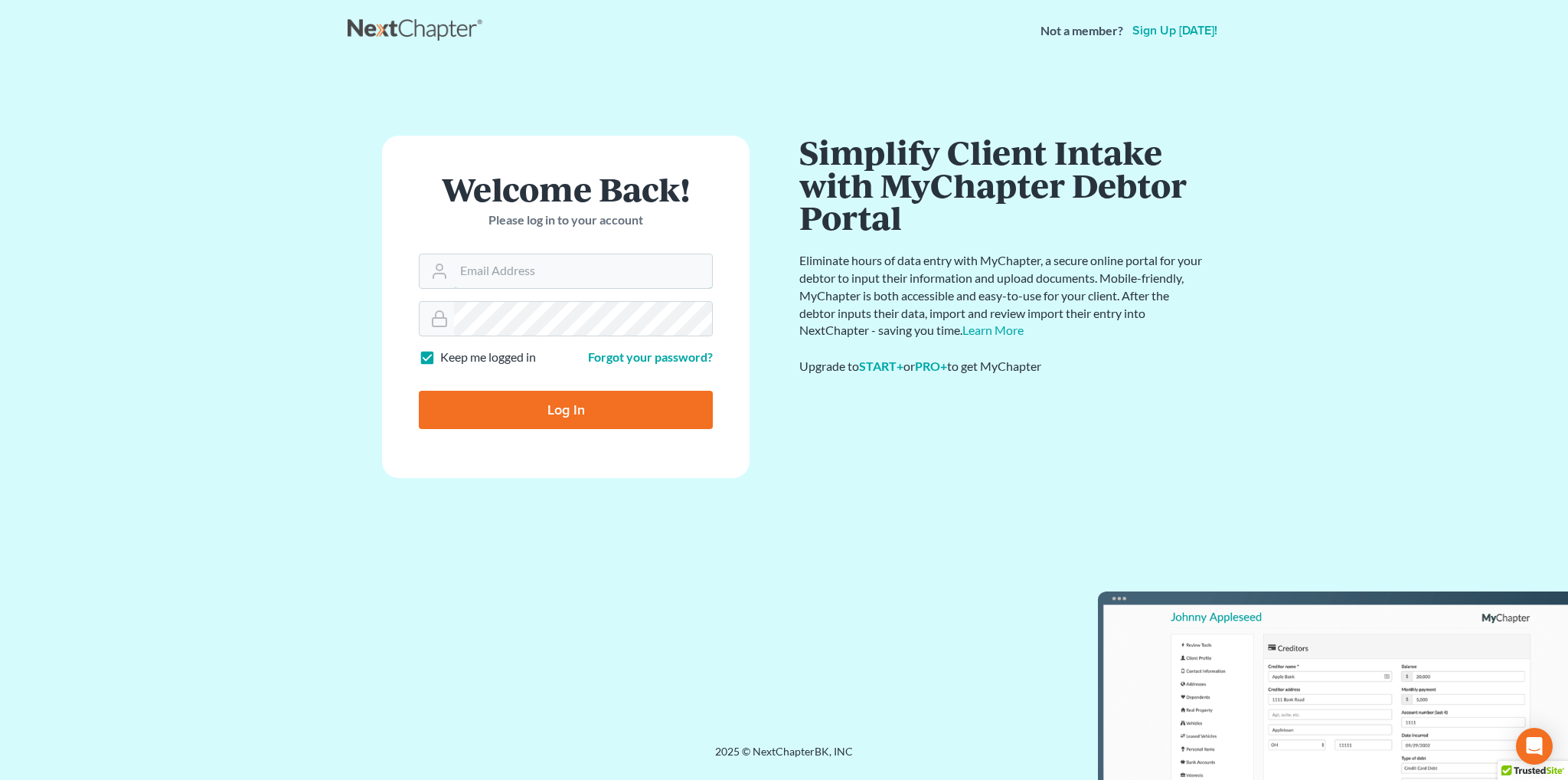
type input "[EMAIL_ADDRESS][DOMAIN_NAME]"
click at [519, 426] on input "Log In" at bounding box center [565, 409] width 294 height 39
type input "Thinking..."
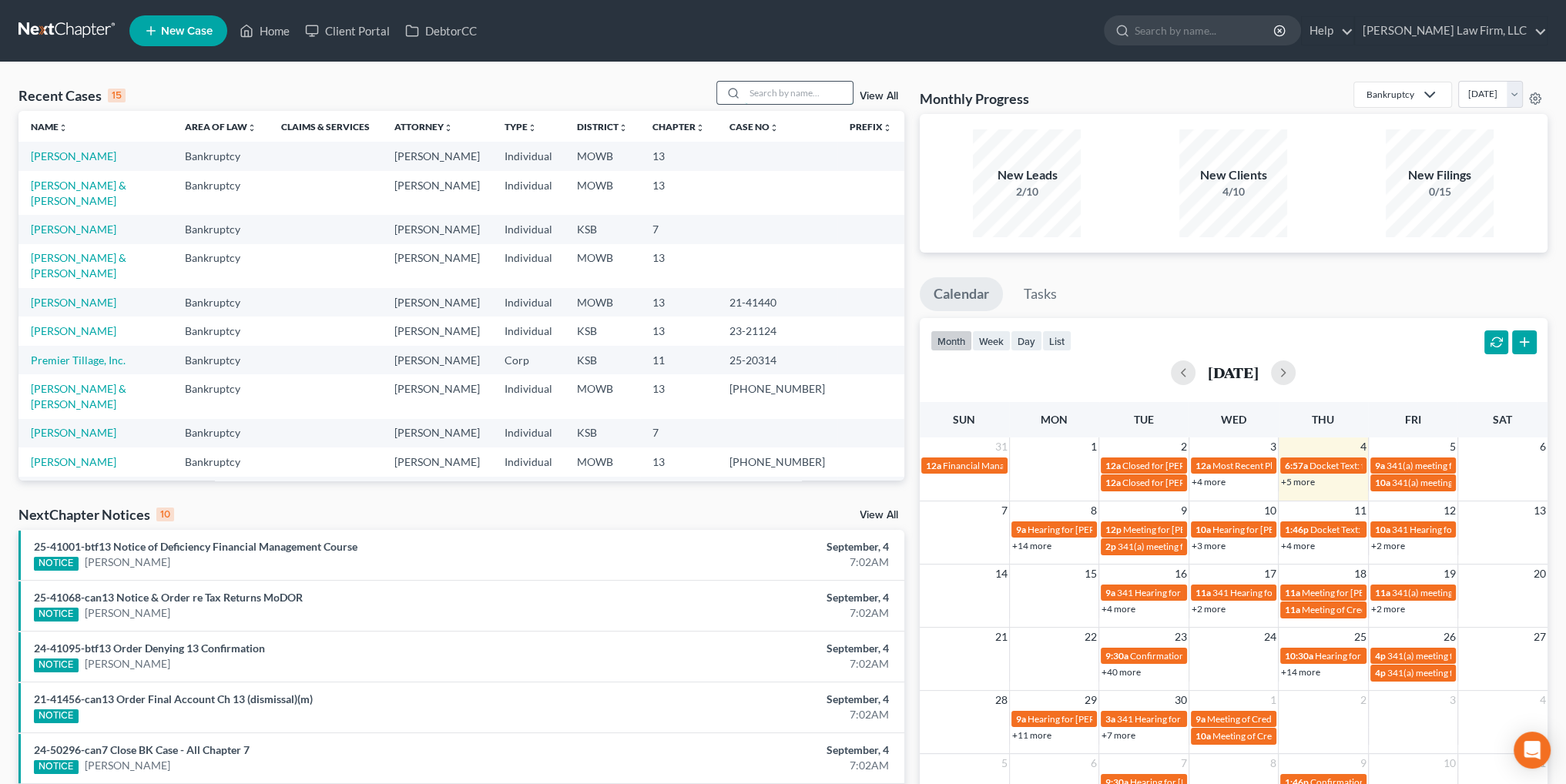
click at [799, 93] on input "search" at bounding box center [798, 93] width 108 height 22
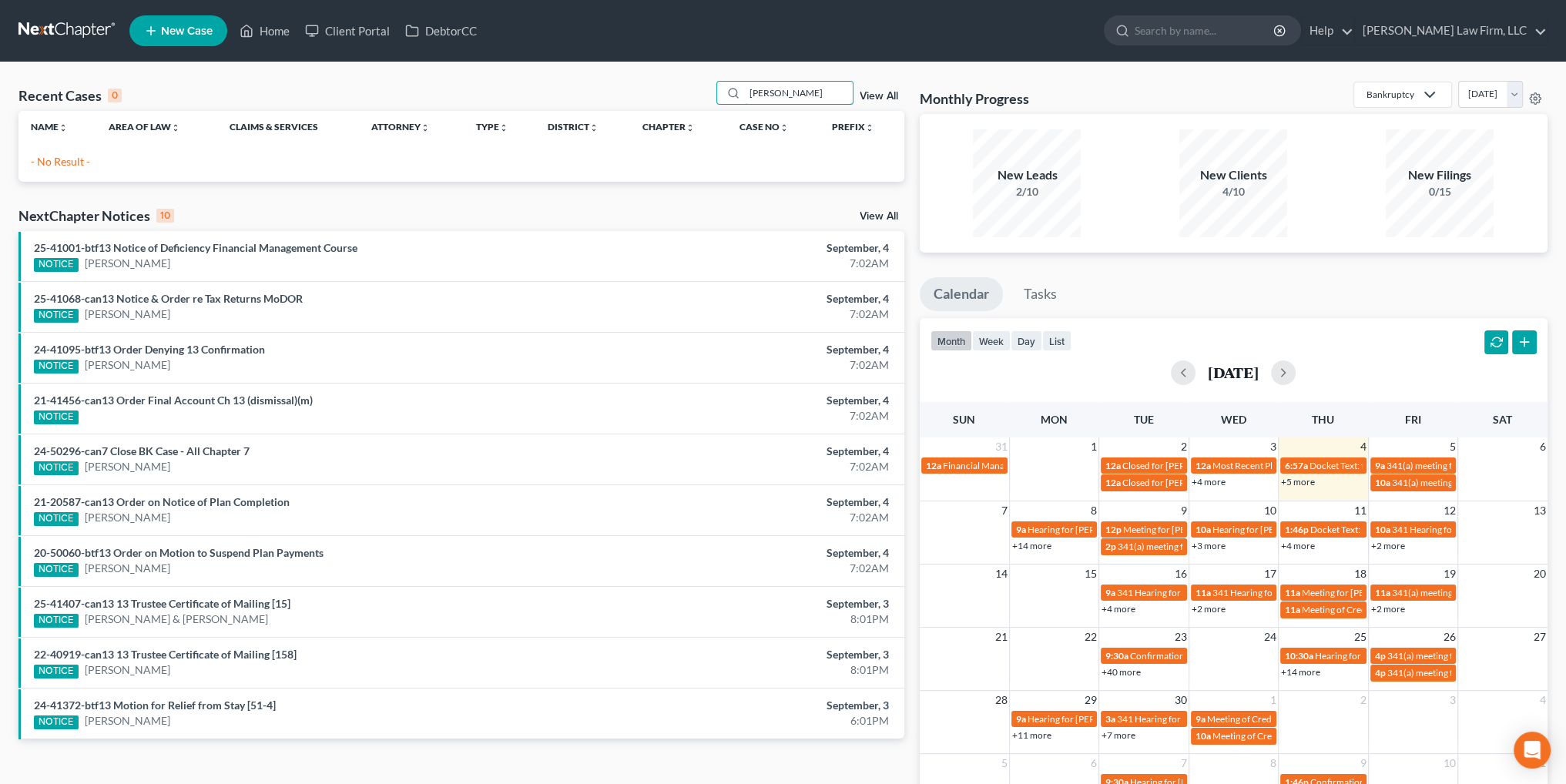
type input "thomsen"
click at [199, 32] on span "New Case" at bounding box center [187, 30] width 52 height 11
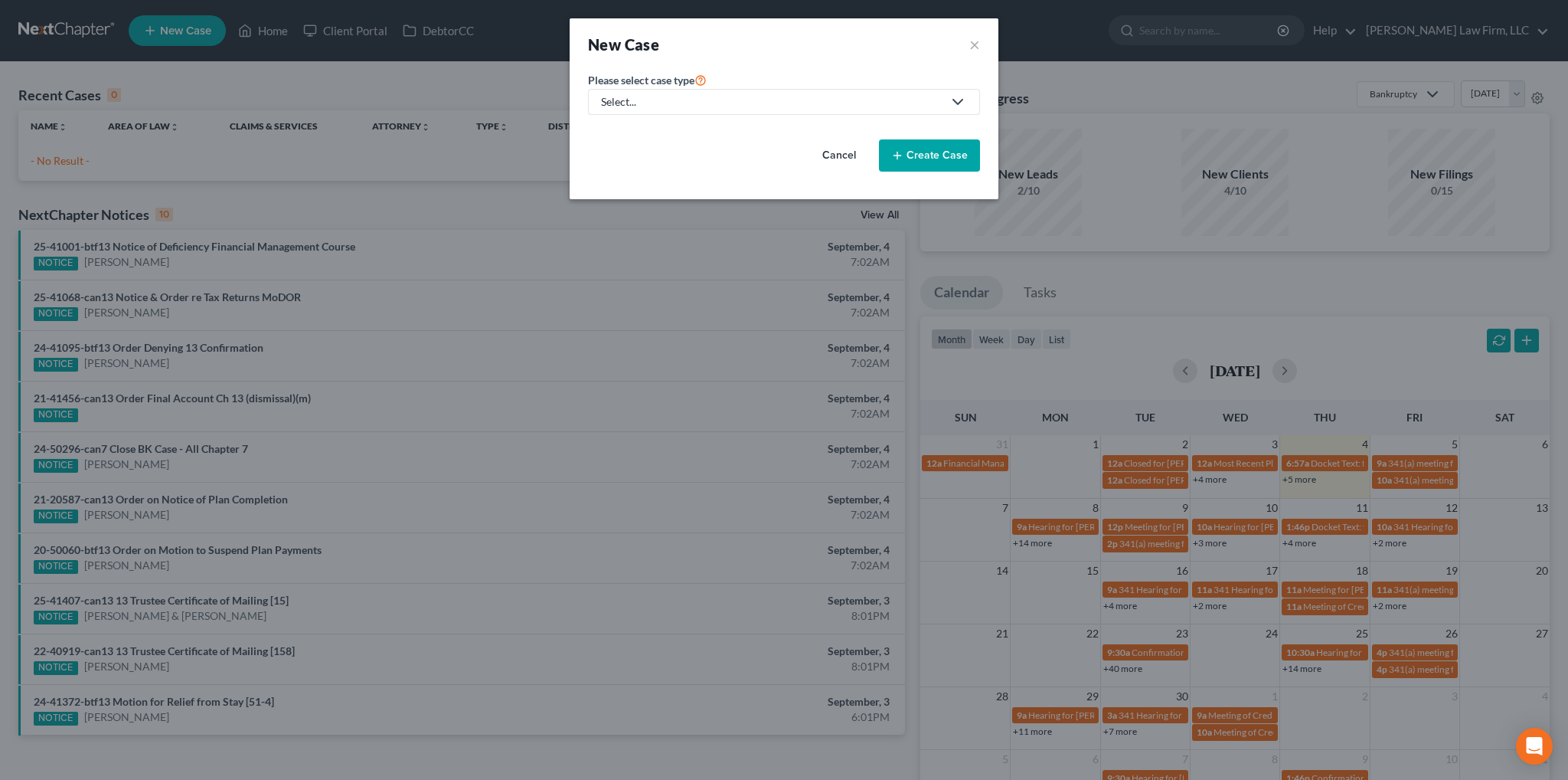
click at [733, 103] on div "Select..." at bounding box center [772, 102] width 341 height 15
click at [607, 132] on div "Bankruptcy" at bounding box center [630, 132] width 55 height 15
select select "46"
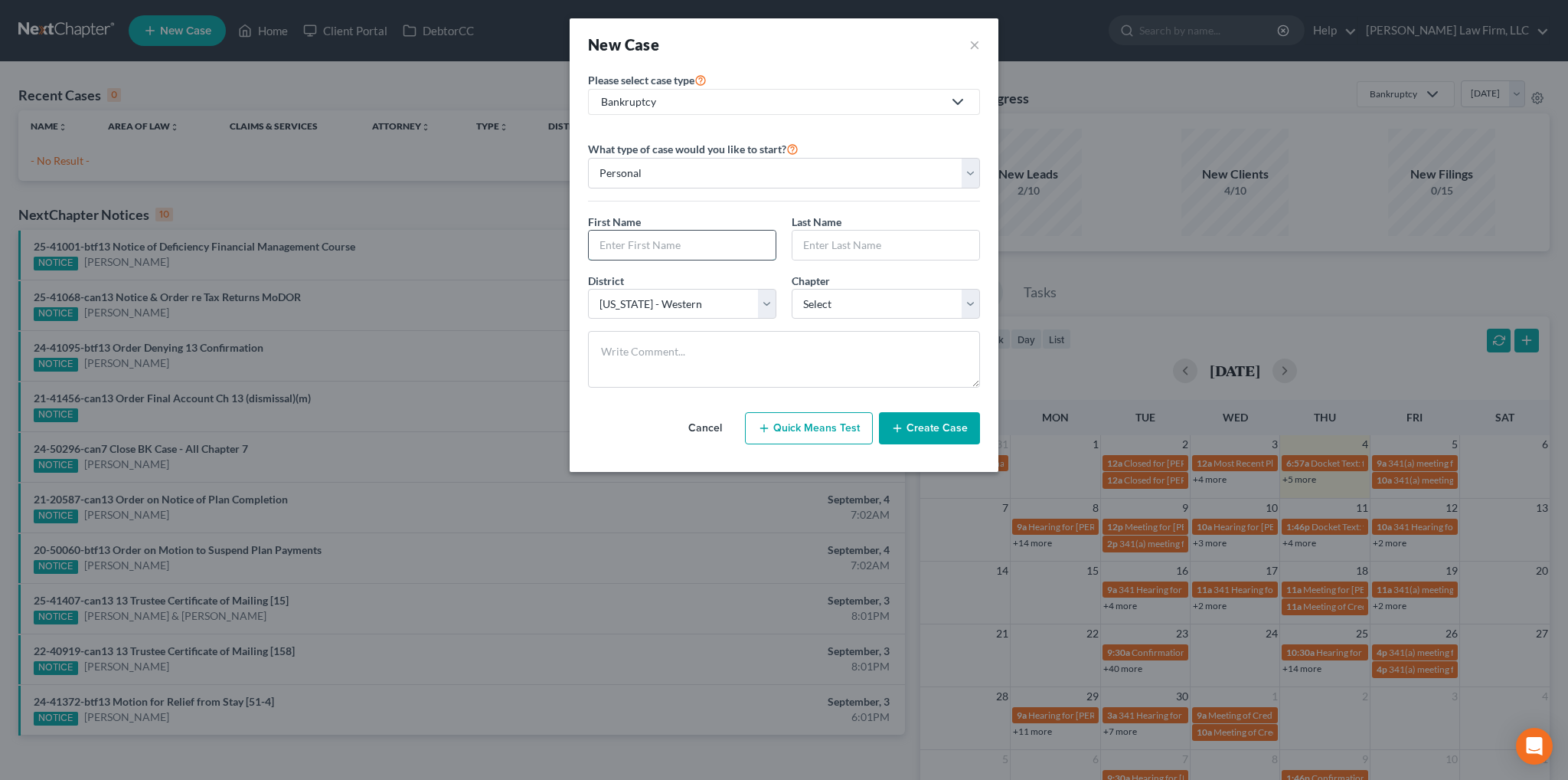
click at [718, 245] on input "text" at bounding box center [683, 245] width 187 height 29
type input "Tom"
type input "Thomsen"
click at [810, 307] on select "Select 7 11 12 13" at bounding box center [886, 305] width 189 height 31
select select "3"
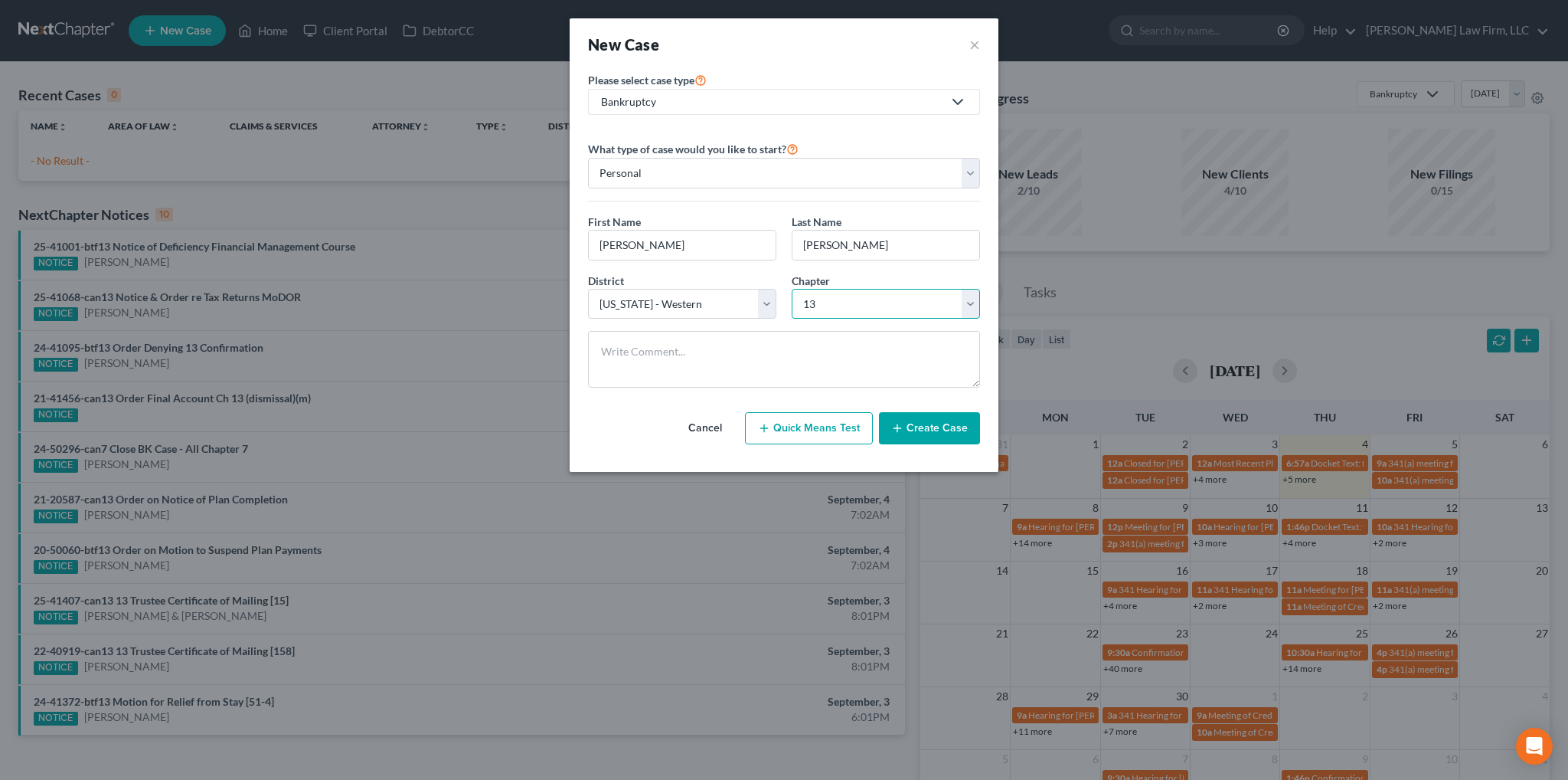
click at [792, 289] on select "Select 7 11 12 13" at bounding box center [886, 305] width 189 height 31
click at [909, 424] on button "Create Case" at bounding box center [930, 427] width 101 height 32
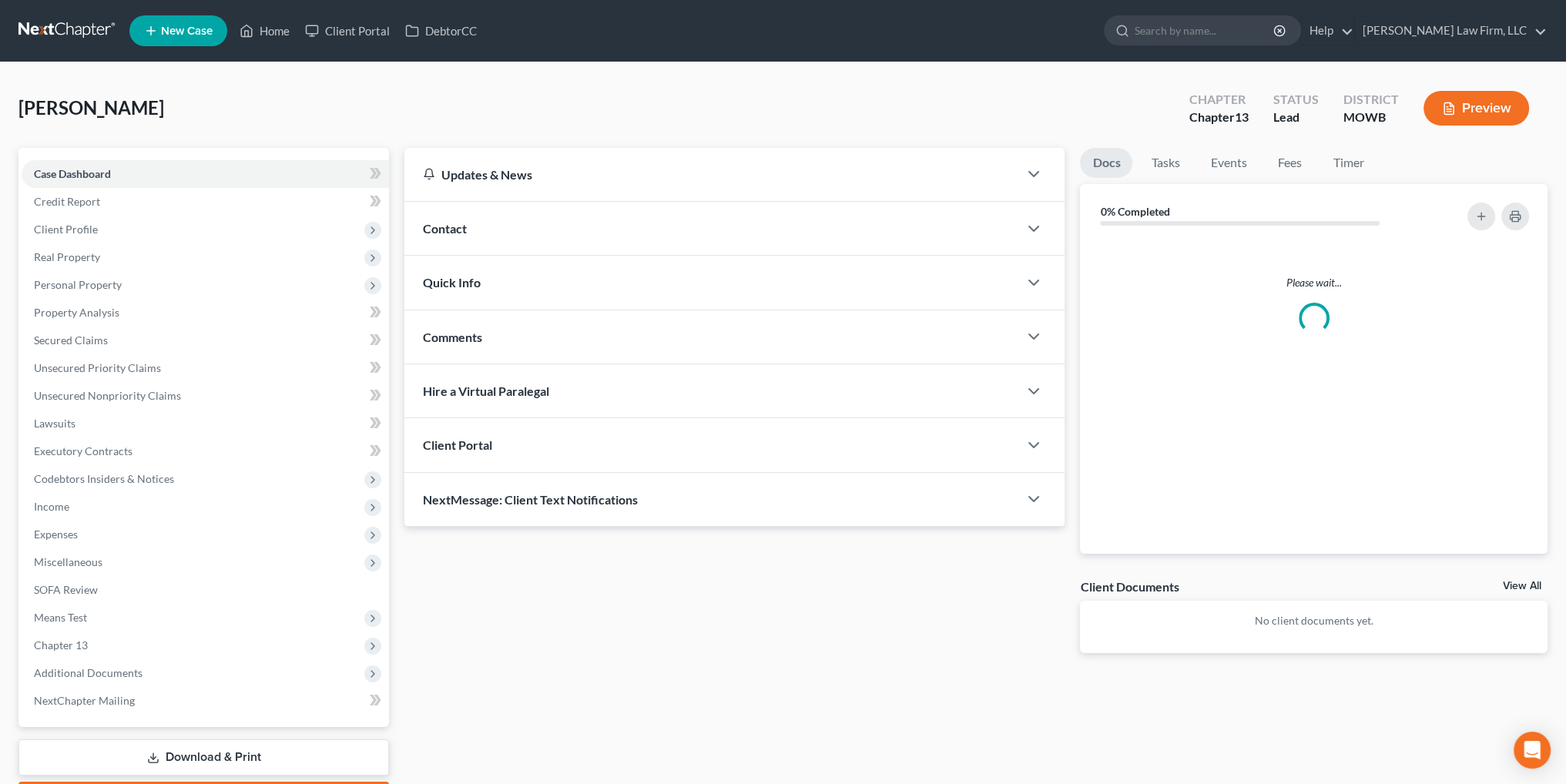
click at [696, 233] on div "Contact" at bounding box center [712, 229] width 614 height 53
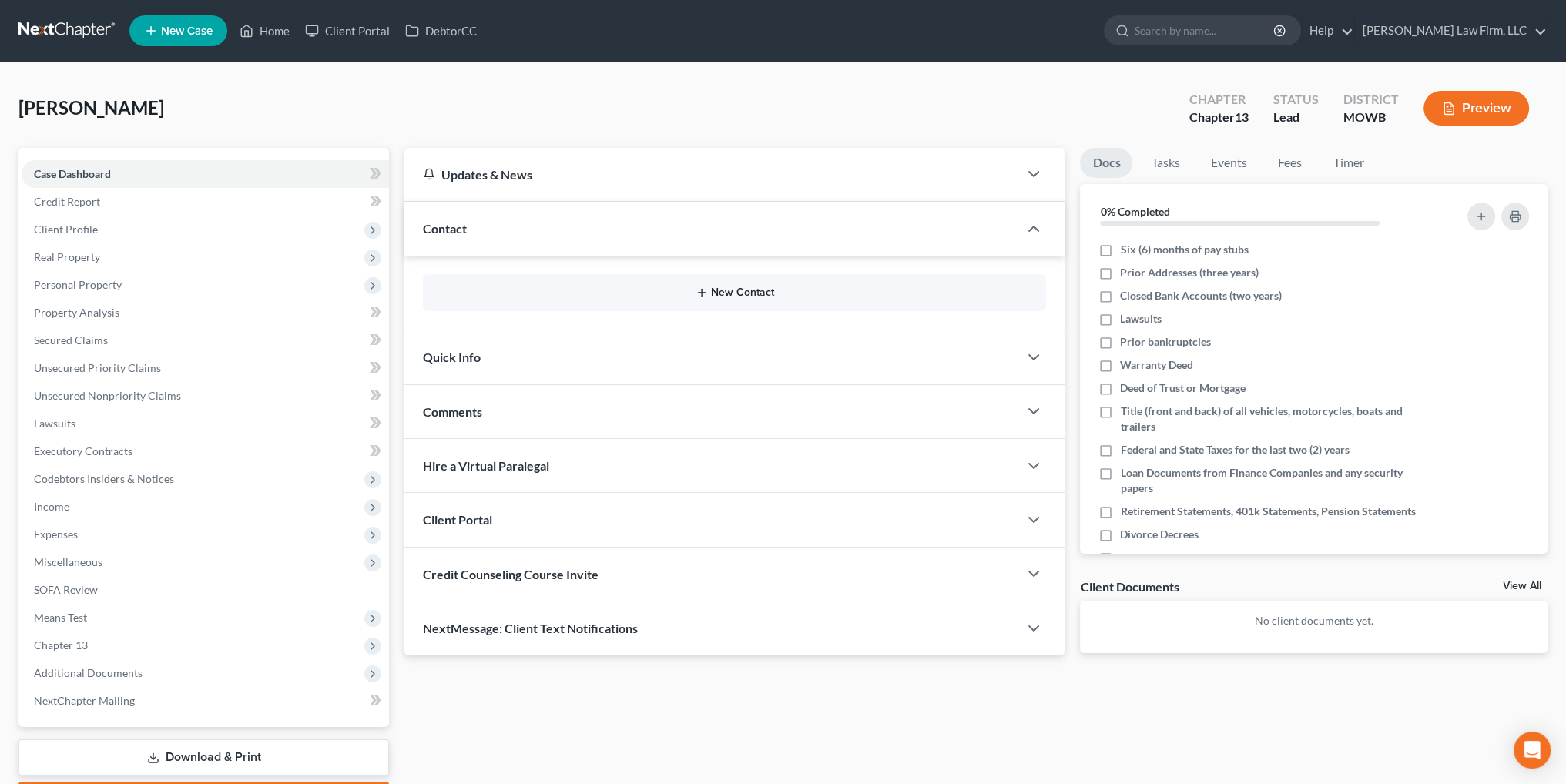
click at [700, 291] on icon "button" at bounding box center [701, 292] width 12 height 12
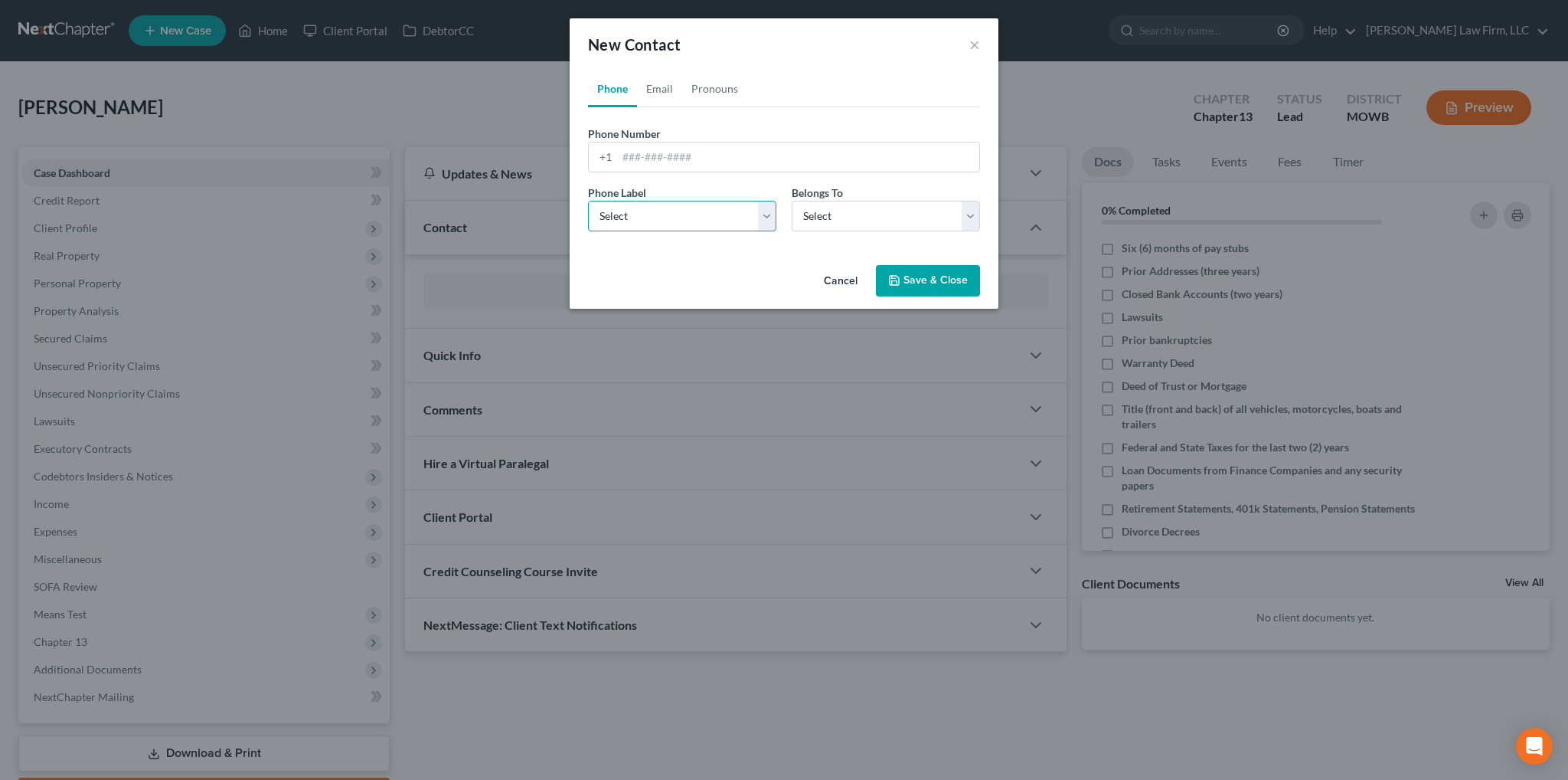
click at [692, 207] on select "Select Mobile Home Work Other" at bounding box center [683, 216] width 189 height 31
select select "0"
click at [588, 201] on select "Select Mobile Home Work Other" at bounding box center [683, 216] width 189 height 31
click at [829, 217] on select "Select Client Other" at bounding box center [886, 216] width 189 height 31
select select "0"
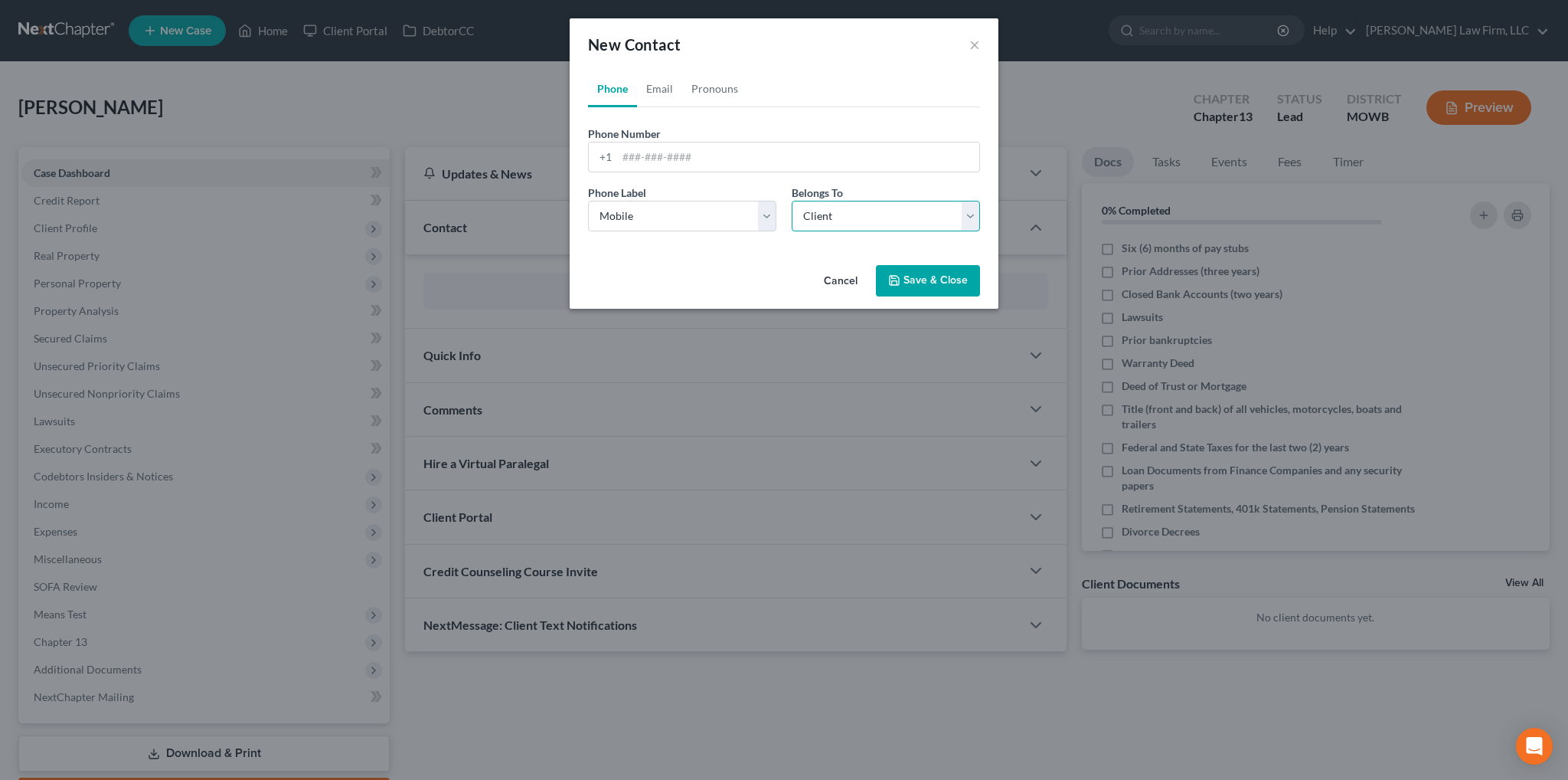
click at [792, 201] on select "Select Client Other" at bounding box center [886, 216] width 189 height 31
click at [702, 160] on input "tel" at bounding box center [799, 157] width 362 height 29
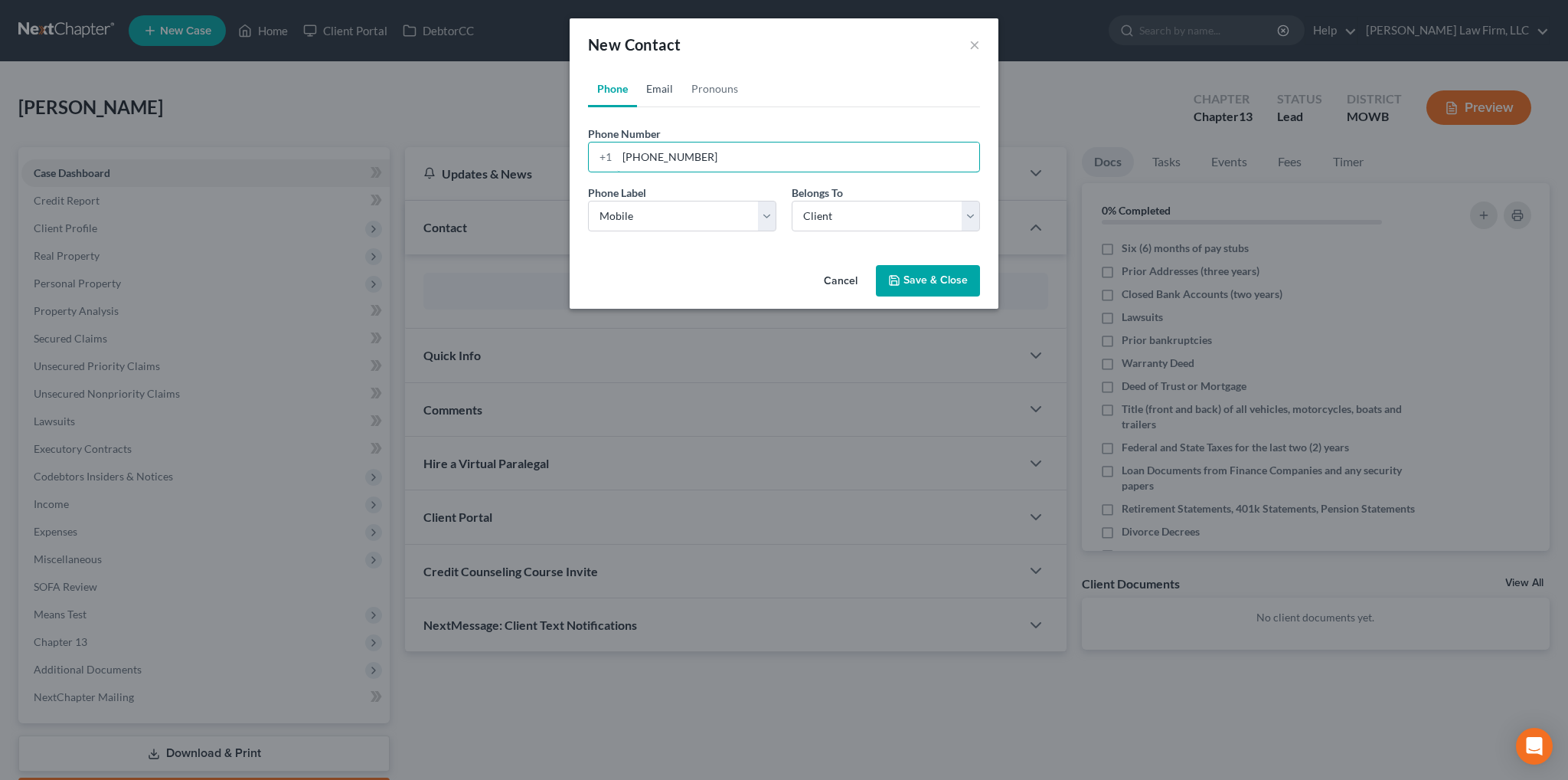
type input "281-907-2333"
click at [662, 95] on link "Email" at bounding box center [660, 88] width 45 height 37
click at [643, 162] on input "email" at bounding box center [799, 157] width 362 height 29
type input "[EMAIL_ADDRESS][DOMAIN_NAME]"
select select "0"
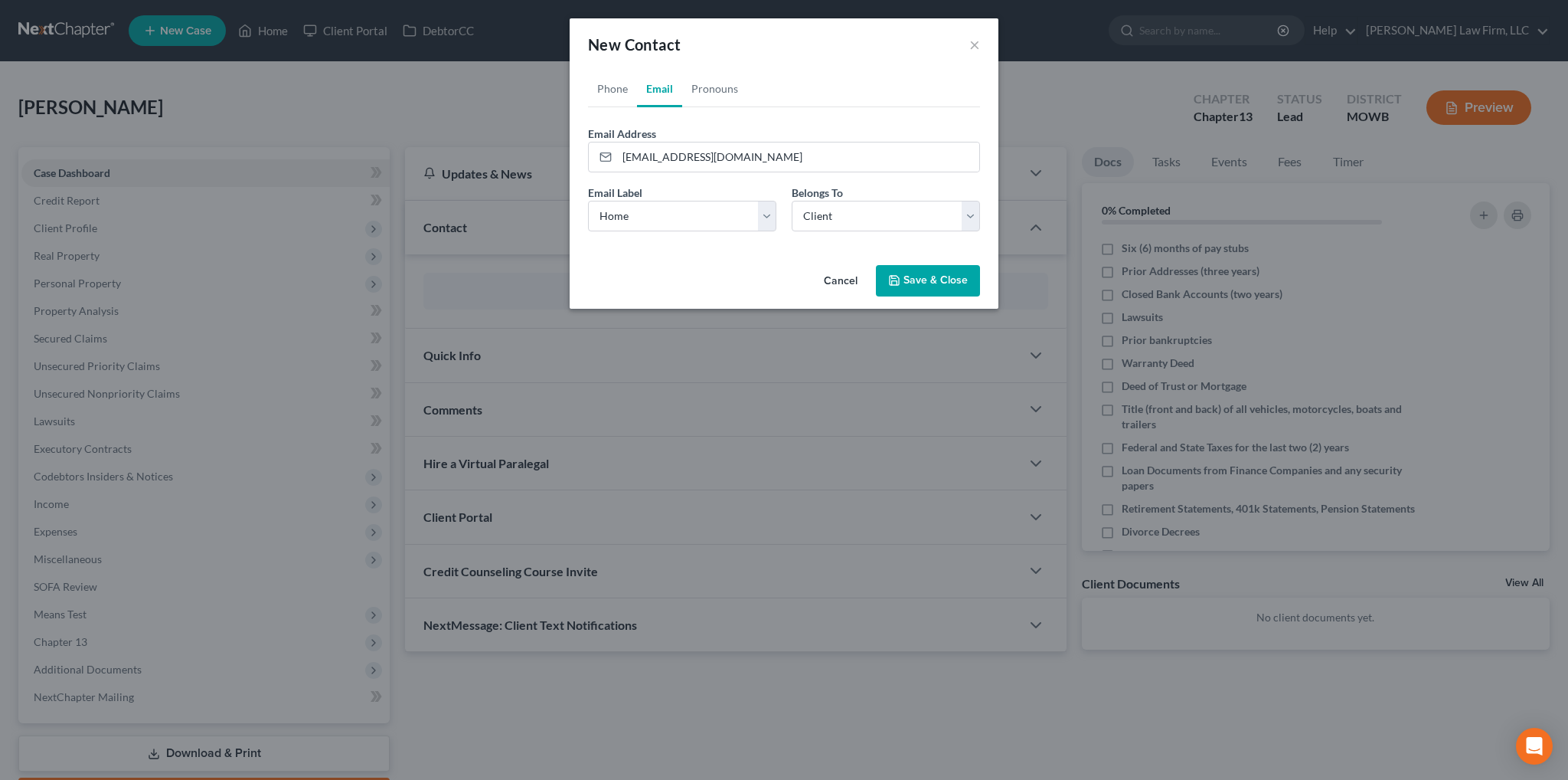
click at [946, 281] on button "Save & Close" at bounding box center [927, 281] width 104 height 32
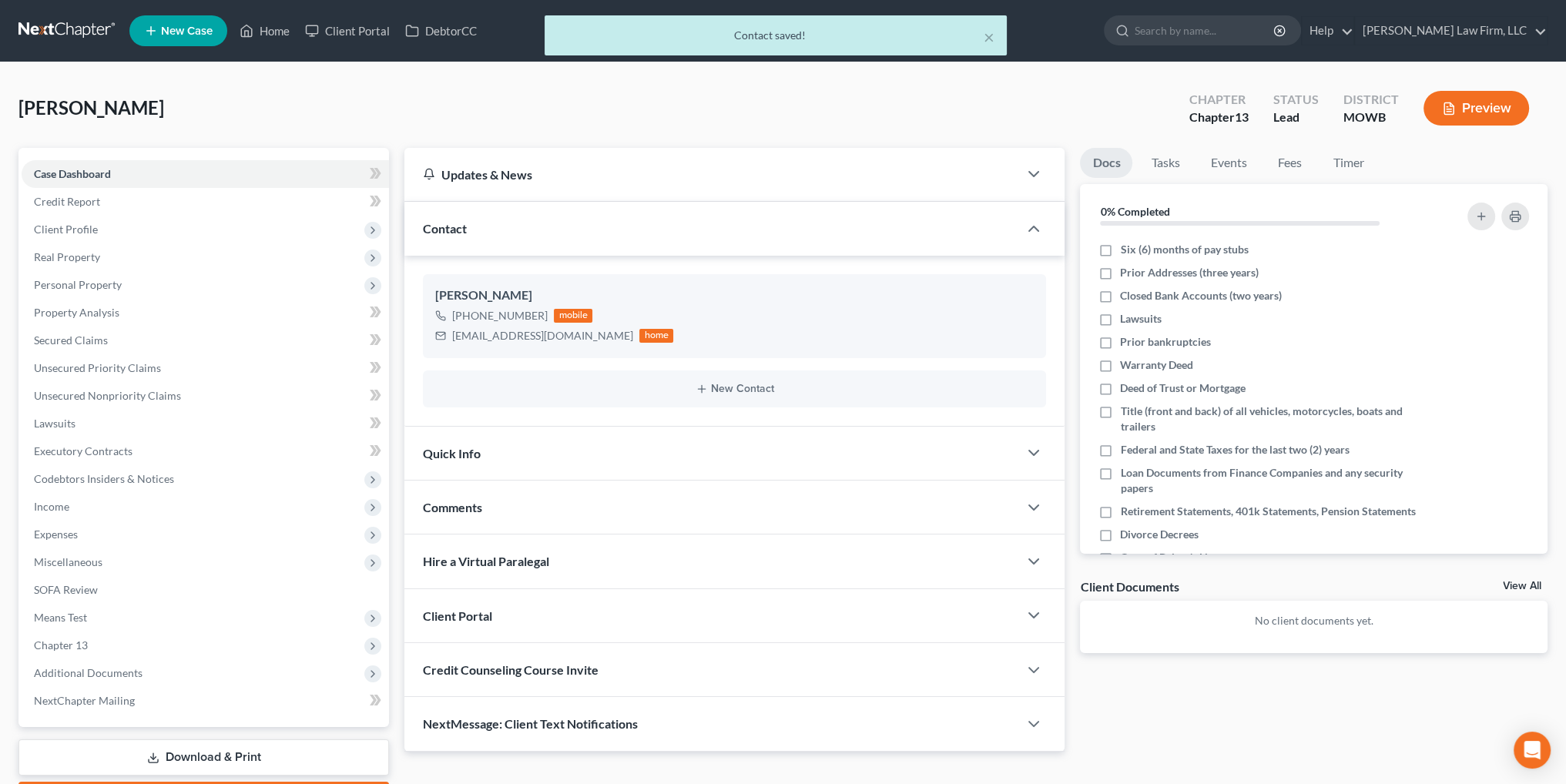
click at [607, 454] on div "Quick Info" at bounding box center [712, 454] width 614 height 53
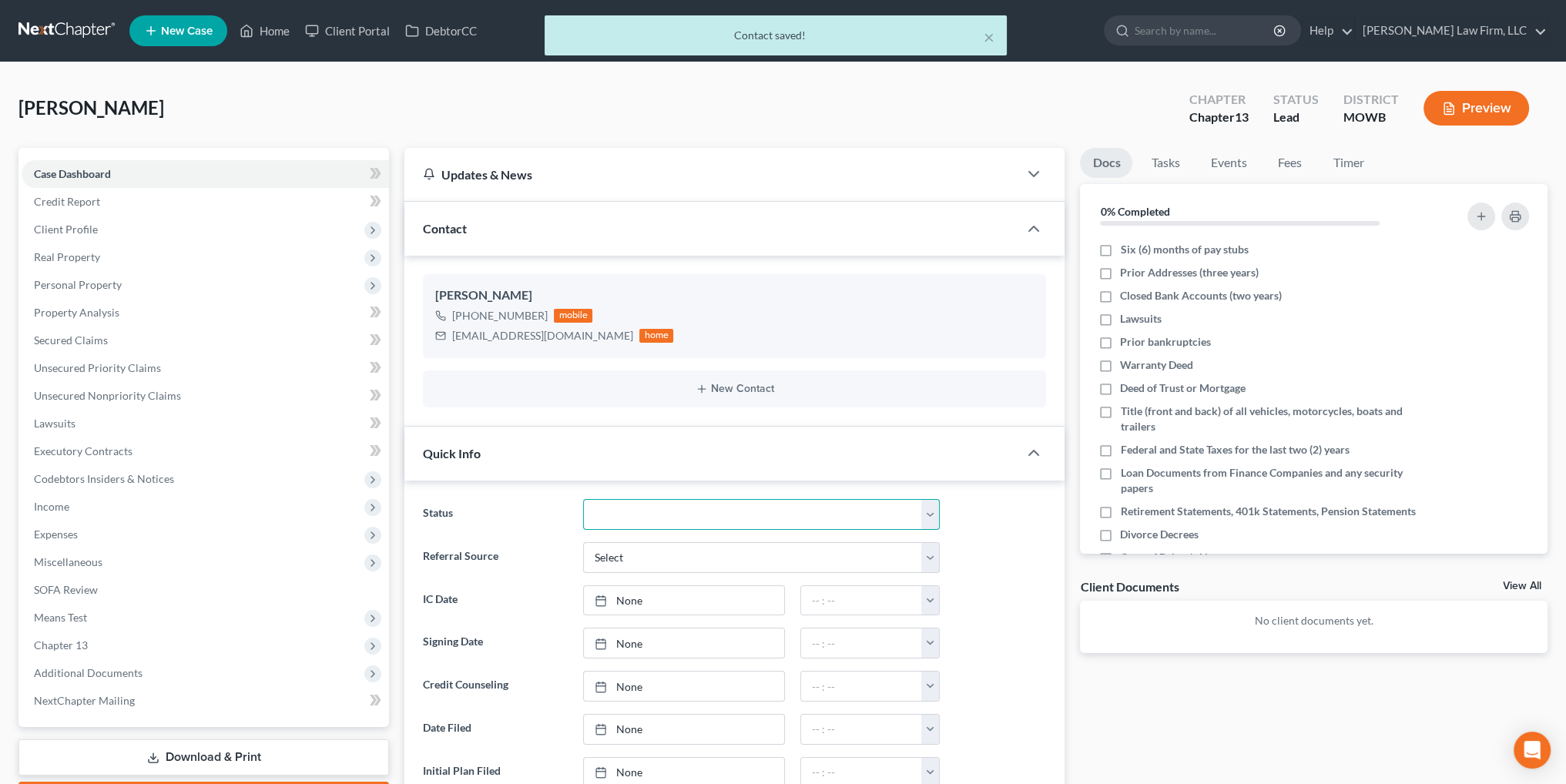
click at [605, 508] on select "Closed Discharged Dismissed Filed In Progress Lead Lost Lead Ready to File To R…" at bounding box center [762, 515] width 357 height 31
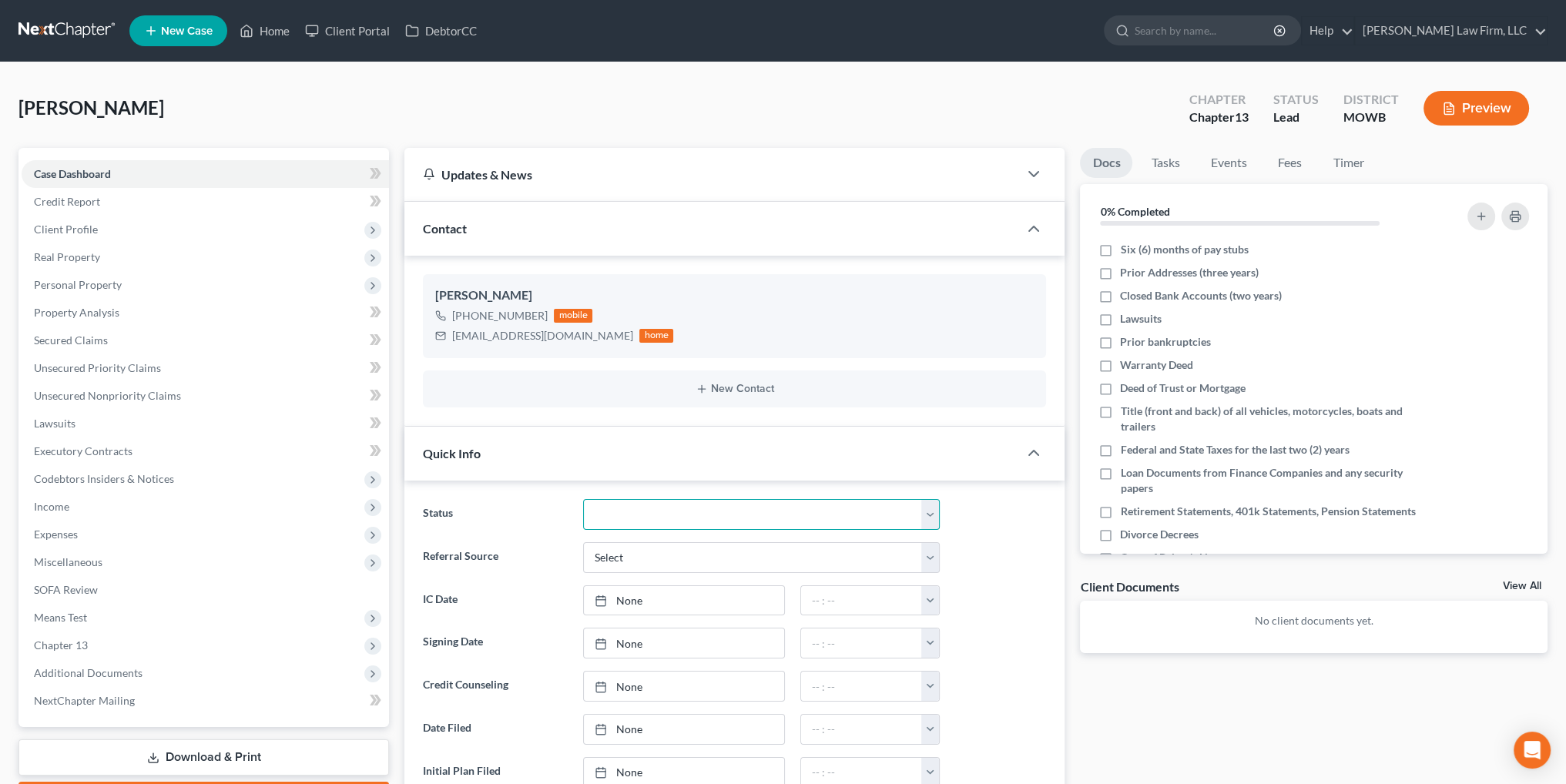
select select "4"
click at [583, 499] on select "Closed Discharged Dismissed Filed In Progress Lead Lost Lead Ready to File To R…" at bounding box center [762, 515] width 357 height 31
click at [632, 551] on select "Select Word Of Mouth Previous Clients Direct Mail Website Google Search Modern …" at bounding box center [762, 558] width 357 height 31
select select "4"
click at [583, 543] on select "Select Word Of Mouth Previous Clients Direct Mail Website Google Search Modern …" at bounding box center [762, 558] width 357 height 31
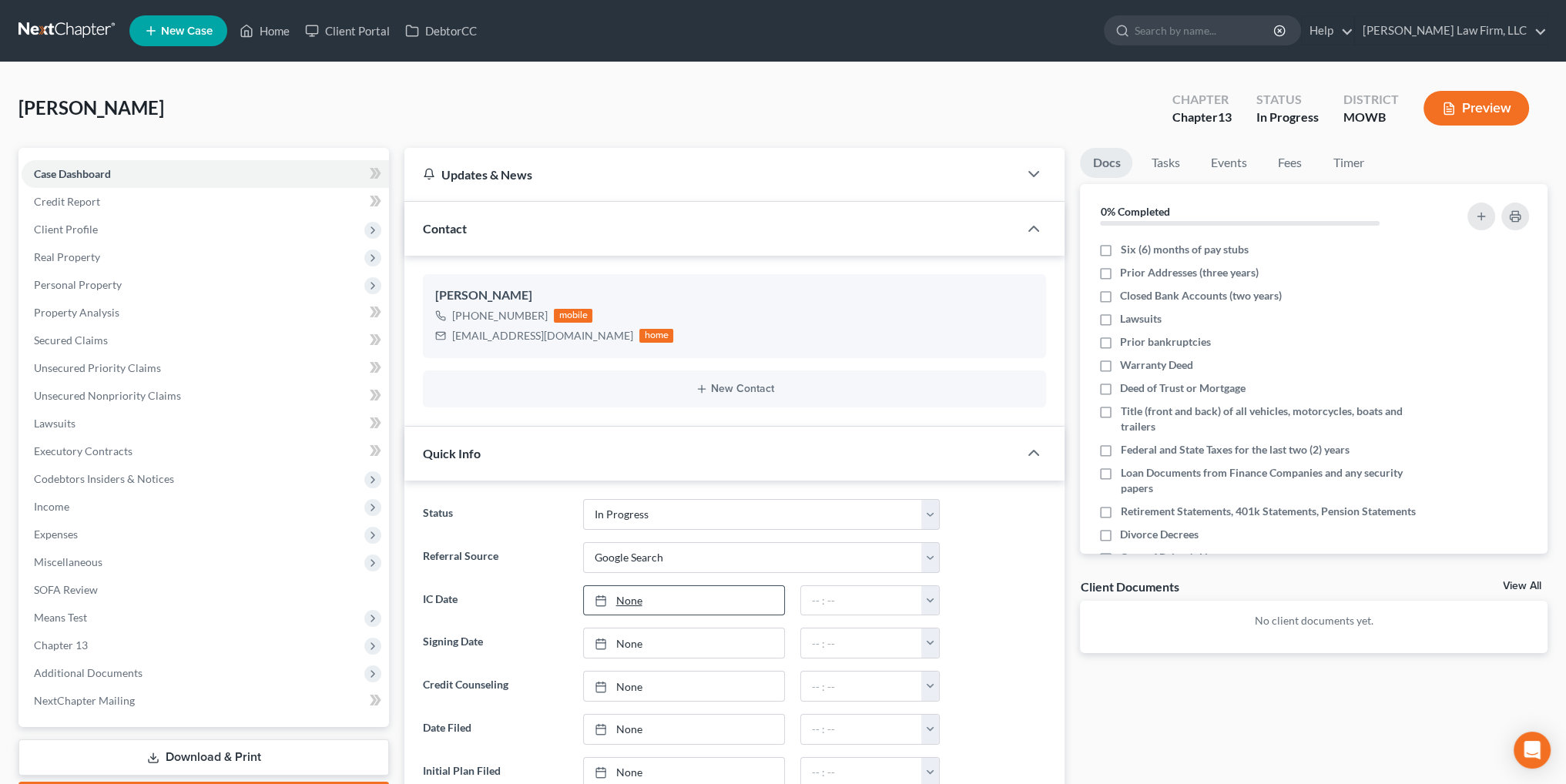
click at [626, 594] on link "None" at bounding box center [684, 600] width 200 height 29
type input "9/4/2025"
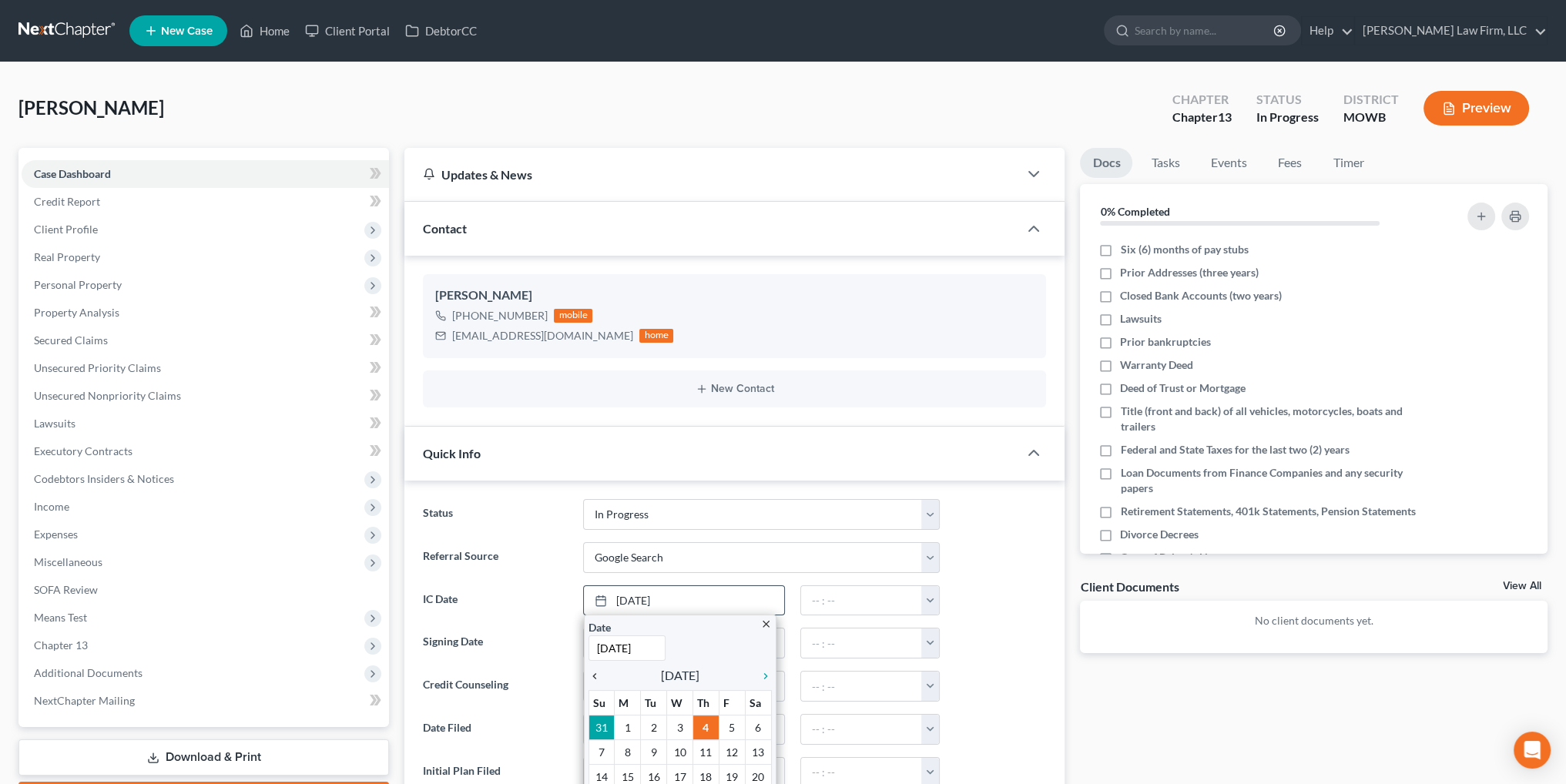
click at [595, 672] on icon "chevron_left" at bounding box center [598, 676] width 20 height 12
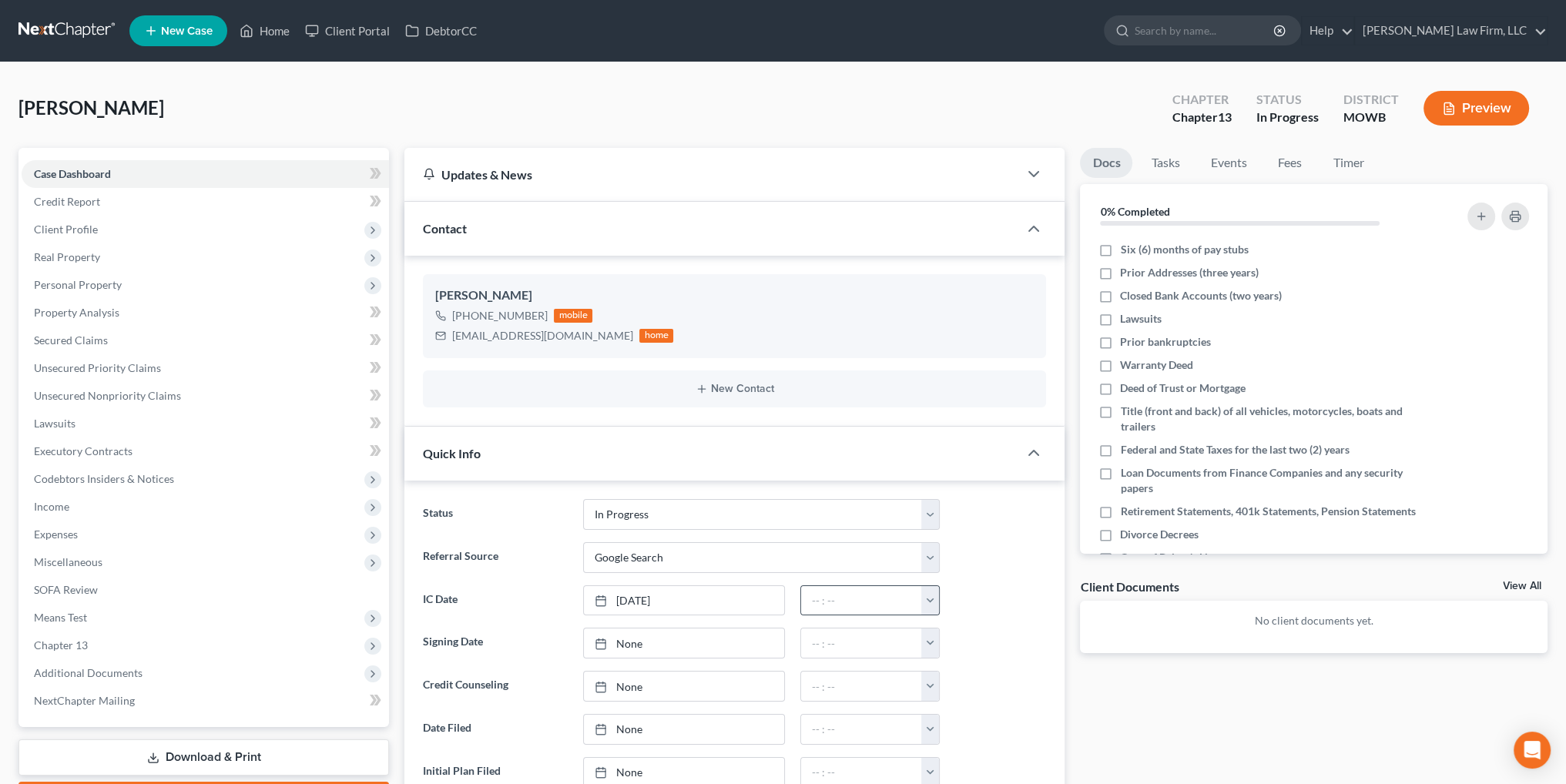
click at [929, 599] on button "button" at bounding box center [930, 600] width 18 height 29
click at [955, 632] on link "12:00am" at bounding box center [965, 634] width 86 height 26
type input "12:00am"
click at [57, 227] on span "Client Profile" at bounding box center [66, 229] width 64 height 13
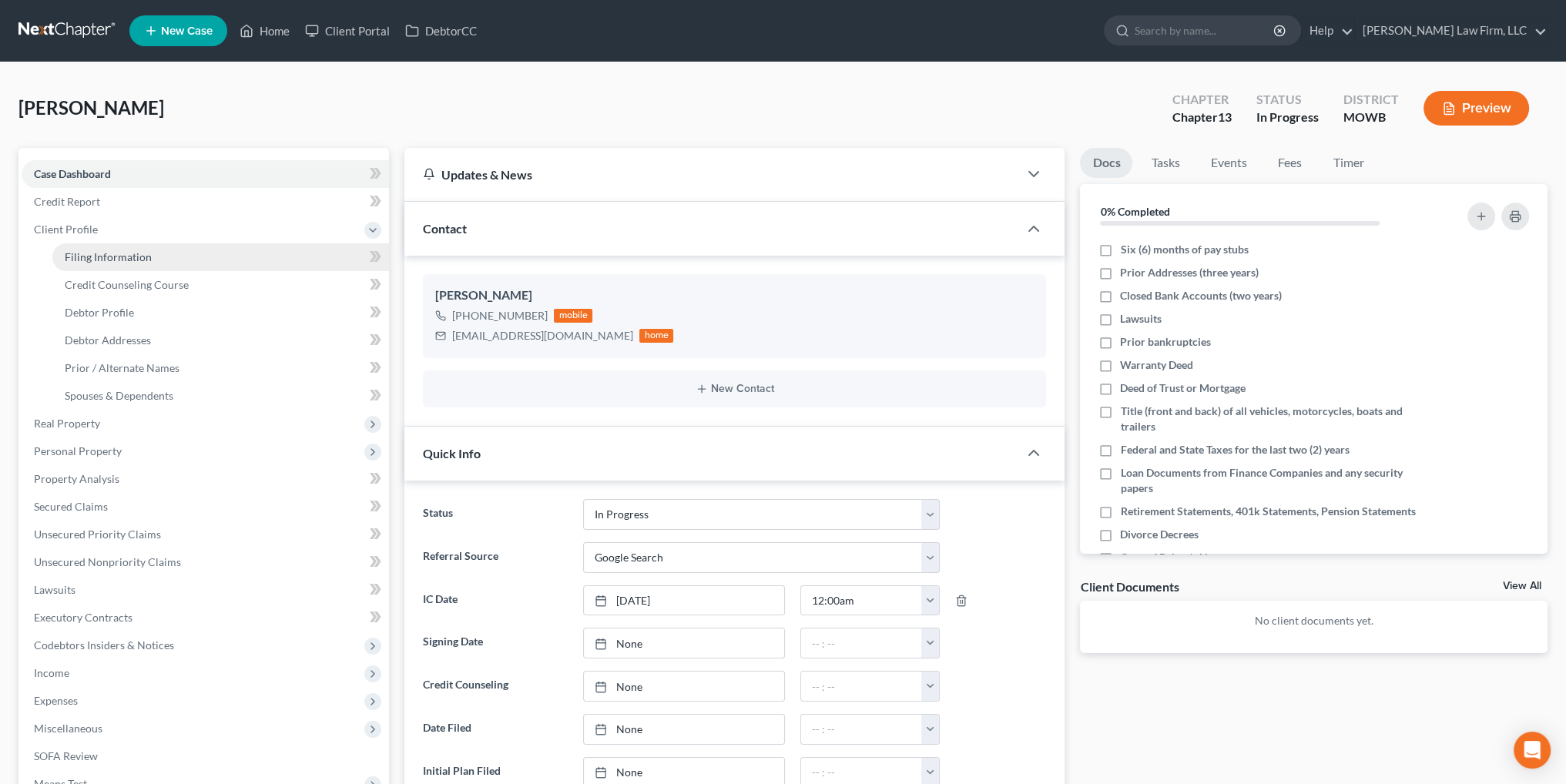
click at [105, 250] on span "Filing Information" at bounding box center [108, 256] width 87 height 13
select select "1"
select select "0"
select select "3"
select select "46"
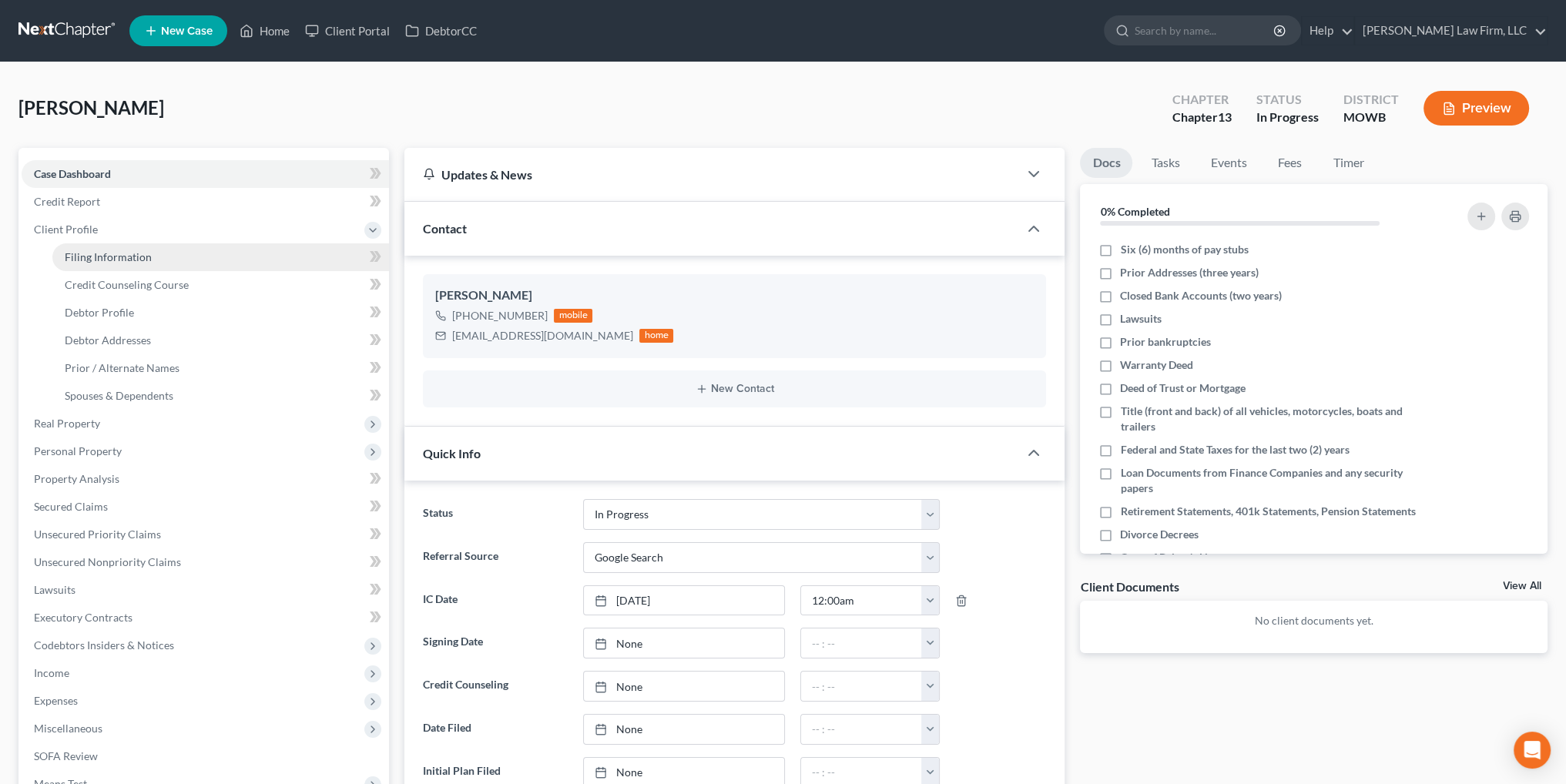
select select "26"
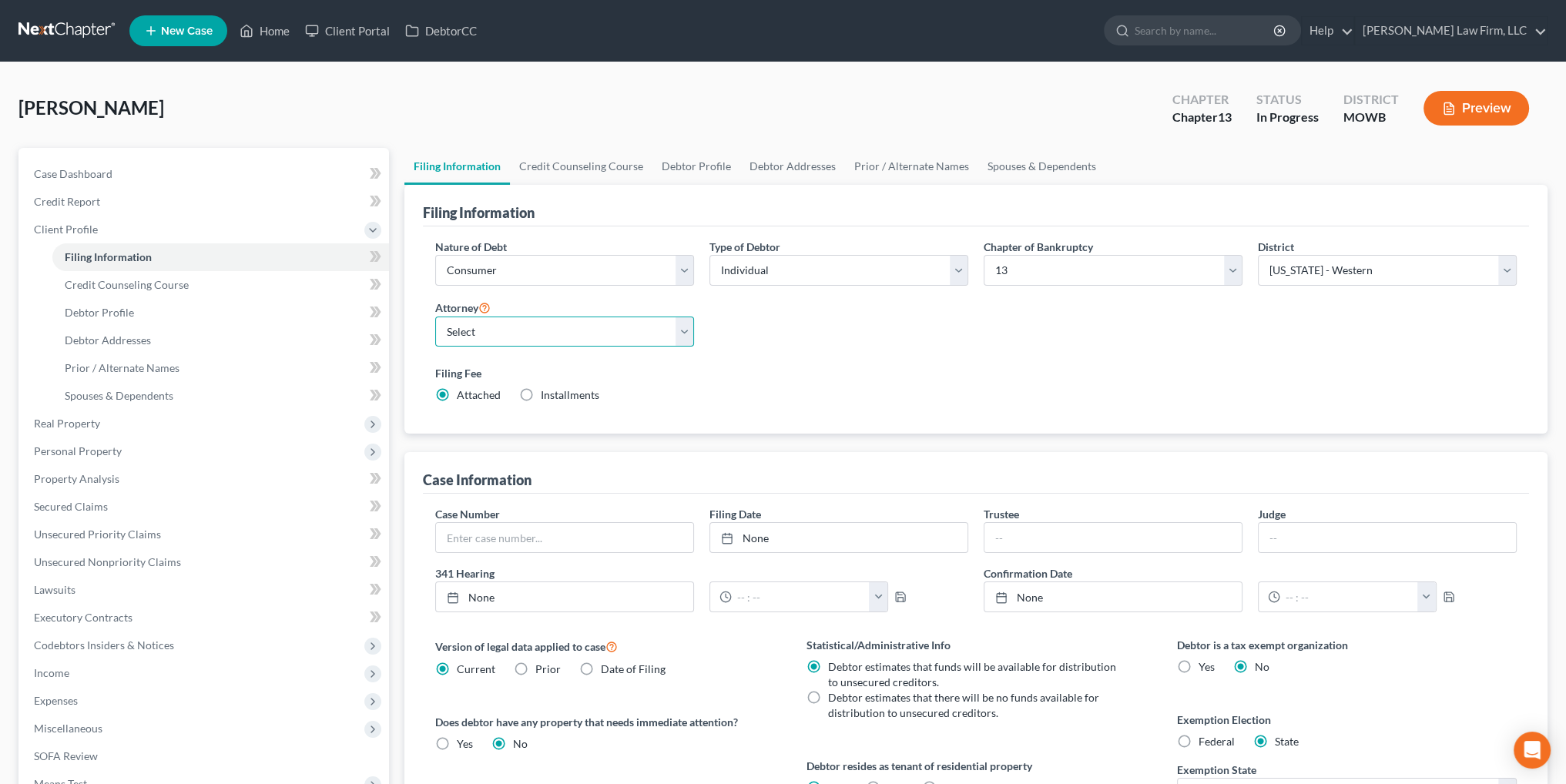
click at [598, 333] on select "Select Bradley McCormack - MOWB Bradley McCormack - KSB Bradley McCormack - MOE…" at bounding box center [564, 332] width 259 height 31
select select "6"
click at [435, 317] on select "Select Bradley McCormack - MOWB Bradley McCormack - KSB Bradley McCormack - MOE…" at bounding box center [564, 332] width 259 height 31
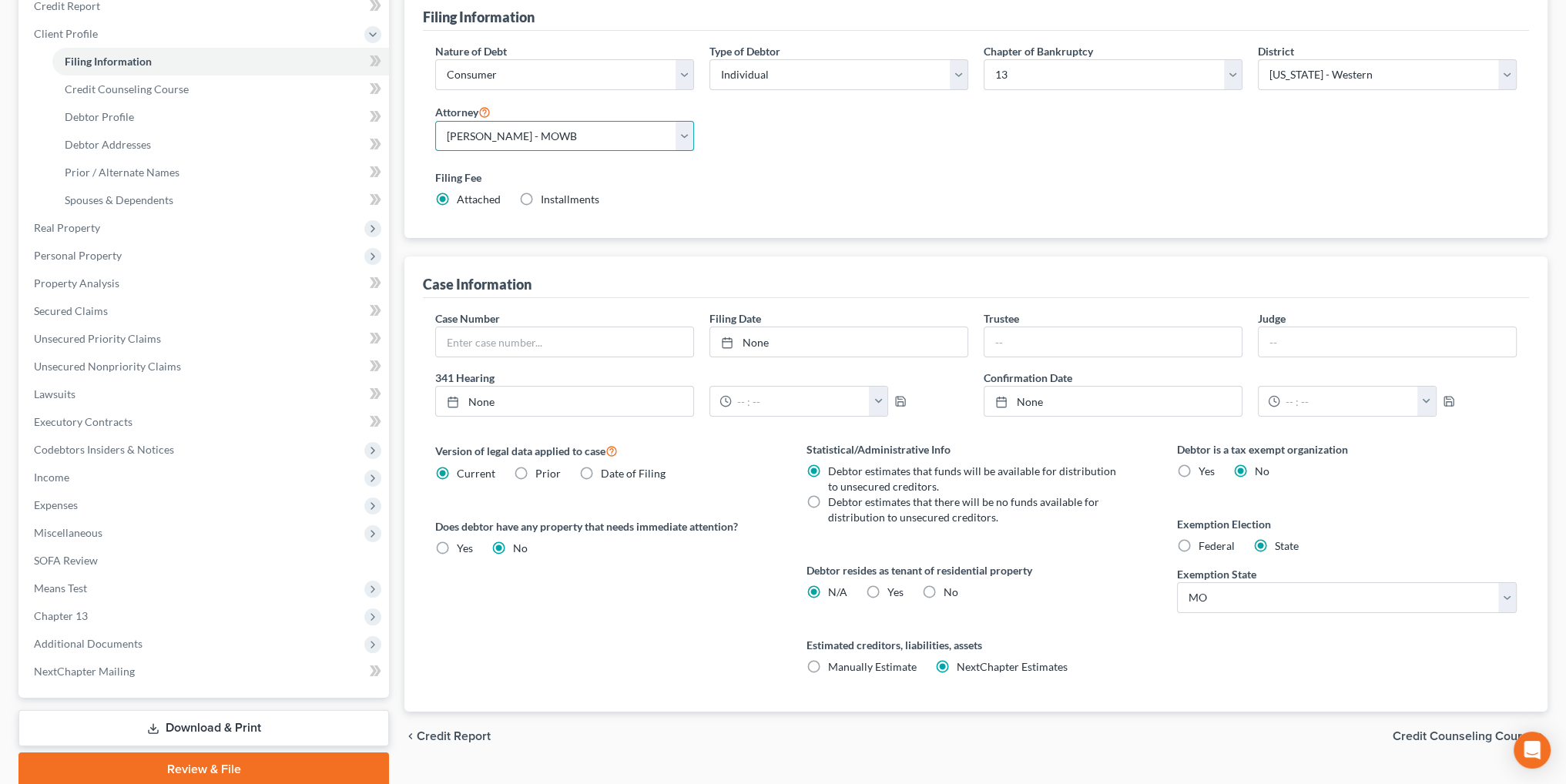
scroll to position [255, 0]
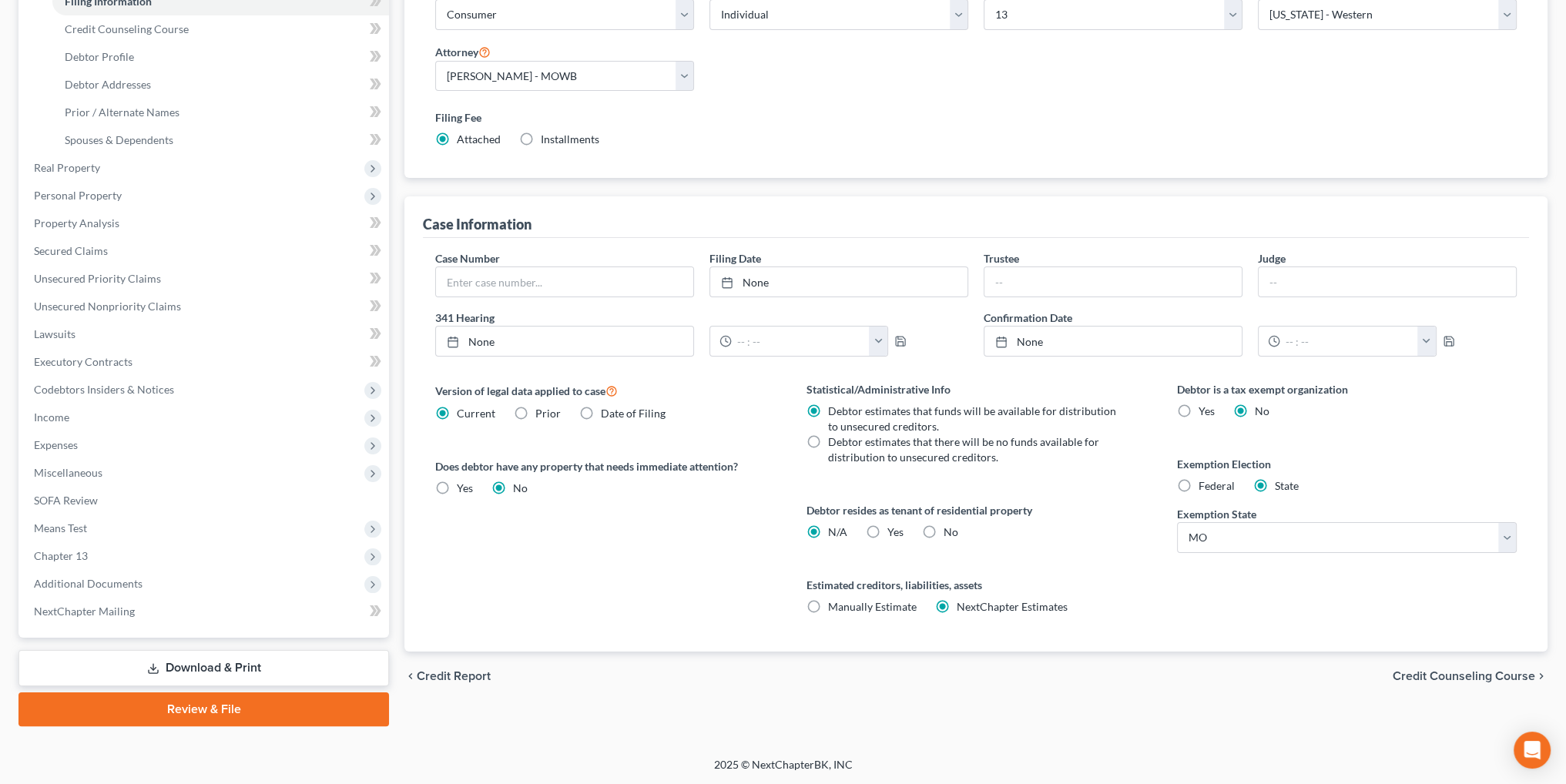
click at [888, 528] on label "Yes Yes" at bounding box center [896, 532] width 16 height 16
click at [894, 528] on input "Yes Yes" at bounding box center [899, 530] width 10 height 10
radio input "true"
radio input "false"
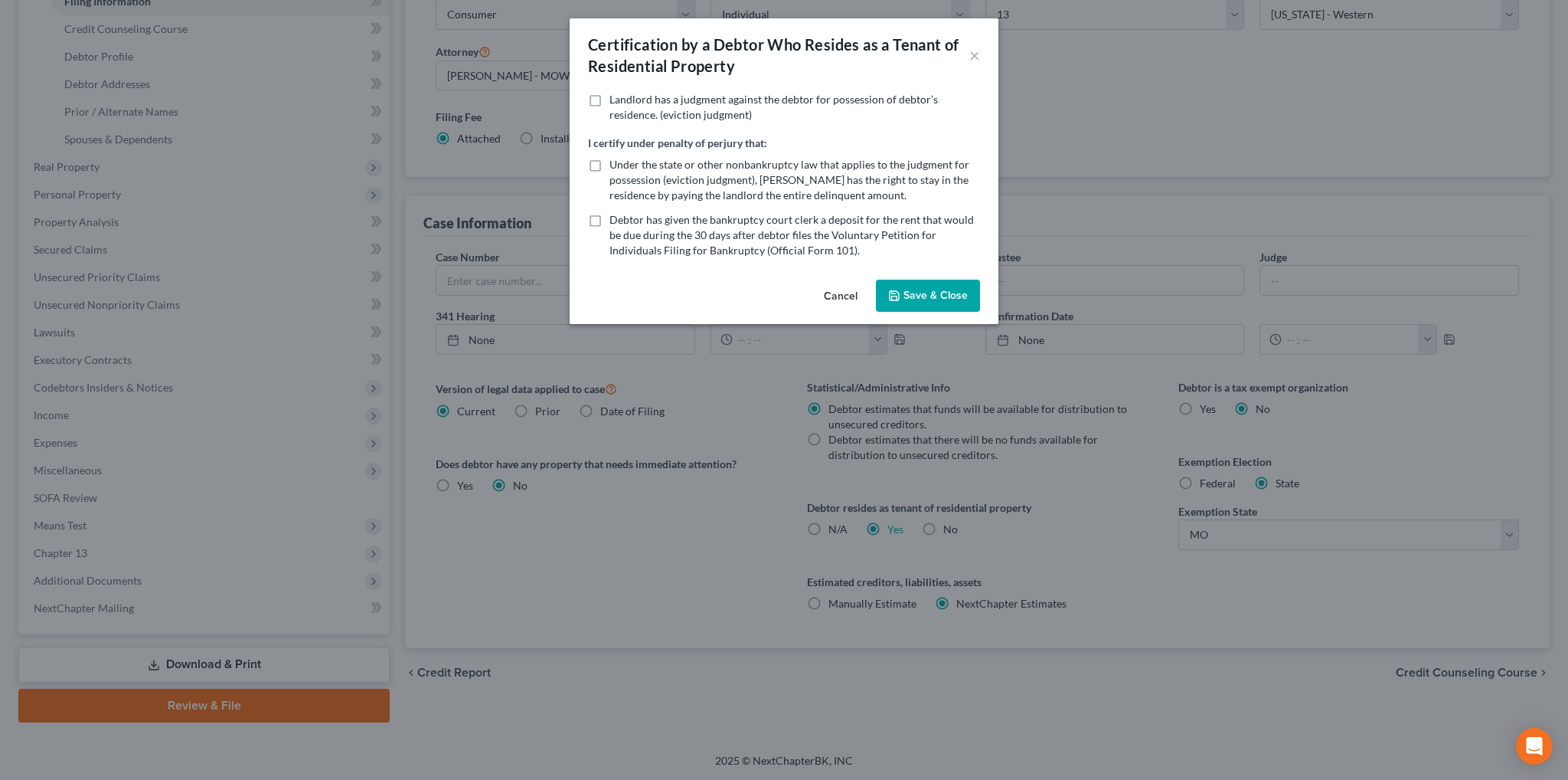
click at [946, 293] on button "Save & Close" at bounding box center [927, 295] width 104 height 32
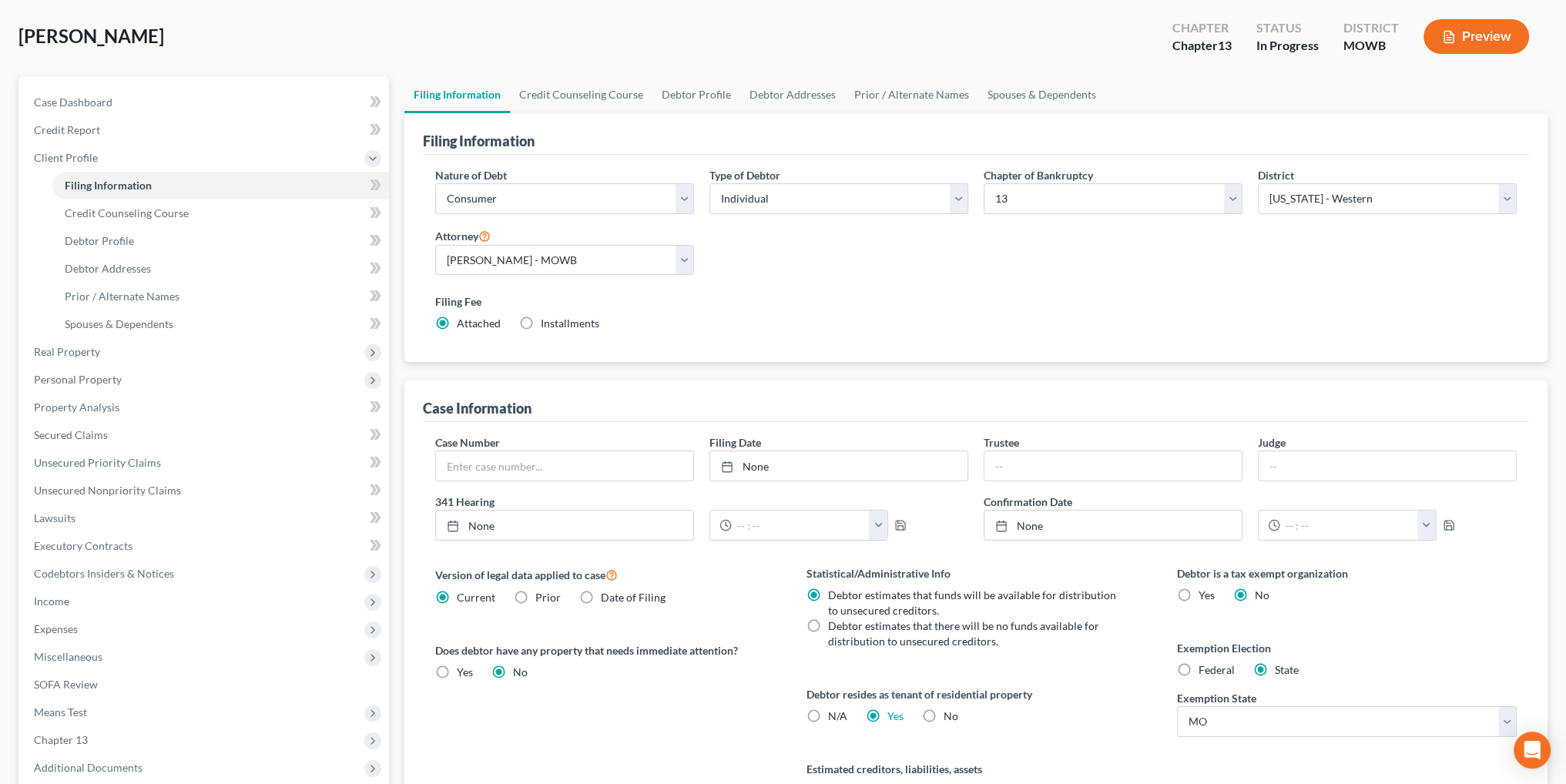
scroll to position [0, 0]
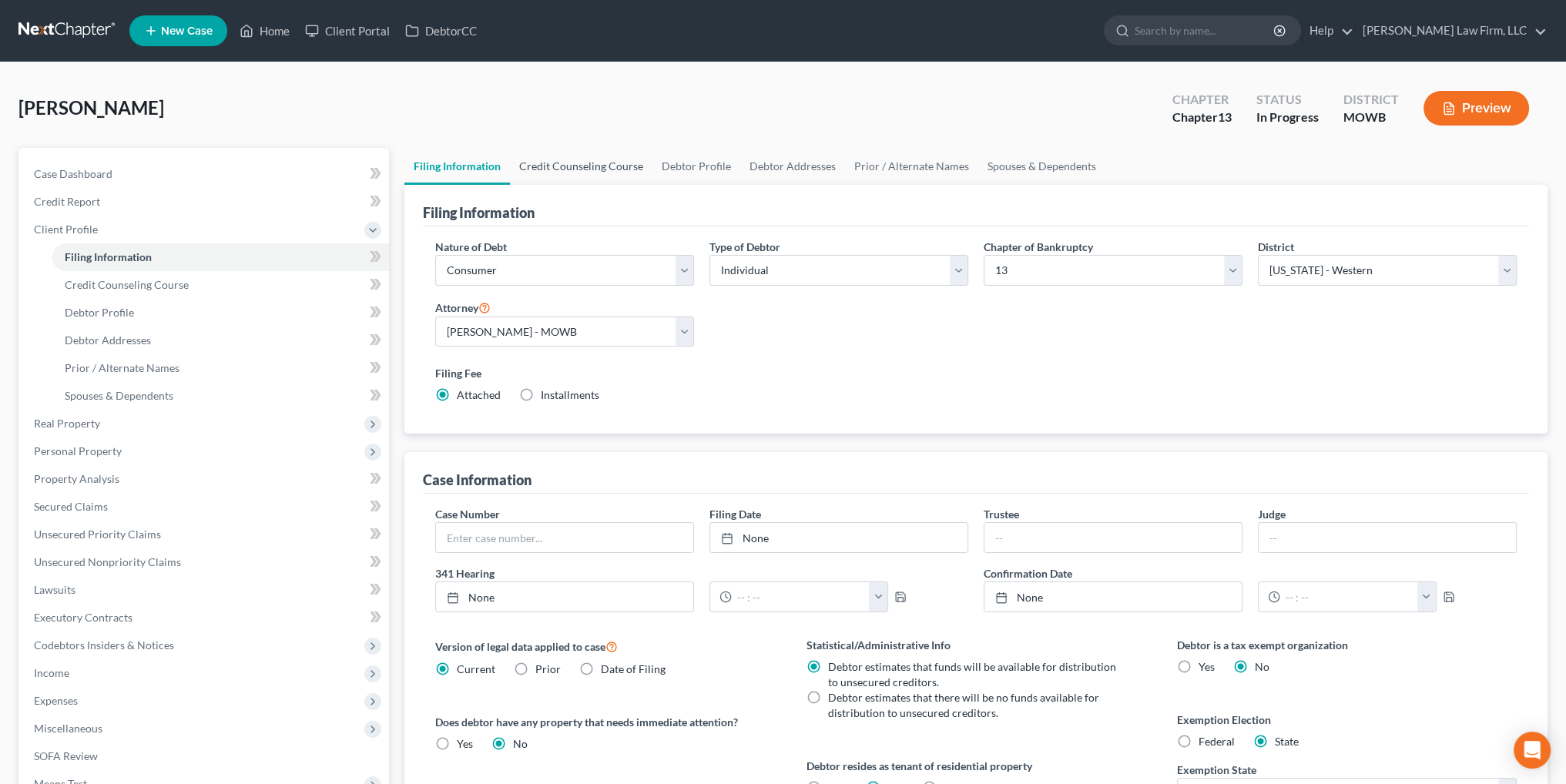
click at [607, 164] on link "Credit Counseling Course" at bounding box center [581, 166] width 142 height 37
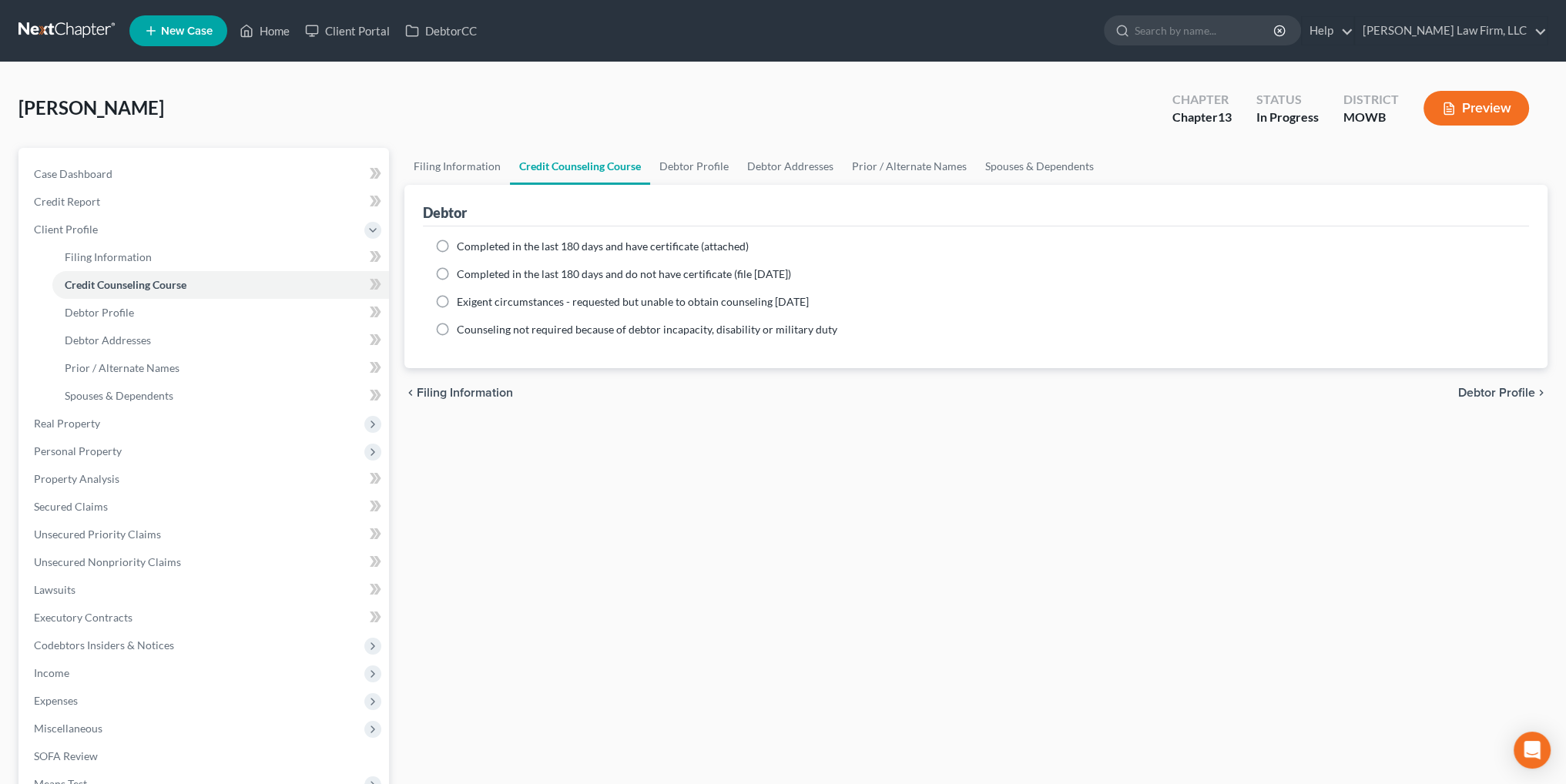
click at [456, 244] on label "Completed in the last 180 days and have certificate (attached)" at bounding box center [602, 247] width 292 height 16
click at [463, 244] on input "Completed in the last 180 days and have certificate (attached)" at bounding box center [469, 244] width 10 height 10
radio input "true"
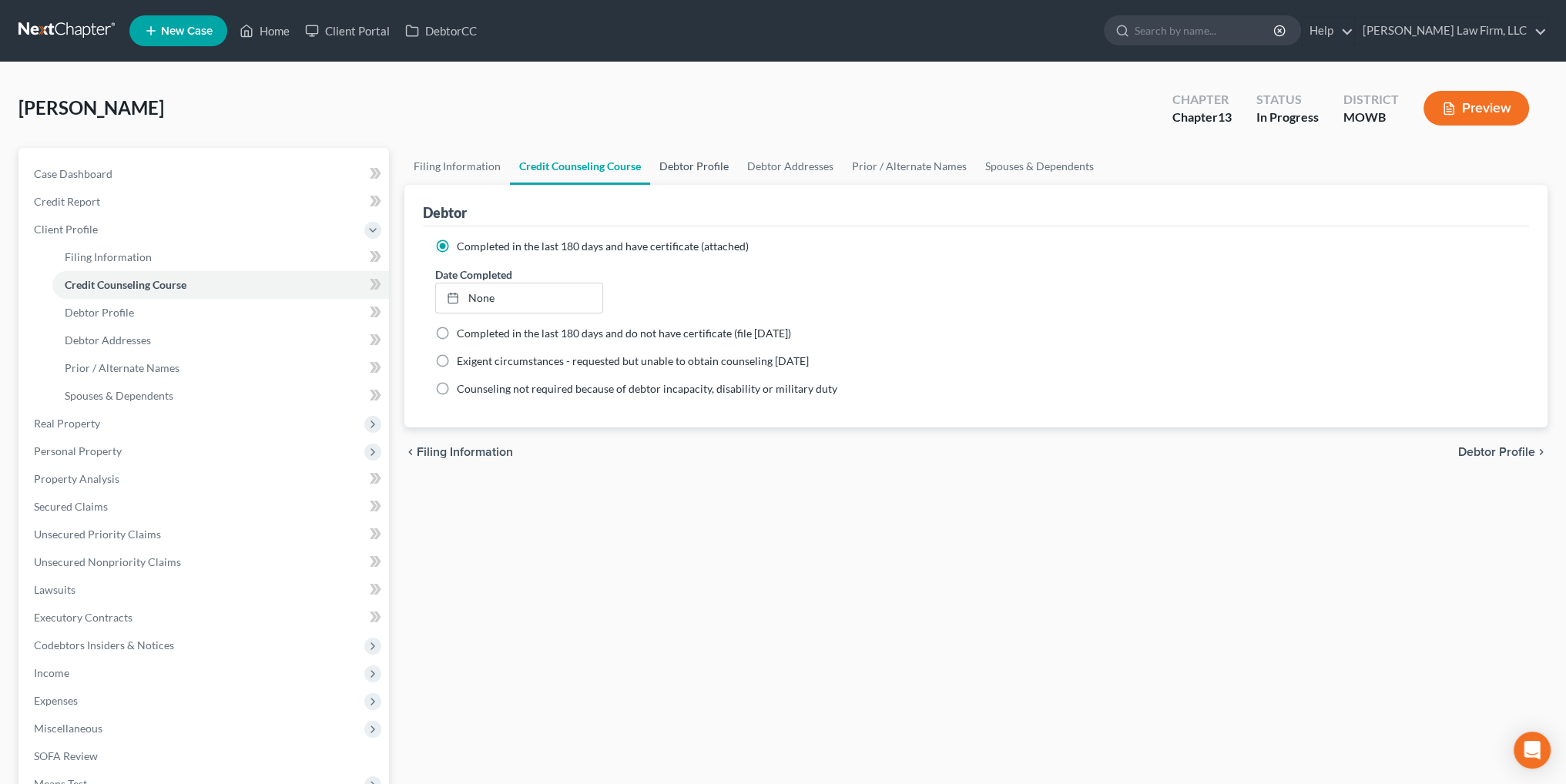
click at [709, 167] on link "Debtor Profile" at bounding box center [695, 166] width 88 height 37
select select "0"
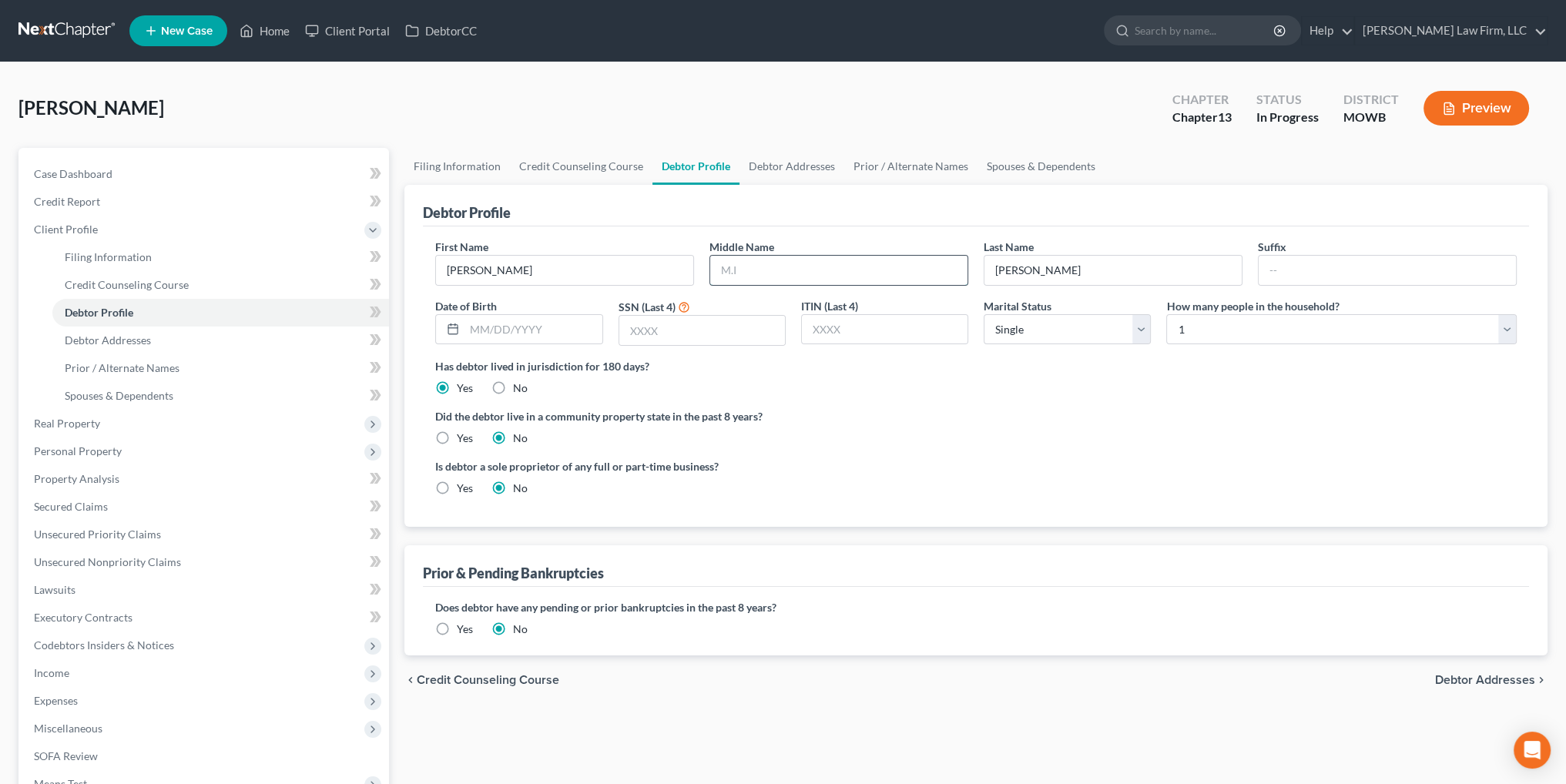
click at [796, 264] on input "text" at bounding box center [839, 270] width 257 height 29
type input "Eric"
type input "02/17/1964"
type input "6085"
click at [793, 164] on link "Debtor Addresses" at bounding box center [791, 166] width 104 height 37
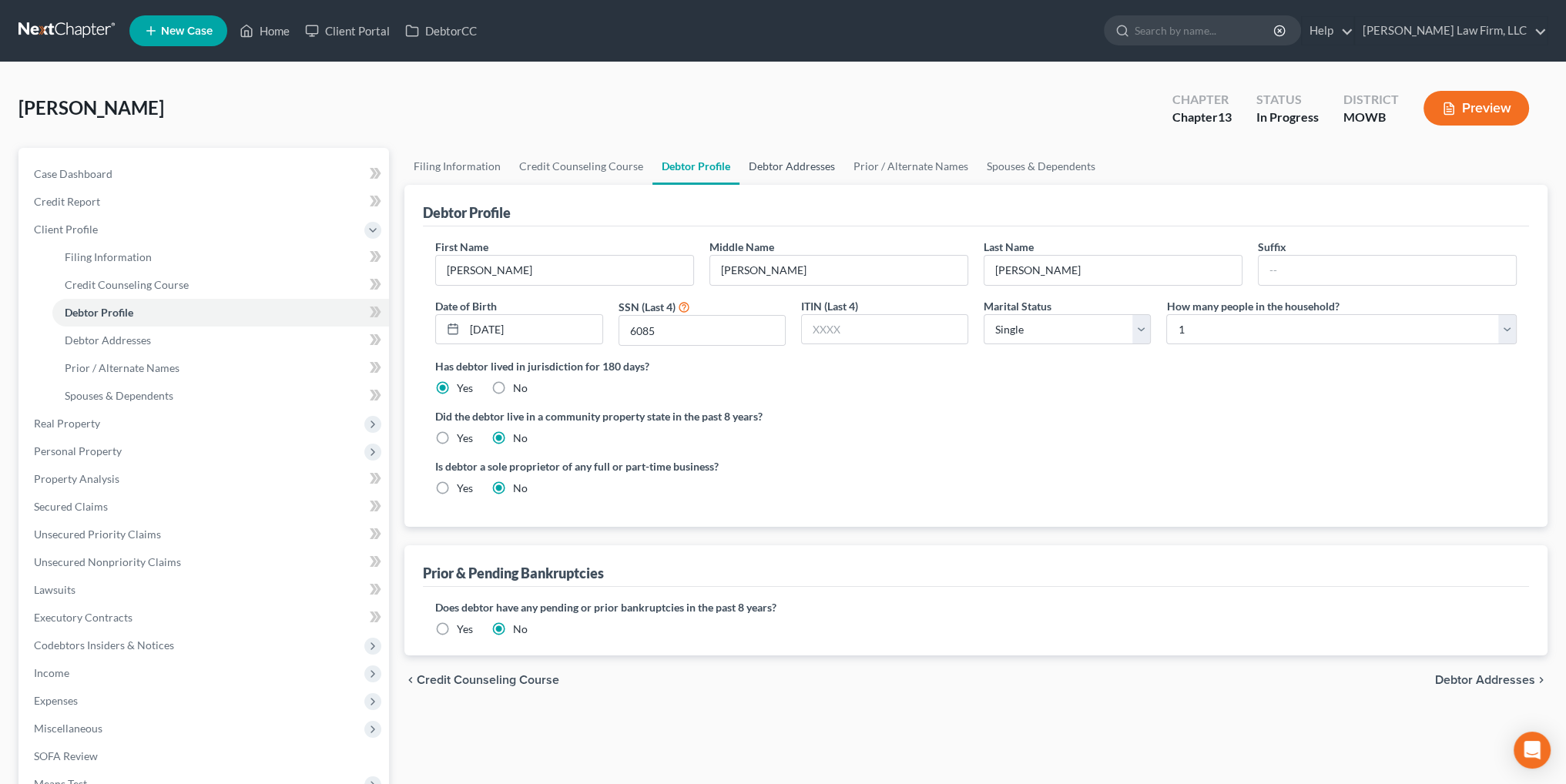
select select "0"
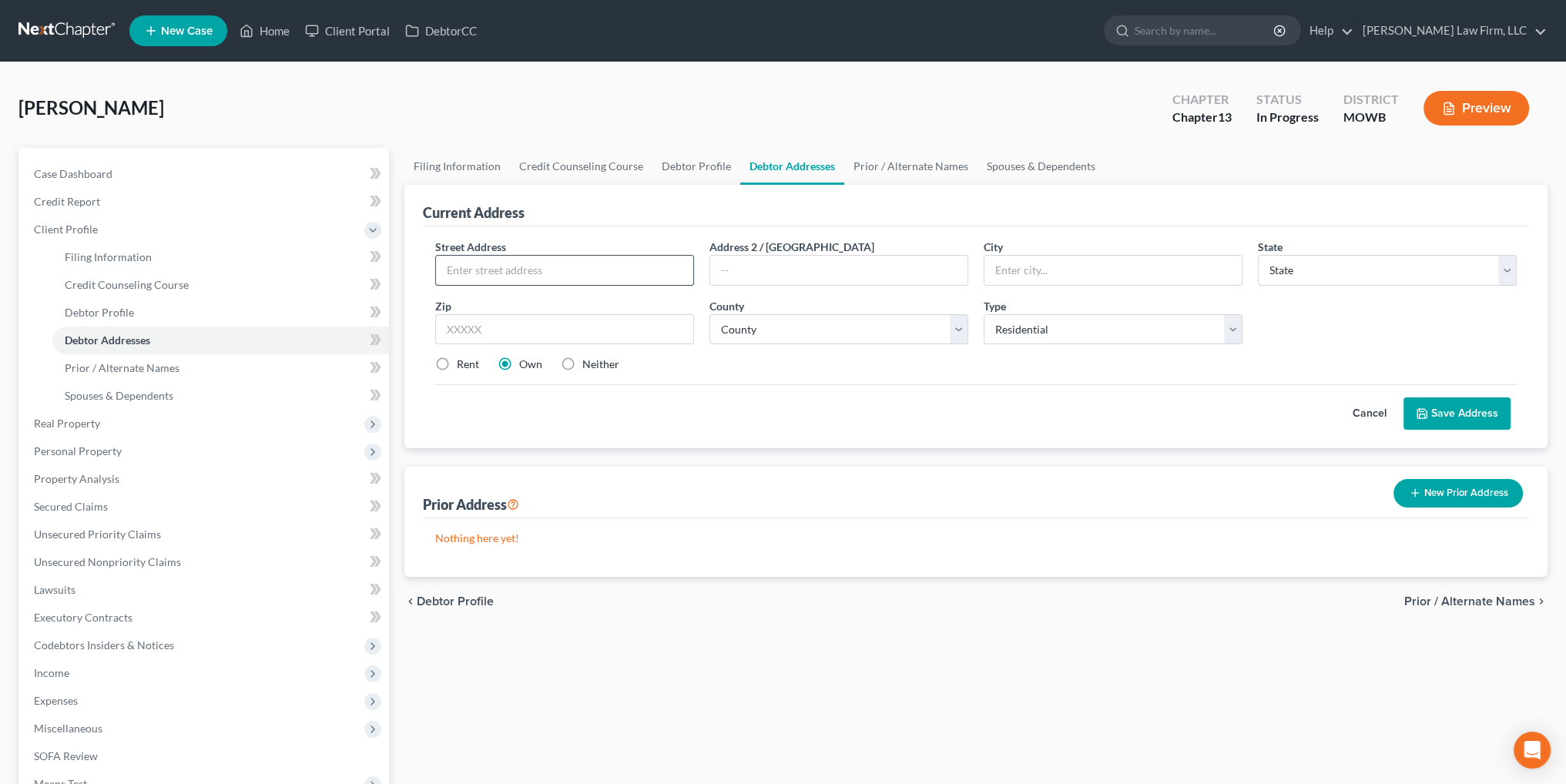
click at [554, 272] on input "text" at bounding box center [564, 270] width 257 height 29
type input "4408 Pennsylvania Ave."
type input "Apt. 2"
type input "Kansas City"
select select "26"
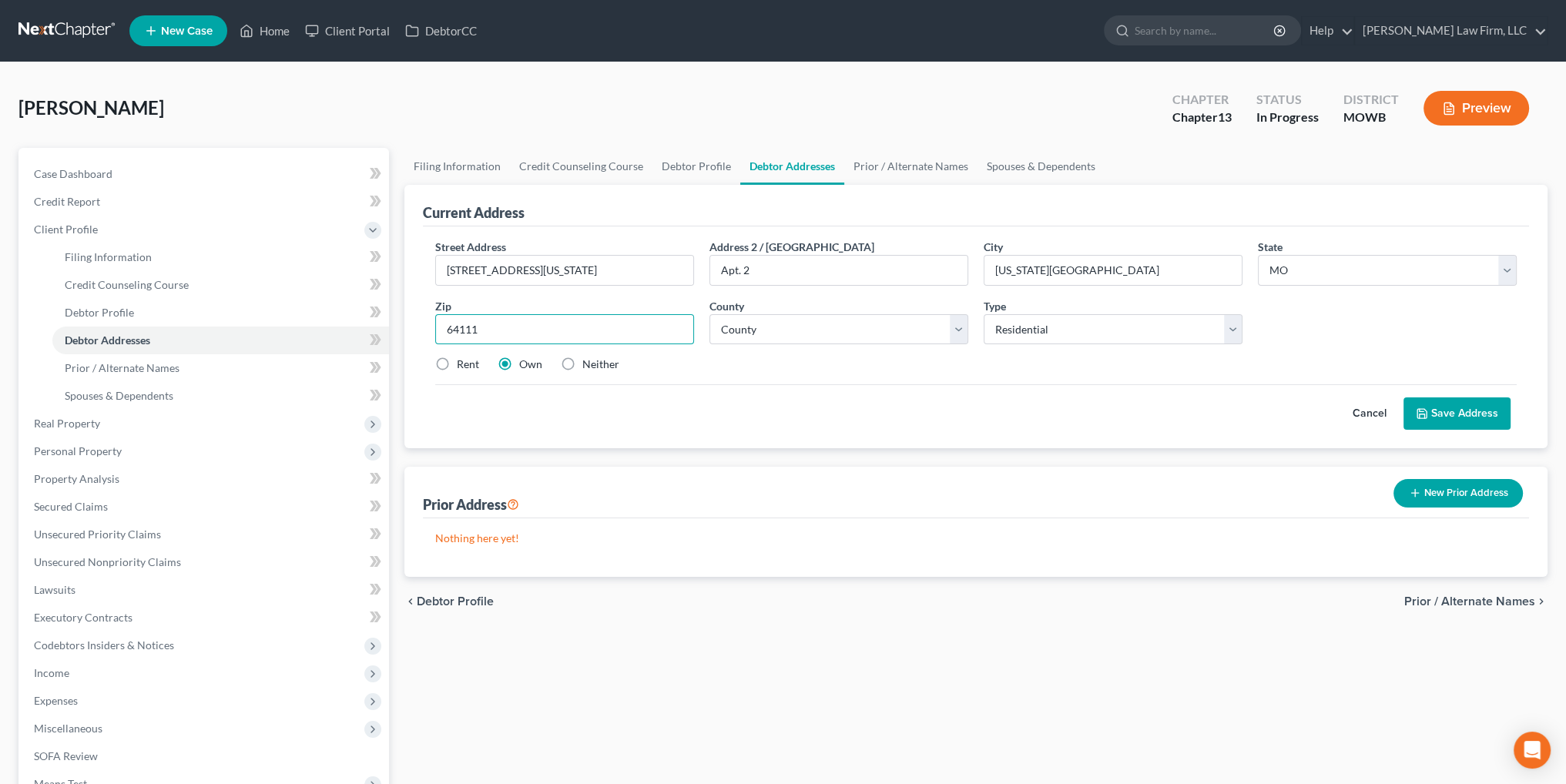
type input "64111"
click at [456, 366] on label "Rent" at bounding box center [468, 364] width 22 height 16
click at [463, 366] on input "Rent" at bounding box center [469, 361] width 10 height 10
radio input "true"
click at [870, 161] on link "Prior / Alternate Names" at bounding box center [911, 166] width 133 height 37
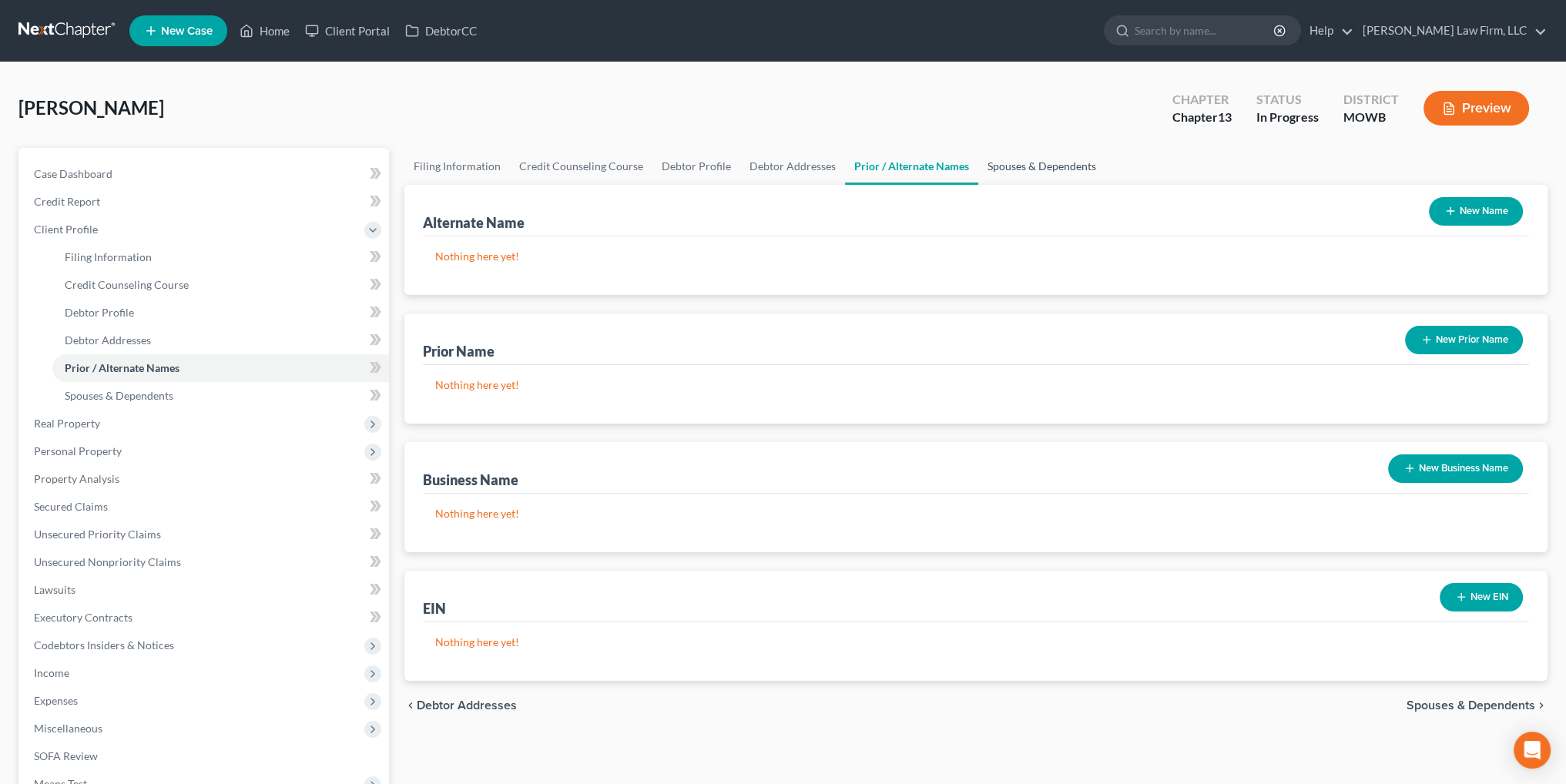
click at [991, 164] on link "Spouses & Dependents" at bounding box center [1041, 166] width 127 height 37
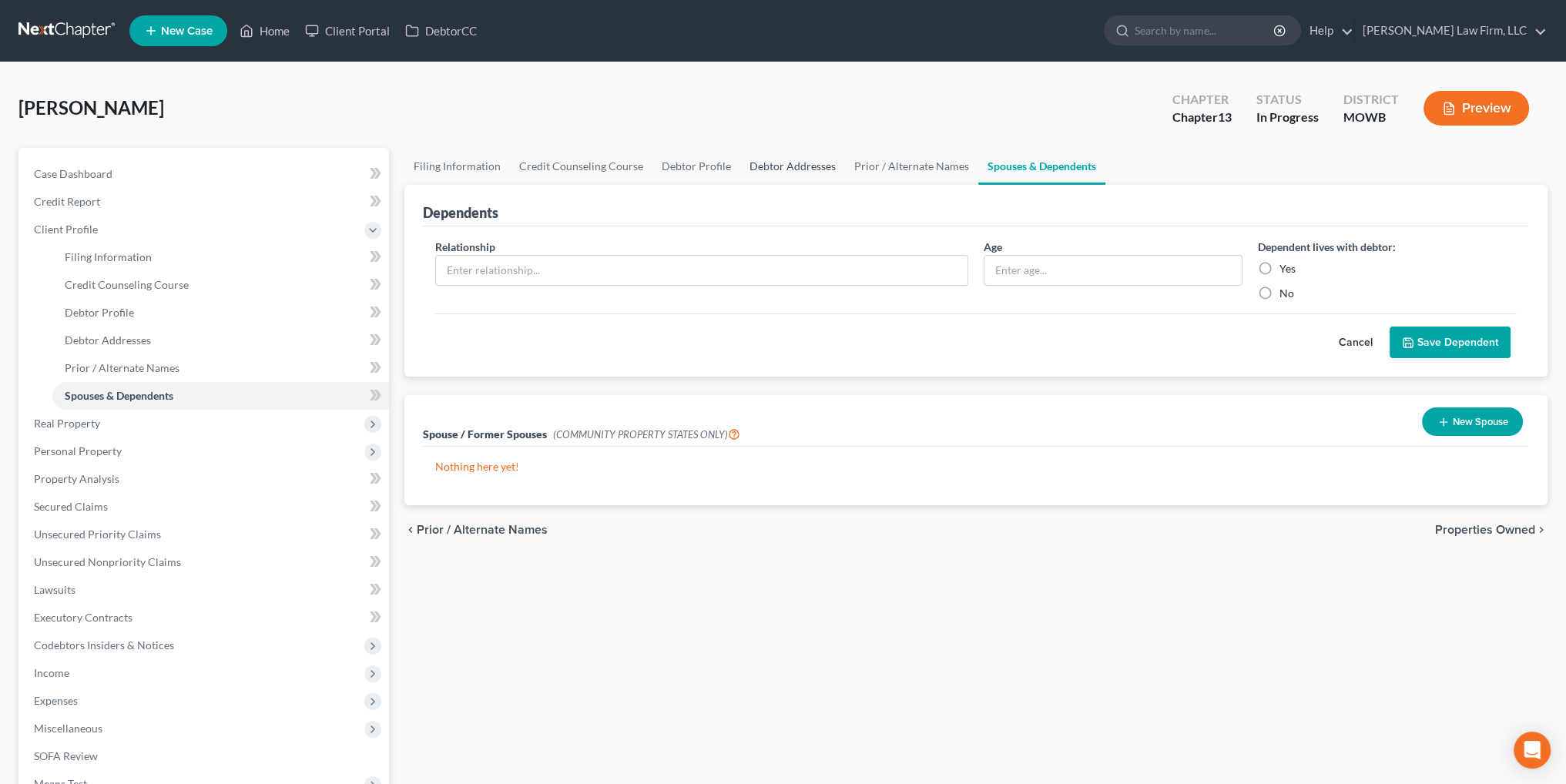
click at [773, 167] on link "Debtor Addresses" at bounding box center [792, 166] width 104 height 37
select select "0"
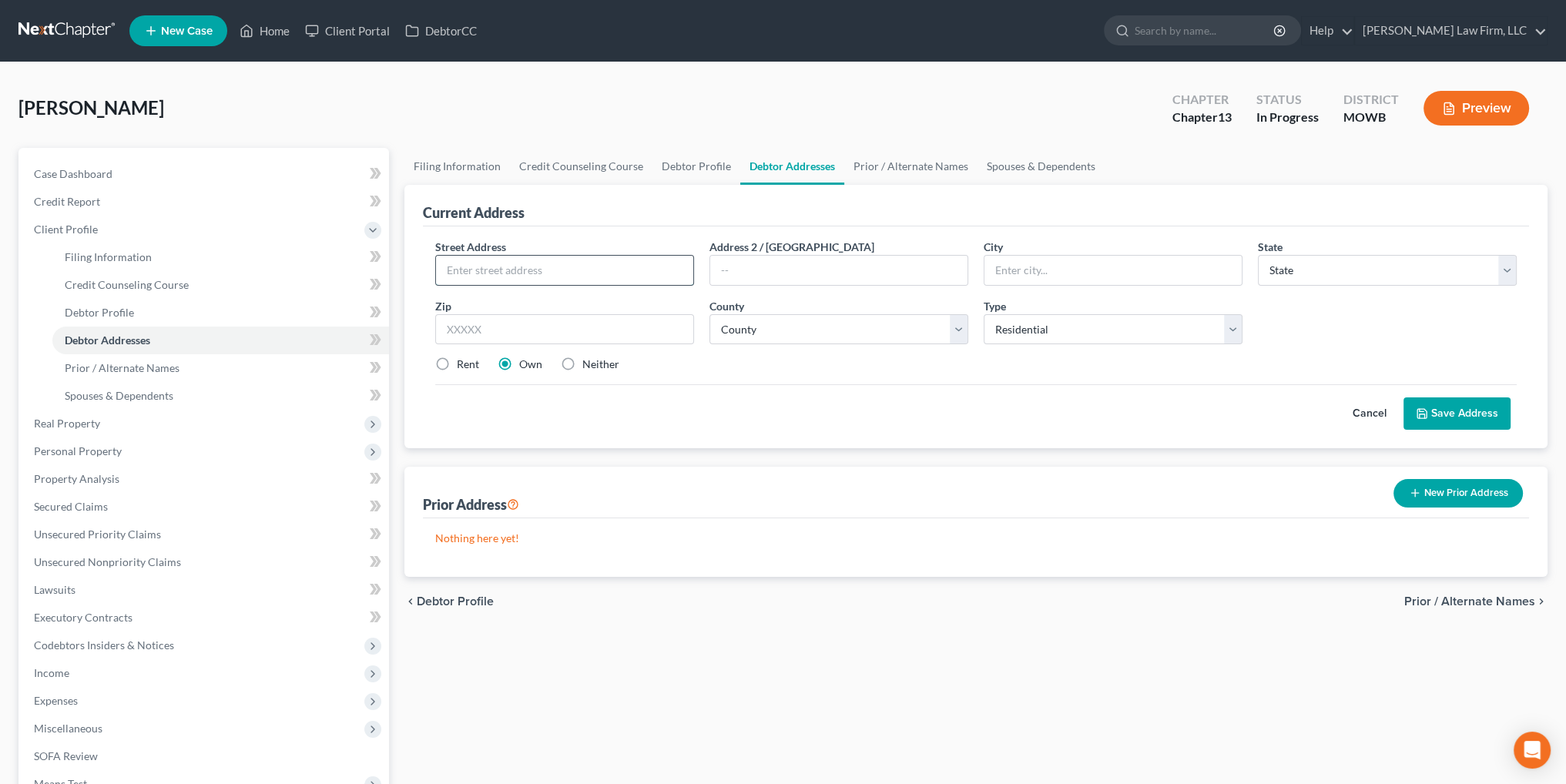
click at [604, 266] on input "text" at bounding box center [564, 270] width 257 height 29
type input "4408 Pennsylvania Ave."
click at [770, 258] on input "text" at bounding box center [839, 270] width 257 height 29
type input "a"
type input "Apt 2"
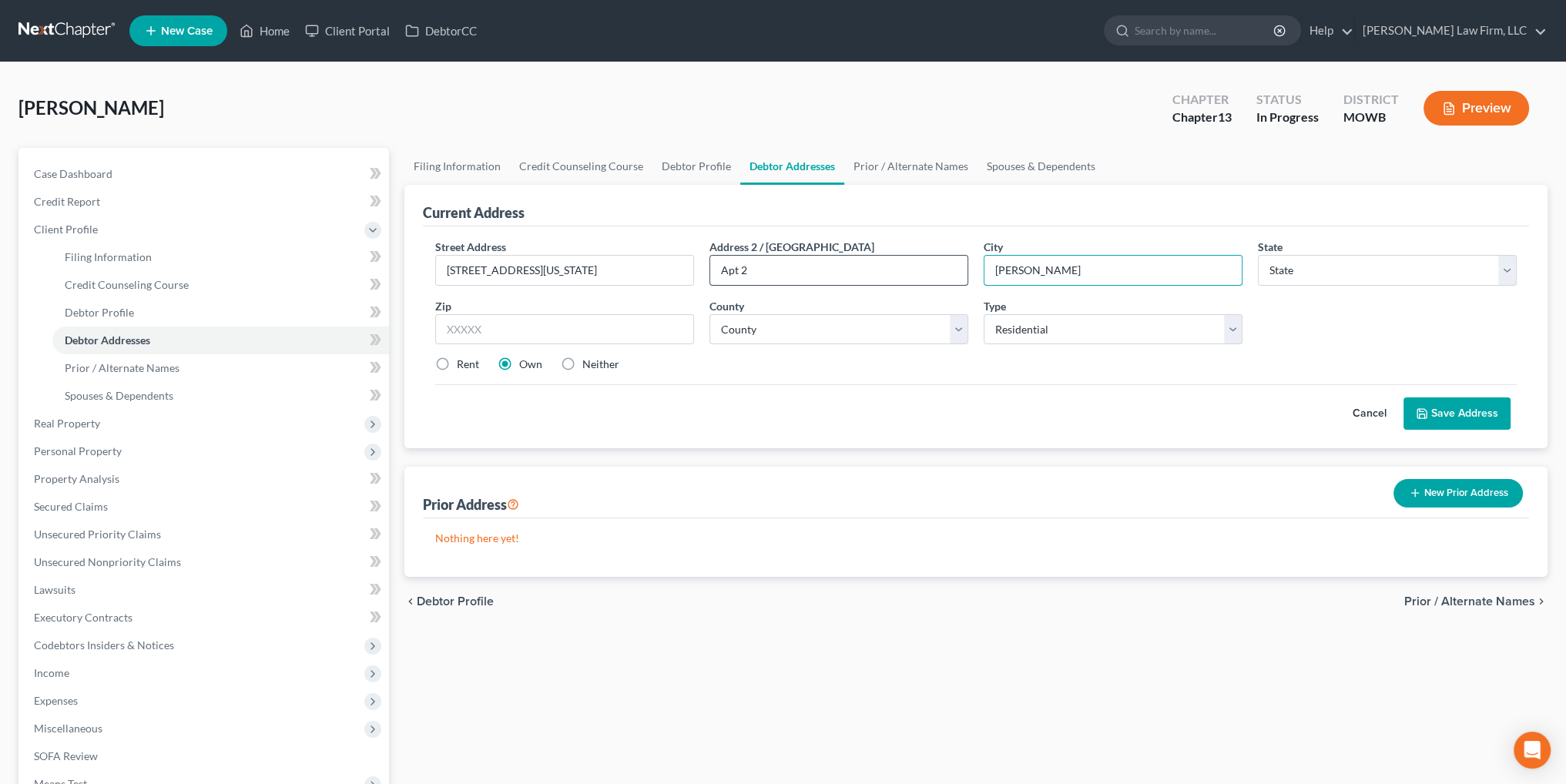
type input "Kansas City"
select select "26"
click at [470, 320] on input "text" at bounding box center [564, 329] width 259 height 31
type input "64111"
click at [802, 336] on select "County Adair County Andrew County Atchison County Audrain County Barry County B…" at bounding box center [839, 329] width 259 height 31
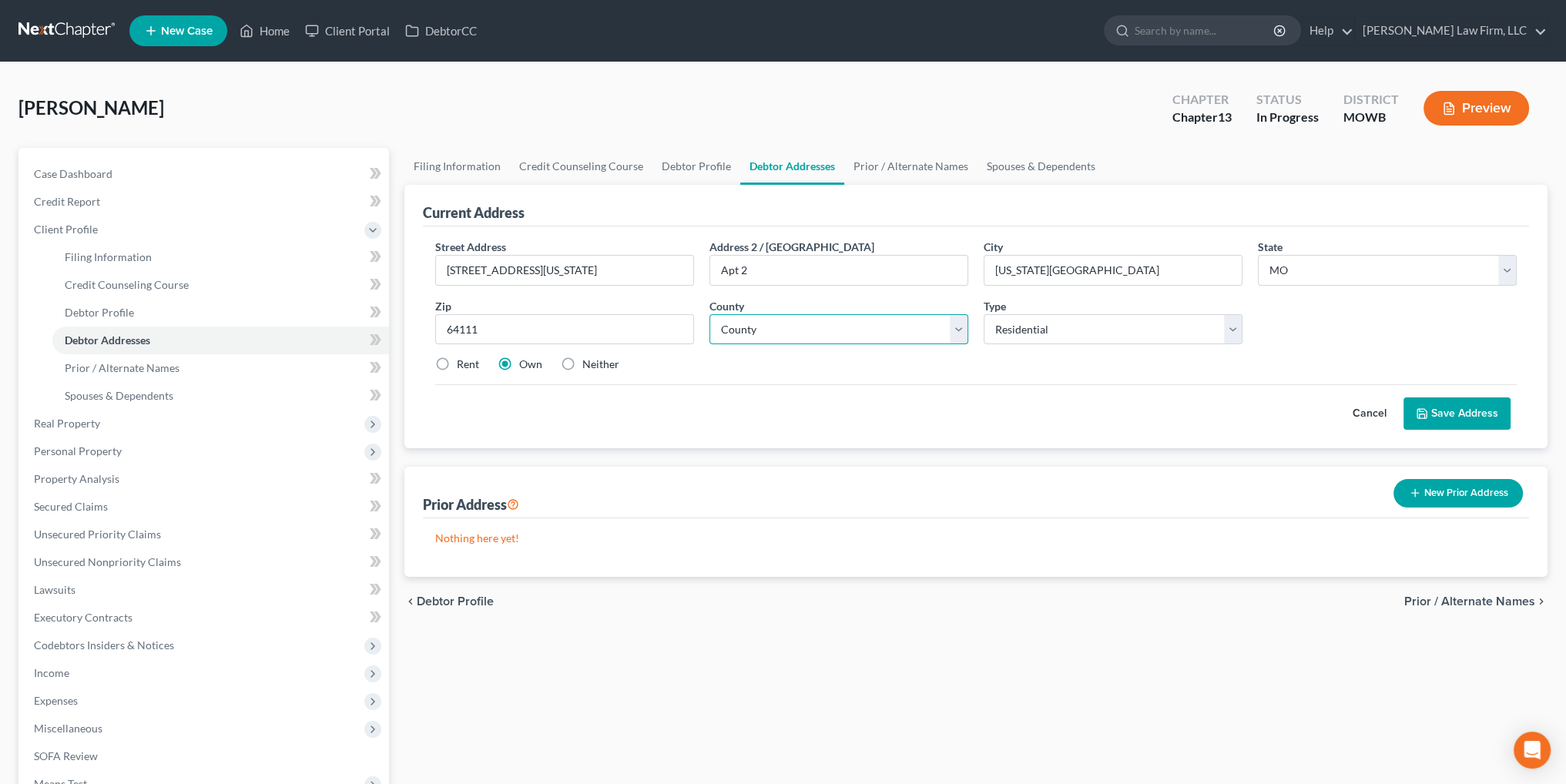
select select "47"
click at [709, 314] on select "County Adair County Andrew County Atchison County Audrain County Barry County B…" at bounding box center [839, 329] width 259 height 31
click at [1233, 327] on select "Select Residential Mailing Rental Business" at bounding box center [1113, 329] width 259 height 31
click at [456, 365] on label "Rent" at bounding box center [468, 364] width 22 height 16
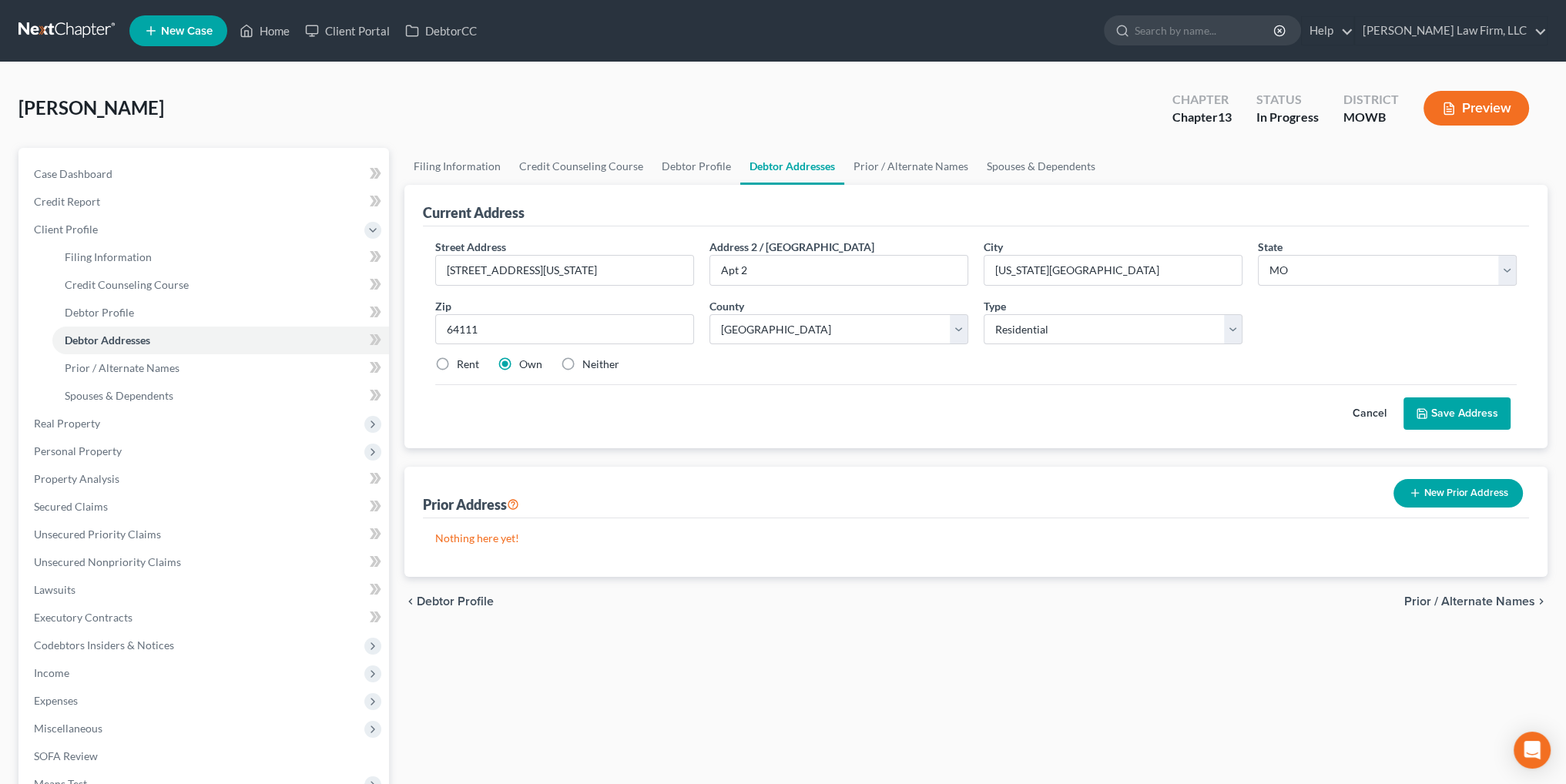
click at [463, 365] on input "Rent" at bounding box center [469, 361] width 10 height 10
radio input "true"
click at [1455, 409] on button "Save Address" at bounding box center [1457, 413] width 107 height 32
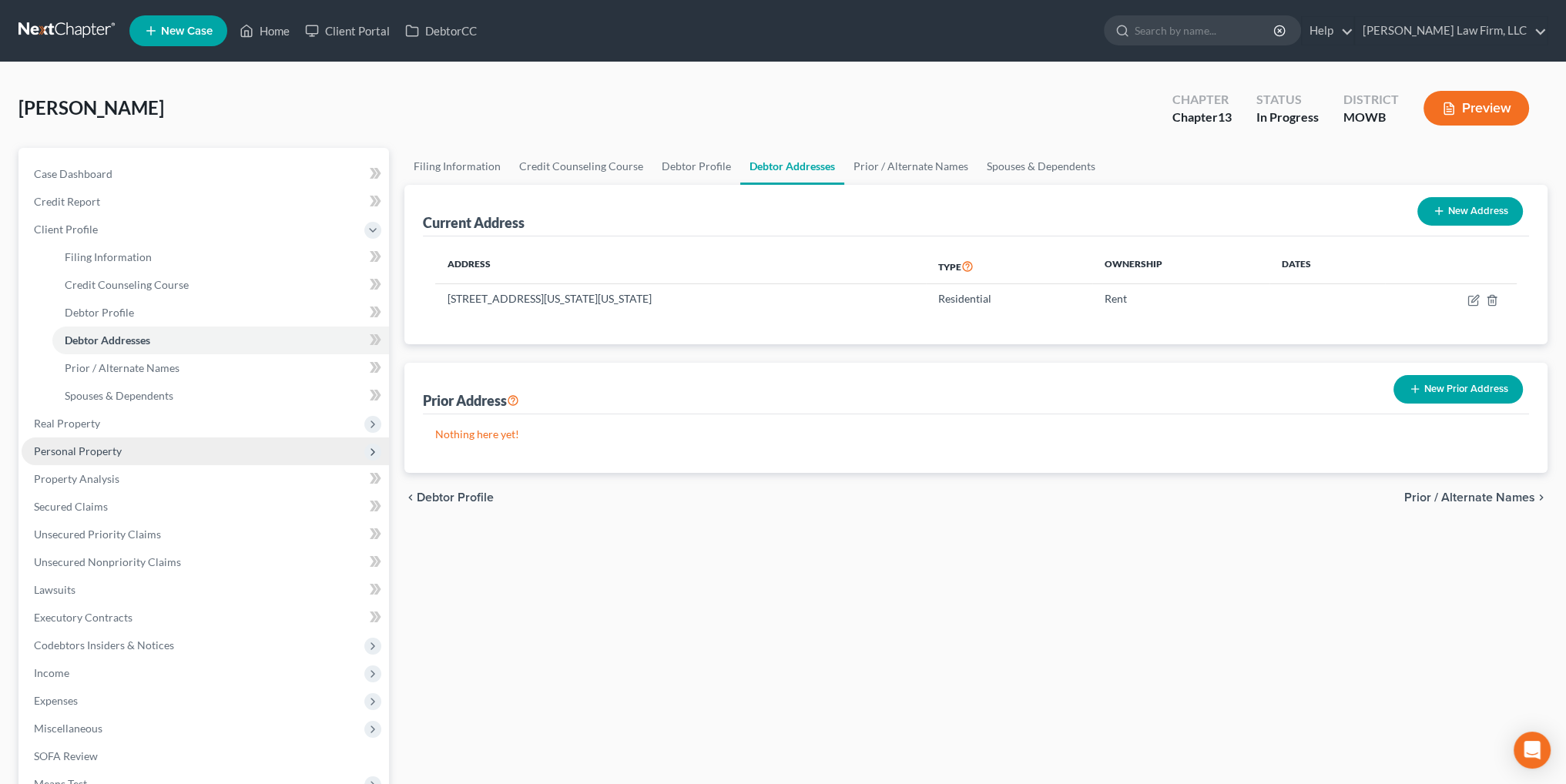
click at [59, 450] on span "Personal Property" at bounding box center [78, 450] width 88 height 13
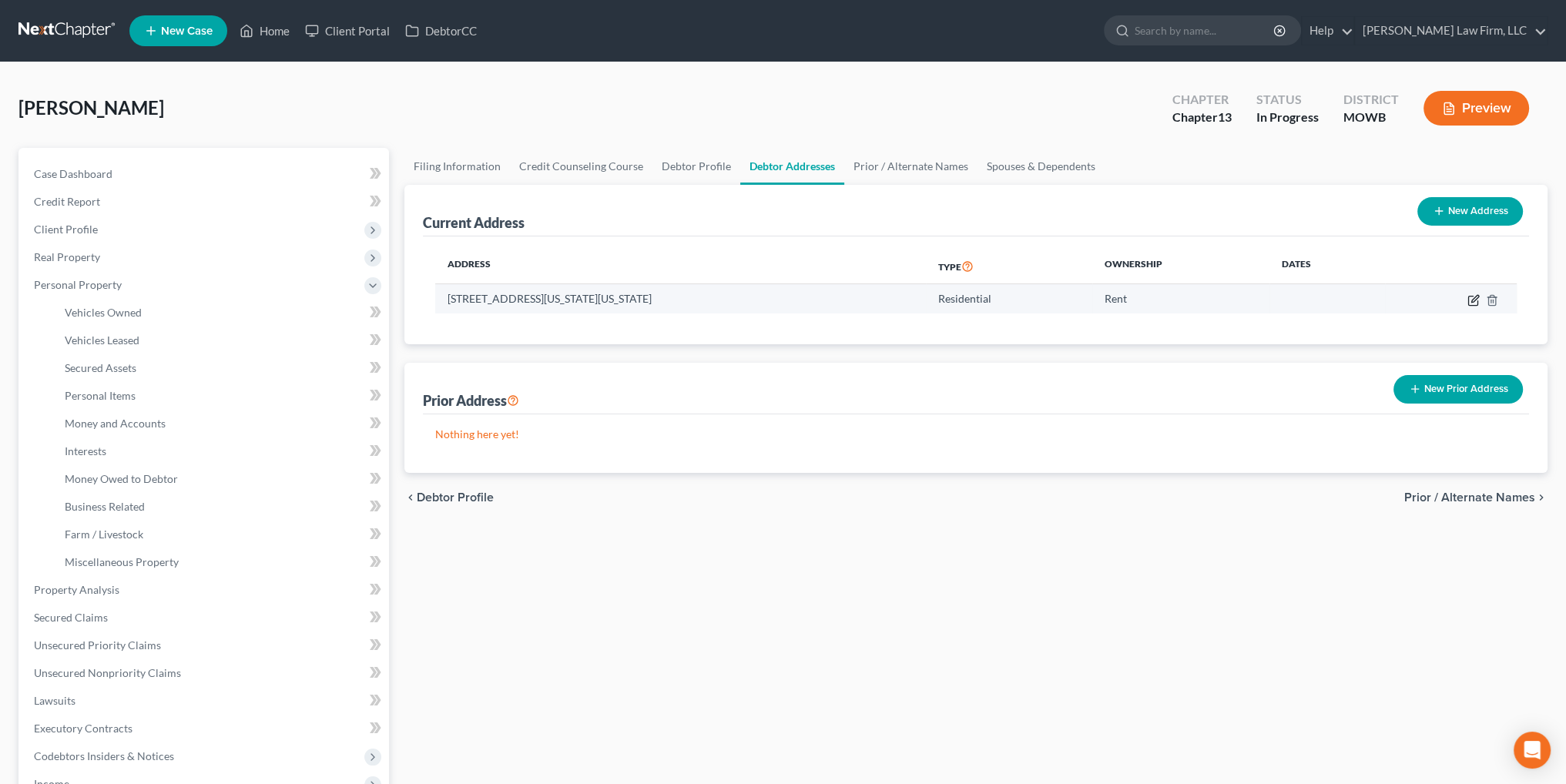
click at [1471, 298] on icon "button" at bounding box center [1475, 298] width 7 height 7
select select "26"
select select "47"
select select "0"
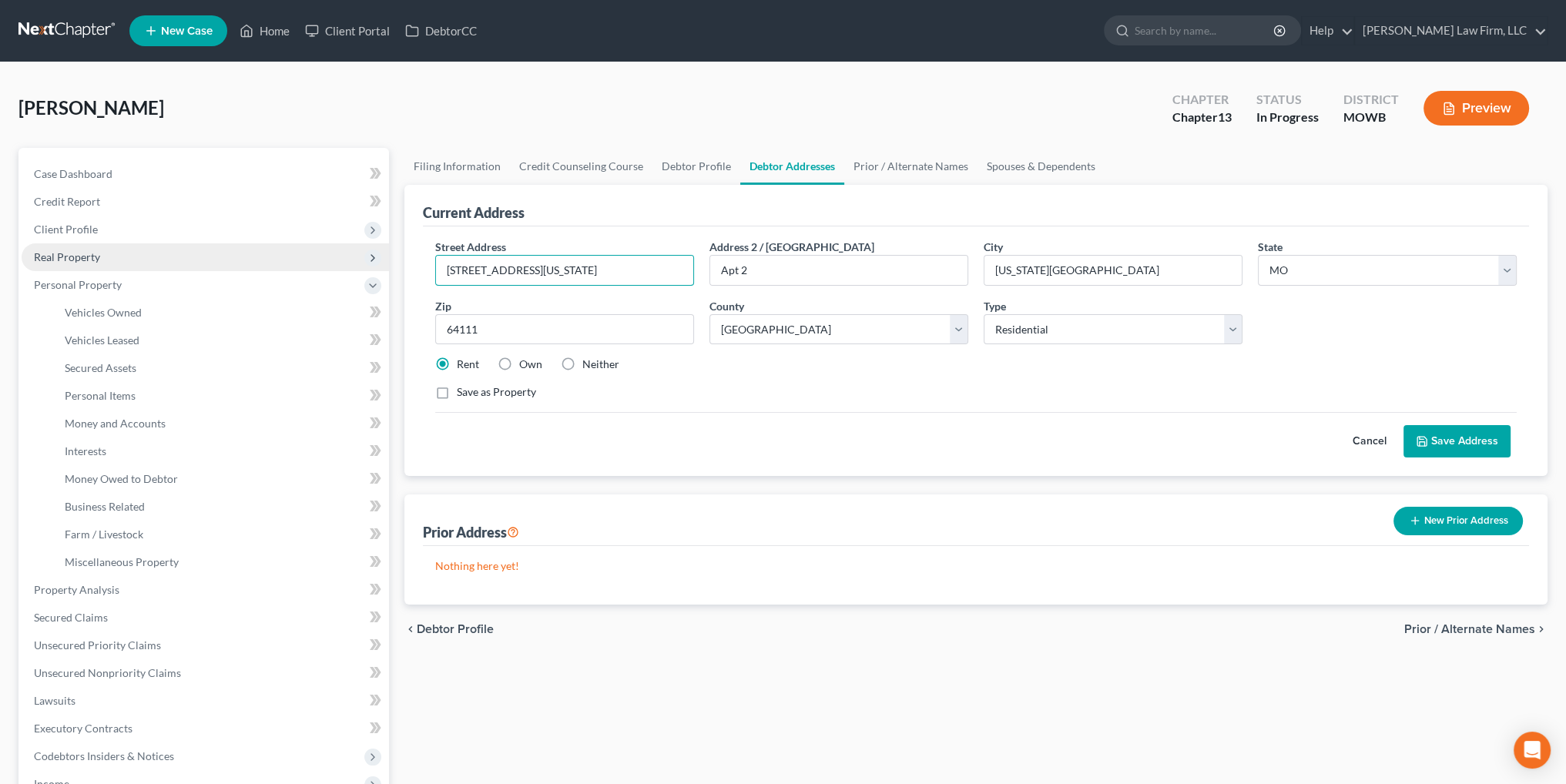
drag, startPoint x: 663, startPoint y: 268, endPoint x: 372, endPoint y: 266, distance: 291.0
click at [372, 266] on div "Petition Navigation Case Dashboard Payments Invoices Payments Payments Credit R…" at bounding box center [783, 619] width 1544 height 944
type input "[STREET_ADDRESS][PERSON_NAME]"
type input "Apt. 10"
type input "Topeka"
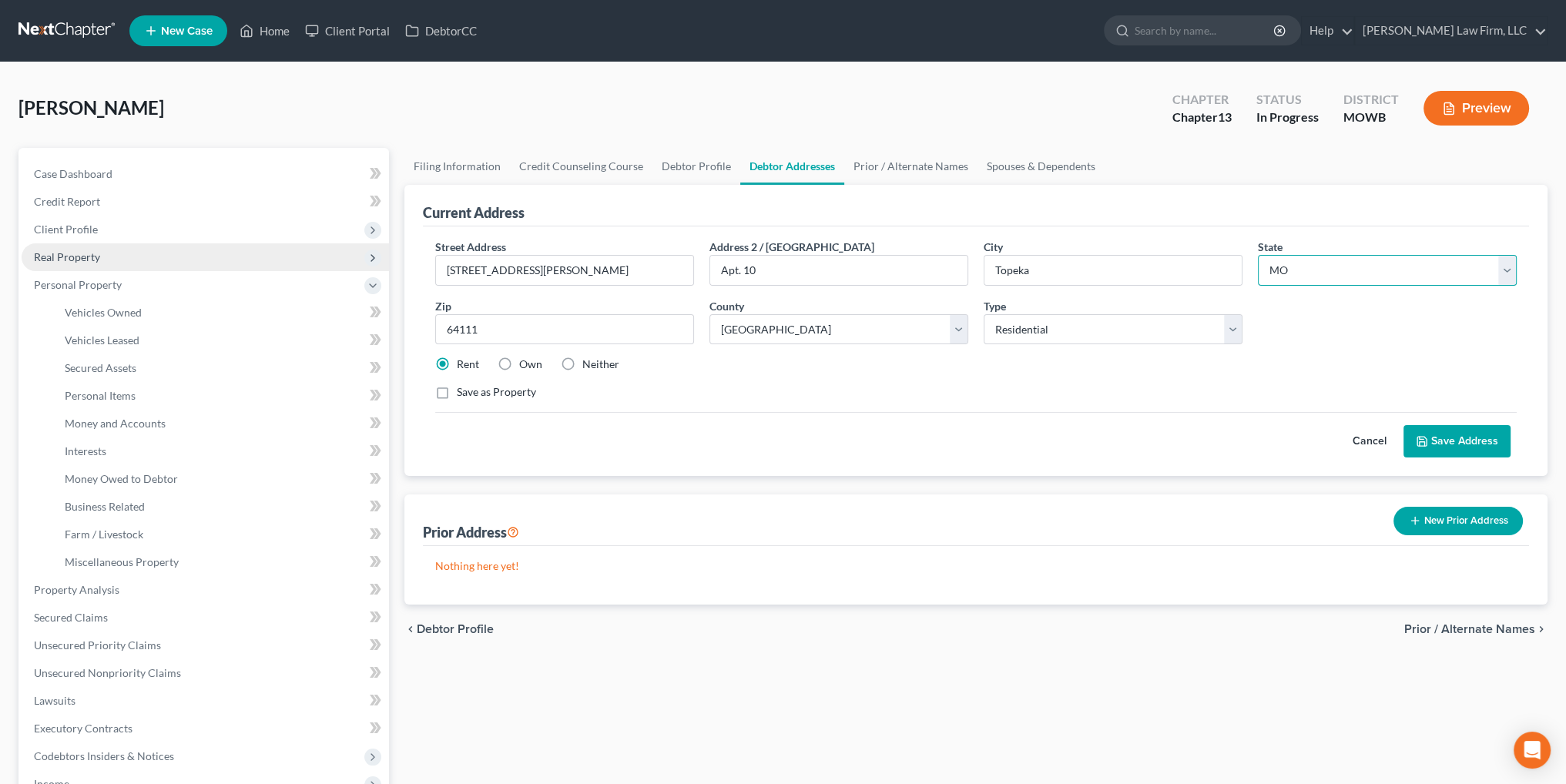
select select "17"
select select "42"
type input "66615"
select select "88"
click at [1470, 444] on button "Save Address" at bounding box center [1457, 441] width 107 height 32
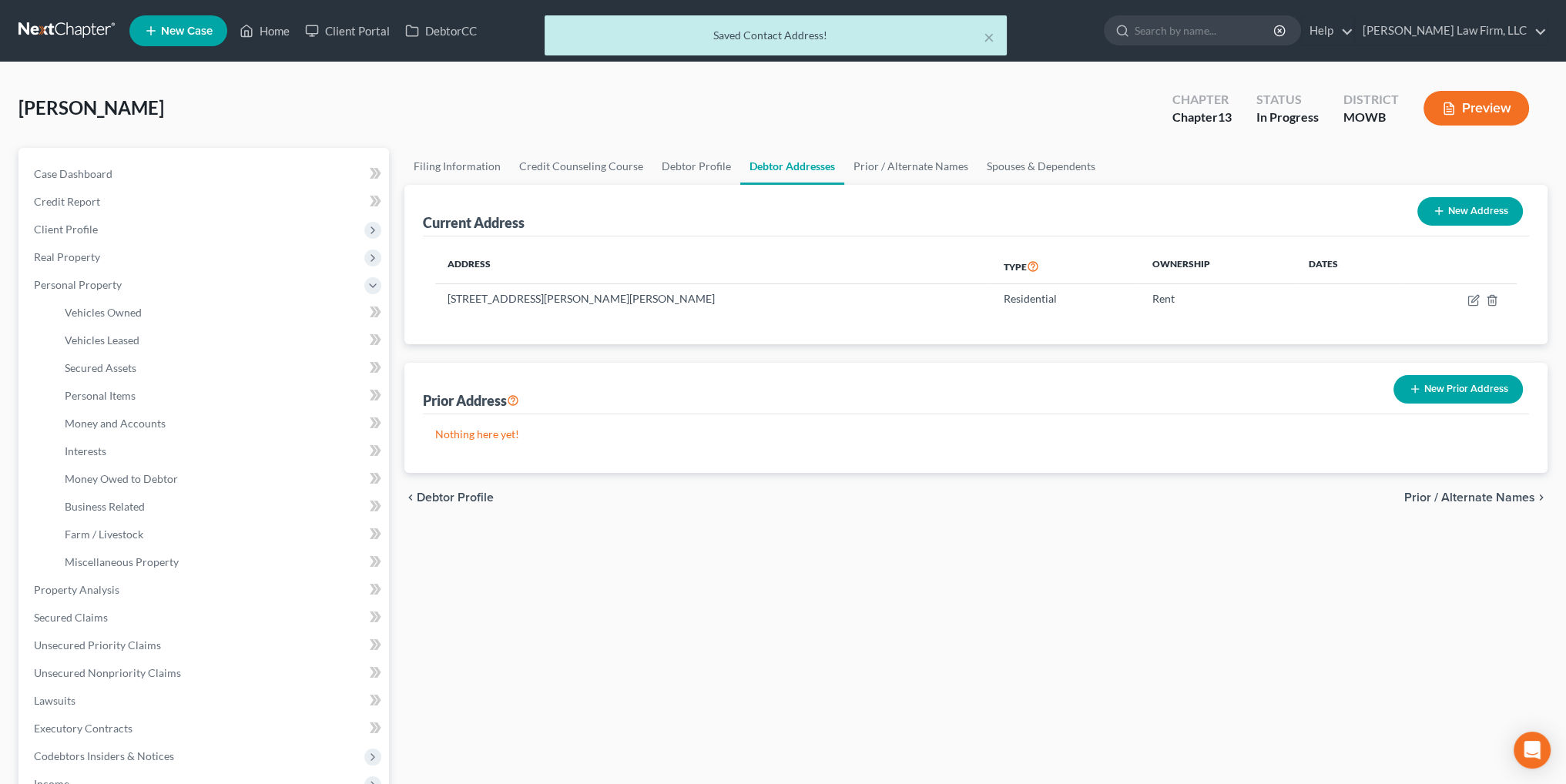
click at [1474, 390] on button "New Prior Address" at bounding box center [1458, 389] width 129 height 28
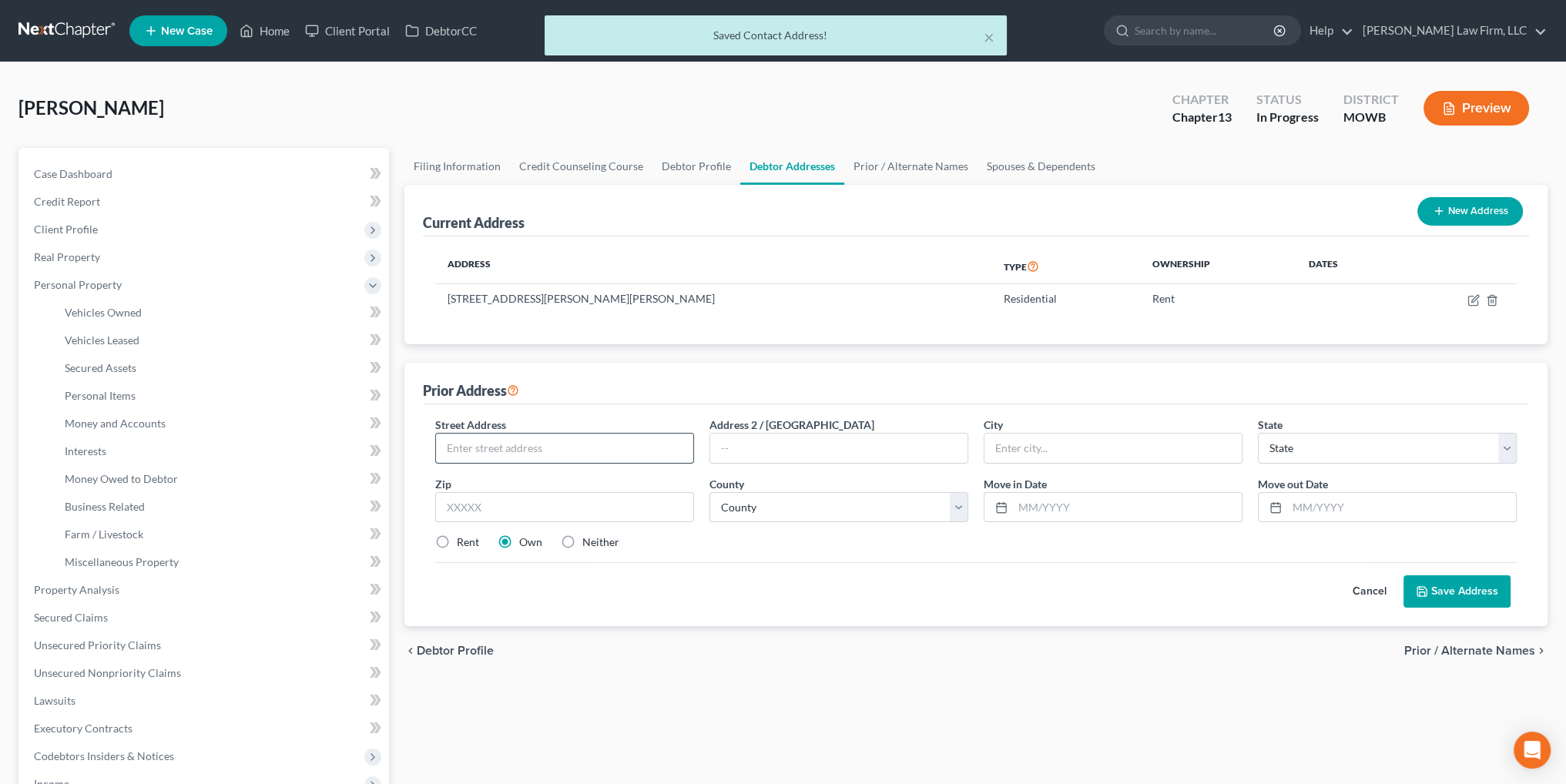
click at [597, 448] on input "text" at bounding box center [564, 448] width 257 height 29
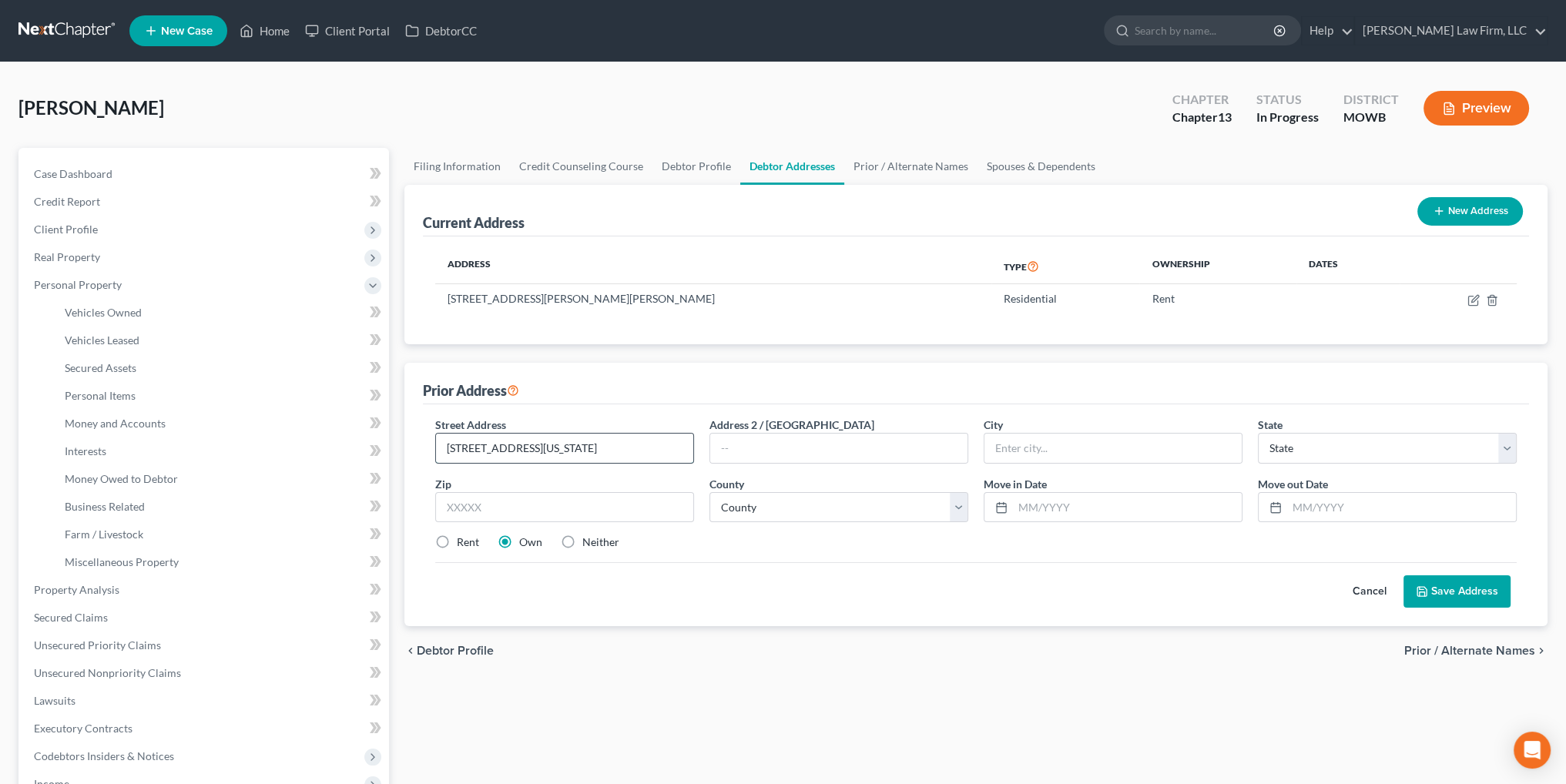
type input "4408 Pennsylvania Ave."
type input "Apt. 2"
type input "Kansas City"
select select "26"
type input "64111"
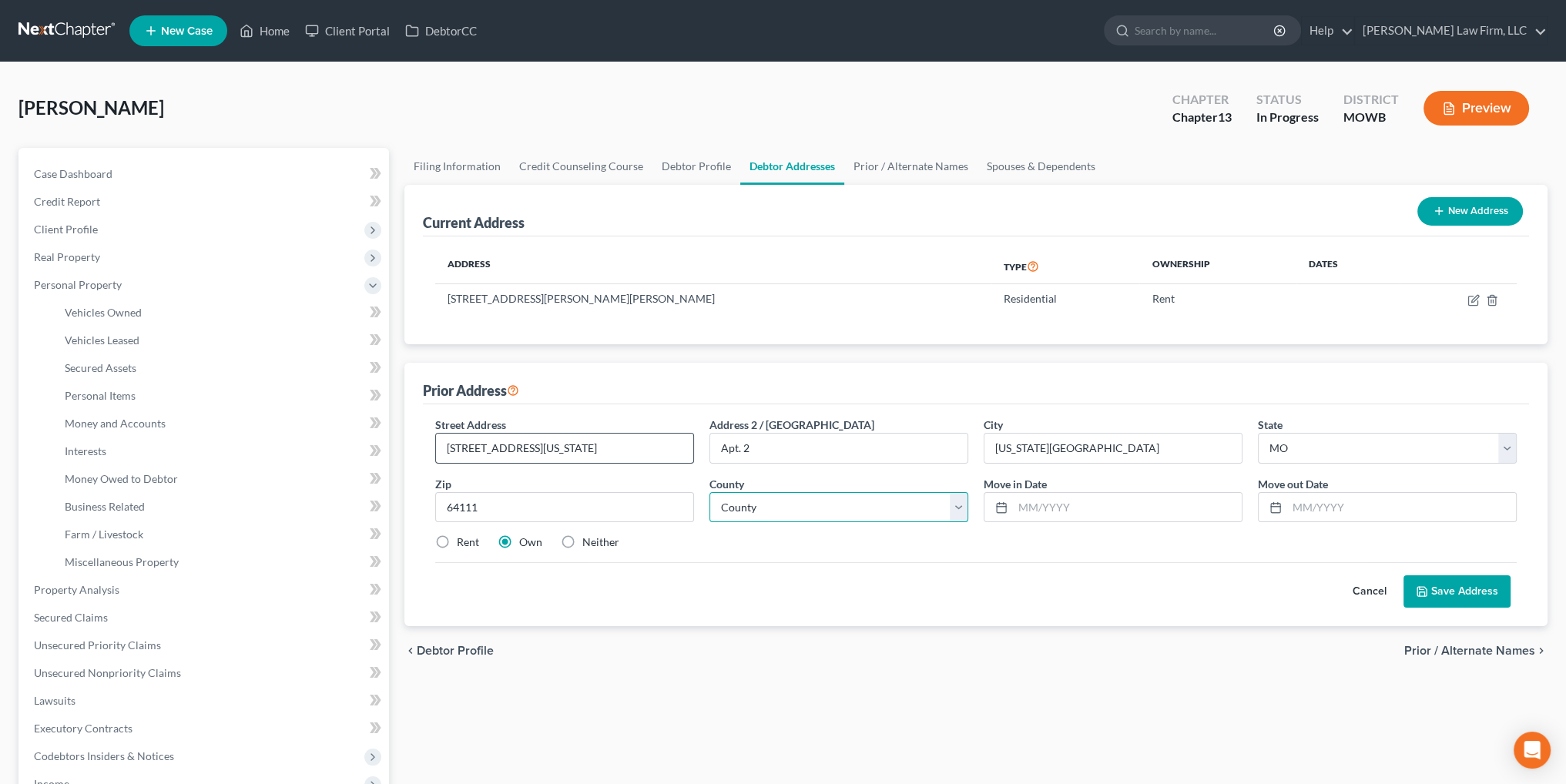
select select "47"
type input "08/23/2025"
click at [1028, 496] on input "text" at bounding box center [1127, 507] width 229 height 29
click at [456, 542] on label "Rent" at bounding box center [468, 543] width 22 height 16
click at [463, 542] on input "Rent" at bounding box center [469, 540] width 10 height 10
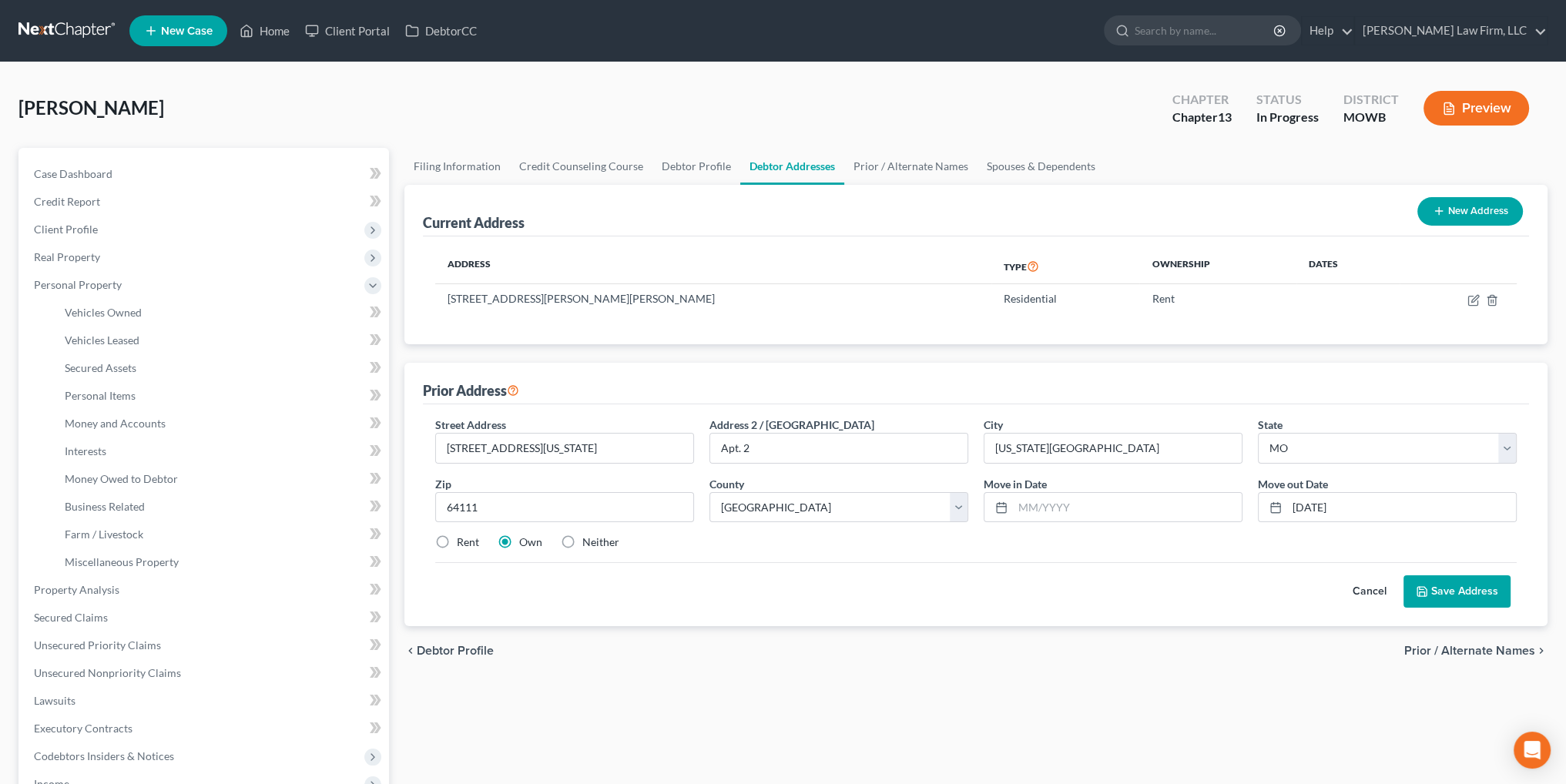
radio input "true"
click at [1035, 498] on input "text" at bounding box center [1127, 507] width 229 height 29
type input "09/2022"
click at [1445, 591] on button "Save Address" at bounding box center [1457, 591] width 107 height 32
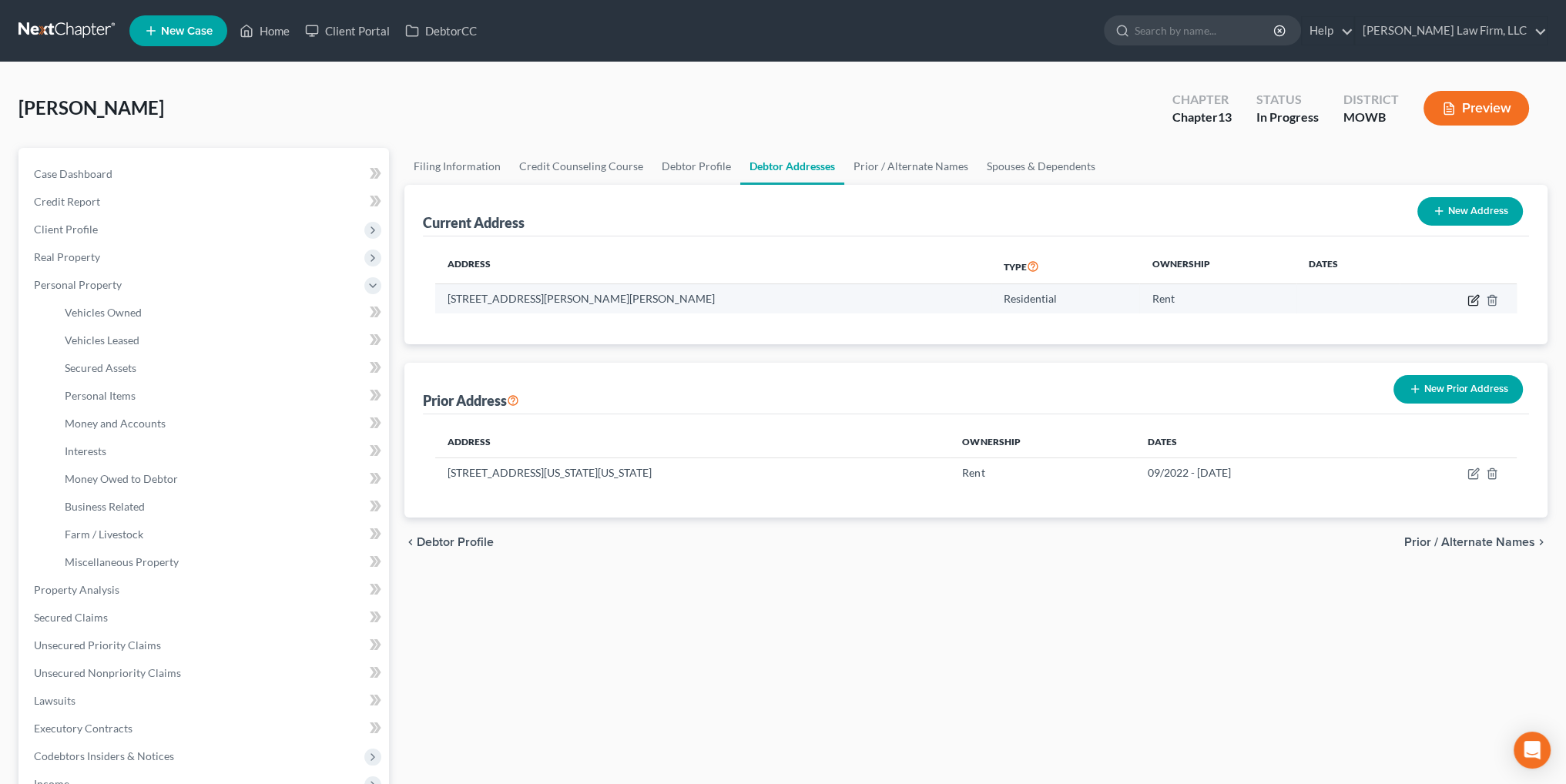
click at [1475, 297] on icon "button" at bounding box center [1475, 298] width 7 height 7
select select "17"
select select "88"
select select "0"
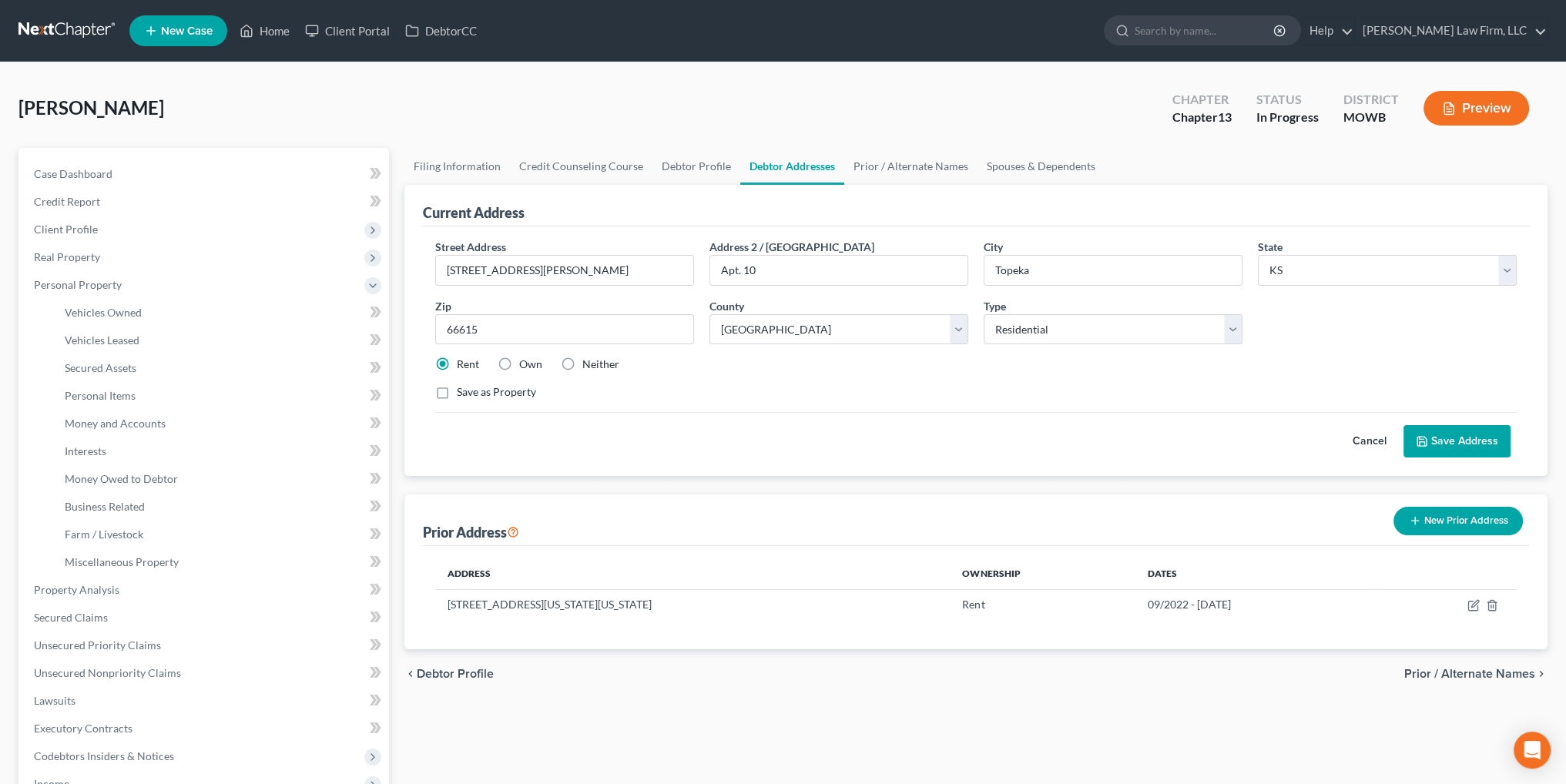
click at [1365, 435] on button "Cancel" at bounding box center [1369, 442] width 68 height 31
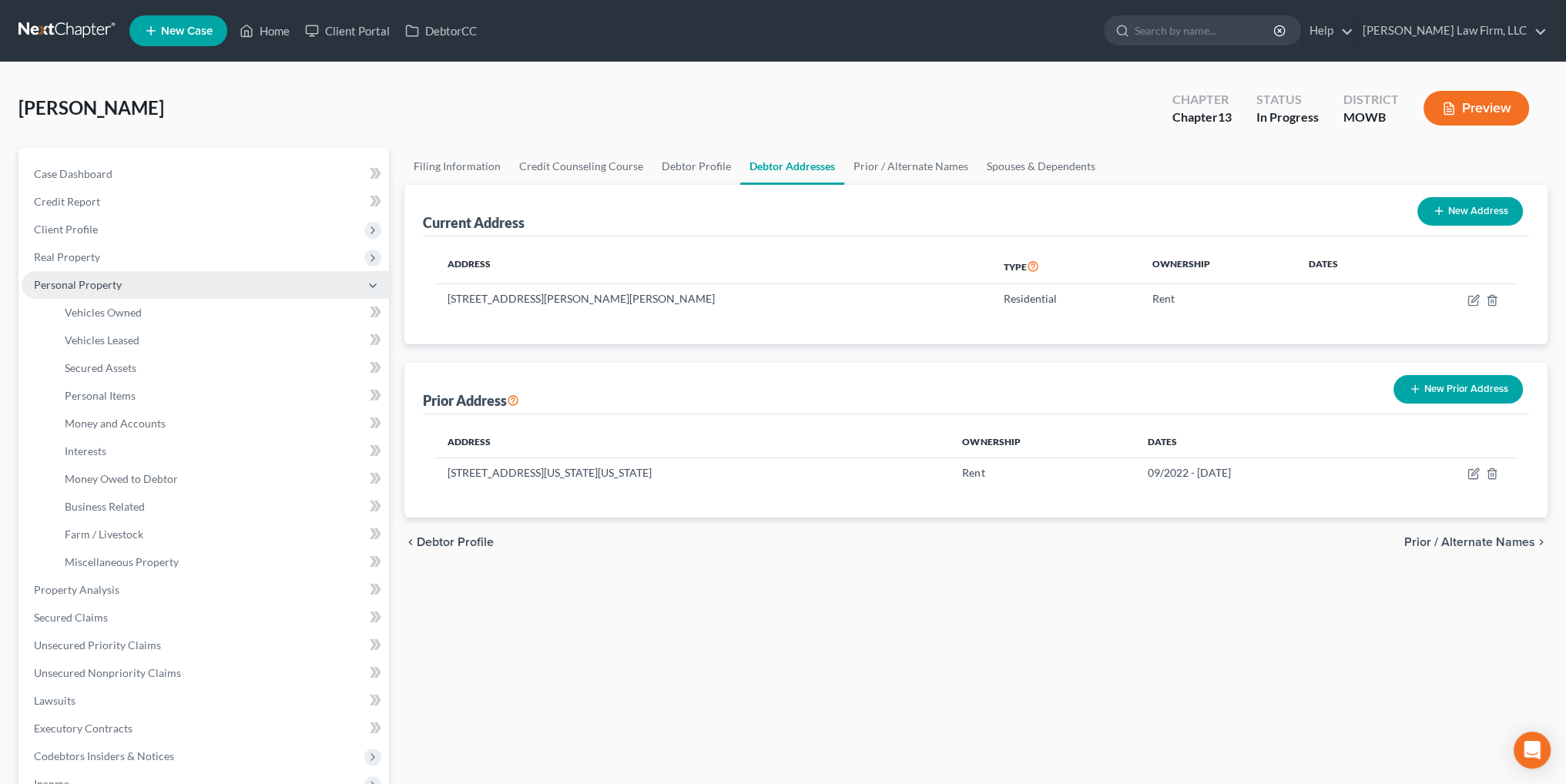
click at [70, 286] on span "Personal Property" at bounding box center [78, 284] width 88 height 13
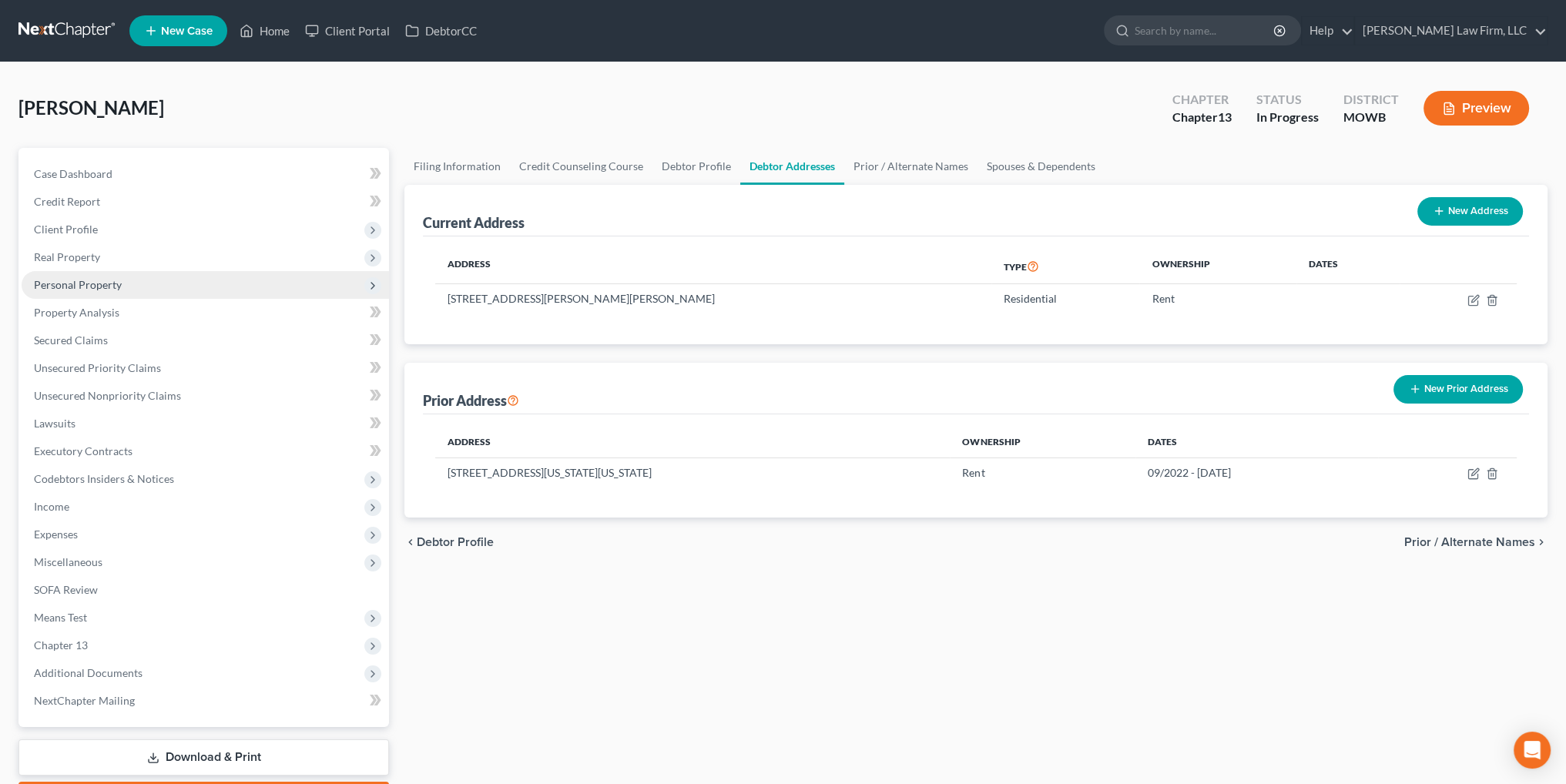
click at [70, 286] on span "Personal Property" at bounding box center [78, 284] width 88 height 13
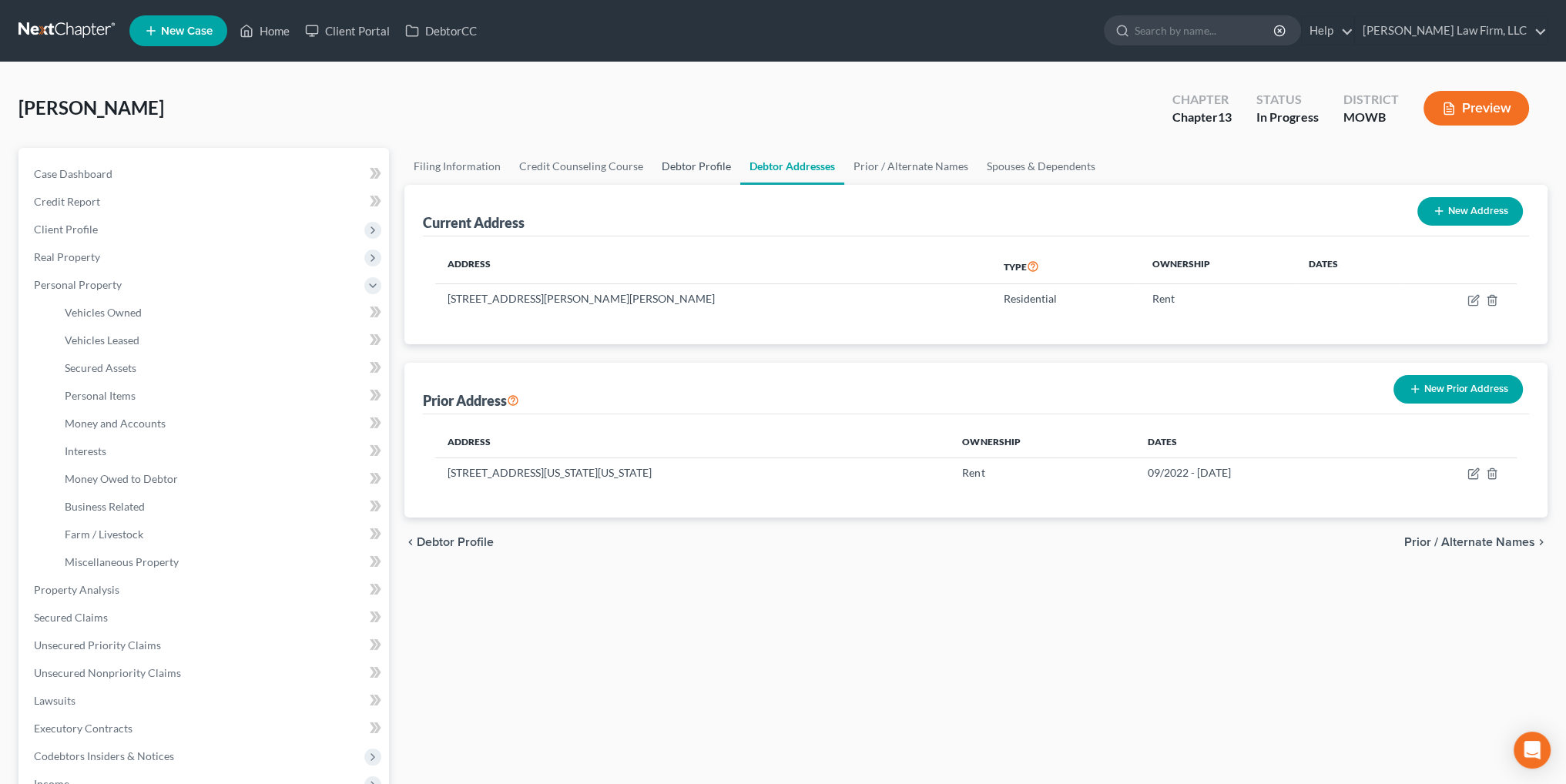
click at [687, 164] on link "Debtor Profile" at bounding box center [696, 166] width 88 height 37
select select "0"
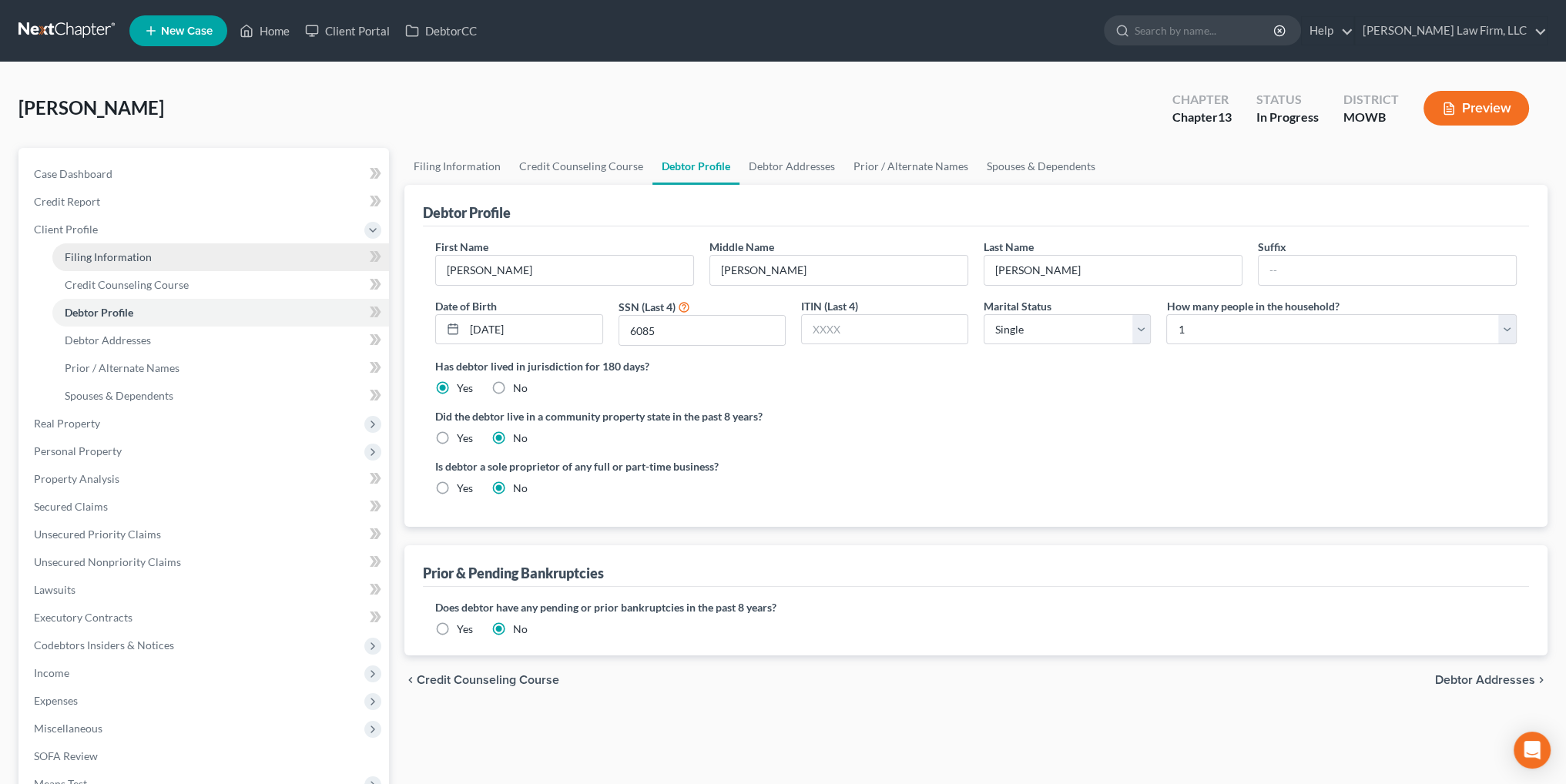
click at [97, 252] on span "Filing Information" at bounding box center [108, 256] width 87 height 13
select select "1"
select select "0"
select select "3"
select select "46"
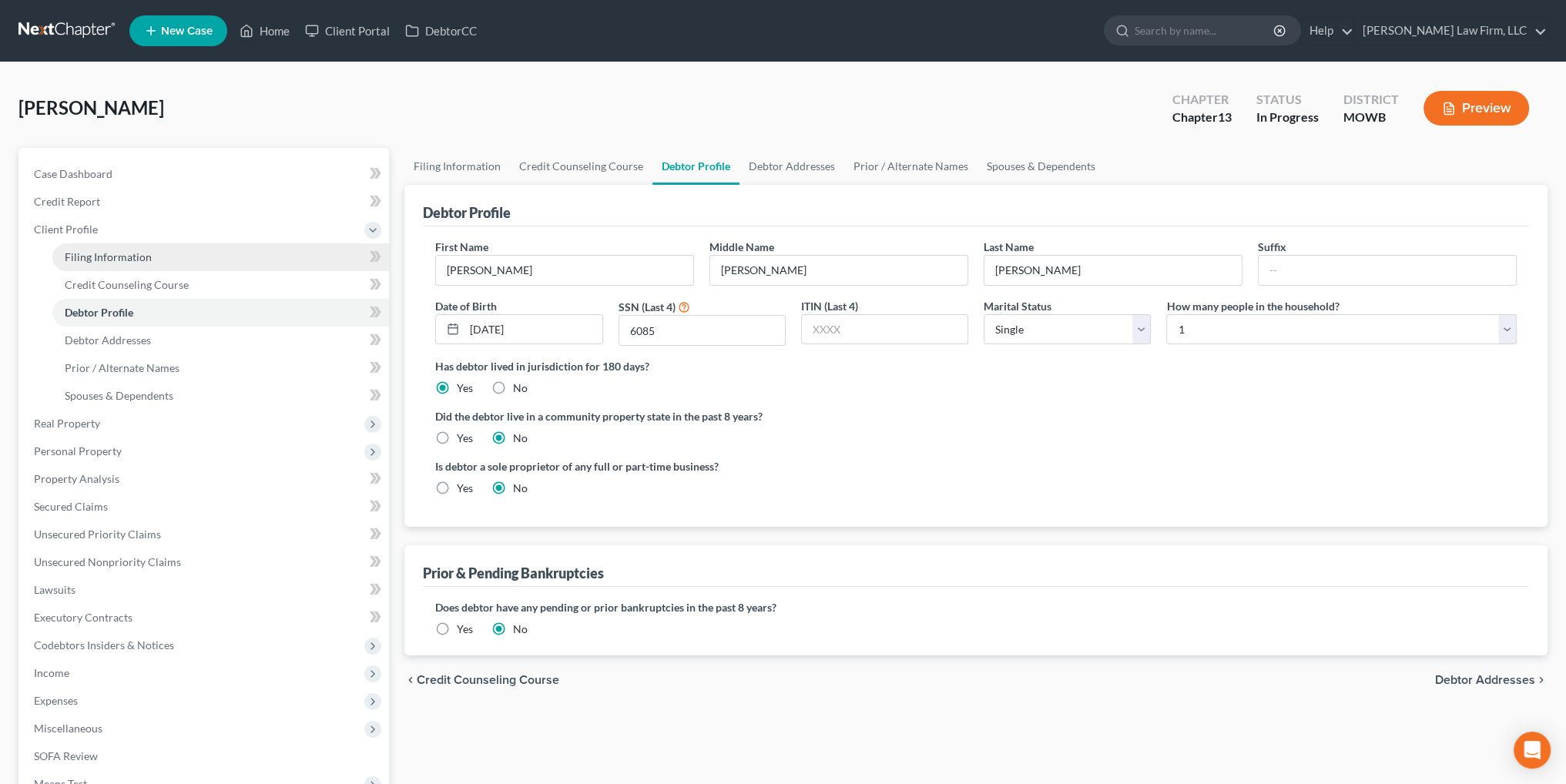
select select "6"
select select "26"
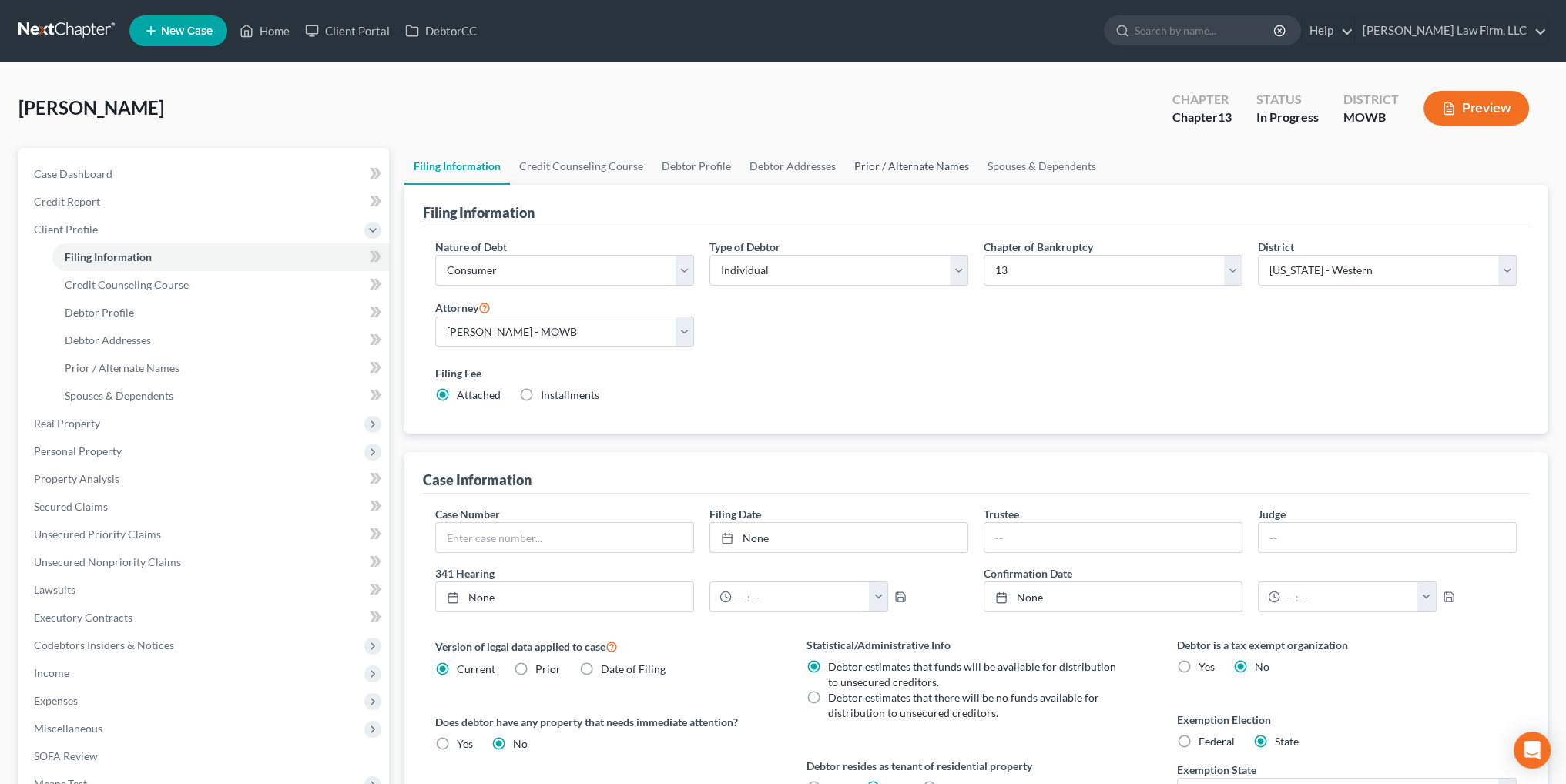
click at [889, 165] on link "Prior / Alternate Names" at bounding box center [911, 166] width 133 height 37
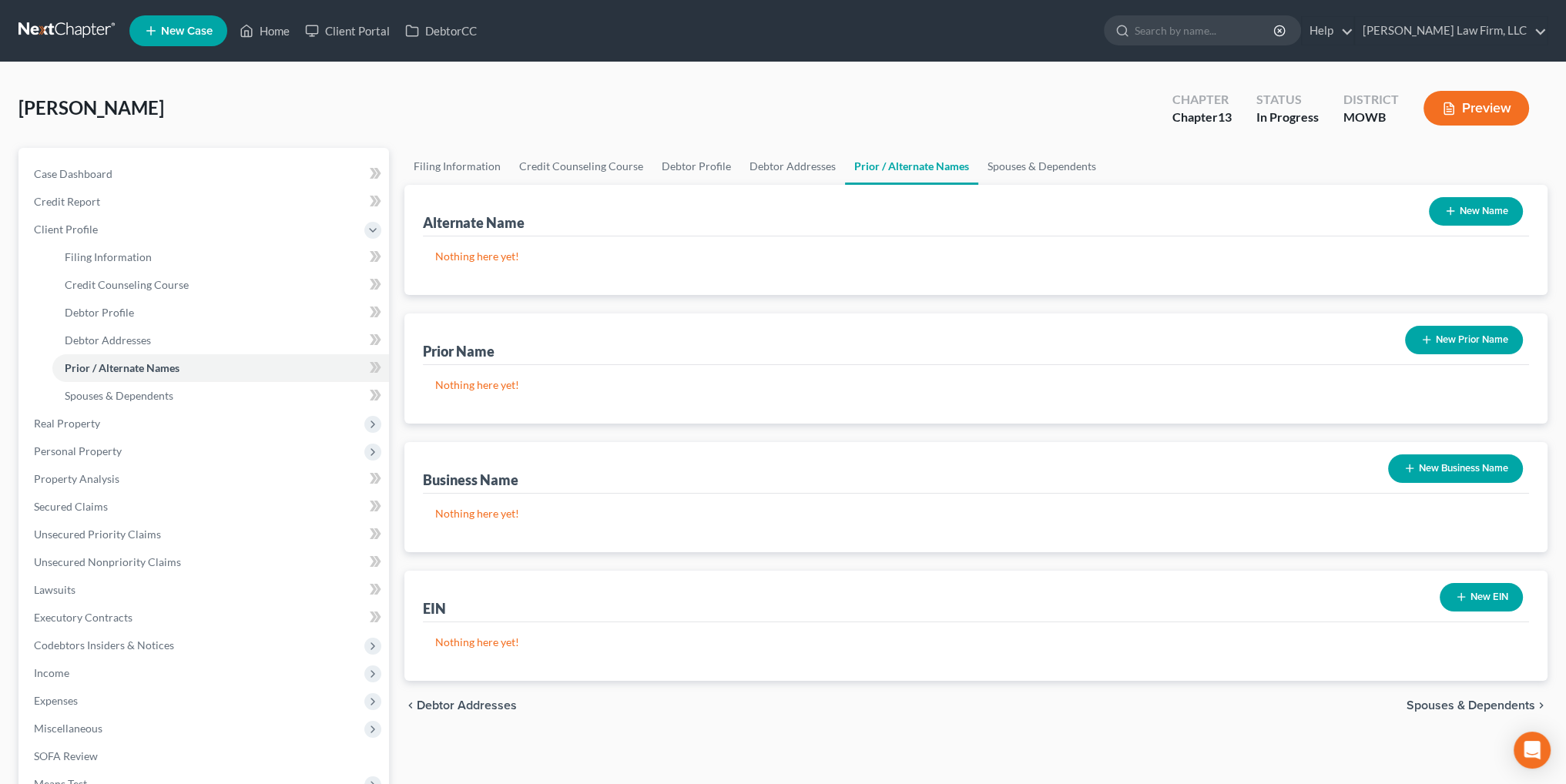
click at [1418, 471] on button "New Business Name" at bounding box center [1456, 468] width 135 height 28
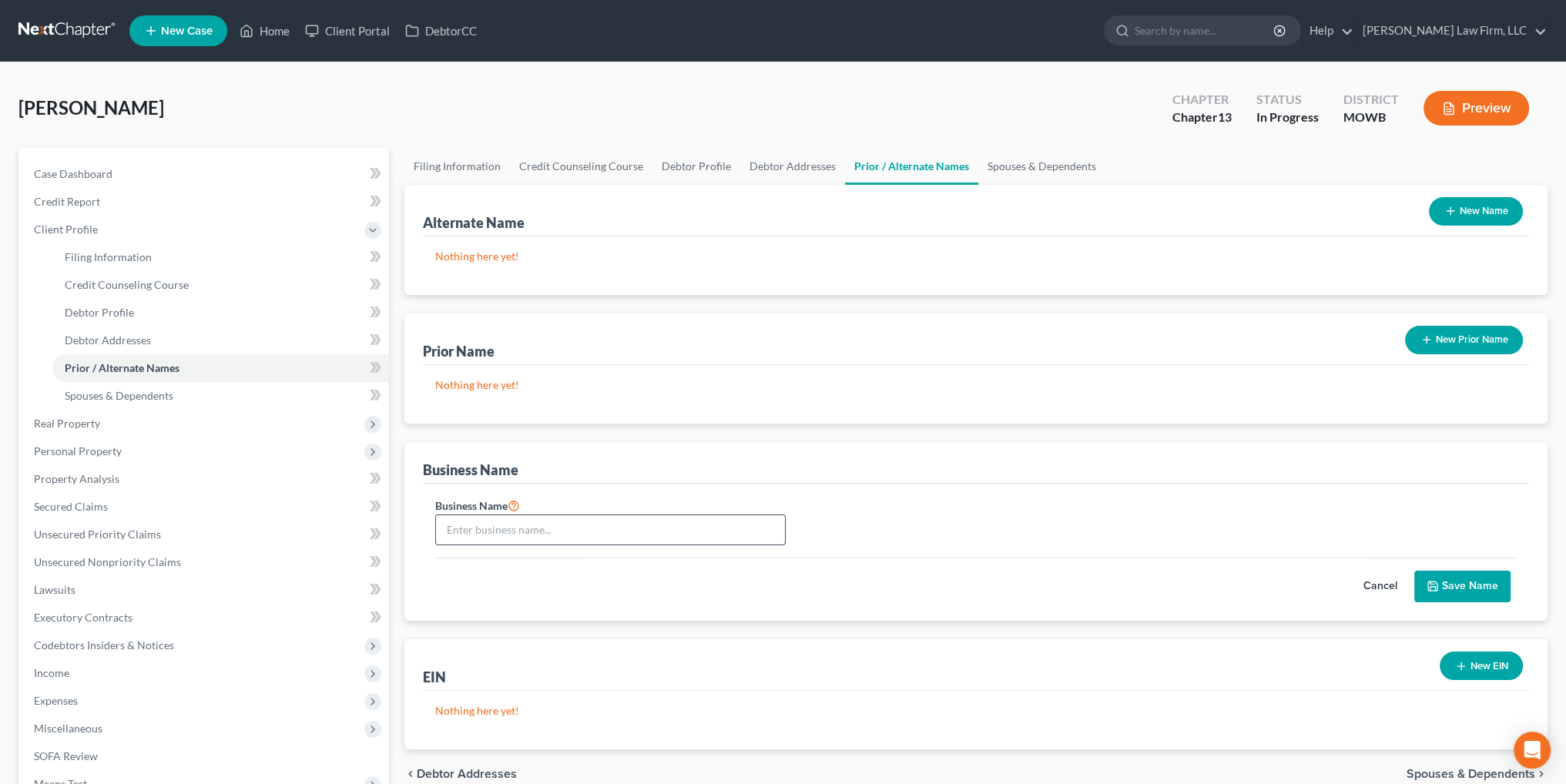
click at [469, 528] on input "text" at bounding box center [610, 530] width 349 height 29
type input "Magnolia Waste Management, LLC"
click at [1474, 578] on button "Save Name" at bounding box center [1462, 586] width 97 height 32
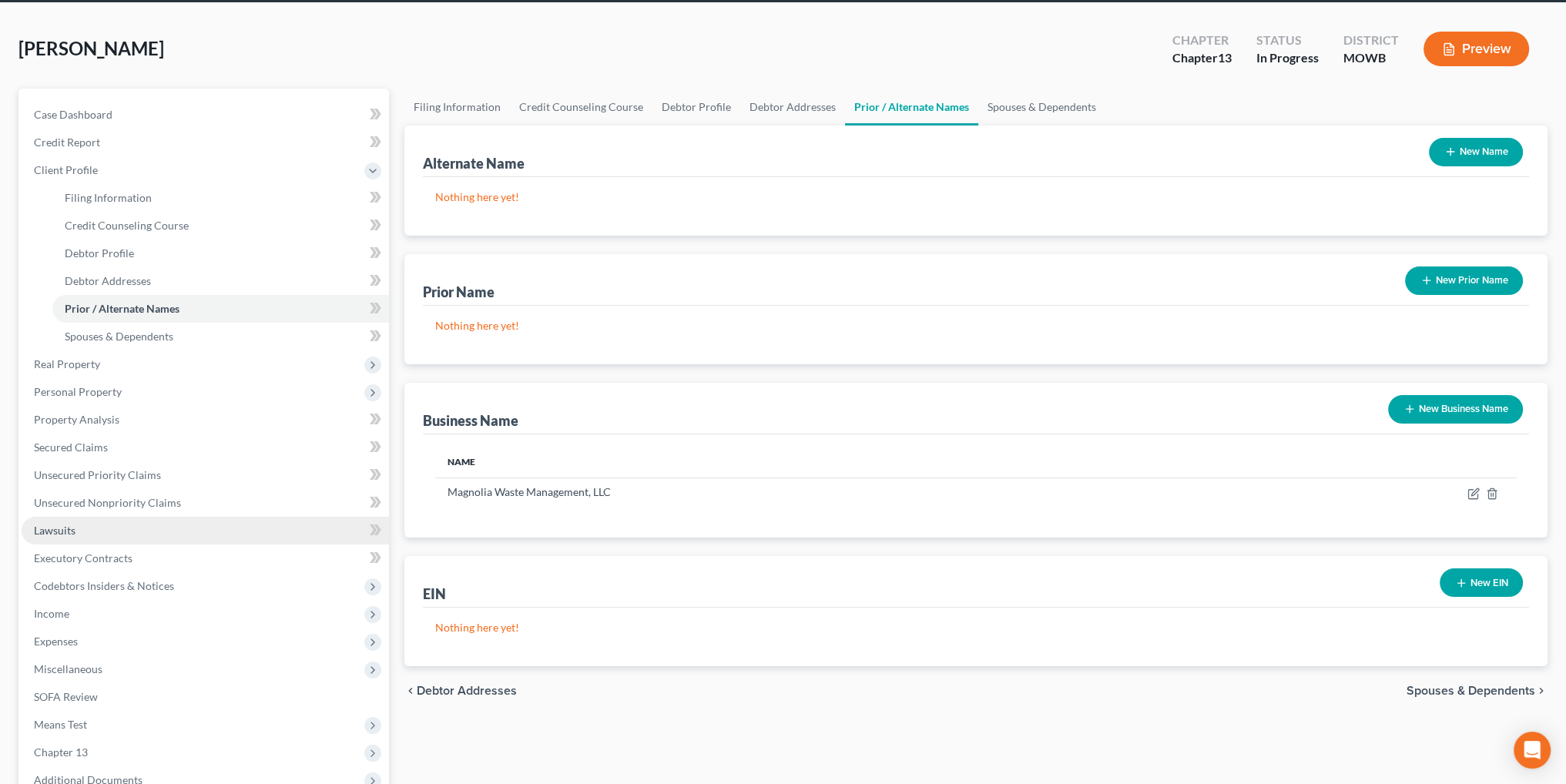
scroll to position [154, 0]
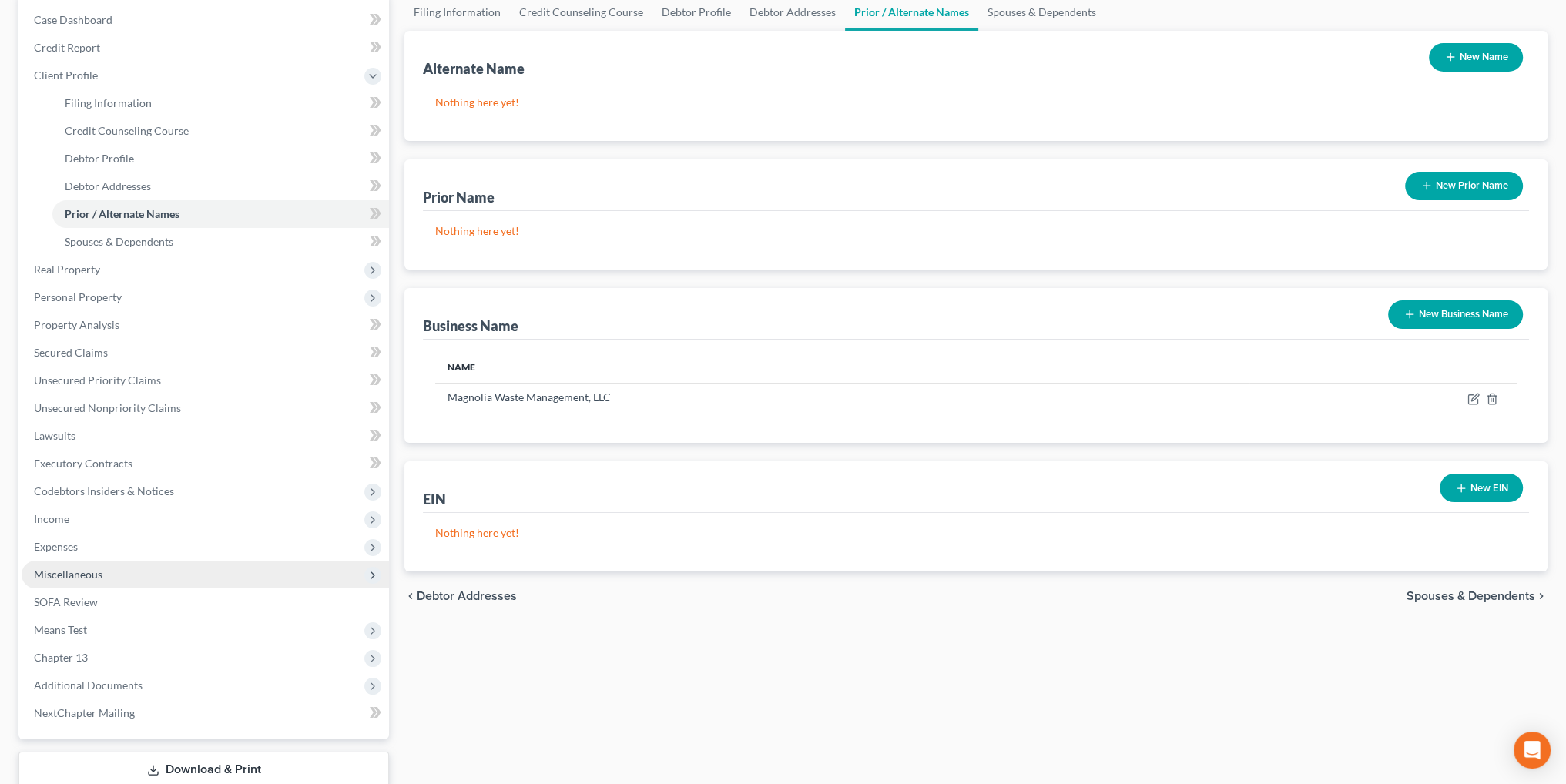
click at [86, 573] on span "Miscellaneous" at bounding box center [67, 574] width 68 height 13
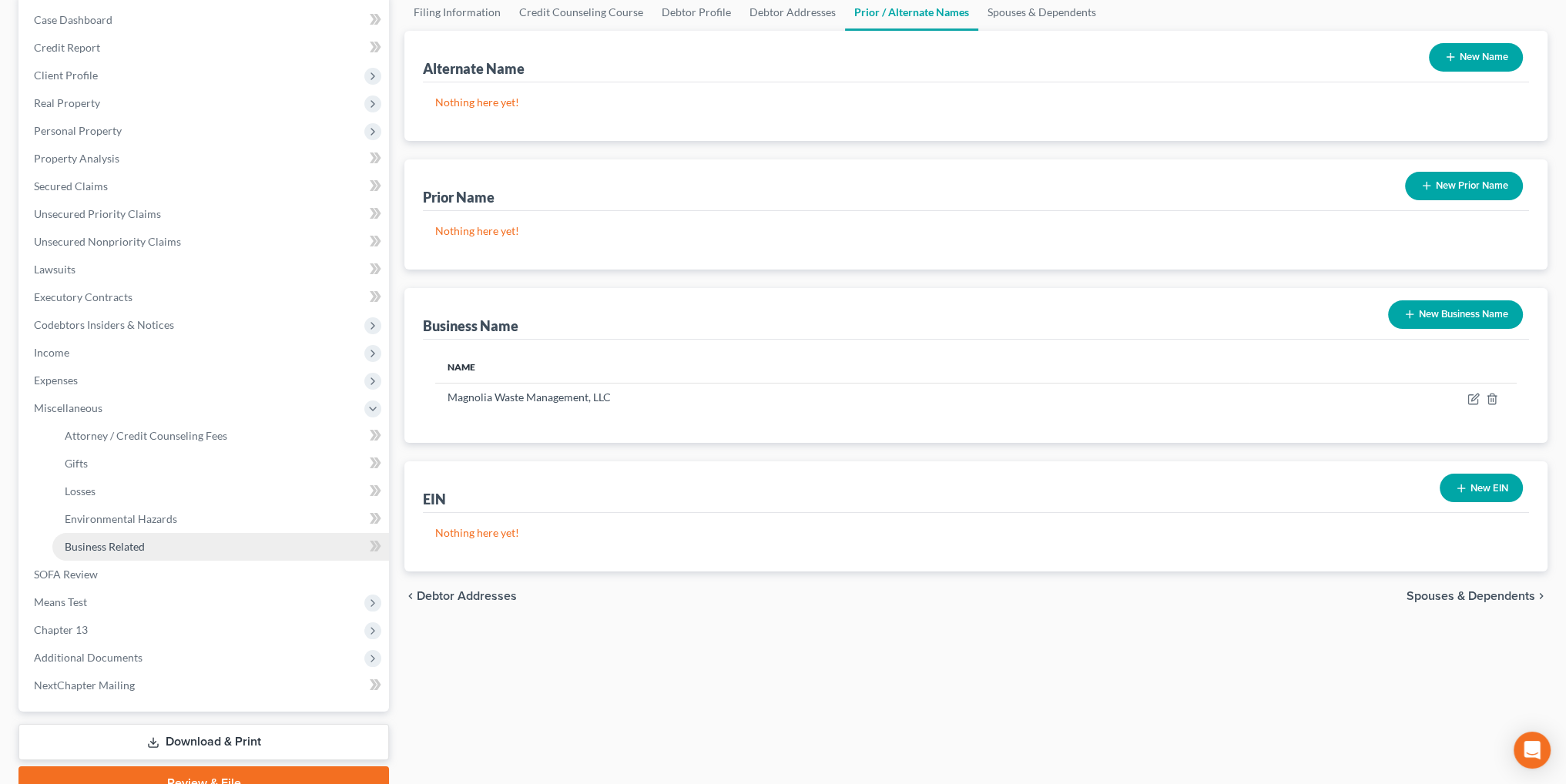
click at [117, 543] on span "Business Related" at bounding box center [104, 546] width 80 height 13
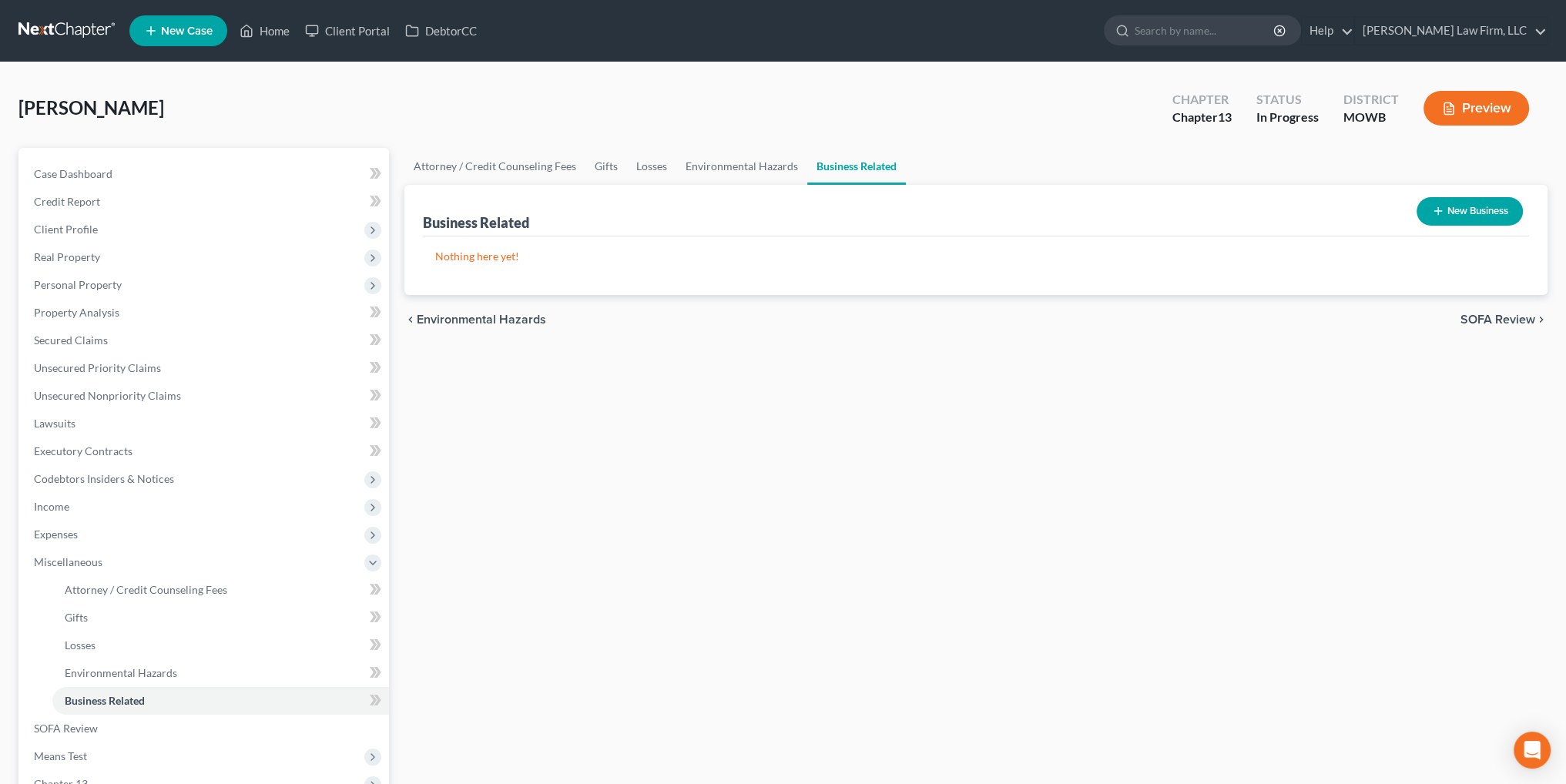
click at [1475, 213] on button "New Business" at bounding box center [1469, 211] width 106 height 28
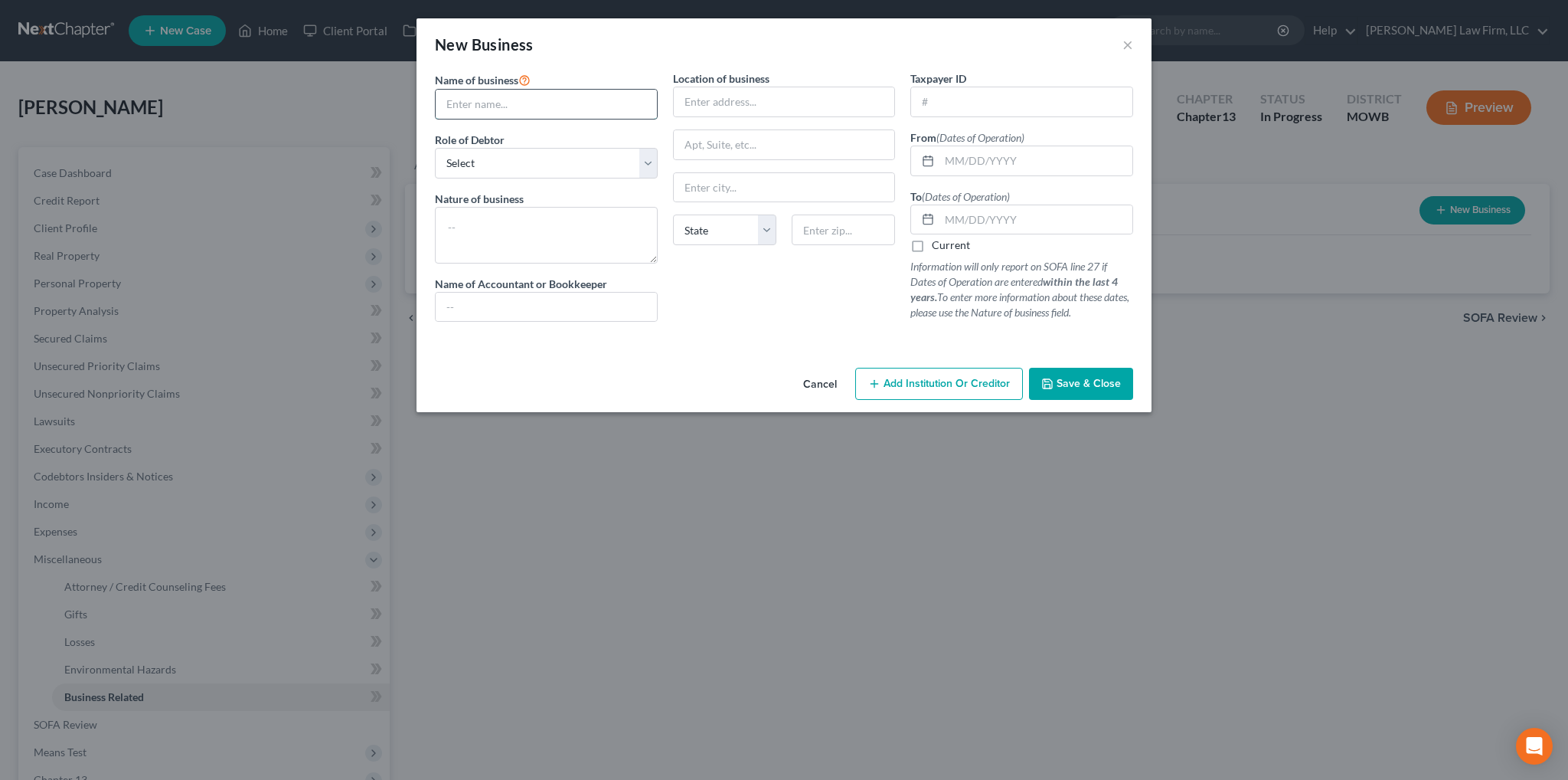
click at [588, 111] on input "text" at bounding box center [546, 104] width 221 height 29
type input "Magnolia Waste Management, LLC"
click at [619, 157] on select "Select A member of a limited liability company (LLC) or limited liability partn…" at bounding box center [546, 163] width 223 height 31
select select "member"
click at [435, 148] on select "Select A member of a limited liability company (LLC) or limited liability partn…" at bounding box center [546, 163] width 223 height 31
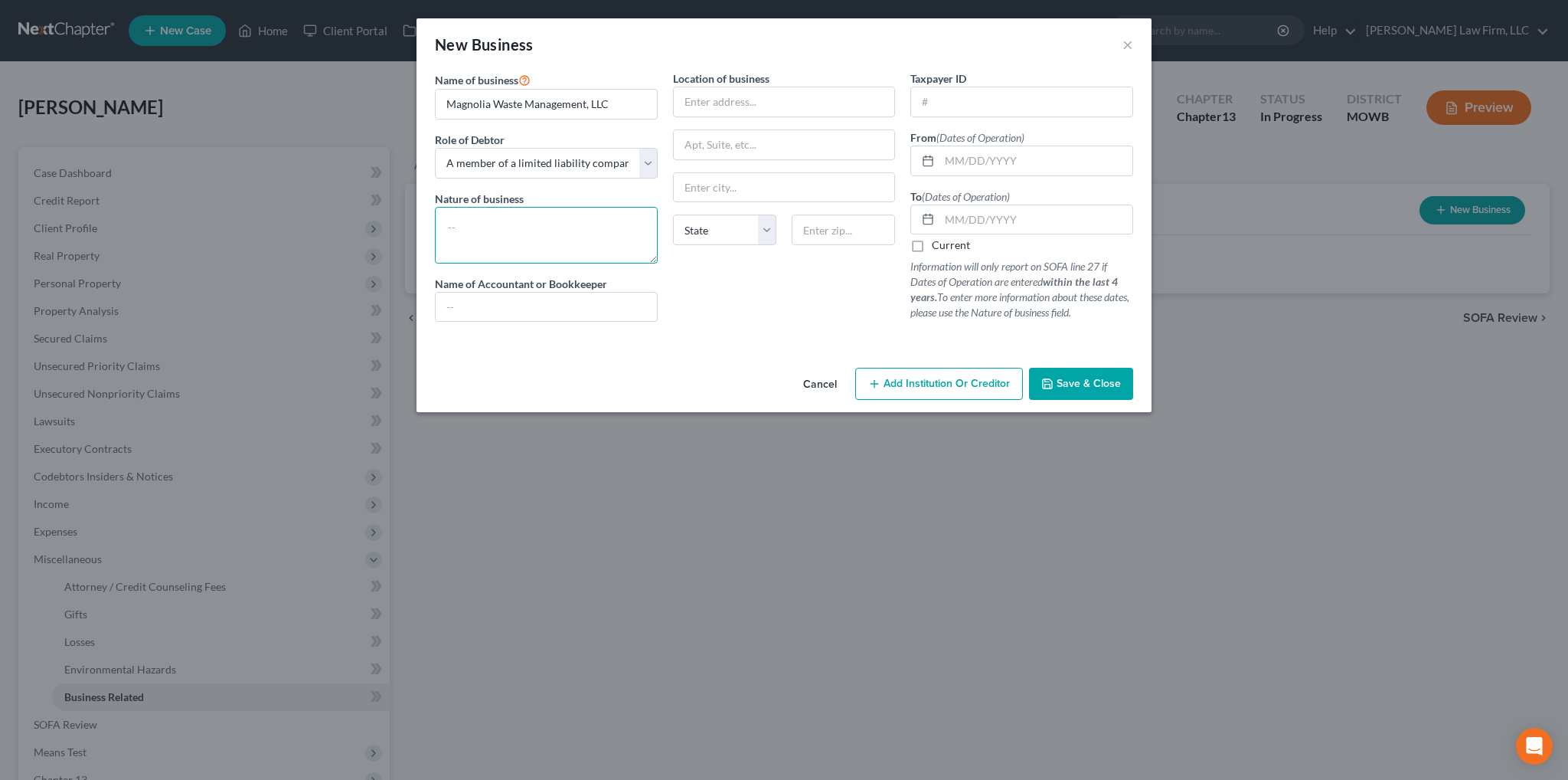
click at [553, 218] on textarea at bounding box center [546, 235] width 223 height 57
type textarea "Land clearing"
click at [1075, 391] on button "Save & Close" at bounding box center [1081, 384] width 104 height 32
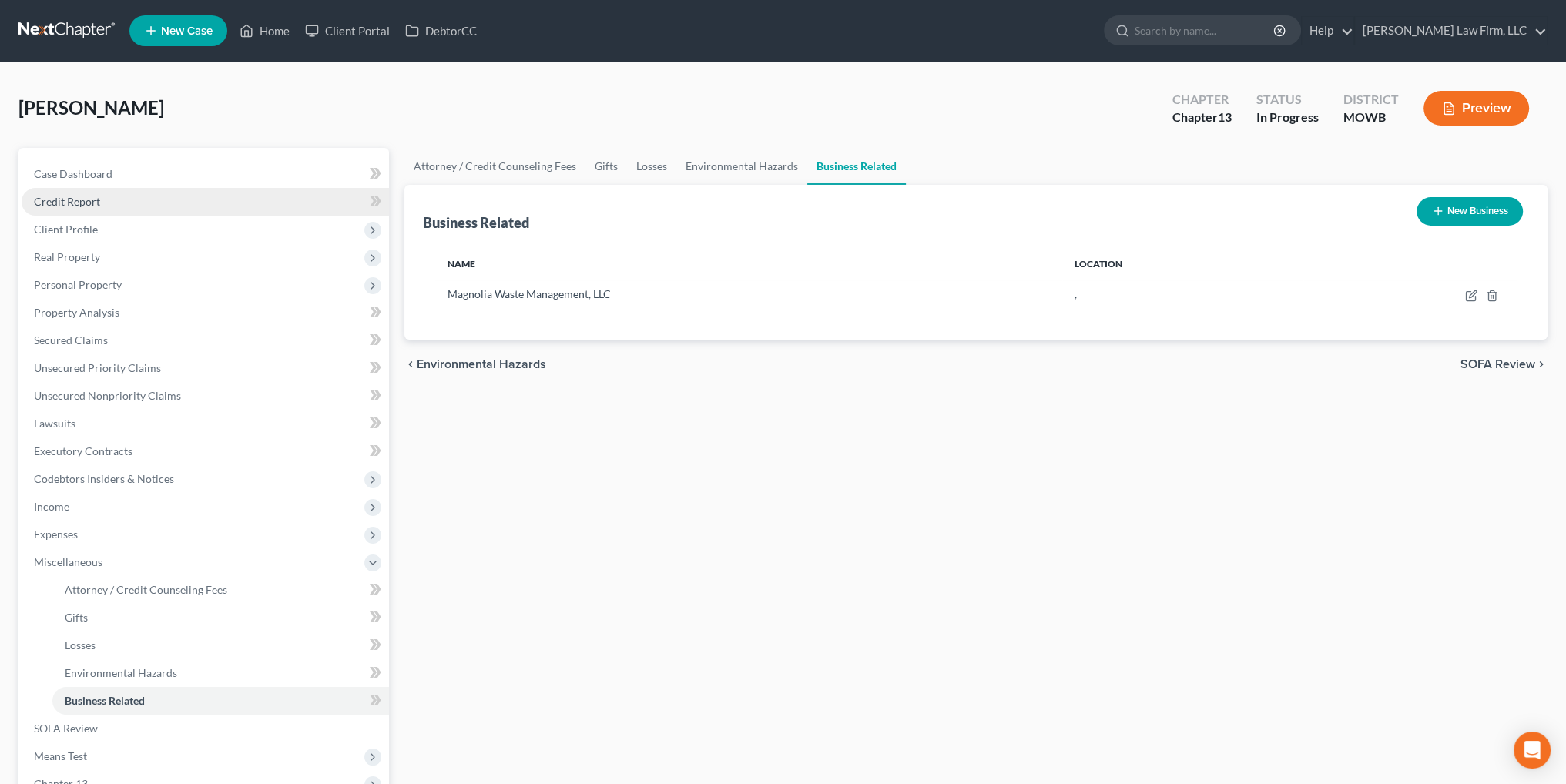
click at [69, 198] on span "Credit Report" at bounding box center [66, 201] width 66 height 13
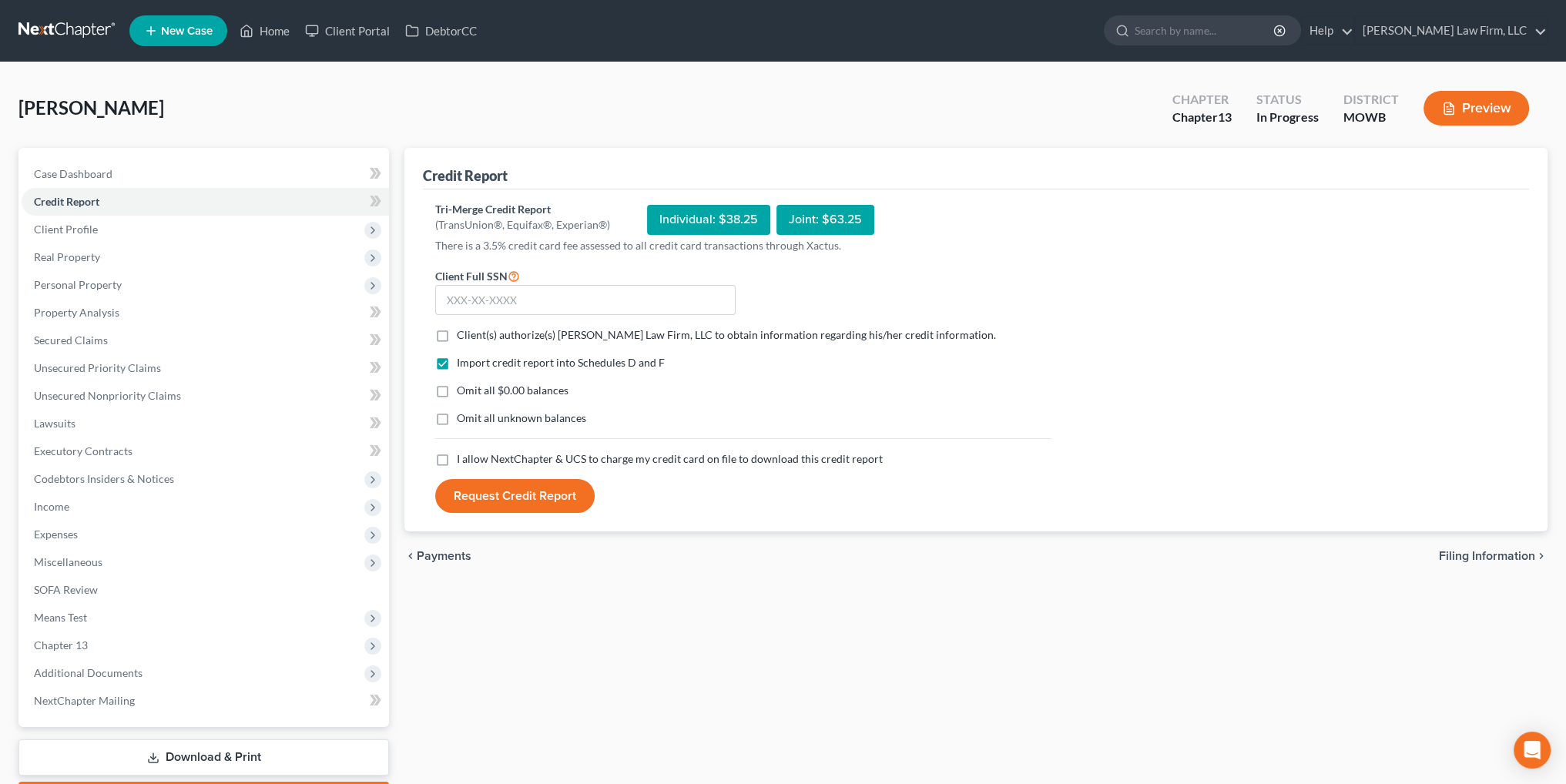
click at [456, 334] on label "Client(s) authorize(s) Sader Law Firm, LLC to obtain information regarding his/…" at bounding box center [726, 335] width 539 height 16
click at [463, 334] on input "Client(s) authorize(s) Sader Law Firm, LLC to obtain information regarding his/…" at bounding box center [469, 332] width 10 height 10
checkbox input "true"
click at [456, 459] on label "I allow NextChapter & UCS to charge my credit card on file to download this cre…" at bounding box center [670, 459] width 426 height 16
click at [463, 459] on input "I allow NextChapter & UCS to charge my credit card on file to download this cre…" at bounding box center [469, 456] width 10 height 10
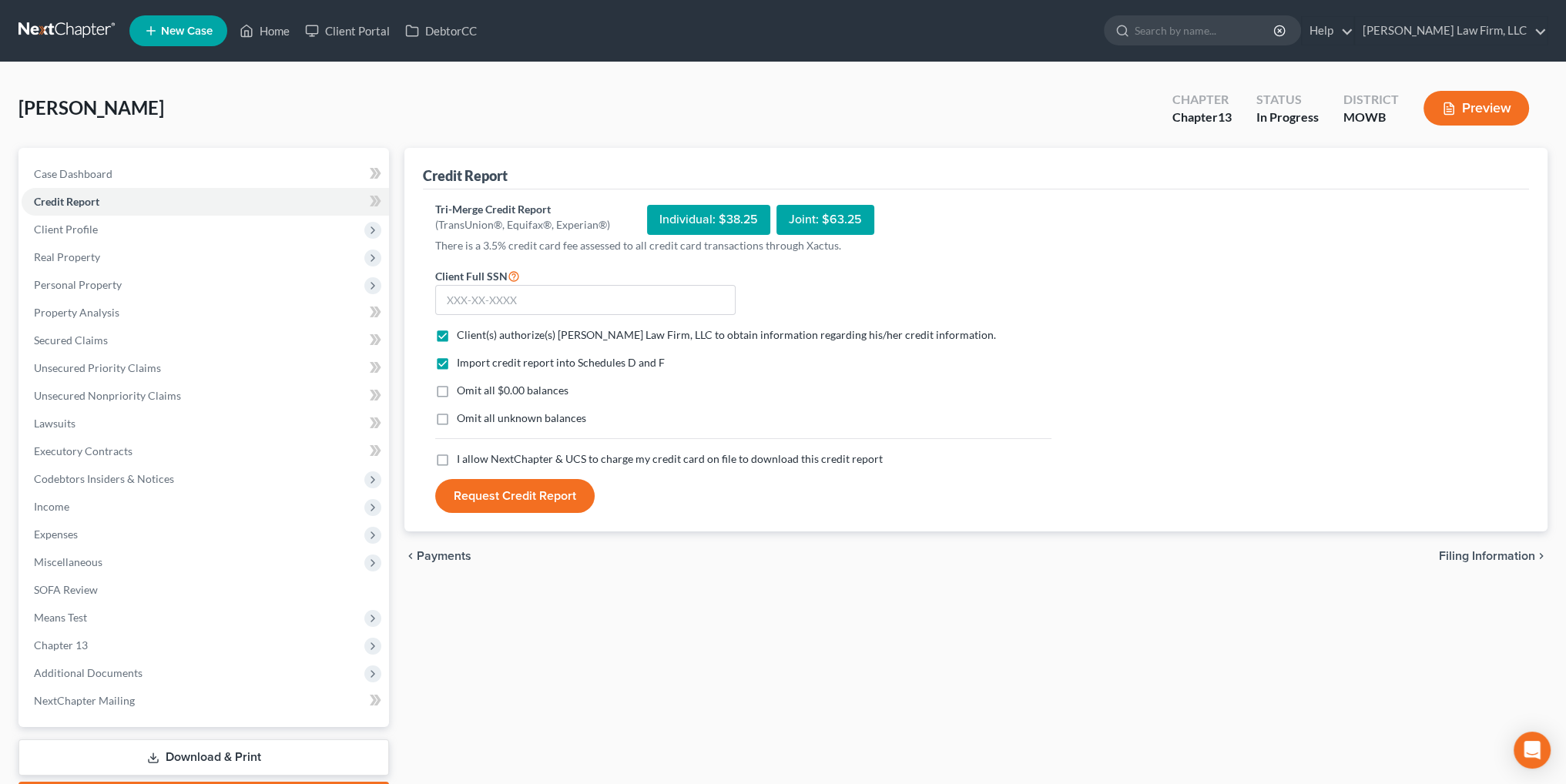
checkbox input "true"
click at [484, 297] on input "text" at bounding box center [585, 300] width 300 height 31
type input "462-29-6085"
click at [543, 496] on button "Request Credit Report" at bounding box center [514, 495] width 160 height 34
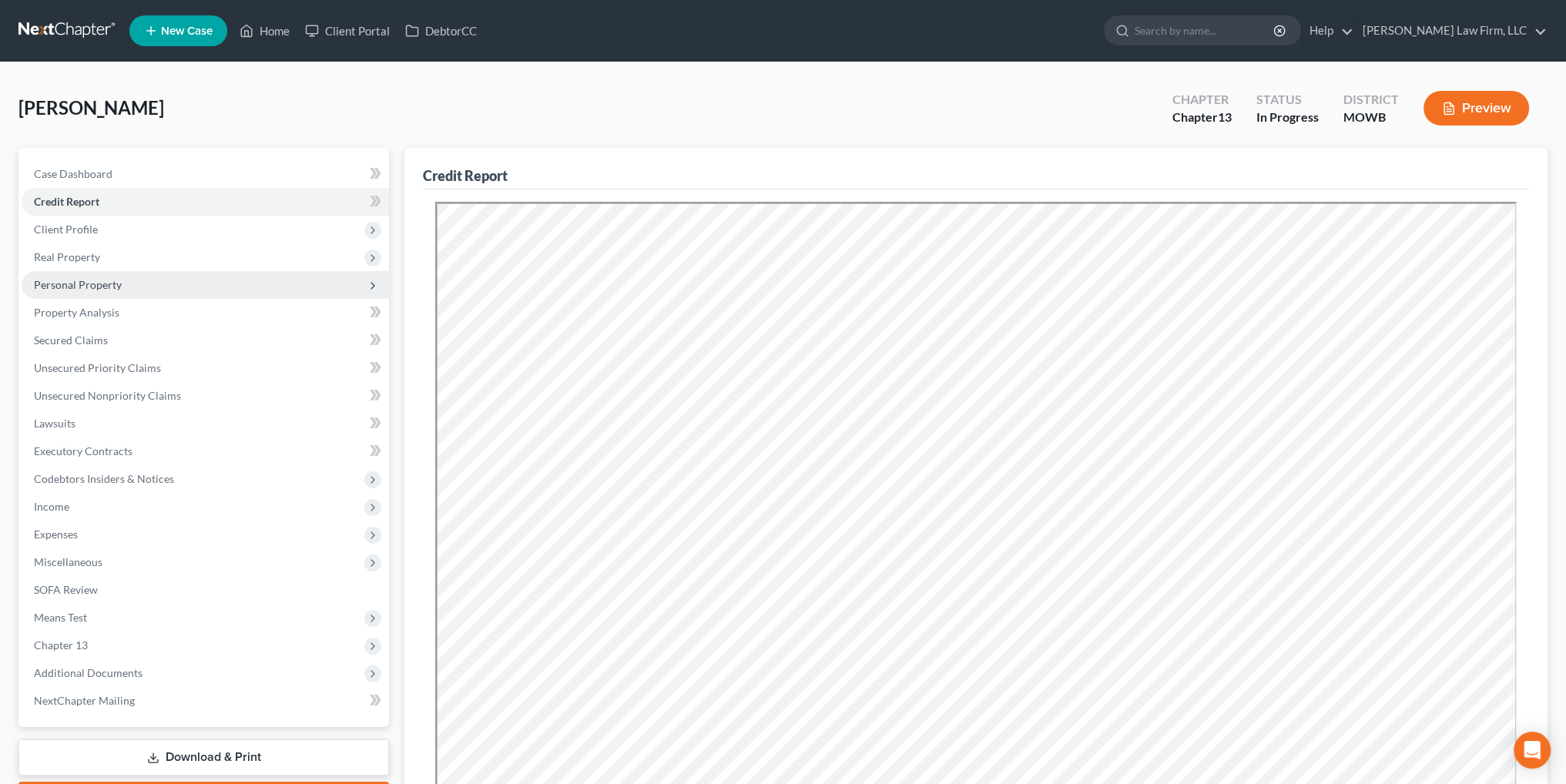
click at [73, 292] on span "Personal Property" at bounding box center [205, 285] width 368 height 28
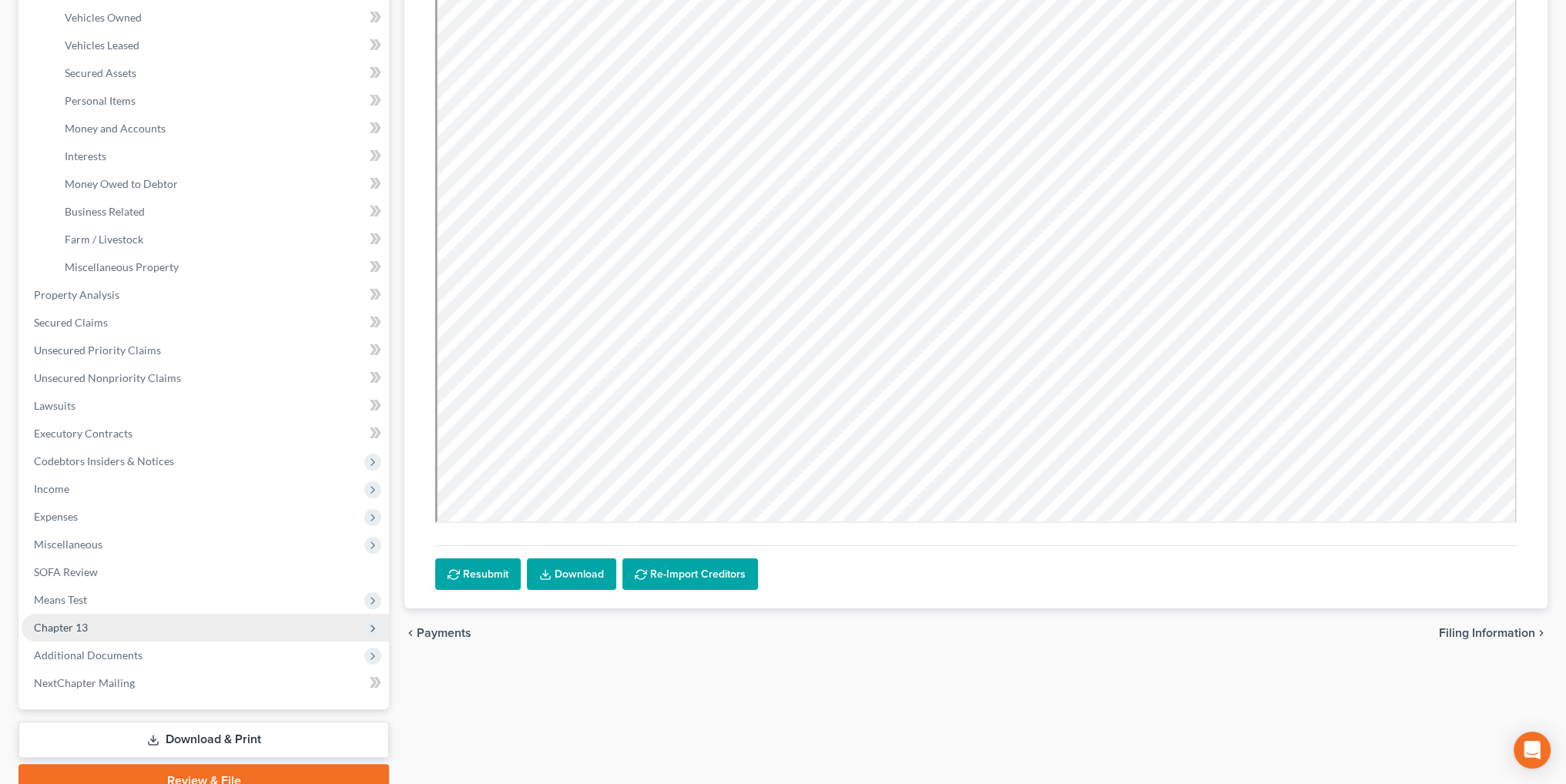
scroll to position [308, 0]
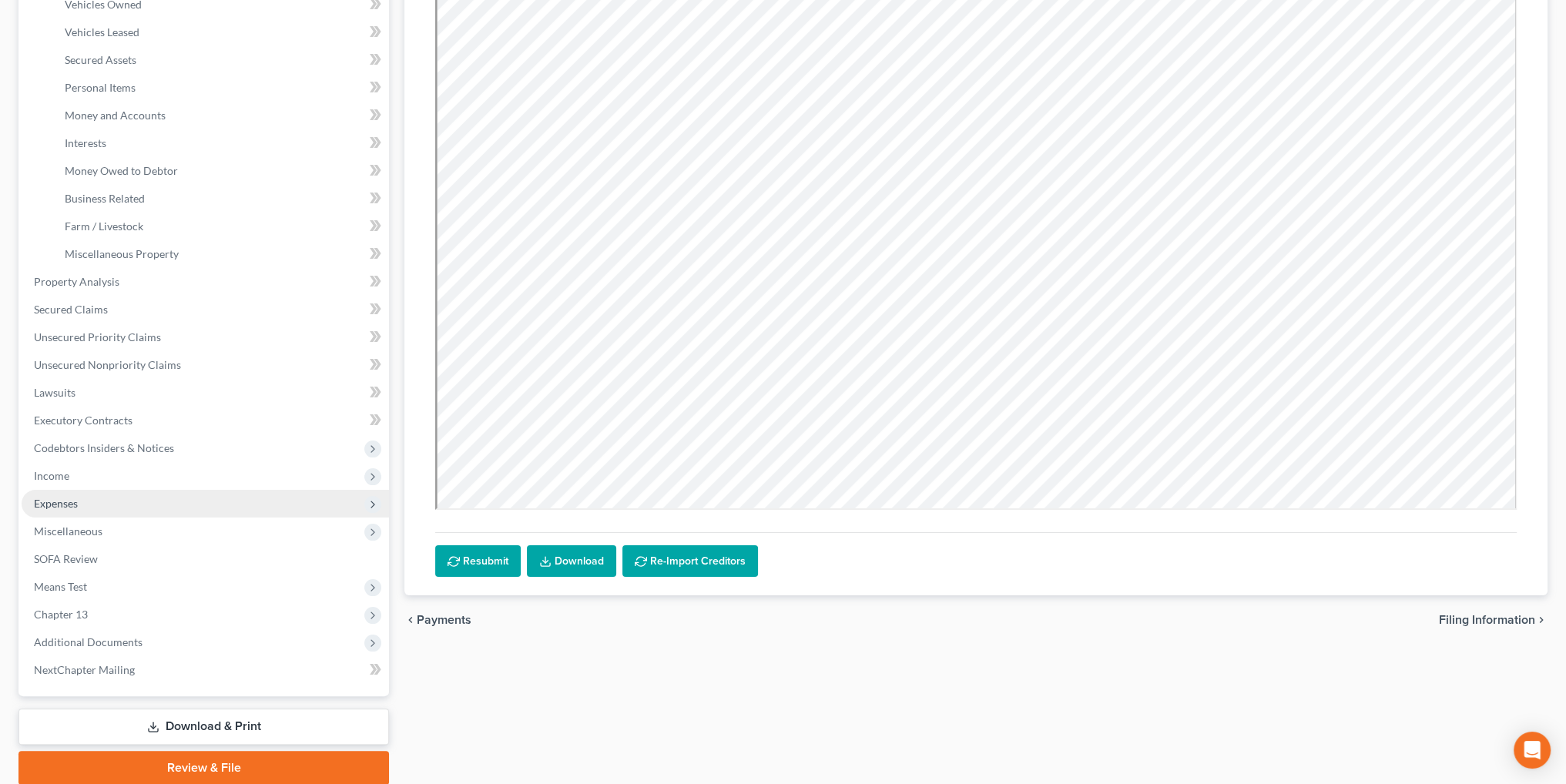
click at [62, 506] on span "Expenses" at bounding box center [55, 503] width 44 height 13
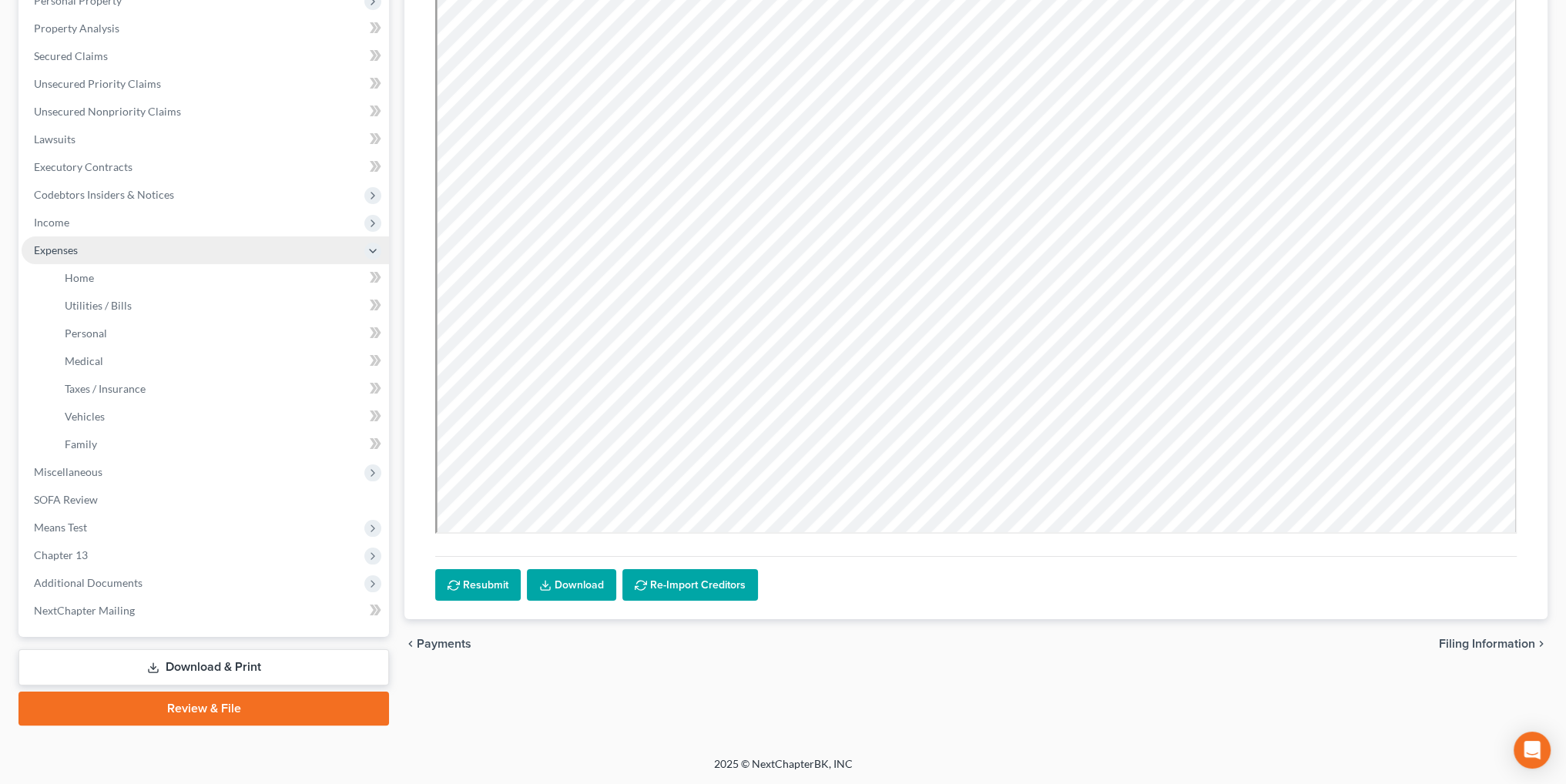
scroll to position [284, 0]
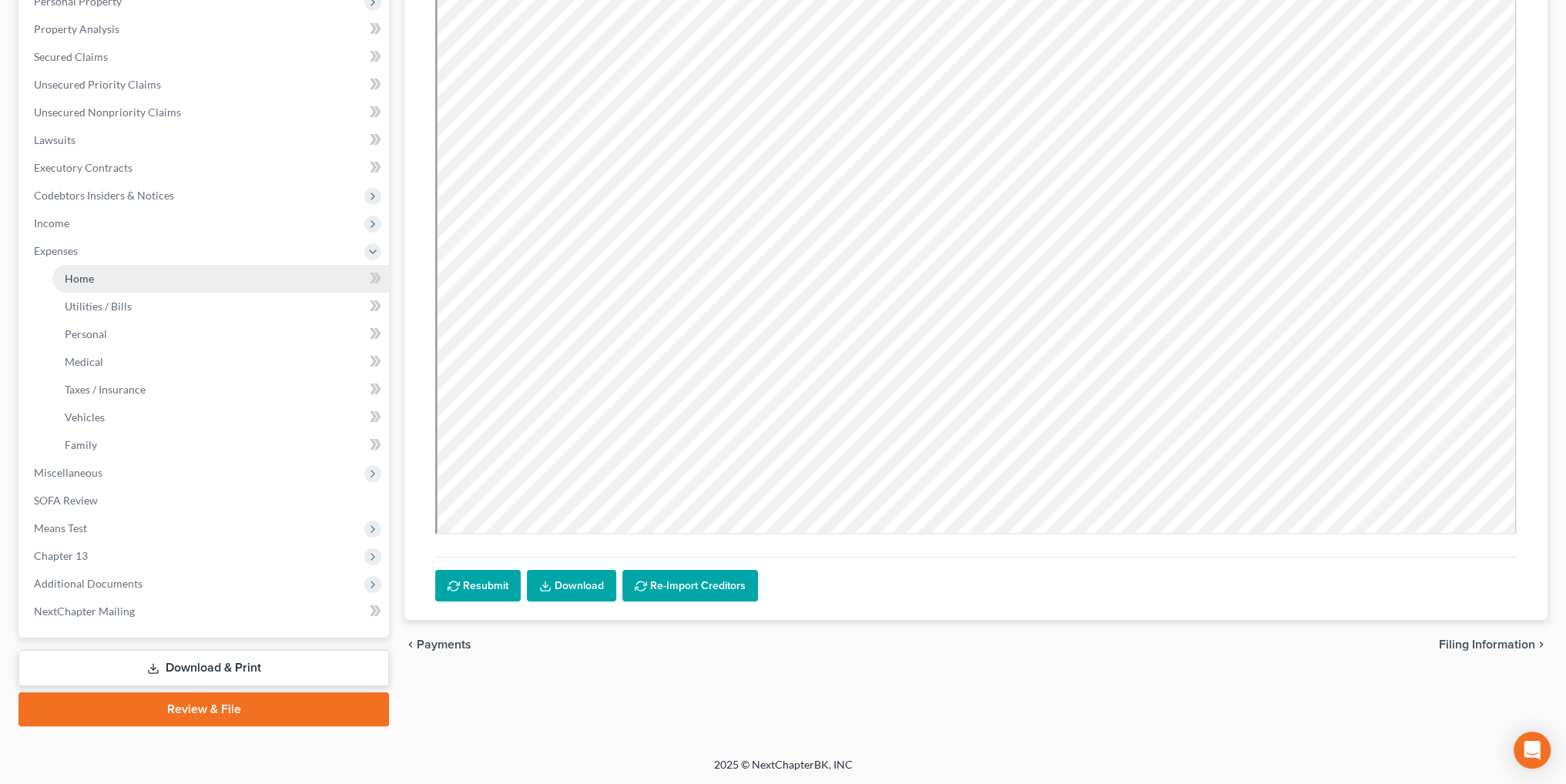
click at [72, 272] on span "Home" at bounding box center [79, 278] width 29 height 13
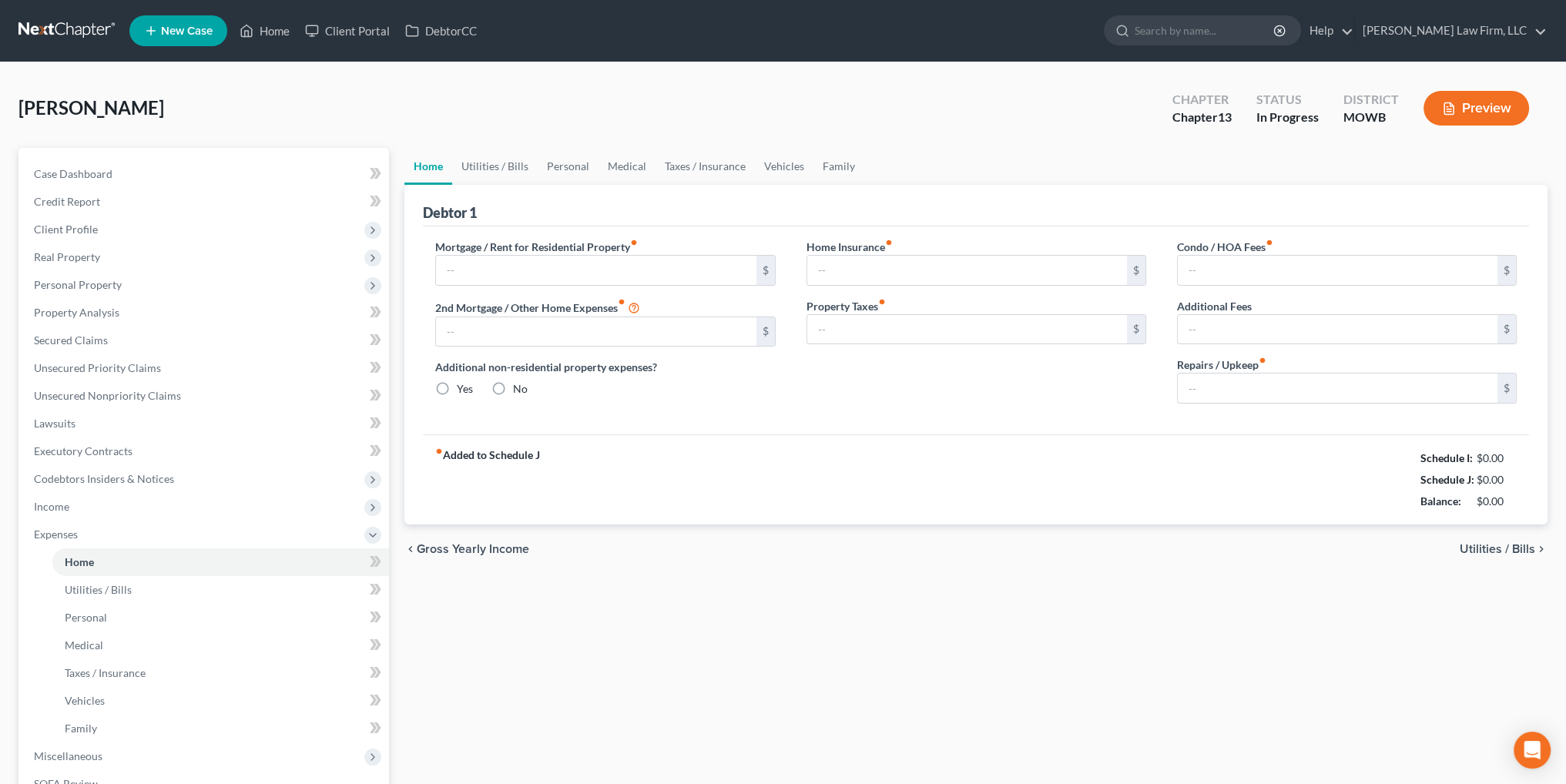
type input "0.00"
radio input "true"
type input "0.00"
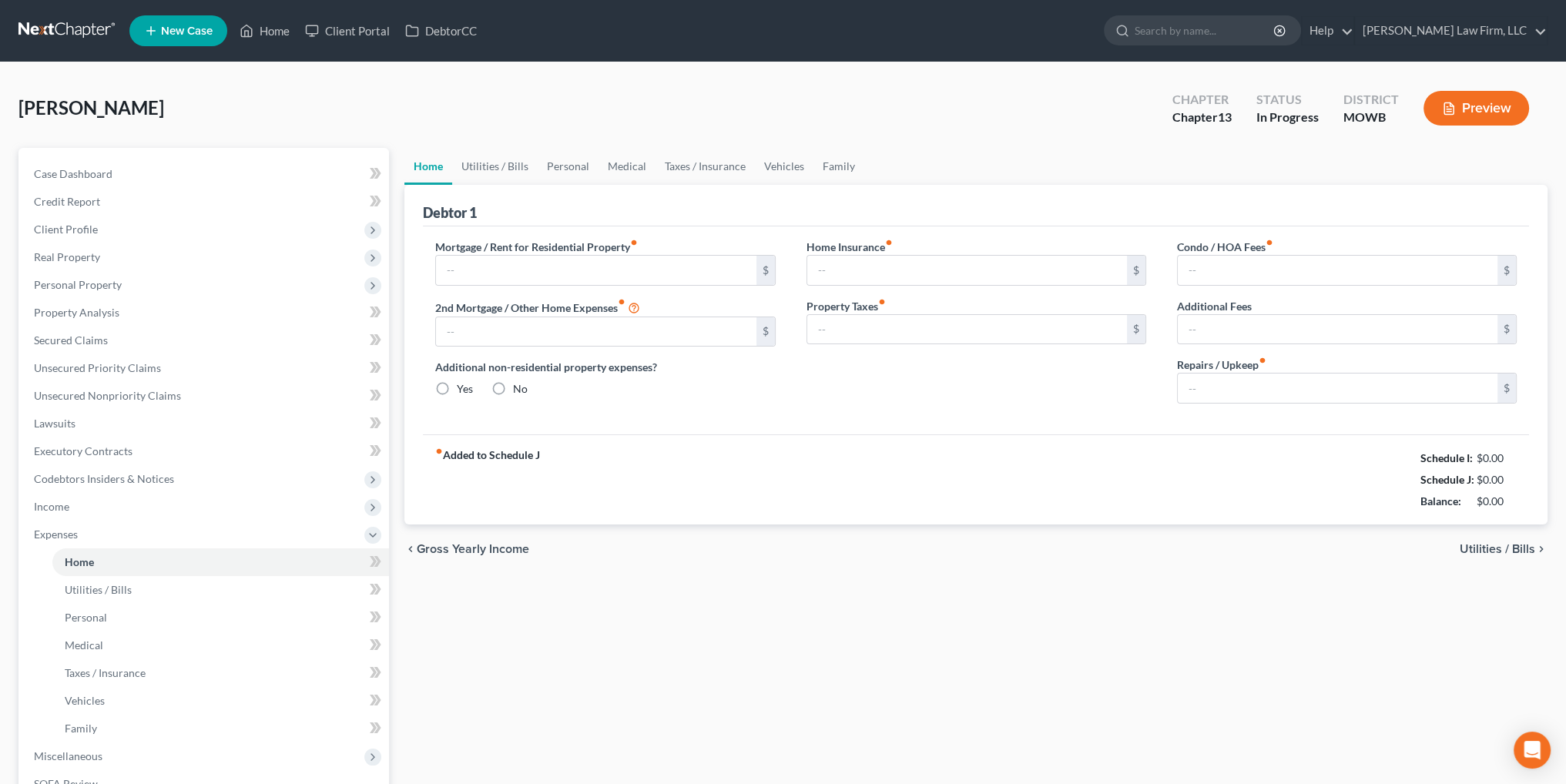
type input "0.00"
drag, startPoint x: 500, startPoint y: 274, endPoint x: 490, endPoint y: 253, distance: 23.3
click at [500, 274] on input "text" at bounding box center [595, 270] width 320 height 29
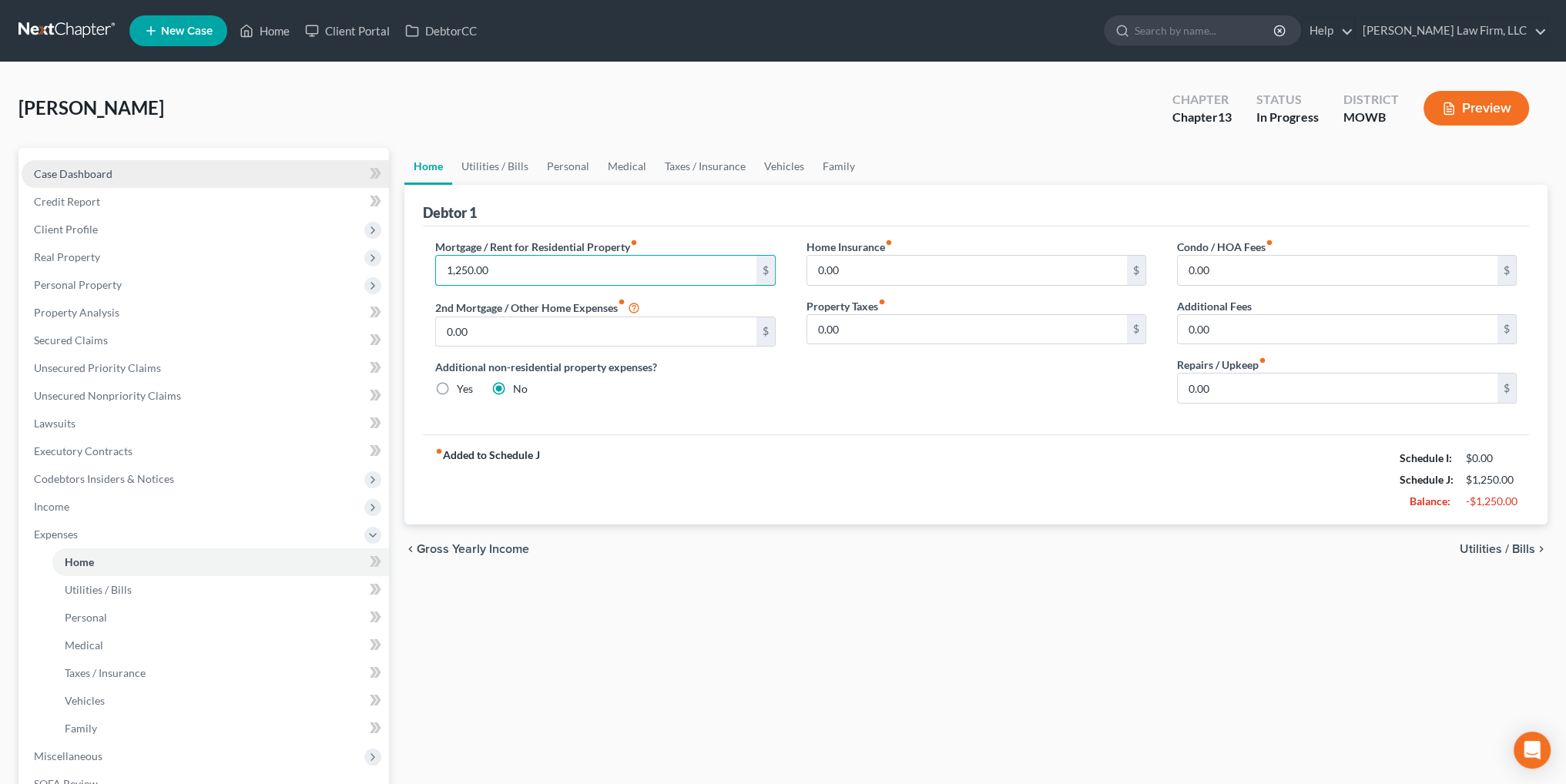
type input "1,250.00"
click at [79, 172] on span "Case Dashboard" at bounding box center [72, 173] width 79 height 13
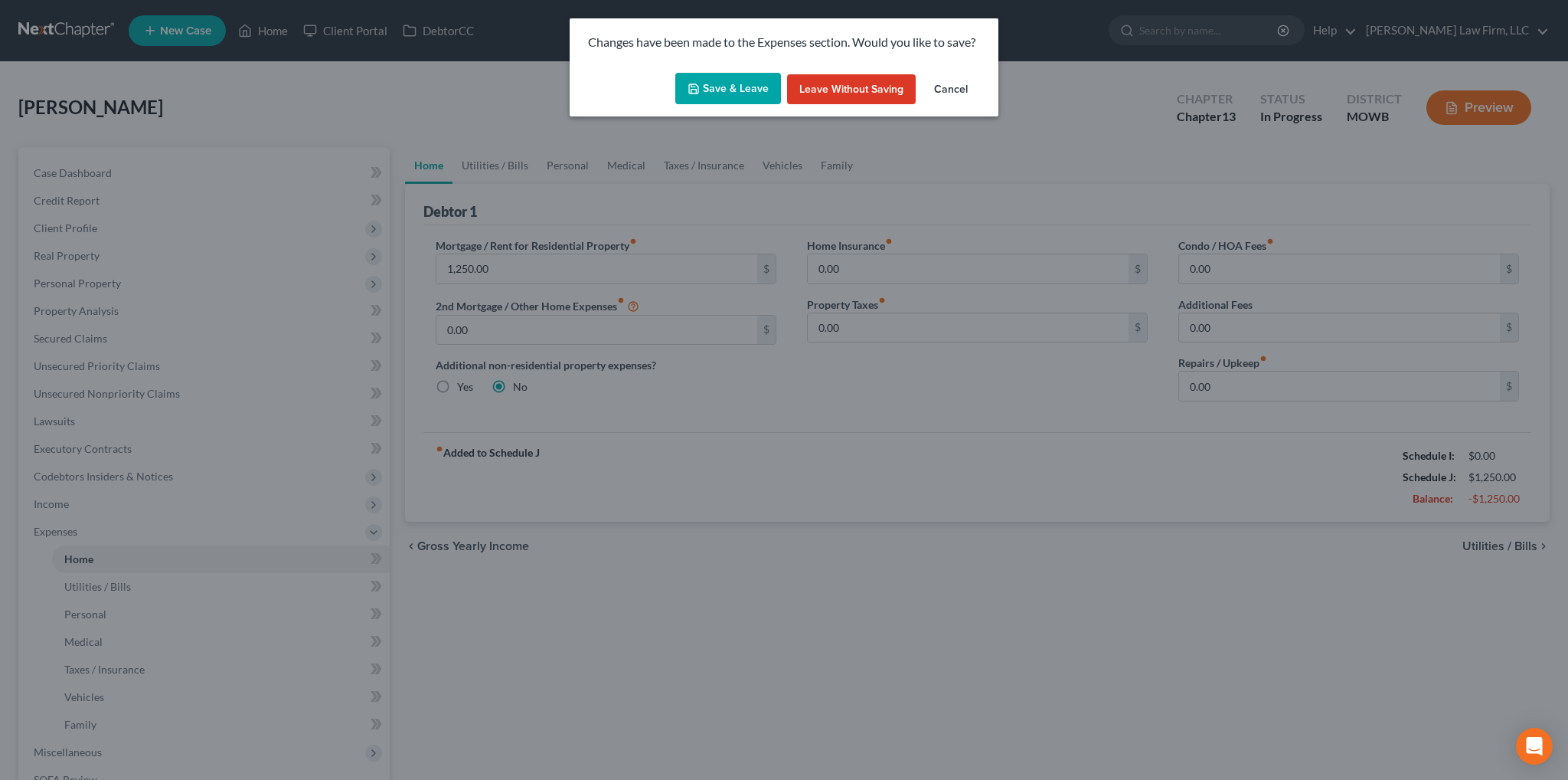
click at [728, 87] on button "Save & Leave" at bounding box center [727, 88] width 106 height 32
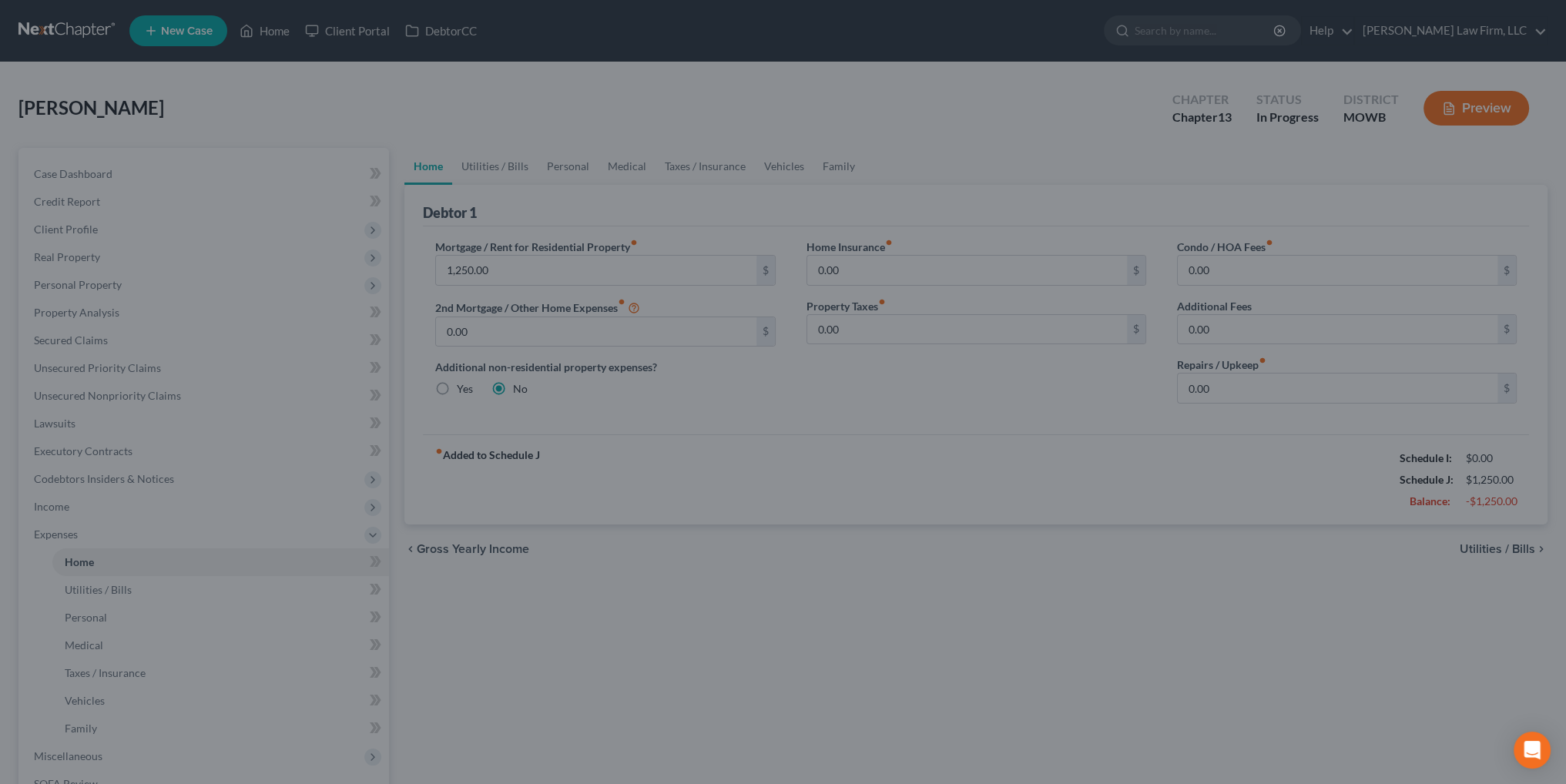
select select "4"
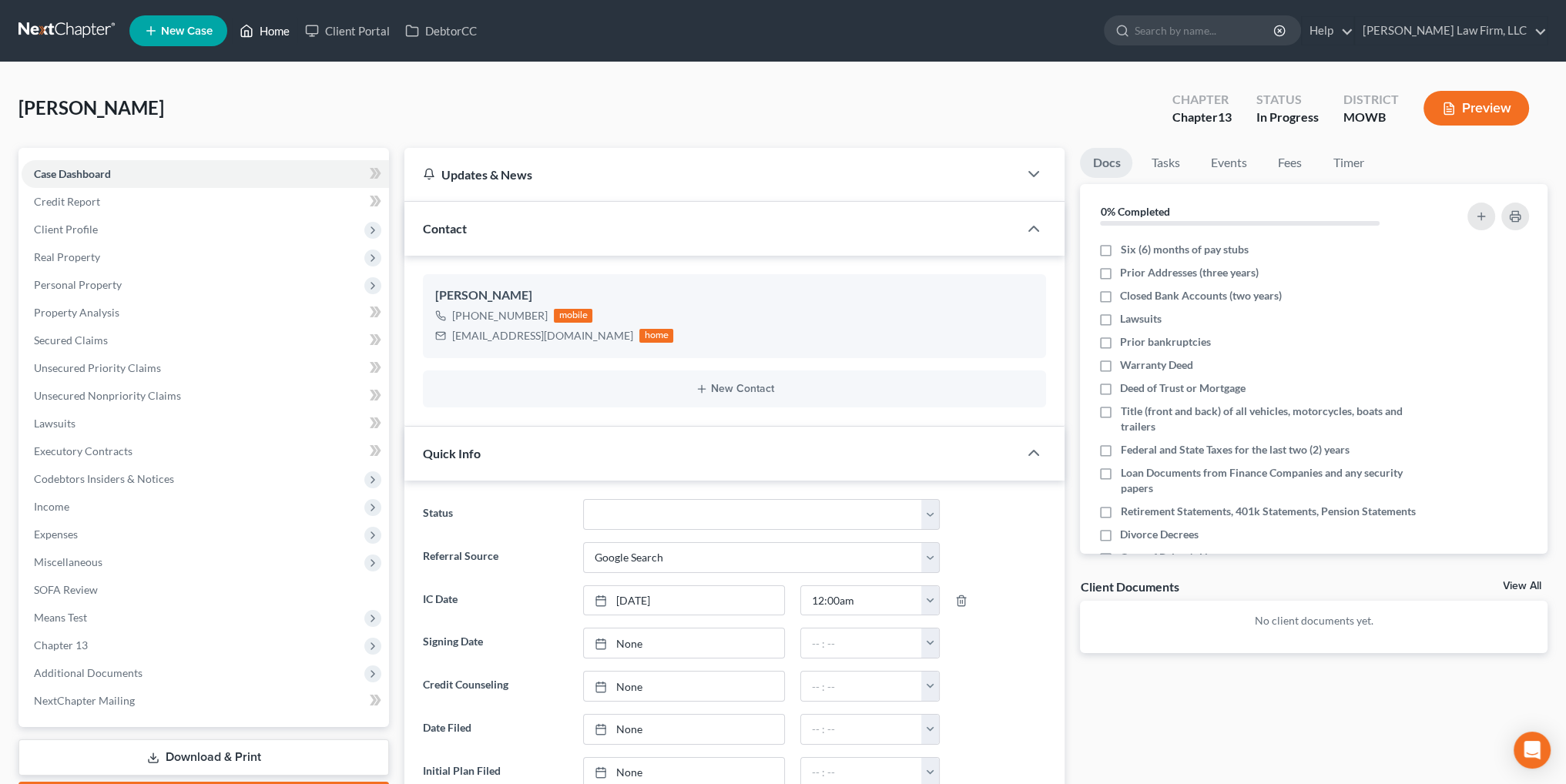
click at [259, 23] on link "Home" at bounding box center [265, 31] width 66 height 28
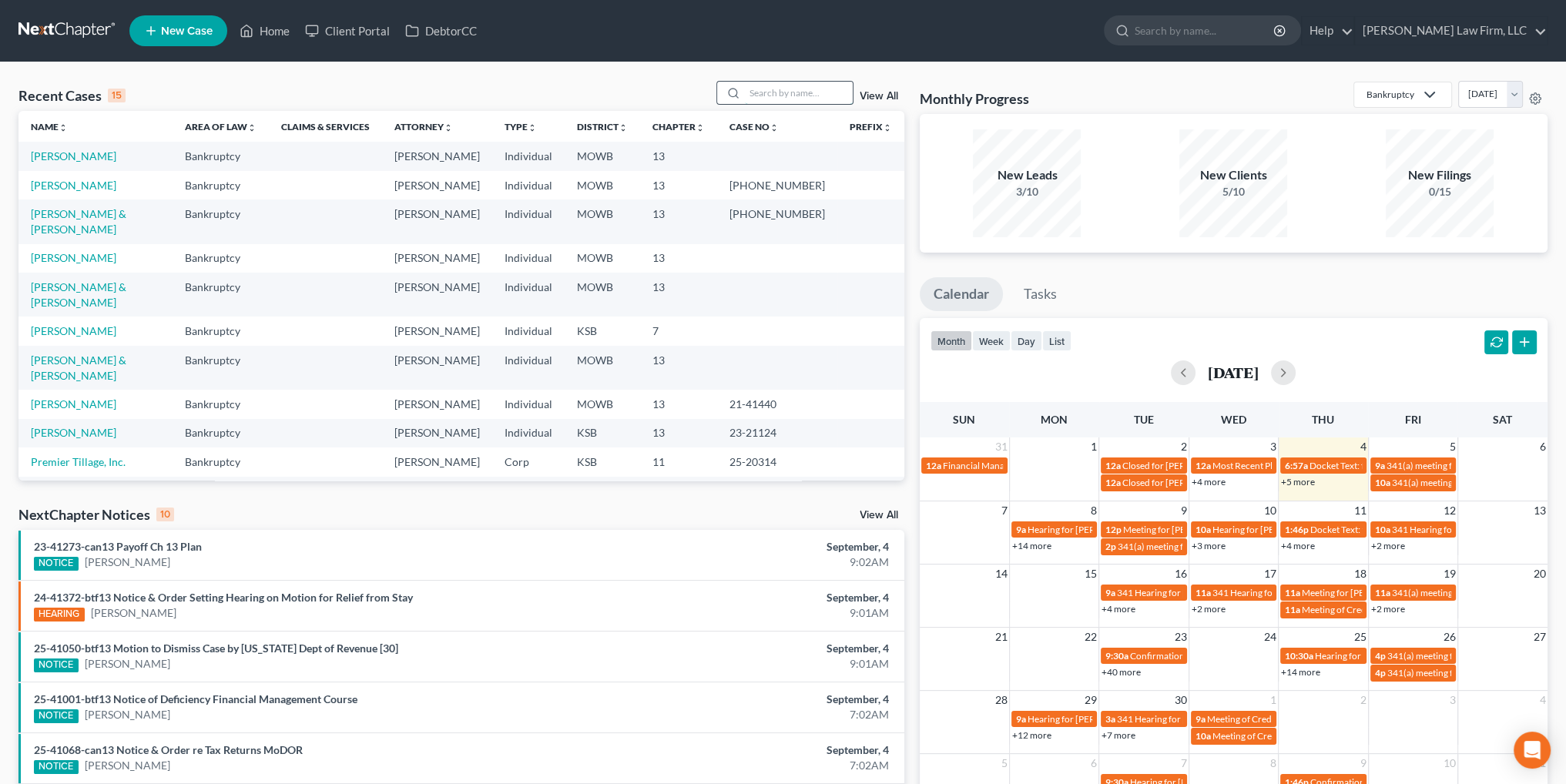
click at [813, 98] on input "search" at bounding box center [798, 93] width 108 height 22
click at [783, 92] on input "search" at bounding box center [798, 93] width 108 height 22
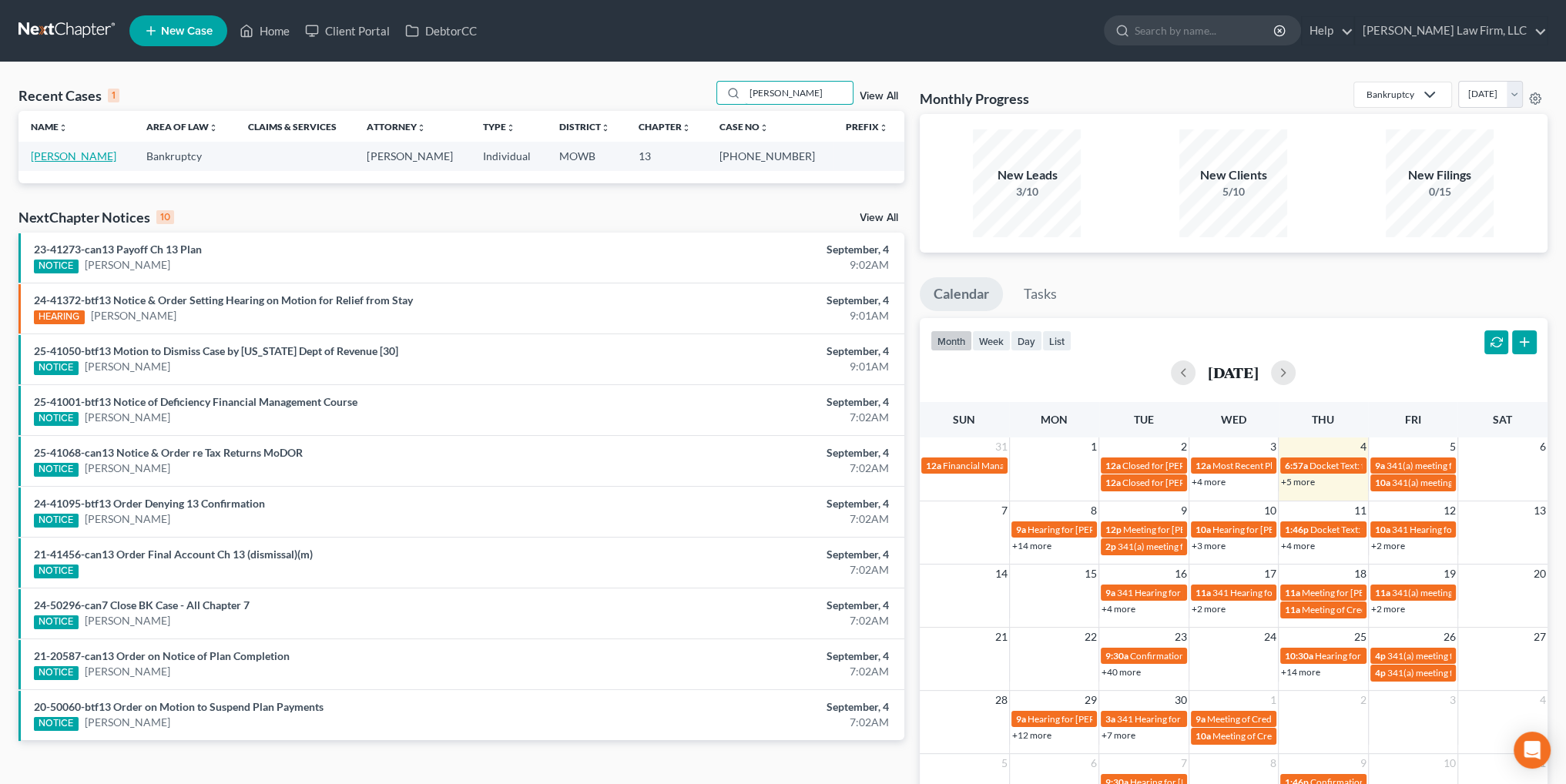
type input "crowley"
click at [53, 156] on link "[PERSON_NAME]" at bounding box center [73, 155] width 85 height 13
select select "0"
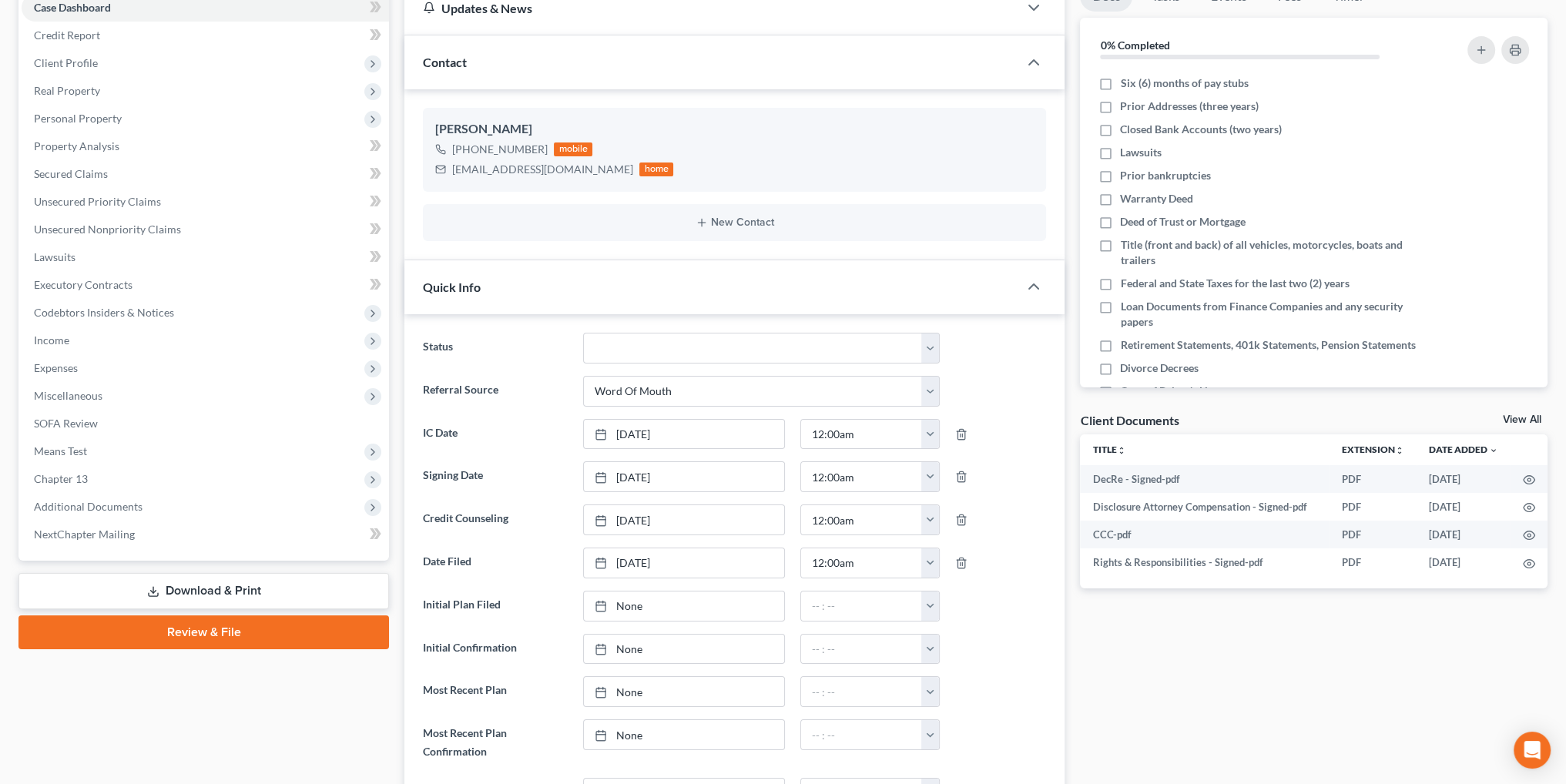
scroll to position [154, 0]
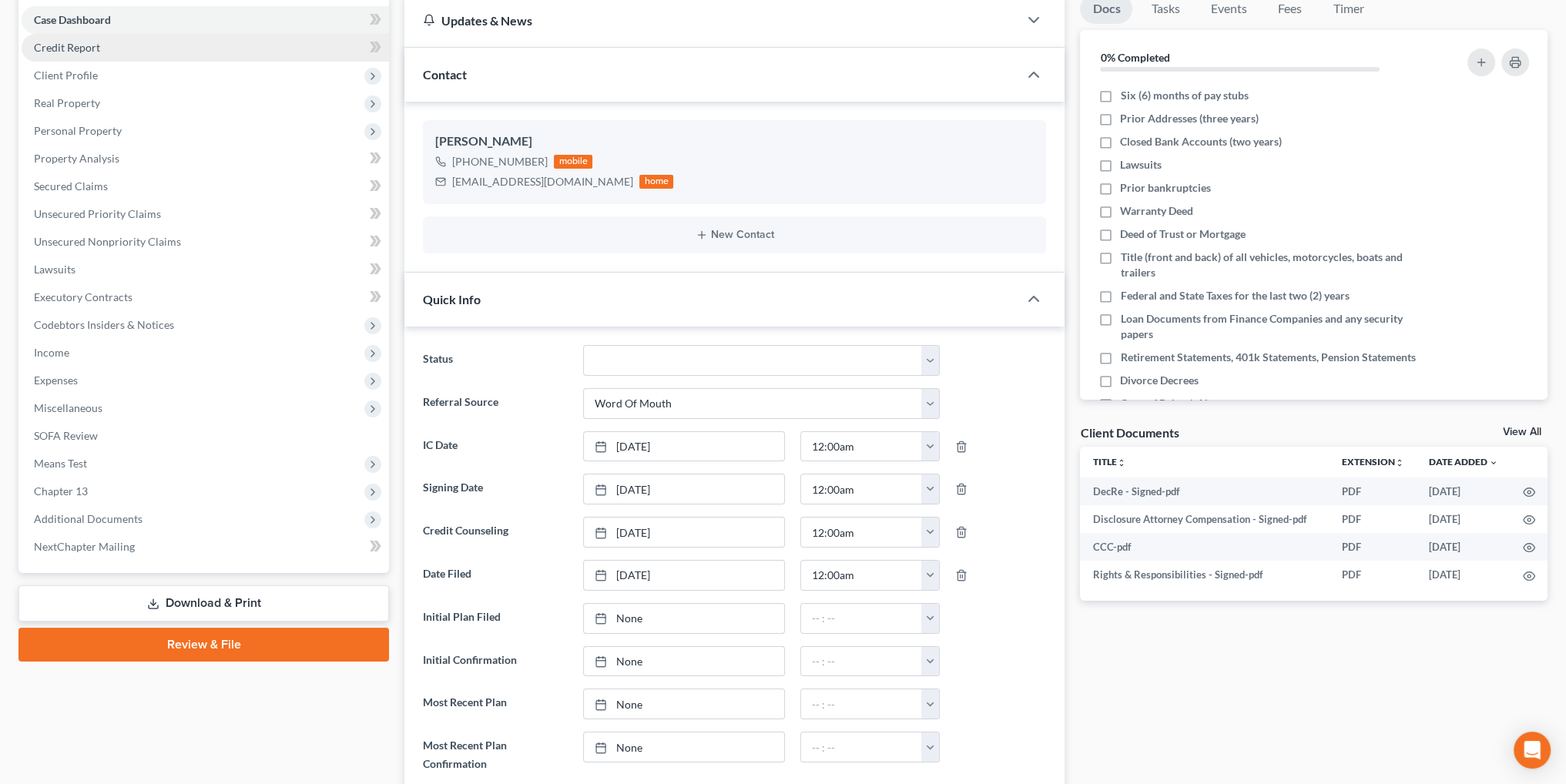
click at [83, 47] on span "Credit Report" at bounding box center [66, 47] width 66 height 13
click at [78, 72] on ul "Case Dashboard Payments Invoices Payments Payments Credit Report Client Profile" at bounding box center [205, 283] width 368 height 555
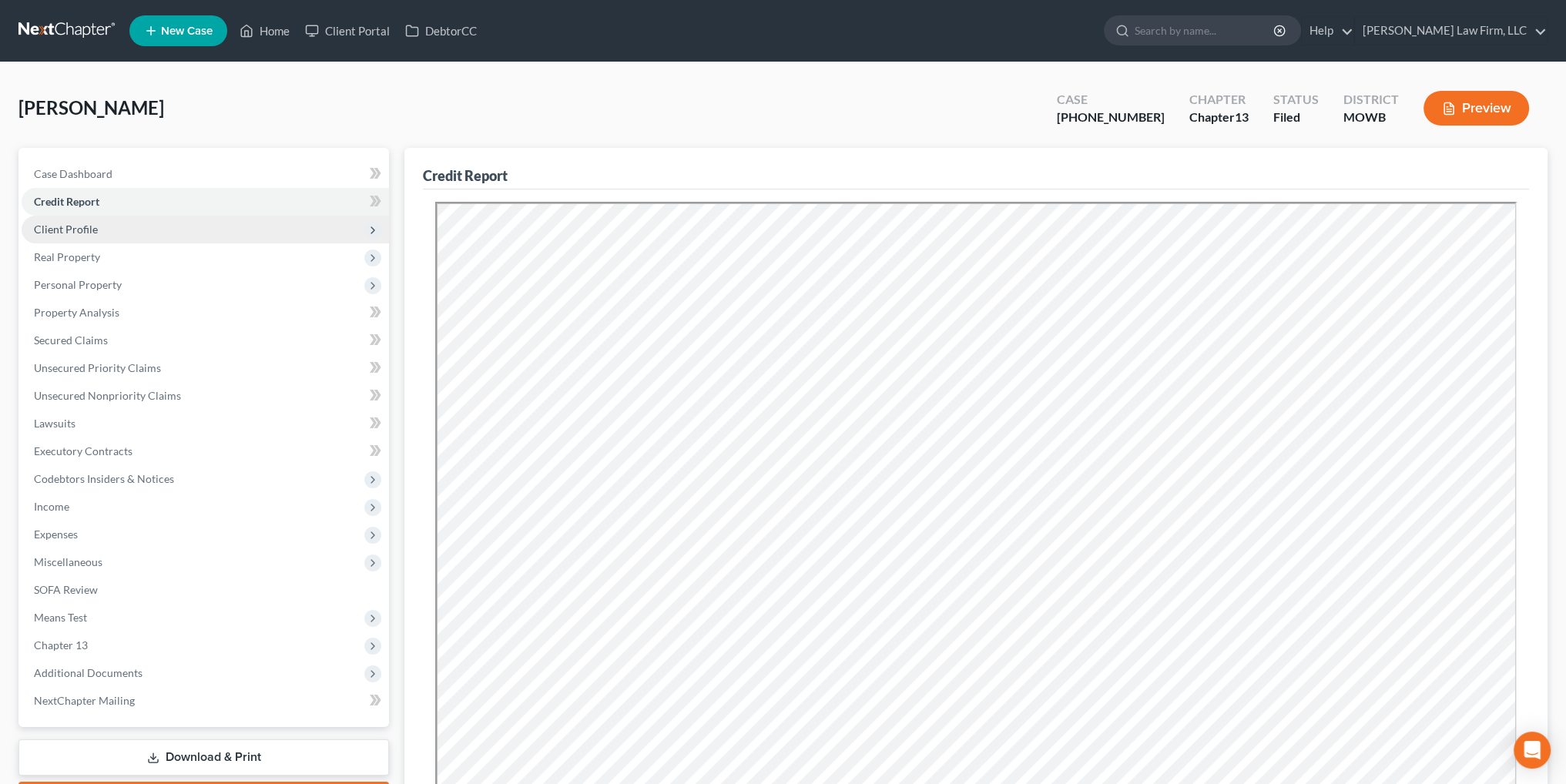
click at [53, 227] on span "Client Profile" at bounding box center [66, 229] width 64 height 13
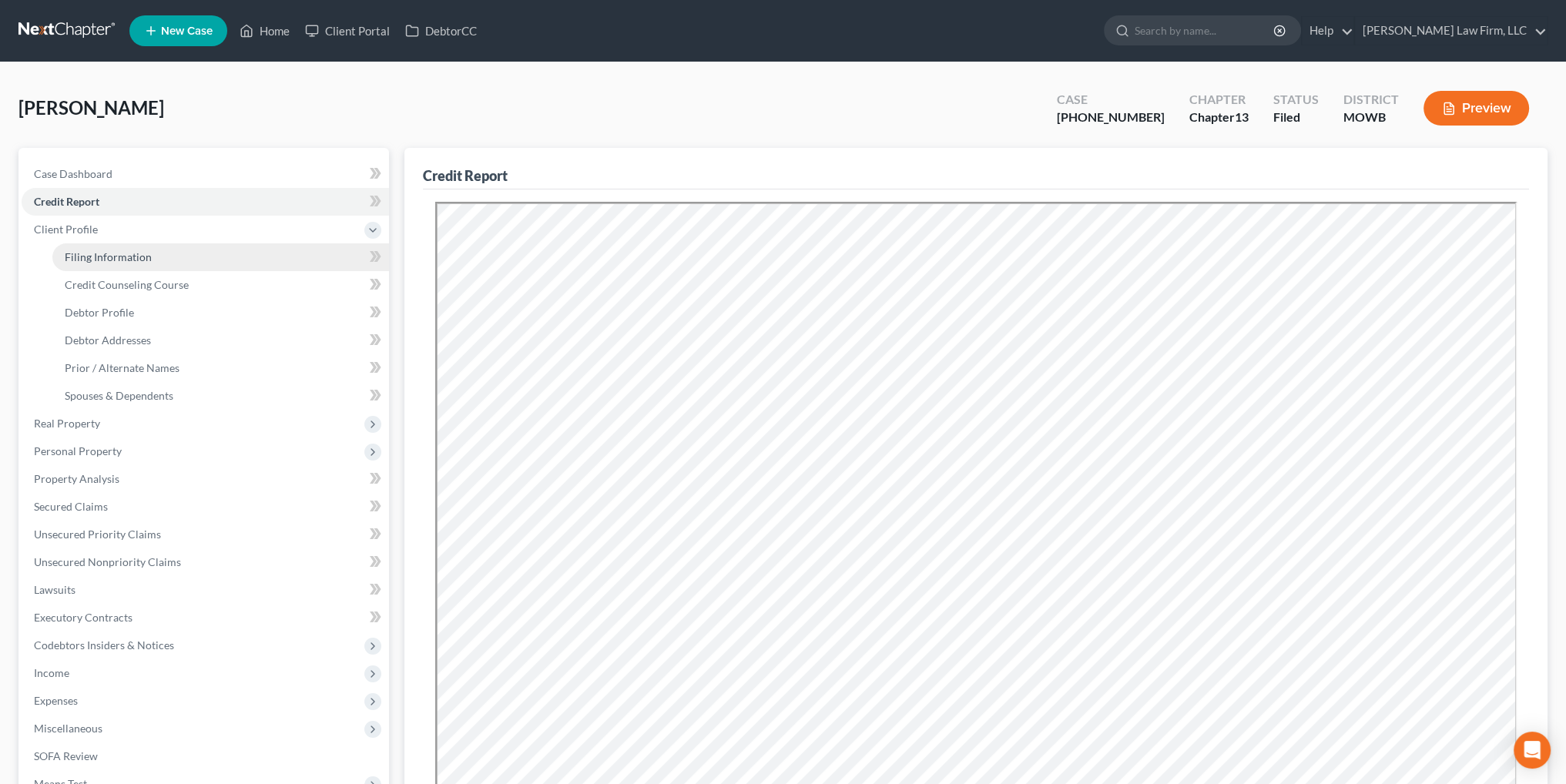
click at [85, 248] on link "Filing Information" at bounding box center [221, 257] width 336 height 28
select select "1"
select select "0"
select select "3"
select select "46"
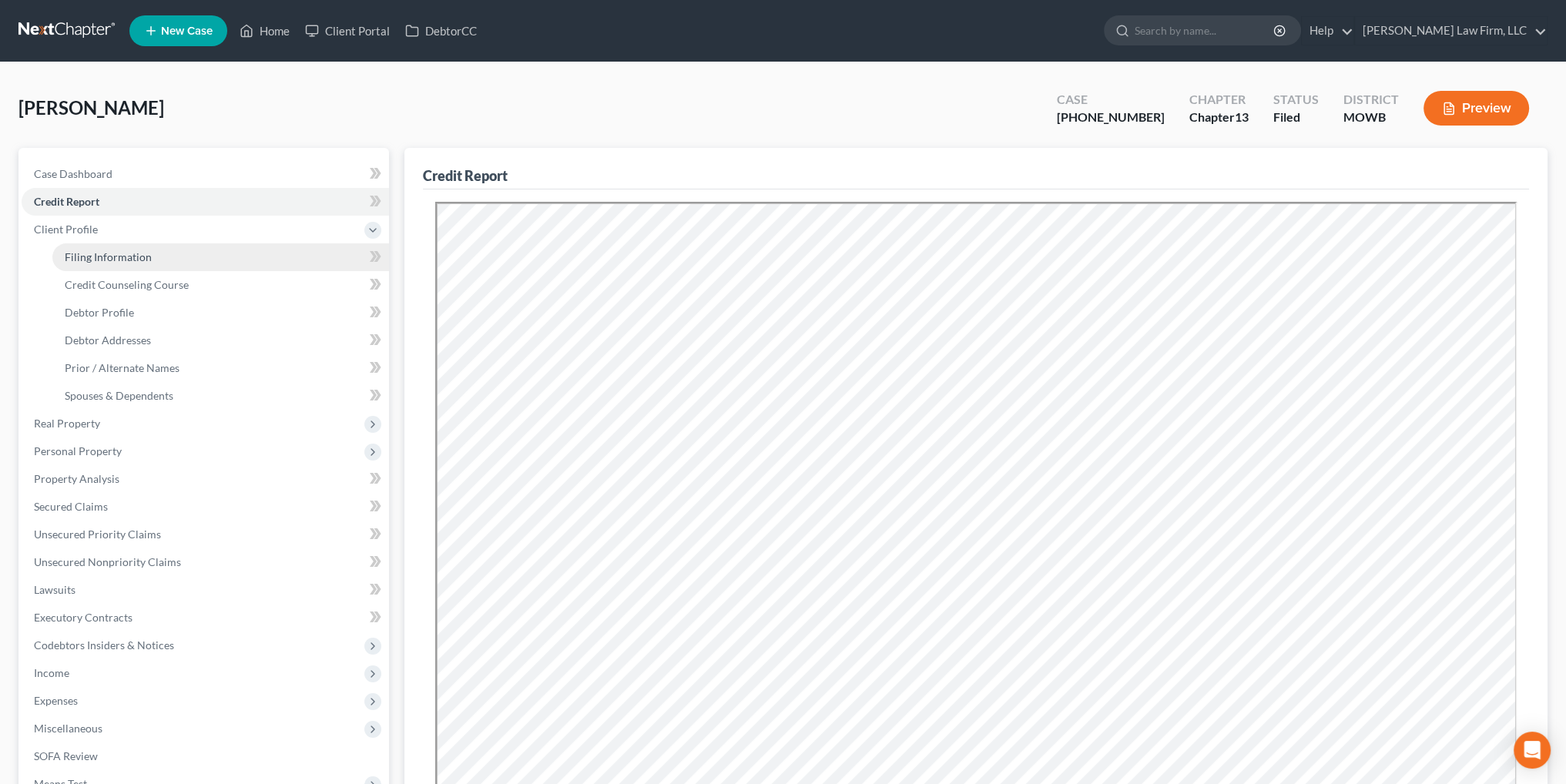
select select "6"
select select "26"
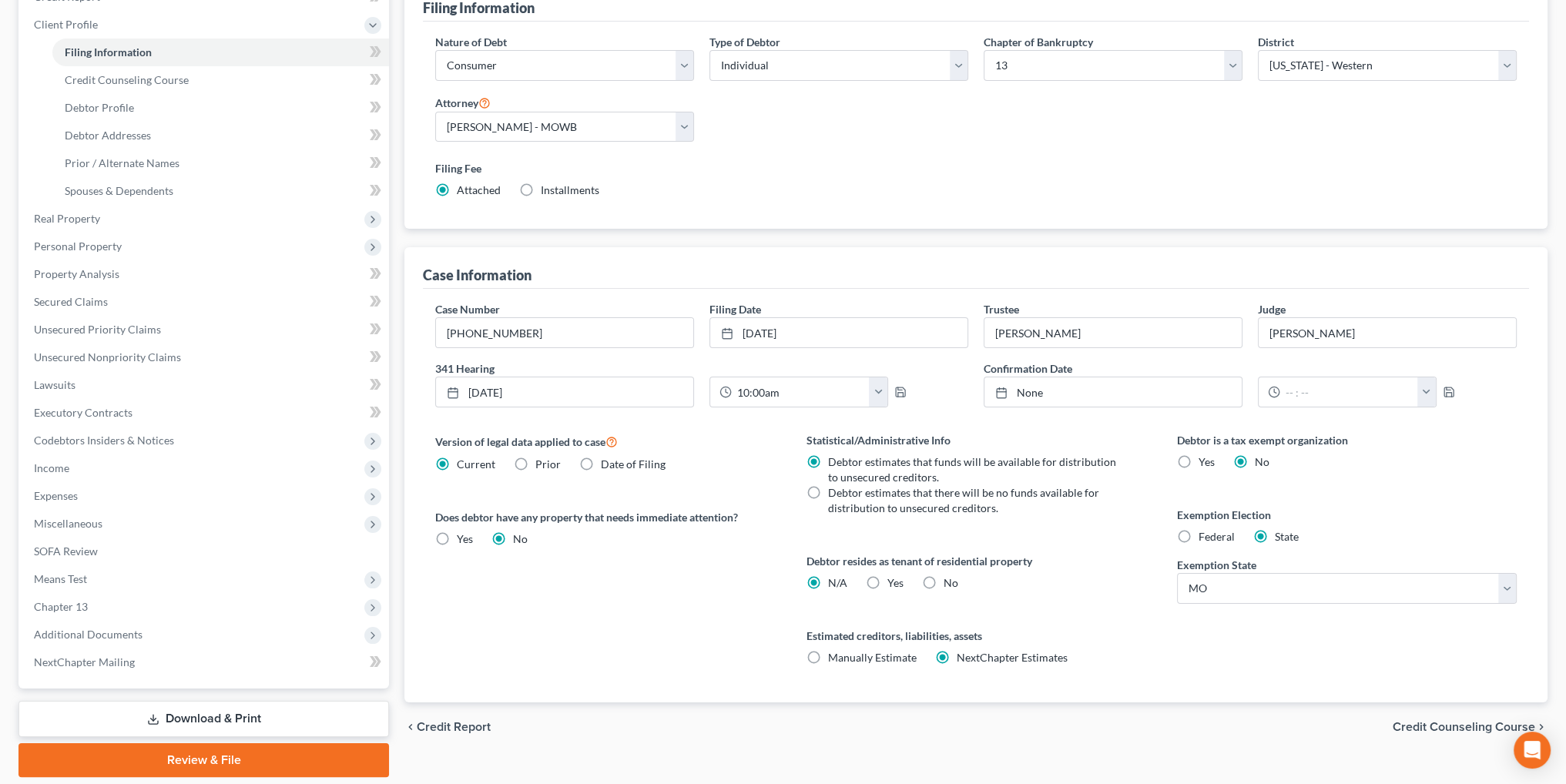
scroll to position [231, 0]
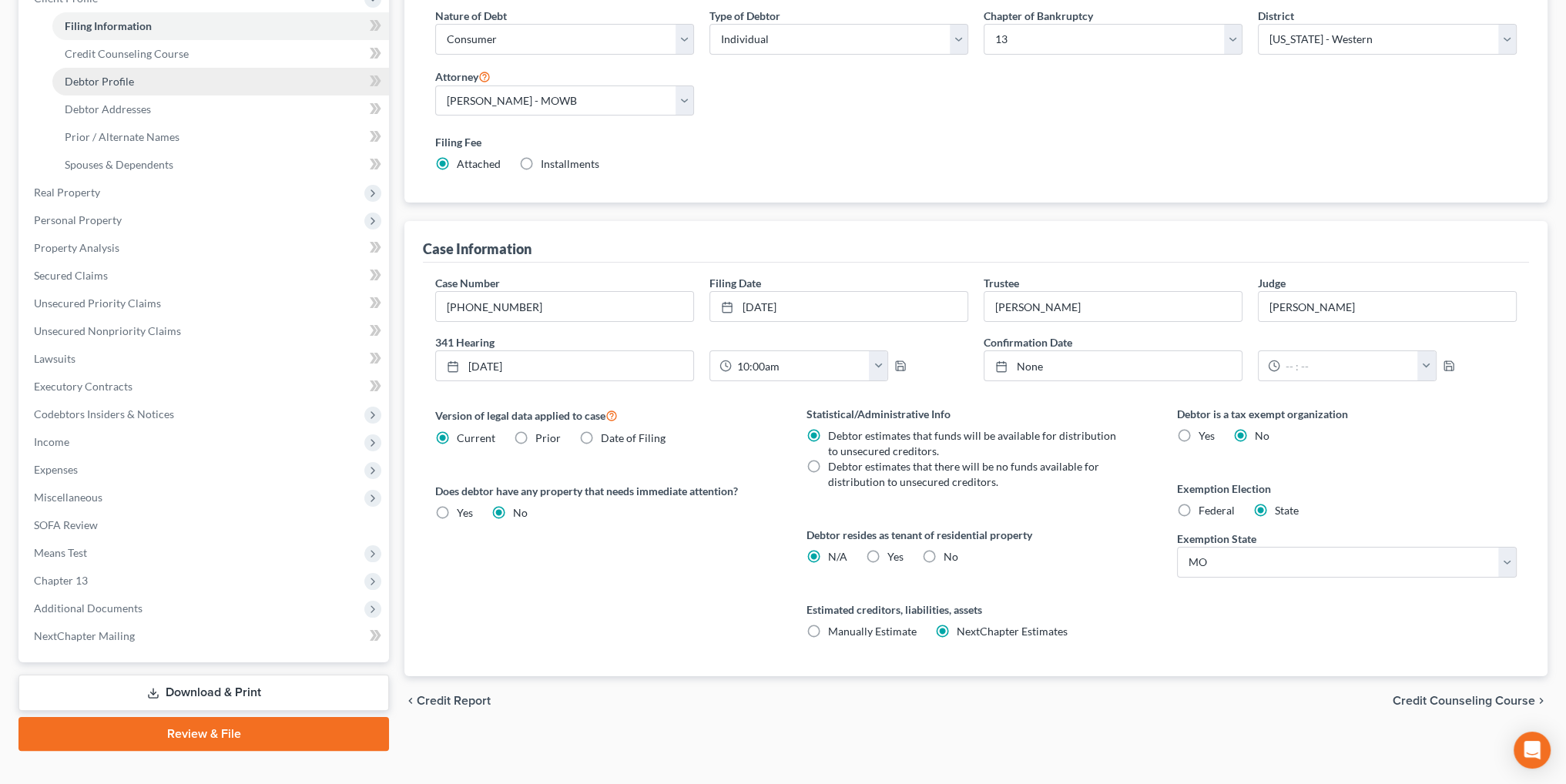
click at [96, 80] on span "Debtor Profile" at bounding box center [99, 81] width 69 height 13
select select "0"
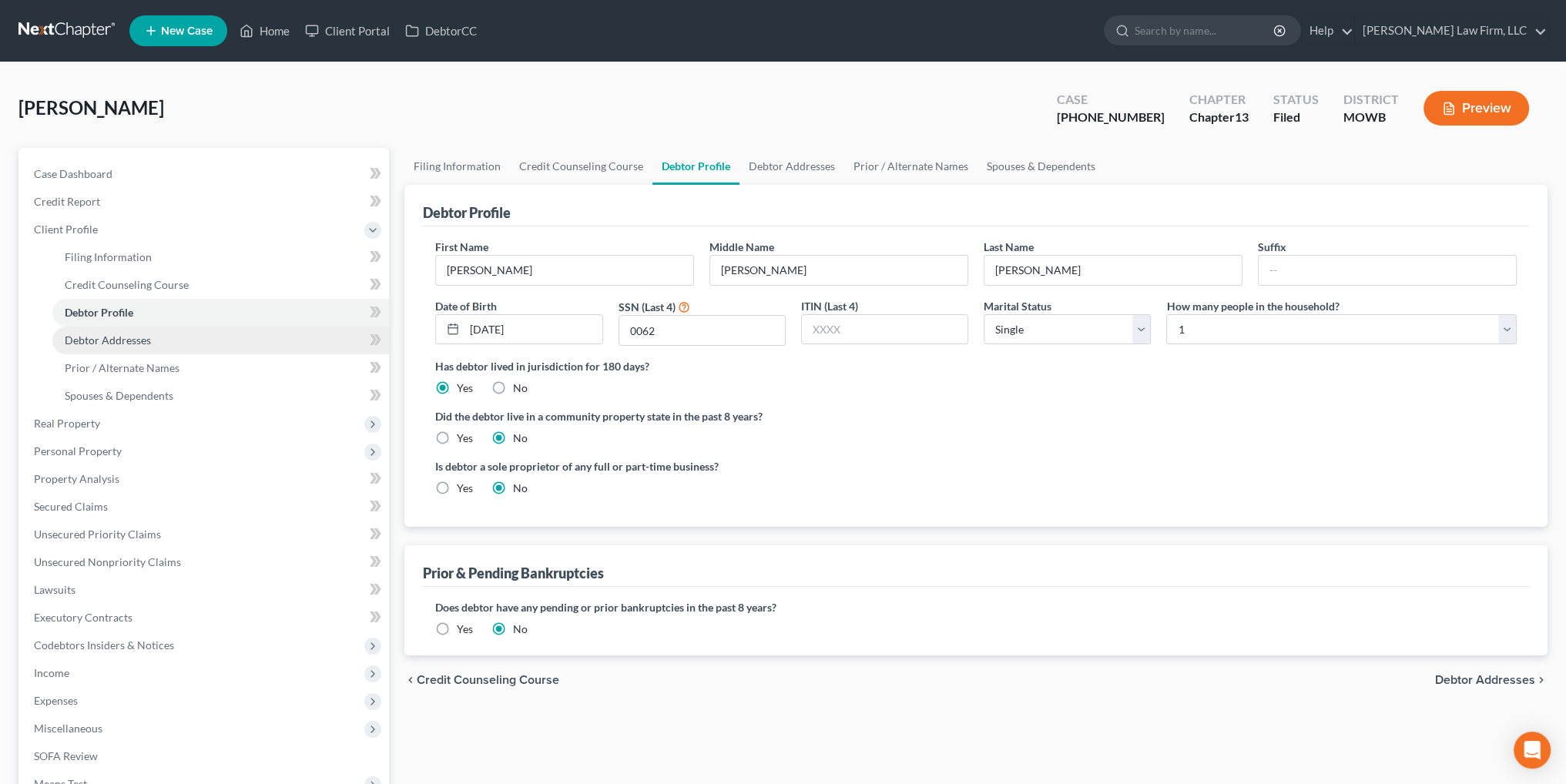
click at [104, 348] on link "Debtor Addresses" at bounding box center [221, 341] width 336 height 28
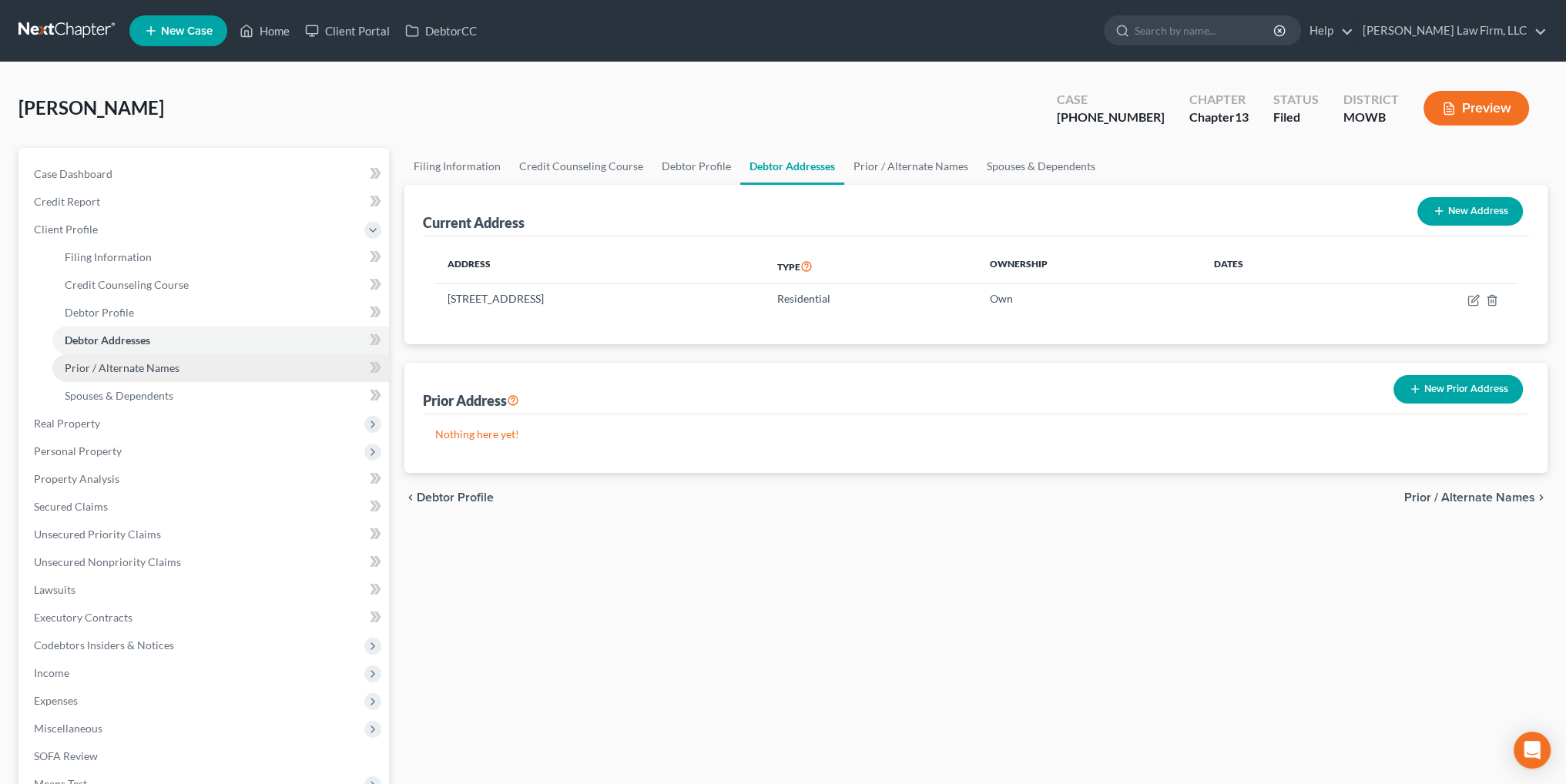
click at [104, 366] on span "Prior / Alternate Names" at bounding box center [122, 367] width 115 height 13
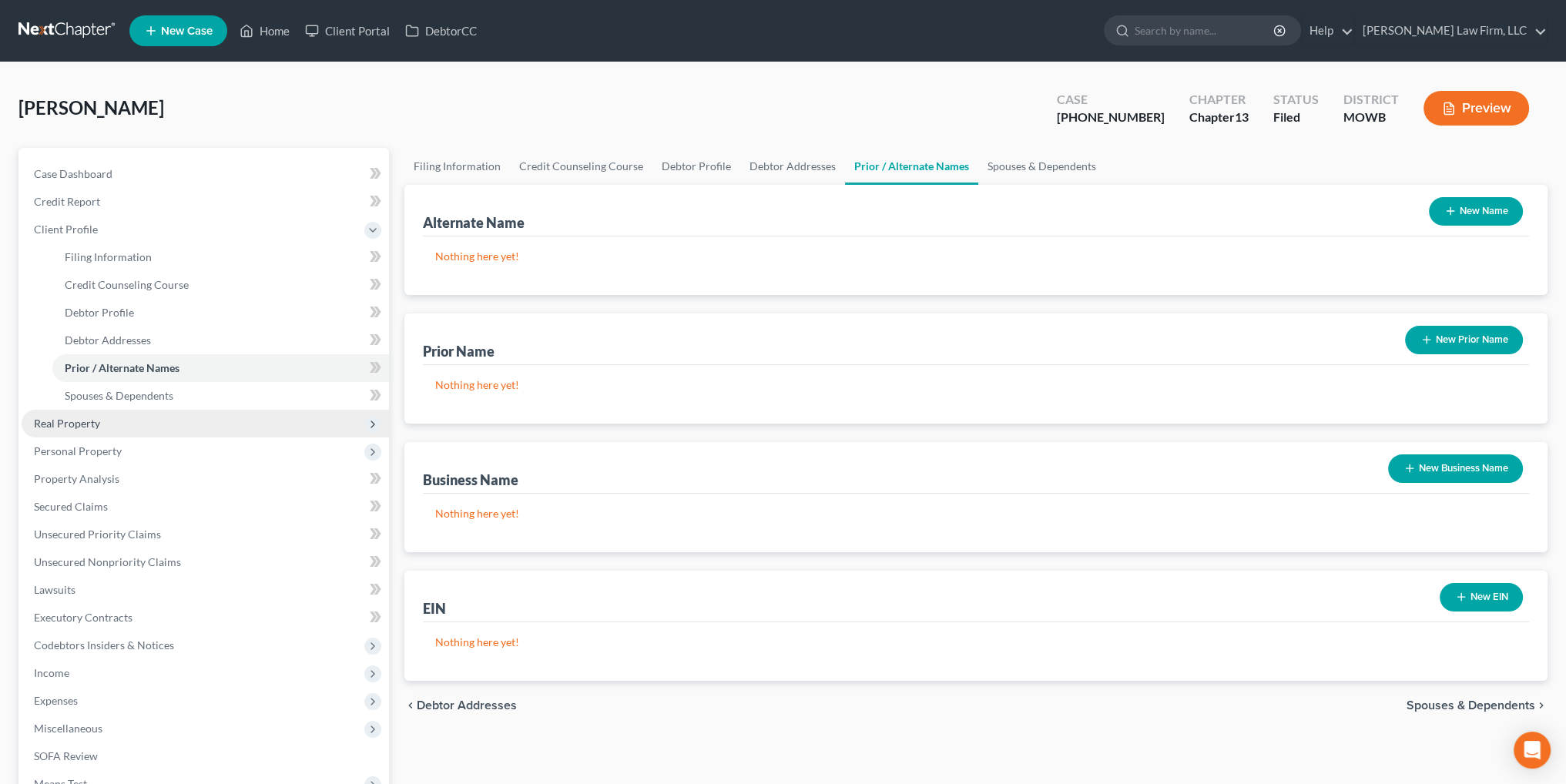
click at [77, 426] on span "Real Property" at bounding box center [66, 423] width 66 height 13
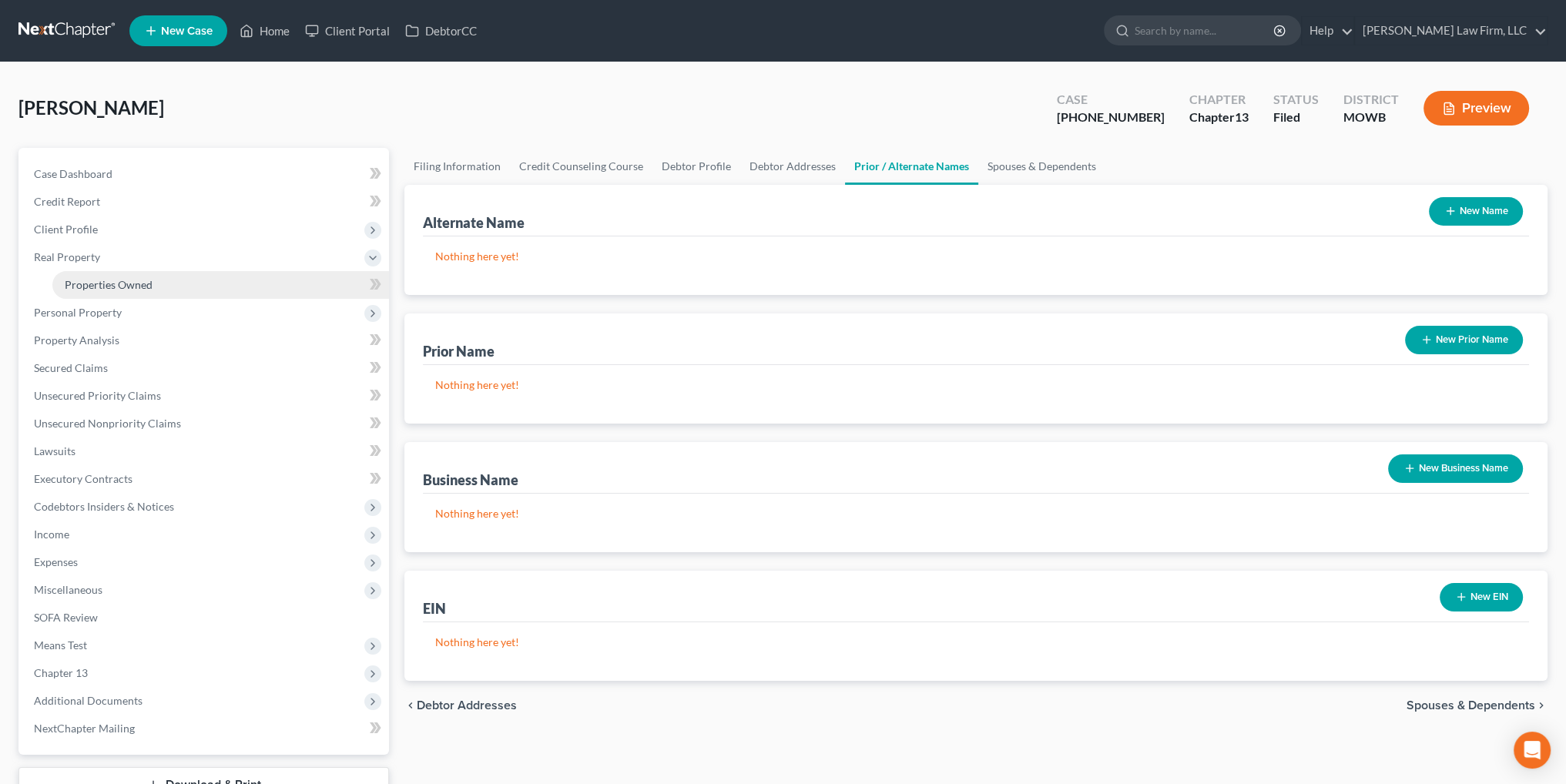
click at [120, 278] on span "Properties Owned" at bounding box center [109, 284] width 88 height 13
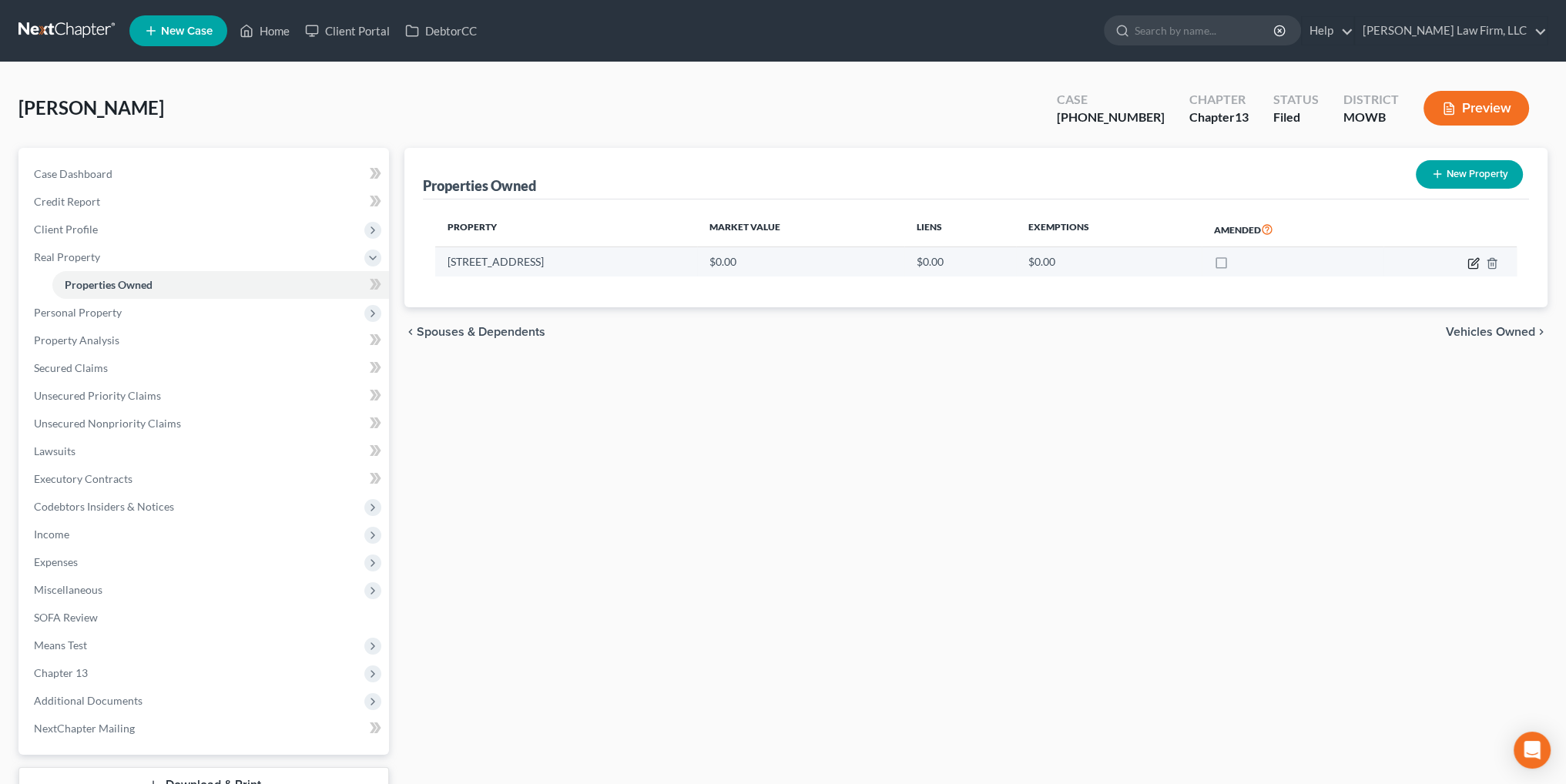
click at [1471, 264] on icon "button" at bounding box center [1475, 261] width 7 height 7
select select "26"
select select "47"
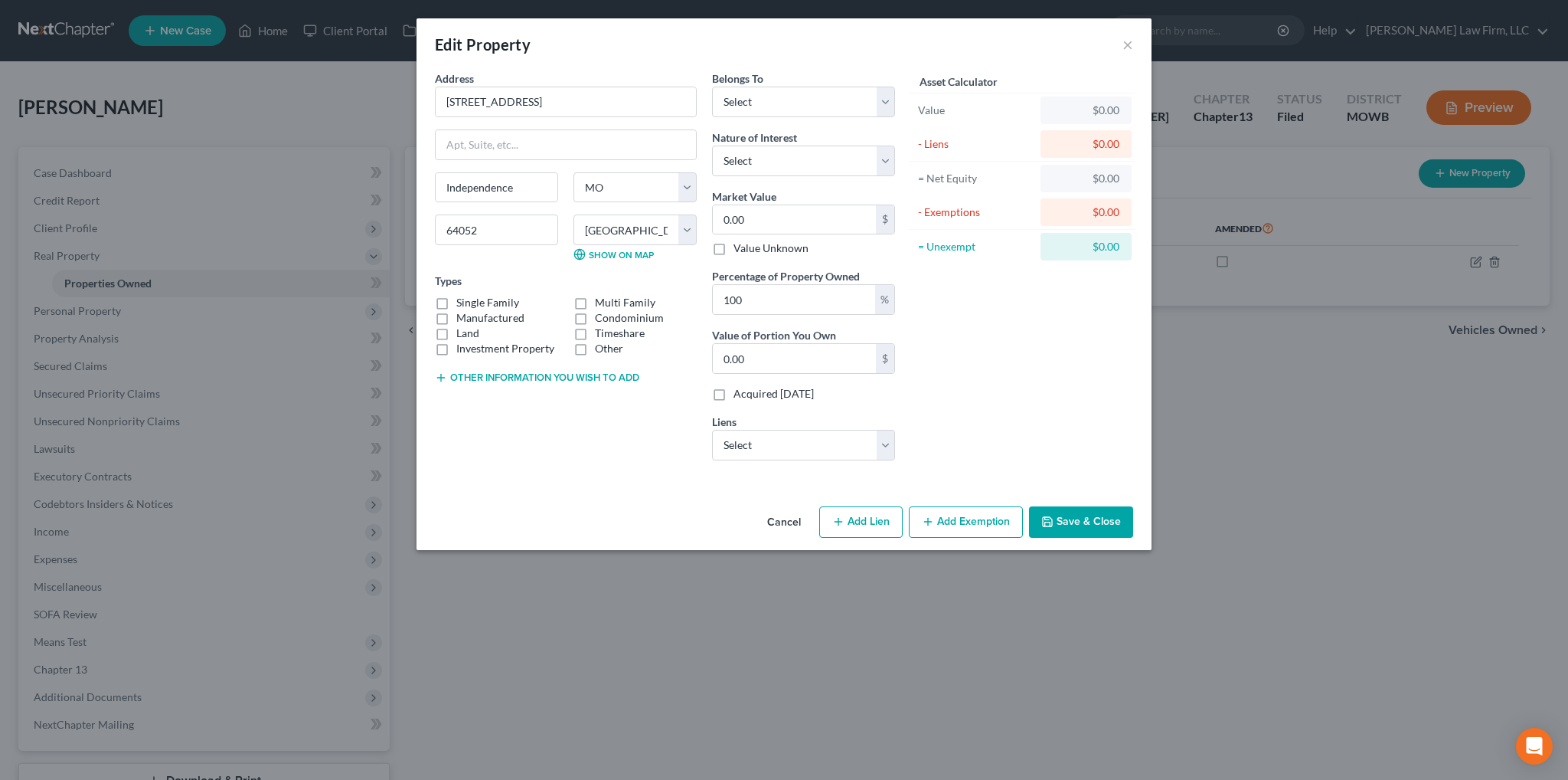
click at [456, 304] on label "Single Family" at bounding box center [487, 303] width 63 height 15
click at [462, 304] on input "Single Family" at bounding box center [467, 300] width 10 height 10
checkbox input "true"
click at [768, 94] on select "Select Debtor 1 Only Debtor 2 Only Debtor 1 And Debtor 2 Only At Least One Of T…" at bounding box center [803, 102] width 183 height 31
select select "0"
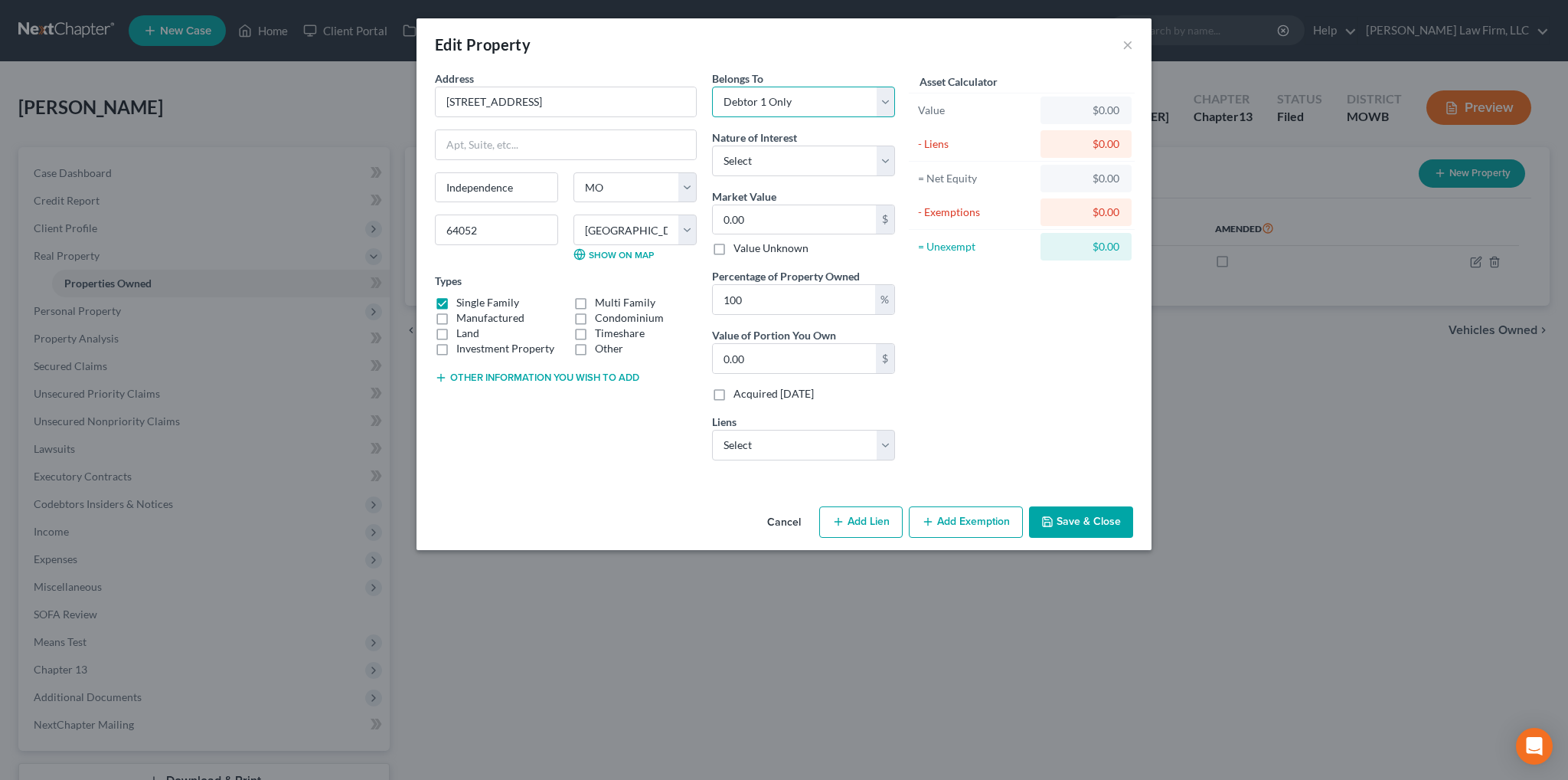
click at [712, 87] on select "Select Debtor 1 Only Debtor 2 Only Debtor 1 And Debtor 2 Only At Least One Of T…" at bounding box center [803, 102] width 183 height 31
click at [775, 160] on select "Select Fee Simple Joint Tenant Life Estate Equitable Interest Future Interest T…" at bounding box center [803, 161] width 183 height 31
select select "5"
click at [712, 146] on select "Select Fee Simple Joint Tenant Life Estate Equitable Interest Future Interest T…" at bounding box center [803, 161] width 183 height 31
click at [764, 215] on input "0.00" at bounding box center [794, 220] width 163 height 29
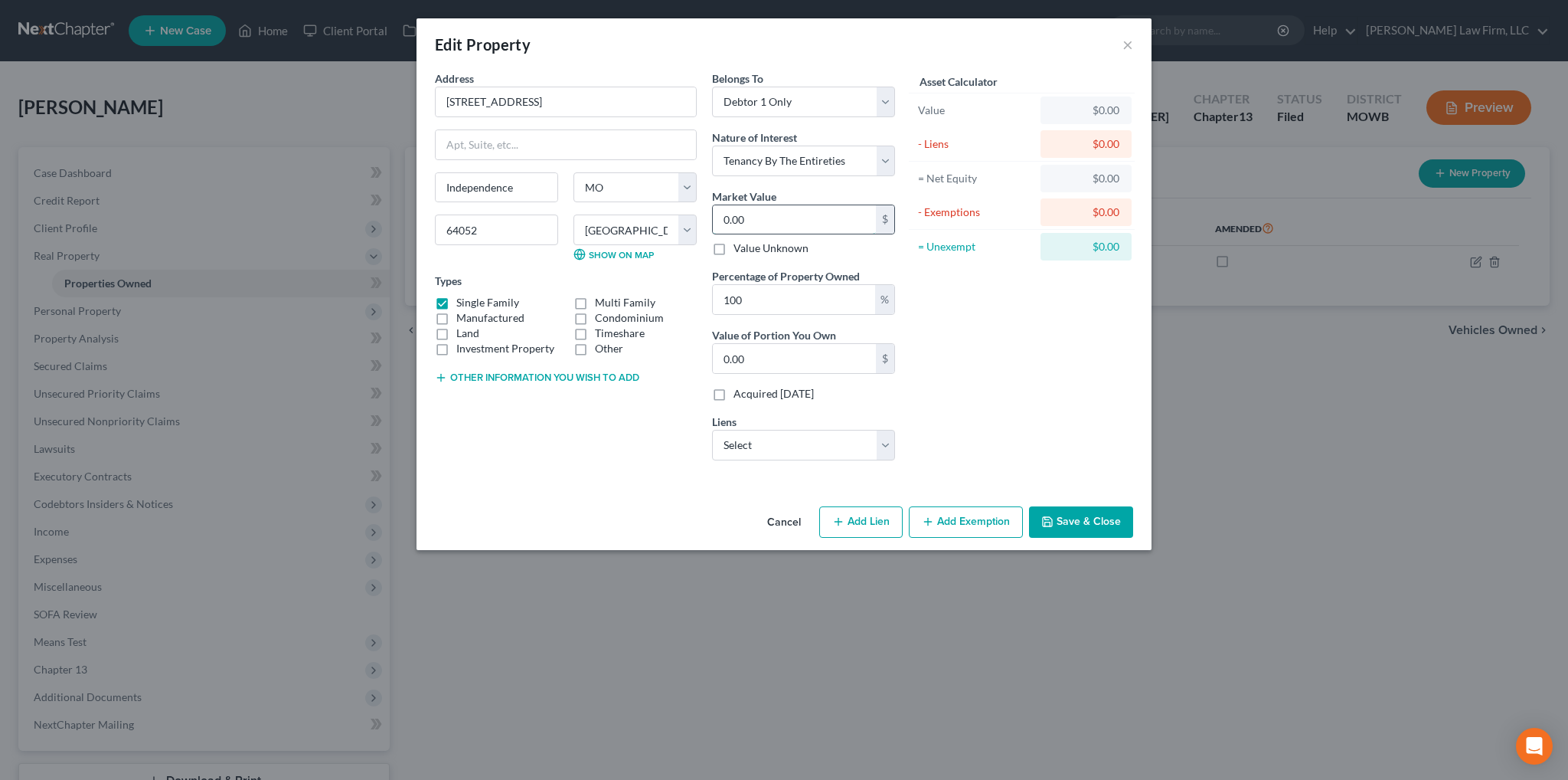
type input "1"
type input "1.00"
type input "18"
type input "18.00"
type input "186"
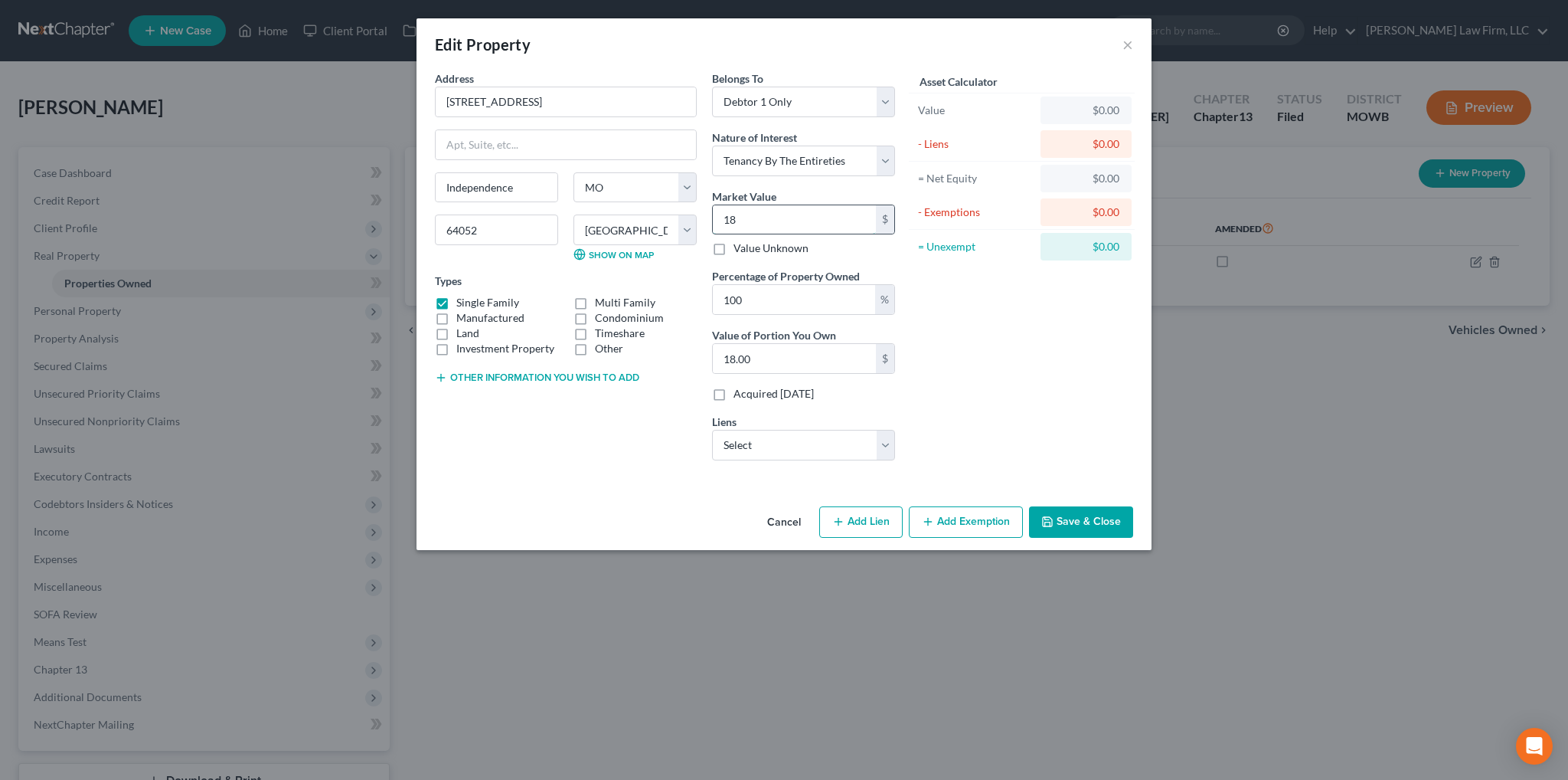
type input "186.00"
type input "1860"
type input "1,860.00"
type input "1,8600"
type input "18,600.00"
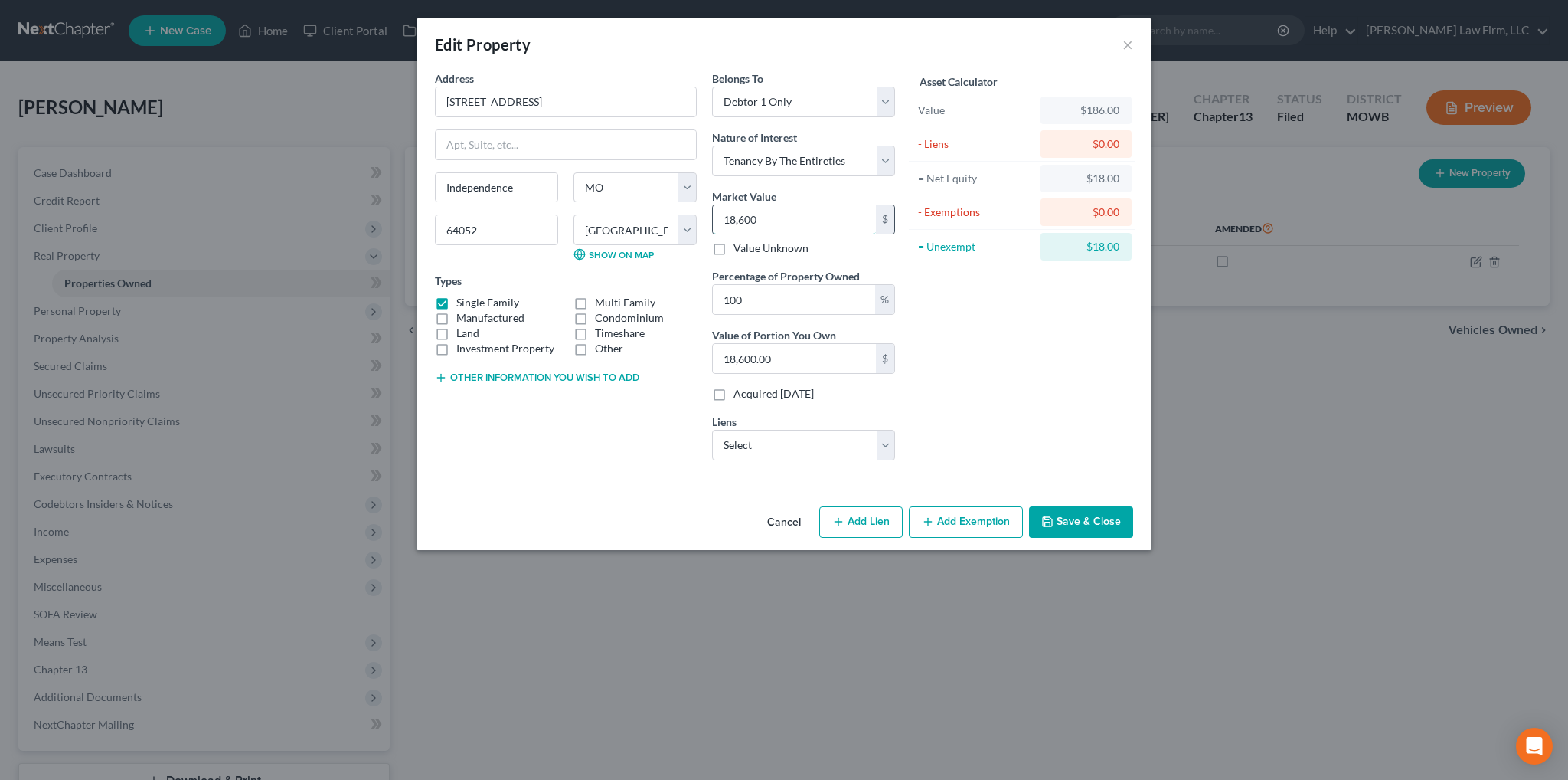
type input "18,6000"
type input "186,000.00"
click at [750, 444] on select "Select Commerce Bank - $153,067.00 Amer Fst Fin - $0.00" at bounding box center [803, 445] width 183 height 31
select select "0"
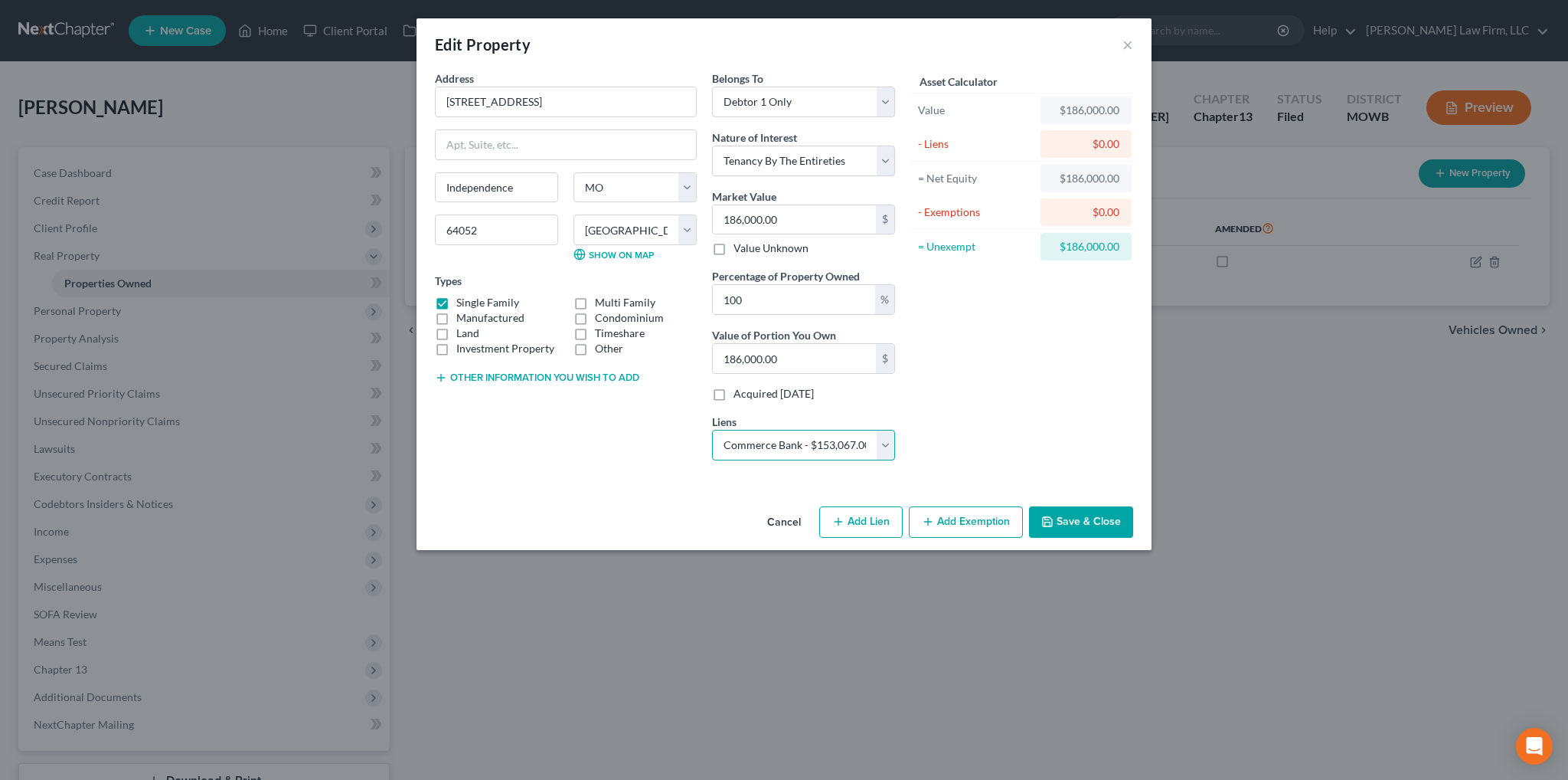
click at [712, 430] on select "Select Commerce Bank - $153,067.00 Amer Fst Fin - $0.00" at bounding box center [803, 445] width 183 height 31
select select
select select "26"
select select "0"
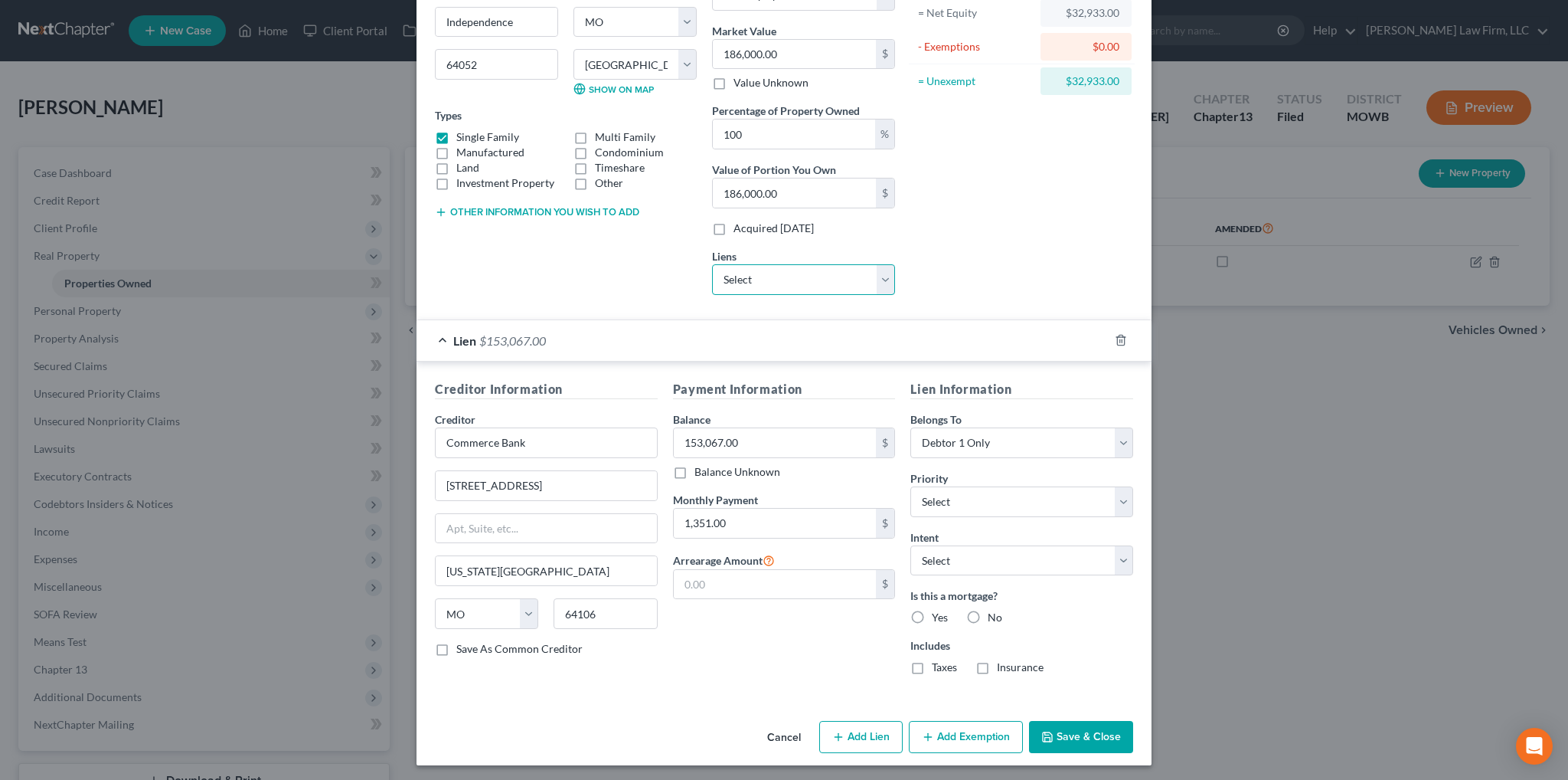
scroll to position [166, 0]
type input "1,460.00"
click at [932, 611] on label "Yes" at bounding box center [940, 617] width 16 height 15
click at [938, 611] on input "Yes" at bounding box center [944, 614] width 10 height 10
radio input "true"
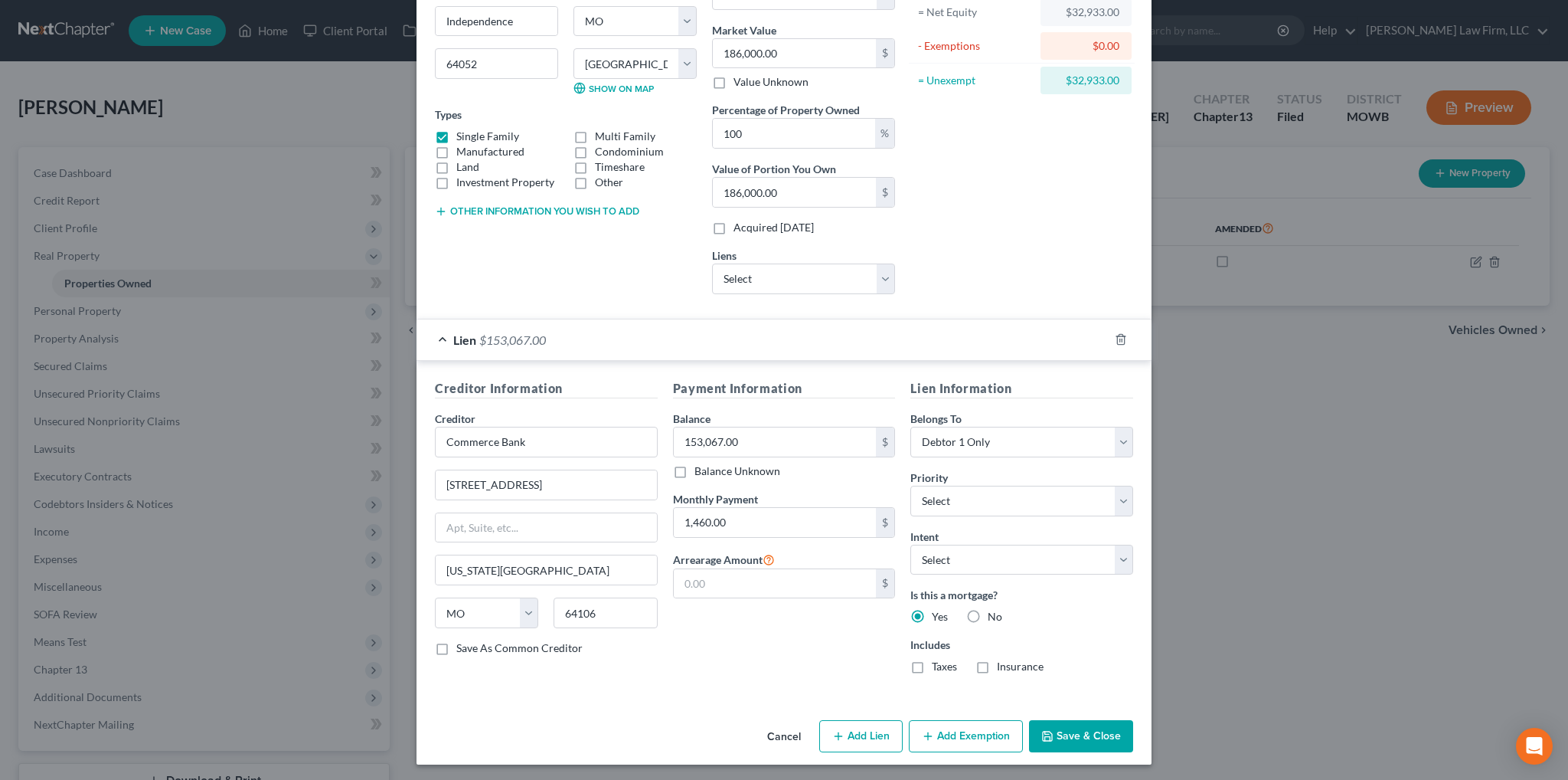
click at [932, 666] on label "Taxes" at bounding box center [944, 667] width 25 height 15
click at [938, 666] on input "Taxes" at bounding box center [944, 664] width 10 height 10
checkbox input "true"
click at [997, 668] on label "Insurance" at bounding box center [1020, 667] width 46 height 15
click at [1004, 668] on input "Insurance" at bounding box center [1009, 664] width 10 height 10
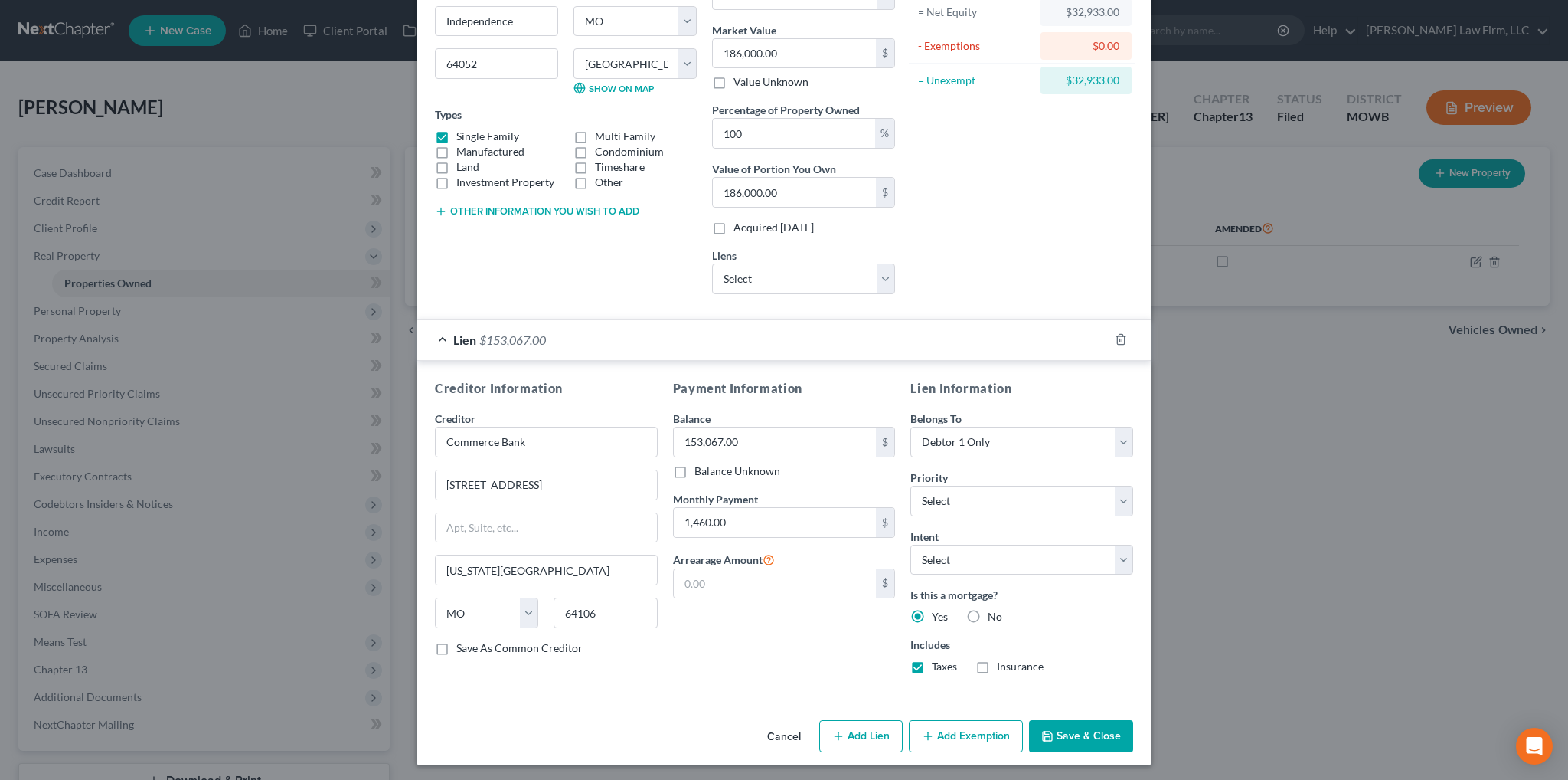
checkbox input "true"
click at [968, 497] on select "Select 1st 2nd 3rd 4th 5th 6th 7th 8th 9th 10th 11th 12th 13th 14th 15th 16th 1…" at bounding box center [1022, 501] width 223 height 31
select select "0"
click at [911, 486] on select "Select 1st 2nd 3rd 4th 5th 6th 7th 8th 9th 10th 11th 12th 13th 14th 15th 16th 1…" at bounding box center [1022, 501] width 223 height 31
click at [510, 479] on input "922 Walnut St Ste 1100" at bounding box center [546, 485] width 221 height 29
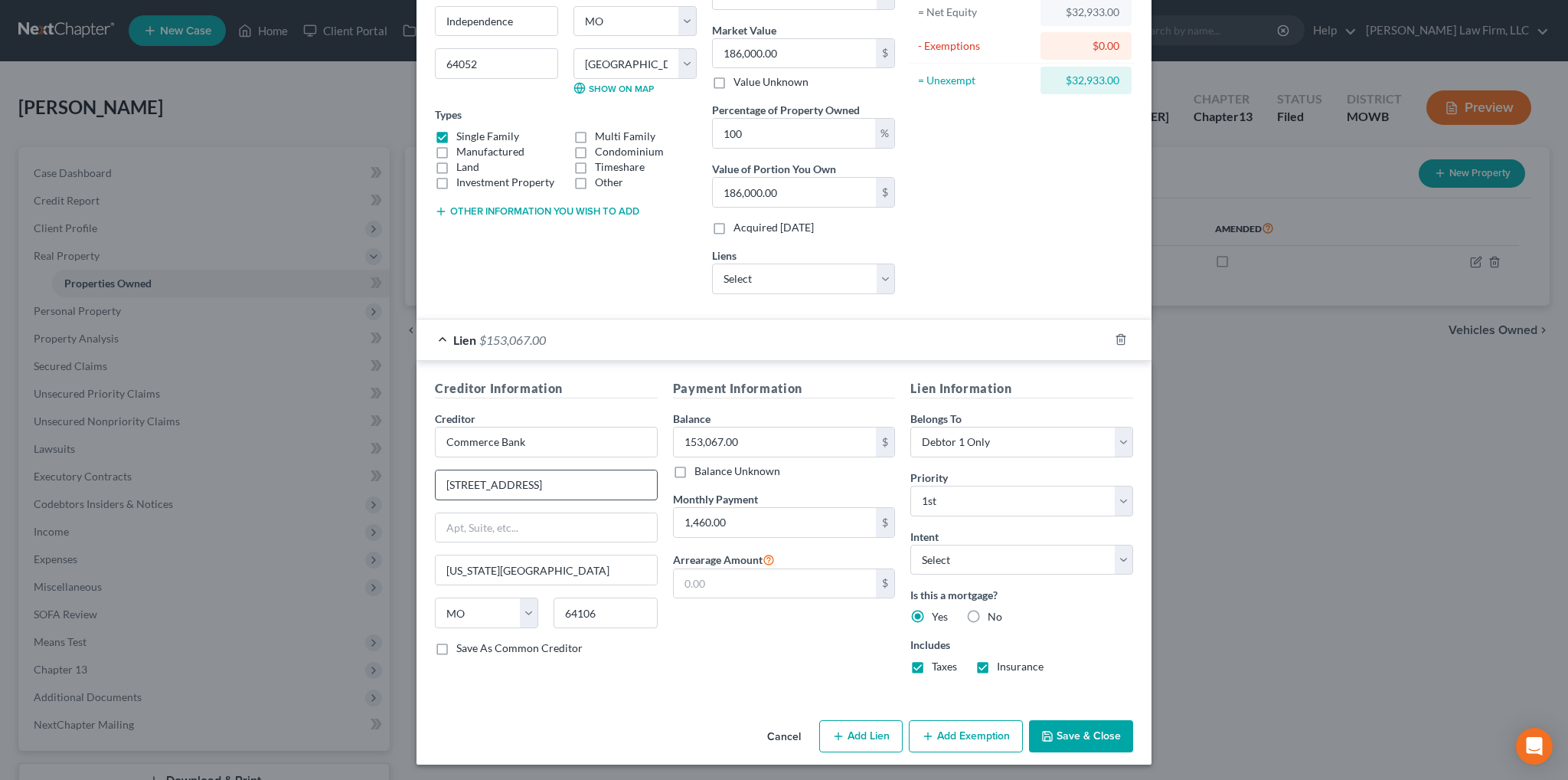
drag, startPoint x: 509, startPoint y: 481, endPoint x: 561, endPoint y: 481, distance: 52.0
click at [561, 481] on input "922 Walnut St Ste 1100" at bounding box center [546, 485] width 221 height 29
type input "922 Walnut Street"
type input "Suite 1100"
click at [974, 739] on button "Add Exemption" at bounding box center [966, 735] width 114 height 32
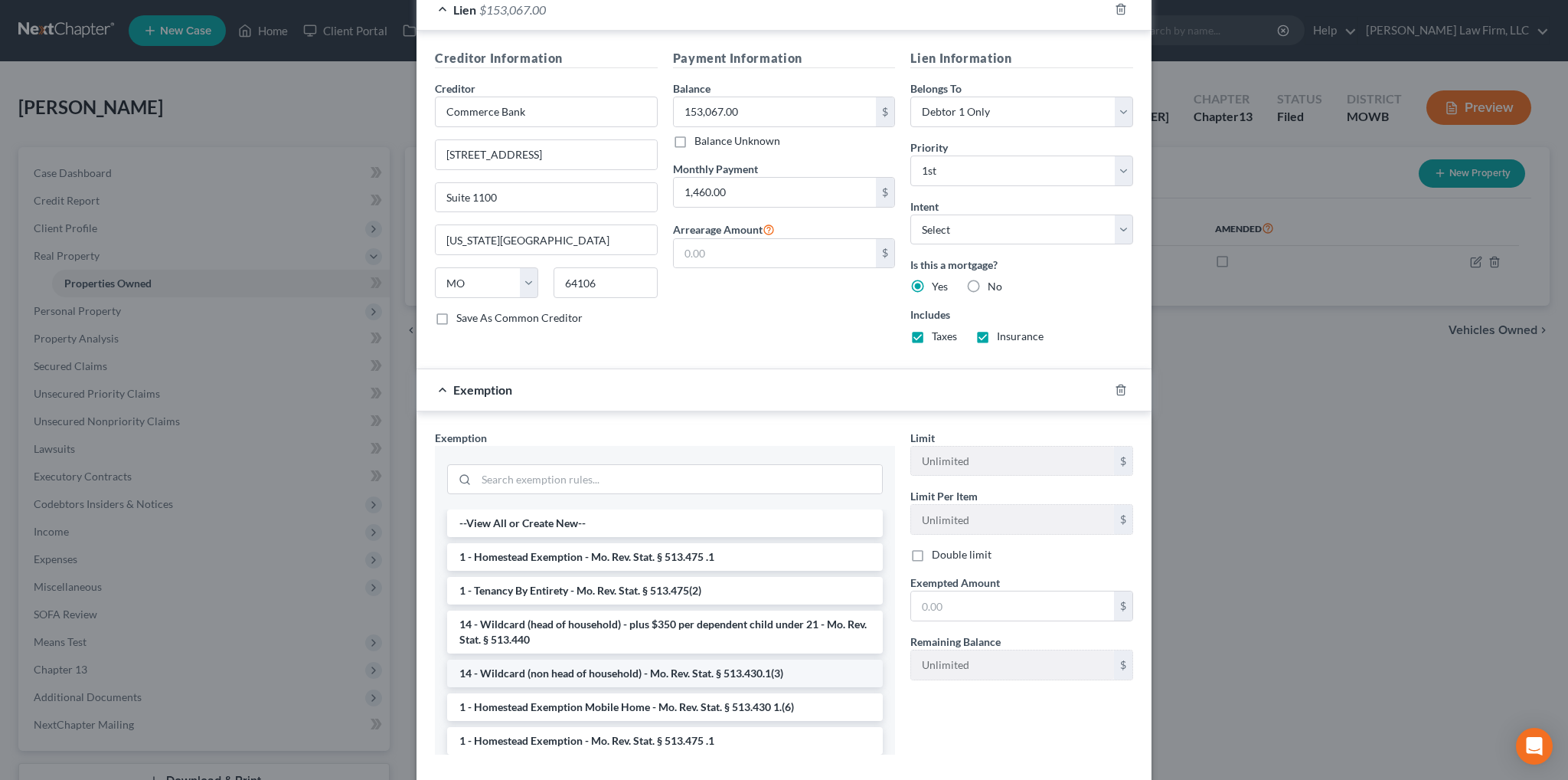
scroll to position [549, 0]
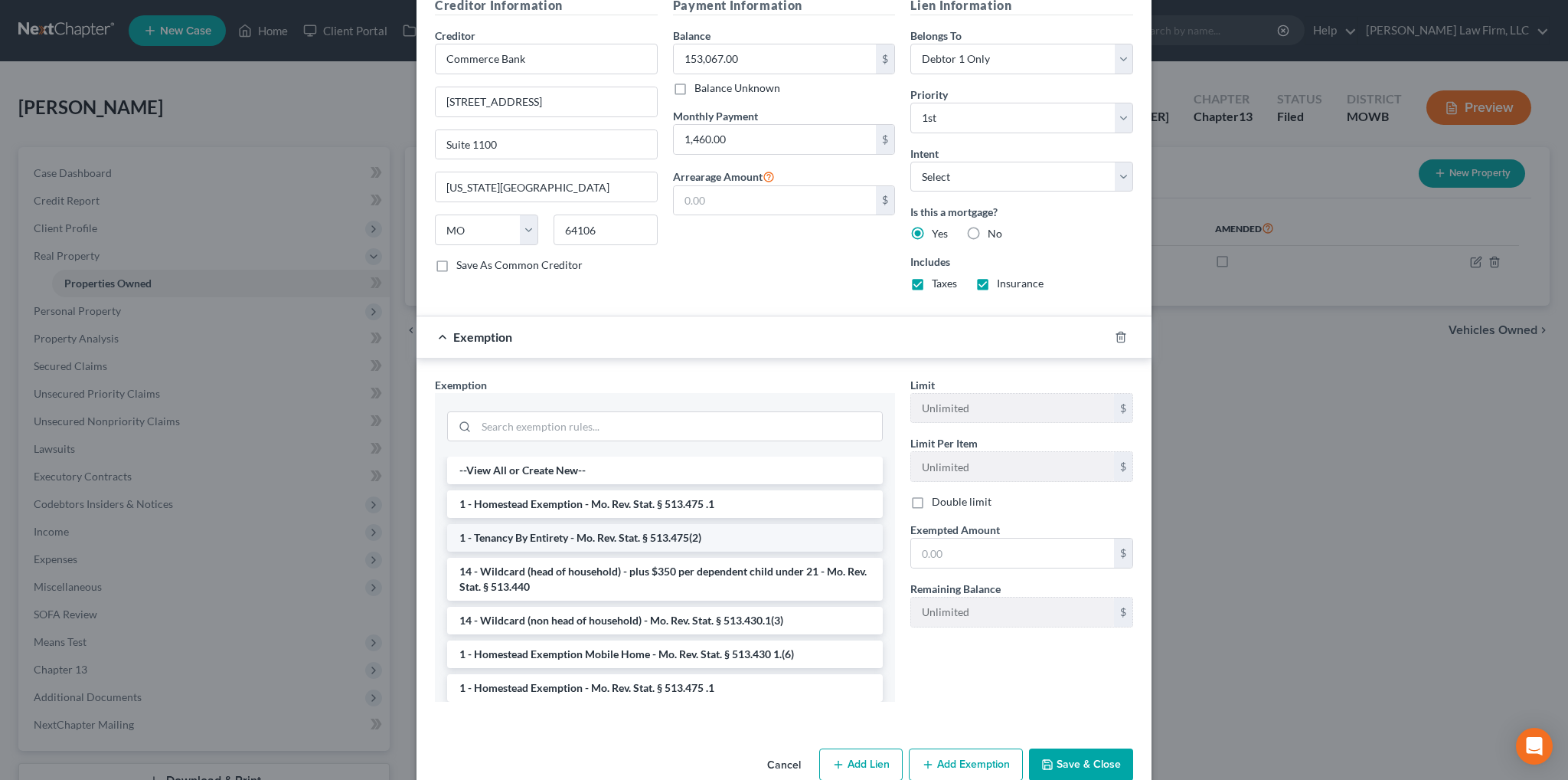
click at [546, 532] on li "1 - Tenancy By Entirety - Mo. Rev. Stat. § 513.475(2)" at bounding box center [665, 538] width 436 height 27
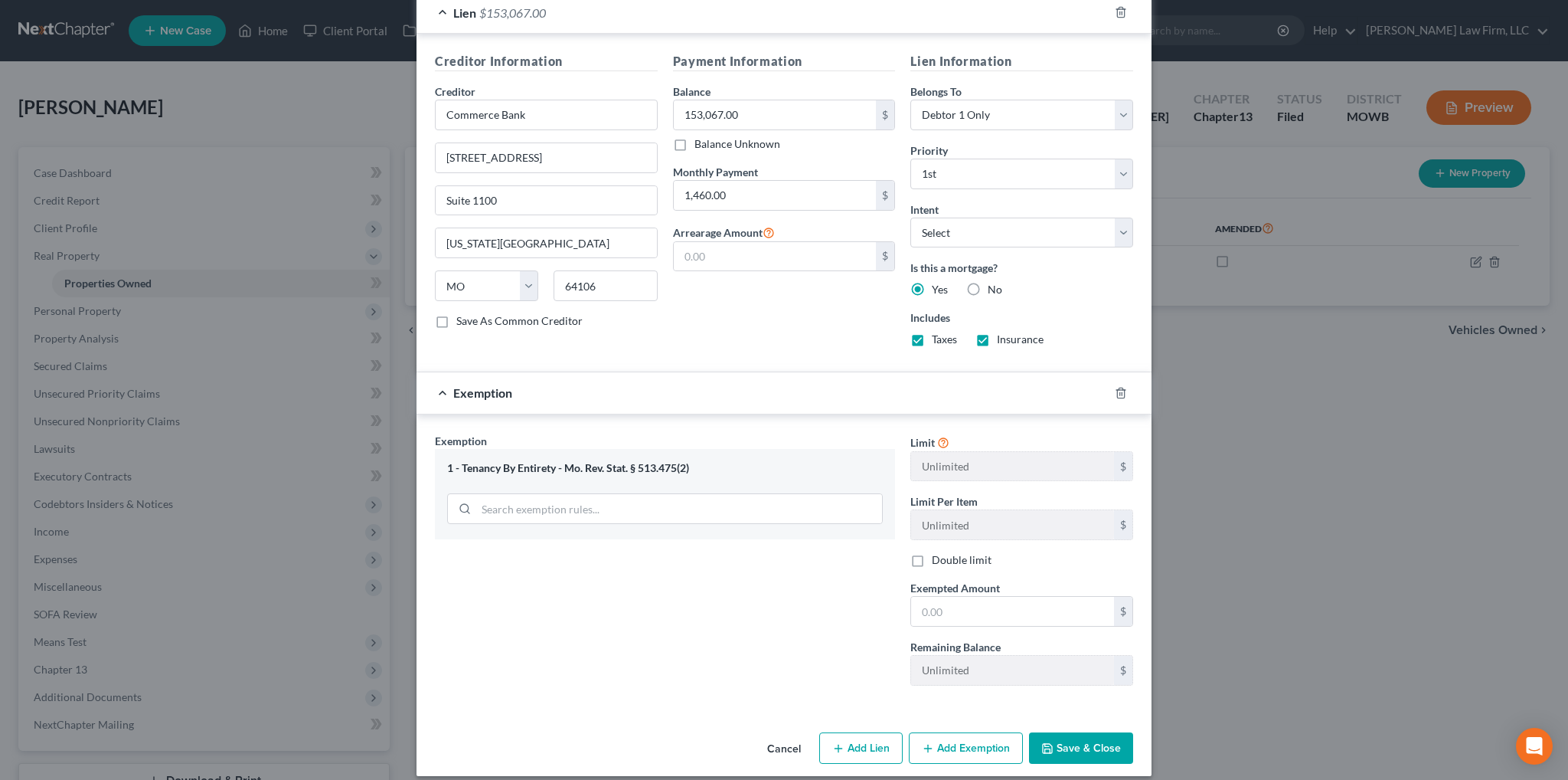
scroll to position [504, 0]
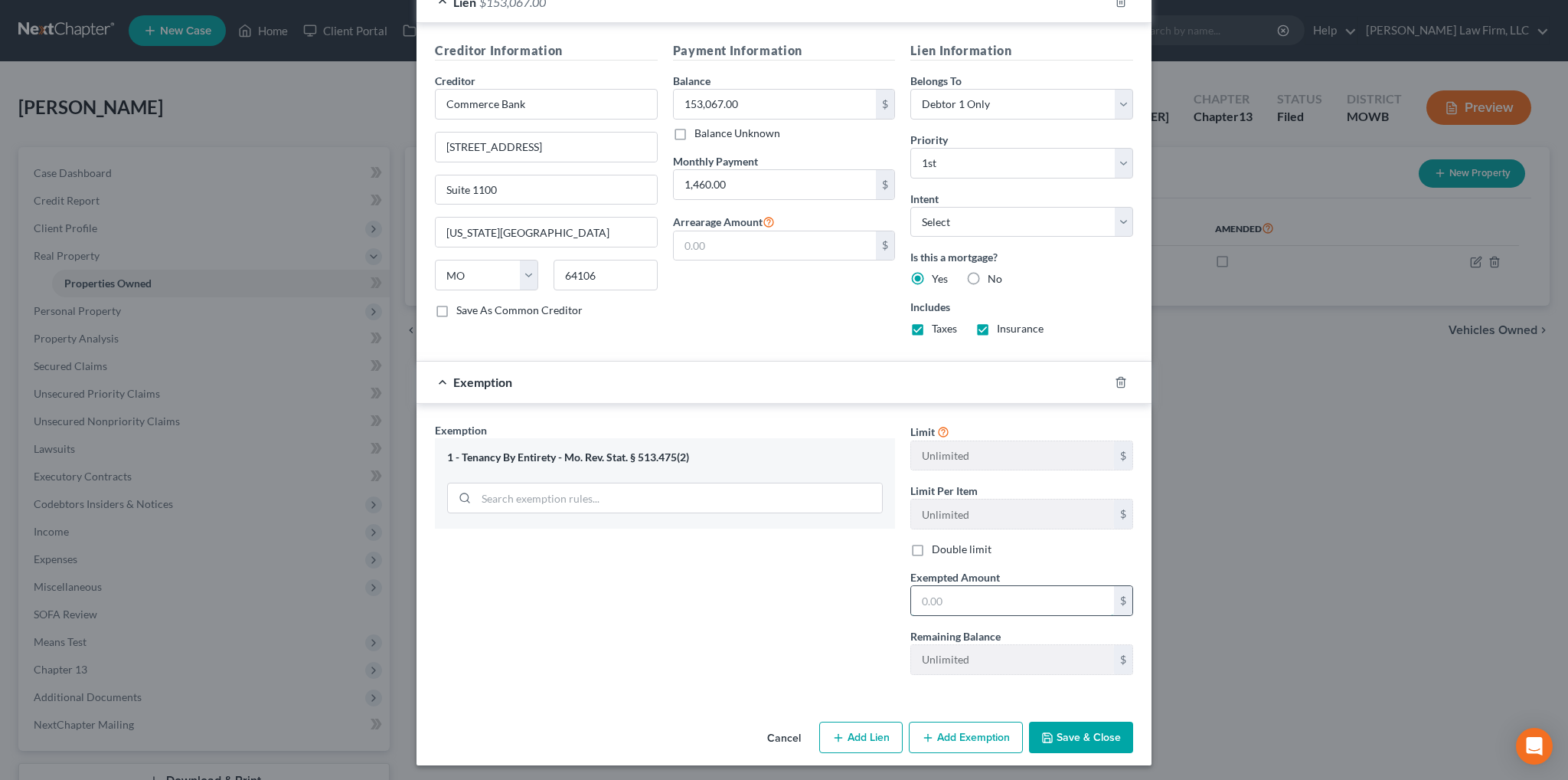
click at [944, 596] on input "text" at bounding box center [1012, 601] width 203 height 29
type input "32,933.00"
click at [1088, 733] on button "Save & Close" at bounding box center [1081, 737] width 104 height 32
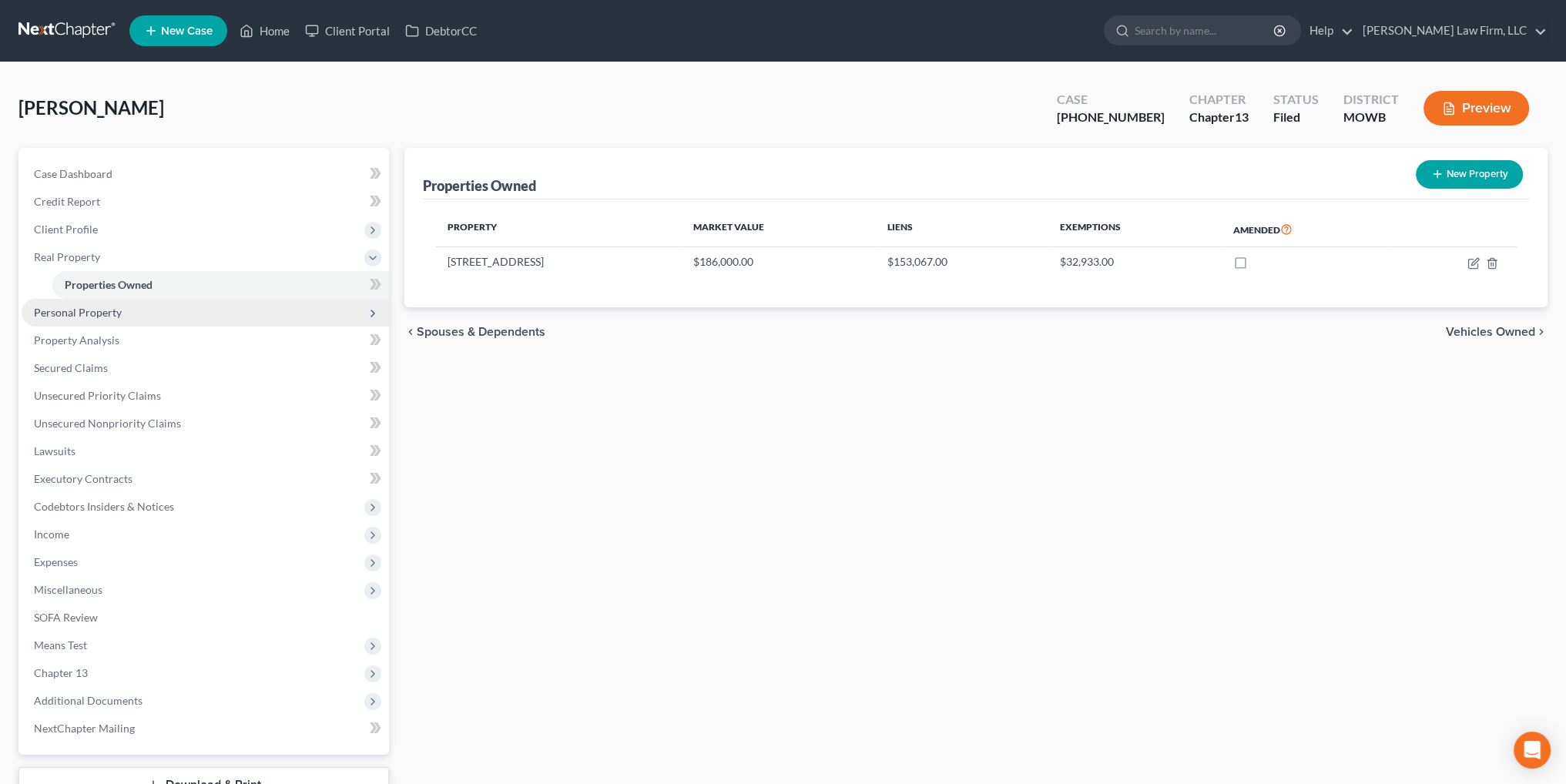
click at [90, 312] on span "Personal Property" at bounding box center [78, 311] width 88 height 13
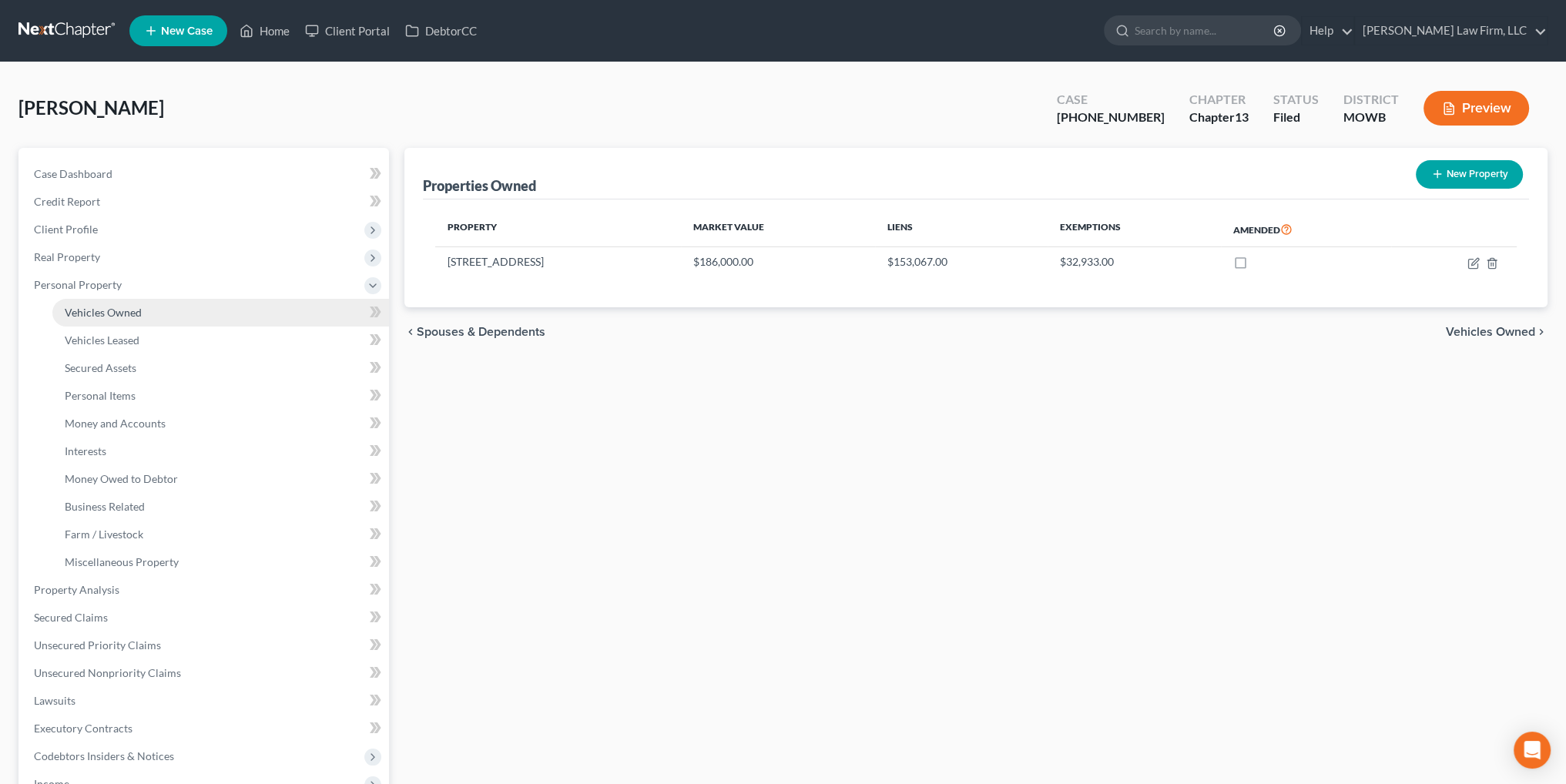
click at [114, 315] on span "Vehicles Owned" at bounding box center [103, 311] width 77 height 13
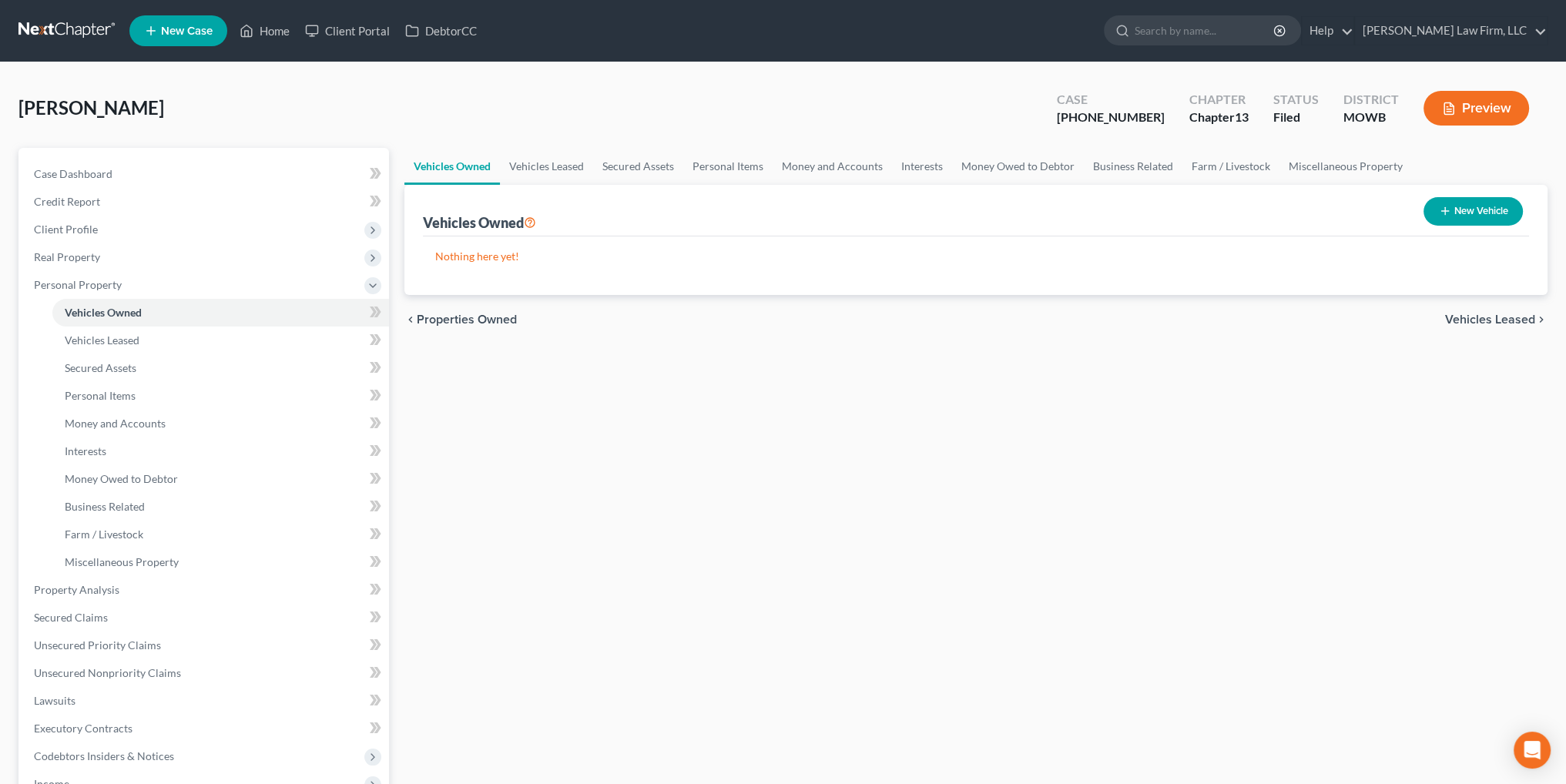
click at [1484, 210] on button "New Vehicle" at bounding box center [1473, 211] width 99 height 28
select select "0"
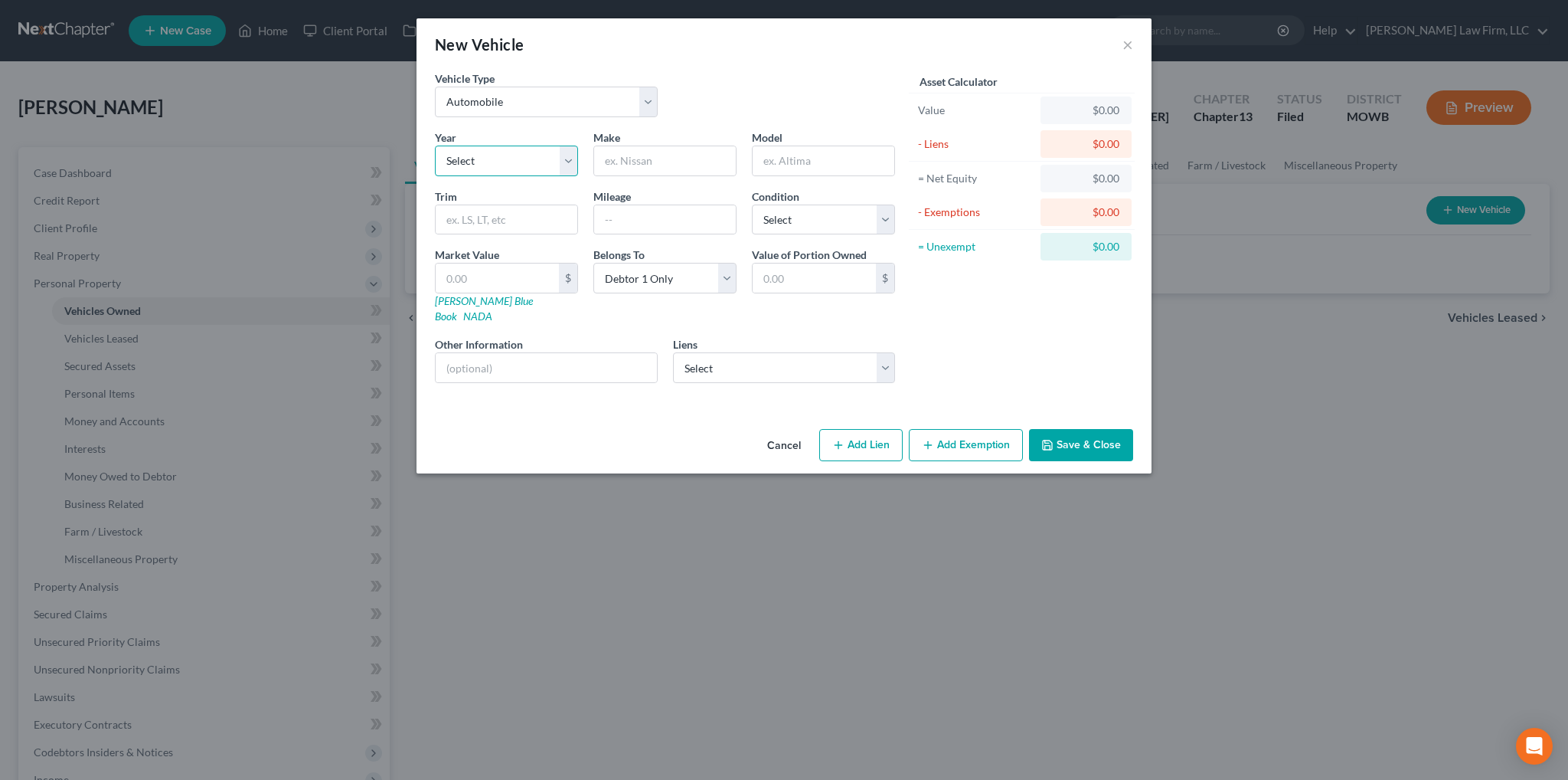
click at [510, 160] on select "Select 2026 2025 2024 2023 2022 2021 2020 2019 2018 2017 2016 2015 2014 2013 20…" at bounding box center [506, 161] width 143 height 31
select select "18"
click at [435, 146] on select "Select 2026 2025 2024 2023 2022 2021 2020 2019 2018 2017 2016 2015 2014 2013 20…" at bounding box center [506, 161] width 143 height 31
click at [634, 160] on input "text" at bounding box center [665, 161] width 142 height 29
type input "Honda"
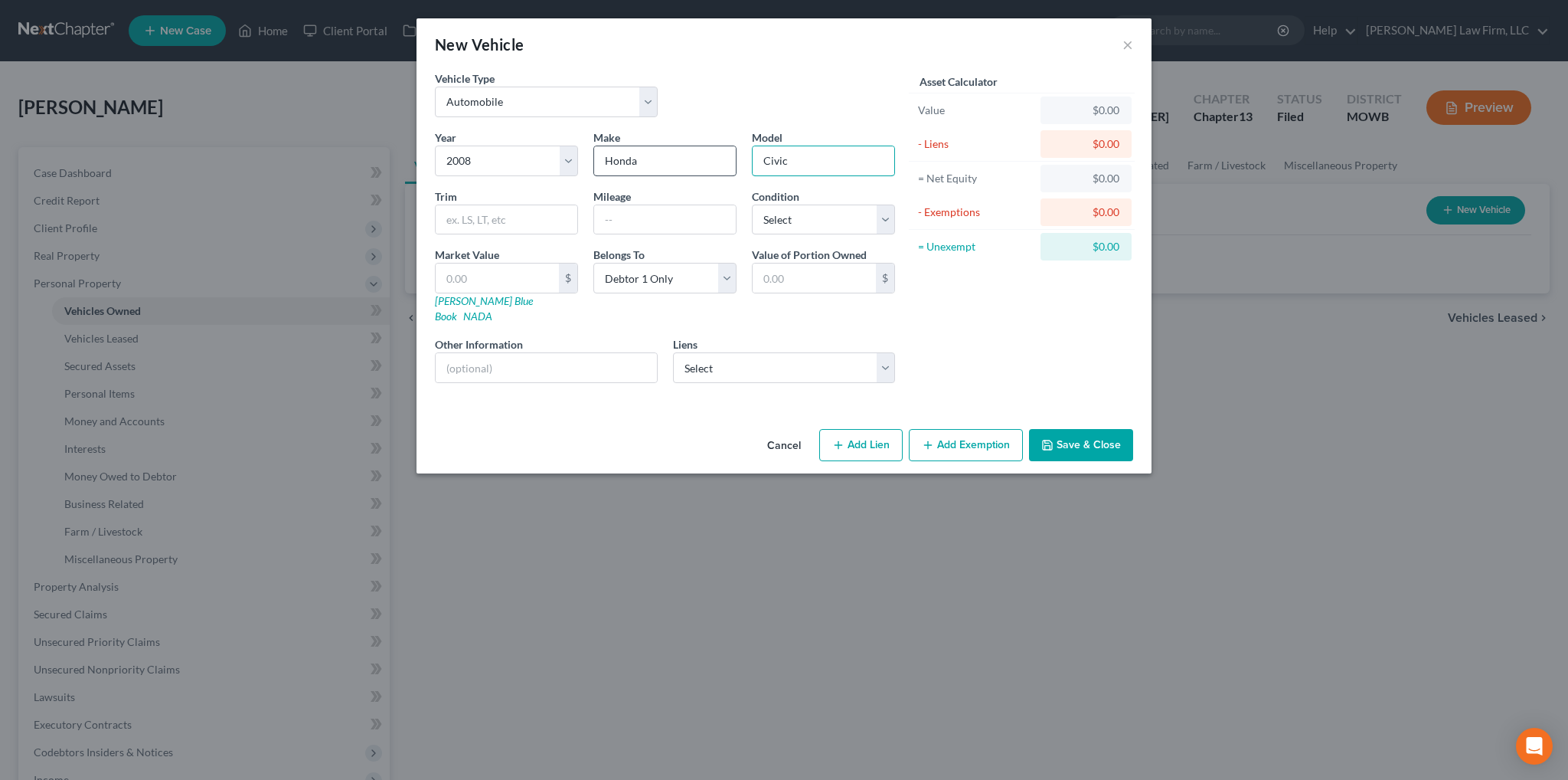
type input "Civic"
type input "195,483"
select select "3"
type input "8"
type input "8.00"
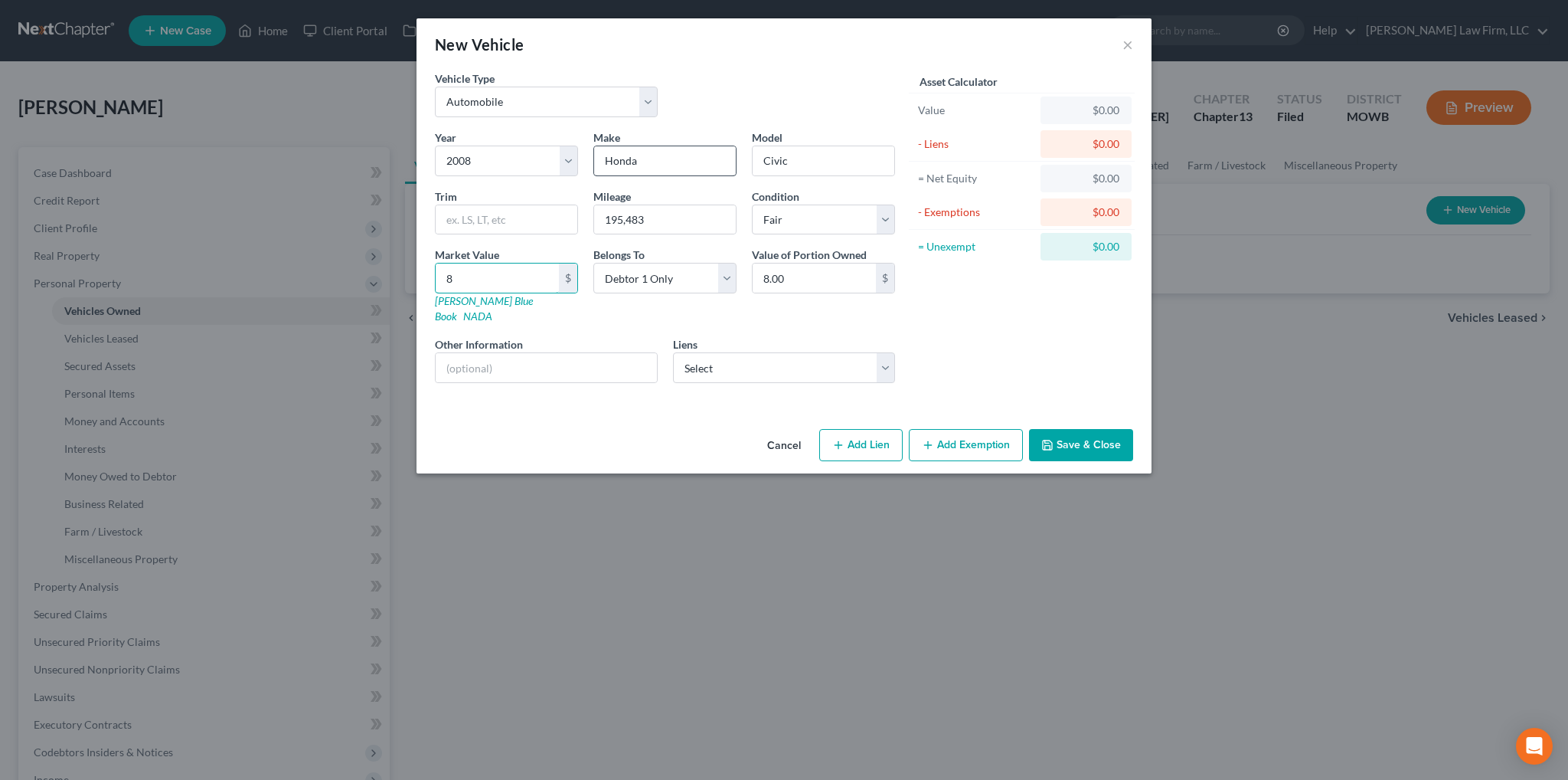
type input "80"
type input "80.00"
type input "800"
type input "800.00"
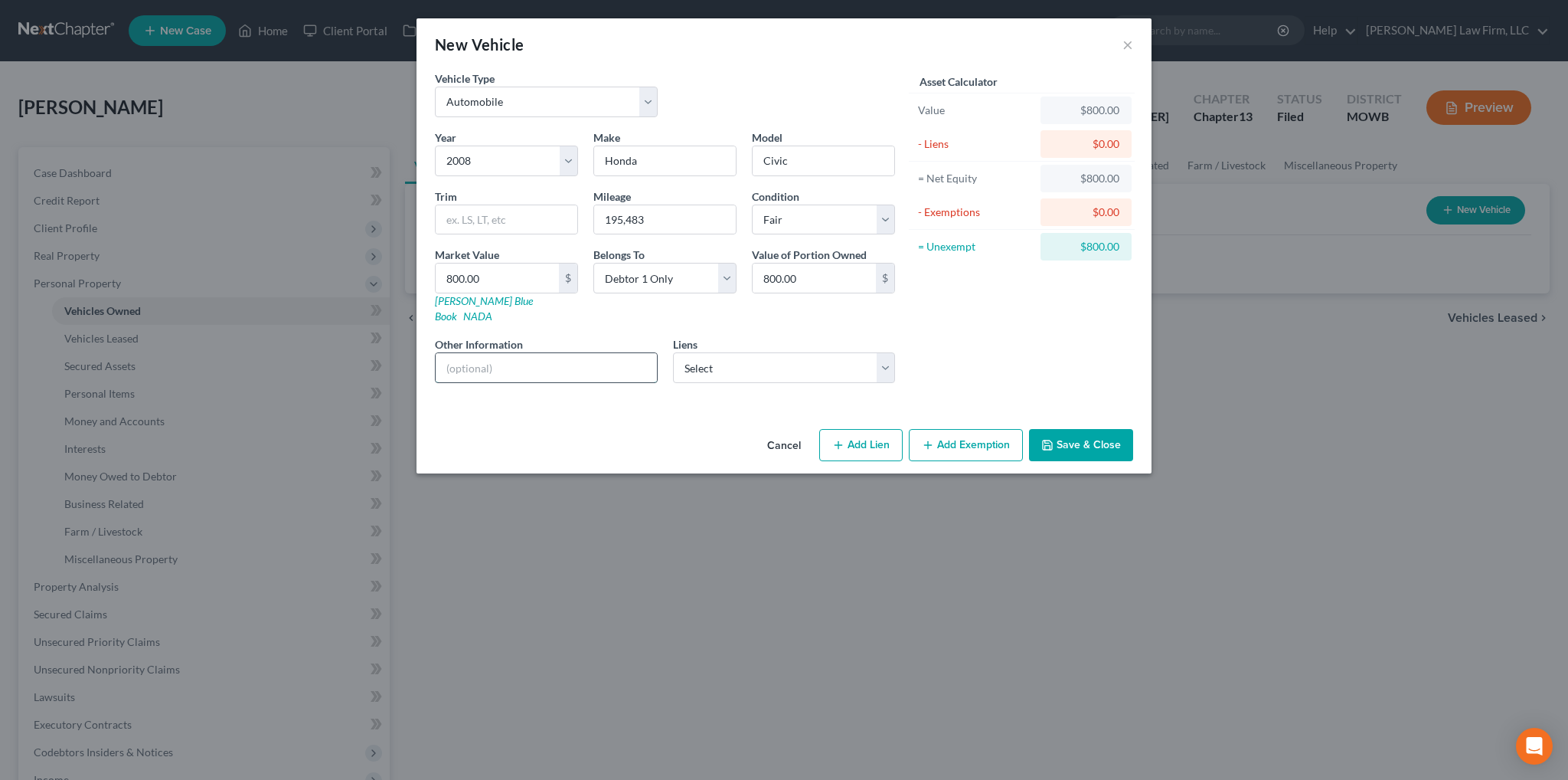
click at [521, 354] on input "text" at bounding box center [546, 368] width 221 height 29
type input "VIN: 2HGFG128X8H507902"
click at [971, 429] on button "Add Exemption" at bounding box center [966, 444] width 114 height 32
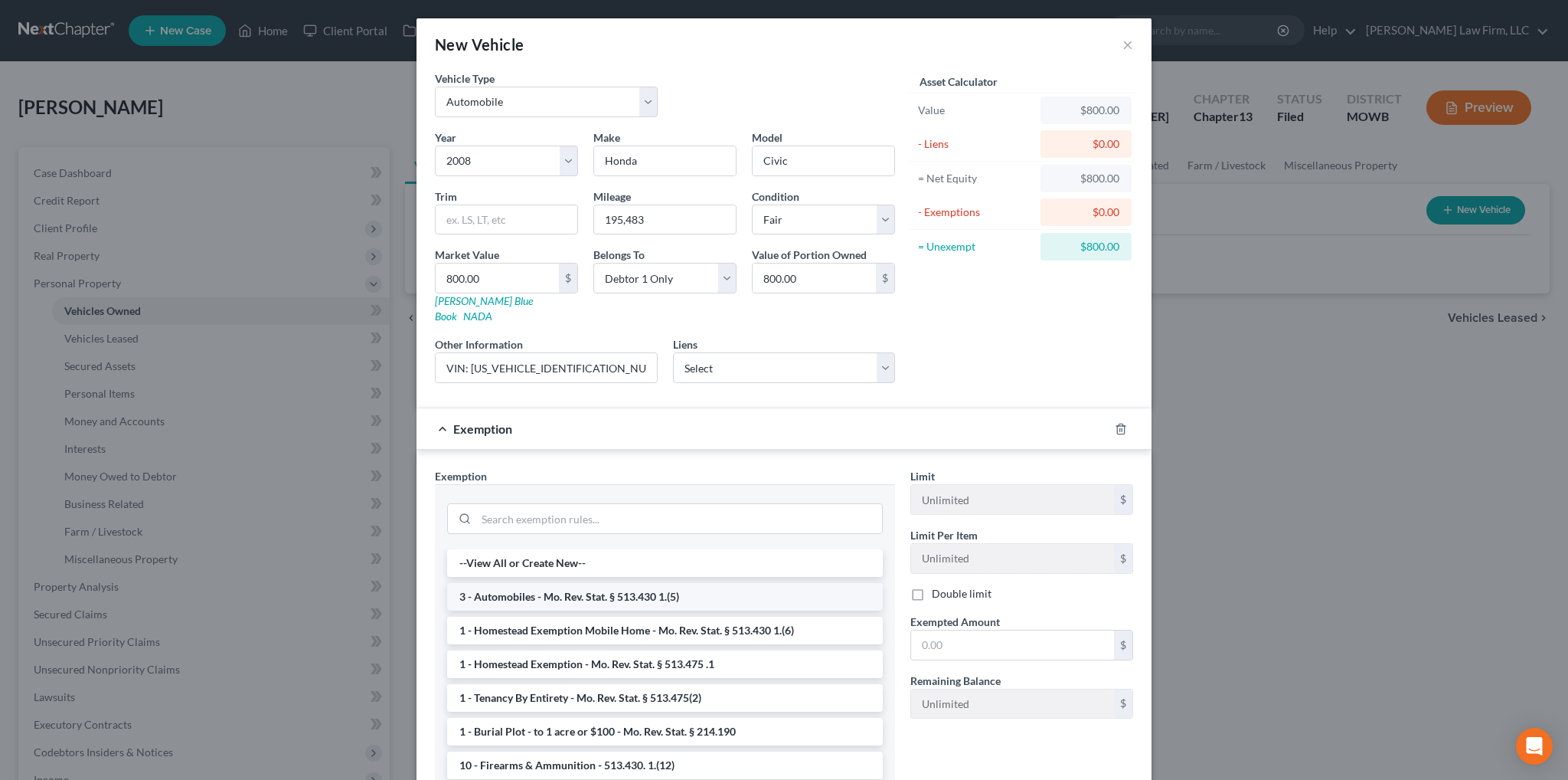
click at [618, 583] on li "3 - Automobiles - Mo. Rev. Stat. § 513.430 1.(5)" at bounding box center [665, 596] width 436 height 27
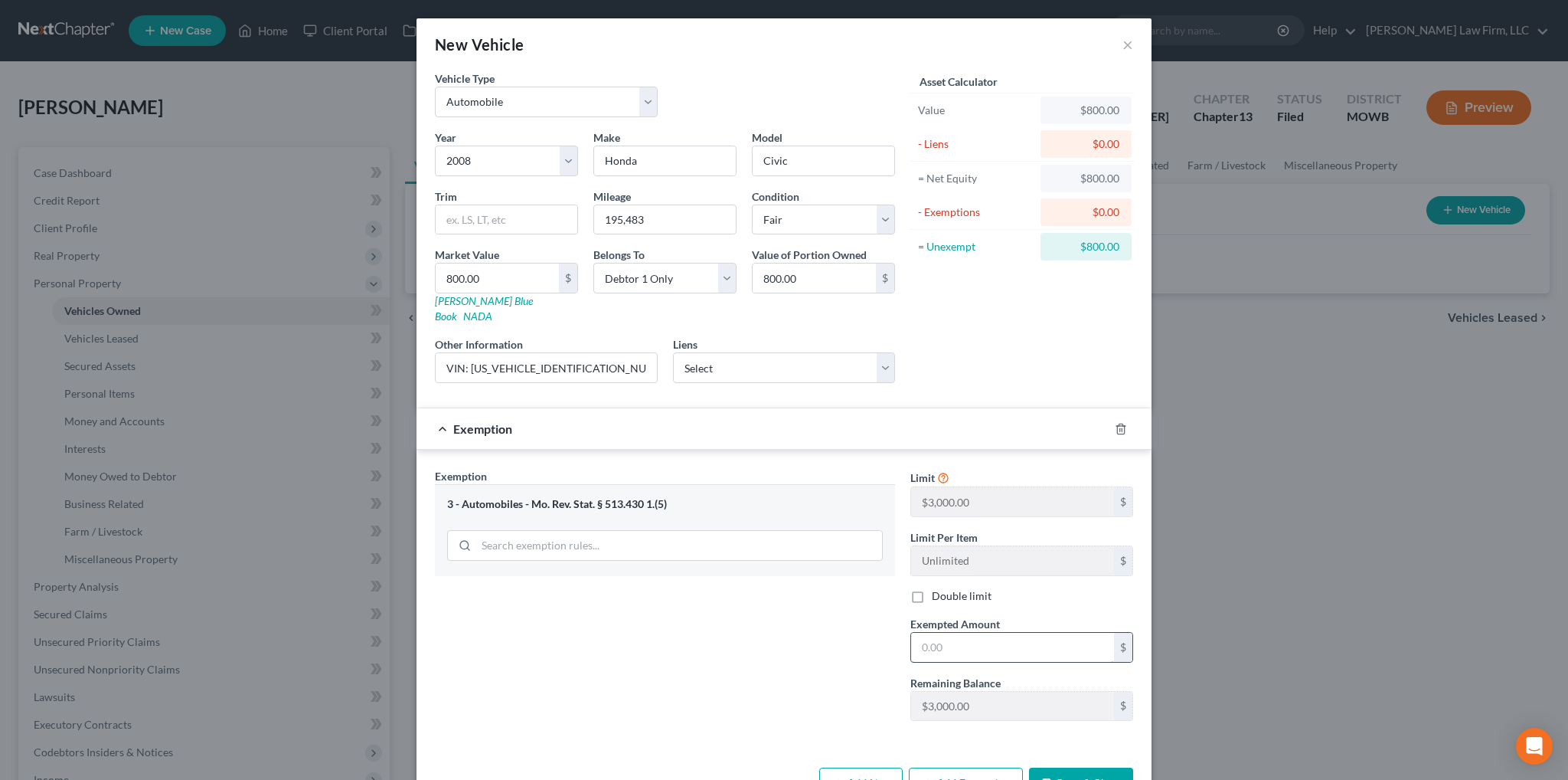
click at [962, 638] on input "text" at bounding box center [1012, 647] width 203 height 29
type input "800.00"
click at [1061, 768] on button "Save & Close" at bounding box center [1081, 783] width 104 height 32
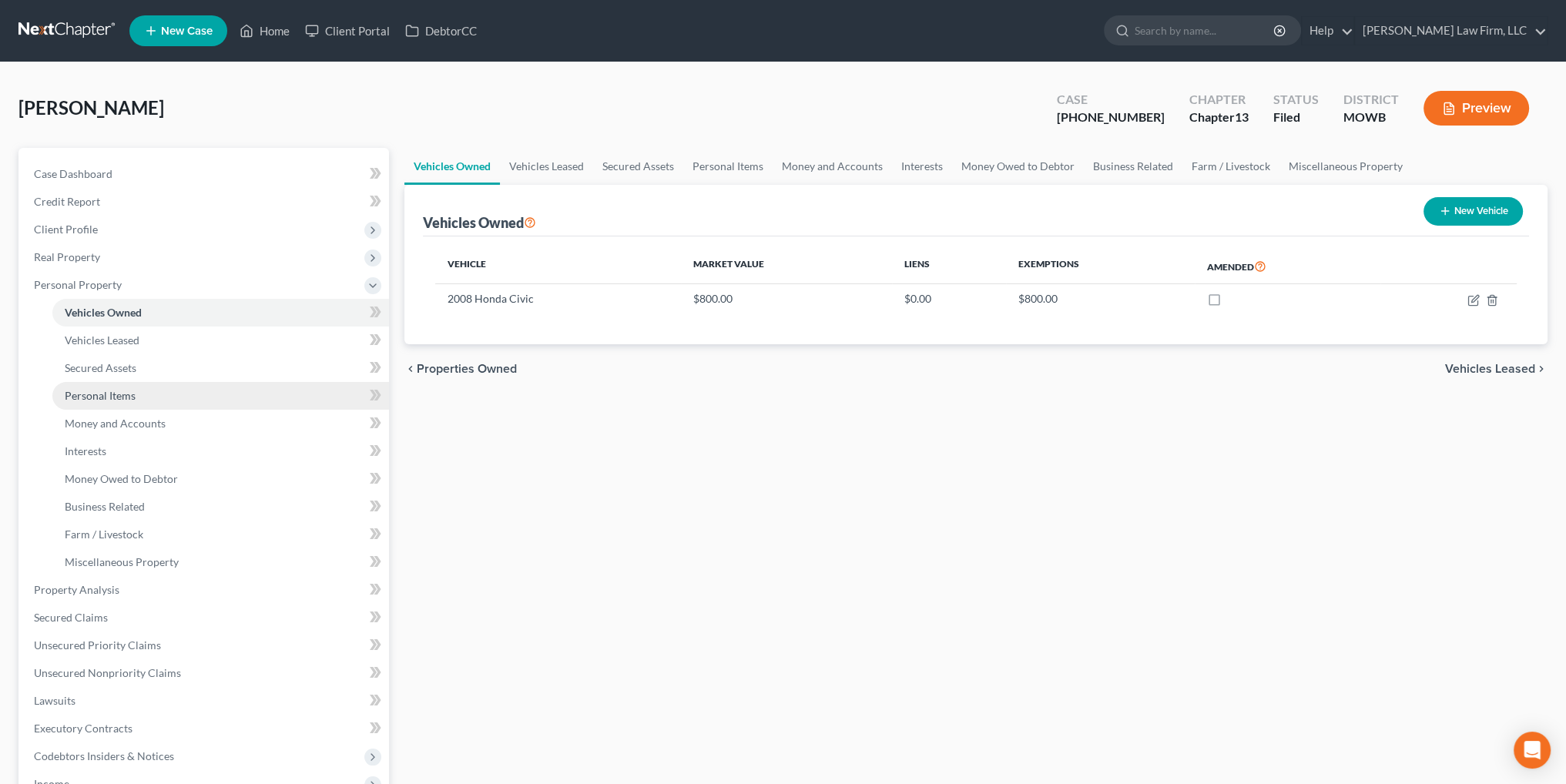
click at [94, 391] on span "Personal Items" at bounding box center [100, 395] width 71 height 13
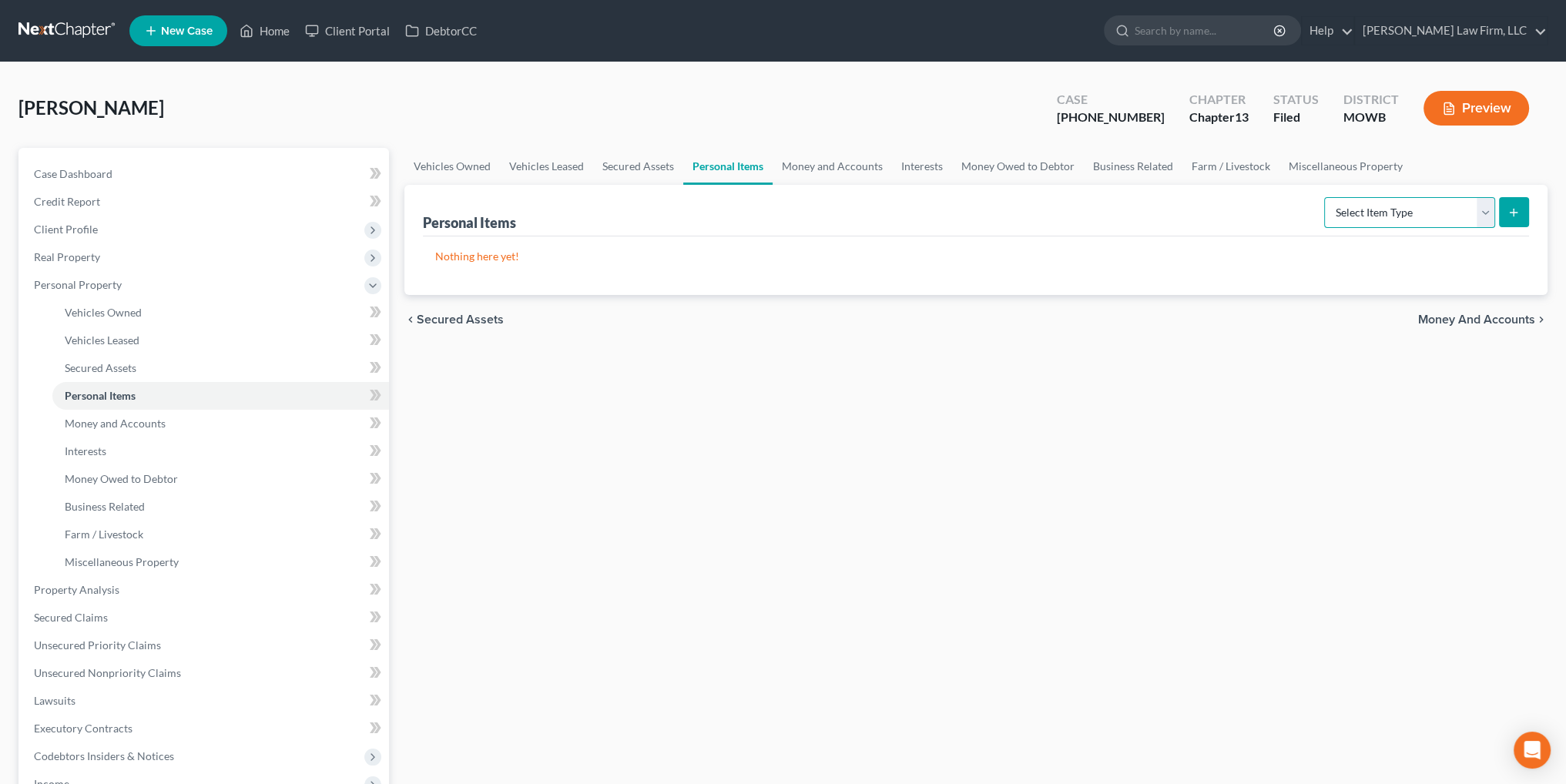
click at [1475, 209] on select "Select Item Type Clothing Collectibles Of Value Electronics Firearms Household …" at bounding box center [1410, 213] width 171 height 31
click at [1326, 198] on select "Select Item Type Clothing Collectibles Of Value Electronics Firearms Household …" at bounding box center [1410, 213] width 171 height 31
click at [1518, 215] on icon "submit" at bounding box center [1513, 212] width 12 height 12
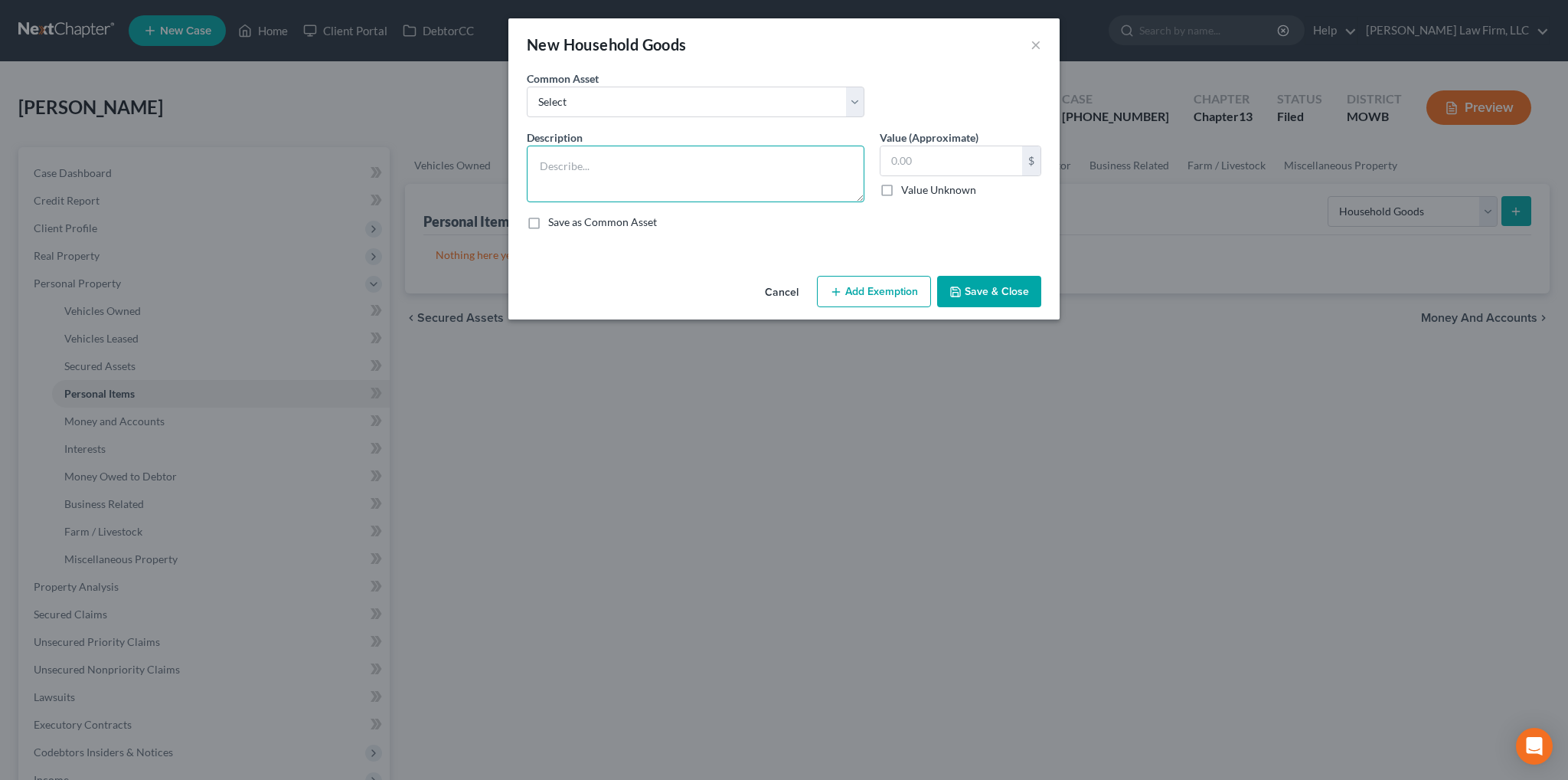
click at [601, 157] on textarea at bounding box center [696, 174] width 338 height 57
click at [1041, 45] on div "New Household Goods ×" at bounding box center [784, 44] width 552 height 52
click at [1035, 46] on button "×" at bounding box center [1036, 44] width 10 height 18
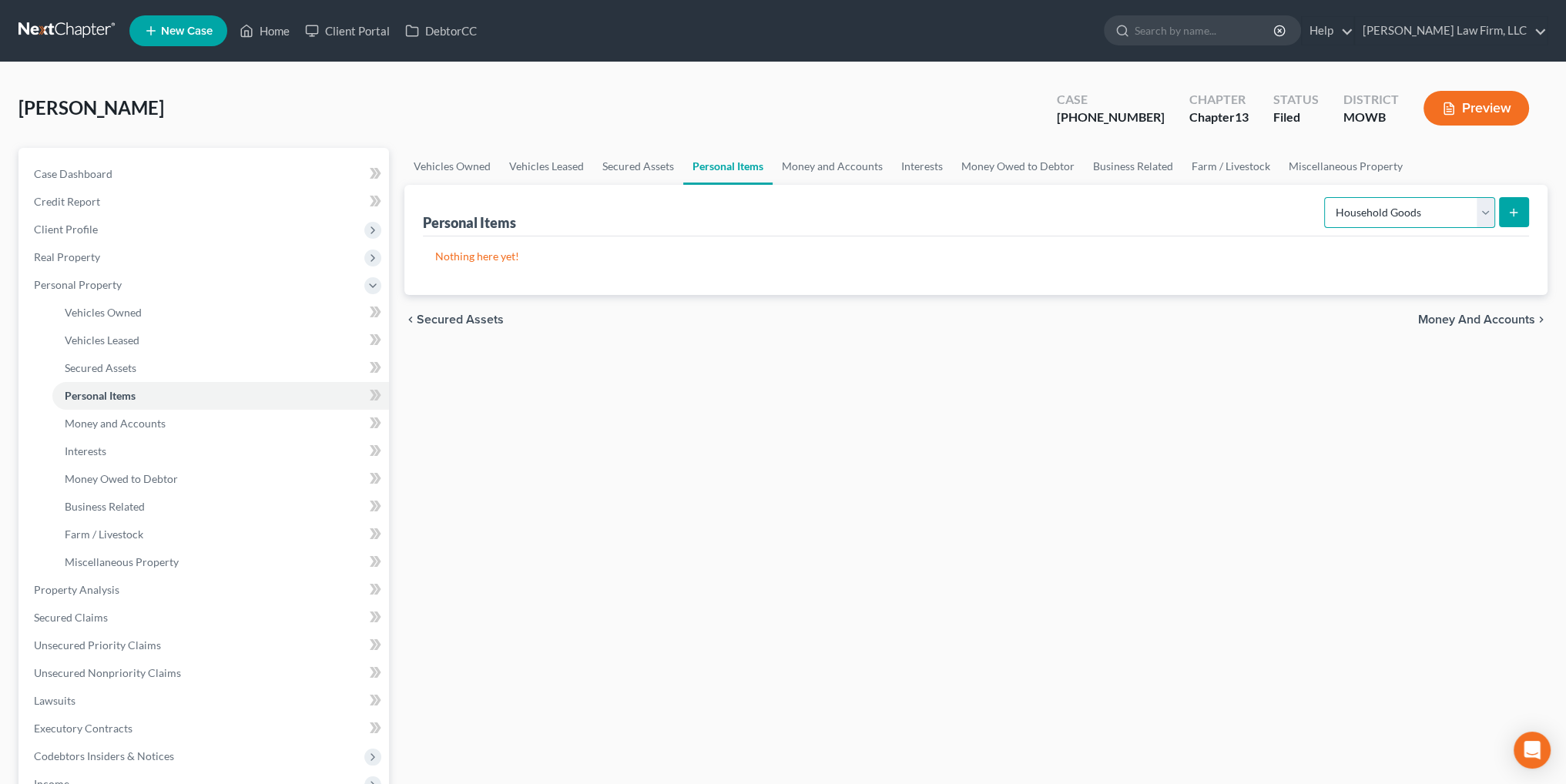
click at [1484, 207] on select "Select Item Type Clothing Collectibles Of Value Electronics Firearms Household …" at bounding box center [1410, 213] width 171 height 31
select select "clothing"
click at [1326, 198] on select "Select Item Type Clothing Collectibles Of Value Electronics Firearms Household …" at bounding box center [1410, 213] width 171 height 31
click at [1517, 206] on icon "submit" at bounding box center [1513, 212] width 12 height 12
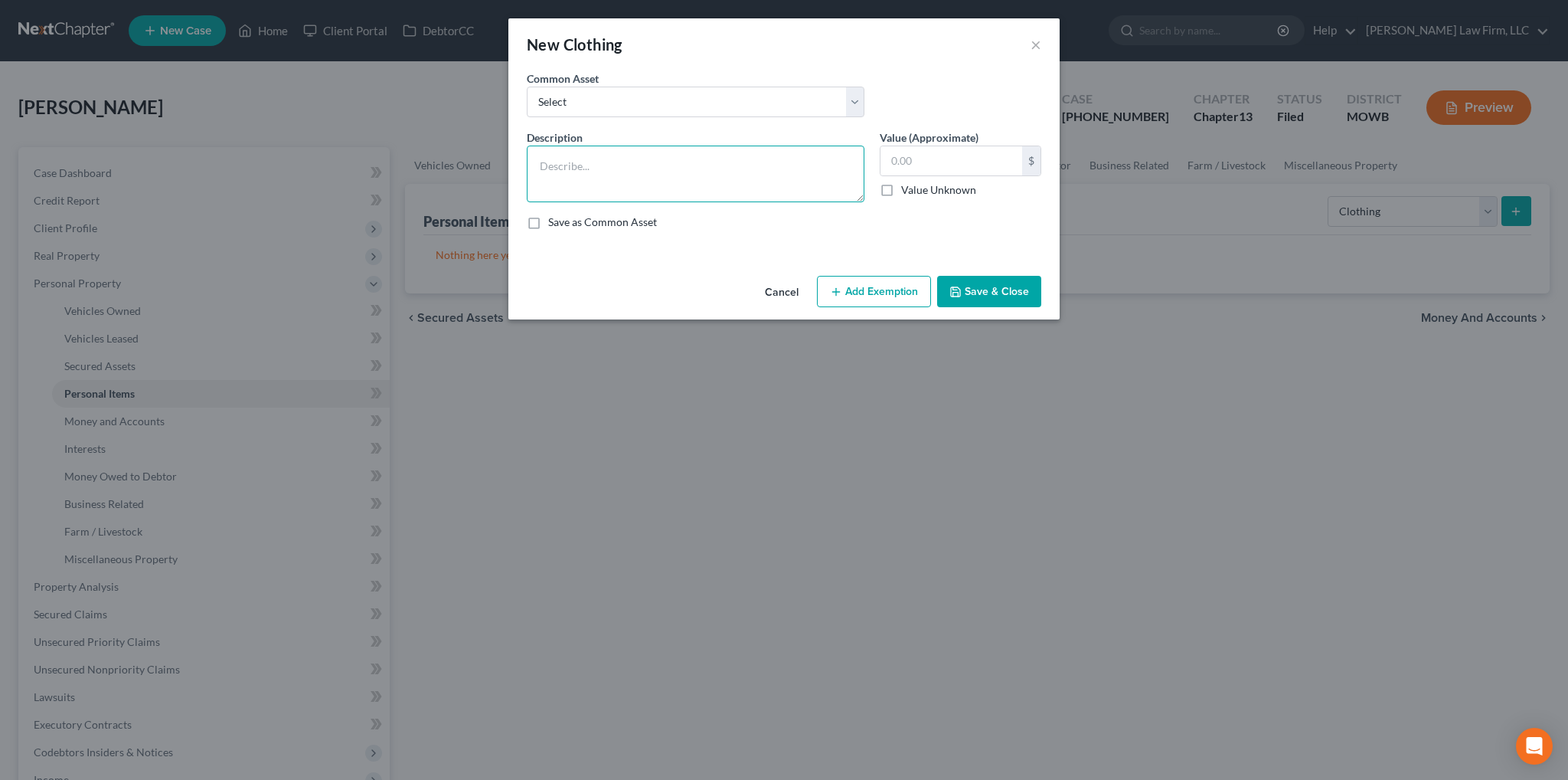
click at [714, 166] on textarea at bounding box center [696, 174] width 338 height 57
type textarea "Everyday clothes"
type input "200.00"
click at [877, 287] on button "Add Exemption" at bounding box center [874, 291] width 114 height 32
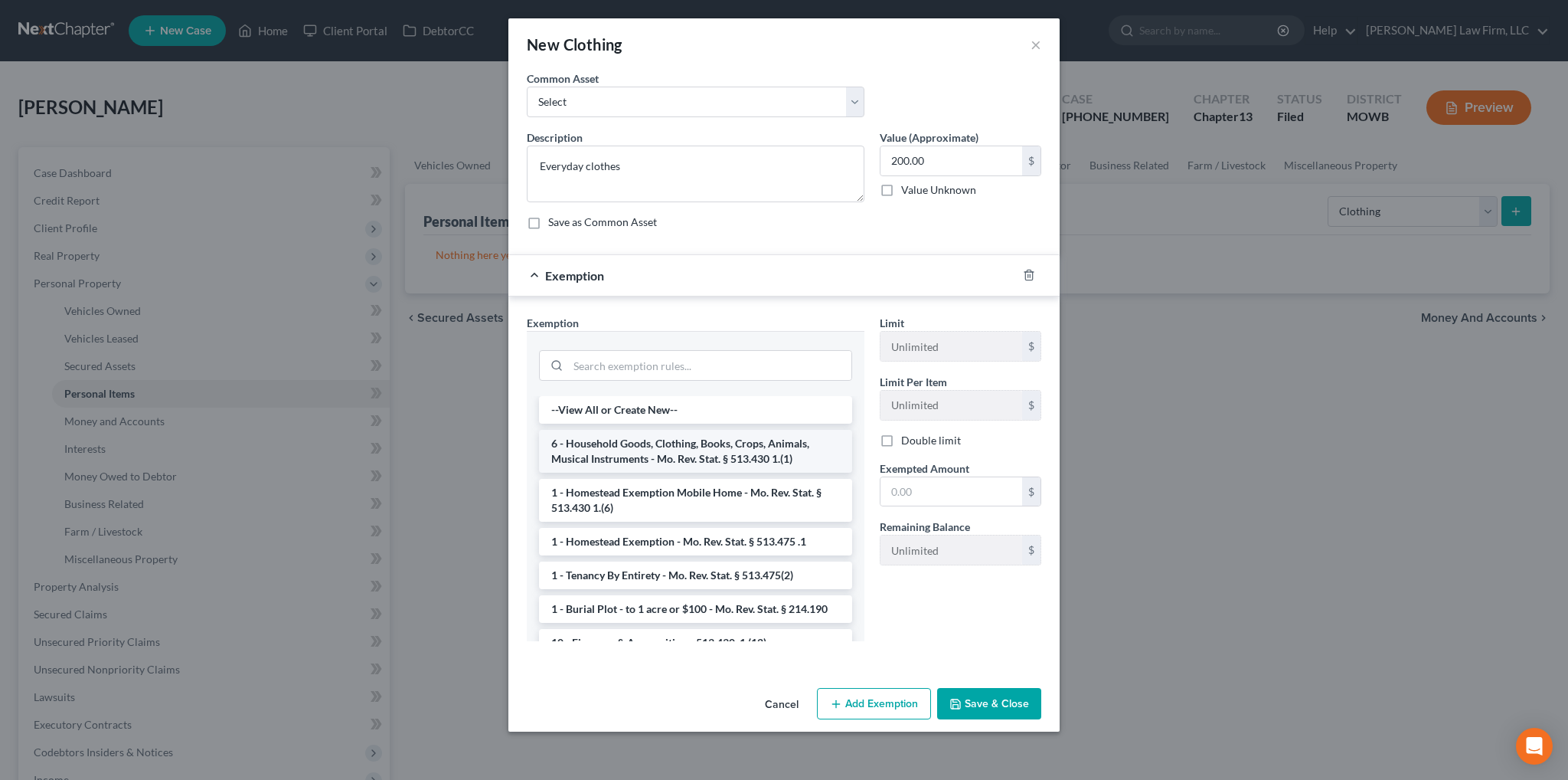
click at [662, 447] on li "6 - Household Goods, Clothing, Books, Crops, Animals, Musical Instruments - Mo.…" at bounding box center [696, 451] width 313 height 43
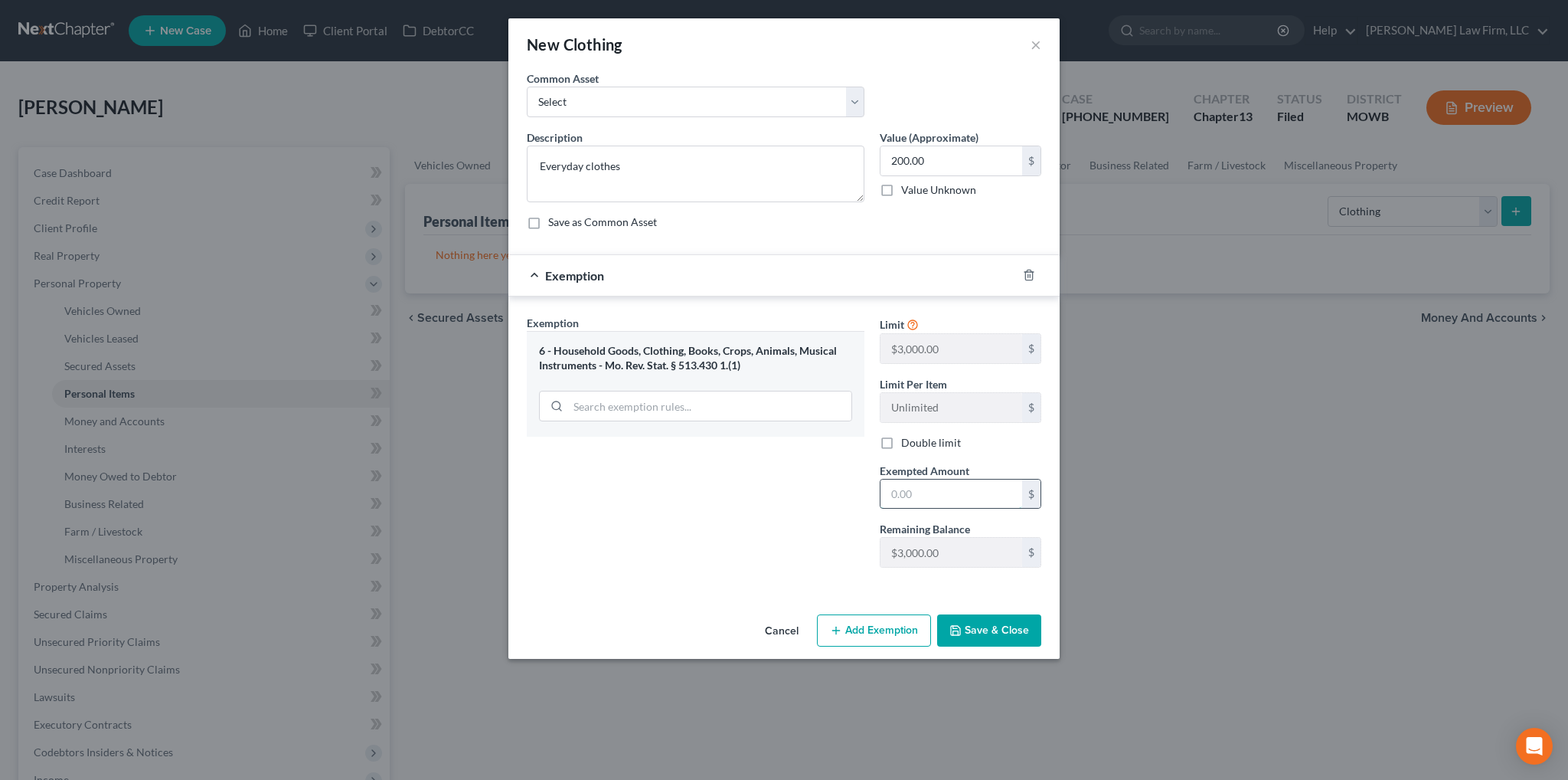
click at [922, 497] on input "text" at bounding box center [951, 494] width 142 height 29
type input "200.00"
click at [974, 632] on button "Save & Close" at bounding box center [989, 630] width 104 height 32
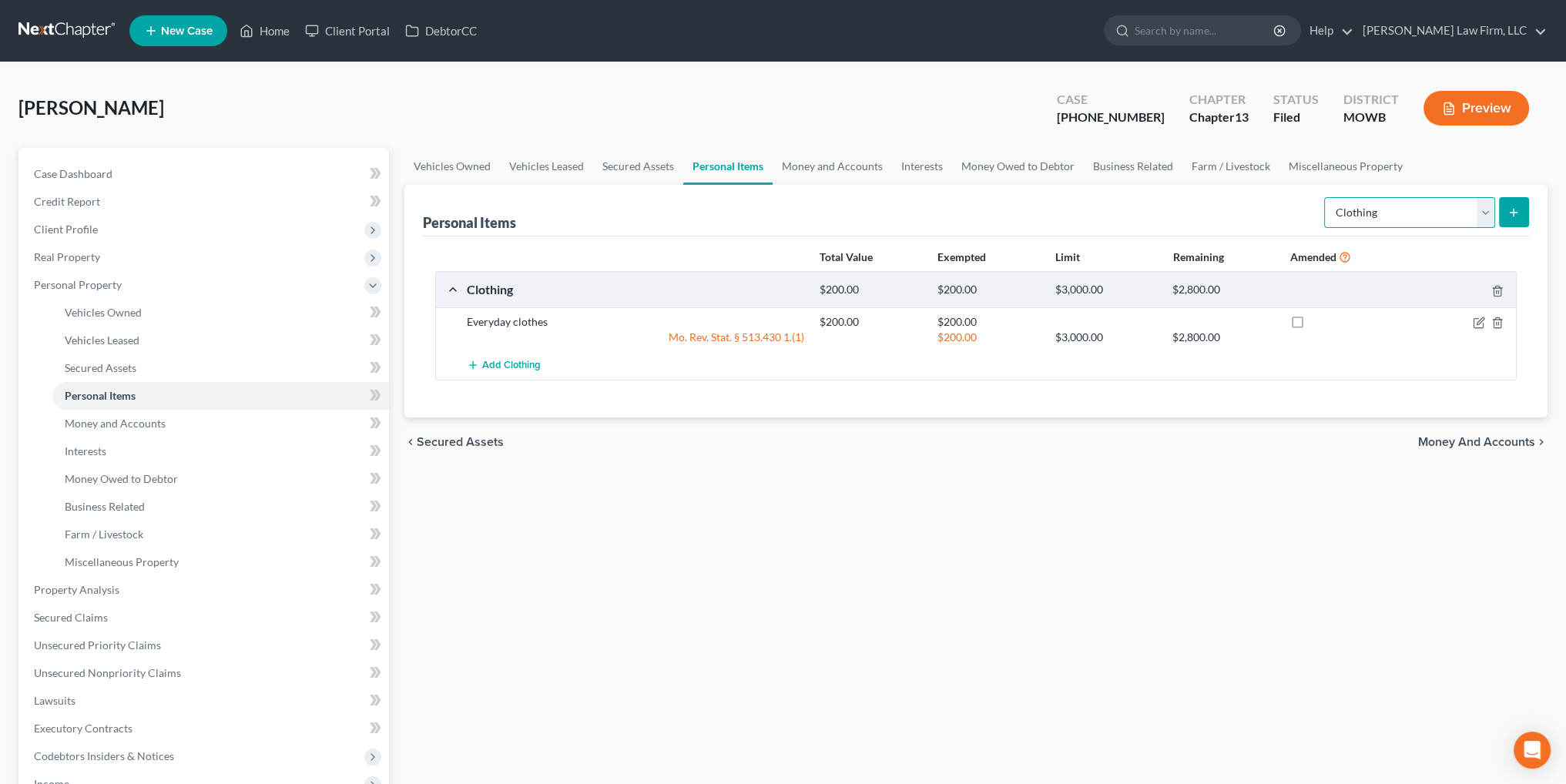
click at [1490, 211] on select "Select Item Type Clothing Collectibles Of Value Electronics Firearms Household …" at bounding box center [1410, 213] width 171 height 31
select select "electronics"
click at [1326, 198] on select "Select Item Type Clothing Collectibles Of Value Electronics Firearms Household …" at bounding box center [1410, 213] width 171 height 31
click at [1519, 210] on button "submit" at bounding box center [1513, 212] width 30 height 30
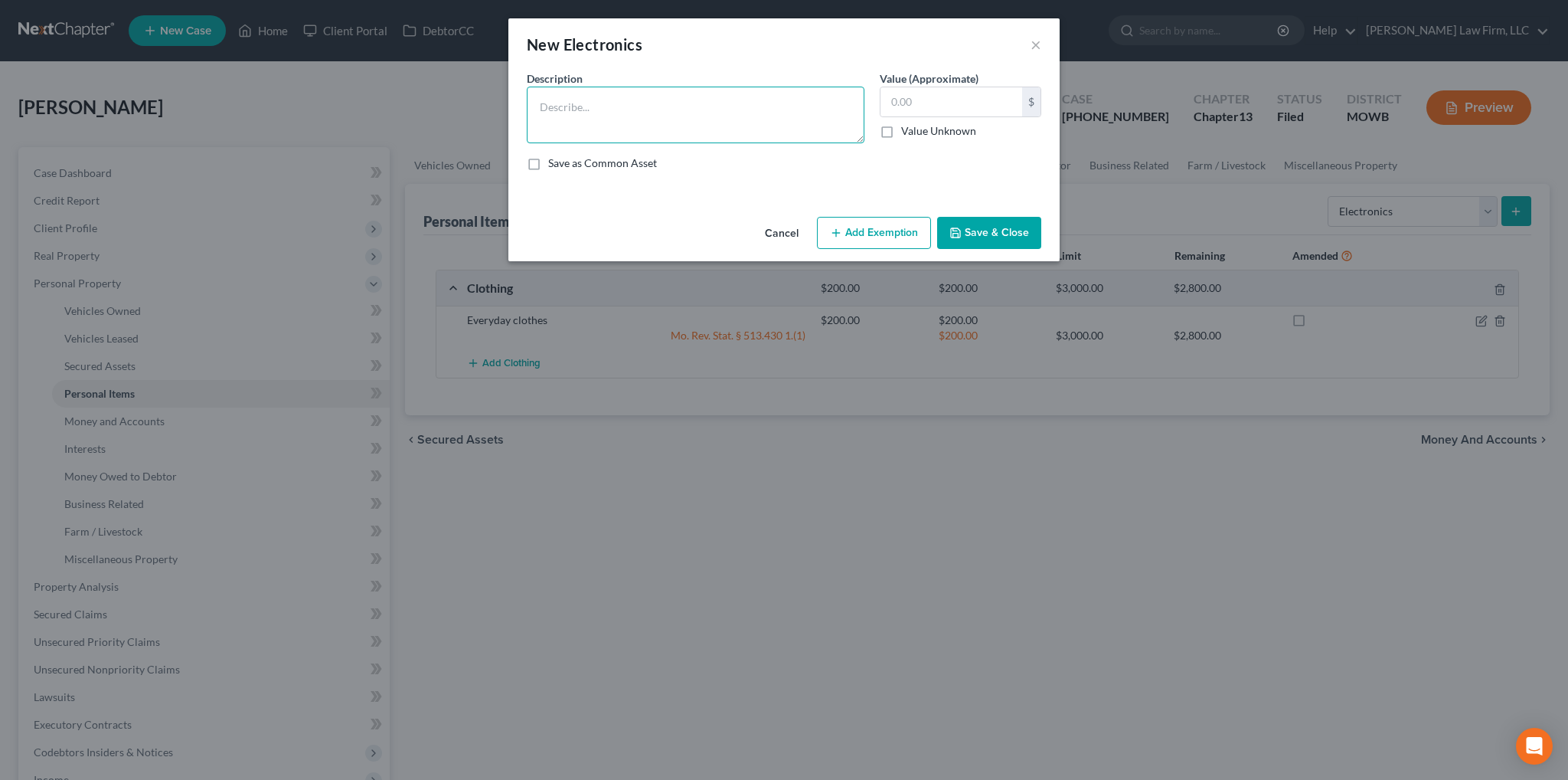
click at [670, 130] on textarea at bounding box center [696, 115] width 338 height 57
type textarea "A"
type textarea "TVs (2), XBox One, speakers (older), record players (2), laptop (broken)"
type input "400.00"
click at [875, 235] on button "Add Exemption" at bounding box center [874, 233] width 114 height 32
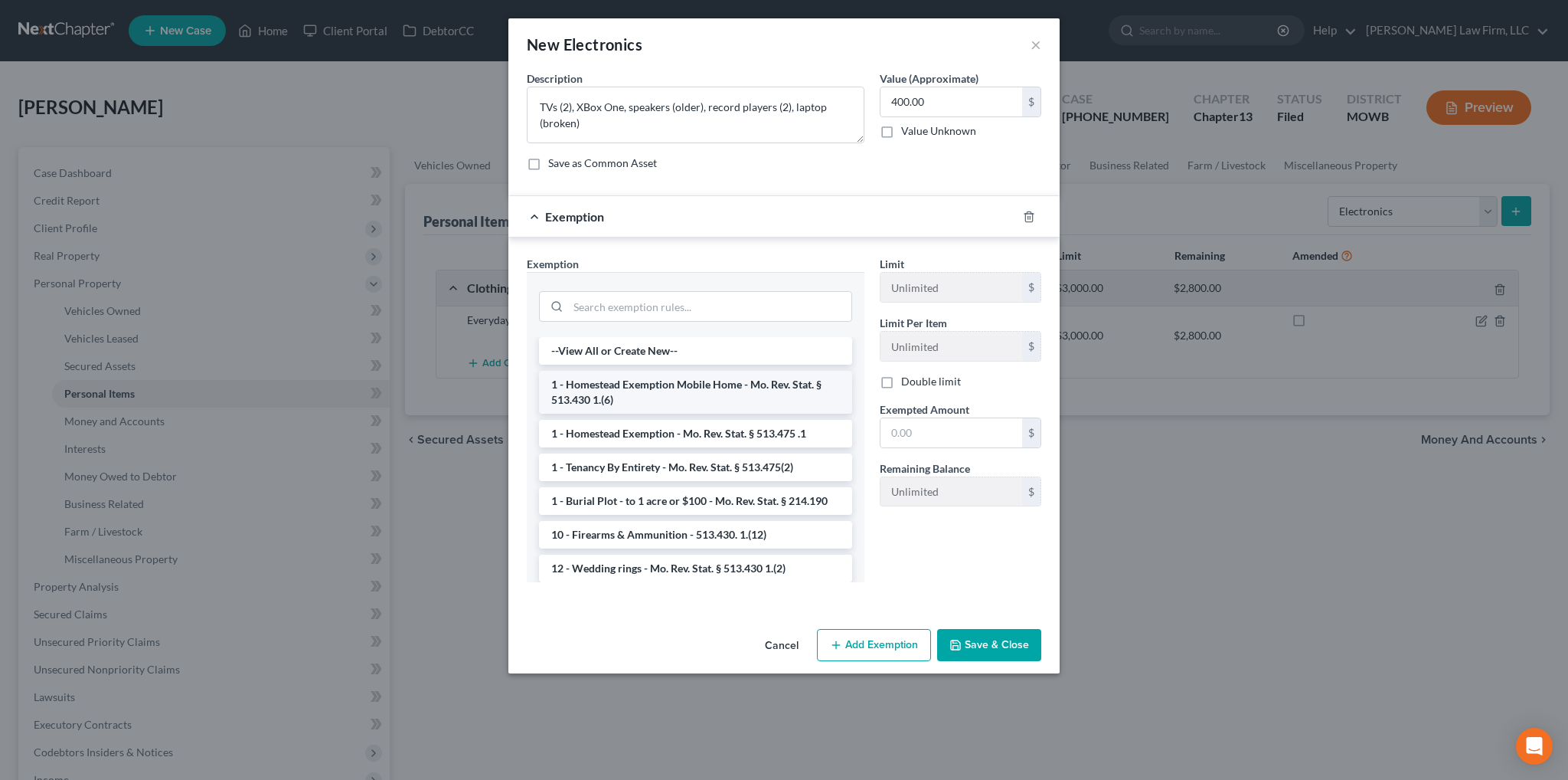
click at [640, 396] on li "1 - Homestead Exemption Mobile Home - Mo. Rev. Stat. § 513.430 1.(6)" at bounding box center [696, 392] width 313 height 43
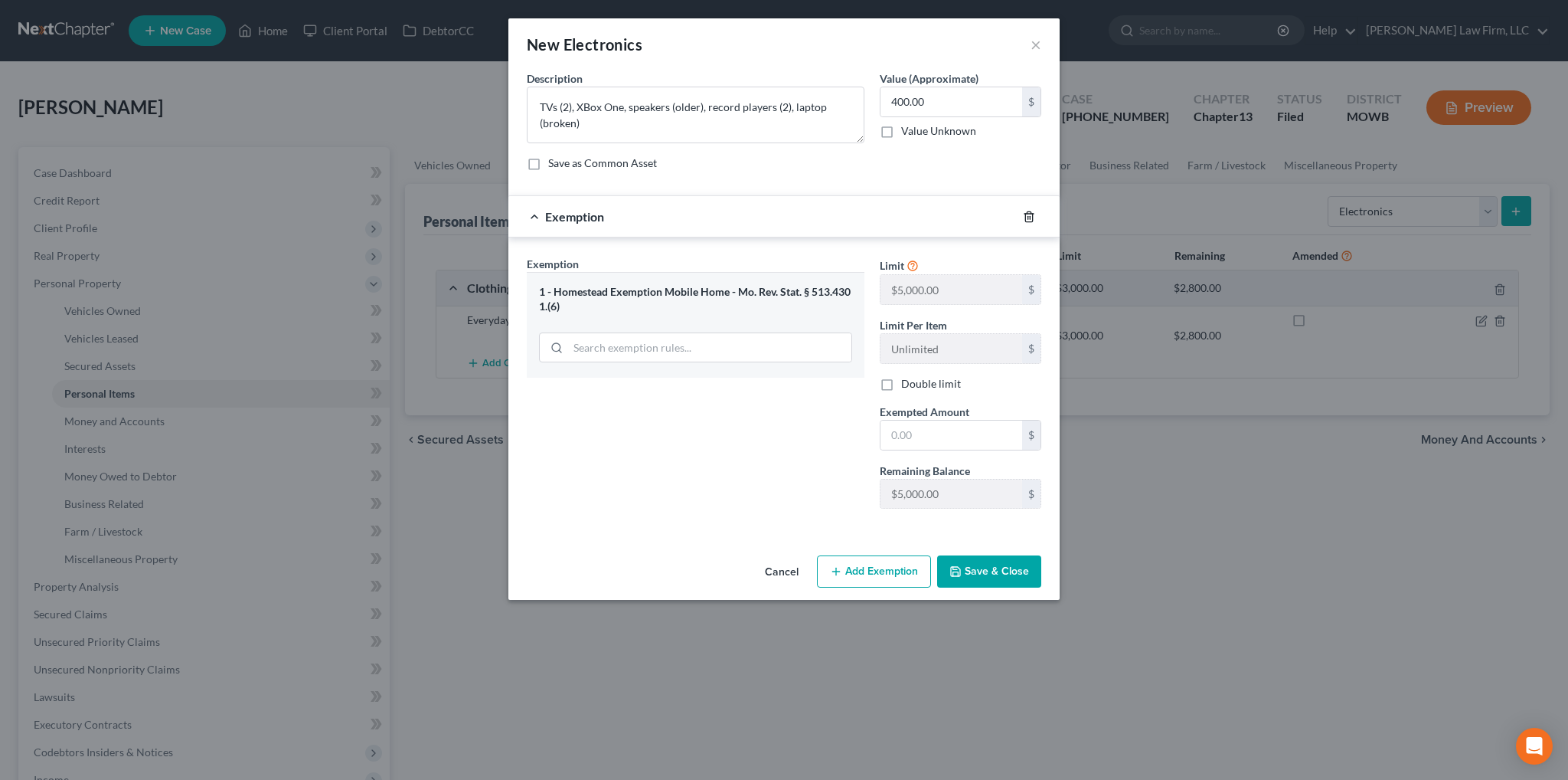
click at [1033, 211] on icon "button" at bounding box center [1029, 217] width 12 height 12
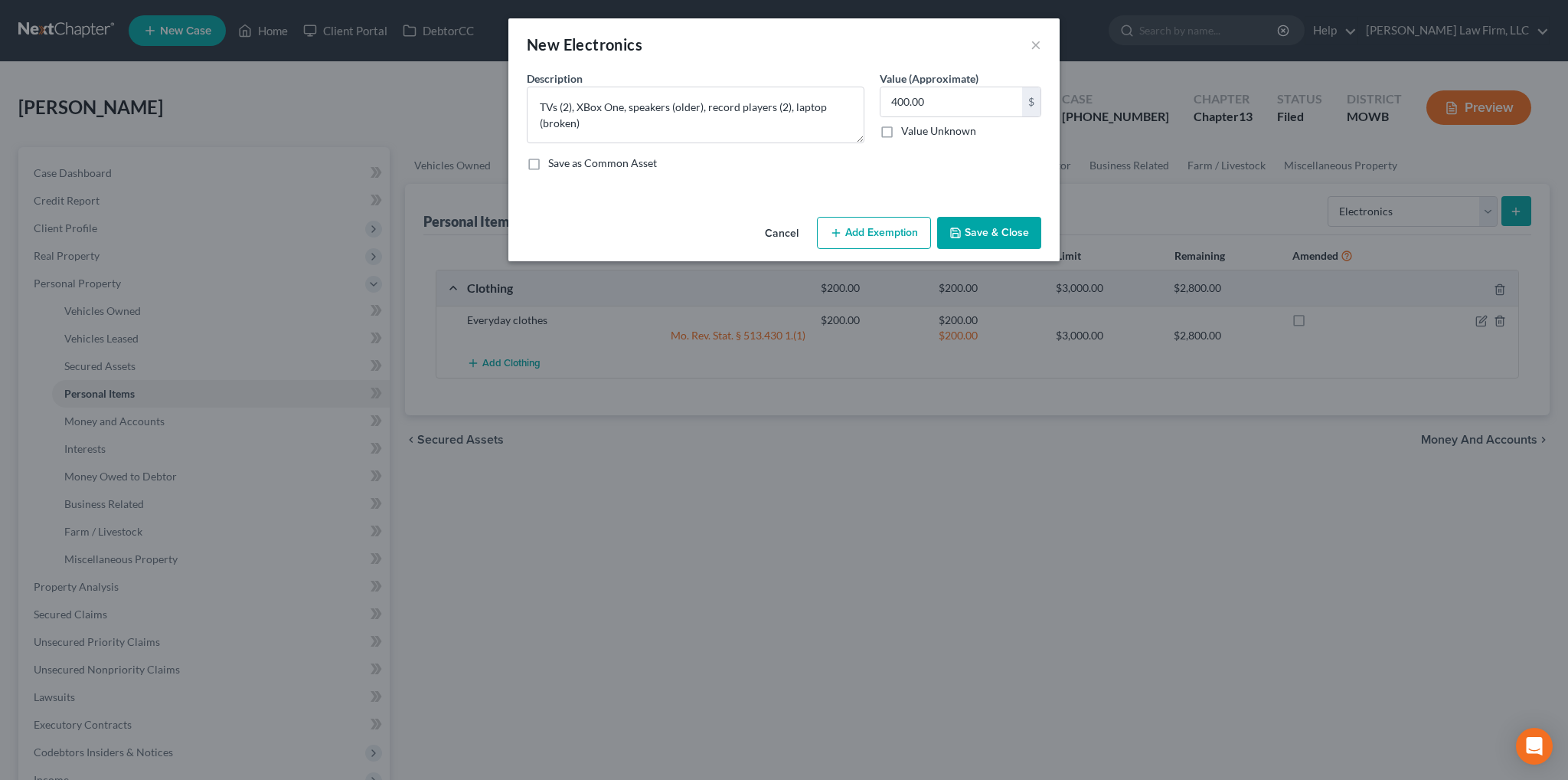
click at [879, 226] on button "Add Exemption" at bounding box center [874, 233] width 114 height 32
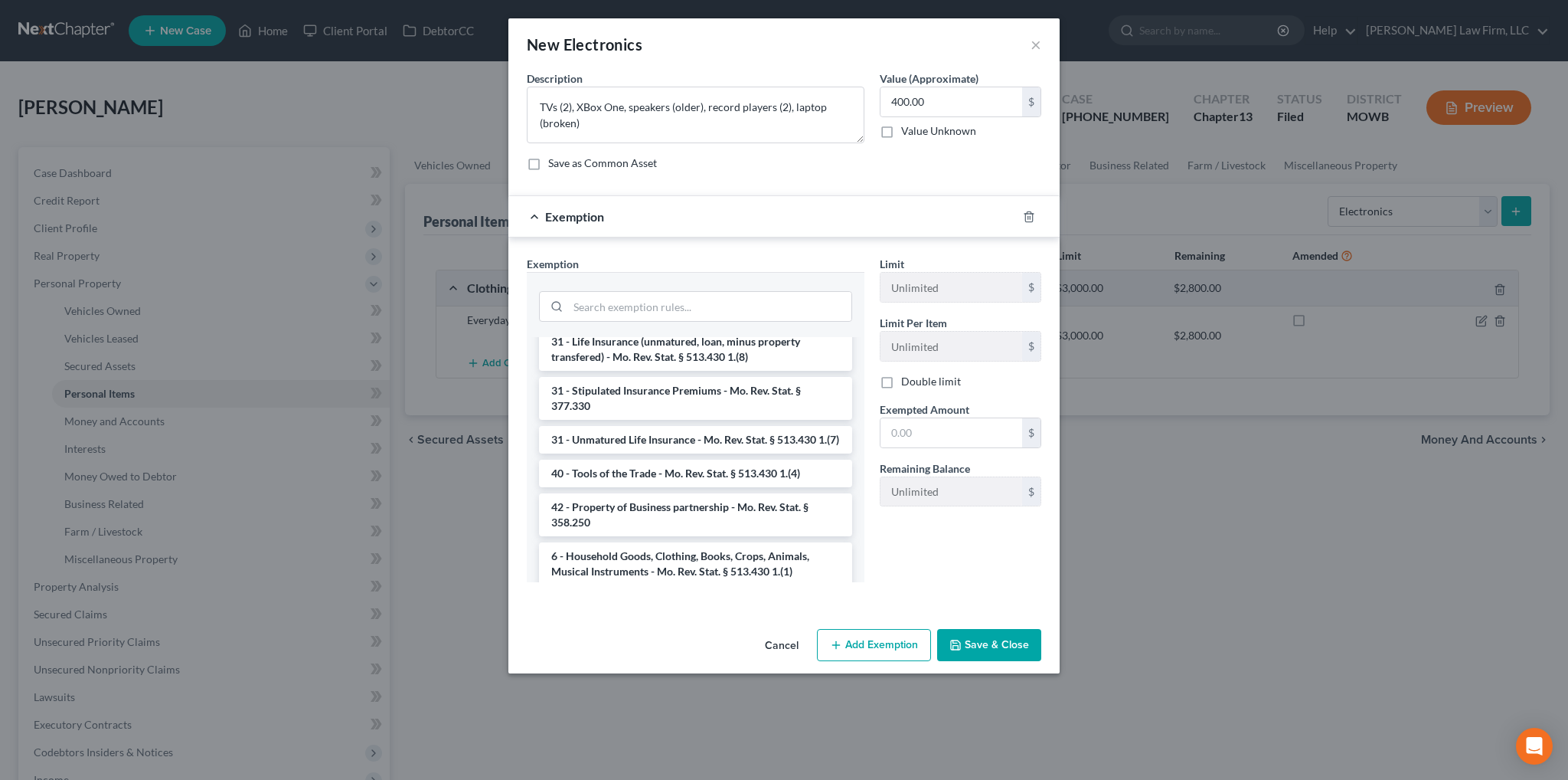
scroll to position [1609, 0]
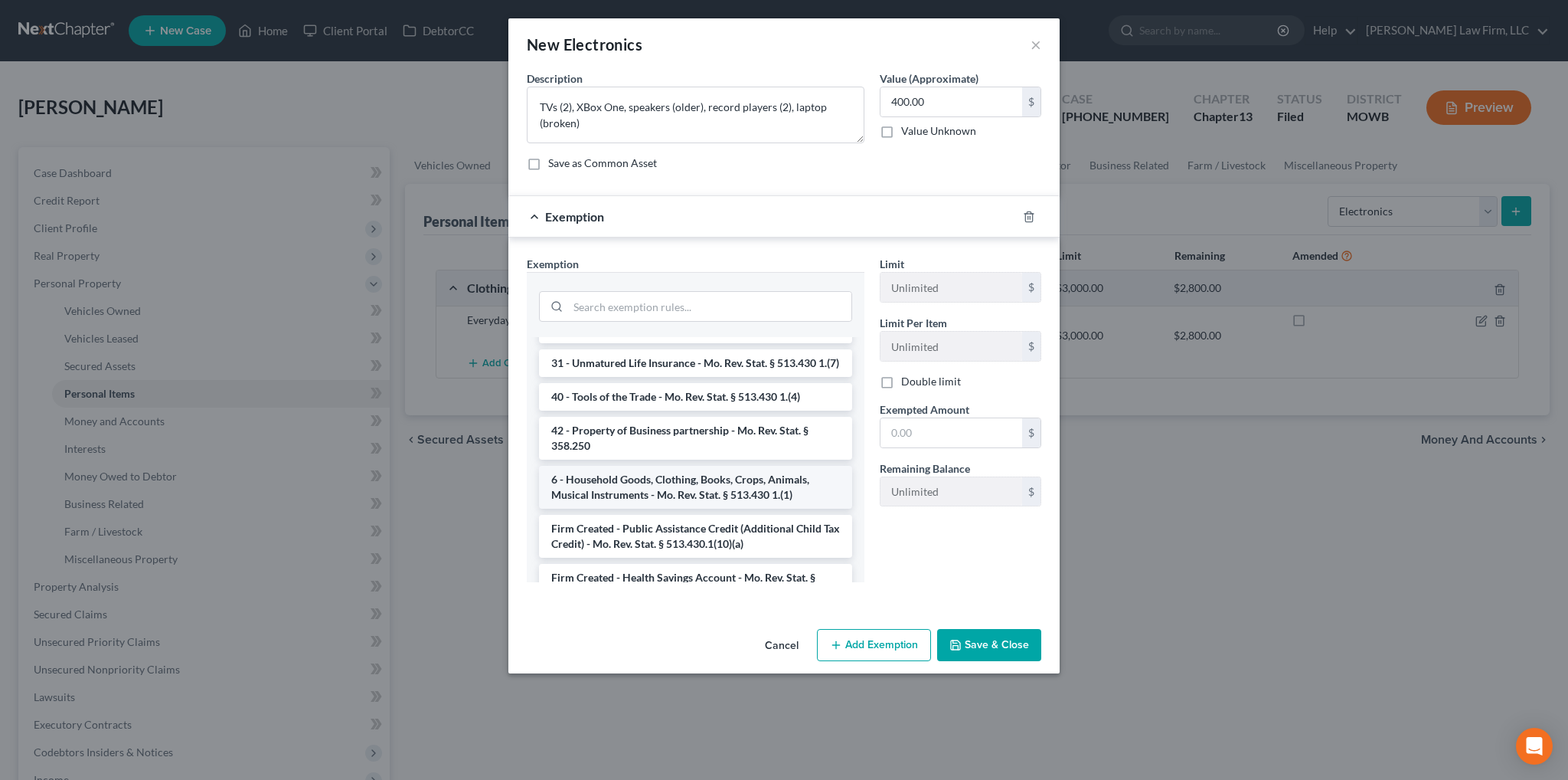
click at [660, 504] on li "6 - Household Goods, Clothing, Books, Crops, Animals, Musical Instruments - Mo.…" at bounding box center [696, 487] width 313 height 43
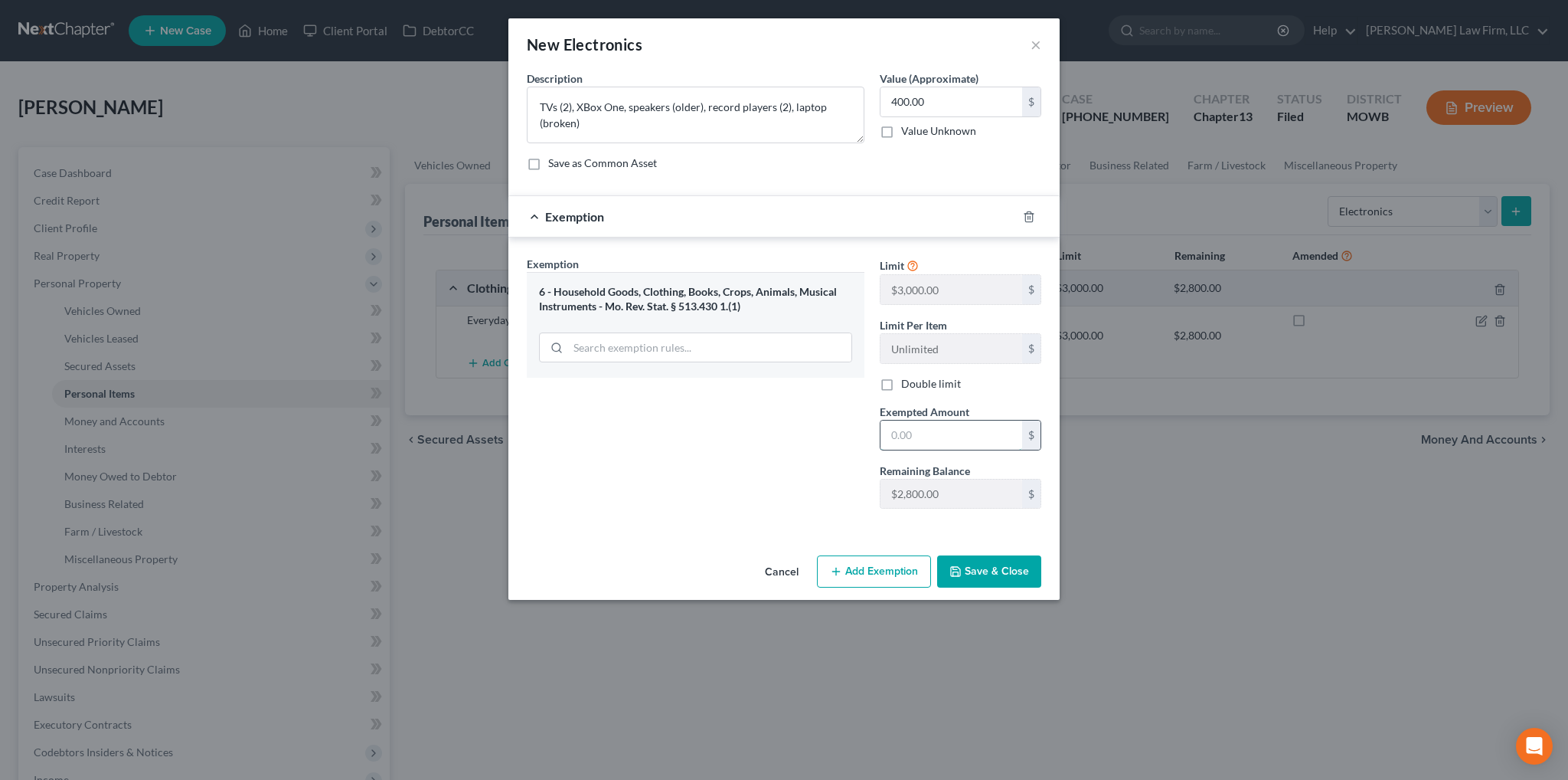
click at [922, 439] on input "text" at bounding box center [951, 435] width 142 height 29
type input "400.00"
click at [1004, 577] on button "Save & Close" at bounding box center [989, 571] width 104 height 32
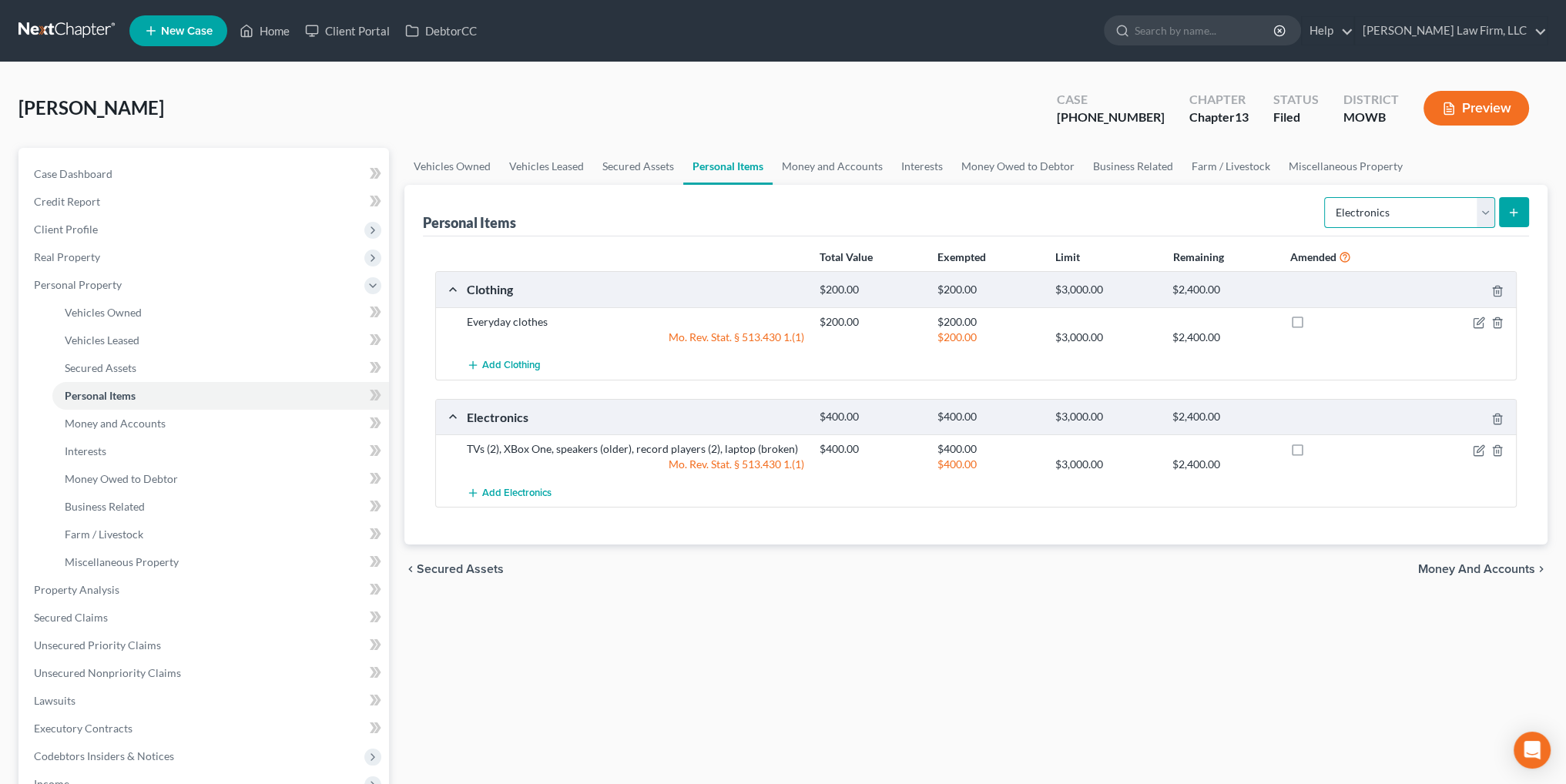
click at [1405, 210] on select "Select Item Type Clothing Collectibles Of Value Electronics Firearms Household …" at bounding box center [1410, 213] width 171 height 31
select select "collectibles_of_value"
click at [1326, 198] on select "Select Item Type Clothing Collectibles Of Value Electronics Firearms Household …" at bounding box center [1410, 213] width 171 height 31
click at [1518, 209] on icon "submit" at bounding box center [1513, 212] width 12 height 12
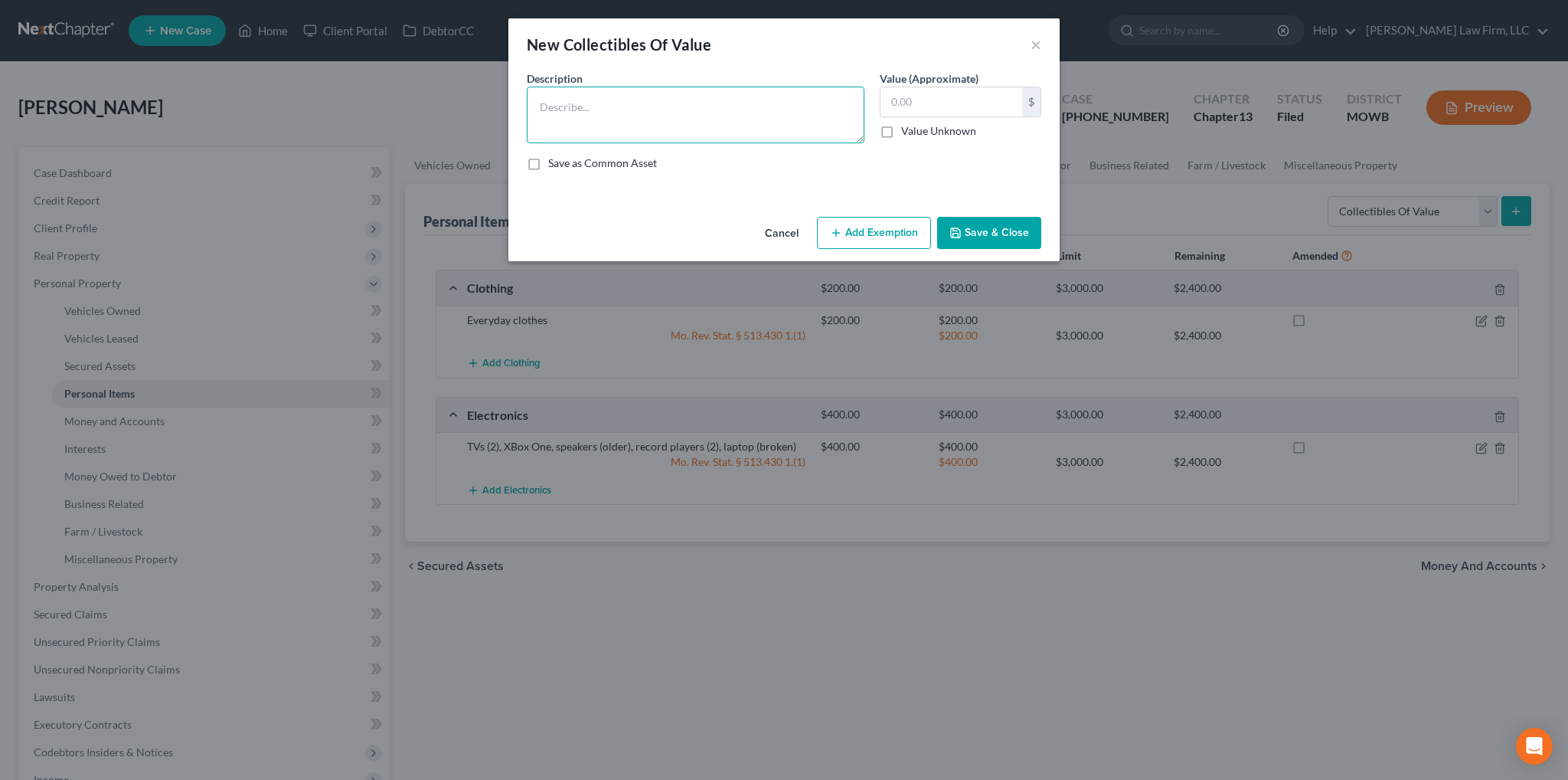
click at [604, 118] on textarea at bounding box center [696, 115] width 338 height 57
type textarea "Silver tea set, assorted china"
type input "500.00"
click at [874, 243] on button "Add Exemption" at bounding box center [874, 233] width 114 height 32
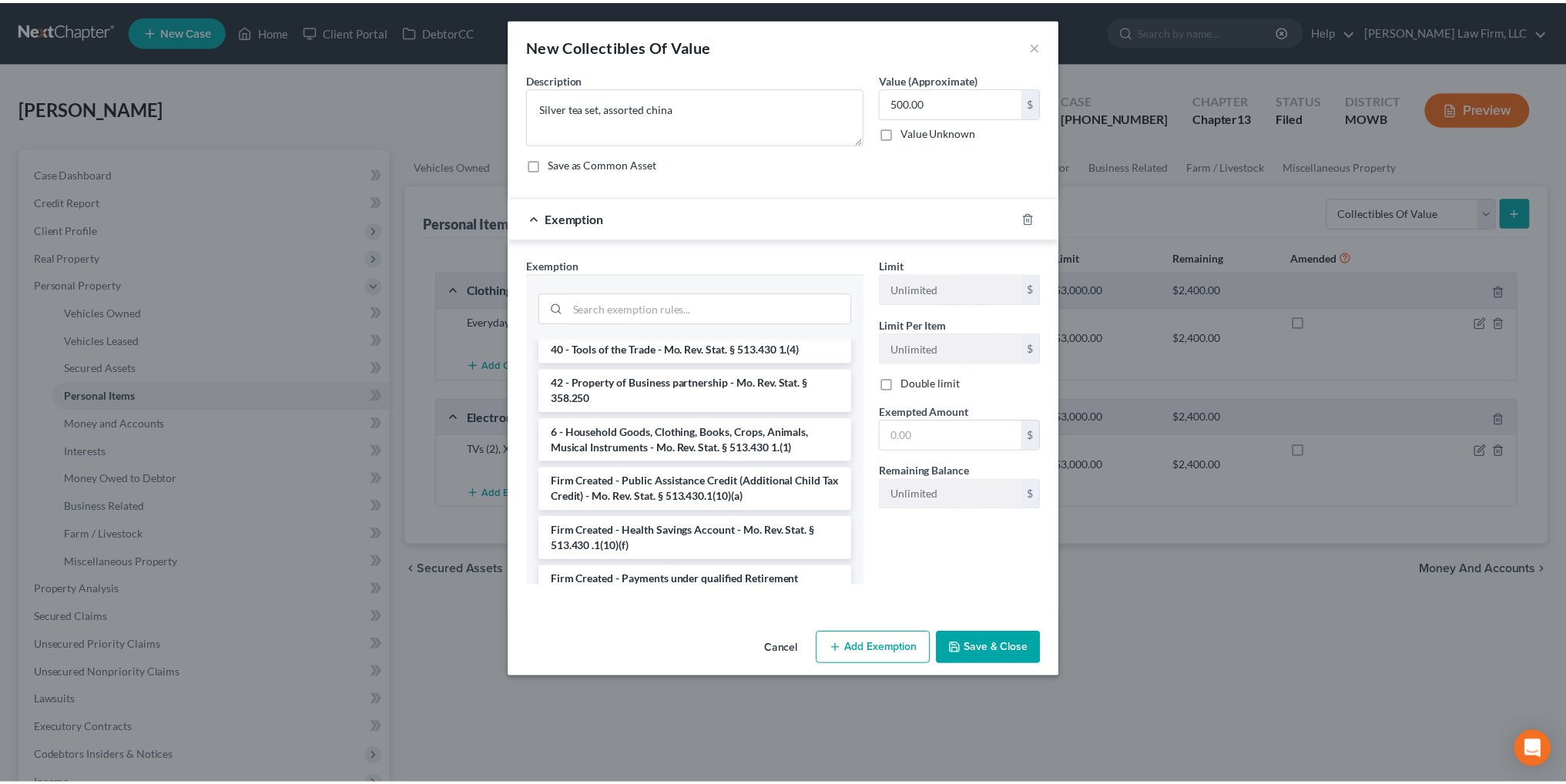
scroll to position [1694, 0]
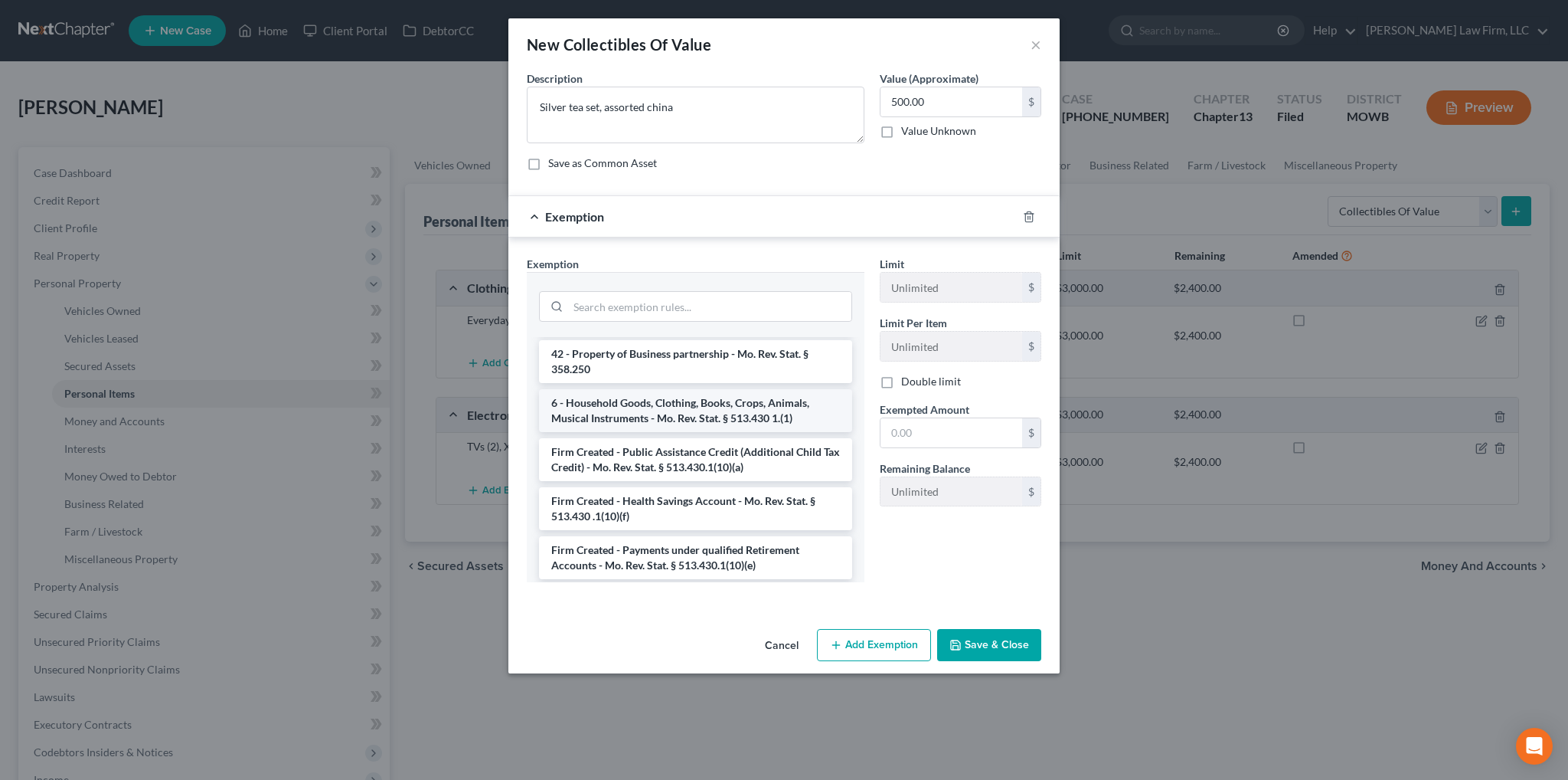
click at [661, 415] on li "6 - Household Goods, Clothing, Books, Crops, Animals, Musical Instruments - Mo.…" at bounding box center [696, 411] width 313 height 43
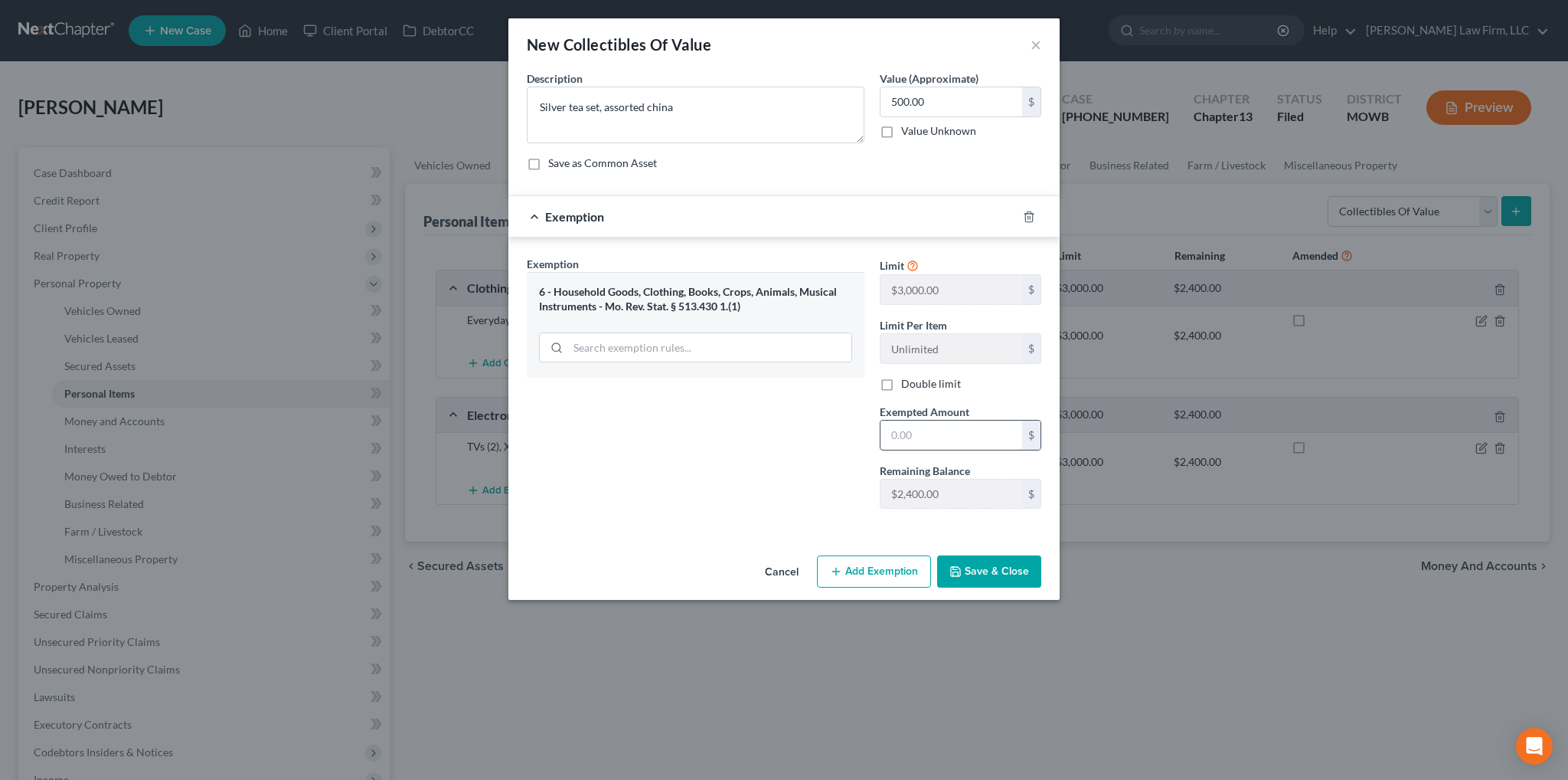
click at [904, 437] on input "text" at bounding box center [951, 435] width 142 height 29
type input "500.00"
click at [996, 585] on button "Save & Close" at bounding box center [989, 571] width 104 height 32
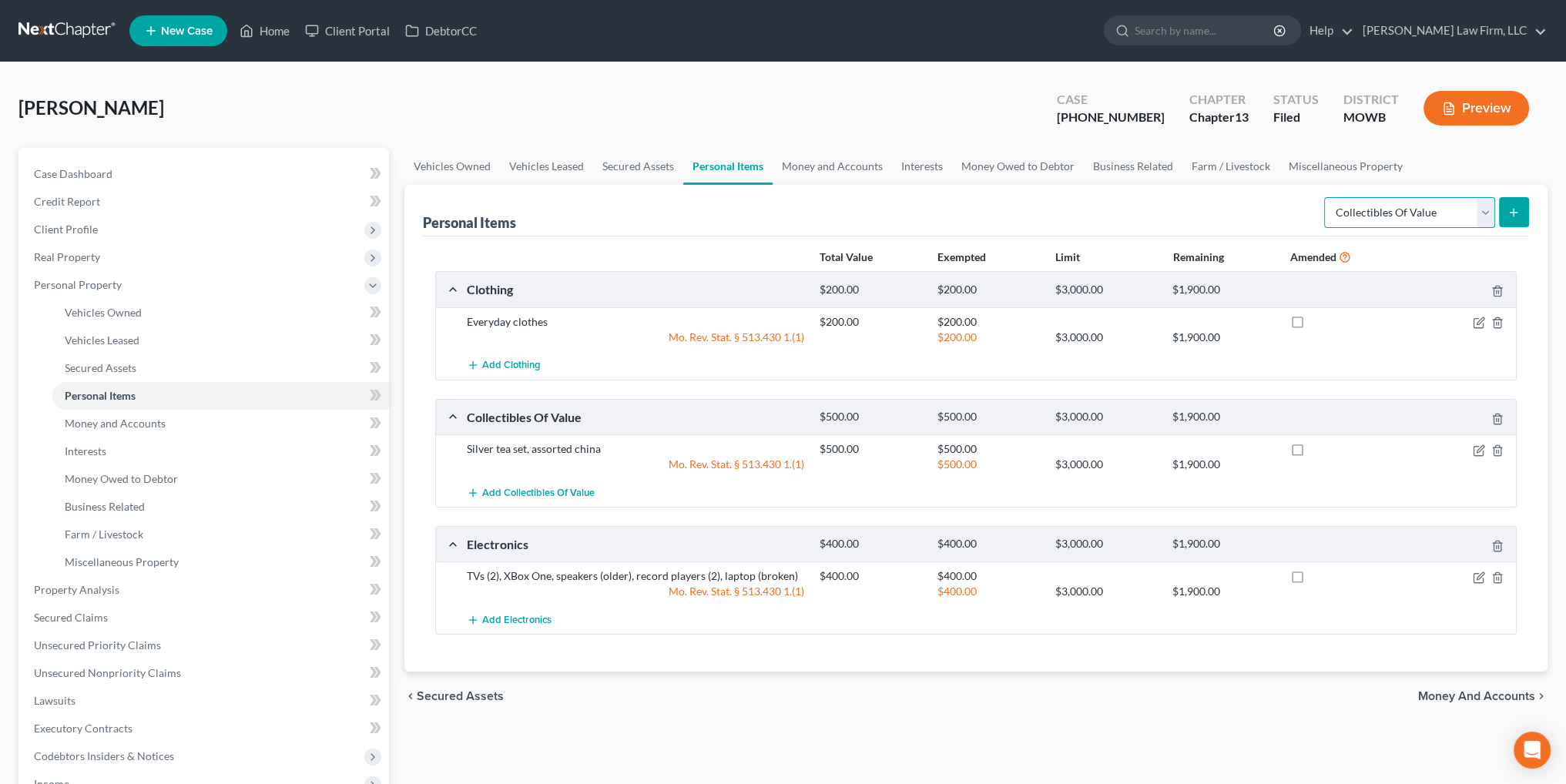
click at [1475, 214] on select "Select Item Type Clothing Collectibles Of Value Electronics Firearms Household …" at bounding box center [1410, 213] width 171 height 31
select select "sports_and_hobby_equipment"
click at [1326, 198] on select "Select Item Type Clothing Collectibles Of Value Electronics Firearms Household …" at bounding box center [1410, 213] width 171 height 31
click at [1519, 206] on icon "submit" at bounding box center [1513, 212] width 12 height 12
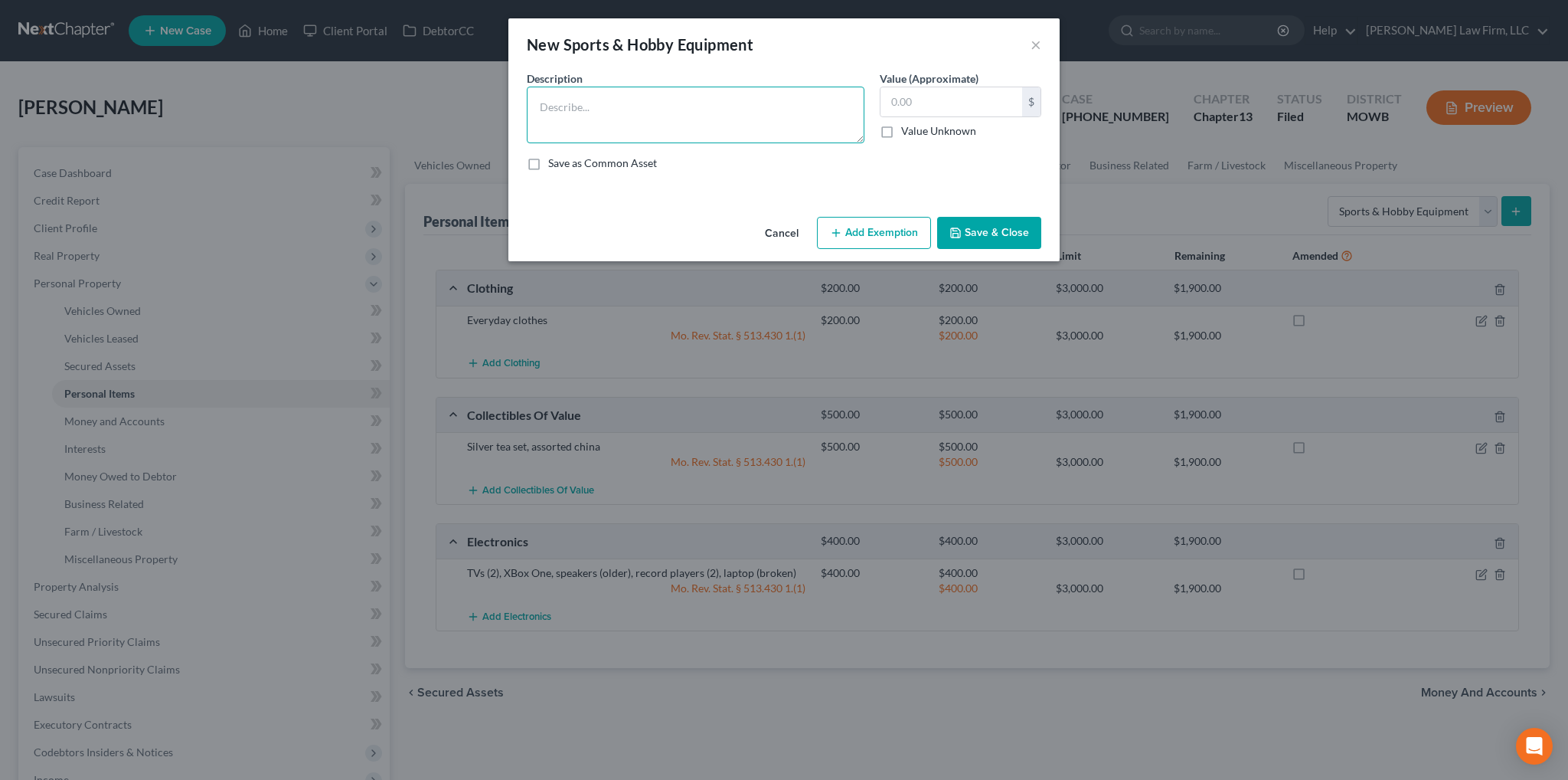
click at [666, 97] on textarea at bounding box center [696, 115] width 338 height 57
type textarea "Pop-up canopy, camping cot, camping chair"
type input "300.00"
click at [860, 229] on button "Add Exemption" at bounding box center [874, 233] width 114 height 32
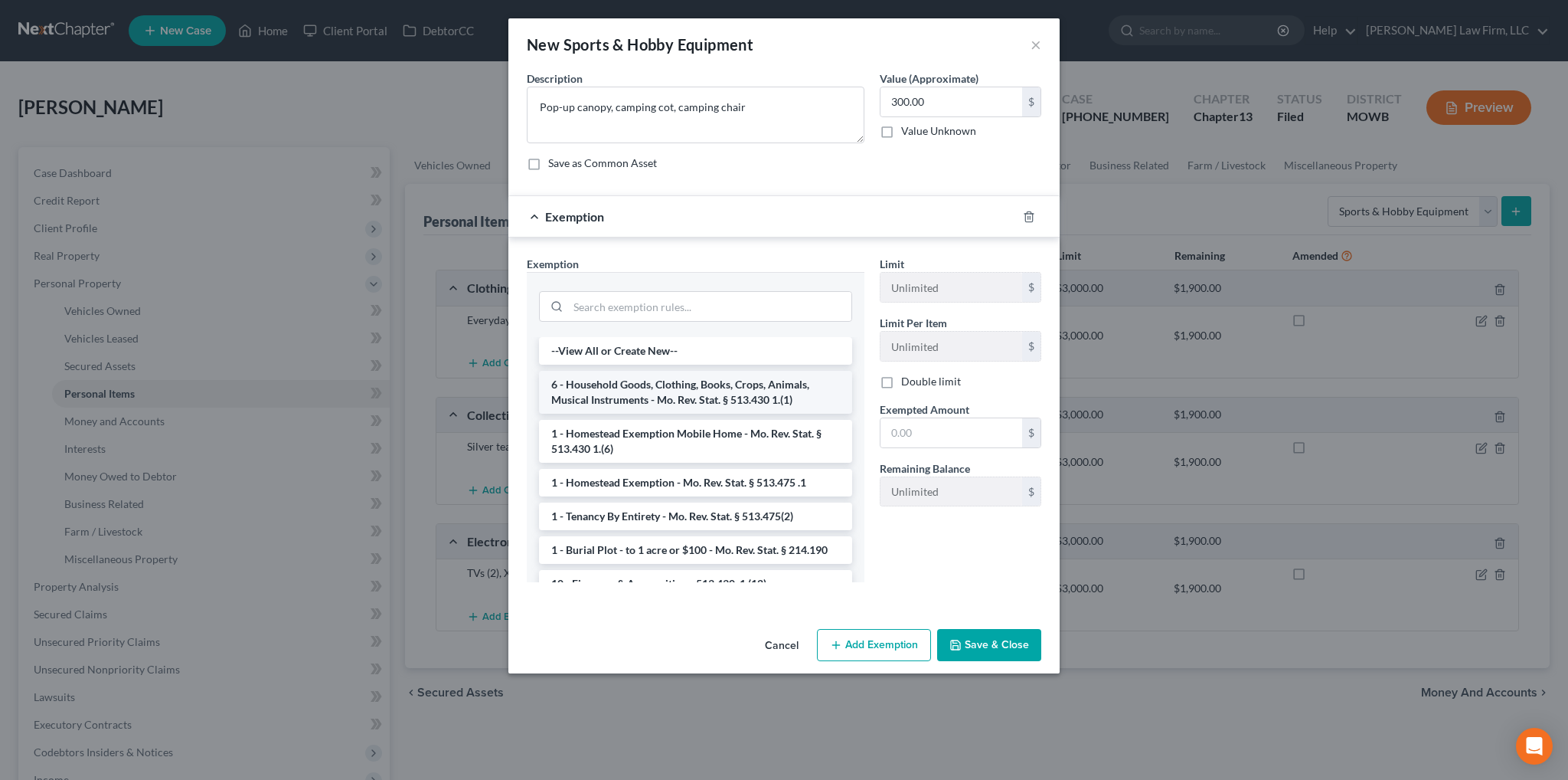
click at [691, 386] on li "6 - Household Goods, Clothing, Books, Crops, Animals, Musical Instruments - Mo.…" at bounding box center [696, 392] width 313 height 43
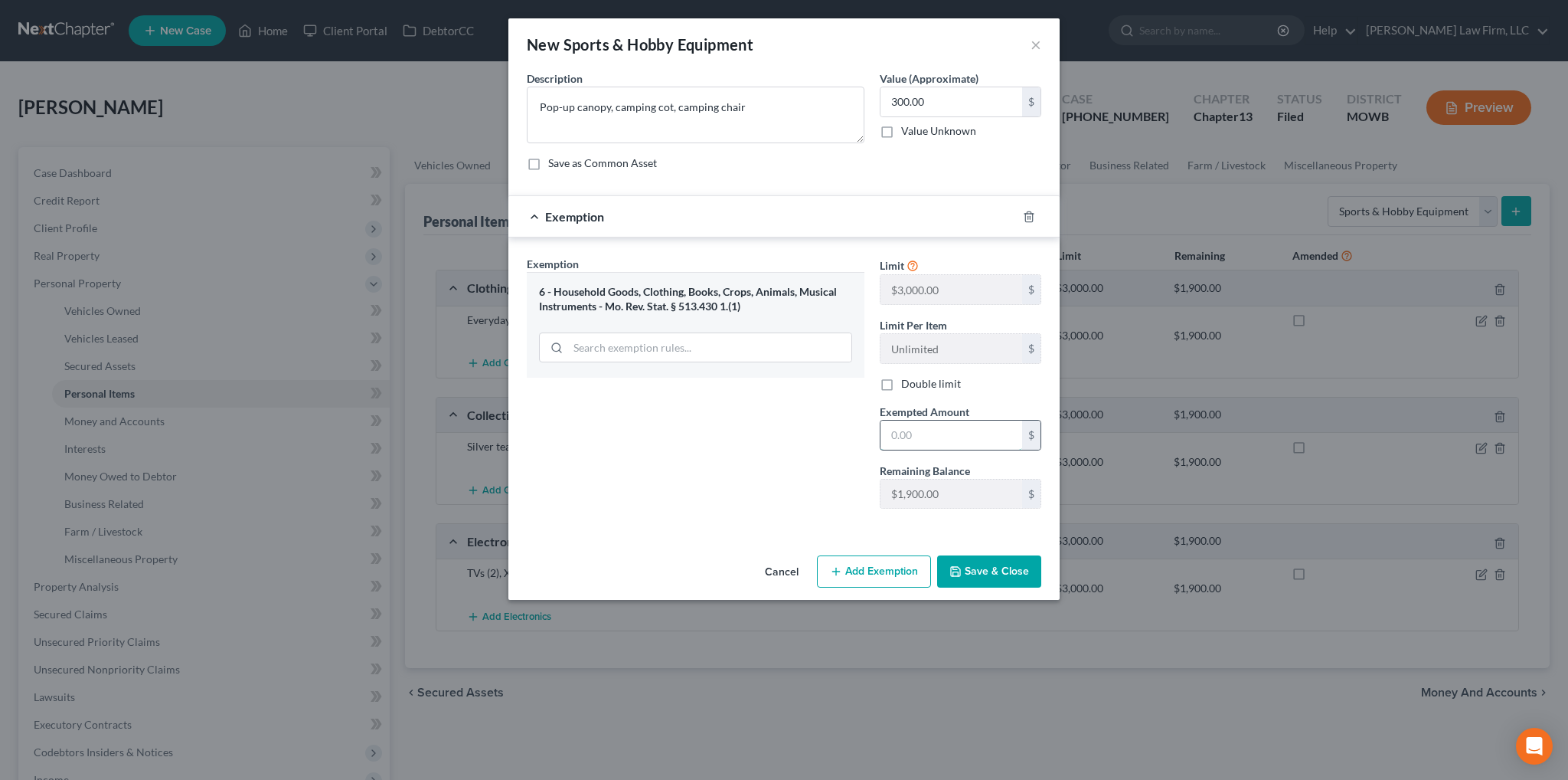
click at [920, 427] on input "text" at bounding box center [951, 435] width 142 height 29
type input "300.00"
click at [1010, 573] on button "Save & Close" at bounding box center [989, 571] width 104 height 32
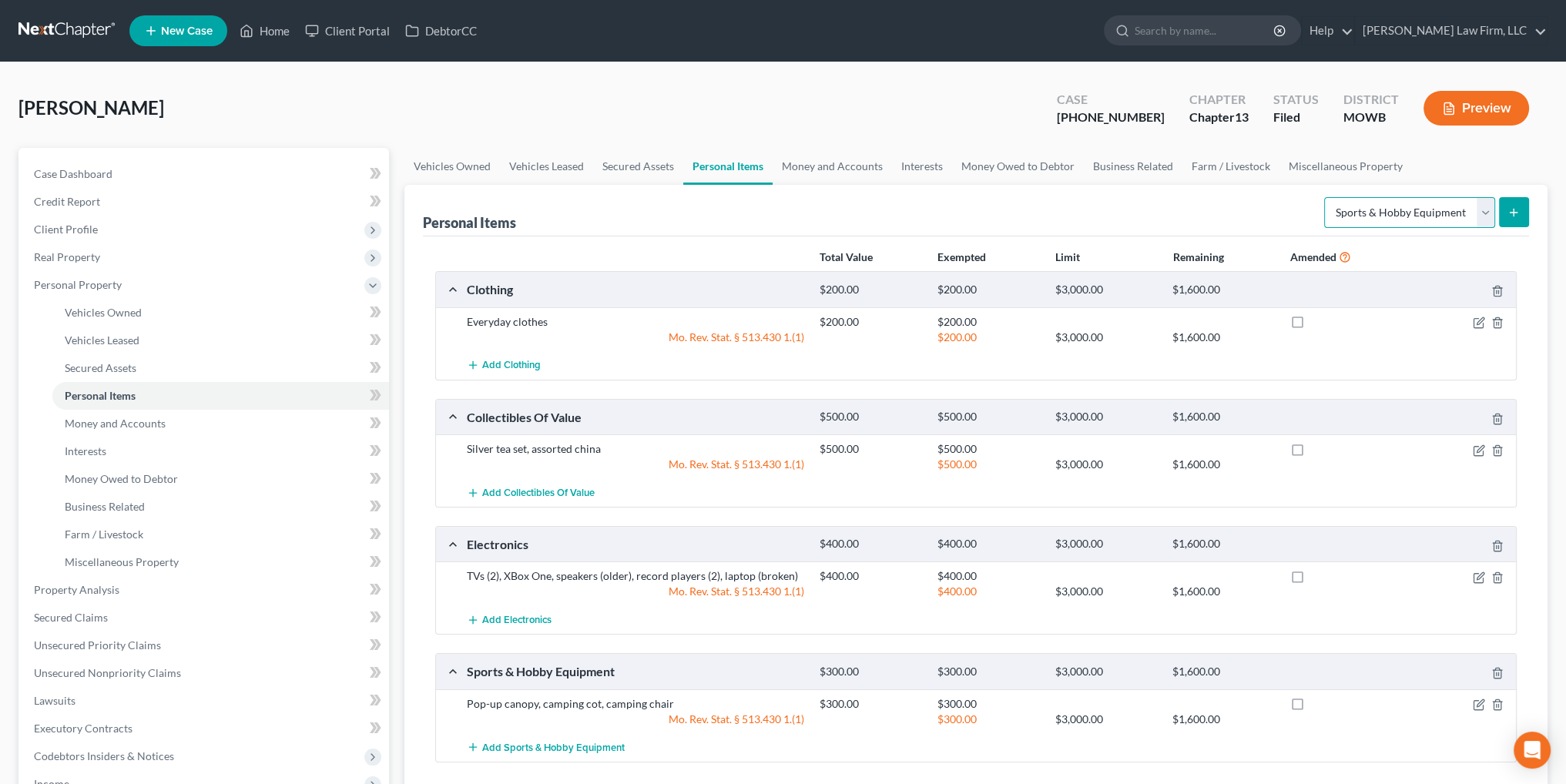
click at [1450, 212] on select "Select Item Type Clothing Collectibles Of Value Electronics Firearms Household …" at bounding box center [1410, 213] width 171 height 31
select select "firearms"
click at [1326, 198] on select "Select Item Type Clothing Collectibles Of Value Electronics Firearms Household …" at bounding box center [1410, 213] width 171 height 31
click at [1519, 223] on button "submit" at bounding box center [1513, 212] width 30 height 30
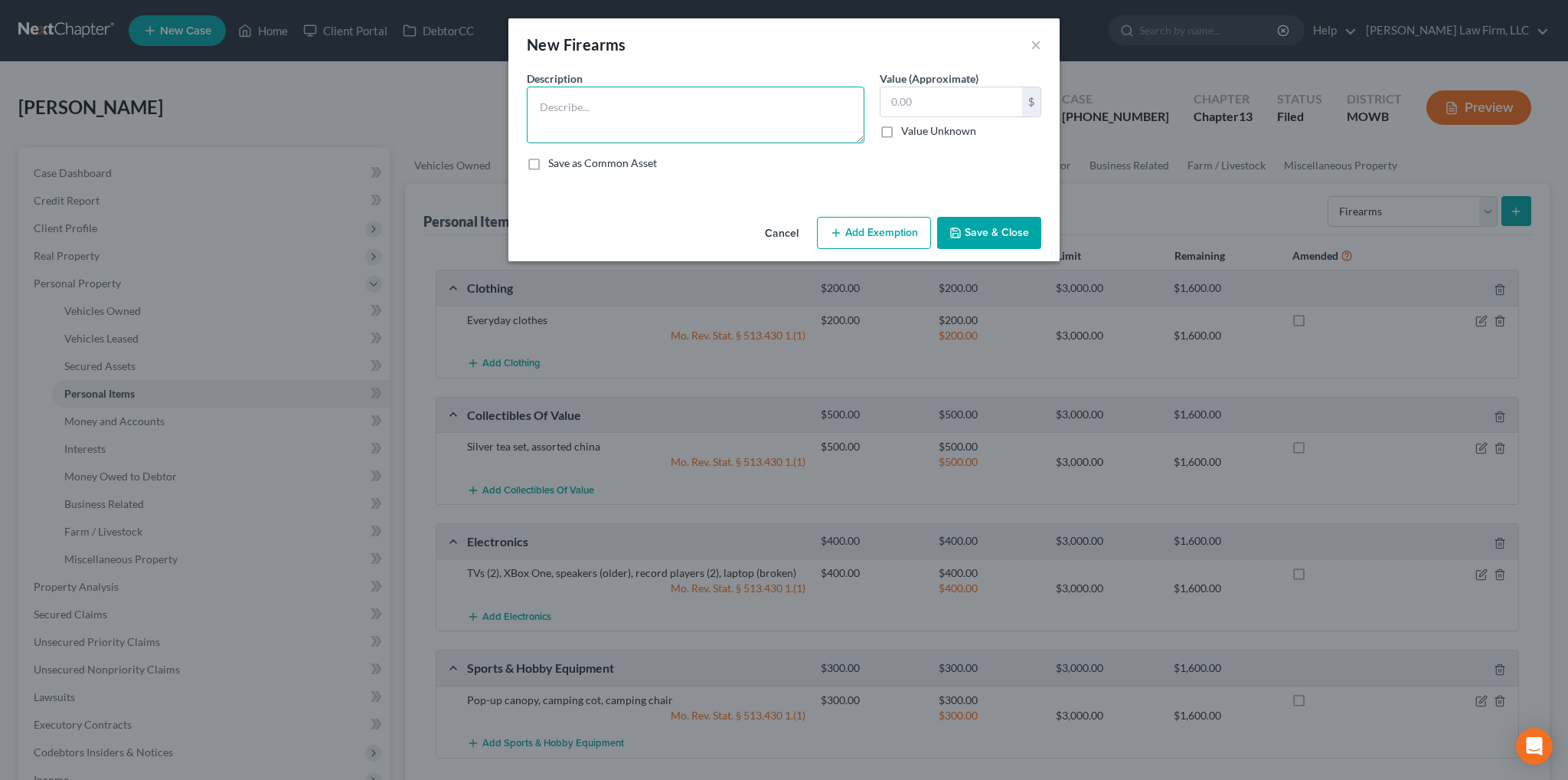
click at [670, 94] on textarea at bounding box center [696, 115] width 338 height 57
type textarea "Remington 870"
type input "300.00"
click at [849, 234] on button "Add Exemption" at bounding box center [874, 233] width 114 height 32
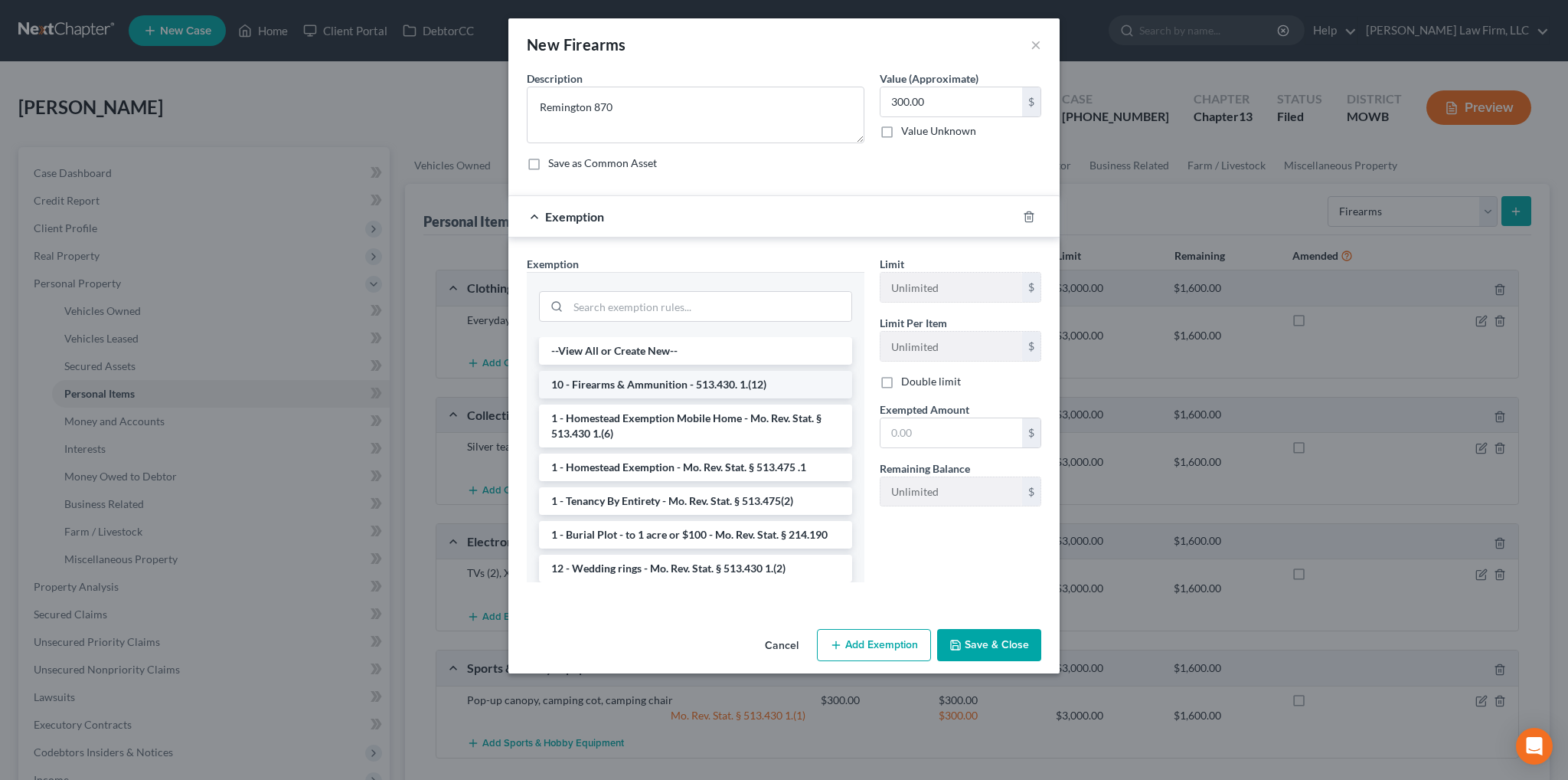
click at [622, 377] on li "10 - Firearms & Ammunition - 513.430. 1.(12)" at bounding box center [696, 384] width 313 height 27
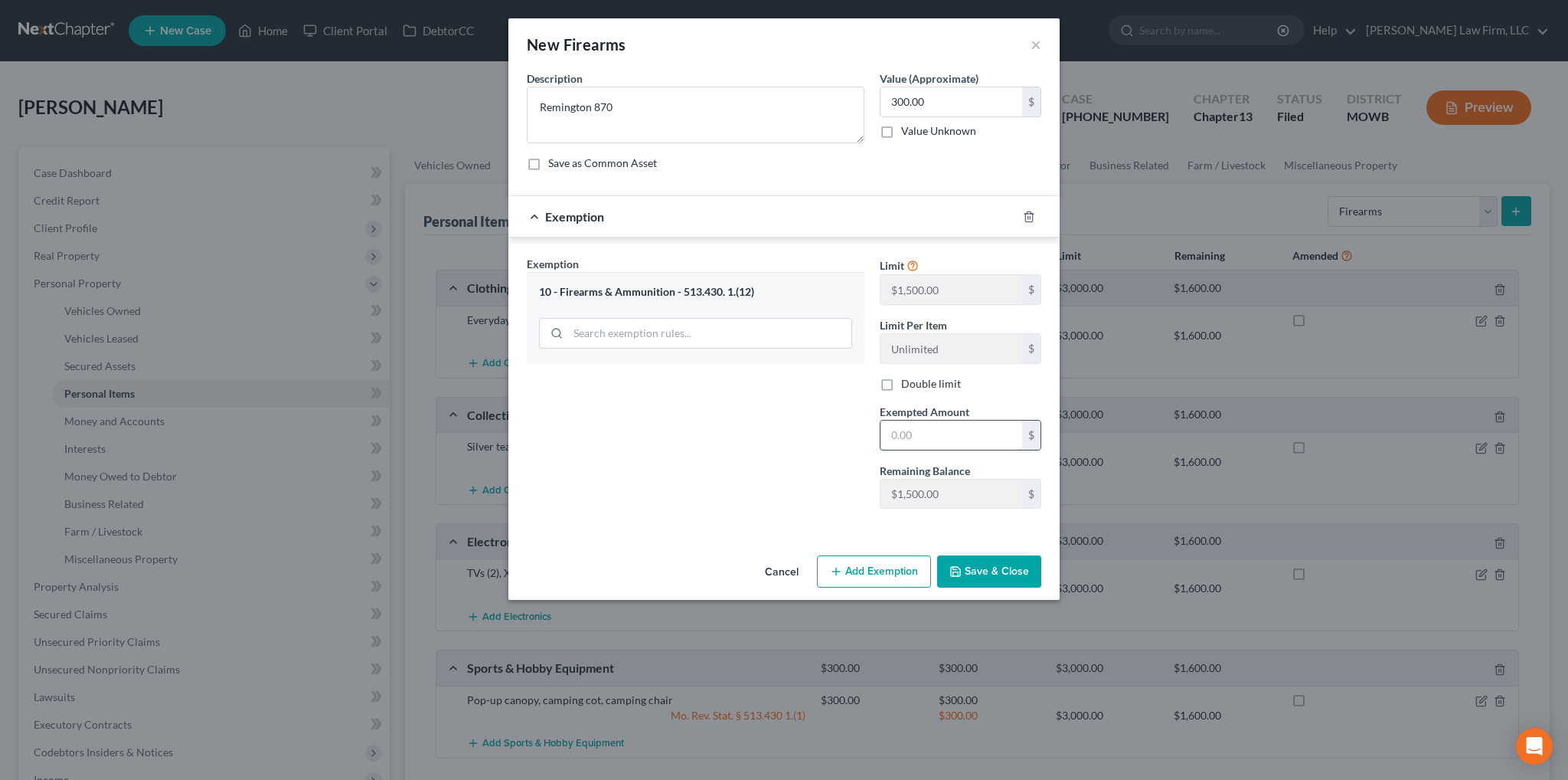
click at [903, 432] on input "text" at bounding box center [951, 435] width 142 height 29
type input "300.00"
click at [1002, 570] on button "Save & Close" at bounding box center [989, 571] width 104 height 32
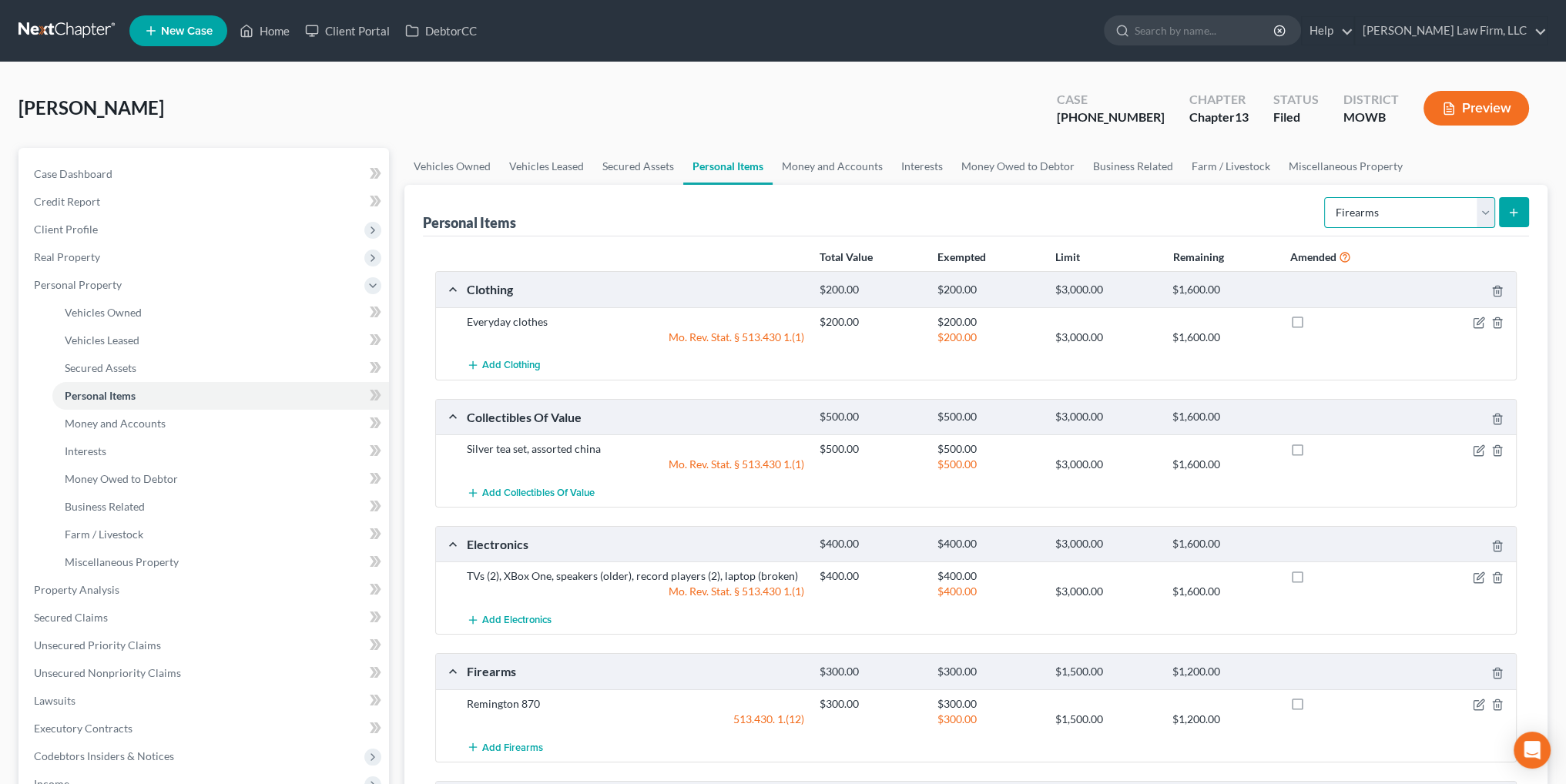
click at [1394, 205] on select "Select Item Type Clothing Collectibles Of Value Electronics Firearms Household …" at bounding box center [1410, 213] width 171 height 31
select select "jewelry"
click at [1326, 198] on select "Select Item Type Clothing Collectibles Of Value Electronics Firearms Household …" at bounding box center [1410, 213] width 171 height 31
click at [1506, 215] on button "submit" at bounding box center [1513, 212] width 30 height 30
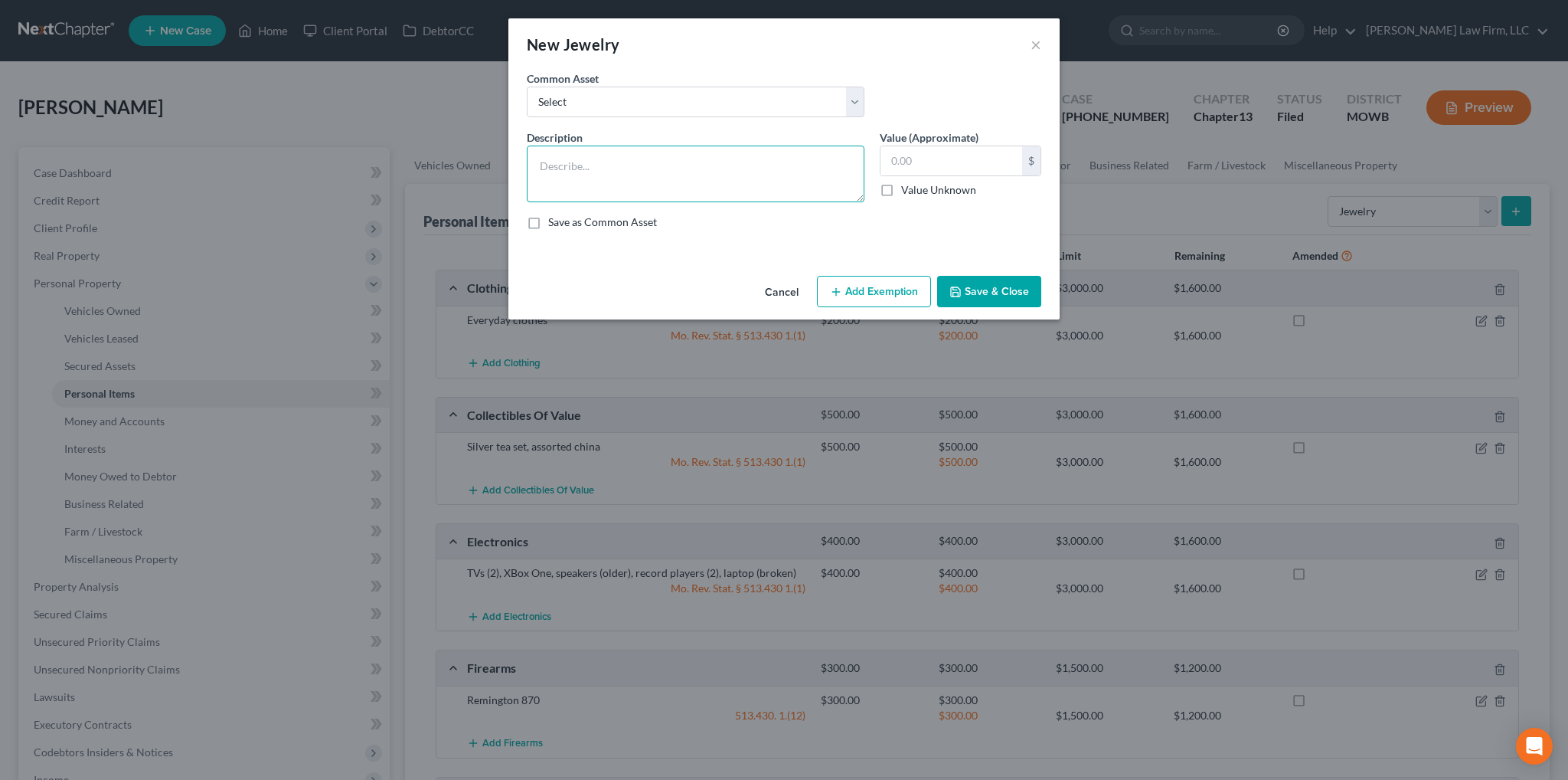
click at [747, 149] on textarea at bounding box center [696, 174] width 338 height 57
type textarea "V"
type textarea "Costume jewelry"
type input "200.00"
click at [889, 289] on button "Add Exemption" at bounding box center [874, 291] width 114 height 32
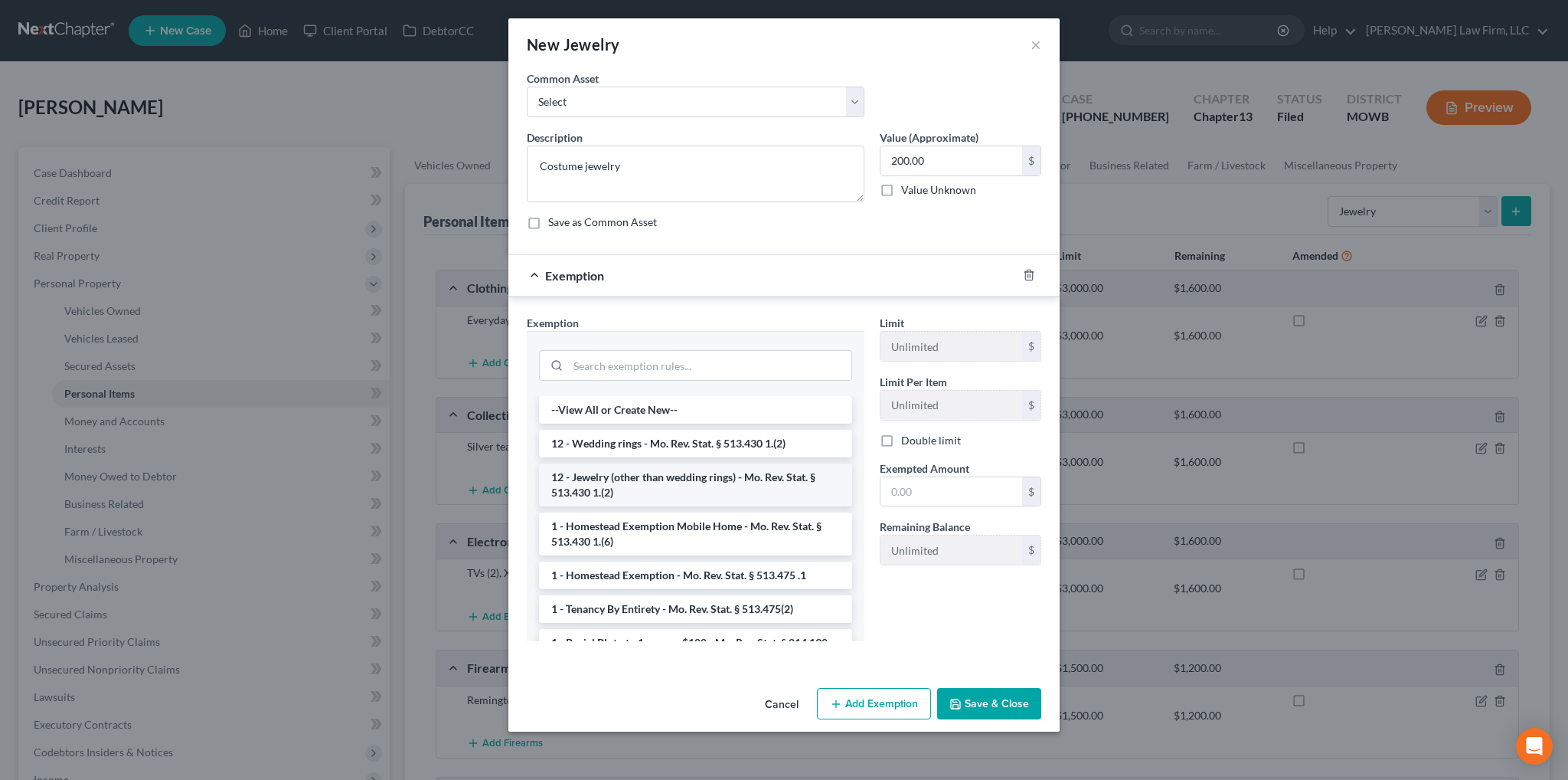
click at [631, 476] on li "12 - Jewelry (other than wedding rings) - Mo. Rev. Stat. § 513.430 1.(2)" at bounding box center [696, 485] width 313 height 43
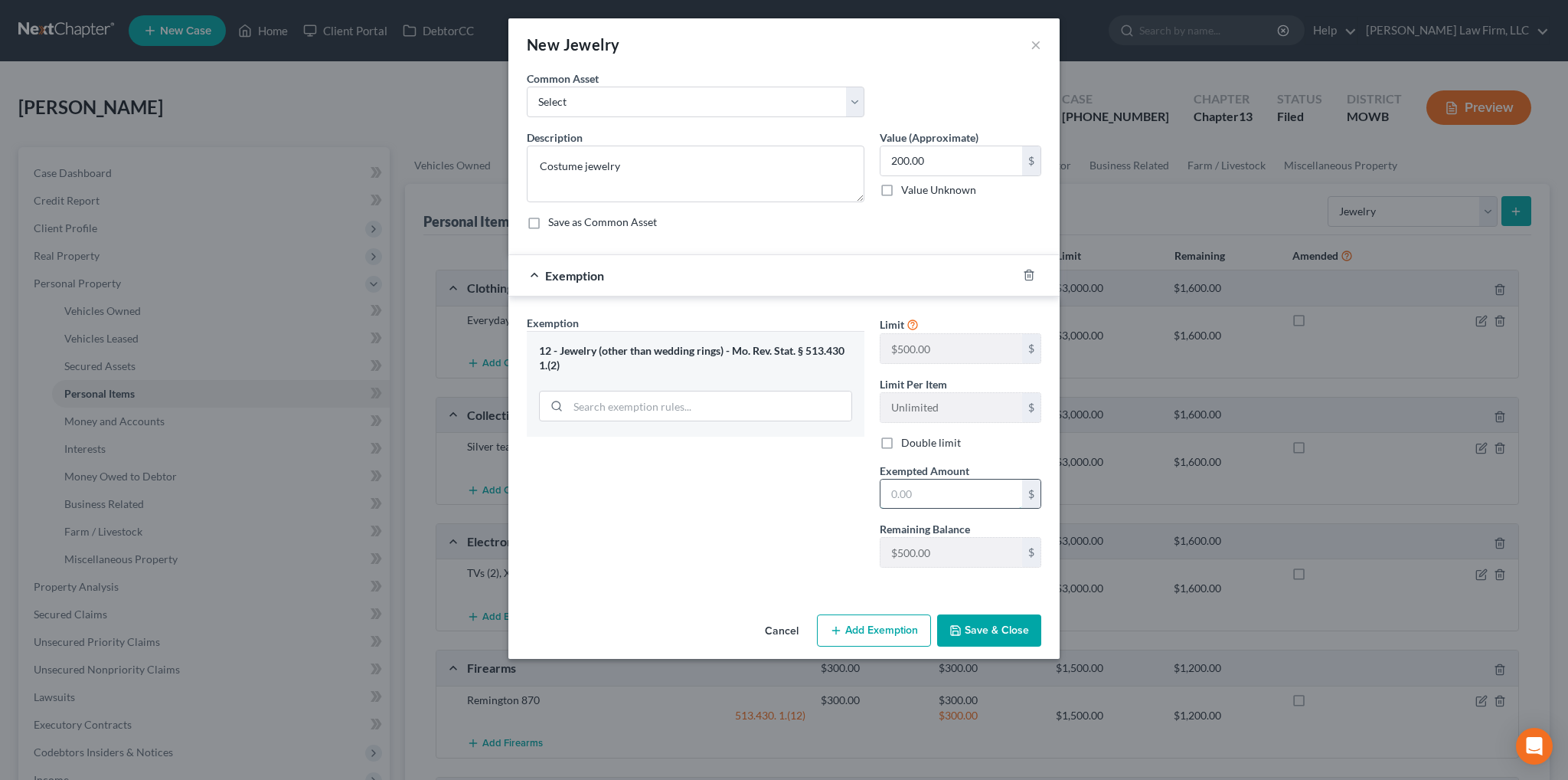
click at [936, 498] on input "text" at bounding box center [951, 494] width 142 height 29
type input "200.00"
click at [989, 635] on button "Save & Close" at bounding box center [989, 630] width 104 height 32
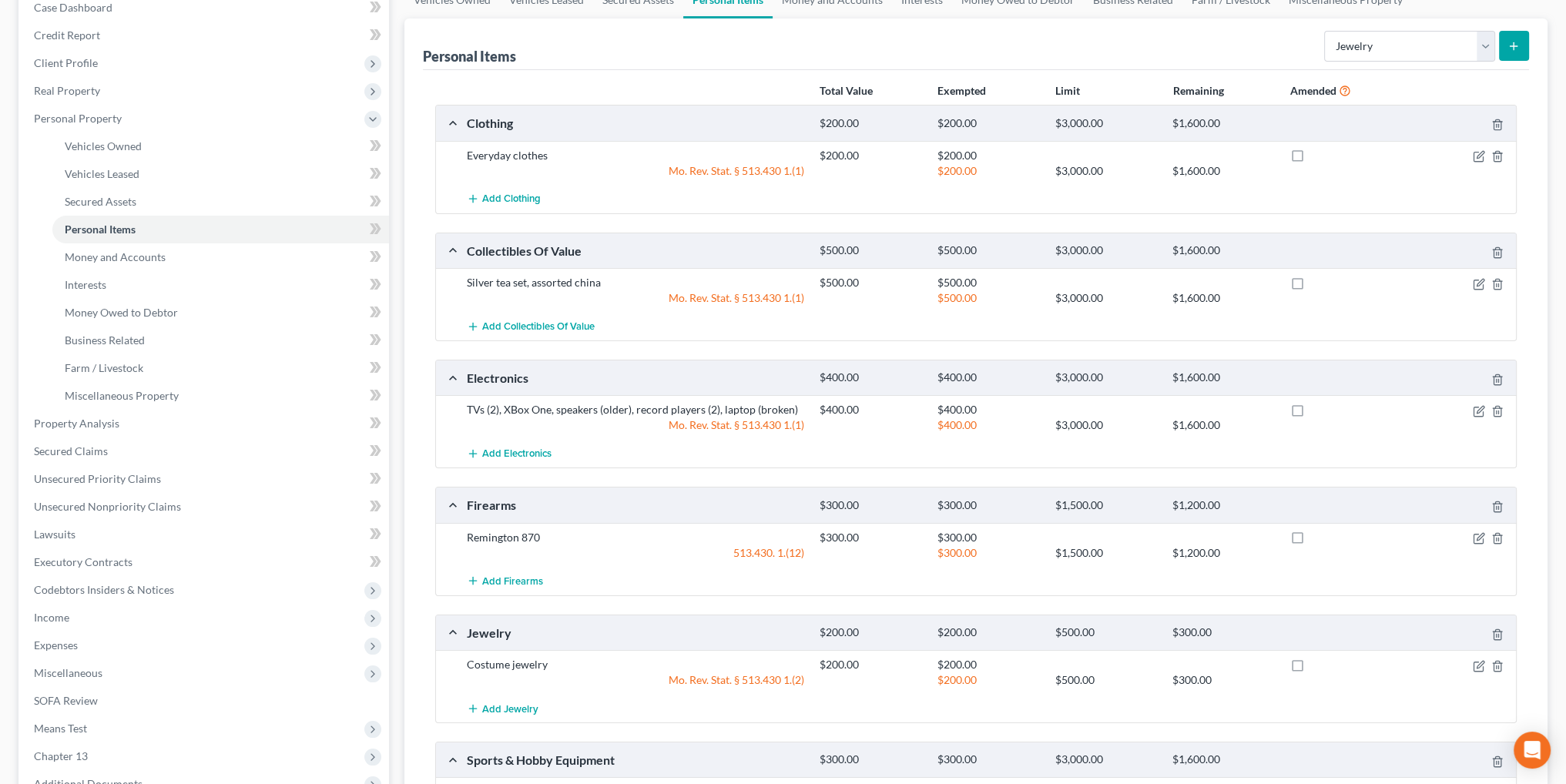
scroll to position [66, 0]
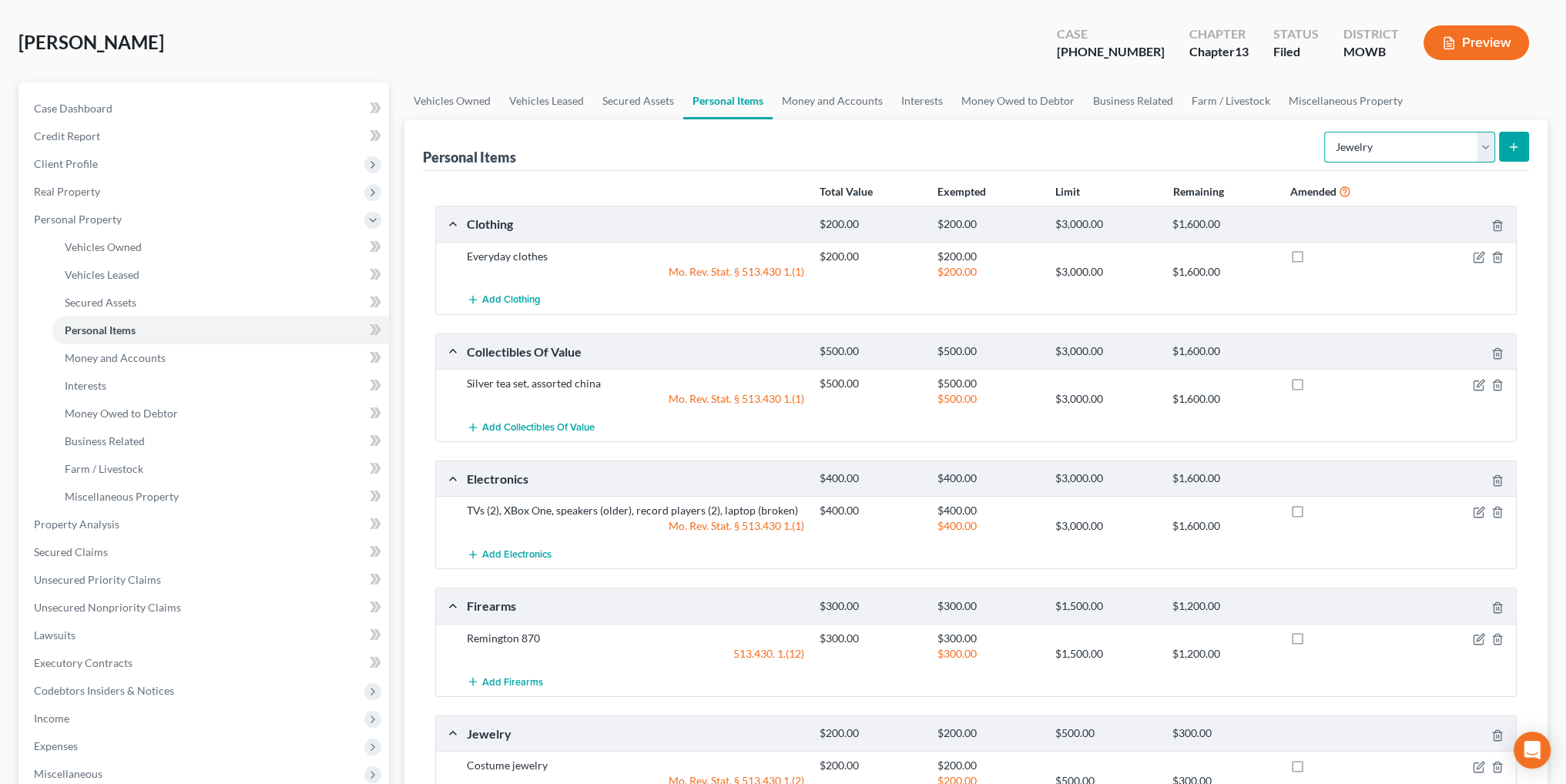
click at [1466, 146] on select "Select Item Type Clothing Collectibles Of Value Electronics Firearms Household …" at bounding box center [1410, 147] width 171 height 31
select select "pets"
click at [1326, 132] on select "Select Item Type Clothing Collectibles Of Value Electronics Firearms Household …" at bounding box center [1410, 147] width 171 height 31
click at [1514, 151] on icon "submit" at bounding box center [1513, 147] width 12 height 12
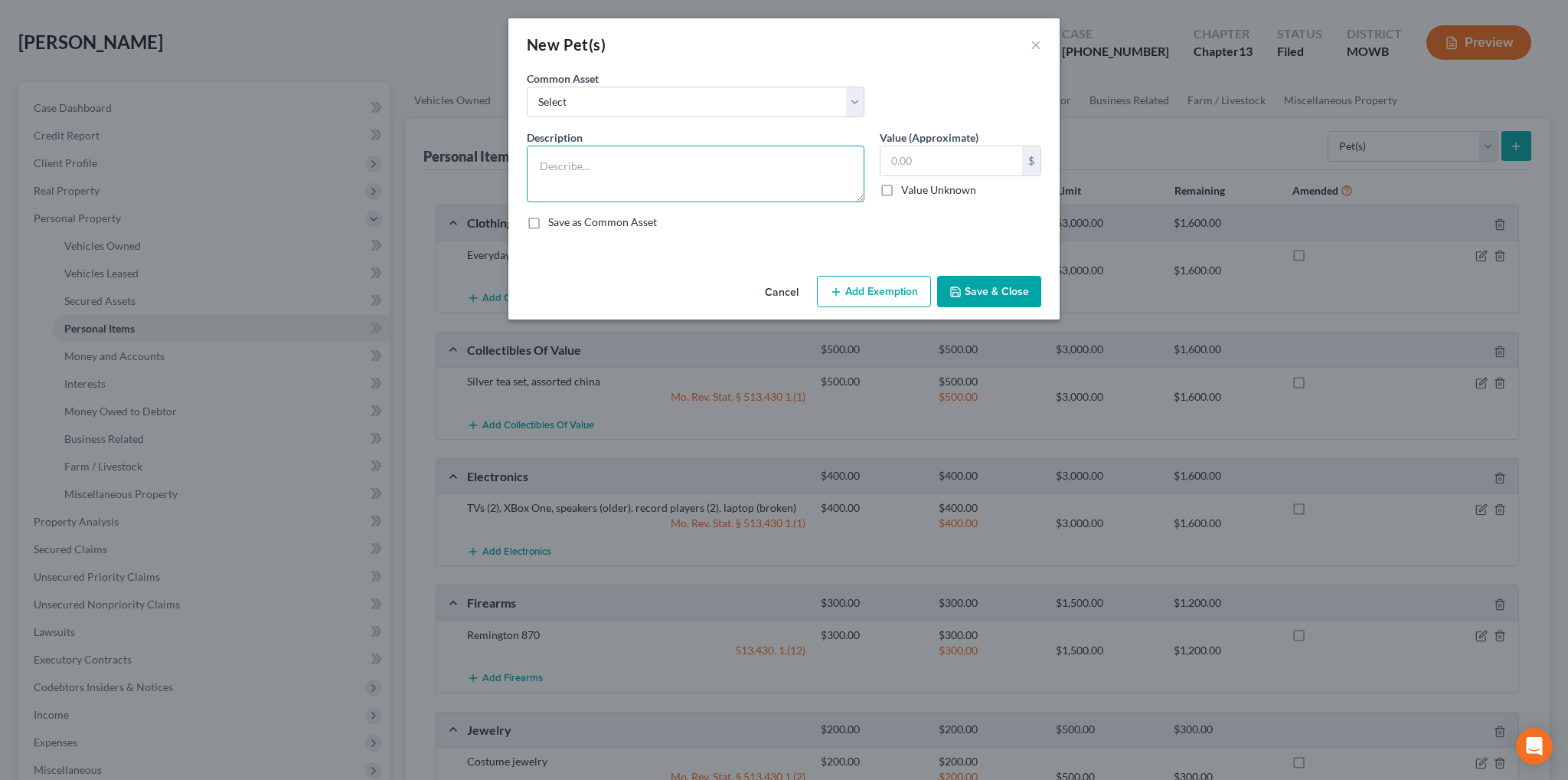
click at [729, 163] on textarea at bounding box center [696, 174] width 338 height 57
type textarea "D"
type textarea "Pet dog"
click at [980, 295] on button "Save & Close" at bounding box center [989, 291] width 104 height 32
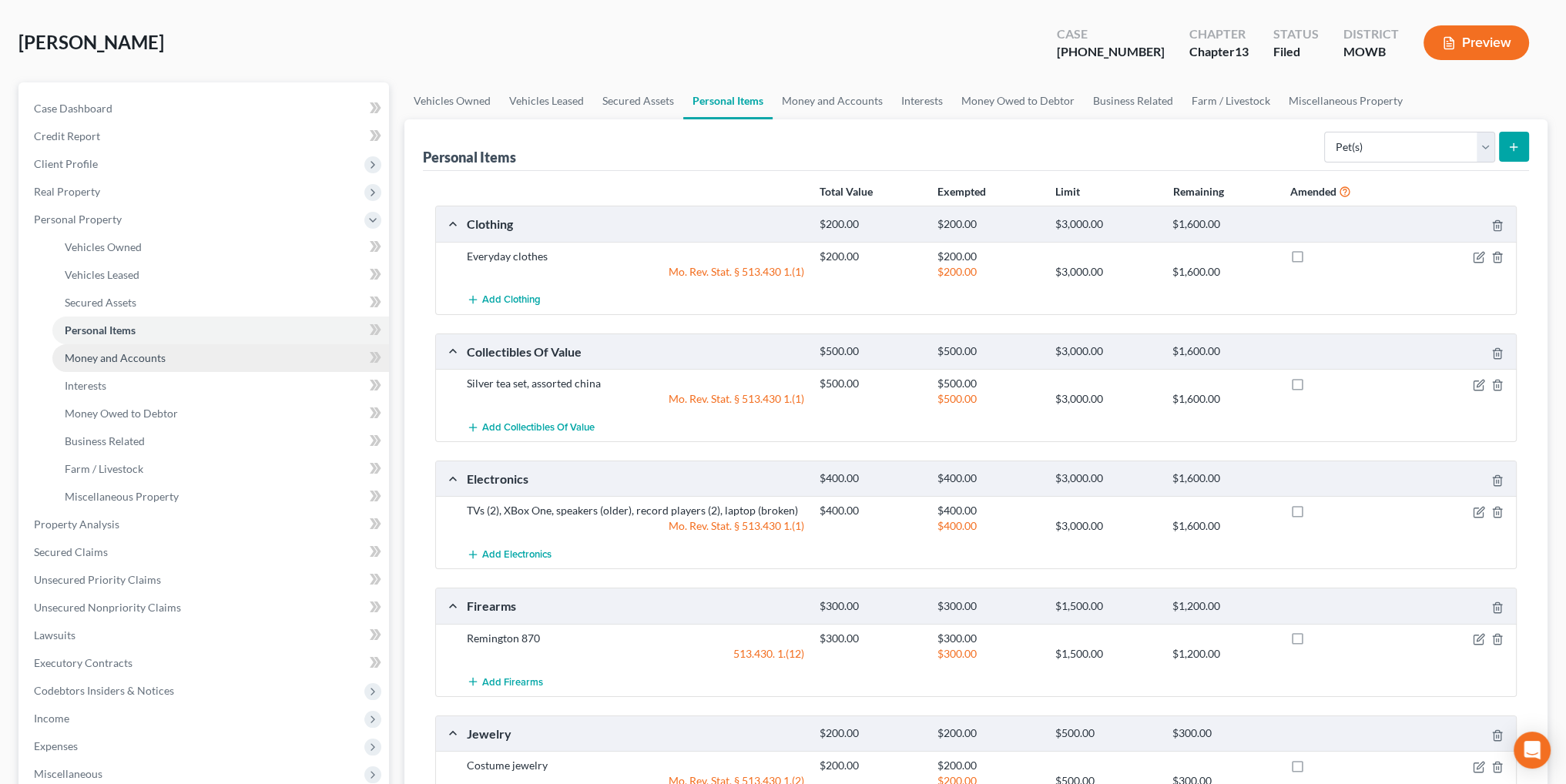
click at [87, 354] on span "Money and Accounts" at bounding box center [115, 357] width 101 height 13
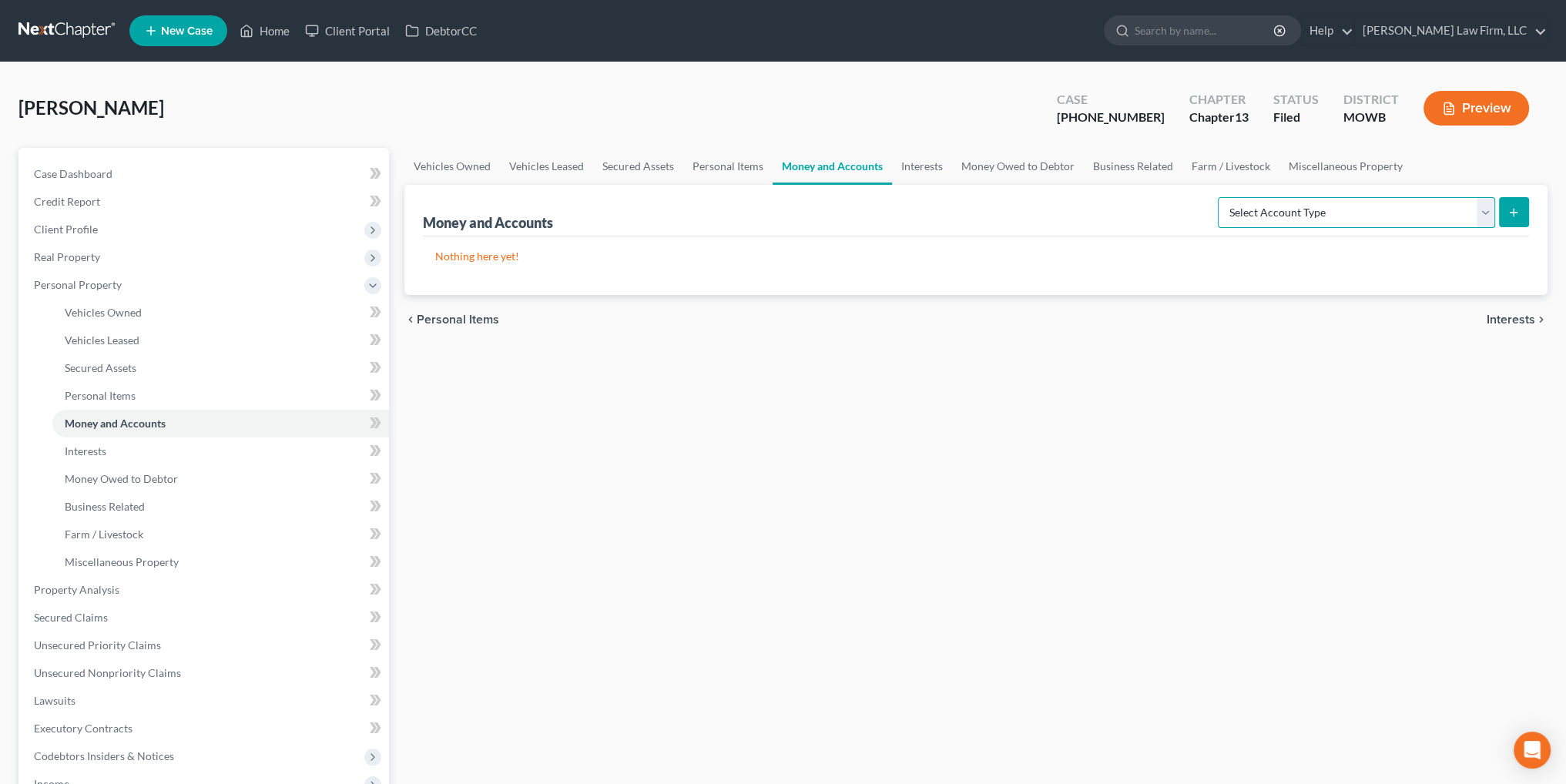
click at [1482, 211] on select "Select Account Type Brokerage Cash on Hand Certificates of Deposit Checking Acc…" at bounding box center [1356, 213] width 277 height 31
select select "checking"
click at [1221, 198] on select "Select Account Type Brokerage Cash on Hand Certificates of Deposit Checking Acc…" at bounding box center [1356, 213] width 277 height 31
click at [1513, 214] on line "submit" at bounding box center [1513, 212] width 0 height 7
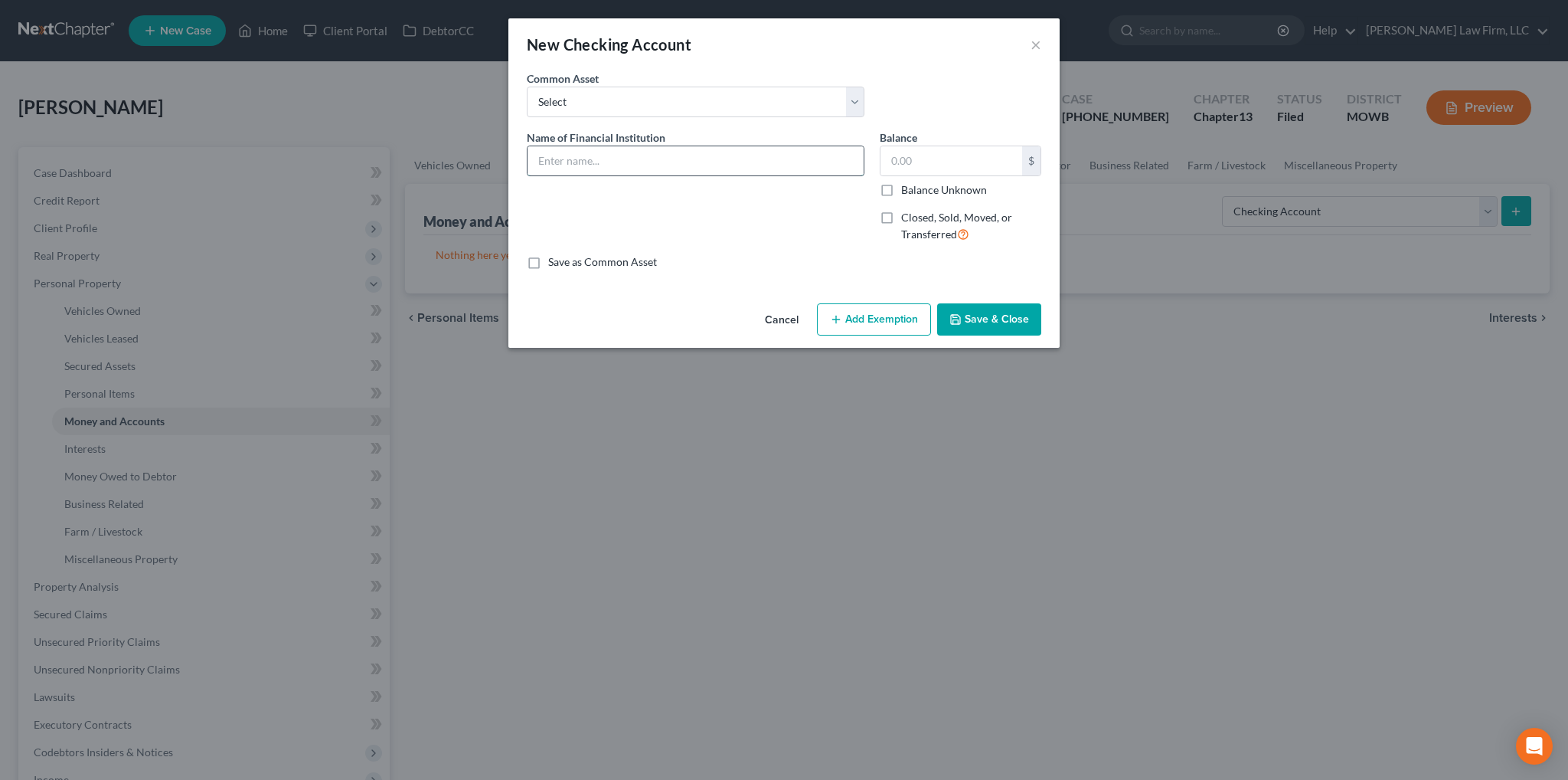
click at [576, 153] on input "text" at bounding box center [696, 161] width 336 height 29
type input "US Bank #0447"
type input "3.06"
click at [889, 323] on button "Add Exemption" at bounding box center [874, 319] width 114 height 32
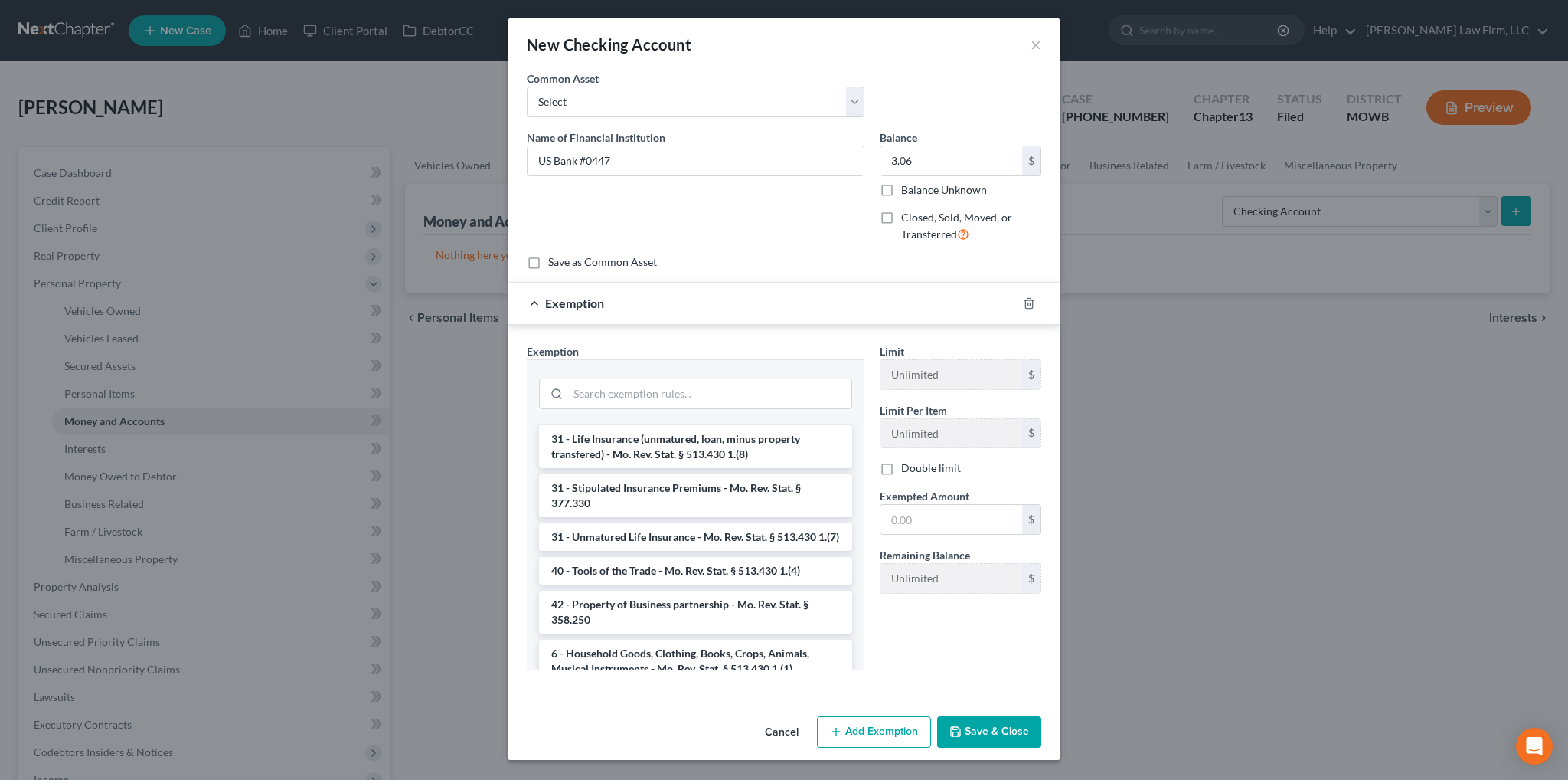
scroll to position [1609, 0]
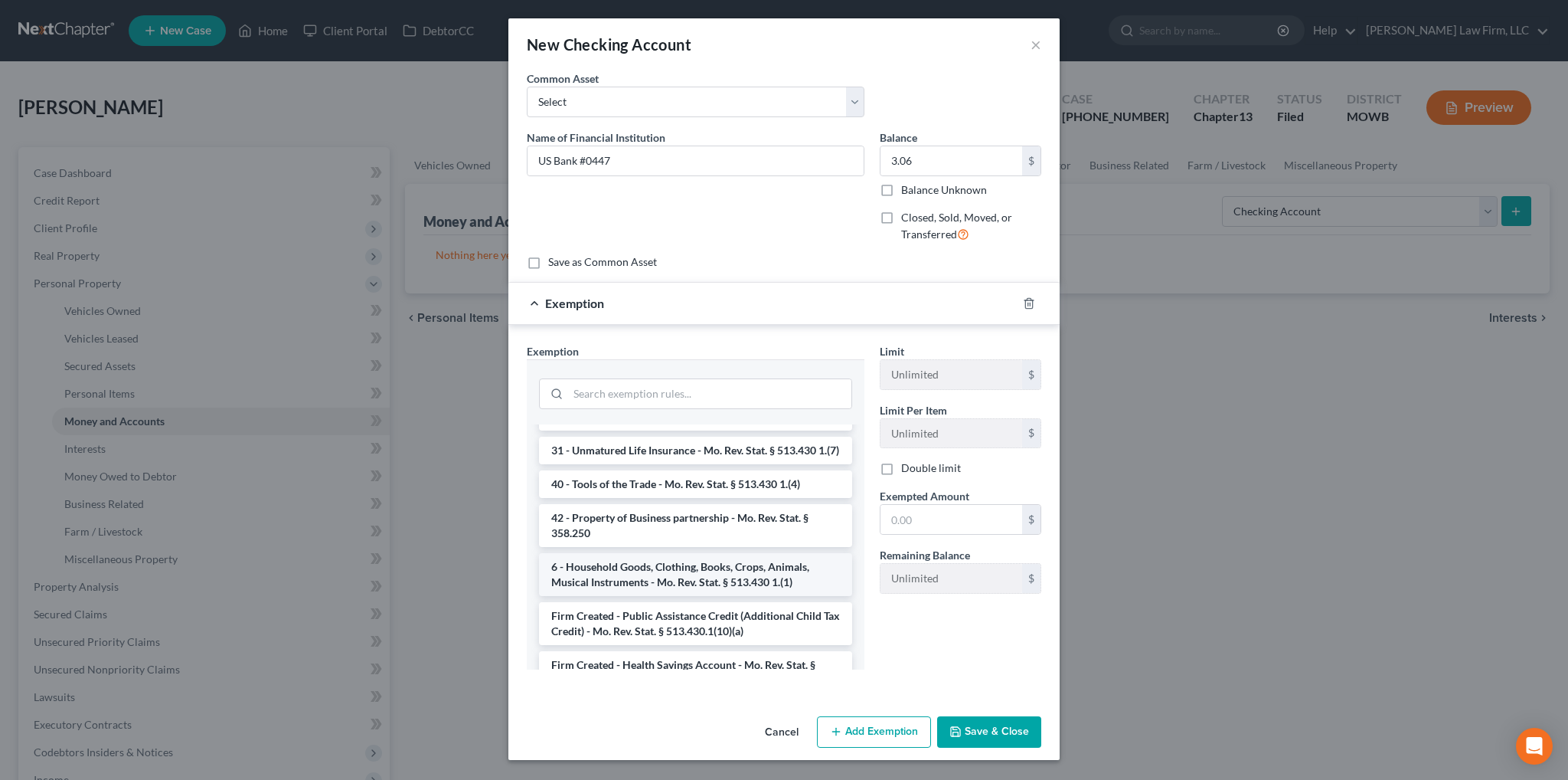
click at [668, 596] on li "6 - Household Goods, Clothing, Books, Crops, Animals, Musical Instruments - Mo.…" at bounding box center [696, 575] width 313 height 43
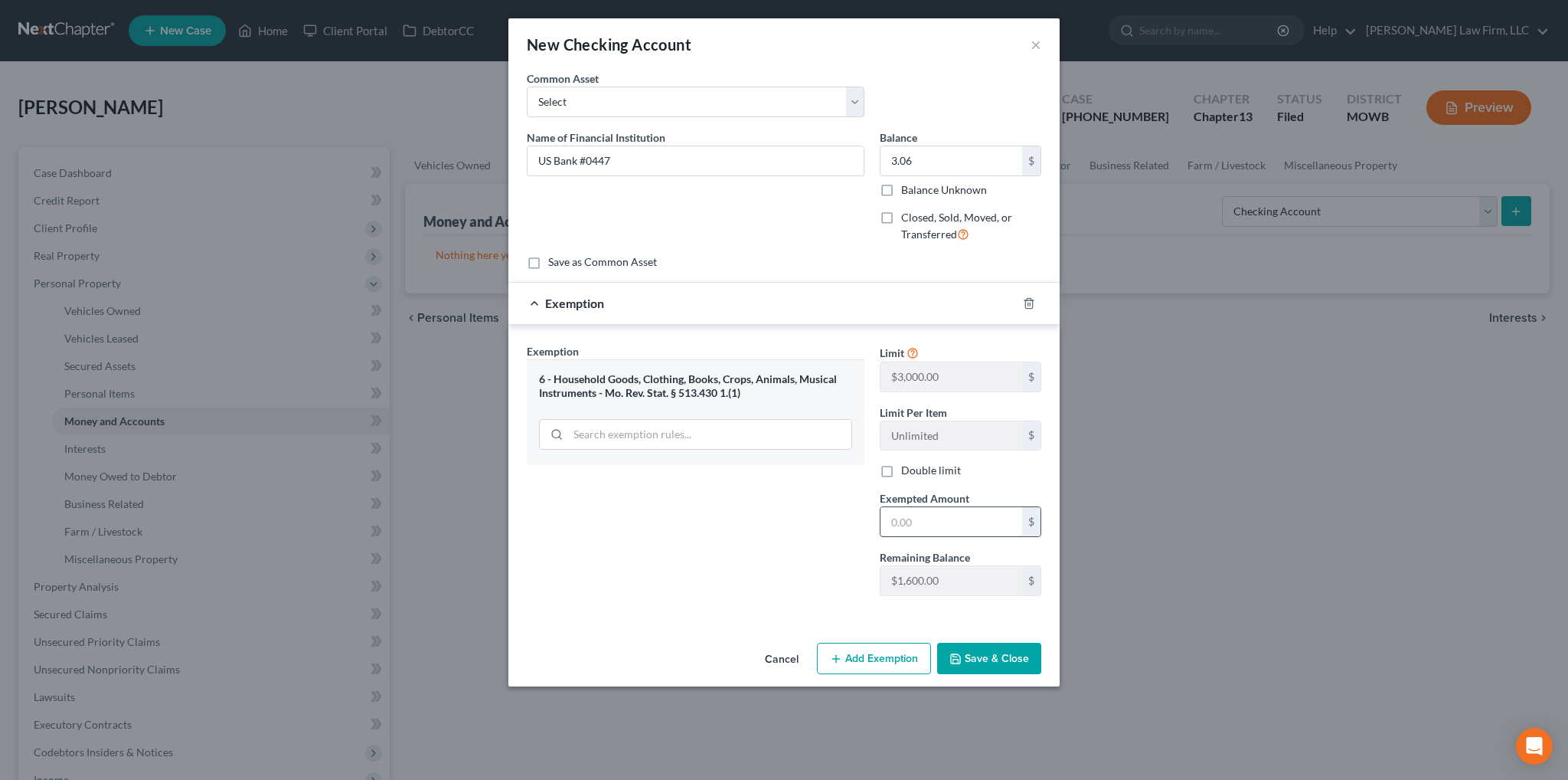
click at [916, 517] on input "text" at bounding box center [951, 522] width 142 height 29
type input "3.06"
click at [978, 661] on button "Save & Close" at bounding box center [989, 658] width 104 height 32
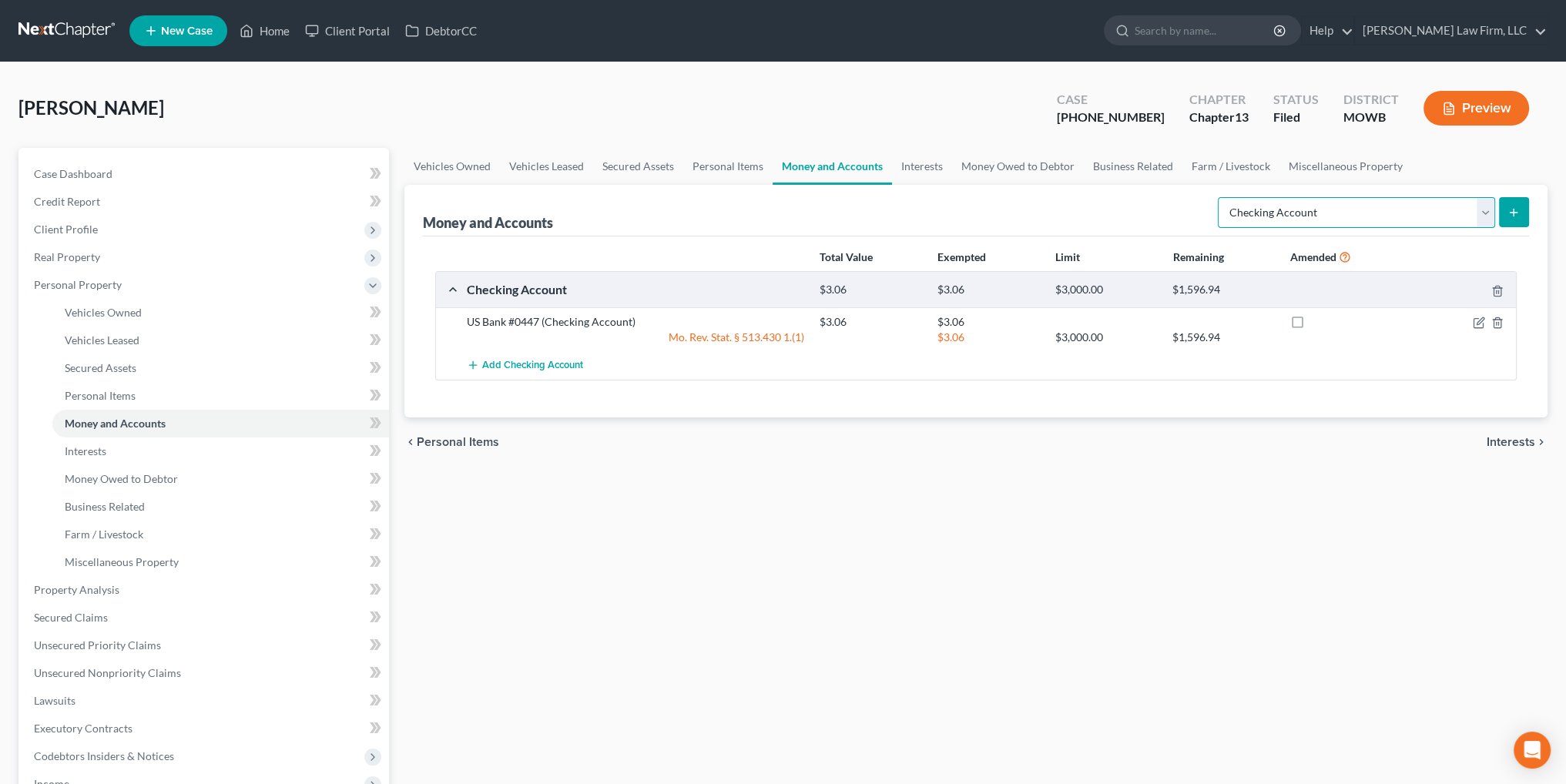
drag, startPoint x: 1481, startPoint y: 212, endPoint x: 1473, endPoint y: 213, distance: 8.1
click at [1481, 212] on select "Select Account Type Brokerage Cash on Hand Certificates of Deposit Checking Acc…" at bounding box center [1356, 213] width 277 height 31
select select "savings"
click at [1221, 198] on select "Select Account Type Brokerage Cash on Hand Certificates of Deposit Checking Acc…" at bounding box center [1356, 213] width 277 height 31
click at [1512, 212] on line "submit" at bounding box center [1514, 212] width 7 height 0
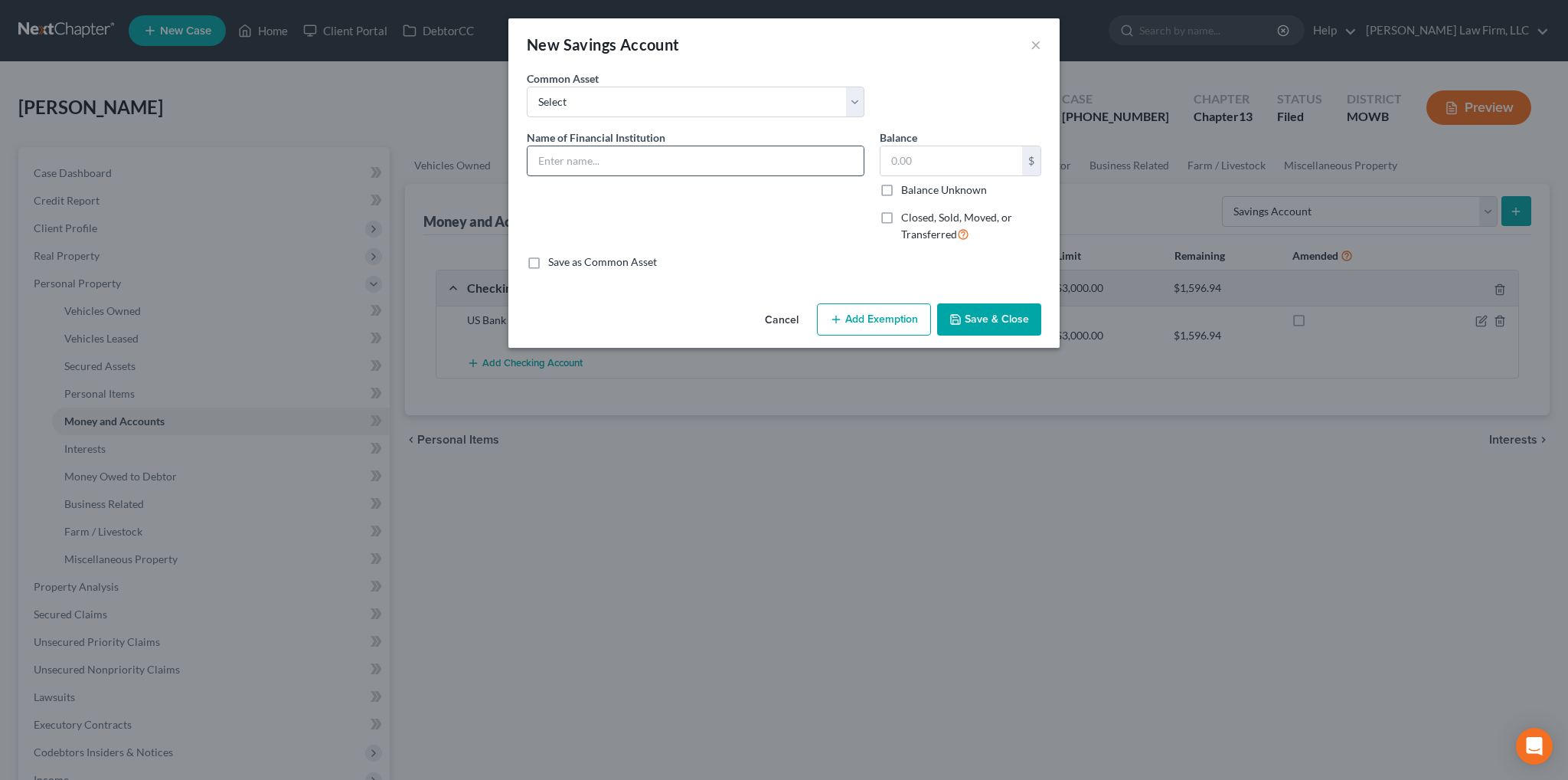
click at [553, 160] on input "text" at bounding box center [696, 161] width 336 height 29
type input "US Bank #8154"
type input "0.21"
click at [853, 326] on button "Add Exemption" at bounding box center [874, 319] width 114 height 32
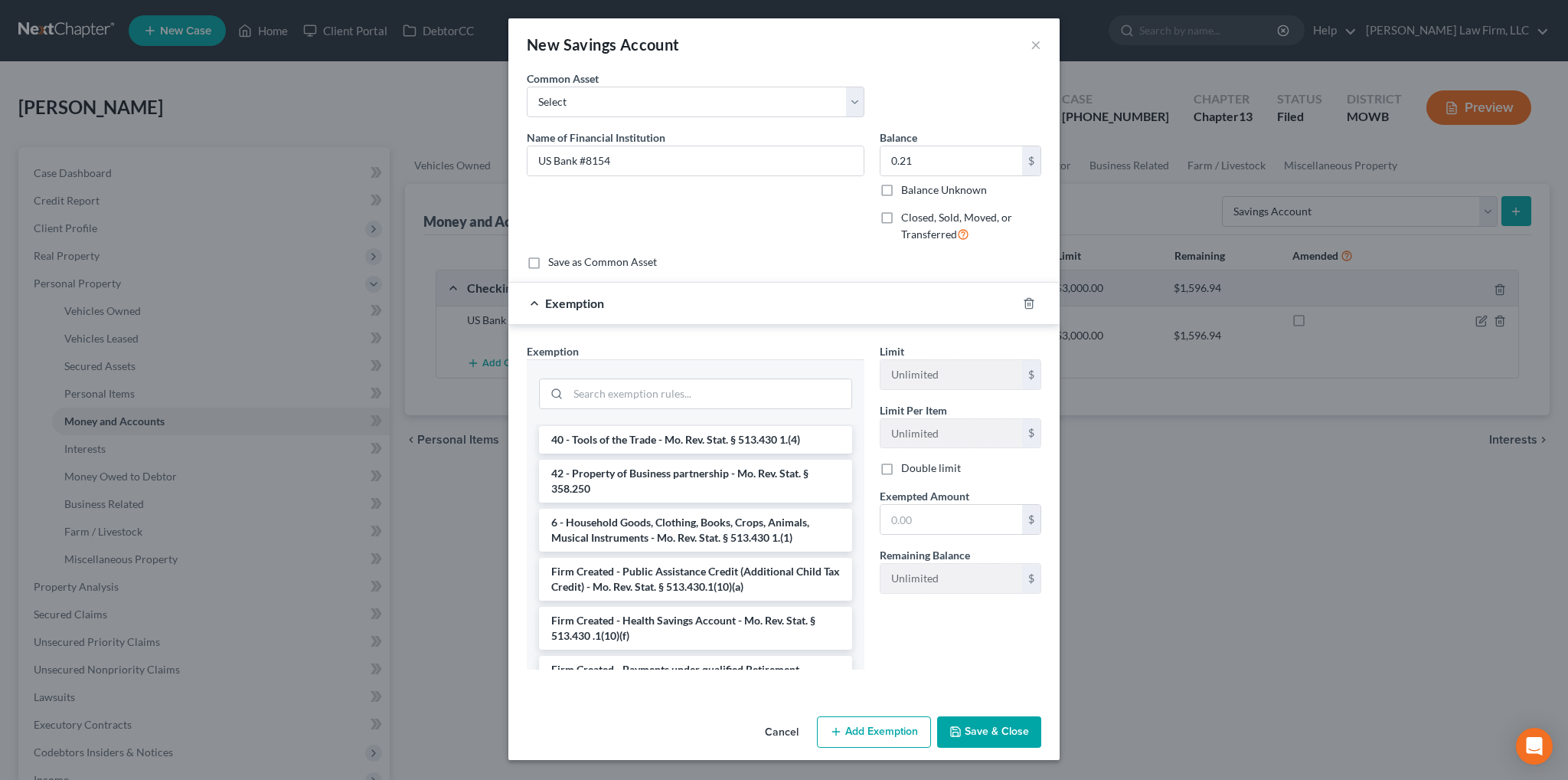
scroll to position [1762, 0]
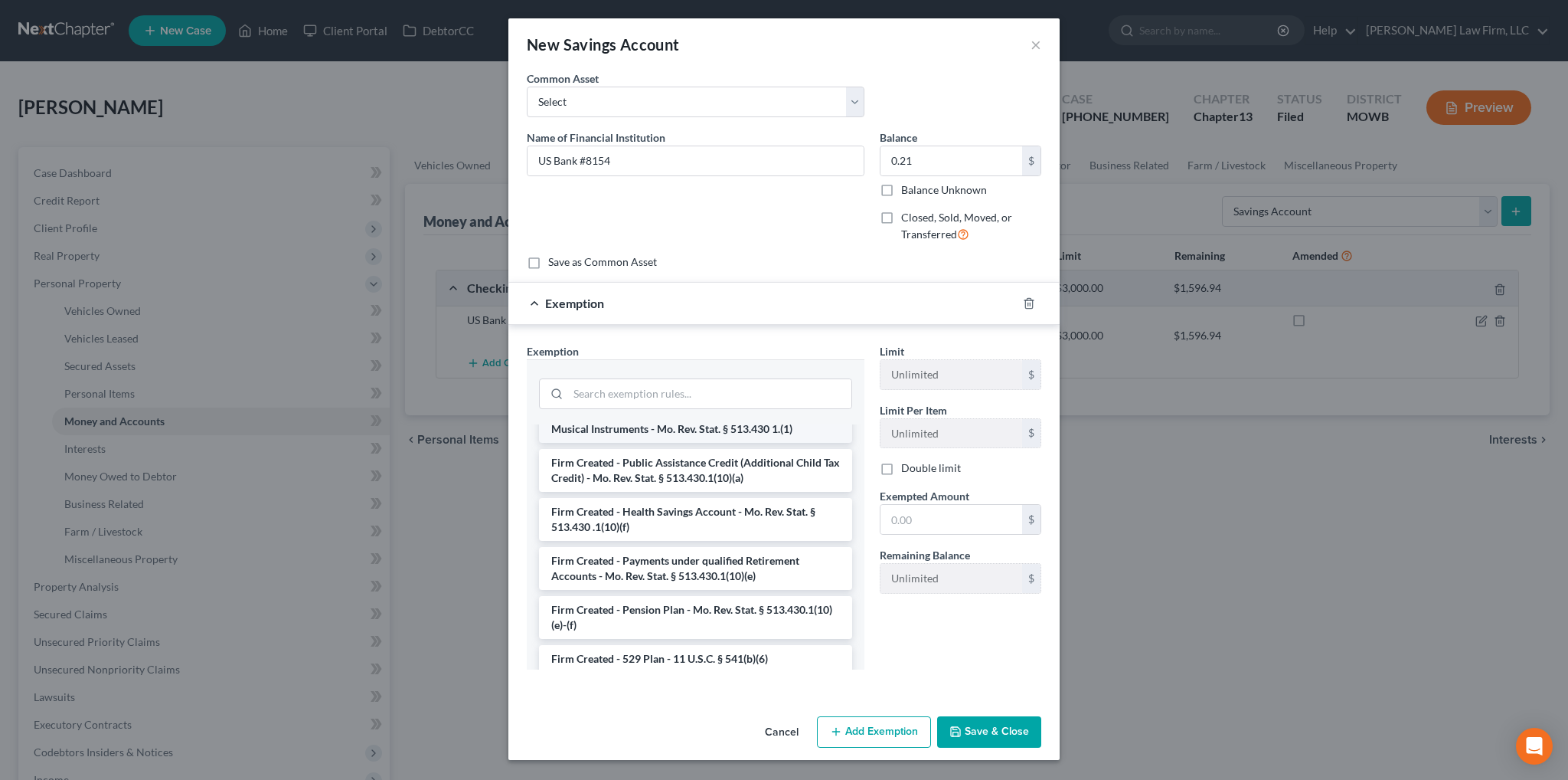
click at [682, 432] on li "6 - Household Goods, Clothing, Books, Crops, Animals, Musical Instruments - Mo.…" at bounding box center [696, 421] width 313 height 43
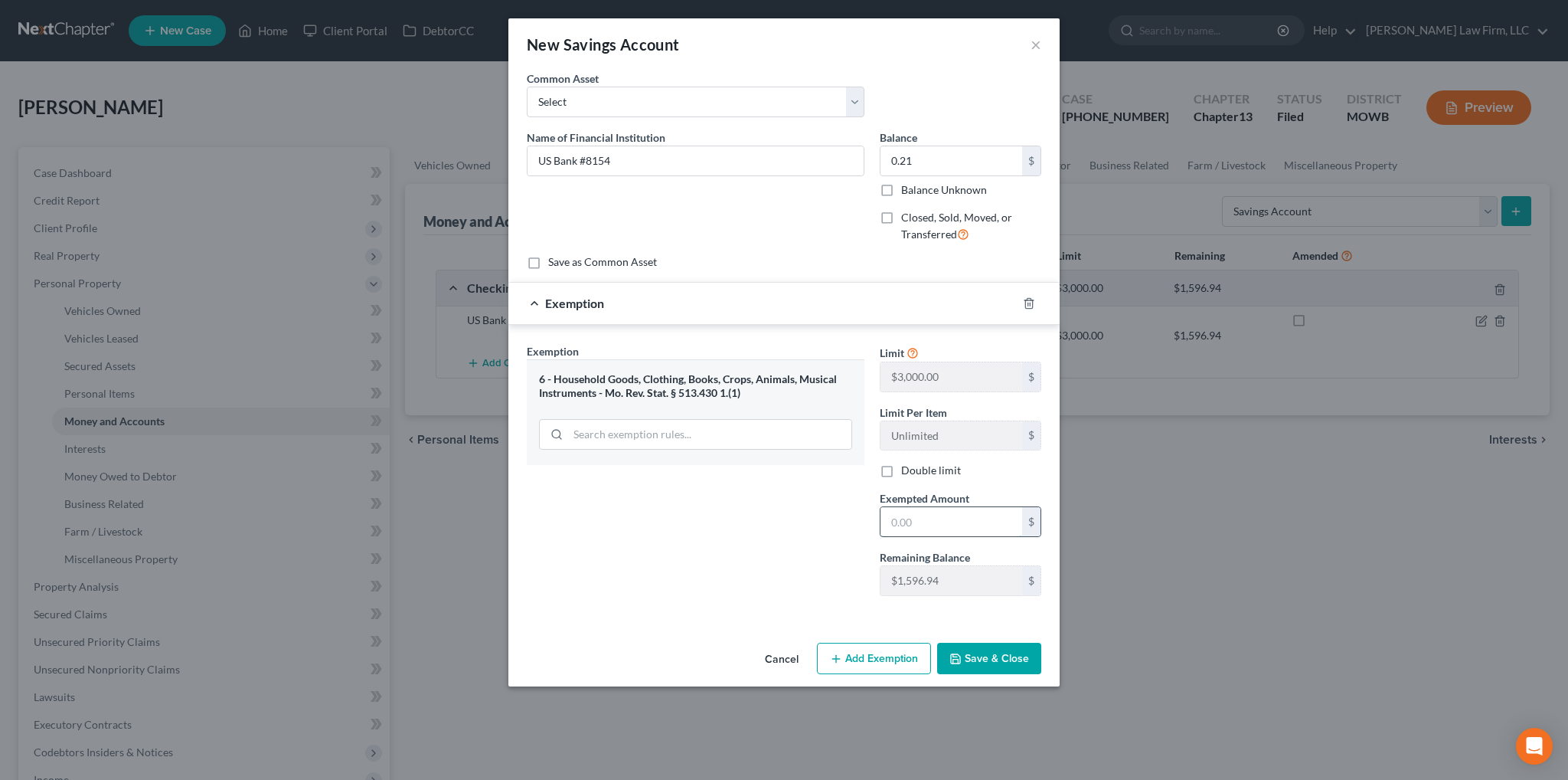
click at [928, 514] on input "text" at bounding box center [951, 522] width 142 height 29
type input "0.21"
click at [980, 654] on button "Save & Close" at bounding box center [989, 658] width 104 height 32
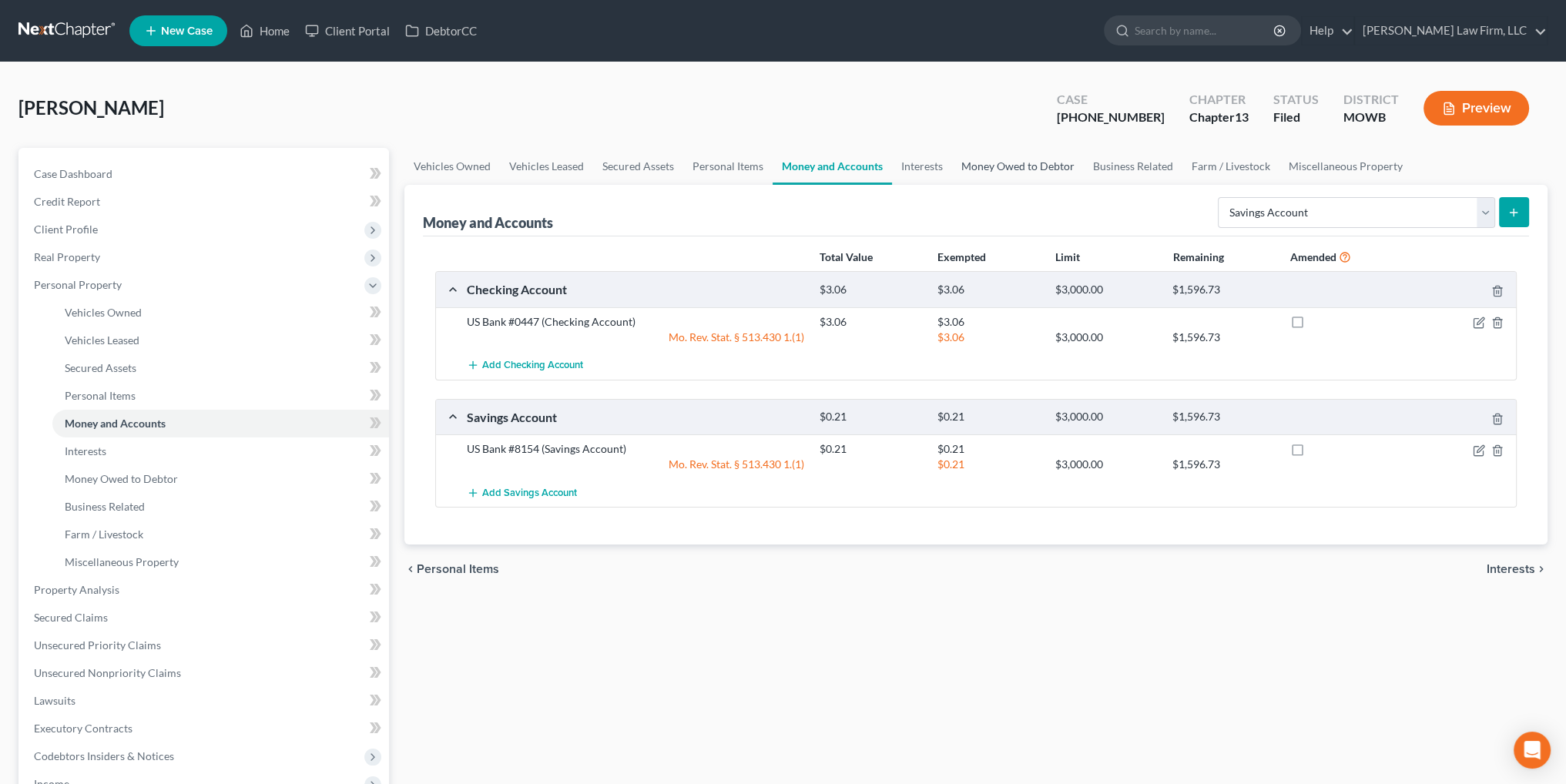
click at [1011, 162] on link "Money Owed to Debtor" at bounding box center [1017, 166] width 132 height 37
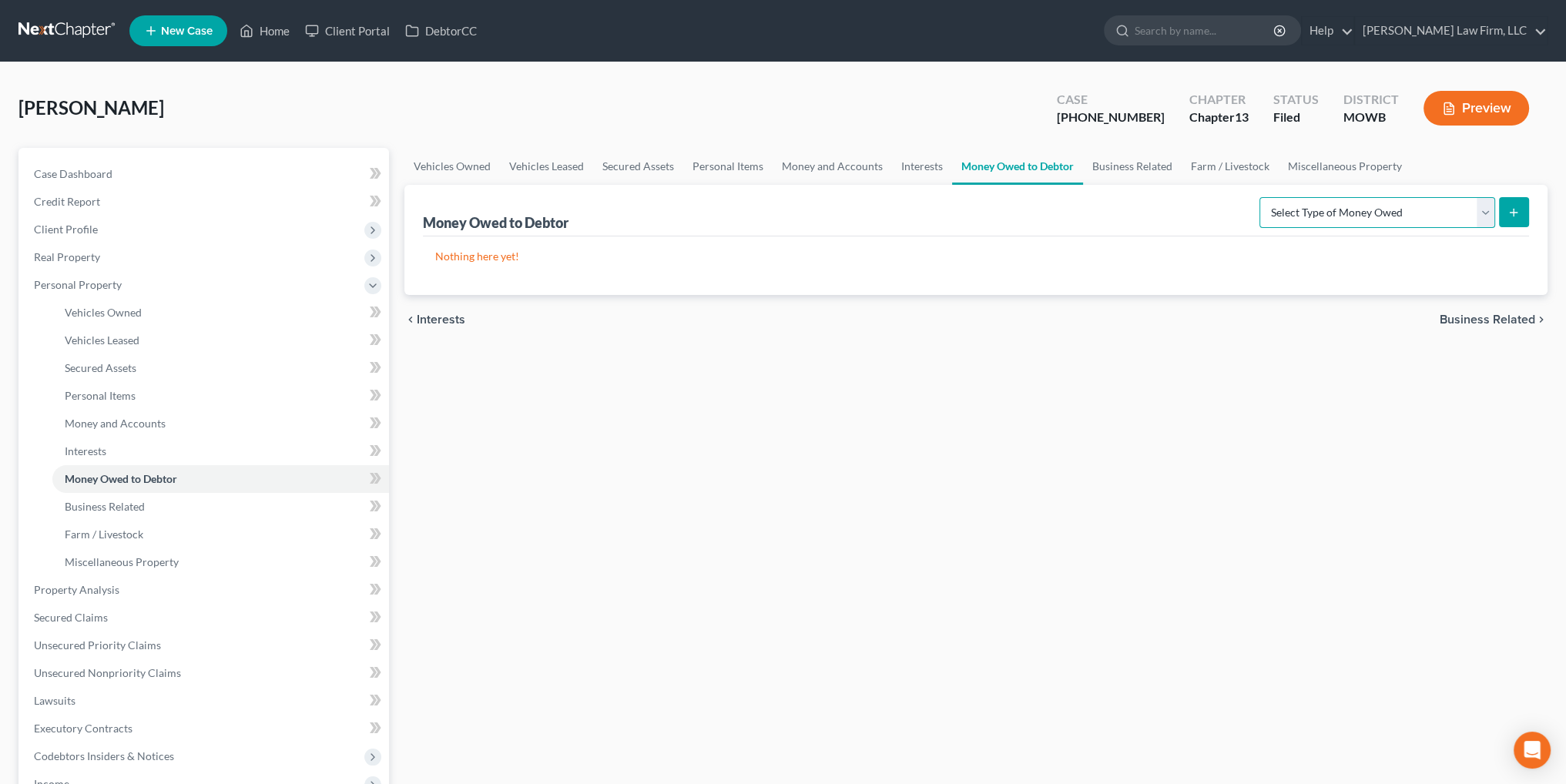
click at [1437, 216] on select "Select Type of Money Owed Accounts Receivable Alimony Child Support Claims Agai…" at bounding box center [1377, 213] width 236 height 31
click at [1262, 198] on select "Select Type of Money Owed Accounts Receivable Alimony Child Support Claims Agai…" at bounding box center [1377, 213] width 236 height 31
click at [1516, 215] on icon "submit" at bounding box center [1513, 212] width 12 height 12
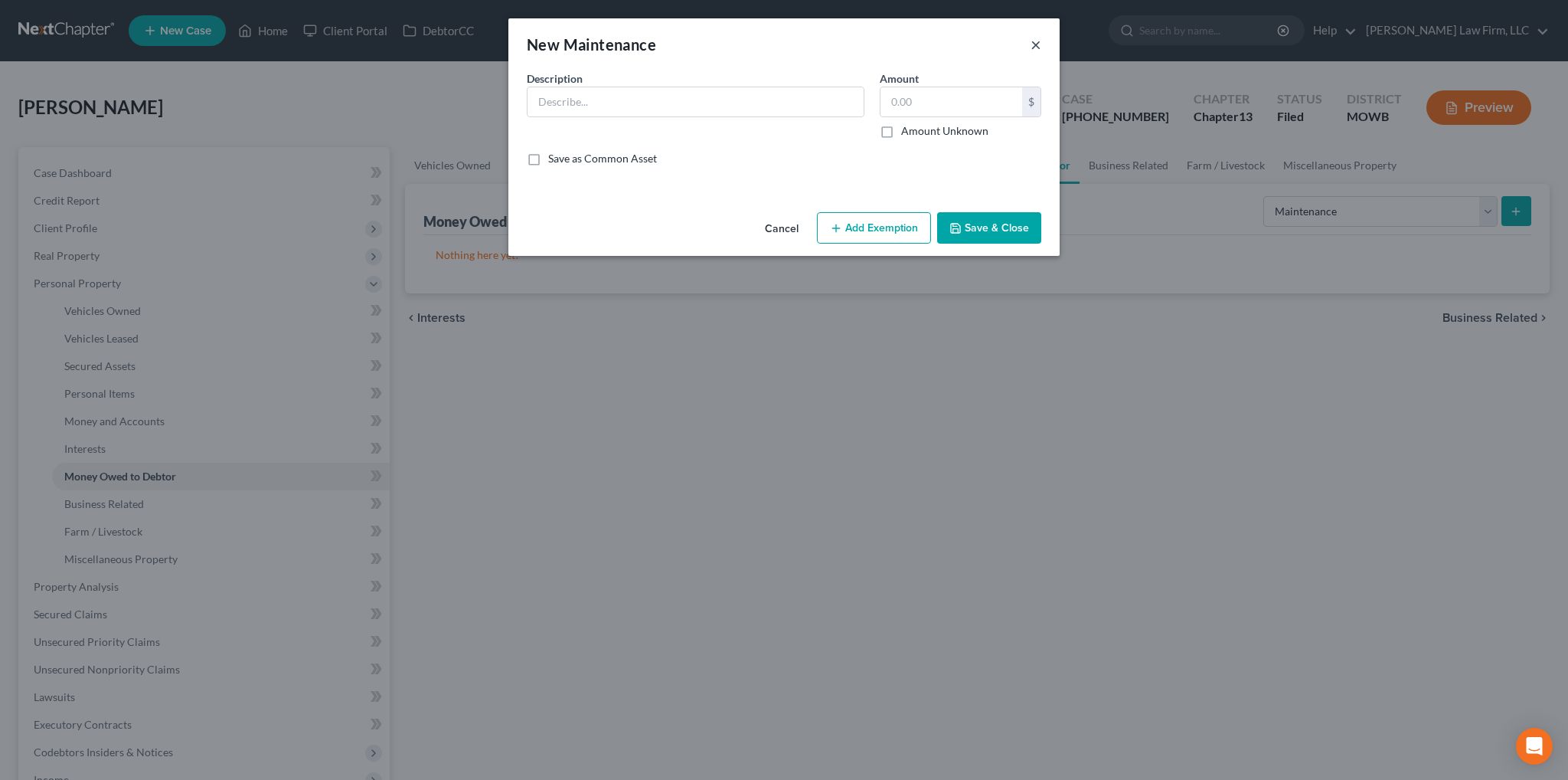
click at [1033, 40] on button "×" at bounding box center [1036, 44] width 10 height 18
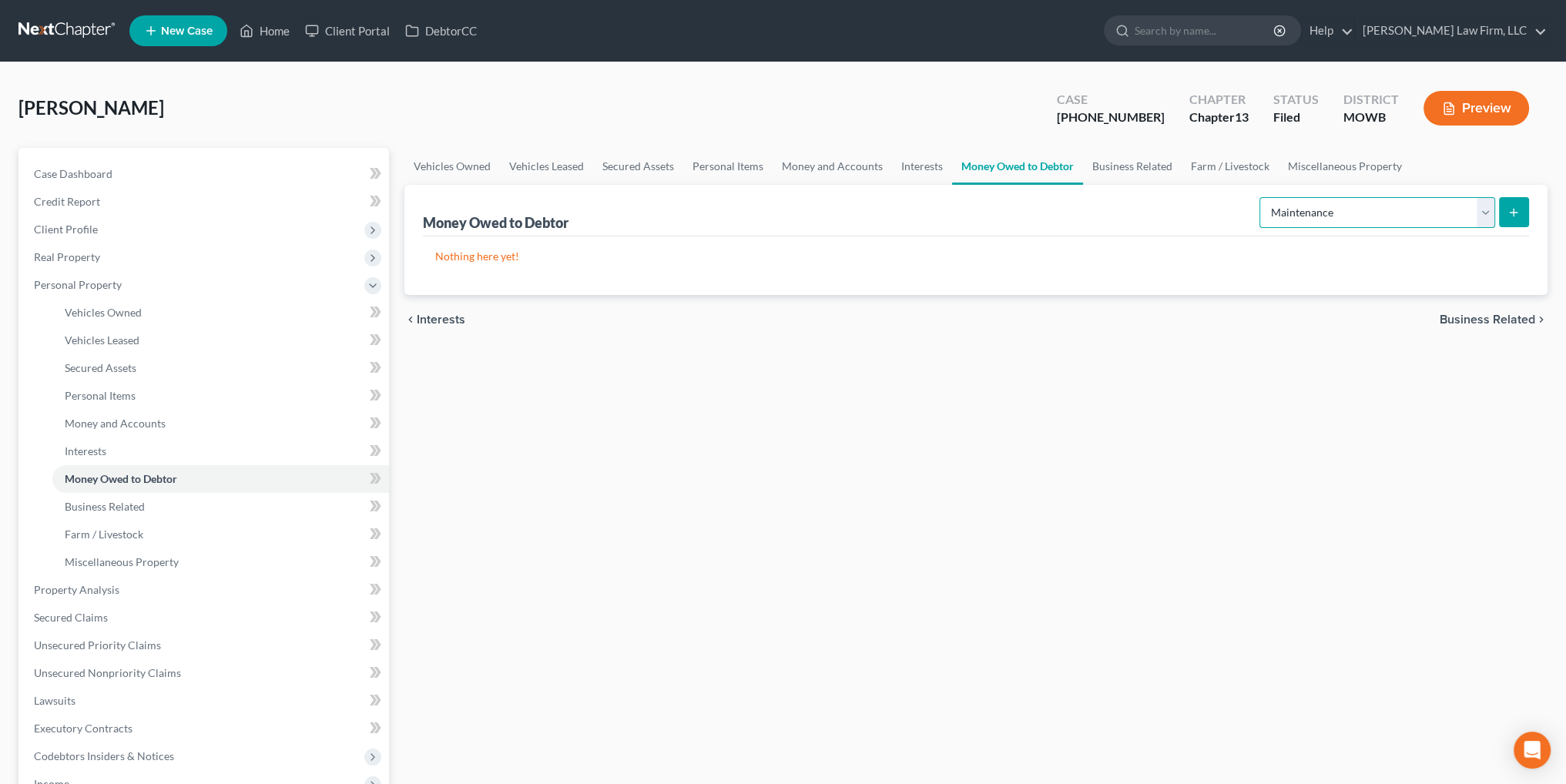
click at [1488, 210] on select "Select Type of Money Owed Accounts Receivable Alimony Child Support Claims Agai…" at bounding box center [1377, 213] width 236 height 31
select select "accounts_receivable"
click at [1262, 198] on select "Select Type of Money Owed Accounts Receivable Alimony Child Support Claims Agai…" at bounding box center [1377, 213] width 236 height 31
click at [1510, 211] on icon "submit" at bounding box center [1513, 212] width 12 height 12
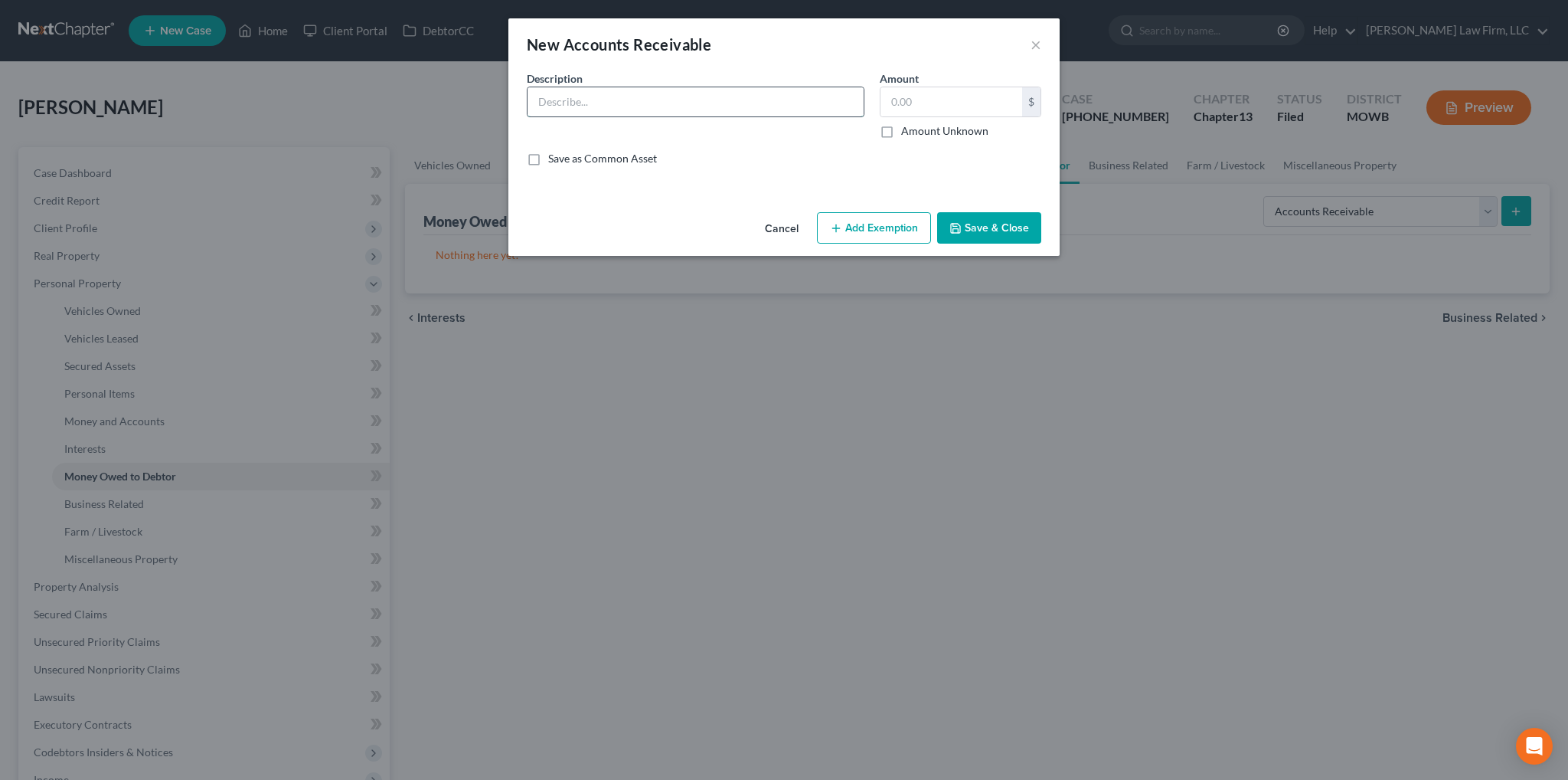
click at [631, 105] on input "text" at bounding box center [696, 102] width 336 height 29
type input "Tenant/roommate"
type input "300.00"
click at [908, 226] on button "Add Exemption" at bounding box center [874, 227] width 114 height 32
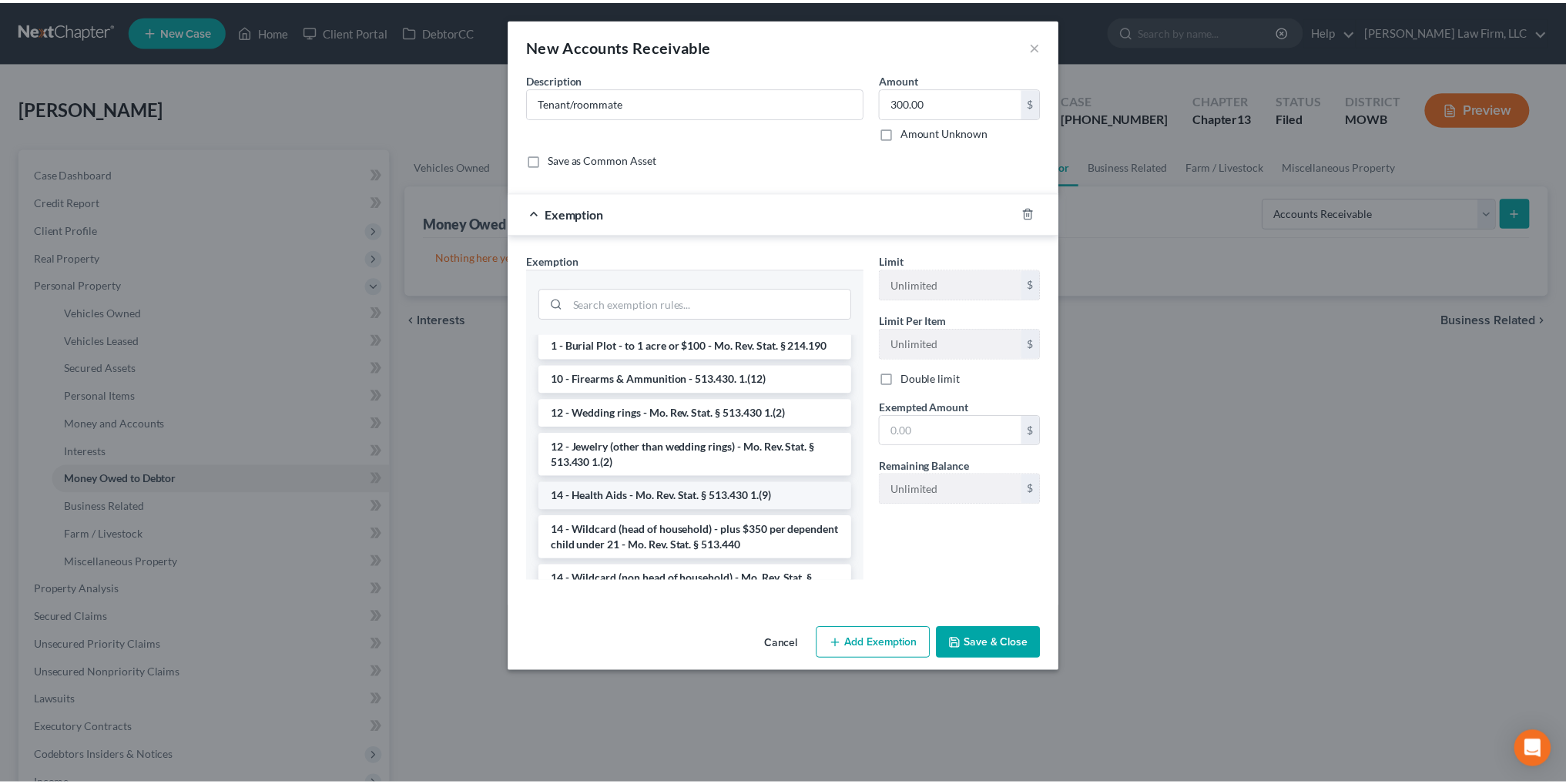
scroll to position [231, 0]
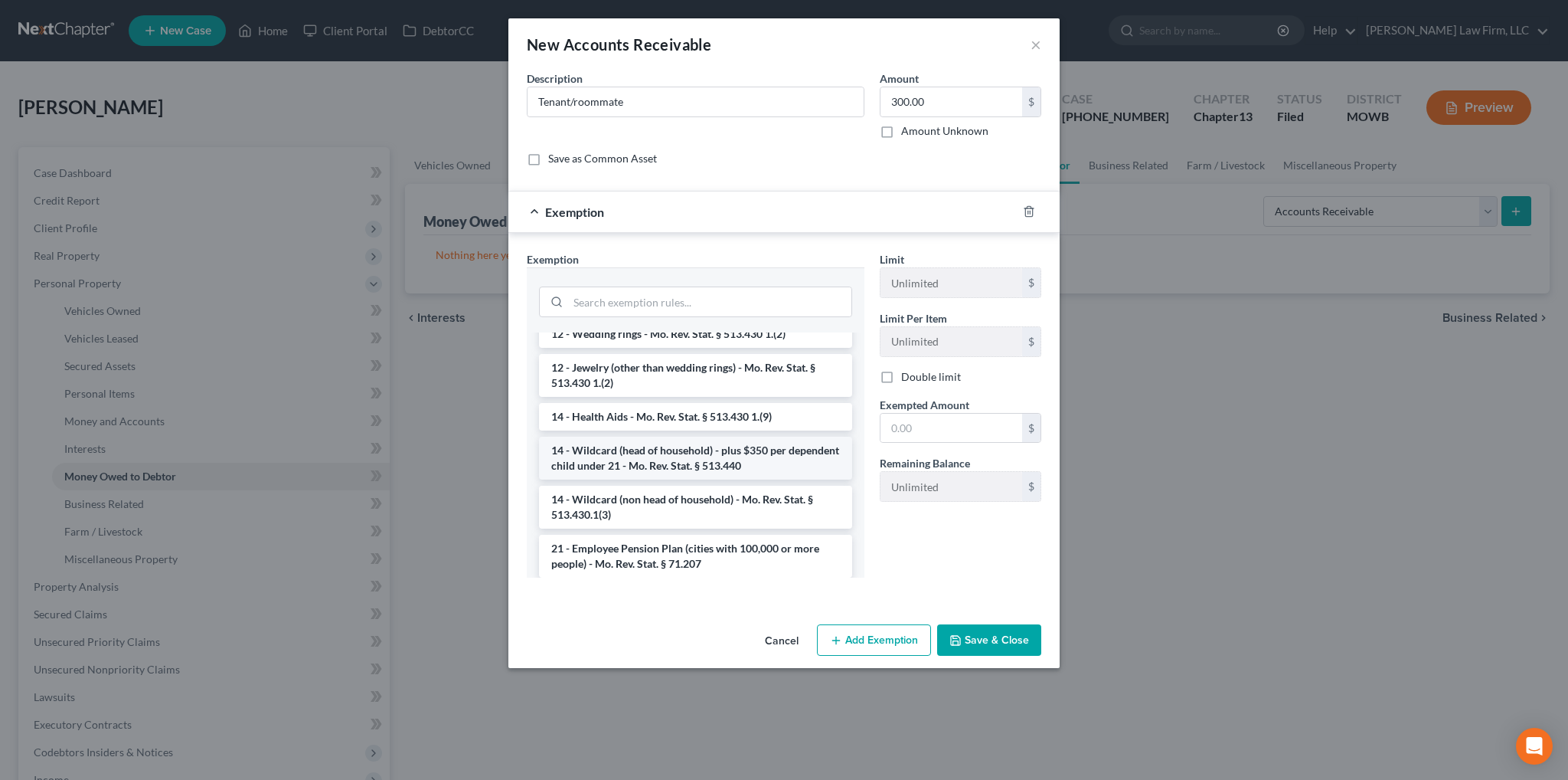
click at [683, 459] on li "14 - Wildcard (head of household) - plus $350 per dependent child under 21 - Mo…" at bounding box center [696, 458] width 313 height 43
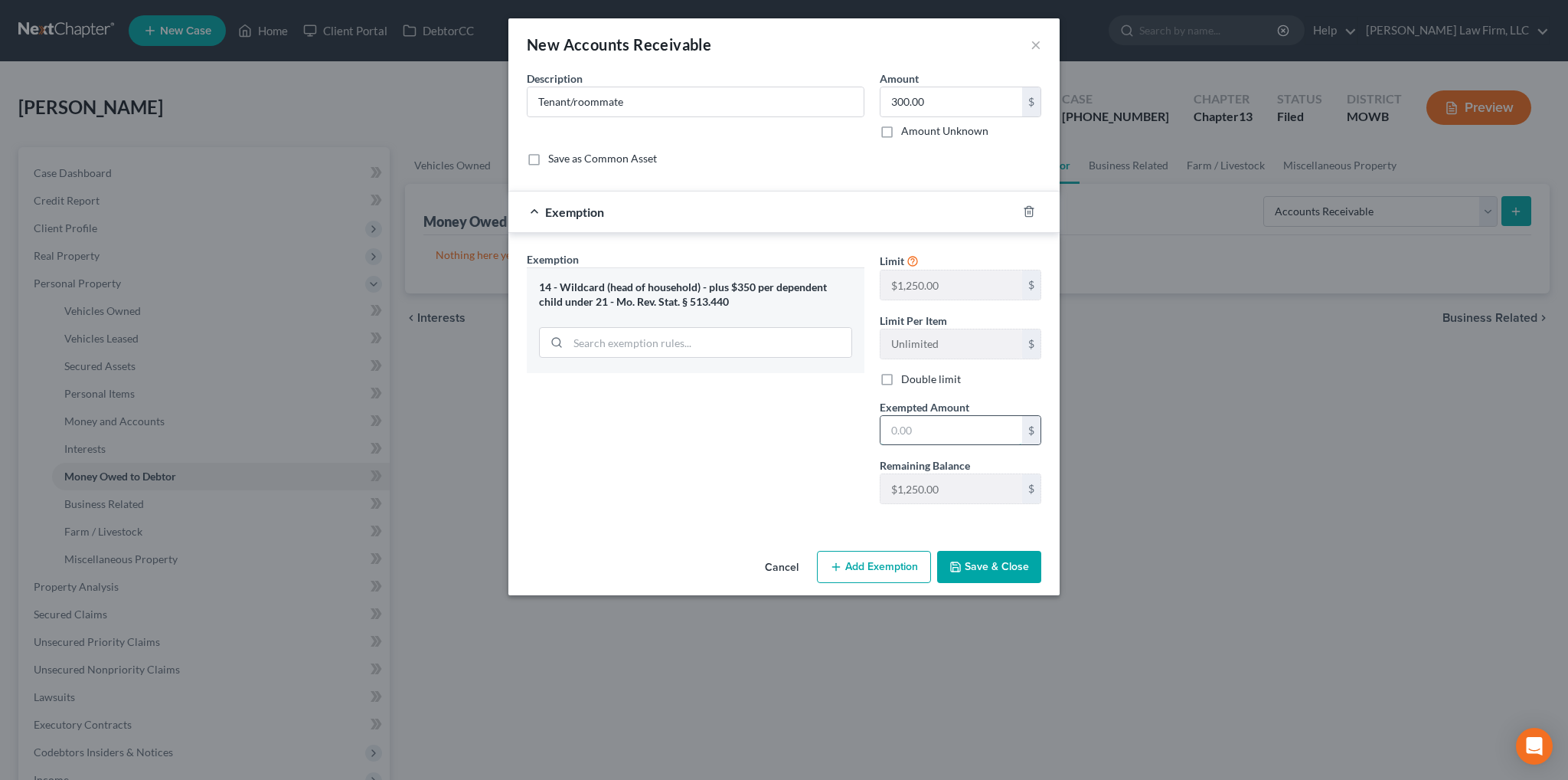
click at [943, 432] on input "text" at bounding box center [951, 431] width 142 height 29
type input "300.00"
click at [990, 568] on button "Save & Close" at bounding box center [989, 566] width 104 height 32
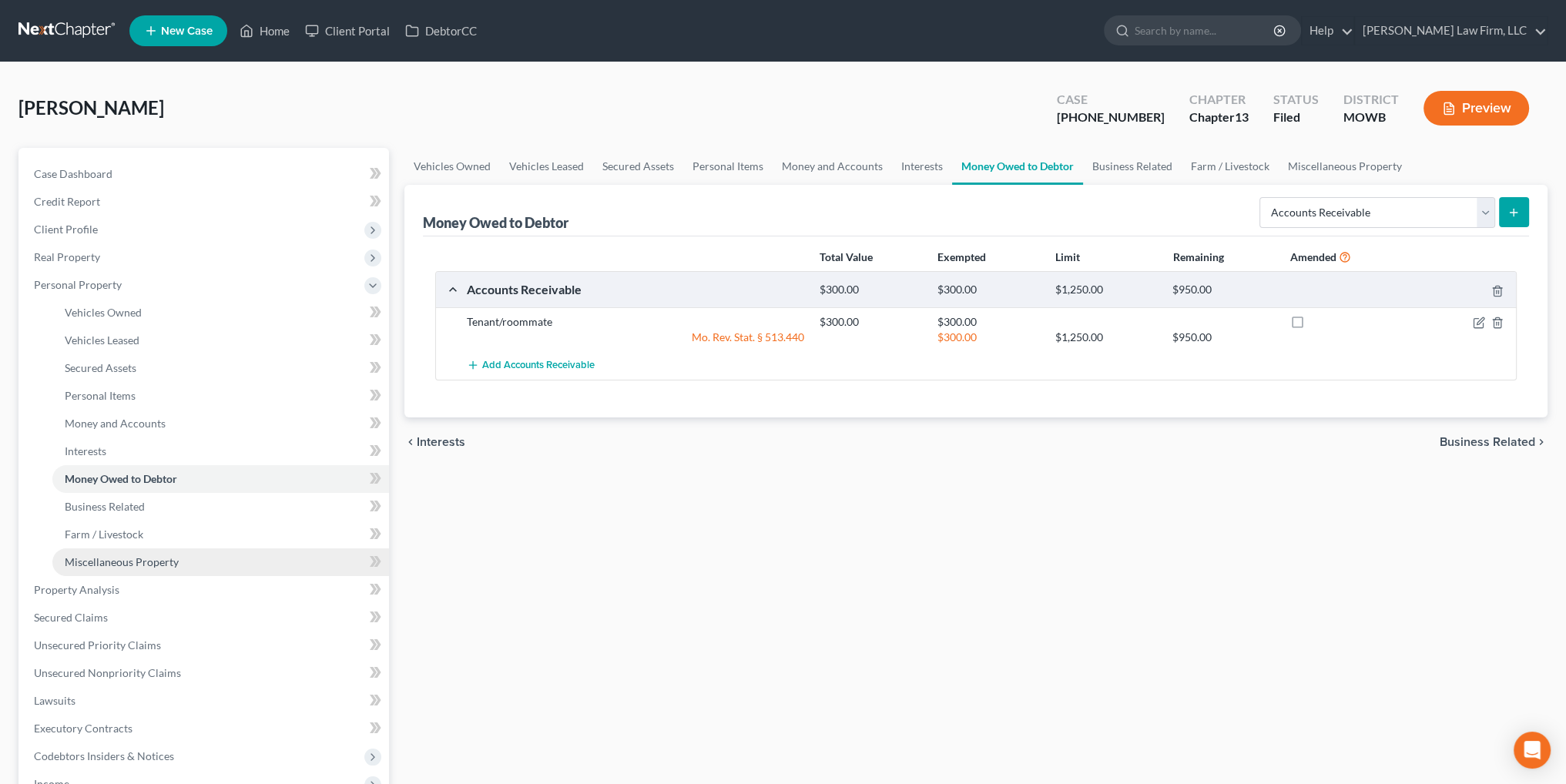
click at [126, 561] on span "Miscellaneous Property" at bounding box center [122, 561] width 114 height 13
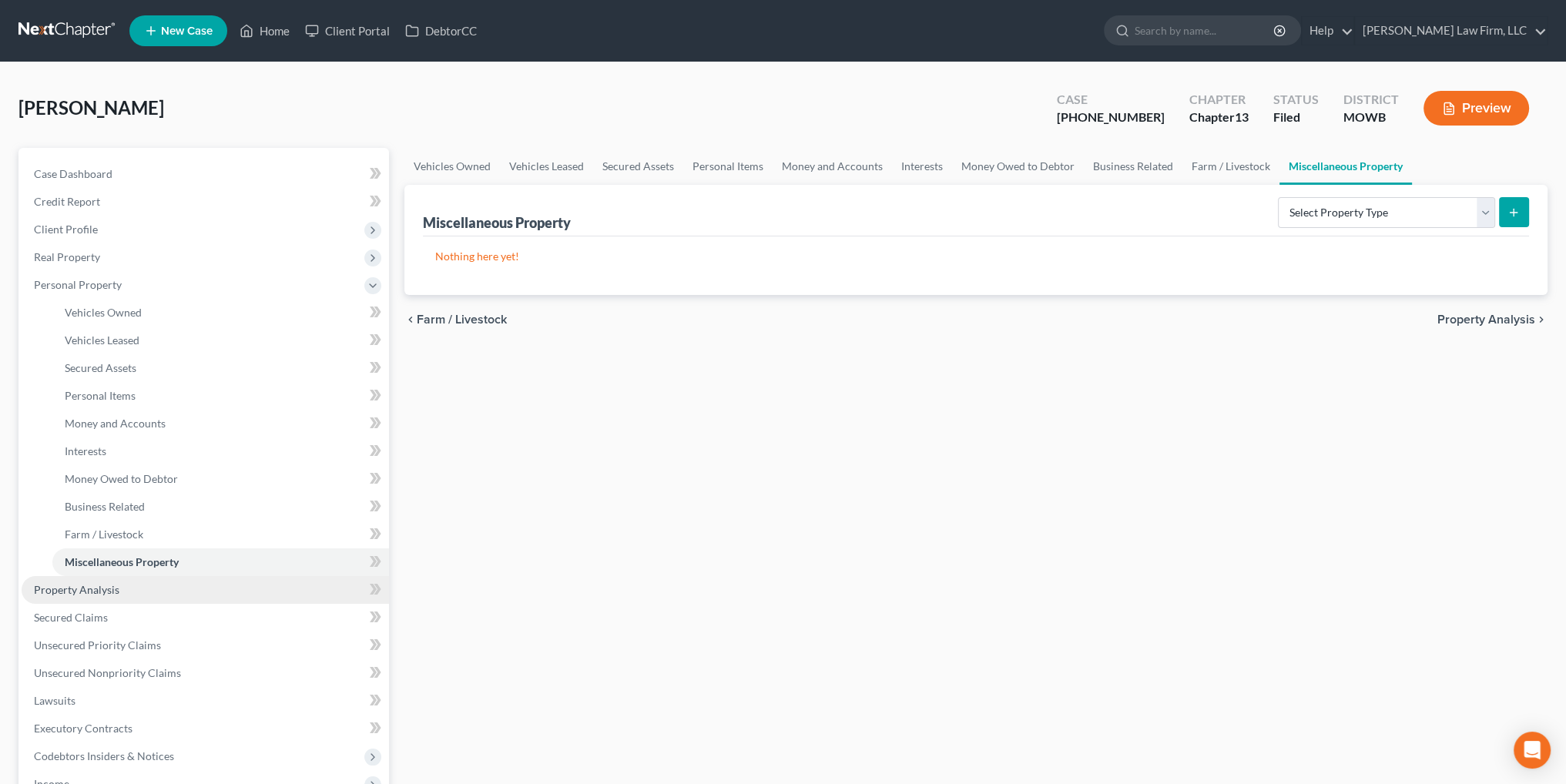
click at [72, 593] on span "Property Analysis" at bounding box center [76, 589] width 85 height 13
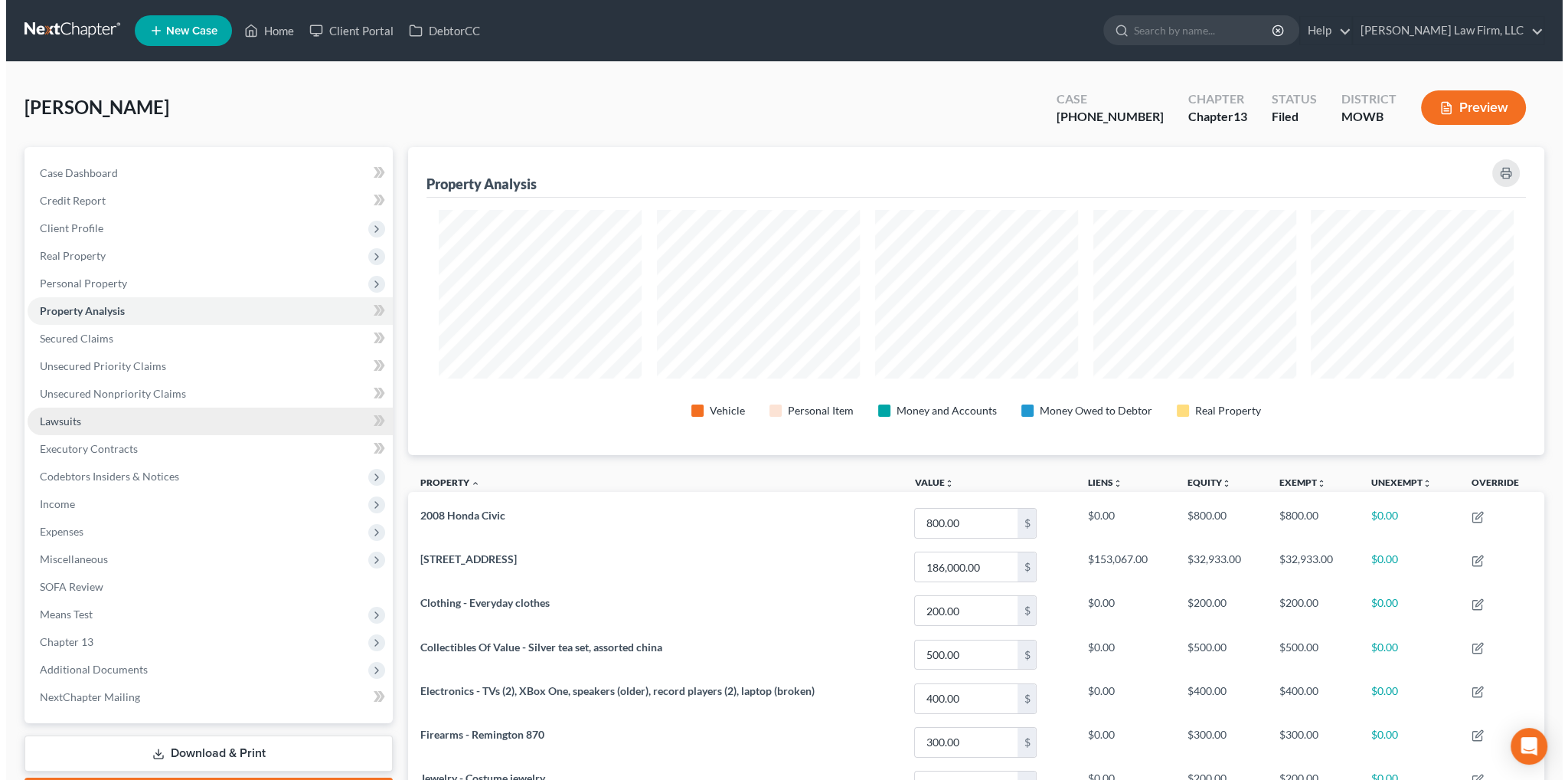
scroll to position [308, 1136]
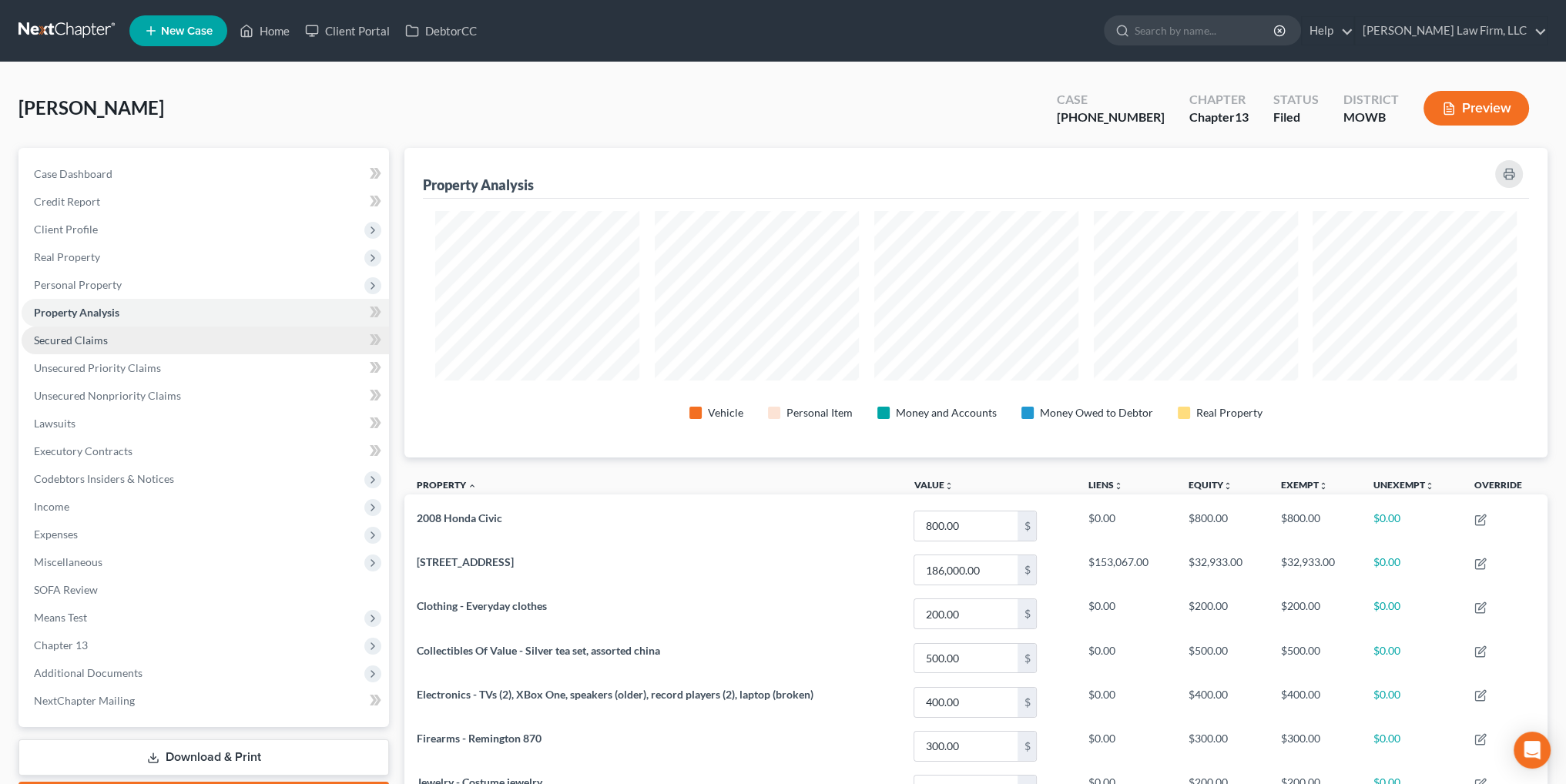
click at [86, 352] on link "Secured Claims" at bounding box center [205, 341] width 368 height 28
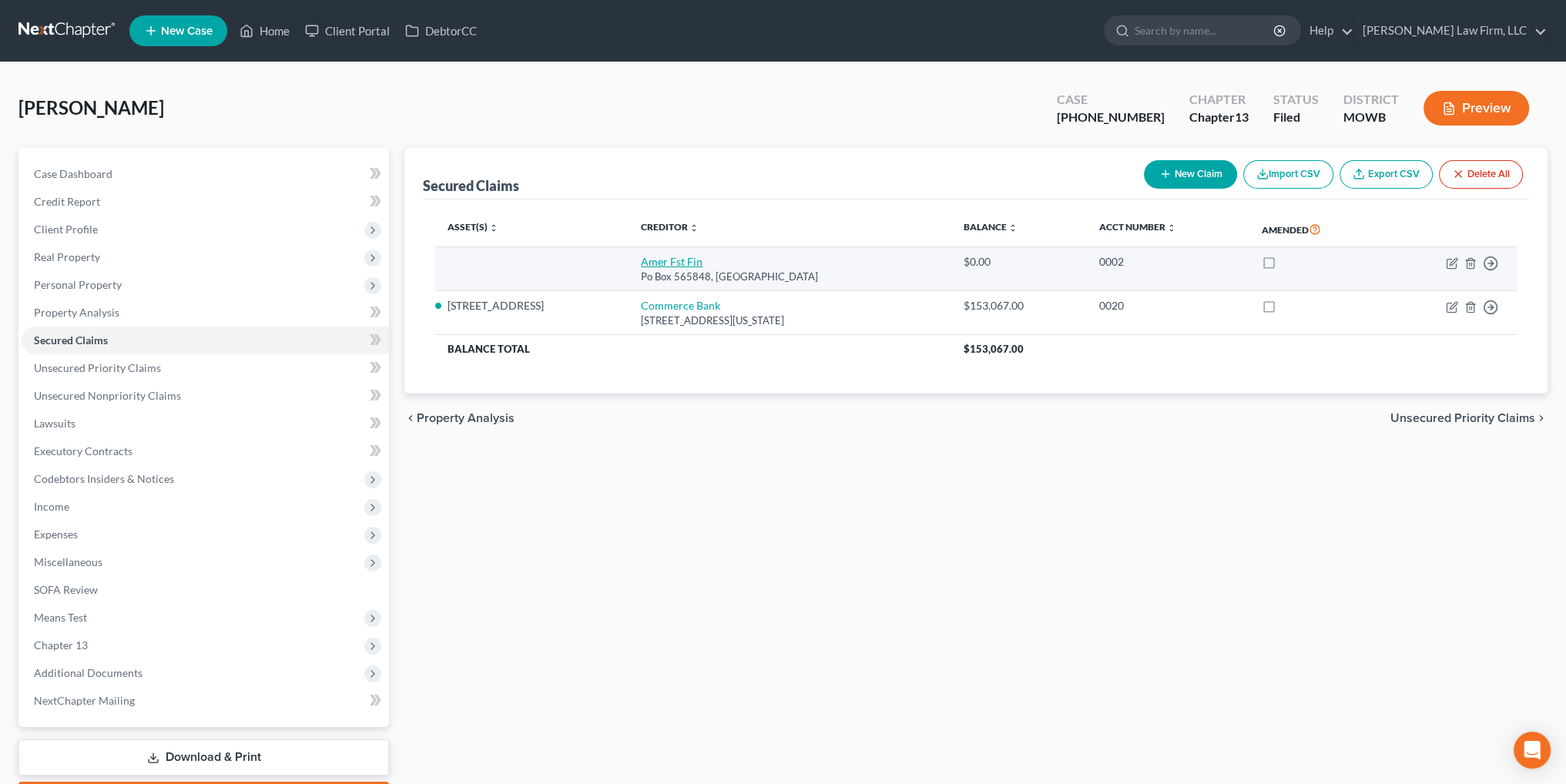
click at [670, 262] on link "Amer Fst Fin" at bounding box center [671, 261] width 61 height 13
select select "45"
select select "0"
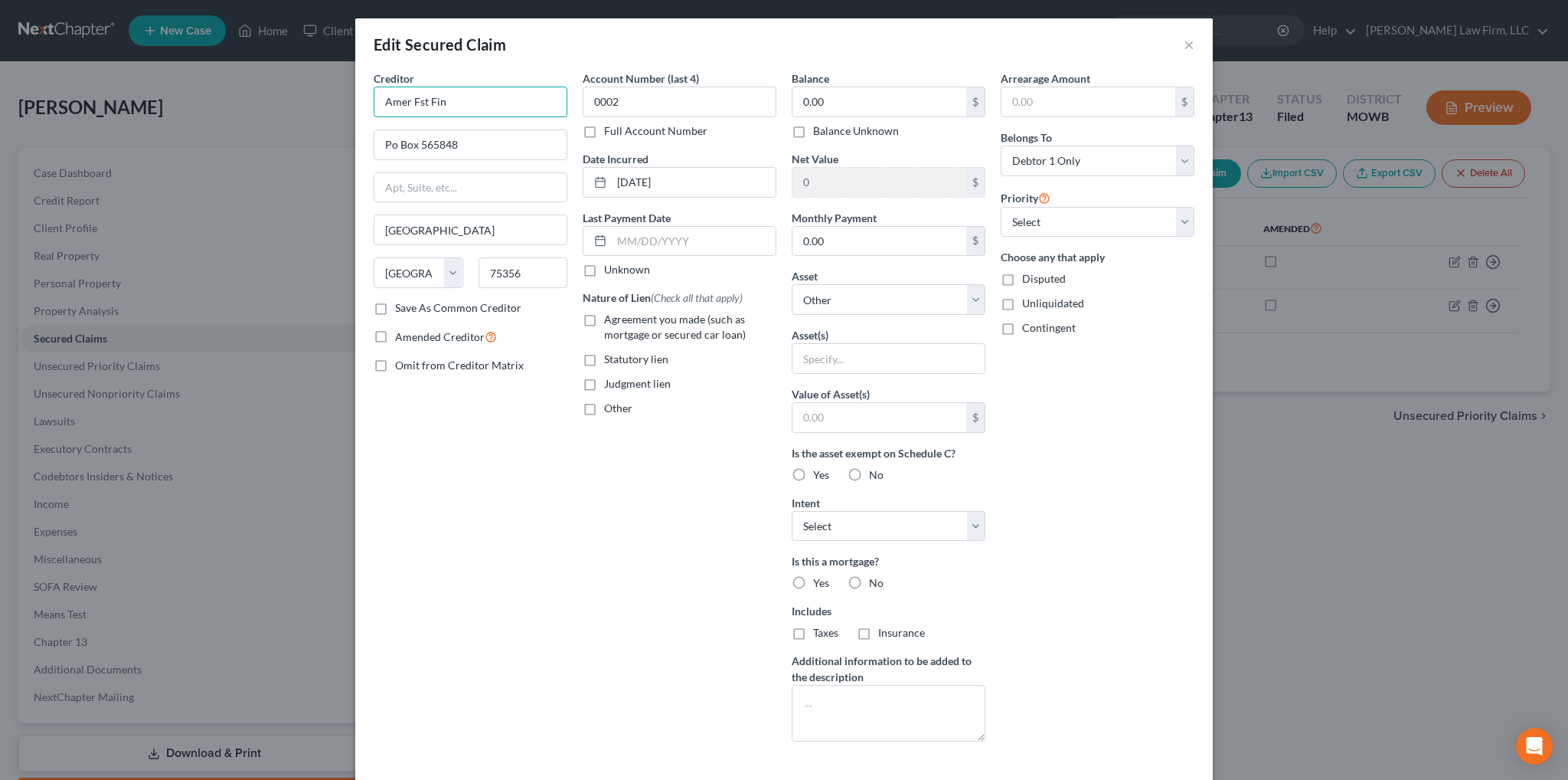
drag, startPoint x: 477, startPoint y: 99, endPoint x: 320, endPoint y: 100, distance: 157.0
click at [320, 100] on div "Edit Secured Claim × Creditor * Amer Fst Fin Po Box 565848 Dallas State AL AK A…" at bounding box center [784, 390] width 1568 height 780
type input "American First Financial"
click at [389, 145] on input "Po Box 565848" at bounding box center [471, 145] width 192 height 29
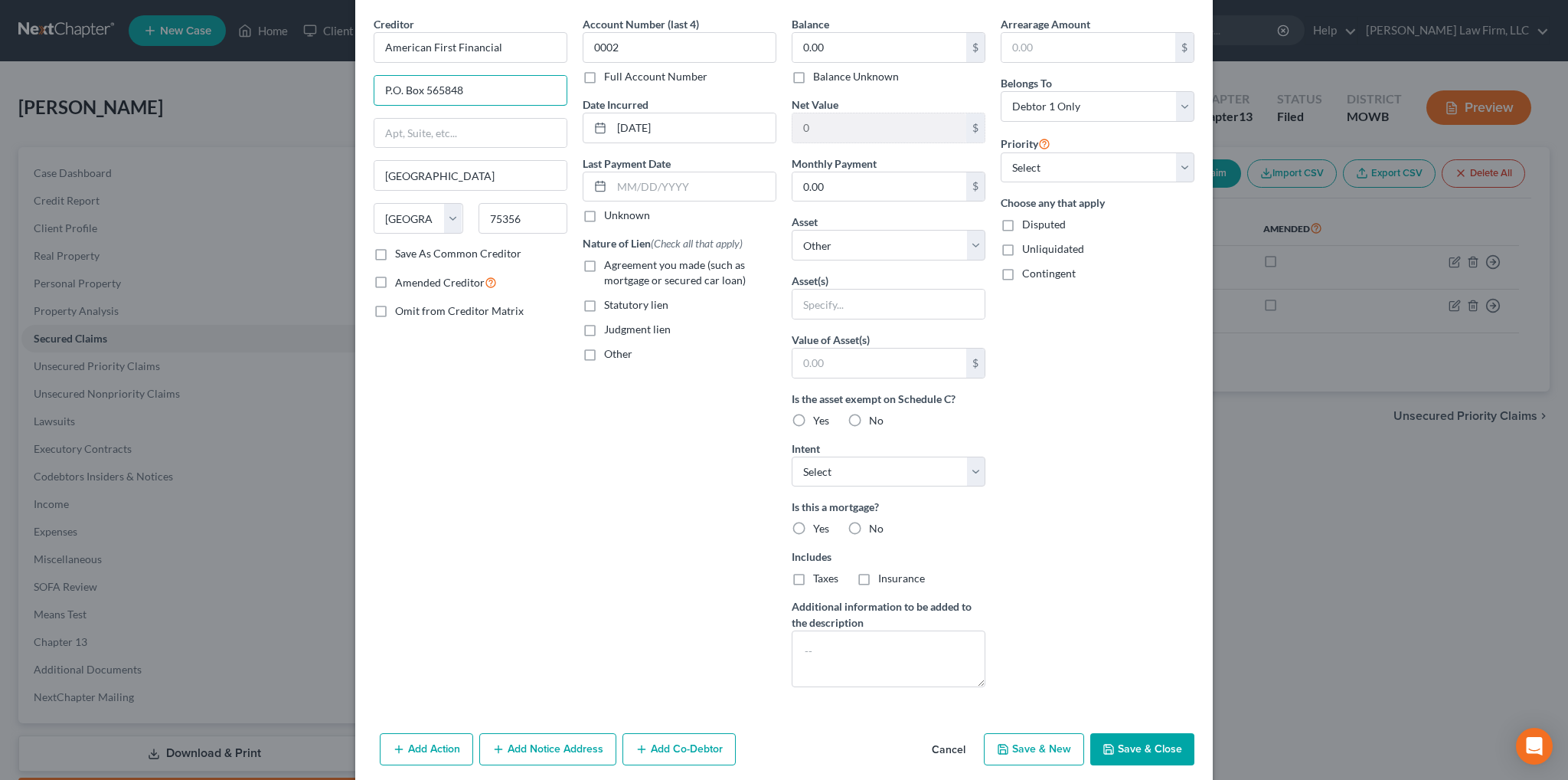
scroll to position [112, 0]
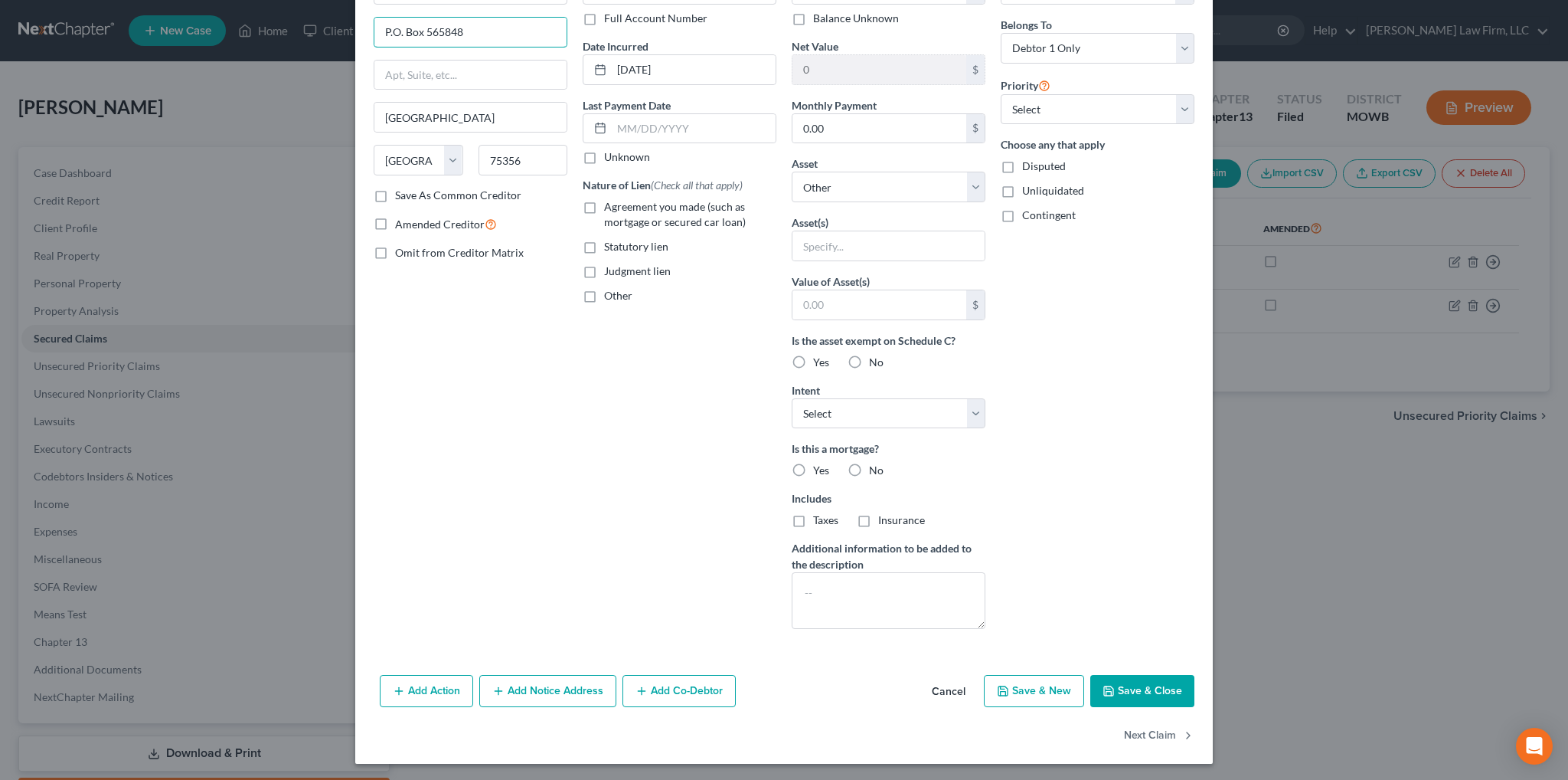
type input "P.O. Box 565848"
click at [1163, 686] on button "Save & Close" at bounding box center [1142, 691] width 104 height 32
select select
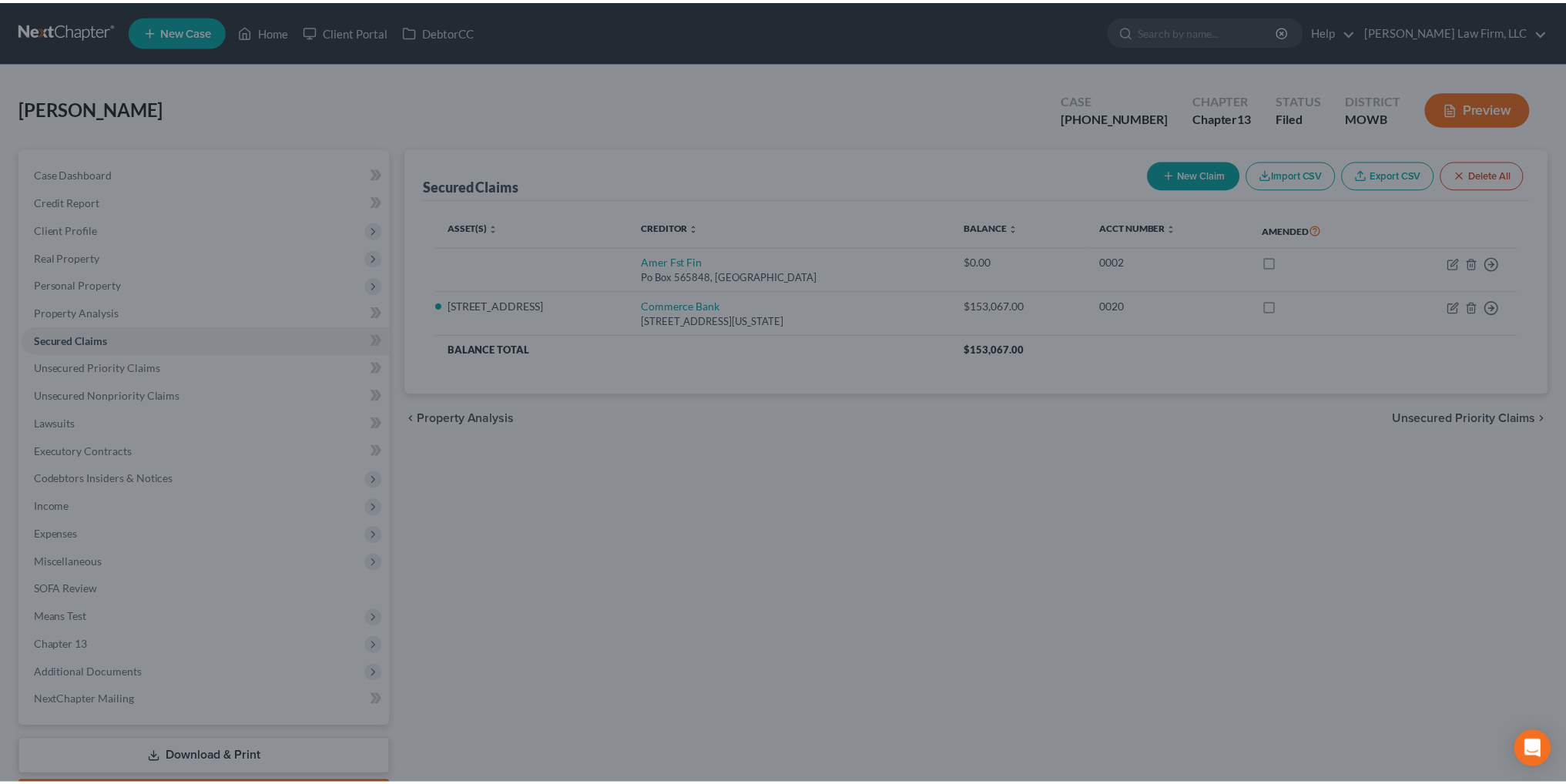
scroll to position [0, 0]
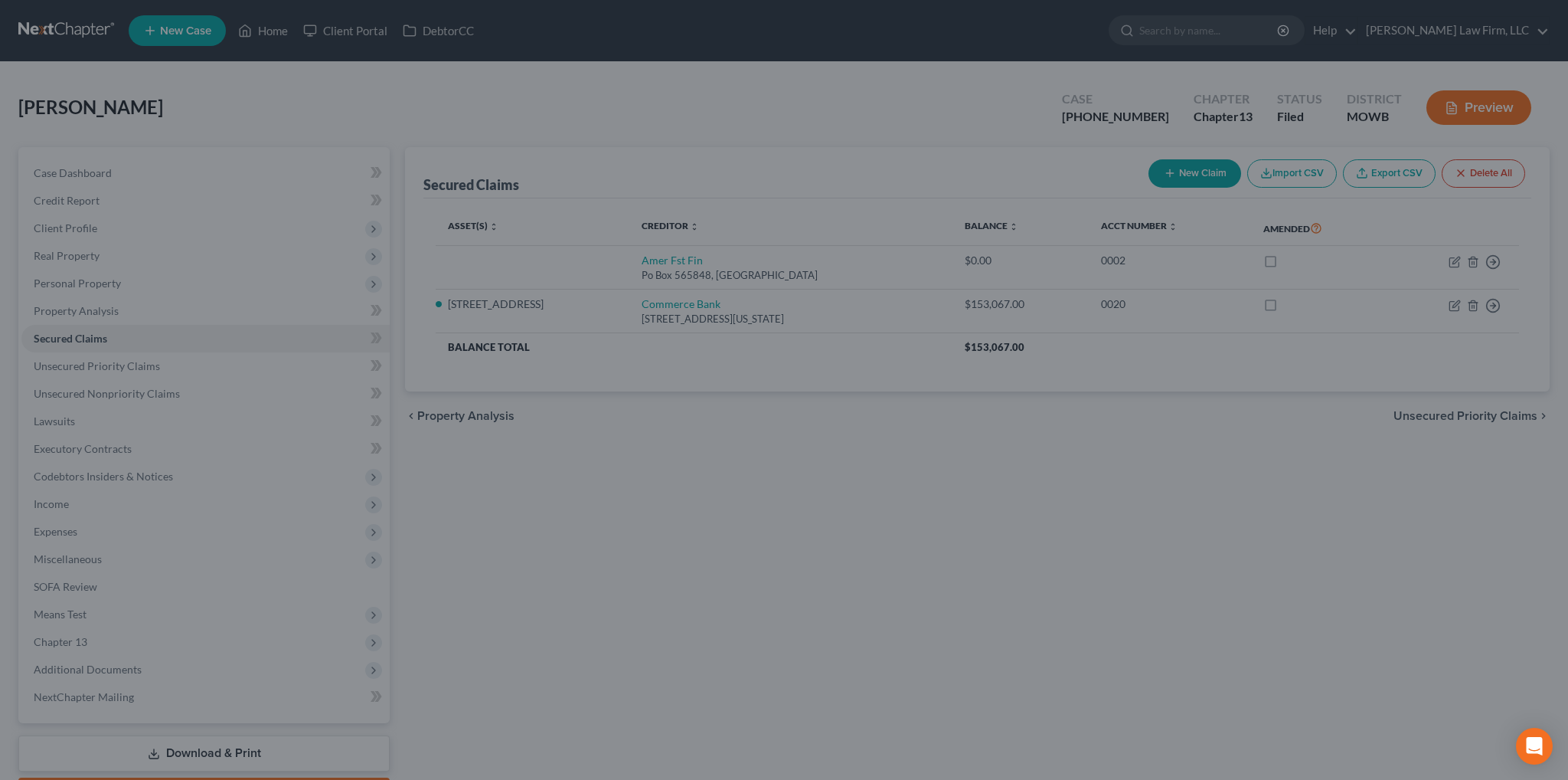
type input "0"
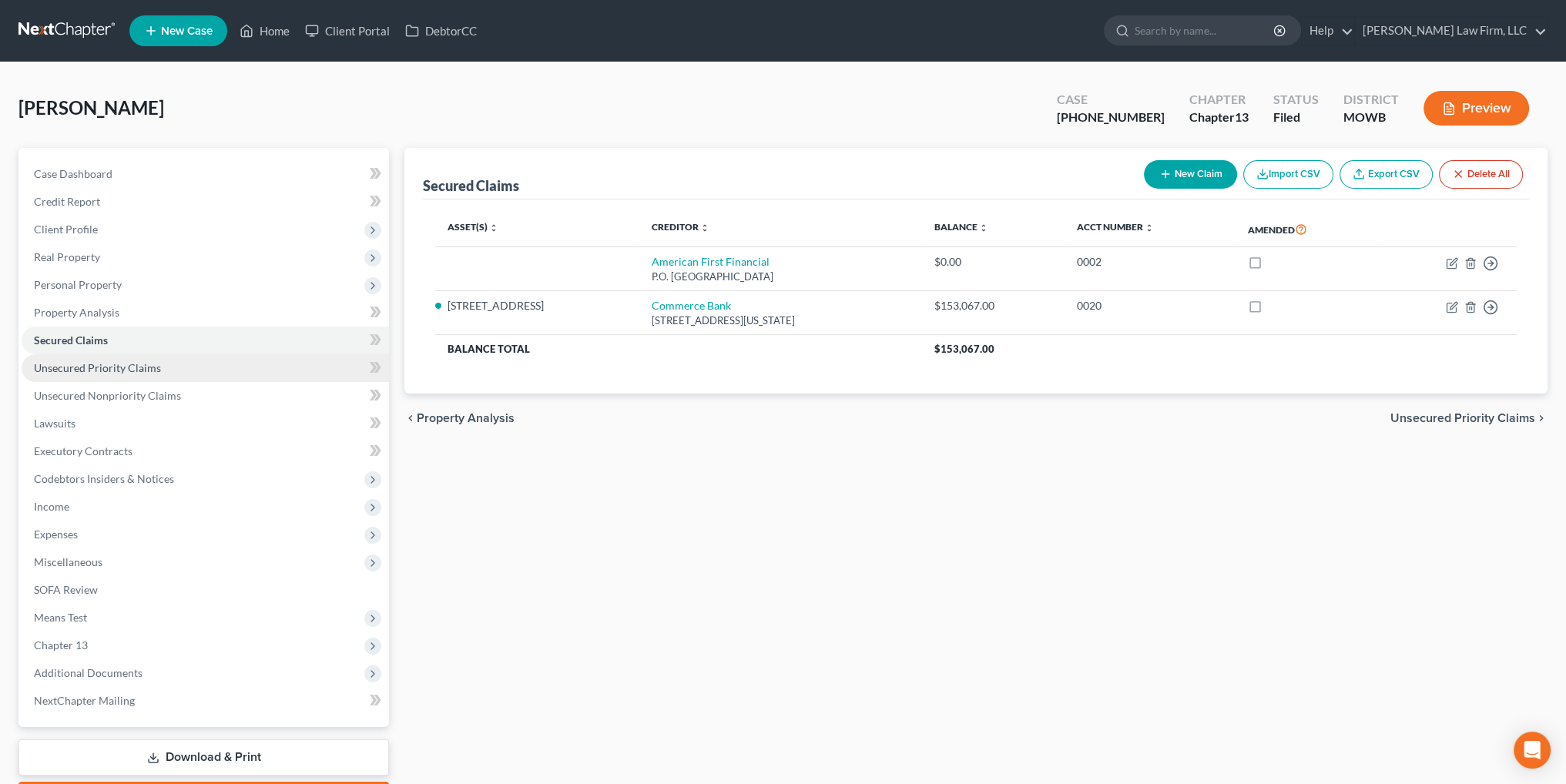
click at [129, 365] on span "Unsecured Priority Claims" at bounding box center [97, 367] width 127 height 13
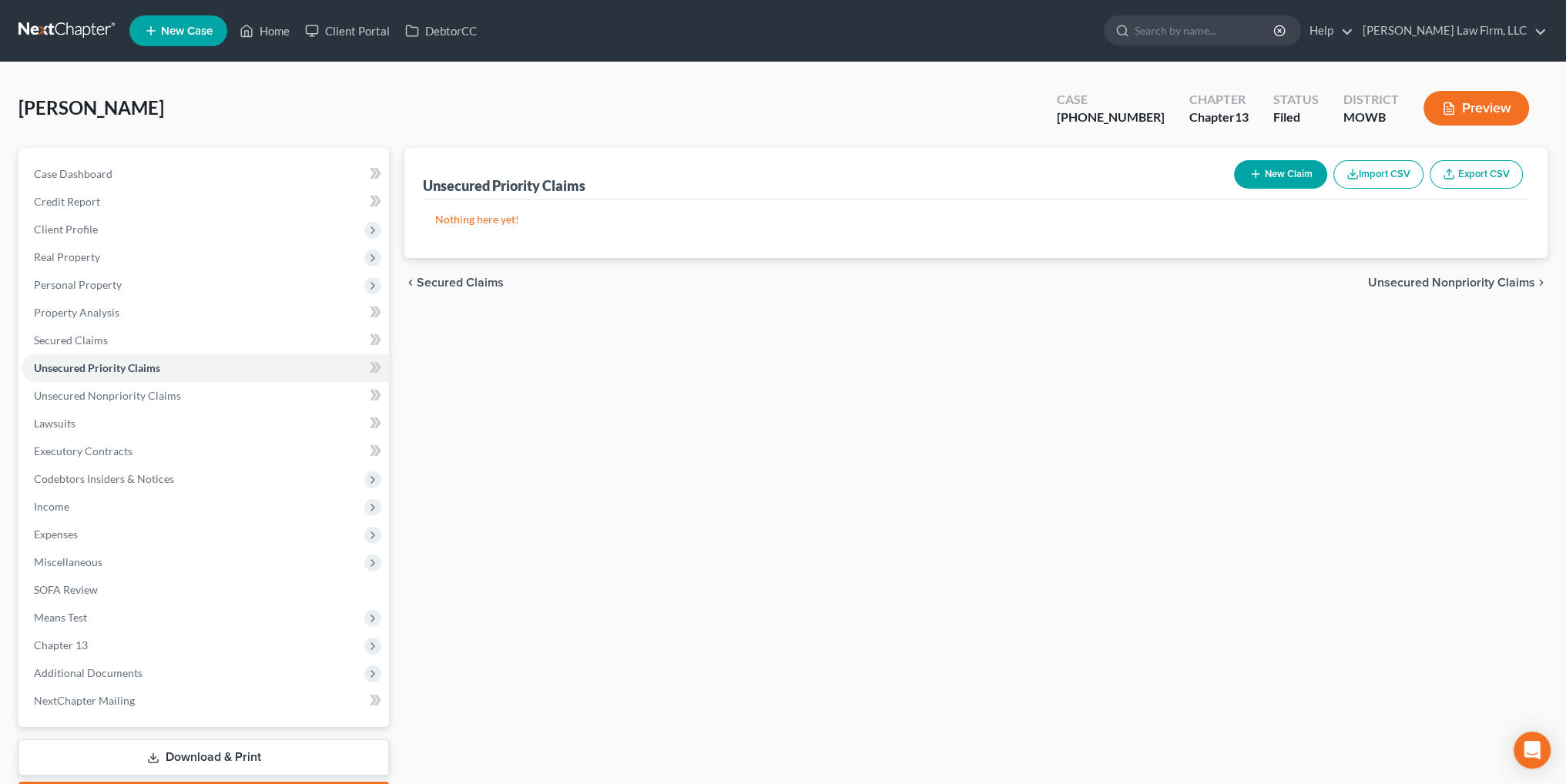
click at [1280, 178] on button "New Claim" at bounding box center [1280, 174] width 93 height 28
select select "0"
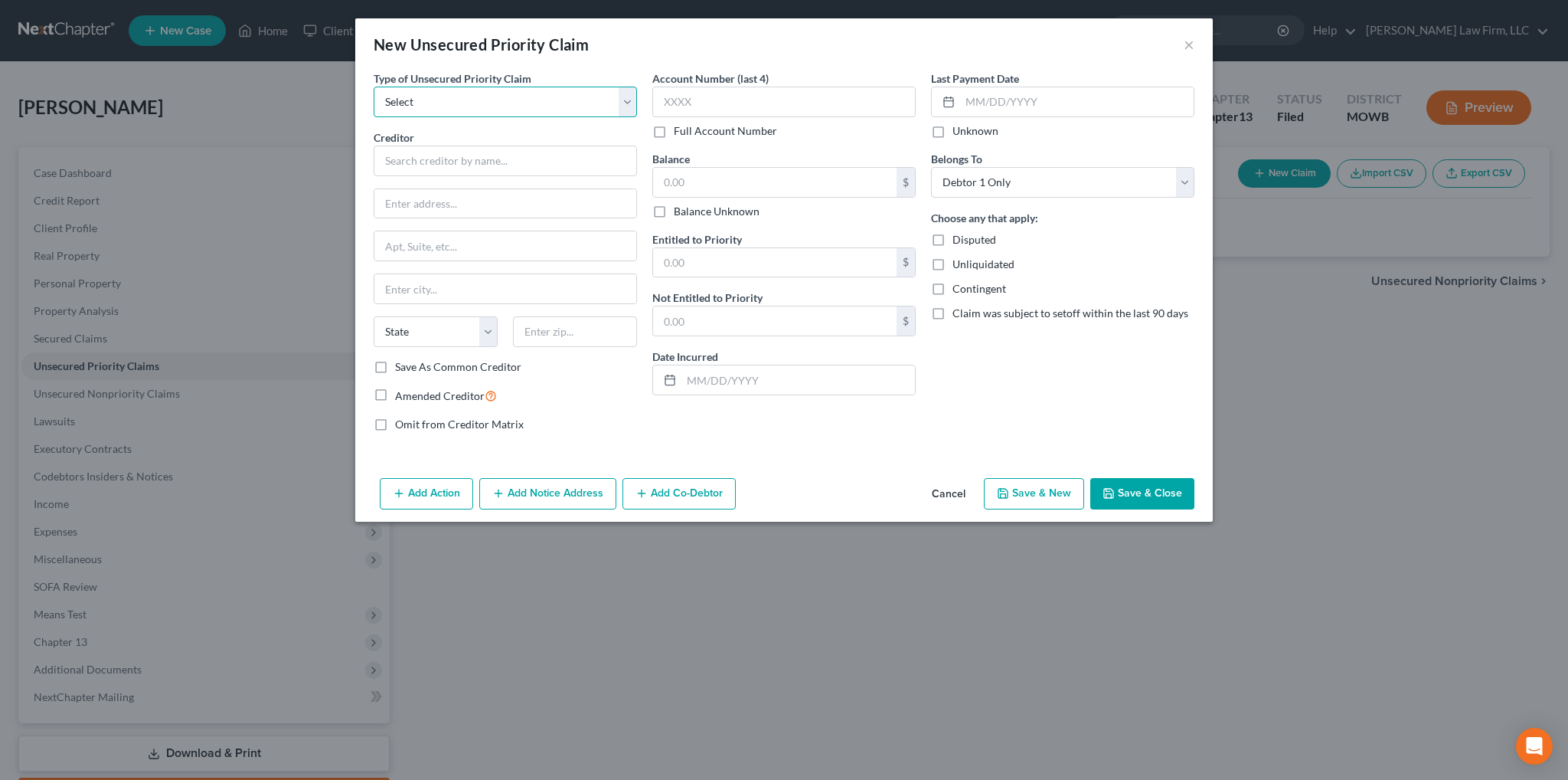
click at [501, 105] on select "Select Taxes & Other Government Units Domestic Support Obligations Extensions o…" at bounding box center [505, 102] width 263 height 31
select select "0"
click at [374, 87] on select "Select Taxes & Other Government Units Domestic Support Obligations Extensions o…" at bounding box center [505, 102] width 263 height 31
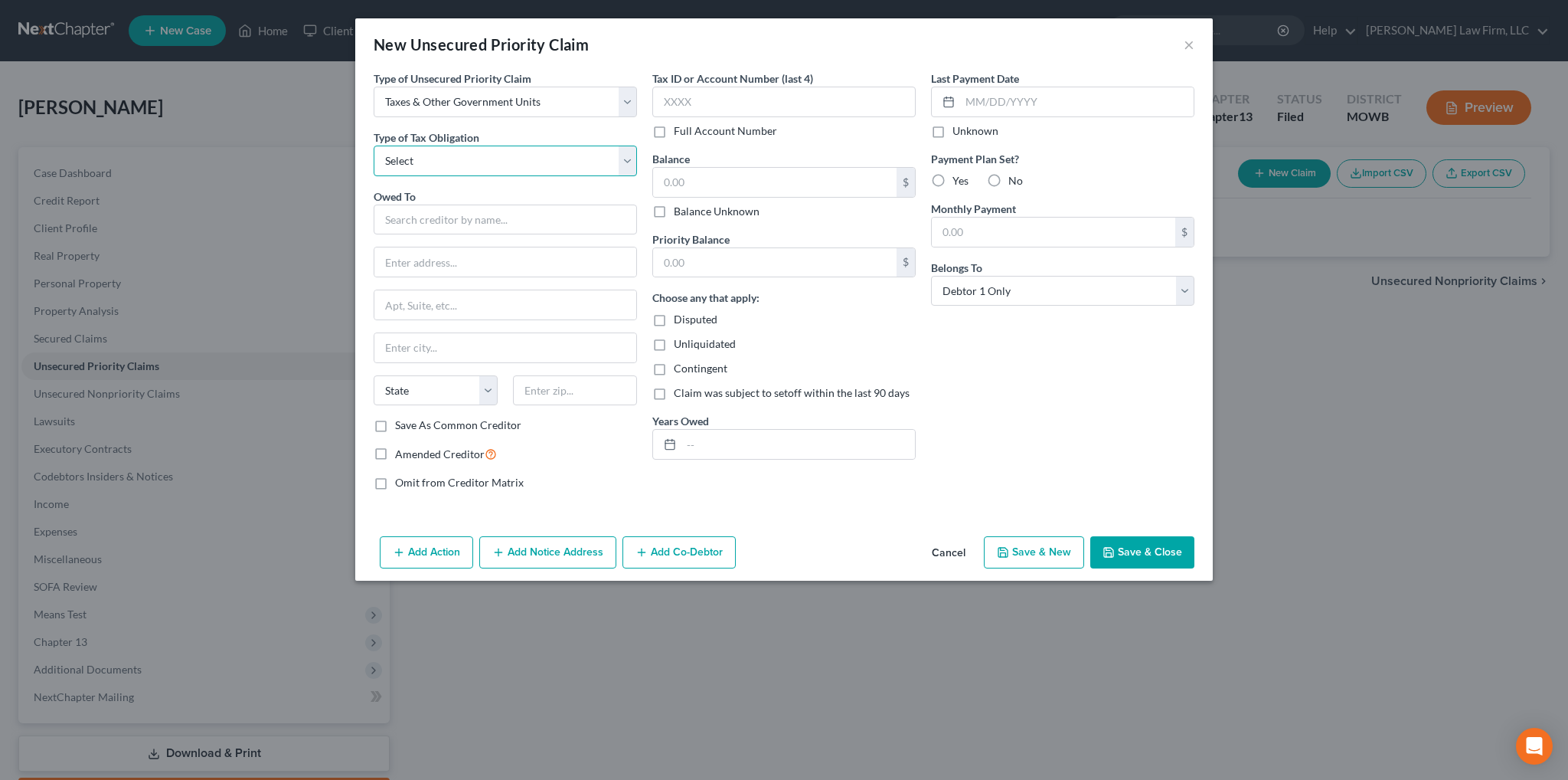
click at [407, 166] on select "Select Federal City State Franchise Tax Board Other" at bounding box center [505, 161] width 263 height 31
select select "0"
click at [374, 146] on select "Select Federal City State Franchise Tax Board Other" at bounding box center [505, 161] width 263 height 31
click at [408, 213] on input "text" at bounding box center [505, 220] width 263 height 31
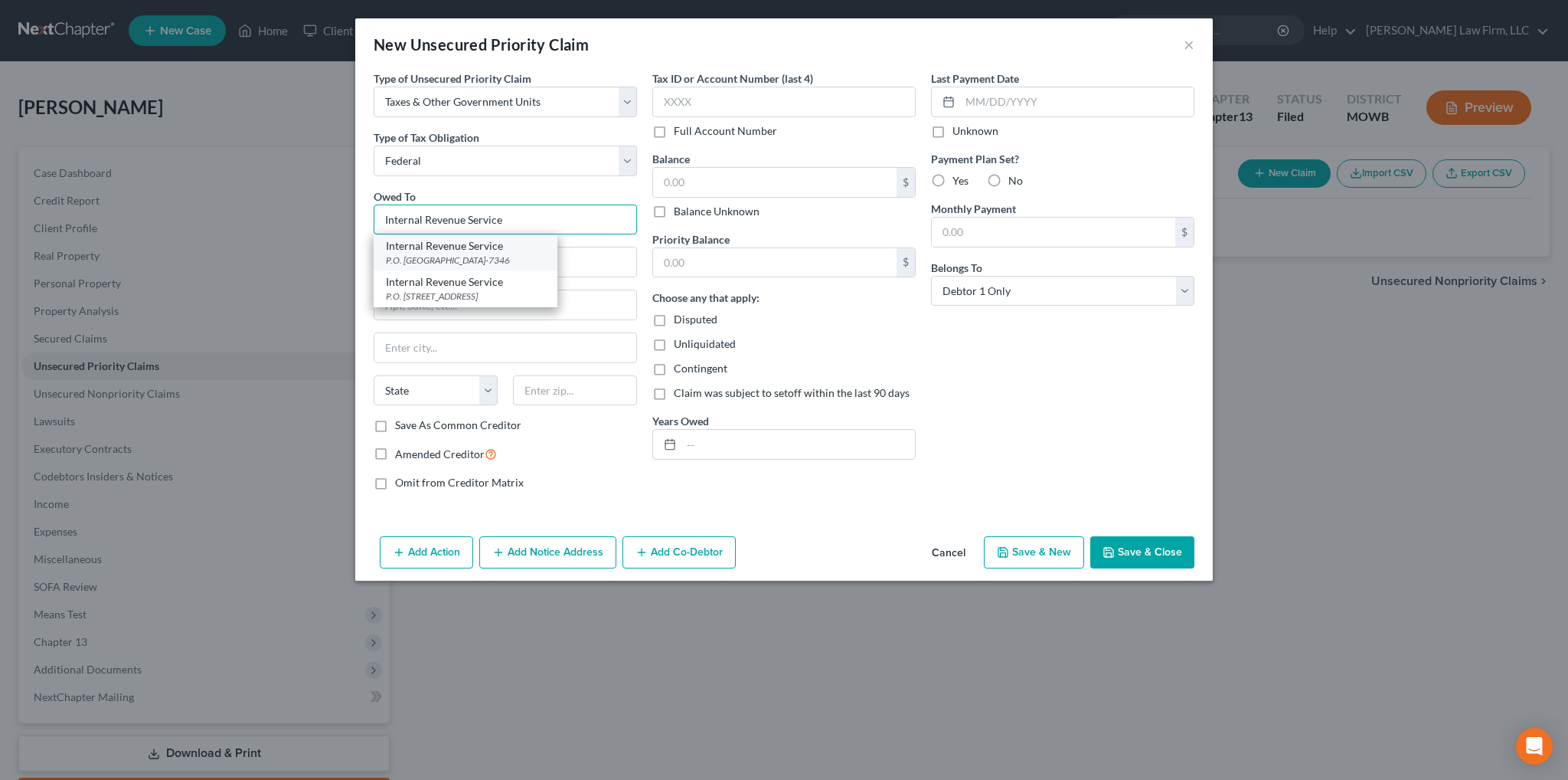
type input "Internal Revenue Service"
click at [439, 251] on div "Internal Revenue Service" at bounding box center [466, 246] width 160 height 15
type input "P.O. Box 7346"
type input "[GEOGRAPHIC_DATA]"
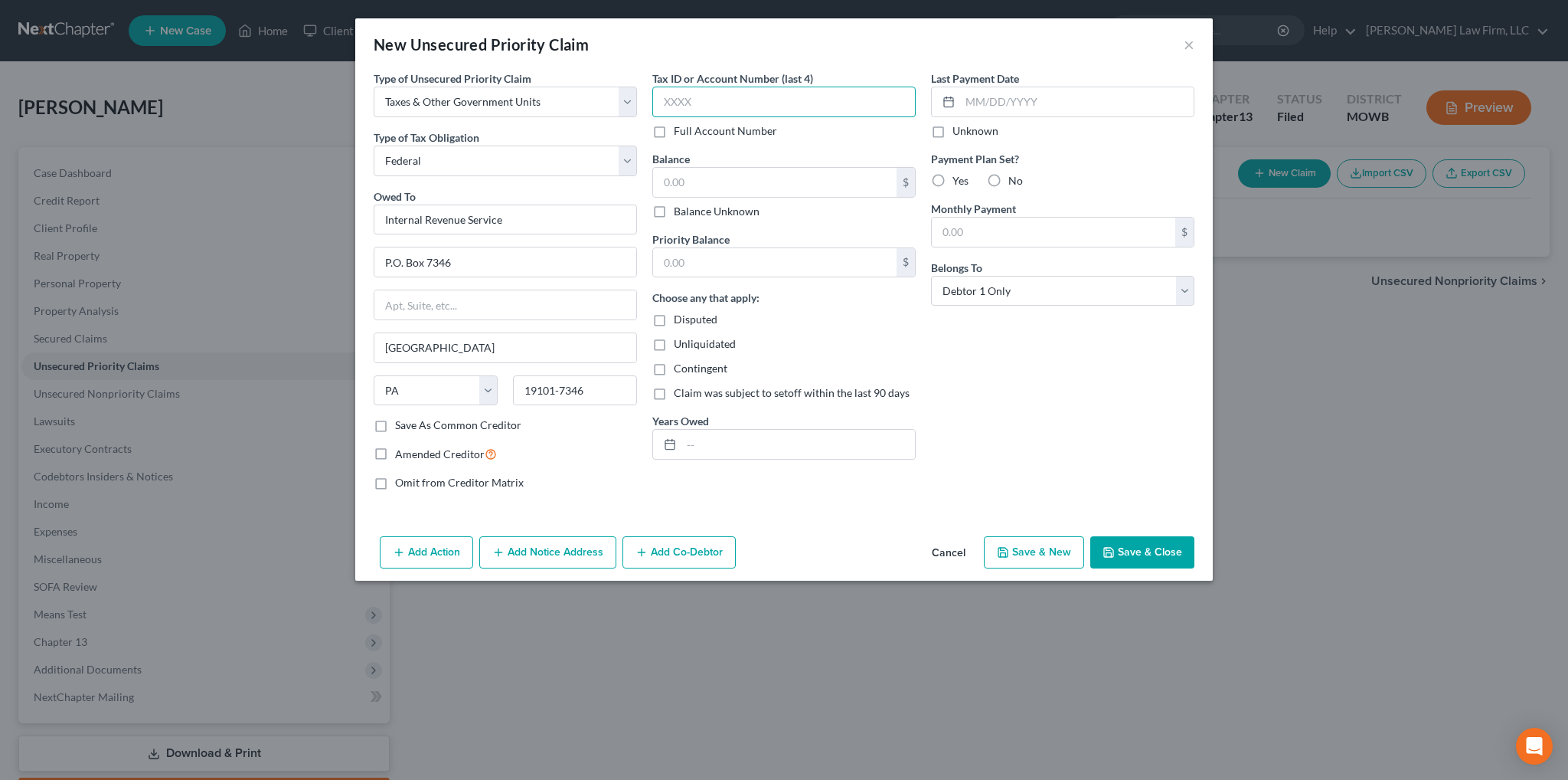
click at [754, 96] on input "text" at bounding box center [784, 102] width 263 height 31
click at [741, 184] on input "text" at bounding box center [775, 183] width 244 height 29
click at [674, 211] on label "Balance Unknown" at bounding box center [717, 211] width 86 height 15
click at [680, 211] on input "Balance Unknown" at bounding box center [685, 209] width 10 height 10
click at [690, 435] on input "text" at bounding box center [799, 444] width 233 height 29
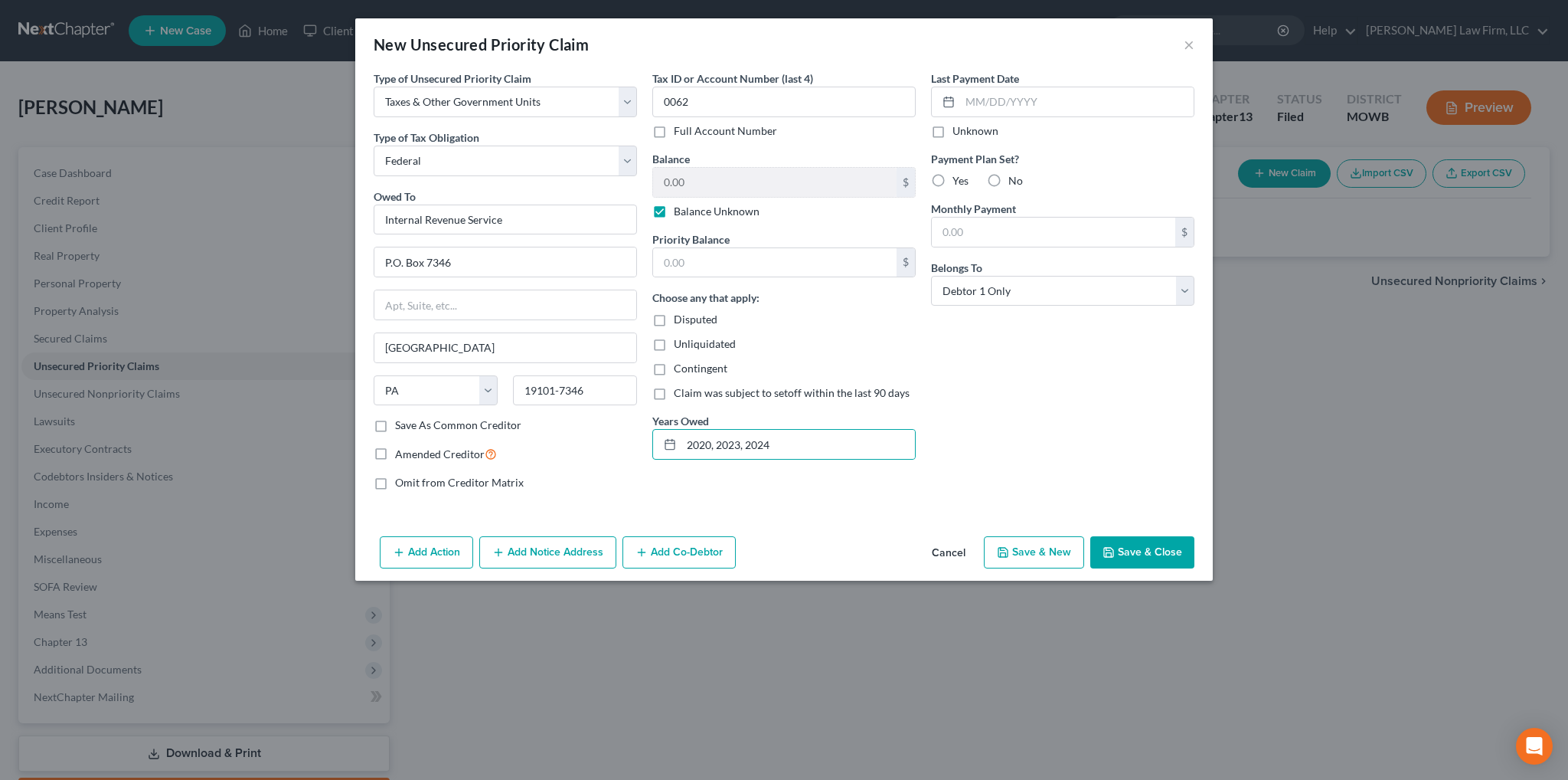
click at [1145, 545] on button "Save & Close" at bounding box center [1142, 552] width 104 height 32
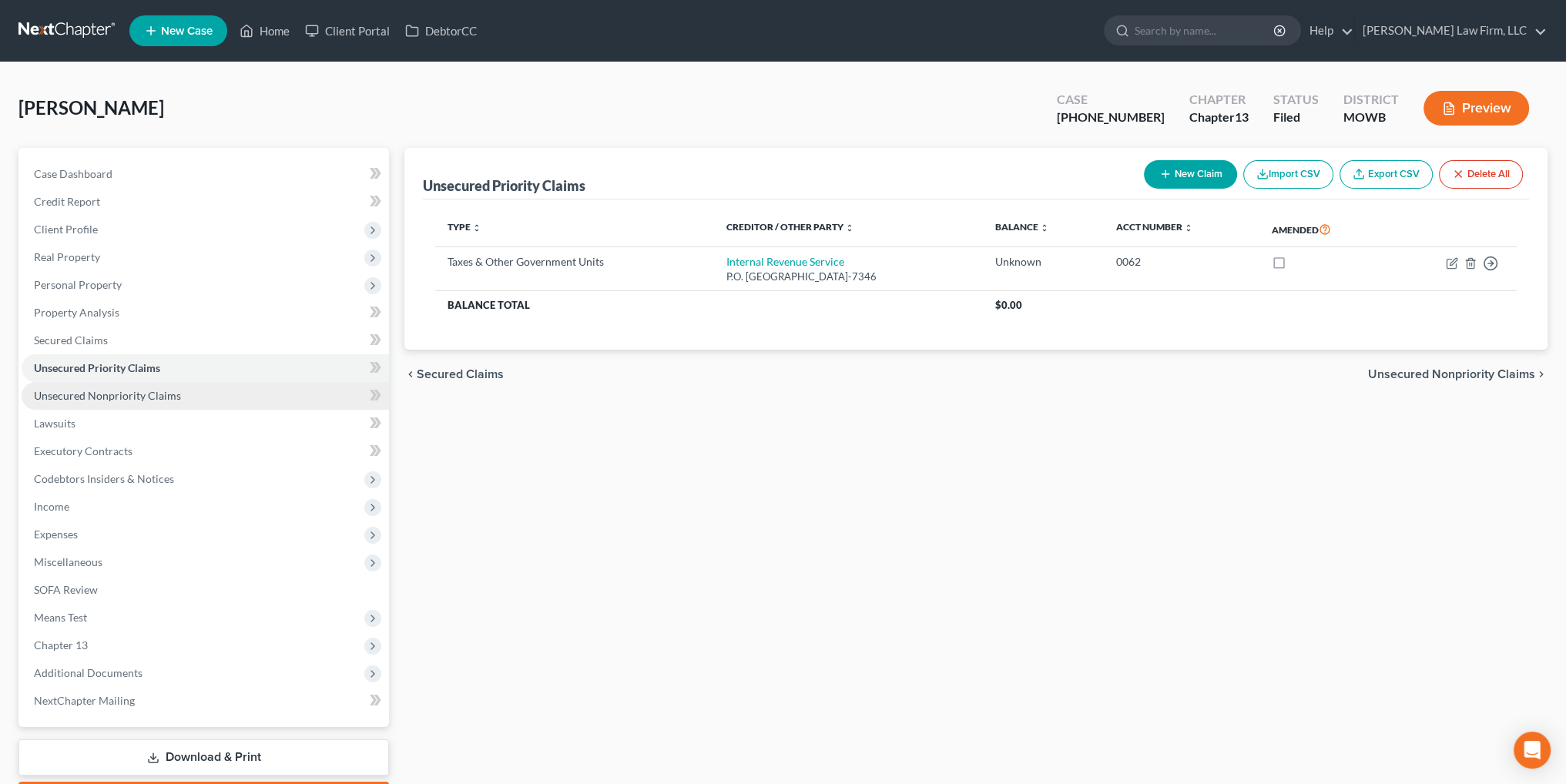
click at [85, 393] on span "Unsecured Nonpriority Claims" at bounding box center [107, 395] width 148 height 13
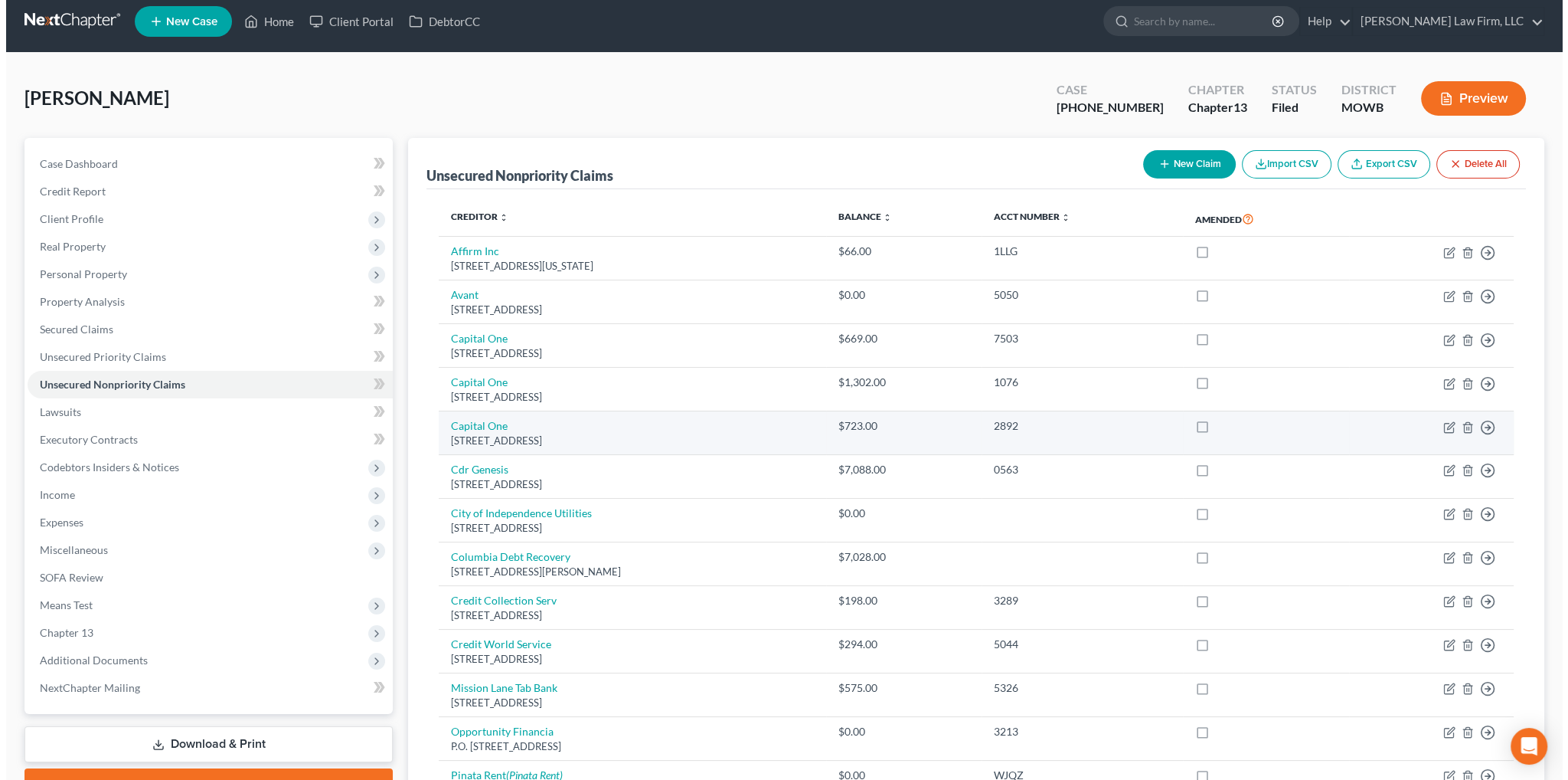
scroll to position [9, 0]
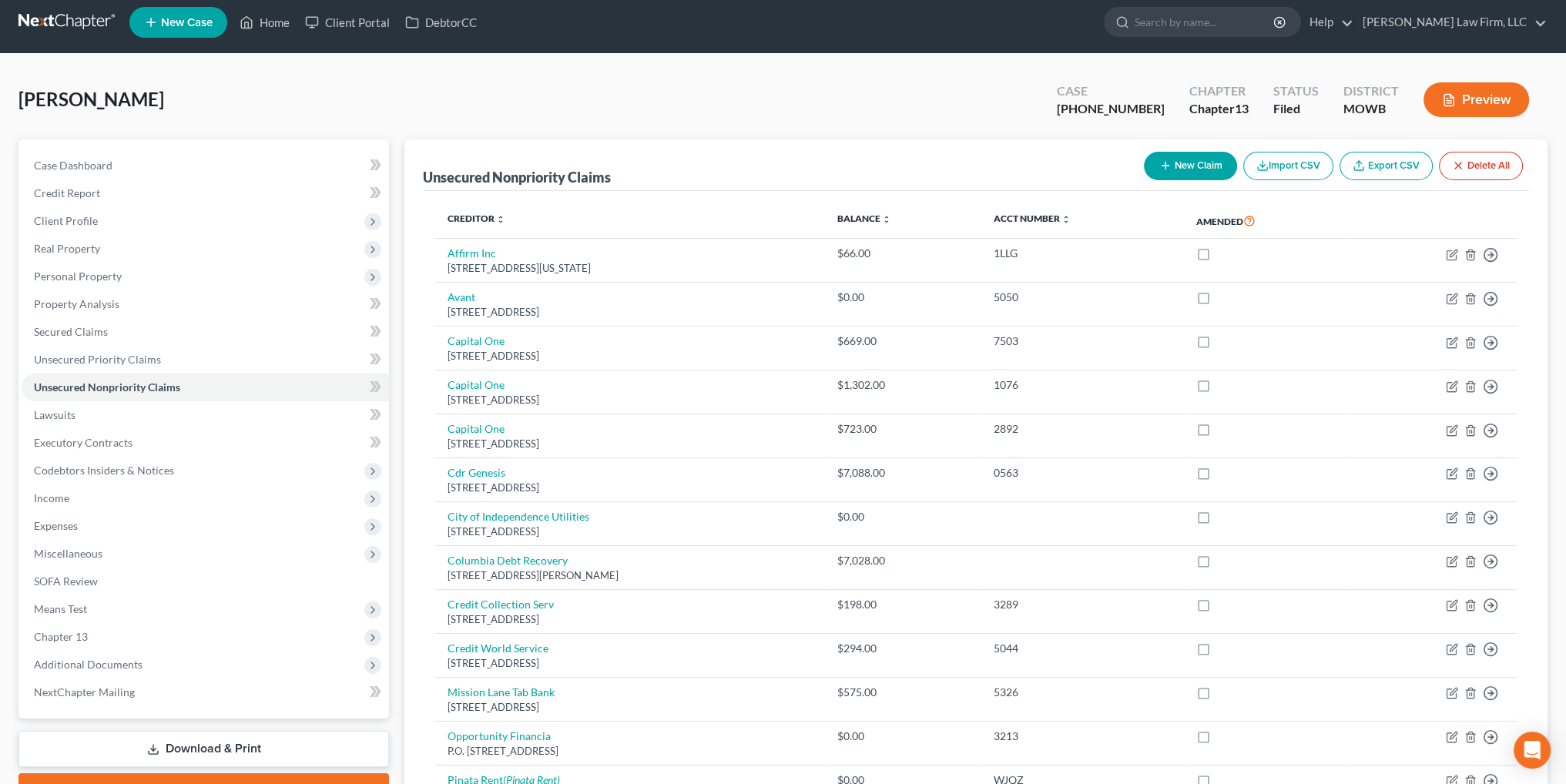
click at [1179, 162] on button "New Claim" at bounding box center [1191, 166] width 93 height 28
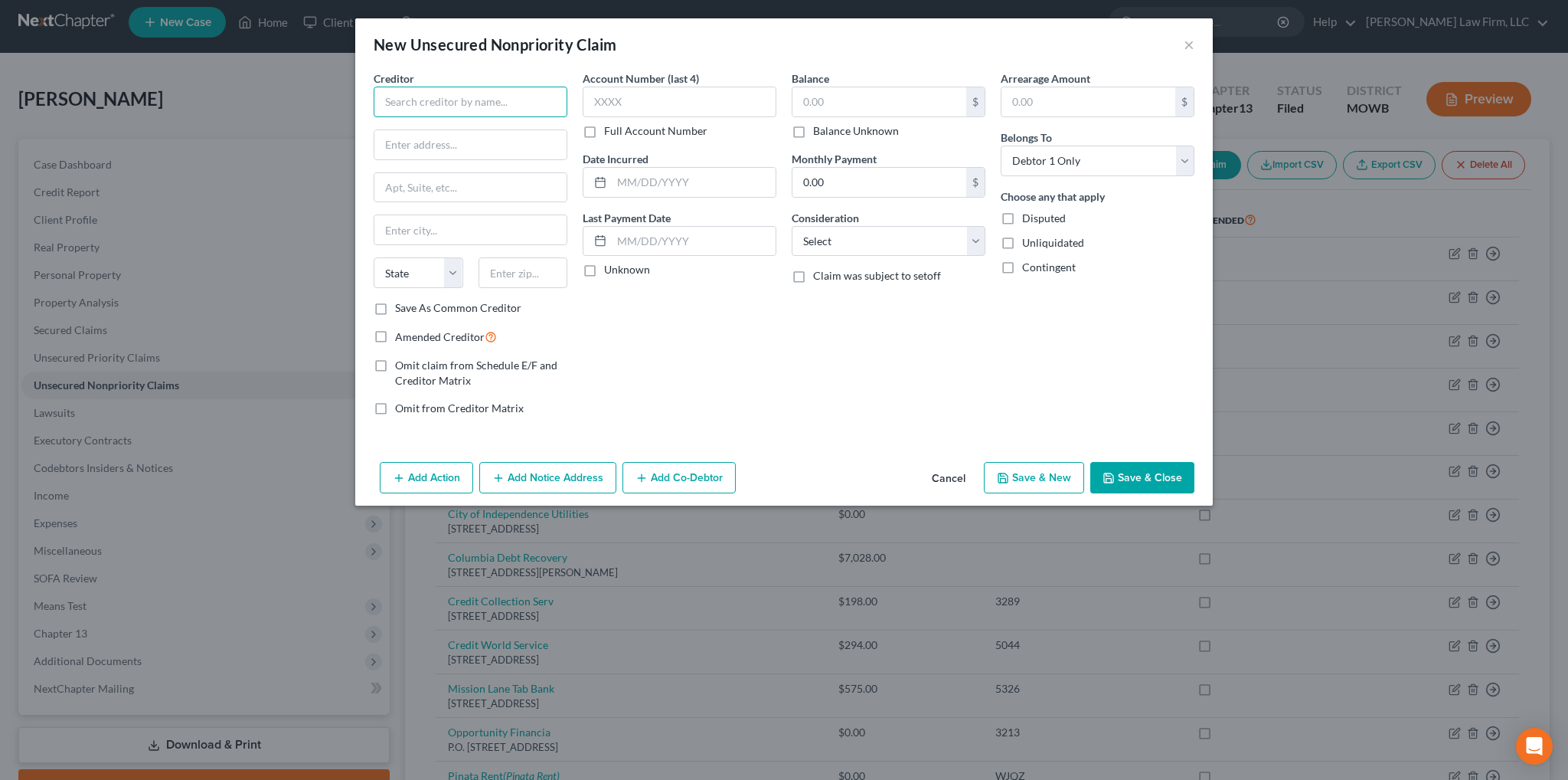
click at [479, 104] on input "text" at bounding box center [471, 102] width 194 height 31
click at [395, 335] on label "Amended Creditor" at bounding box center [446, 336] width 102 height 18
click at [401, 335] on input "Amended Creditor" at bounding box center [407, 333] width 10 height 10
click at [463, 101] on input "text" at bounding box center [471, 102] width 194 height 31
click at [472, 141] on div "Milestone Mastercard/ Genesis FS Card Services" at bounding box center [474, 136] width 177 height 31
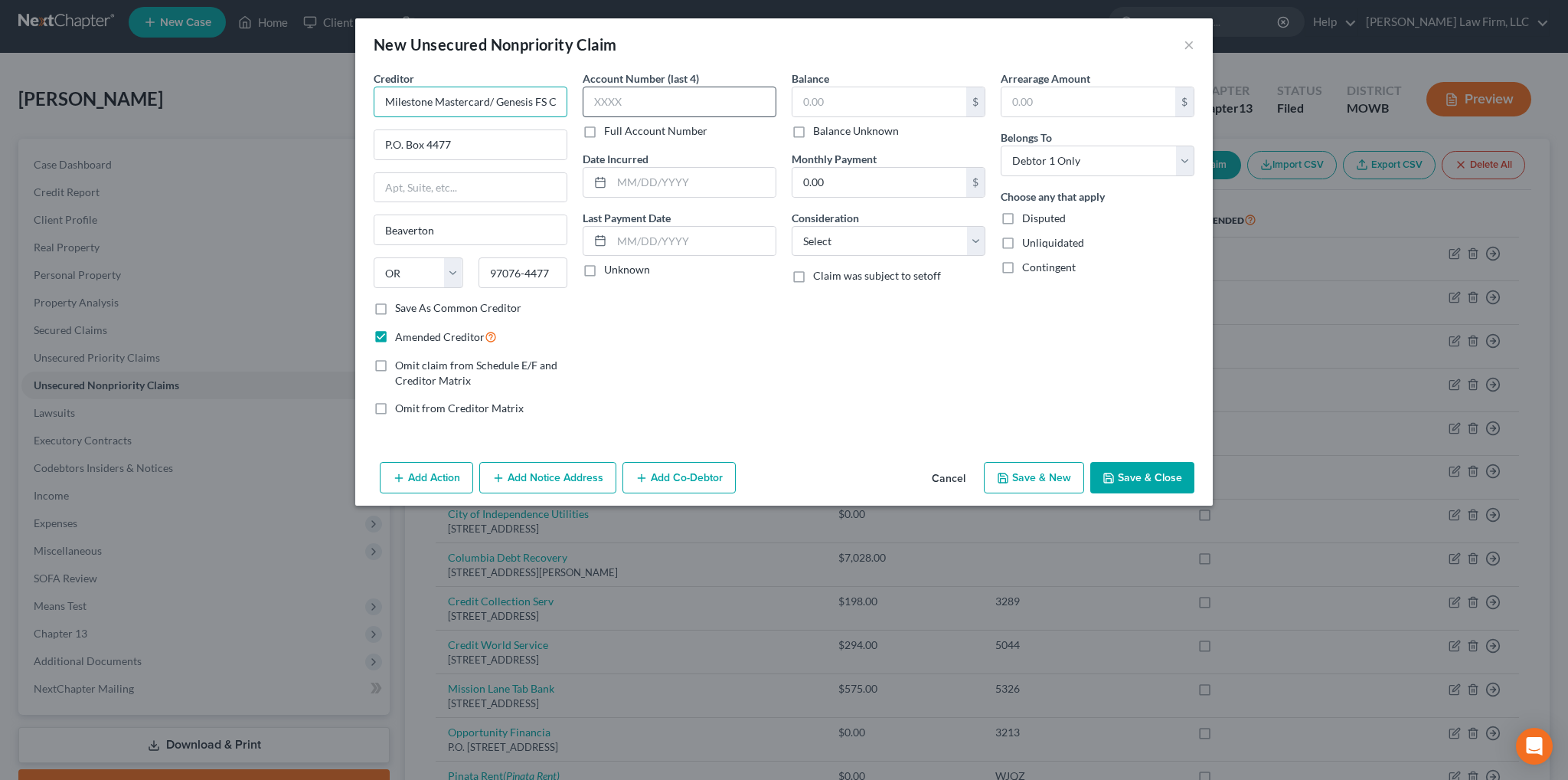
scroll to position [0, 56]
drag, startPoint x: 434, startPoint y: 101, endPoint x: 602, endPoint y: 100, distance: 168.0
click at [602, 100] on div "Creditor * Milestone Mastercard/ Genesis FS Card Services P.O. Box 4477 Beavert…" at bounding box center [784, 249] width 836 height 358
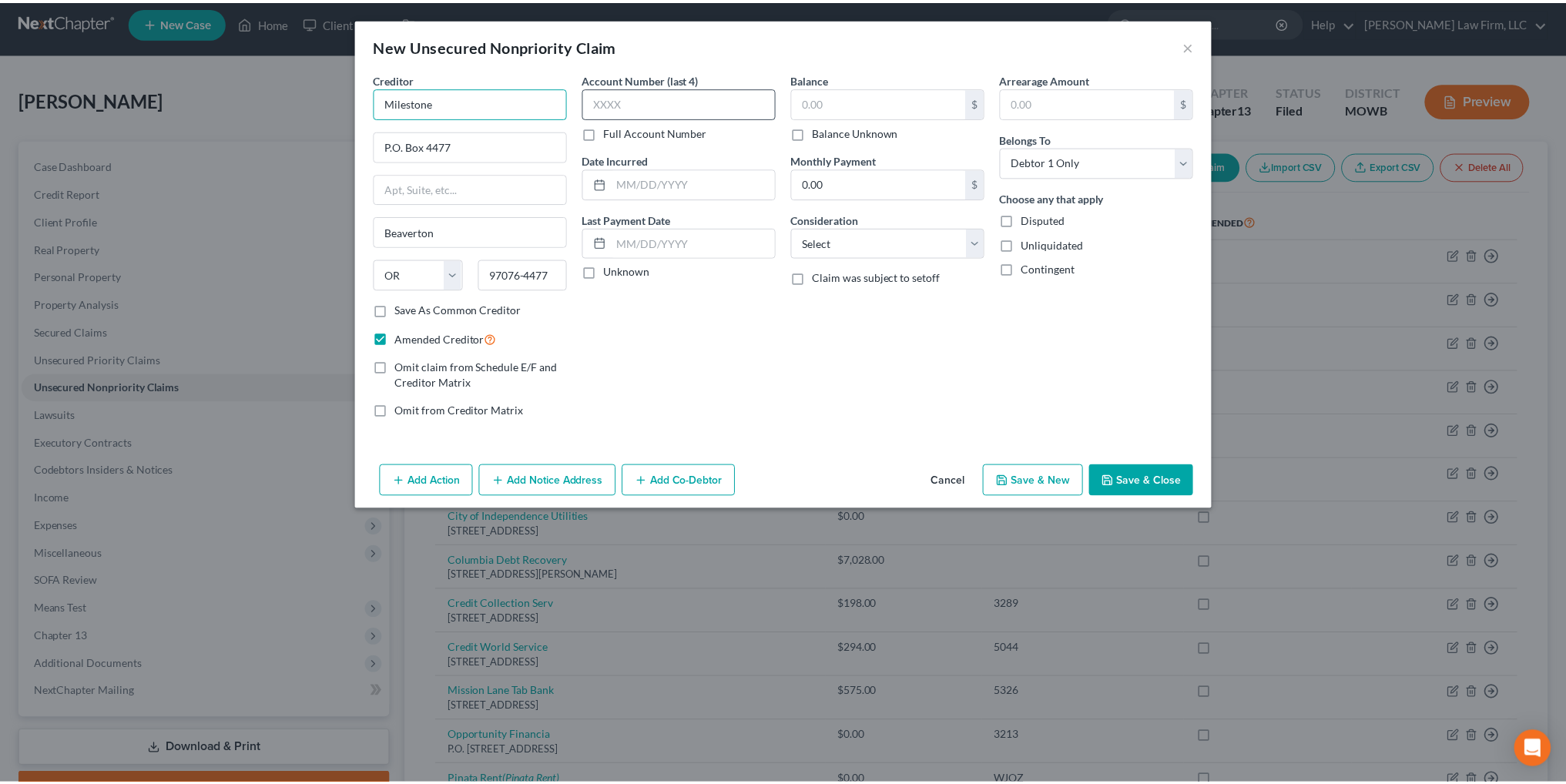
scroll to position [0, 0]
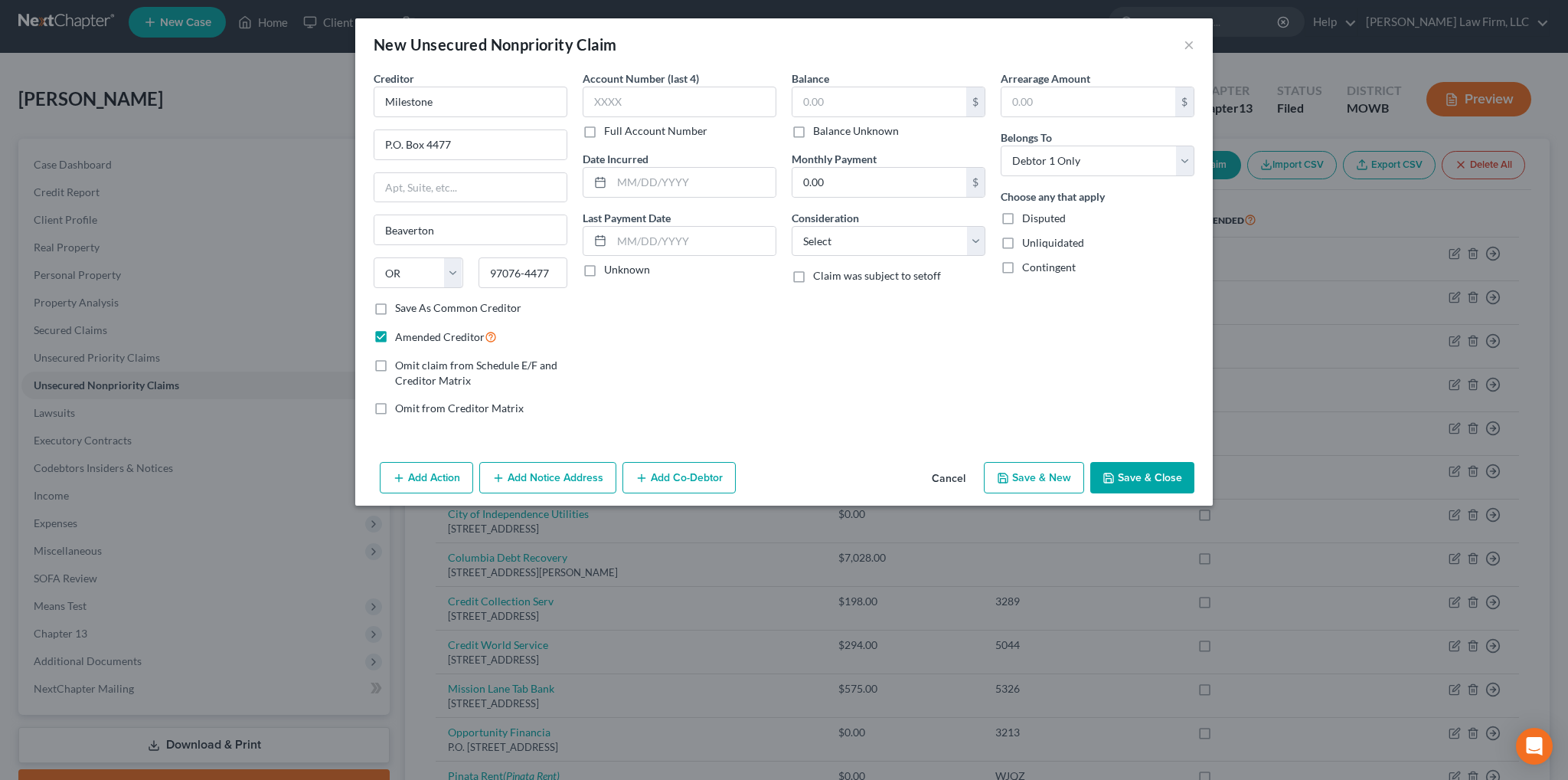
click at [794, 405] on div "Balance $ Balance Unknown Balance Undetermined $ Balance Unknown Monthly Paymen…" at bounding box center [889, 249] width 209 height 358
click at [691, 96] on input "text" at bounding box center [679, 102] width 194 height 31
click at [847, 241] on select "Select Cable / Satellite Services Collection Agency Credit Card Debt Debt Couns…" at bounding box center [889, 241] width 194 height 31
click at [792, 226] on select "Select Cable / Satellite Services Collection Agency Credit Card Debt Debt Couns…" at bounding box center [889, 241] width 194 height 31
click at [838, 104] on input "text" at bounding box center [879, 102] width 174 height 29
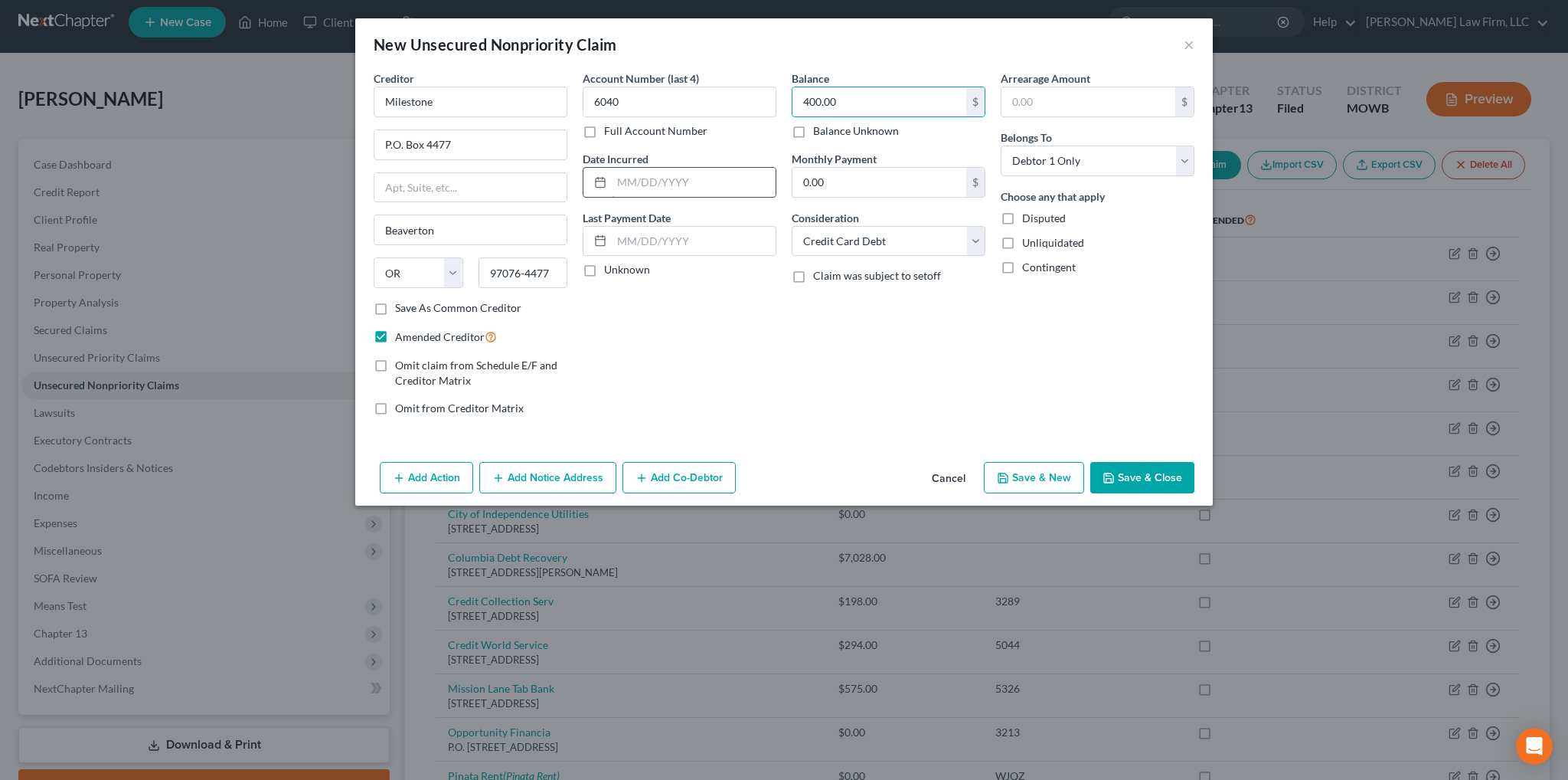
click at [690, 175] on input "text" at bounding box center [693, 183] width 164 height 29
click at [1137, 471] on button "Save & Close" at bounding box center [1142, 477] width 104 height 32
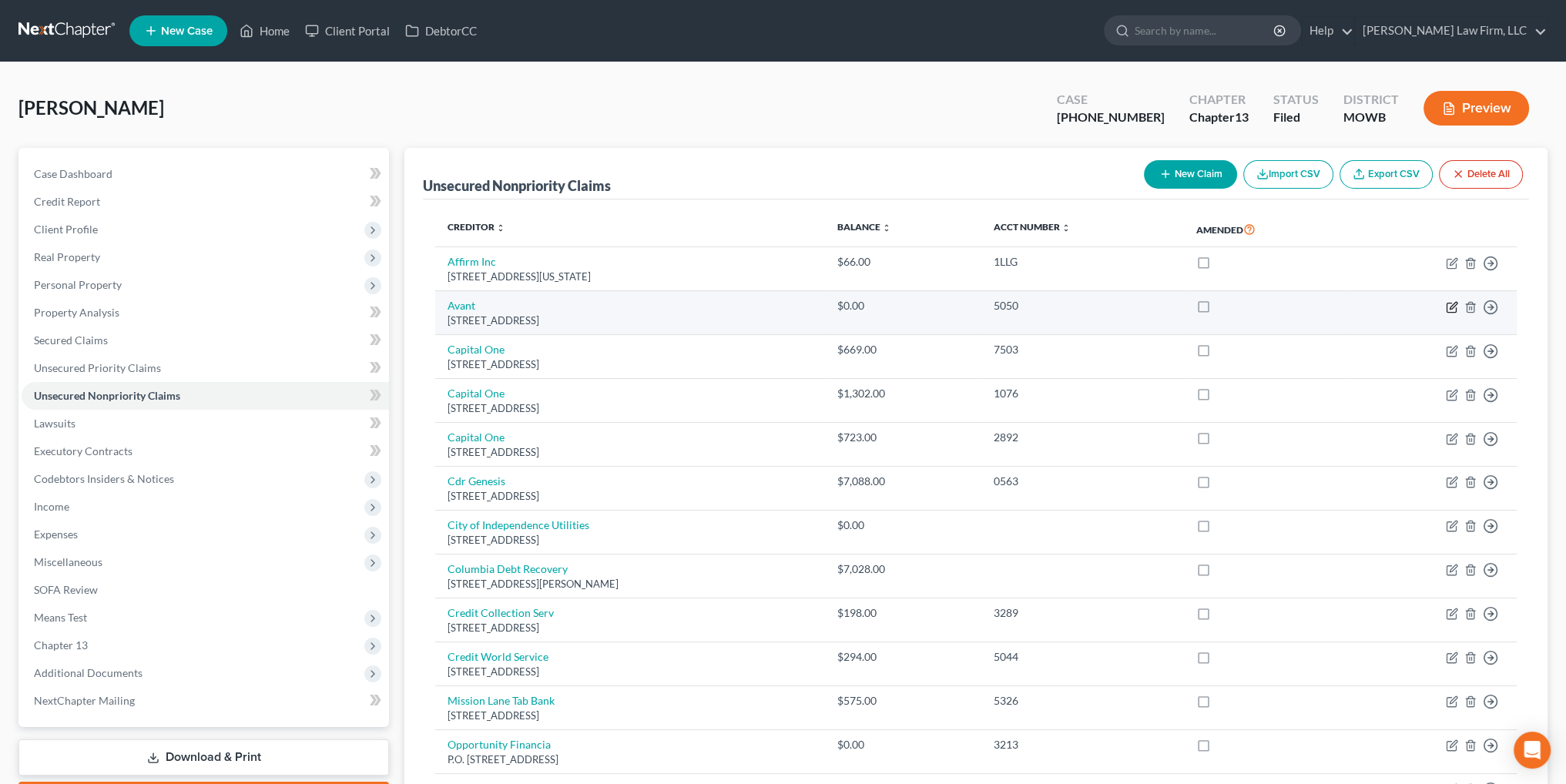
click at [1448, 305] on icon "button" at bounding box center [1452, 307] width 12 height 12
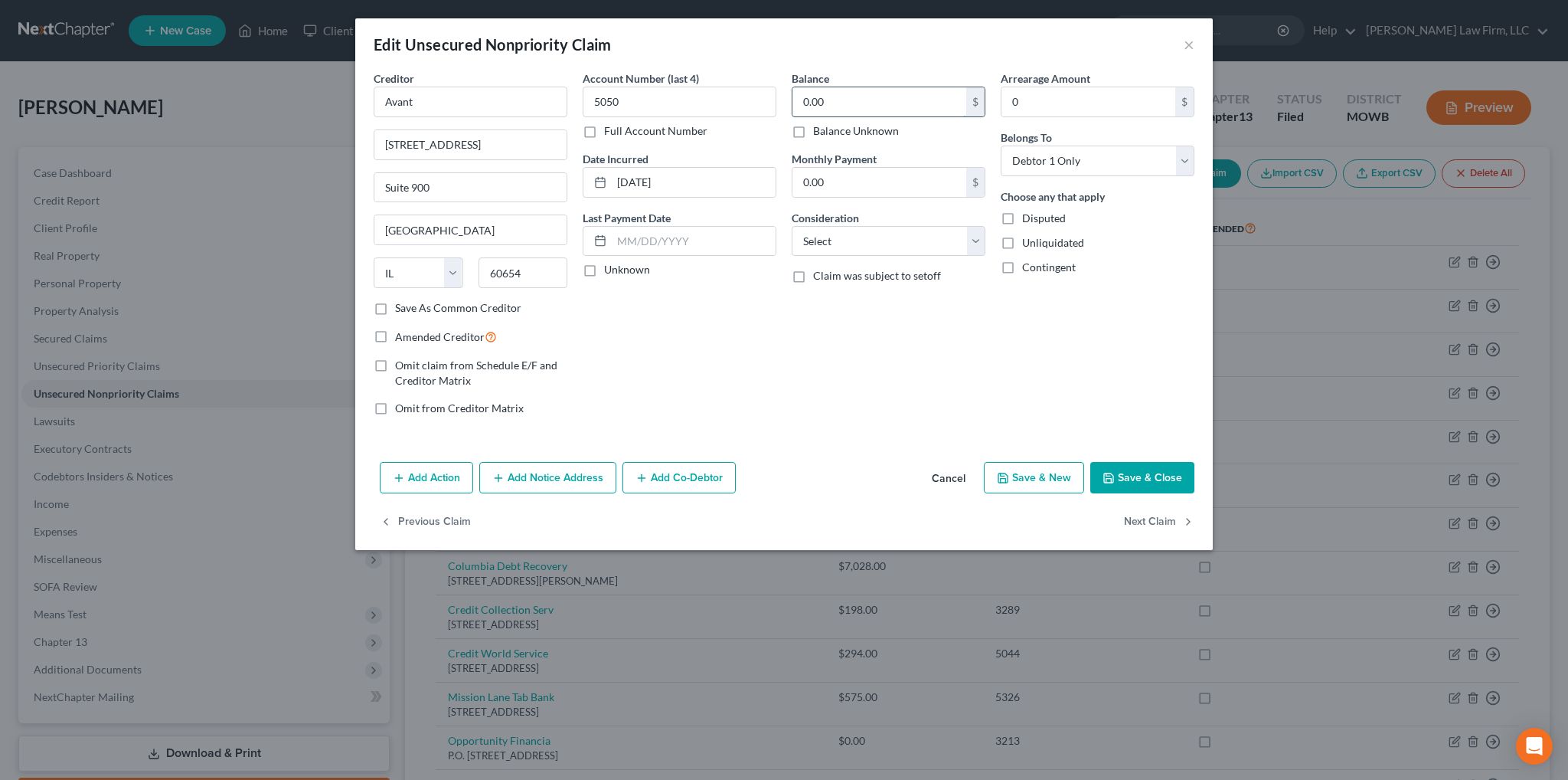
click at [875, 101] on input "0.00" at bounding box center [879, 102] width 174 height 29
click at [1152, 475] on button "Save & Close" at bounding box center [1142, 477] width 104 height 32
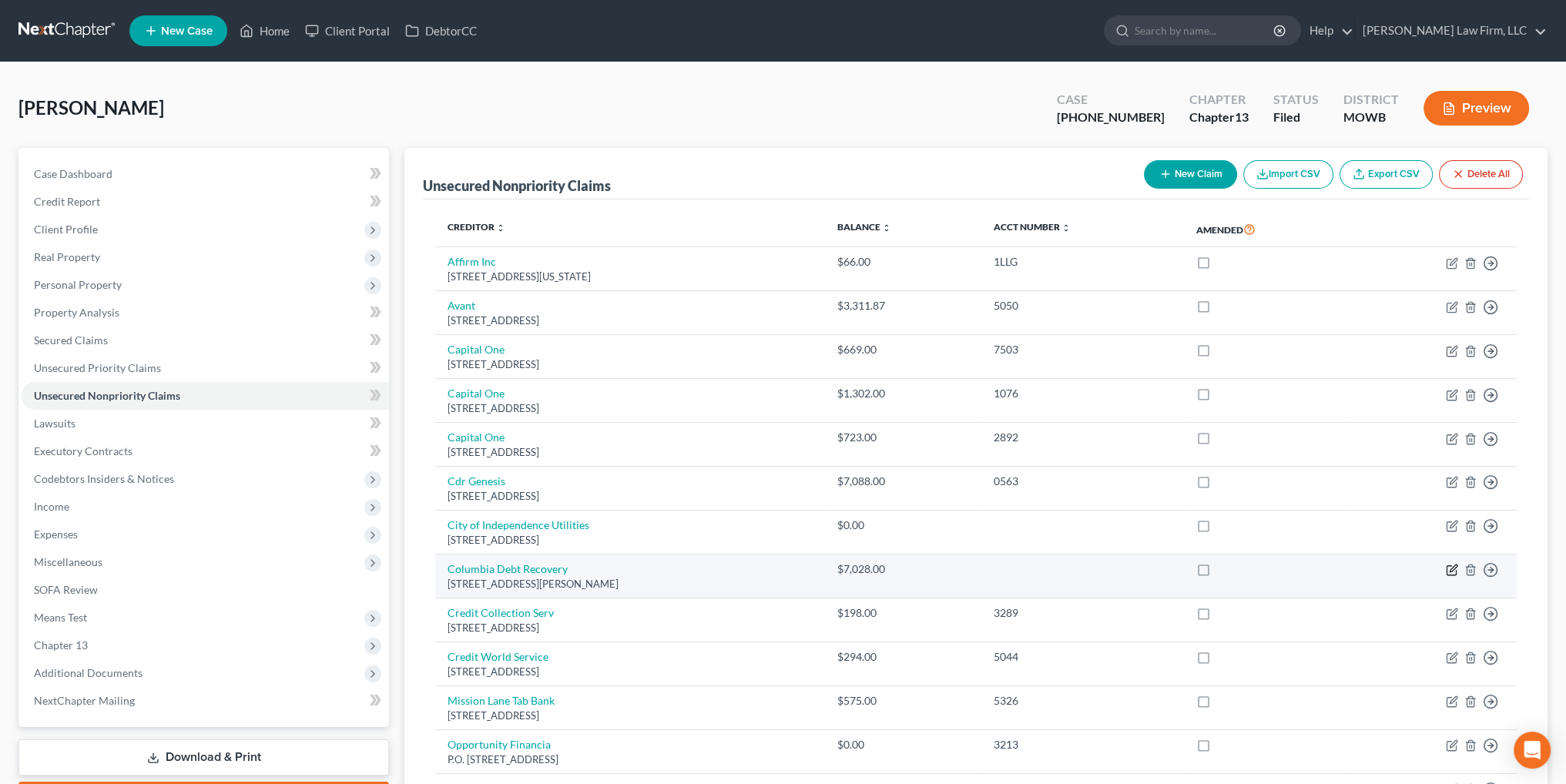
click at [1448, 568] on icon "button" at bounding box center [1452, 570] width 12 height 12
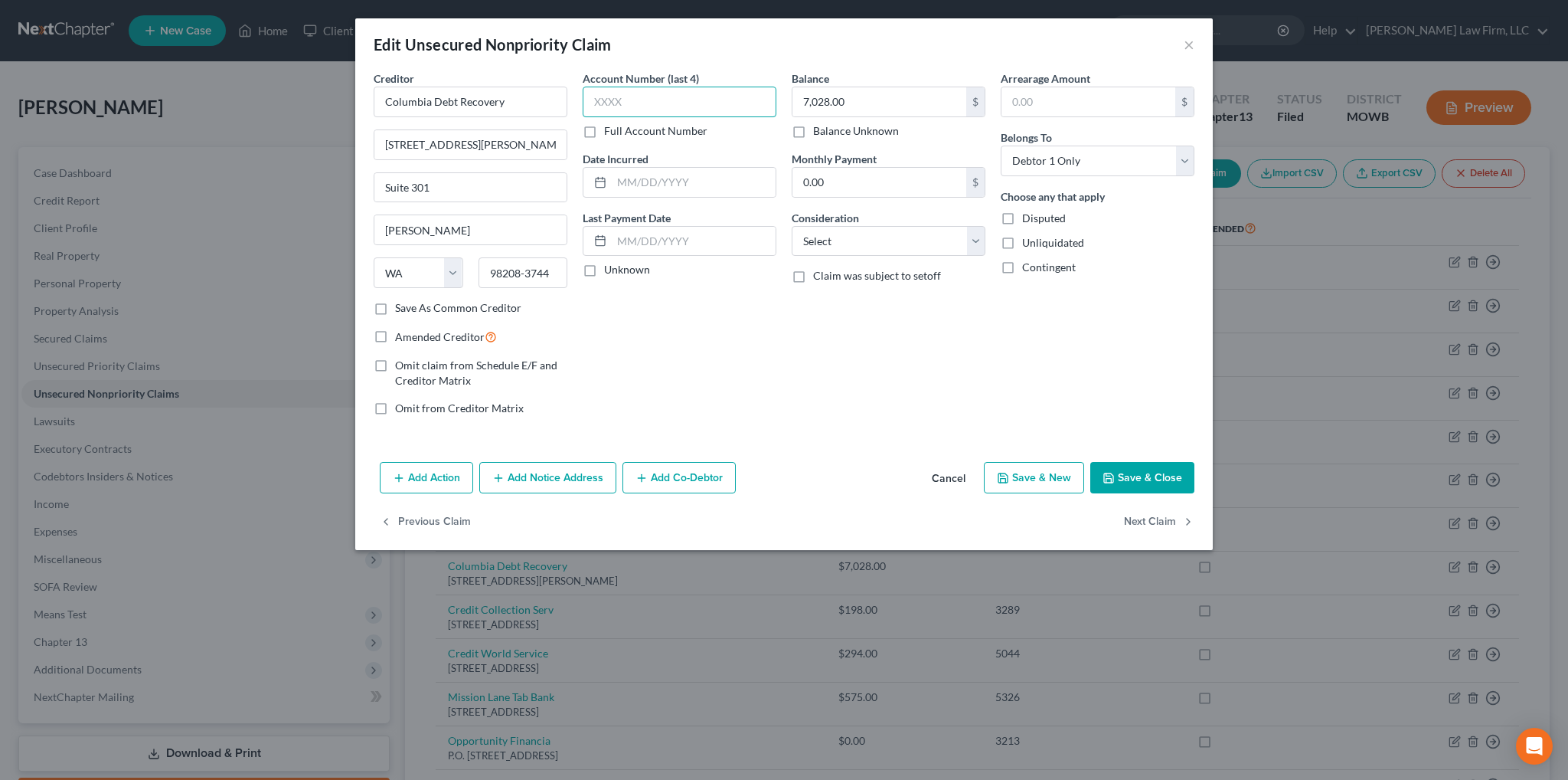
click at [611, 105] on input "text" at bounding box center [679, 102] width 194 height 31
click at [708, 181] on input "text" at bounding box center [693, 183] width 164 height 29
click at [1173, 476] on button "Save & Close" at bounding box center [1142, 477] width 104 height 32
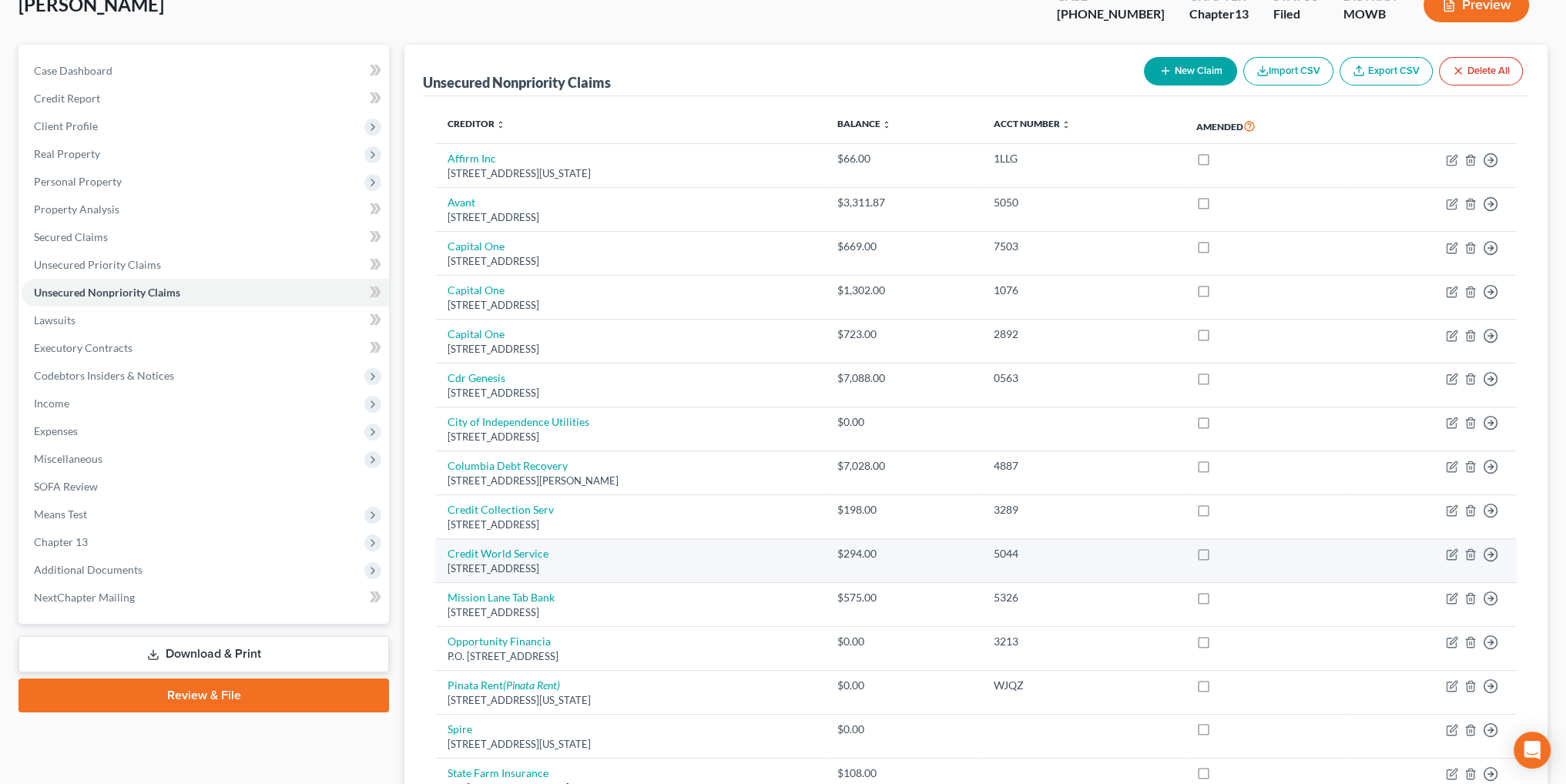
scroll to position [53, 0]
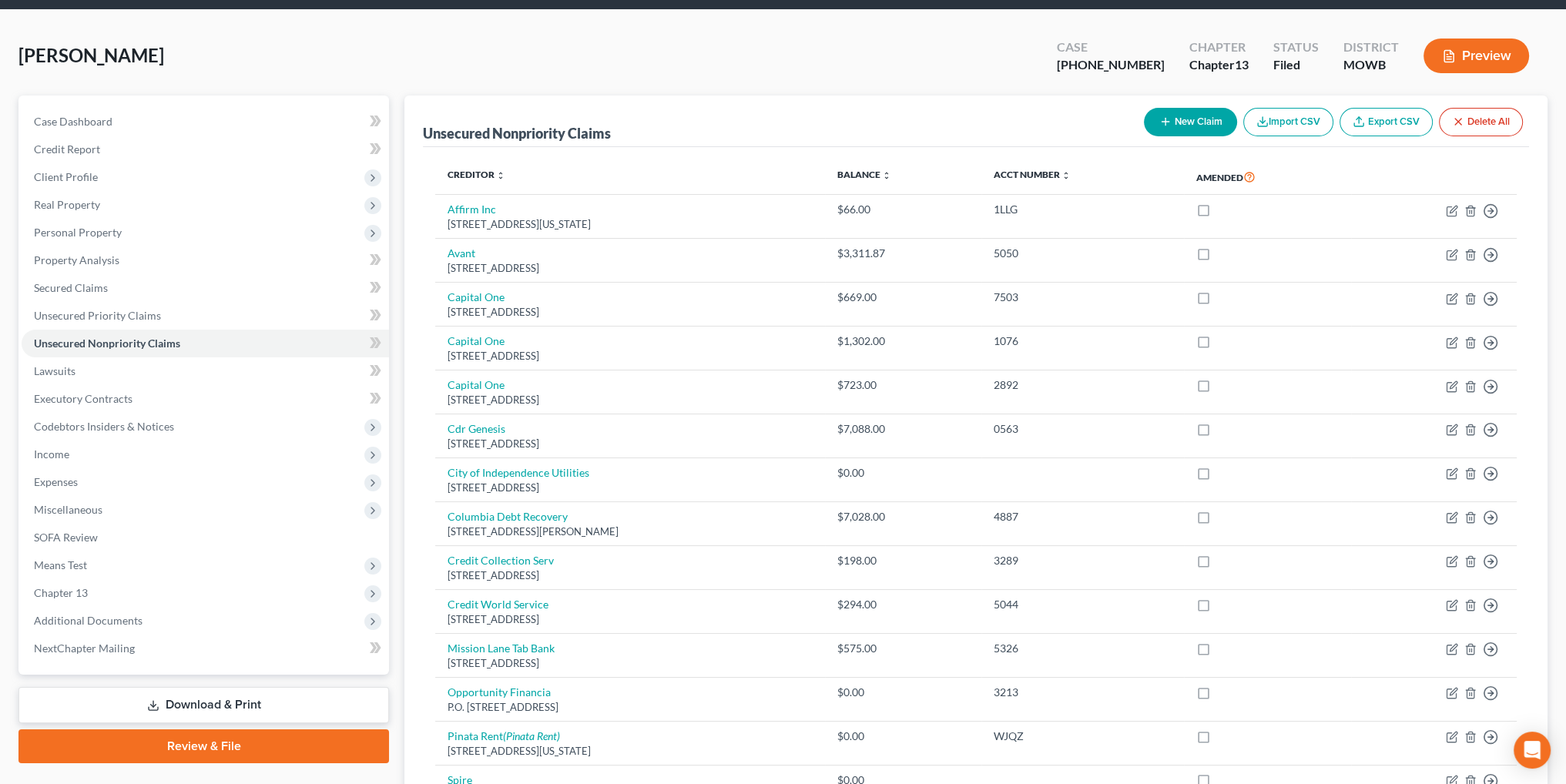
click at [1172, 129] on button "New Claim" at bounding box center [1191, 122] width 93 height 28
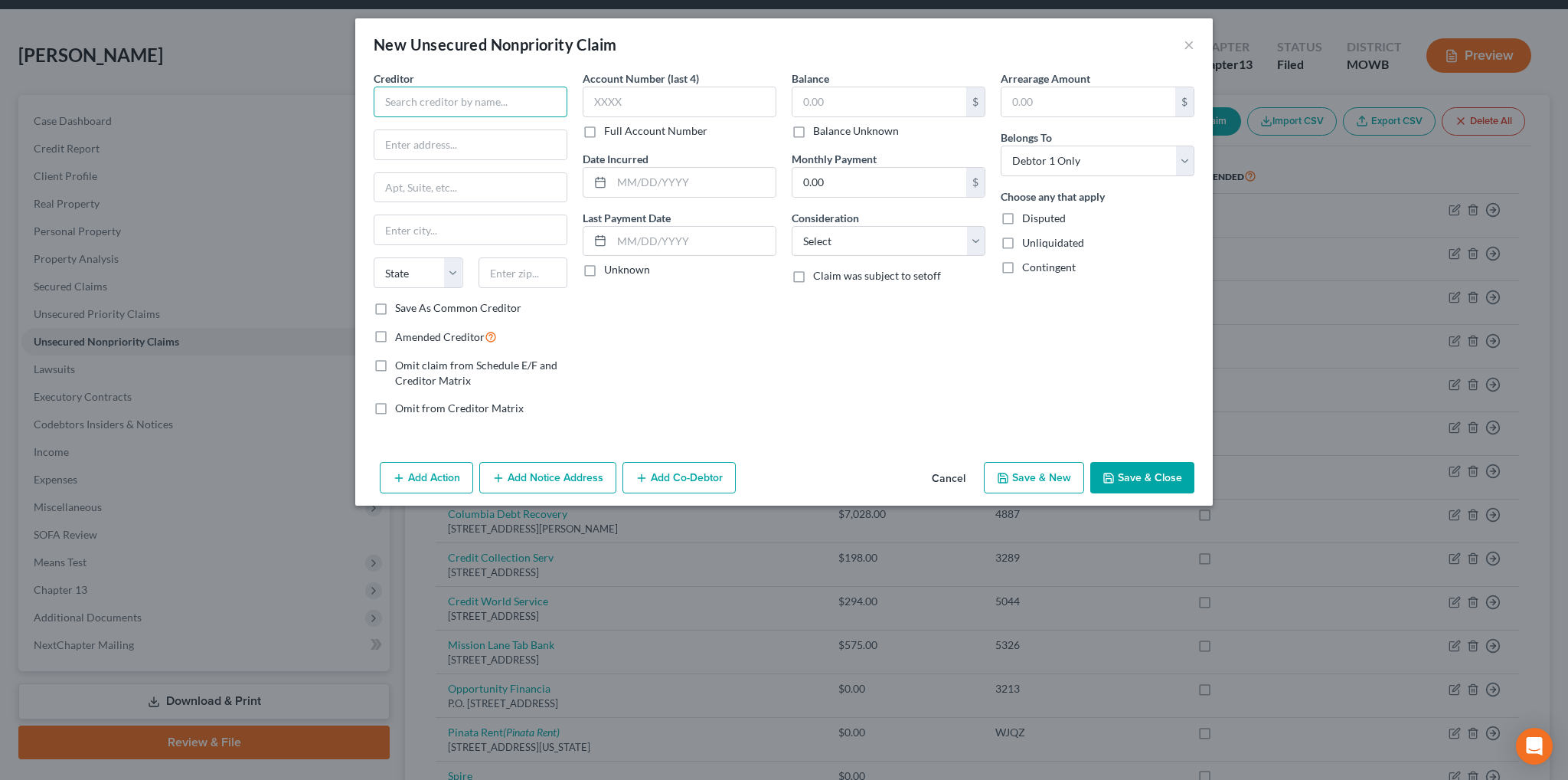
click at [504, 104] on input "text" at bounding box center [471, 102] width 194 height 31
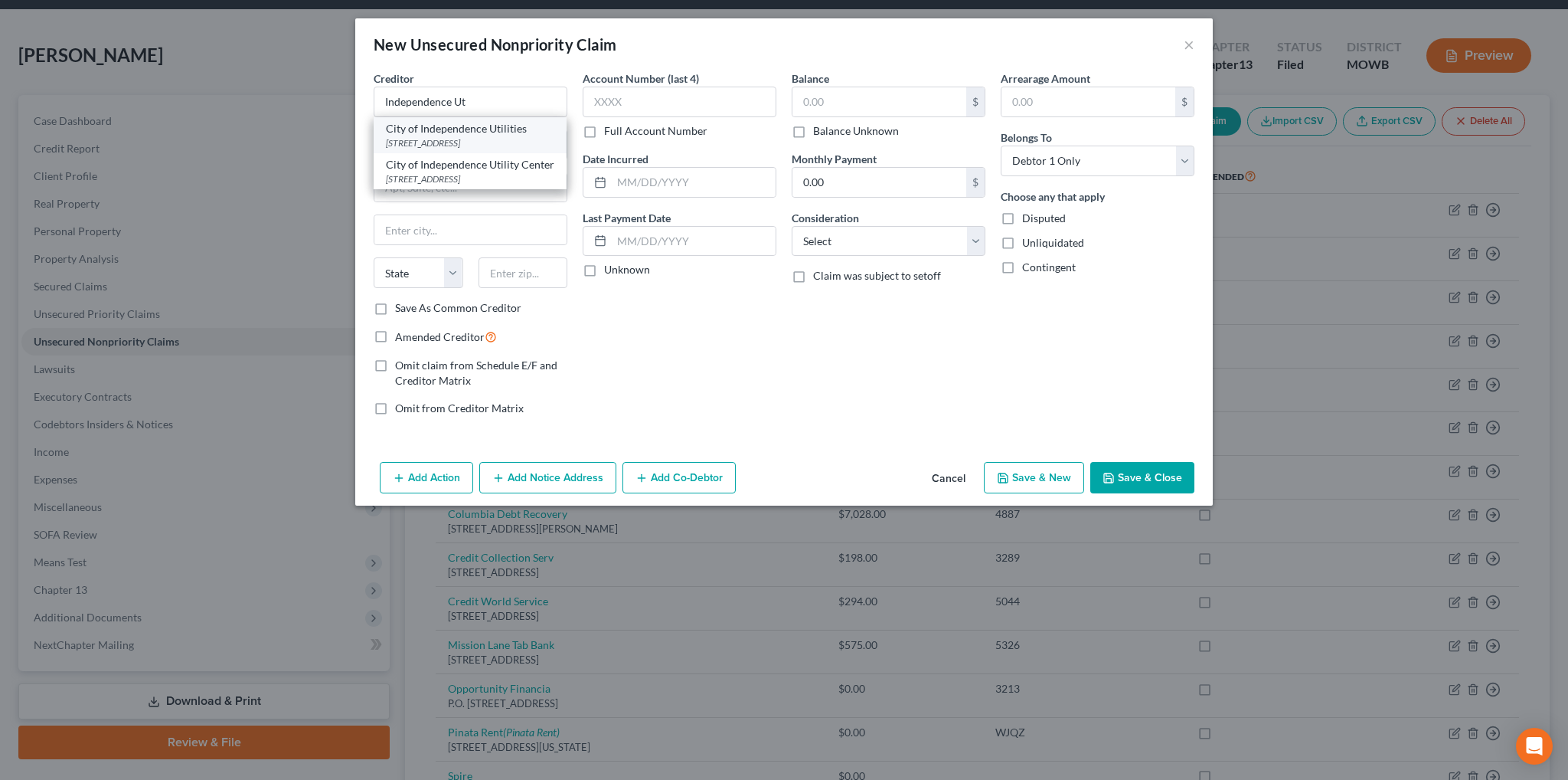
click at [493, 140] on div "17221 East 23rd Street S., Independence, MO 64057" at bounding box center [470, 142] width 168 height 13
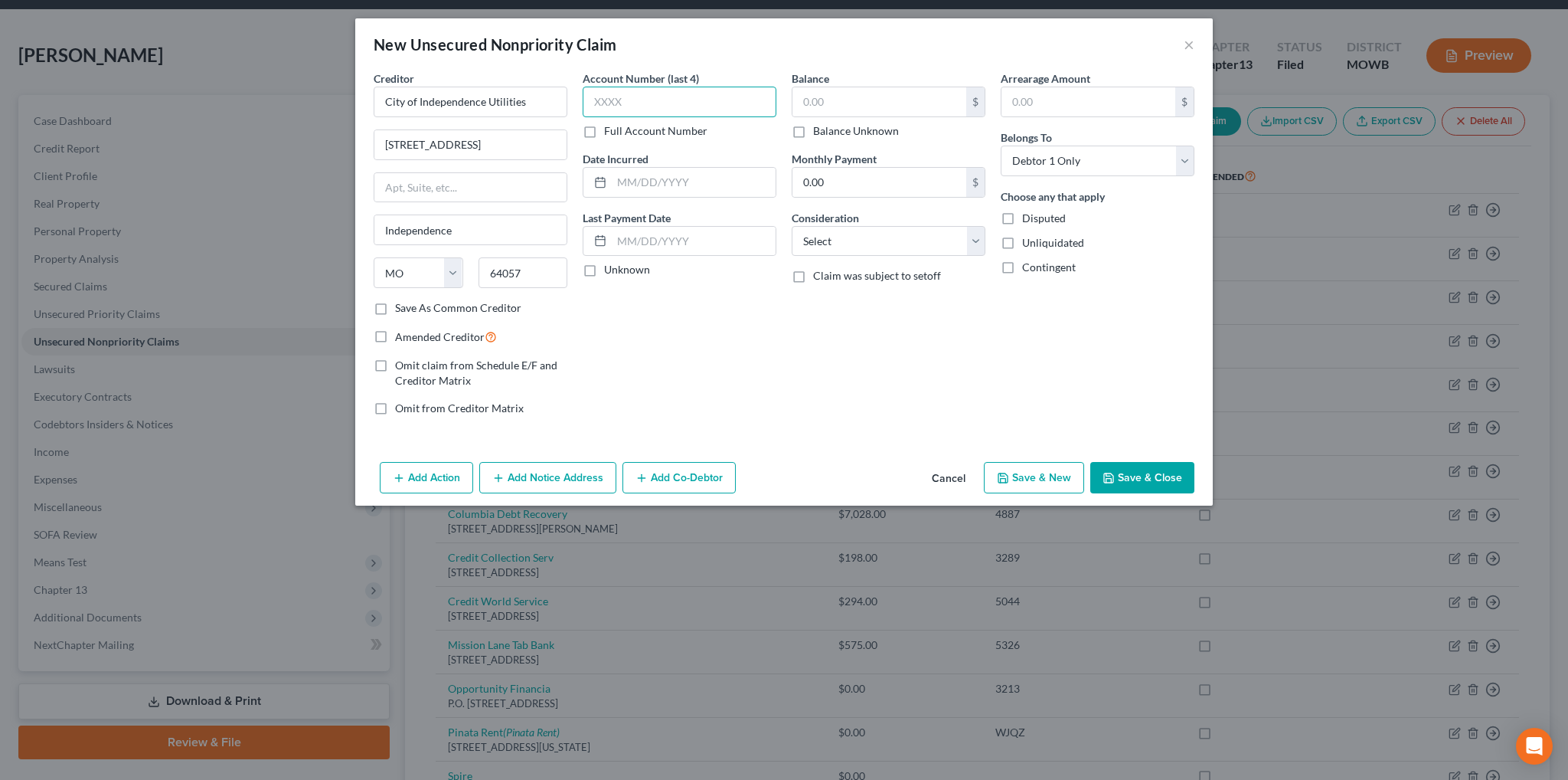
click at [591, 104] on input "text" at bounding box center [679, 102] width 194 height 31
click at [840, 106] on input "text" at bounding box center [879, 102] width 174 height 29
click at [848, 245] on select "Select Cable / Satellite Services Collection Agency Credit Card Debt Debt Couns…" at bounding box center [889, 241] width 194 height 31
click at [792, 226] on select "Select Cable / Satellite Services Collection Agency Credit Card Debt Debt Couns…" at bounding box center [889, 241] width 194 height 31
click at [643, 178] on input "text" at bounding box center [693, 183] width 164 height 29
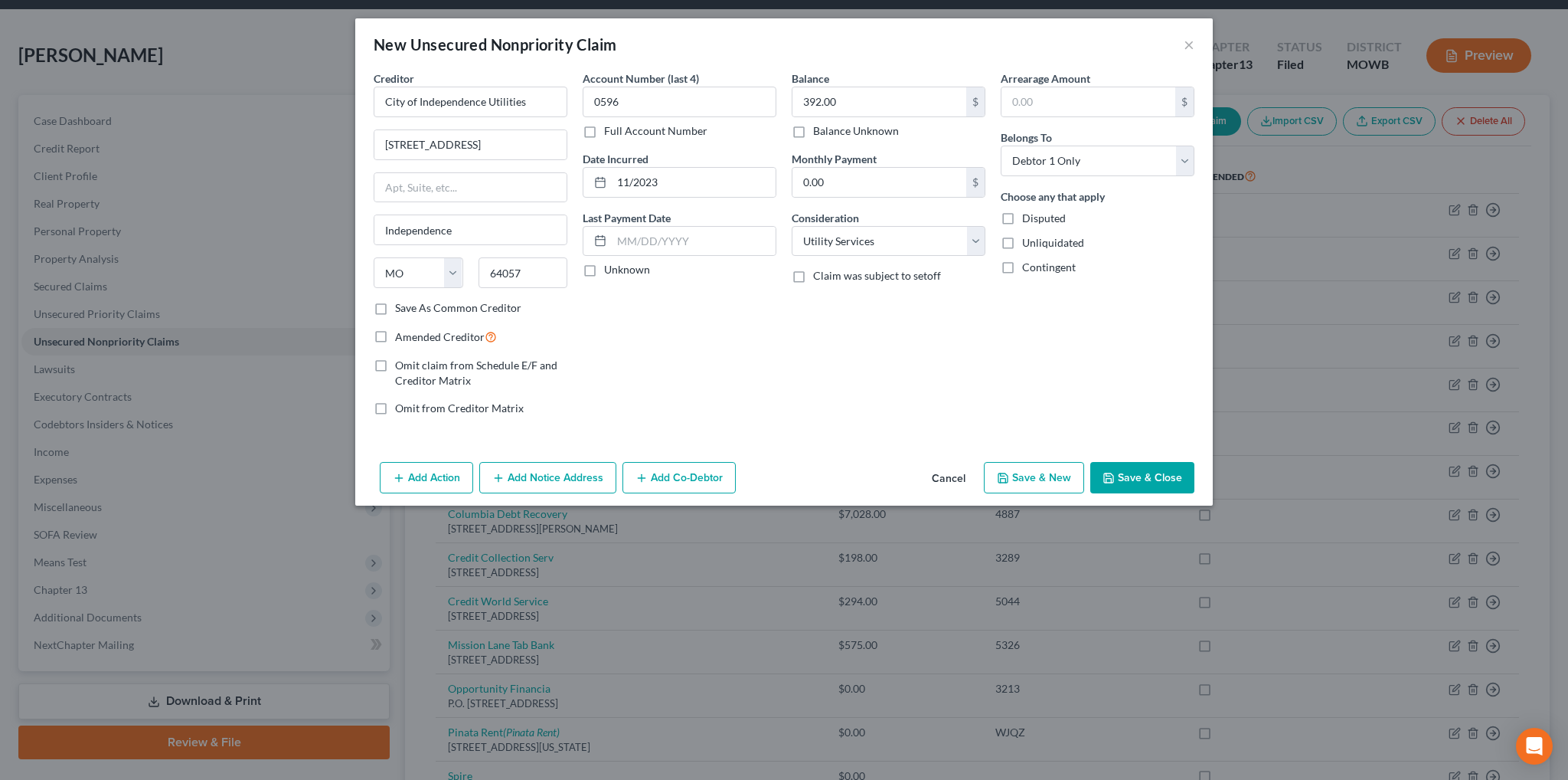
click at [395, 333] on label "Amended Creditor" at bounding box center [446, 336] width 102 height 18
click at [401, 333] on input "Amended Creditor" at bounding box center [407, 333] width 10 height 10
click at [1133, 474] on button "Save & Close" at bounding box center [1142, 477] width 104 height 32
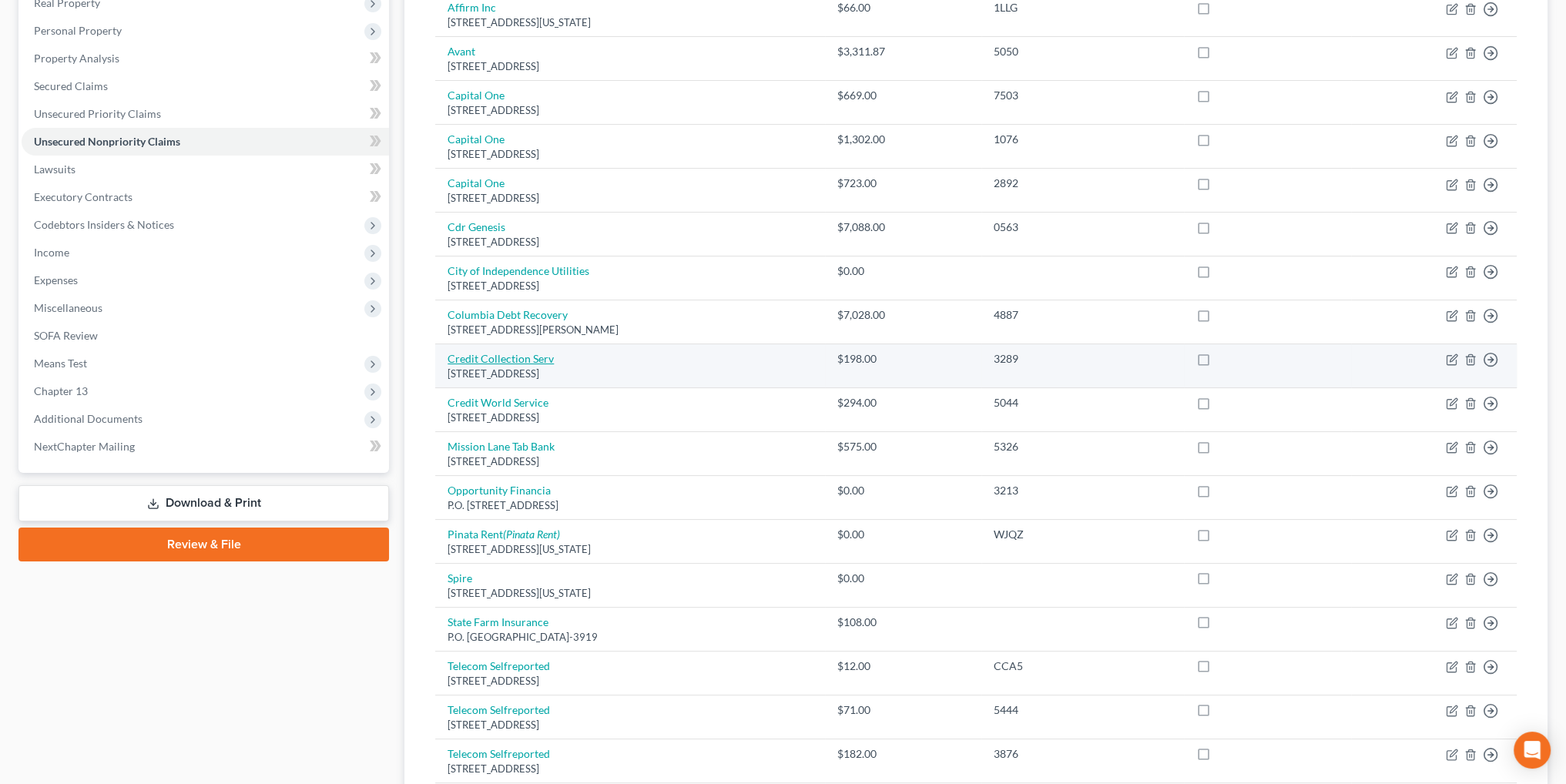
scroll to position [172, 0]
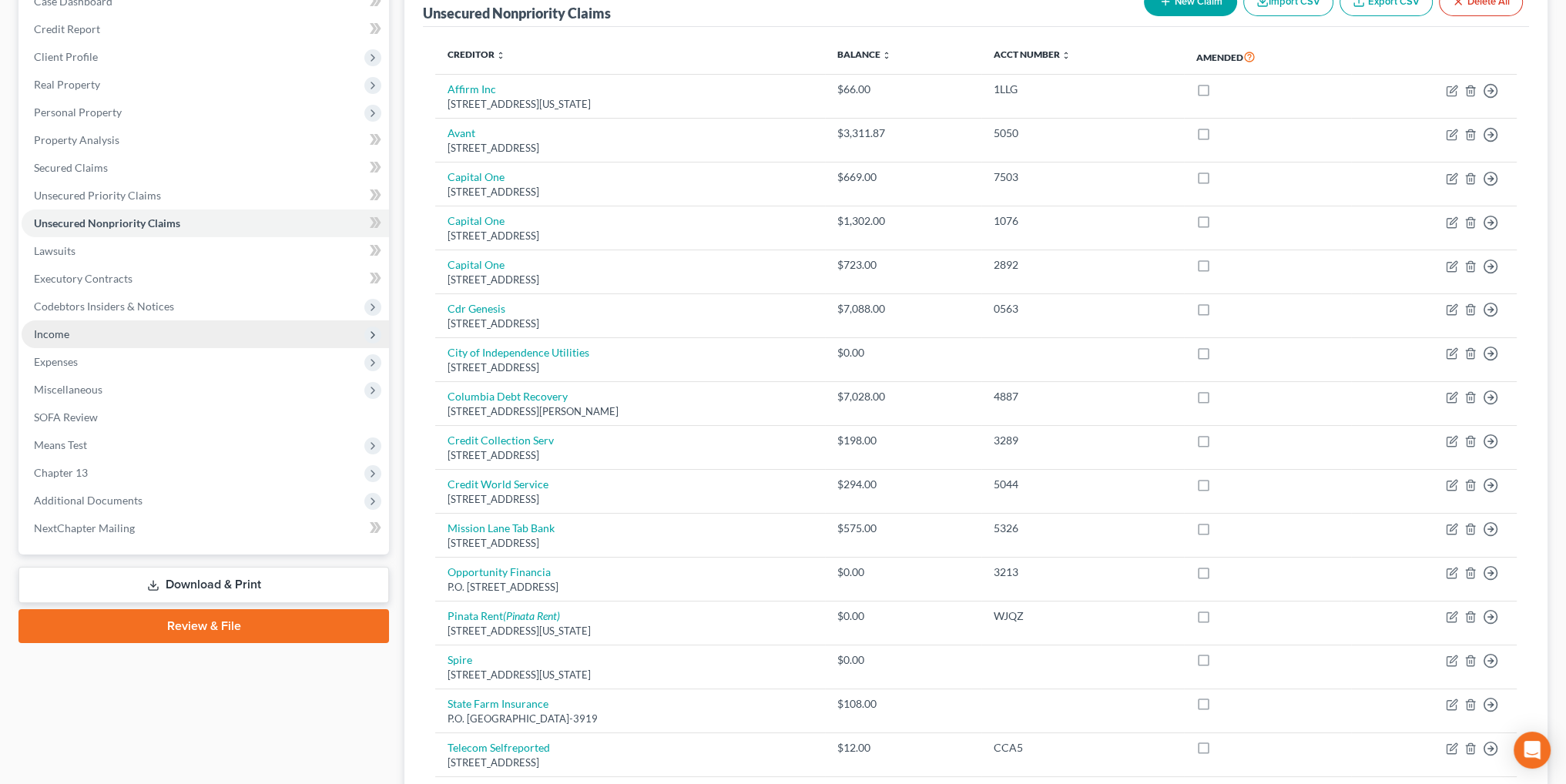
click at [46, 330] on span "Income" at bounding box center [51, 333] width 35 height 13
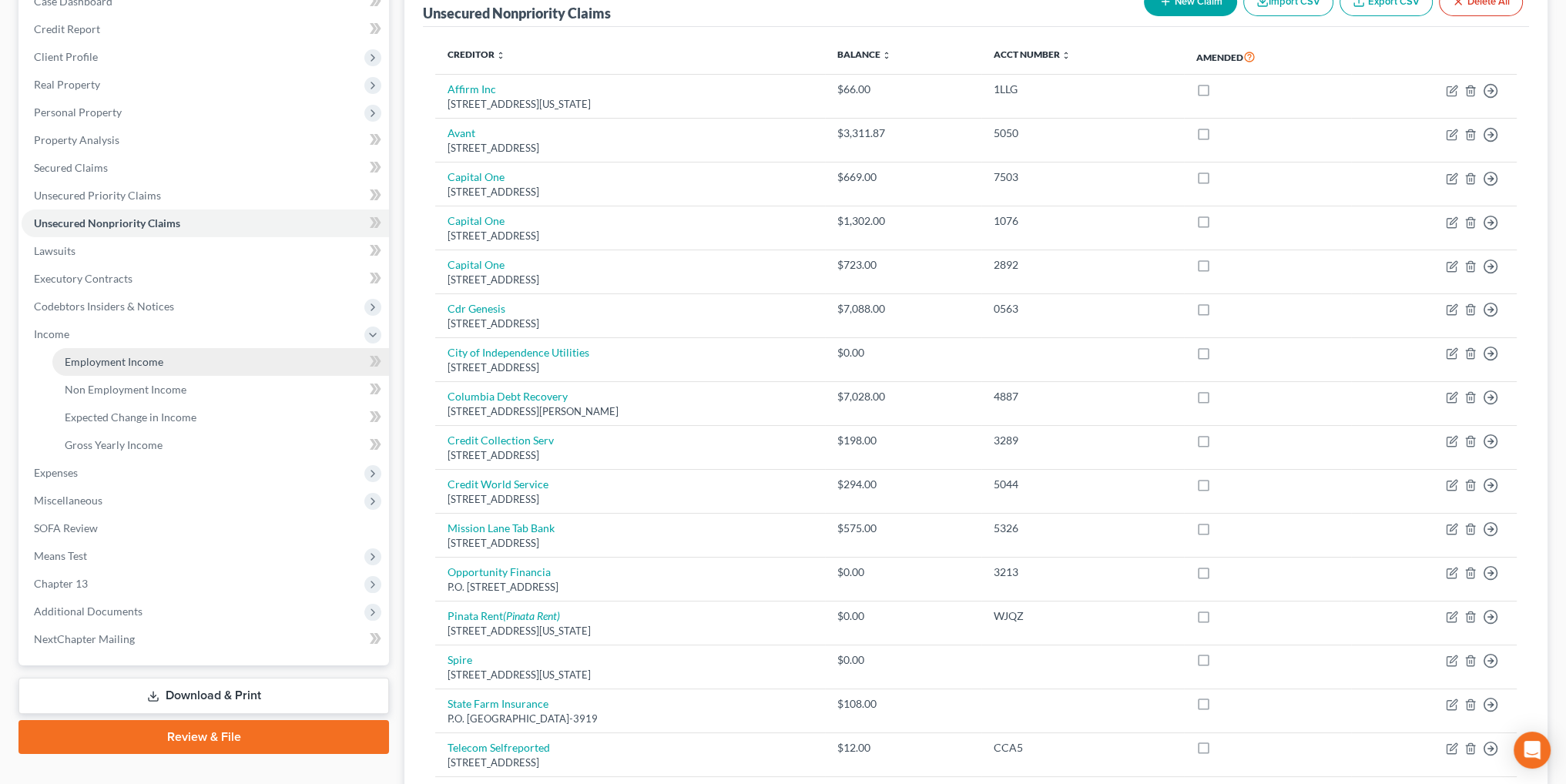
click at [112, 355] on span "Employment Income" at bounding box center [114, 361] width 98 height 13
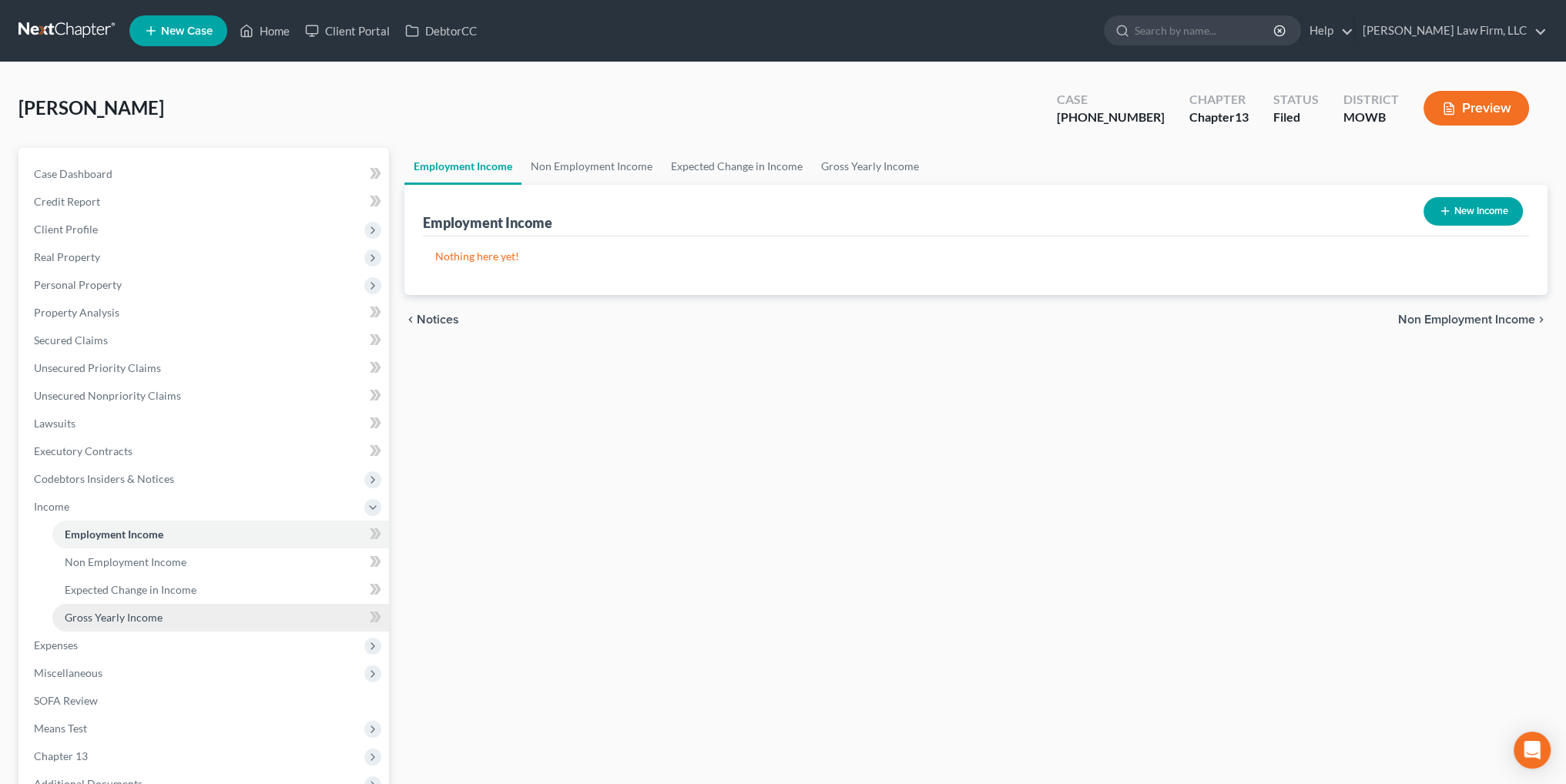
click at [100, 624] on link "Gross Yearly Income" at bounding box center [221, 618] width 336 height 28
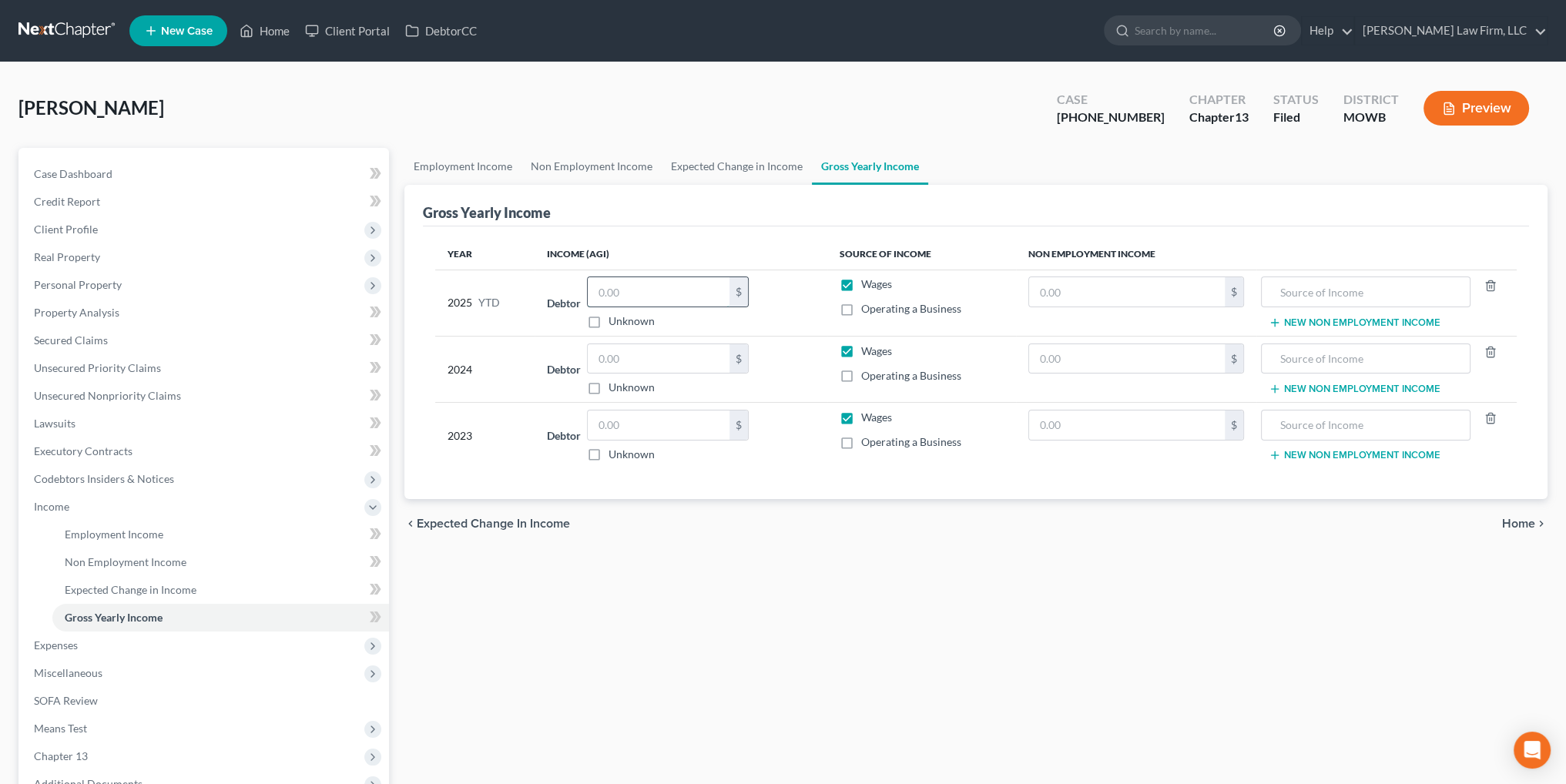
click at [641, 287] on input "text" at bounding box center [658, 292] width 142 height 29
click at [622, 355] on input "text" at bounding box center [658, 359] width 142 height 29
click at [651, 428] on input "text" at bounding box center [658, 425] width 142 height 29
click at [456, 166] on link "Employment Income" at bounding box center [463, 166] width 117 height 37
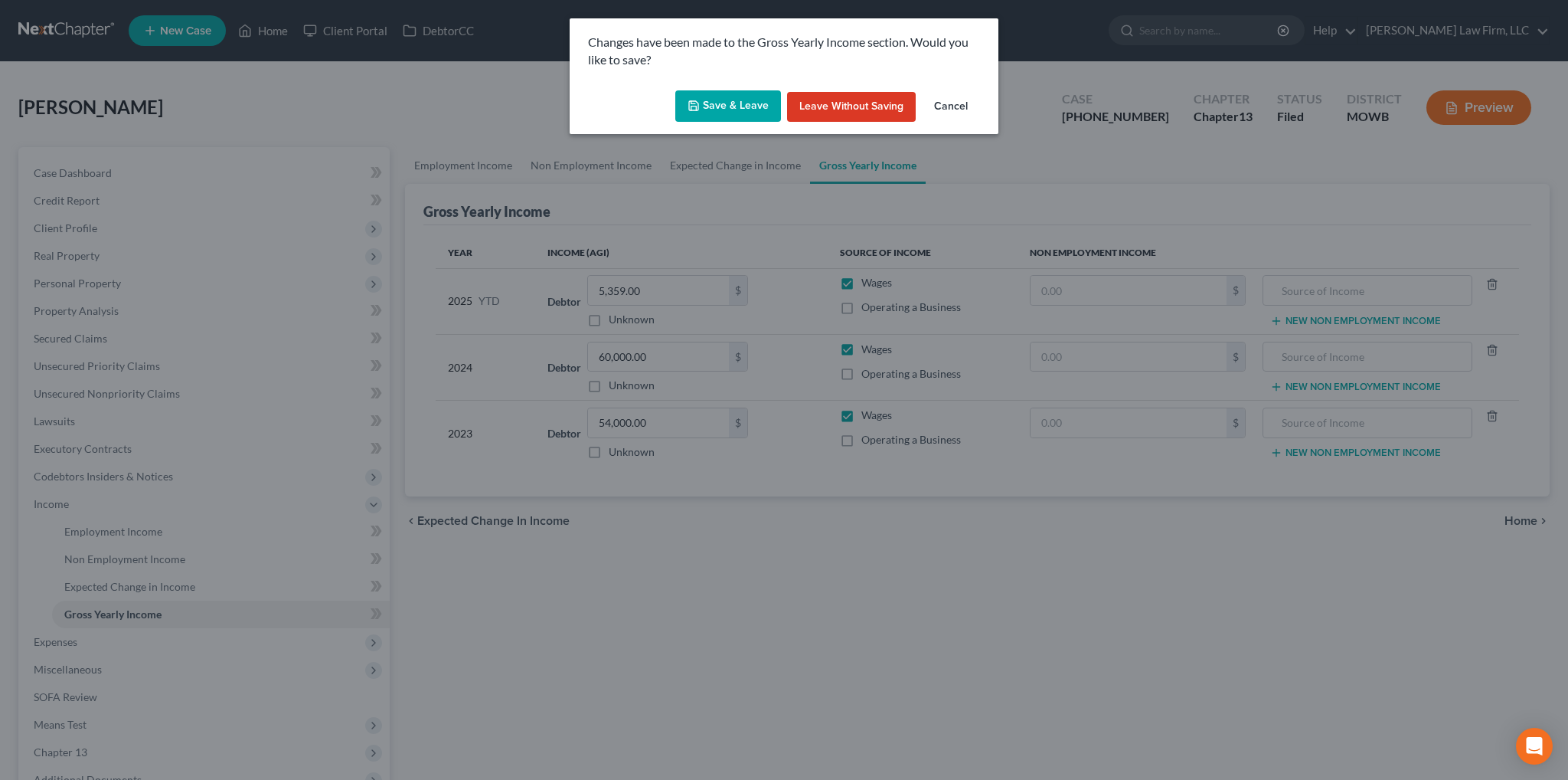
click at [725, 100] on button "Save & Leave" at bounding box center [727, 106] width 106 height 32
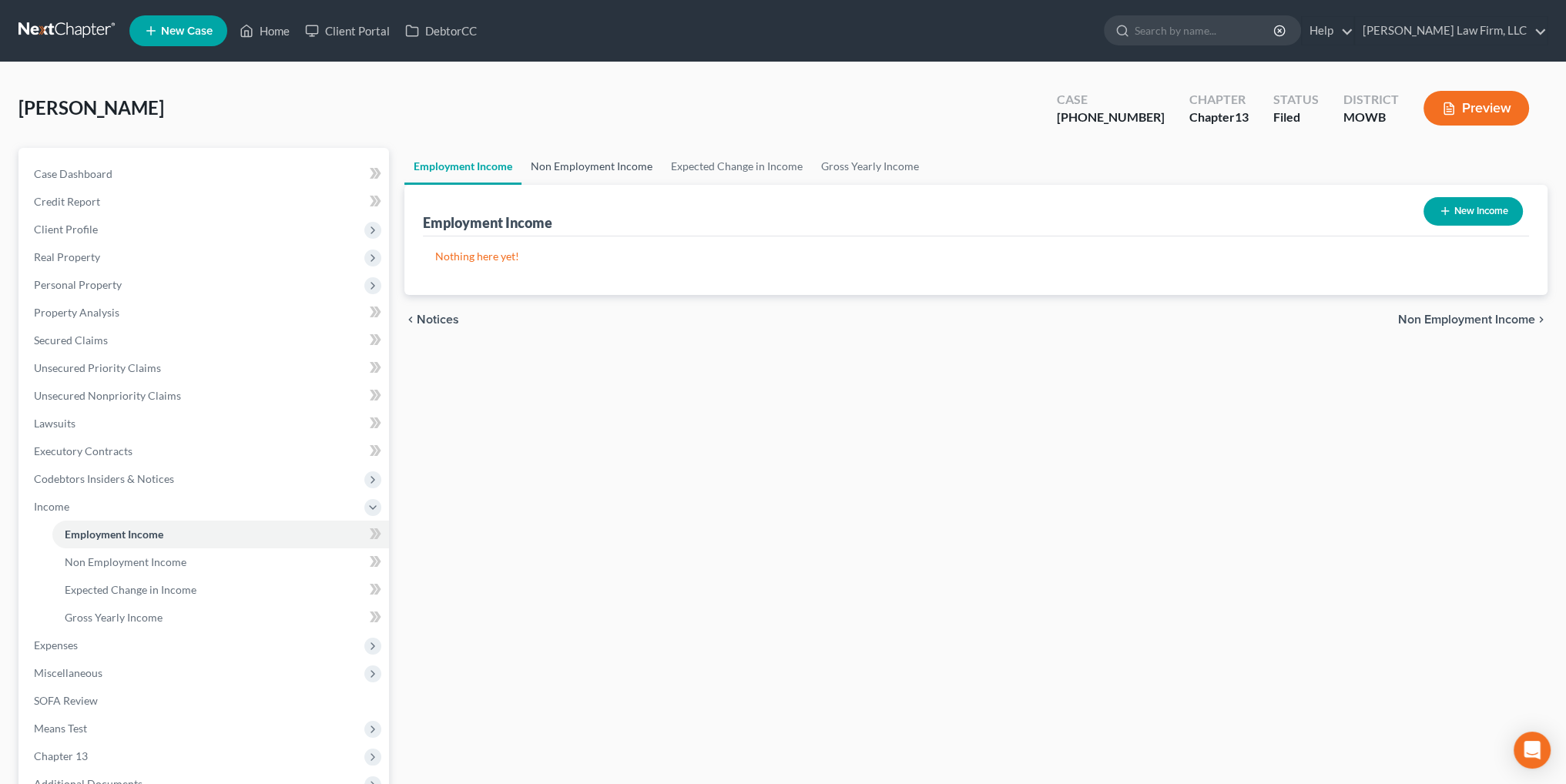
click at [574, 165] on link "Non Employment Income" at bounding box center [591, 166] width 140 height 37
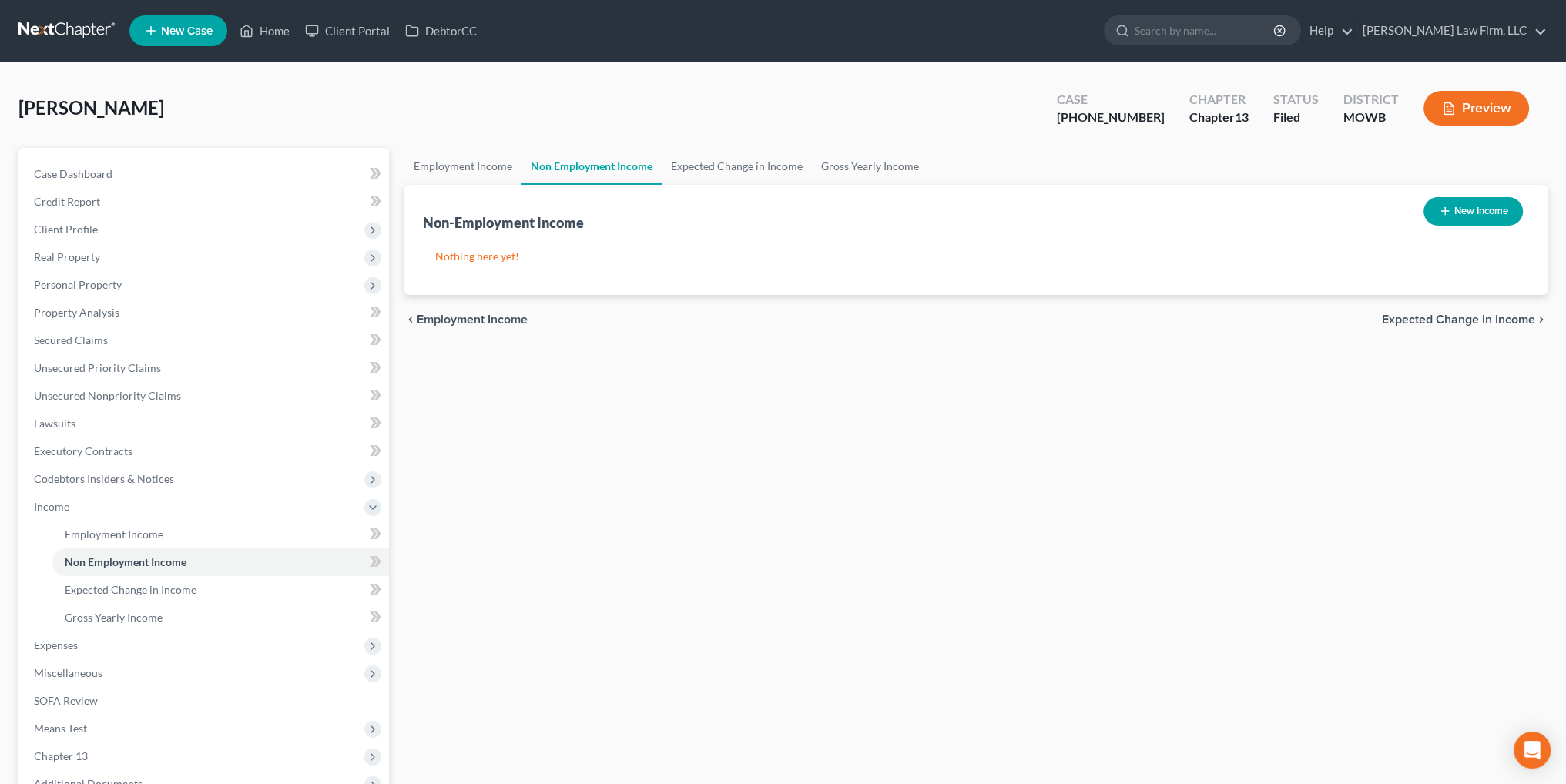
click at [1446, 211] on line "button" at bounding box center [1444, 211] width 7 height 0
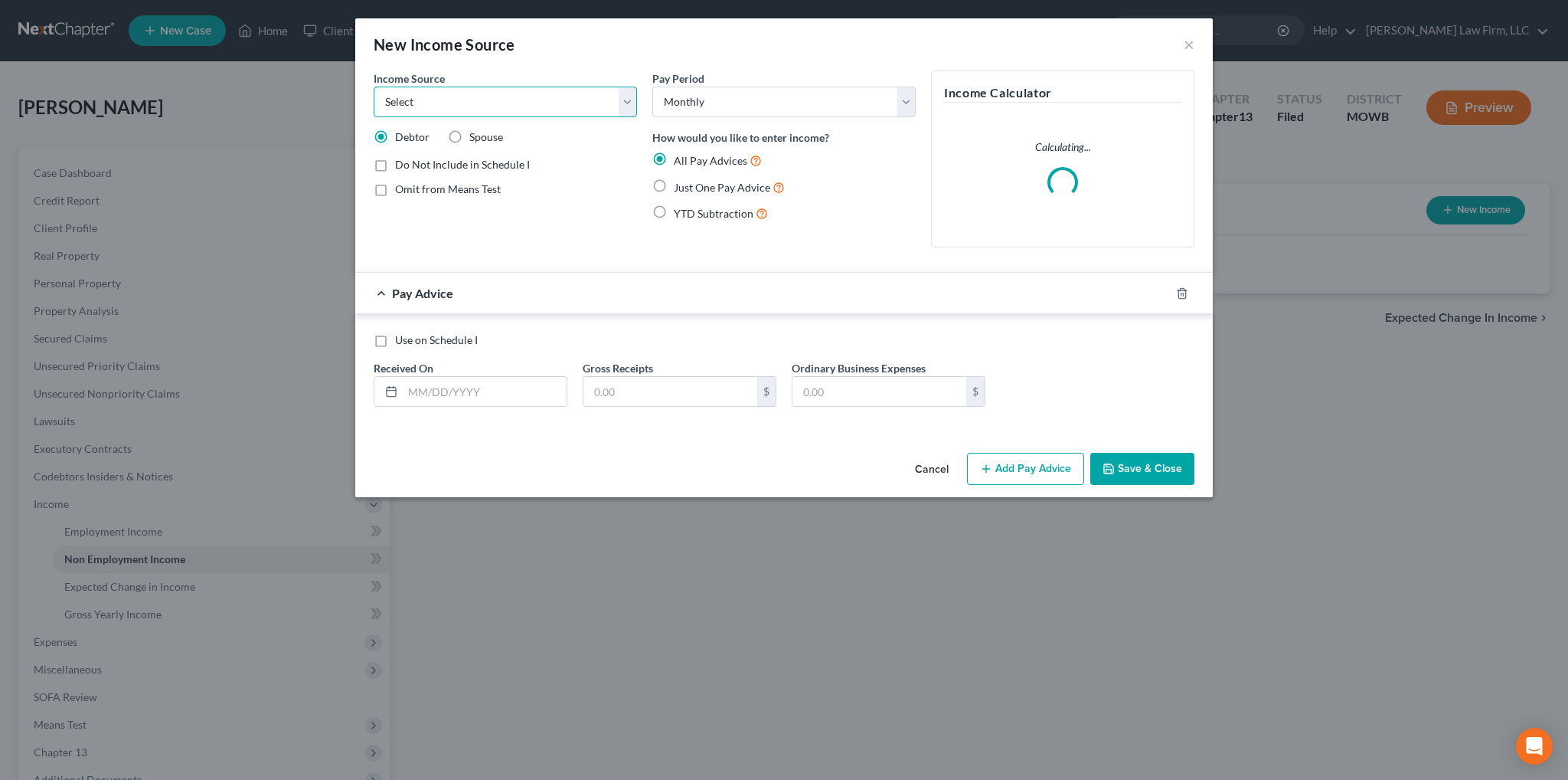
click at [486, 106] on select "Select Unemployment Disability (from employer) Pension Retirement Social Securi…" at bounding box center [505, 102] width 263 height 31
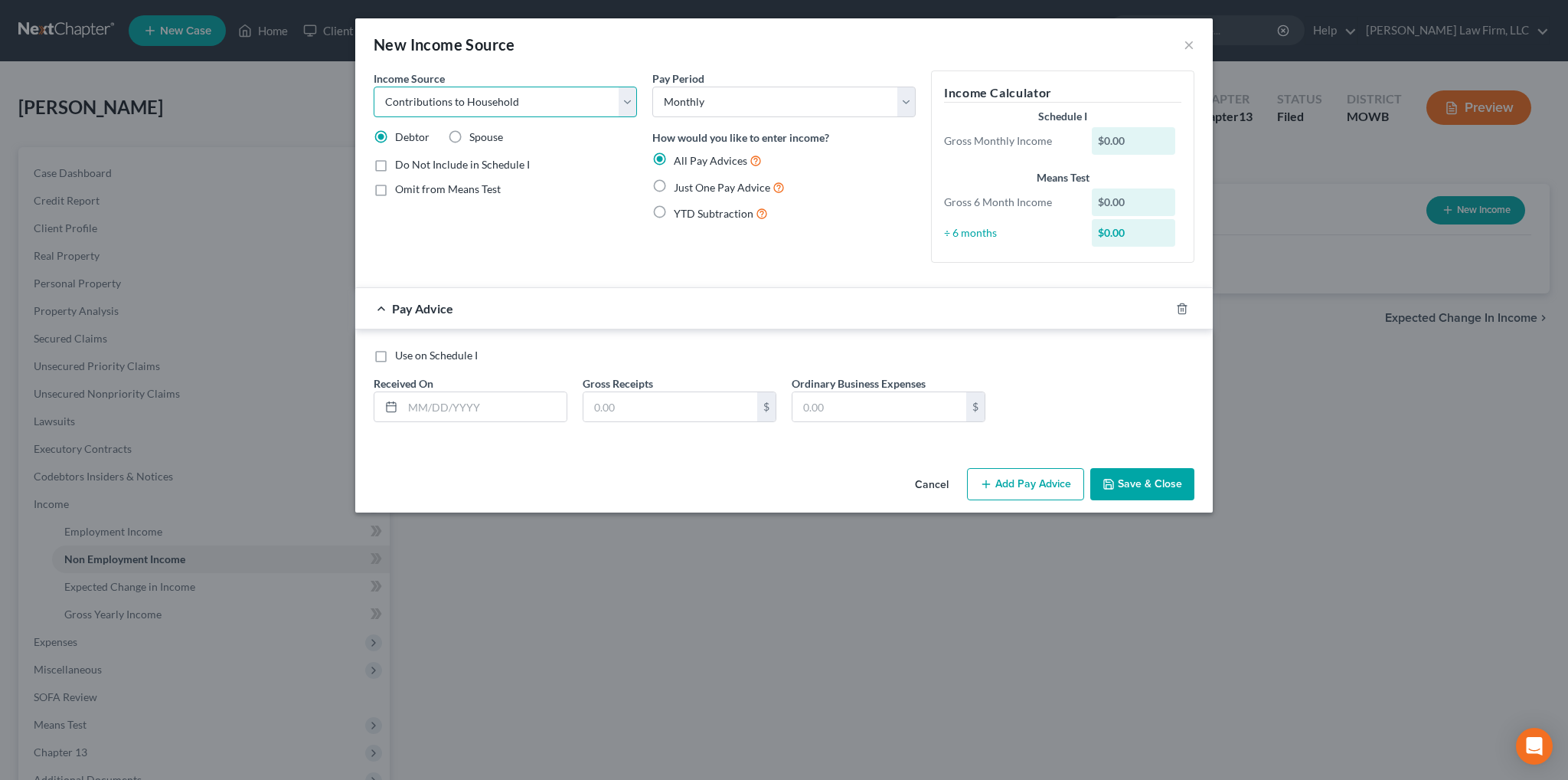
click at [374, 87] on select "Select Unemployment Disability (from employer) Pension Retirement Social Securi…" at bounding box center [505, 102] width 263 height 31
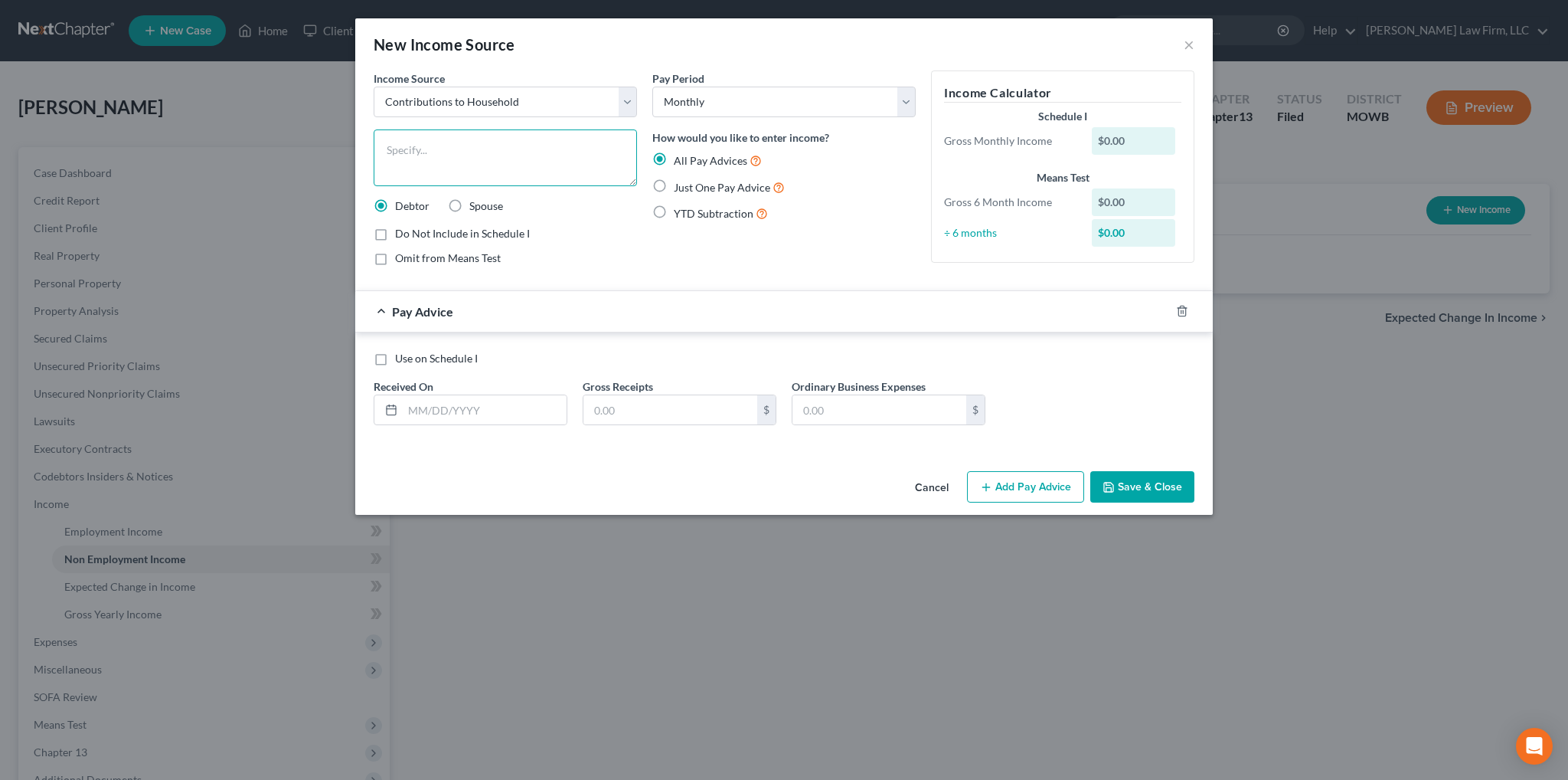
click at [437, 148] on textarea at bounding box center [505, 158] width 263 height 57
click at [674, 190] on label "Just One Pay Advice" at bounding box center [729, 187] width 111 height 18
click at [680, 189] on input "Just One Pay Advice" at bounding box center [685, 184] width 10 height 10
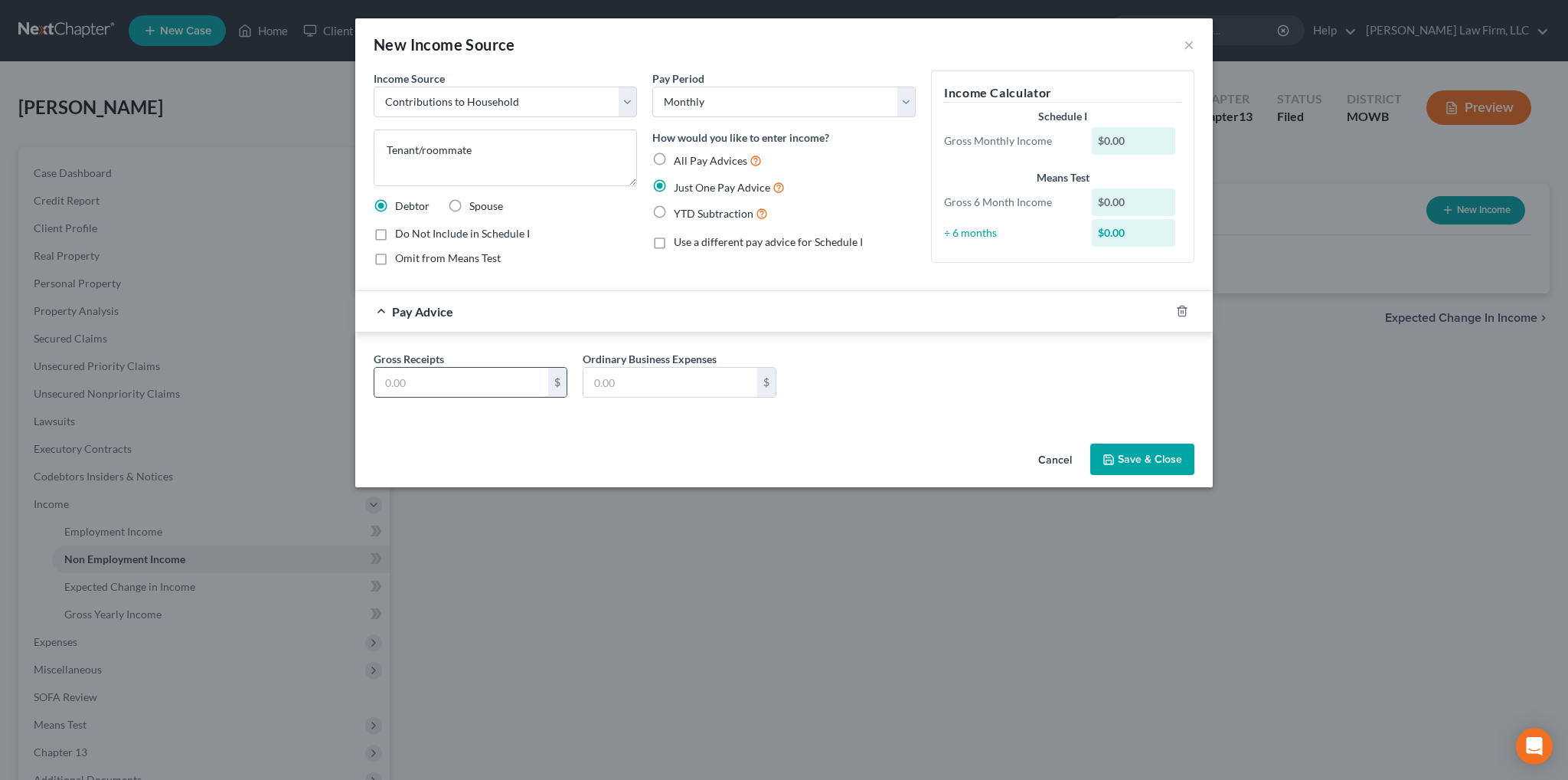
click at [475, 382] on input "text" at bounding box center [461, 383] width 174 height 29
click at [1144, 457] on button "Save & Close" at bounding box center [1142, 459] width 104 height 32
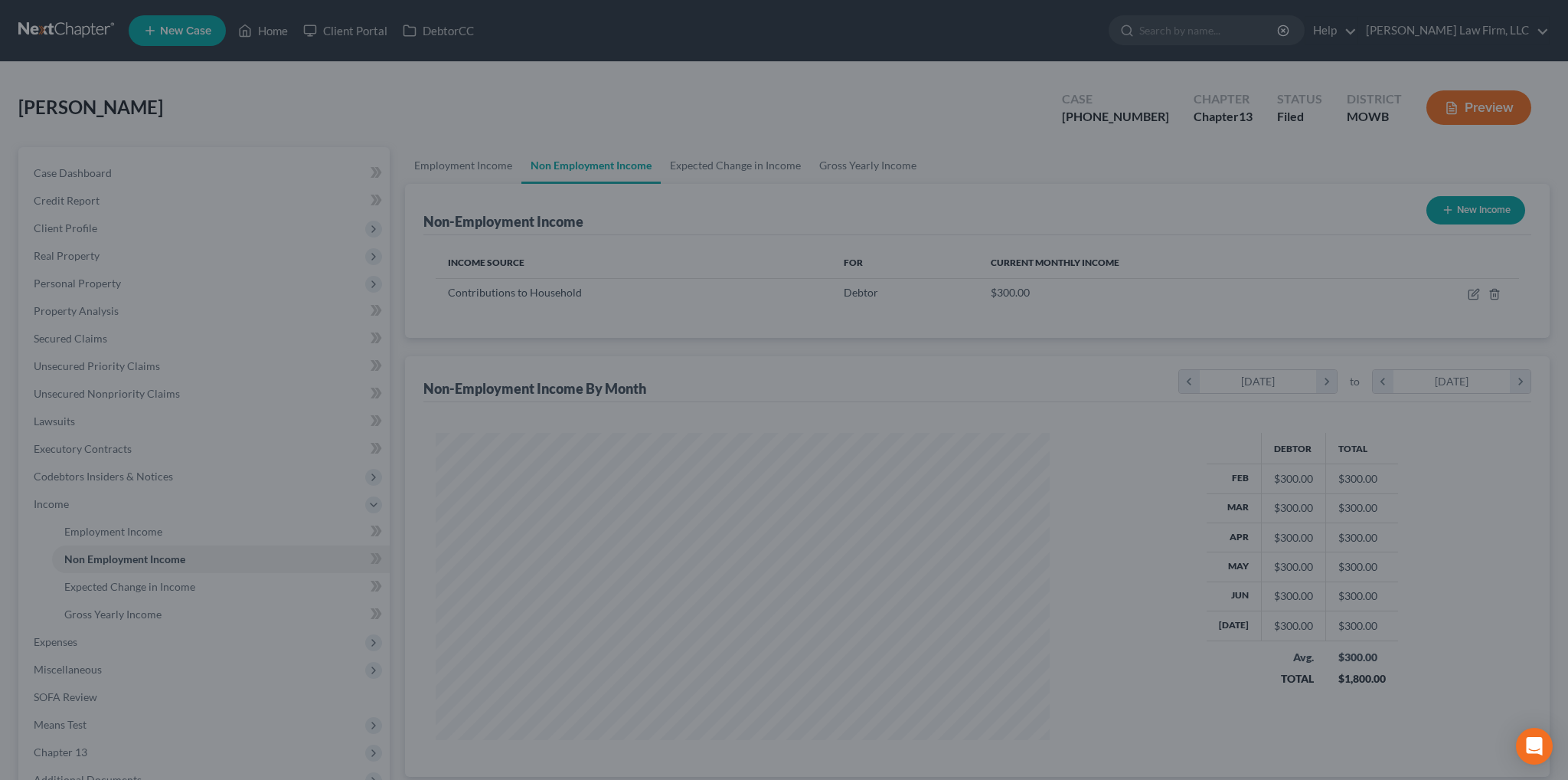
scroll to position [765789, 765168]
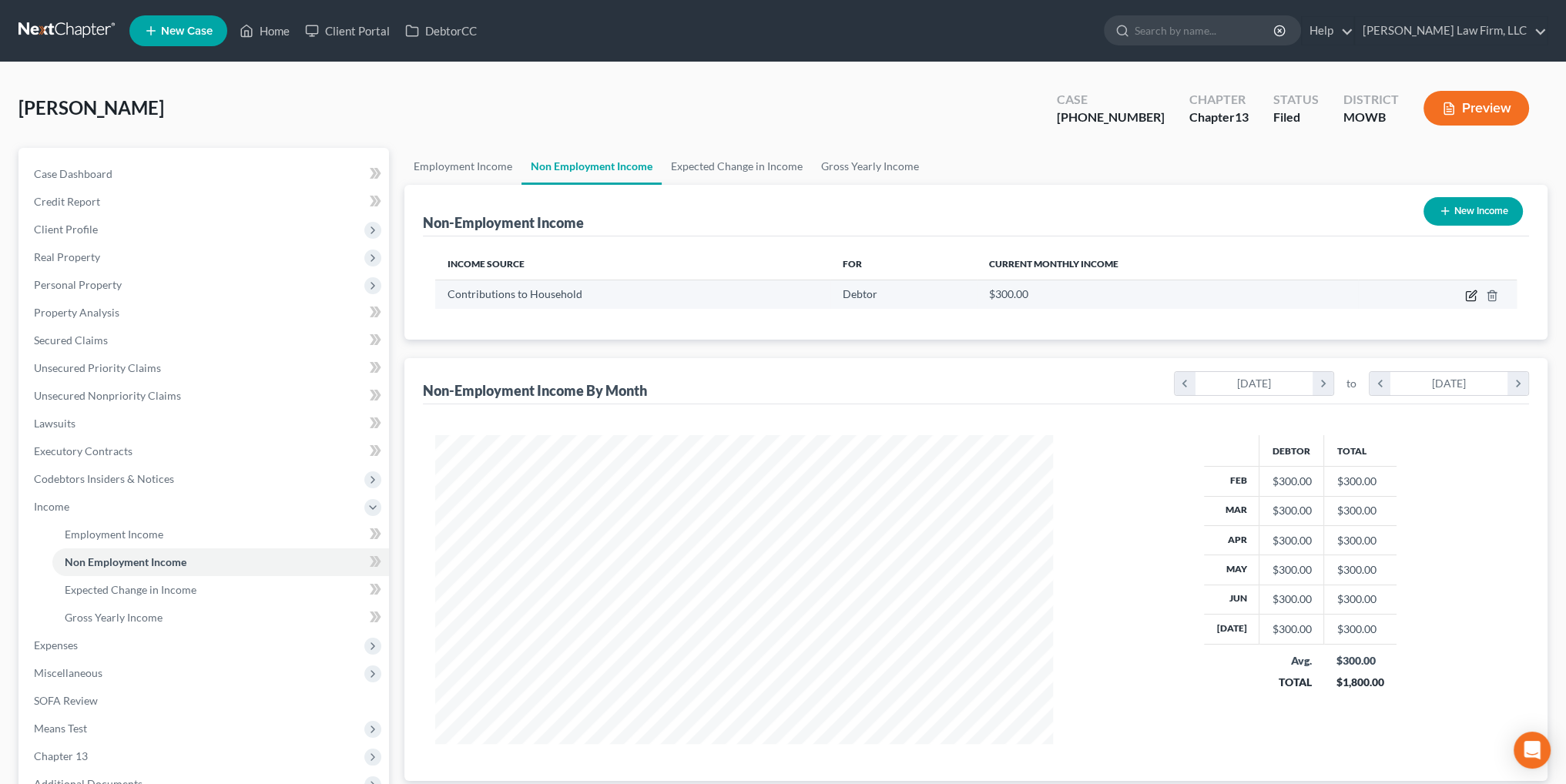
click at [1471, 295] on icon "button" at bounding box center [1471, 296] width 12 height 12
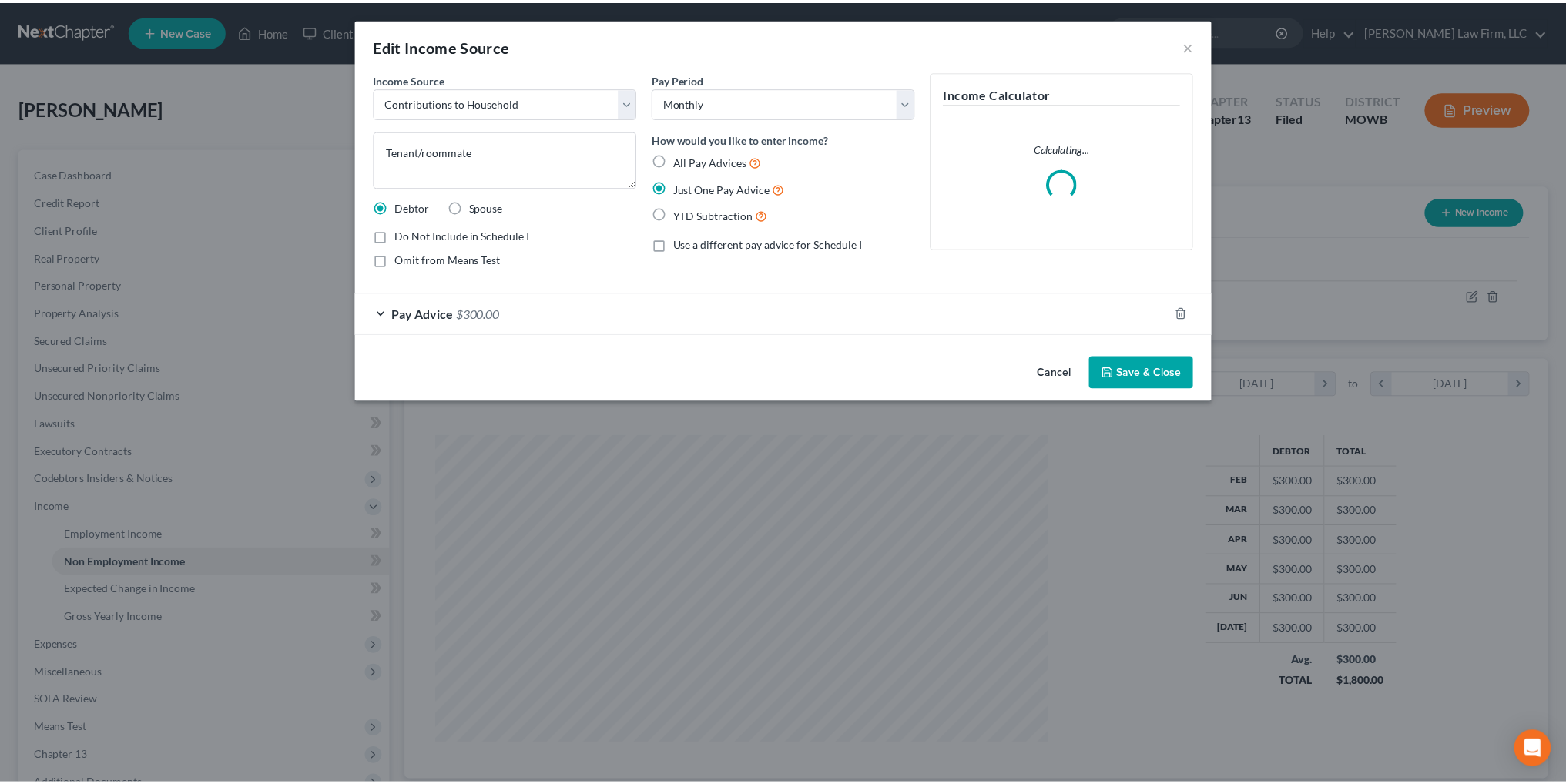
scroll to position [311, 653]
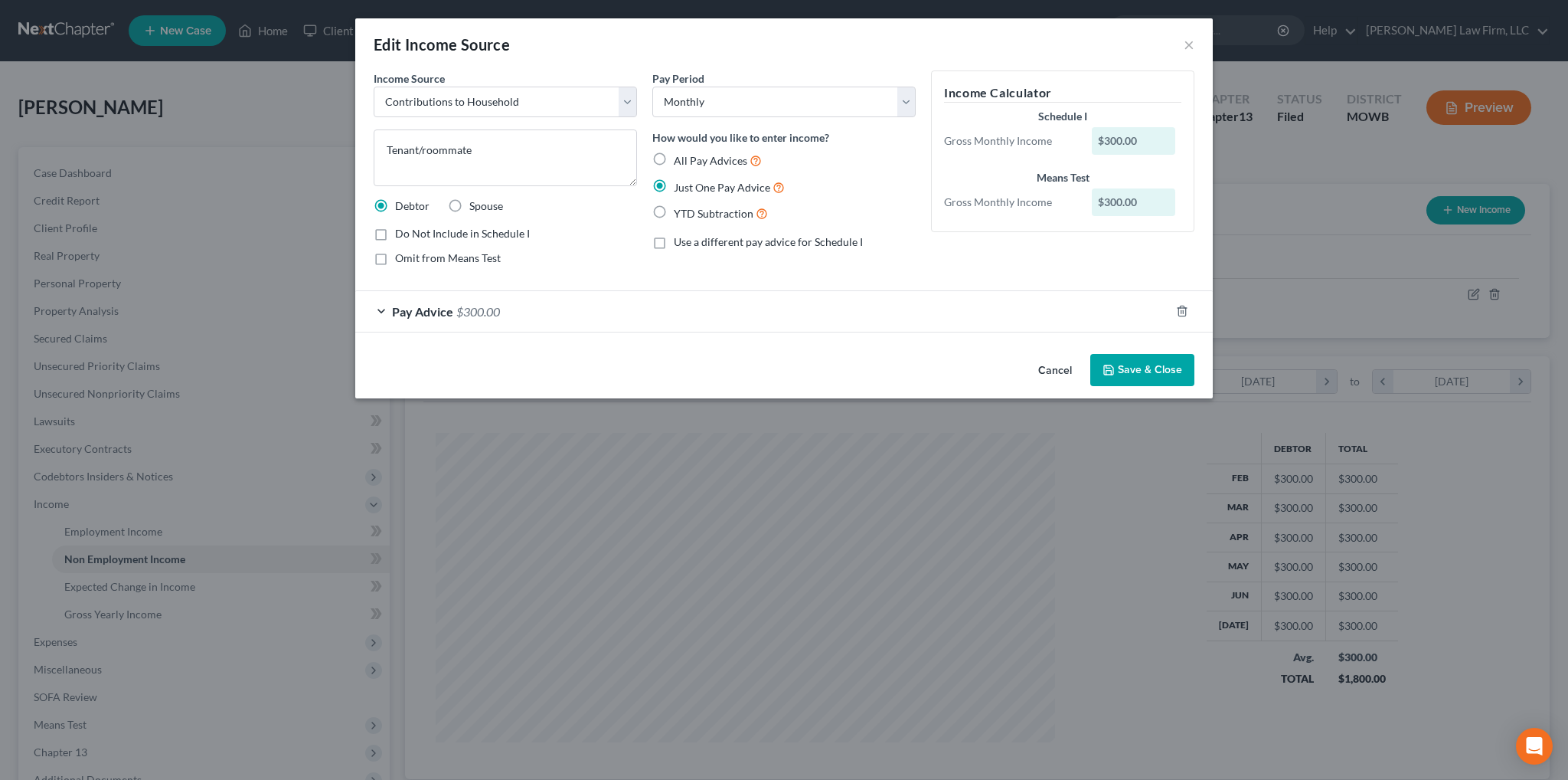
click at [1176, 368] on button "Save & Close" at bounding box center [1142, 369] width 104 height 32
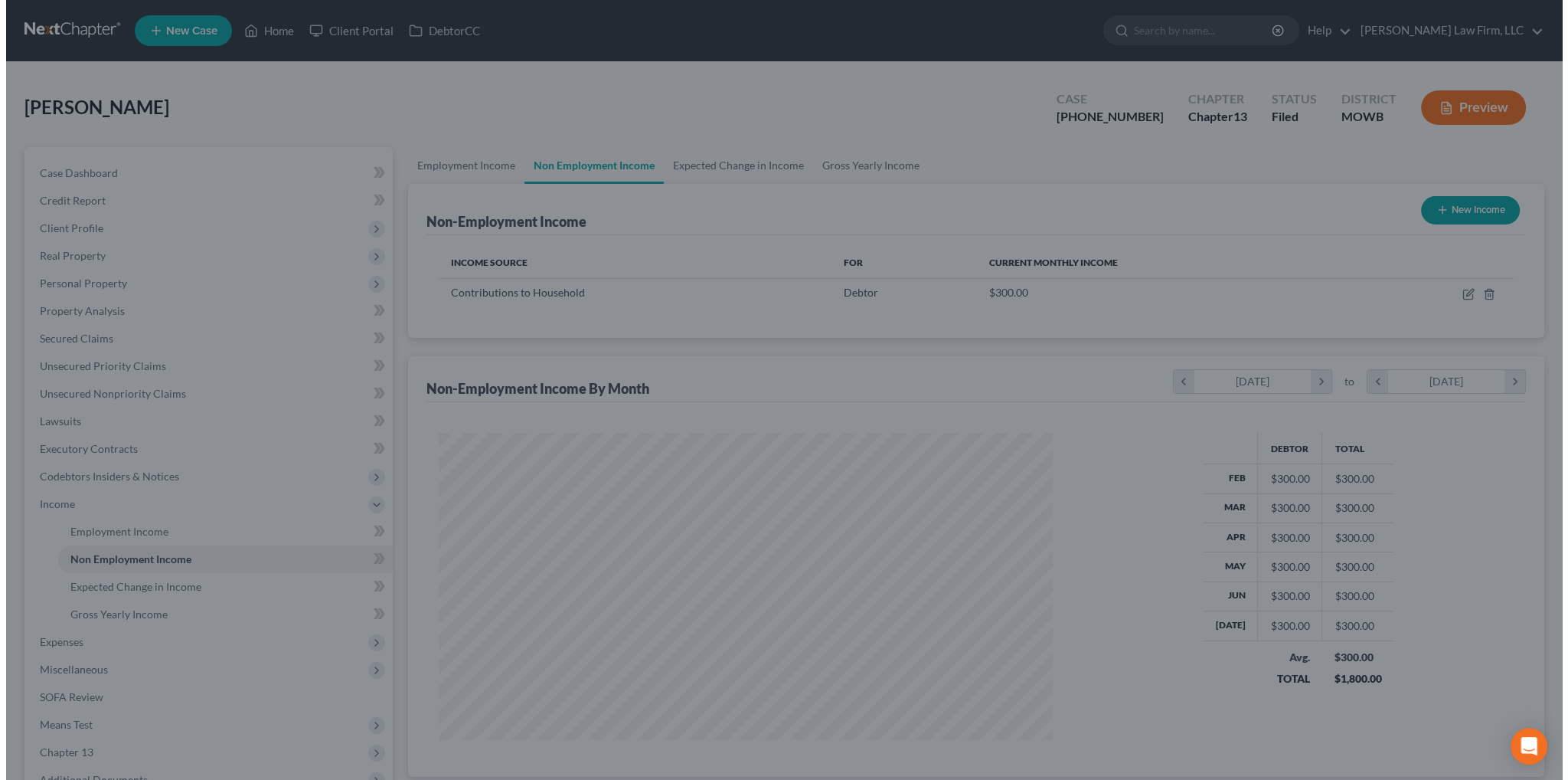
scroll to position [765789, 765168]
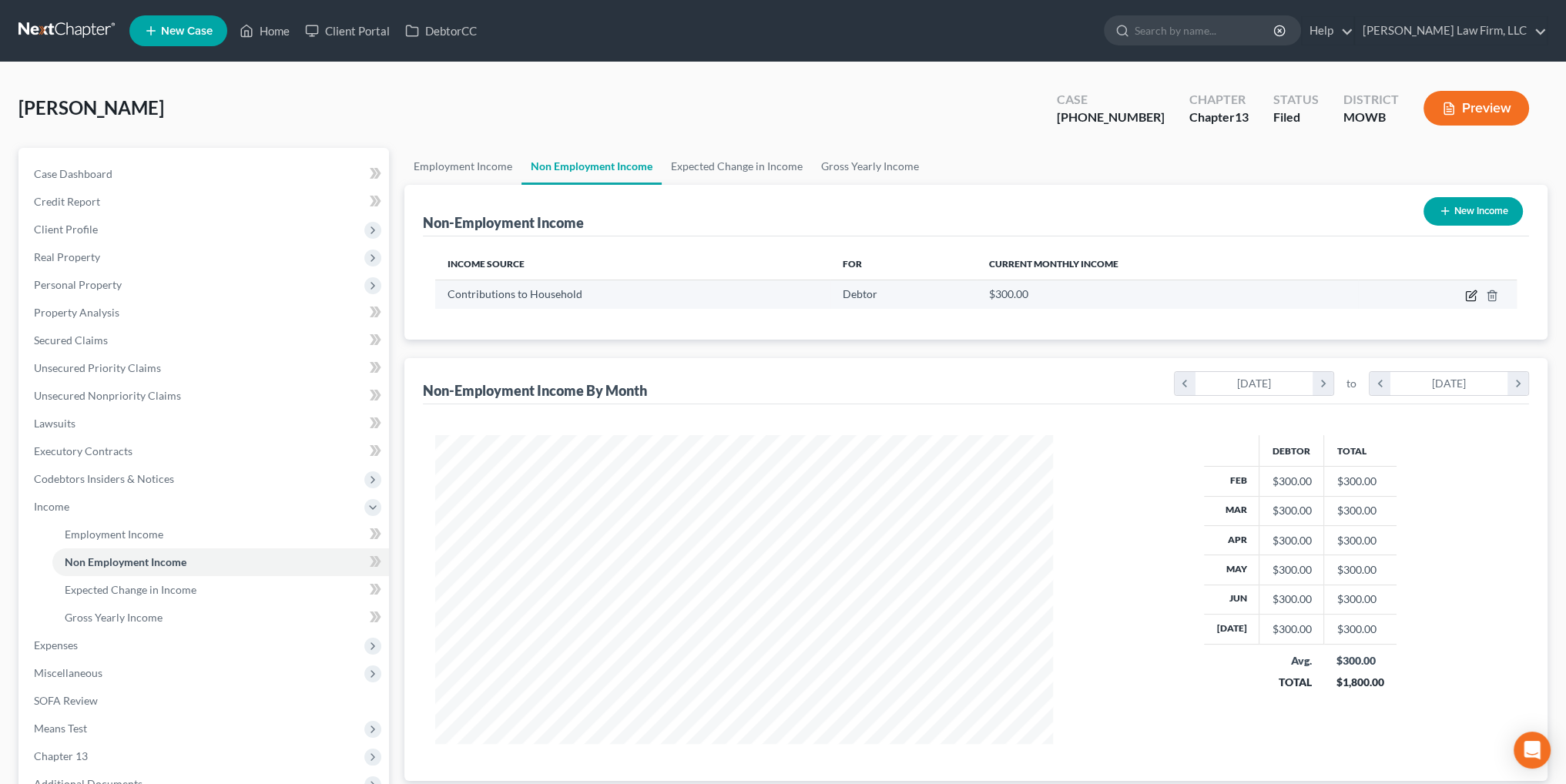
click at [1469, 294] on icon "button" at bounding box center [1473, 294] width 7 height 7
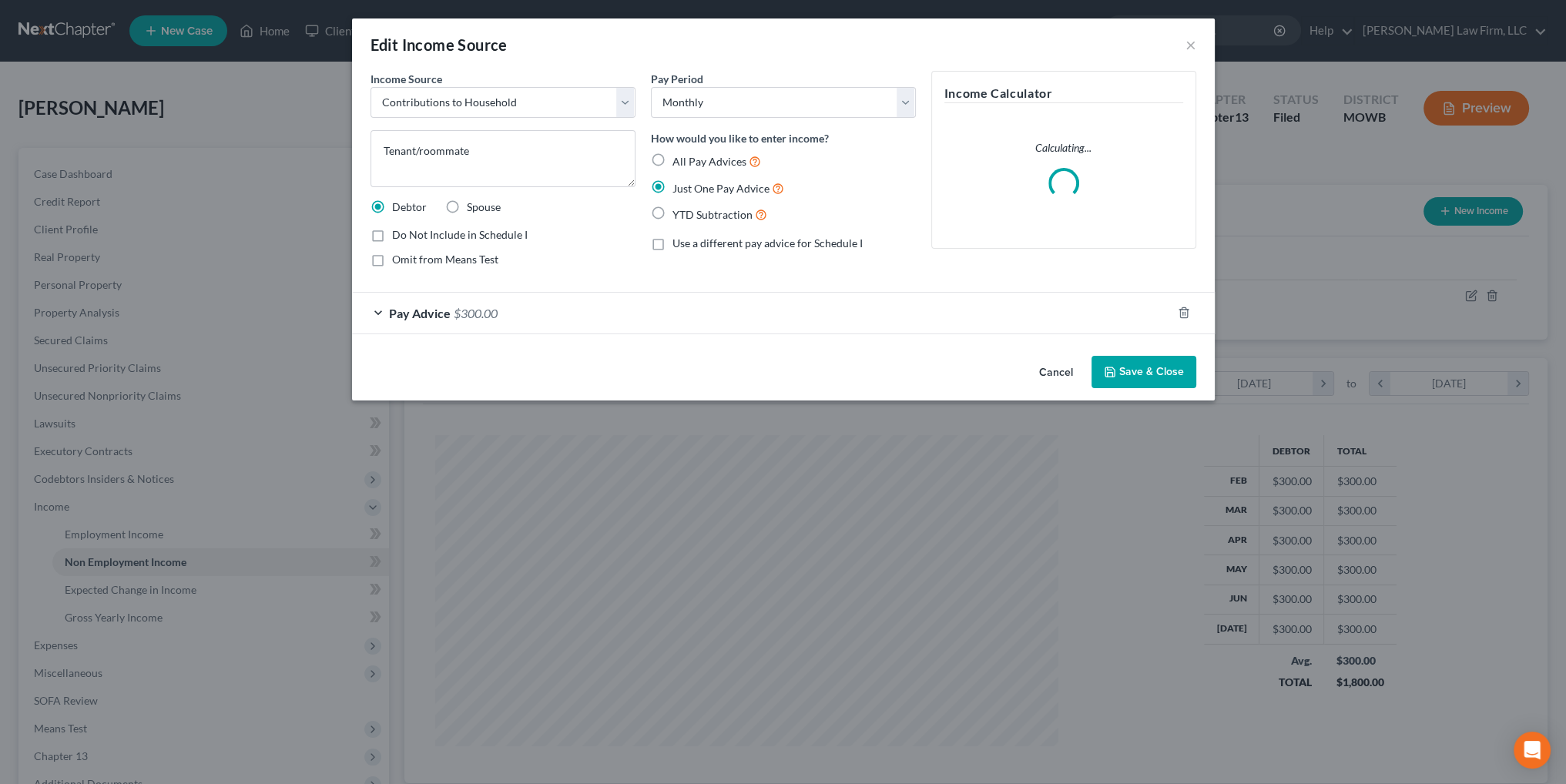
scroll to position [311, 653]
click at [1189, 311] on icon "button" at bounding box center [1189, 312] width 12 height 12
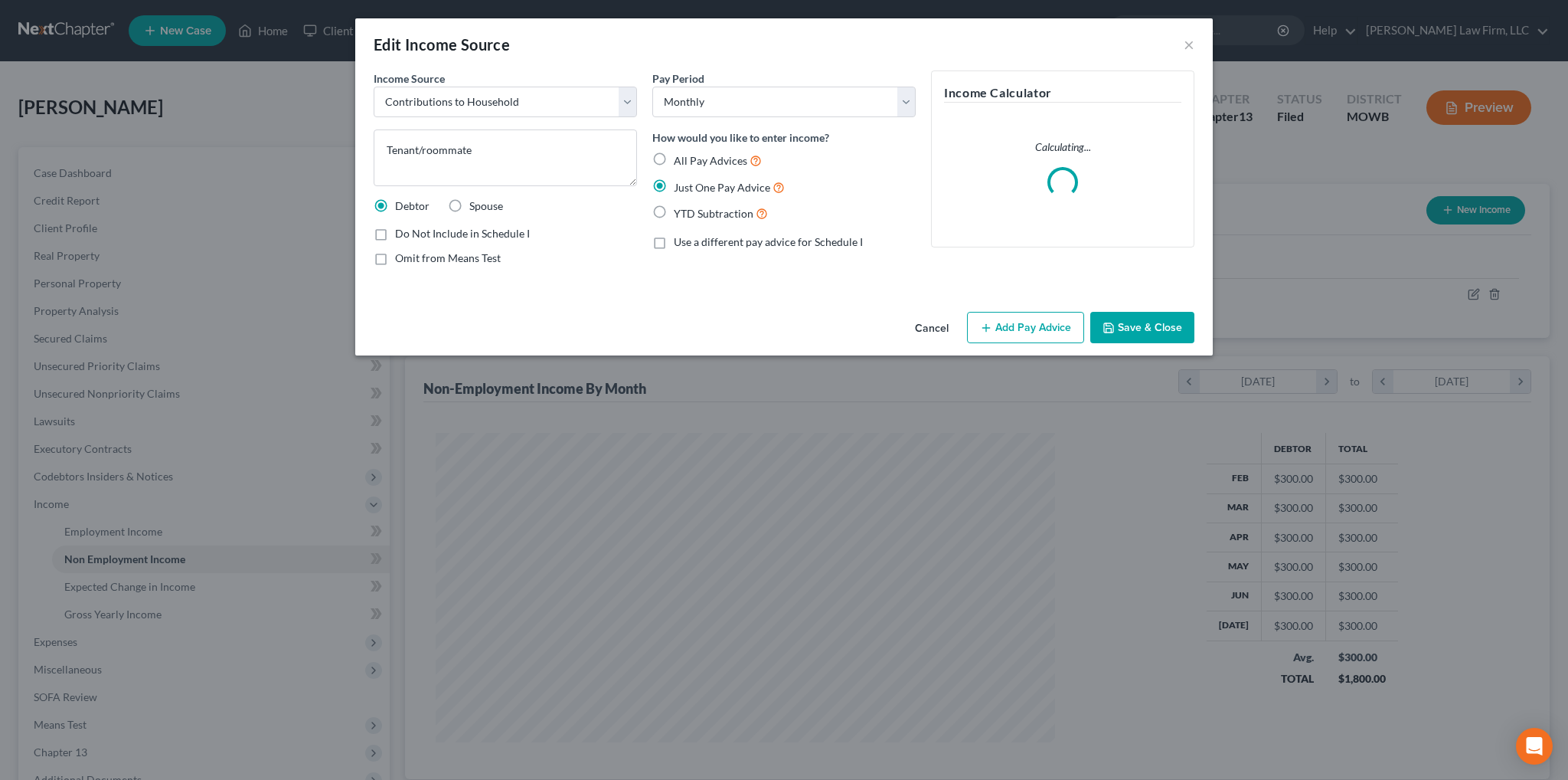
click at [1139, 323] on button "Save & Close" at bounding box center [1142, 327] width 104 height 32
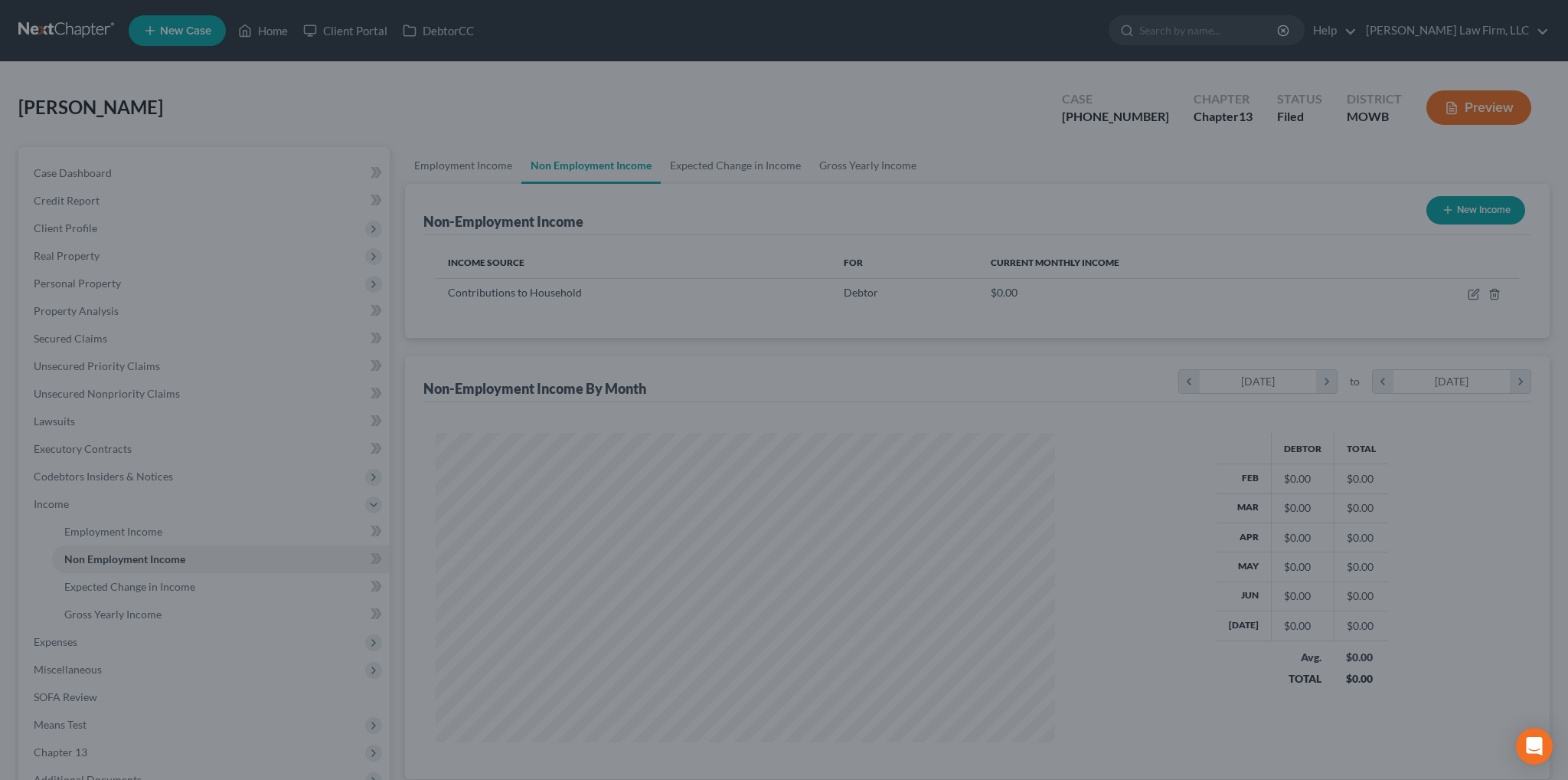
scroll to position [765789, 765168]
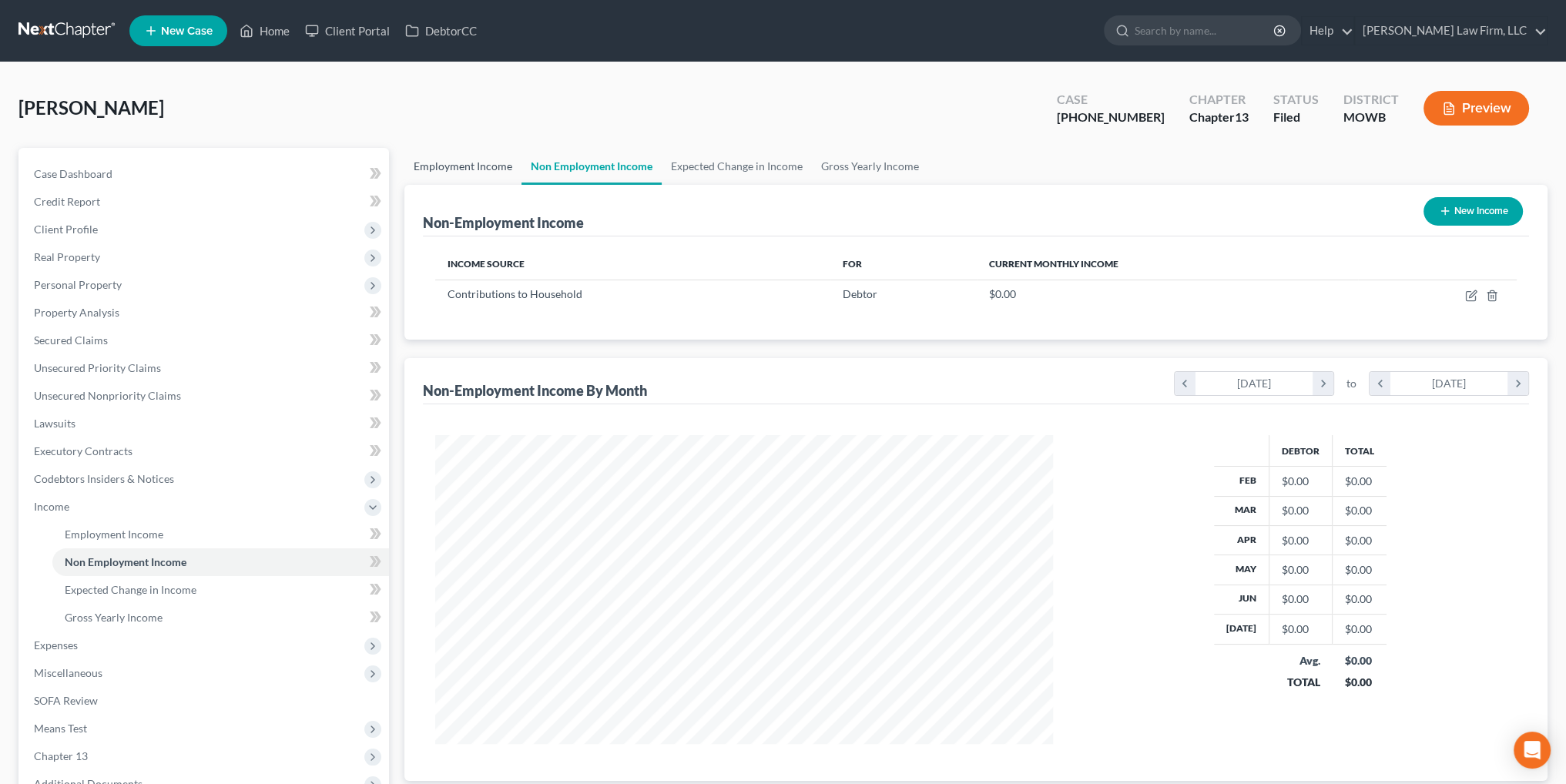
drag, startPoint x: 418, startPoint y: 163, endPoint x: 1023, endPoint y: 183, distance: 605.3
click at [418, 163] on link "Employment Income" at bounding box center [463, 166] width 117 height 37
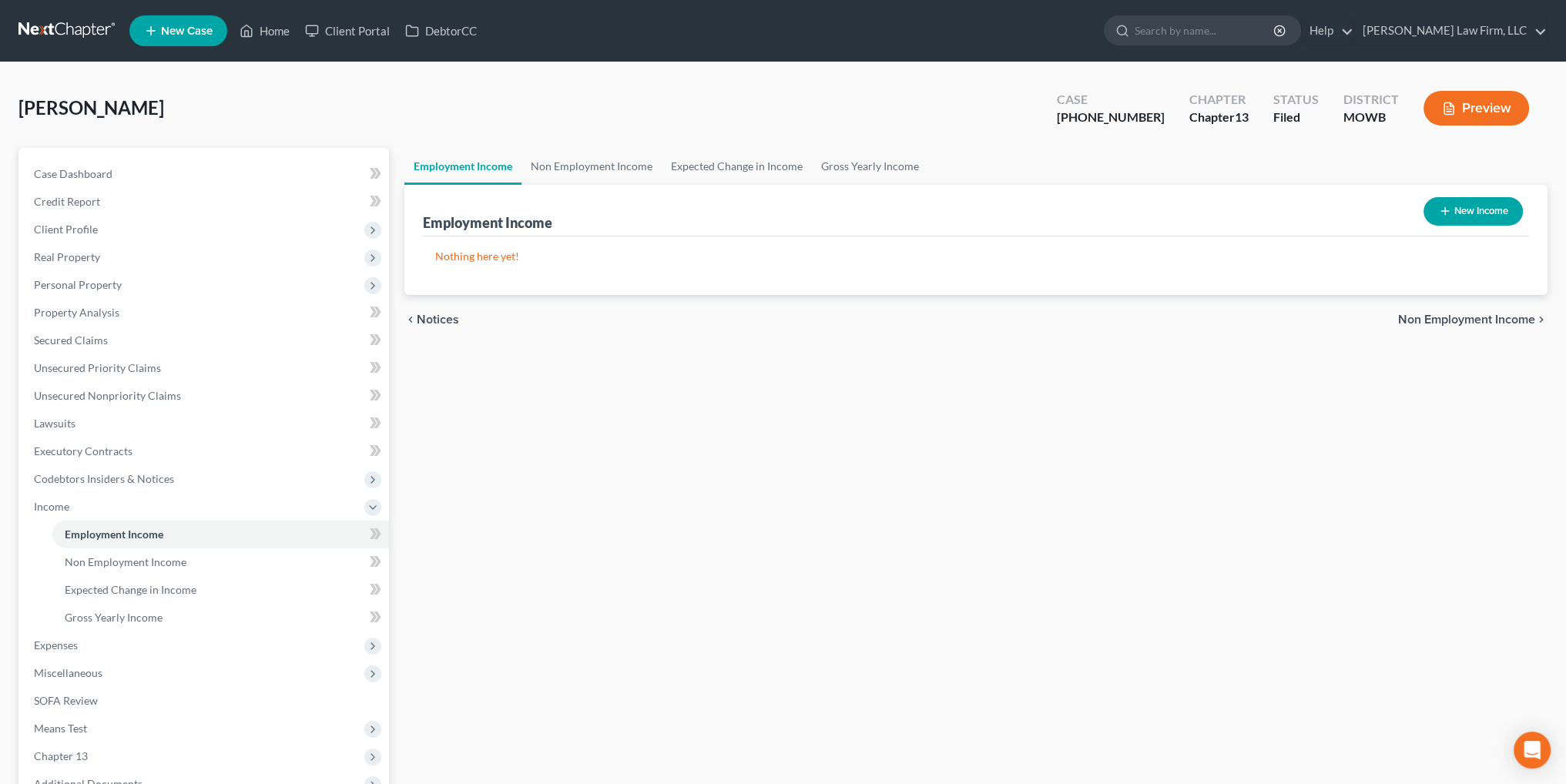
click at [1498, 213] on button "New Income" at bounding box center [1473, 211] width 99 height 28
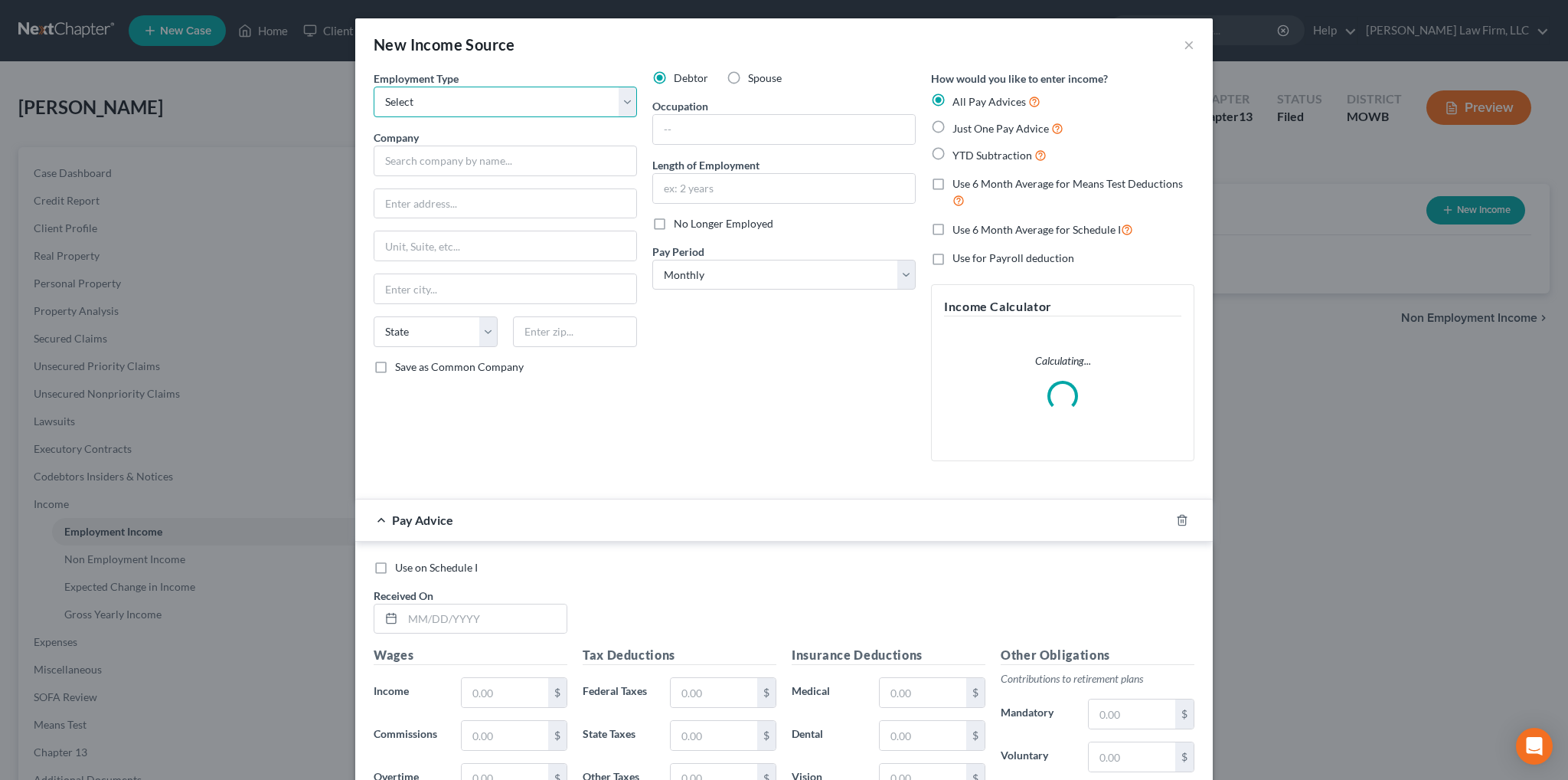
click at [485, 110] on select "Select Full or Part Time Employment Self Employment" at bounding box center [505, 102] width 263 height 31
click at [374, 87] on select "Select Full or Part Time Employment Self Employment" at bounding box center [505, 102] width 263 height 31
click at [454, 163] on input "text" at bounding box center [505, 161] width 263 height 31
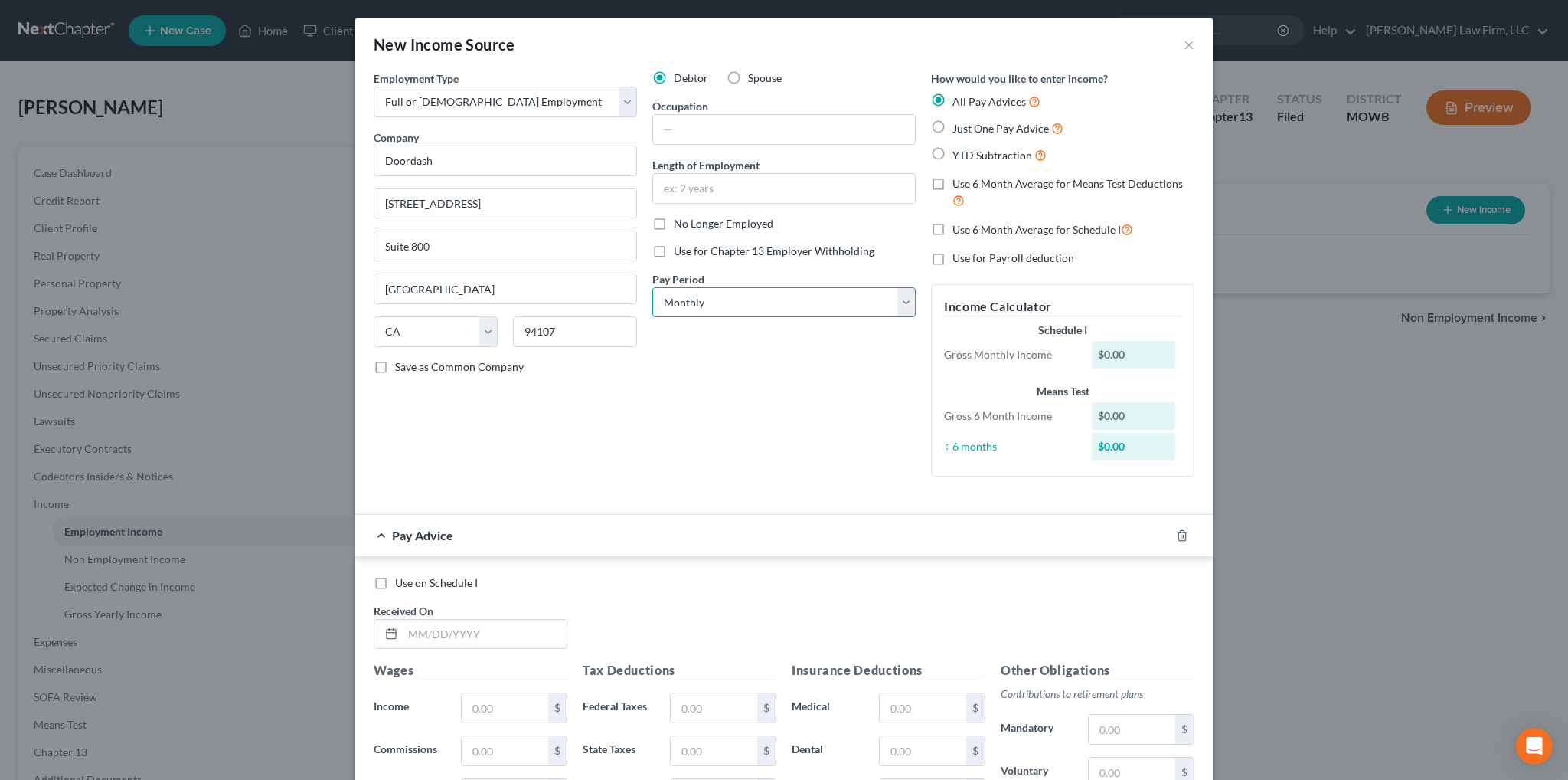
click at [752, 293] on select "Select Monthly Twice Monthly Every Other Week Weekly" at bounding box center [784, 303] width 263 height 31
click at [706, 139] on input "text" at bounding box center [784, 130] width 262 height 29
click at [721, 299] on select "Select Monthly Twice Monthly Every Other Week Weekly" at bounding box center [784, 303] width 263 height 31
click at [653, 287] on select "Select Monthly Twice Monthly Every Other Week Weekly" at bounding box center [784, 303] width 263 height 31
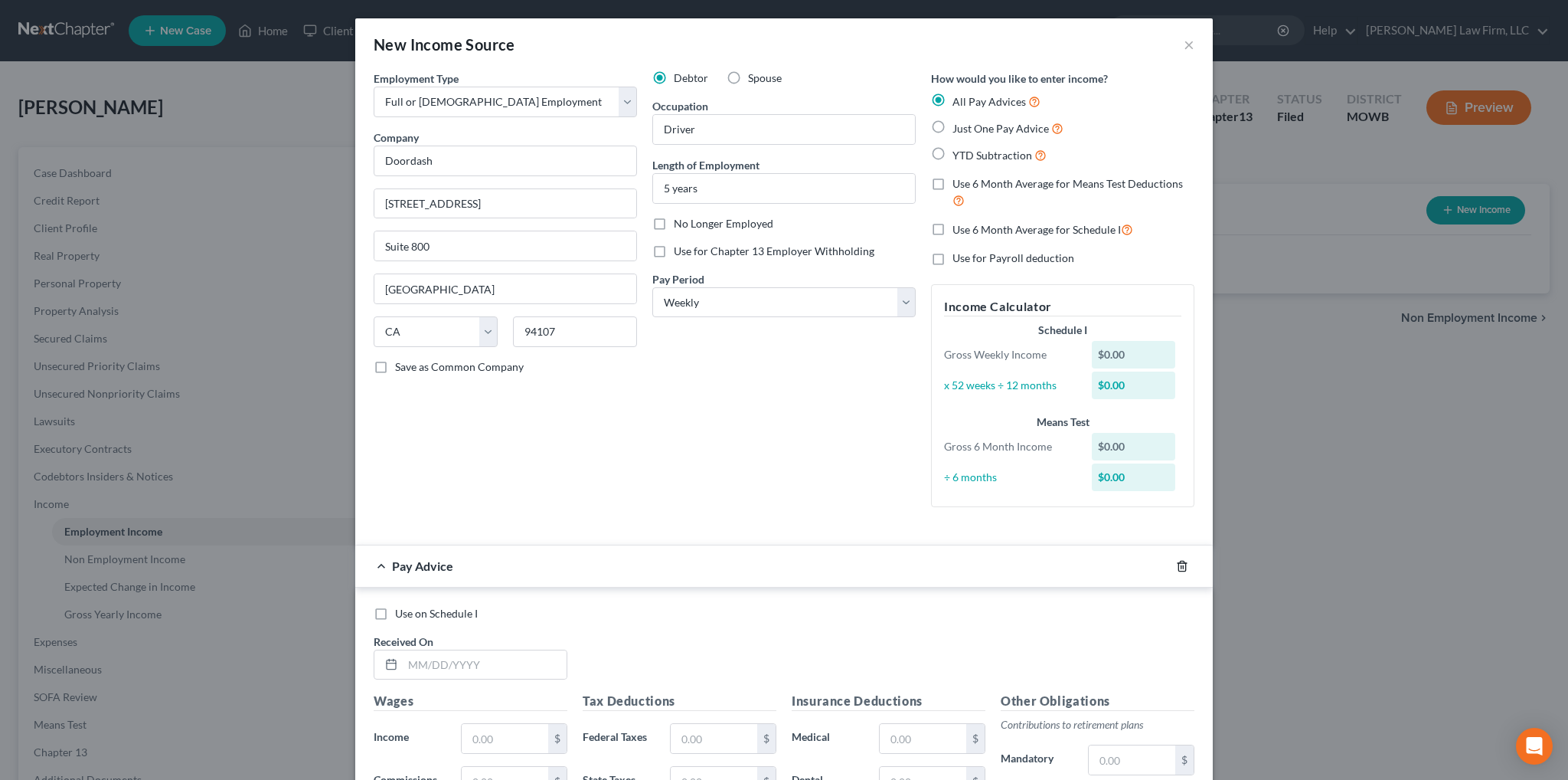
click at [1176, 567] on icon "button" at bounding box center [1182, 566] width 12 height 12
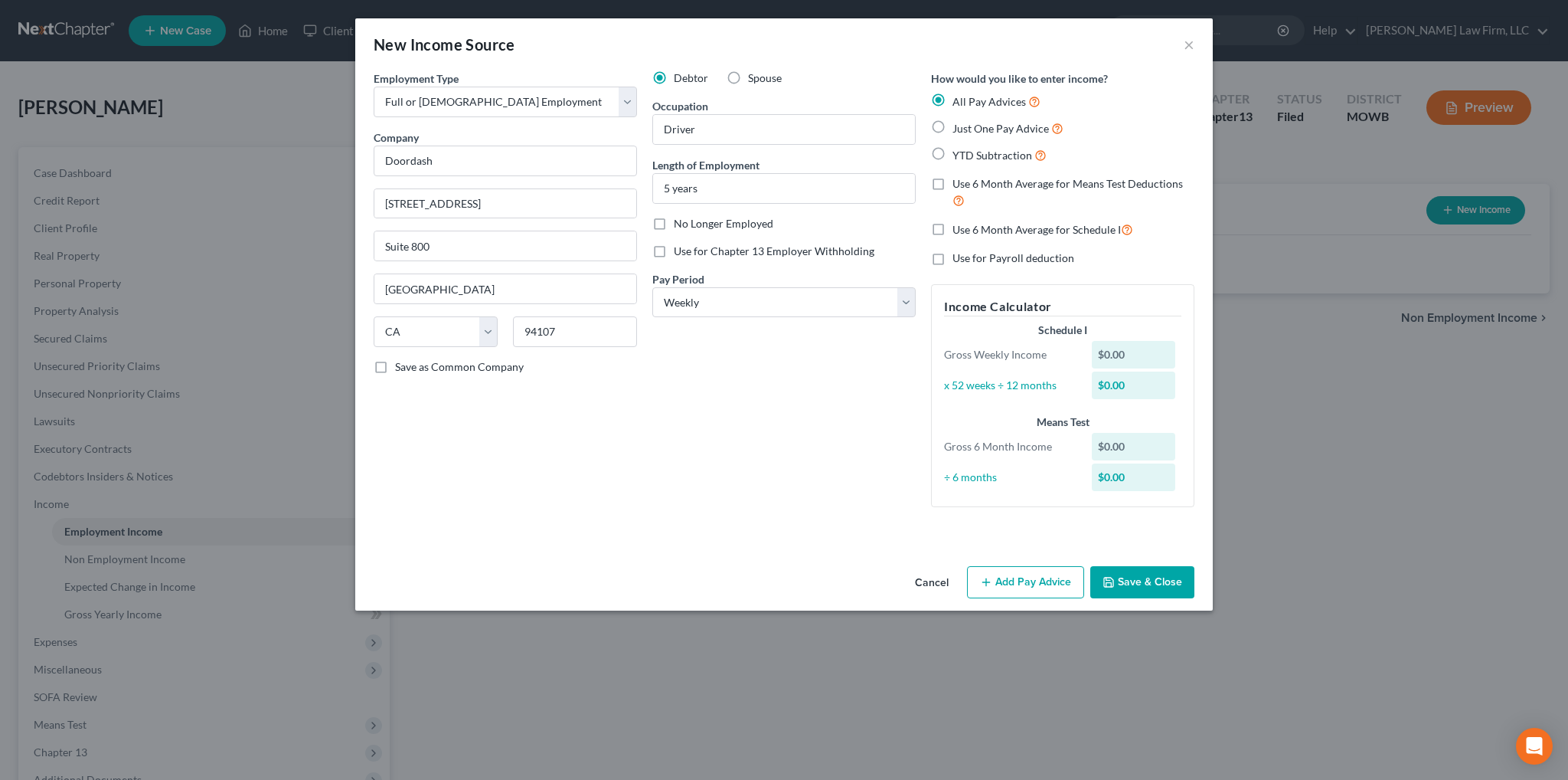
click at [1143, 583] on button "Save & Close" at bounding box center [1142, 582] width 104 height 32
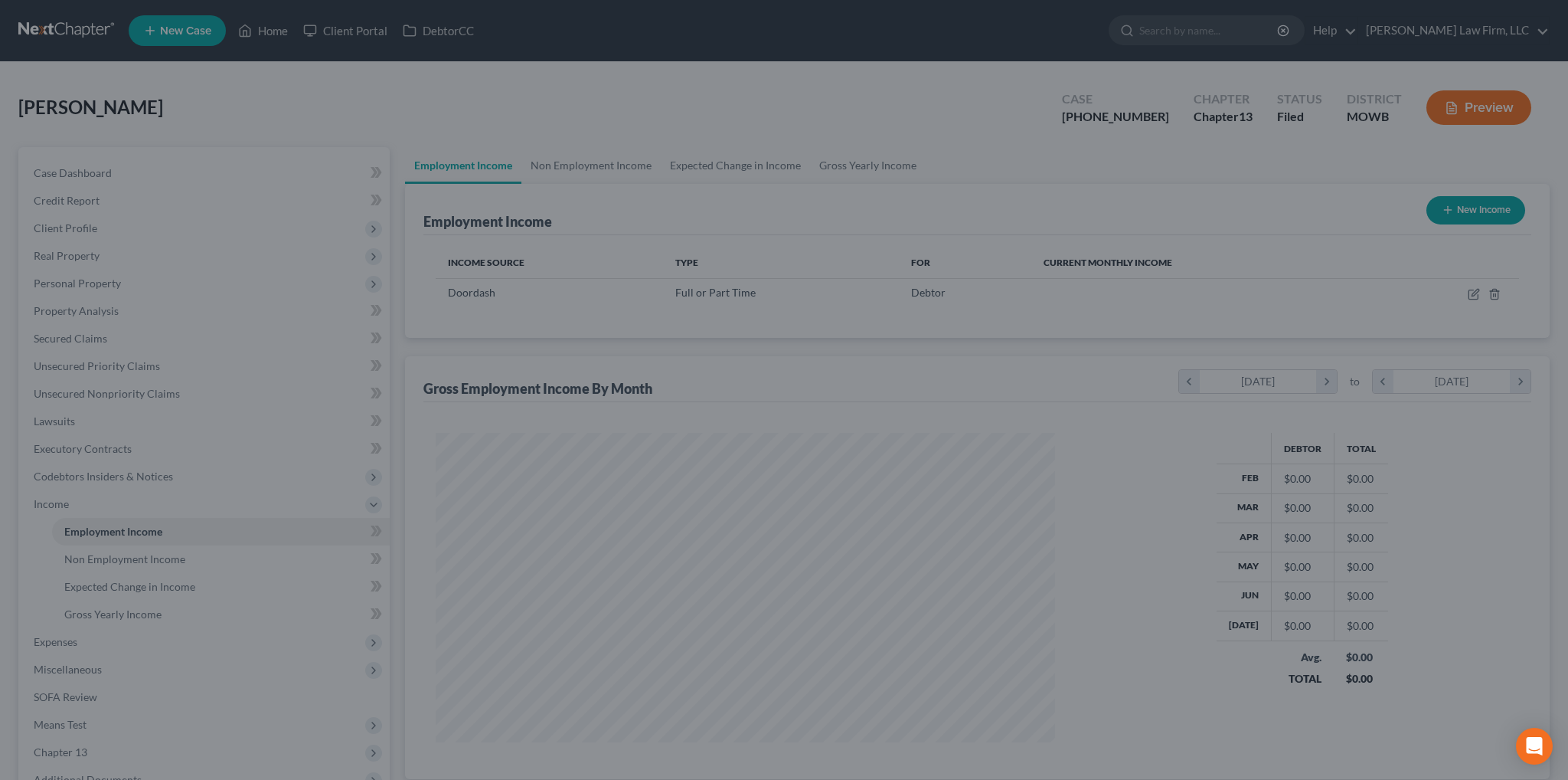
scroll to position [307, 644]
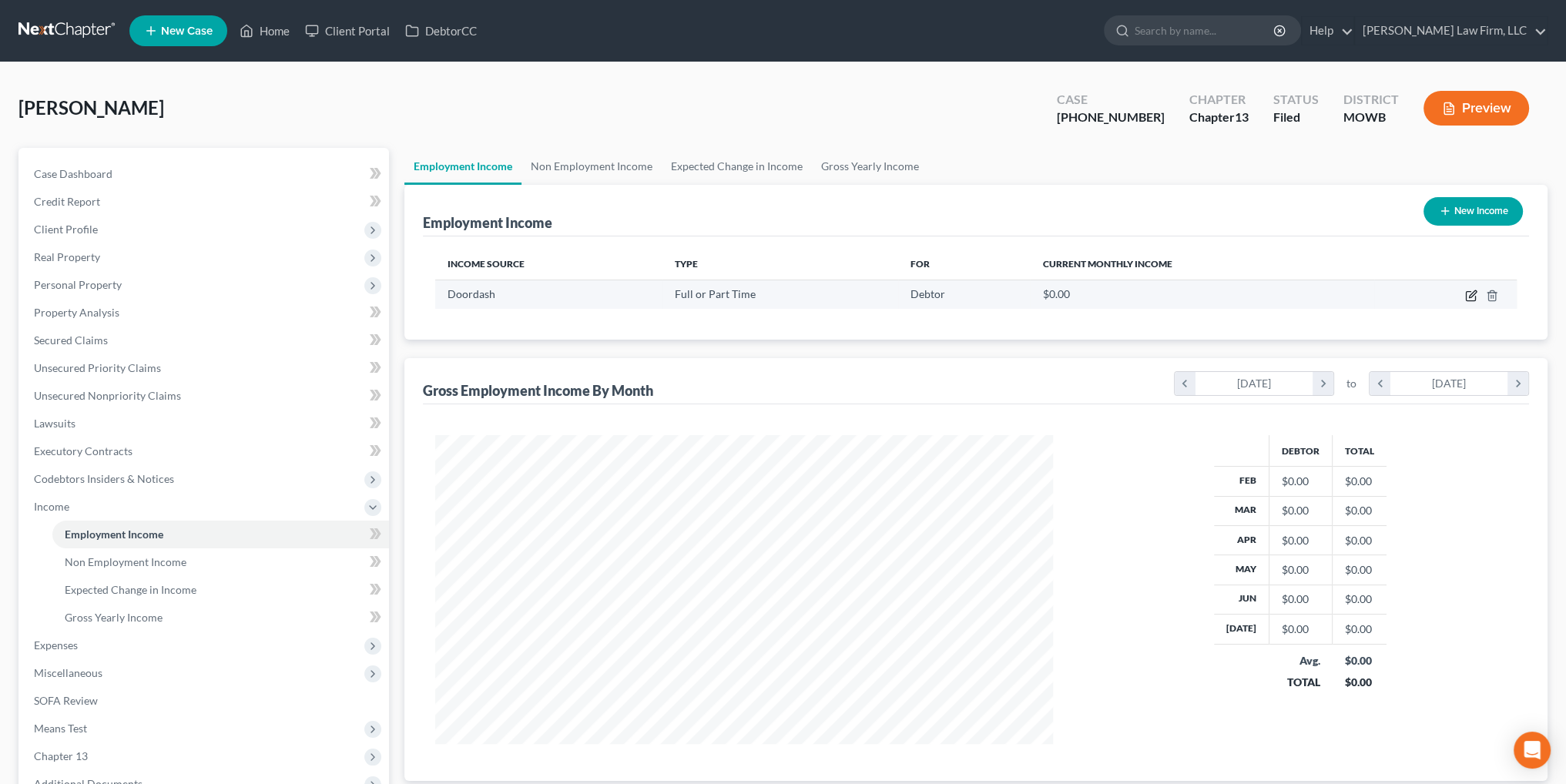
click at [1474, 293] on icon "button" at bounding box center [1473, 294] width 7 height 7
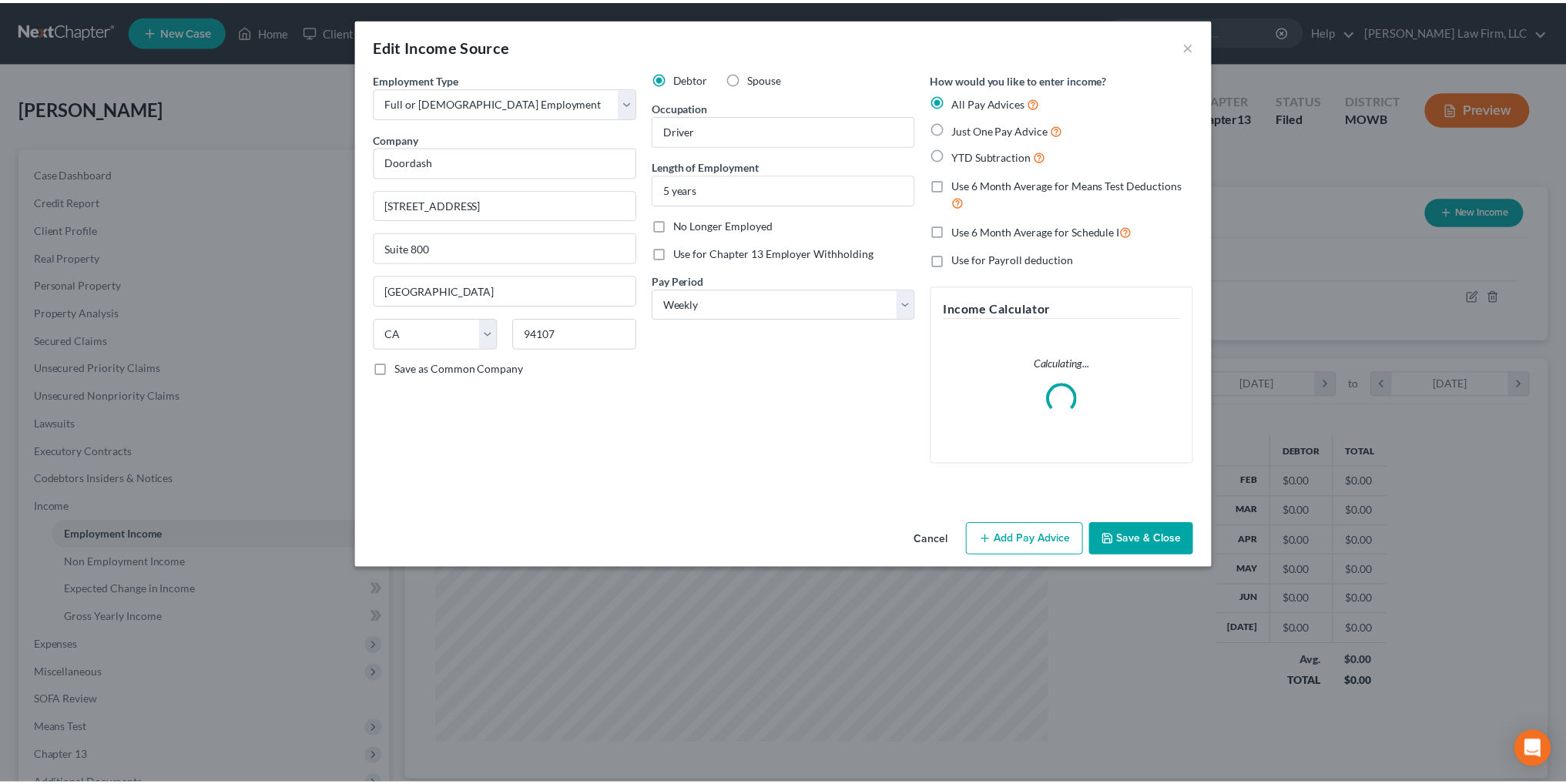
scroll to position [311, 653]
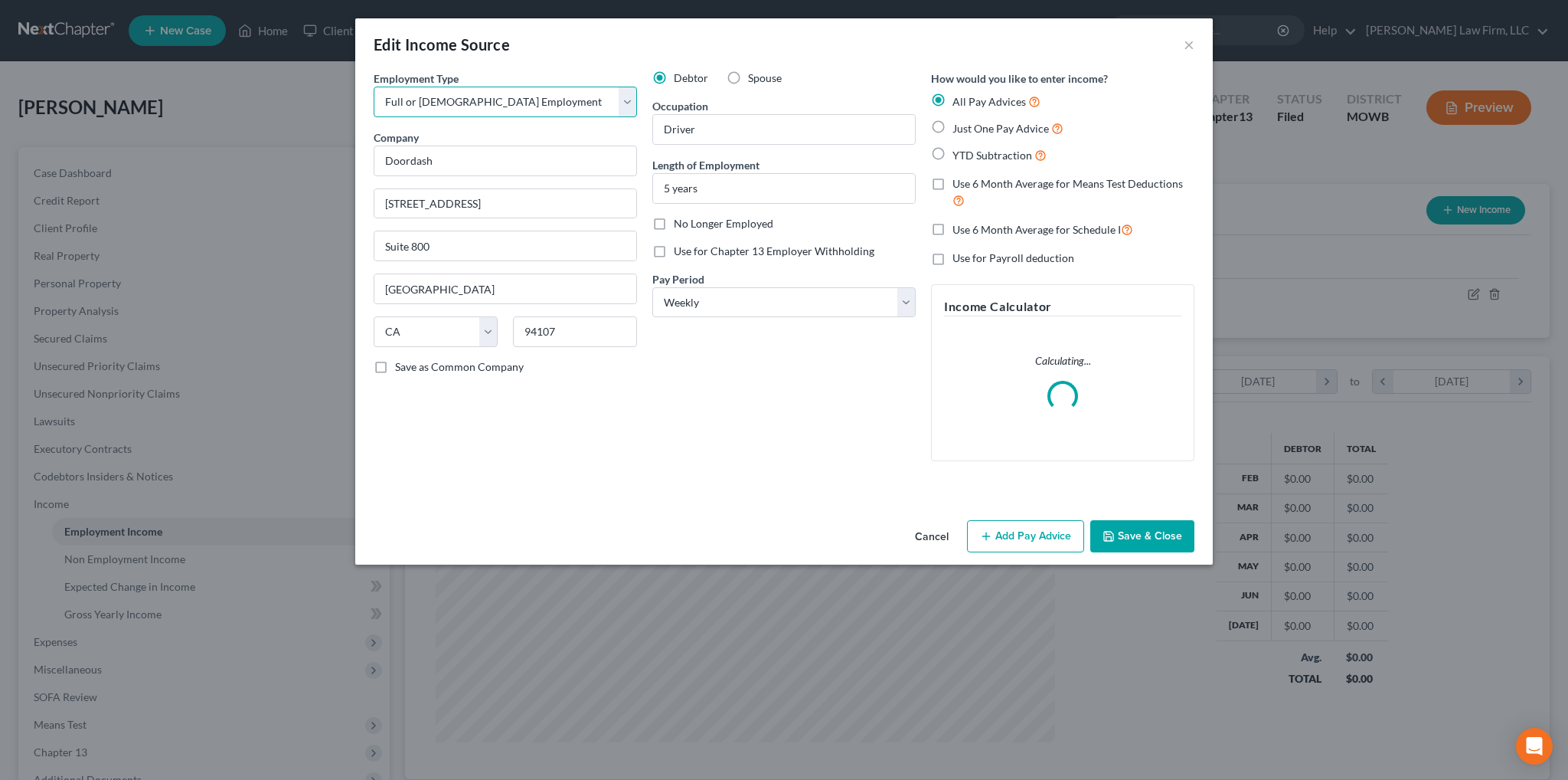
click at [594, 104] on select "Select Full or Part Time Employment Self Employment" at bounding box center [505, 102] width 263 height 31
click at [374, 87] on select "Select Full or Part Time Employment Self Employment" at bounding box center [505, 102] width 263 height 31
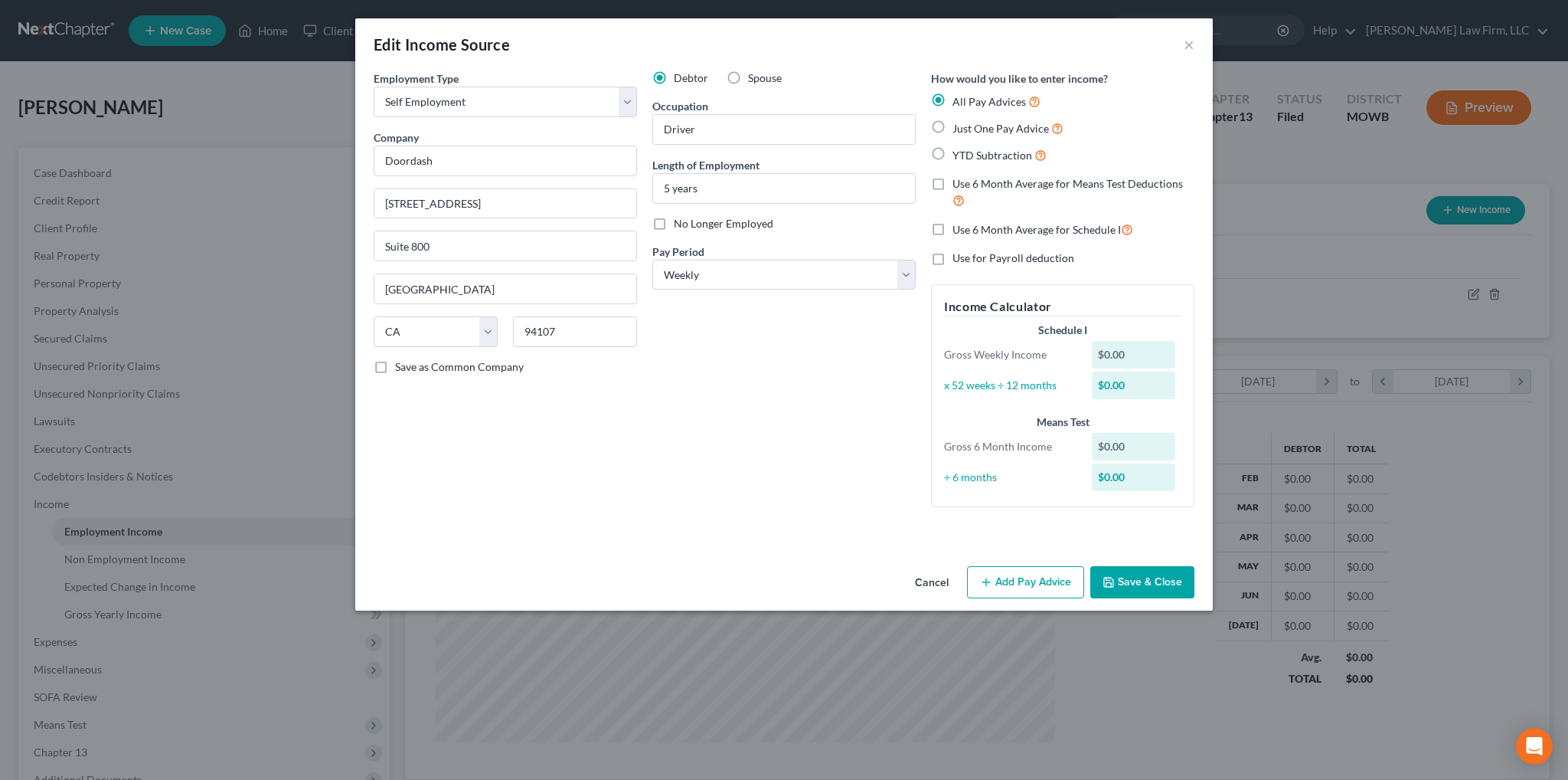
click at [1146, 580] on button "Save & Close" at bounding box center [1142, 582] width 104 height 32
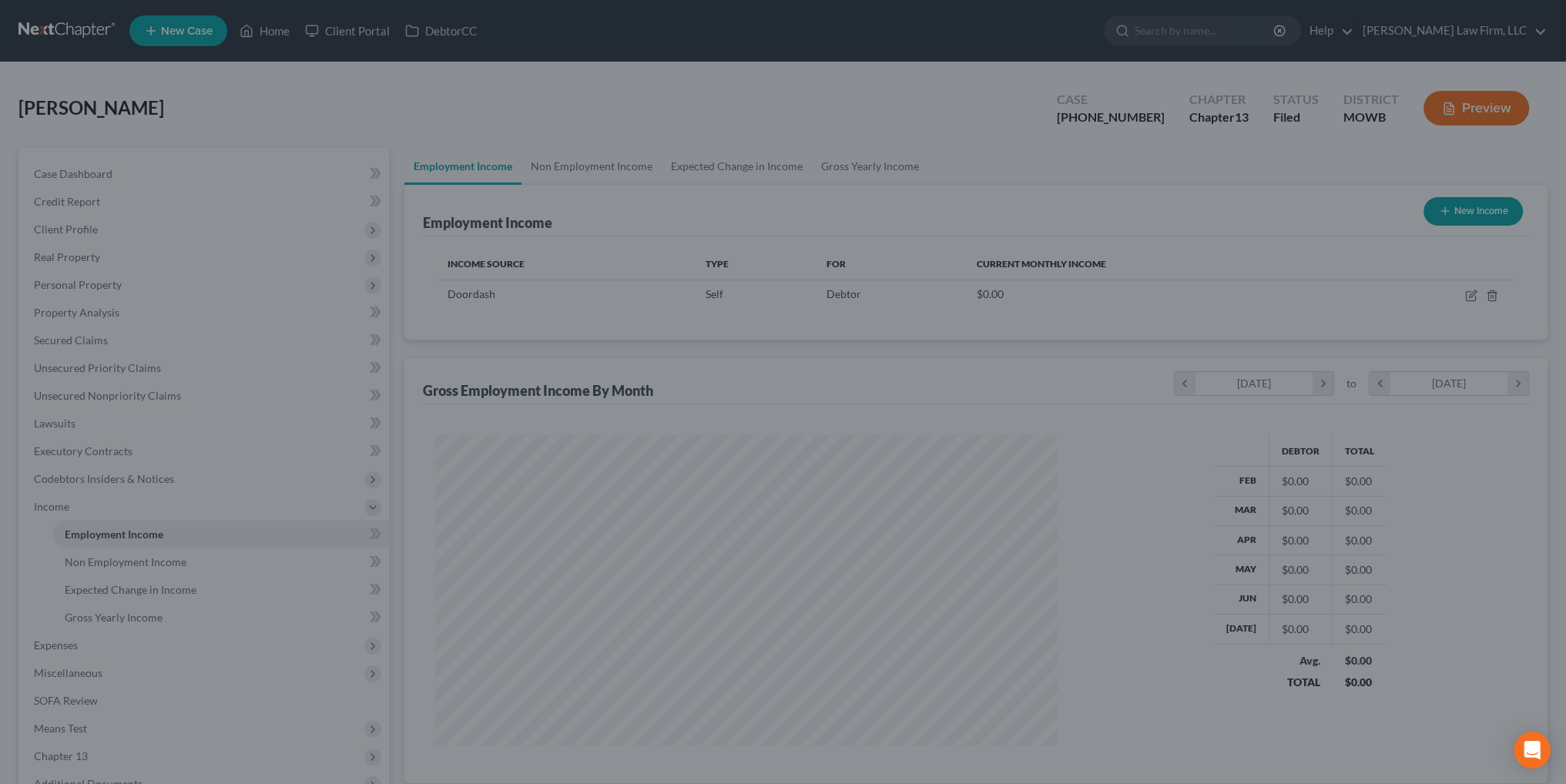
scroll to position [769716, 769665]
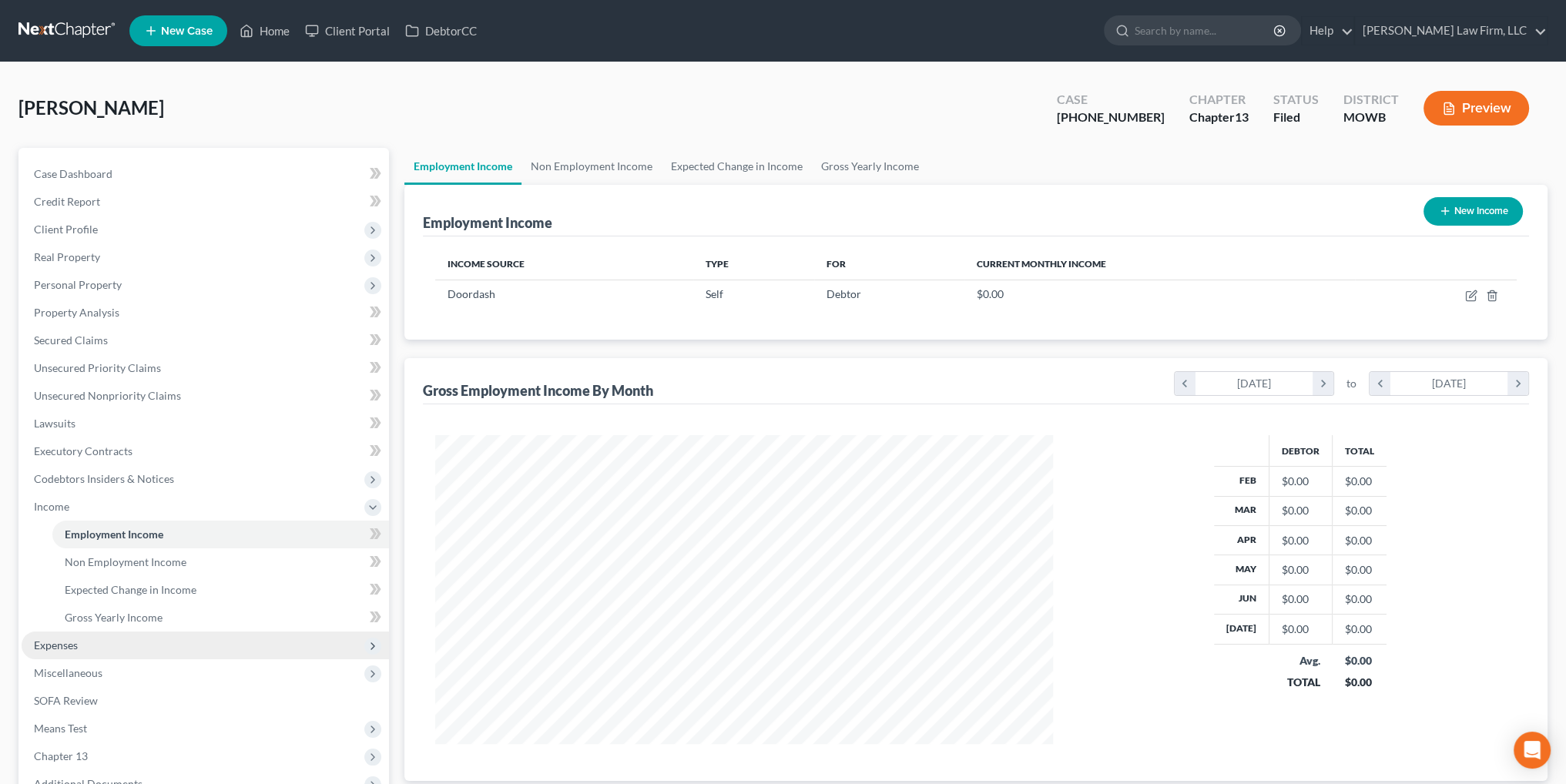
click at [60, 635] on span "Expenses" at bounding box center [205, 645] width 368 height 28
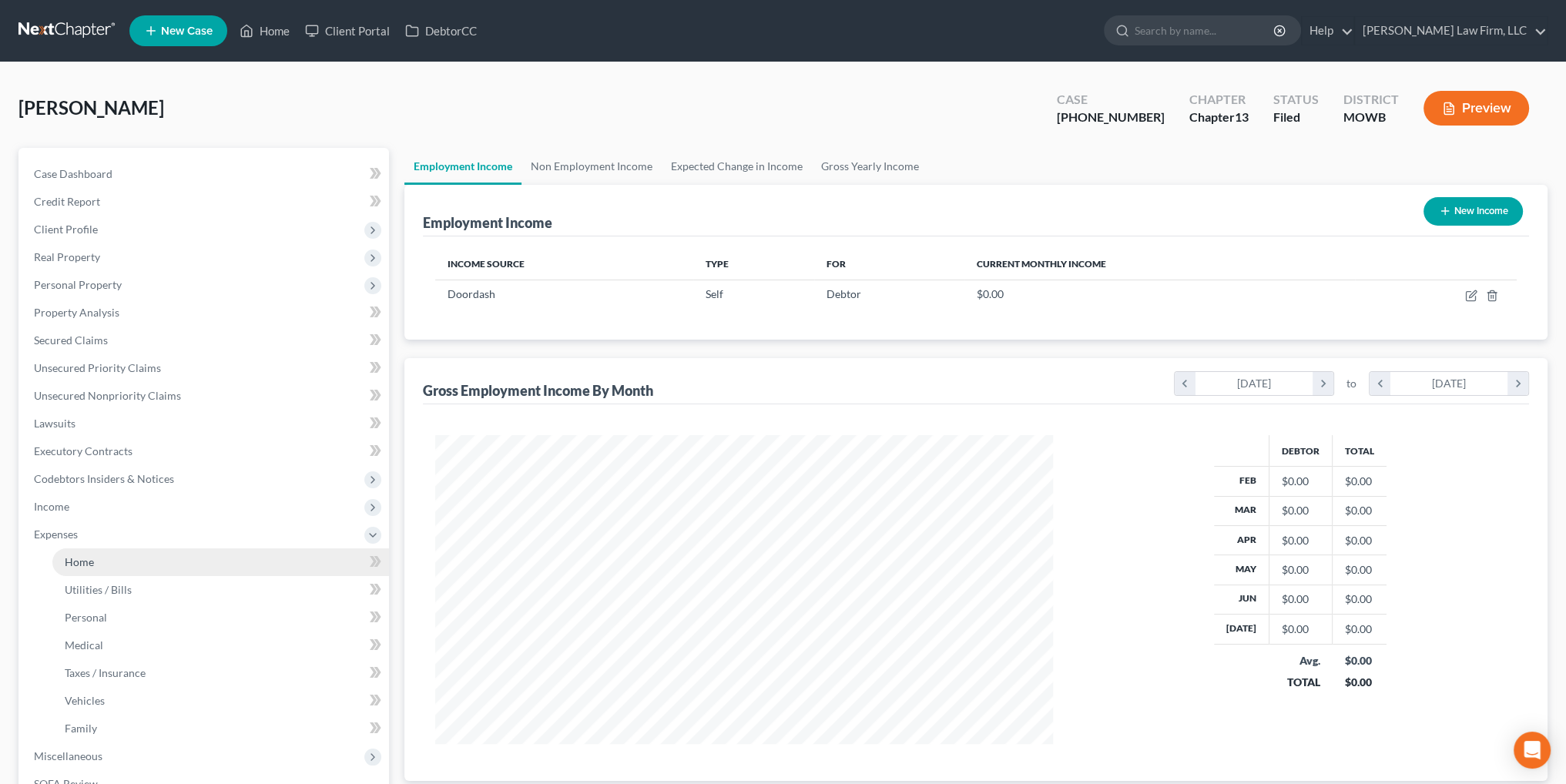
click at [81, 556] on span "Home" at bounding box center [79, 561] width 29 height 13
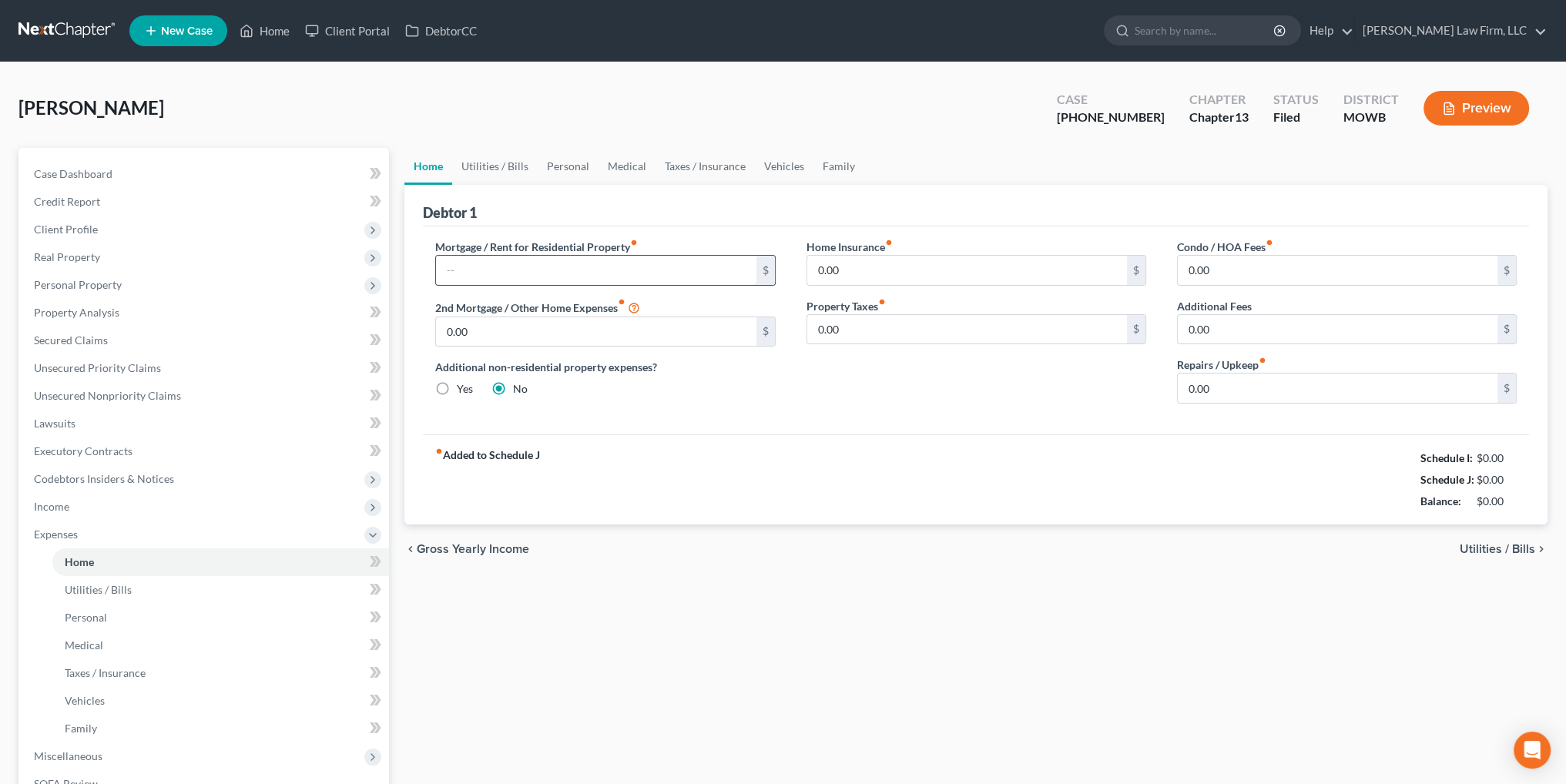
click at [503, 262] on input "text" at bounding box center [595, 270] width 320 height 29
click at [502, 154] on link "Utilities / Bills" at bounding box center [494, 166] width 85 height 37
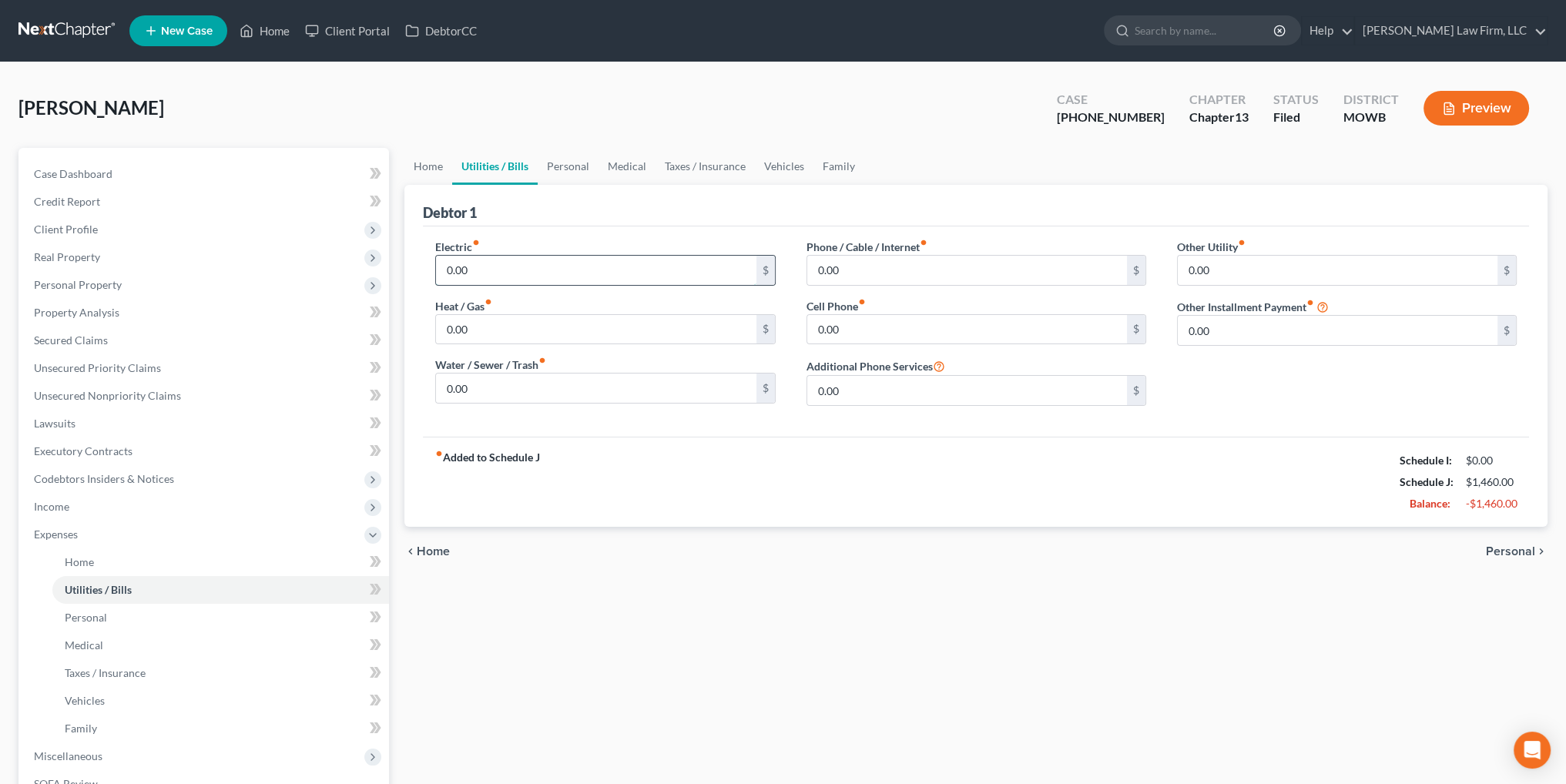
click at [478, 273] on input "0.00" at bounding box center [595, 270] width 320 height 29
click at [636, 329] on input "0.00" at bounding box center [595, 329] width 320 height 29
click at [542, 386] on input "0.00" at bounding box center [595, 388] width 320 height 29
click at [884, 266] on input "0.00" at bounding box center [967, 270] width 320 height 29
click at [887, 315] on input "0.00" at bounding box center [967, 329] width 320 height 29
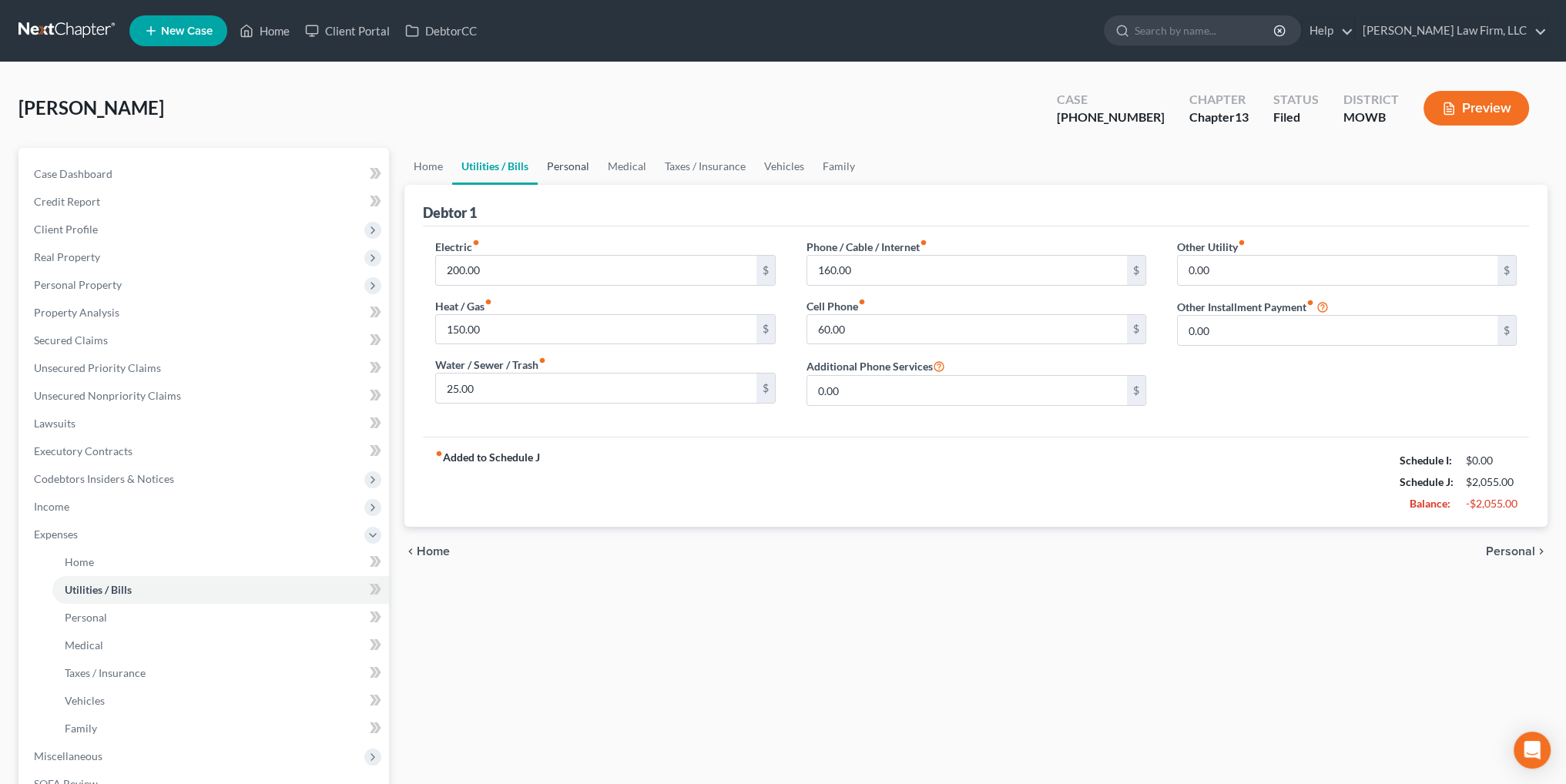
click at [569, 167] on link "Personal" at bounding box center [568, 166] width 61 height 37
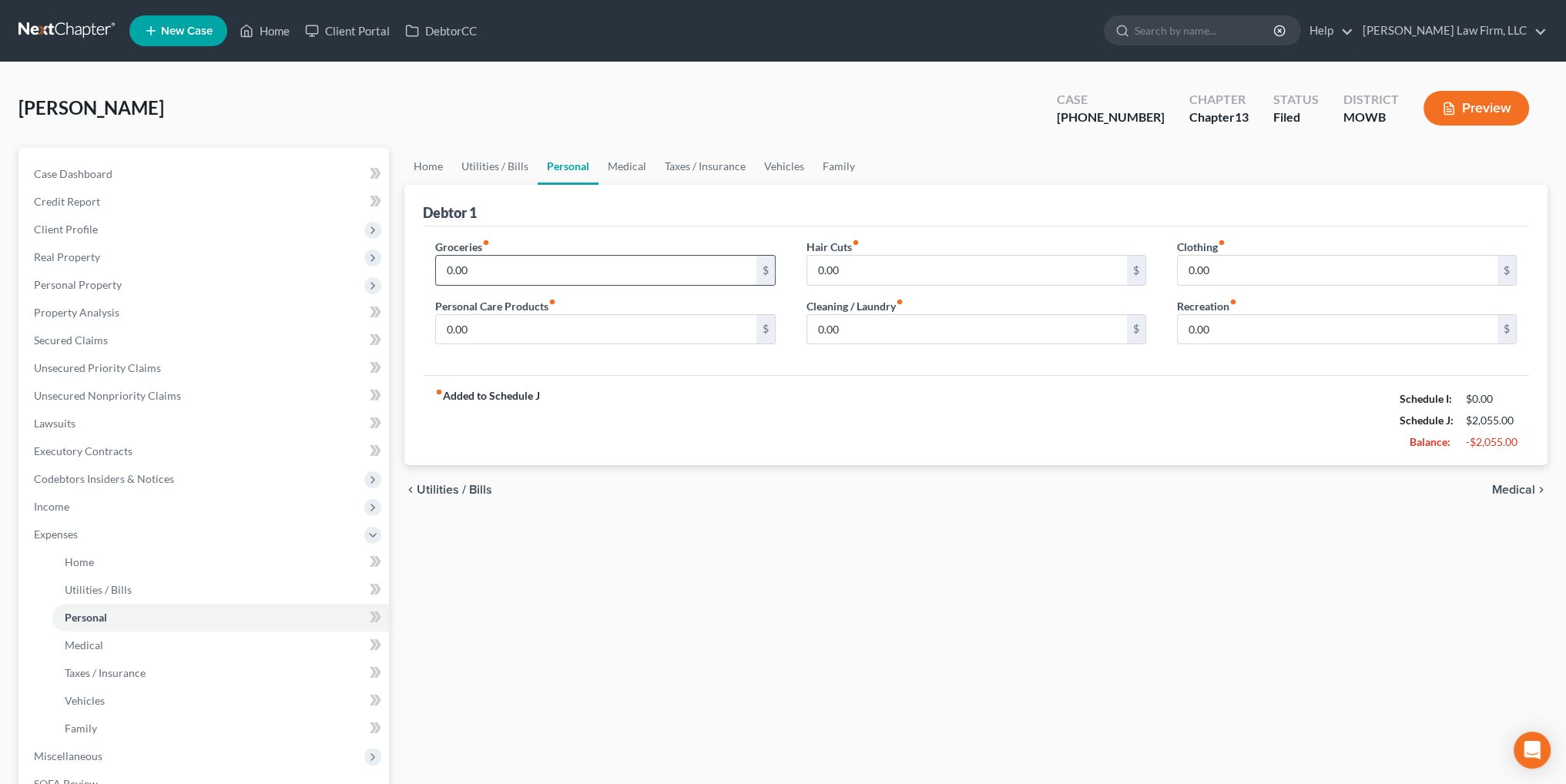
click at [493, 273] on input "0.00" at bounding box center [595, 270] width 320 height 29
click at [478, 325] on input "0.00" at bounding box center [595, 329] width 320 height 29
click at [865, 326] on input "0.00" at bounding box center [967, 329] width 320 height 29
click at [1281, 272] on input "0.00" at bounding box center [1337, 270] width 320 height 29
click at [770, 163] on link "Vehicles" at bounding box center [784, 166] width 59 height 37
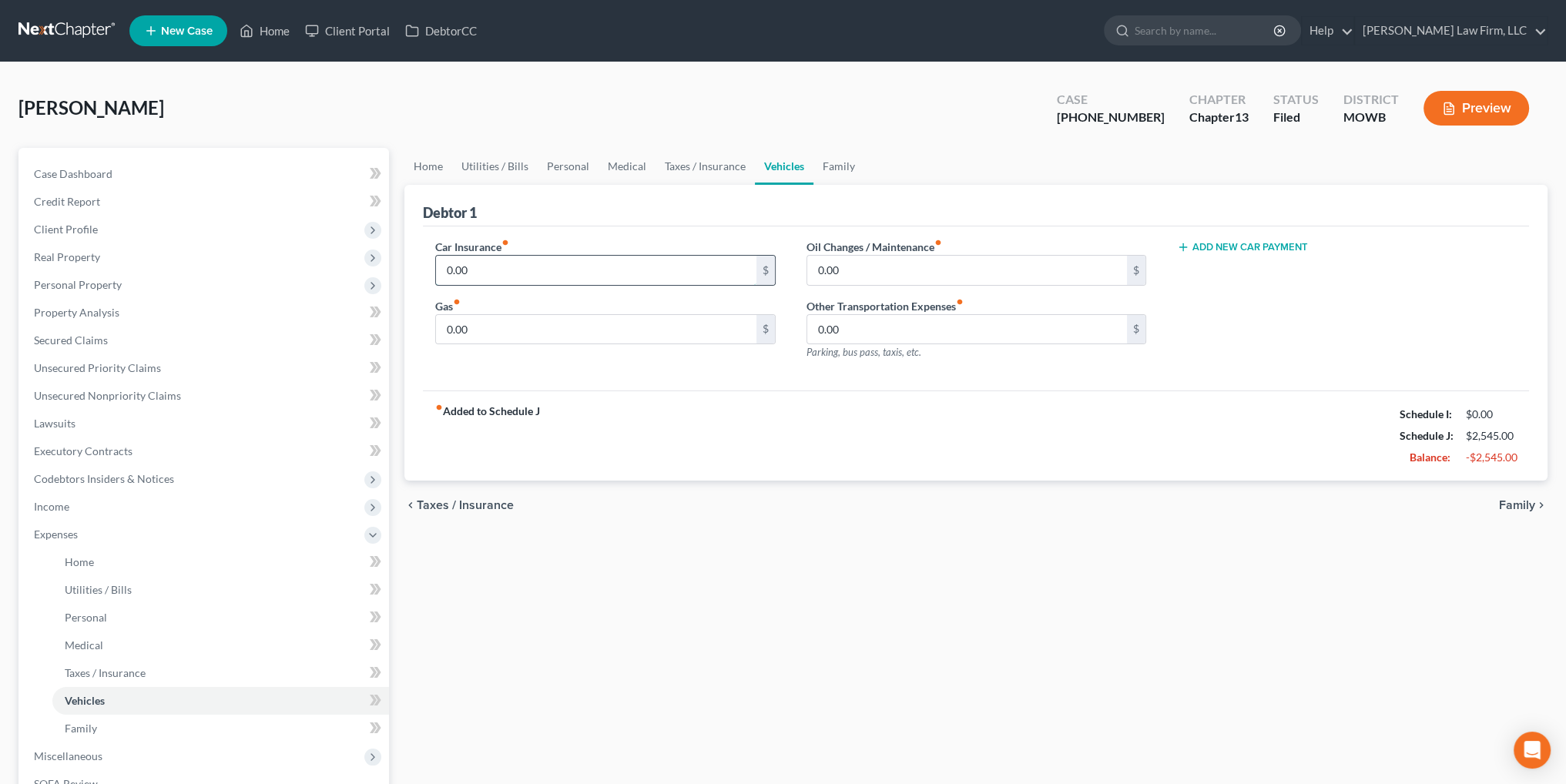
click at [528, 268] on input "0.00" at bounding box center [595, 270] width 320 height 29
click at [538, 333] on input "0.00" at bounding box center [595, 329] width 320 height 29
click at [72, 229] on span "Client Profile" at bounding box center [66, 229] width 64 height 13
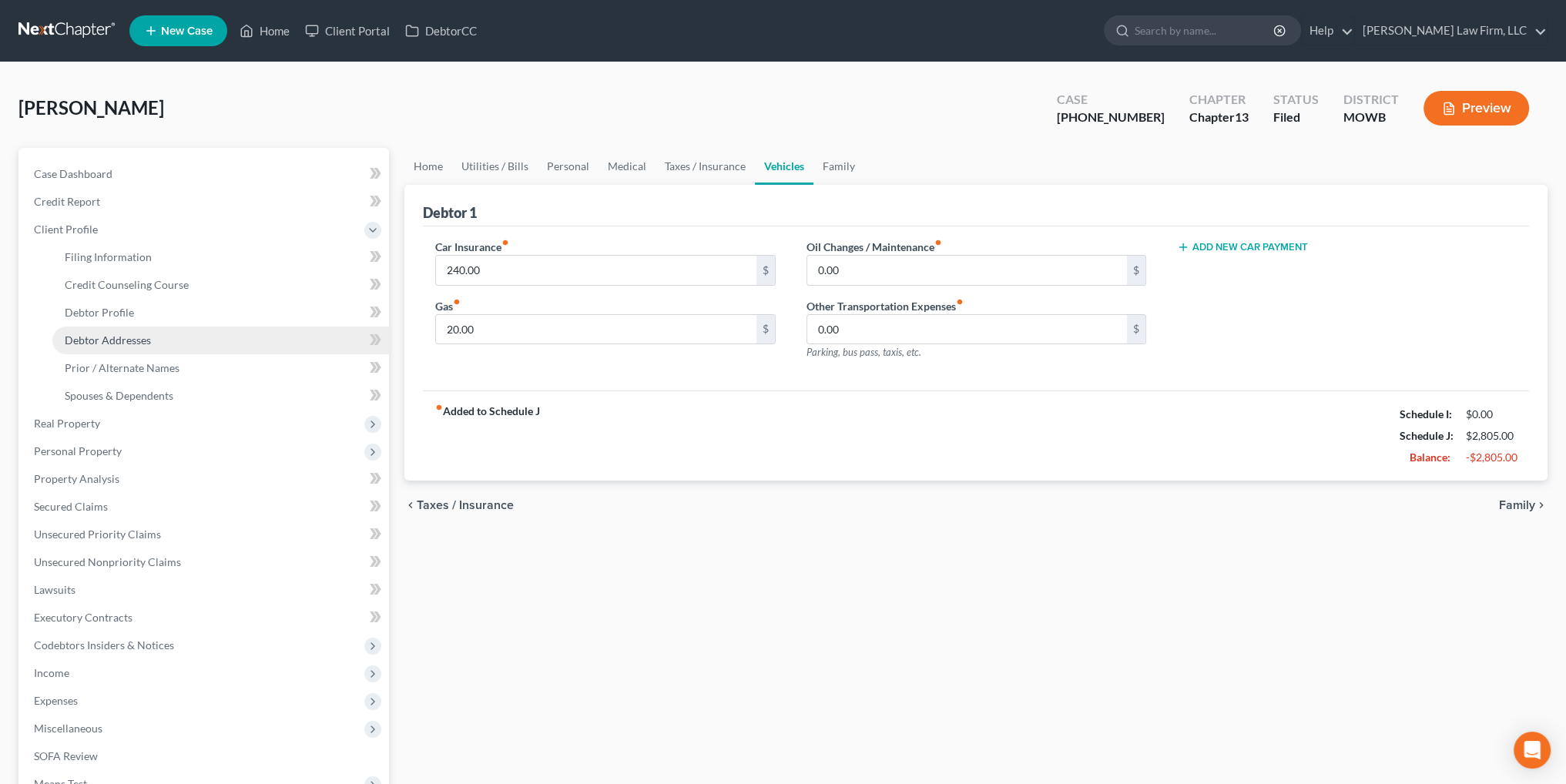
click at [103, 340] on span "Debtor Addresses" at bounding box center [108, 340] width 86 height 13
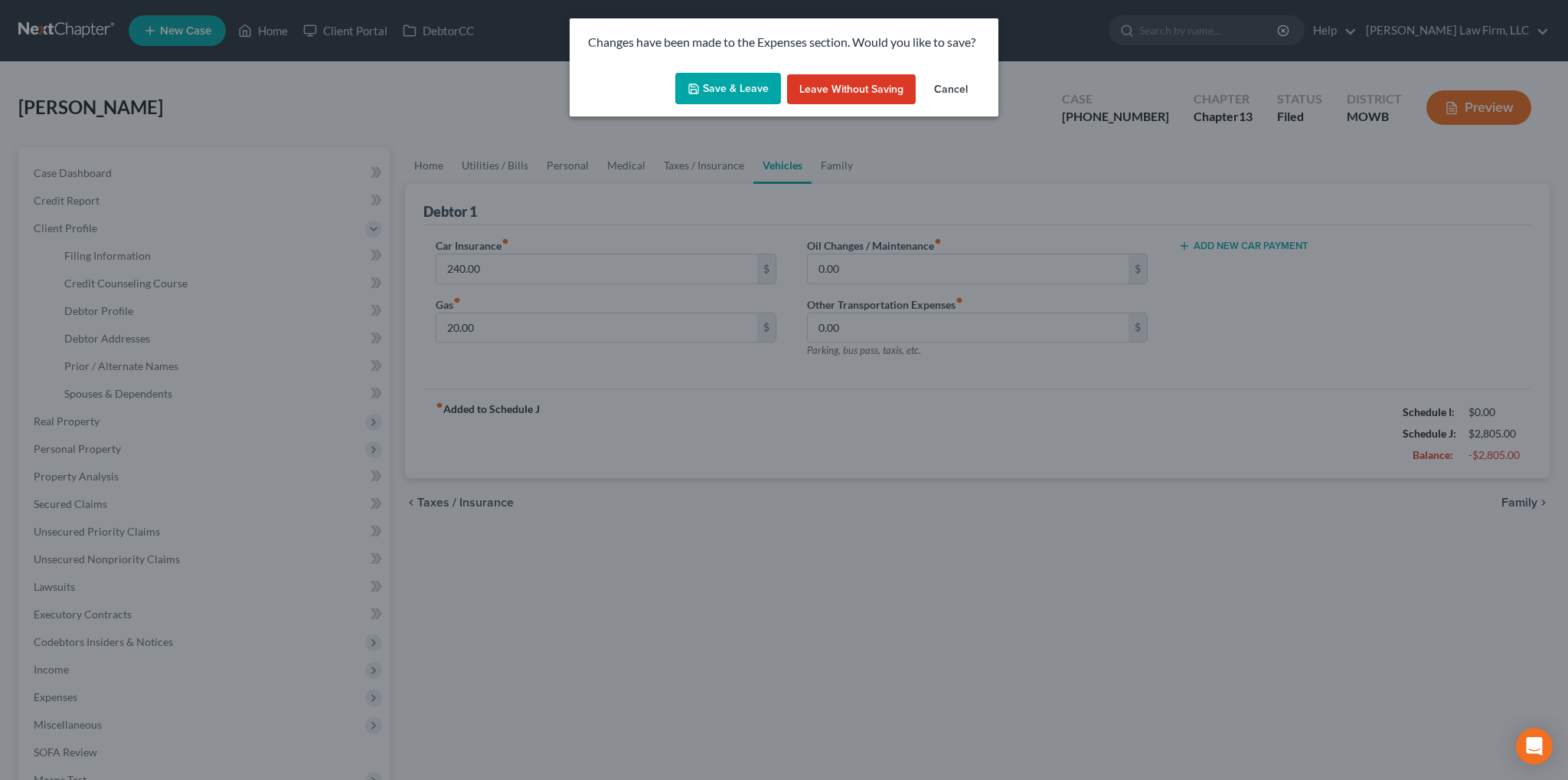
click at [717, 98] on button "Save & Leave" at bounding box center [727, 88] width 106 height 32
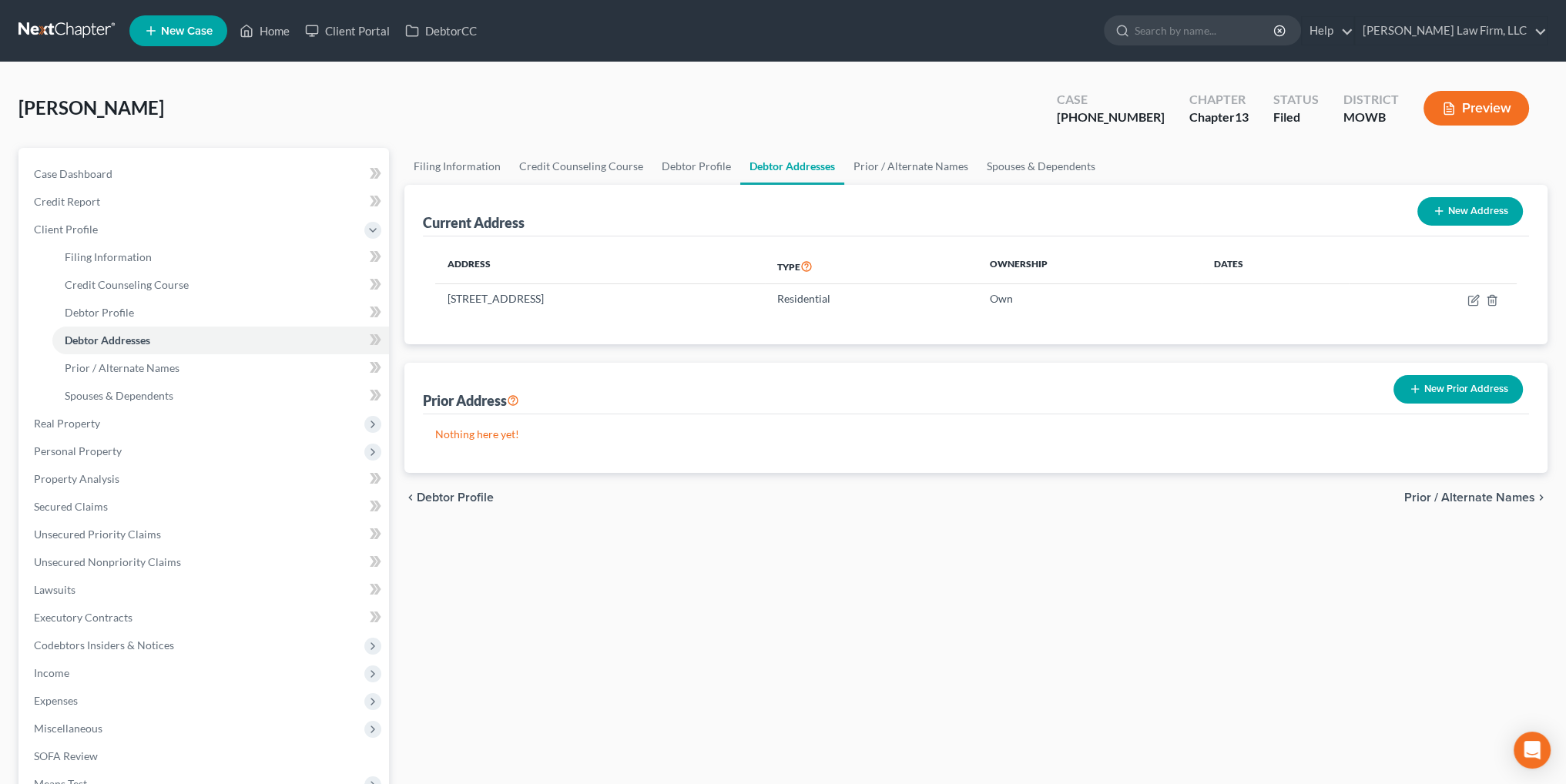
click at [1429, 388] on button "New Prior Address" at bounding box center [1458, 389] width 129 height 28
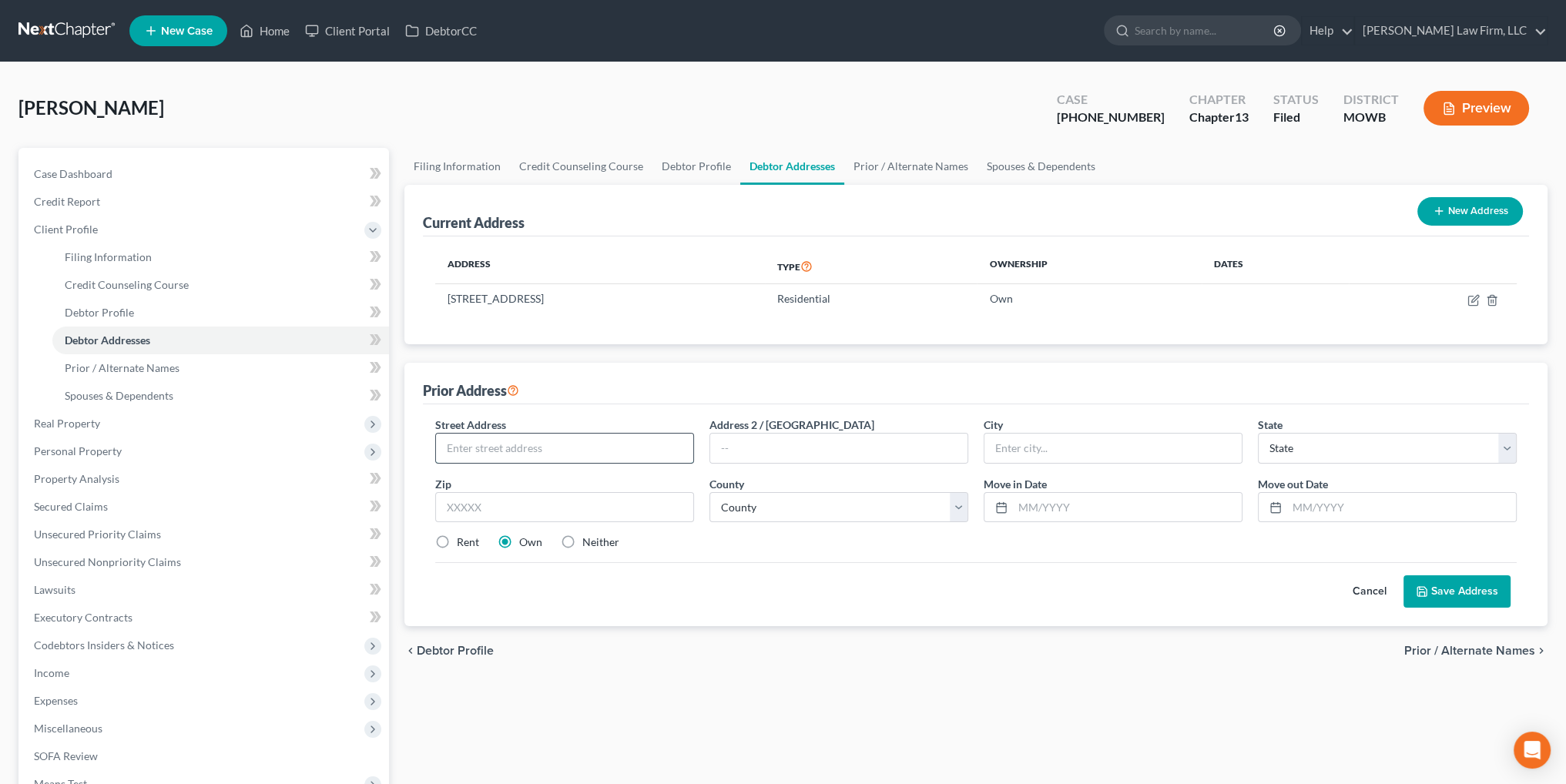
click at [545, 455] on input "text" at bounding box center [564, 448] width 257 height 29
click at [456, 536] on label "Rent" at bounding box center [468, 543] width 22 height 16
click at [463, 536] on input "Rent" at bounding box center [469, 540] width 10 height 10
click at [1481, 599] on button "Save Address" at bounding box center [1457, 591] width 107 height 32
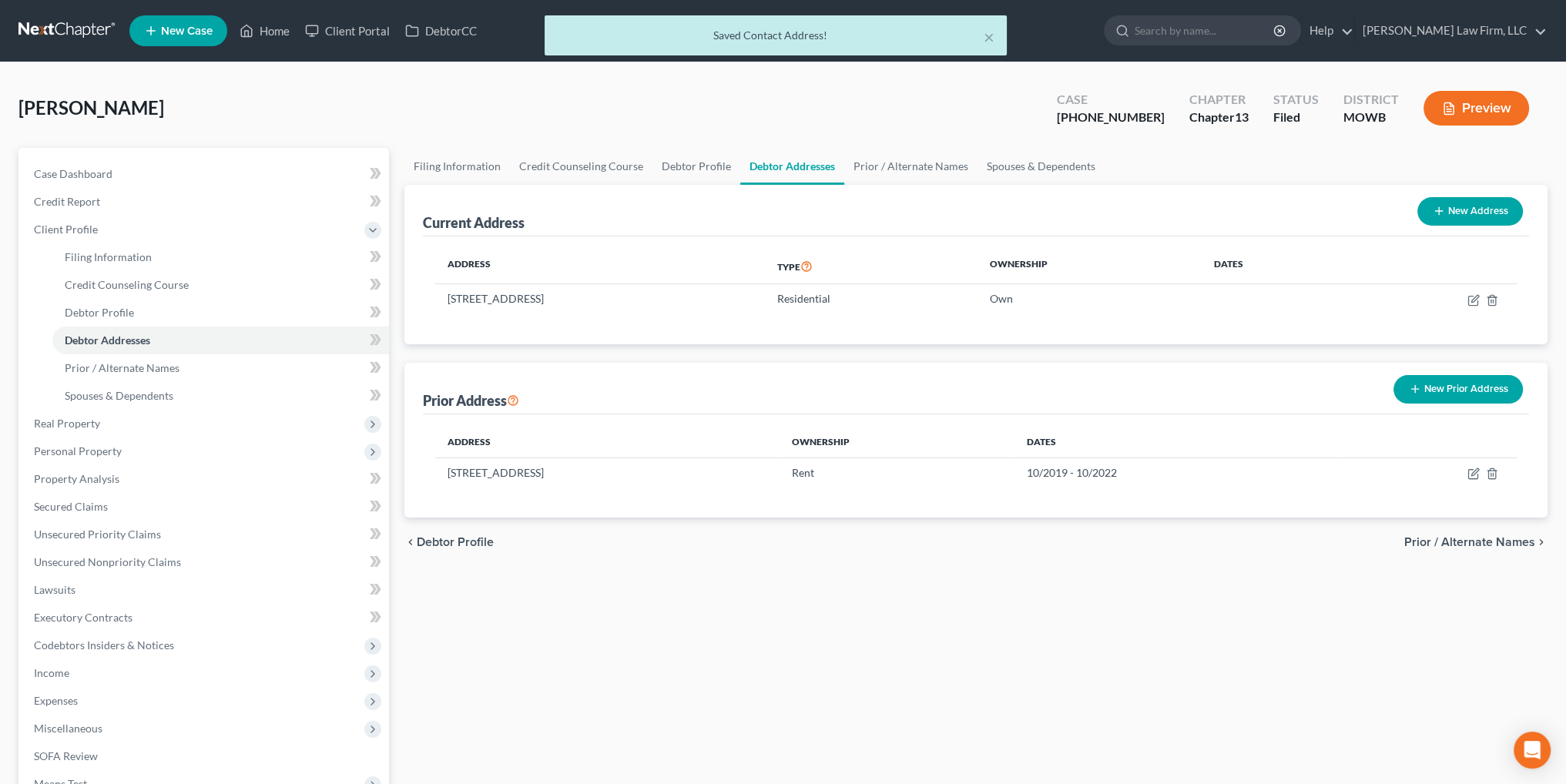
click at [1450, 390] on button "New Prior Address" at bounding box center [1458, 389] width 129 height 28
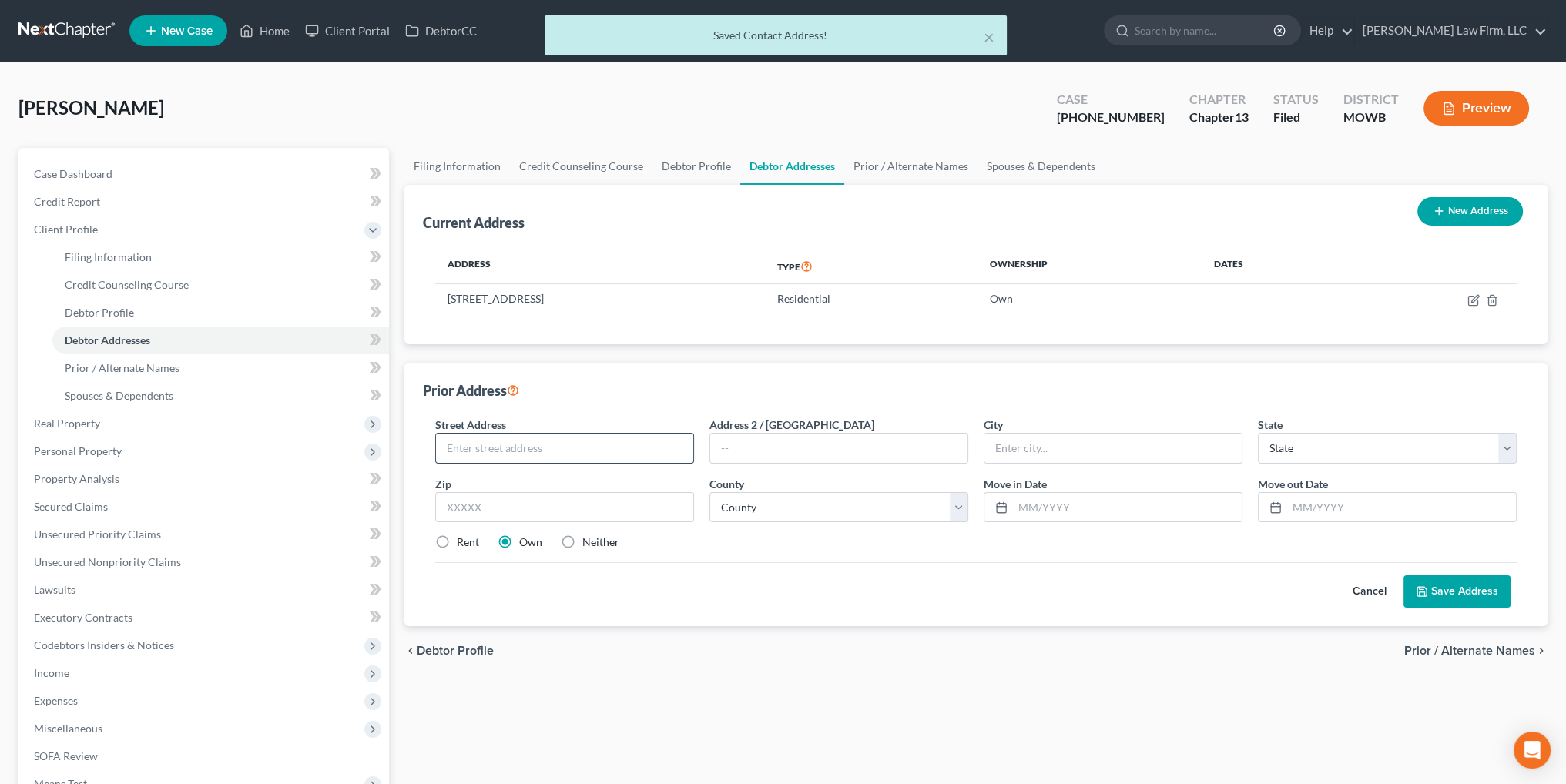
click at [634, 435] on input "text" at bounding box center [564, 448] width 257 height 29
click at [456, 543] on label "Rent" at bounding box center [468, 543] width 22 height 16
click at [463, 543] on input "Rent" at bounding box center [469, 540] width 10 height 10
click at [496, 435] on input "text" at bounding box center [564, 448] width 257 height 29
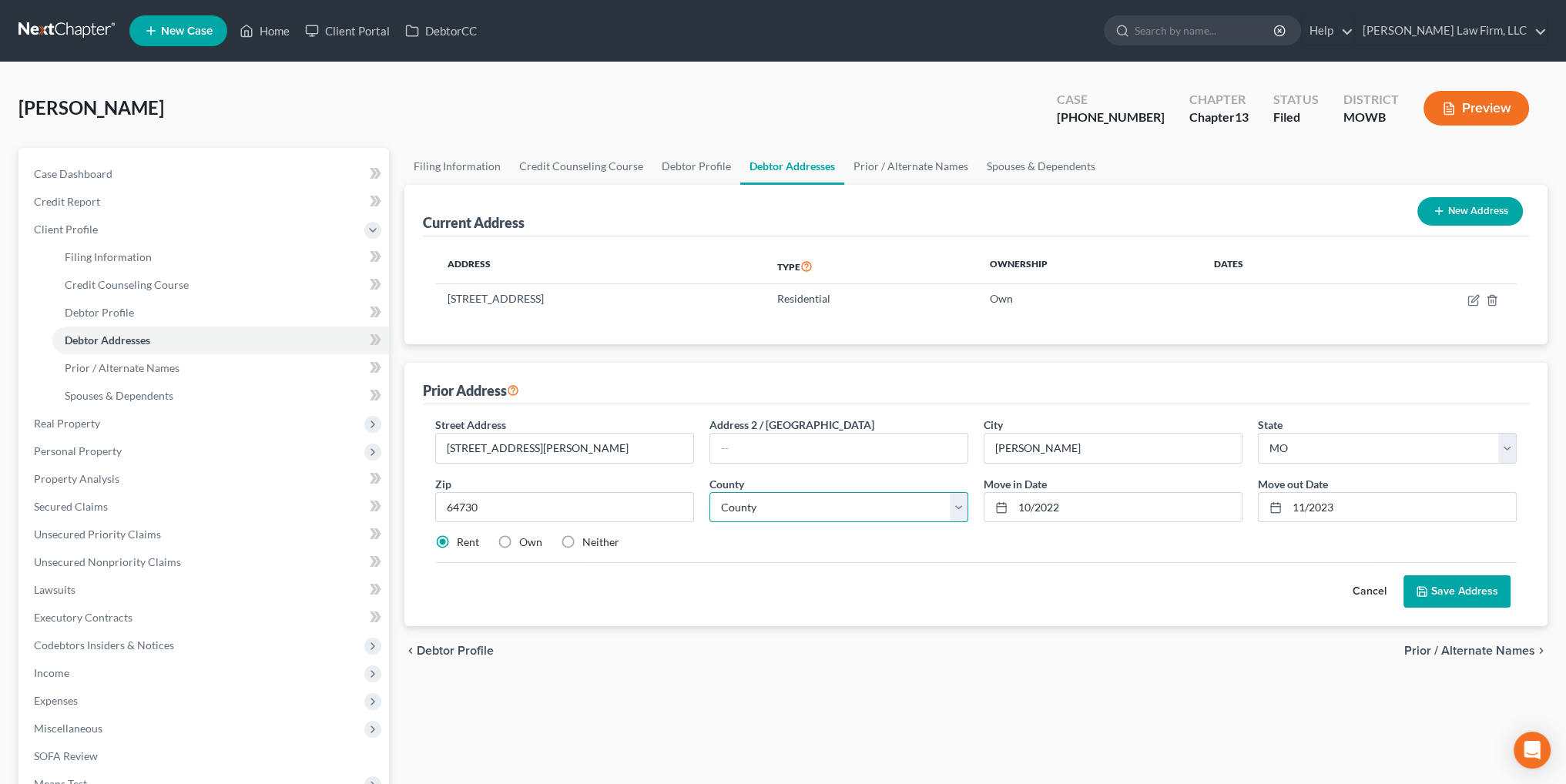
click at [787, 511] on select "County Adair County Andrew County Atchison County Audrain County Barry County B…" at bounding box center [839, 507] width 259 height 31
click at [709, 492] on select "County Adair County Andrew County Atchison County Audrain County Barry County B…" at bounding box center [839, 507] width 259 height 31
click at [1434, 588] on button "Save Address" at bounding box center [1457, 591] width 107 height 32
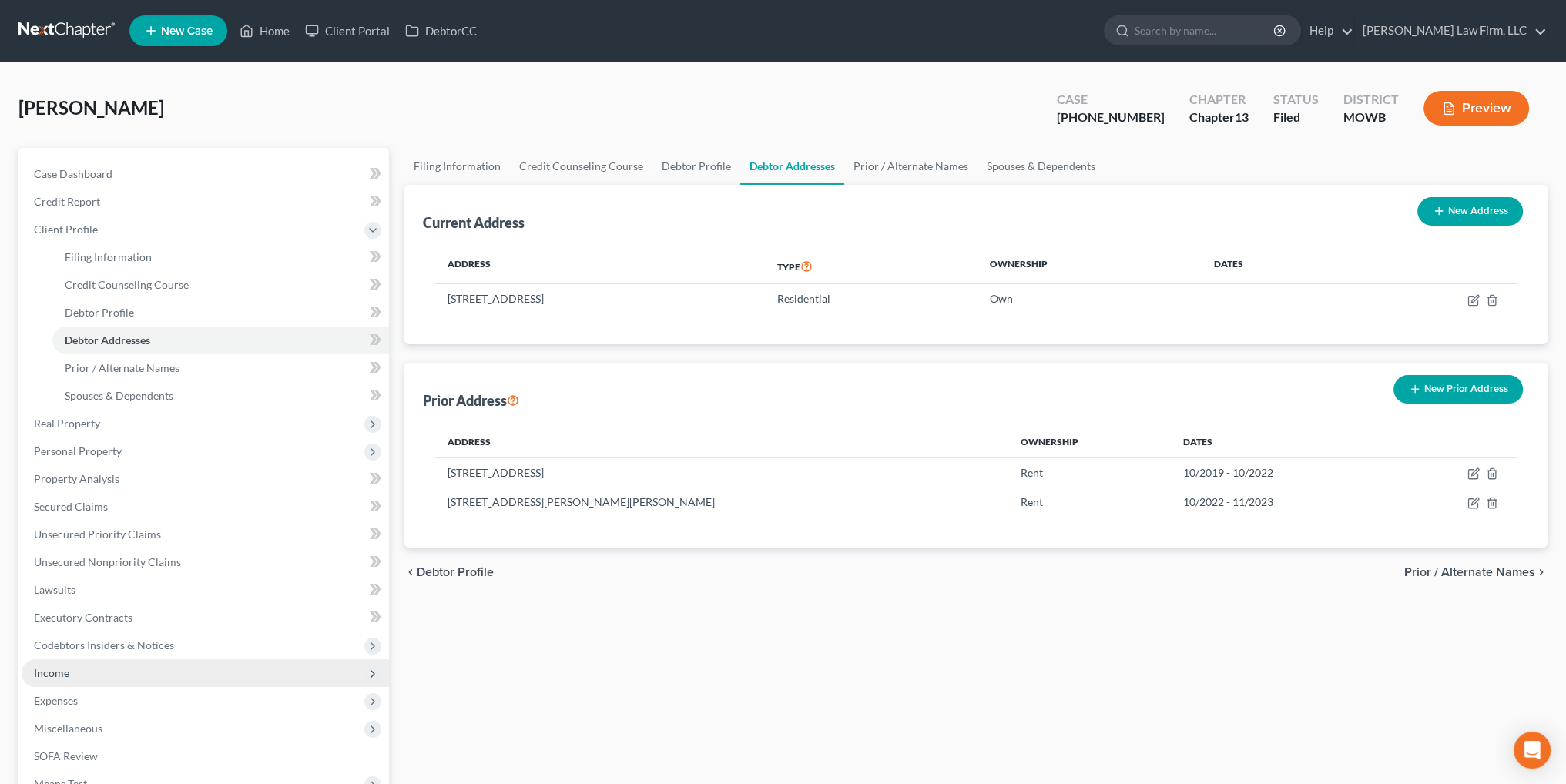
click at [47, 672] on span "Income" at bounding box center [51, 672] width 35 height 13
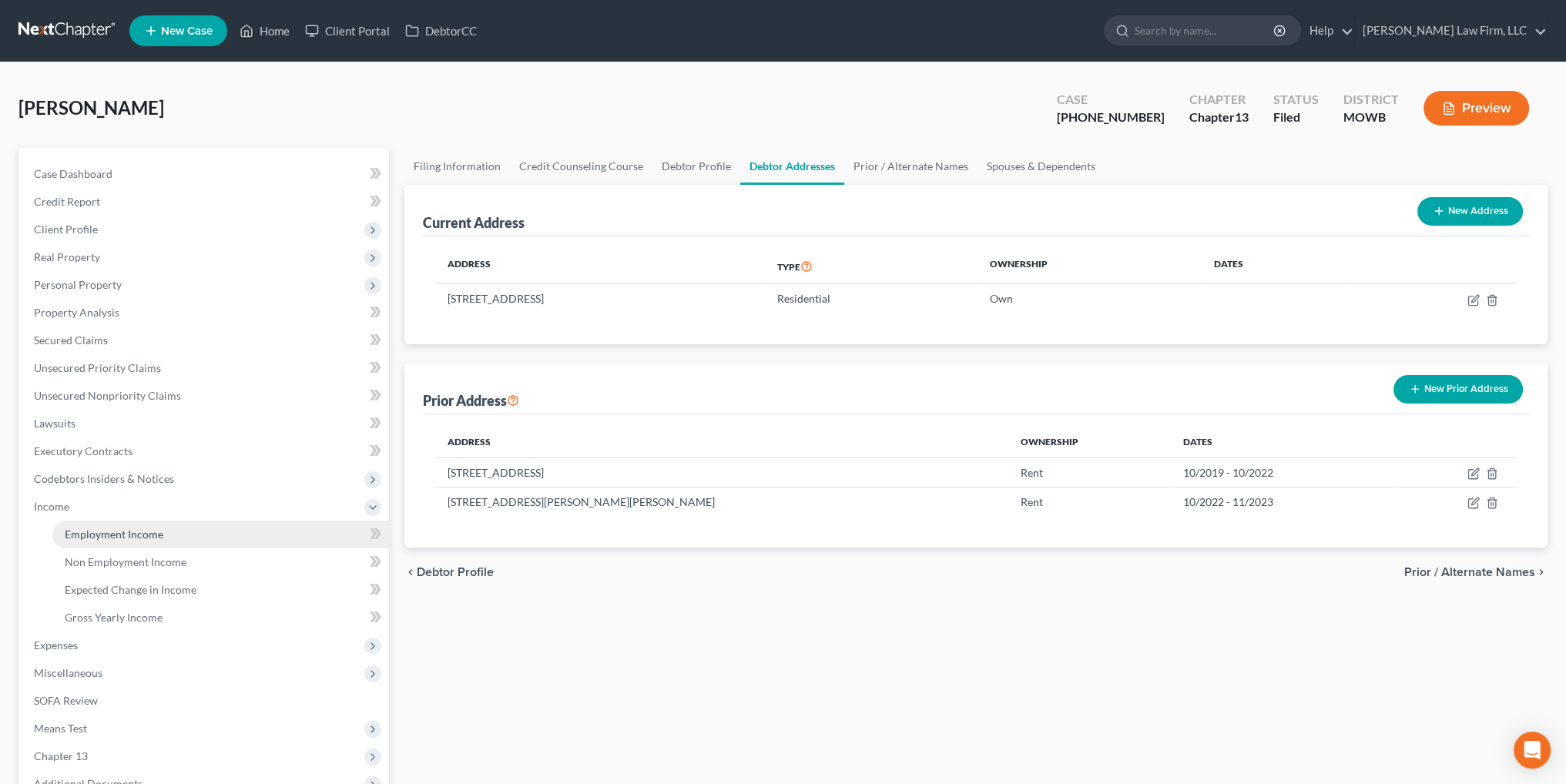
click at [116, 535] on span "Employment Income" at bounding box center [114, 534] width 98 height 13
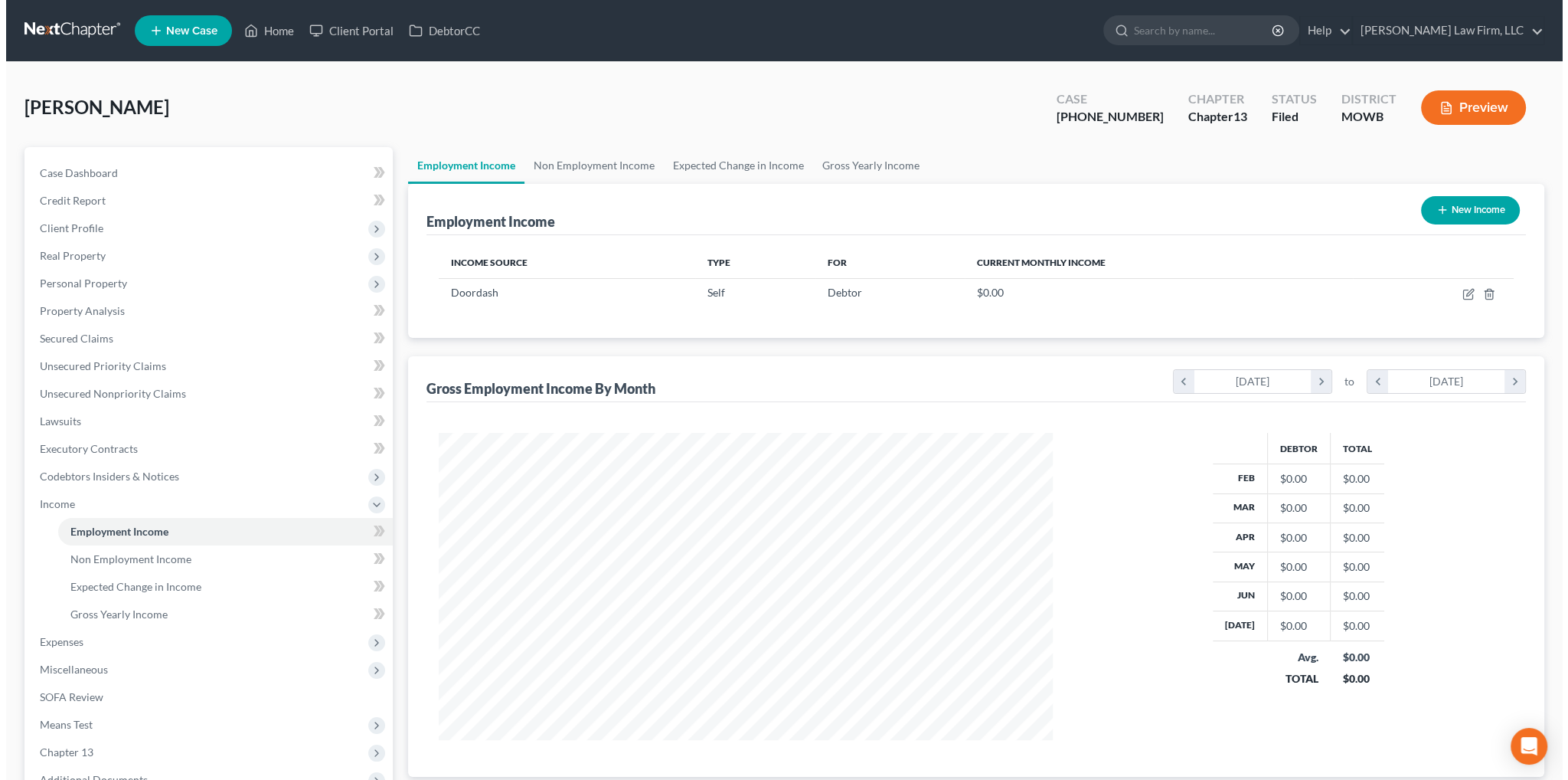
scroll to position [307, 644]
click at [1459, 292] on icon "button" at bounding box center [1462, 294] width 12 height 12
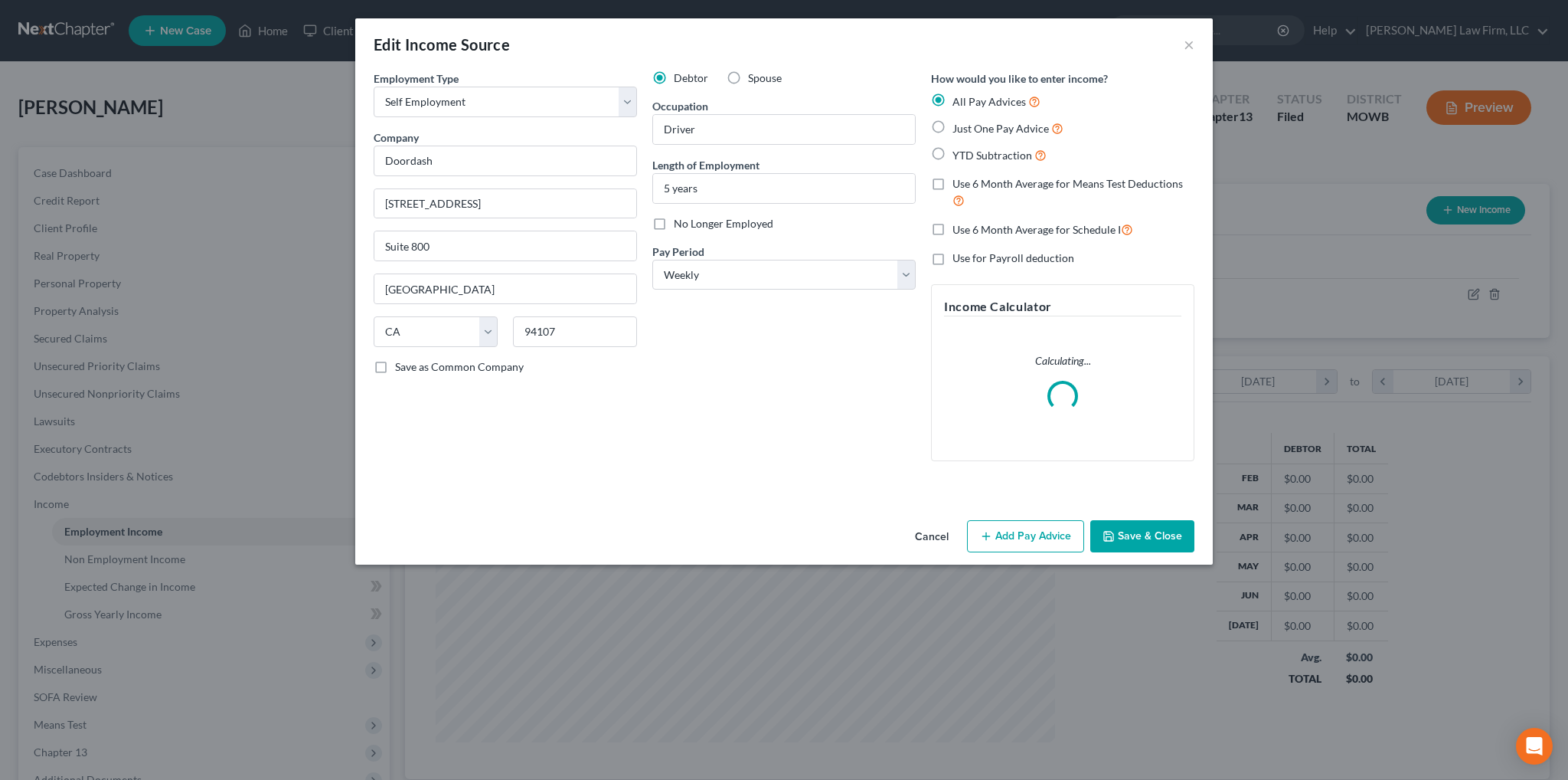
scroll to position [310, 649]
click at [1031, 531] on button "Add Pay Advice" at bounding box center [1026, 535] width 118 height 32
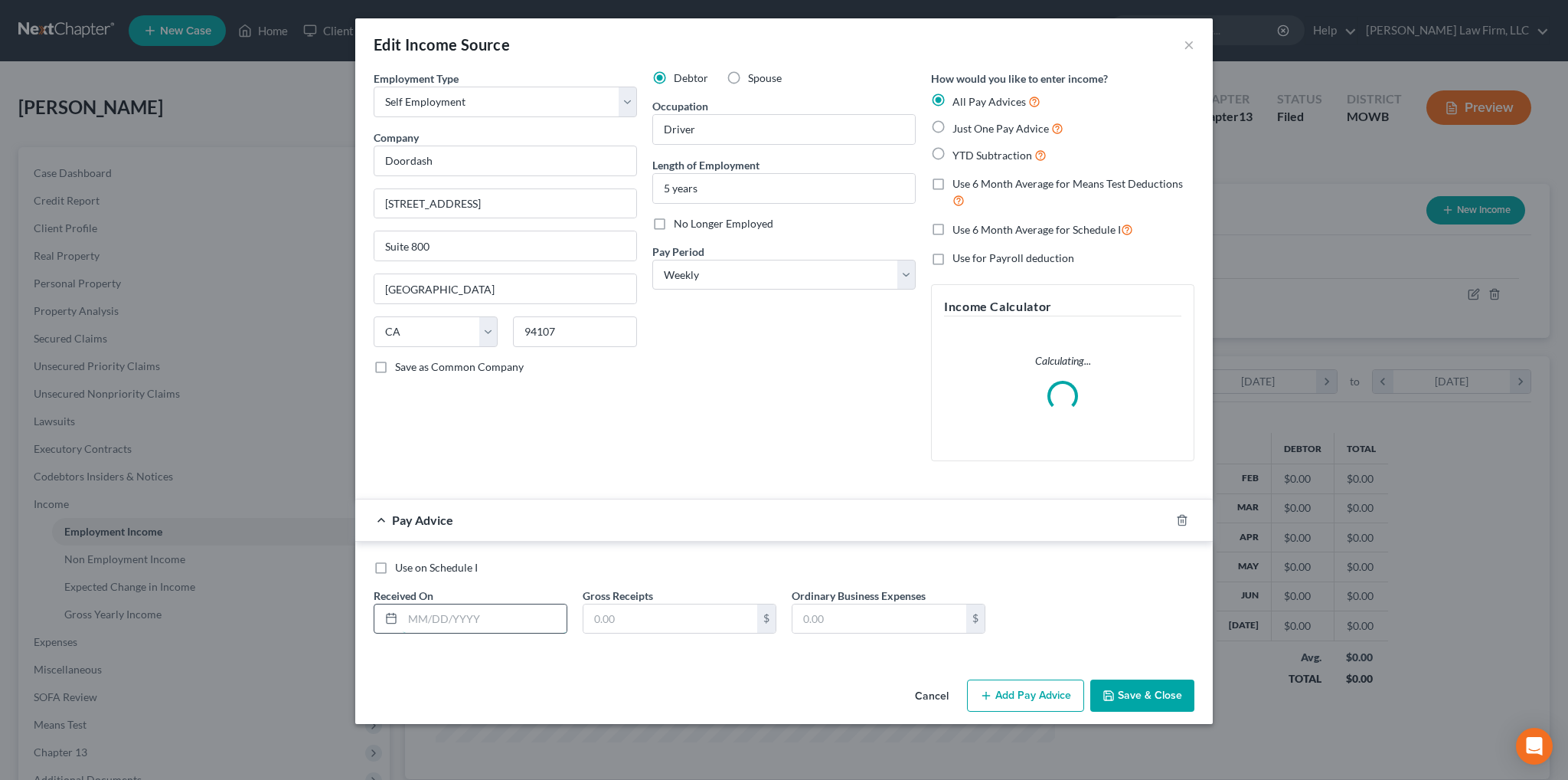
click at [472, 624] on input "text" at bounding box center [485, 619] width 164 height 29
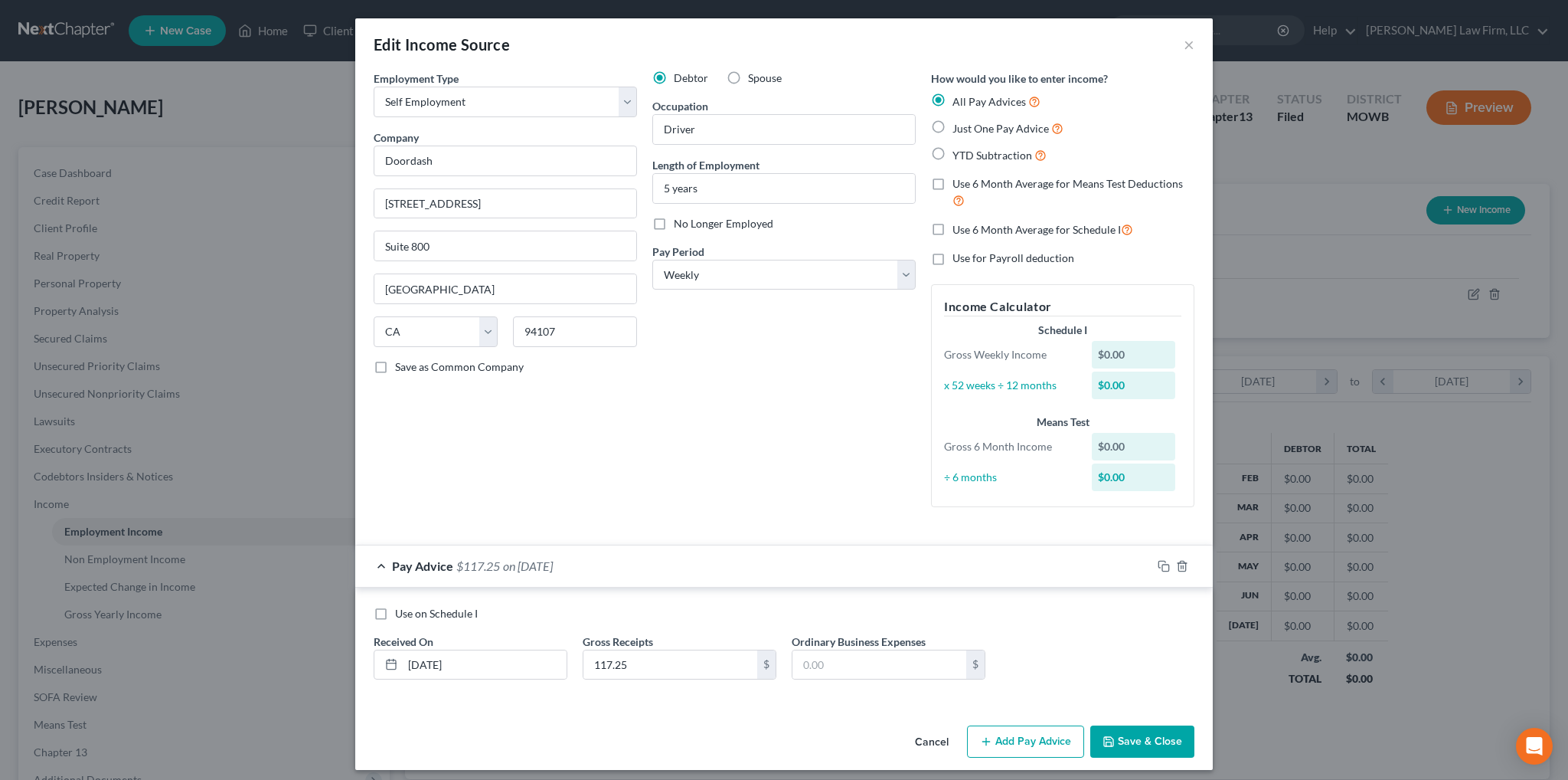
click at [1018, 740] on button "Add Pay Advice" at bounding box center [1026, 741] width 118 height 32
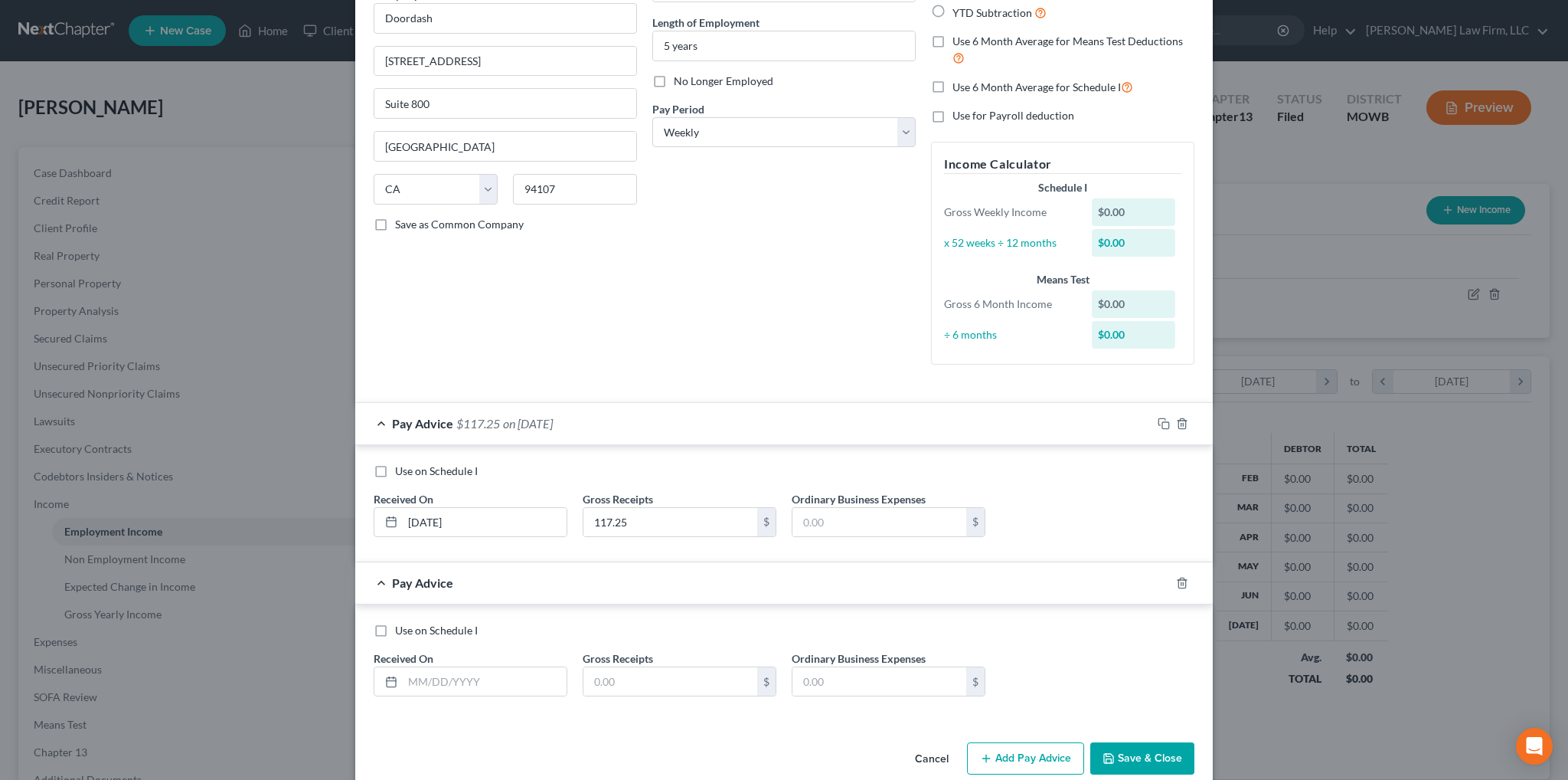
scroll to position [166, 0]
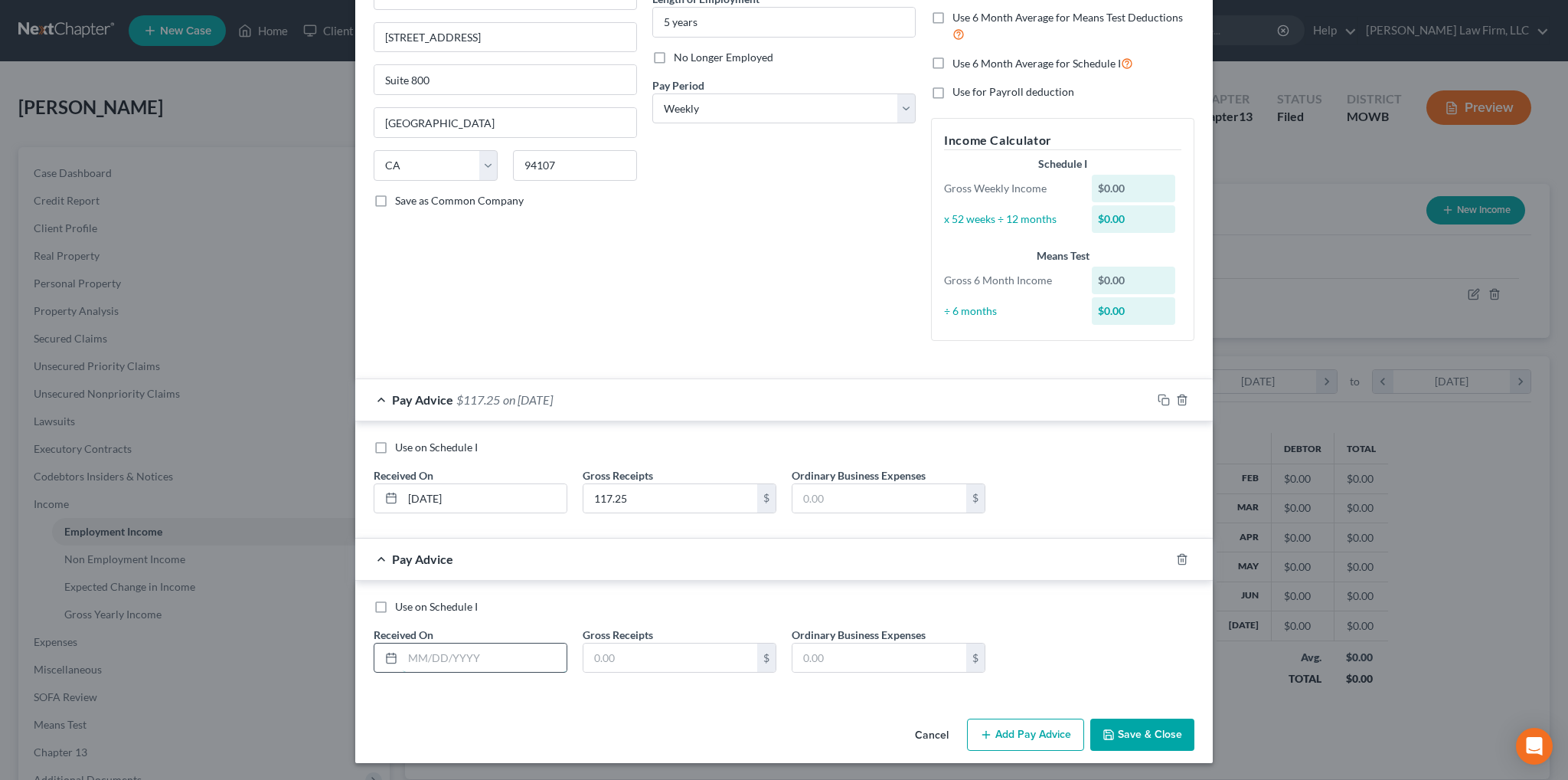
click at [505, 662] on input "text" at bounding box center [485, 658] width 164 height 29
click at [1010, 733] on button "Add Pay Advice" at bounding box center [1026, 734] width 118 height 32
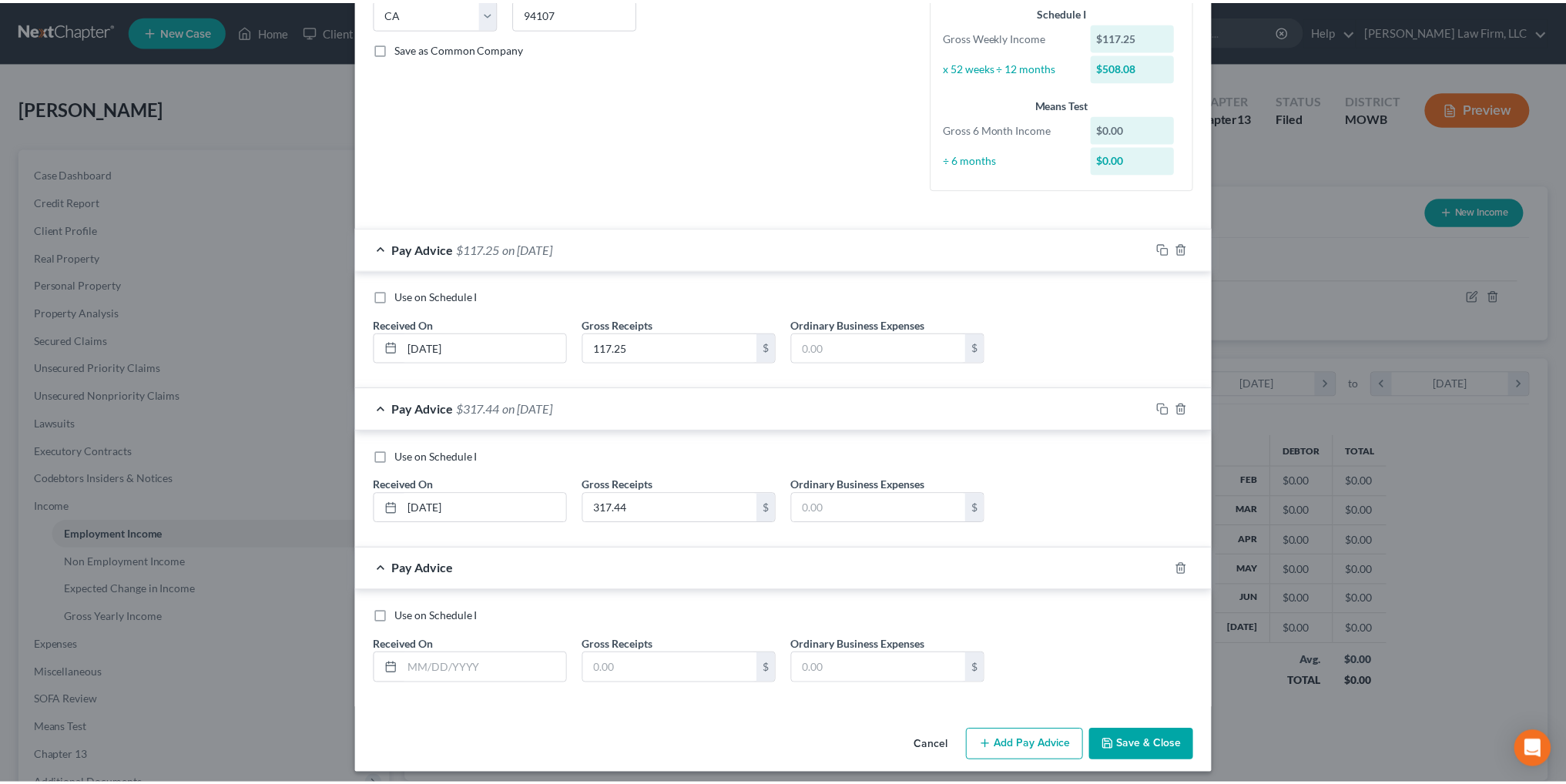
scroll to position [327, 0]
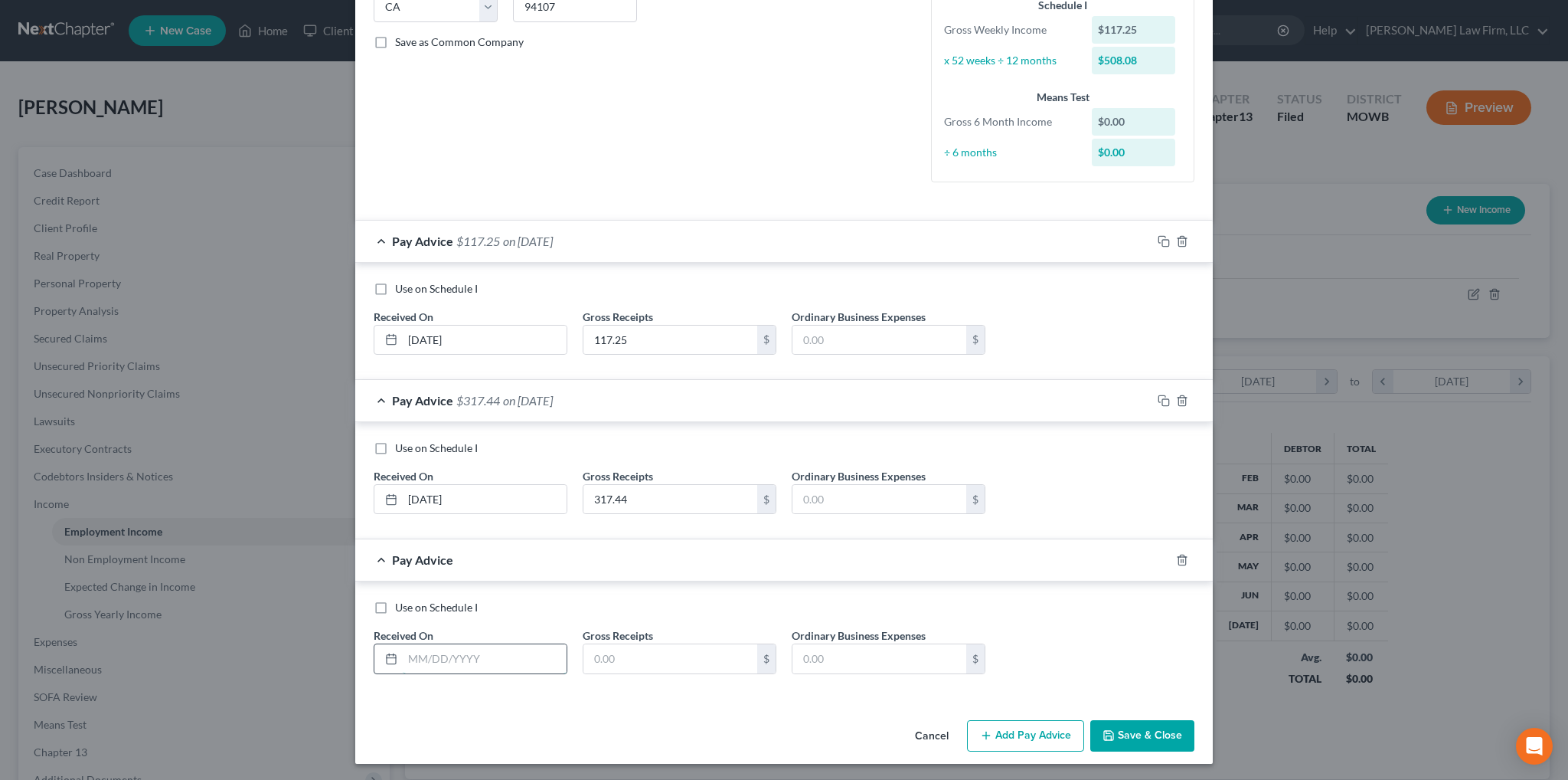
click at [494, 662] on input "text" at bounding box center [485, 659] width 164 height 29
click at [625, 656] on input "text" at bounding box center [670, 659] width 174 height 29
click at [1131, 739] on button "Save & Close" at bounding box center [1142, 735] width 104 height 32
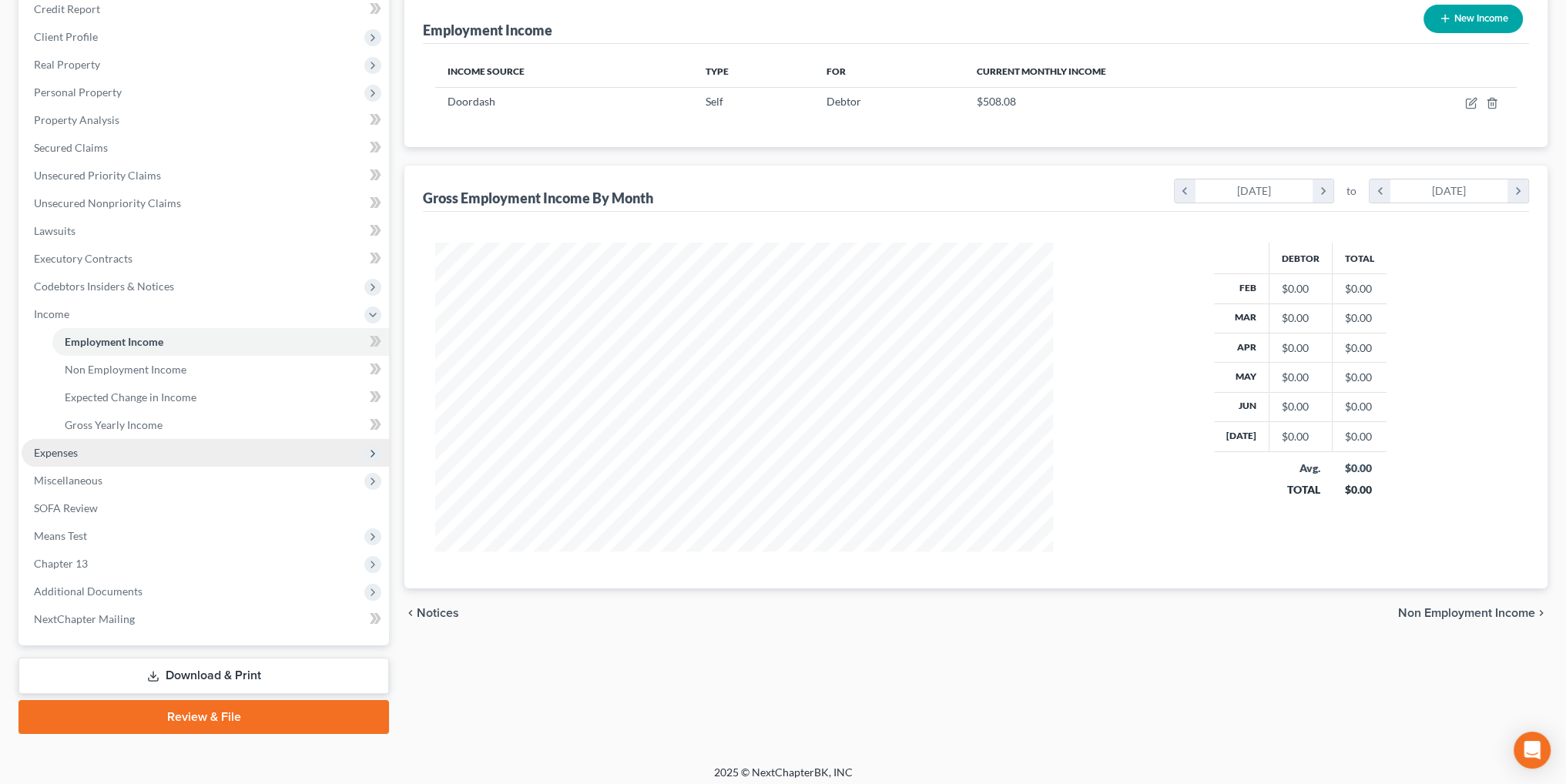
scroll to position [200, 0]
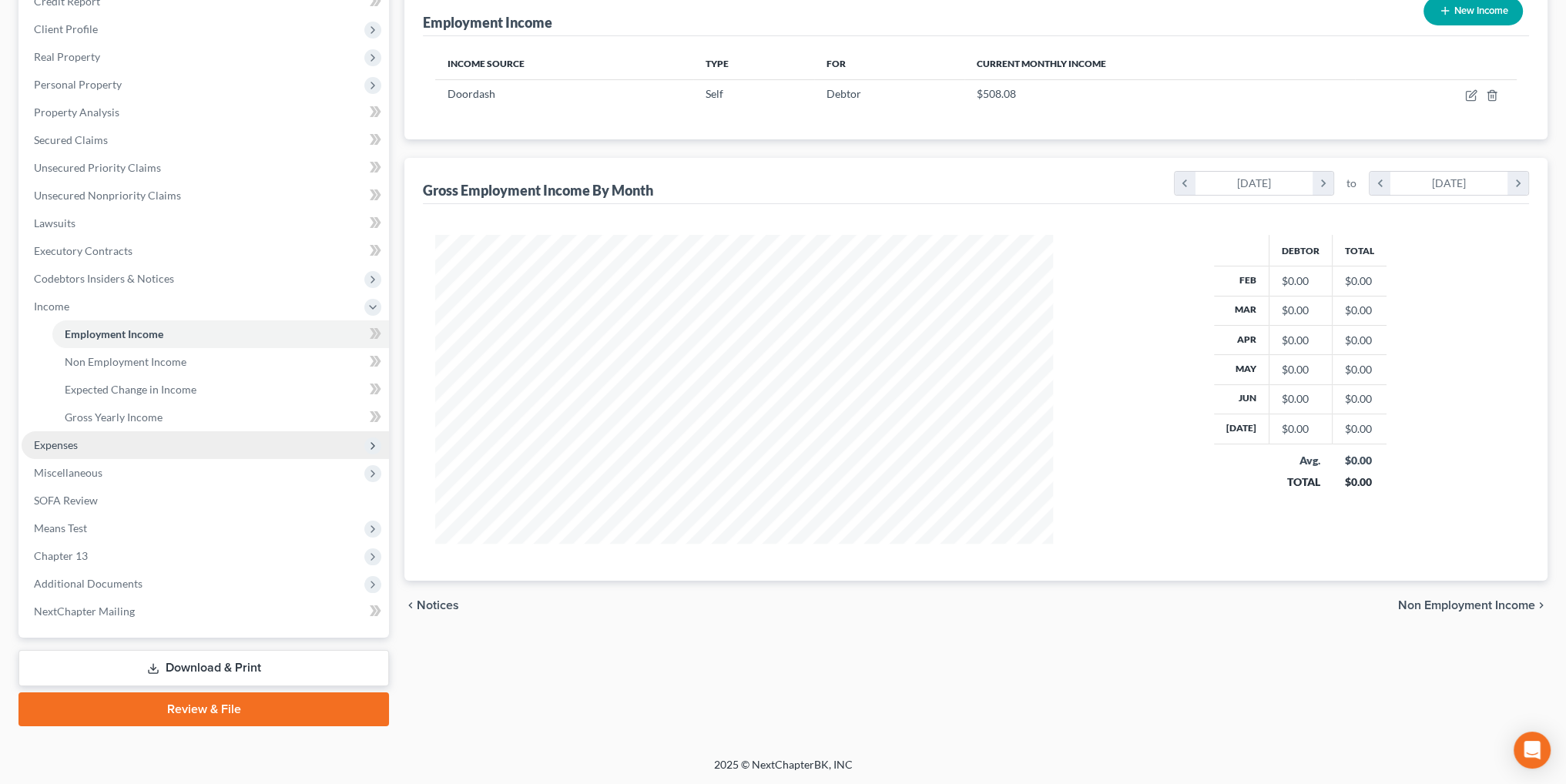
click at [70, 443] on span "Expenses" at bounding box center [55, 444] width 44 height 13
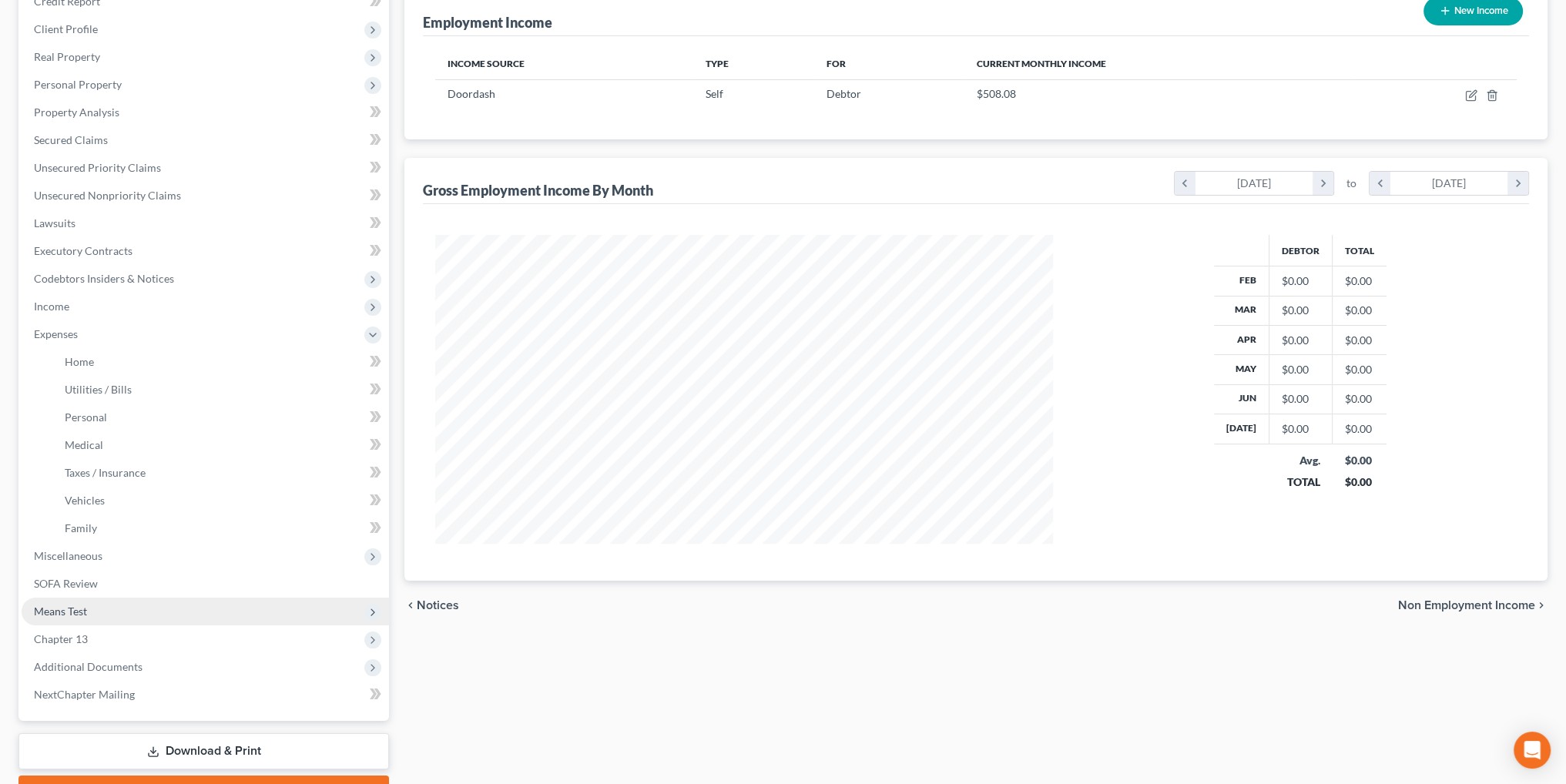
click at [54, 599] on span "Means Test" at bounding box center [205, 612] width 368 height 28
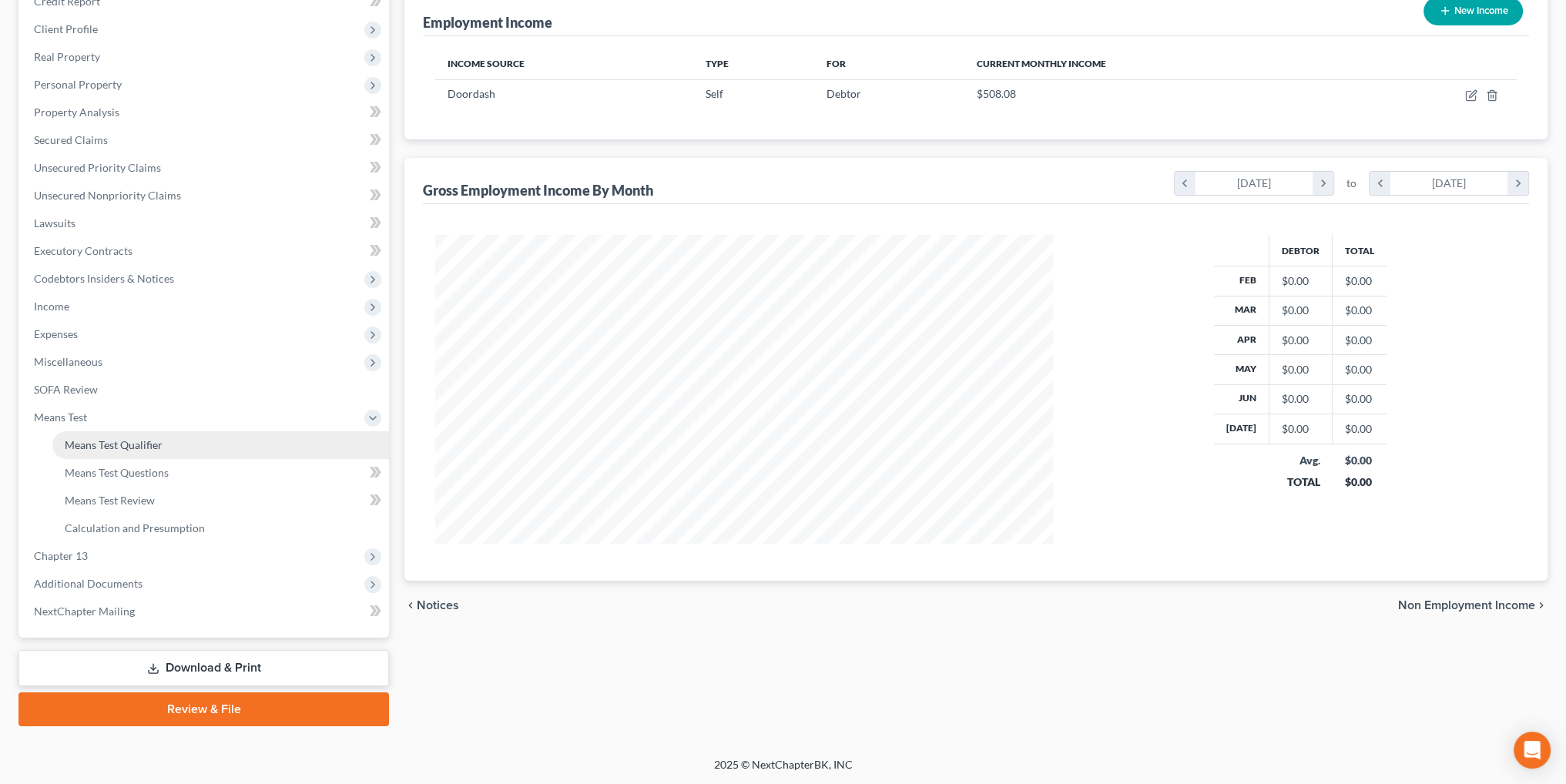
click at [78, 441] on span "Means Test Qualifier" at bounding box center [113, 444] width 97 height 13
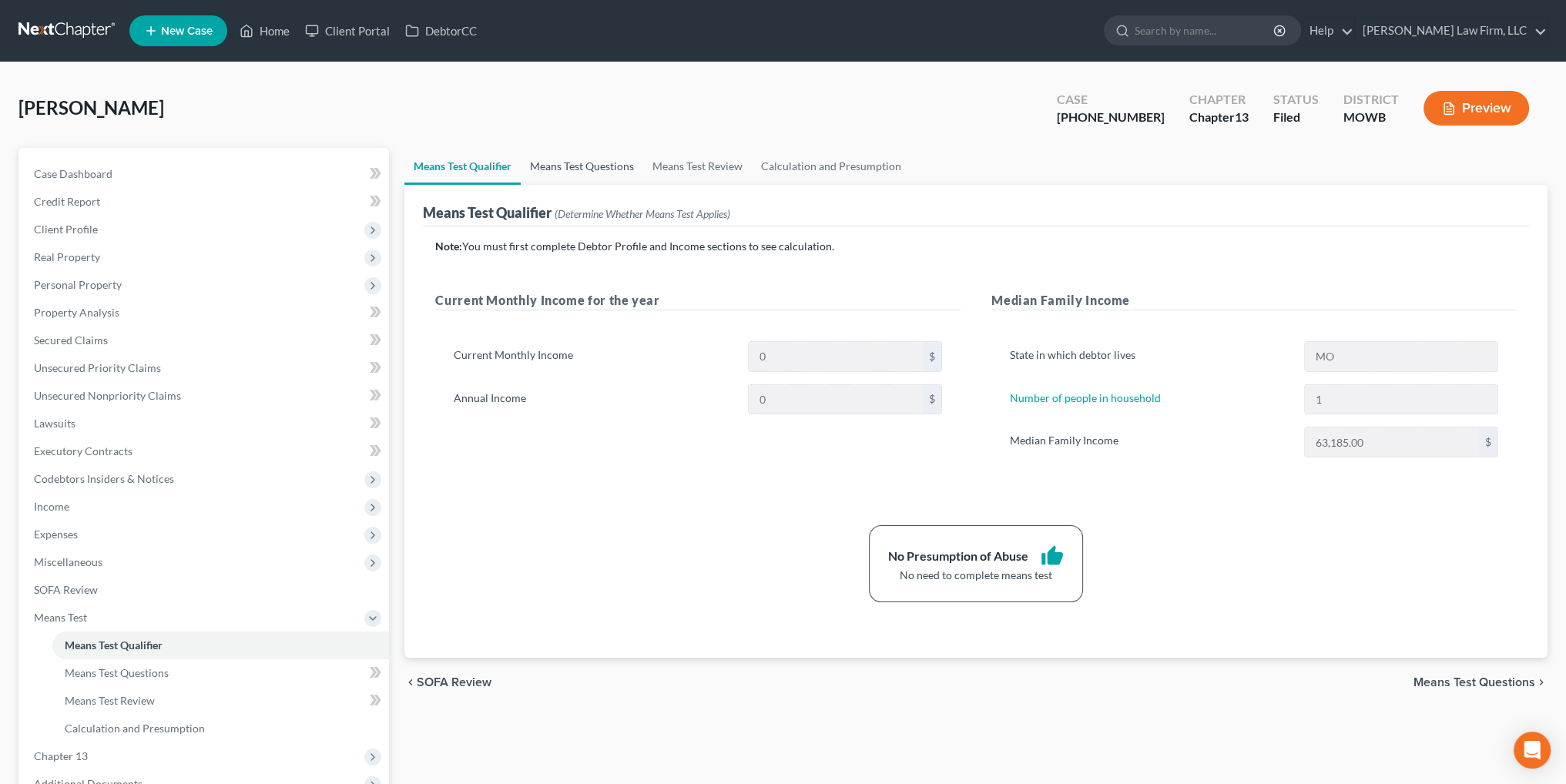
click at [585, 161] on link "Means Test Questions" at bounding box center [582, 166] width 123 height 37
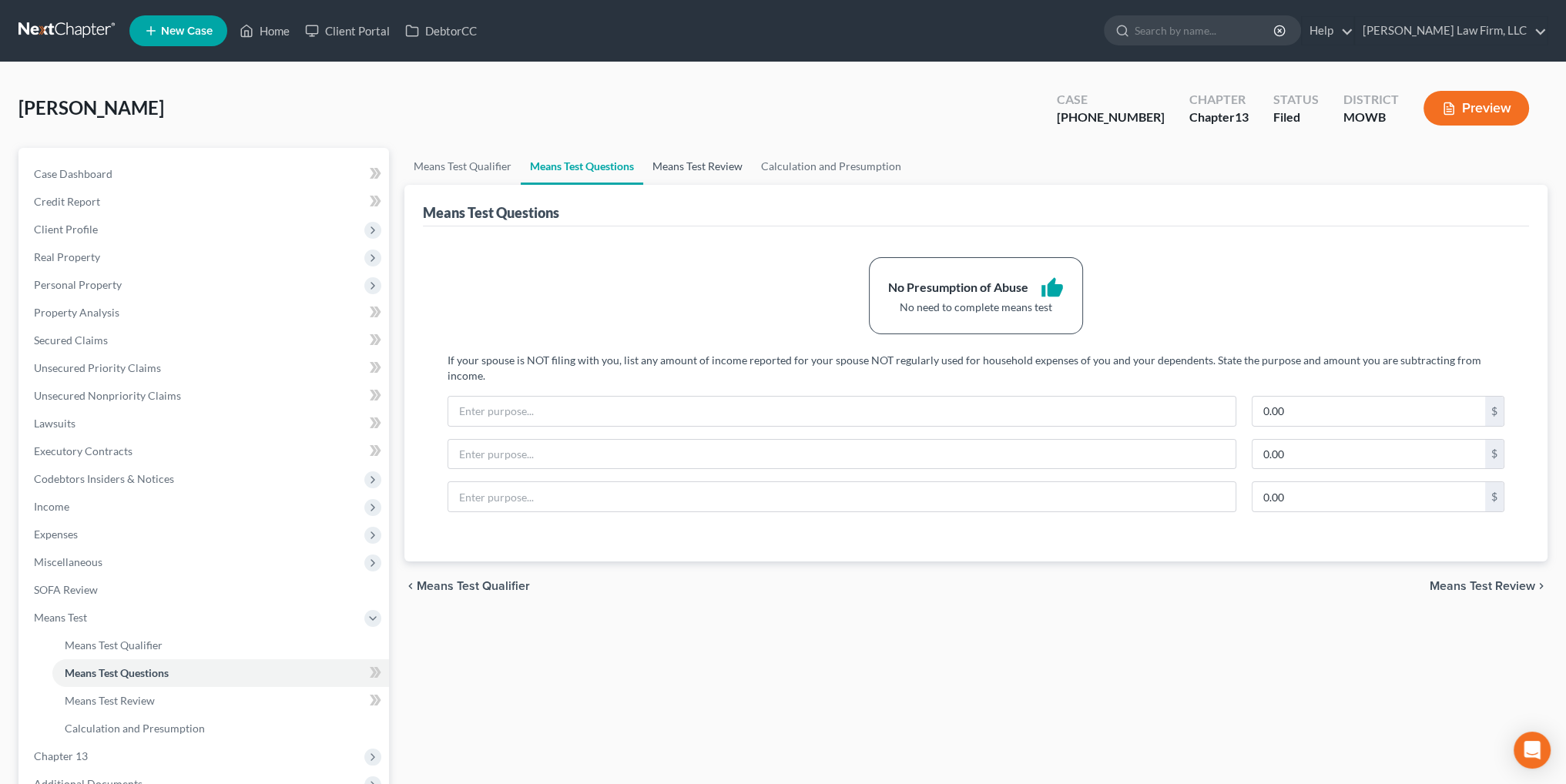
click at [683, 163] on link "Means Test Review" at bounding box center [697, 166] width 109 height 37
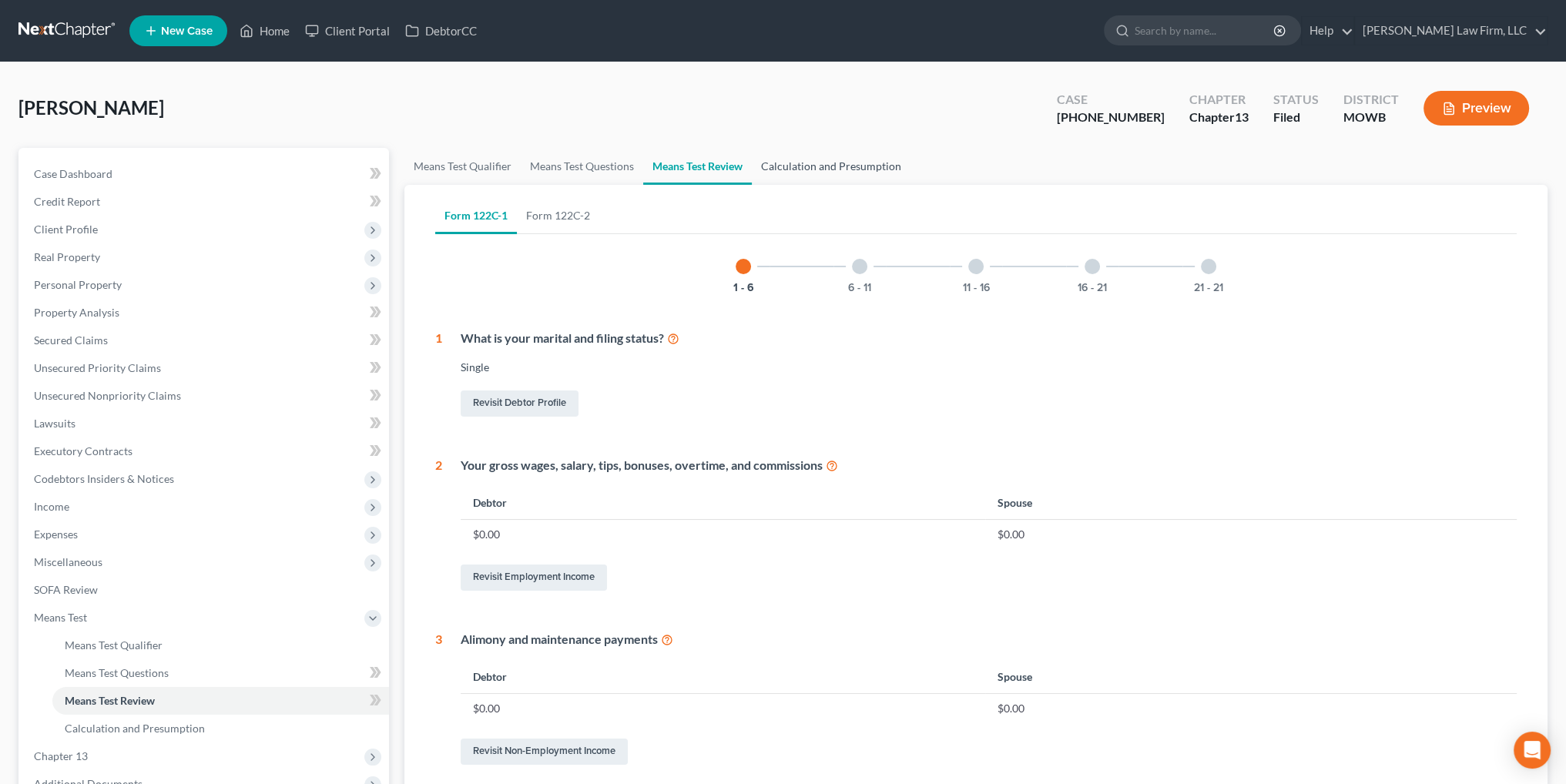
click at [841, 168] on link "Calculation and Presumption" at bounding box center [831, 166] width 159 height 37
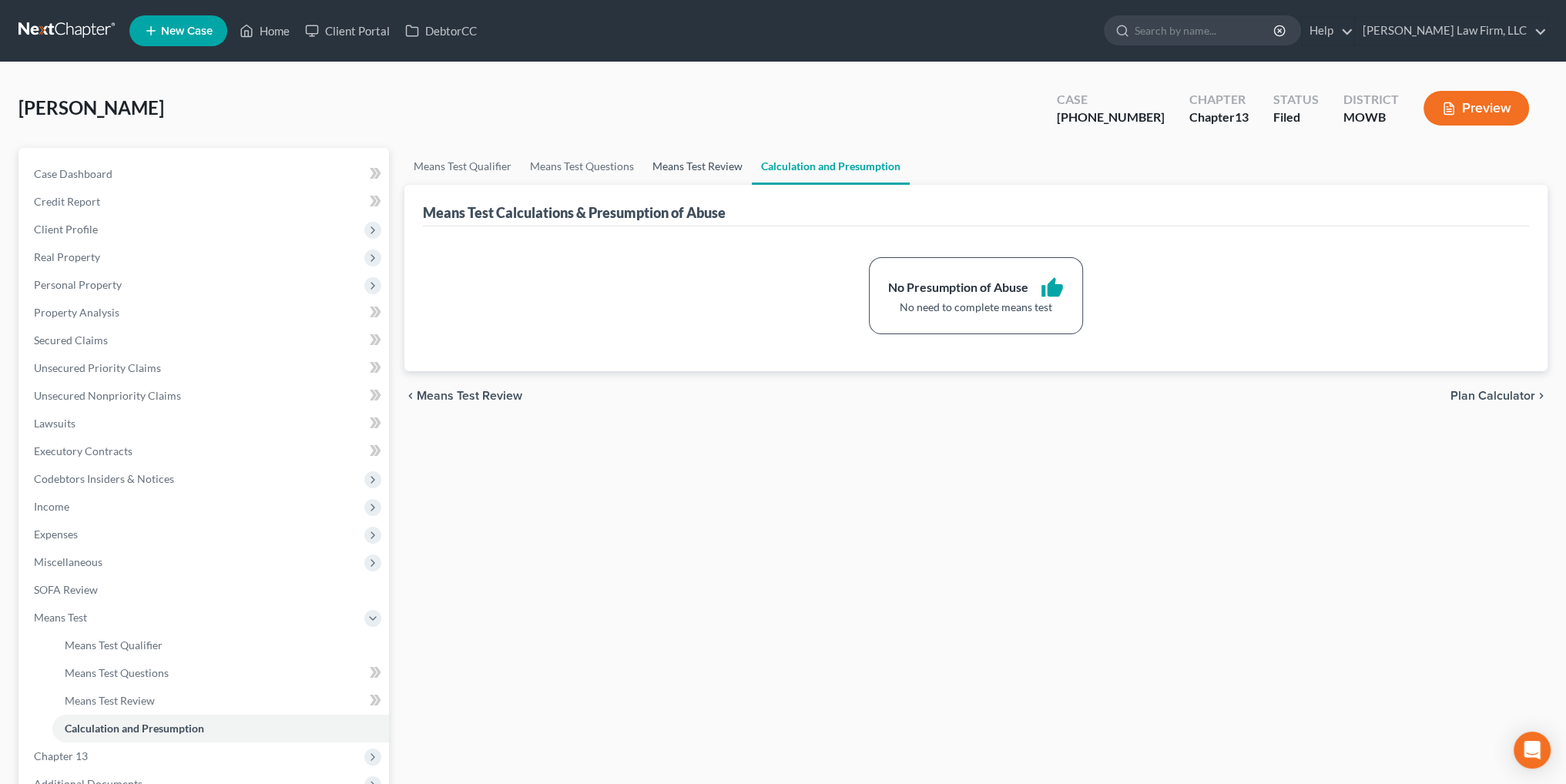
click at [718, 166] on link "Means Test Review" at bounding box center [697, 166] width 109 height 37
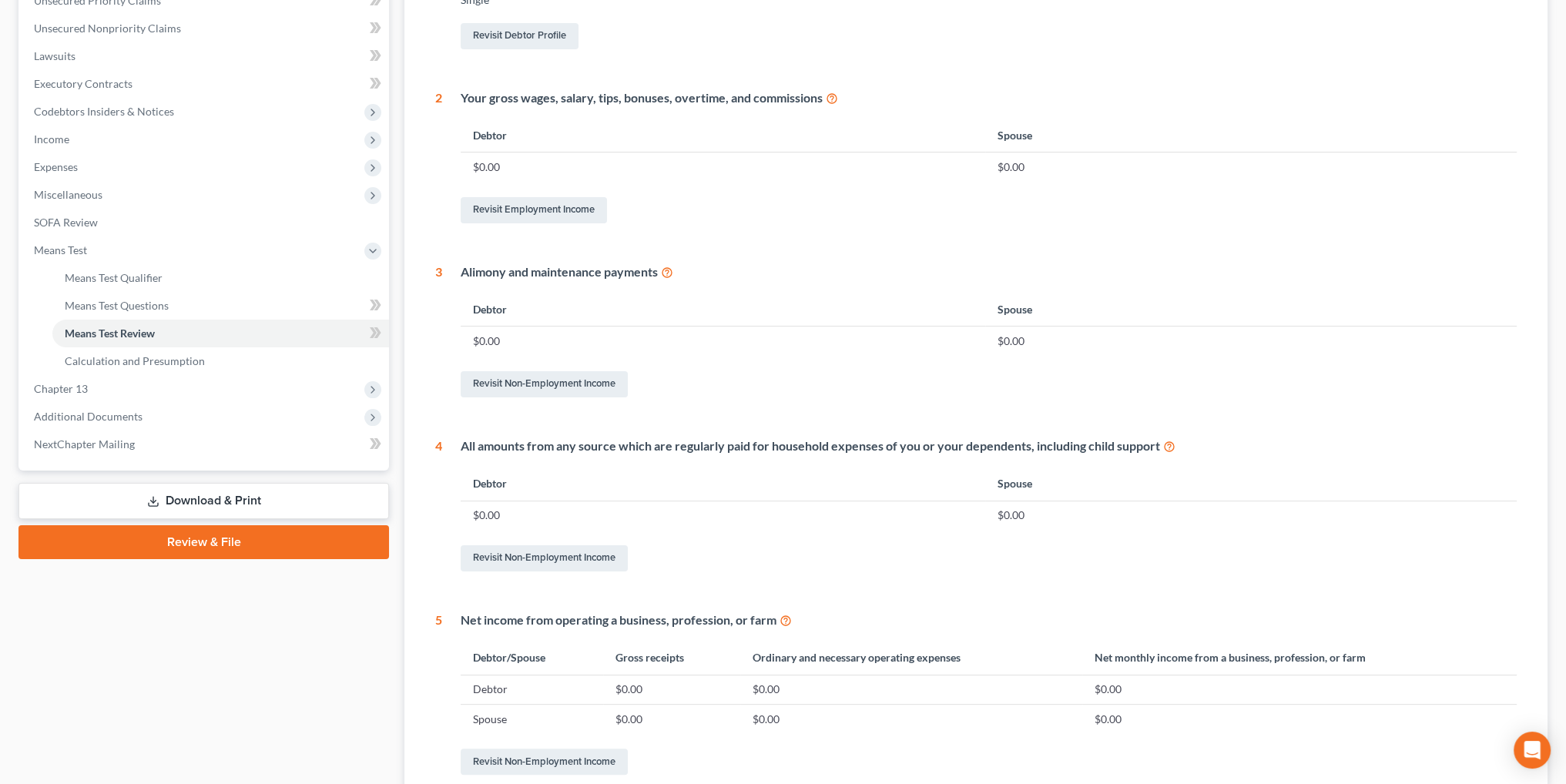
scroll to position [139, 0]
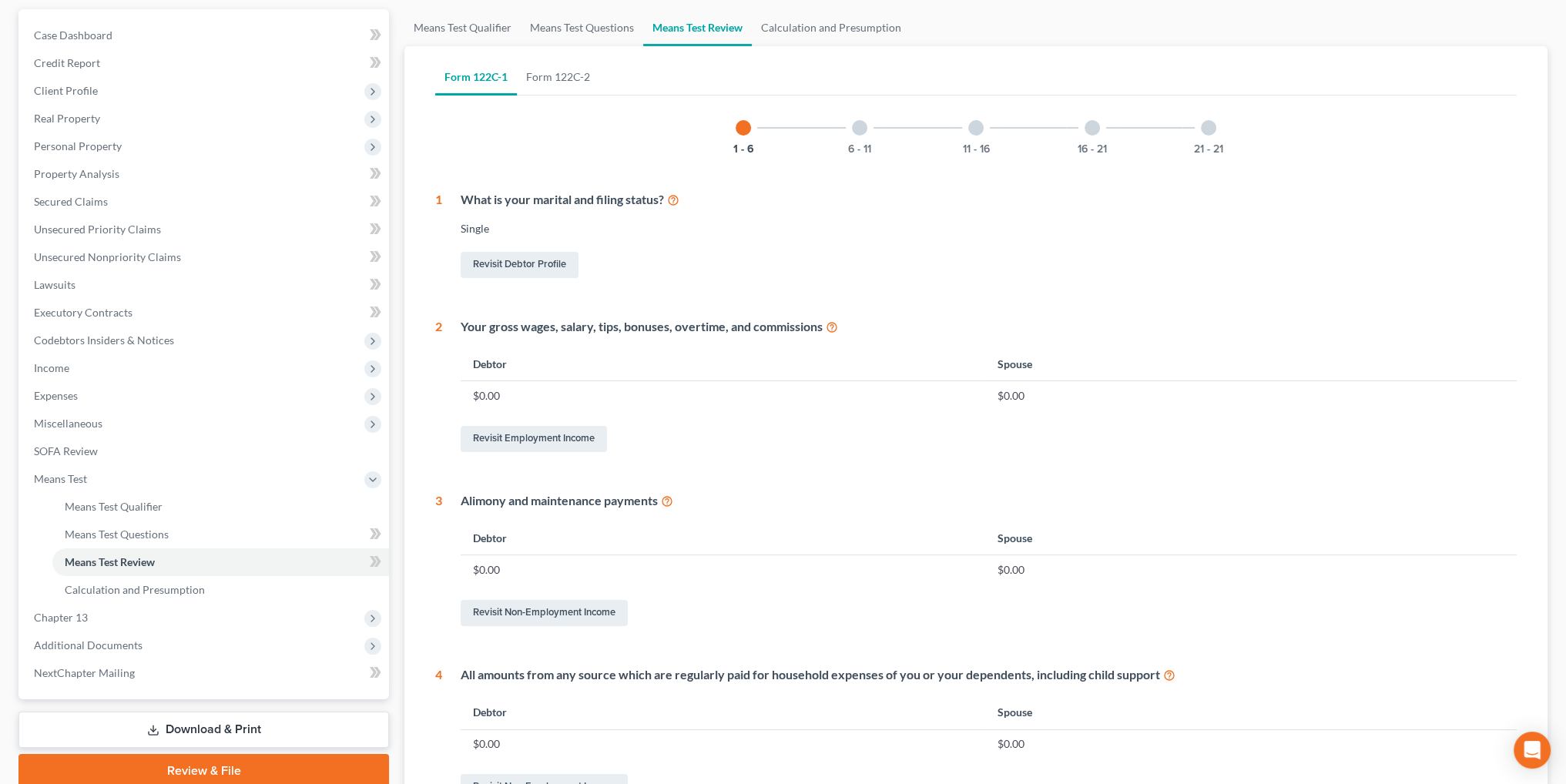
click at [855, 125] on div at bounding box center [859, 128] width 16 height 16
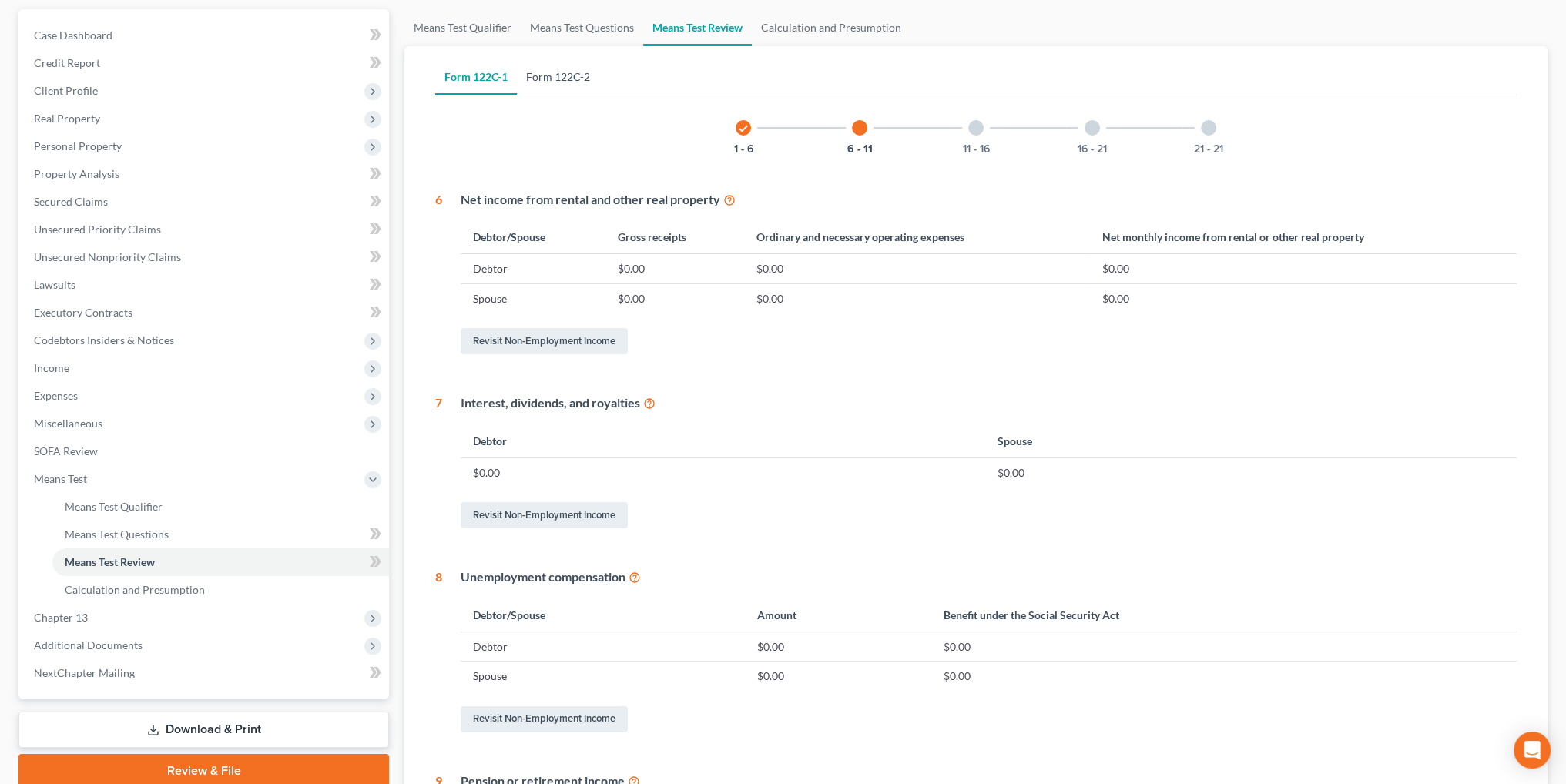
click at [579, 78] on link "Form 122C-2" at bounding box center [558, 77] width 83 height 37
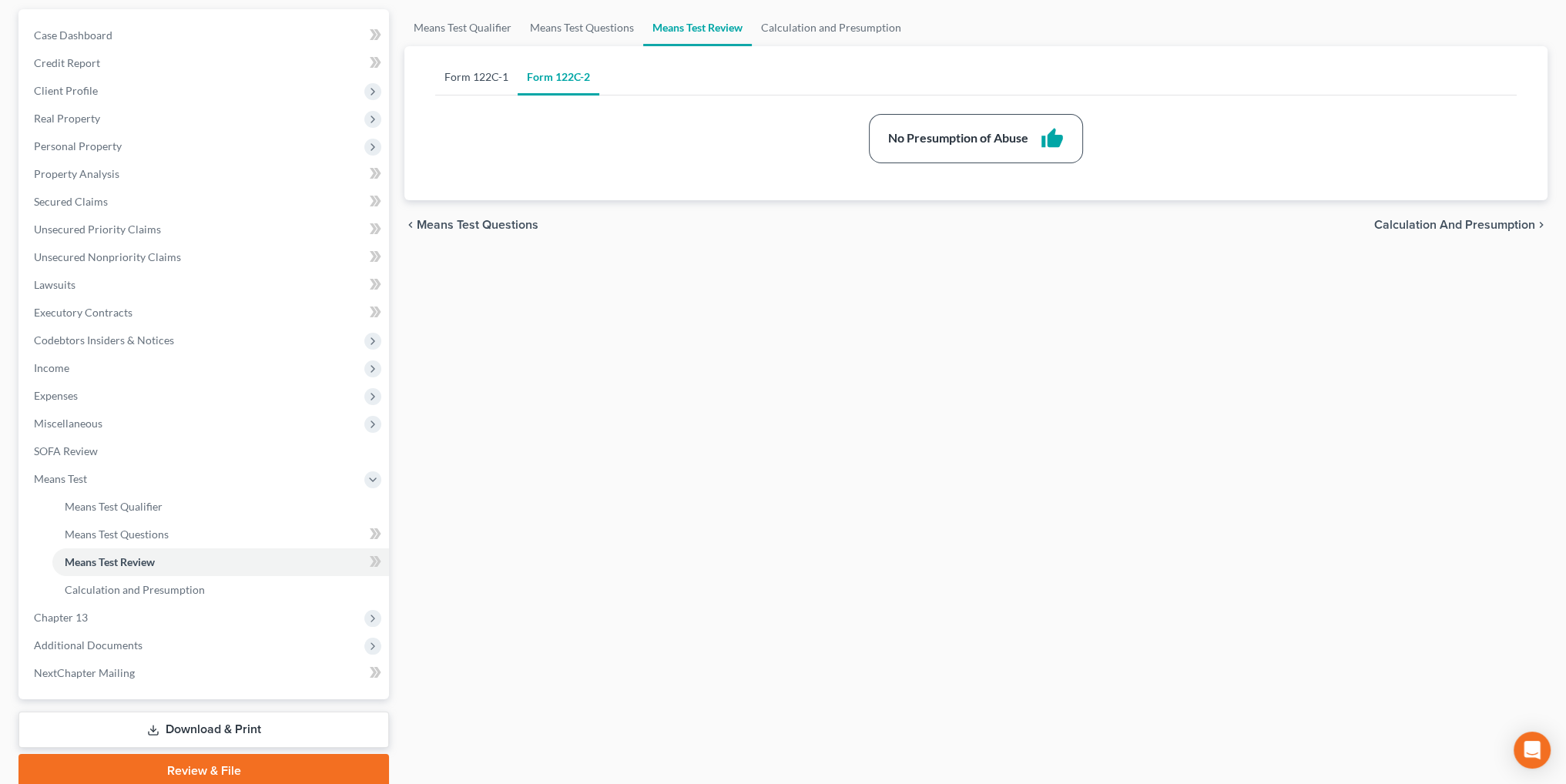
click at [485, 78] on link "Form 122C-1" at bounding box center [476, 77] width 83 height 37
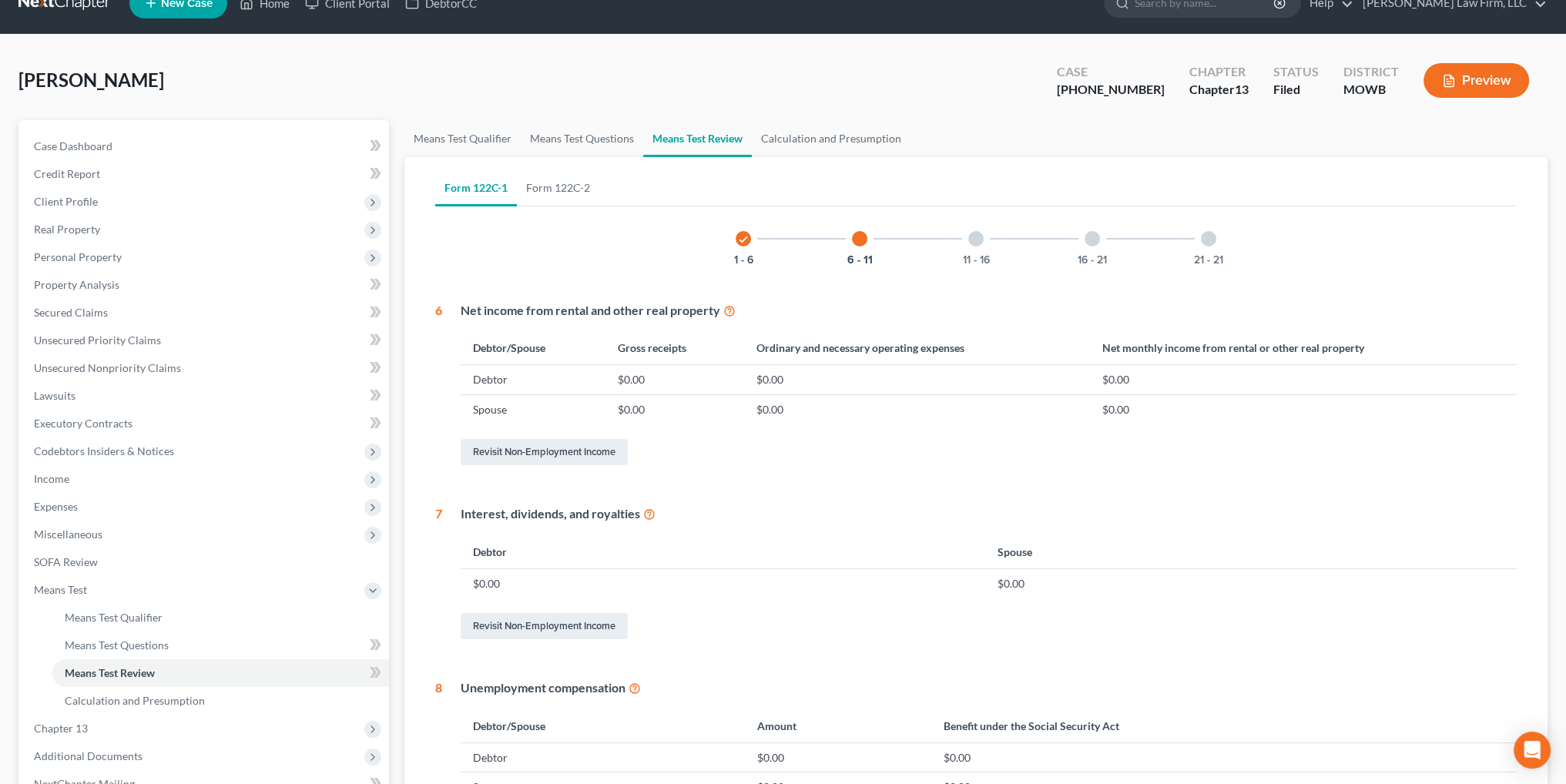
scroll to position [0, 0]
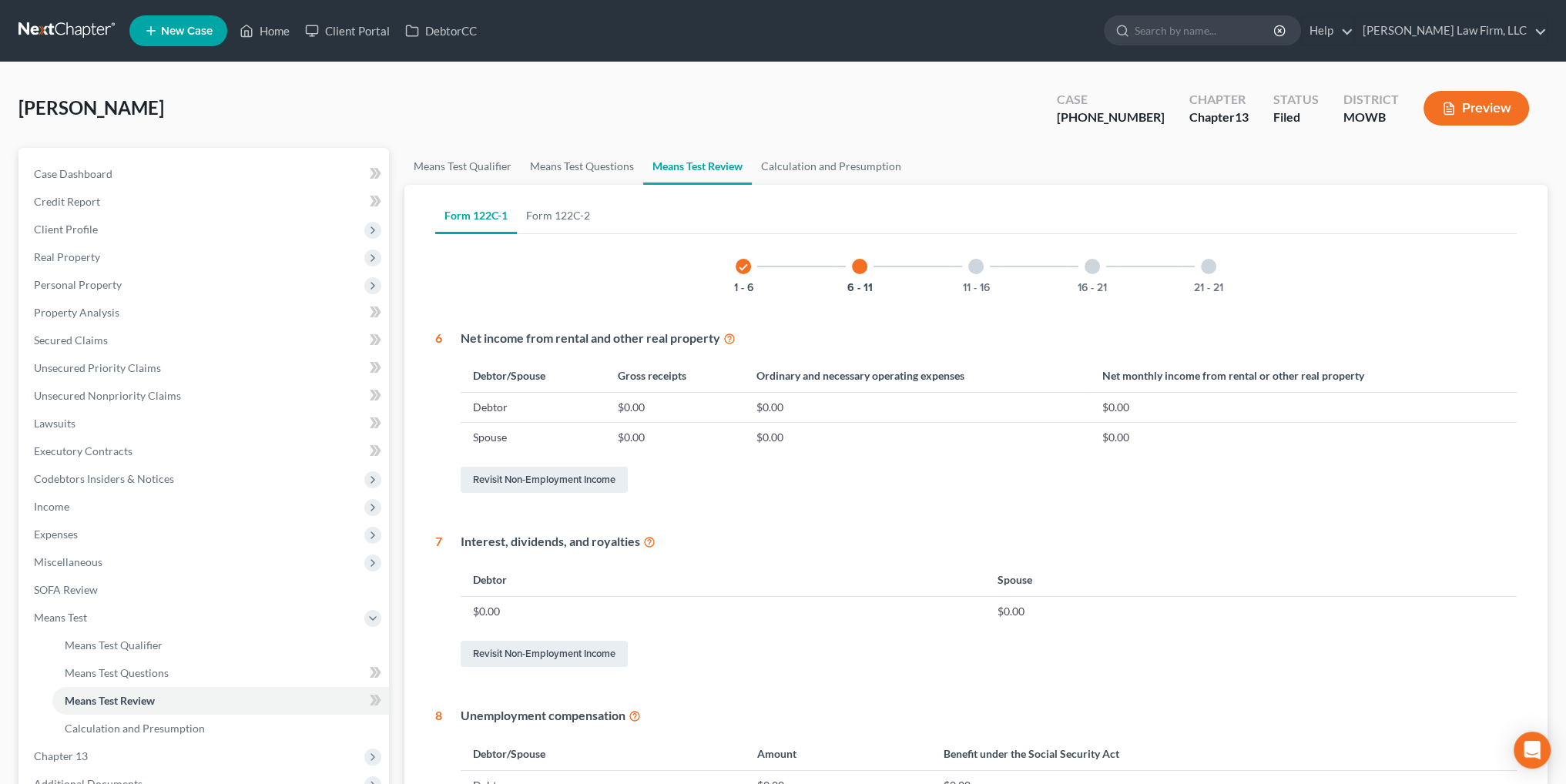
click at [978, 269] on div at bounding box center [976, 267] width 16 height 16
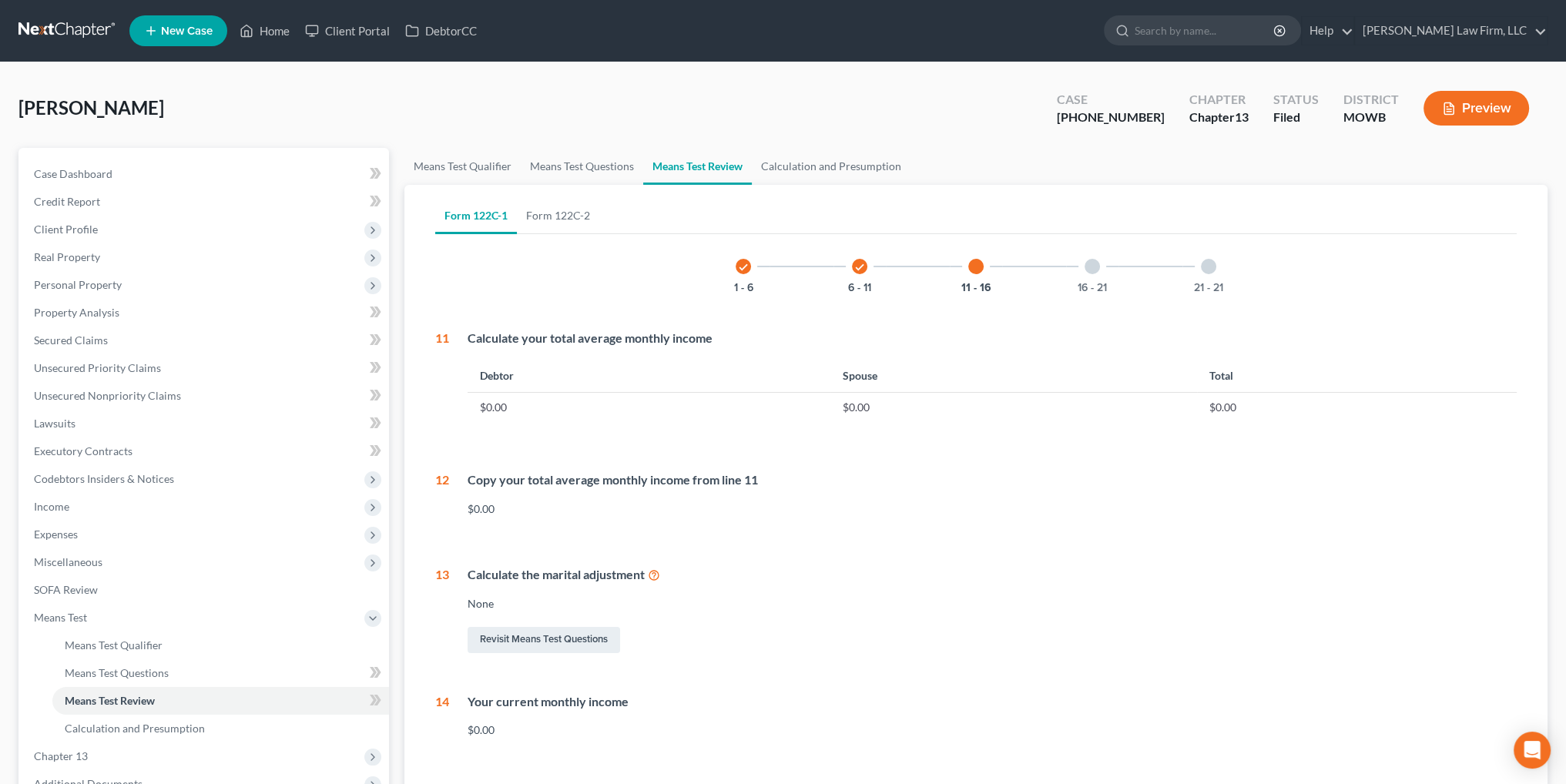
click at [1088, 272] on div at bounding box center [1092, 267] width 16 height 16
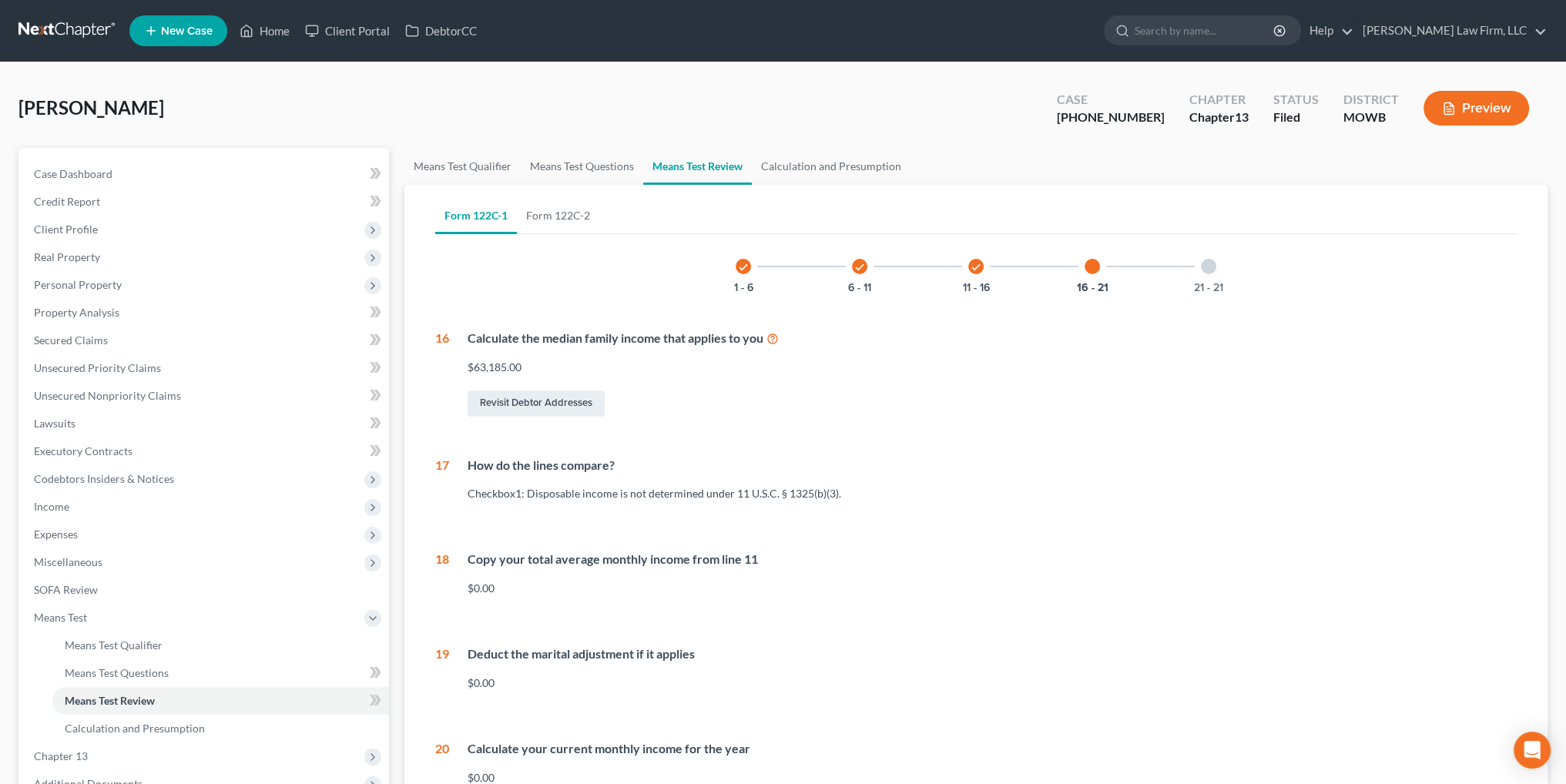
click at [1204, 266] on div at bounding box center [1209, 267] width 16 height 16
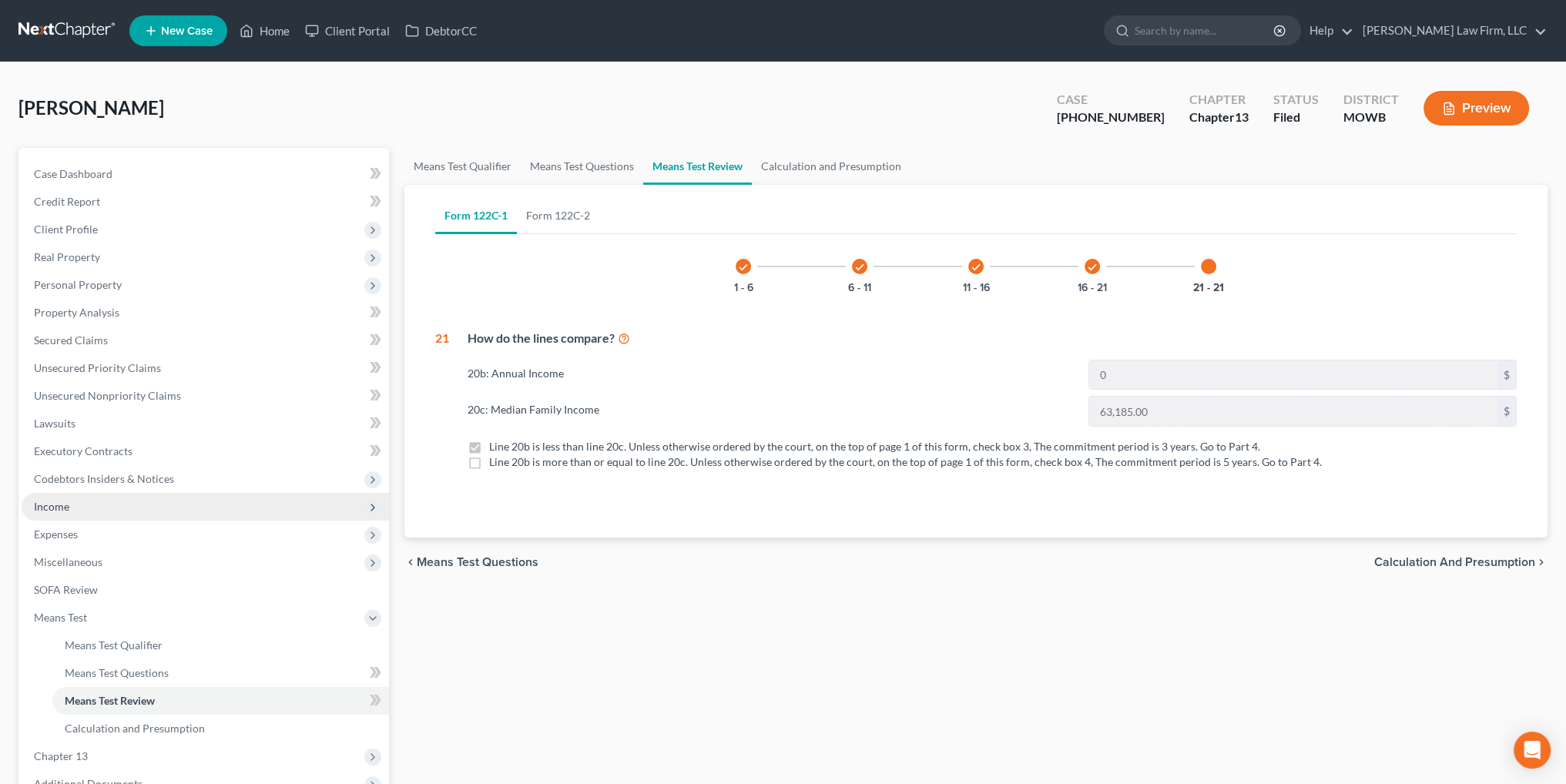
click at [50, 509] on span "Income" at bounding box center [51, 505] width 35 height 13
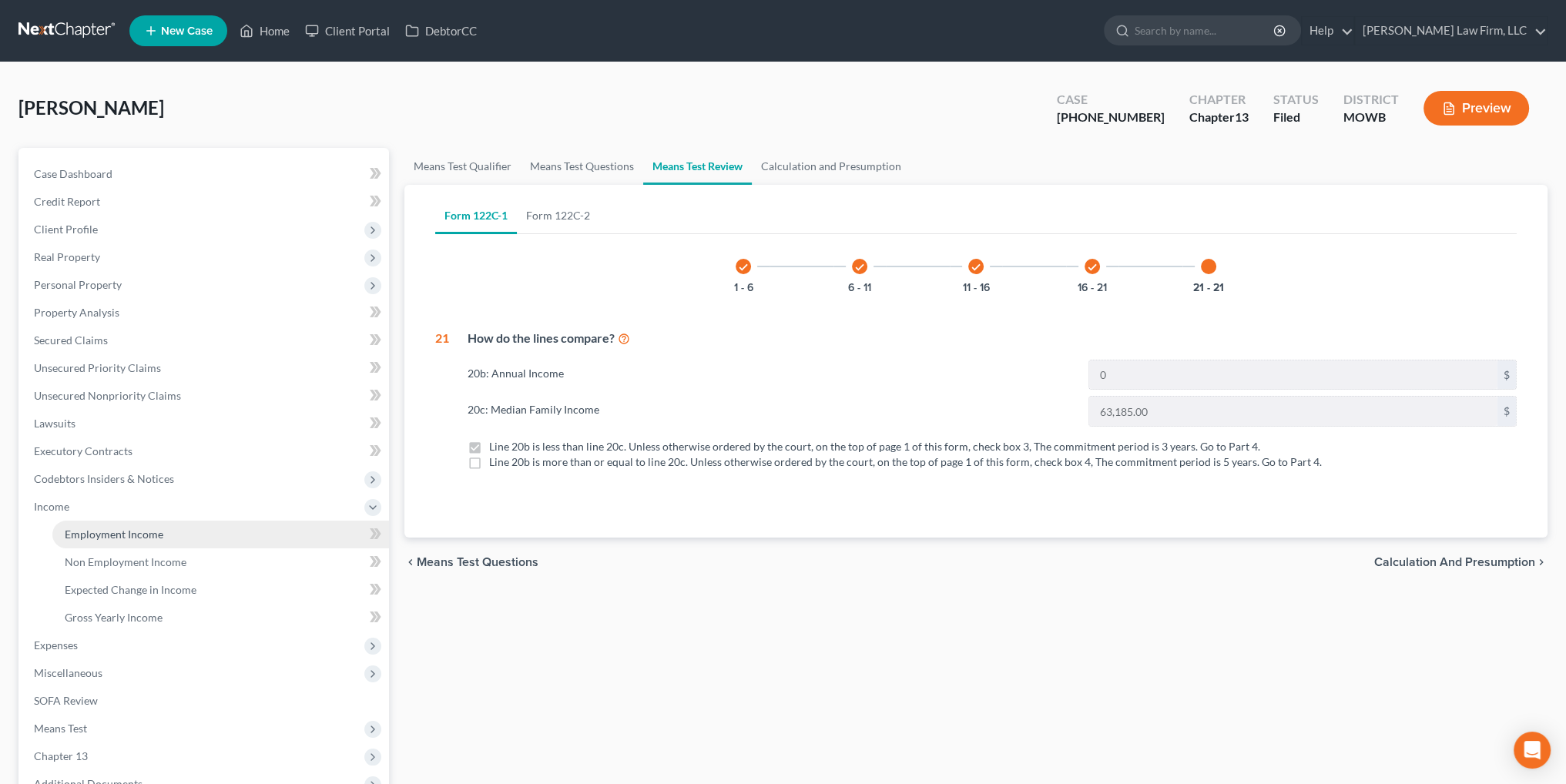
click at [74, 533] on span "Employment Income" at bounding box center [114, 534] width 98 height 13
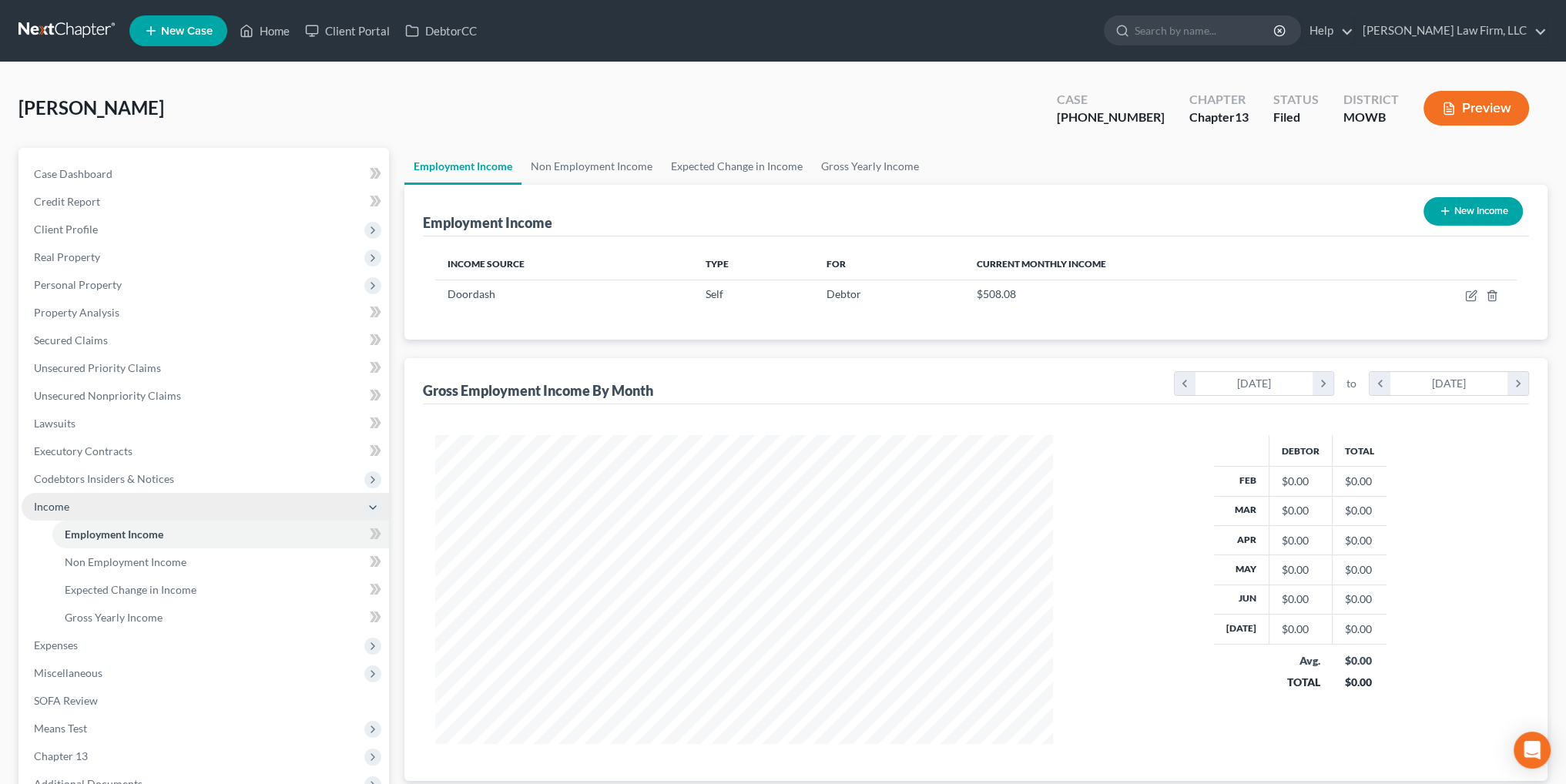
scroll to position [309, 648]
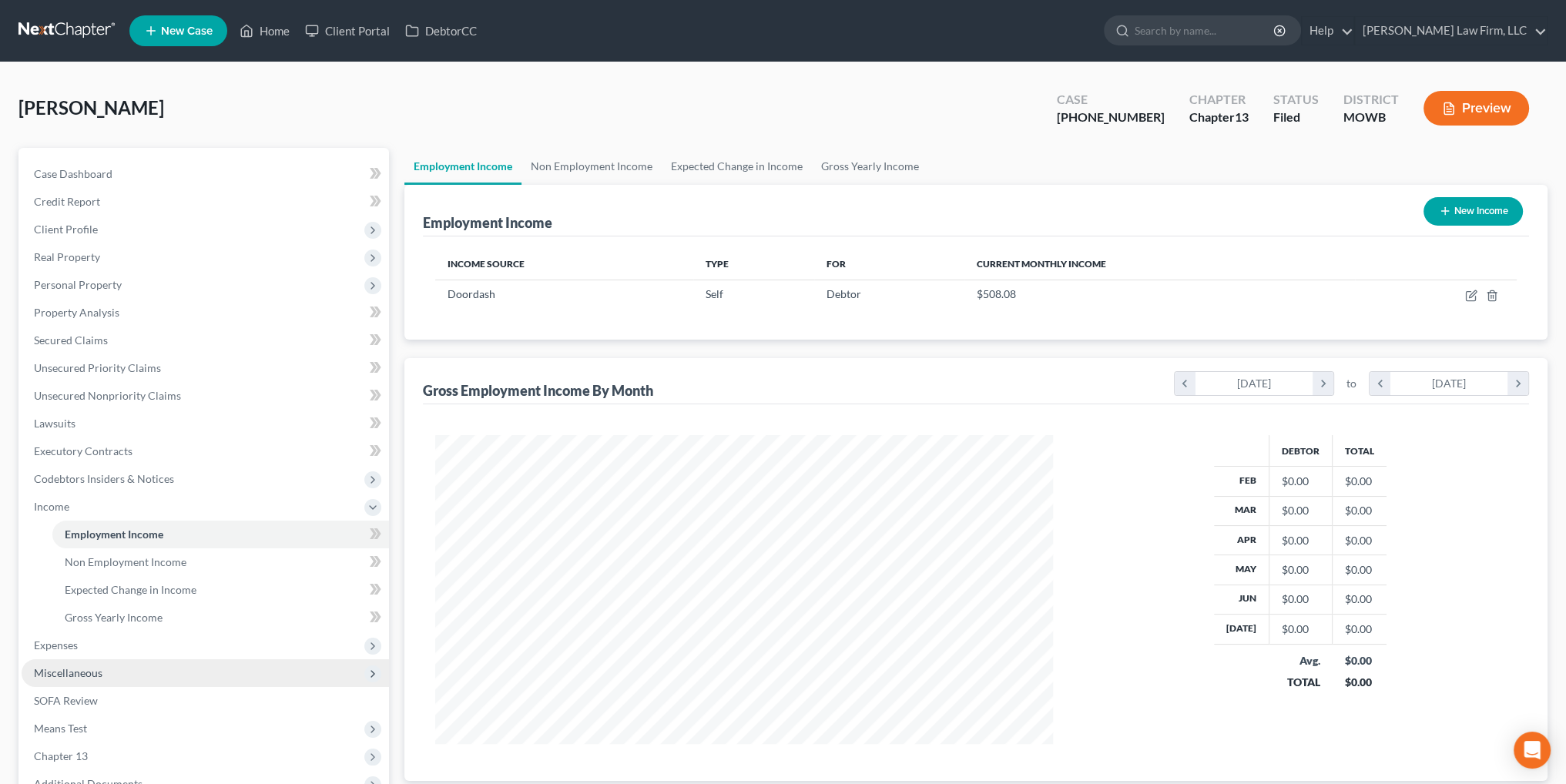
click at [76, 668] on span "Miscellaneous" at bounding box center [67, 672] width 68 height 13
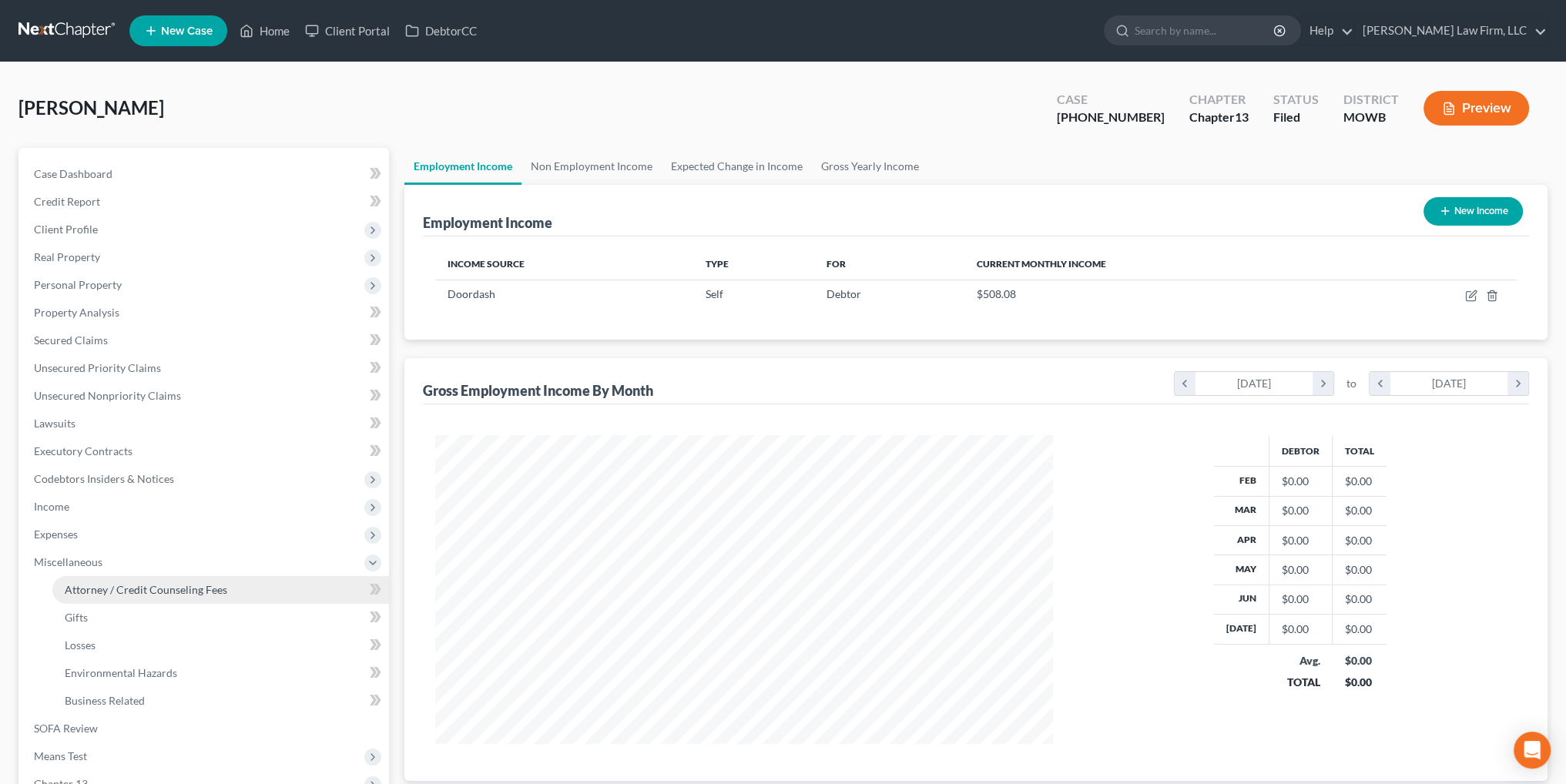
click at [136, 581] on link "Attorney / Credit Counseling Fees" at bounding box center [221, 590] width 336 height 28
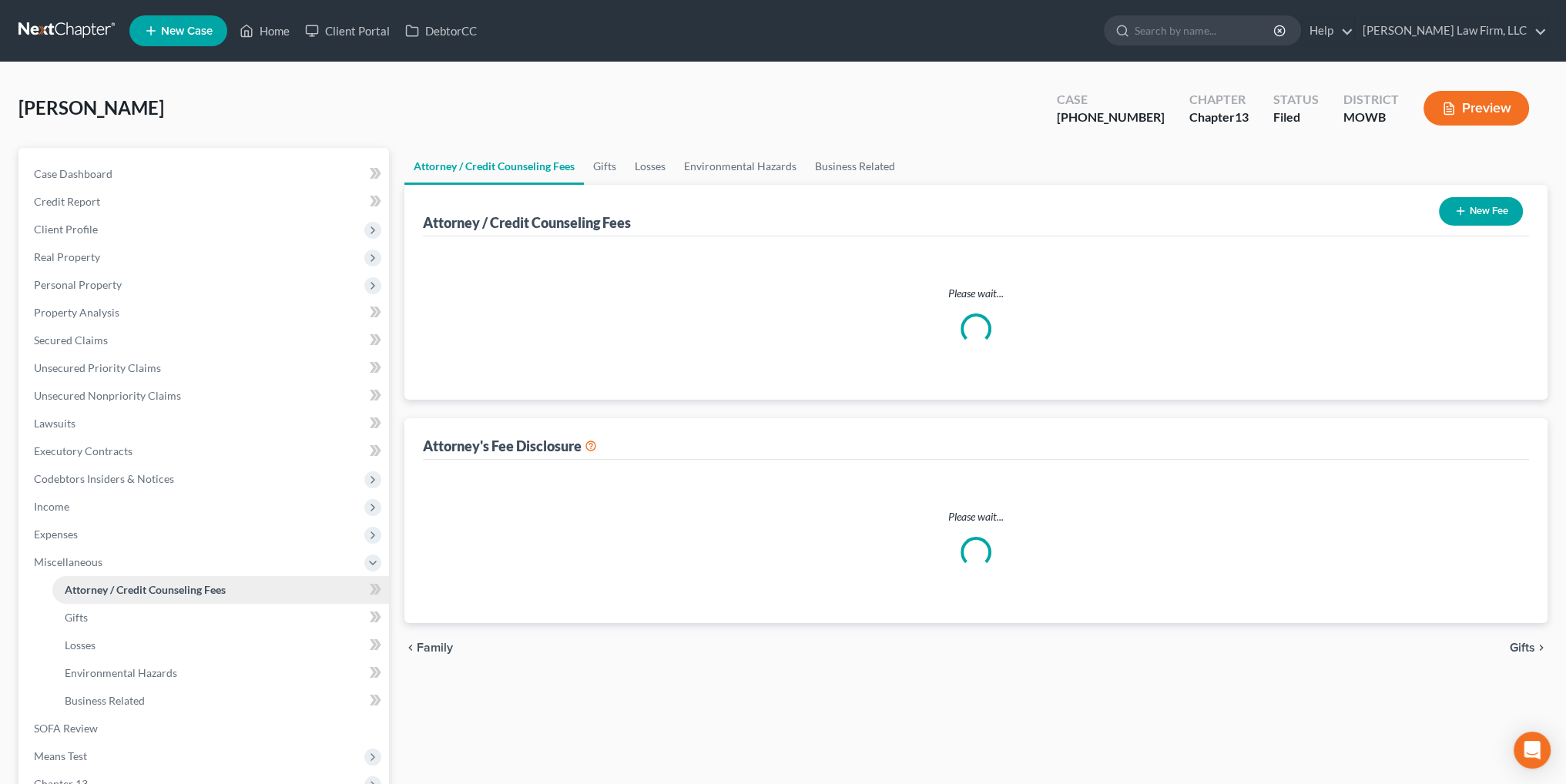
select select "2"
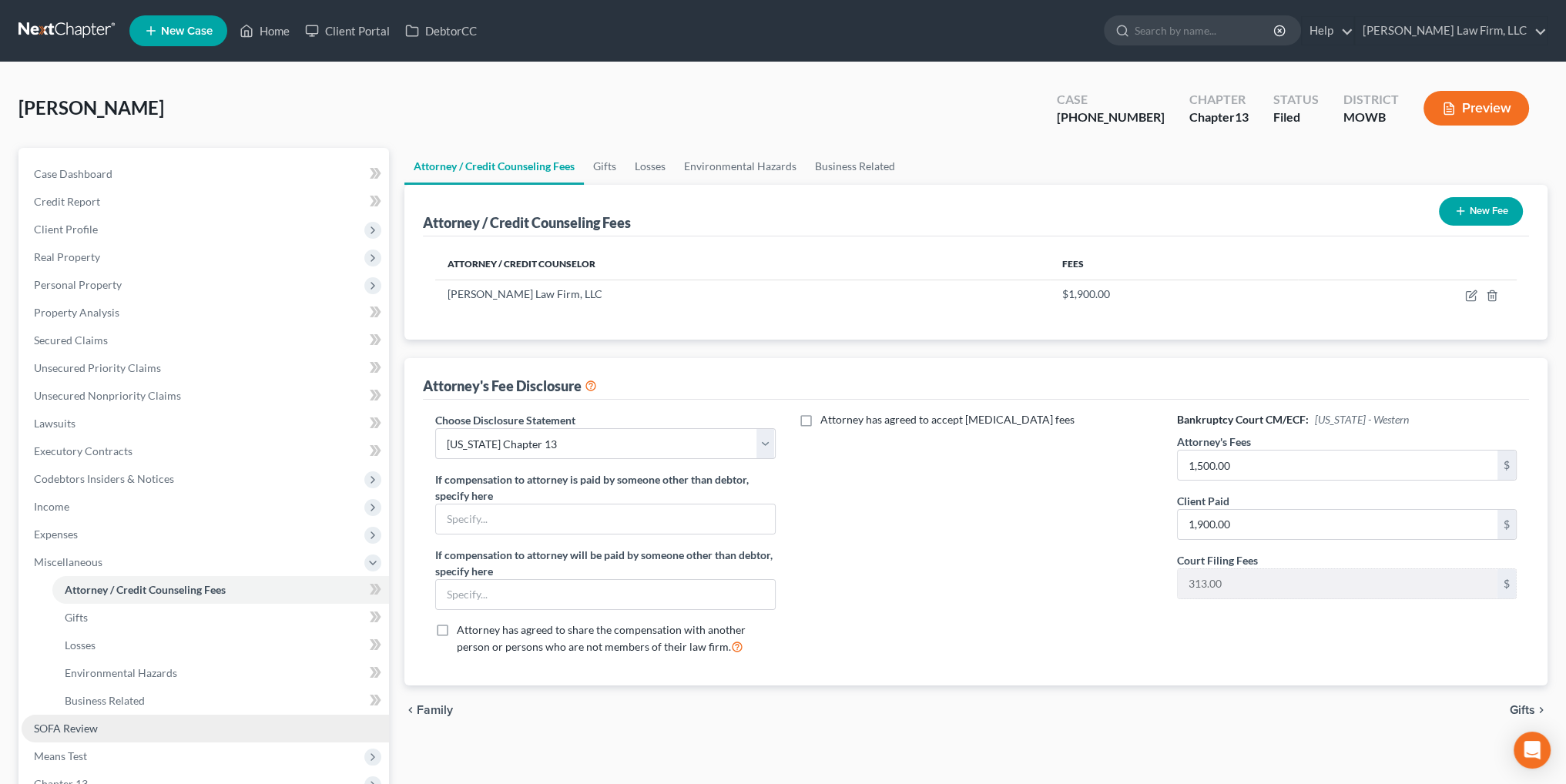
click at [72, 733] on span "SOFA Review" at bounding box center [66, 728] width 64 height 13
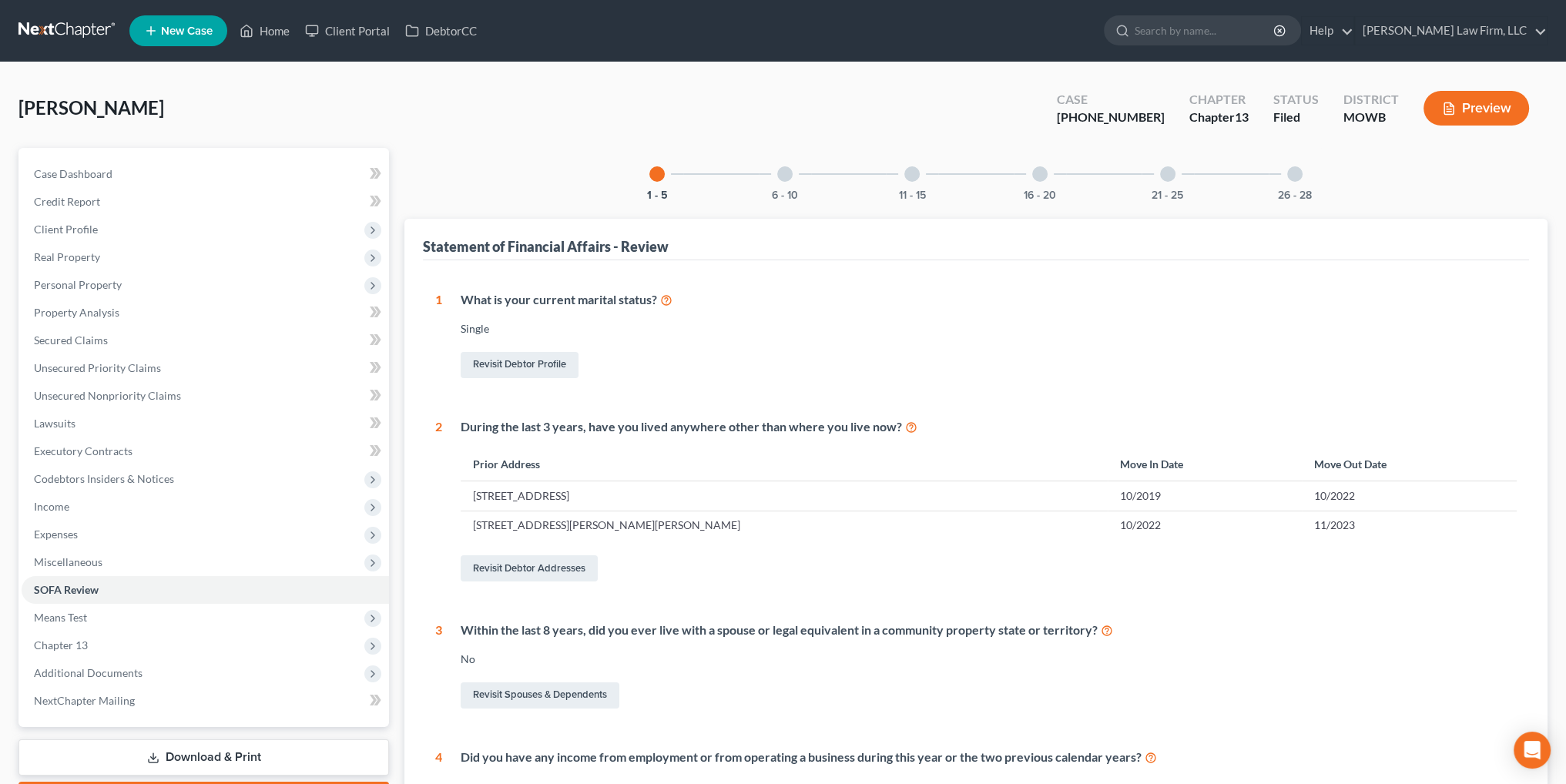
click at [780, 177] on div at bounding box center [785, 174] width 16 height 16
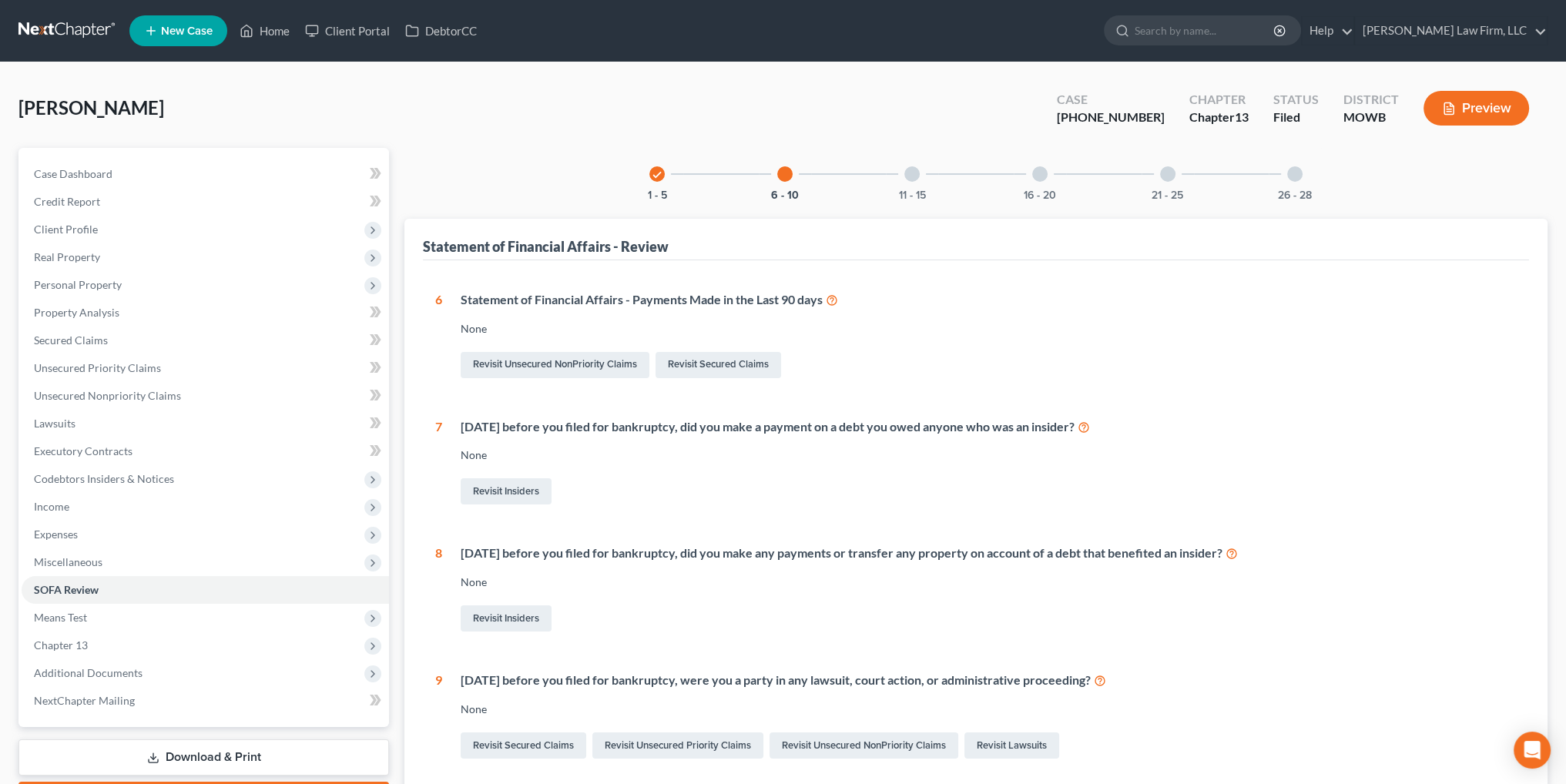
click at [912, 174] on div at bounding box center [912, 174] width 16 height 16
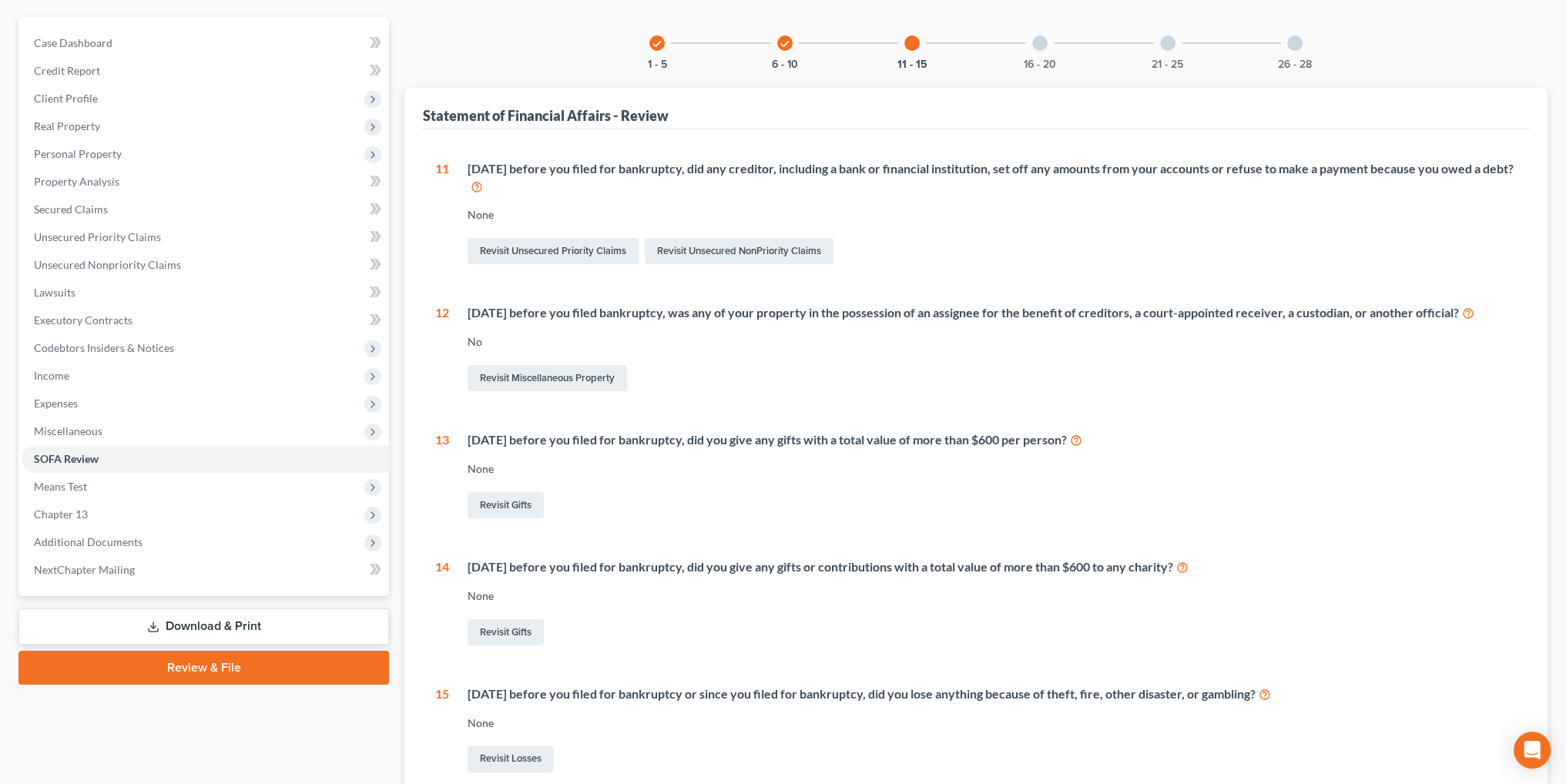
scroll to position [53, 0]
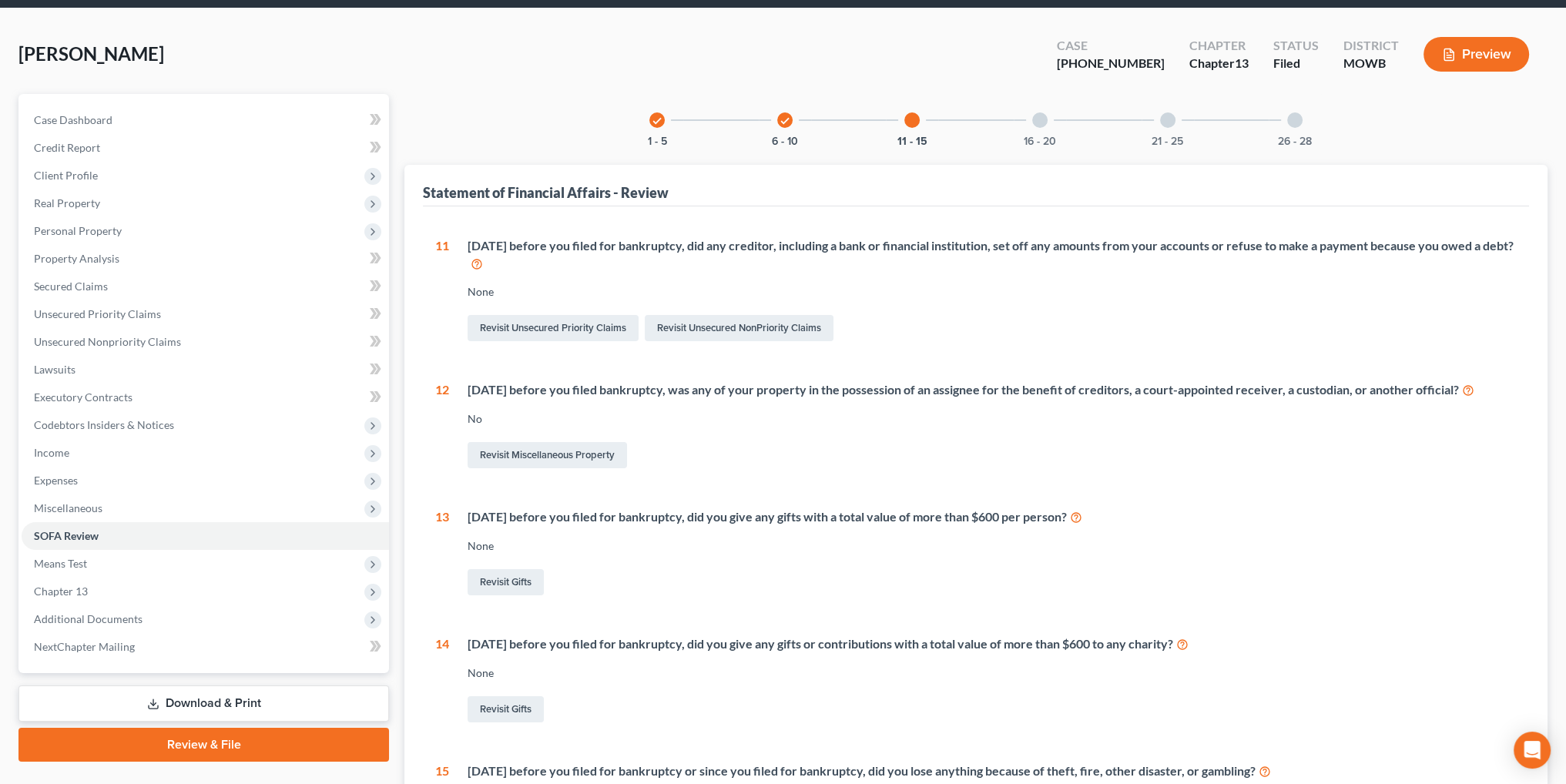
click at [1035, 119] on div at bounding box center [1040, 120] width 16 height 16
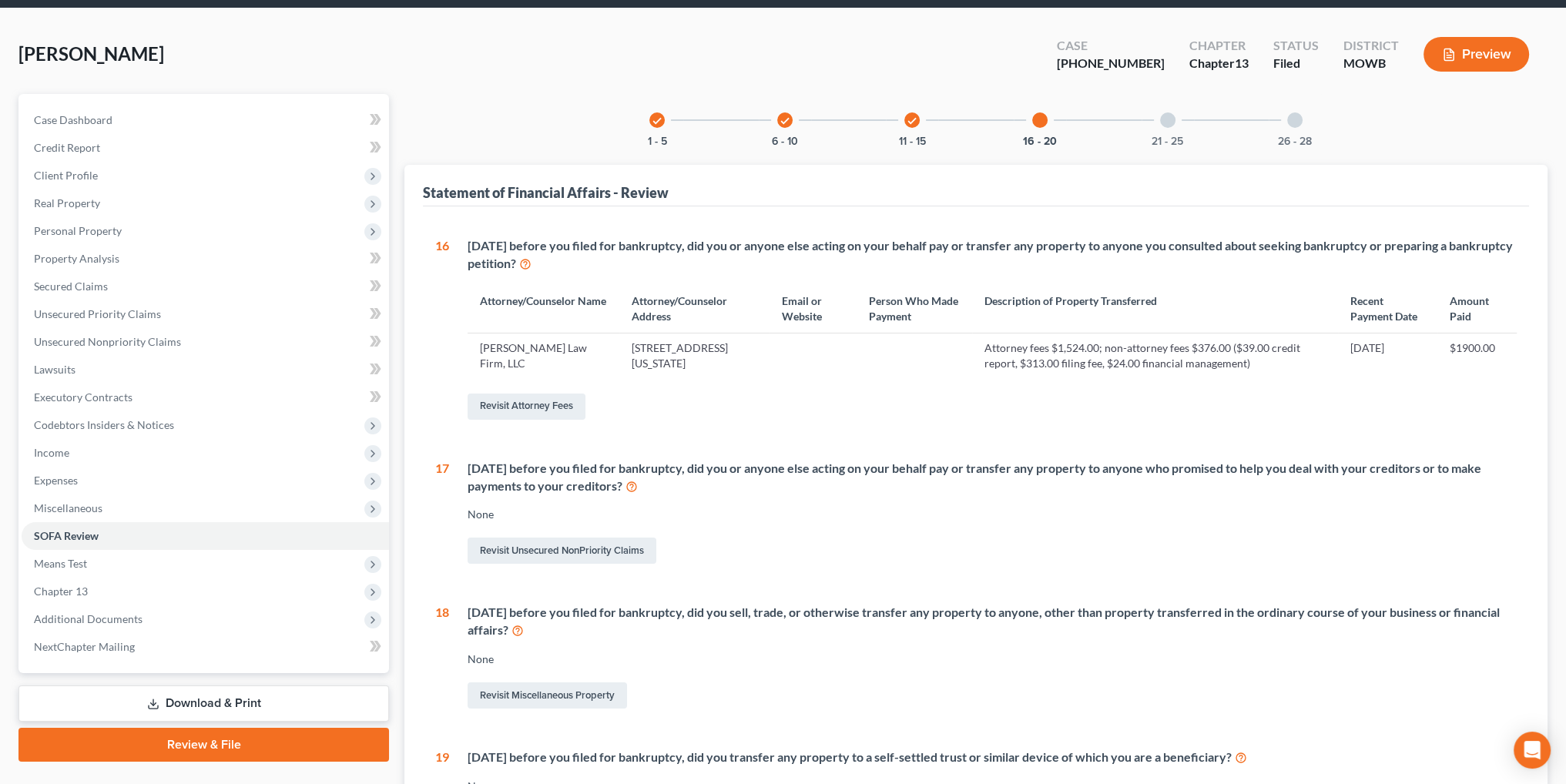
click at [1171, 118] on div at bounding box center [1168, 120] width 16 height 16
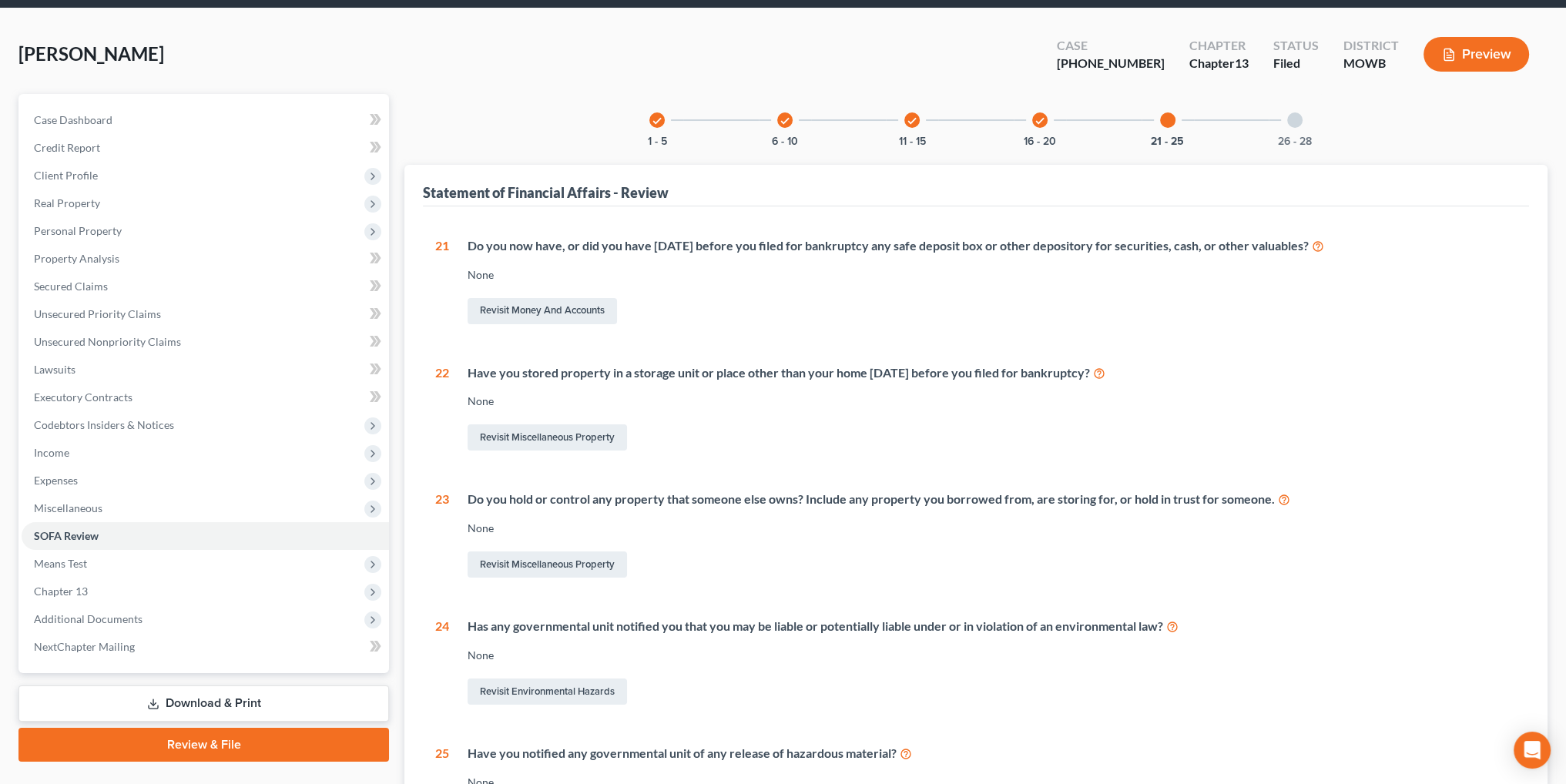
click at [1292, 127] on div "26 - 28" at bounding box center [1294, 120] width 53 height 53
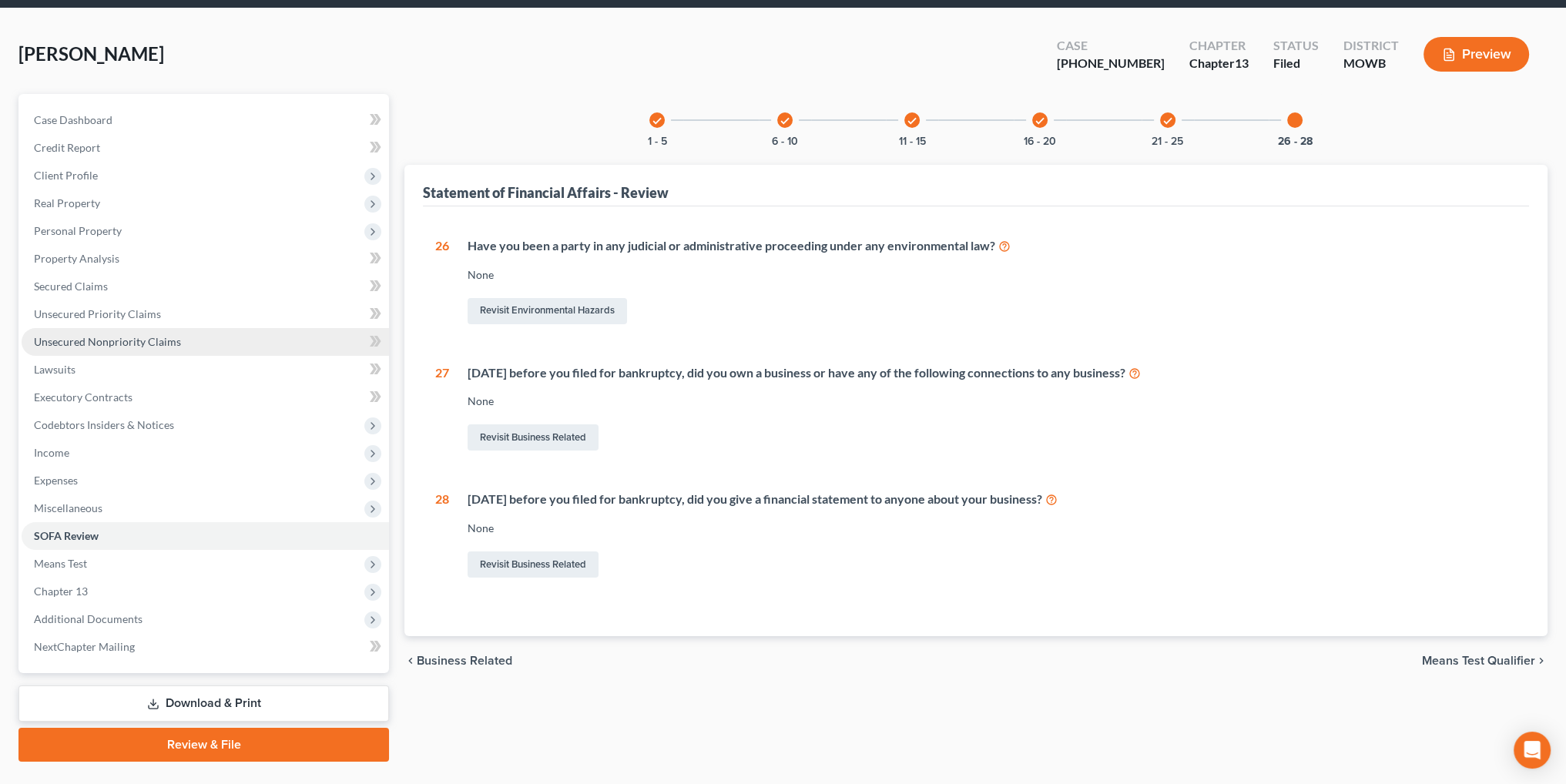
click at [91, 342] on span "Unsecured Nonpriority Claims" at bounding box center [107, 341] width 148 height 13
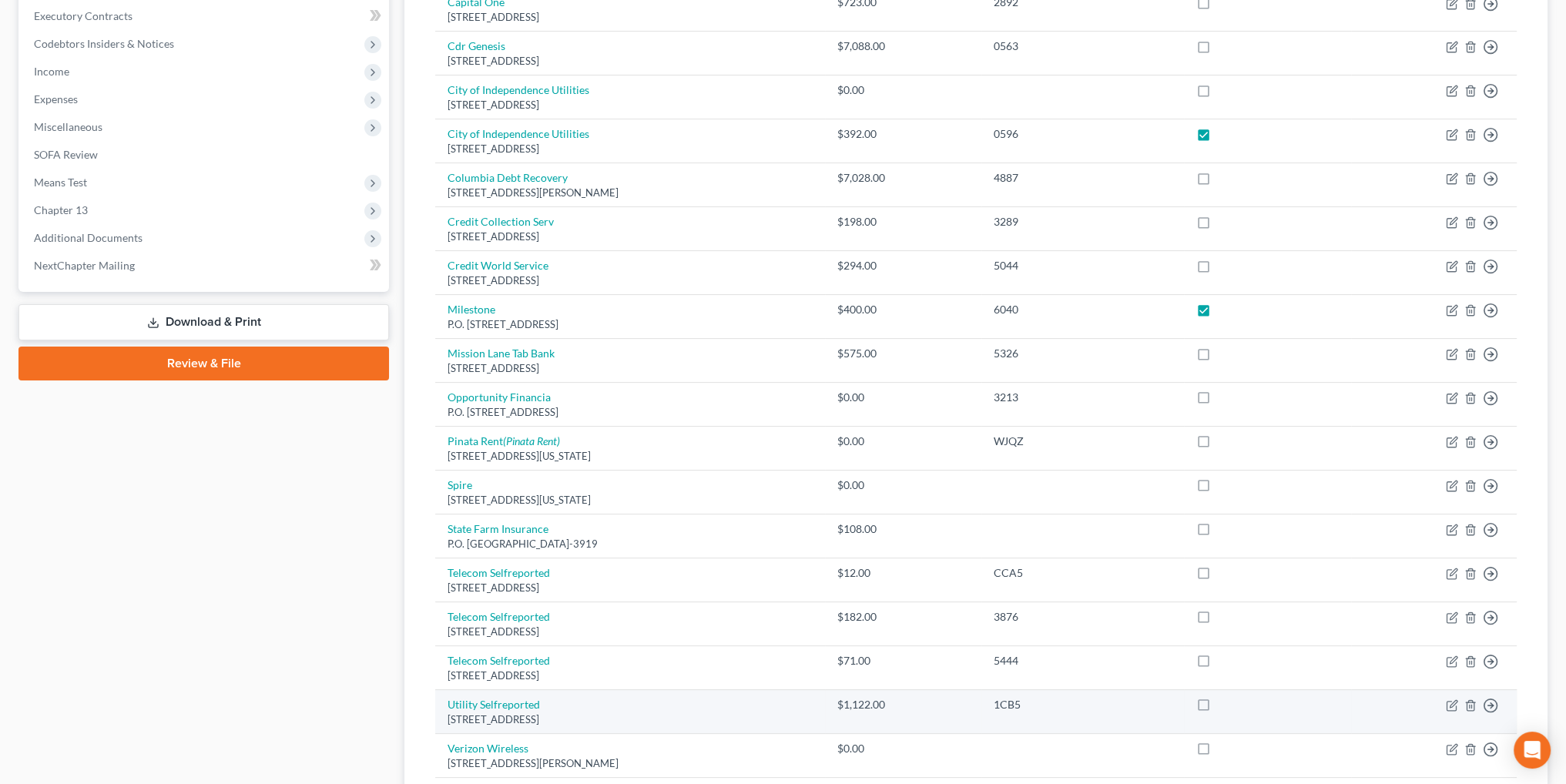
scroll to position [404, 0]
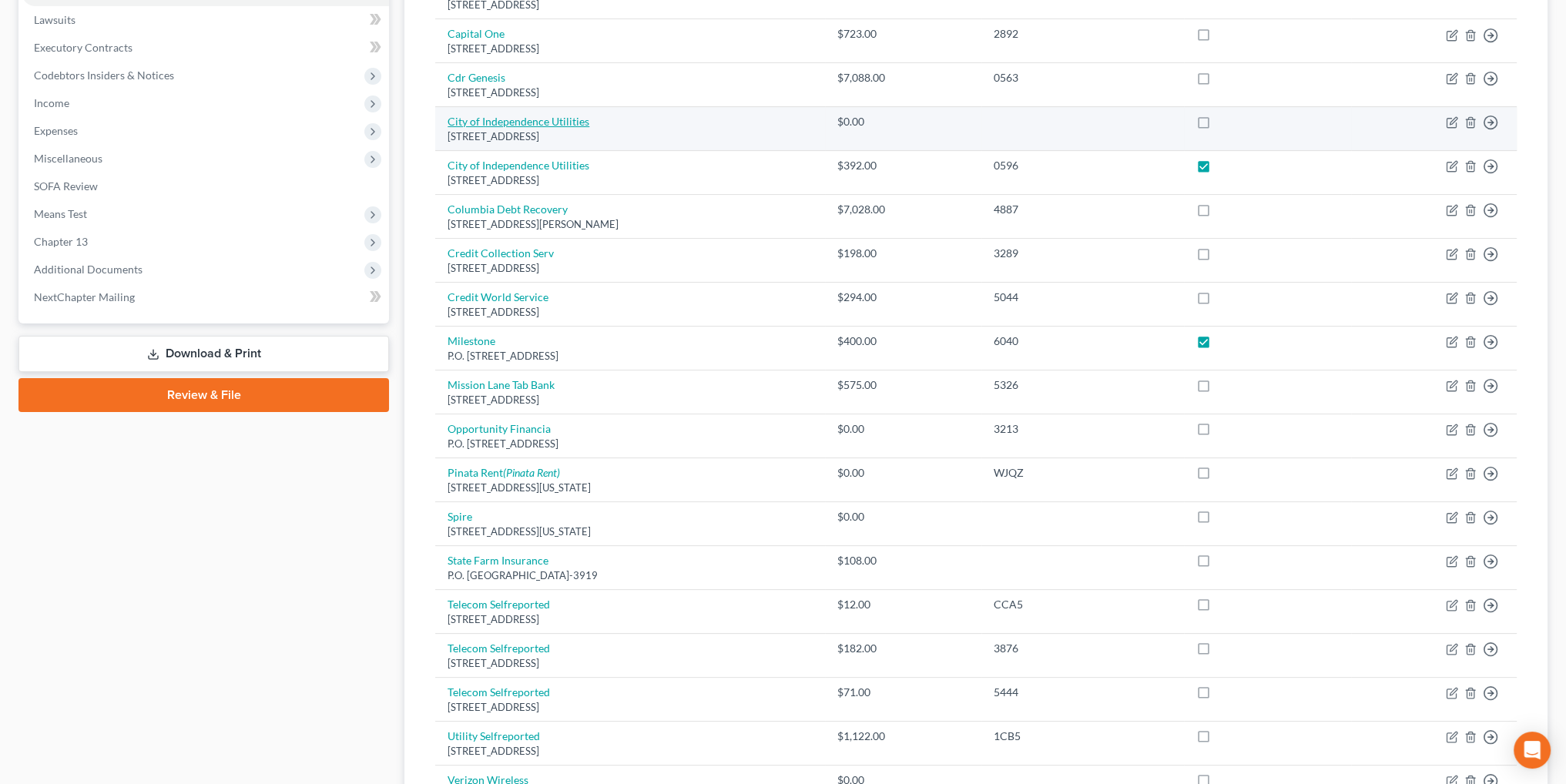
click at [563, 118] on link "City of Independence Utilities" at bounding box center [519, 121] width 142 height 13
select select "26"
select select "20"
select select "0"
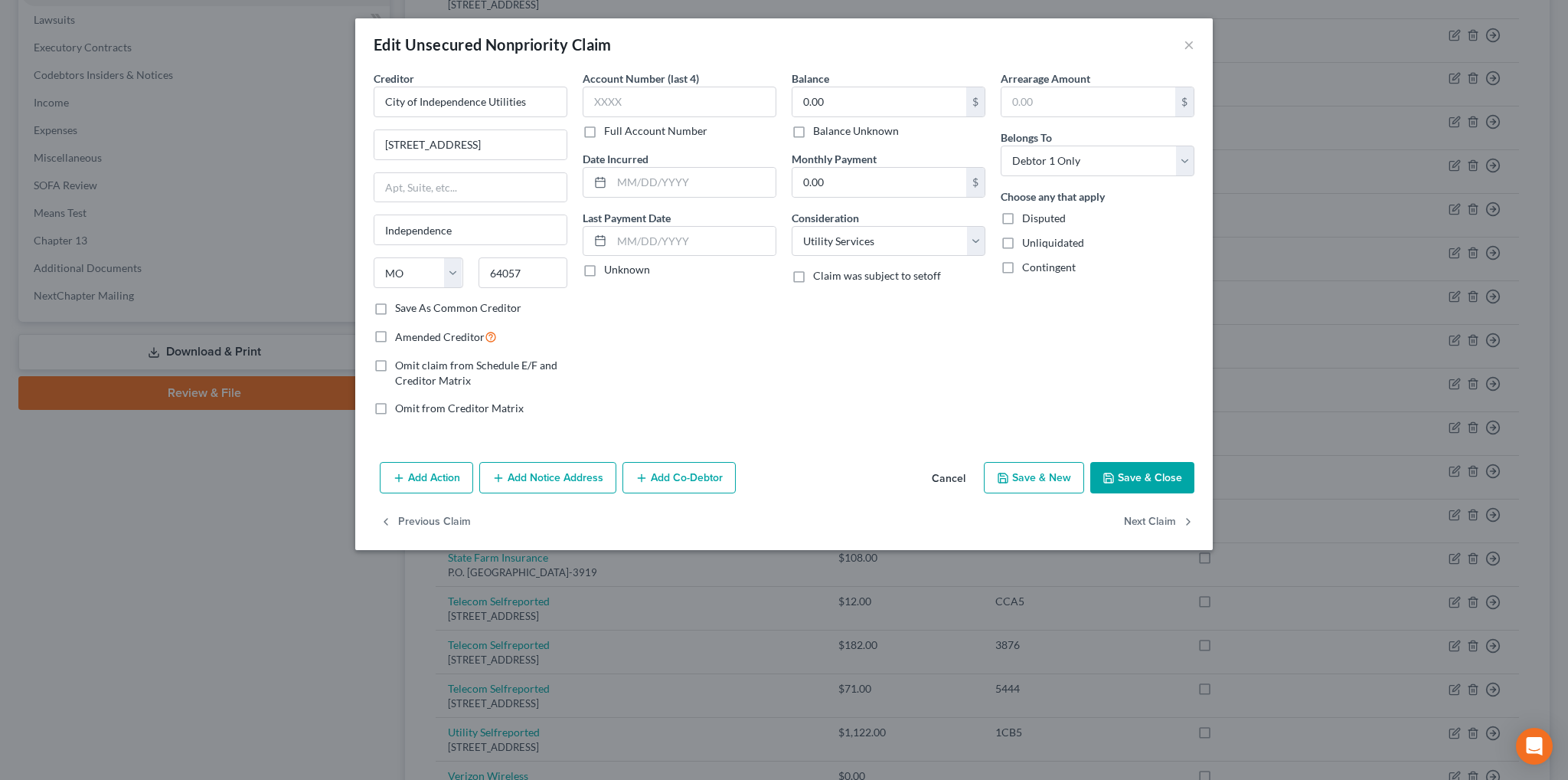
click at [945, 475] on button "Cancel" at bounding box center [949, 479] width 58 height 31
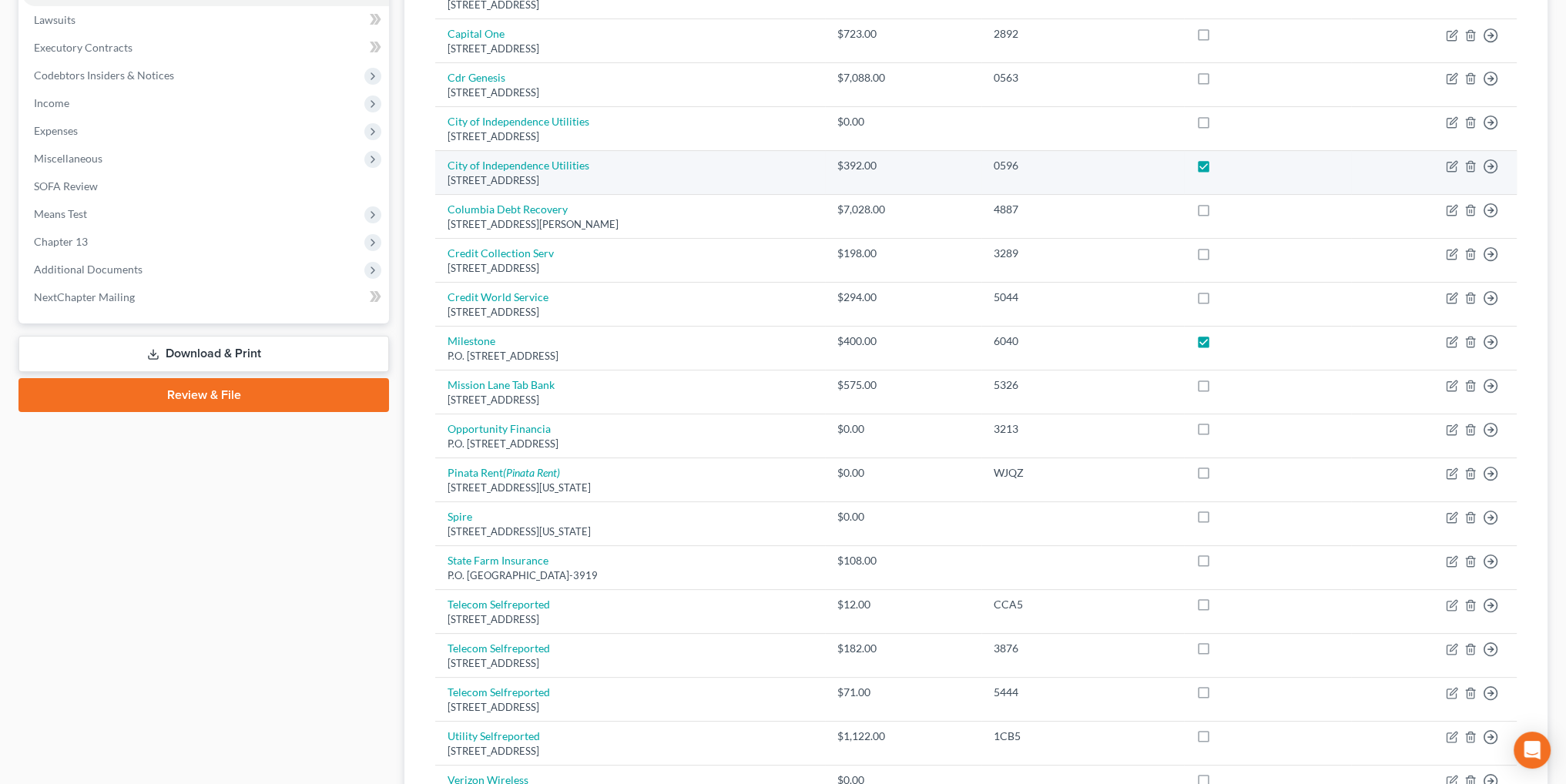
click at [1218, 169] on label at bounding box center [1218, 169] width 0 height 0
click at [1234, 161] on input "checkbox" at bounding box center [1230, 163] width 10 height 10
checkbox input "false"
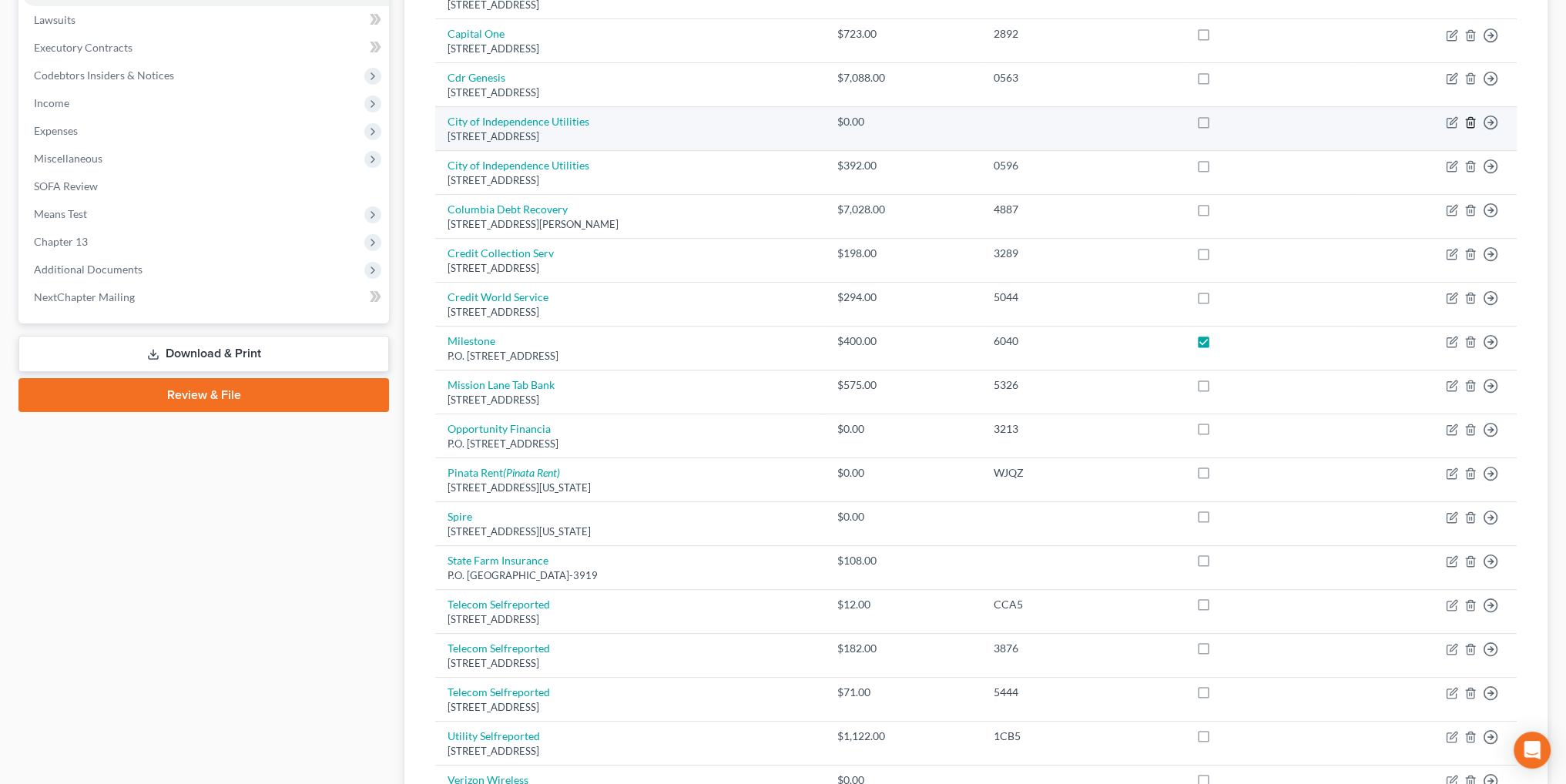
click at [1469, 118] on icon "button" at bounding box center [1470, 122] width 12 height 12
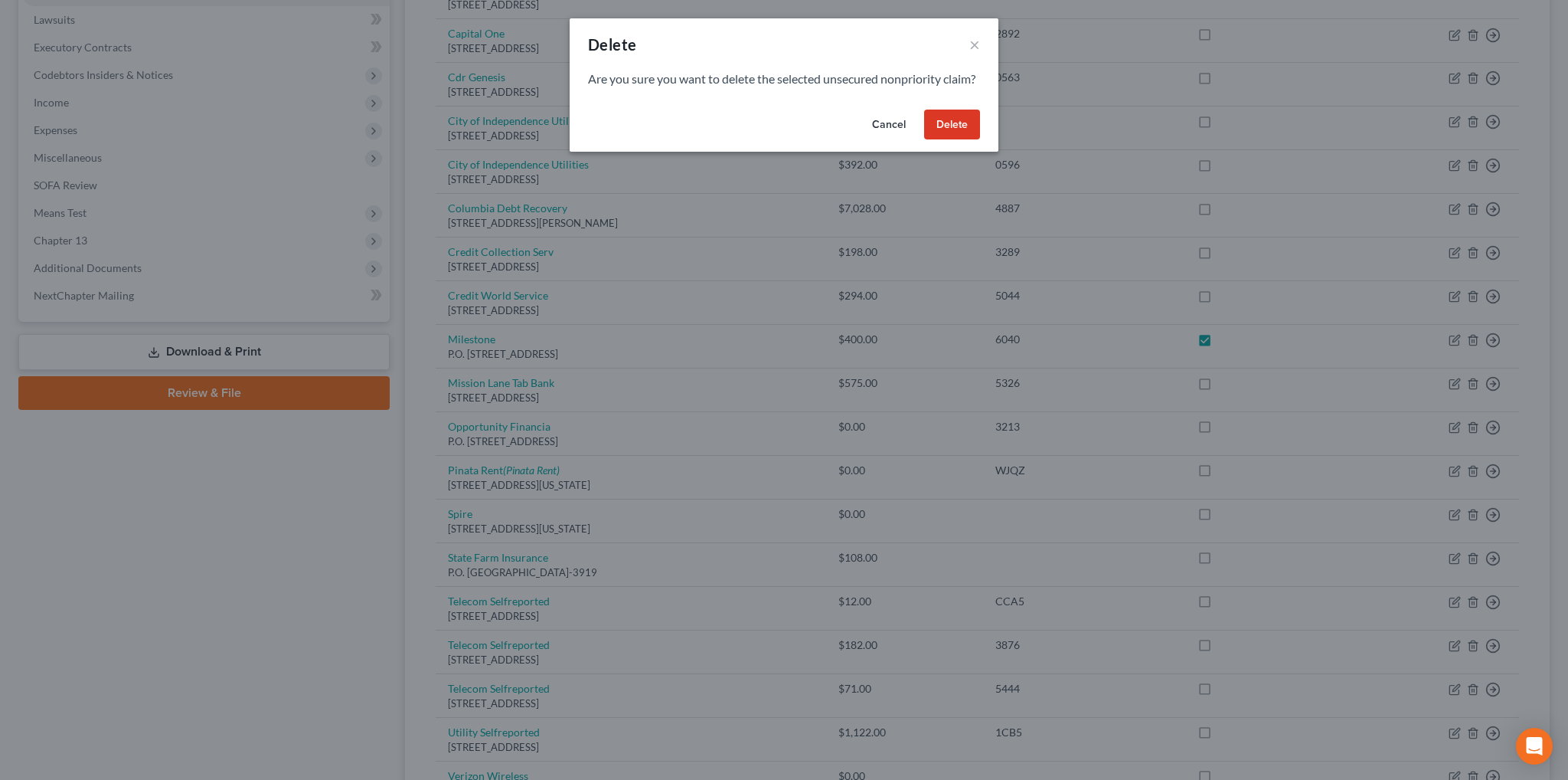
click at [961, 140] on button "Delete" at bounding box center [952, 125] width 56 height 31
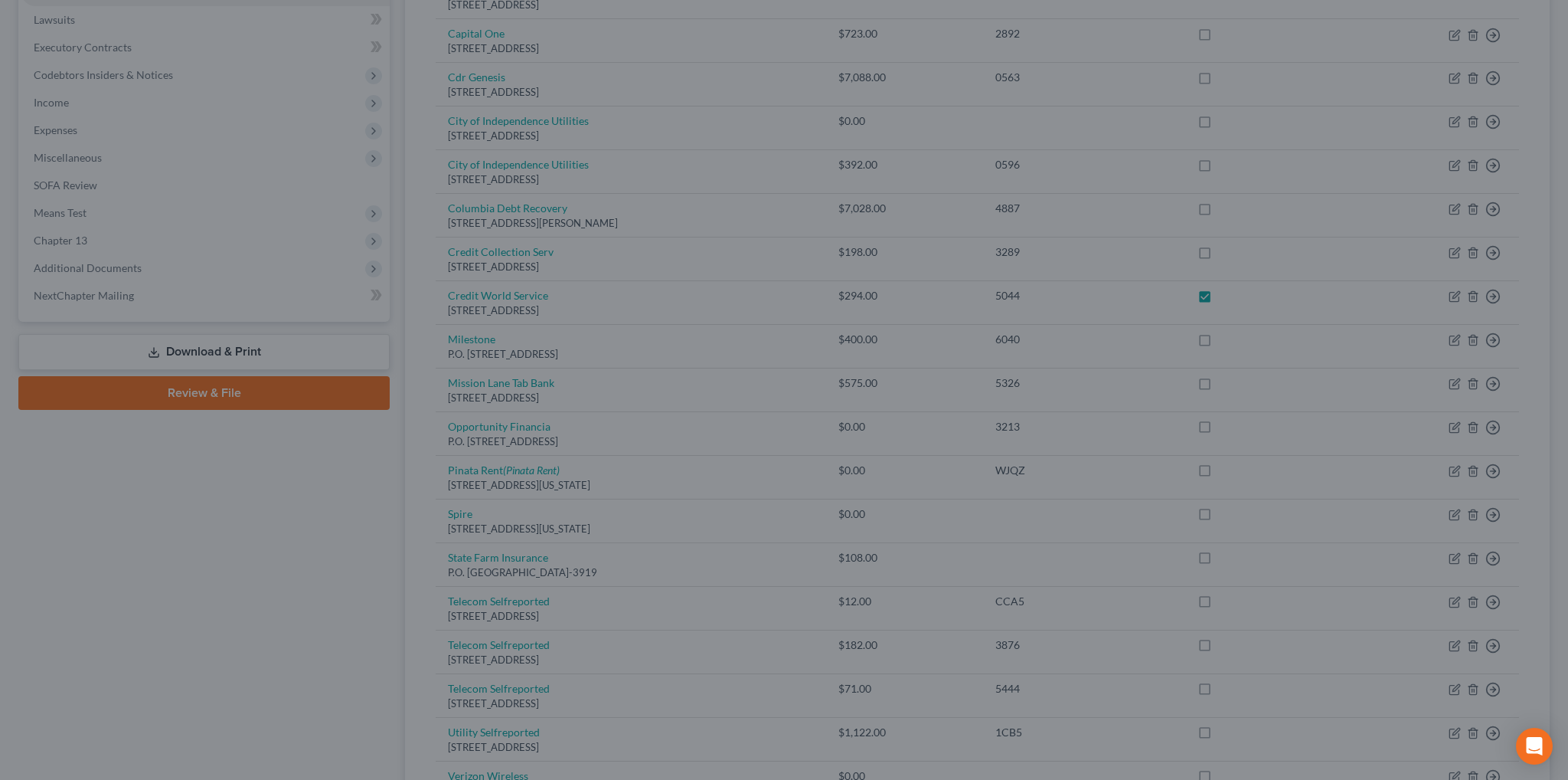
checkbox input "true"
checkbox input "false"
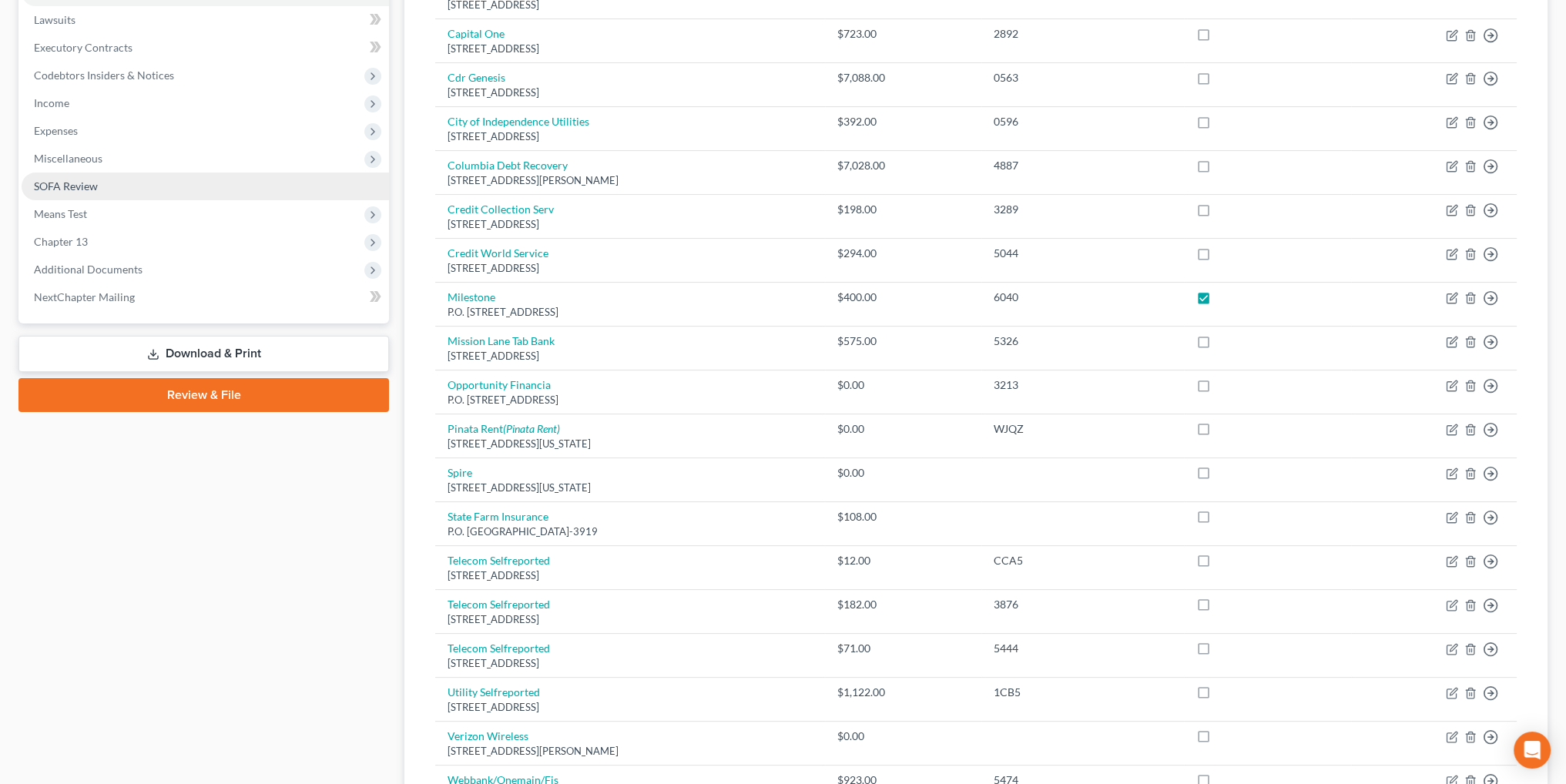
click at [64, 183] on span "SOFA Review" at bounding box center [66, 185] width 64 height 13
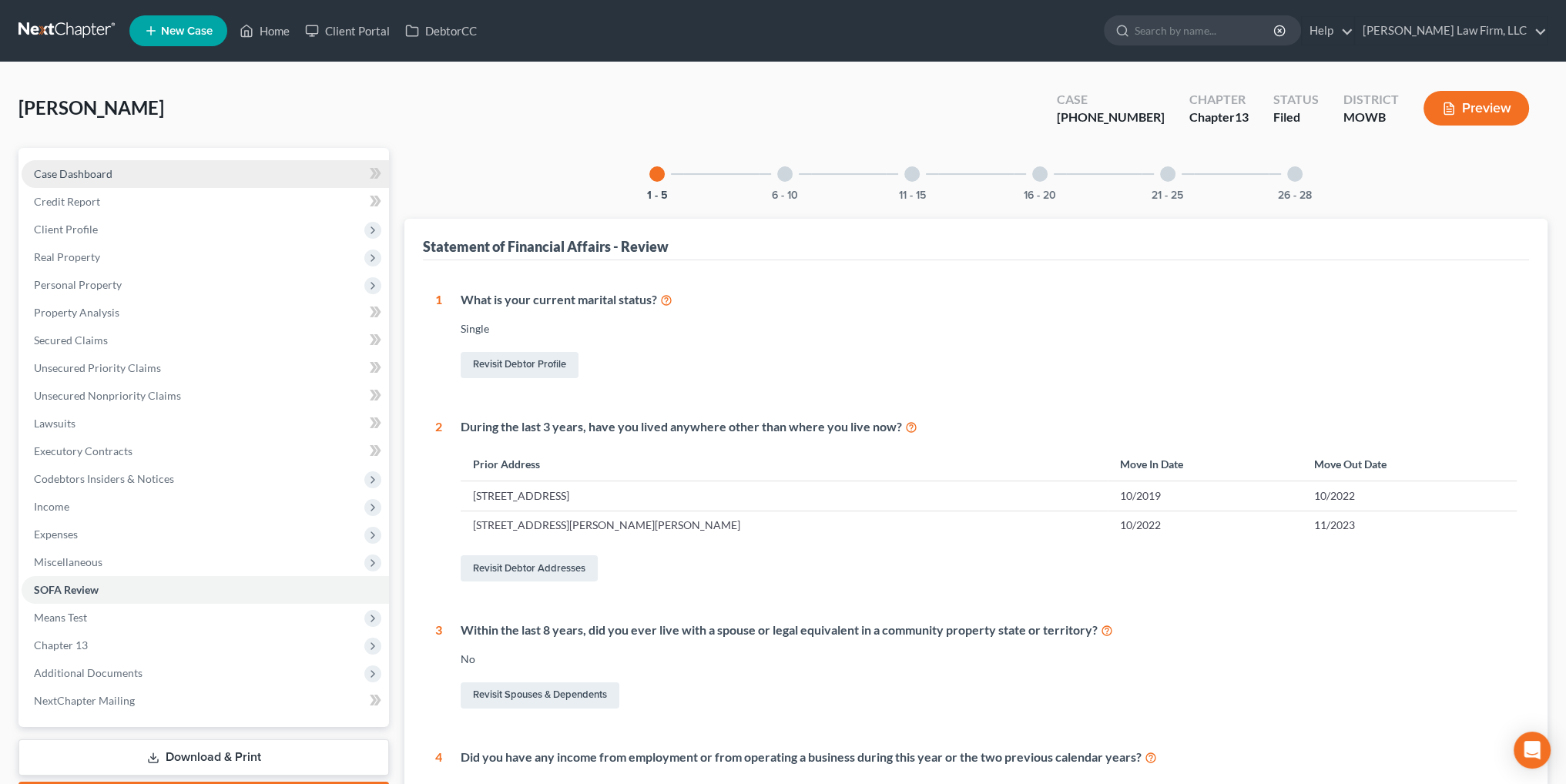
click at [64, 184] on link "Case Dashboard" at bounding box center [205, 174] width 368 height 28
select select "0"
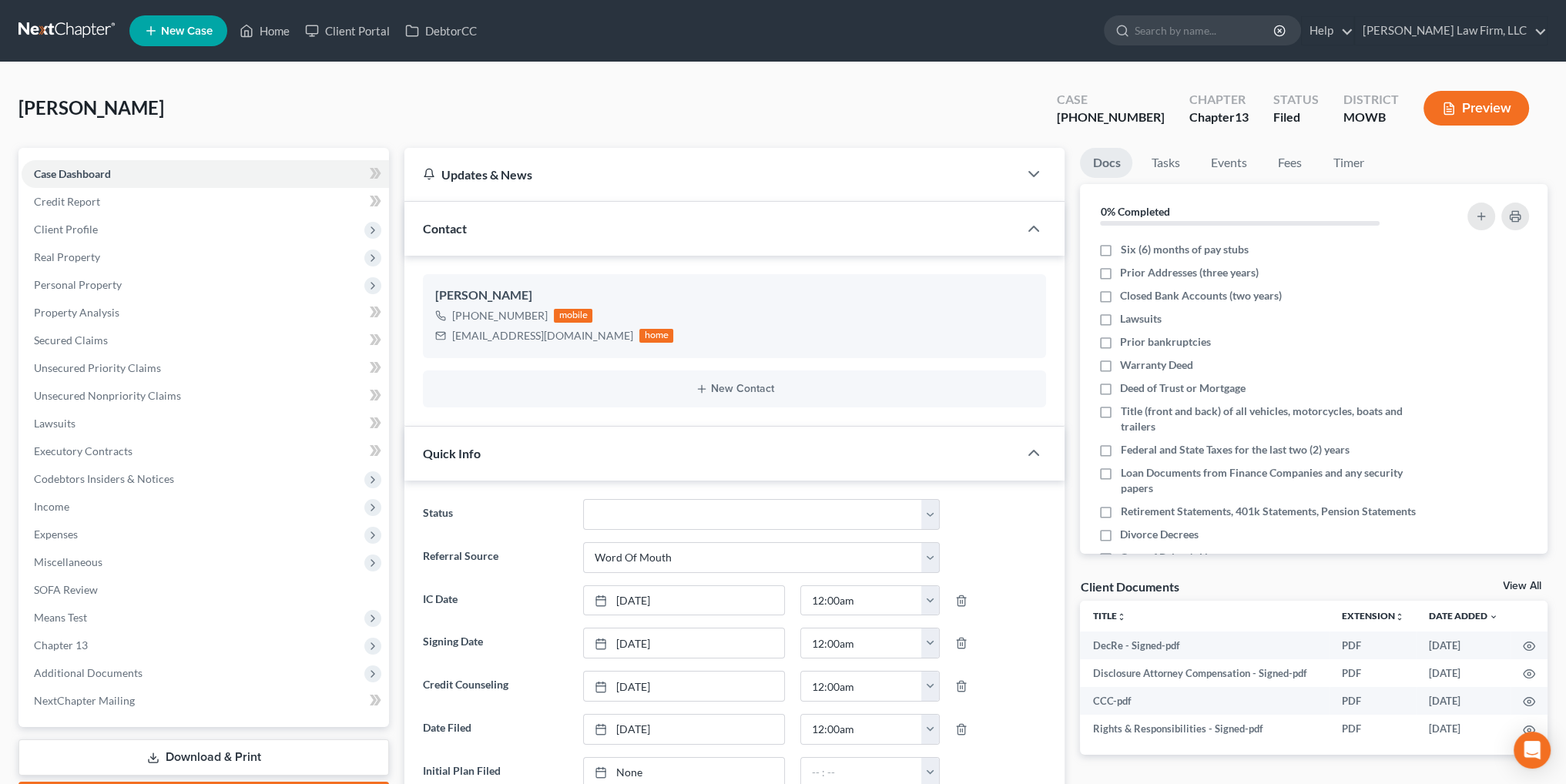
click at [1451, 107] on icon "button" at bounding box center [1449, 109] width 14 height 14
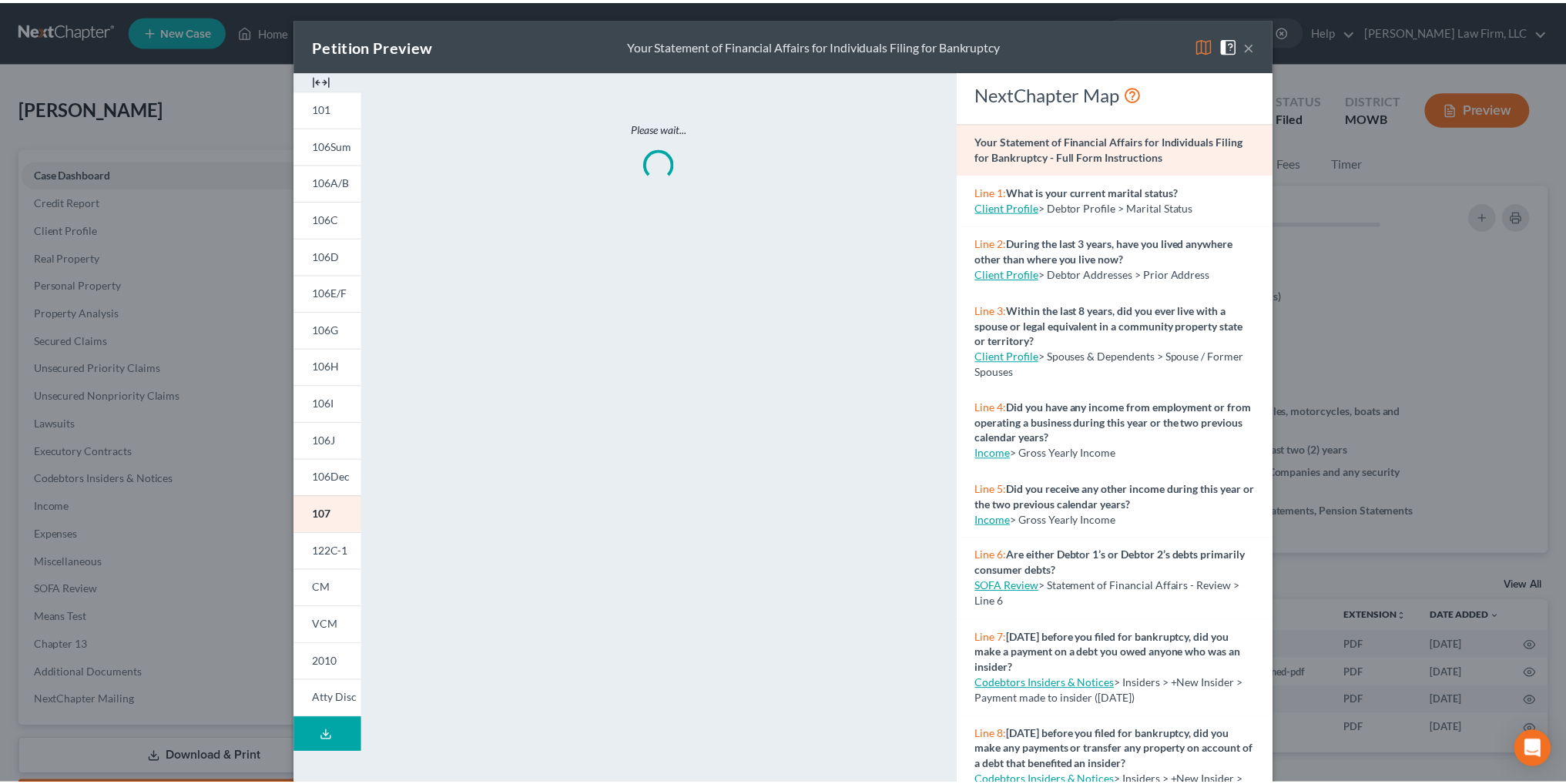
scroll to position [108, 0]
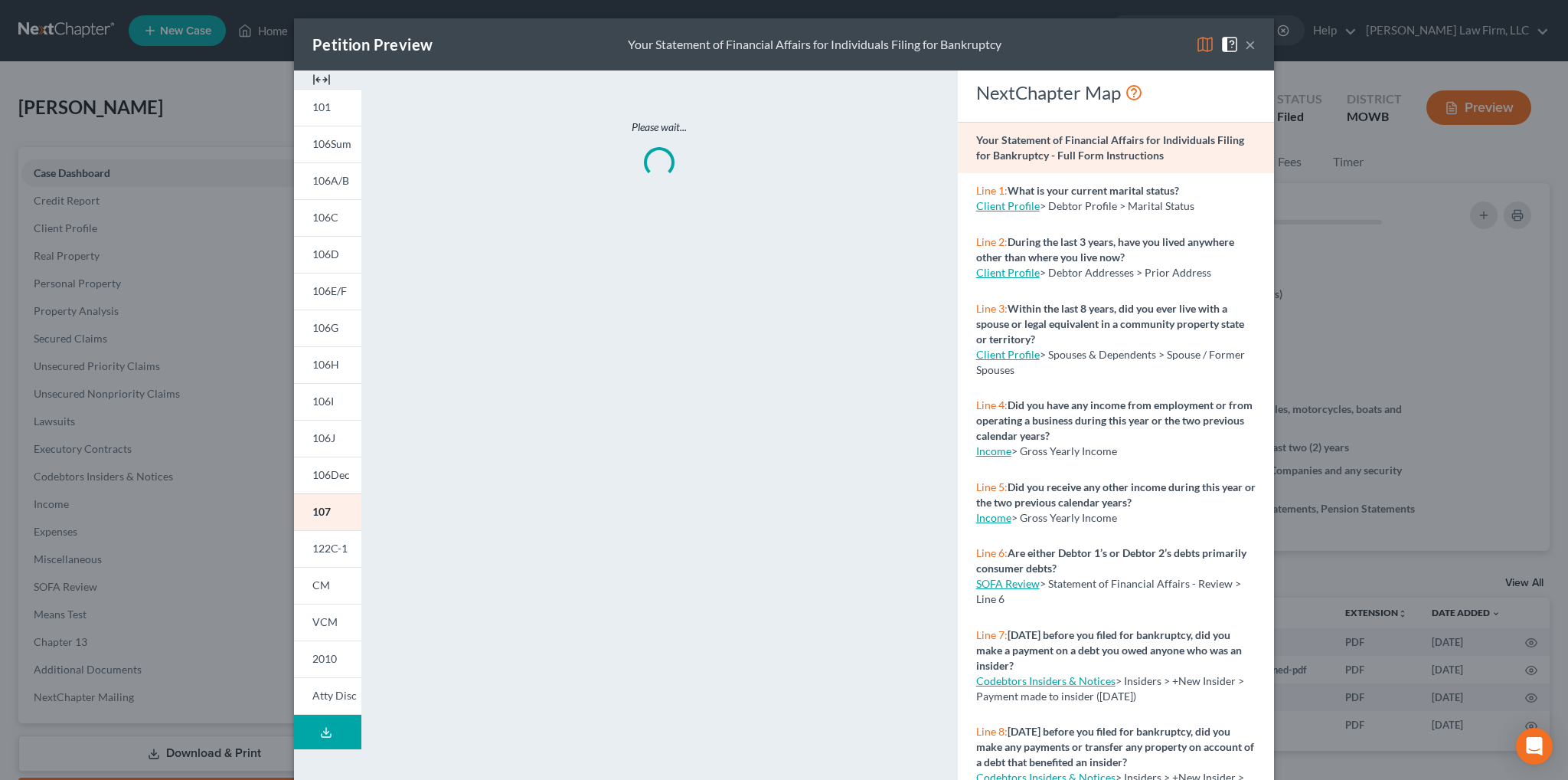
click at [327, 733] on button "Download Draft" at bounding box center [328, 732] width 68 height 34
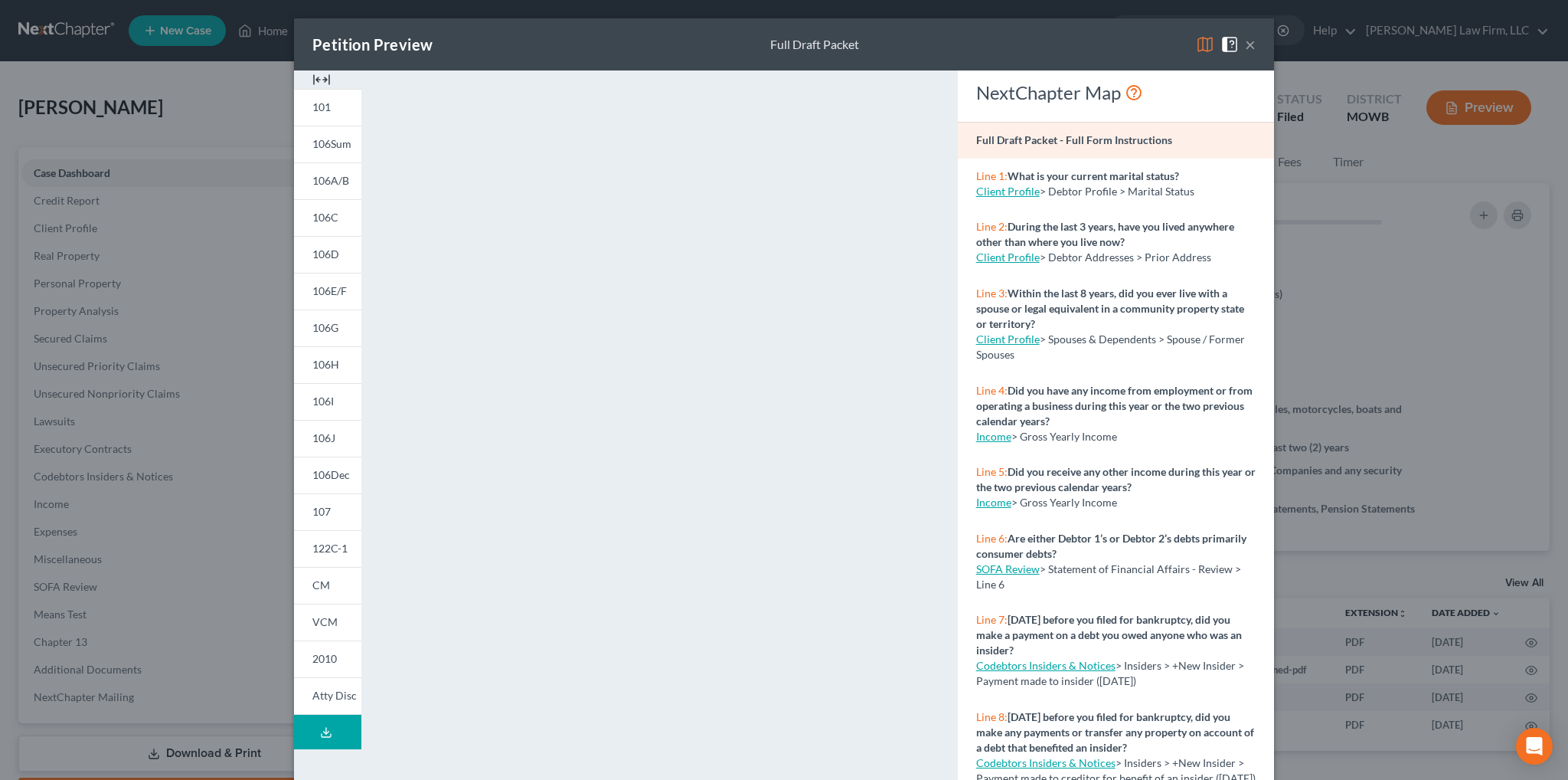
click at [930, 42] on div "Petition Preview Full Draft Packet ×" at bounding box center [784, 44] width 980 height 52
click at [1245, 44] on button "×" at bounding box center [1251, 44] width 10 height 18
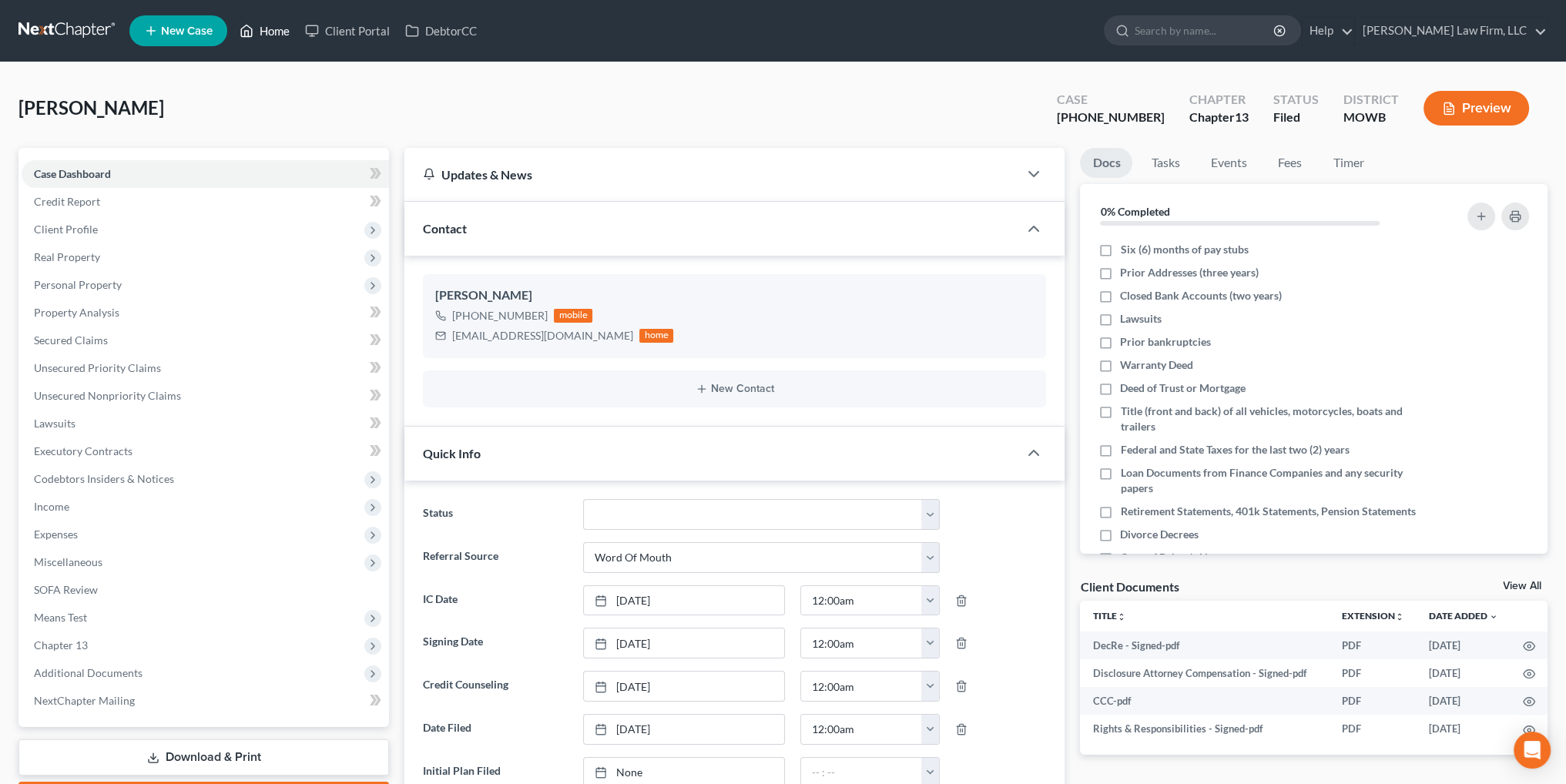
click at [277, 30] on link "Home" at bounding box center [265, 31] width 66 height 28
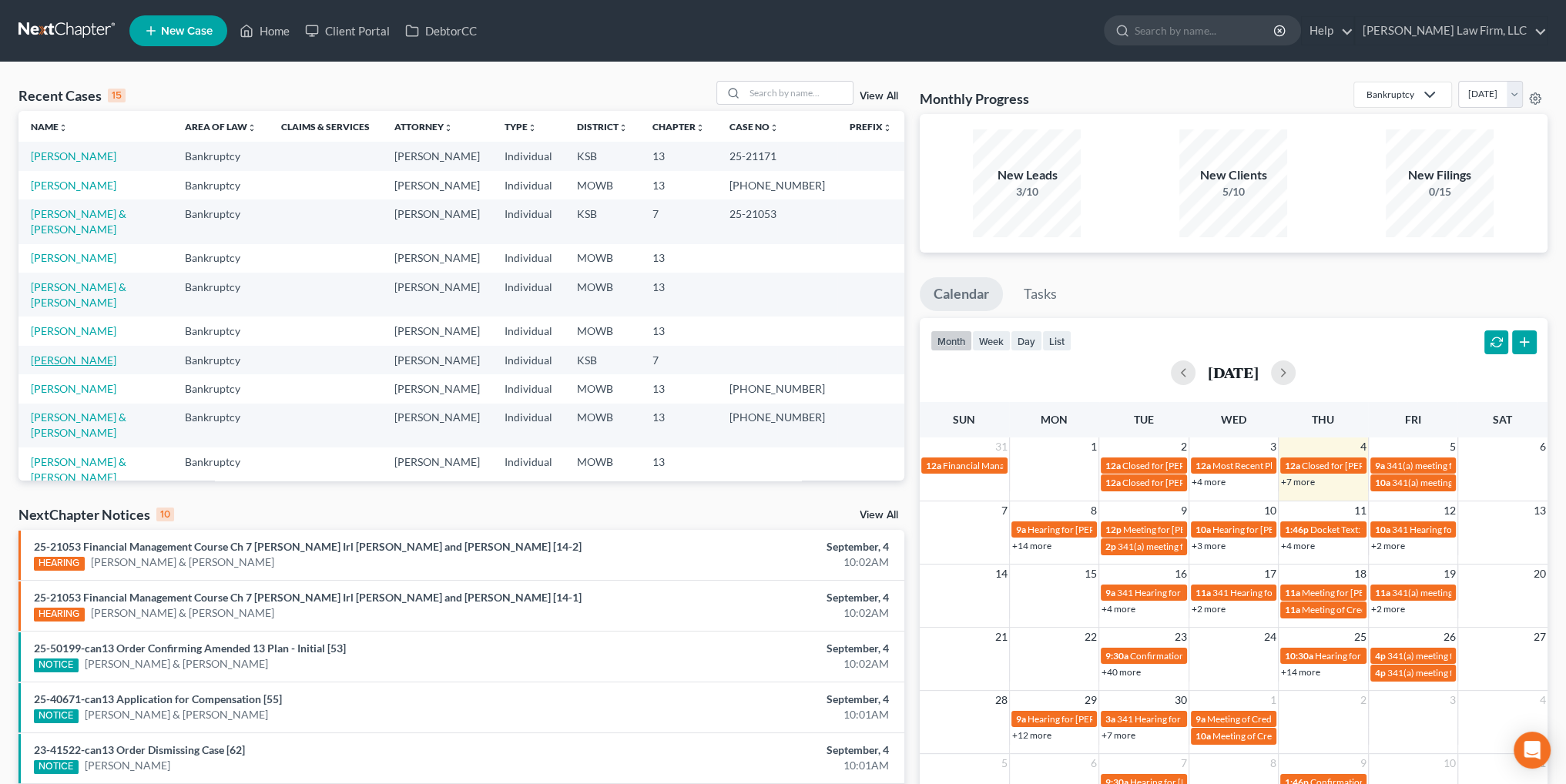
click at [60, 354] on link "[PERSON_NAME]" at bounding box center [73, 360] width 85 height 13
select select "4"
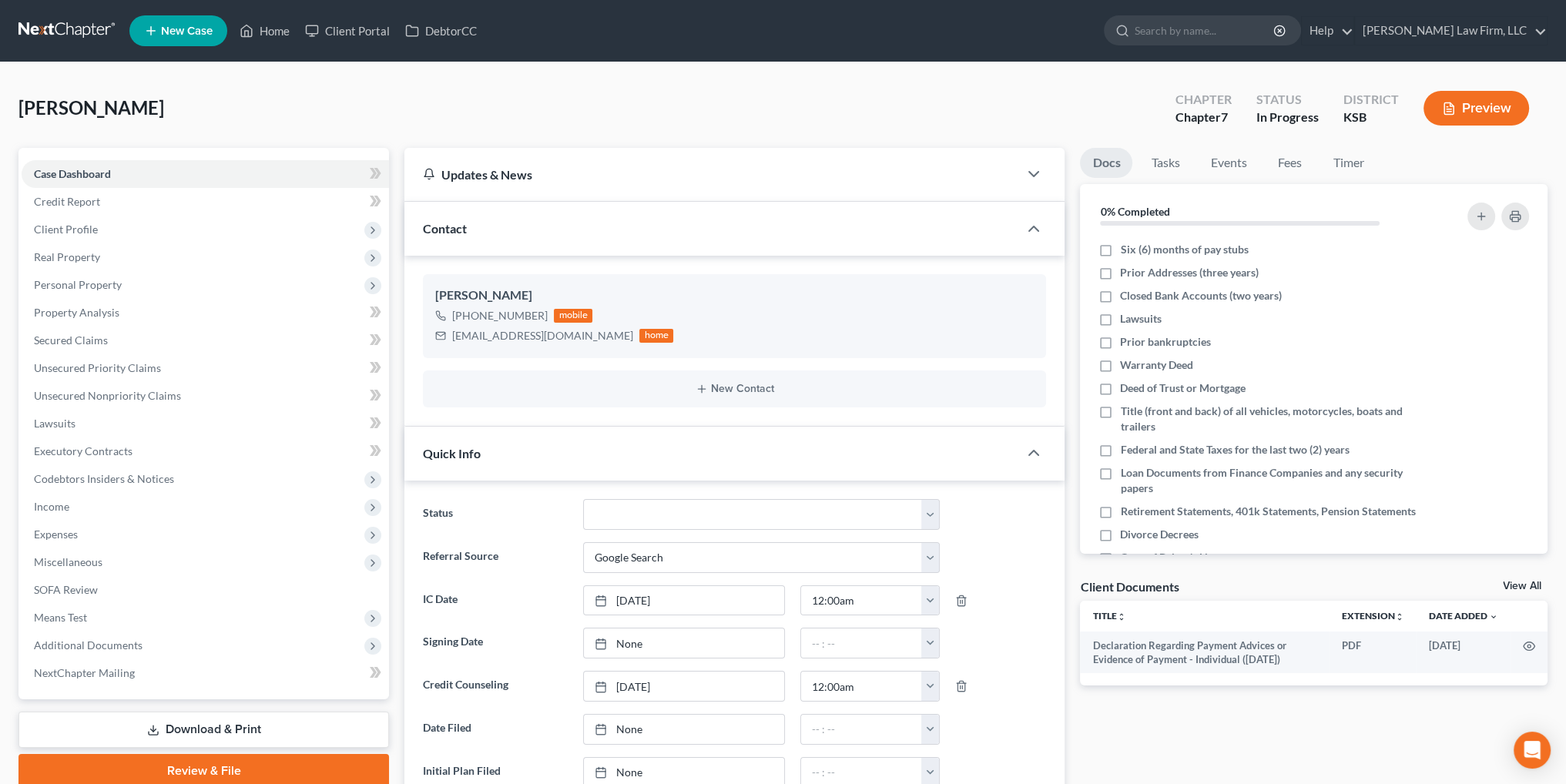
click at [200, 722] on link "Download & Print" at bounding box center [203, 730] width 370 height 36
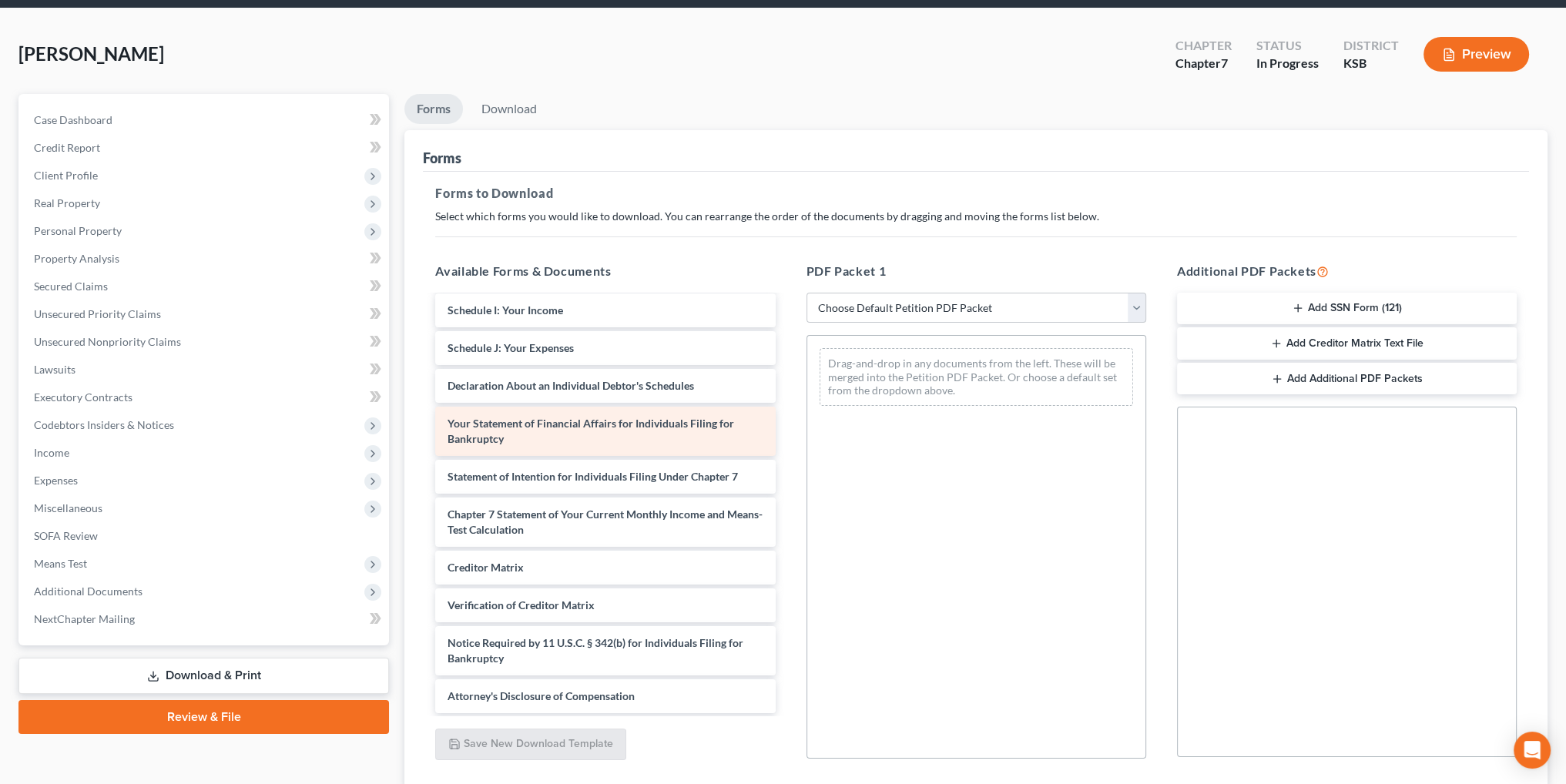
scroll to position [154, 0]
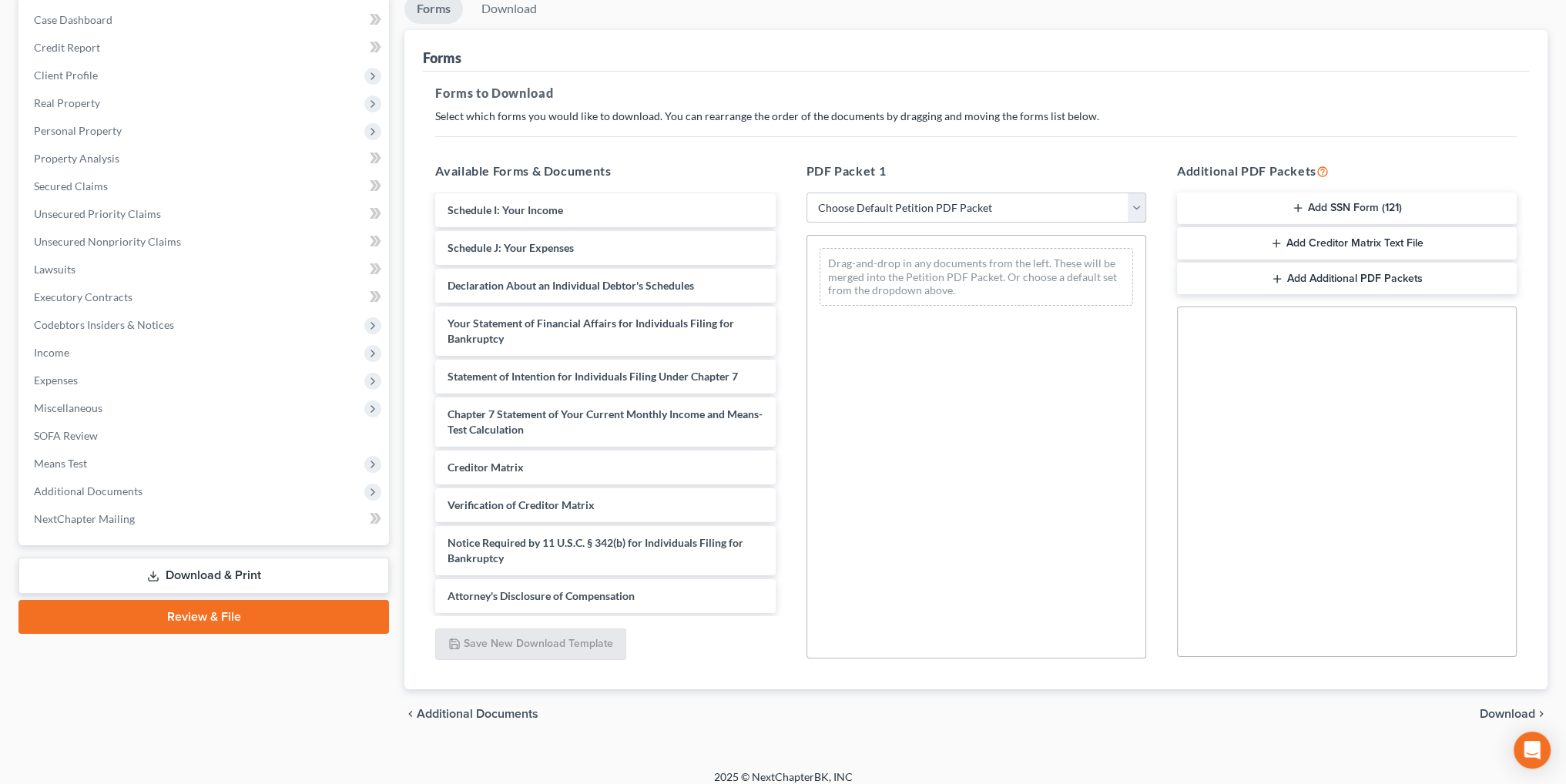
click at [923, 204] on select "Choose Default Petition PDF Packet Complete Bankruptcy Petition (all forms and …" at bounding box center [977, 208] width 340 height 31
select select "0"
click at [807, 192] on select "Choose Default Petition PDF Packet Complete Bankruptcy Petition (all forms and …" at bounding box center [977, 208] width 340 height 31
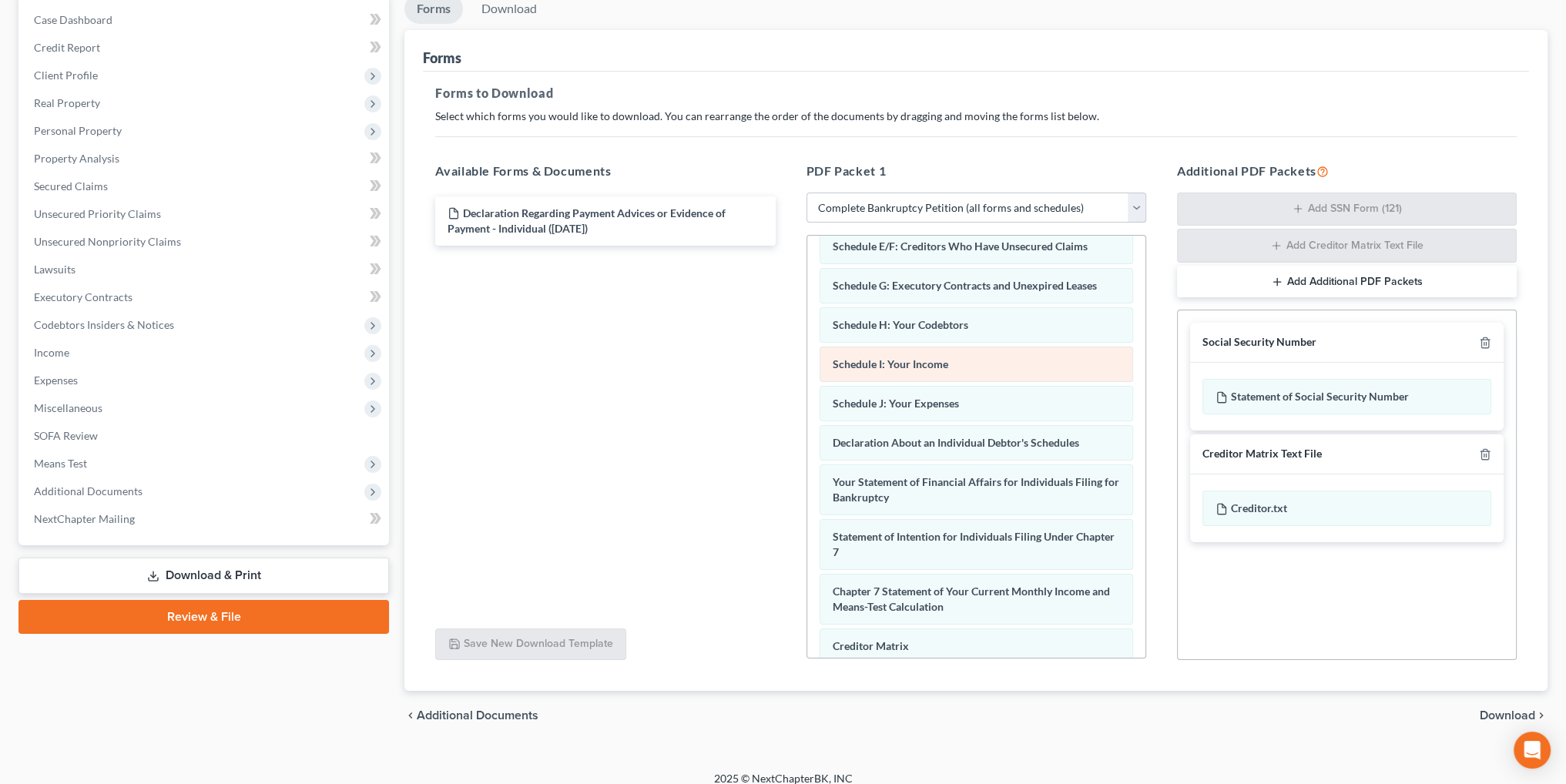
scroll to position [437, 0]
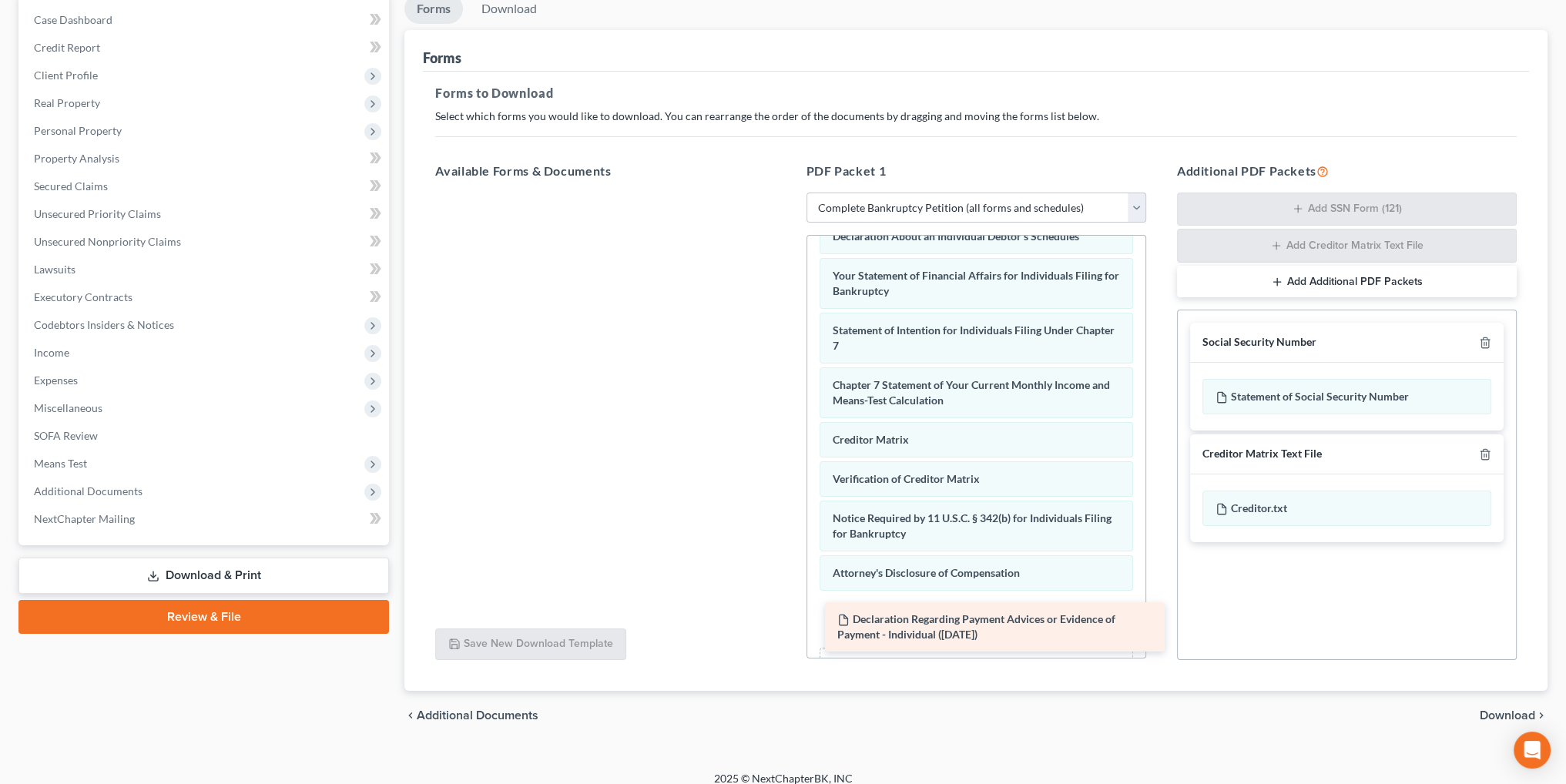
drag, startPoint x: 577, startPoint y: 213, endPoint x: 966, endPoint y: 619, distance: 562.3
click at [787, 192] on div "Declaration Regarding Payment Advices or Evidence of Payment - Individual (09/0…" at bounding box center [605, 192] width 364 height 0
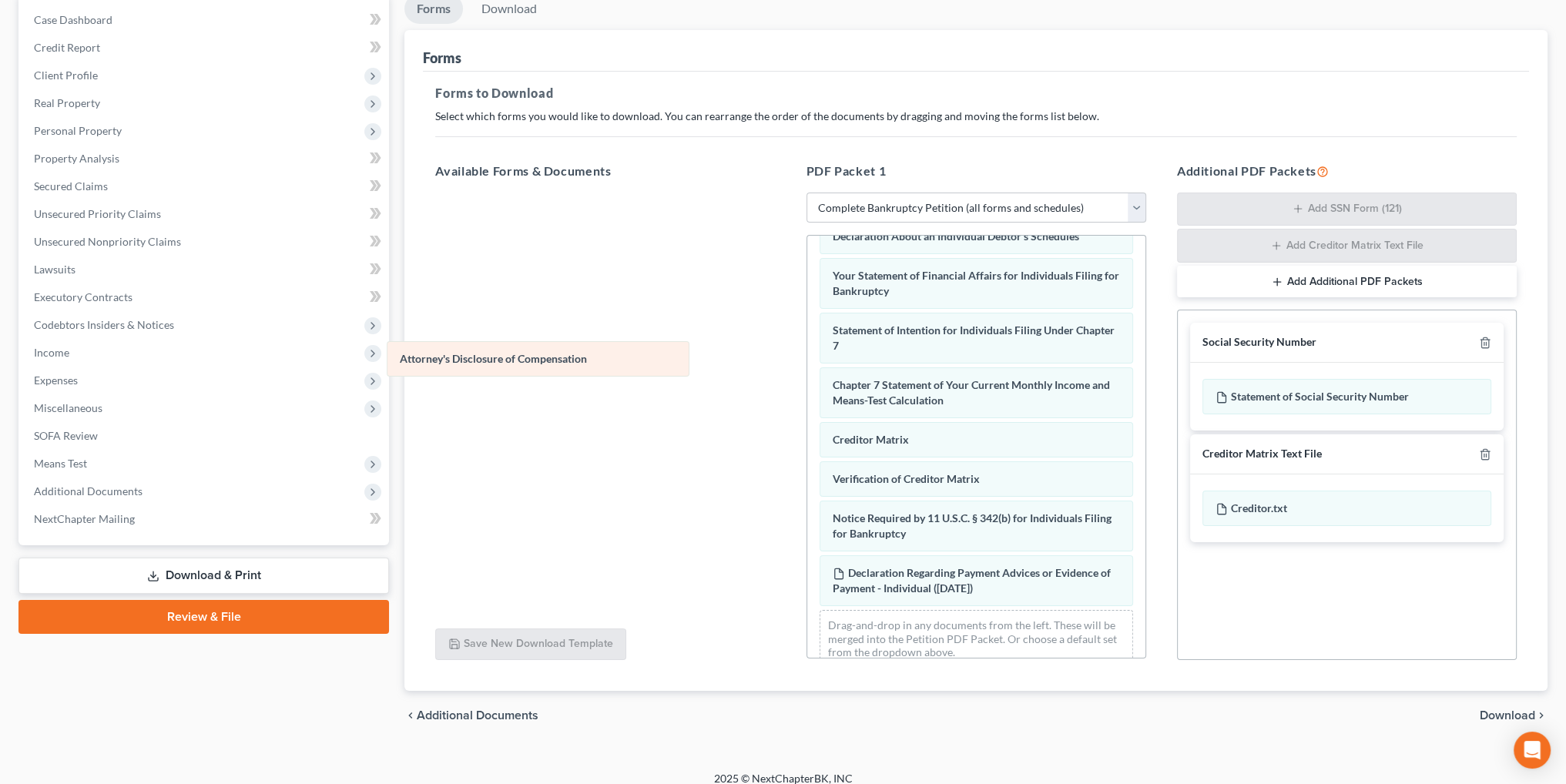
drag, startPoint x: 892, startPoint y: 558, endPoint x: 460, endPoint y: 350, distance: 479.5
click at [808, 350] on div "Attorney's Disclosure of Compensation Voluntary Petition for Individuals Filing…" at bounding box center [977, 239] width 338 height 881
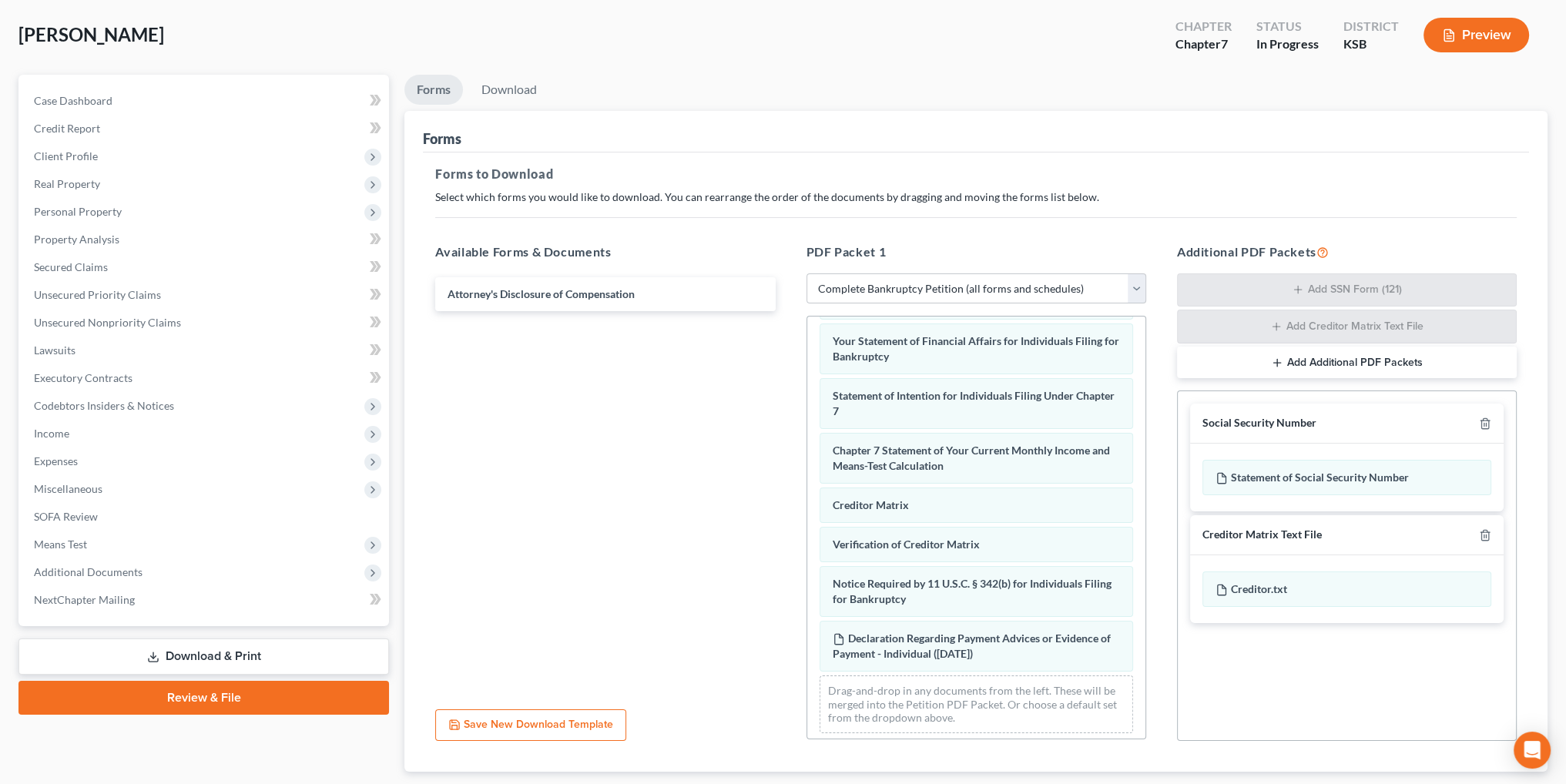
scroll to position [167, 0]
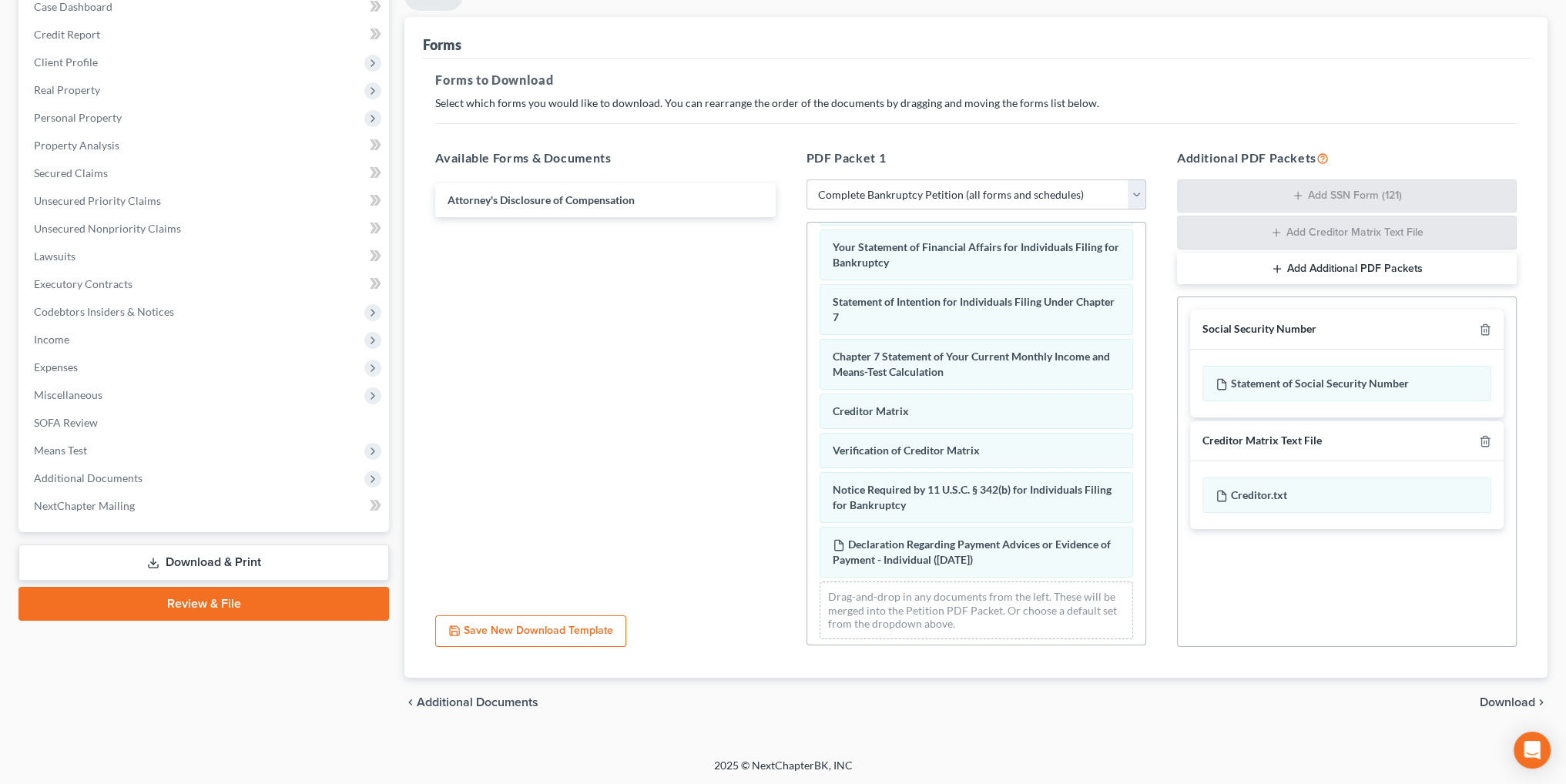
click at [1500, 697] on span "Download" at bounding box center [1507, 702] width 55 height 12
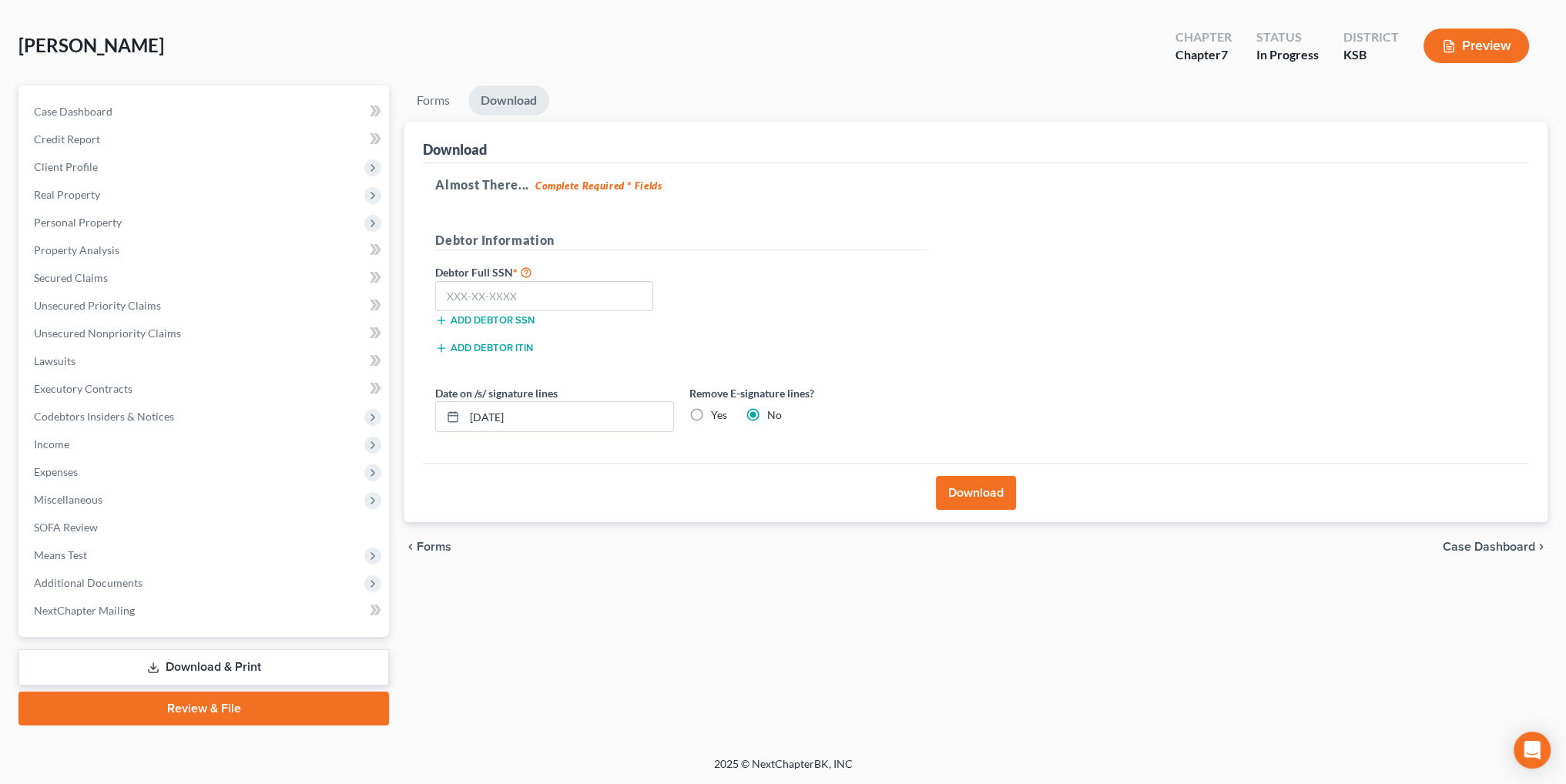
scroll to position [61, 0]
drag, startPoint x: 558, startPoint y: 413, endPoint x: 442, endPoint y: 413, distance: 116.0
click at [442, 413] on div "09/04/2025" at bounding box center [554, 417] width 239 height 31
click at [711, 417] on label "Yes" at bounding box center [719, 416] width 16 height 16
click at [717, 417] on input "Yes" at bounding box center [722, 413] width 10 height 10
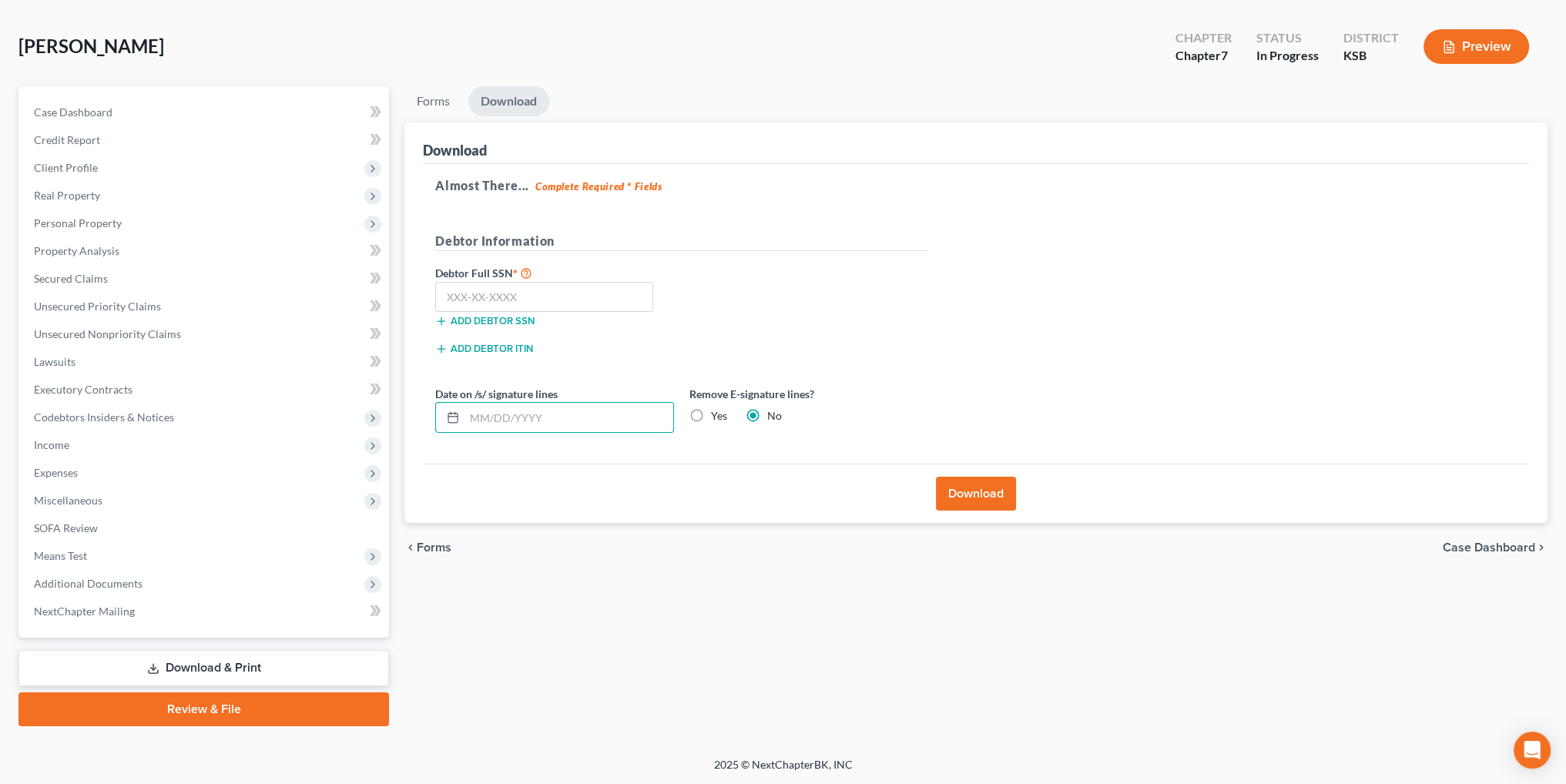
radio input "true"
radio input "false"
click at [468, 284] on input "text" at bounding box center [544, 298] width 218 height 31
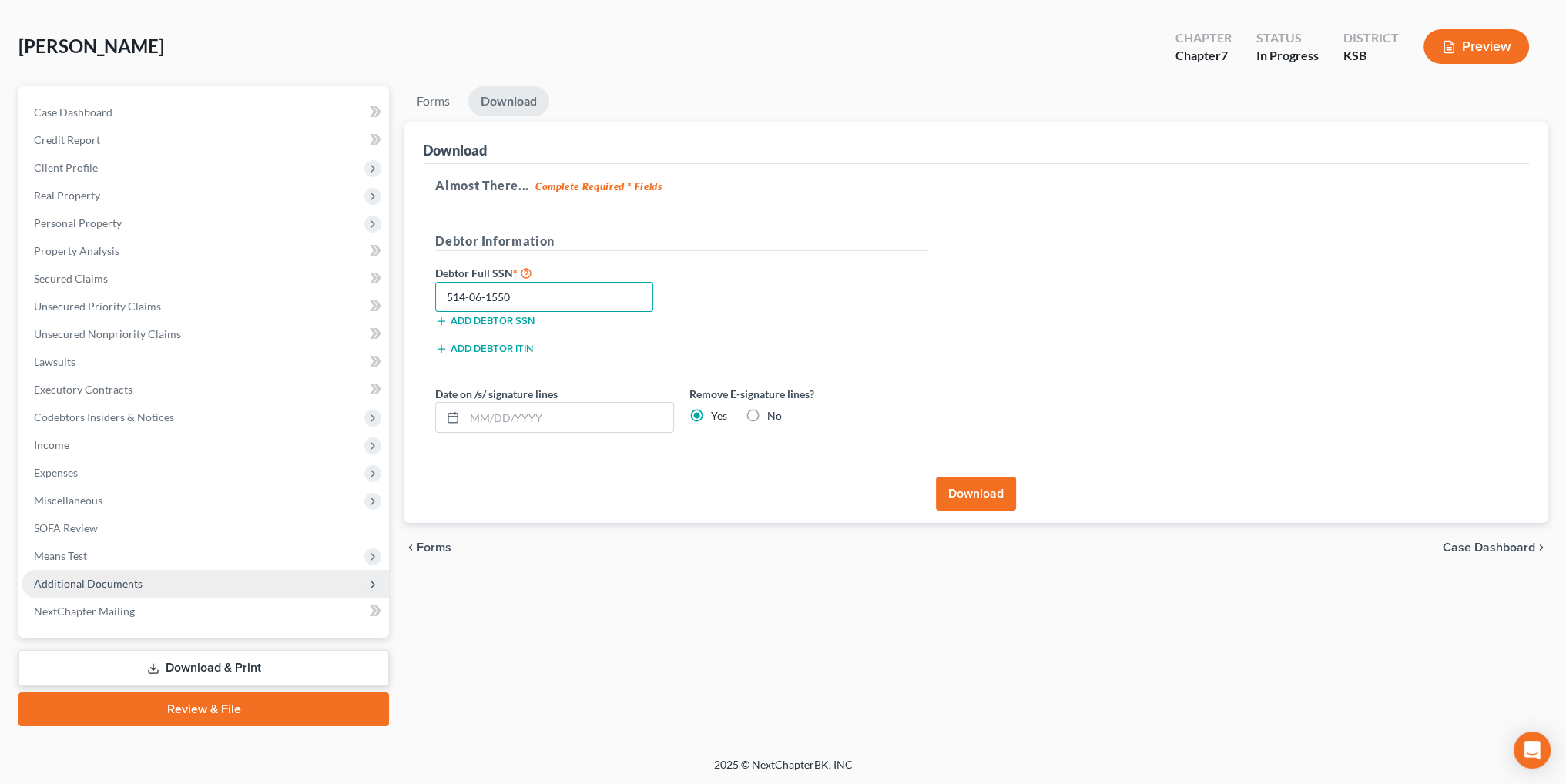
type input "514-06-1550"
click at [64, 587] on span "Additional Documents" at bounding box center [88, 583] width 109 height 13
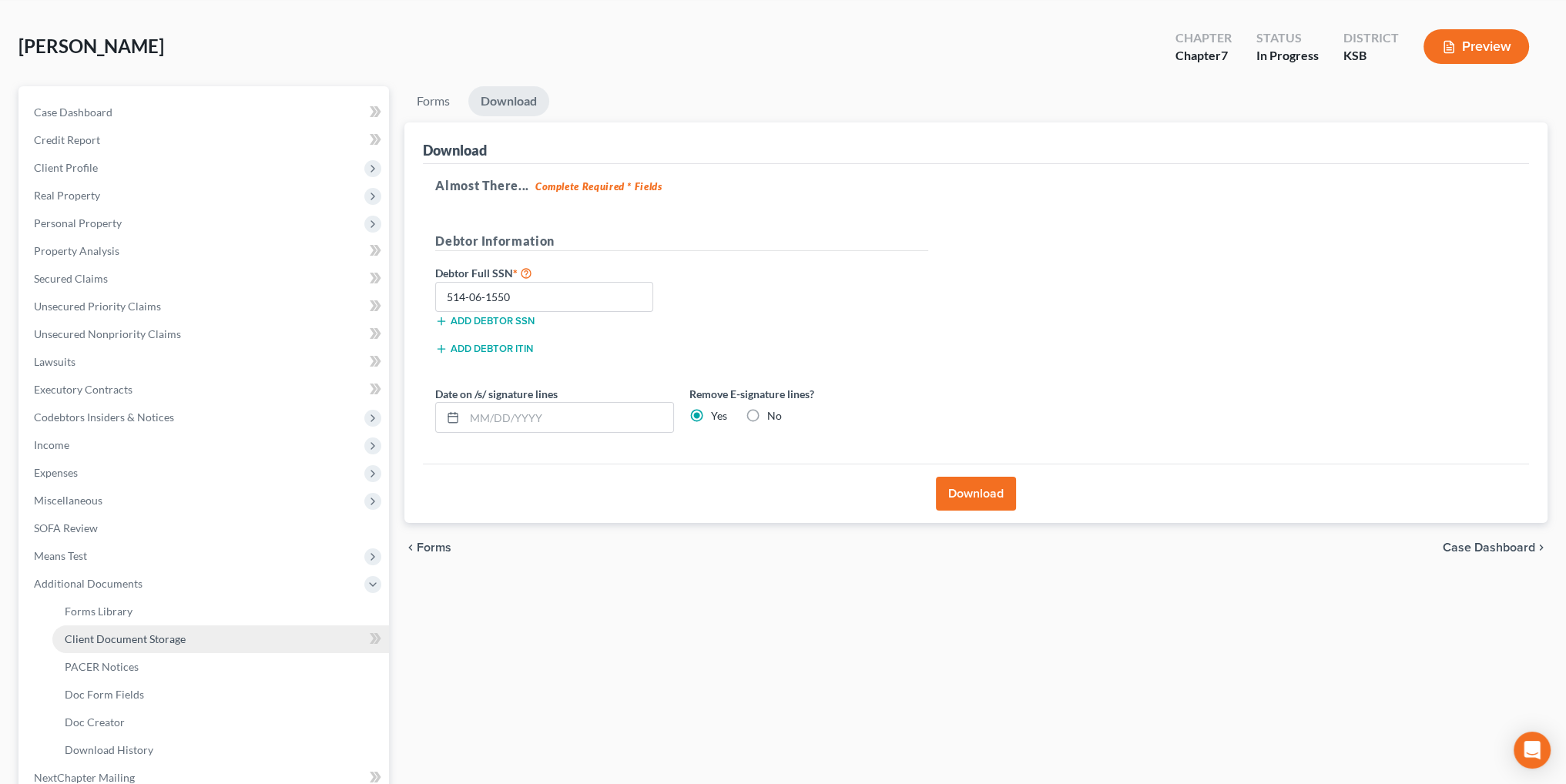
click at [108, 636] on span "Client Document Storage" at bounding box center [125, 638] width 121 height 13
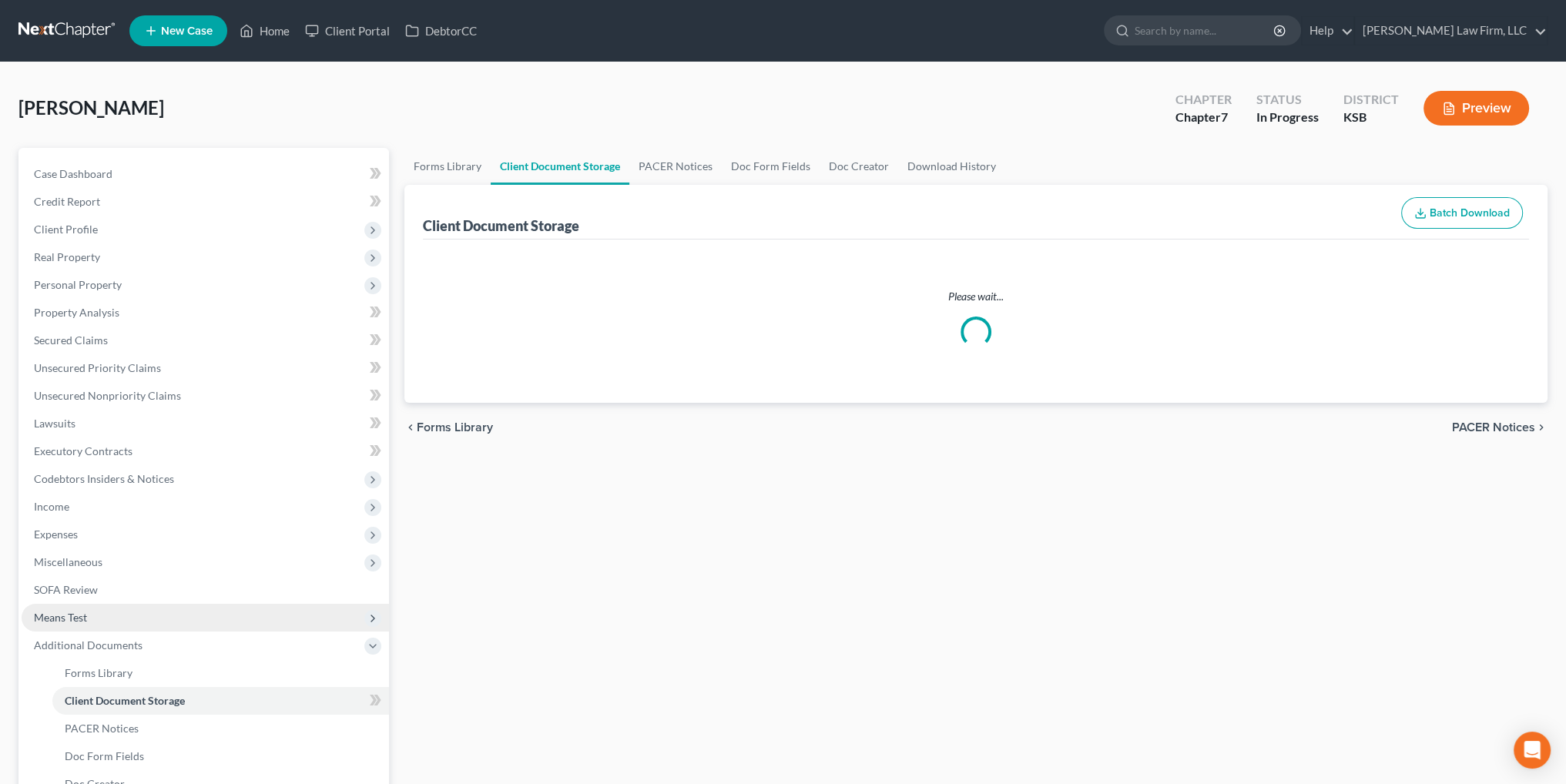
select select "4"
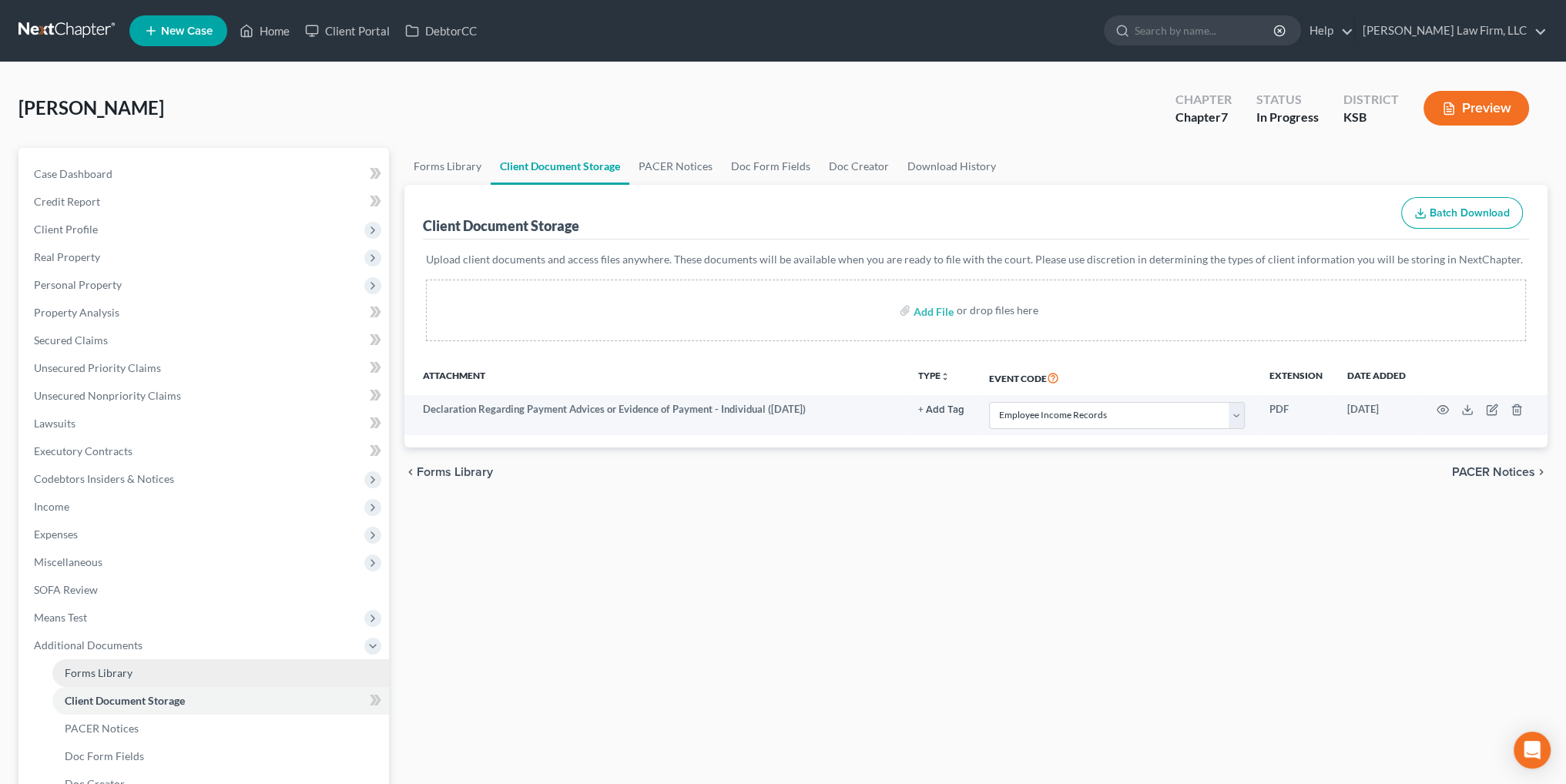
click at [103, 668] on span "Forms Library" at bounding box center [98, 672] width 68 height 13
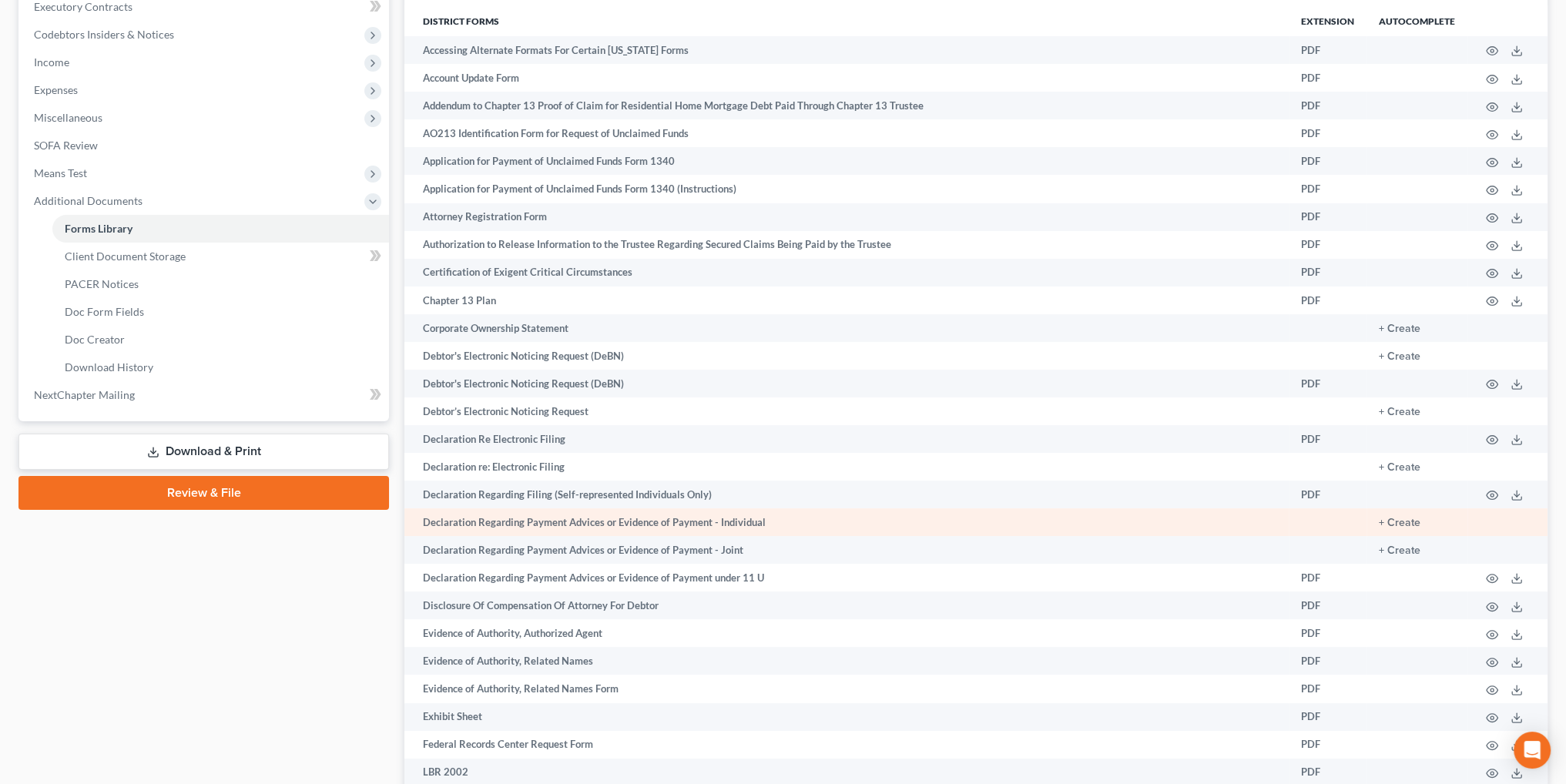
scroll to position [462, 0]
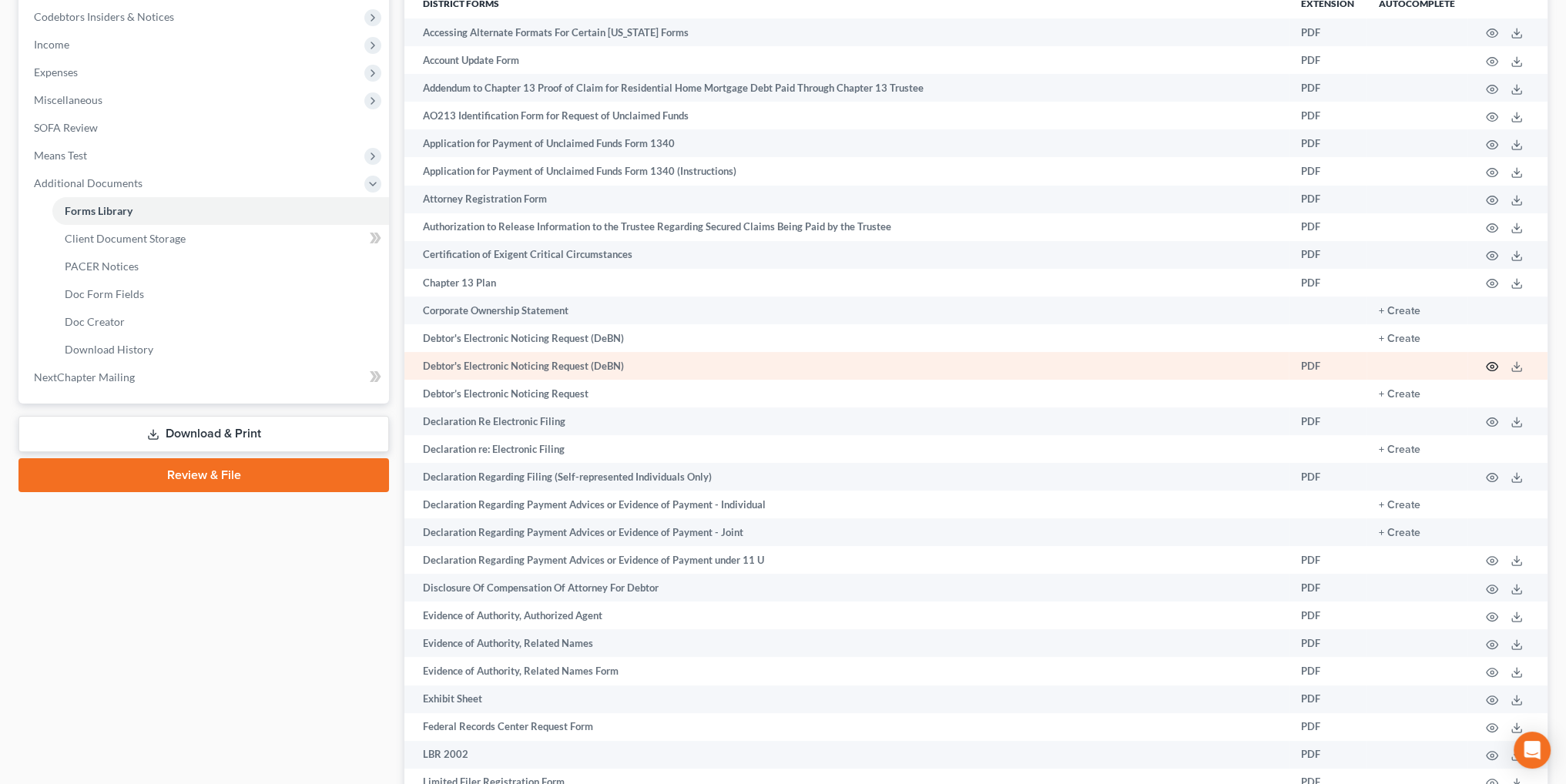
click at [1494, 368] on icon "button" at bounding box center [1492, 367] width 12 height 12
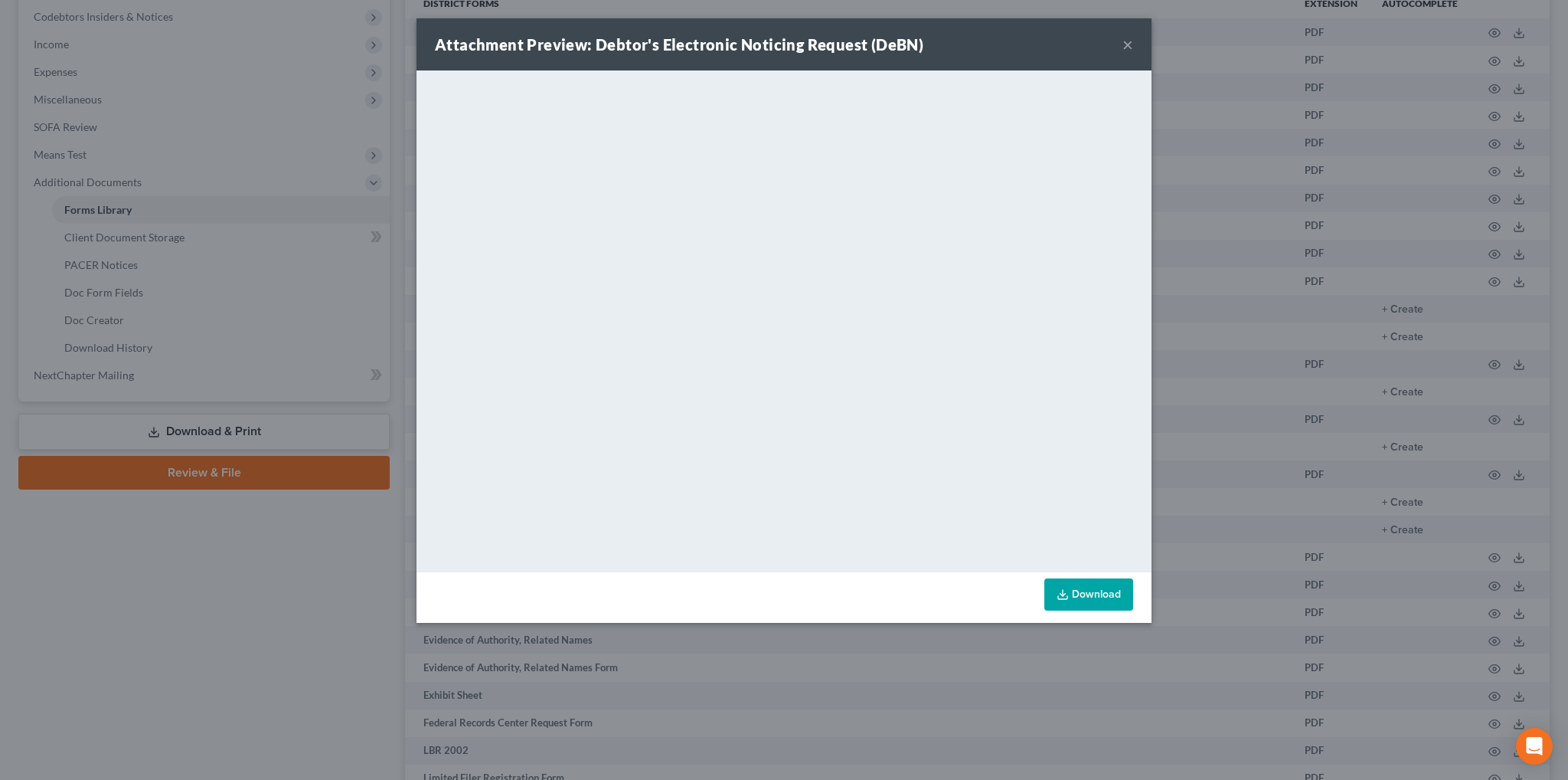
click at [1131, 49] on button "×" at bounding box center [1128, 44] width 10 height 18
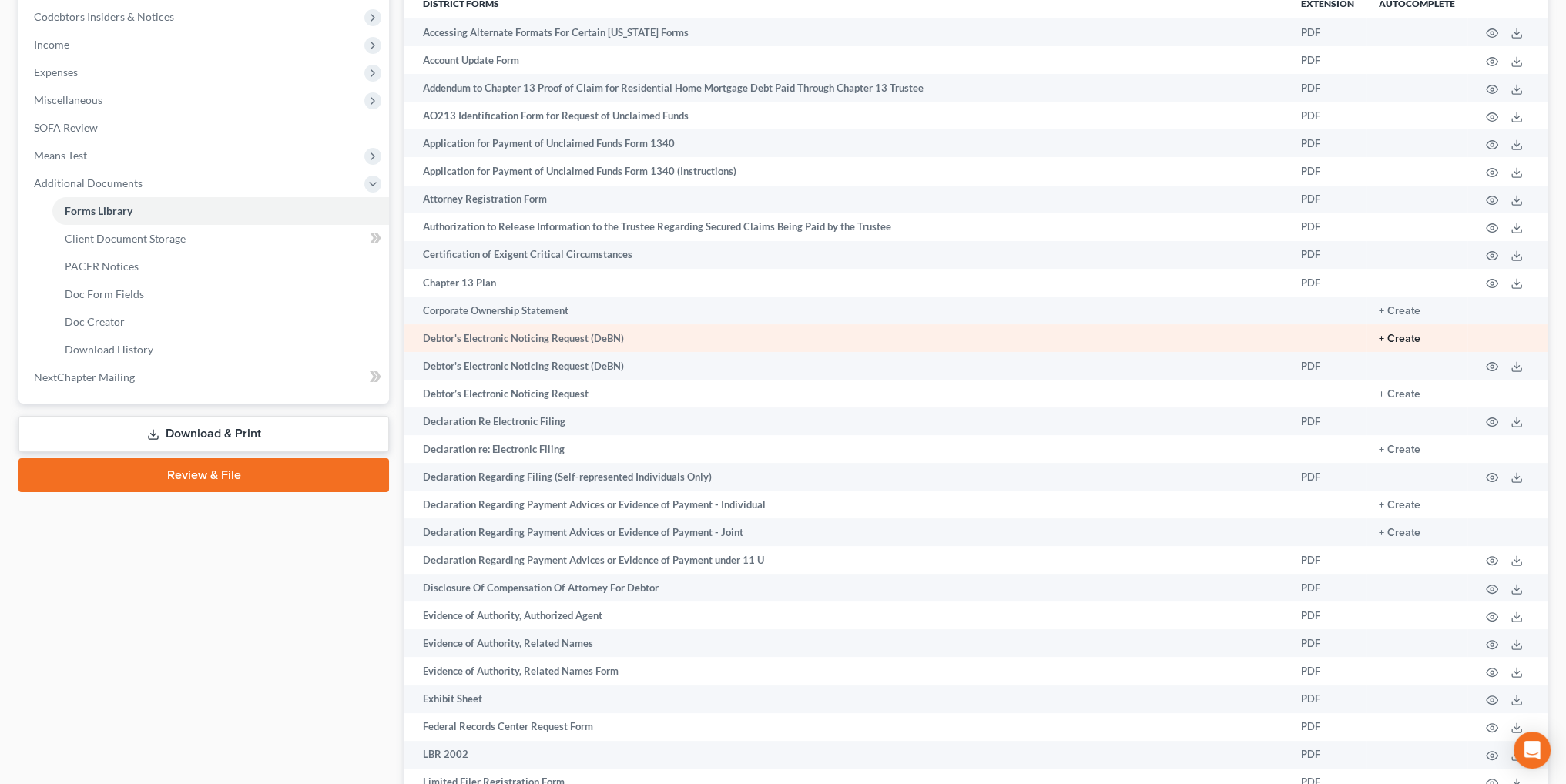
click at [1408, 343] on button "+ Create" at bounding box center [1399, 339] width 41 height 10
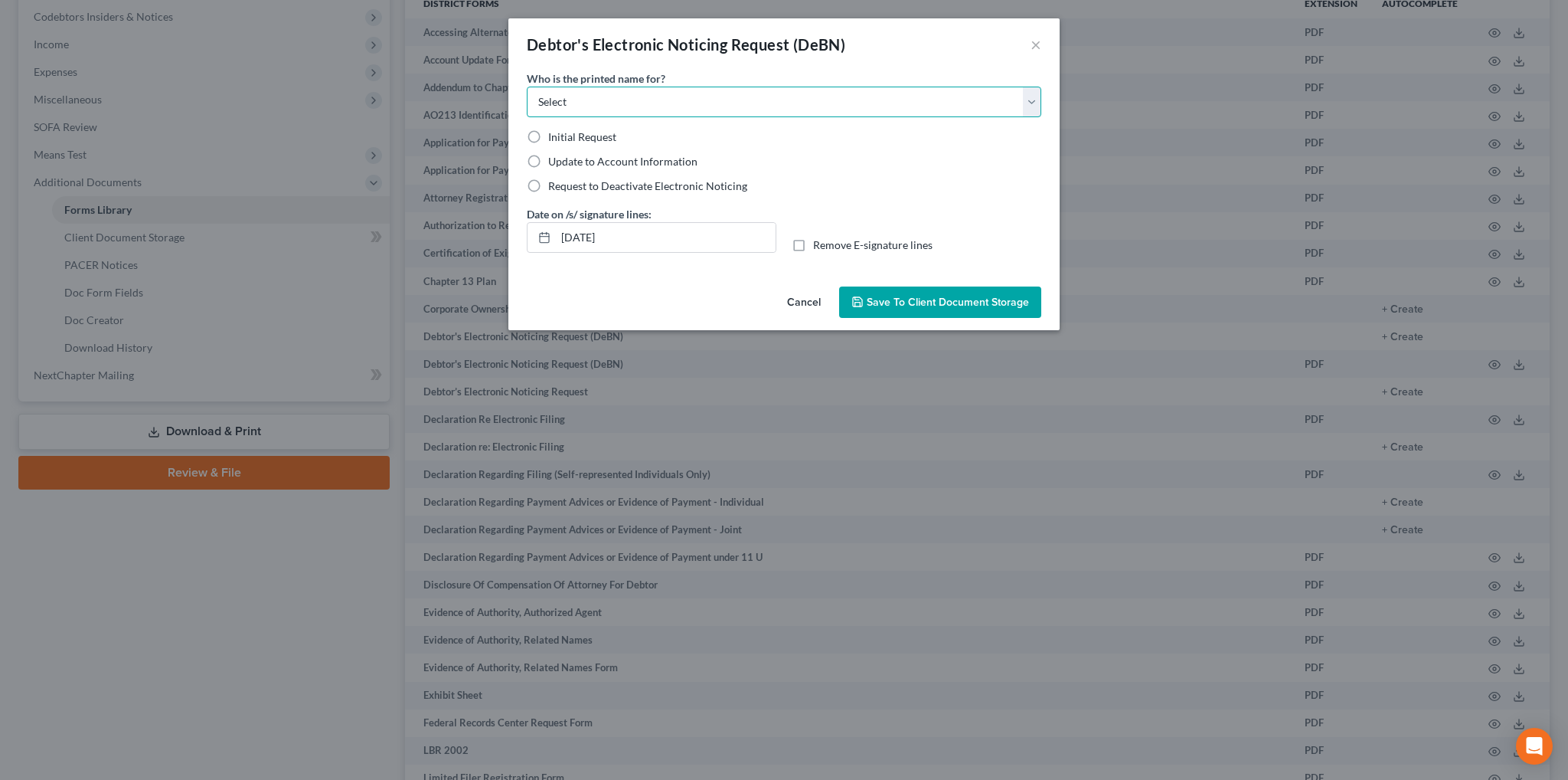
click at [637, 114] on select "Select Debtor Attorney" at bounding box center [784, 102] width 515 height 31
select select "0"
click at [527, 87] on select "Select Debtor Attorney" at bounding box center [784, 102] width 515 height 31
click at [548, 138] on label "Initial Request" at bounding box center [582, 137] width 68 height 15
click at [554, 138] on input "Initial Request" at bounding box center [559, 135] width 10 height 10
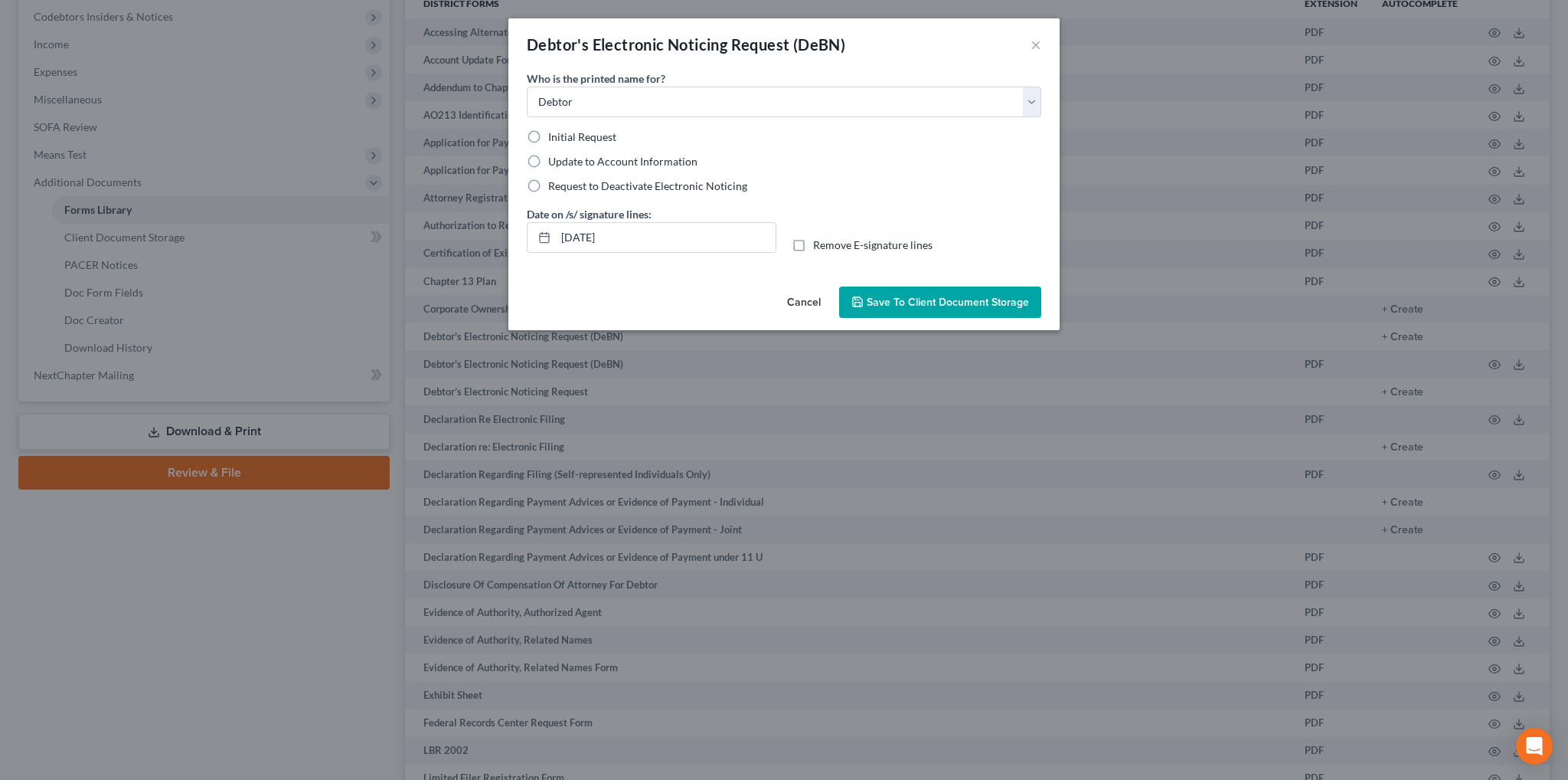
radio input "true"
drag, startPoint x: 659, startPoint y: 239, endPoint x: 521, endPoint y: 231, distance: 138.2
click at [521, 231] on div "Date on /s/ signature lines: 09/04/2025" at bounding box center [651, 229] width 265 height 46
click at [813, 243] on label "Remove E-signature lines" at bounding box center [872, 245] width 119 height 15
click at [819, 243] on input "Remove E-signature lines" at bounding box center [824, 243] width 10 height 10
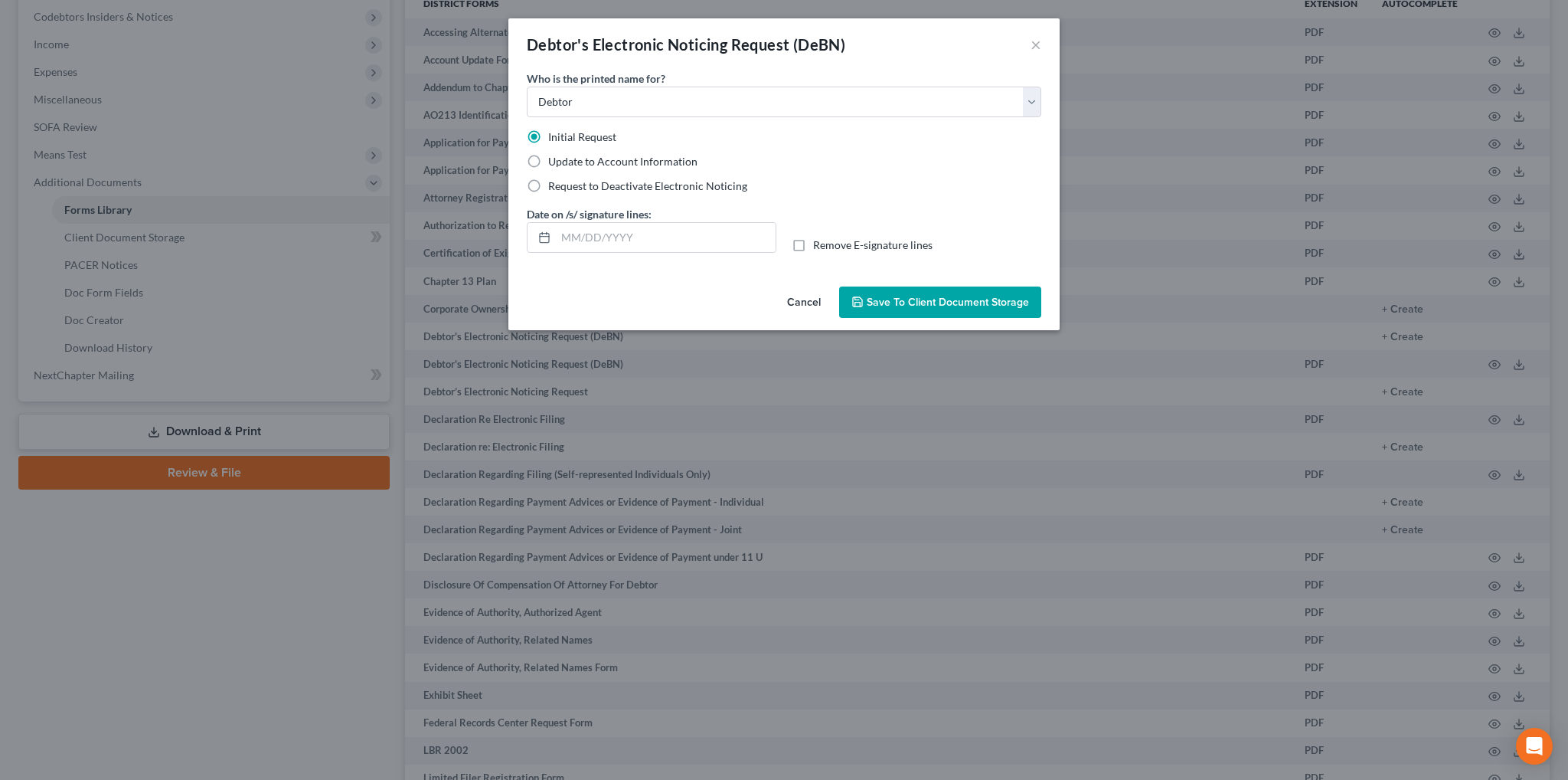
checkbox input "true"
click at [918, 305] on span "Save to Client Document Storage" at bounding box center [948, 302] width 162 height 13
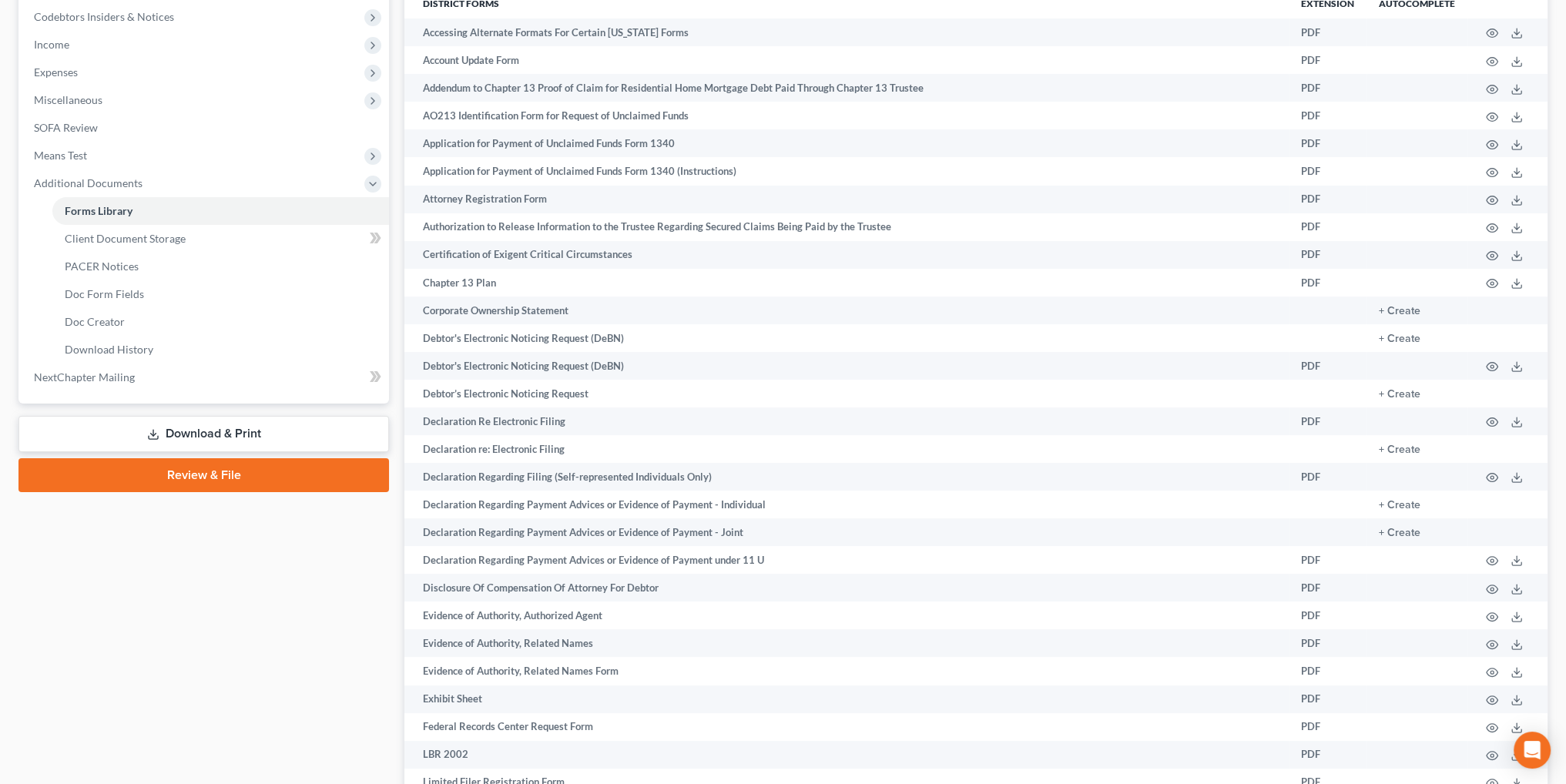
click at [212, 430] on link "Download & Print" at bounding box center [203, 434] width 370 height 36
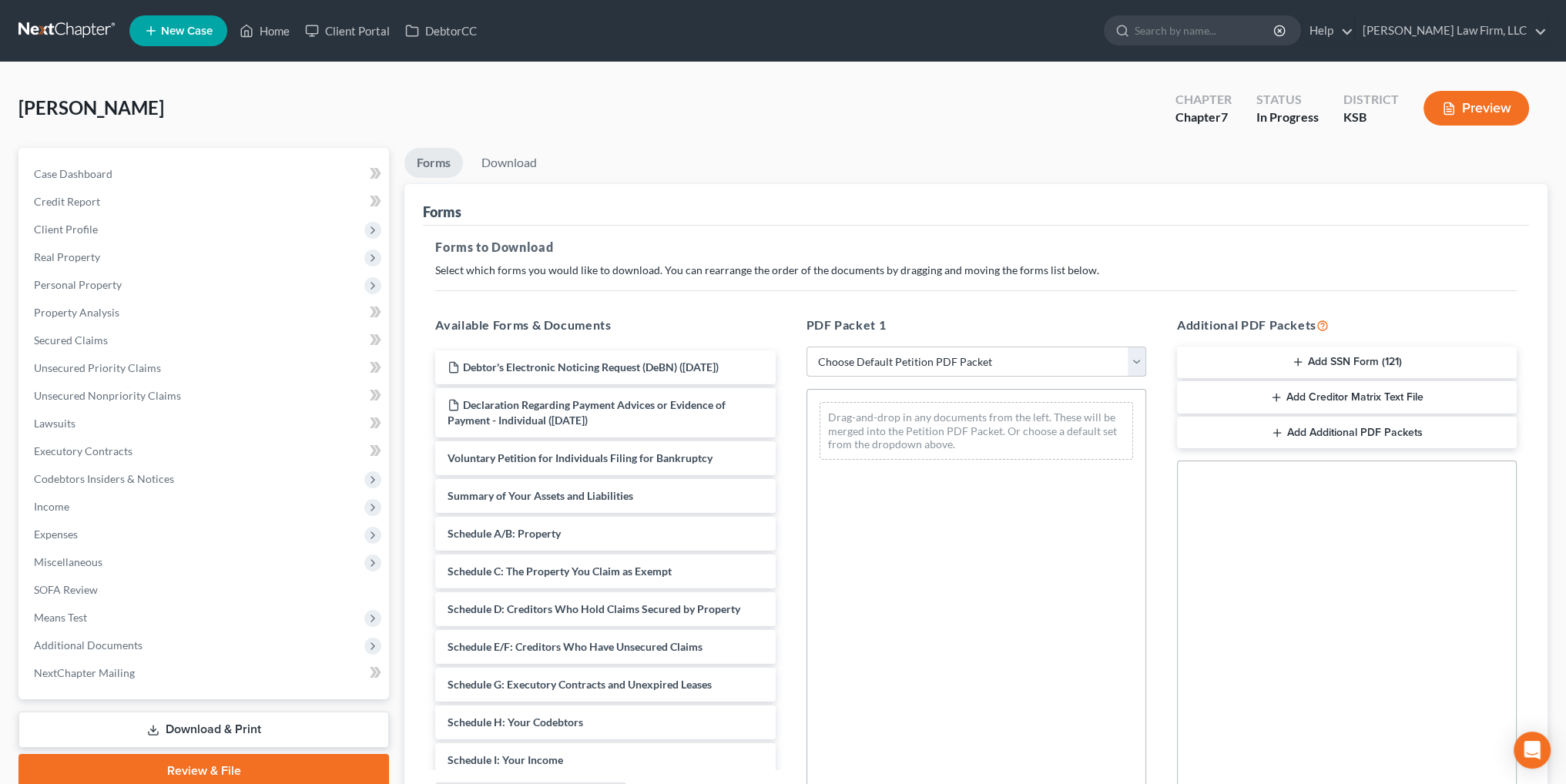
click at [866, 351] on select "Choose Default Petition PDF Packet Complete Bankruptcy Petition (all forms and …" at bounding box center [977, 362] width 340 height 31
select select "0"
click at [807, 347] on select "Choose Default Petition PDF Packet Complete Bankruptcy Petition (all forms and …" at bounding box center [977, 362] width 340 height 31
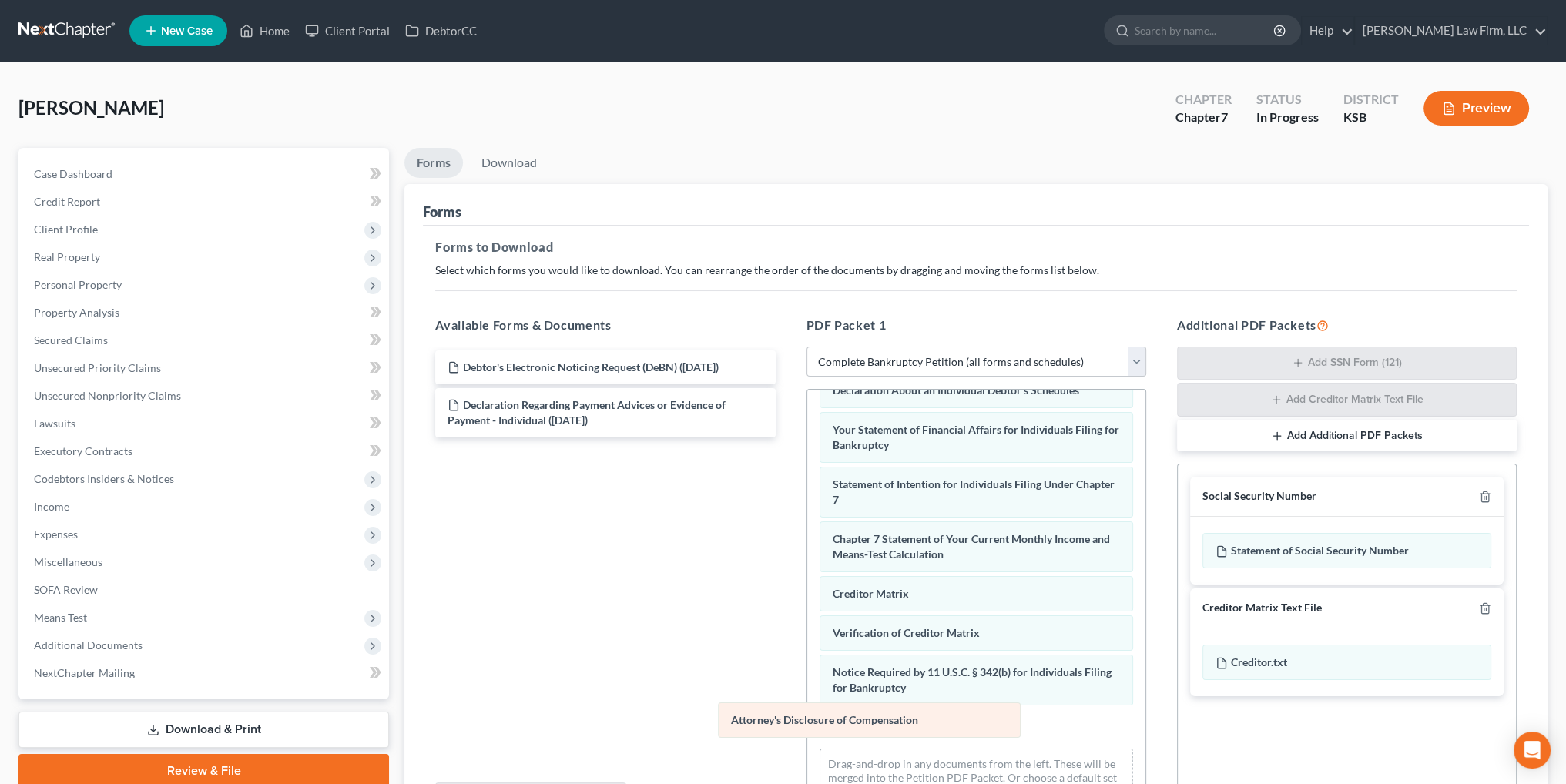
scroll to position [398, 0]
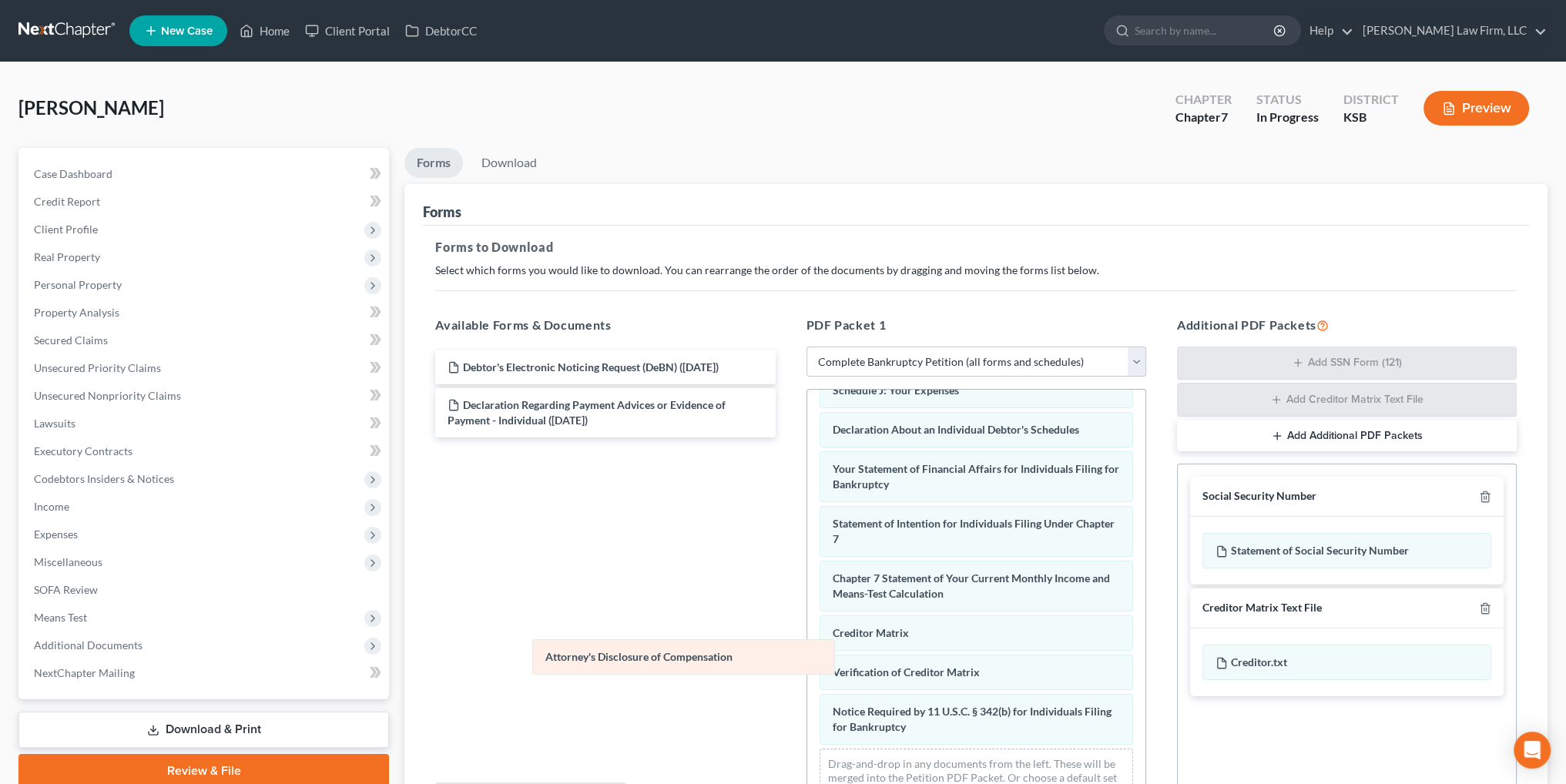
drag, startPoint x: 865, startPoint y: 722, endPoint x: 557, endPoint y: 644, distance: 317.7
click at [808, 644] on div "Attorney's Disclosure of Compensation Voluntary Petition for Individuals Filing…" at bounding box center [977, 405] width 338 height 827
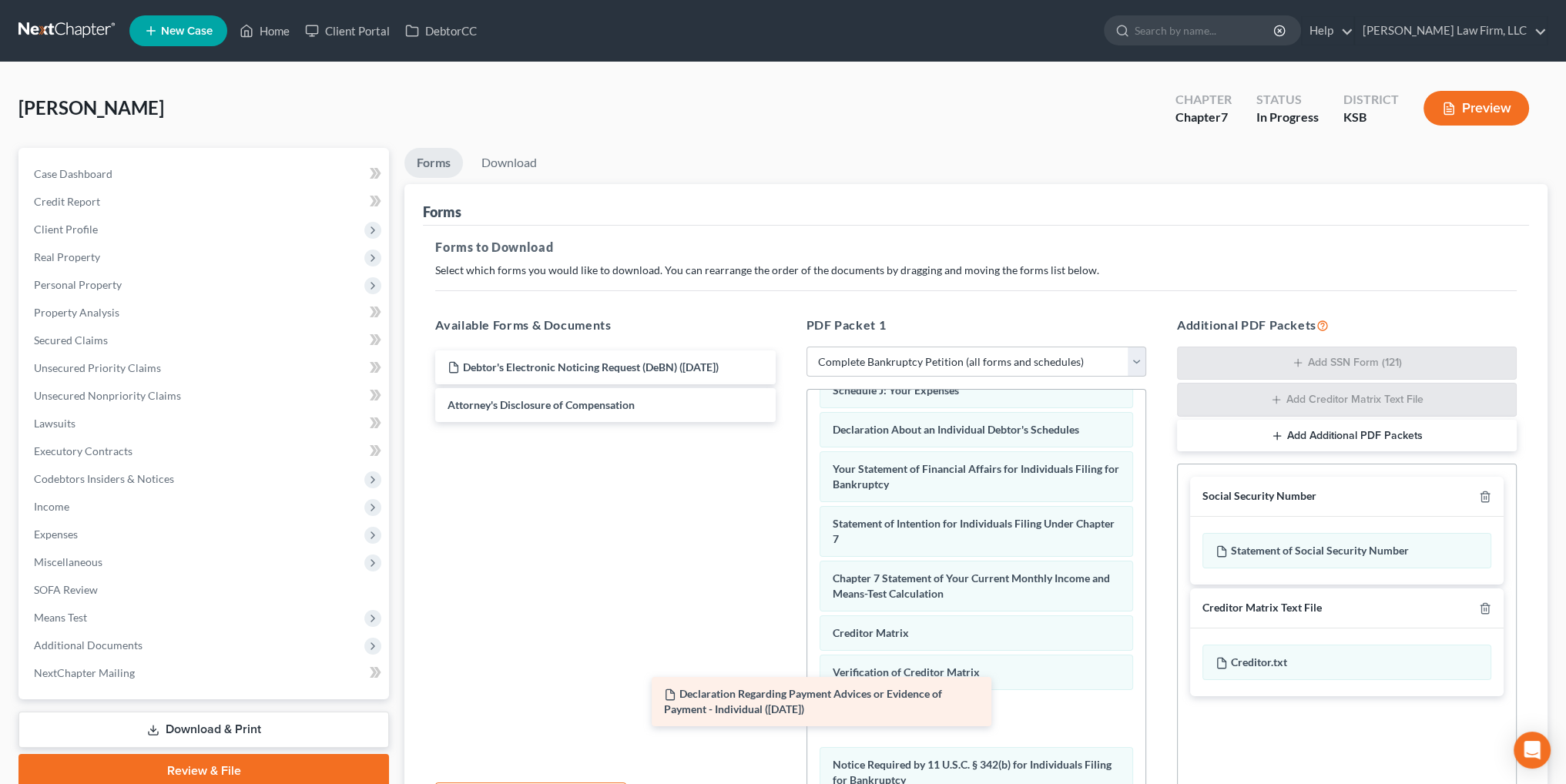
scroll to position [437, 0]
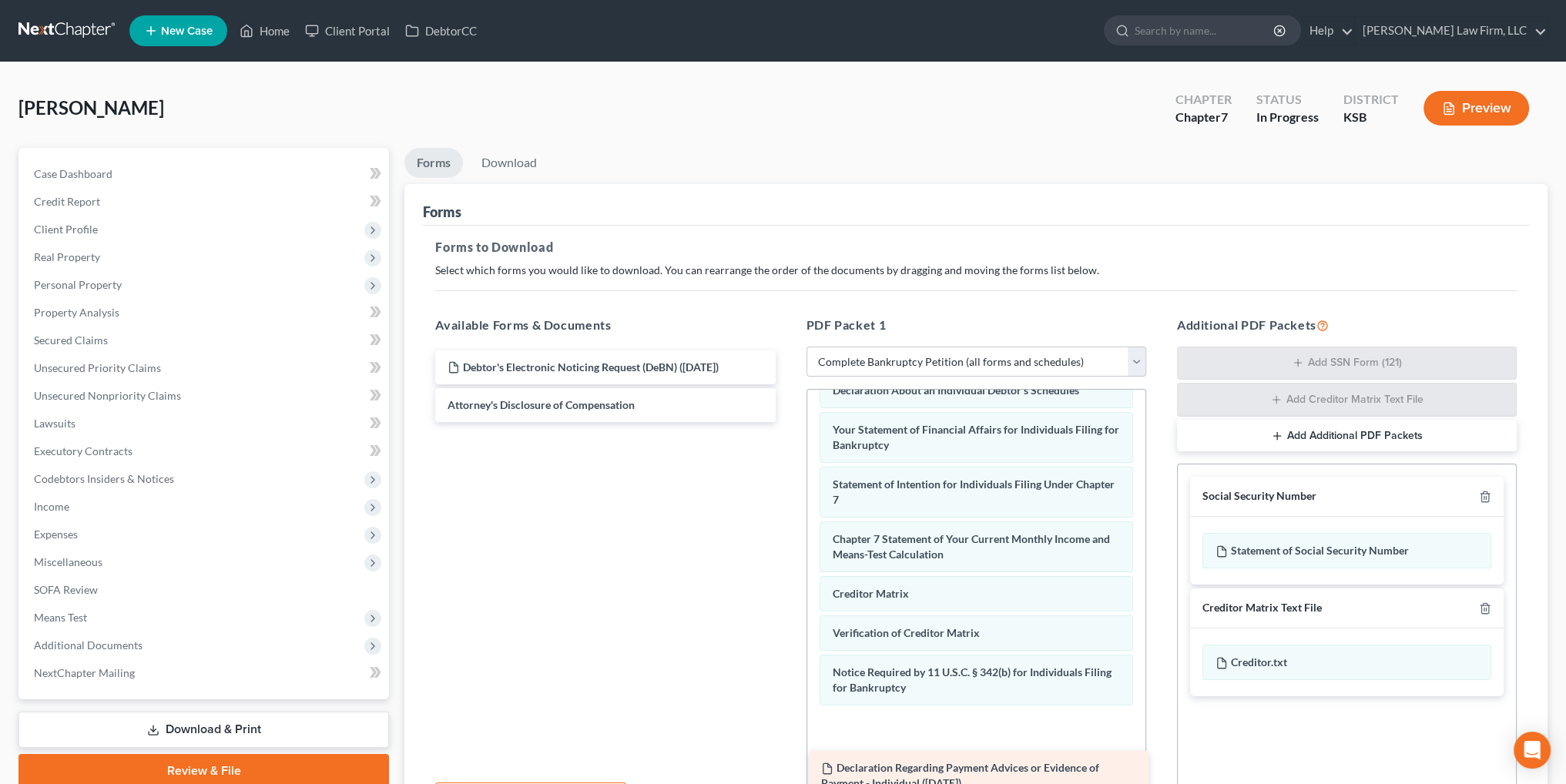
drag, startPoint x: 597, startPoint y: 404, endPoint x: 971, endPoint y: 768, distance: 521.9
click at [787, 422] on div "Declaration Regarding Payment Advices or Evidence of Payment - Individual (09/0…" at bounding box center [605, 386] width 364 height 72
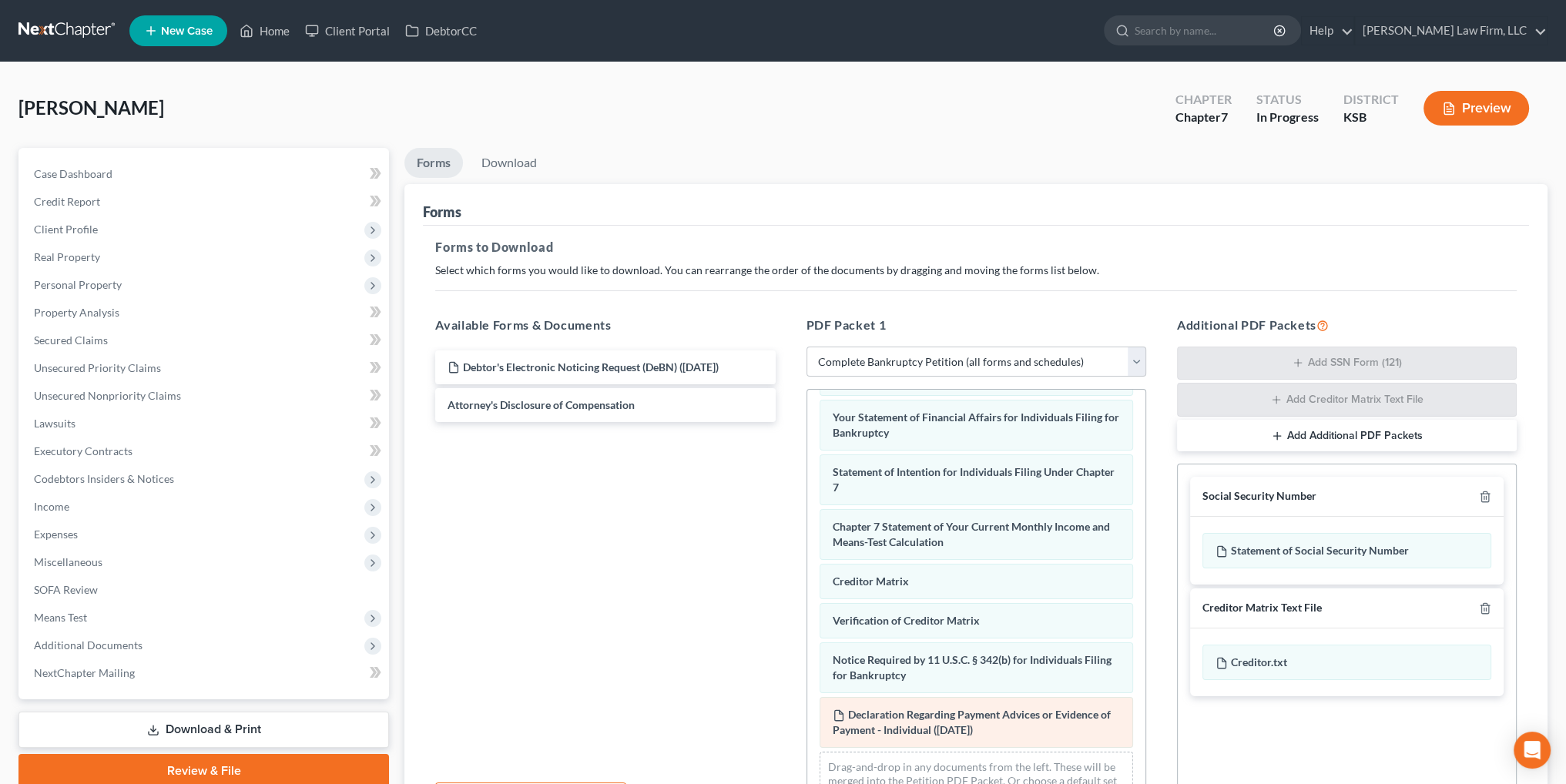
scroll to position [453, 0]
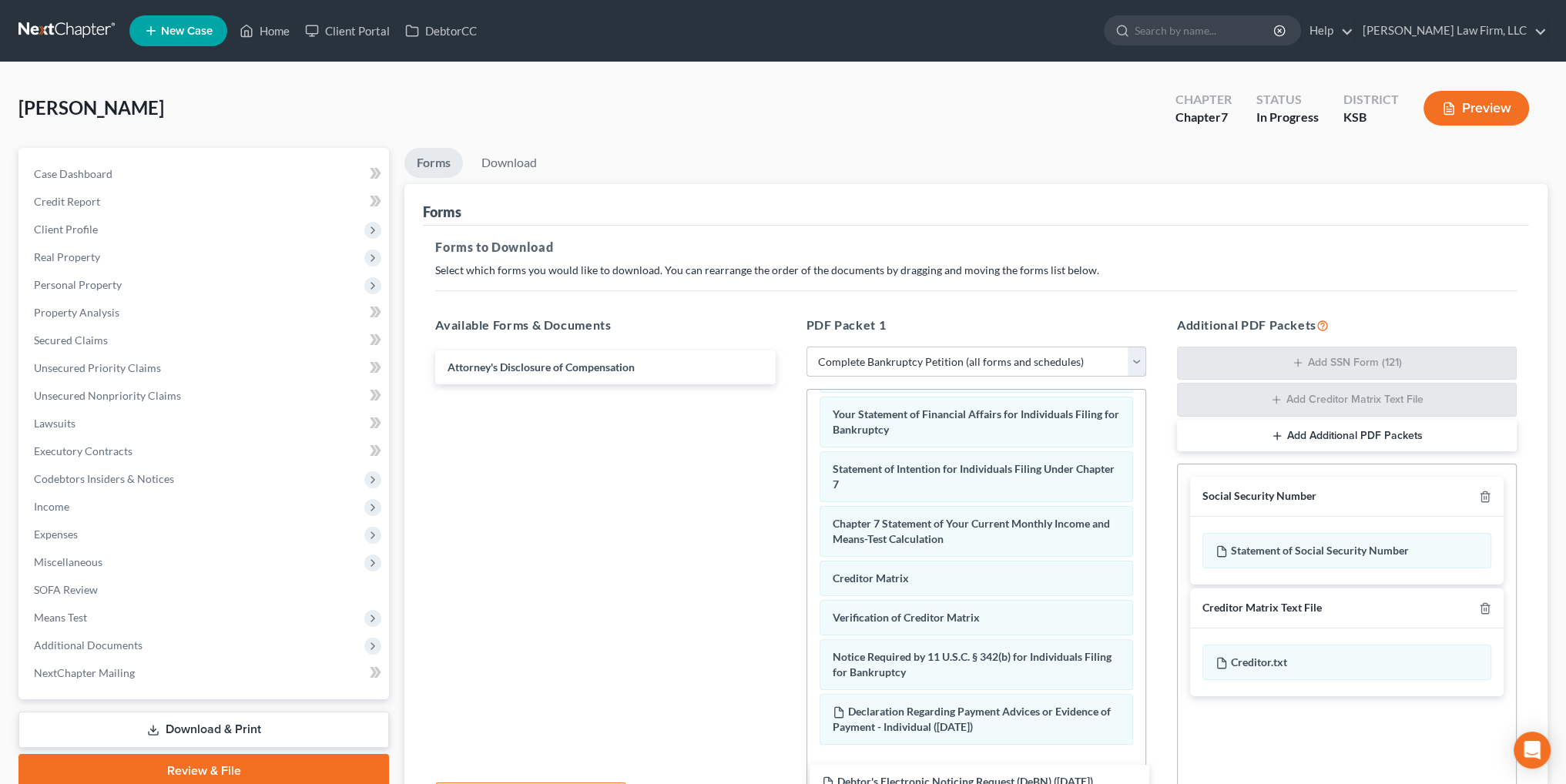
drag, startPoint x: 631, startPoint y: 368, endPoint x: 1005, endPoint y: 784, distance: 559.4
click at [1005, 783] on html "Home New Case Client Portal DebtorCC Sader Law Firm, LLC asmith@saderlawfirm.co…" at bounding box center [783, 476] width 1566 height 952
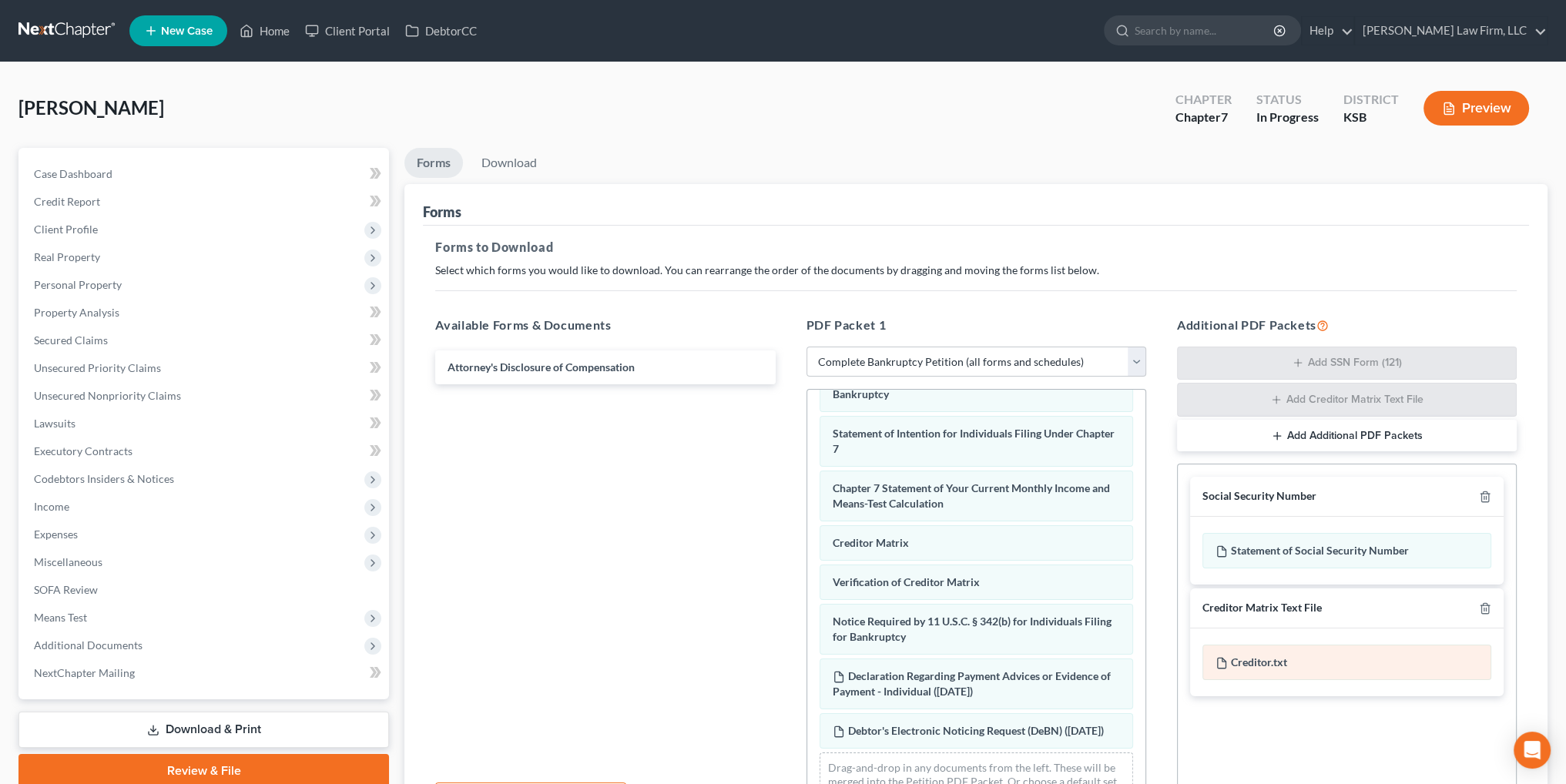
scroll to position [506, 0]
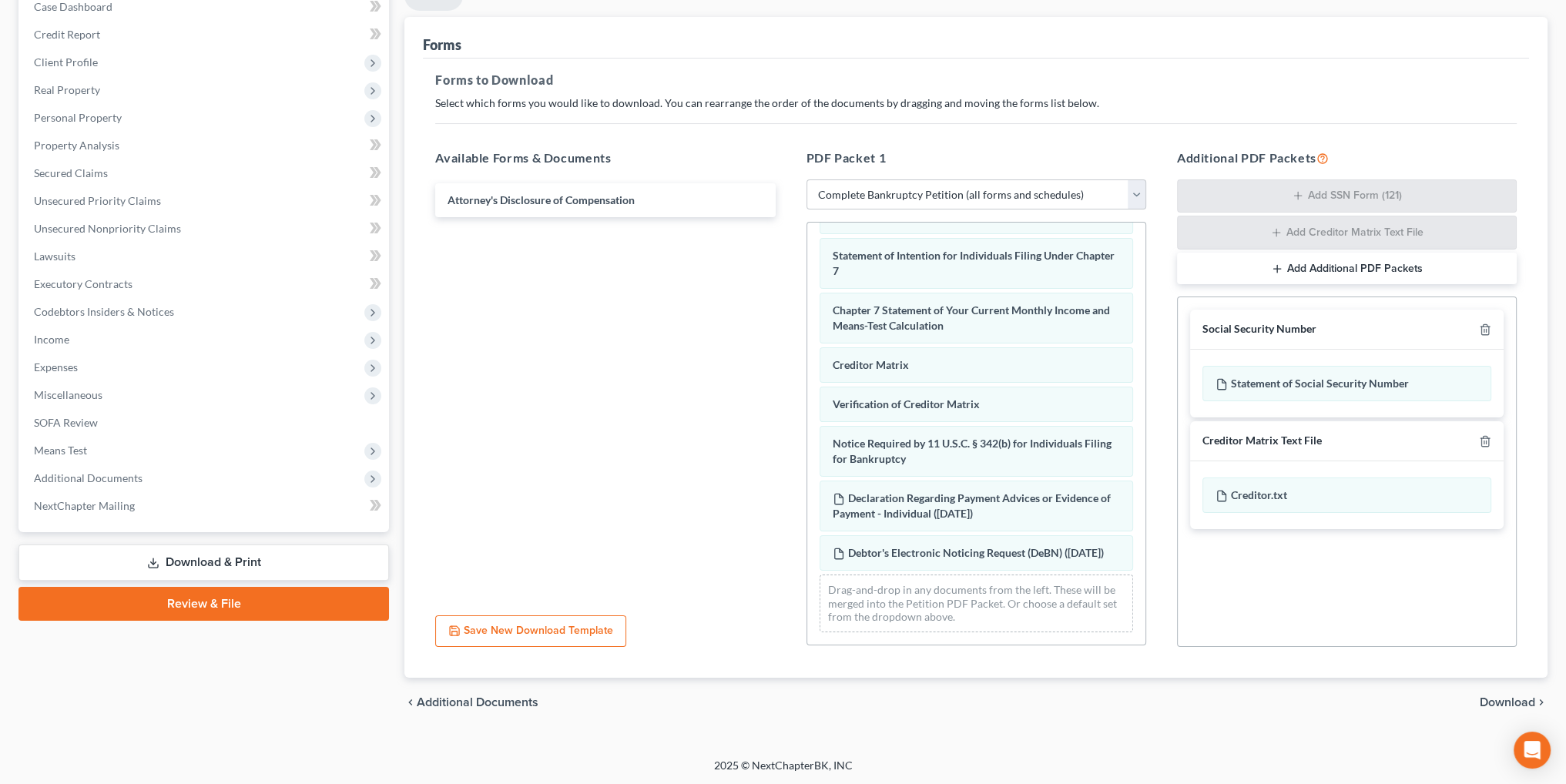
click at [1493, 700] on span "Download" at bounding box center [1507, 702] width 55 height 12
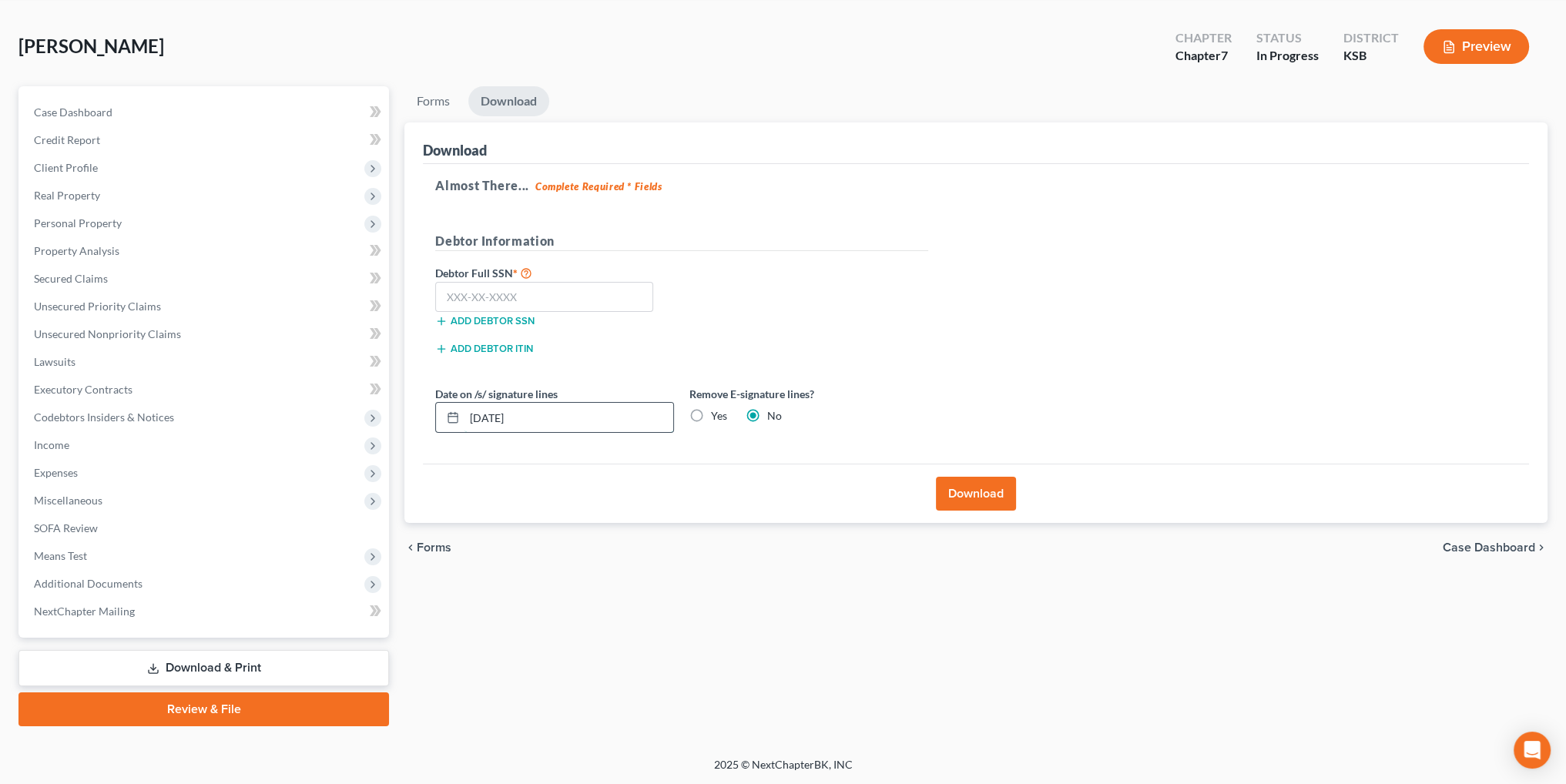
drag, startPoint x: 550, startPoint y: 419, endPoint x: 452, endPoint y: 415, distance: 98.1
click at [452, 415] on div "09/04/2025" at bounding box center [554, 417] width 239 height 31
click at [711, 411] on label "Yes" at bounding box center [719, 416] width 16 height 16
click at [717, 411] on input "Yes" at bounding box center [722, 413] width 10 height 10
radio input "true"
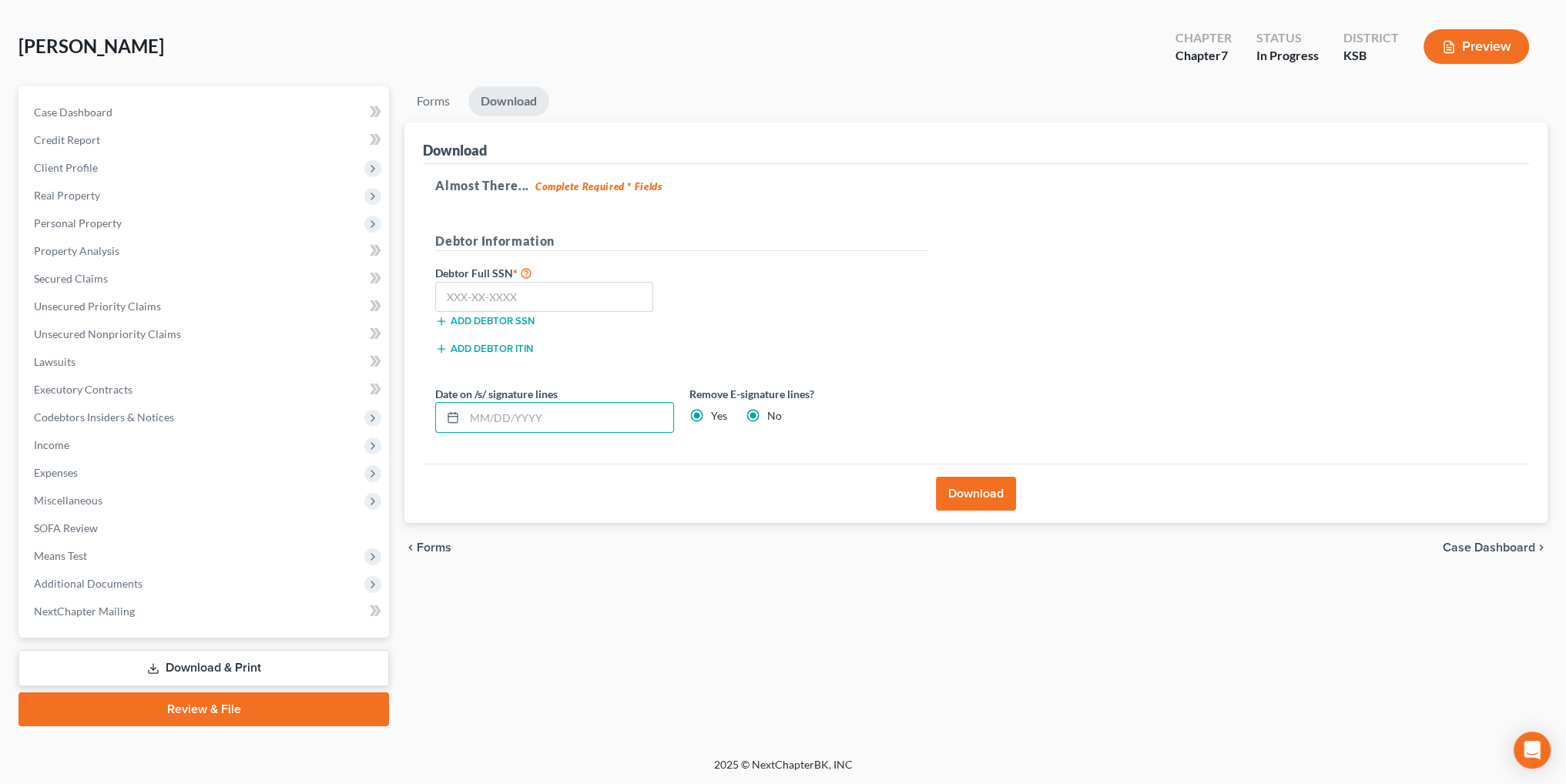
radio input "false"
click at [512, 299] on input "text" at bounding box center [544, 298] width 218 height 31
type input "514-06-1550"
click at [967, 493] on button "Download" at bounding box center [976, 493] width 80 height 34
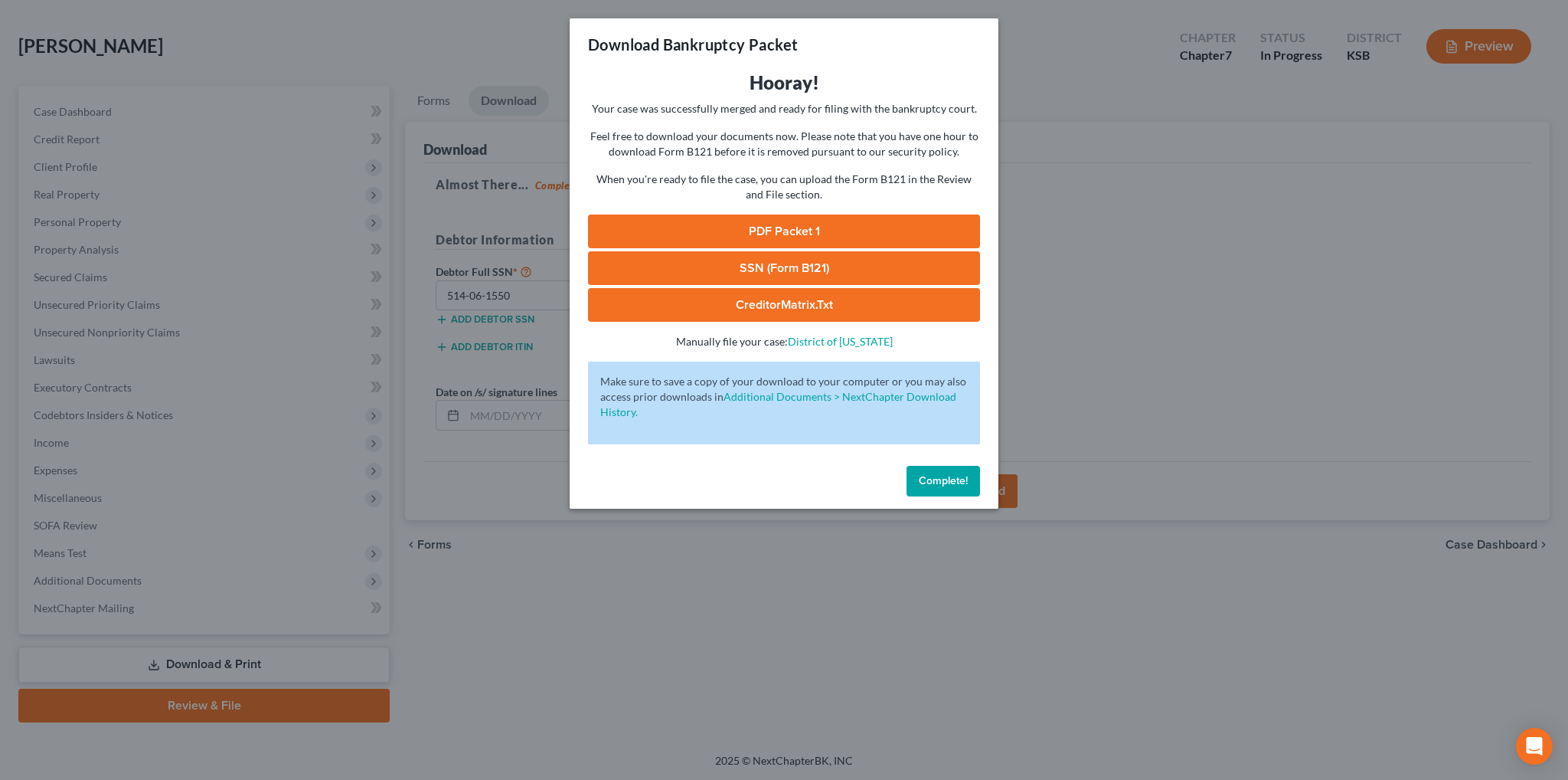
click at [753, 229] on link "PDF Packet 1" at bounding box center [784, 231] width 392 height 33
click at [964, 484] on span "Complete!" at bounding box center [943, 481] width 49 height 13
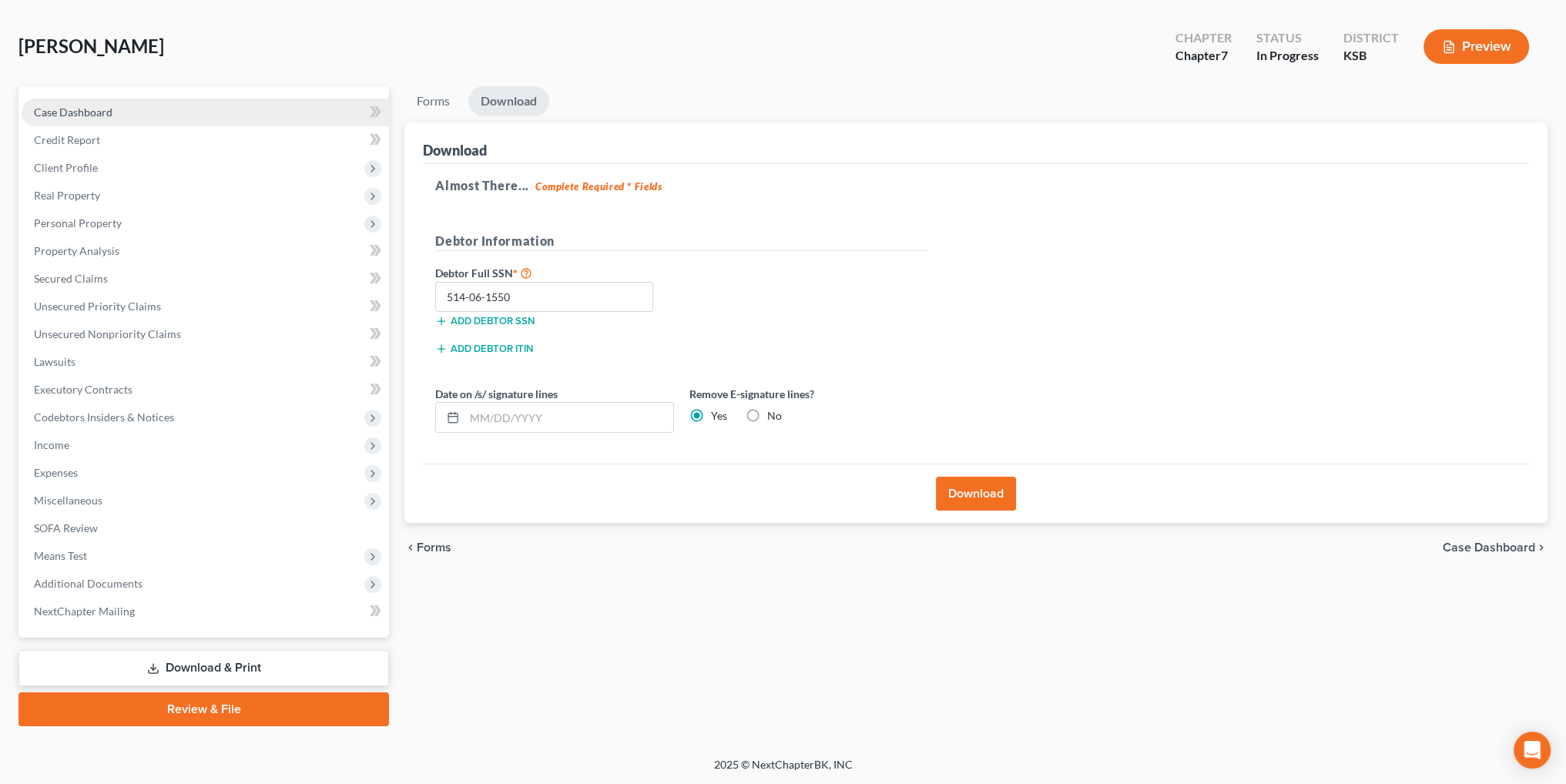
click at [84, 109] on span "Case Dashboard" at bounding box center [72, 111] width 79 height 13
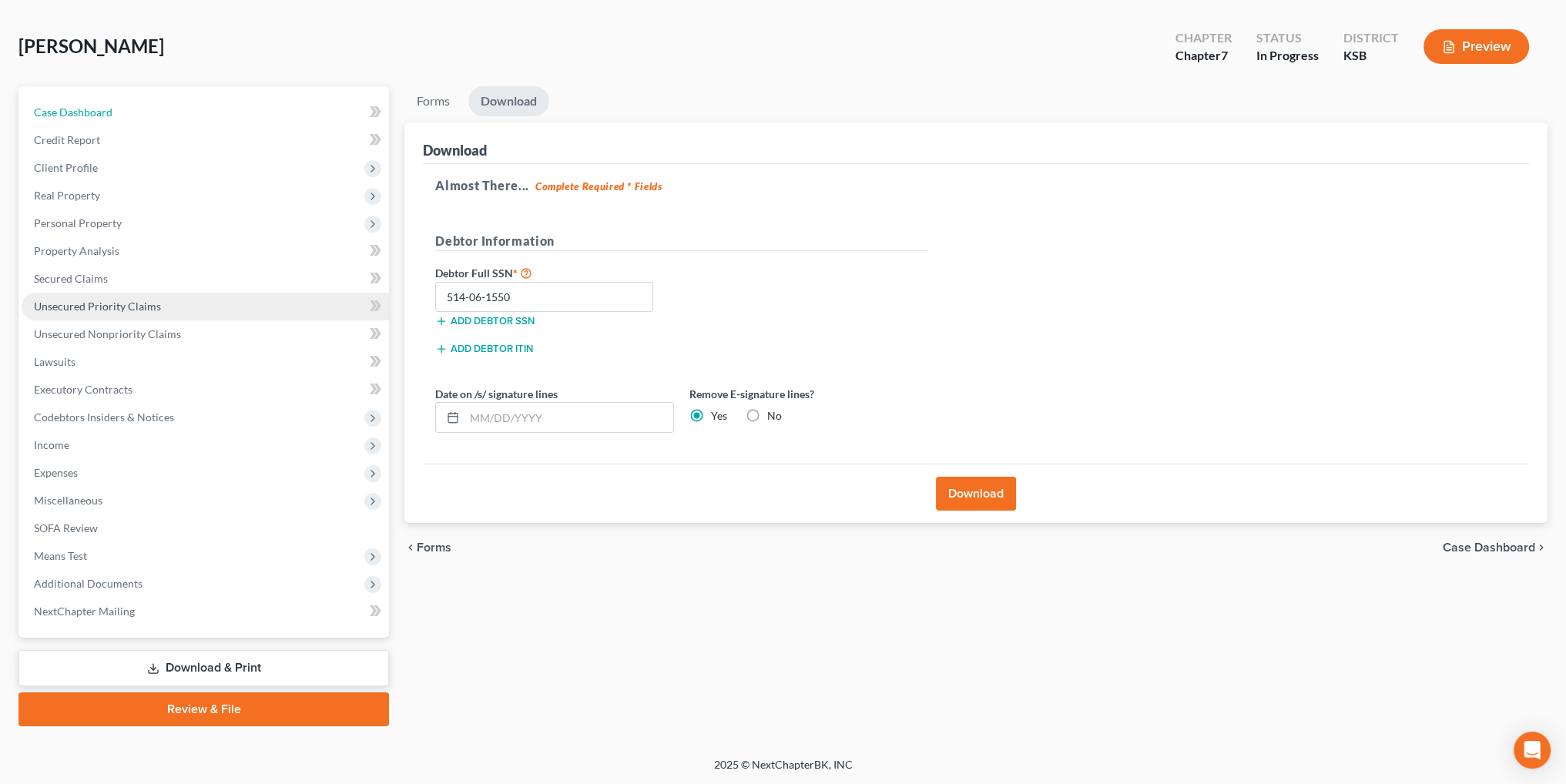
select select "4"
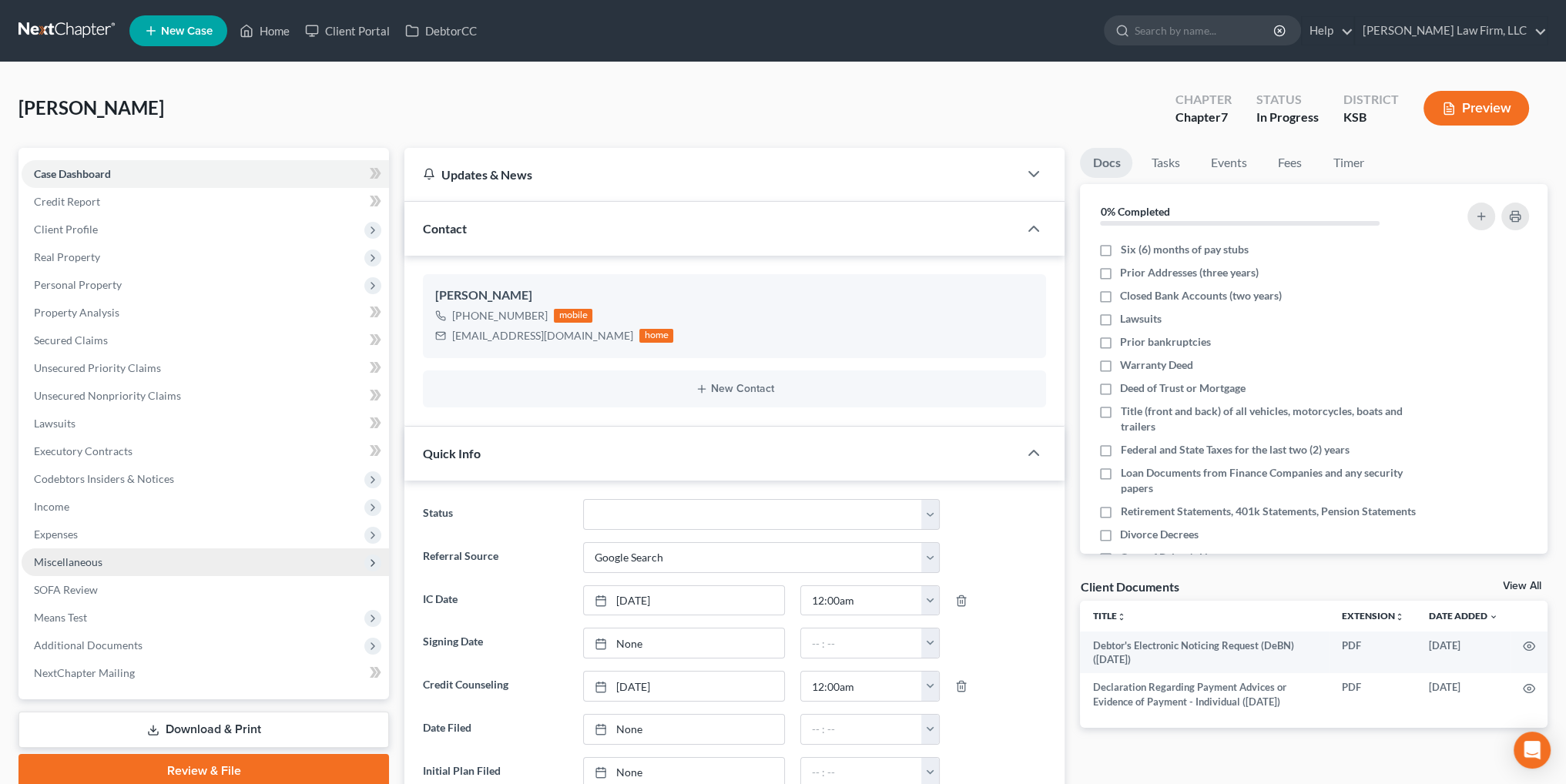
click at [59, 561] on span "Miscellaneous" at bounding box center [67, 561] width 68 height 13
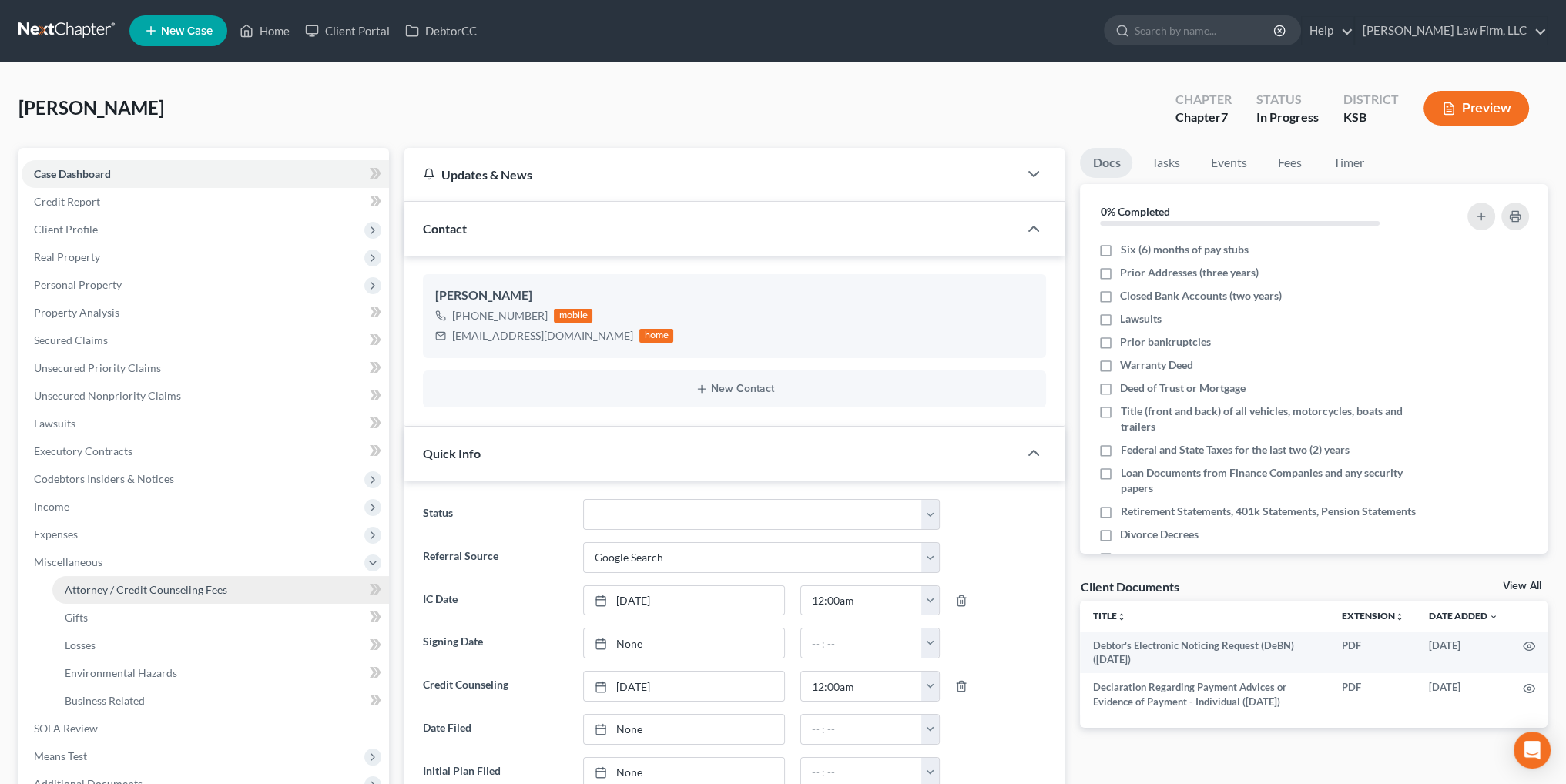
click at [116, 590] on span "Attorney / Credit Counseling Fees" at bounding box center [146, 589] width 162 height 13
select select "1"
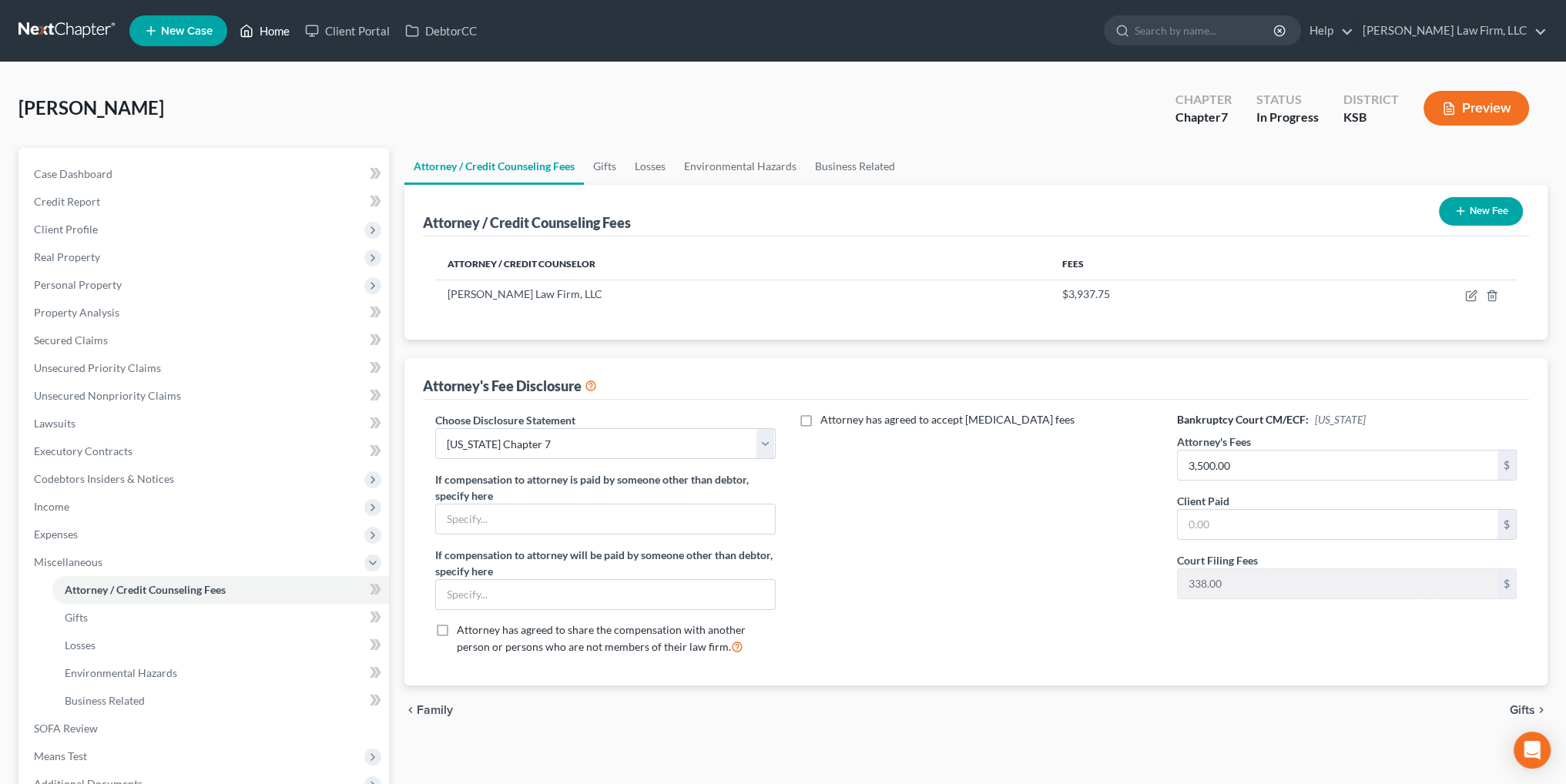
click at [271, 29] on link "Home" at bounding box center [265, 31] width 66 height 28
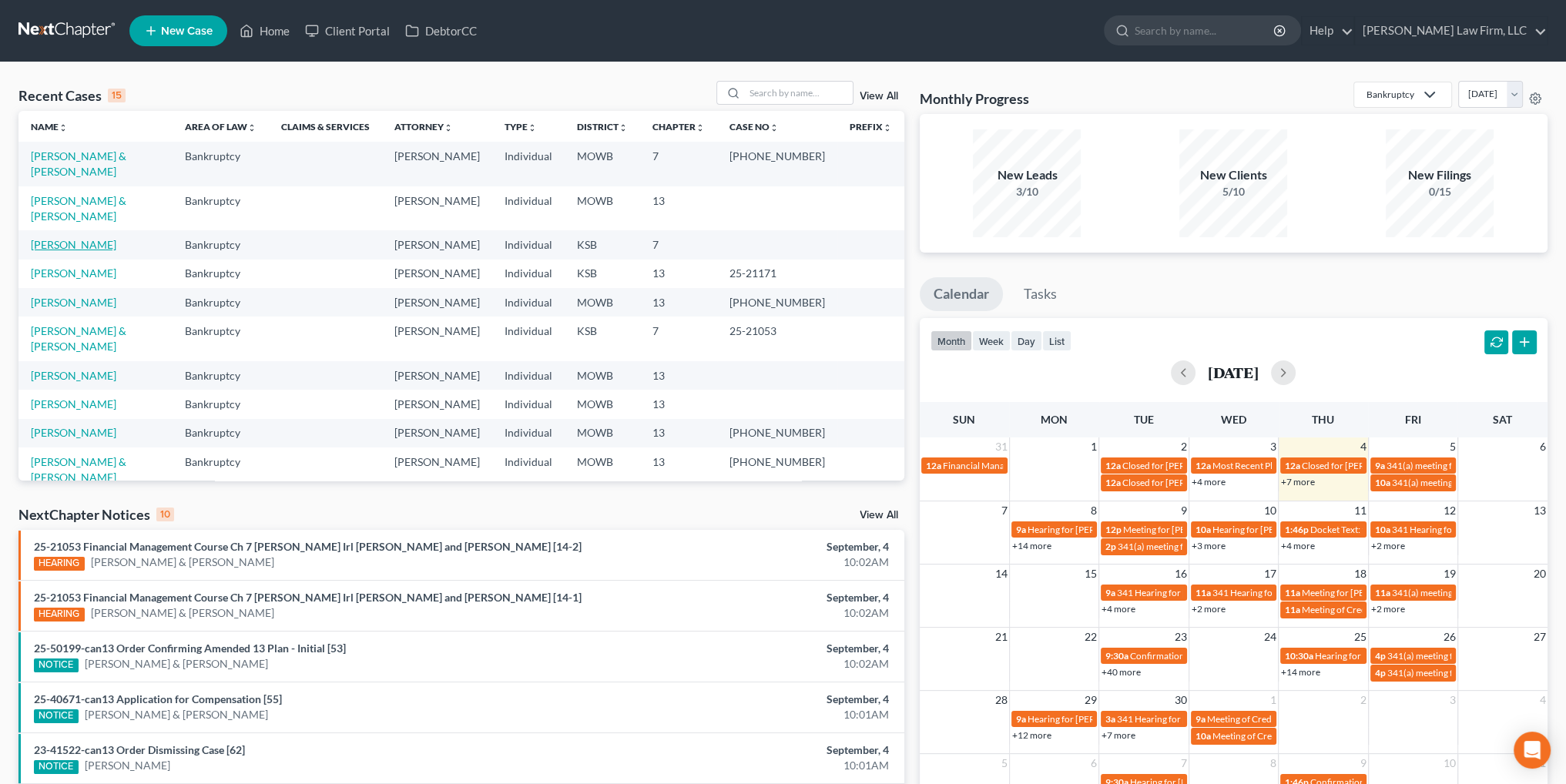
click at [66, 238] on link "[PERSON_NAME]" at bounding box center [73, 244] width 85 height 13
select select "4"
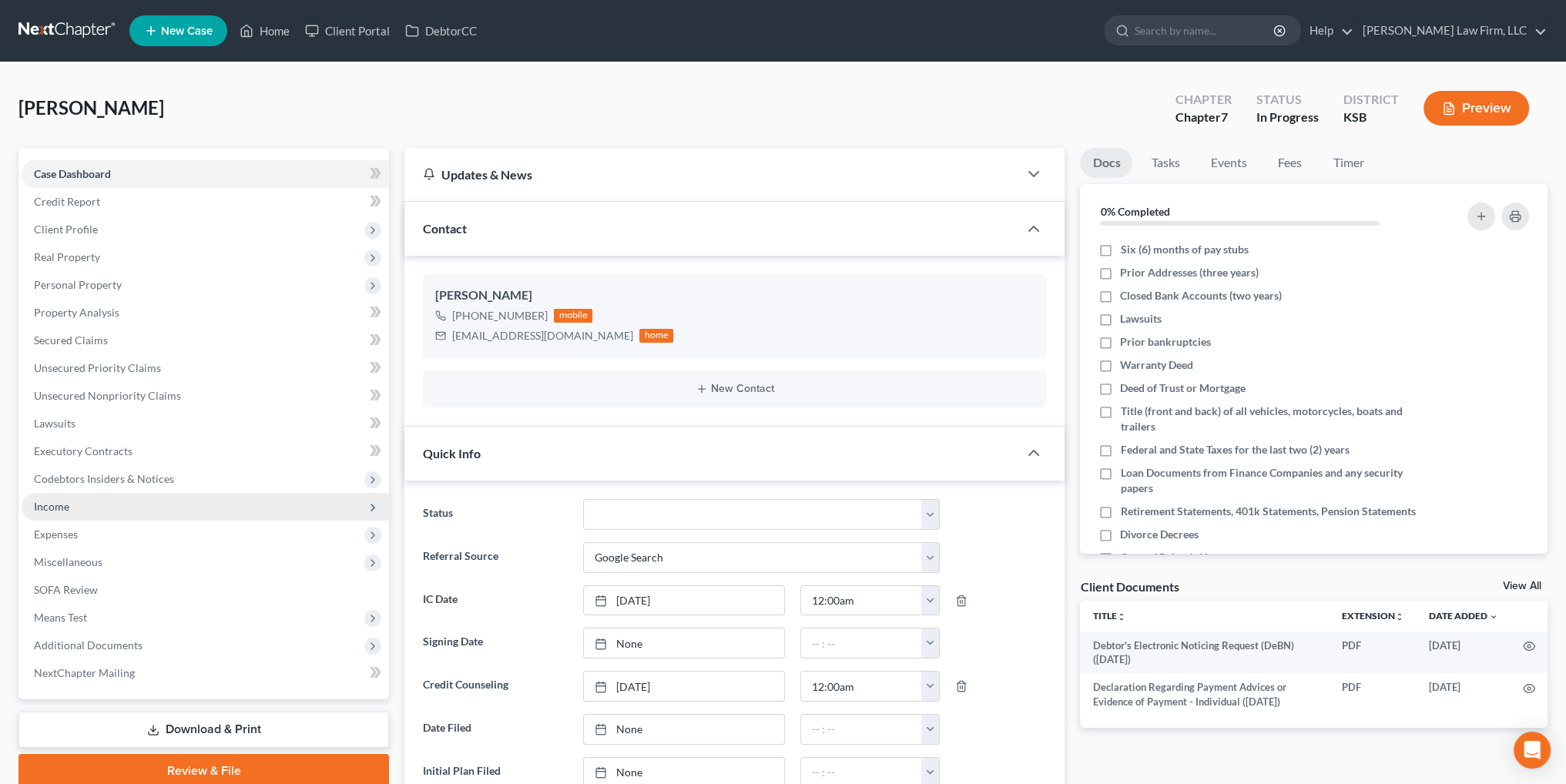
click at [50, 506] on span "Income" at bounding box center [51, 505] width 35 height 13
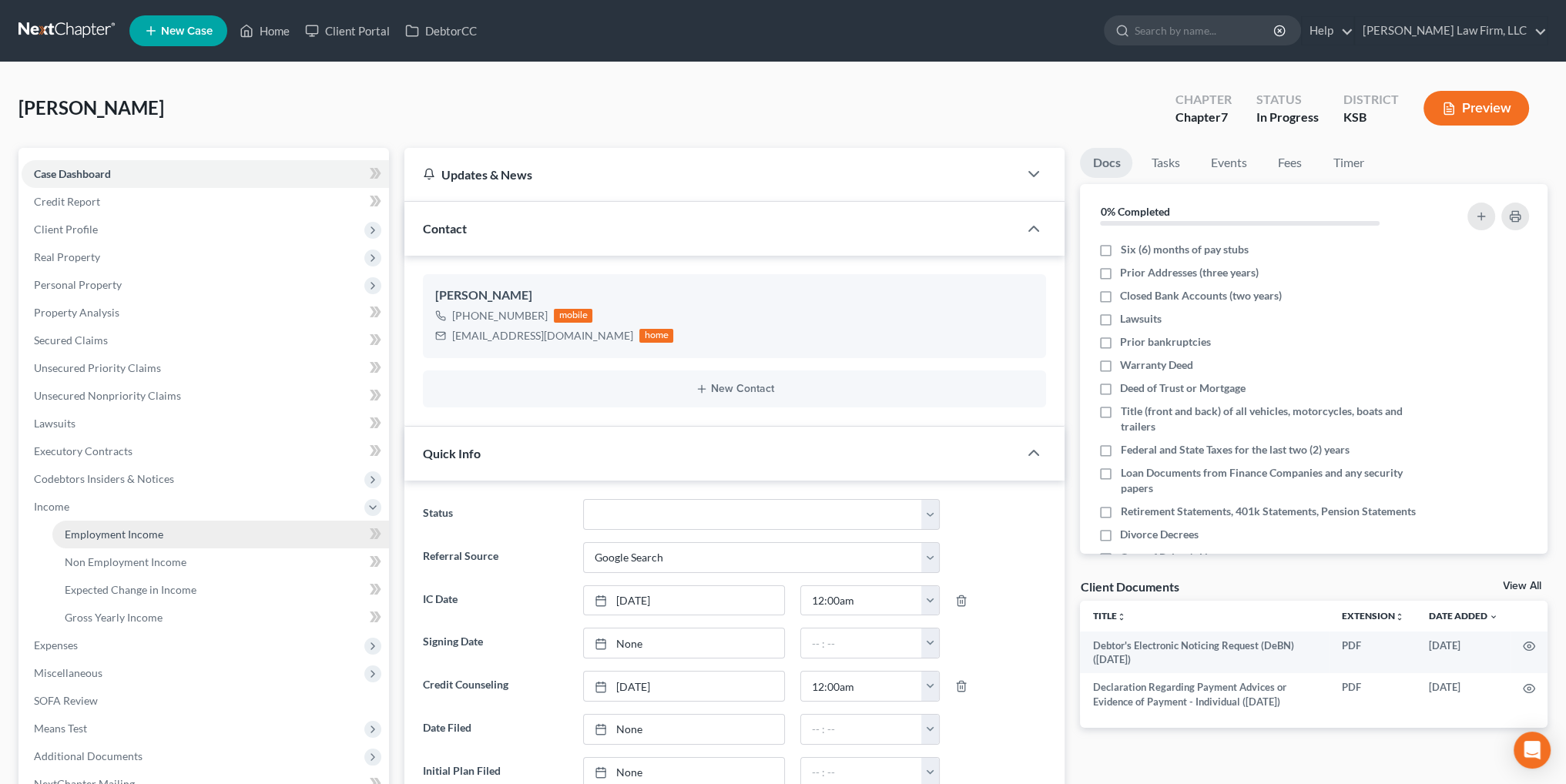
click at [104, 536] on span "Employment Income" at bounding box center [114, 534] width 98 height 13
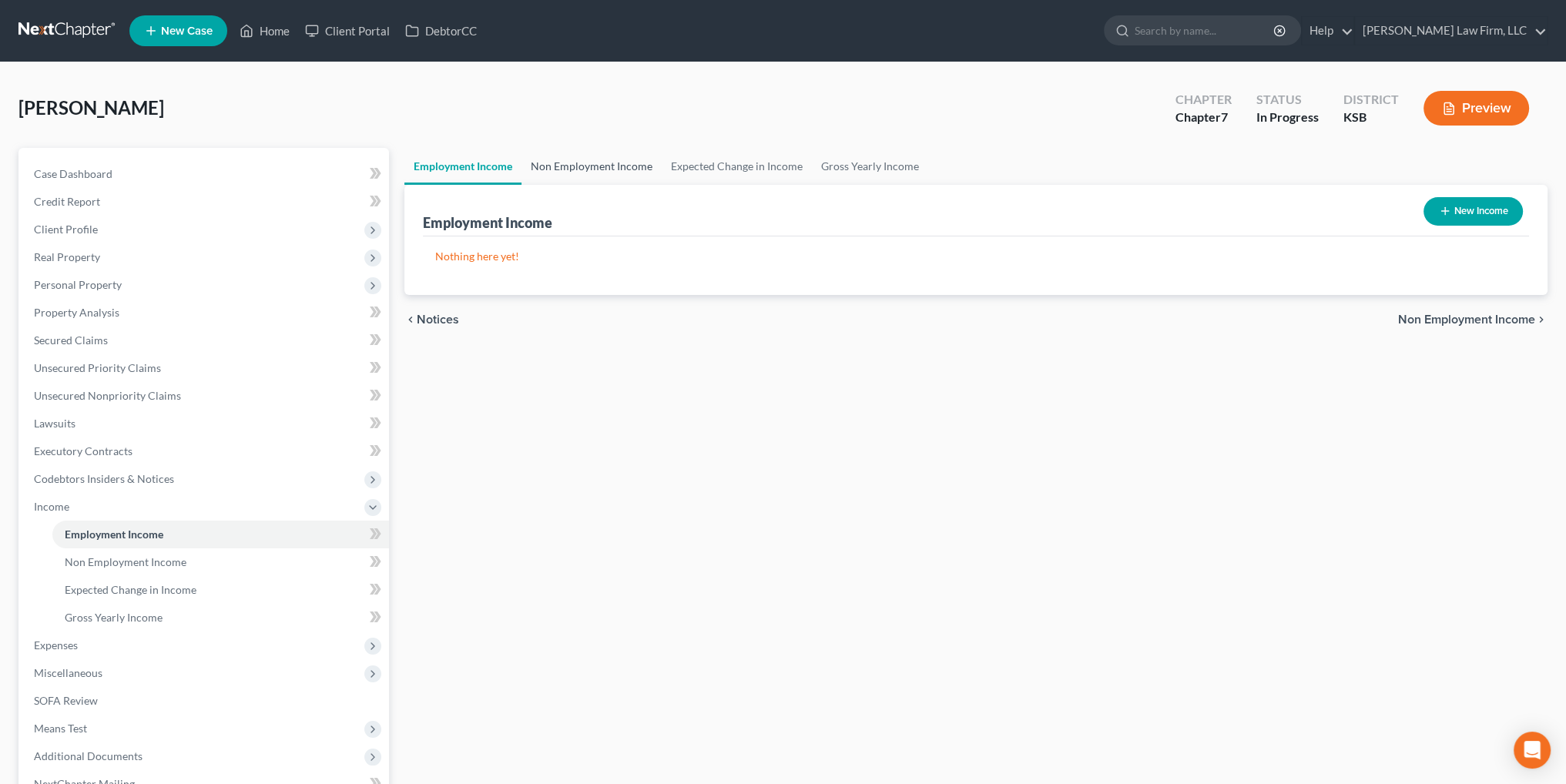
click at [590, 161] on link "Non Employment Income" at bounding box center [591, 166] width 140 height 37
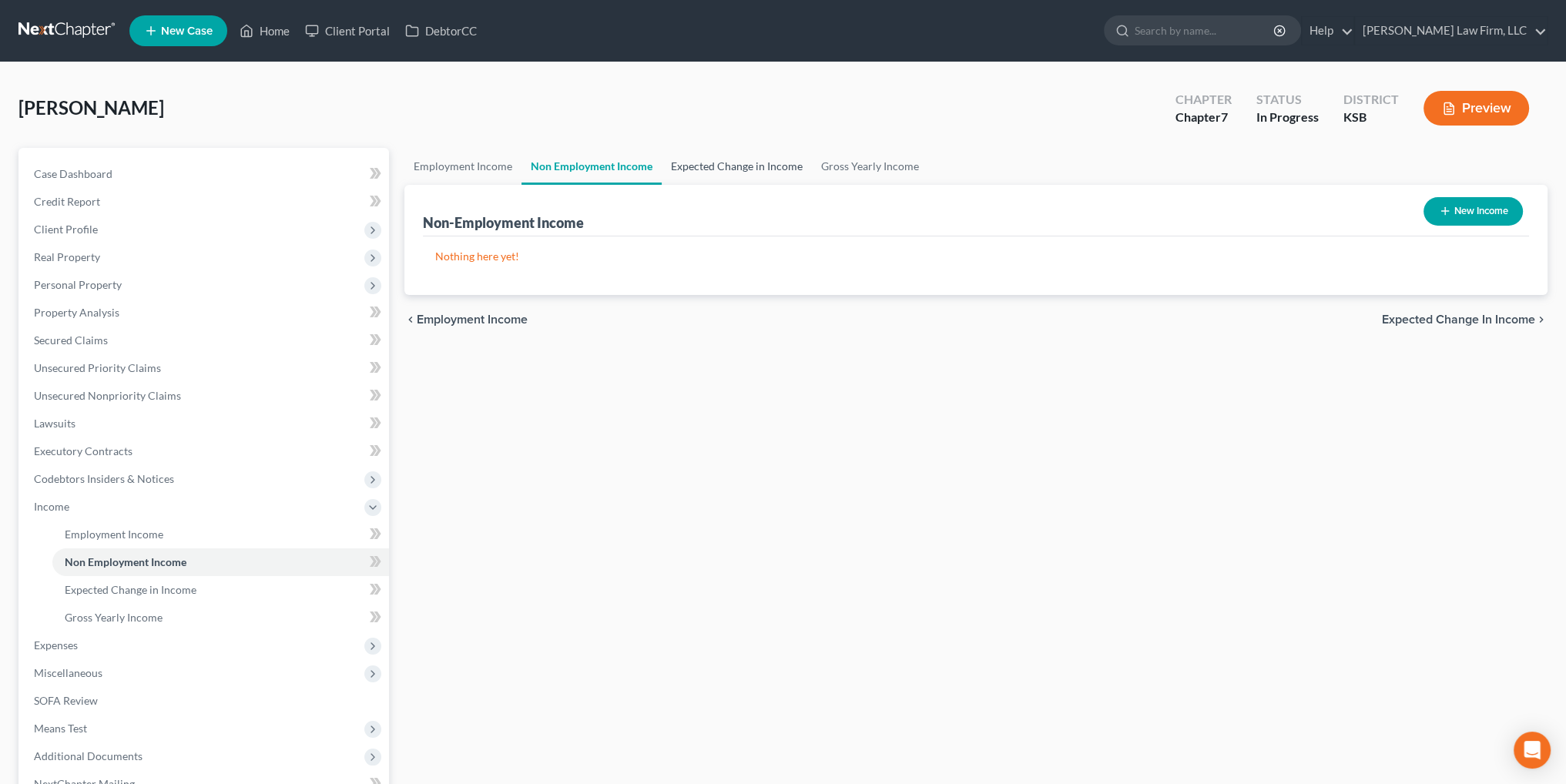
click at [750, 164] on link "Expected Change in Income" at bounding box center [737, 166] width 150 height 37
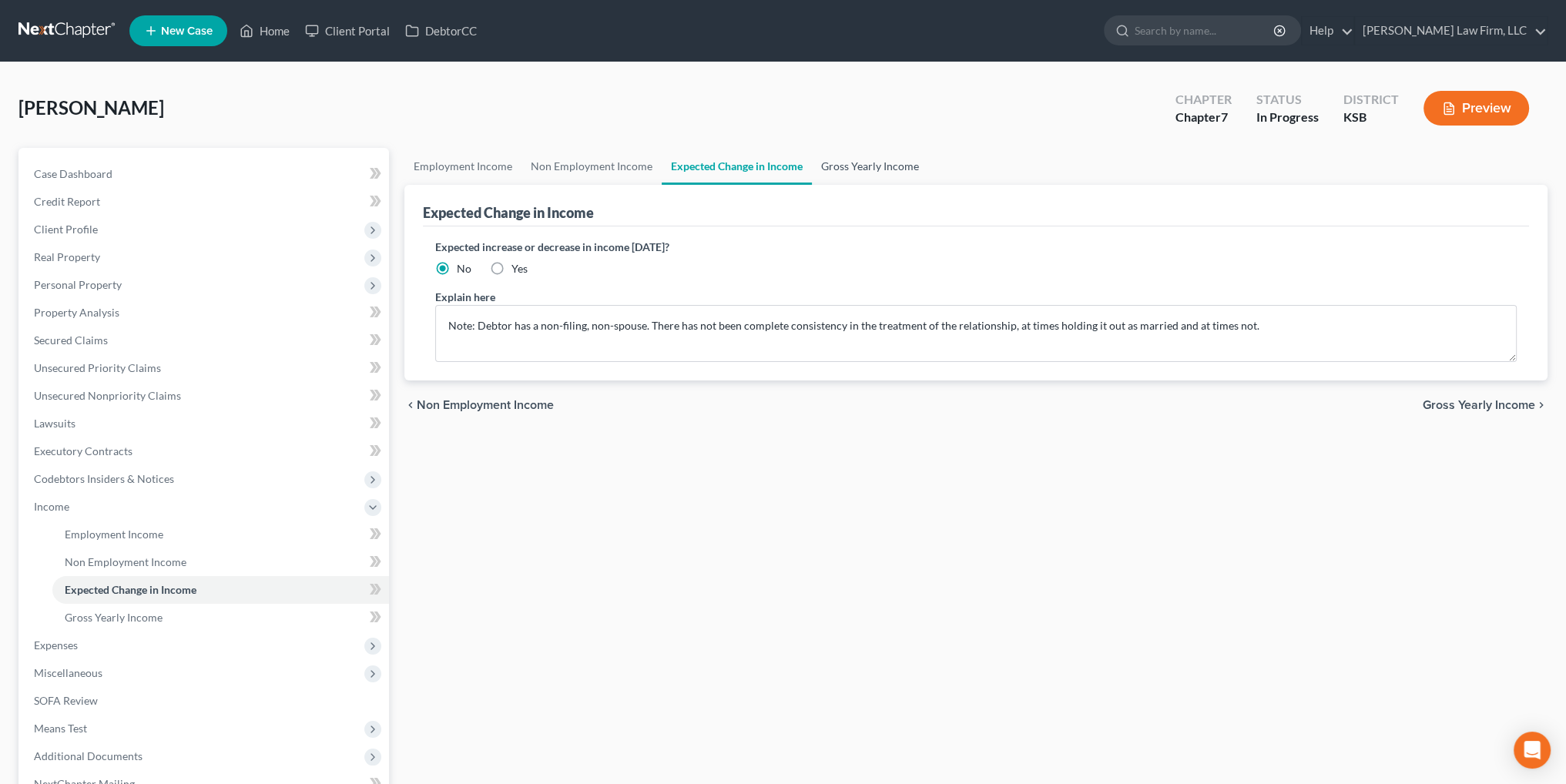
click at [872, 163] on link "Gross Yearly Income" at bounding box center [870, 166] width 116 height 37
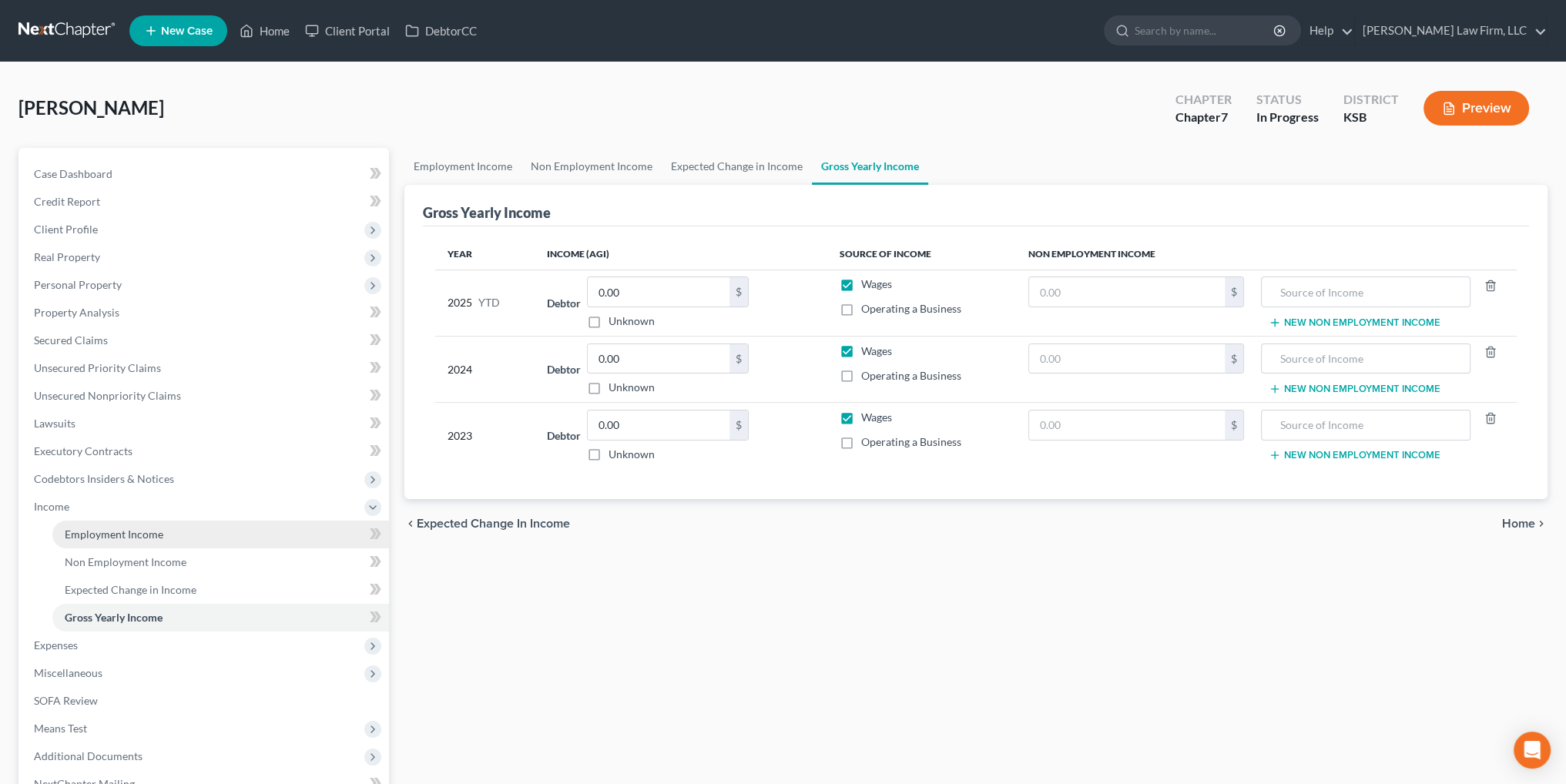
click at [114, 535] on span "Employment Income" at bounding box center [114, 534] width 98 height 13
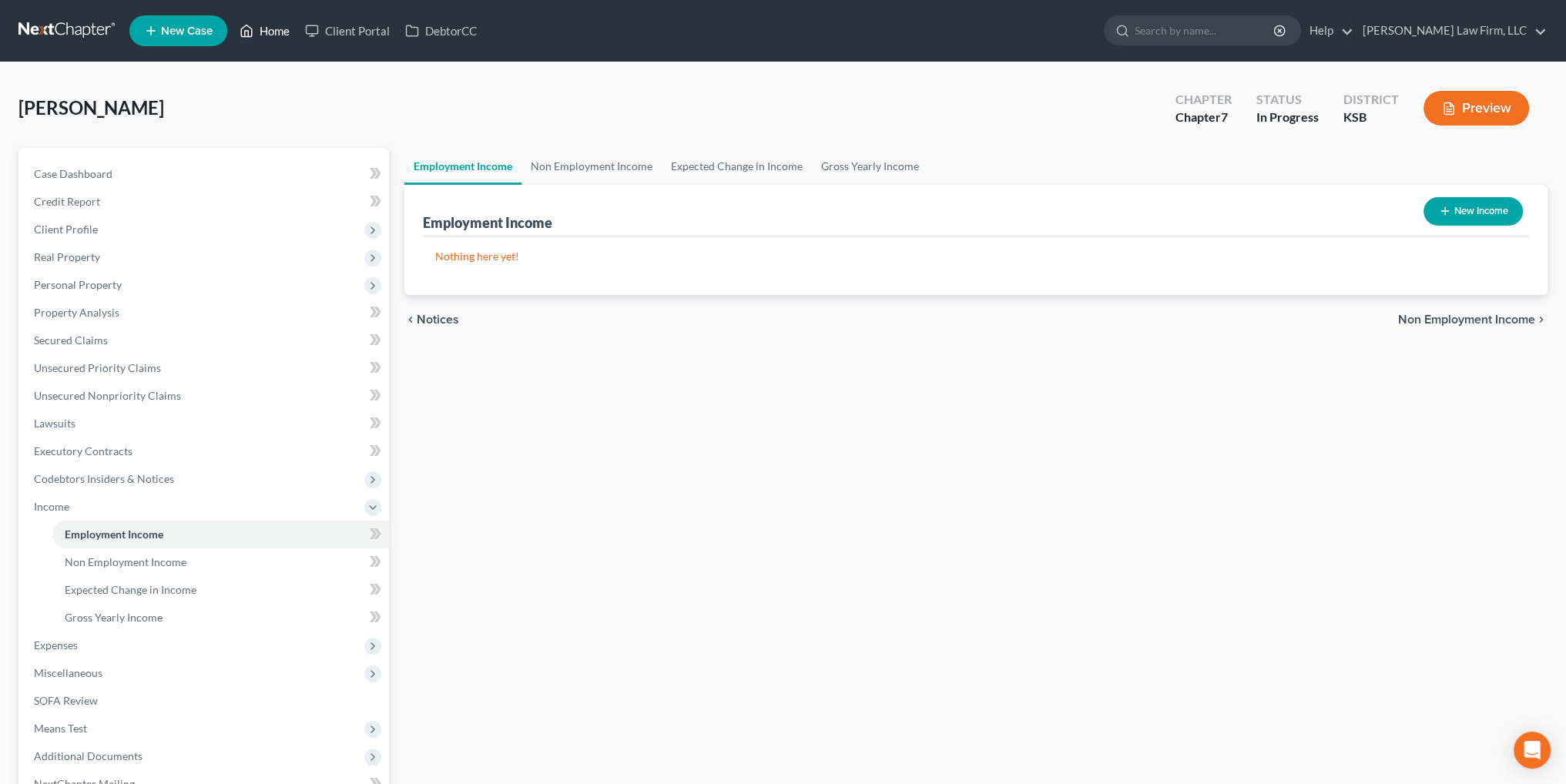
click at [279, 28] on link "Home" at bounding box center [265, 31] width 66 height 28
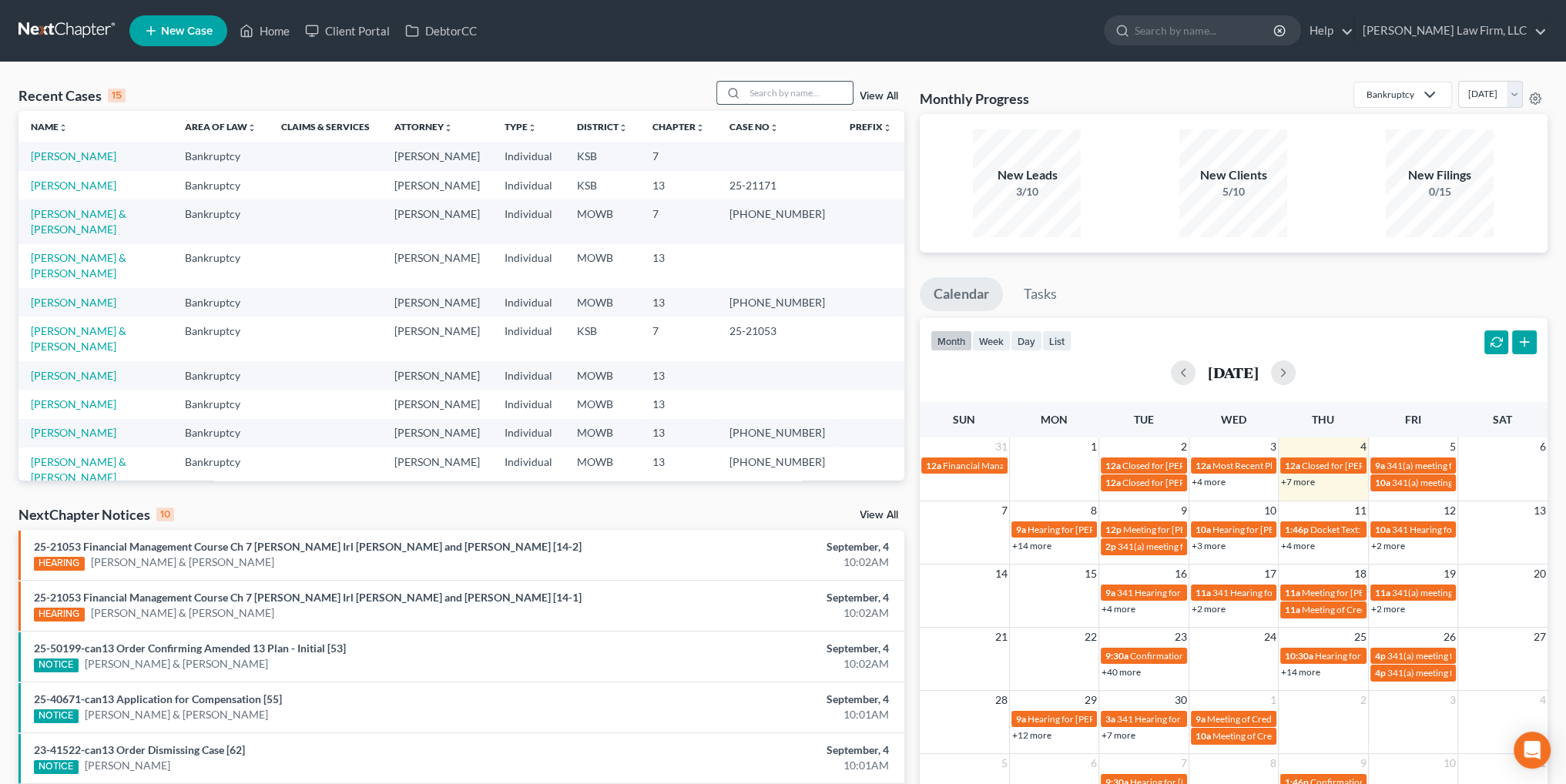
click at [784, 97] on input "search" at bounding box center [798, 93] width 108 height 22
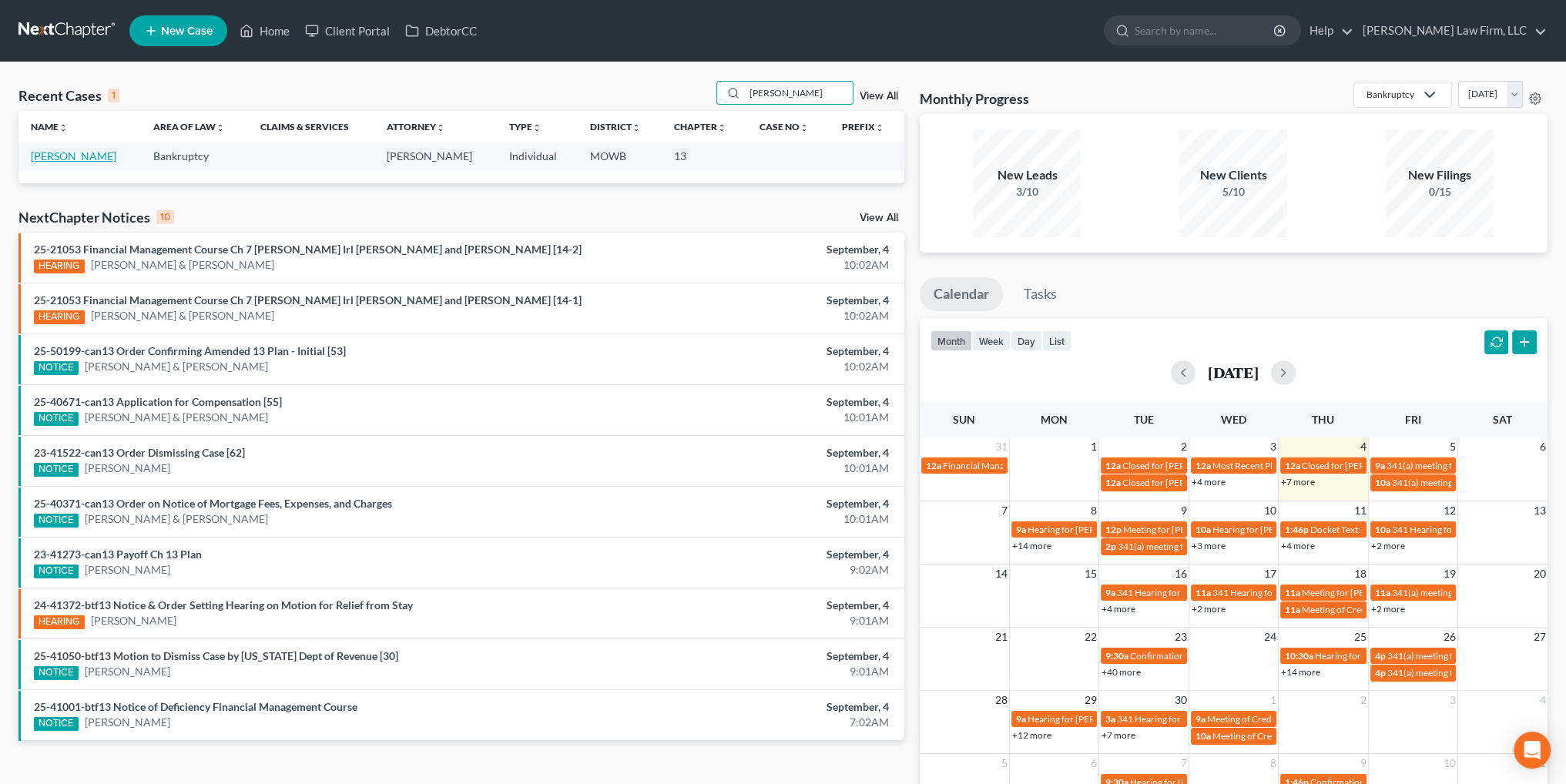
type input "collins"
click at [66, 155] on link "[PERSON_NAME]" at bounding box center [73, 155] width 85 height 13
select select "4"
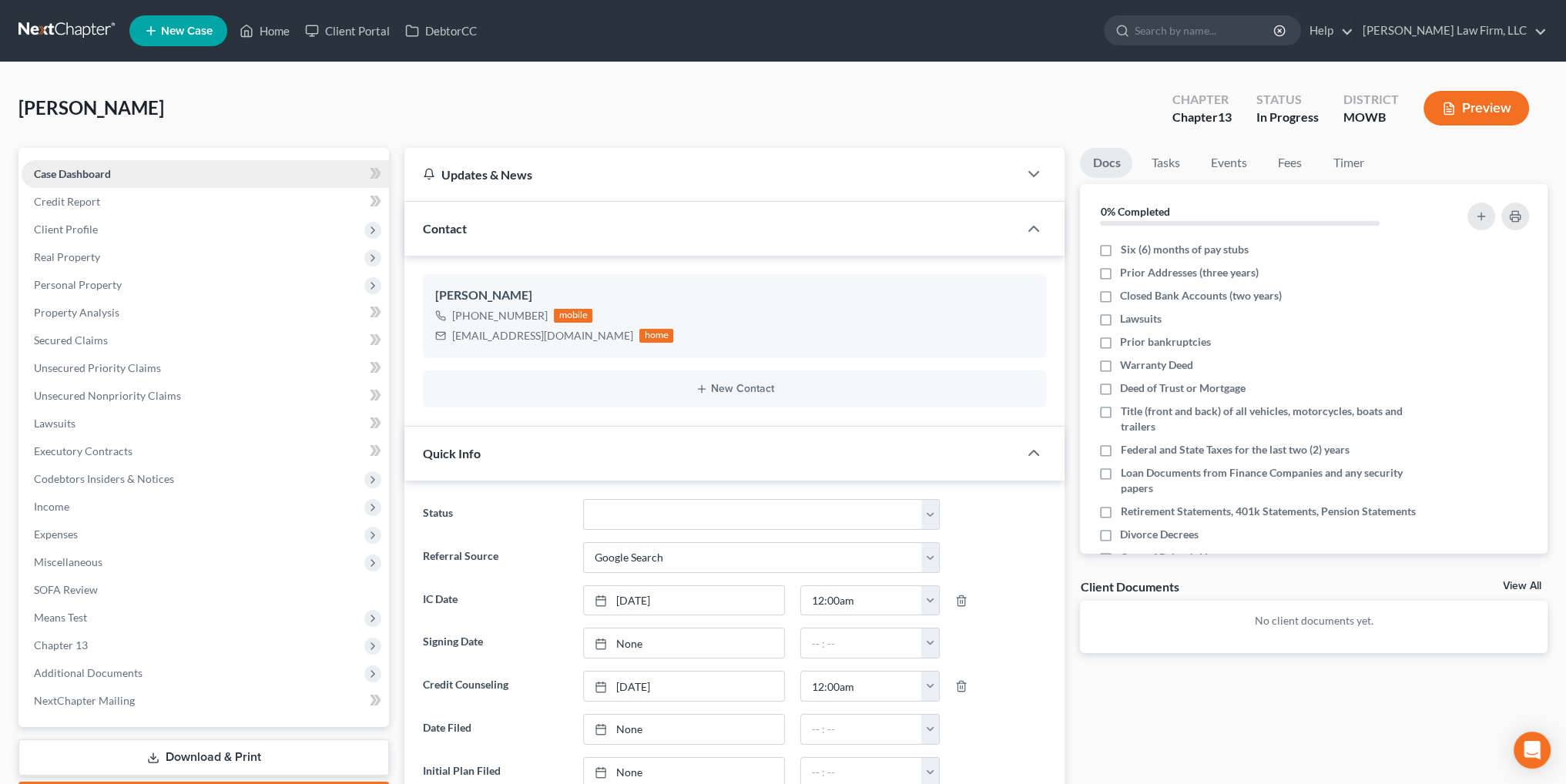
scroll to position [178, 0]
click at [71, 666] on span "Additional Documents" at bounding box center [88, 672] width 109 height 13
click at [129, 729] on span "Client Document Storage" at bounding box center [125, 728] width 121 height 13
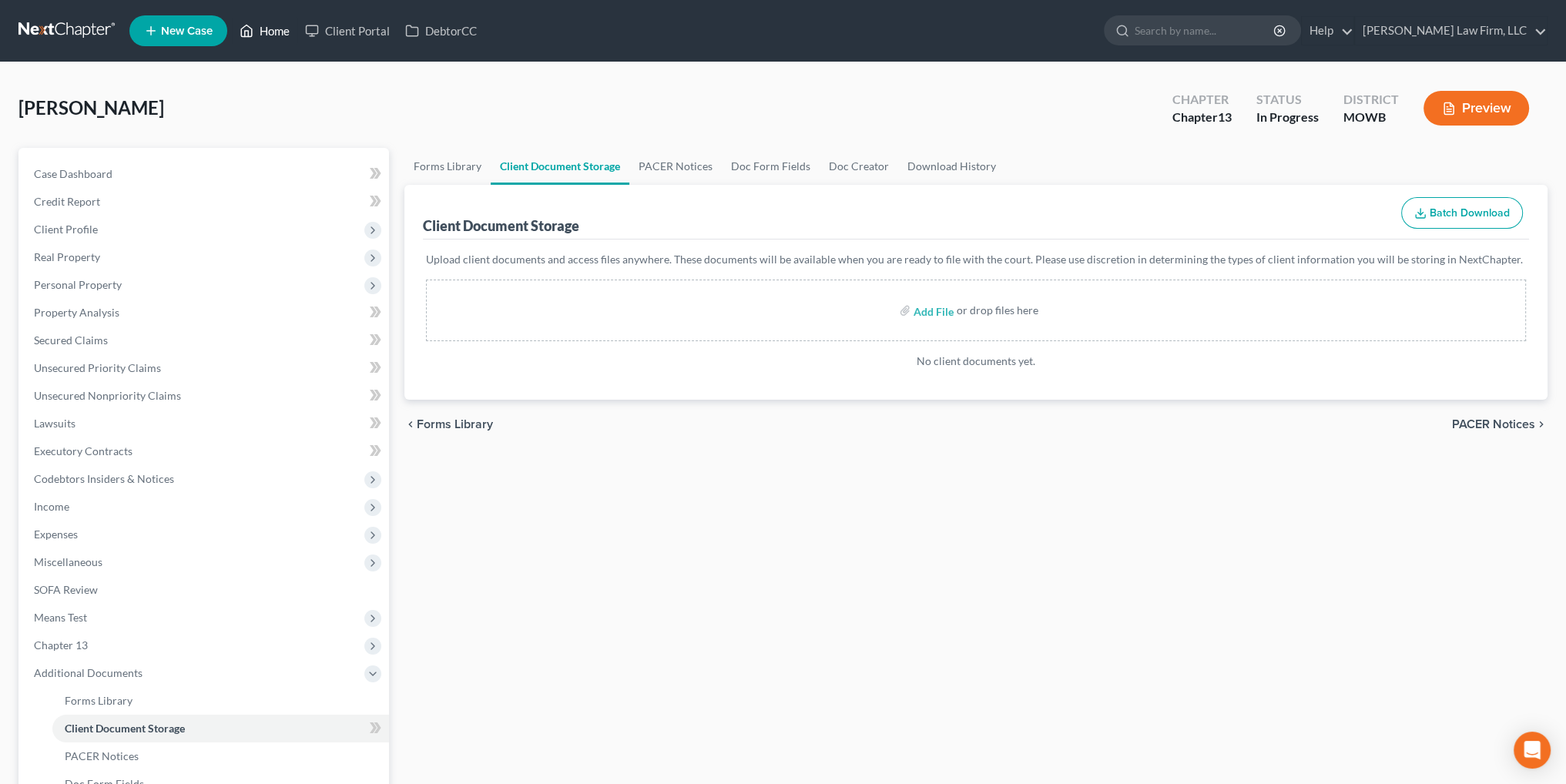
click at [285, 28] on link "Home" at bounding box center [265, 31] width 66 height 28
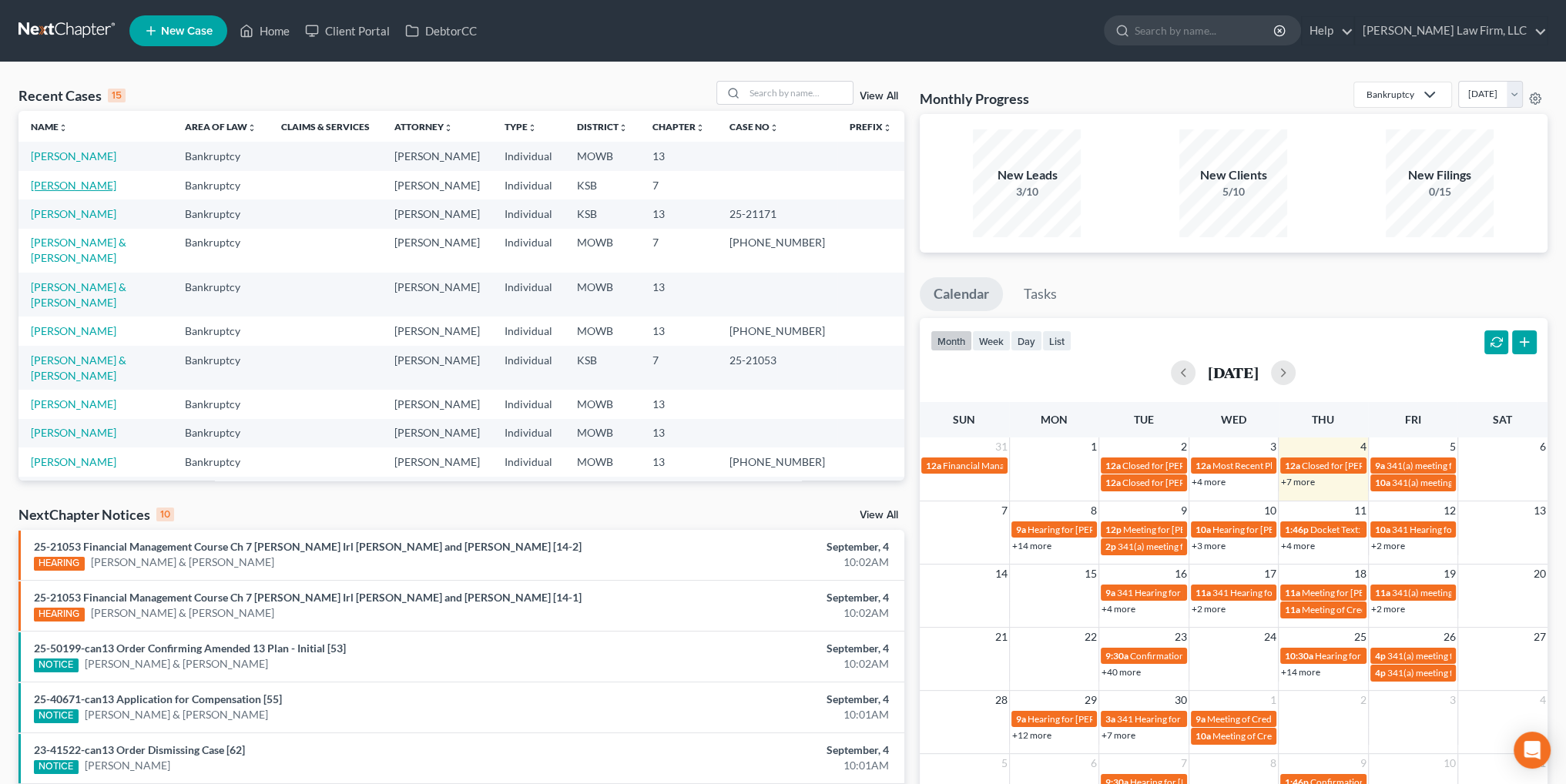
click at [80, 184] on link "[PERSON_NAME]" at bounding box center [73, 185] width 85 height 13
select select "4"
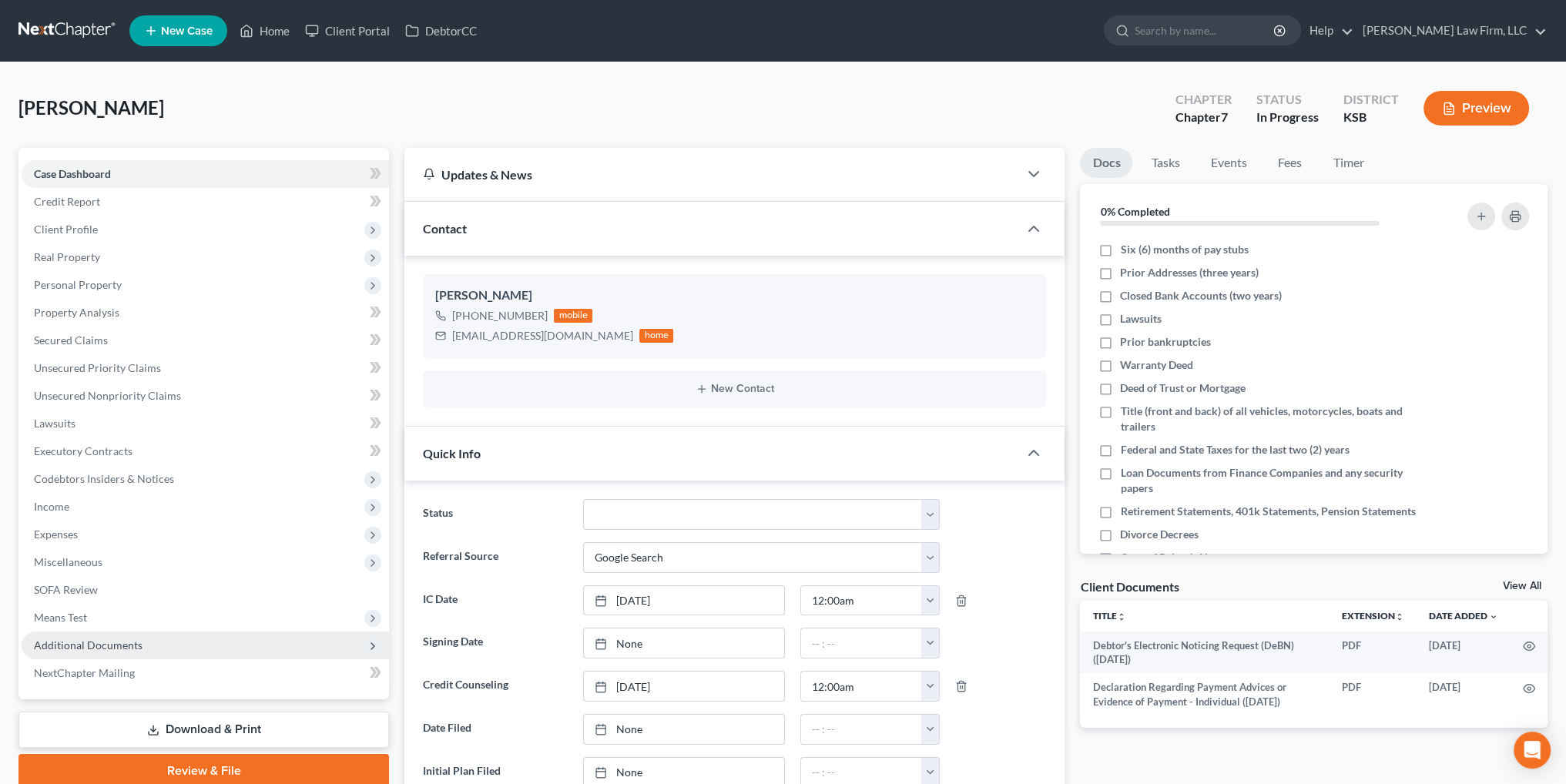
click at [80, 643] on span "Additional Documents" at bounding box center [88, 644] width 109 height 13
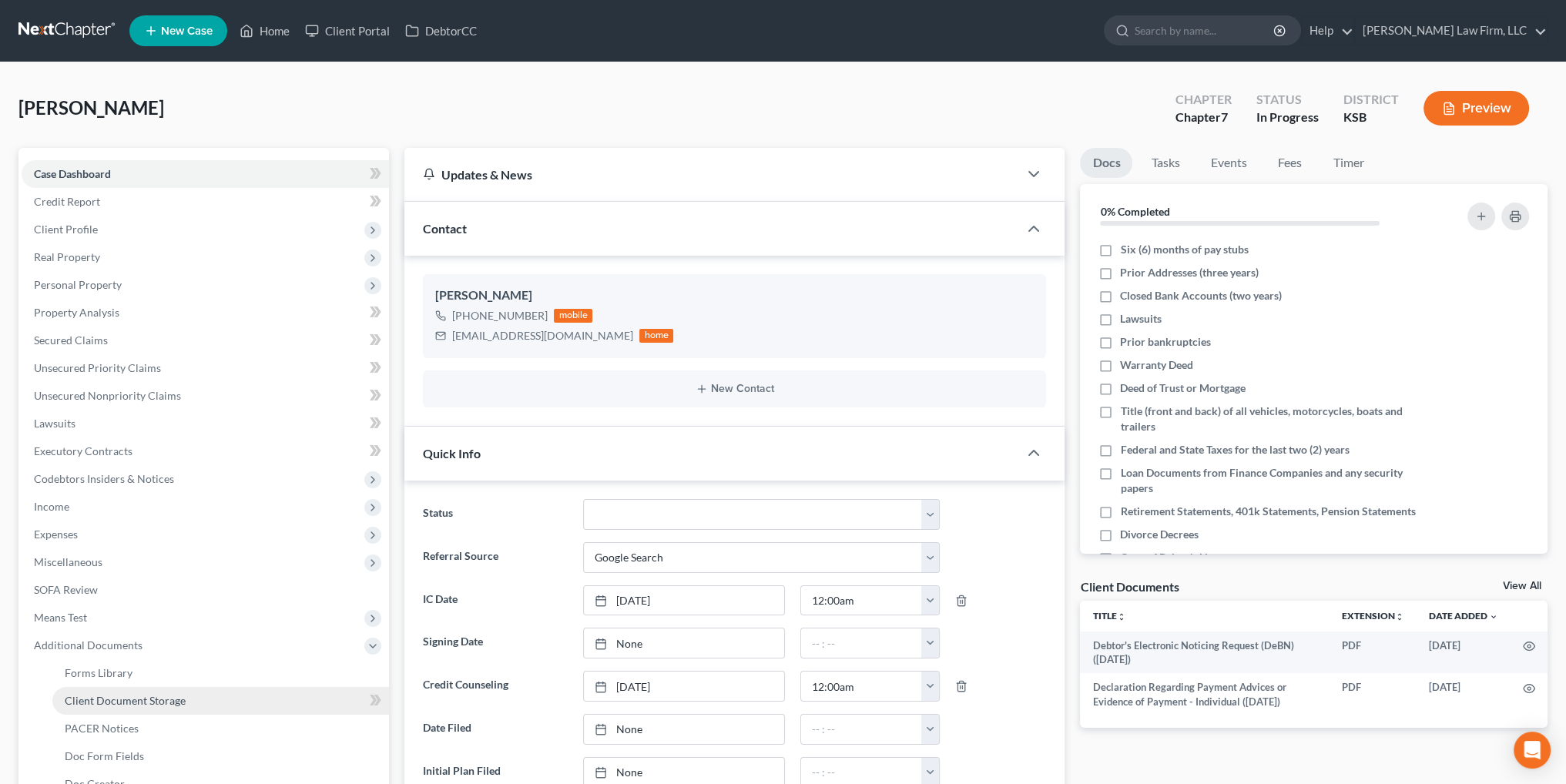
click at [126, 704] on span "Client Document Storage" at bounding box center [125, 699] width 121 height 13
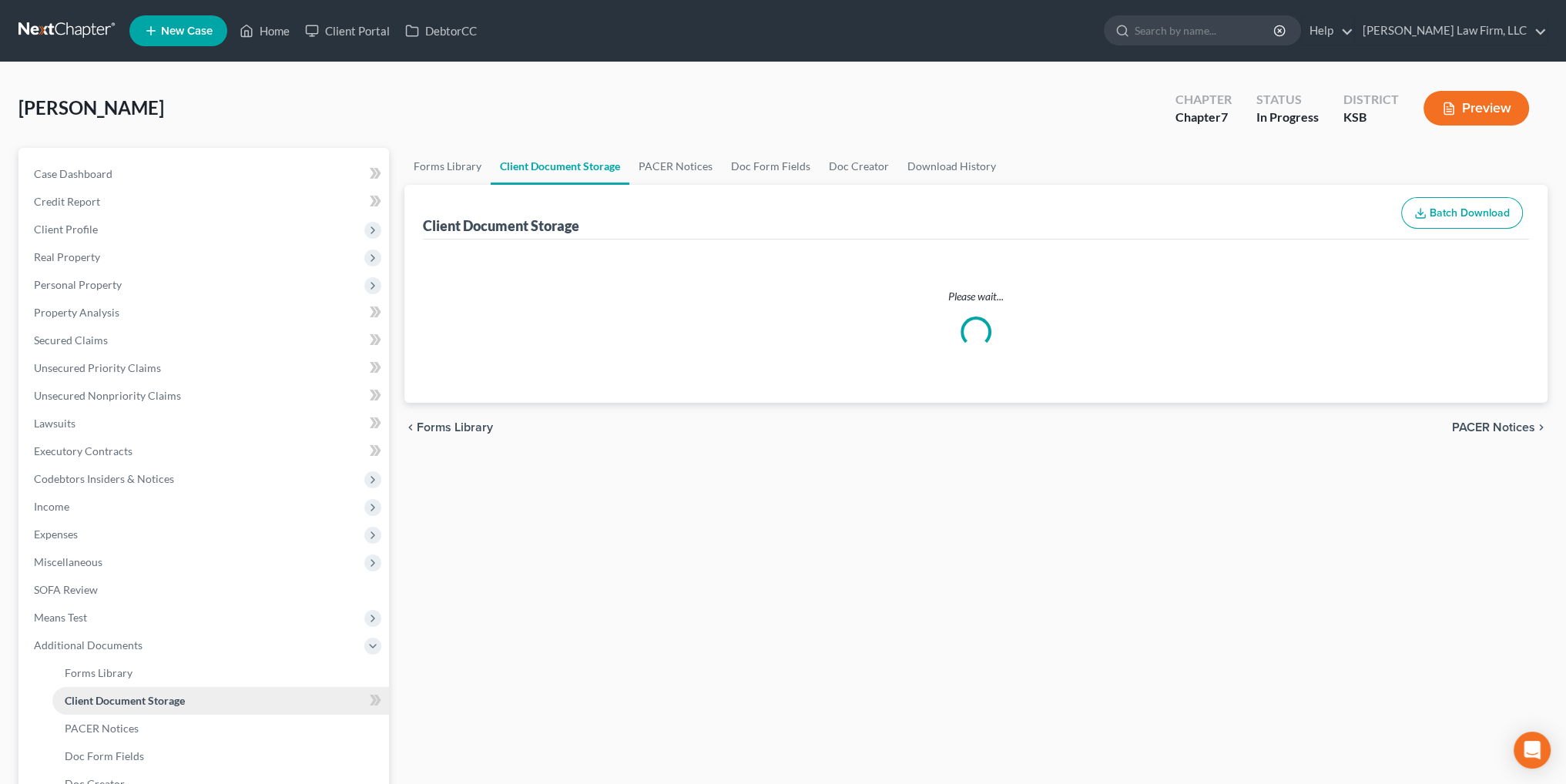
select select "4"
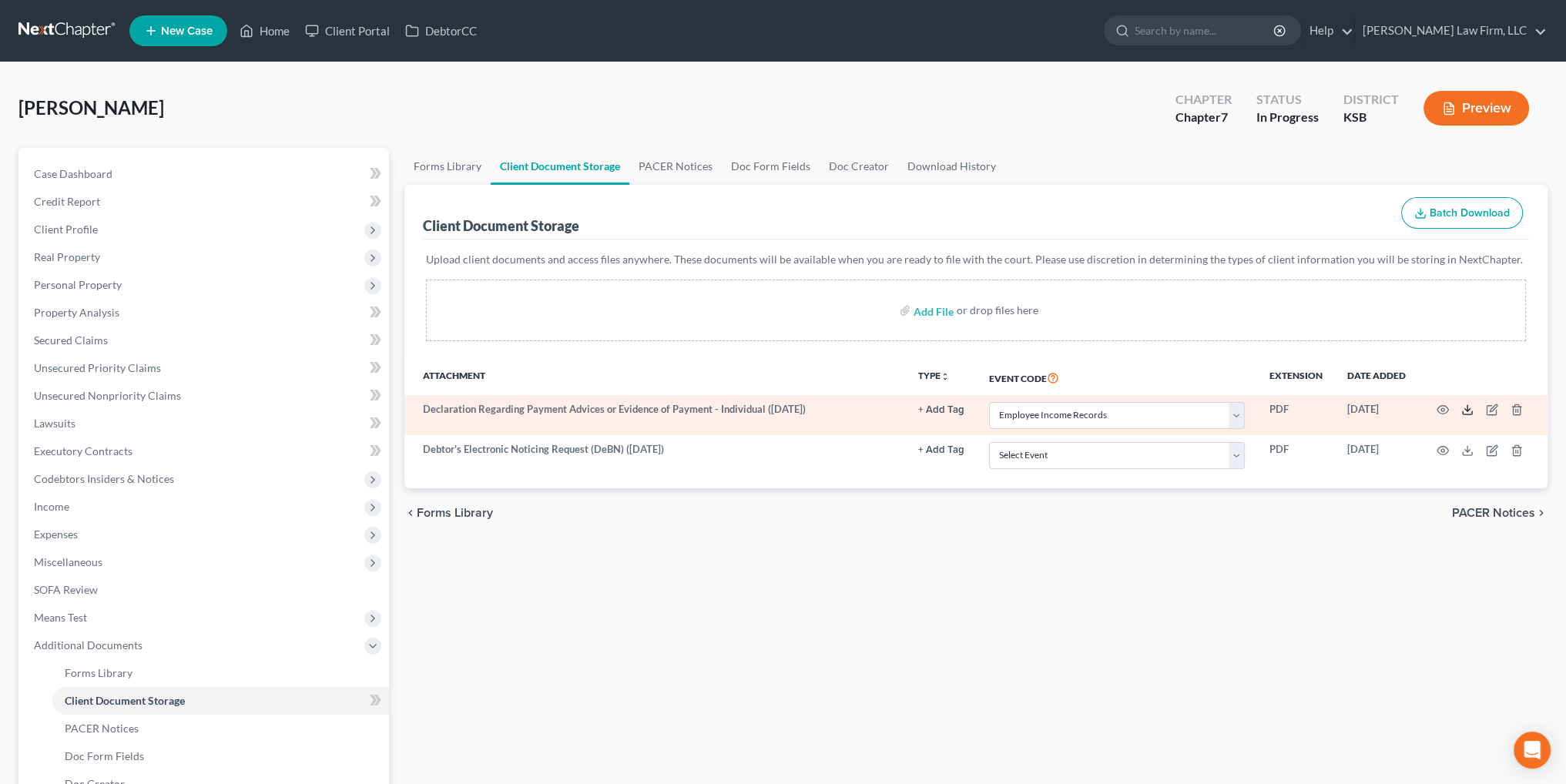
click at [1463, 411] on icon at bounding box center [1468, 410] width 12 height 12
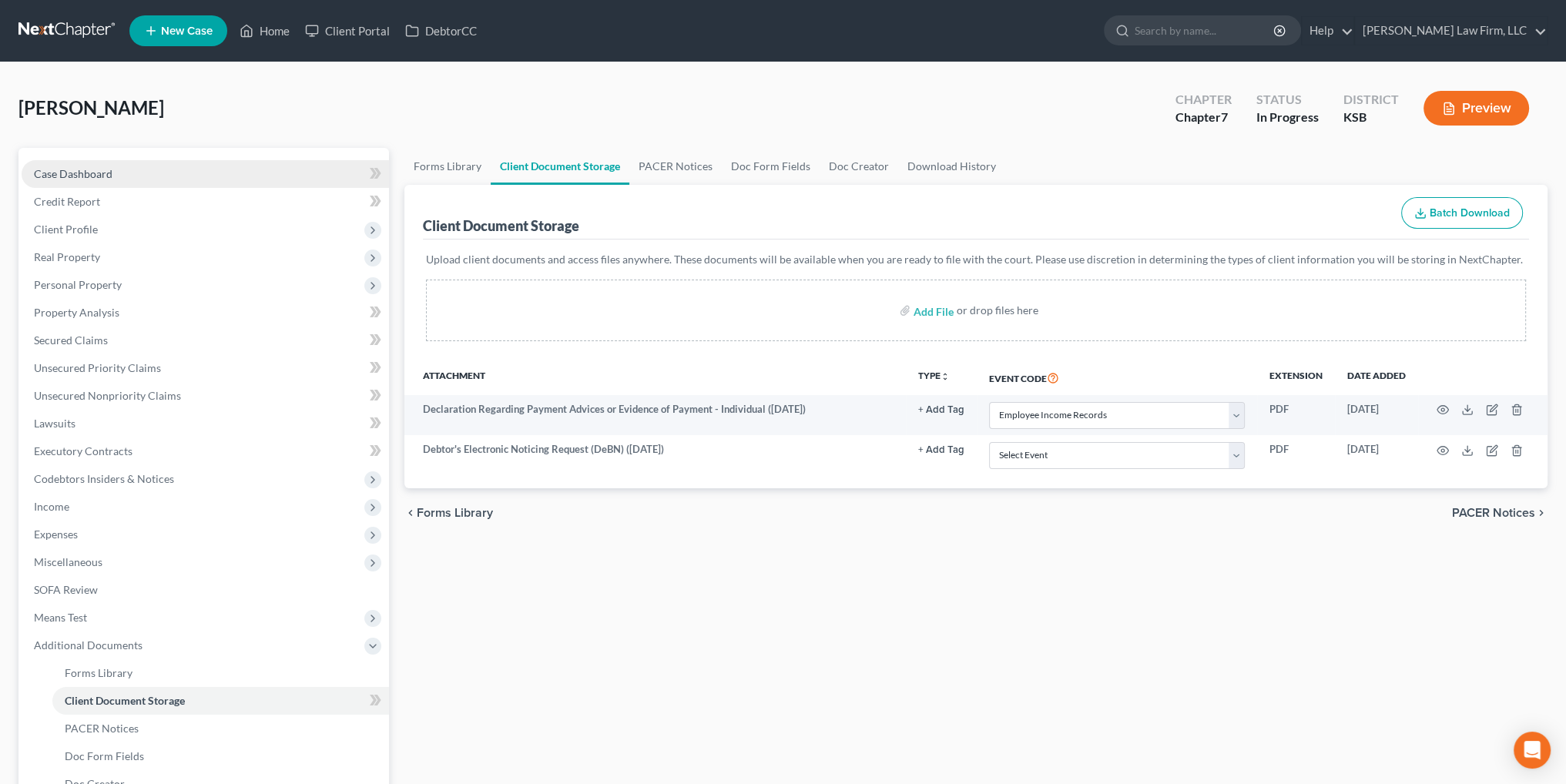
click at [43, 173] on span "Case Dashboard" at bounding box center [72, 173] width 79 height 13
select select "4"
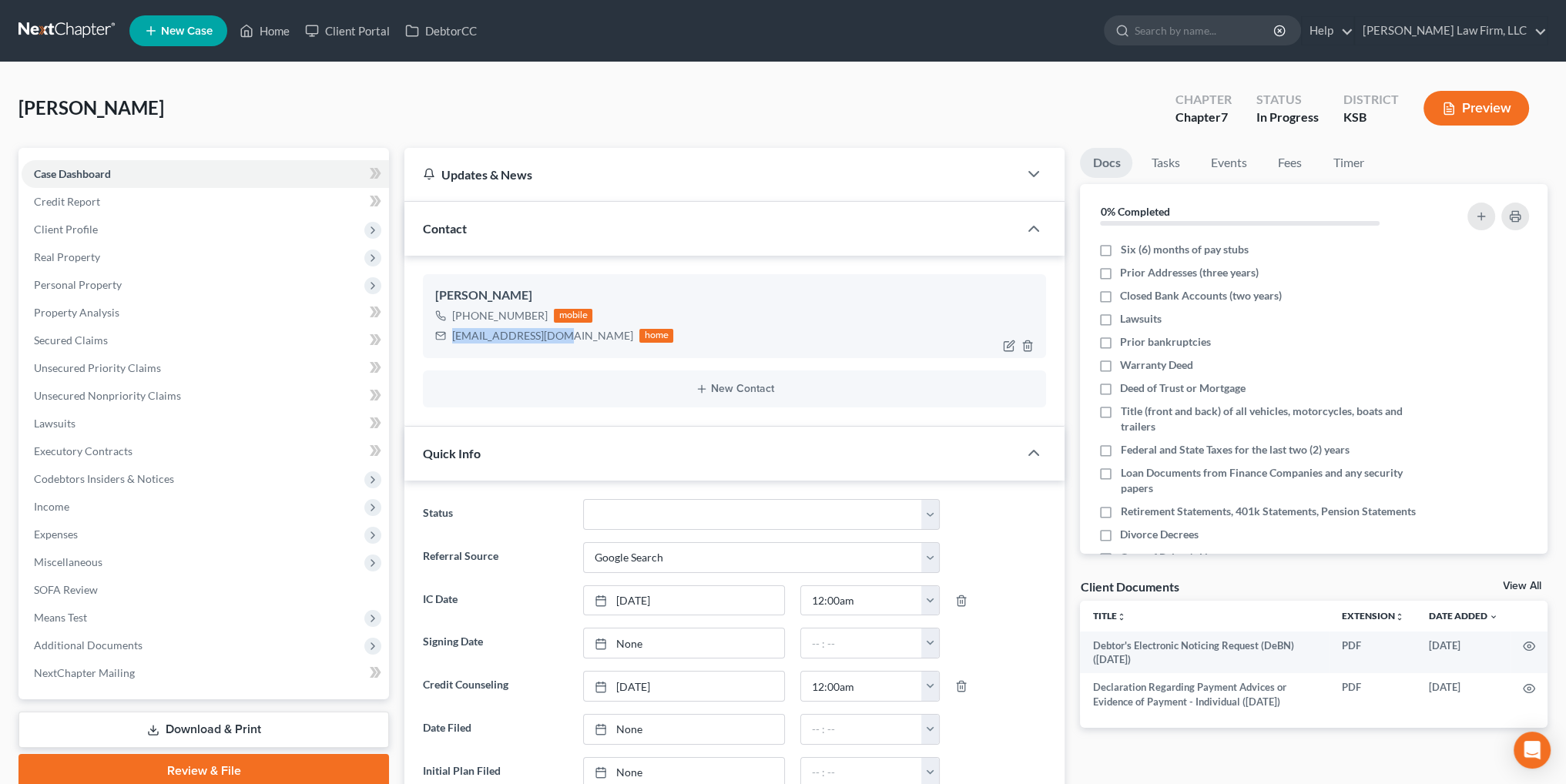
drag, startPoint x: 557, startPoint y: 336, endPoint x: 455, endPoint y: 347, distance: 102.6
click at [455, 347] on div "Paige Williams +1 (913) 999-8031 mobile pchrisw92@gmail.com home" at bounding box center [734, 316] width 623 height 83
copy div "pchrisw92@gmail.com"
click at [263, 31] on link "Home" at bounding box center [265, 31] width 66 height 28
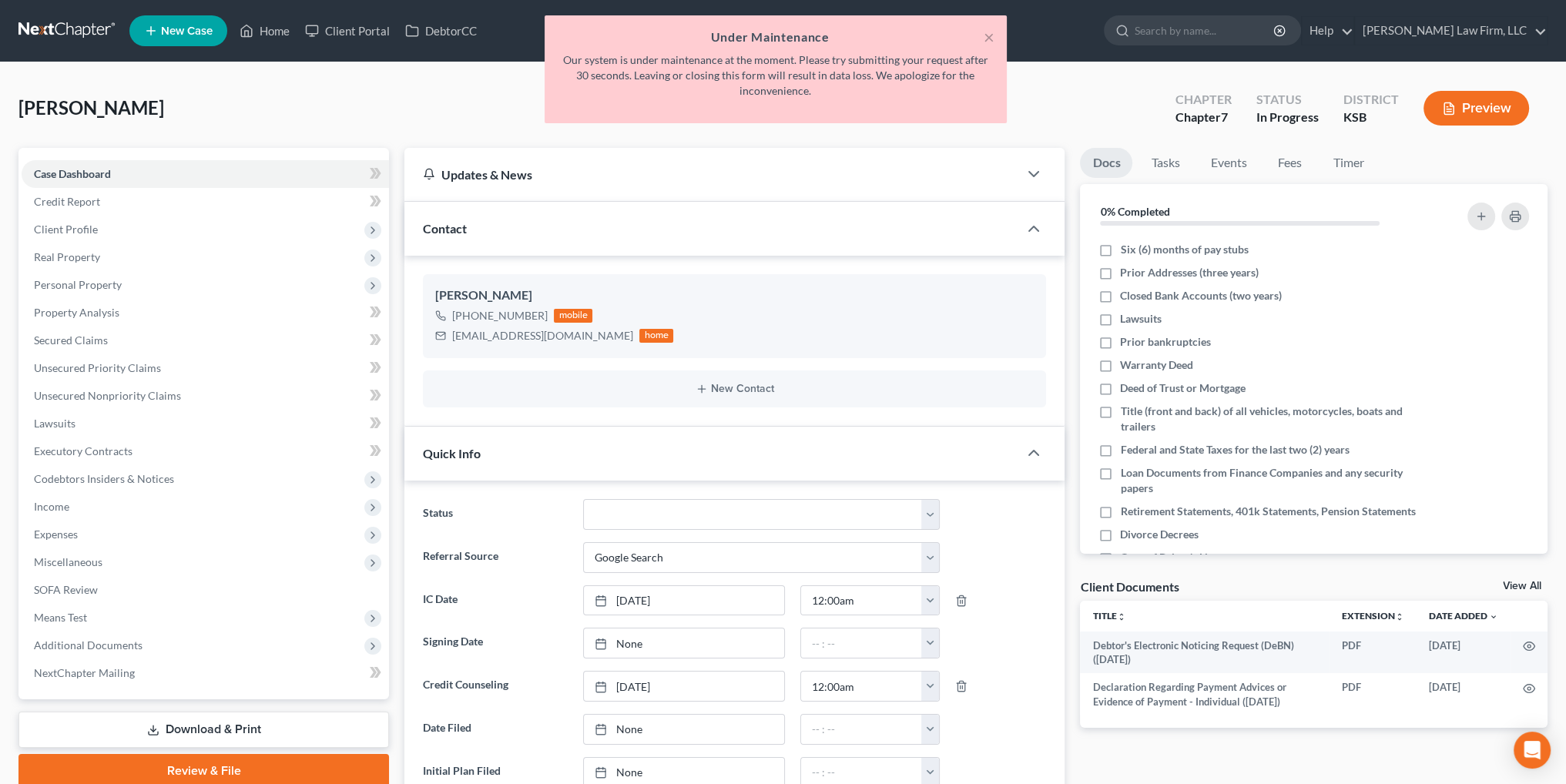
click at [284, 32] on div "× Under Maintenance Our system is under maintenance at the moment. Please try s…" at bounding box center [775, 73] width 1566 height 116
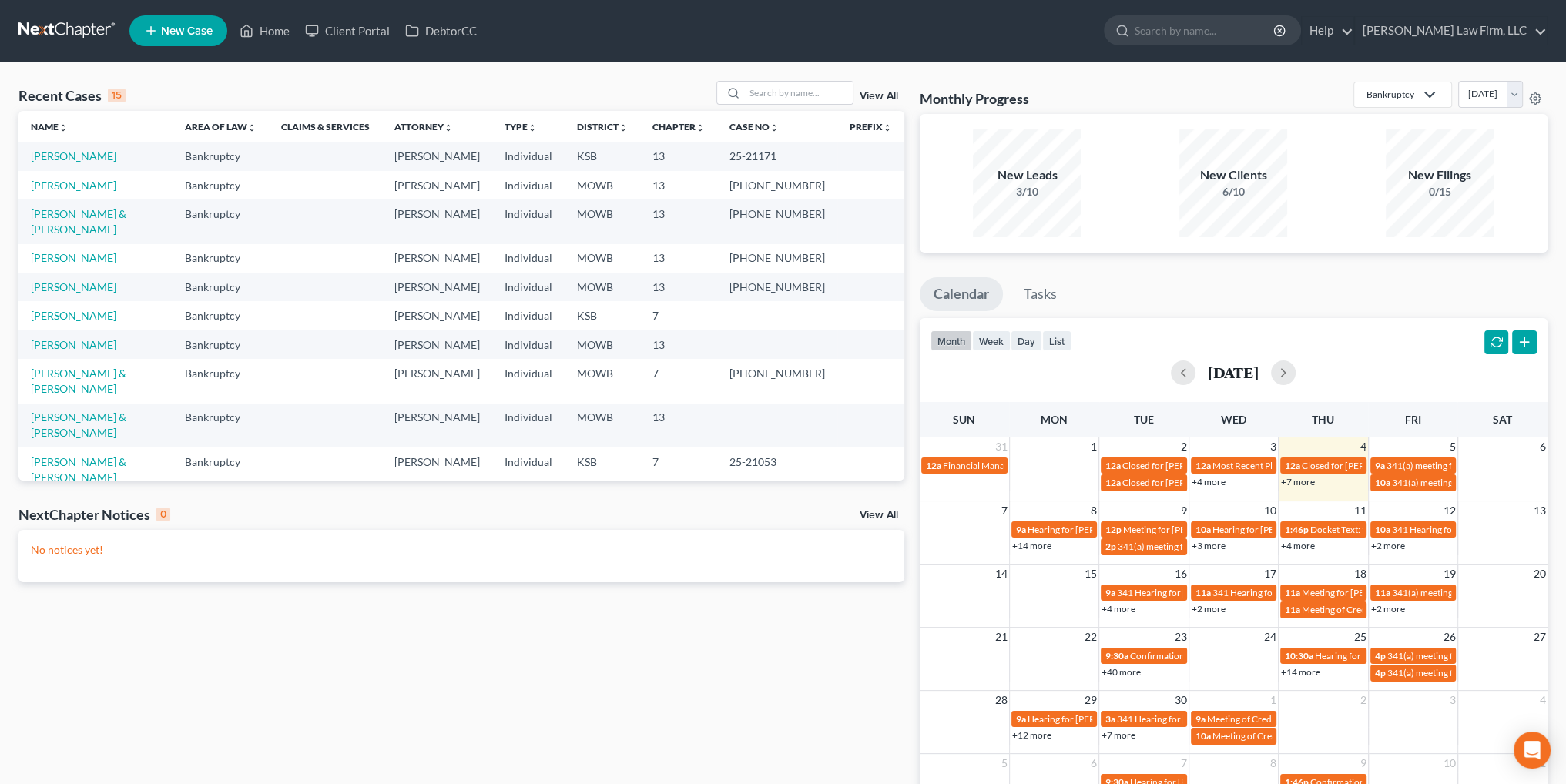
click at [64, 499] on link "[PERSON_NAME]" at bounding box center [73, 505] width 85 height 13
select select "4"
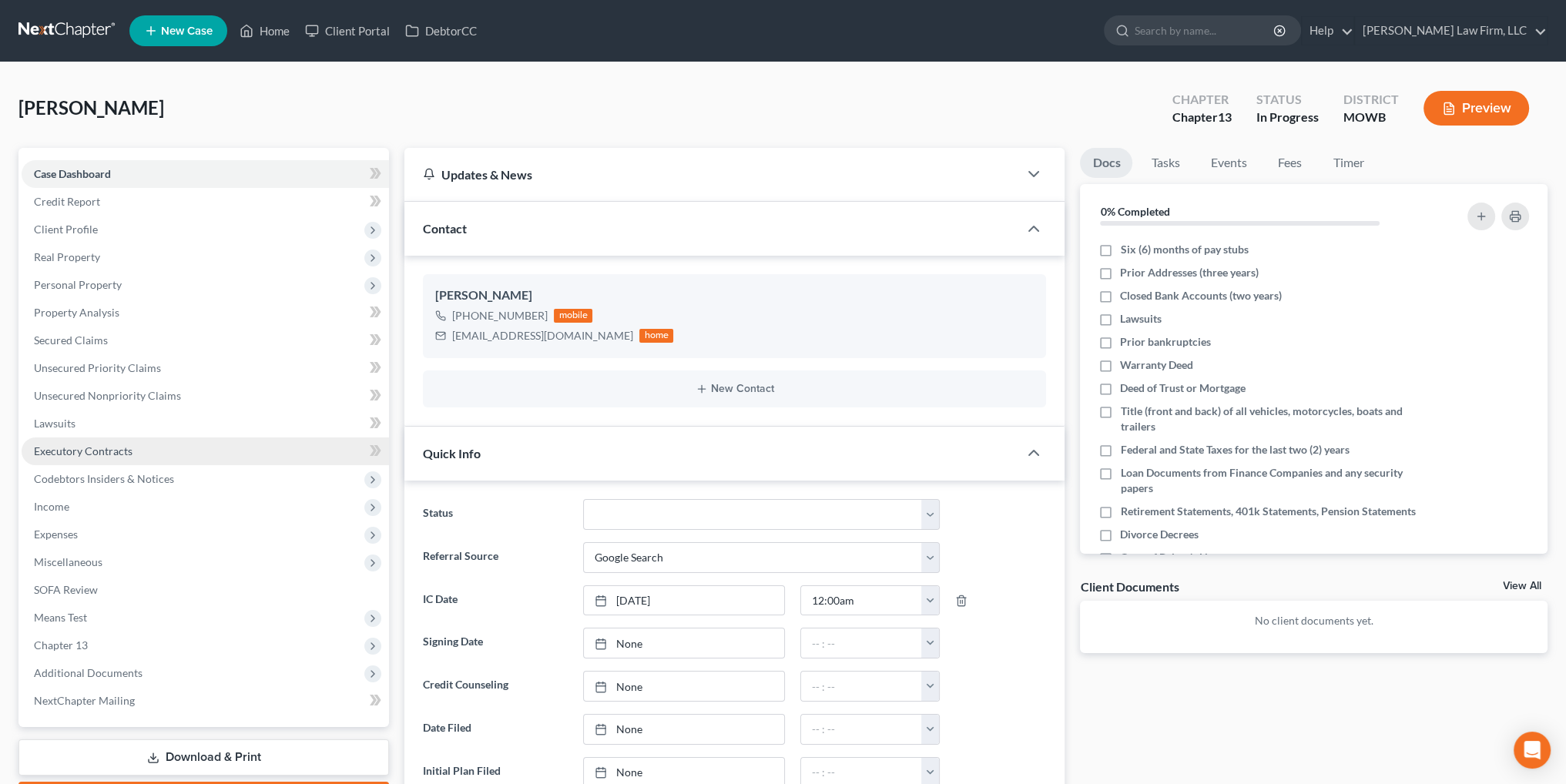
drag, startPoint x: 69, startPoint y: 444, endPoint x: 83, endPoint y: 444, distance: 14.0
click at [69, 444] on span "Executory Contracts" at bounding box center [83, 450] width 98 height 13
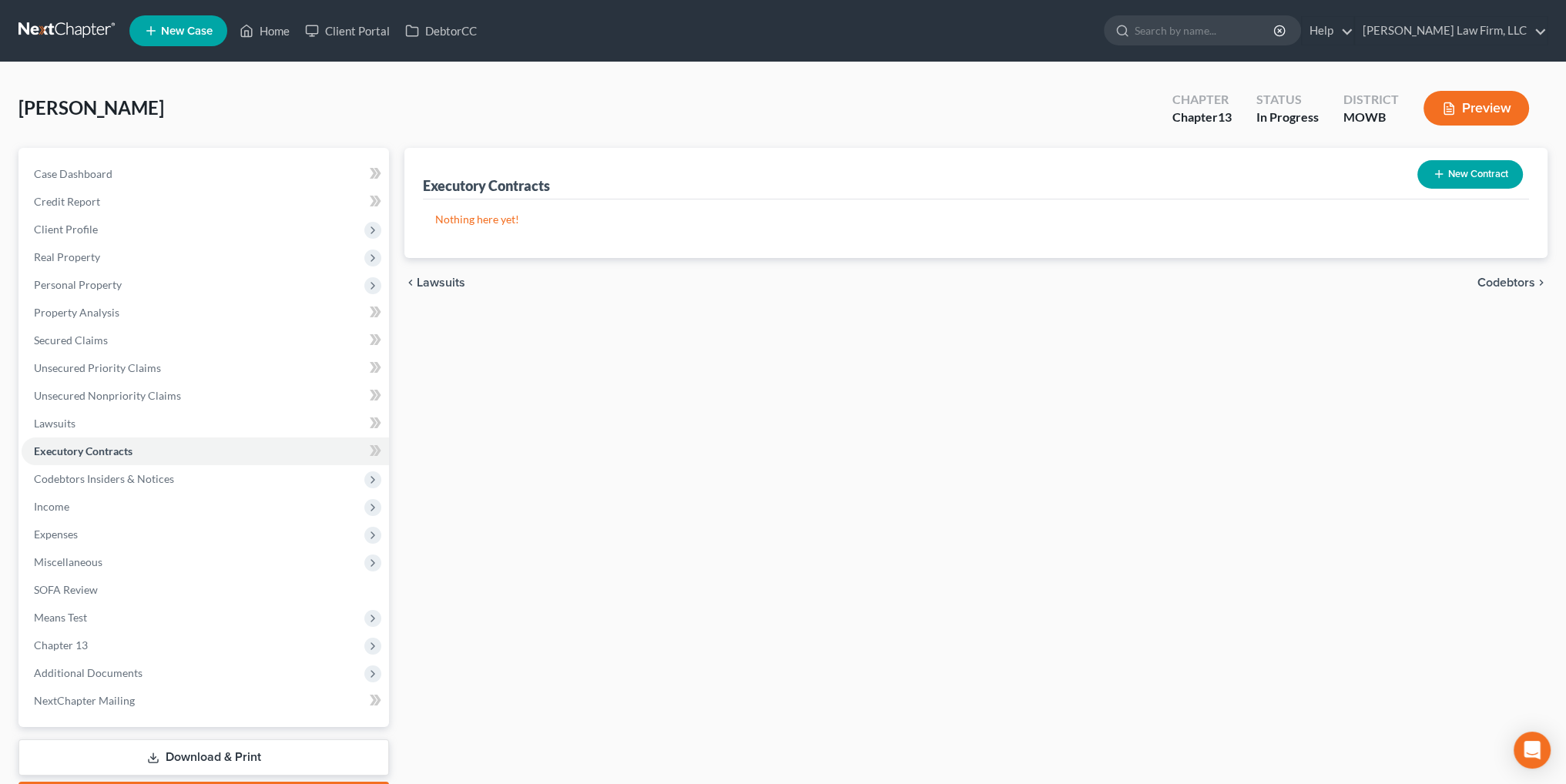
click at [1504, 170] on button "New Contract" at bounding box center [1470, 174] width 105 height 28
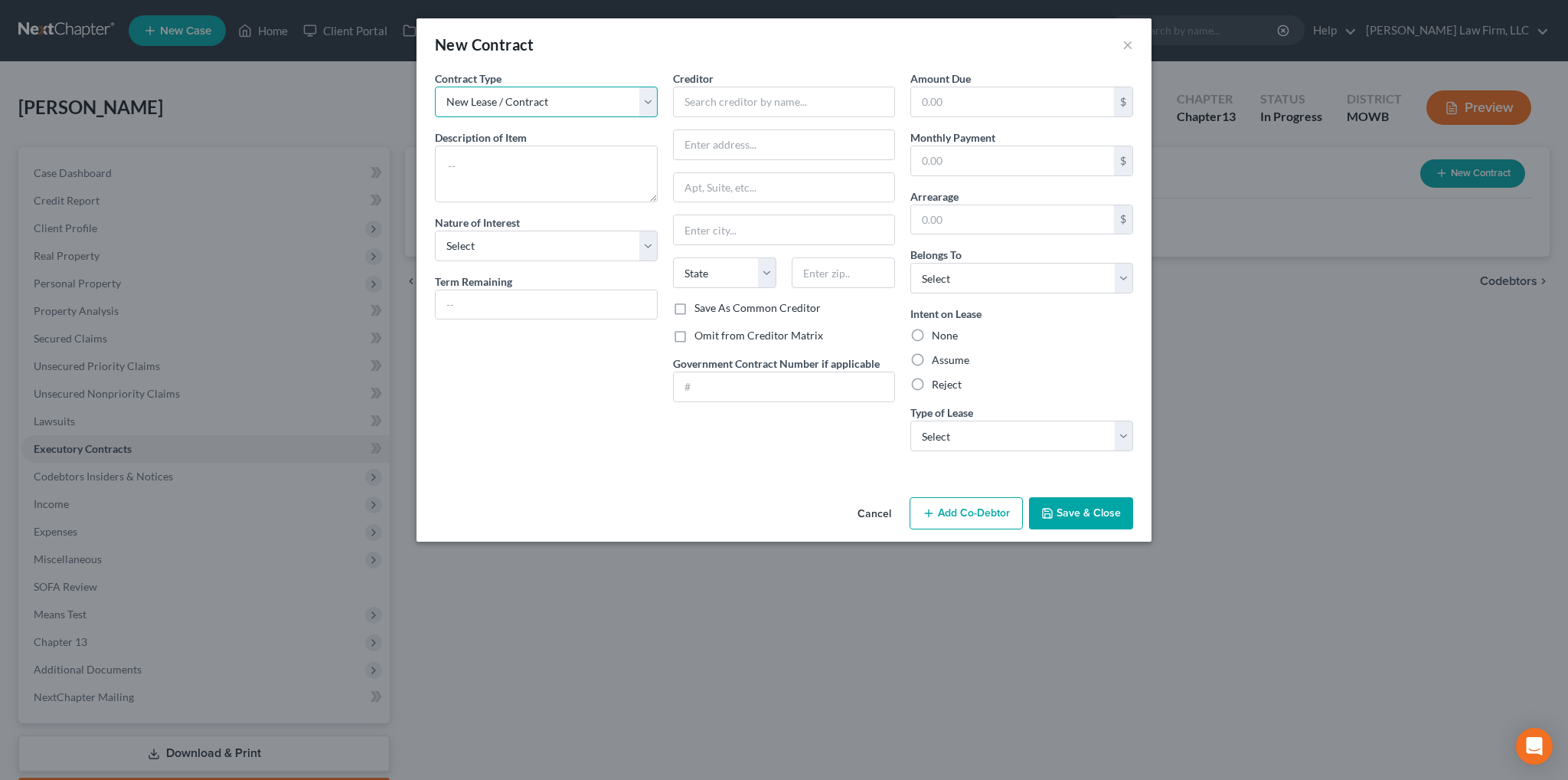
click at [510, 105] on select "New Lease / Contract New Timeshare" at bounding box center [546, 102] width 223 height 31
click at [726, 111] on input "text" at bounding box center [785, 102] width 223 height 31
type input "Overlook Apartments"
type input "[STREET_ADDRESS]"
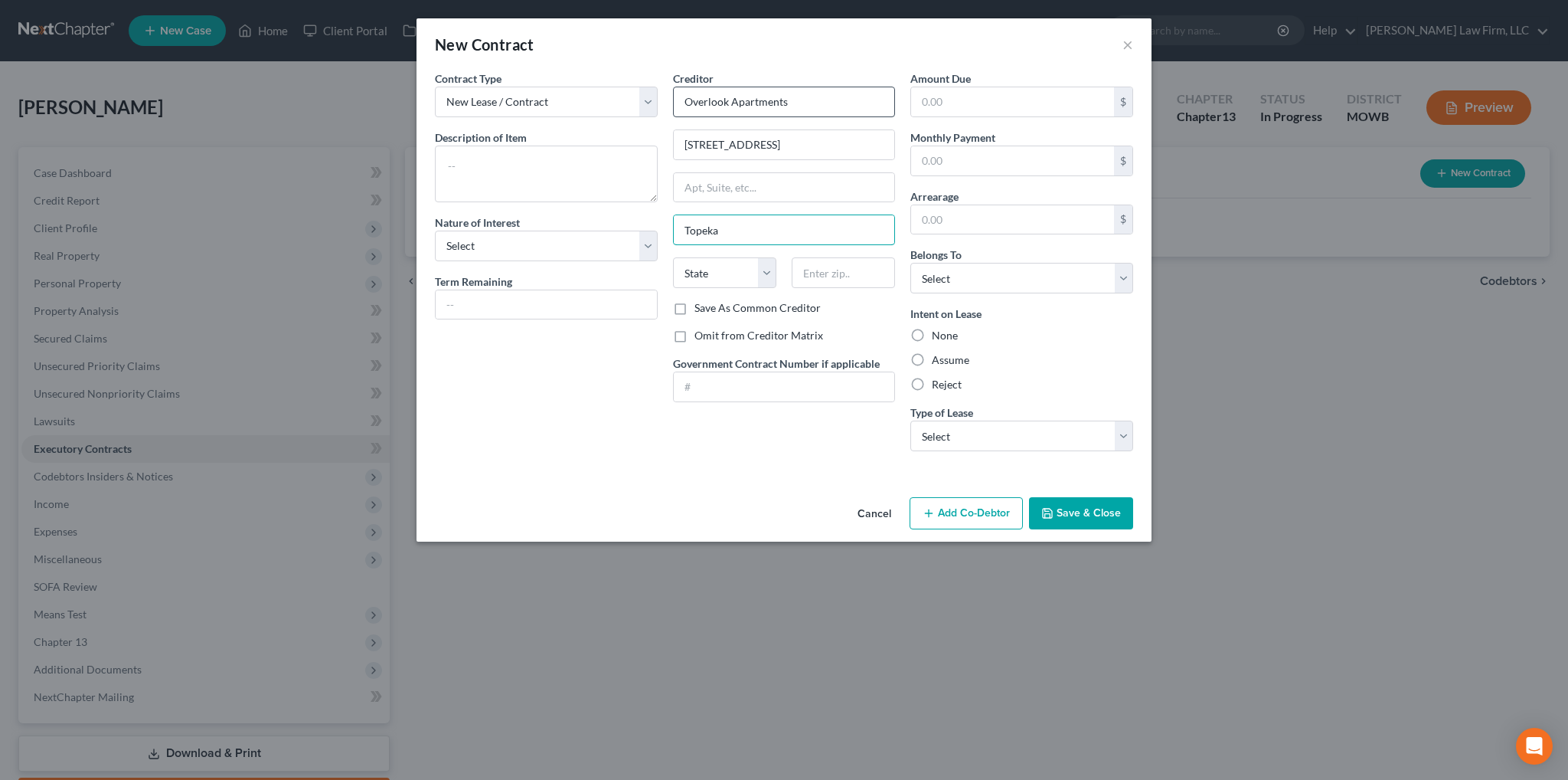
type input "Topeka"
select select "17"
type input "66615"
click at [932, 361] on label "Assume" at bounding box center [951, 360] width 38 height 15
click at [938, 361] on input "Assume" at bounding box center [944, 358] width 10 height 10
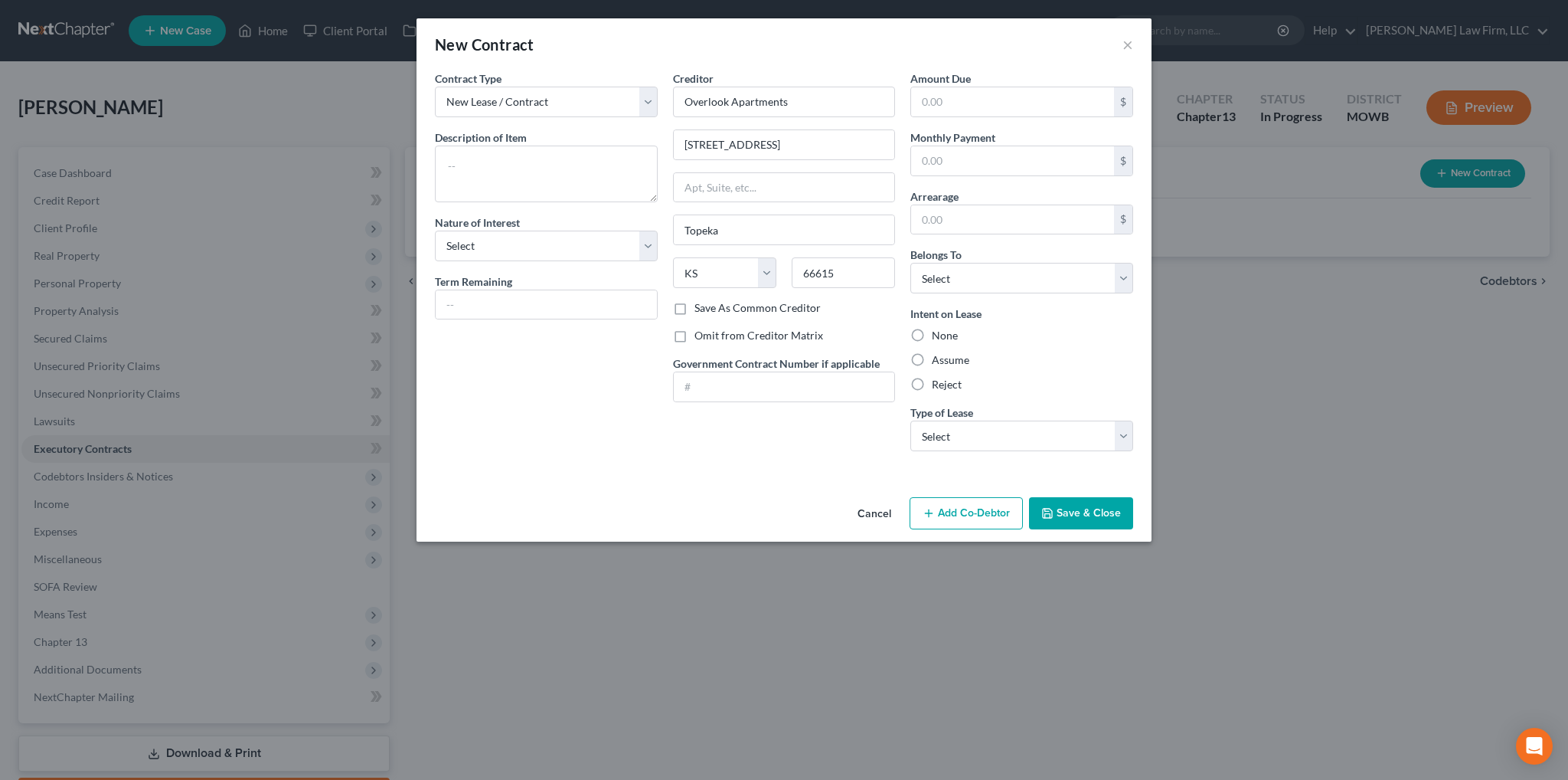
radio input "true"
click at [965, 435] on select "Select Real Estate Car Other" at bounding box center [1022, 436] width 223 height 31
select select "0"
click at [911, 420] on select "Select Real Estate Car Other" at bounding box center [1022, 436] width 223 height 31
click at [974, 265] on select "Select Debtor 1 Only Debtor 2 Only Debtor 1 And Debtor 2 Only At Least One Of T…" at bounding box center [1022, 278] width 223 height 31
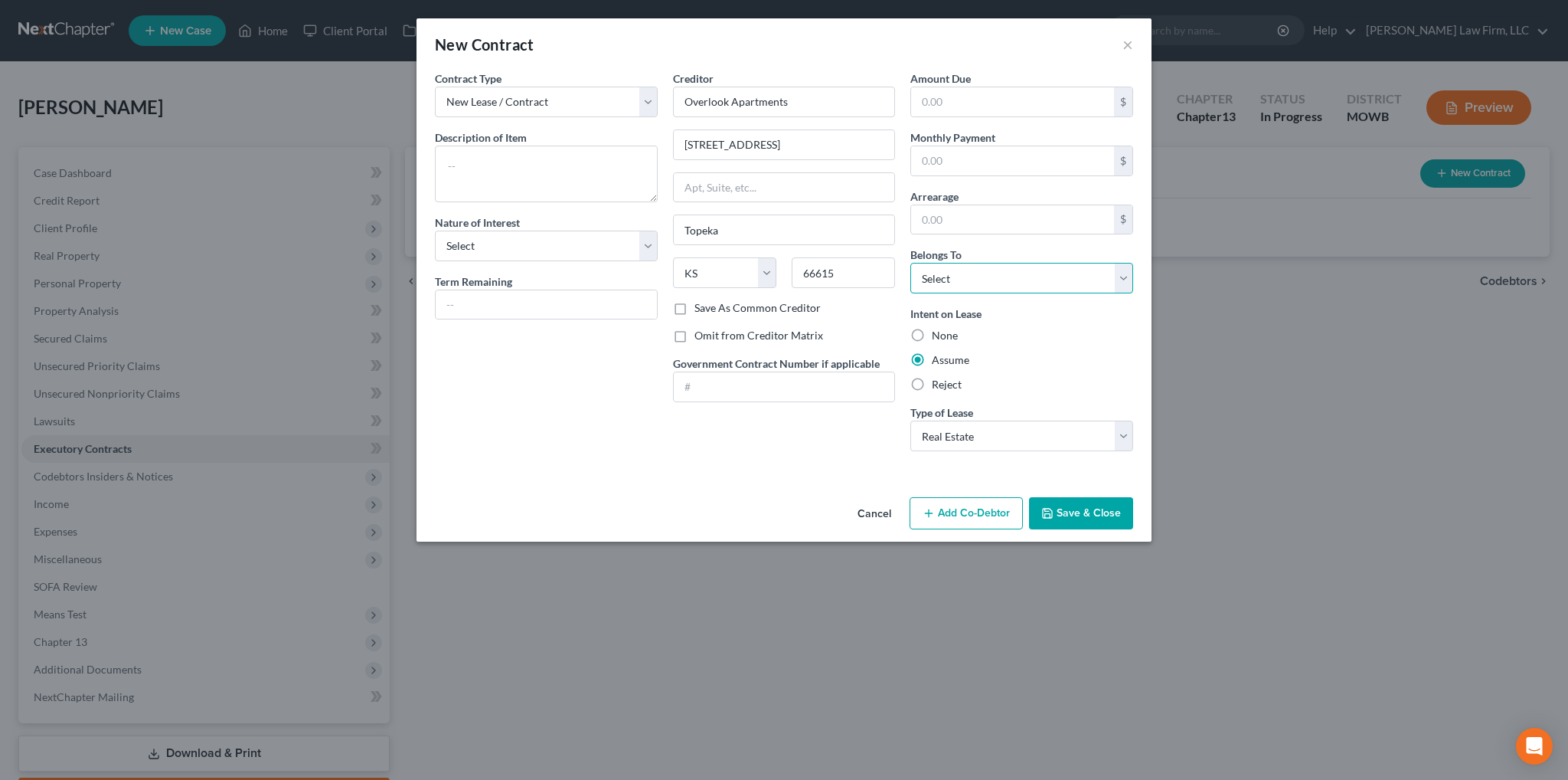
select select "0"
click at [911, 263] on select "Select Debtor 1 Only Debtor 2 Only Debtor 1 And Debtor 2 Only At Least One Of T…" at bounding box center [1022, 278] width 223 height 31
click at [979, 159] on input "text" at bounding box center [1012, 161] width 203 height 29
click at [504, 249] on select "Select Purchaser Agent Lessor Lessee" at bounding box center [546, 246] width 223 height 31
select select "3"
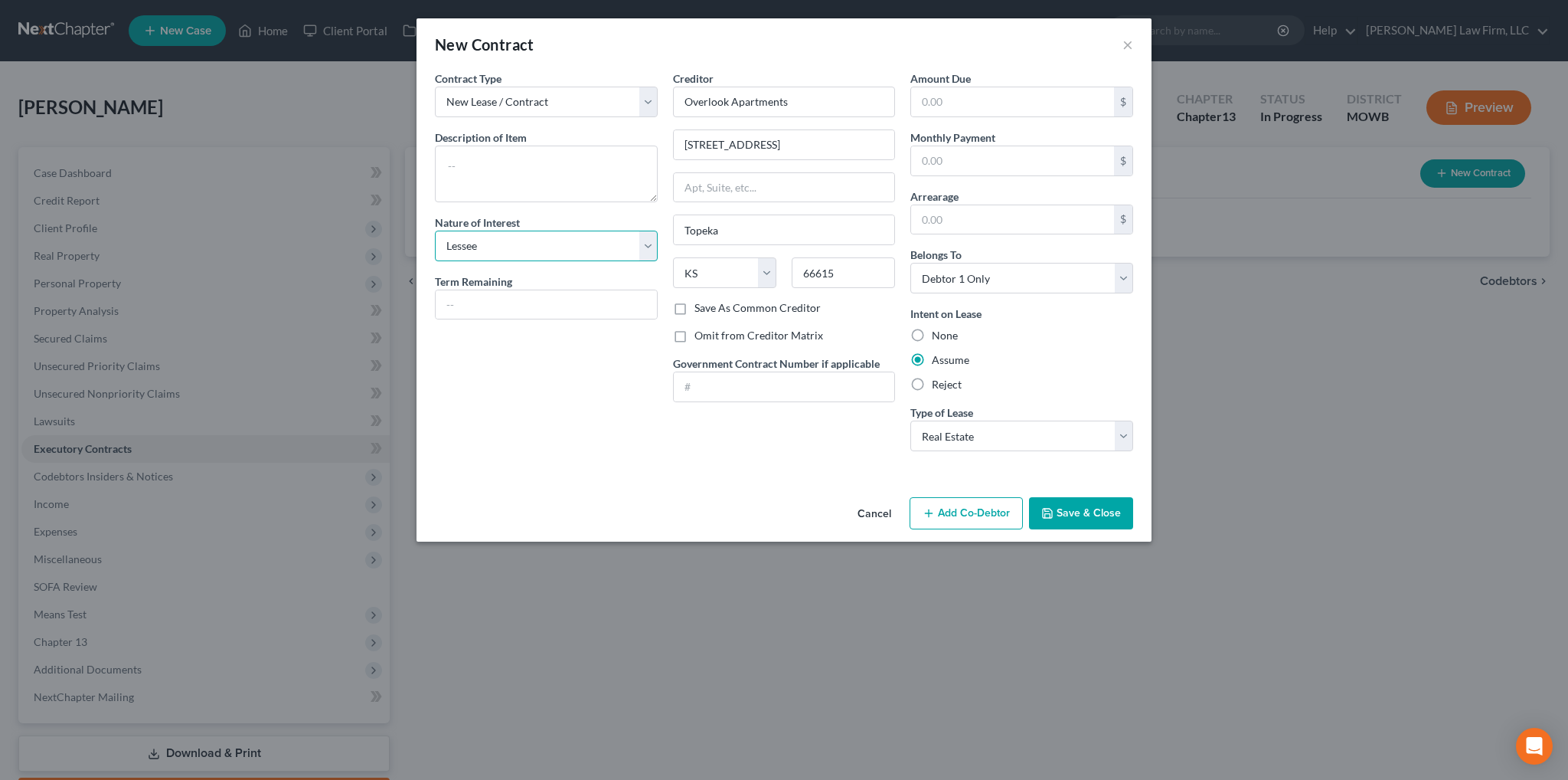
click at [435, 231] on select "Select Purchaser Agent Lessor Lessee" at bounding box center [546, 246] width 223 height 31
click at [490, 178] on textarea at bounding box center [546, 174] width 223 height 57
type textarea "[STREET_ADDRESS][PERSON_NAME][PERSON_NAME]. Lease through [DATE]"
click at [497, 311] on input "text" at bounding box center [546, 305] width 221 height 29
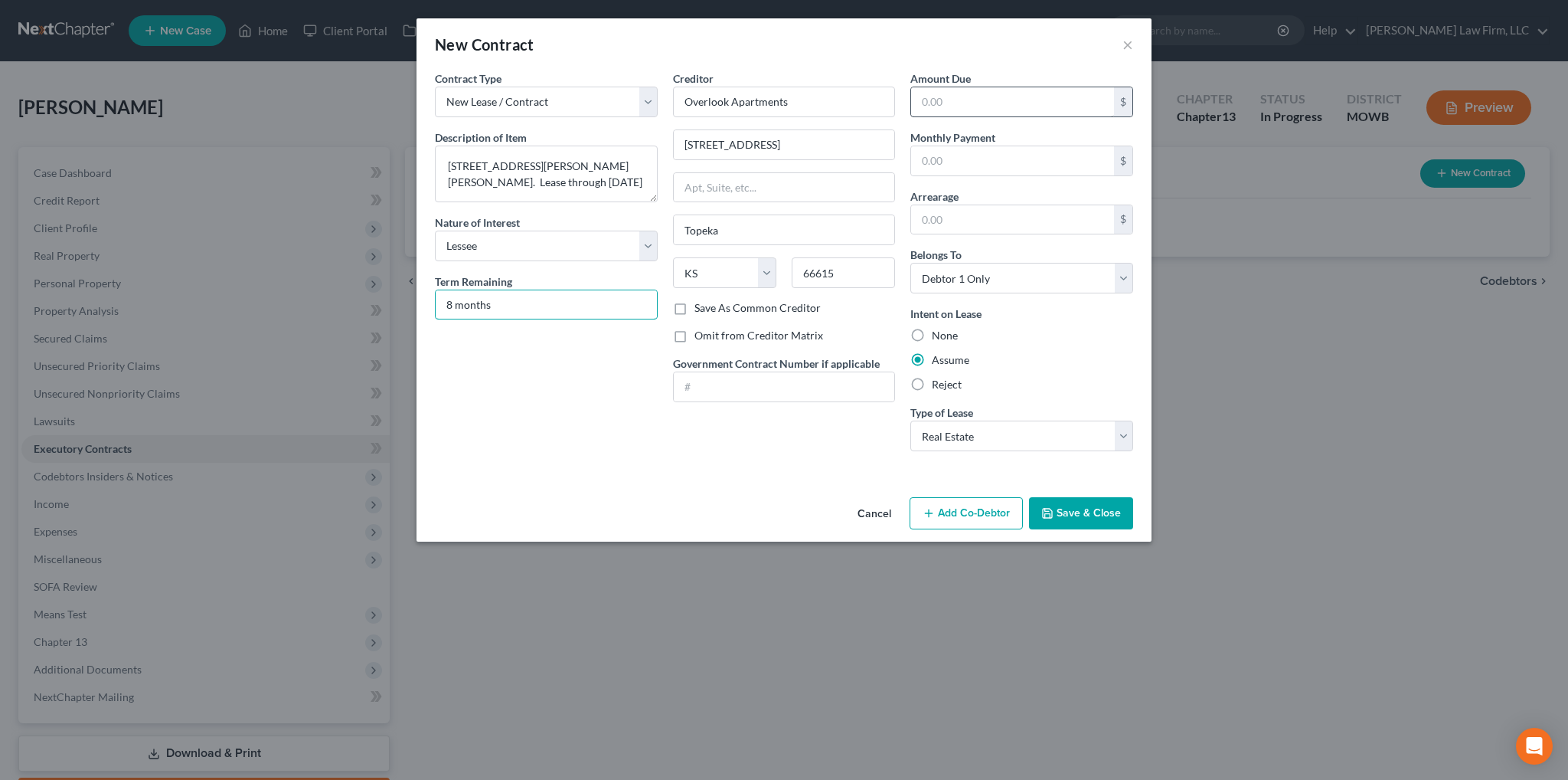
type input "8 months"
click at [971, 108] on input "text" at bounding box center [1012, 102] width 203 height 29
type input "1,250.00"
click at [1087, 521] on button "Save & Close" at bounding box center [1081, 512] width 104 height 32
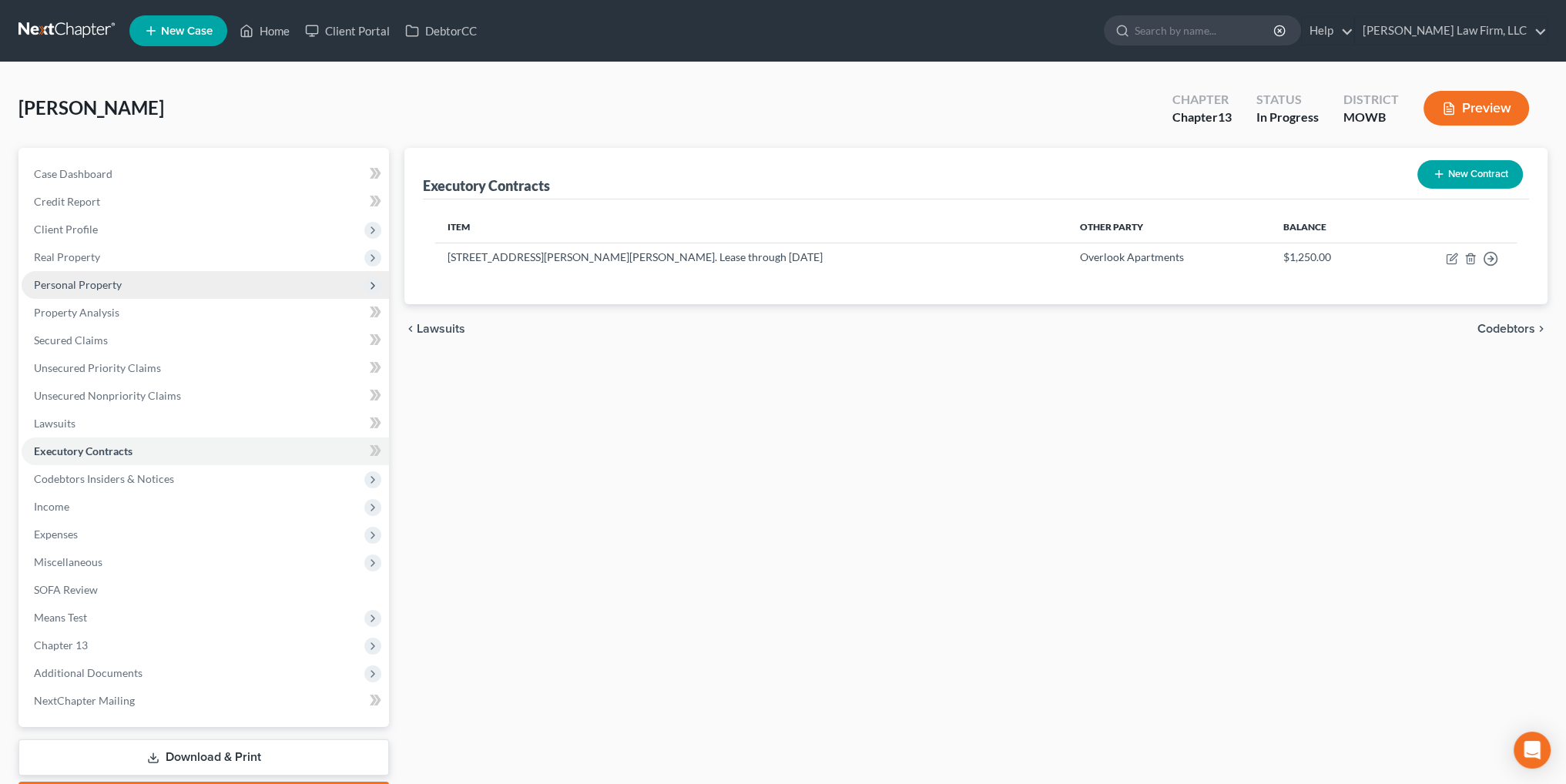
click at [57, 288] on span "Personal Property" at bounding box center [78, 284] width 88 height 13
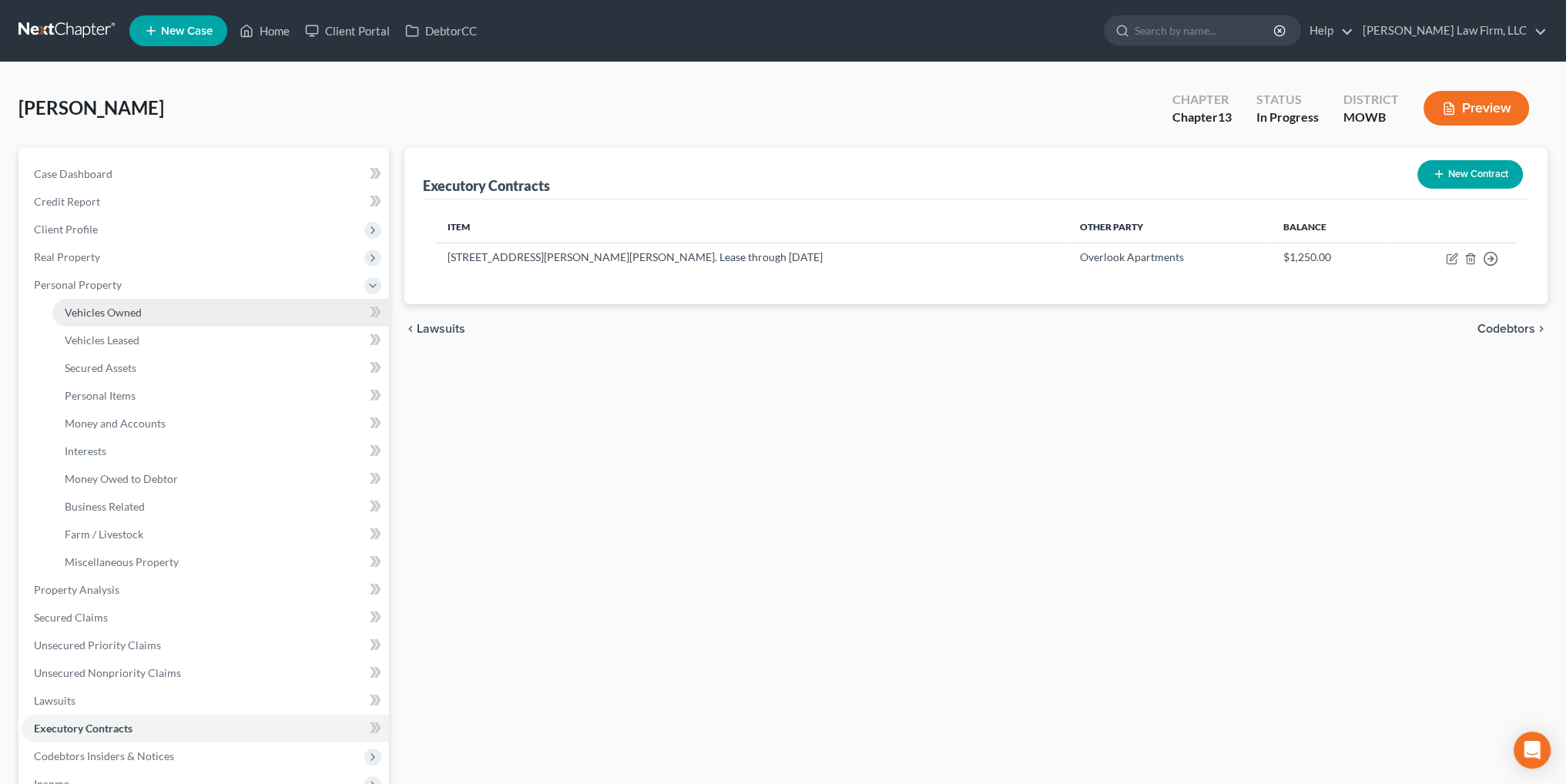
click at [68, 312] on span "Vehicles Owned" at bounding box center [103, 311] width 77 height 13
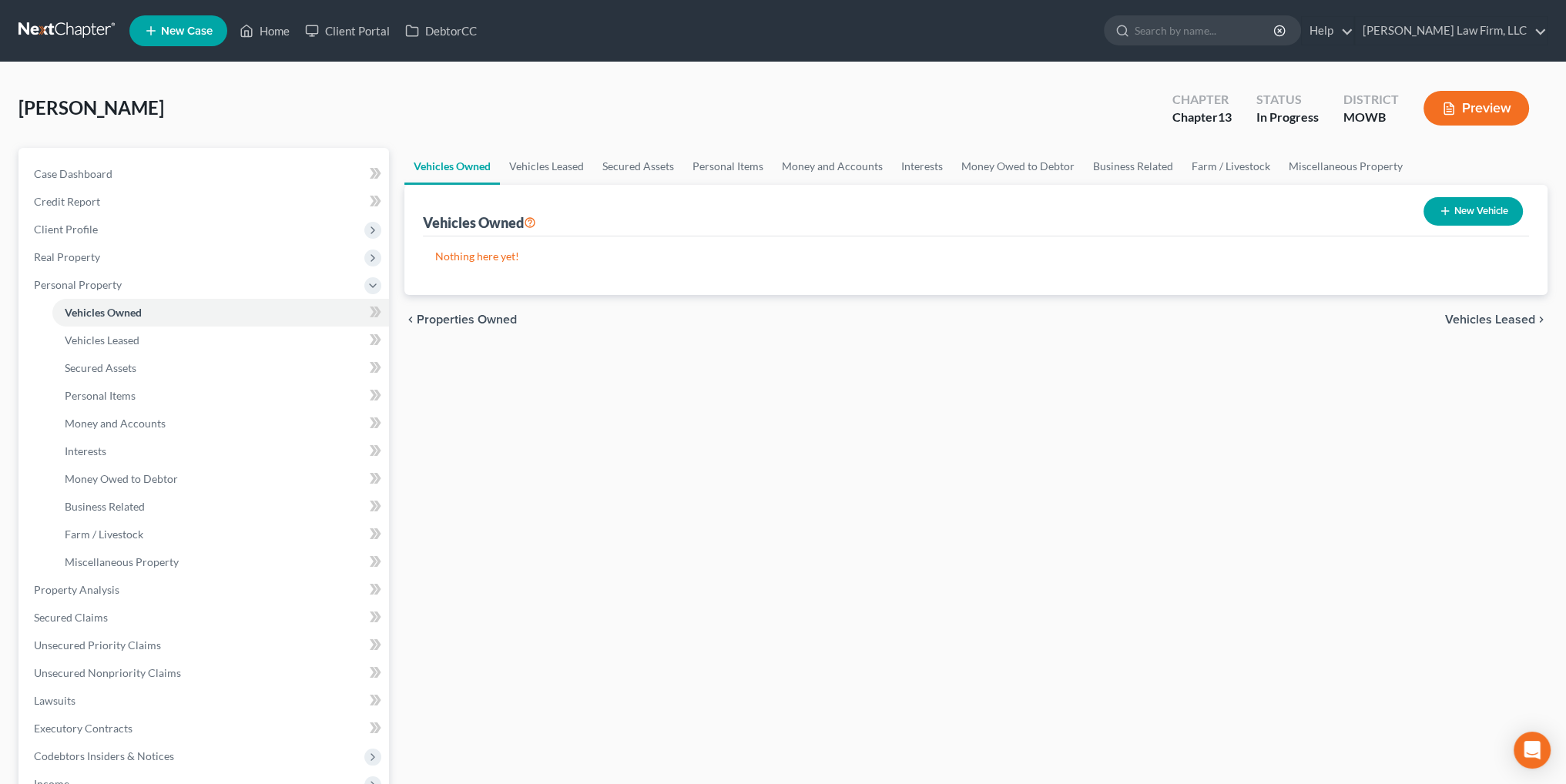
click at [1486, 219] on button "New Vehicle" at bounding box center [1473, 211] width 99 height 28
select select "0"
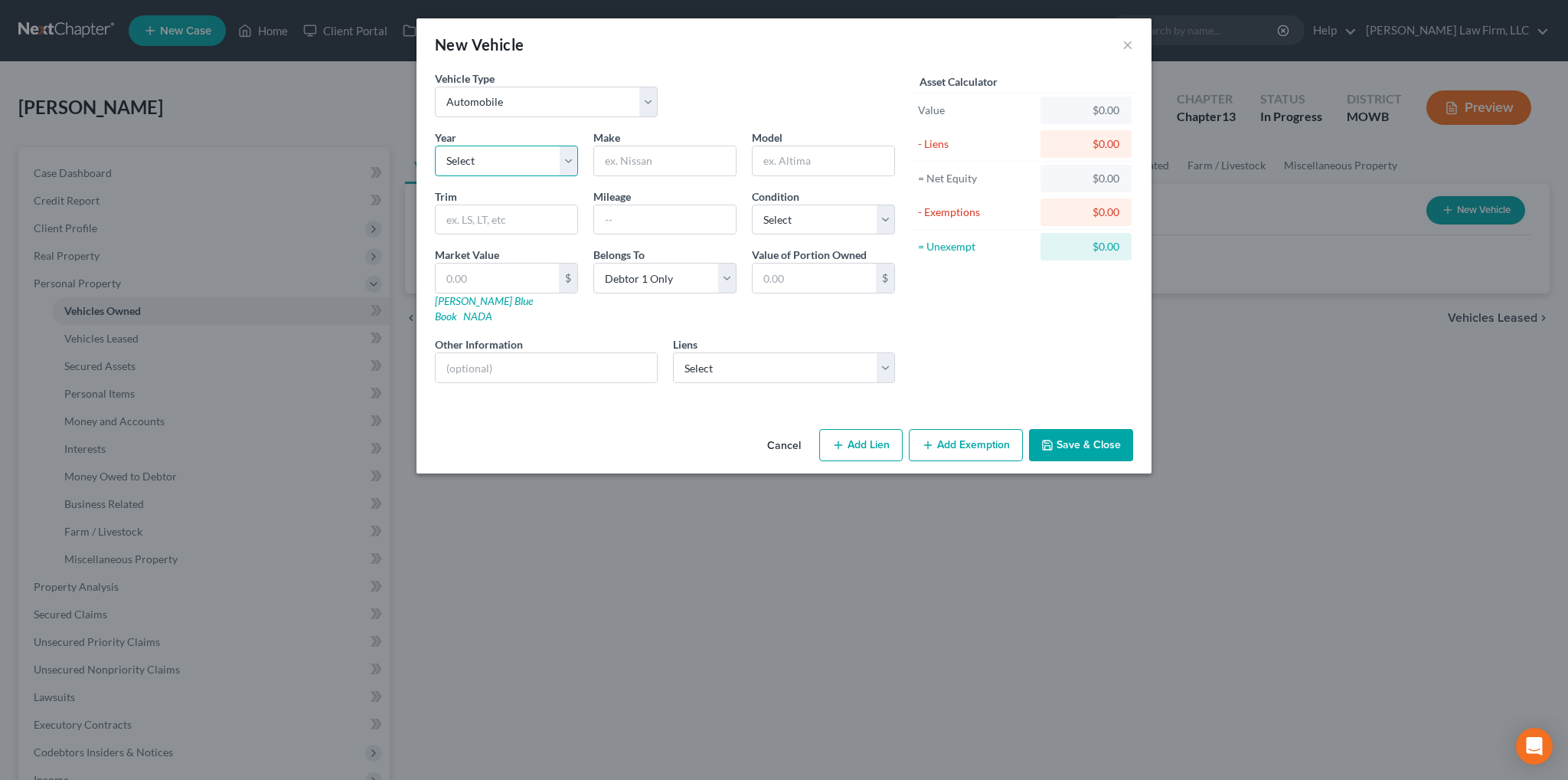
click at [497, 158] on select "Select 2026 2025 2024 2023 2022 2021 2020 2019 2018 2017 2016 2015 2014 2013 20…" at bounding box center [506, 161] width 143 height 31
select select "13"
click at [435, 146] on select "Select 2026 2025 2024 2023 2022 2021 2020 2019 2018 2017 2016 2015 2014 2013 20…" at bounding box center [506, 161] width 143 height 31
click at [622, 167] on input "text" at bounding box center [665, 161] width 142 height 29
type input "Acura"
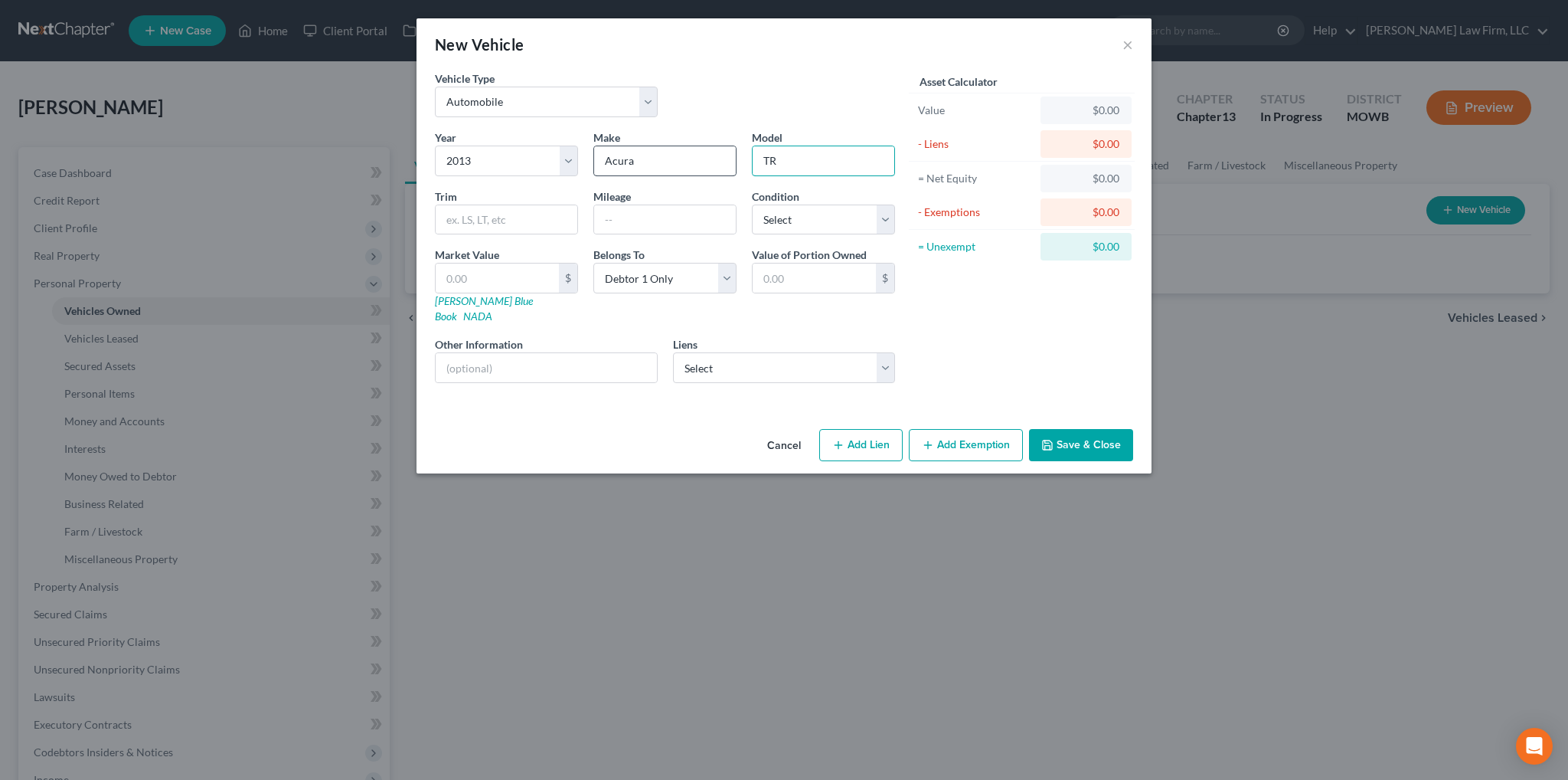
type input "T"
type input "RDX"
type input "156,000"
select select "2"
click at [517, 282] on input "text" at bounding box center [498, 278] width 124 height 29
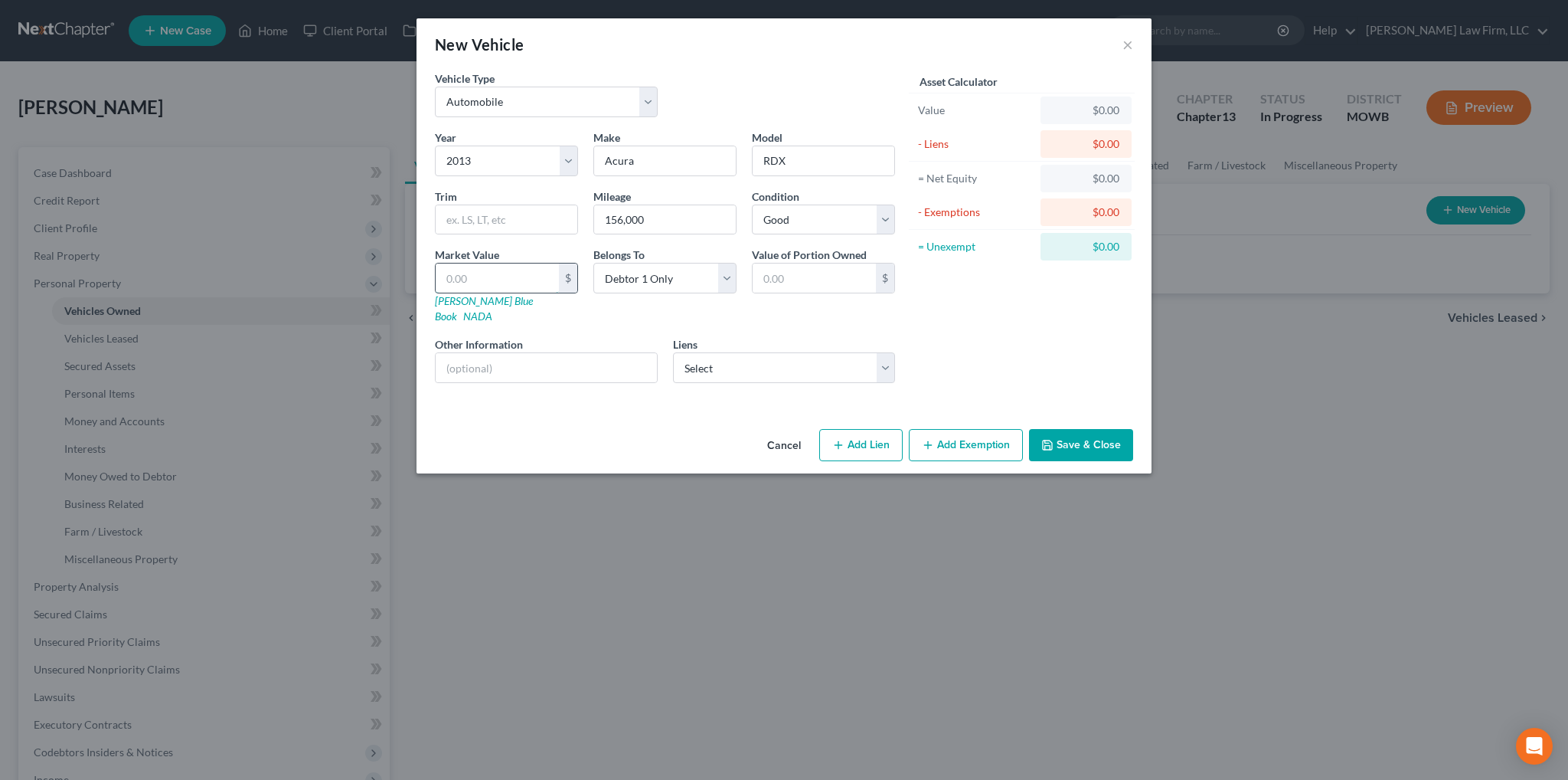
type input "8"
type input "8.00"
type input "80"
type input "80.00"
type input "800"
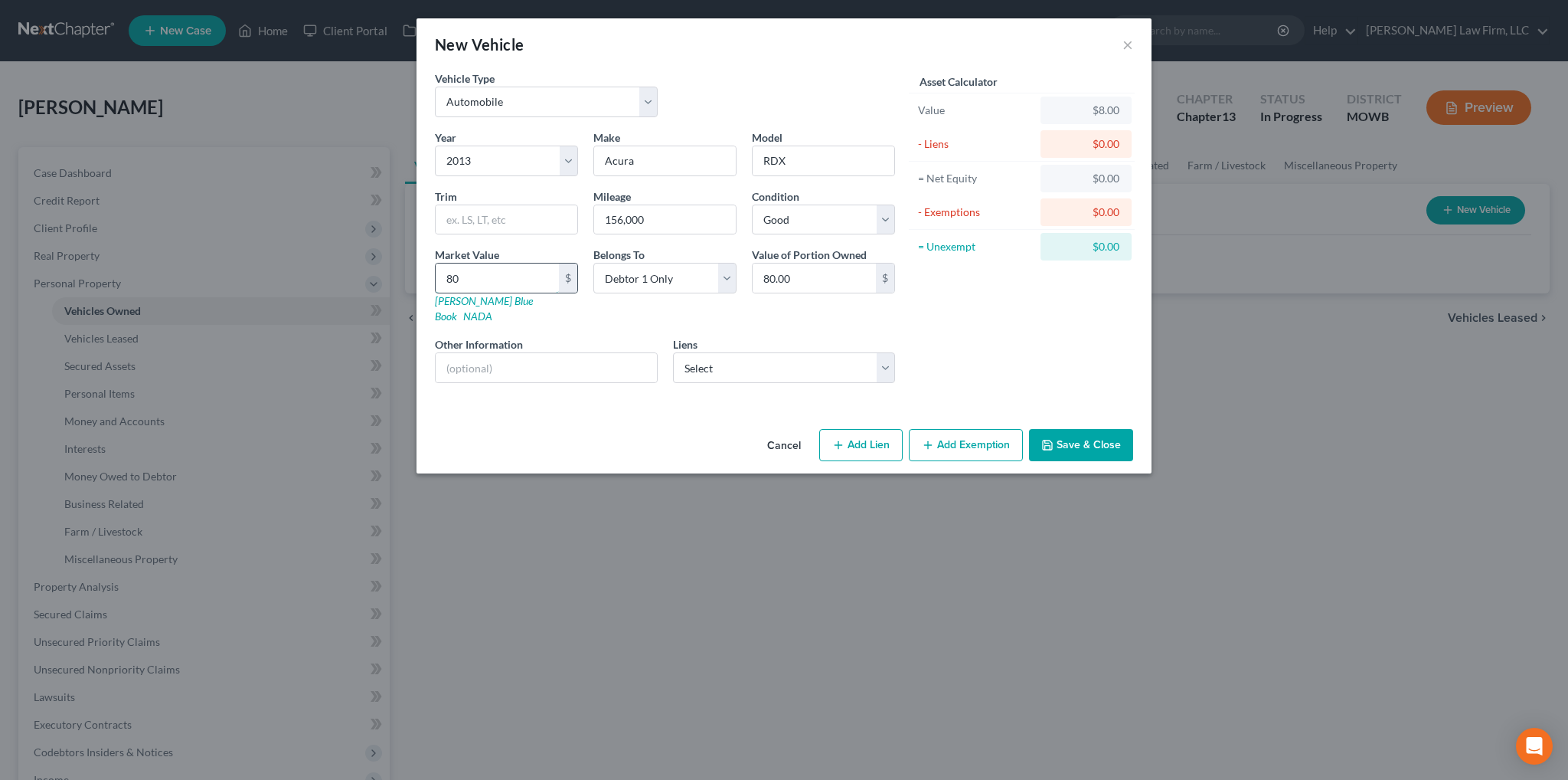
type input "800.00"
type input "8000"
type input "8,000.00"
click at [552, 364] on input "text" at bounding box center [546, 368] width 221 height 29
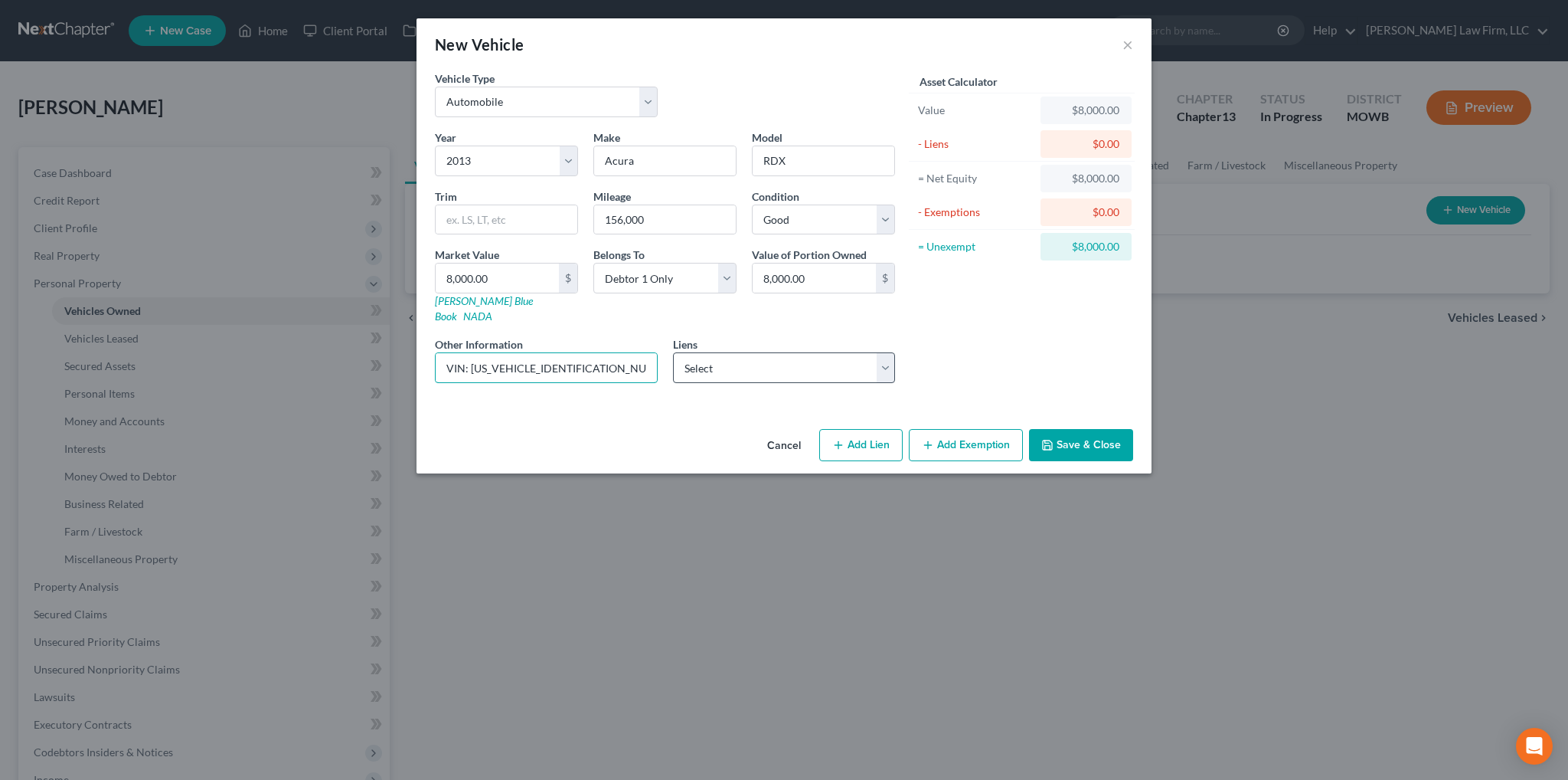
type input "VIN: [US_VEHICLE_IDENTIFICATION_NUMBER]"
click at [788, 364] on select "Select Westlake Pm - $989.00 [PERSON_NAME] Bank Corp - $422.00 Mechbkauto - $0.…" at bounding box center [785, 368] width 223 height 31
select select "0"
click at [673, 353] on select "Select Westlake Pm - $989.00 [PERSON_NAME] Bank Corp - $422.00 Mechbkauto - $0.…" at bounding box center [785, 368] width 223 height 31
select select
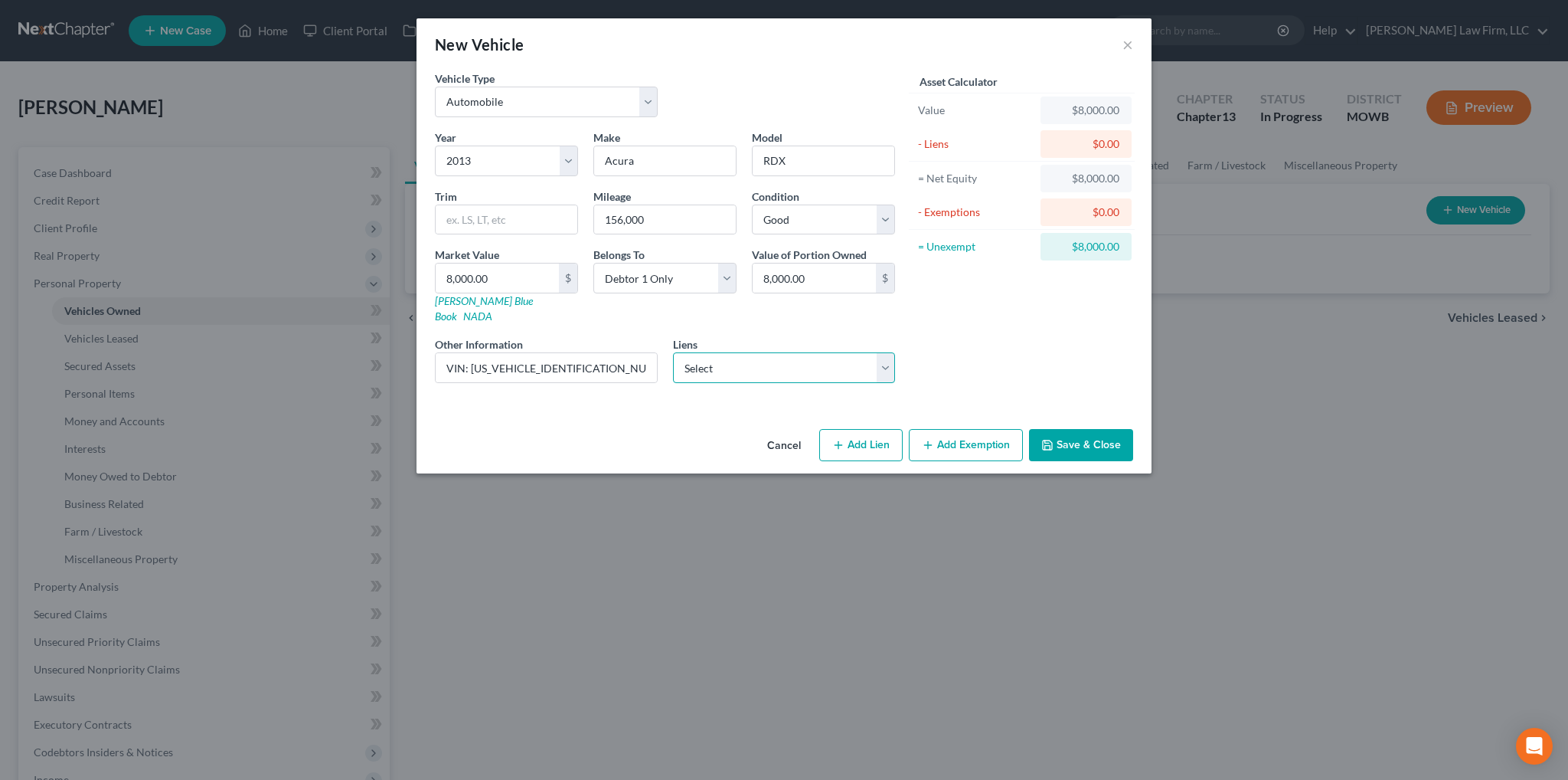
select select "4"
select select "0"
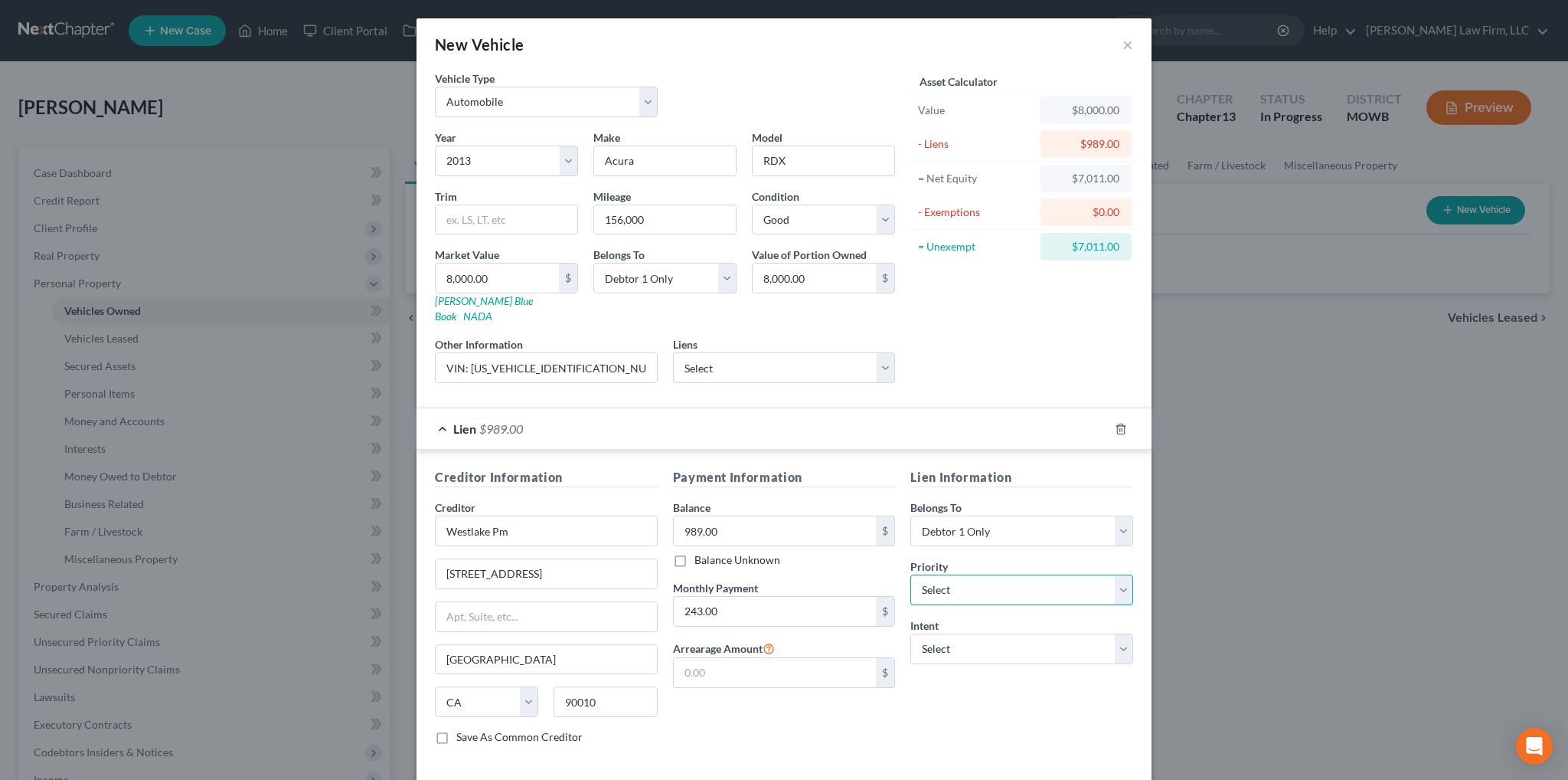
click at [975, 575] on select "Select 1st 2nd 3rd 4th 5th 6th 7th 8th 9th 10th 11th 12th 13th 14th 15th 16th 1…" at bounding box center [1022, 590] width 223 height 31
select select "0"
click at [911, 575] on select "Select 1st 2nd 3rd 4th 5th 6th 7th 8th 9th 10th 11th 12th 13th 14th 15th 16th 1…" at bounding box center [1022, 590] width 223 height 31
click at [972, 644] on select "Select Surrender Redeem Reaffirm Avoid Other" at bounding box center [1022, 649] width 223 height 31
select select "2"
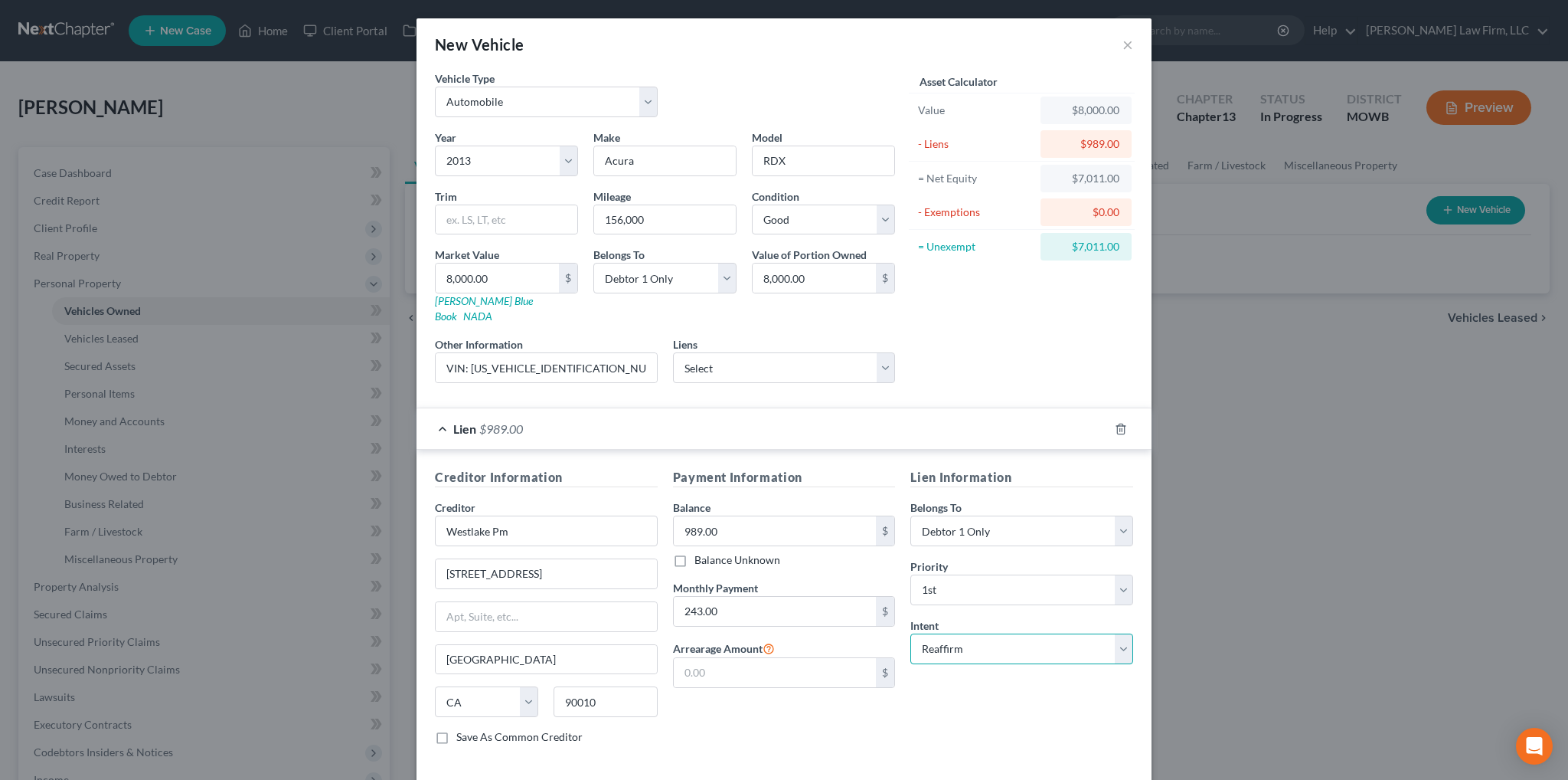
click at [911, 633] on select "Select Surrender Redeem Reaffirm Avoid Other" at bounding box center [1022, 649] width 223 height 31
click at [522, 516] on input "Westlake Pm" at bounding box center [546, 531] width 223 height 31
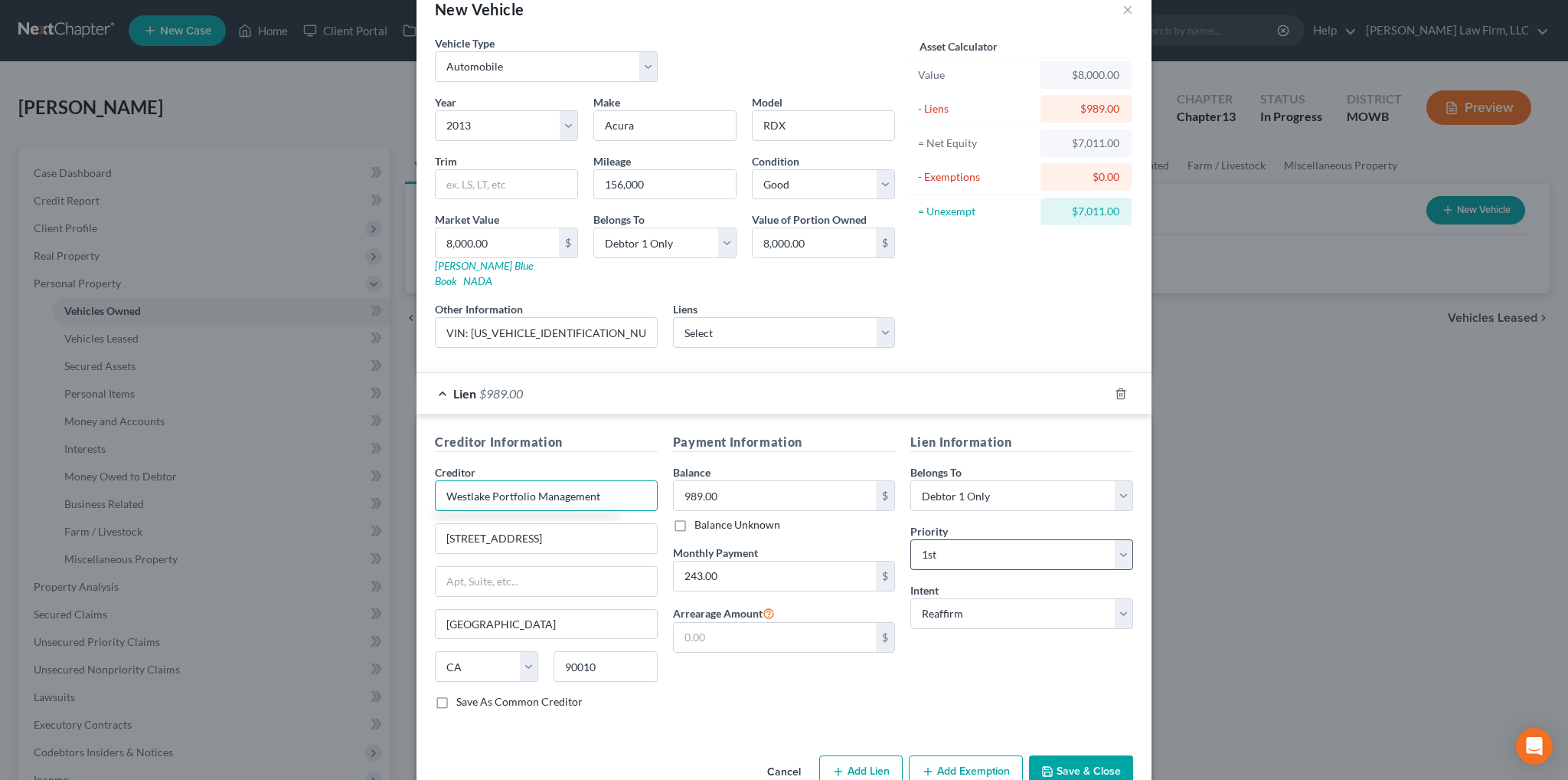
scroll to position [55, 0]
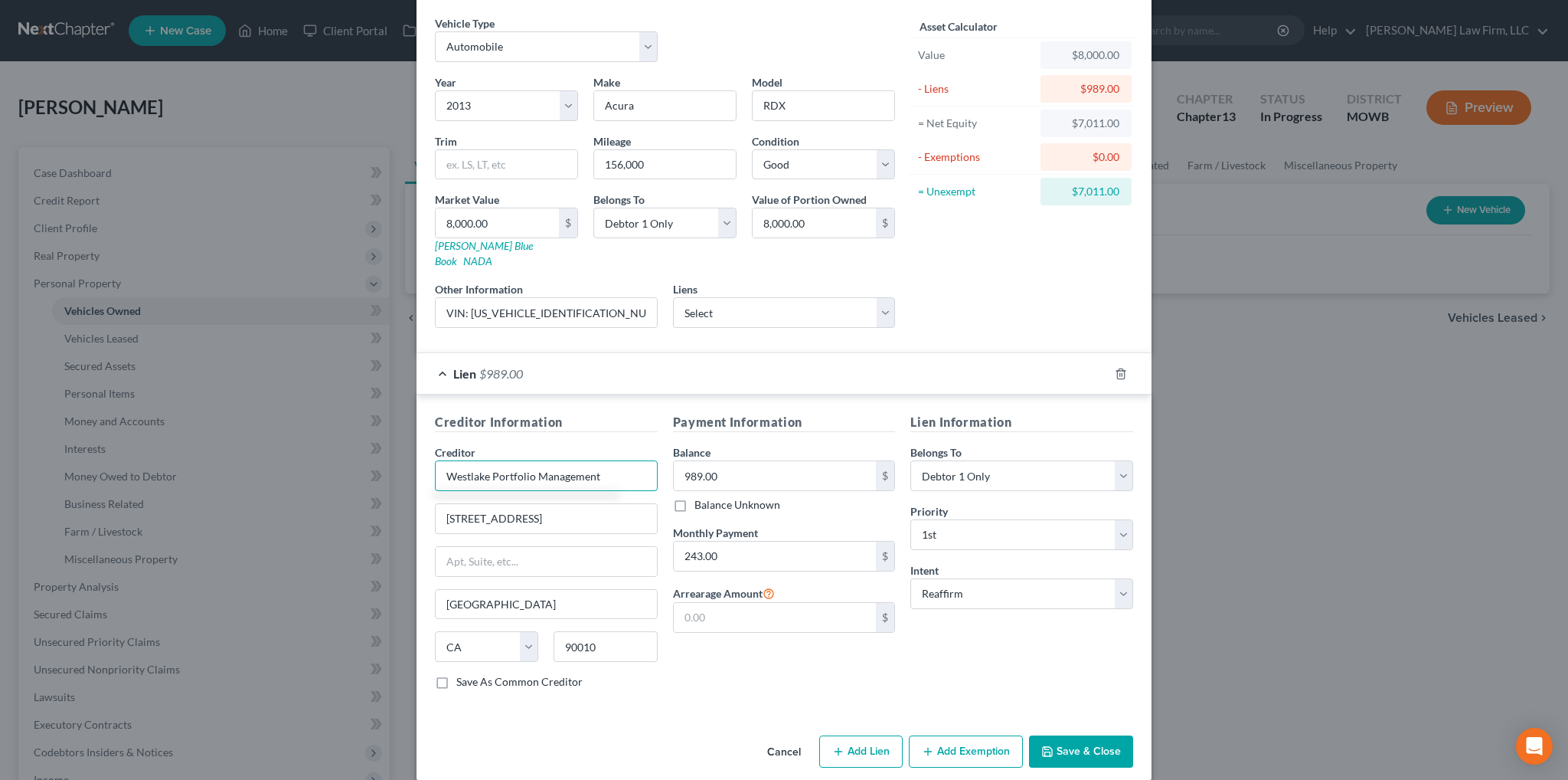
type input "Westlake Portfolio Management"
click at [971, 735] on button "Add Exemption" at bounding box center [966, 751] width 114 height 32
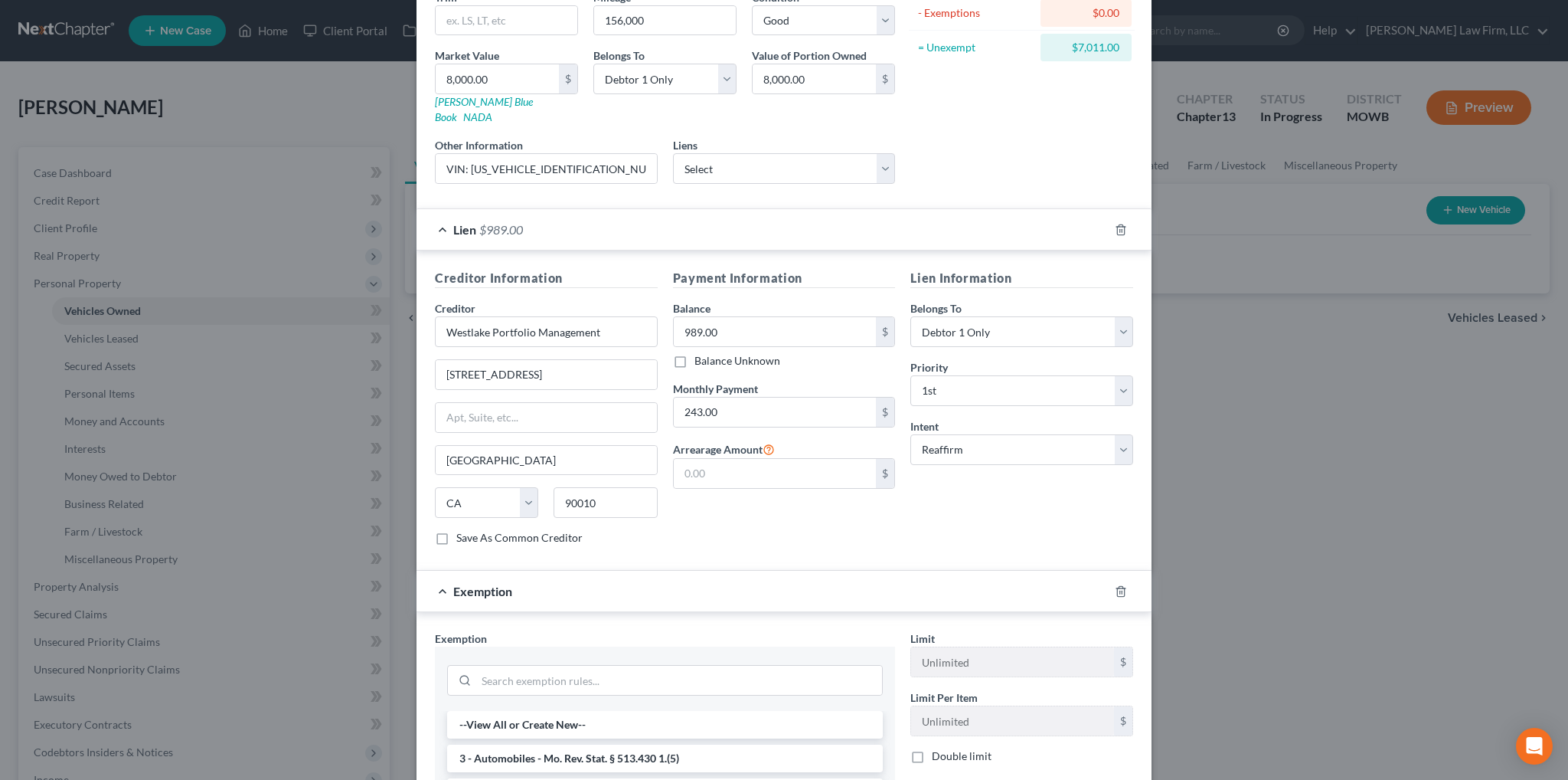
scroll to position [466, 0]
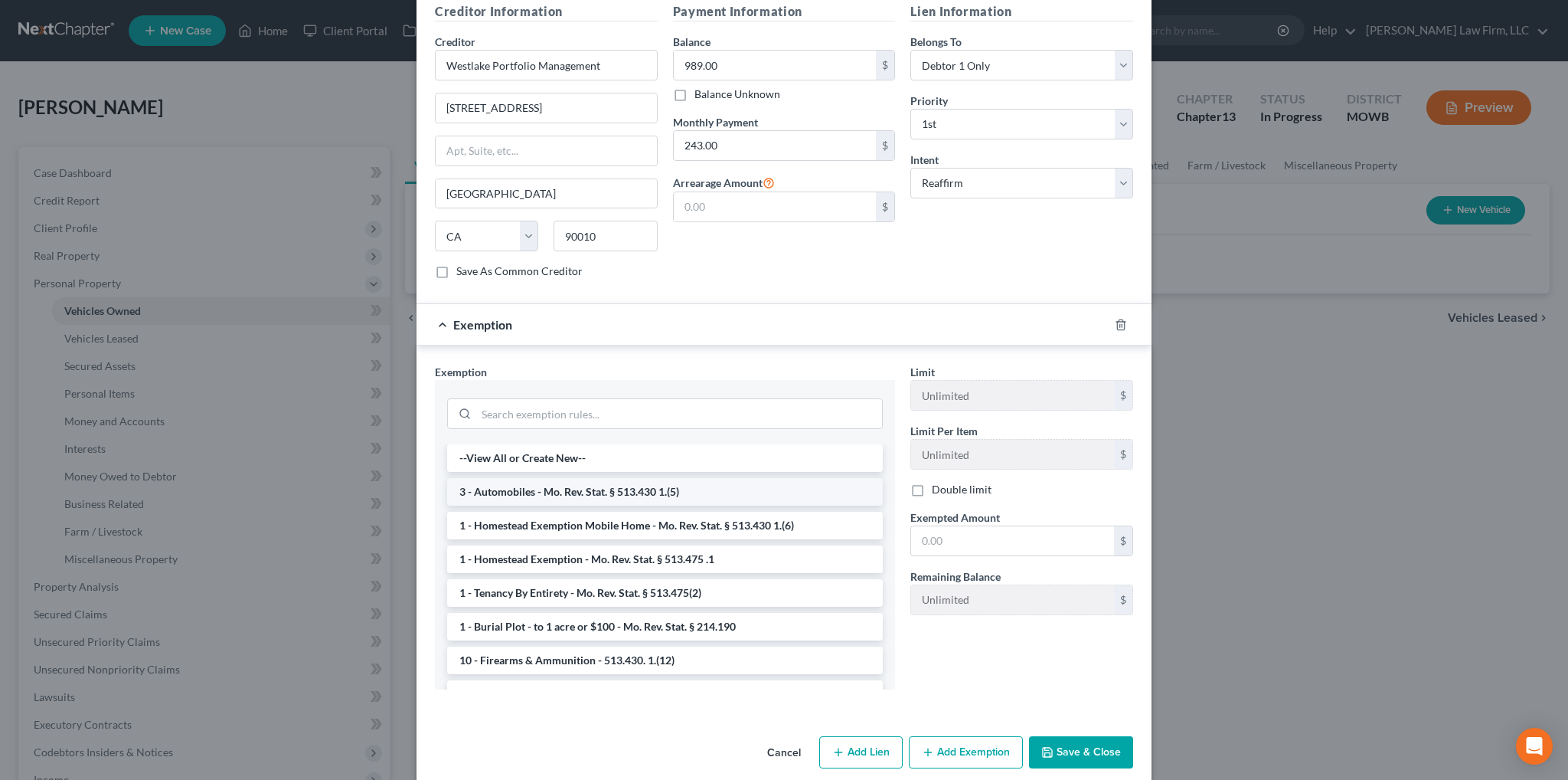
click at [527, 478] on li "3 - Automobiles - Mo. Rev. Stat. § 513.430 1.(5)" at bounding box center [665, 492] width 436 height 27
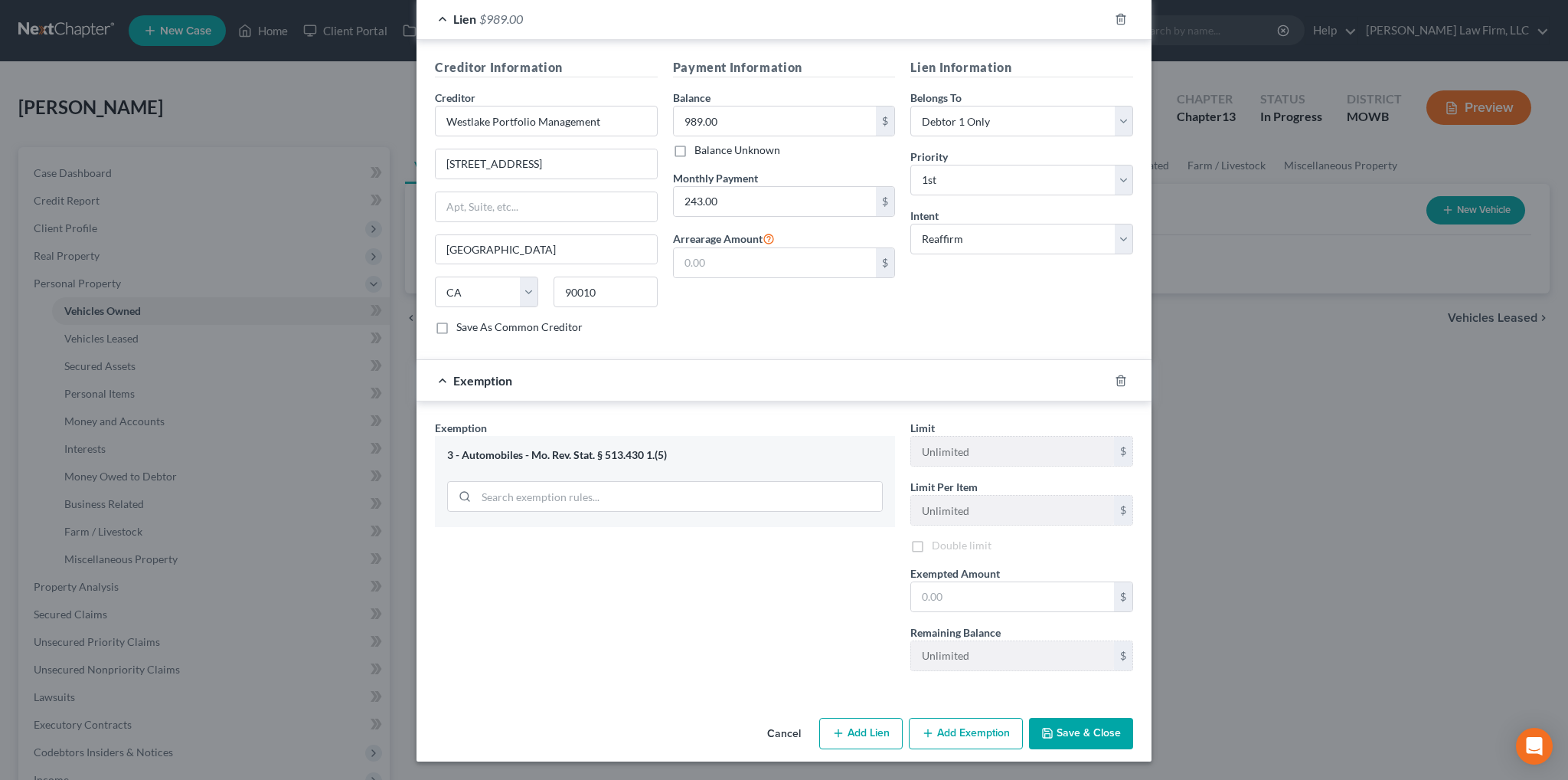
scroll to position [392, 0]
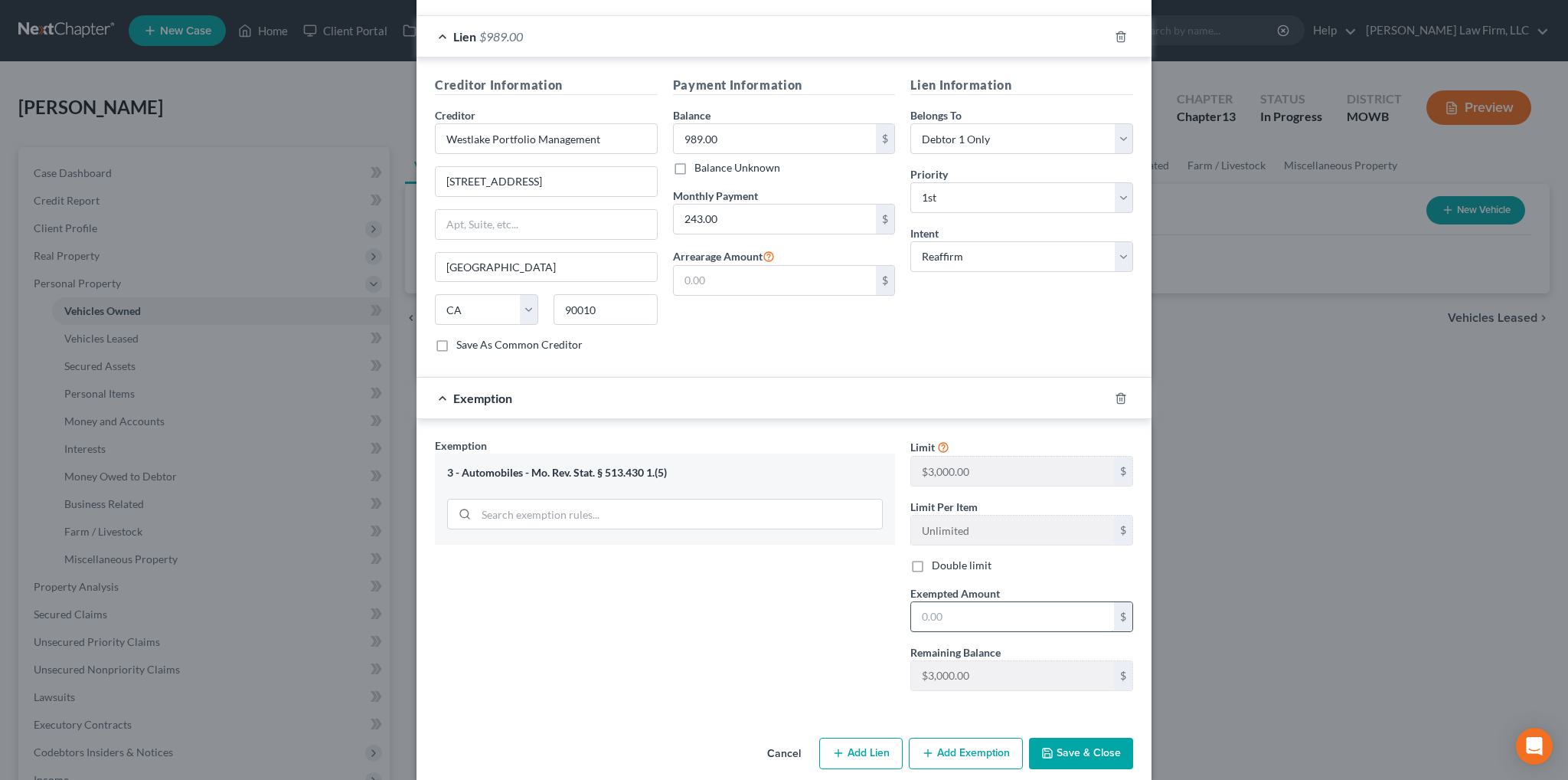
click at [948, 602] on input "text" at bounding box center [1012, 617] width 203 height 29
type input "3,000.00"
click at [1063, 738] on button "Save & Close" at bounding box center [1081, 753] width 104 height 32
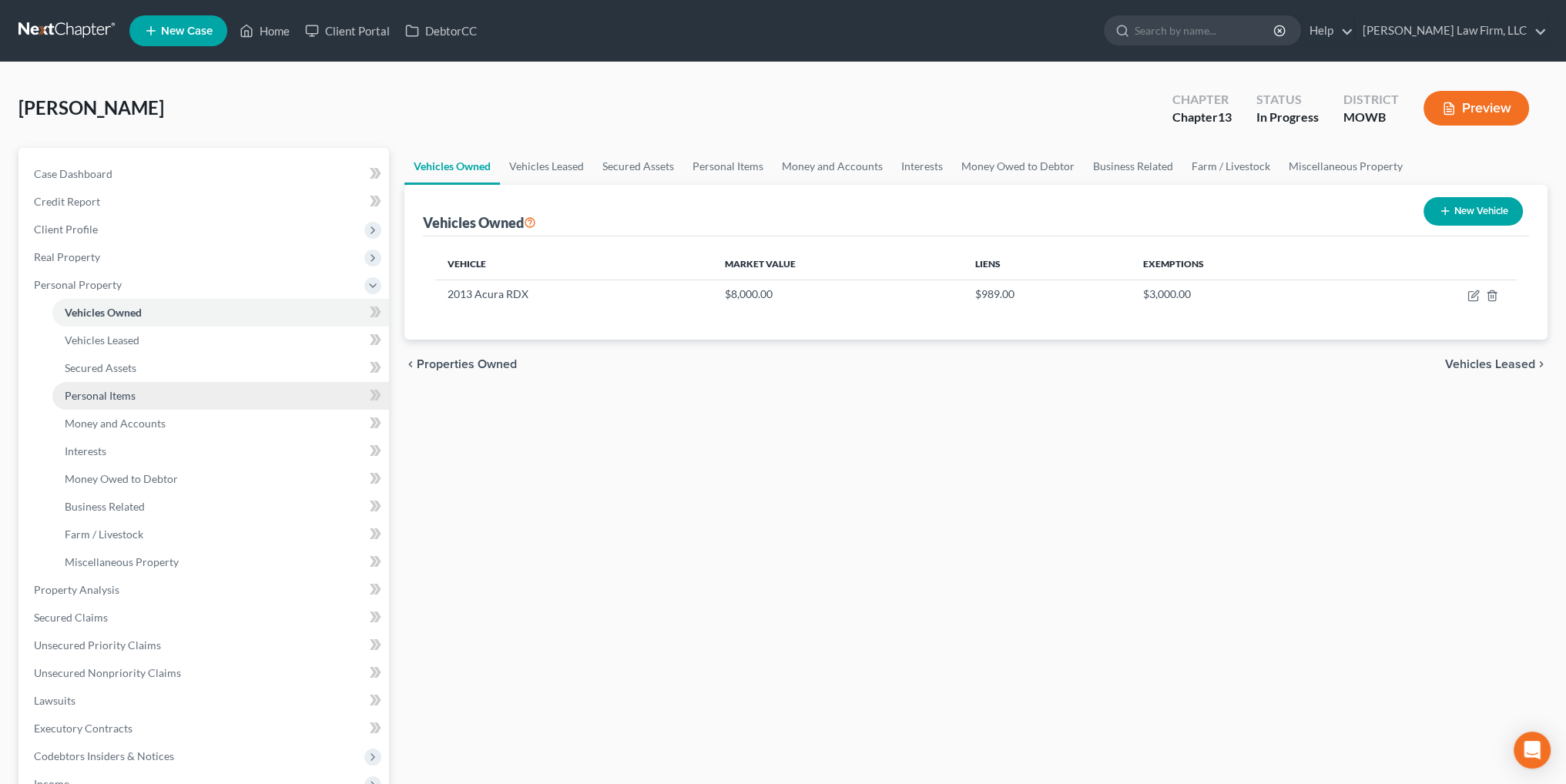
click at [102, 394] on span "Personal Items" at bounding box center [100, 395] width 71 height 13
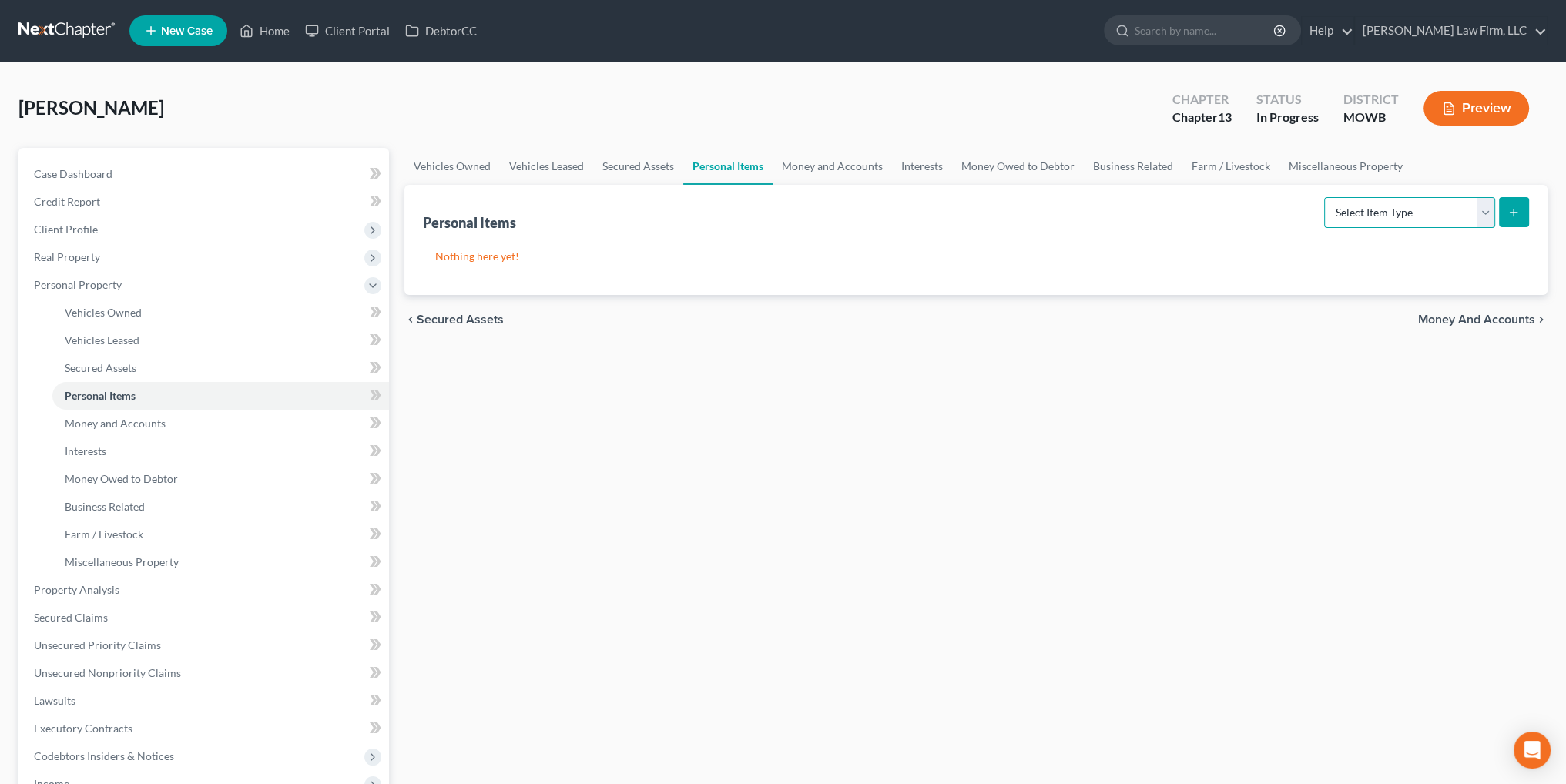
click at [1423, 212] on select "Select Item Type Clothing Collectibles Of Value Electronics Firearms Household …" at bounding box center [1410, 213] width 171 height 31
select select "clothing"
click at [1326, 198] on select "Select Item Type Clothing Collectibles Of Value Electronics Firearms Household …" at bounding box center [1410, 213] width 171 height 31
click at [1509, 210] on icon "submit" at bounding box center [1513, 212] width 12 height 12
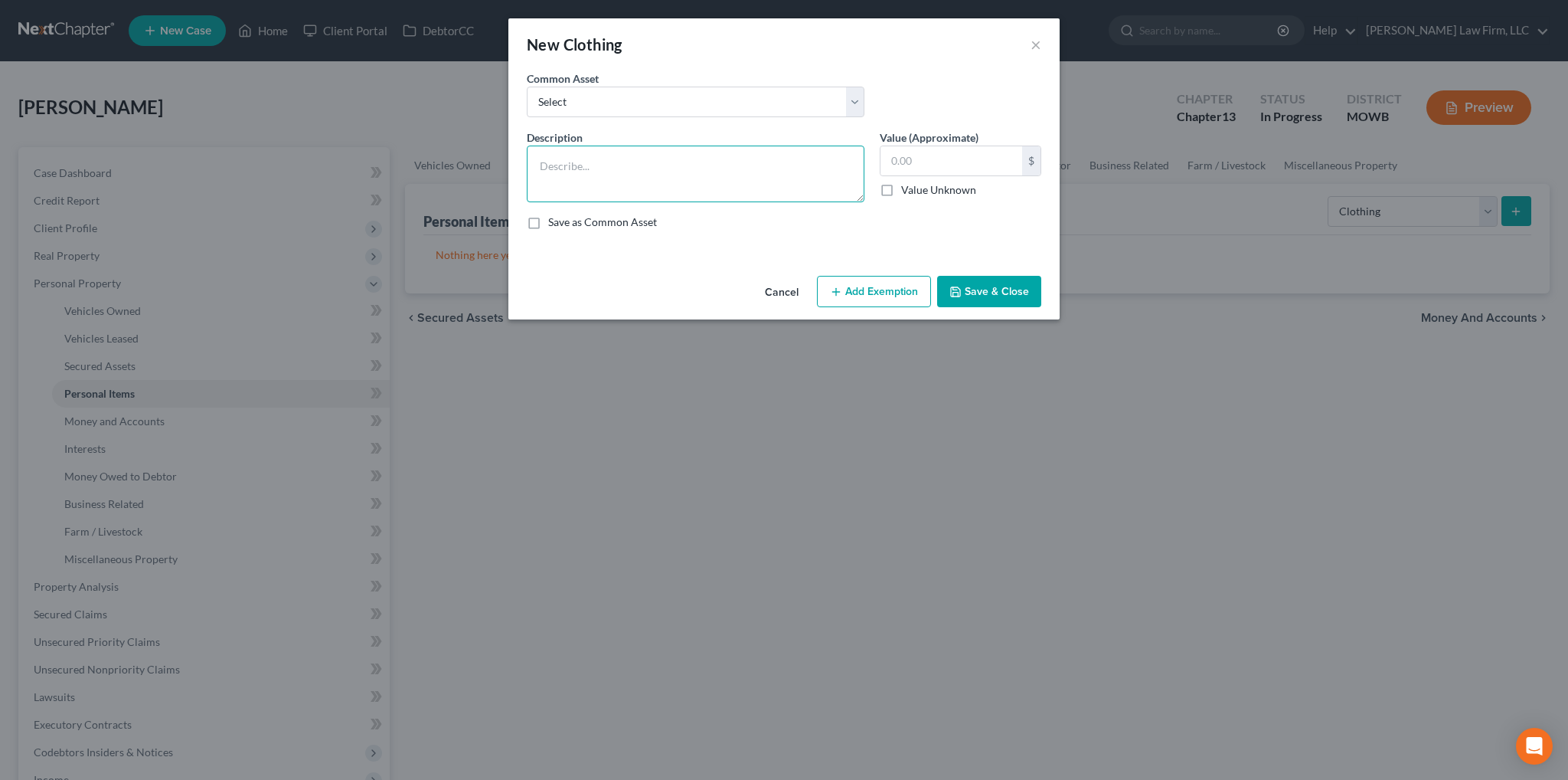
click at [632, 164] on textarea at bounding box center [696, 174] width 338 height 57
type textarea "Everyday clothes"
type input "300.00"
click at [871, 280] on button "Add Exemption" at bounding box center [874, 291] width 114 height 32
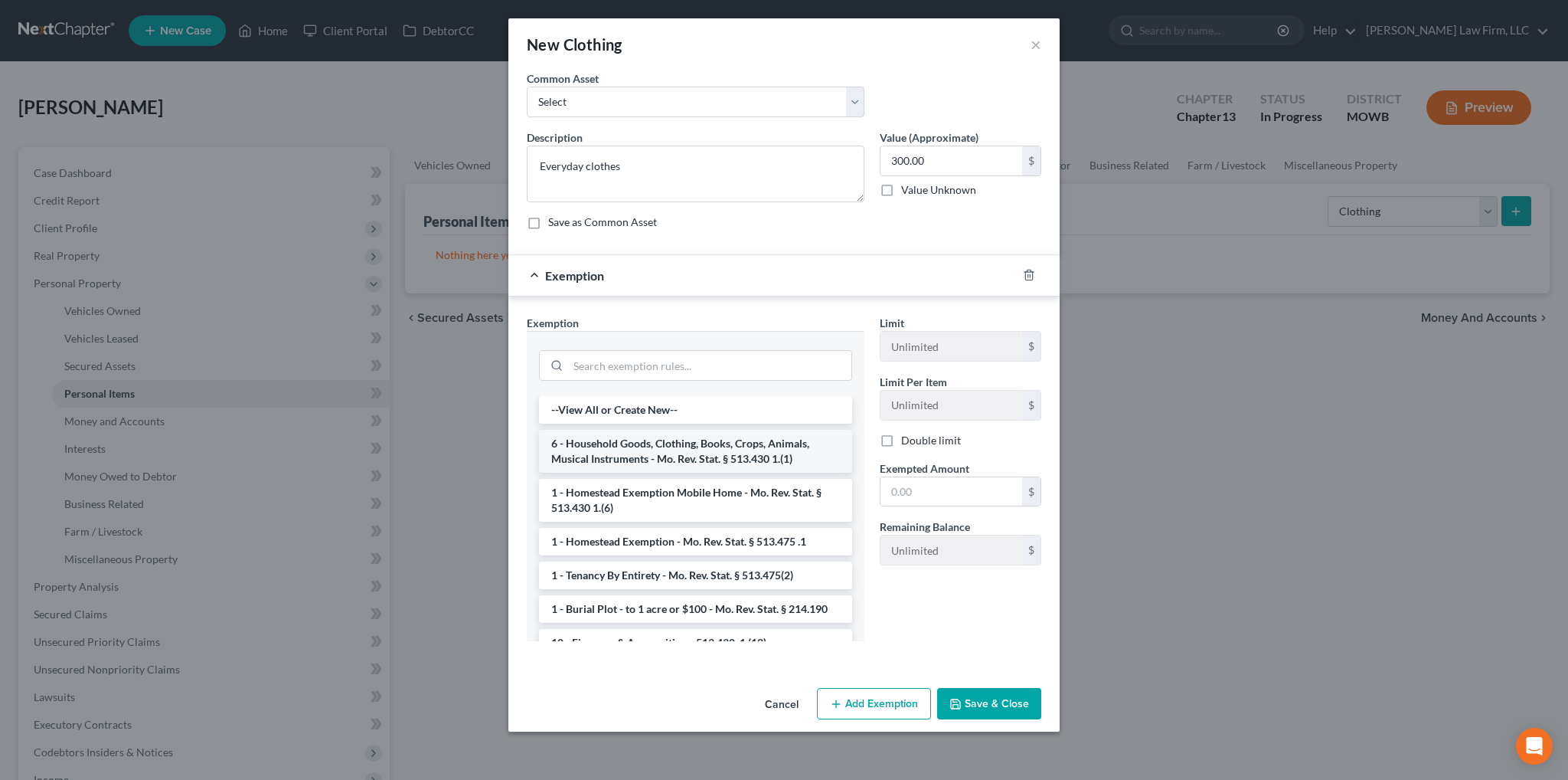
click at [603, 441] on li "6 - Household Goods, Clothing, Books, Crops, Animals, Musical Instruments - Mo.…" at bounding box center [696, 451] width 313 height 43
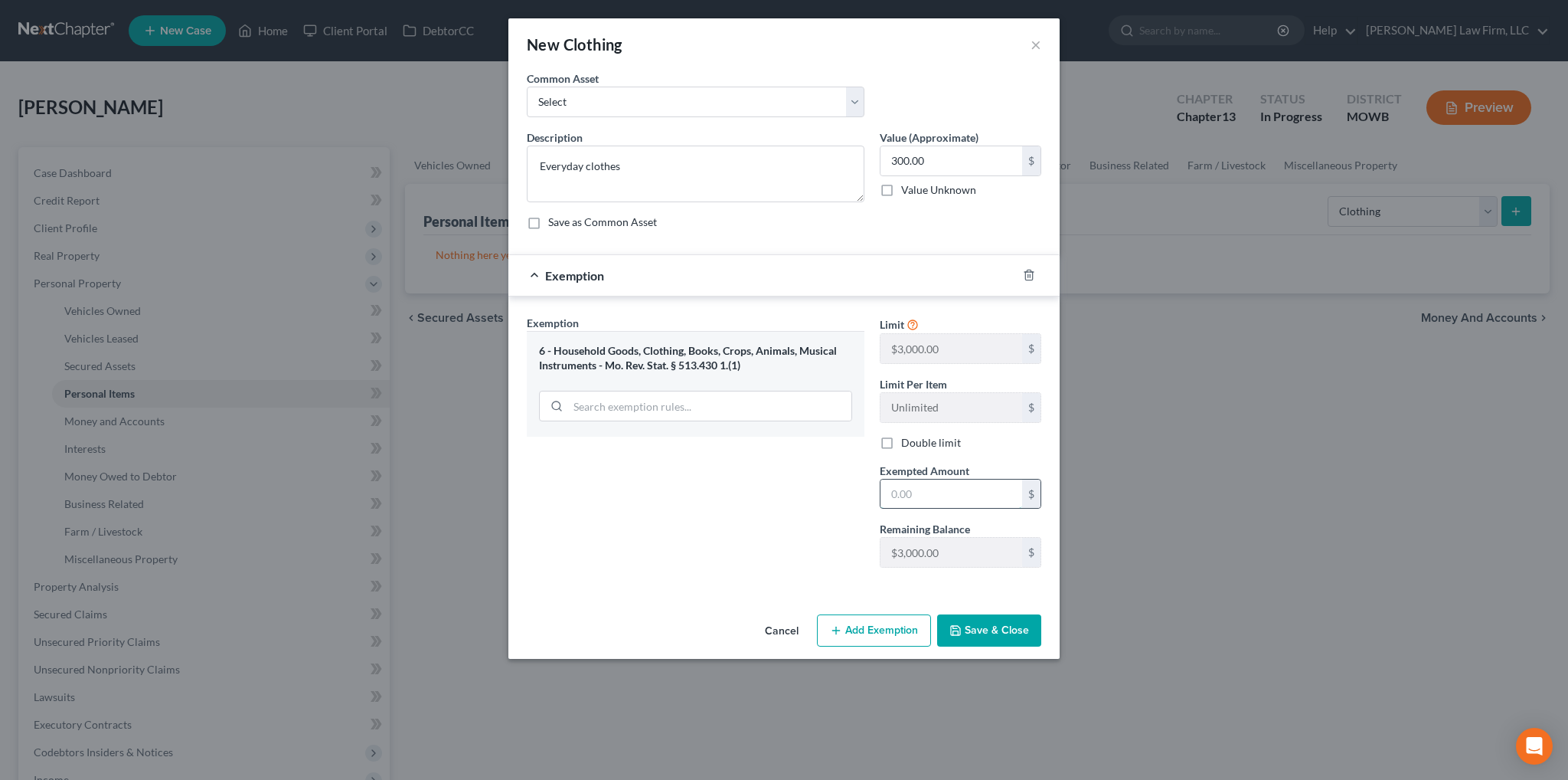
click at [950, 496] on input "text" at bounding box center [951, 494] width 142 height 29
type input "300.00"
click at [1017, 278] on div at bounding box center [1039, 275] width 43 height 25
click at [1030, 275] on line "button" at bounding box center [1030, 277] width 0 height 3
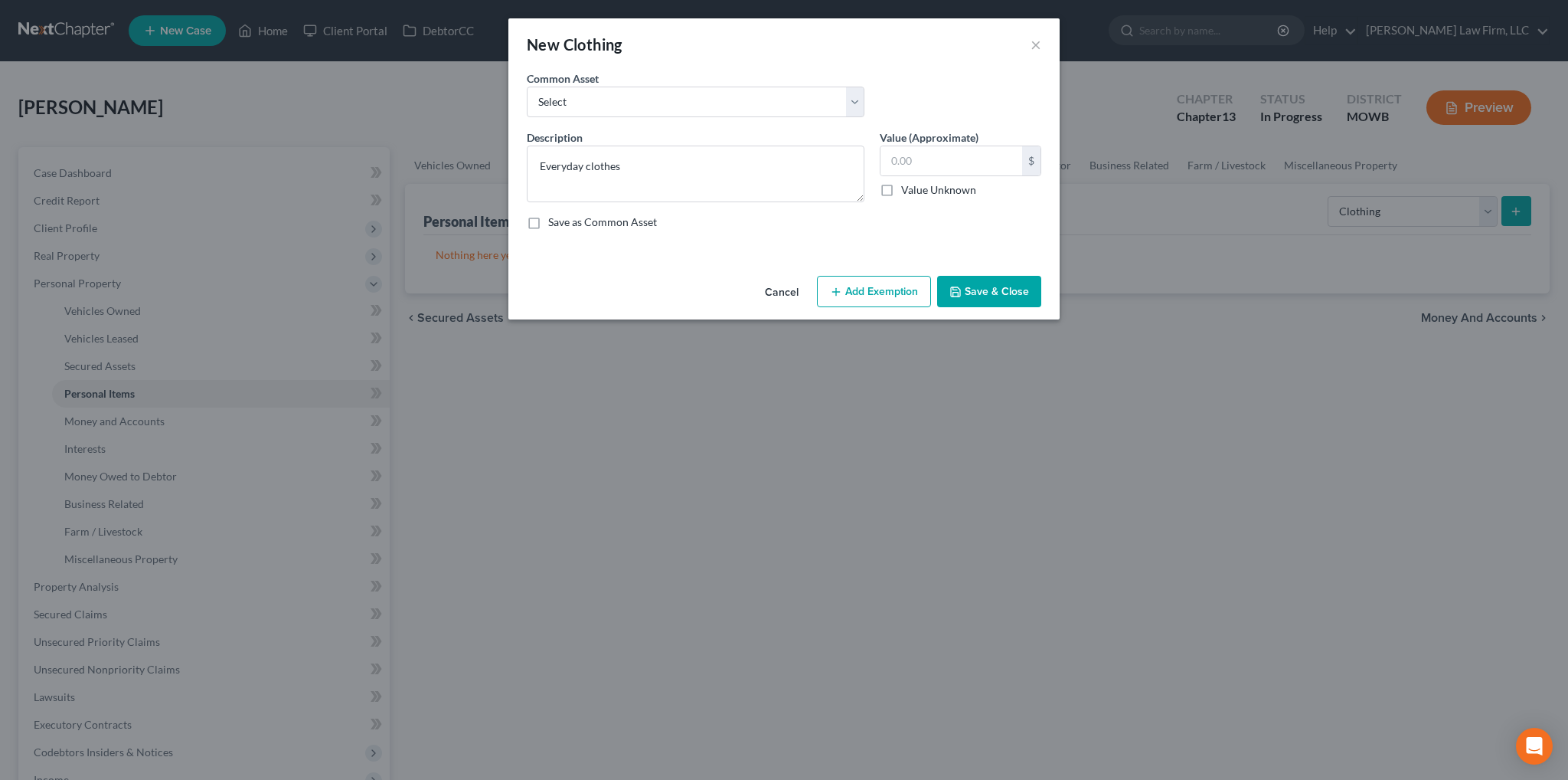
click at [982, 289] on button "Save & Close" at bounding box center [989, 291] width 104 height 32
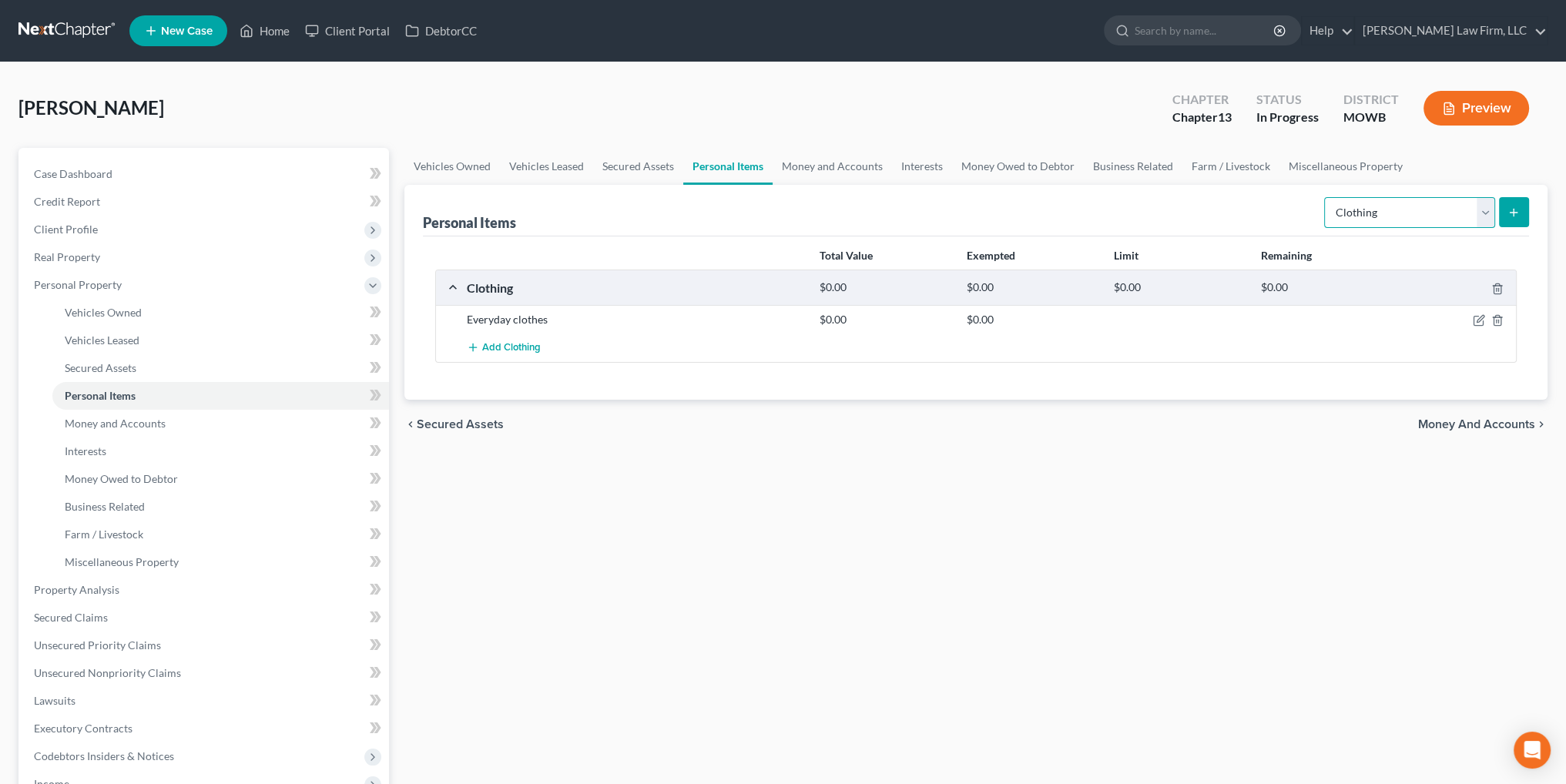
click at [1400, 213] on select "Select Item Type Clothing Collectibles Of Value Electronics Firearms Household …" at bounding box center [1410, 213] width 171 height 31
select select "sports_and_hobby_equipment"
click at [1326, 198] on select "Select Item Type Clothing Collectibles Of Value Electronics Firearms Household …" at bounding box center [1410, 213] width 171 height 31
click at [1511, 210] on icon "submit" at bounding box center [1513, 212] width 12 height 12
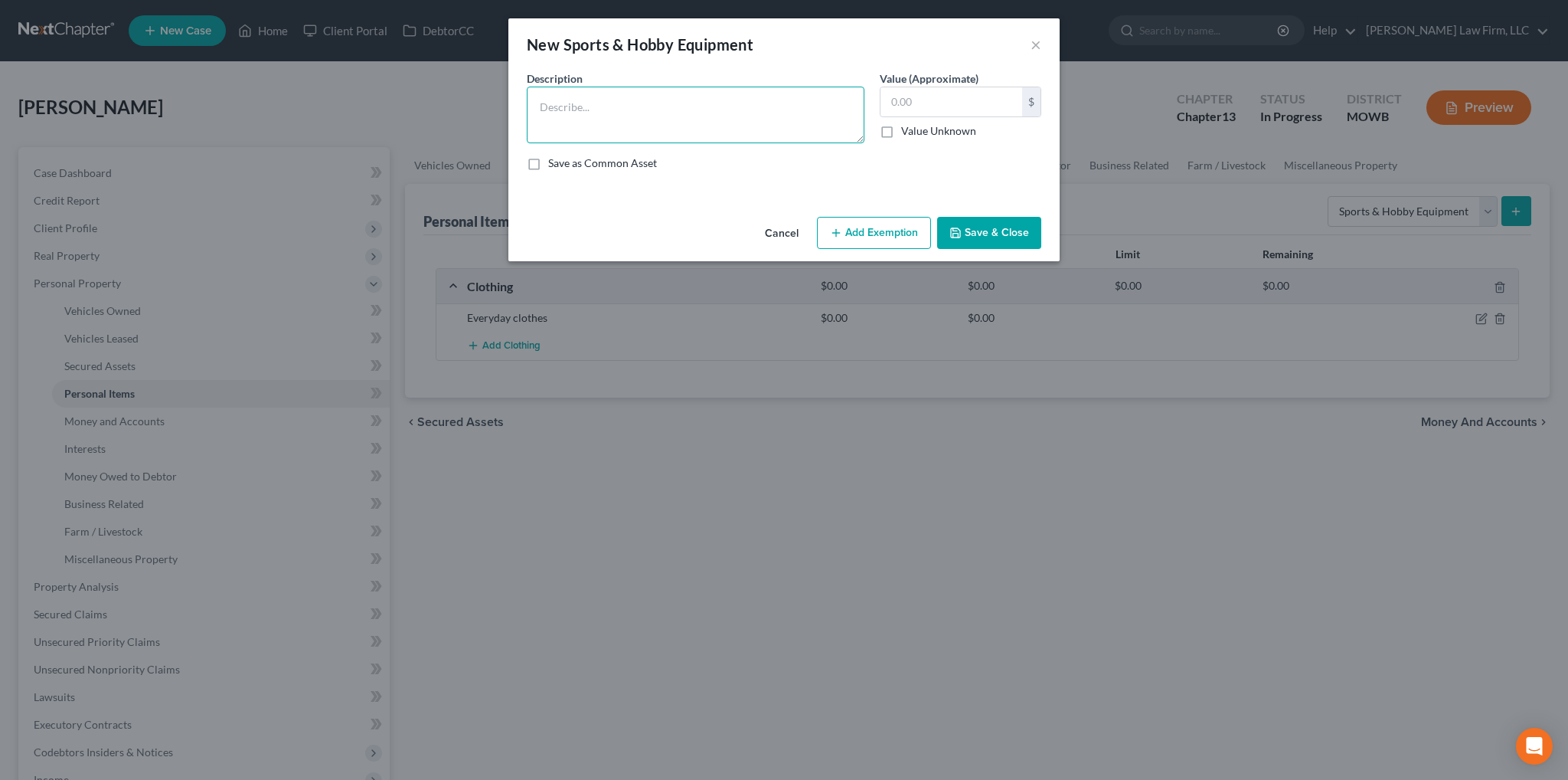
click at [688, 106] on textarea at bounding box center [696, 115] width 338 height 57
type textarea "Golf clubs"
type input "400.00"
click at [867, 227] on button "Add Exemption" at bounding box center [874, 233] width 114 height 32
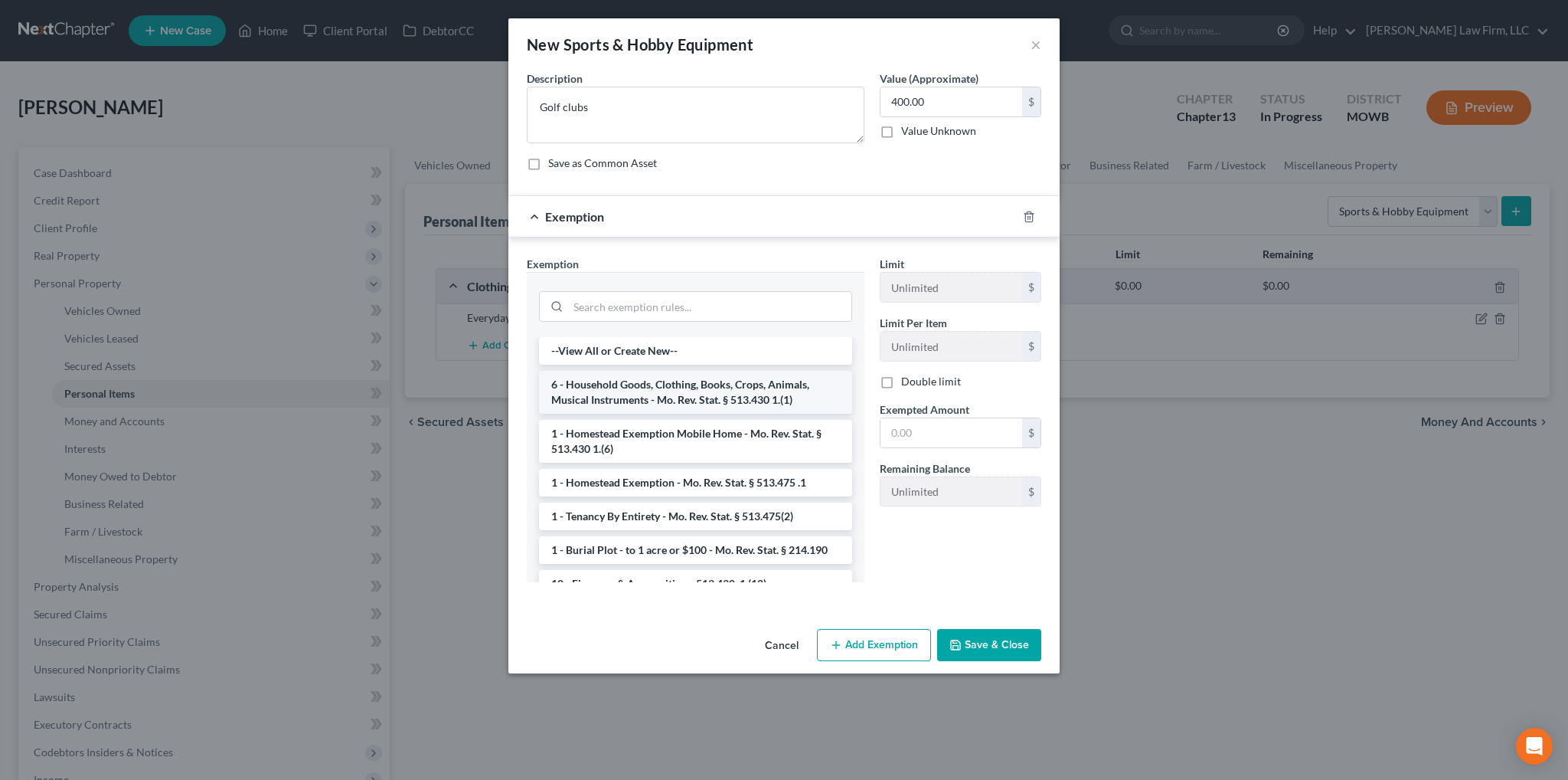
click at [682, 392] on li "6 - Household Goods, Clothing, Books, Crops, Animals, Musical Instruments - Mo.…" at bounding box center [696, 392] width 313 height 43
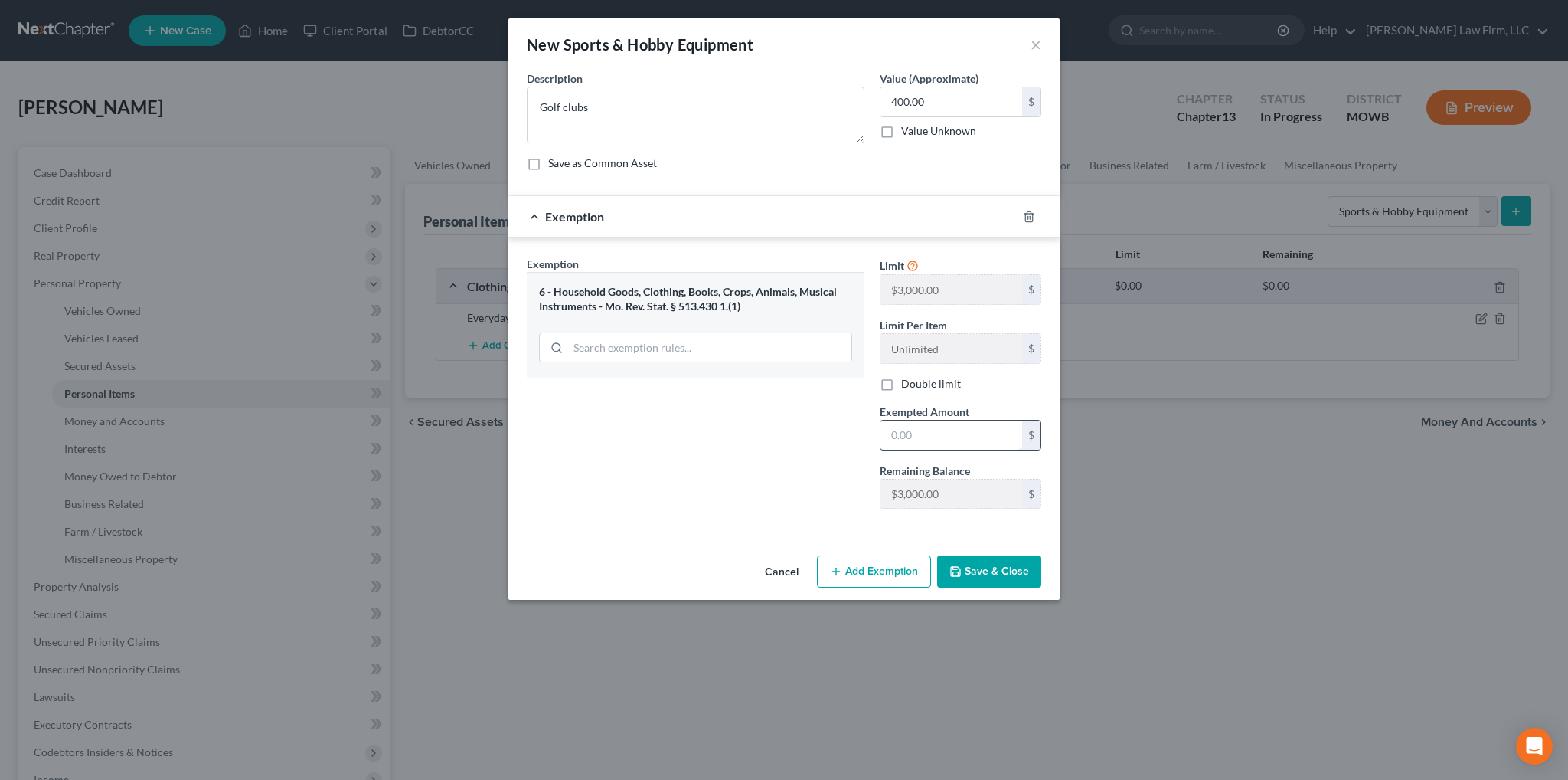
click at [966, 437] on input "text" at bounding box center [951, 435] width 142 height 29
type input "400.00"
click at [998, 570] on button "Save & Close" at bounding box center [989, 571] width 104 height 32
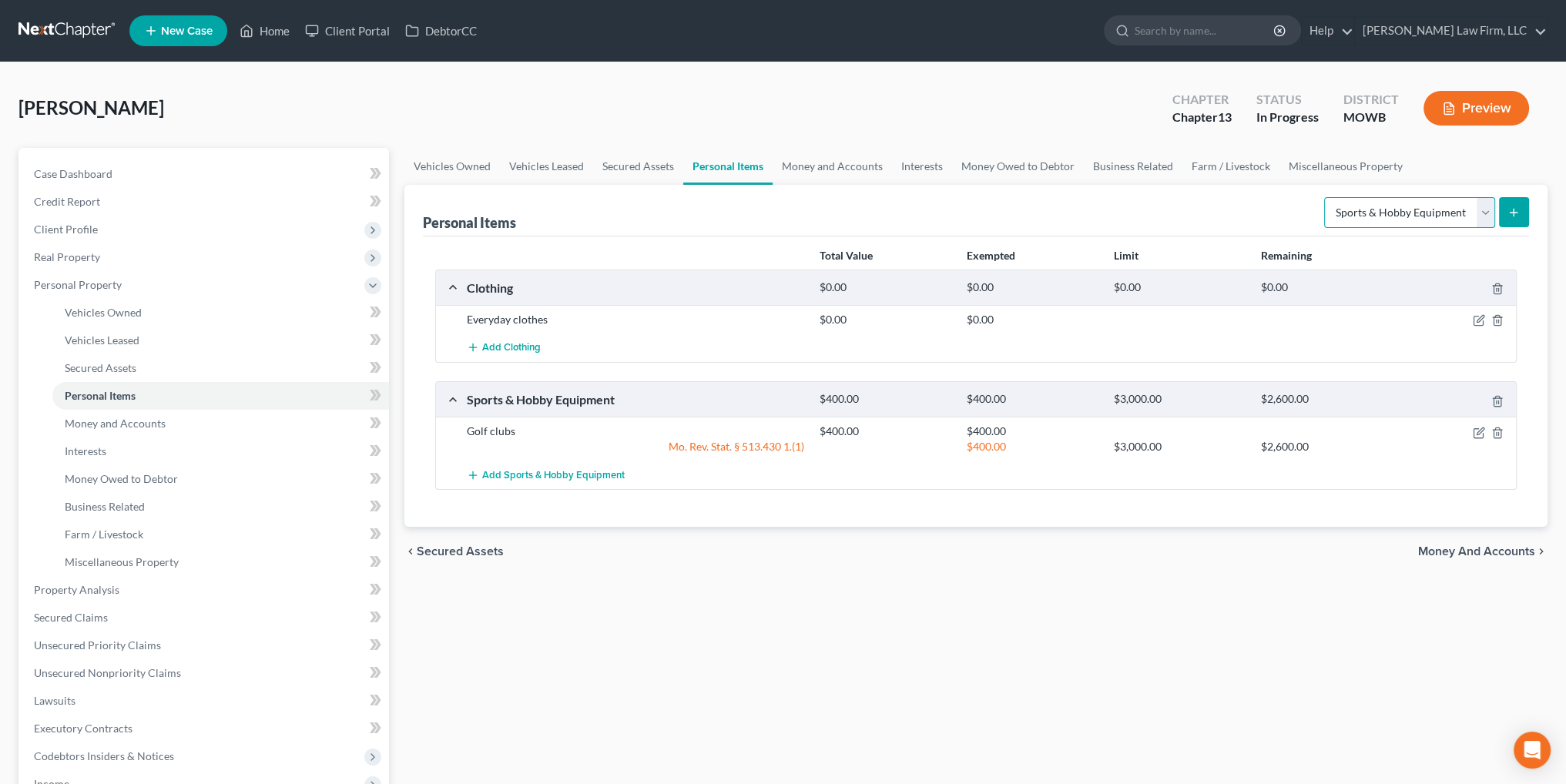
click at [1352, 204] on select "Select Item Type Clothing Collectibles Of Value Electronics Firearms Household …" at bounding box center [1410, 213] width 171 height 31
select select "electronics"
click at [1326, 198] on select "Select Item Type Clothing Collectibles Of Value Electronics Firearms Household …" at bounding box center [1410, 213] width 171 height 31
click at [1516, 204] on button "submit" at bounding box center [1513, 212] width 30 height 30
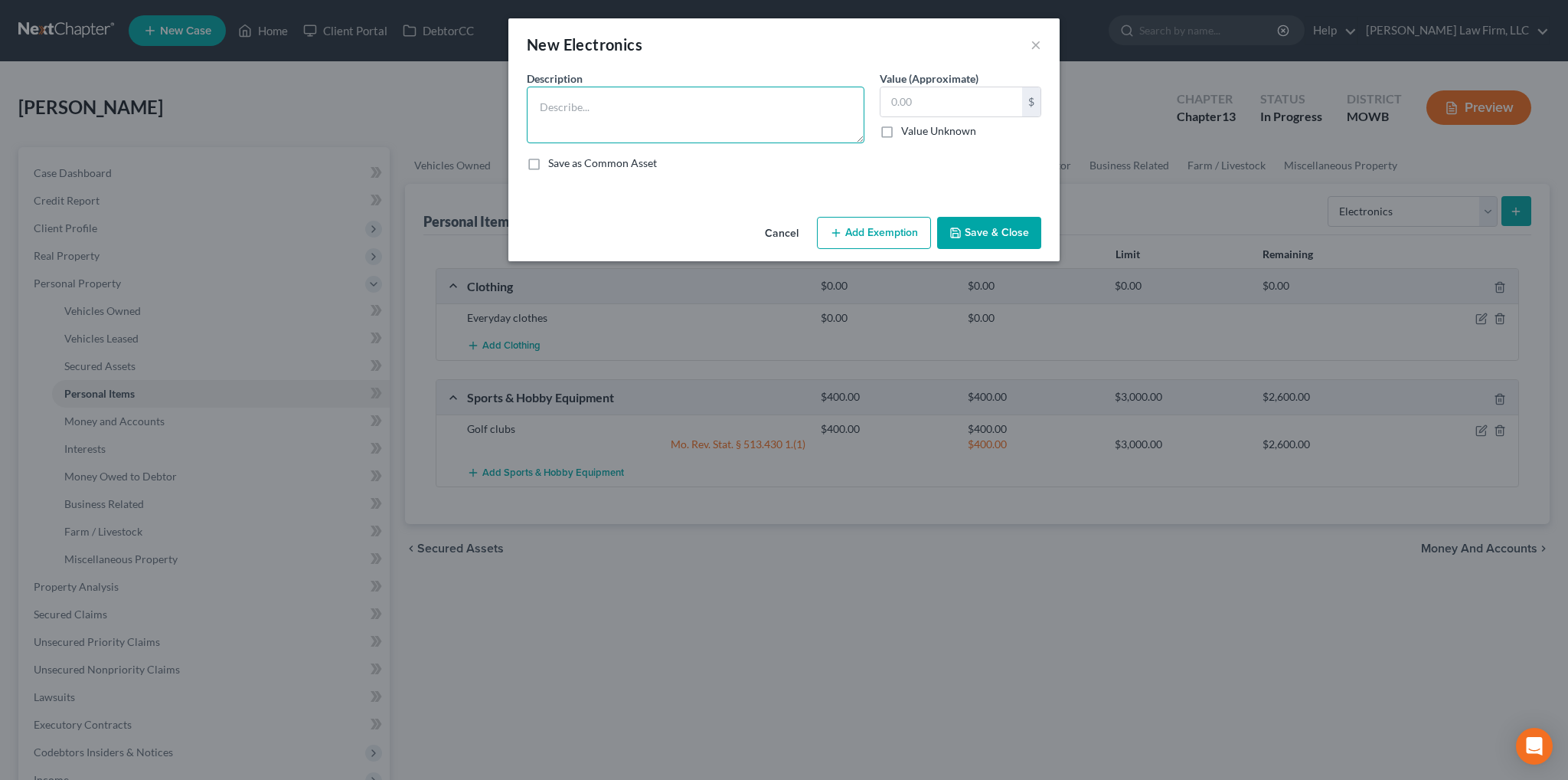
click at [640, 130] on textarea at bounding box center [696, 115] width 338 height 57
type textarea "Surface Pro laptop, TVs (2), cell phone"
type input "1,500.00"
click at [867, 231] on button "Add Exemption" at bounding box center [874, 233] width 114 height 32
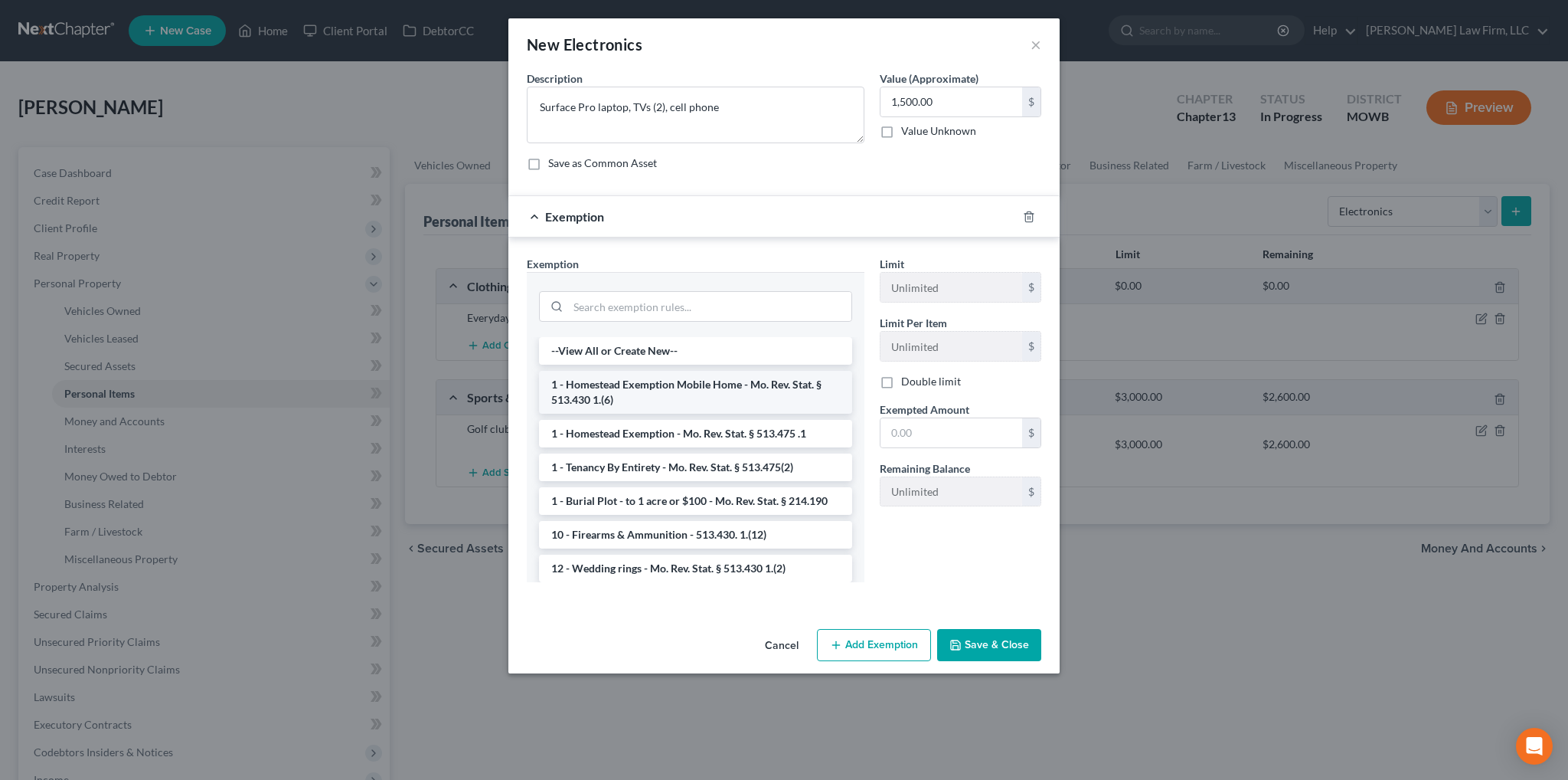
click at [612, 383] on li "1 - Homestead Exemption Mobile Home - Mo. Rev. Stat. § 513.430 1.(6)" at bounding box center [696, 392] width 313 height 43
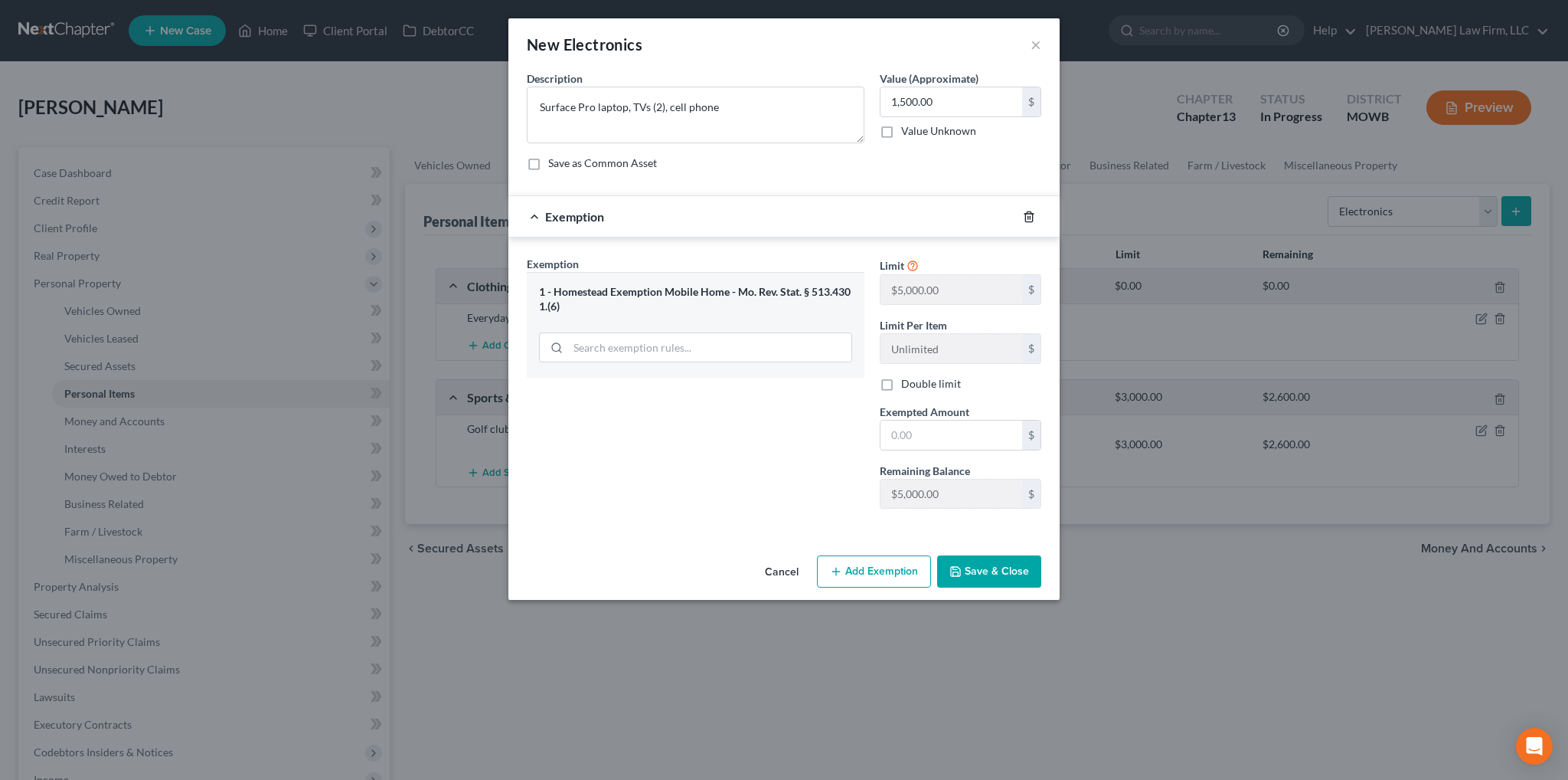
click at [1028, 219] on icon "button" at bounding box center [1029, 217] width 12 height 12
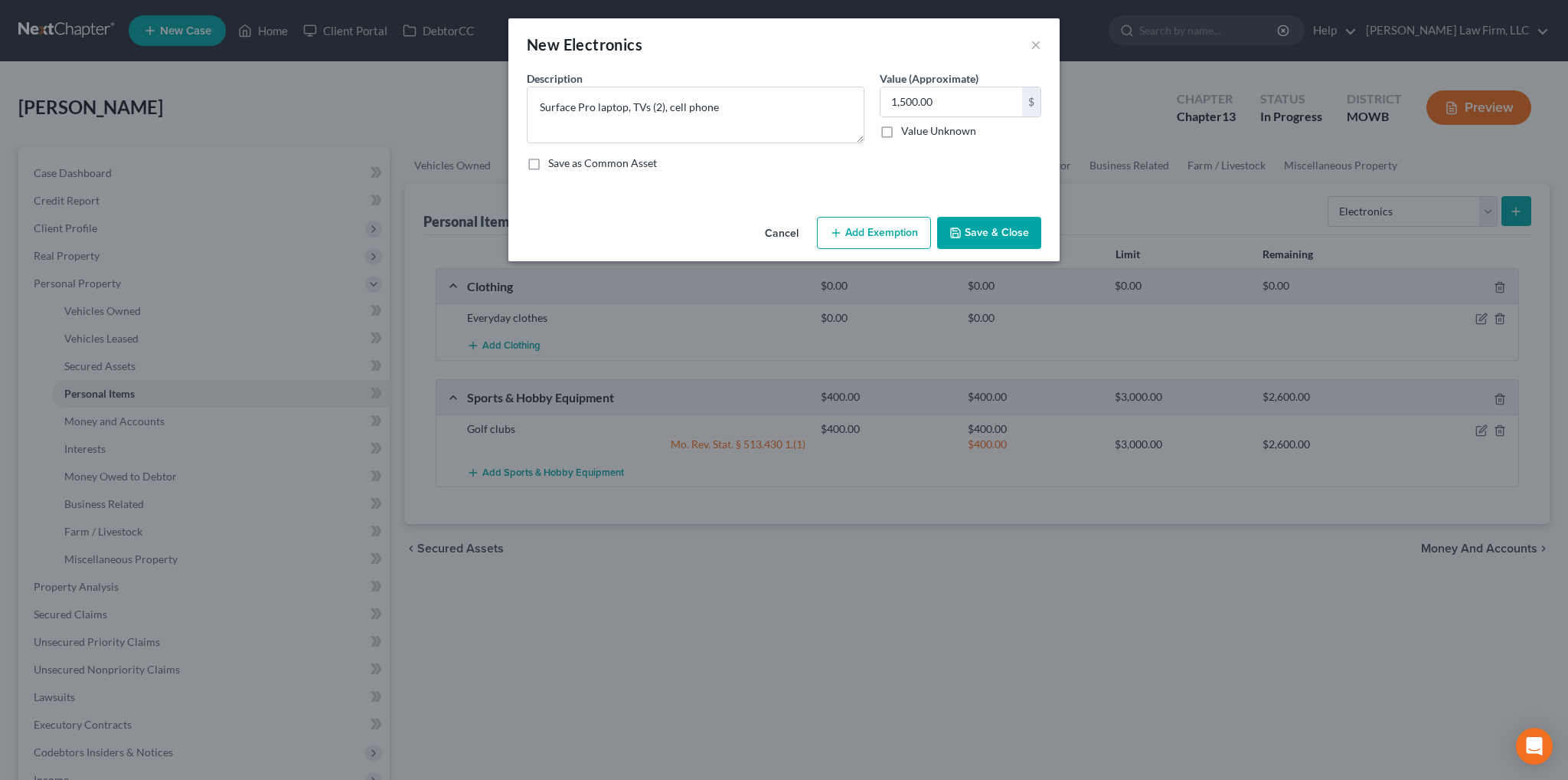
click at [858, 231] on button "Add Exemption" at bounding box center [874, 233] width 114 height 32
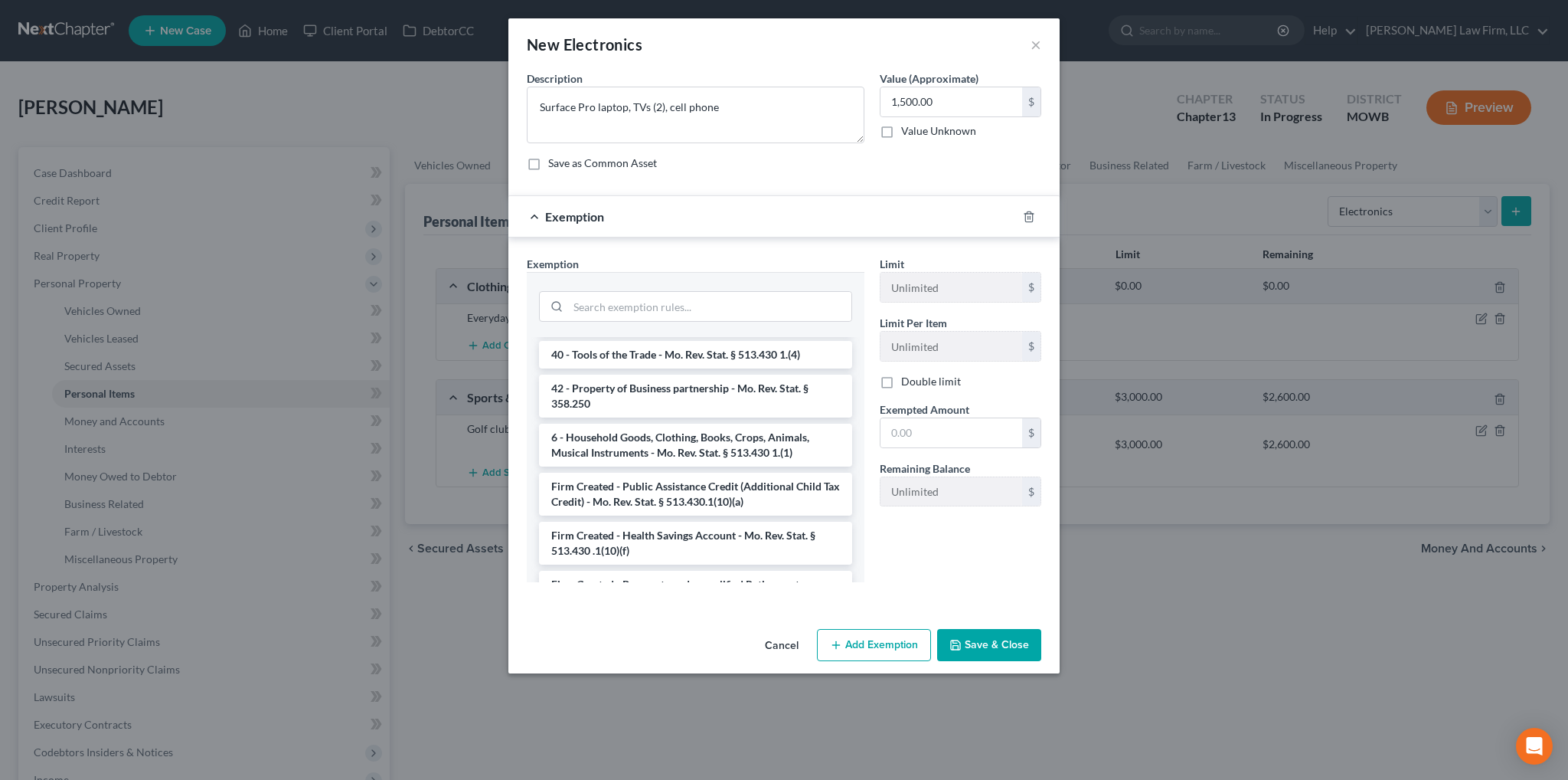
scroll to position [1685, 0]
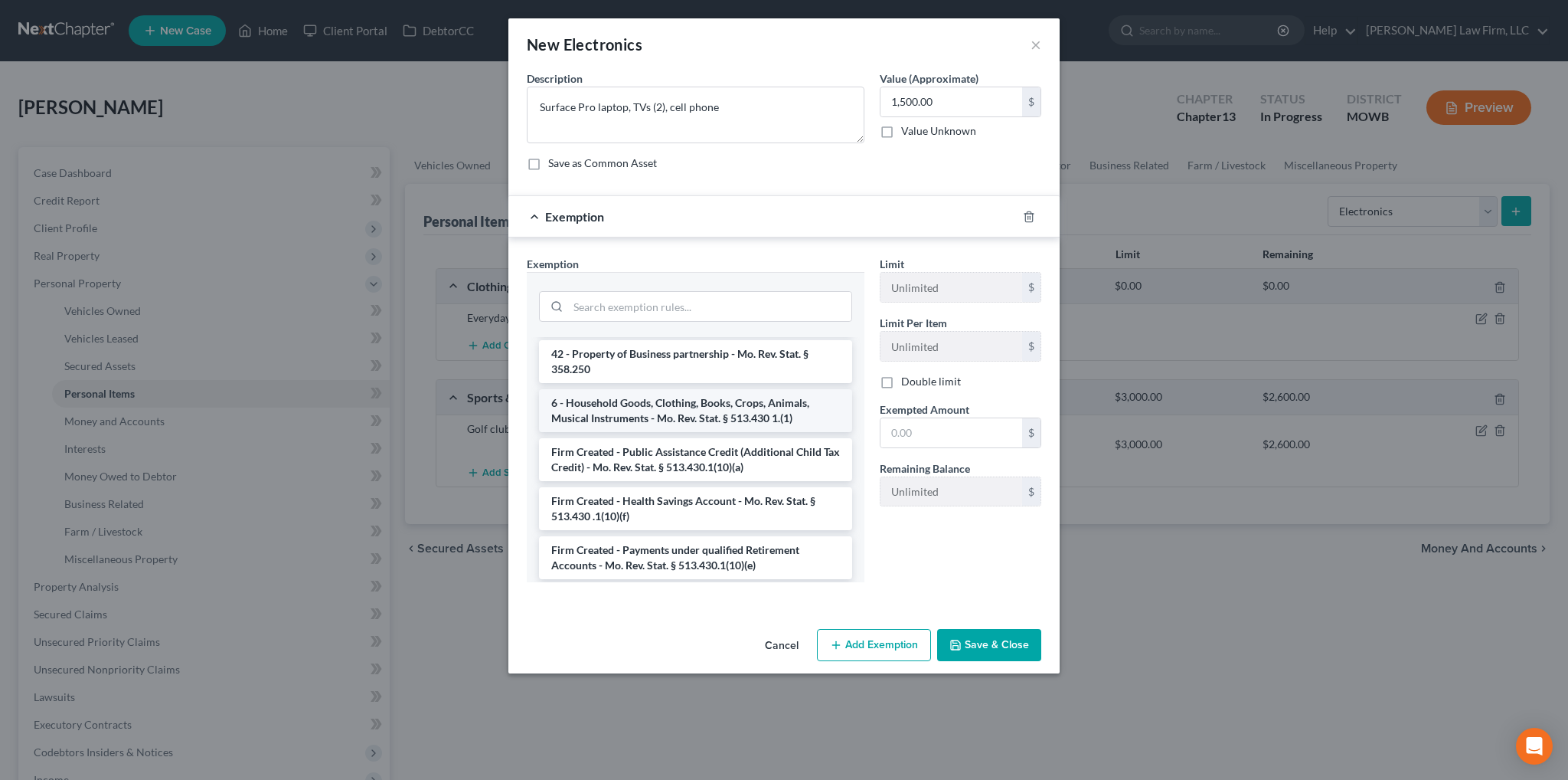
click at [654, 418] on li "6 - Household Goods, Clothing, Books, Crops, Animals, Musical Instruments - Mo.…" at bounding box center [696, 411] width 313 height 43
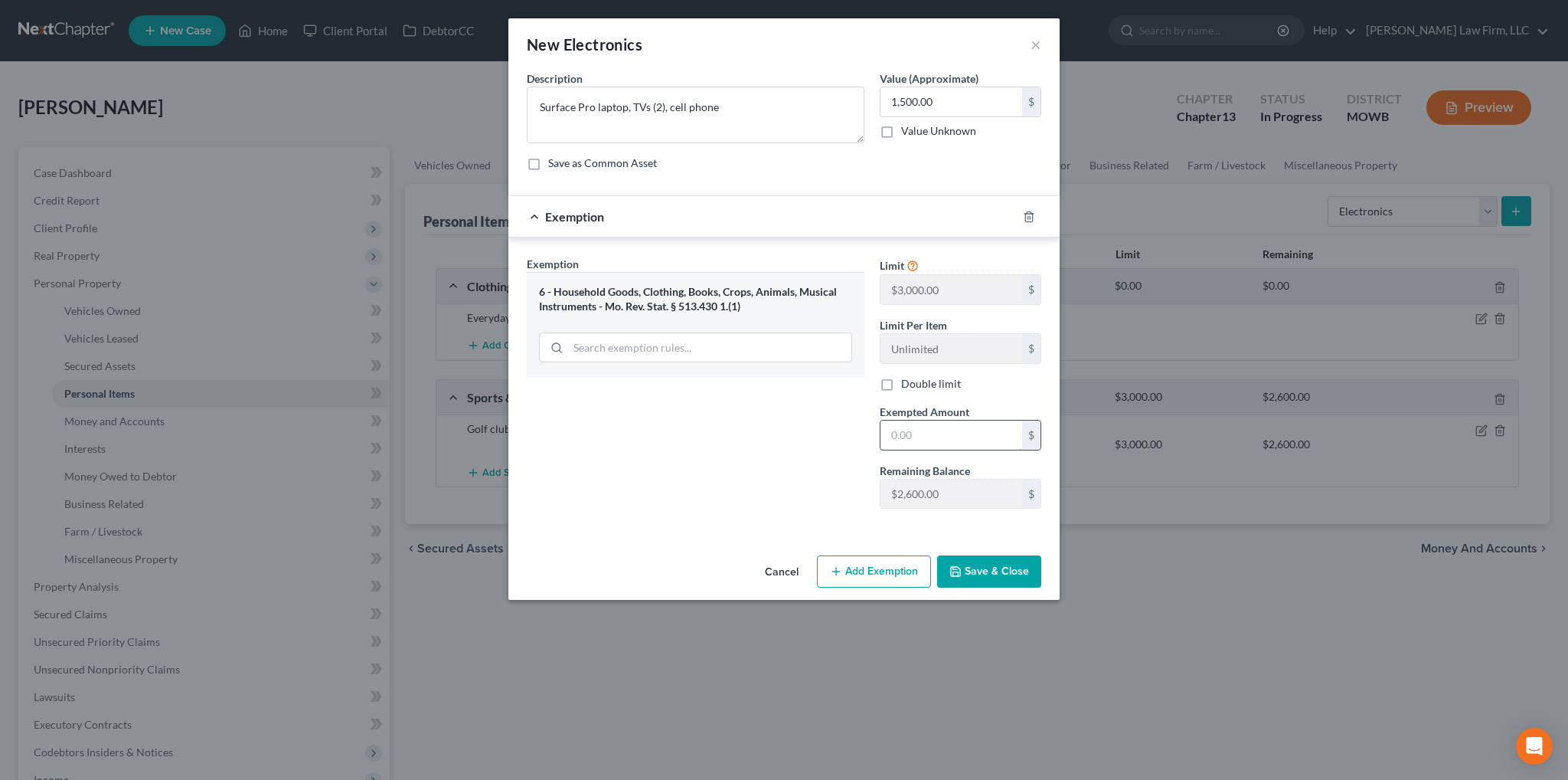
click at [915, 432] on input "text" at bounding box center [951, 435] width 142 height 29
type input "1,500.00"
click at [998, 573] on button "Save & Close" at bounding box center [989, 571] width 104 height 32
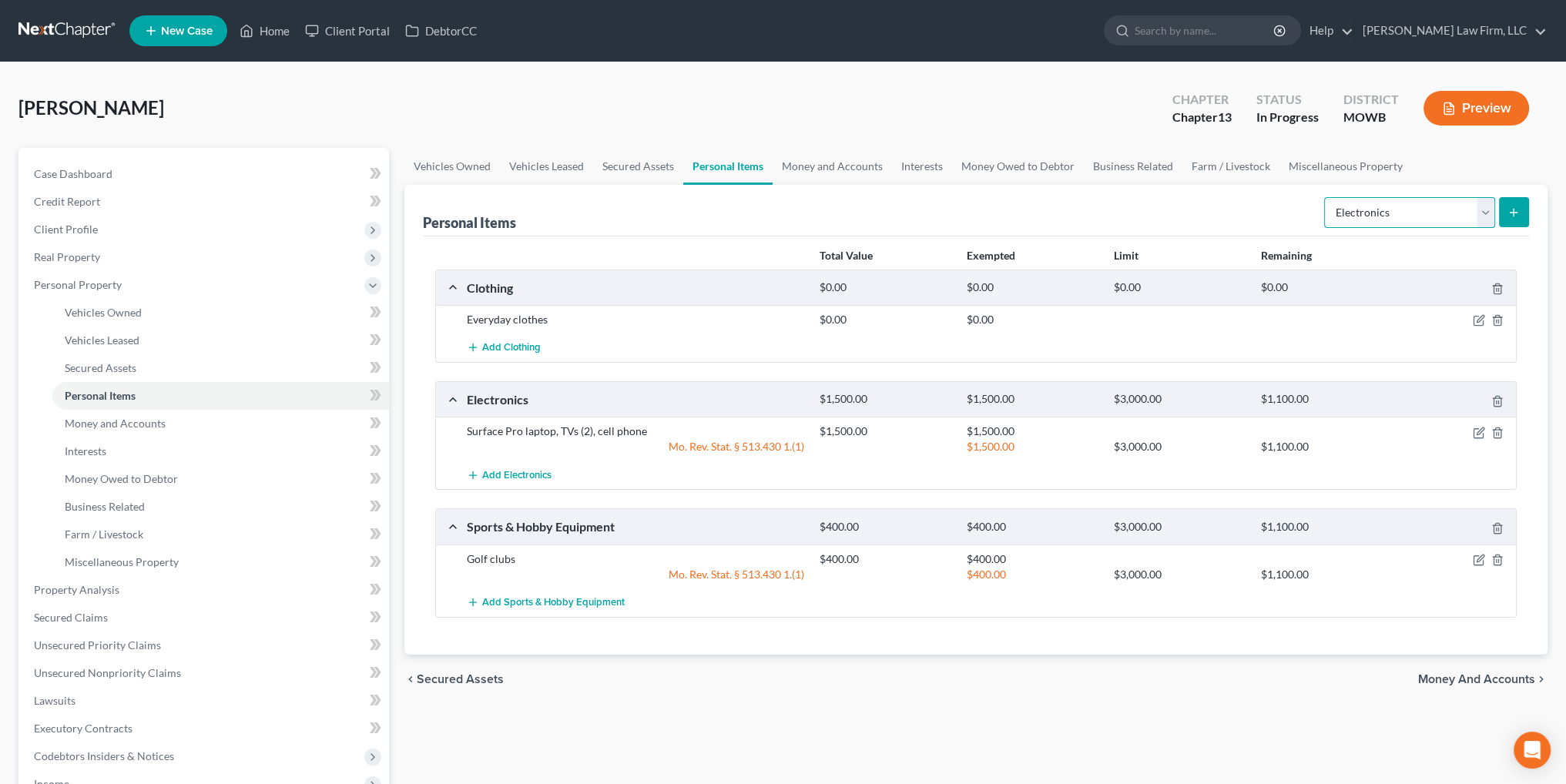
click at [1489, 219] on select "Select Item Type Clothing Collectibles Of Value Electronics Firearms Household …" at bounding box center [1410, 213] width 171 height 31
select select "household_goods"
click at [1326, 198] on select "Select Item Type Clothing Collectibles Of Value Electronics Firearms Household …" at bounding box center [1410, 213] width 171 height 31
click at [1512, 202] on button "submit" at bounding box center [1513, 212] width 30 height 30
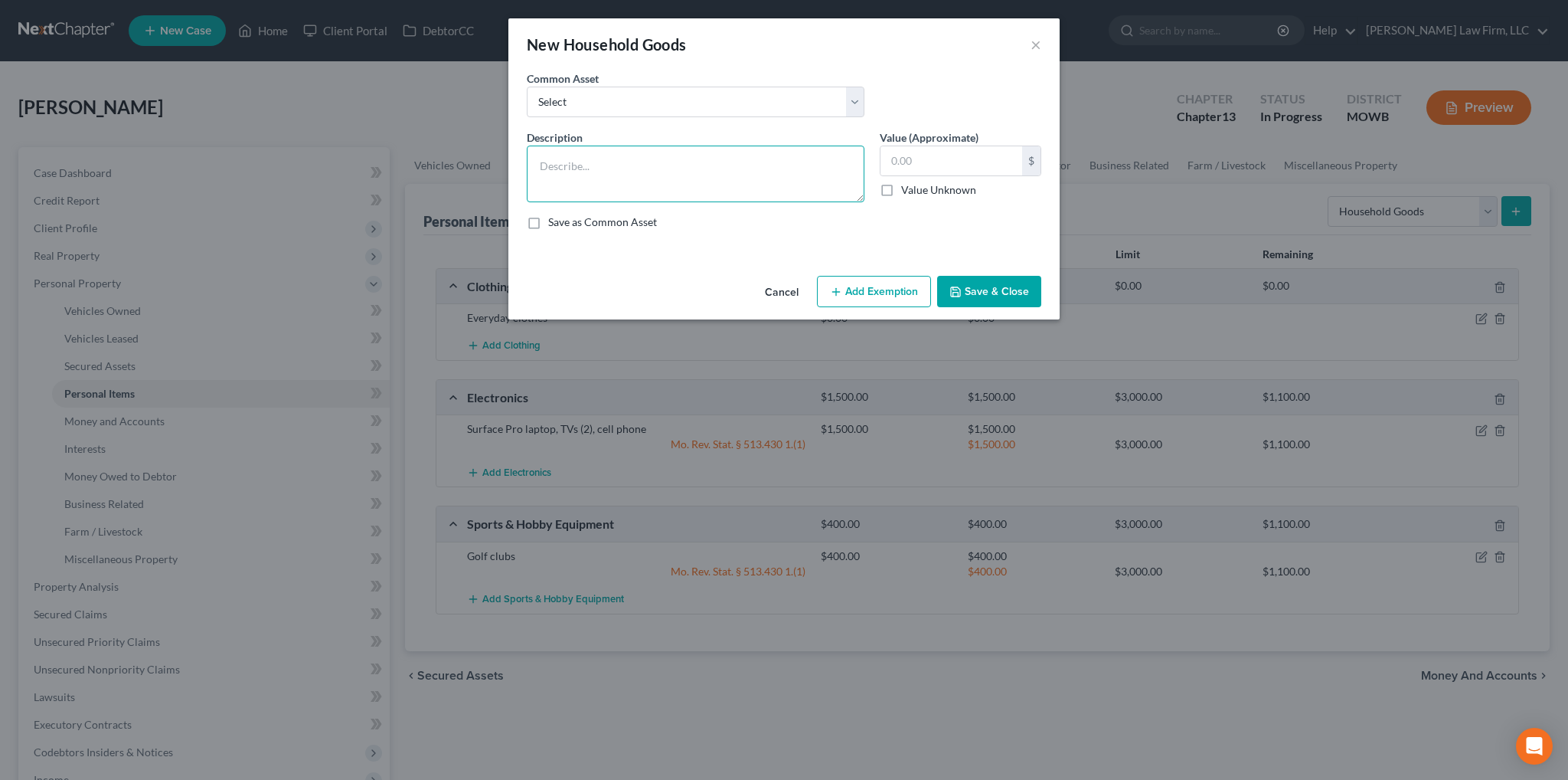
click at [638, 167] on textarea at bounding box center [696, 174] width 338 height 57
type textarea "Beds (2), sofa, chairs (2), tables (6), desks (2), lamps (10), dishes"
type input "2,000.00"
click at [885, 291] on button "Add Exemption" at bounding box center [874, 291] width 114 height 32
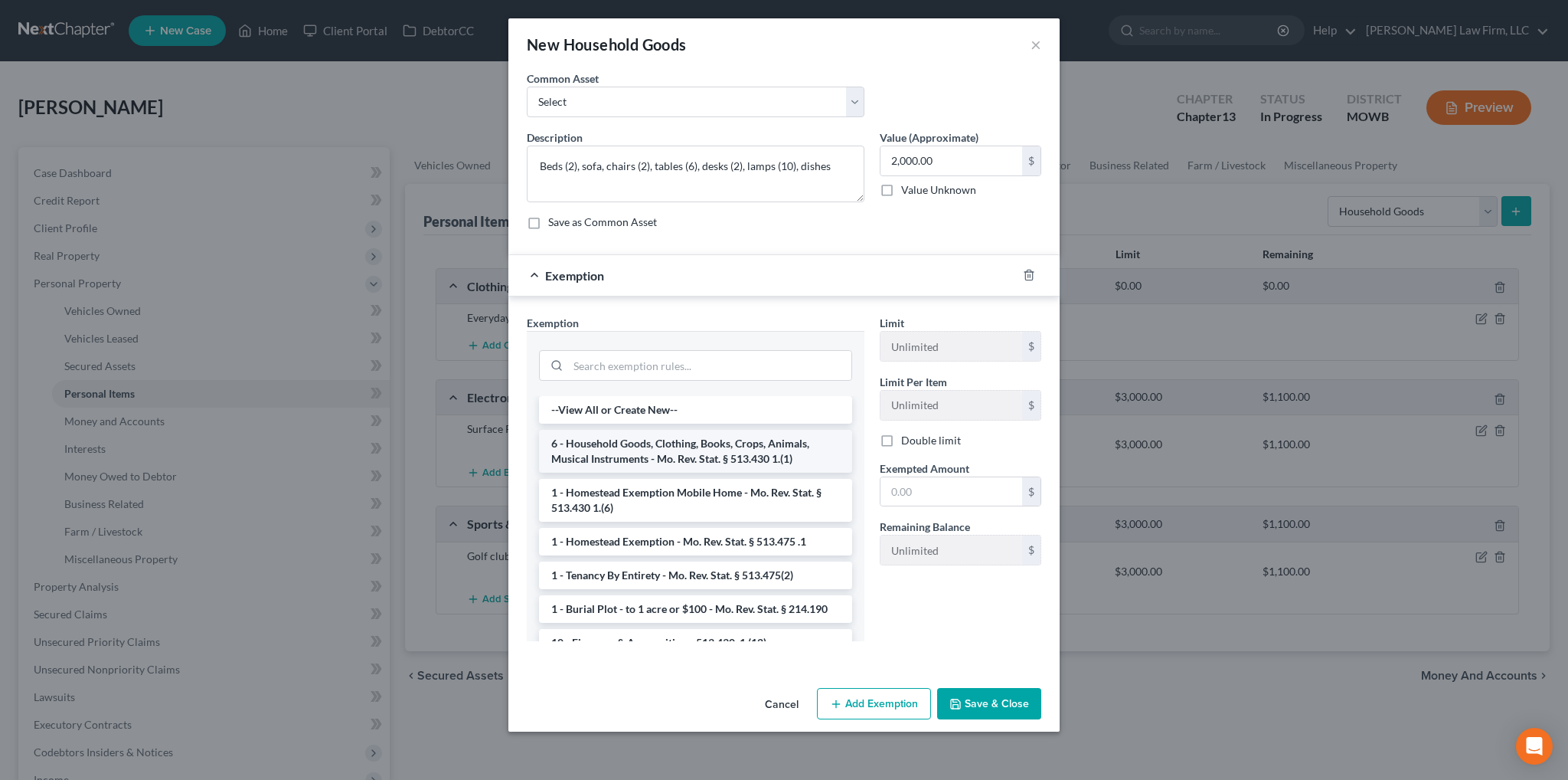
click at [704, 454] on li "6 - Household Goods, Clothing, Books, Crops, Animals, Musical Instruments - Mo.…" at bounding box center [696, 451] width 313 height 43
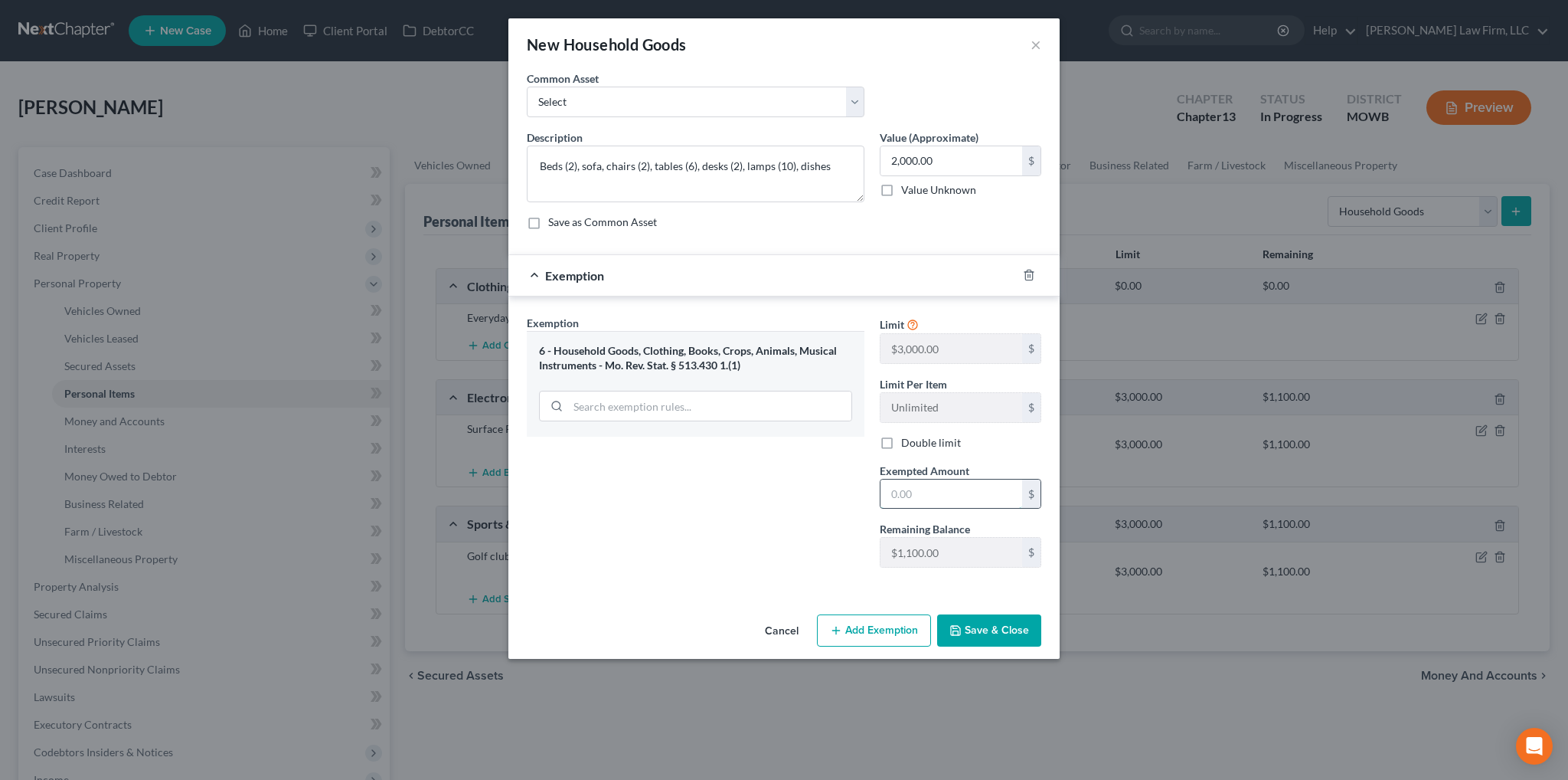
click at [929, 492] on input "text" at bounding box center [951, 494] width 142 height 29
type input "1,100.00"
click at [987, 636] on button "Save & Close" at bounding box center [989, 630] width 104 height 32
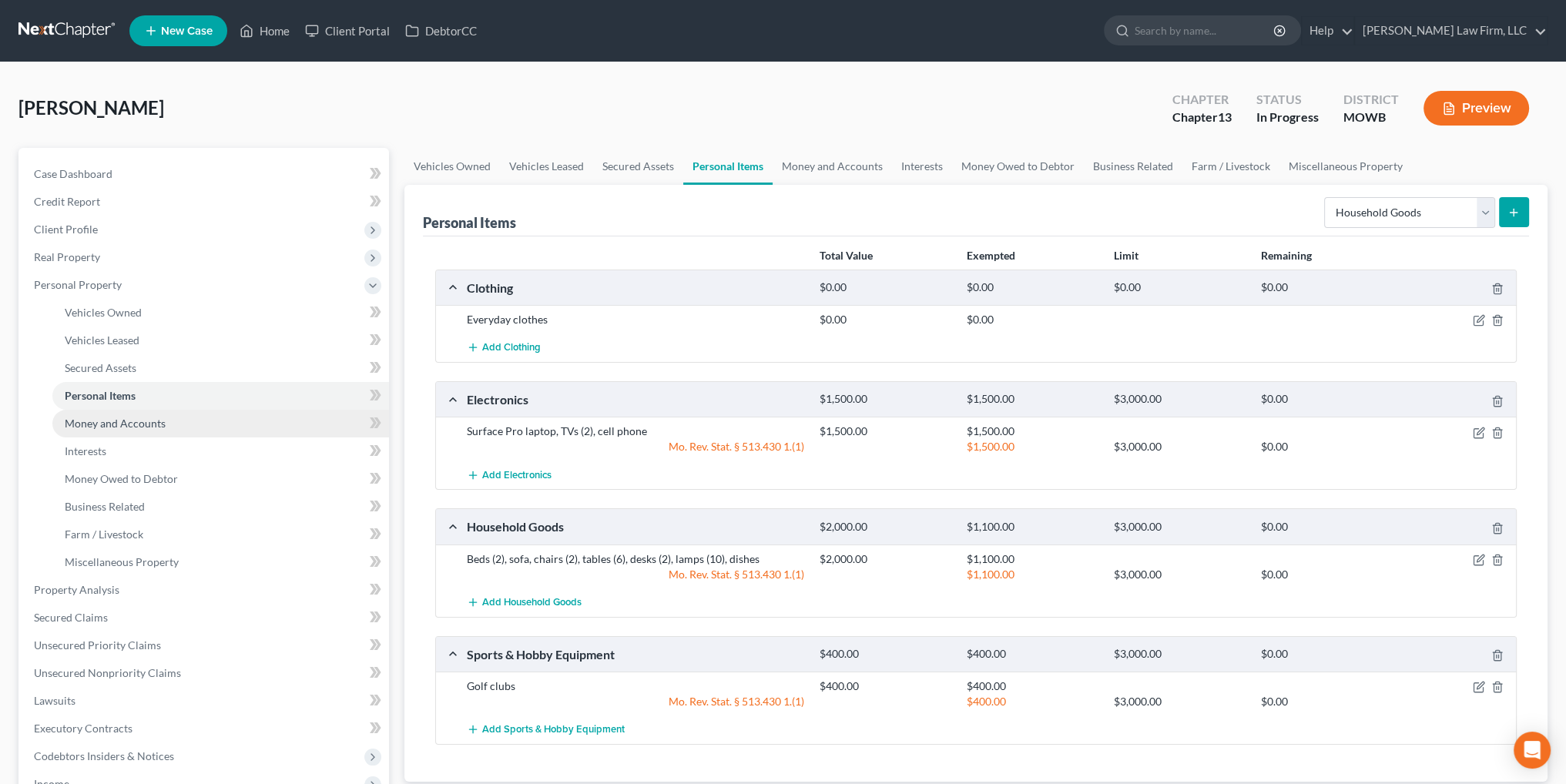
click at [89, 423] on span "Money and Accounts" at bounding box center [115, 423] width 101 height 13
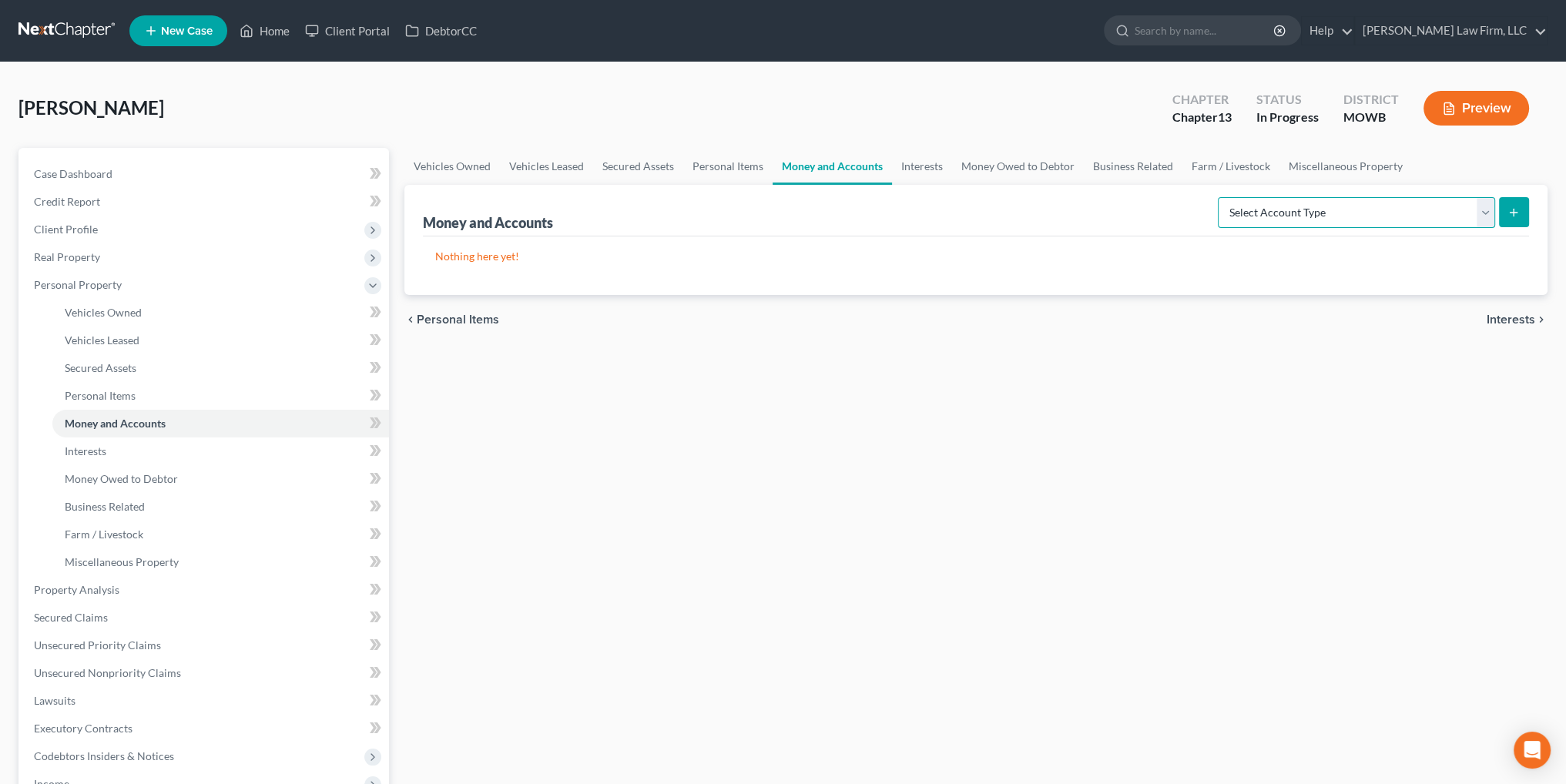
click at [1387, 213] on select "Select Account Type Brokerage Cash on Hand Certificates of Deposit Checking Acc…" at bounding box center [1356, 213] width 277 height 31
select select "checking"
click at [1221, 198] on select "Select Account Type Brokerage Cash on Hand Certificates of Deposit Checking Acc…" at bounding box center [1356, 213] width 277 height 31
click at [1512, 212] on icon "submit" at bounding box center [1513, 212] width 12 height 12
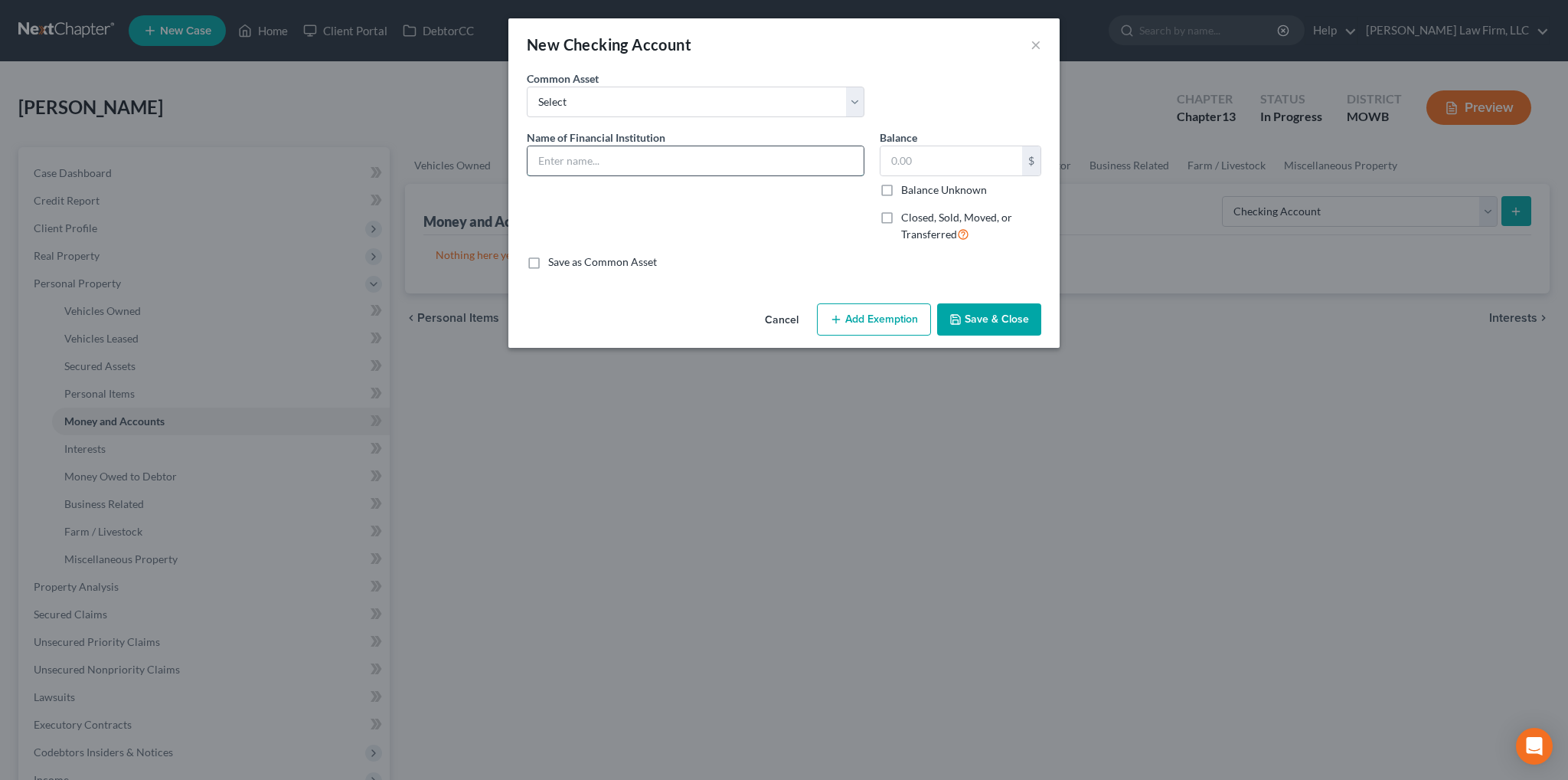
click at [644, 159] on input "text" at bounding box center [696, 161] width 336 height 29
type input "[PERSON_NAME] Fargo #8487"
type input "200.00"
click at [907, 325] on button "Add Exemption" at bounding box center [874, 319] width 114 height 32
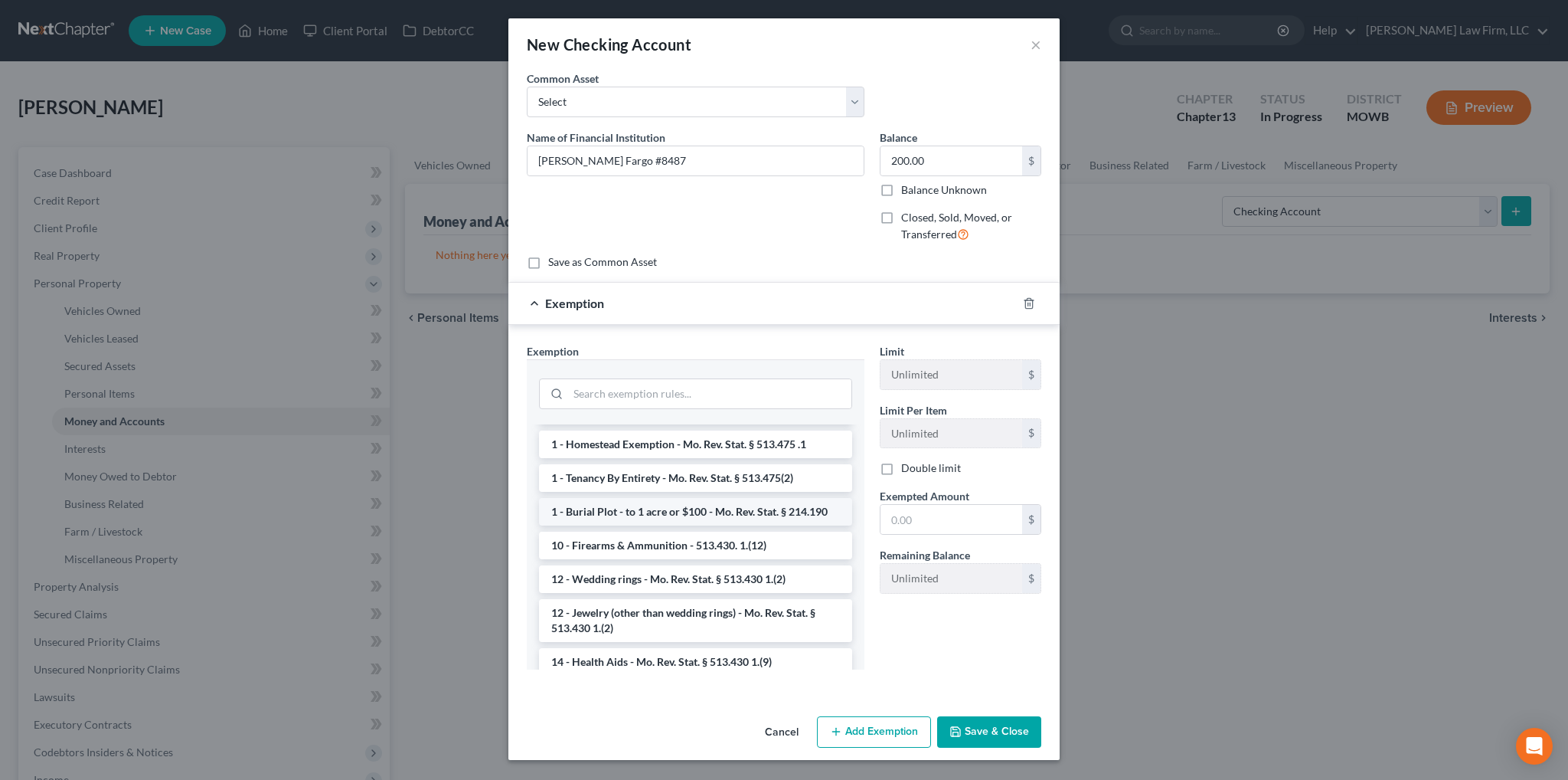
scroll to position [154, 0]
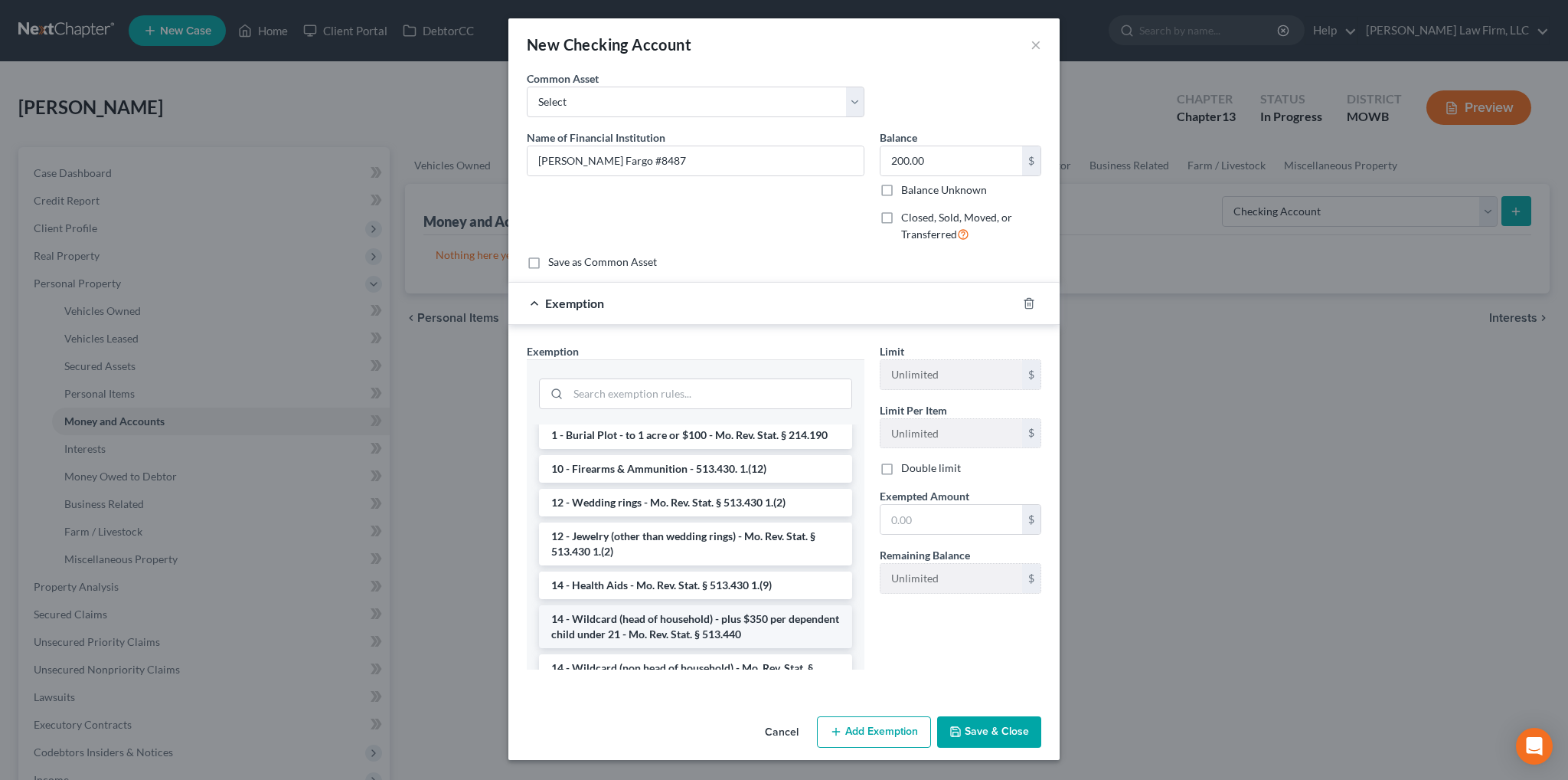
click at [691, 618] on li "14 - Wildcard (head of household) - plus $350 per dependent child under 21 - Mo…" at bounding box center [696, 626] width 313 height 43
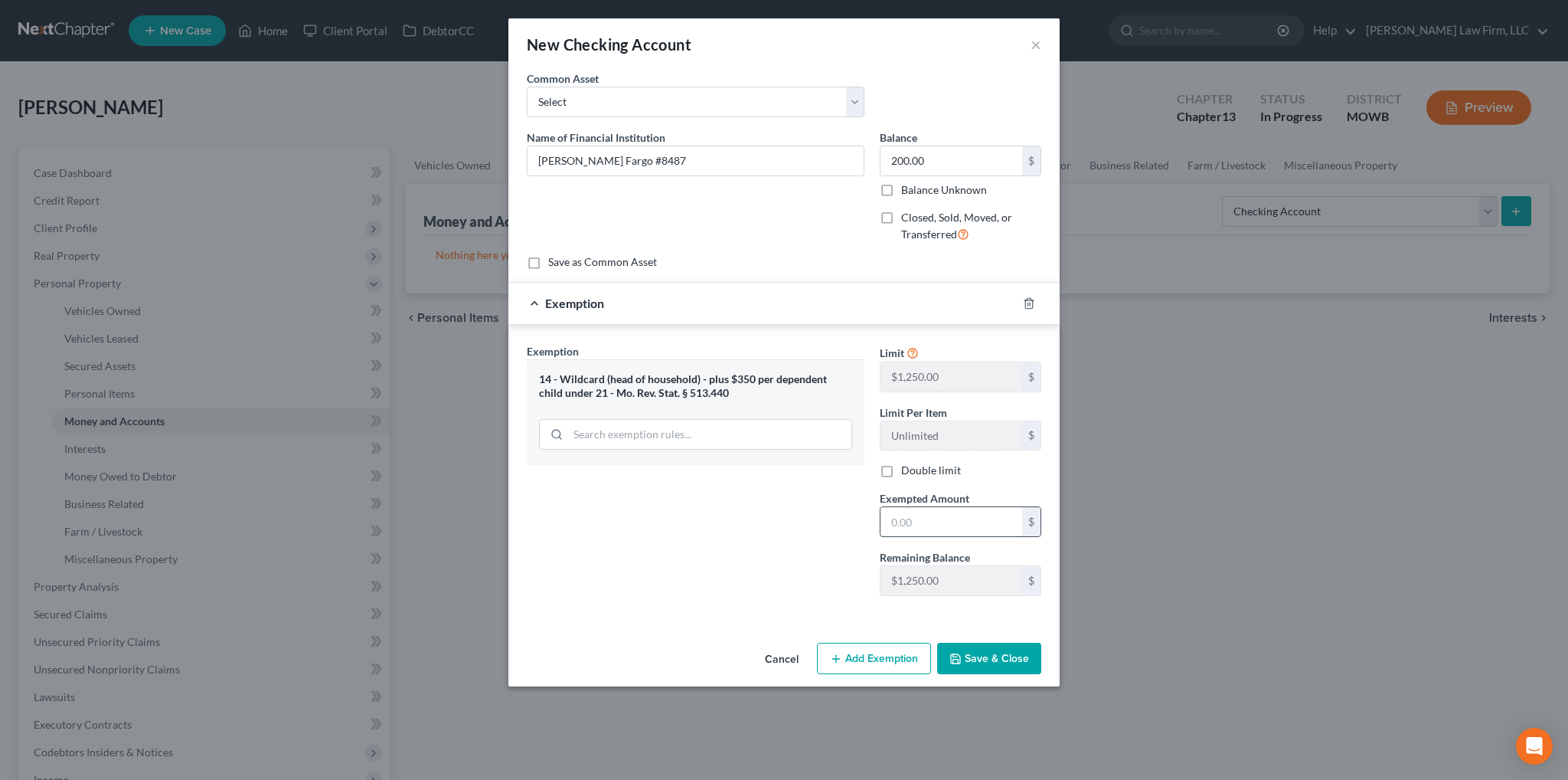
click at [934, 516] on input "text" at bounding box center [951, 522] width 142 height 29
type input "200.00"
click at [1008, 662] on button "Save & Close" at bounding box center [989, 658] width 104 height 32
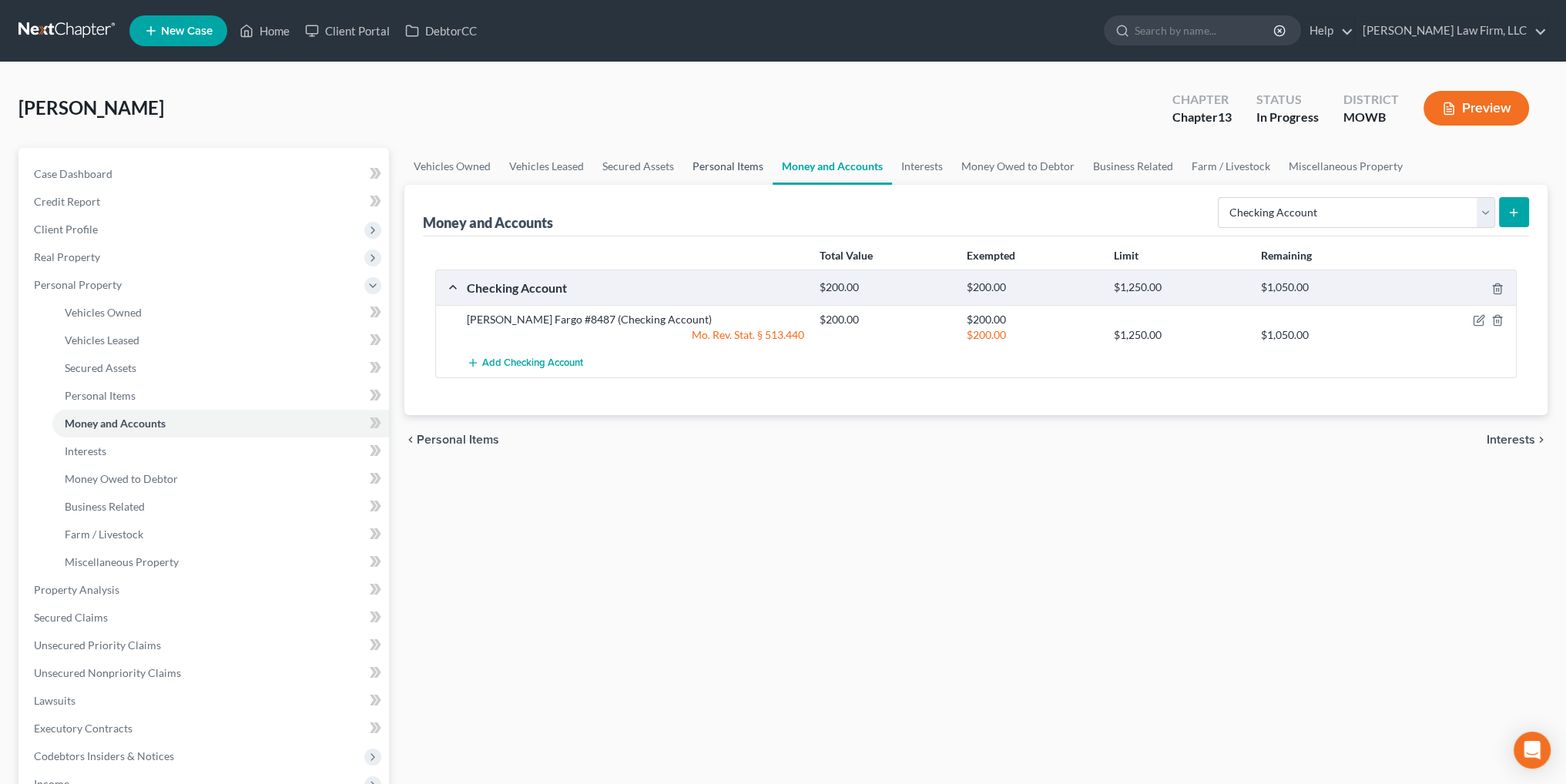
click at [706, 166] on link "Personal Items" at bounding box center [728, 166] width 90 height 37
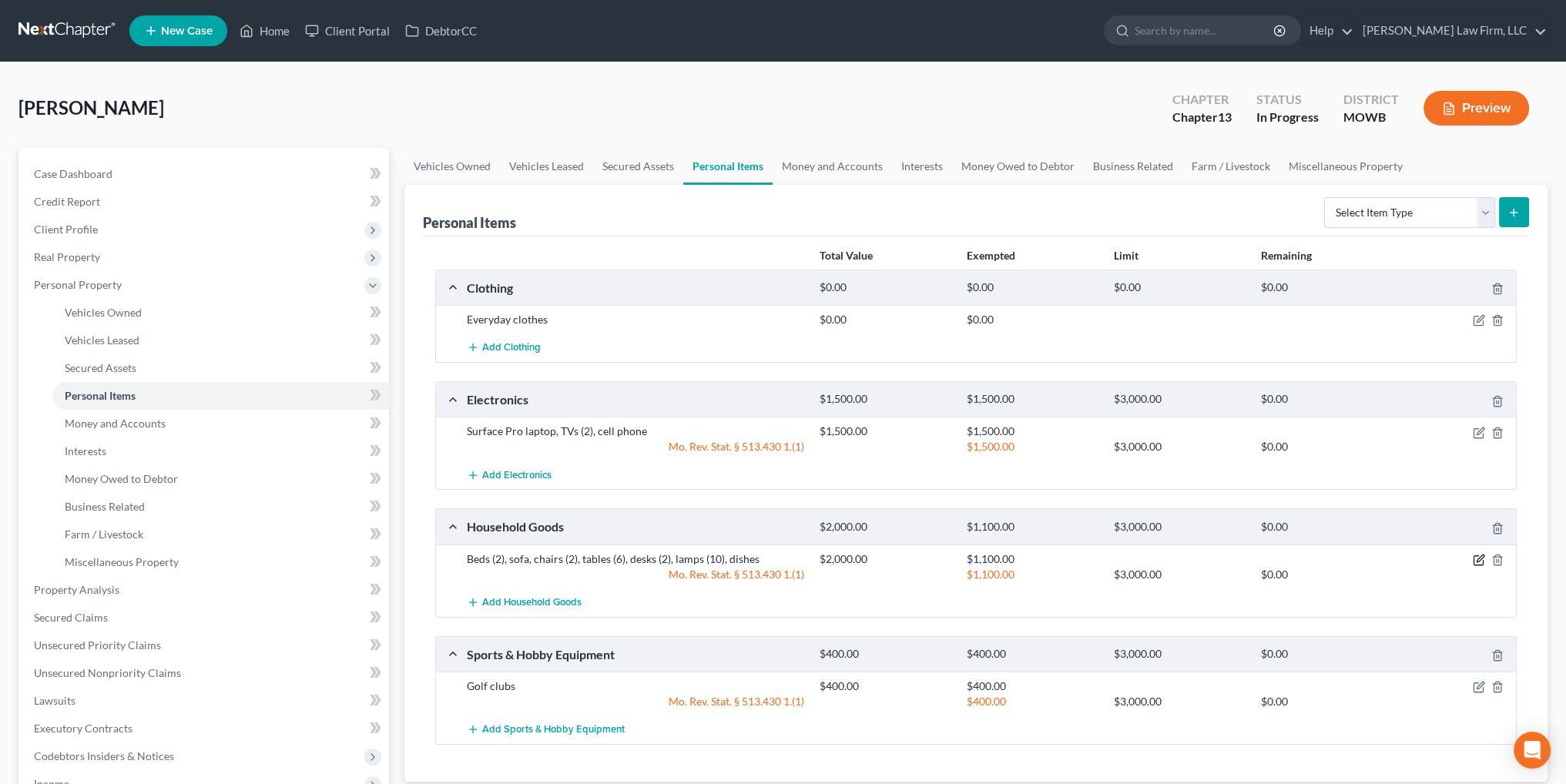
click at [1481, 555] on icon "button" at bounding box center [1479, 560] width 12 height 12
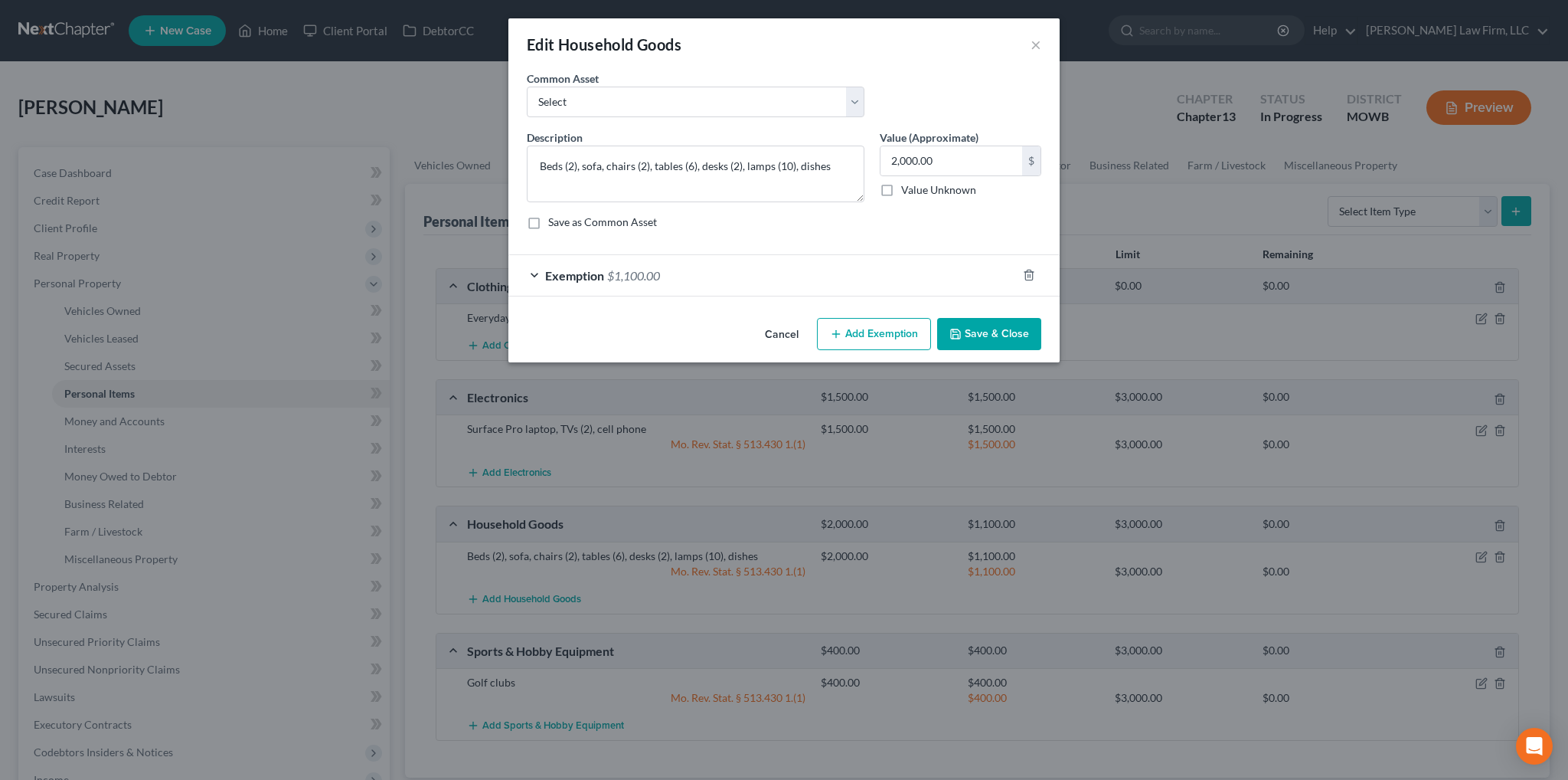
click at [621, 270] on span "$1,100.00" at bounding box center [634, 275] width 53 height 15
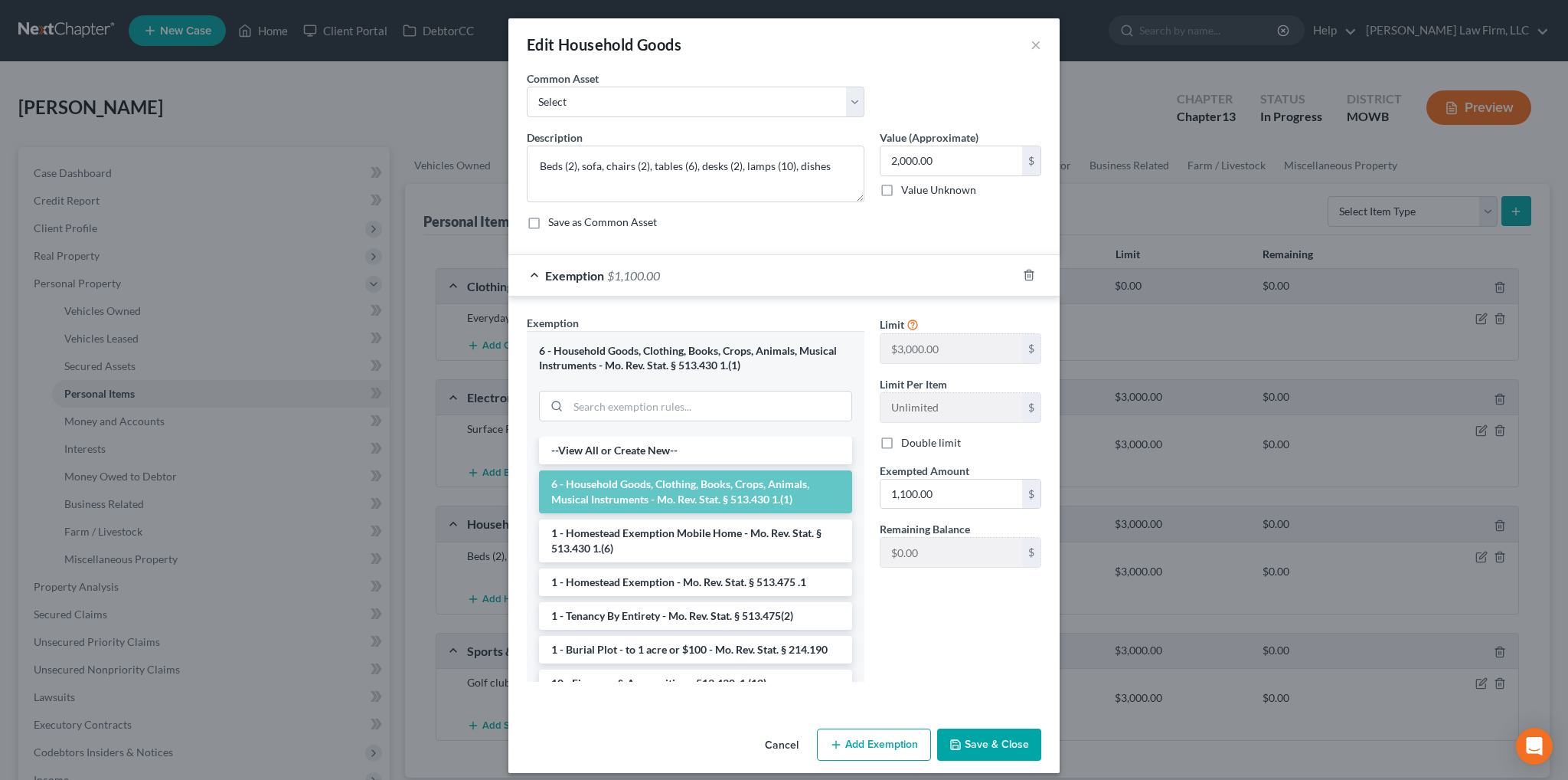
click at [877, 741] on button "Add Exemption" at bounding box center [874, 744] width 114 height 32
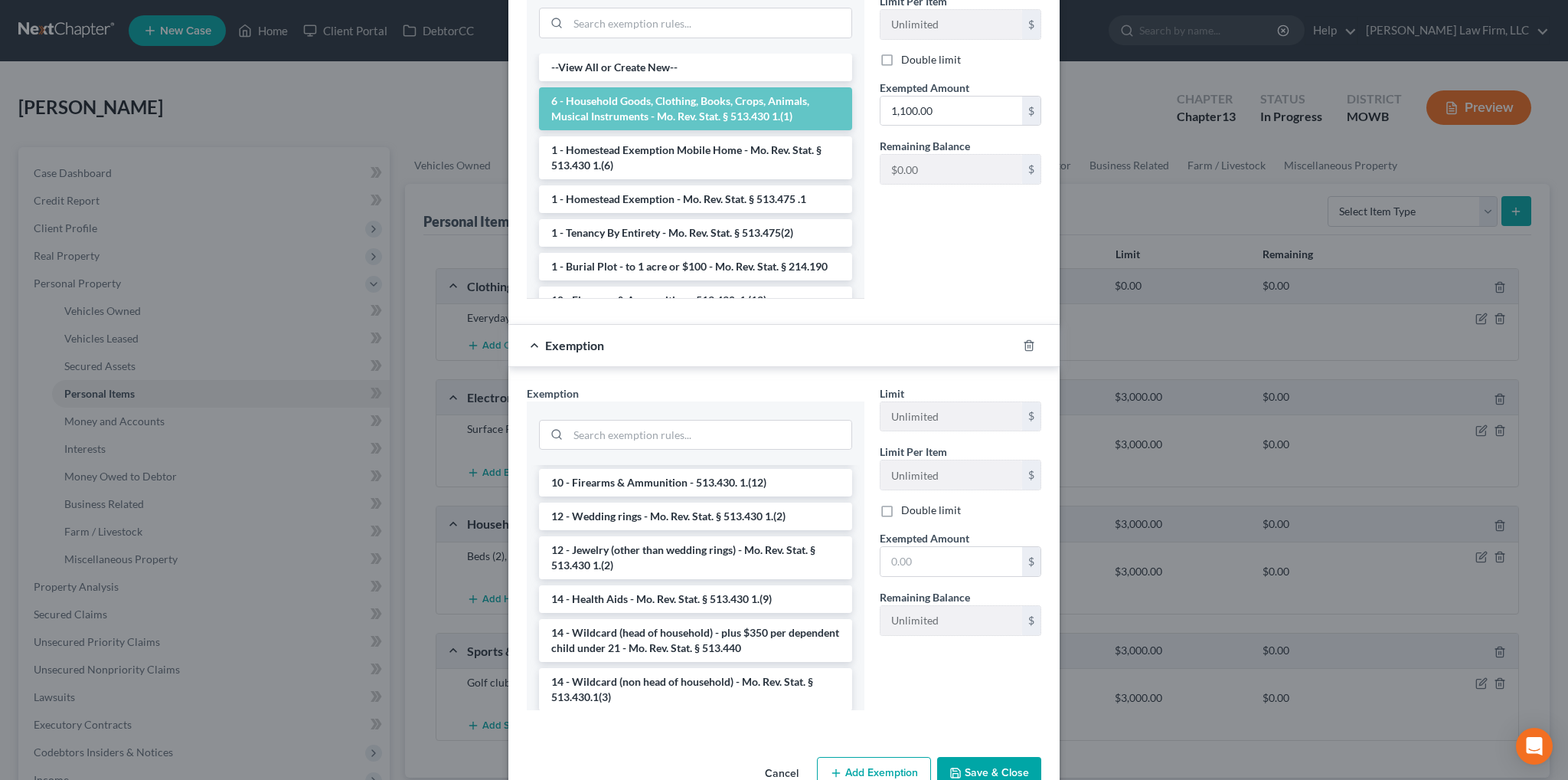
scroll to position [230, 0]
click at [674, 639] on li "14 - Wildcard (head of household) - plus $350 per dependent child under 21 - Mo…" at bounding box center [696, 639] width 313 height 43
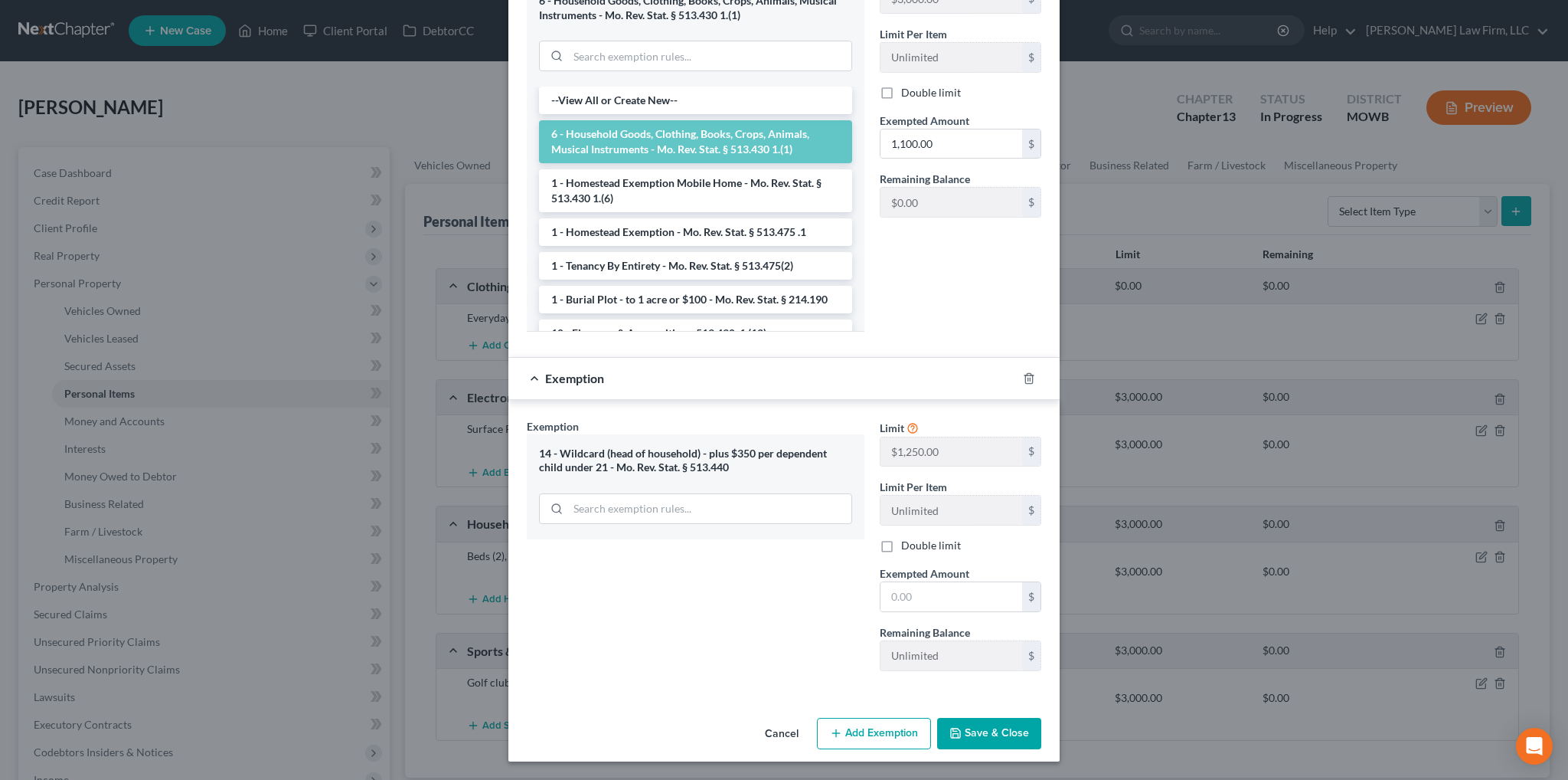
scroll to position [348, 0]
click at [936, 596] on input "text" at bounding box center [951, 599] width 142 height 29
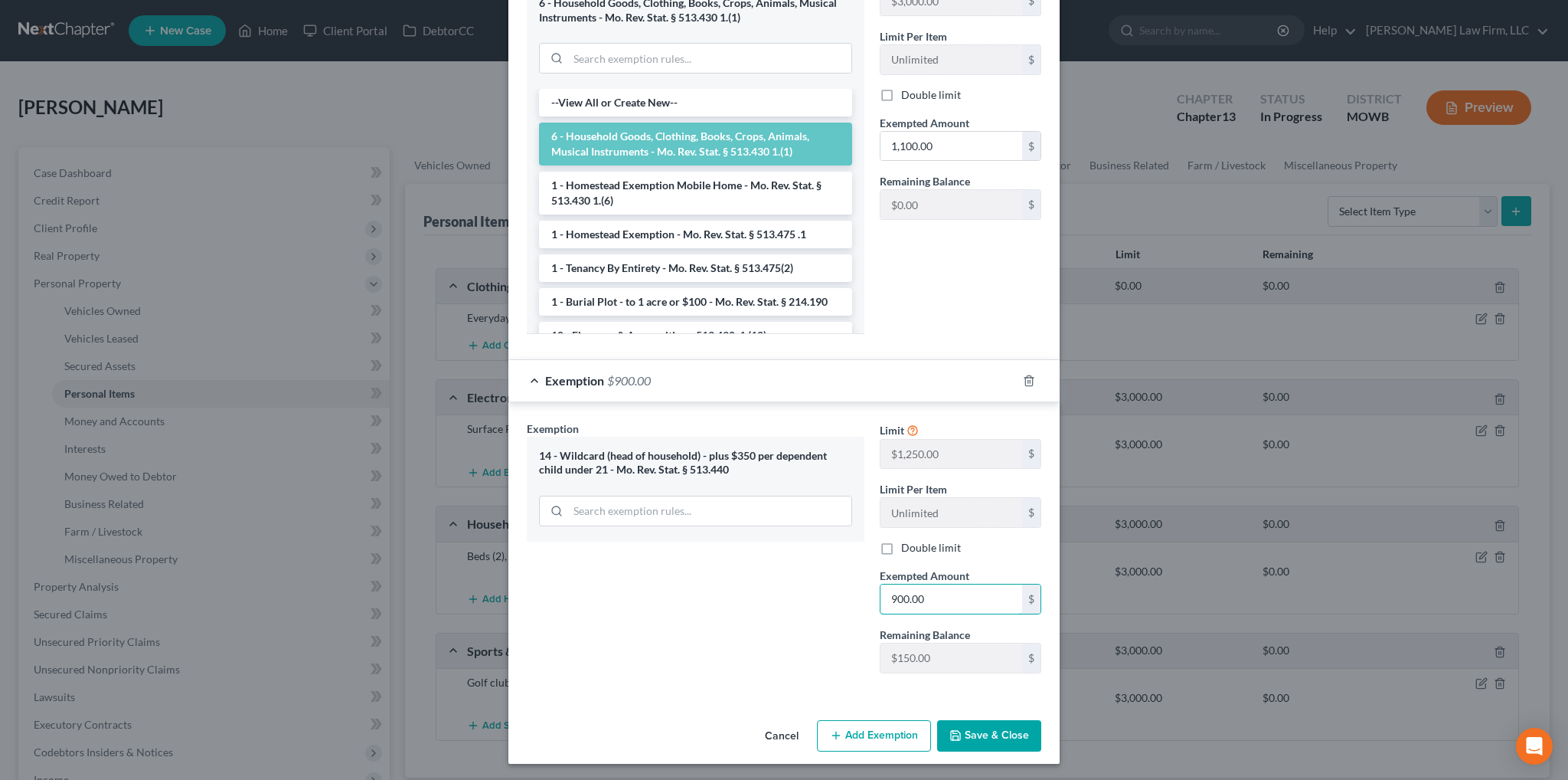
type input "900.00"
click at [888, 733] on button "Add Exemption" at bounding box center [874, 735] width 114 height 32
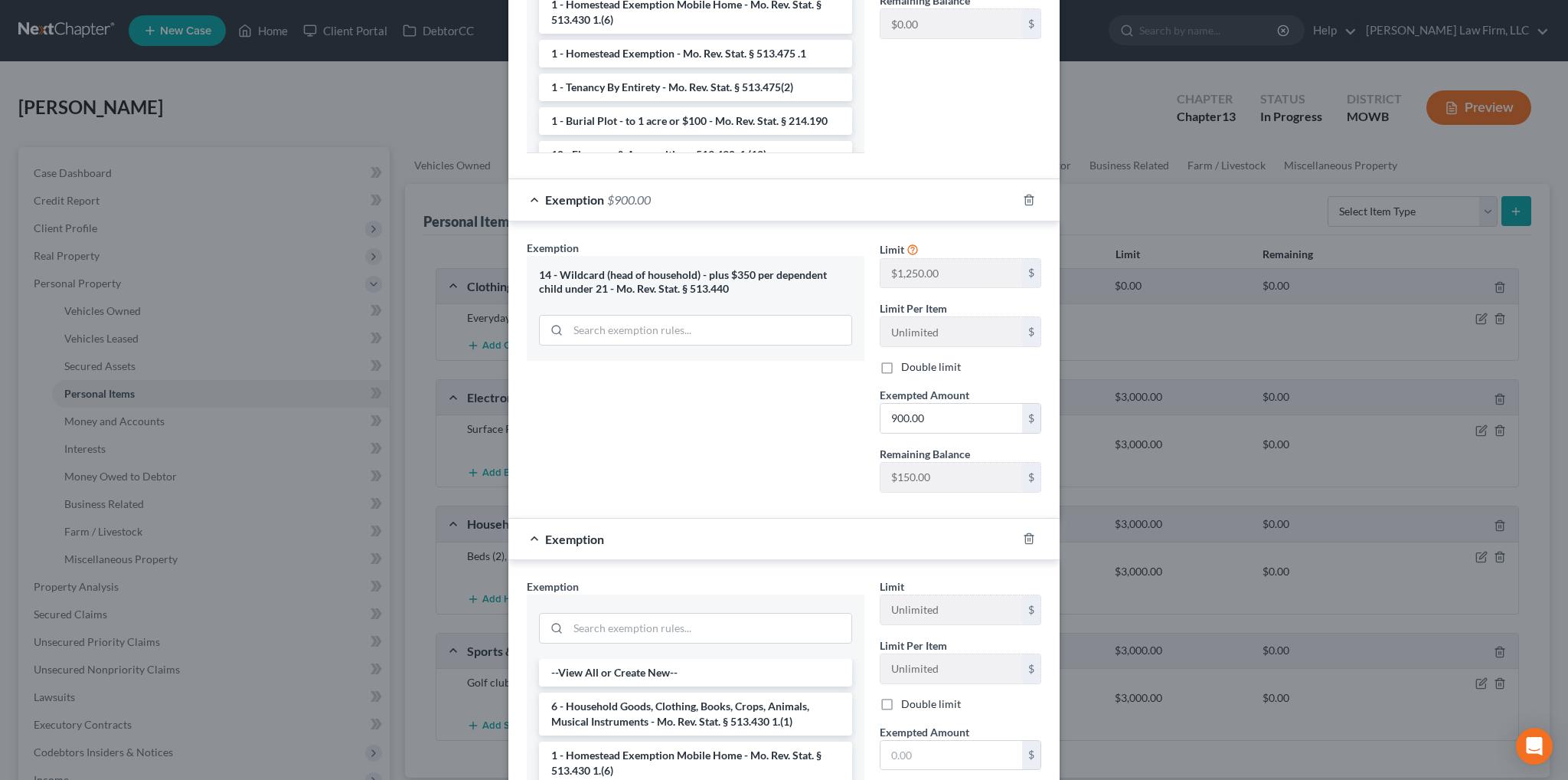
scroll to position [577, 0]
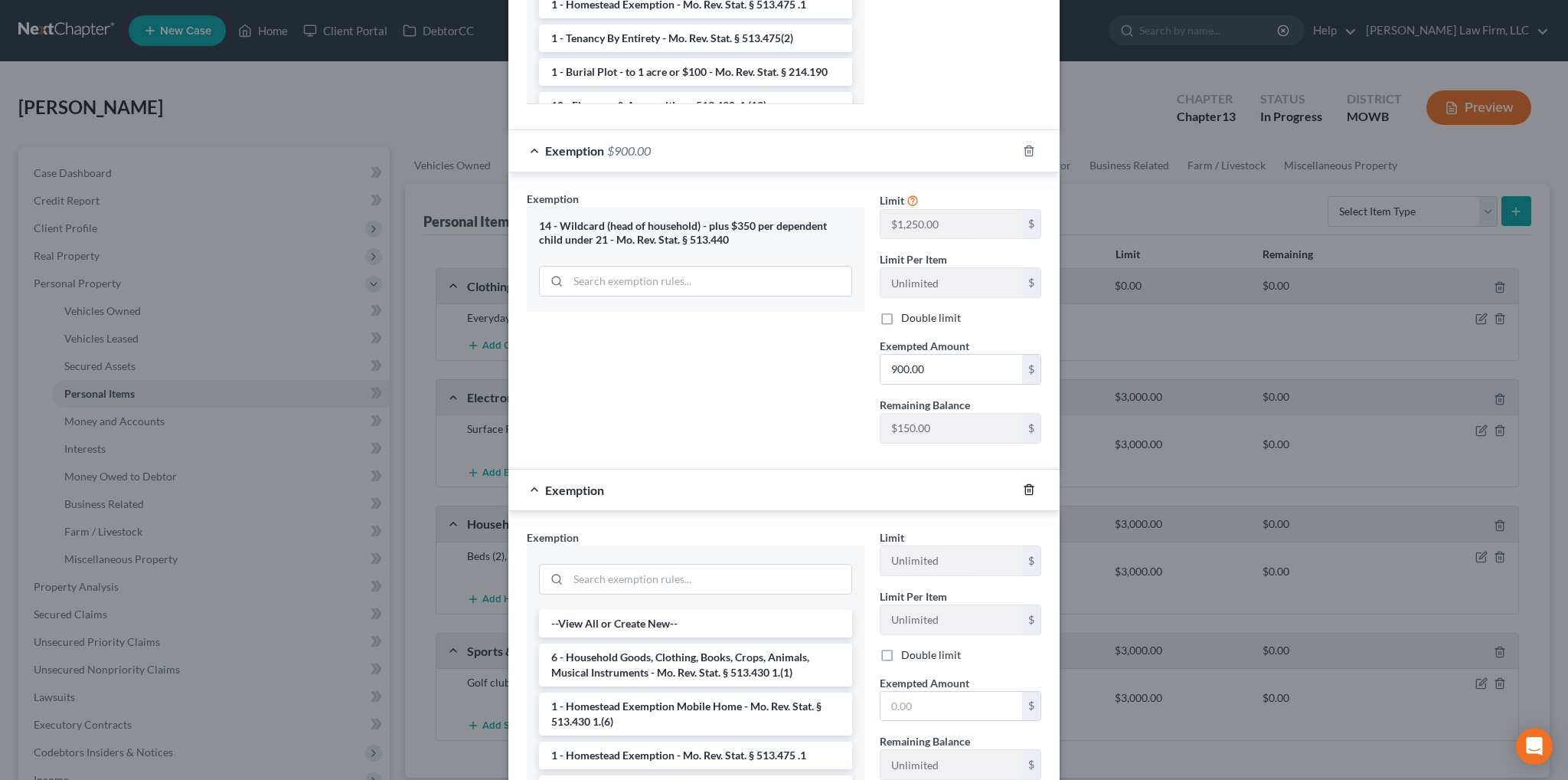
click at [1028, 485] on icon "button" at bounding box center [1029, 489] width 12 height 12
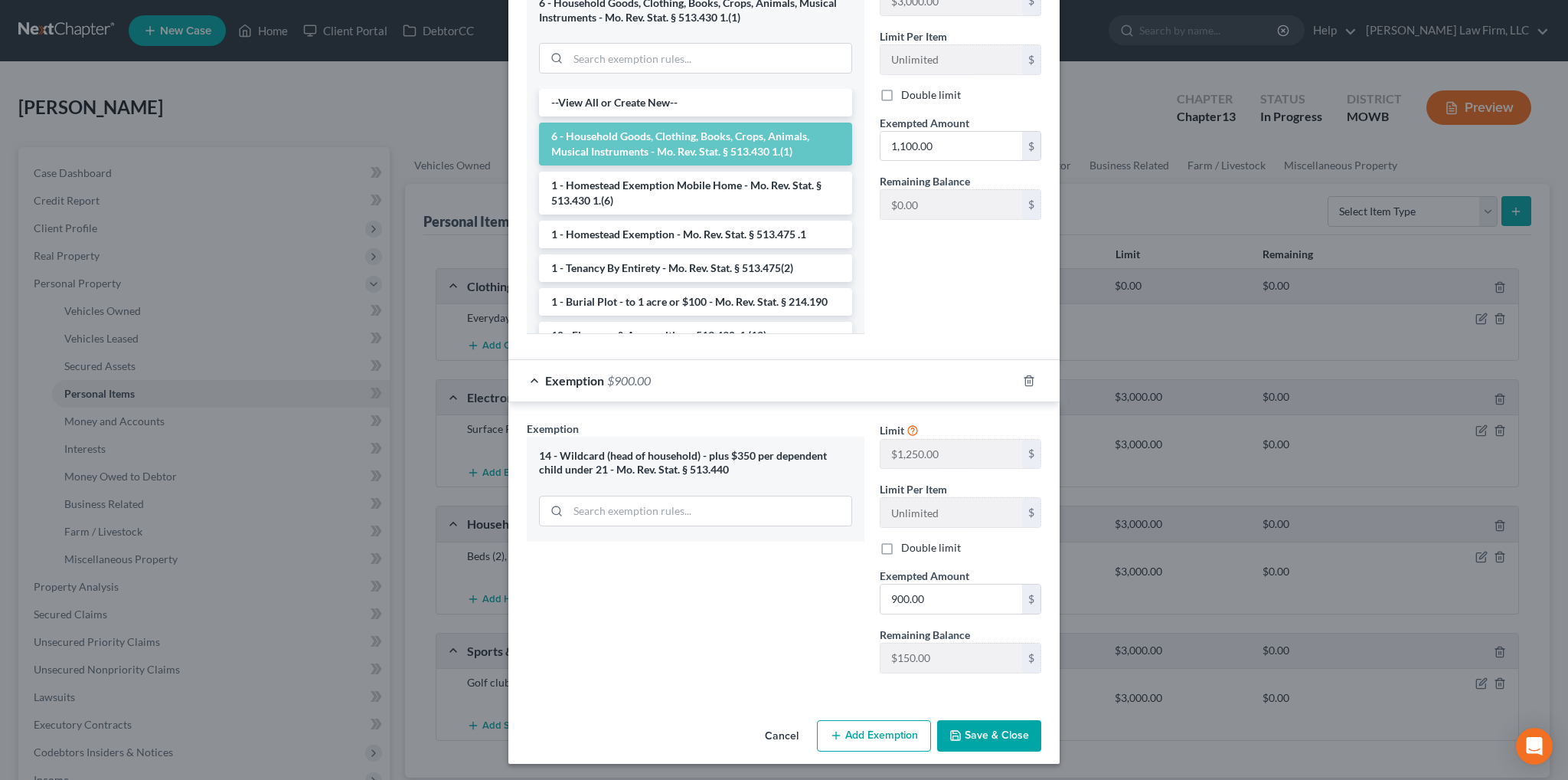
click at [989, 741] on button "Save & Close" at bounding box center [989, 735] width 104 height 32
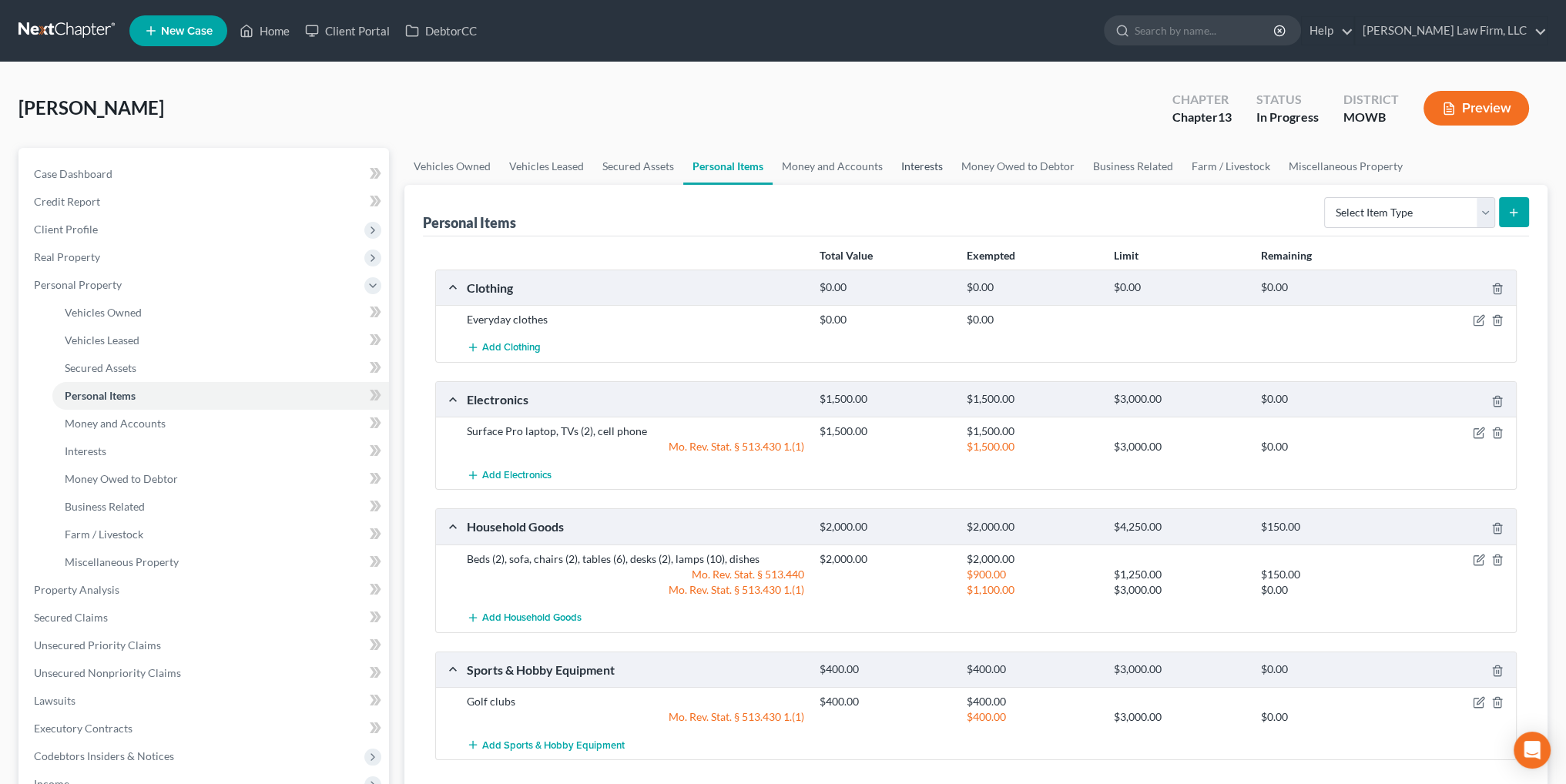
click at [916, 164] on link "Interests" at bounding box center [922, 166] width 60 height 37
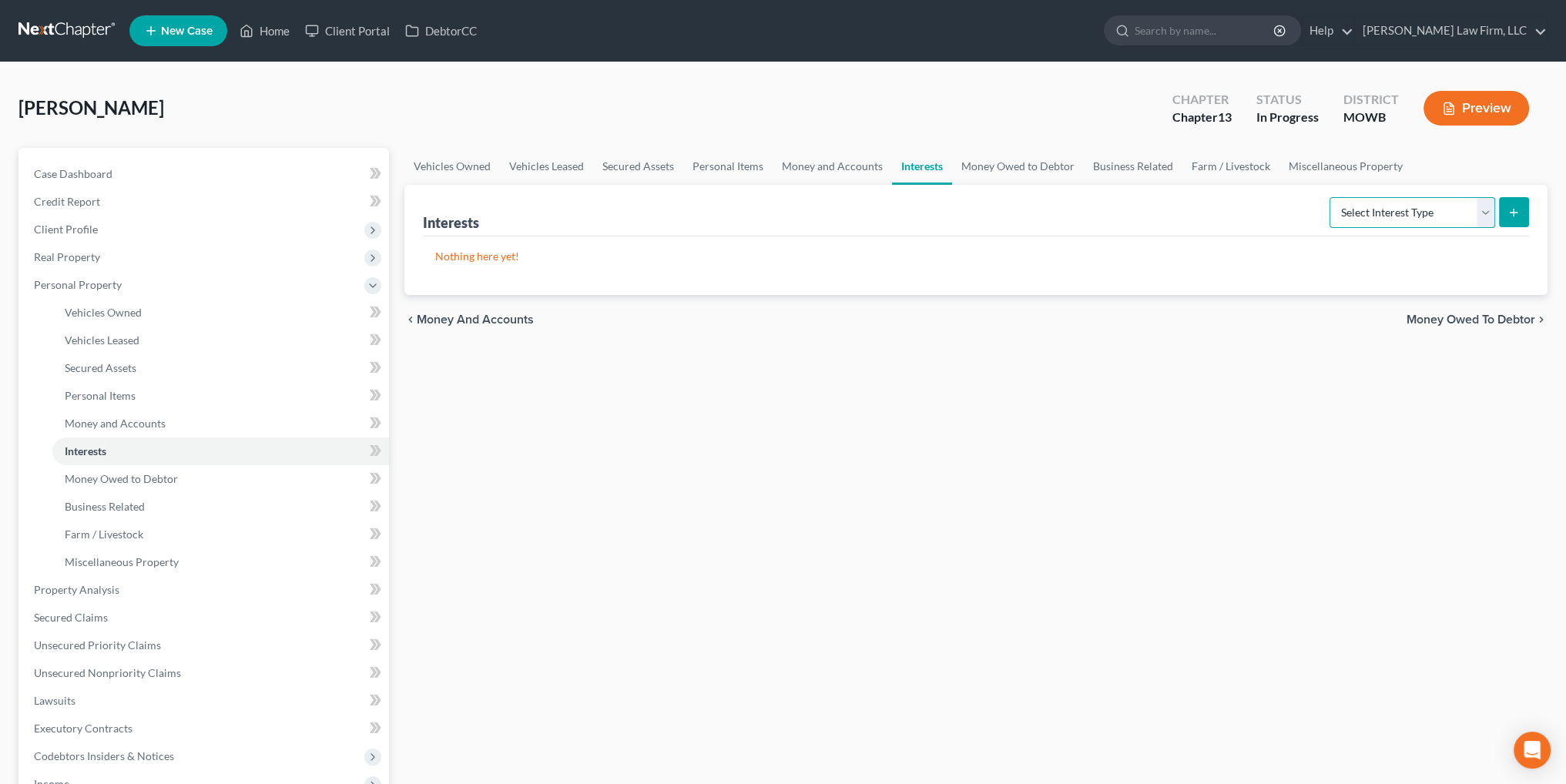
click at [1399, 210] on select "Select Interest Type 401K Annuity Bond Education IRA Government Bond Government…" at bounding box center [1412, 213] width 166 height 31
select select "term_life_insurance"
click at [1331, 198] on select "Select Interest Type 401K Annuity Bond Education IRA Government Bond Government…" at bounding box center [1412, 213] width 166 height 31
click at [1514, 212] on icon "submit" at bounding box center [1513, 212] width 12 height 12
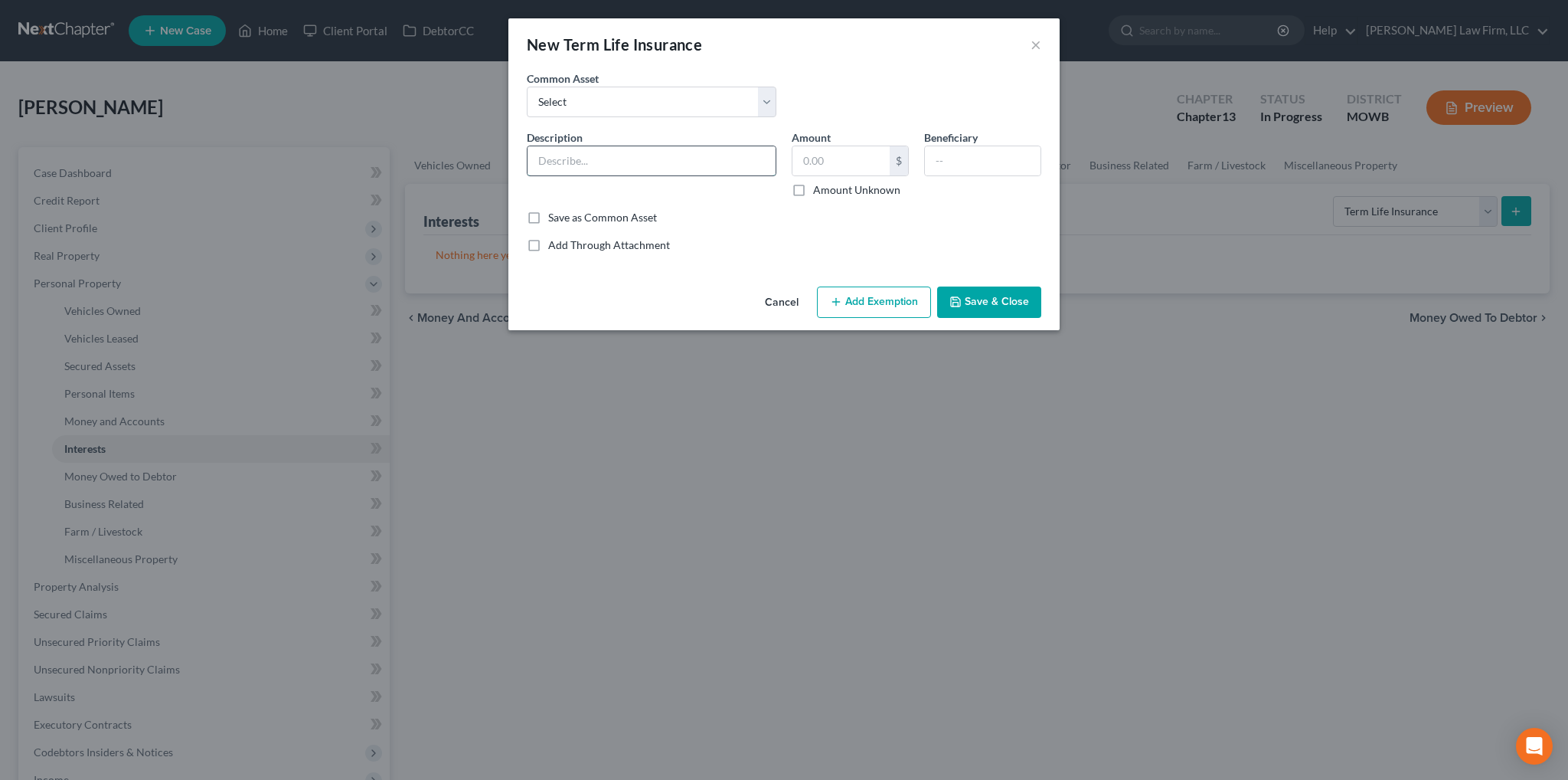
click at [601, 163] on input "text" at bounding box center [651, 161] width 248 height 29
type input "Term life policy through employer - no cash value"
click at [847, 168] on input "text" at bounding box center [841, 161] width 97 height 29
type input "0.00"
click at [988, 311] on button "Save & Close" at bounding box center [989, 302] width 104 height 32
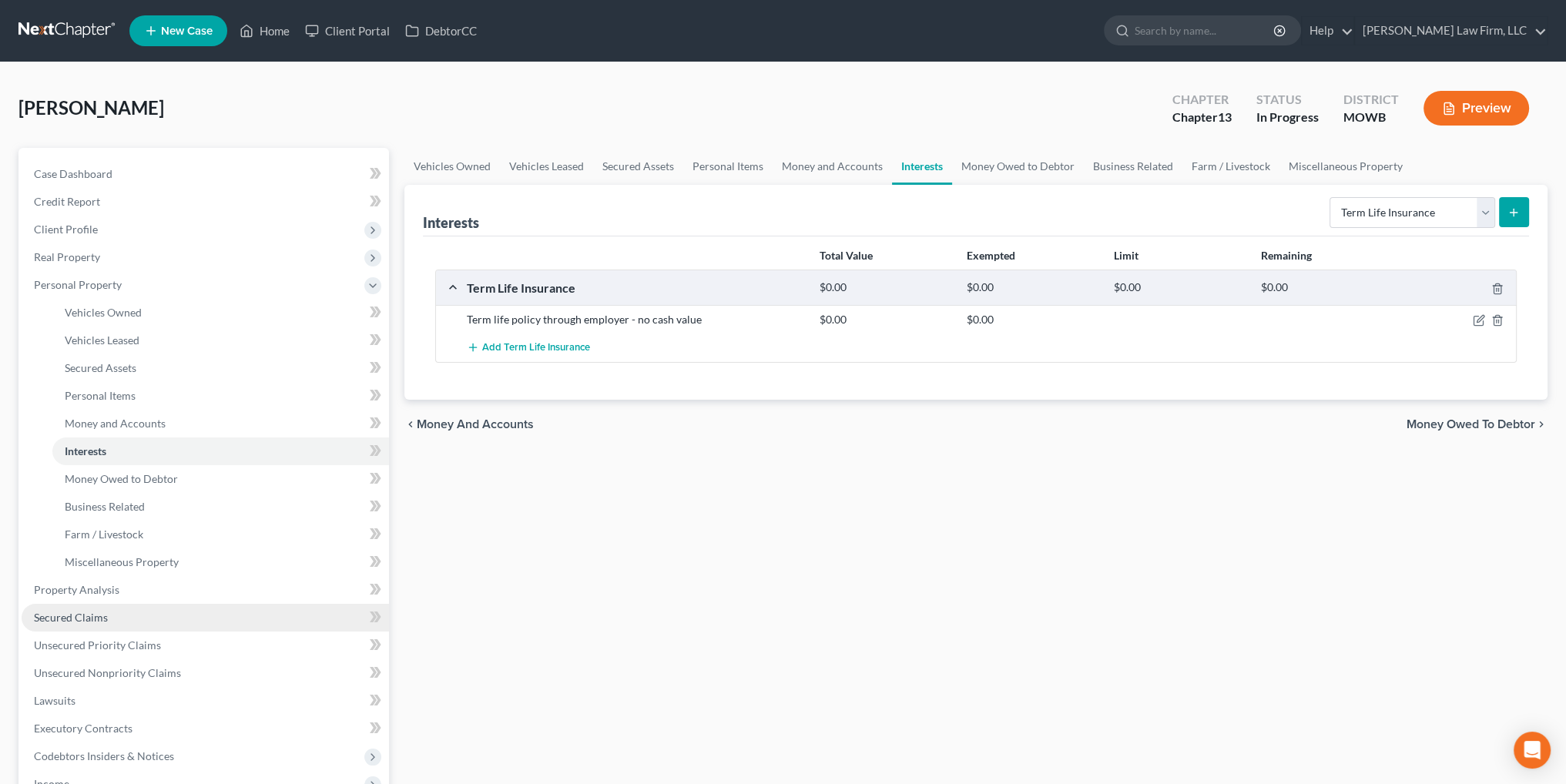
click at [68, 615] on span "Secured Claims" at bounding box center [71, 617] width 74 height 13
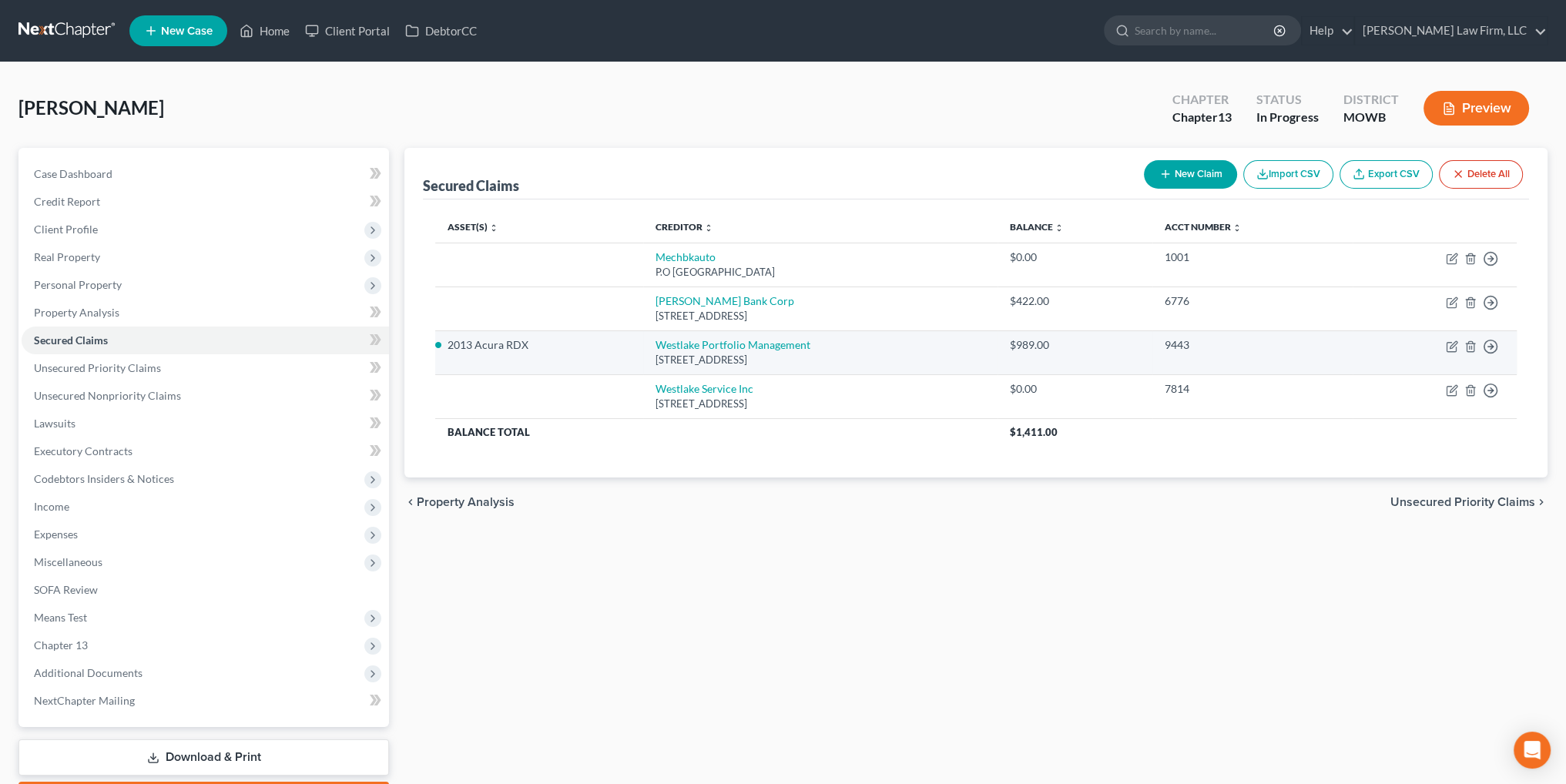
click at [557, 346] on li "2013 Acura RDX" at bounding box center [539, 345] width 183 height 16
click at [500, 341] on li "2013 Acura RDX" at bounding box center [539, 345] width 183 height 16
click at [674, 343] on link "Westlake Portfolio Management" at bounding box center [733, 344] width 154 height 13
select select "4"
select select "2"
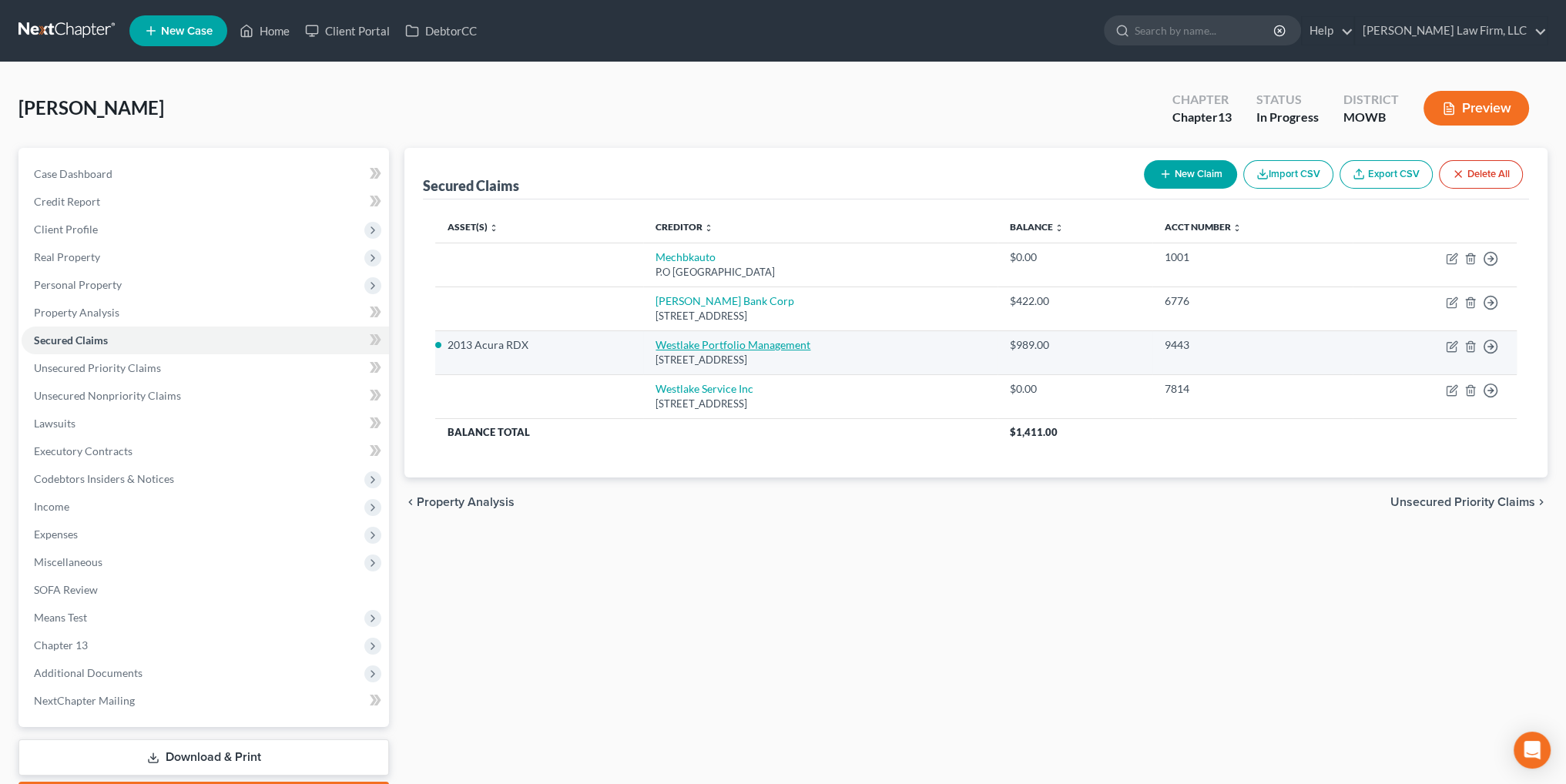
select select "0"
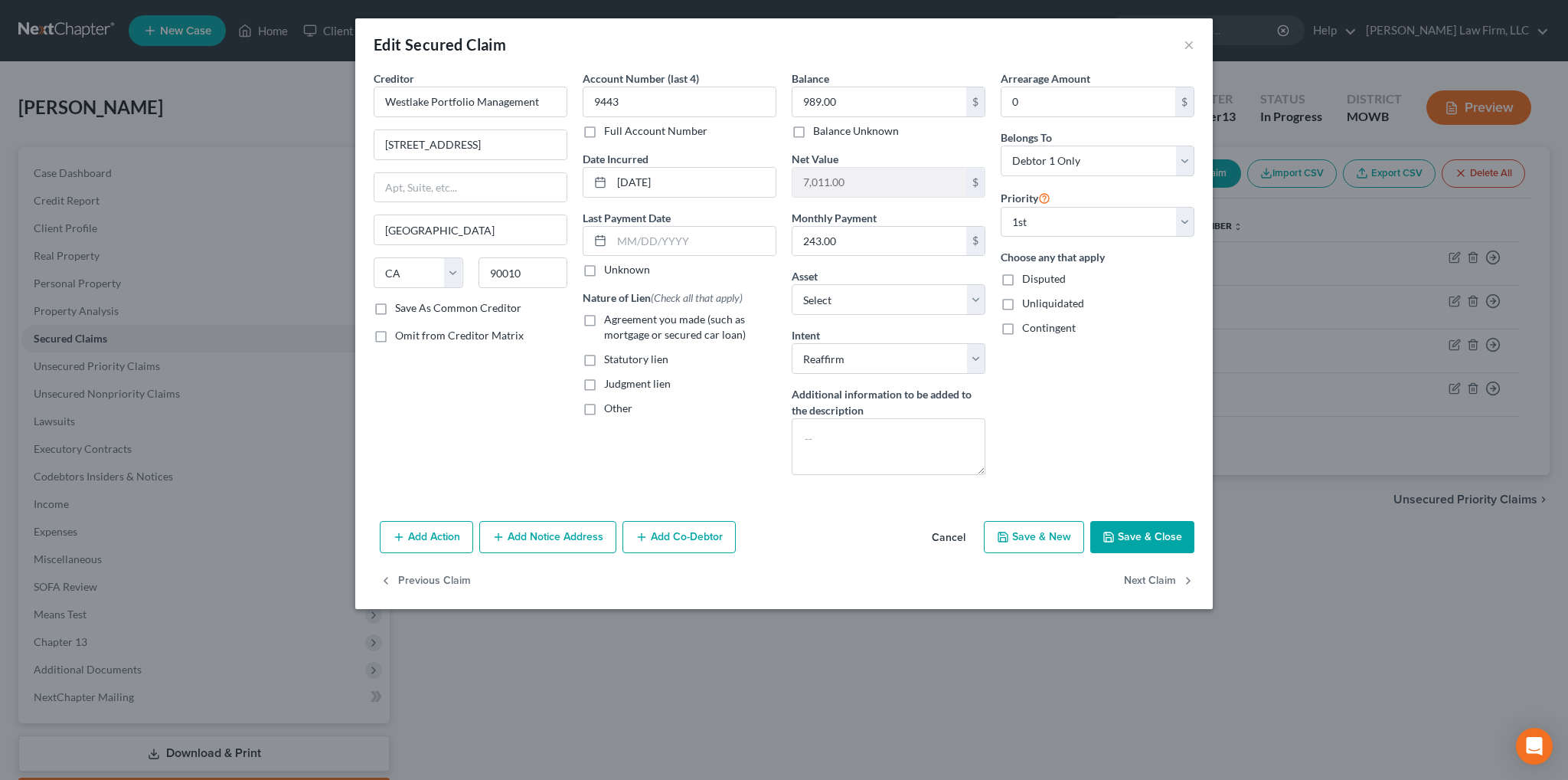
click at [604, 319] on label "Agreement you made (such as mortgage or secured car loan)" at bounding box center [690, 327] width 172 height 31
click at [611, 319] on input "Agreement you made (such as mortgage or secured car loan)" at bounding box center [616, 317] width 10 height 10
checkbox input "true"
click at [1152, 534] on button "Save & Close" at bounding box center [1142, 536] width 104 height 32
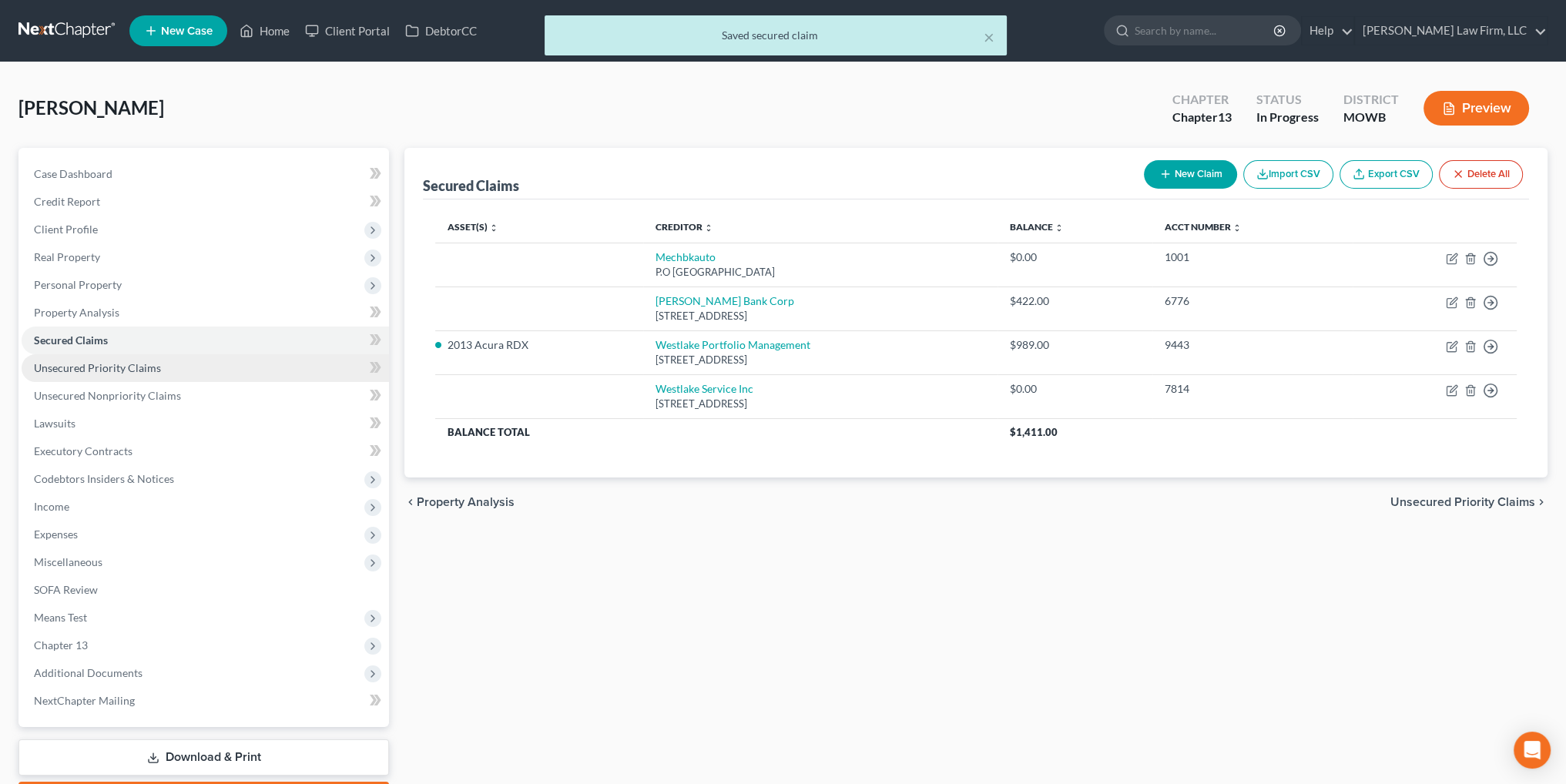
click at [77, 366] on span "Unsecured Priority Claims" at bounding box center [97, 367] width 127 height 13
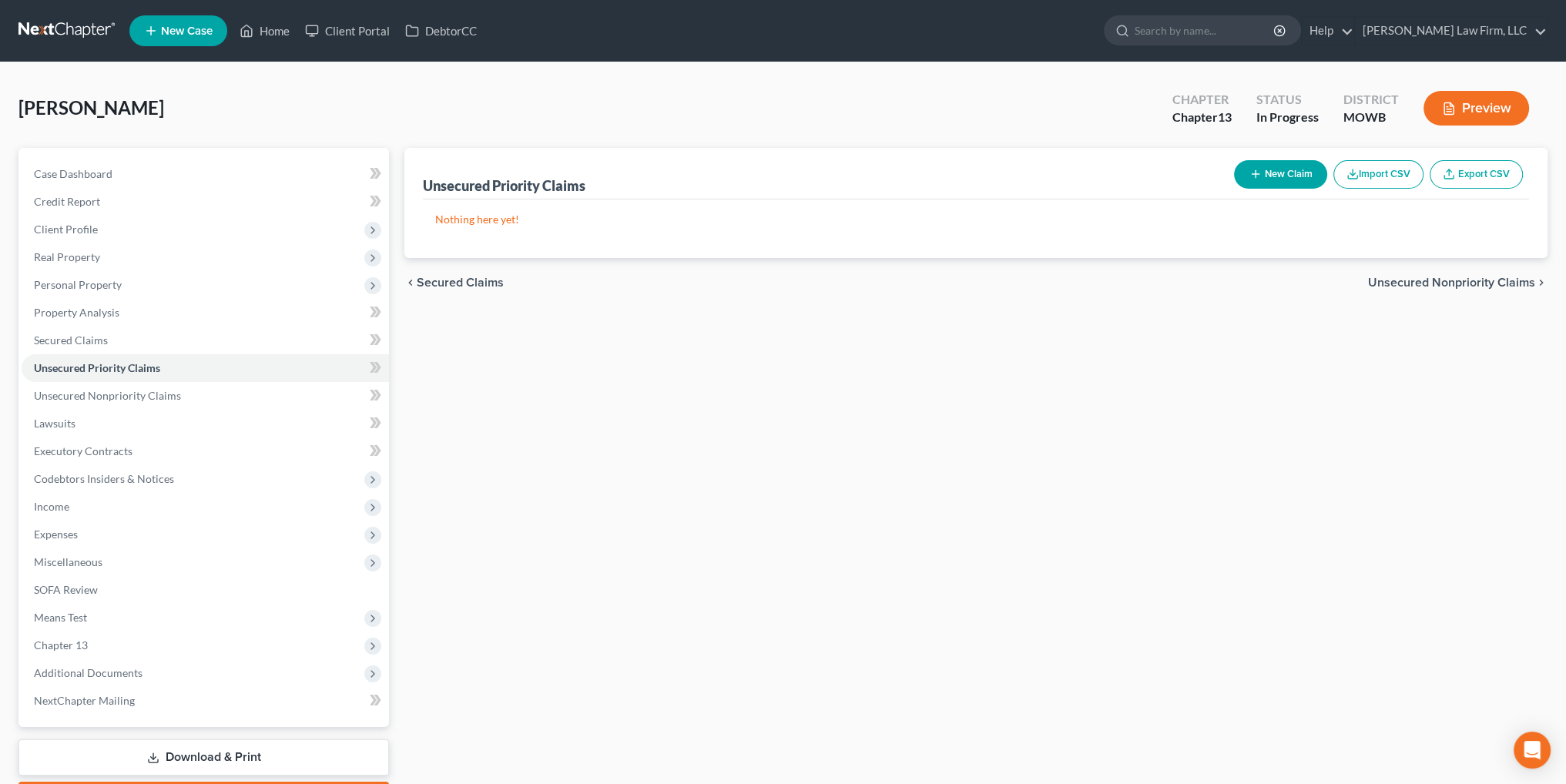
click at [1280, 173] on button "New Claim" at bounding box center [1280, 174] width 93 height 28
select select "0"
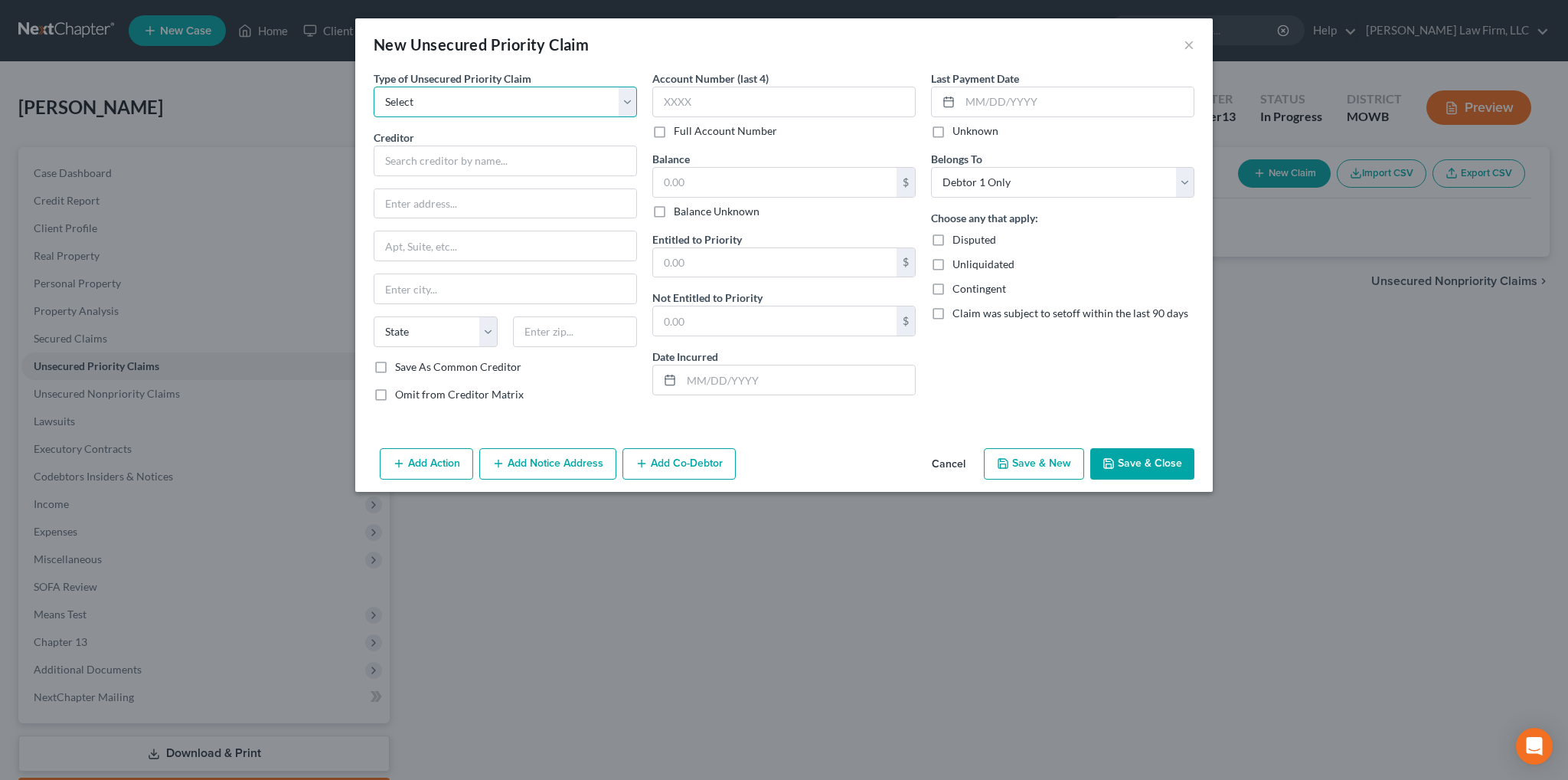
click at [494, 89] on select "Select Taxes & Other Government Units Domestic Support Obligations Extensions o…" at bounding box center [505, 102] width 263 height 31
select select "0"
click at [374, 87] on select "Select Taxes & Other Government Units Domestic Support Obligations Extensions o…" at bounding box center [505, 102] width 263 height 31
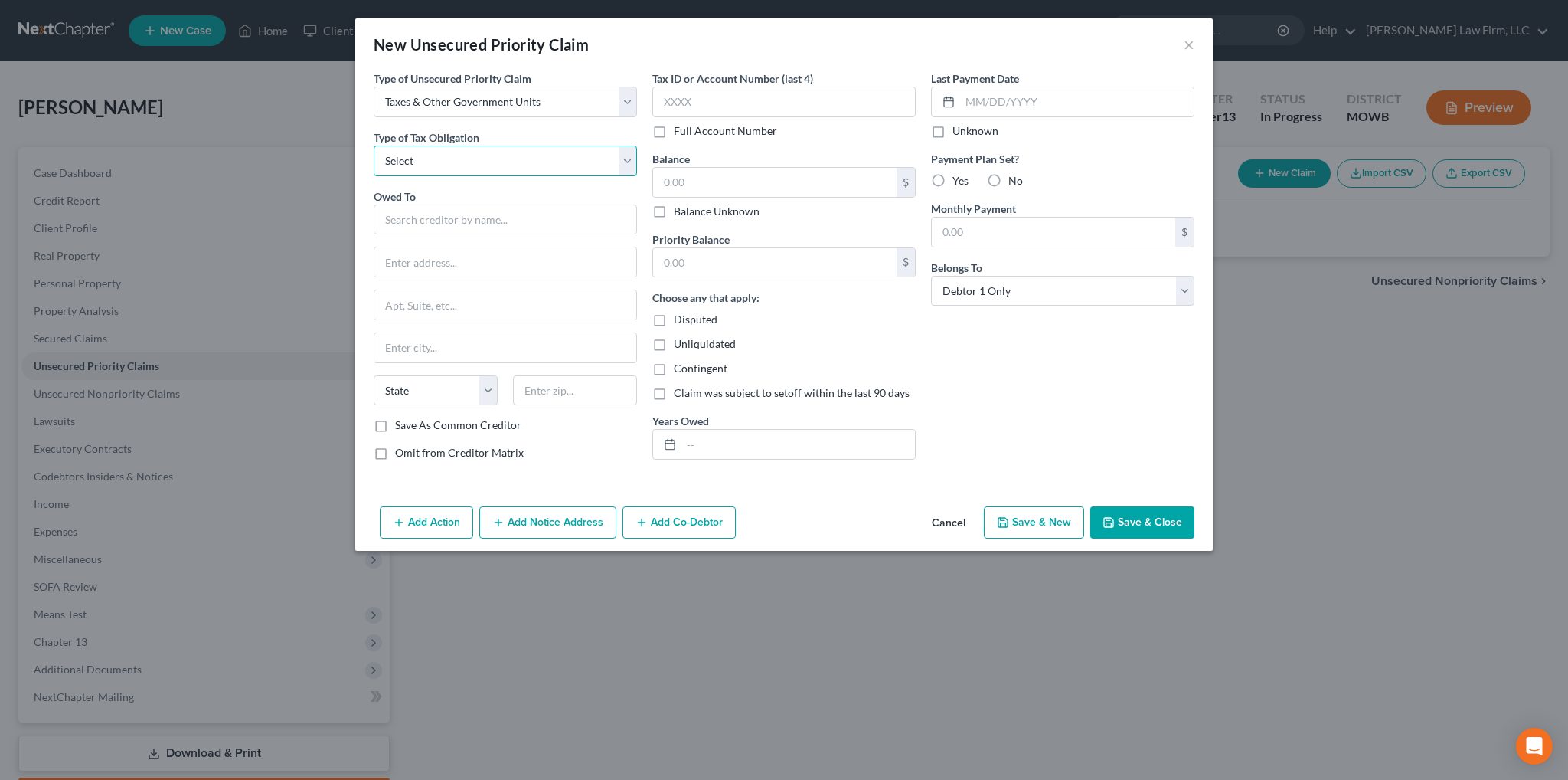
click at [425, 160] on select "Select Federal City State Franchise Tax Board Other" at bounding box center [505, 161] width 263 height 31
select select "0"
click at [374, 146] on select "Select Federal City State Franchise Tax Board Other" at bounding box center [505, 161] width 263 height 31
click at [444, 227] on input "text" at bounding box center [505, 220] width 263 height 31
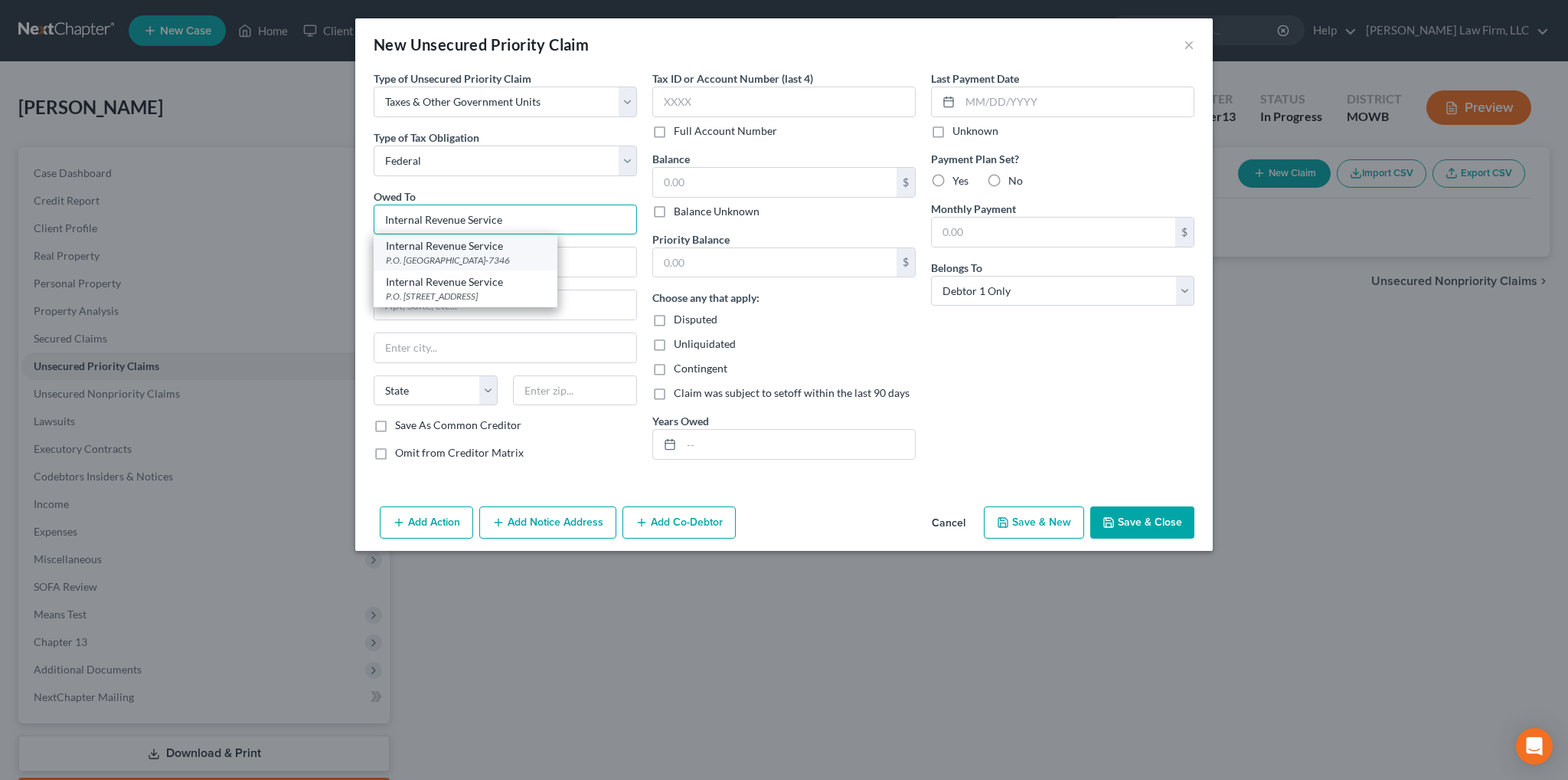
type input "Internal Revenue Service"
click at [453, 250] on div "Internal Revenue Service" at bounding box center [466, 246] width 160 height 15
type input "P.O. Box 7346"
type input "[GEOGRAPHIC_DATA]"
select select "39"
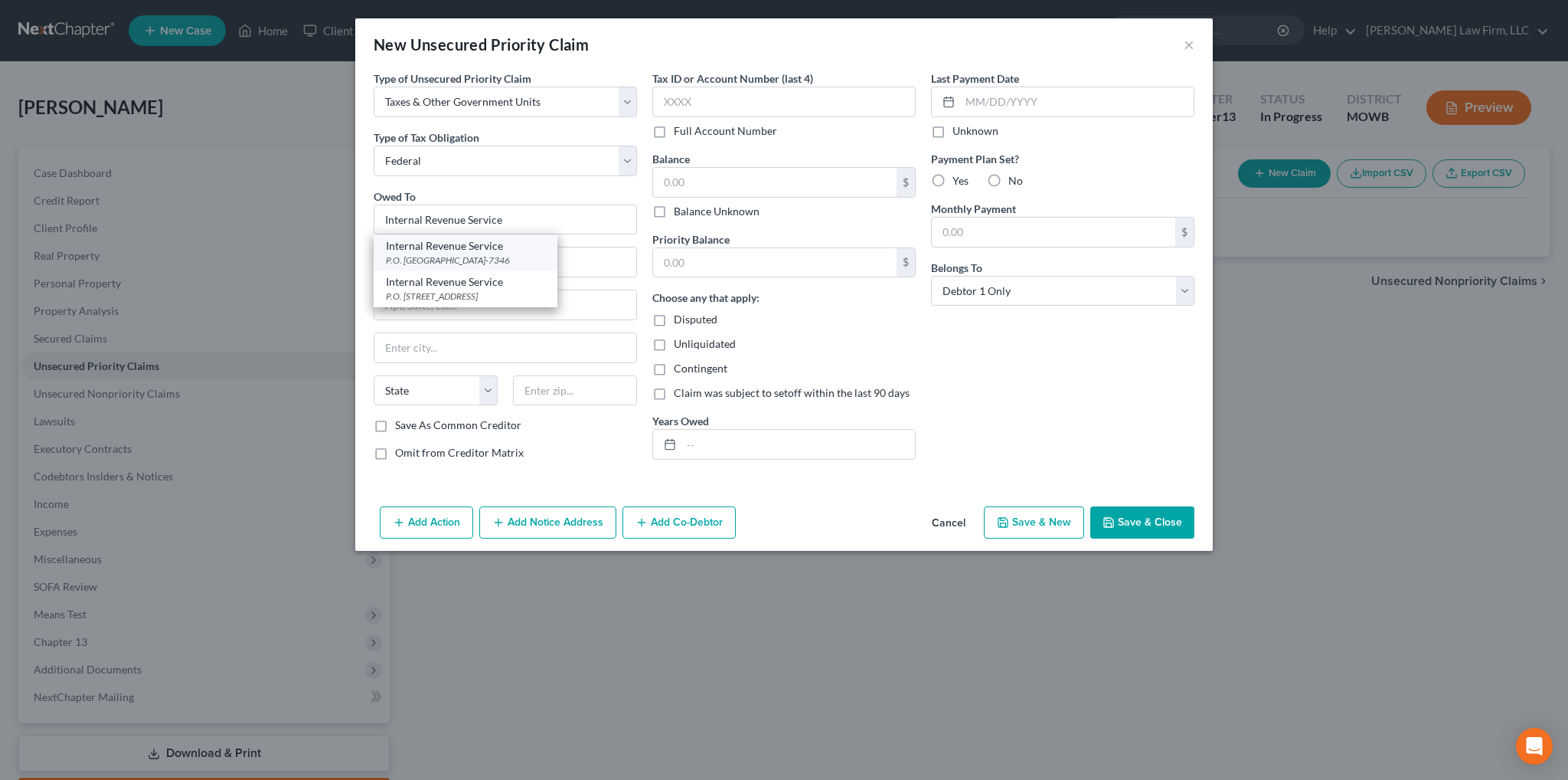
type input "19101-7346"
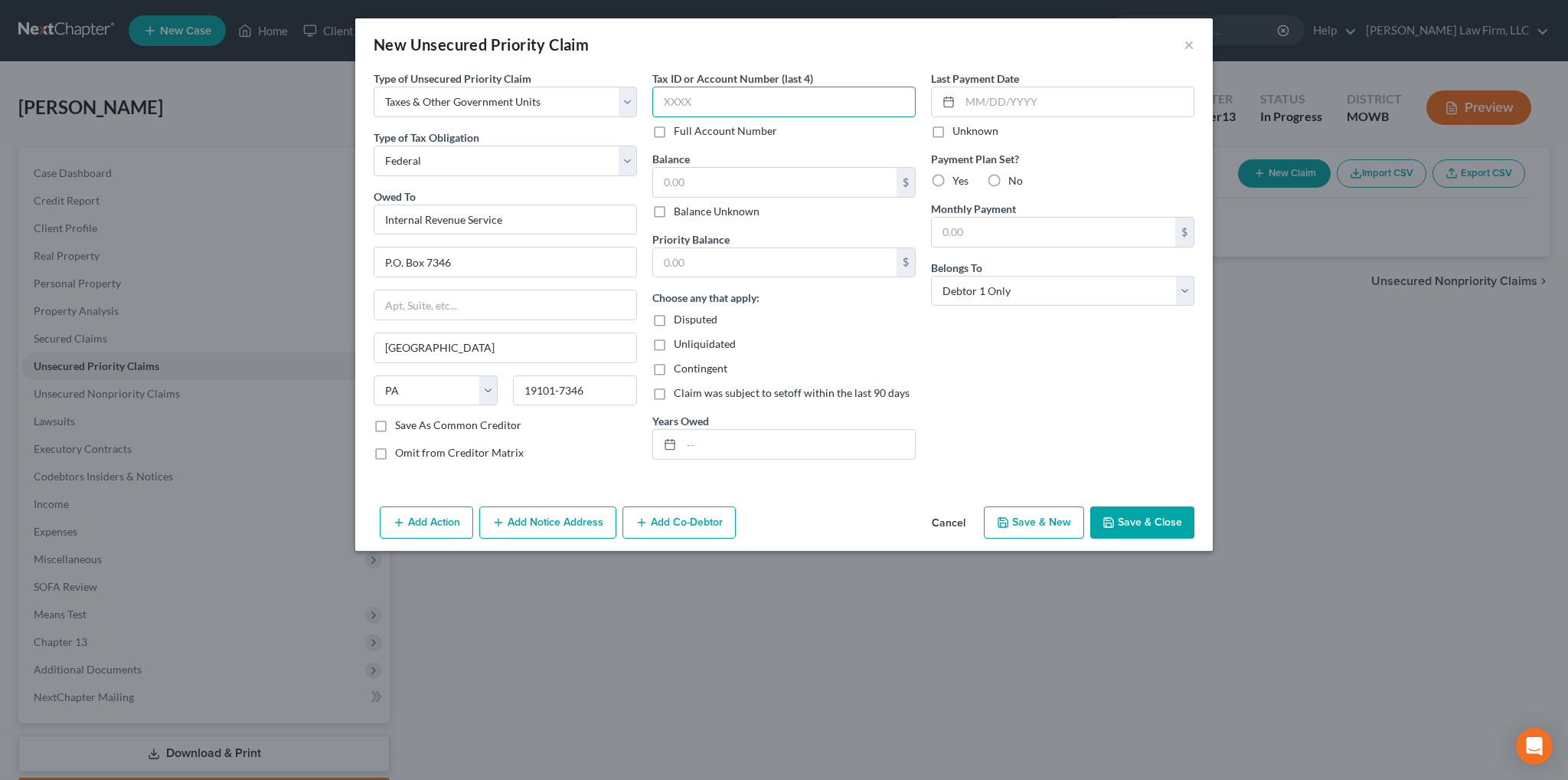
click at [766, 98] on input "text" at bounding box center [784, 102] width 263 height 31
type input "1110"
type input "52,395.58"
click at [703, 170] on input "text" at bounding box center [775, 183] width 244 height 29
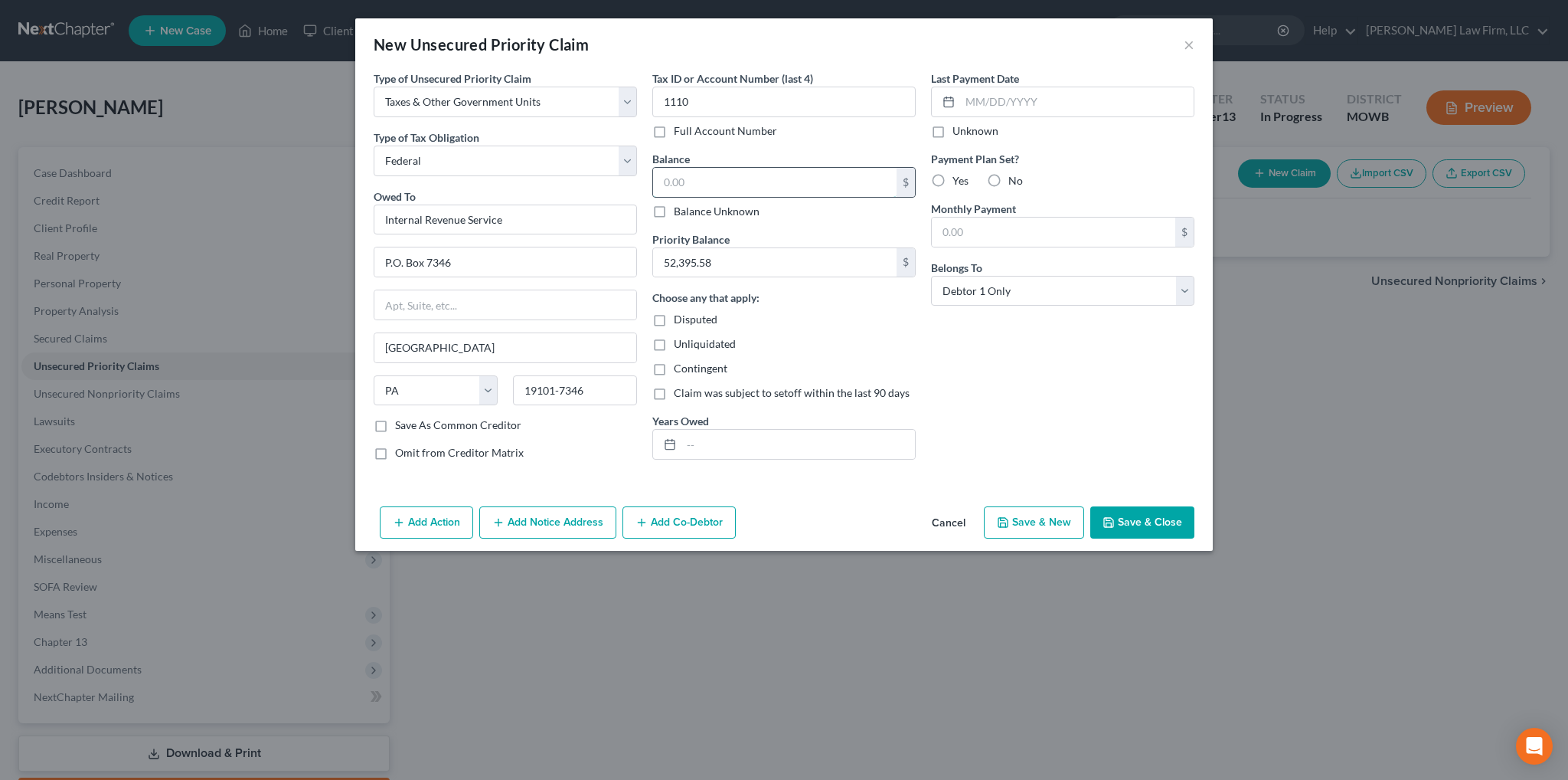
paste input "52,395.58"
type input "52,395.58"
click at [980, 291] on select "Select Debtor 1 Only Debtor 2 Only Debtor 1 And Debtor 2 Only At Least One Of T…" at bounding box center [1063, 291] width 263 height 31
select select "3"
click at [932, 275] on select "Select Debtor 1 Only Debtor 2 Only Debtor 1 And Debtor 2 Only At Least One Of T…" at bounding box center [1063, 291] width 263 height 31
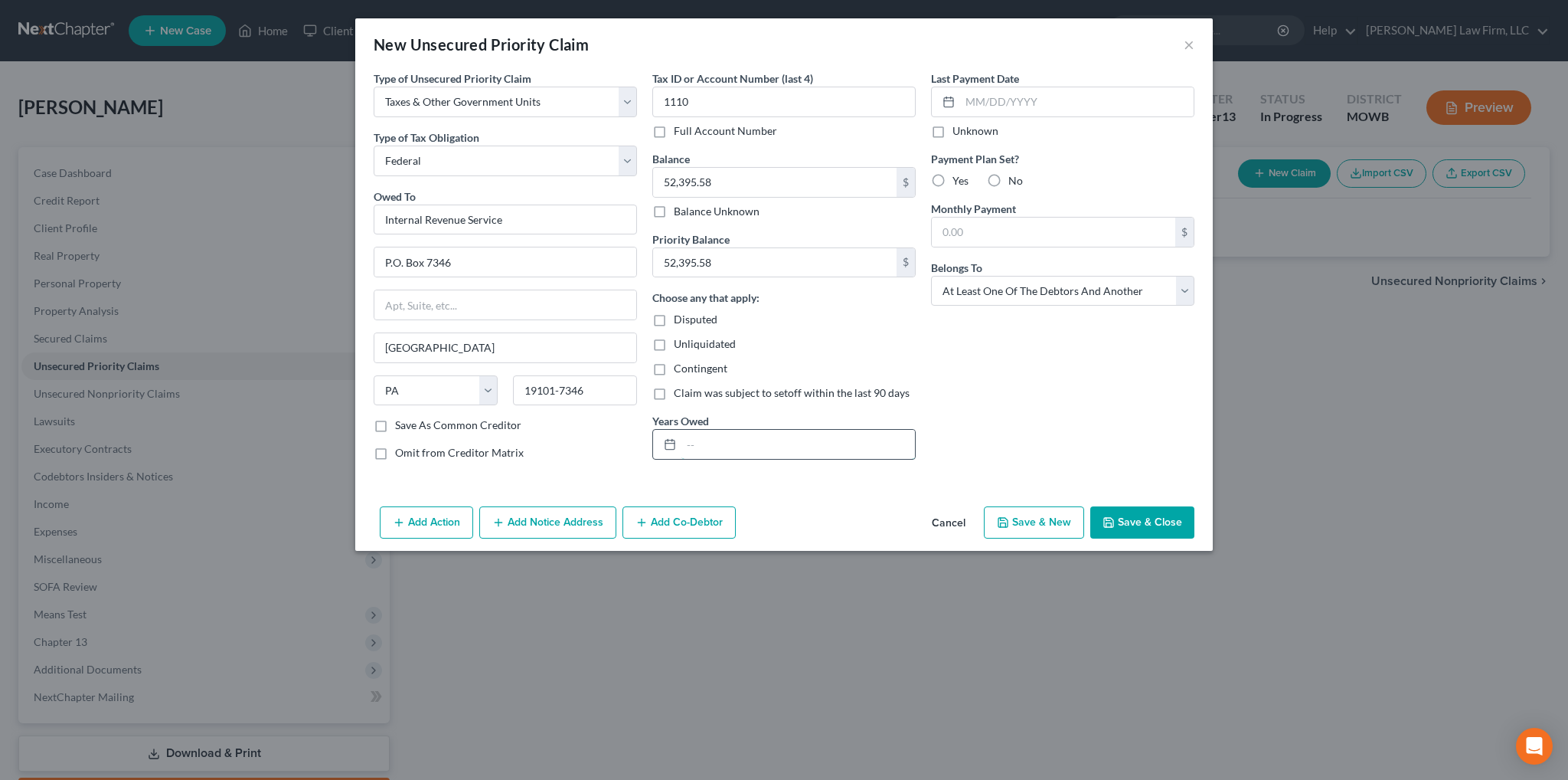
click at [764, 446] on input "text" at bounding box center [799, 444] width 233 height 29
type input "2007, 2008, 2009"
click at [664, 526] on button "Add Co-Debtor" at bounding box center [679, 522] width 113 height 32
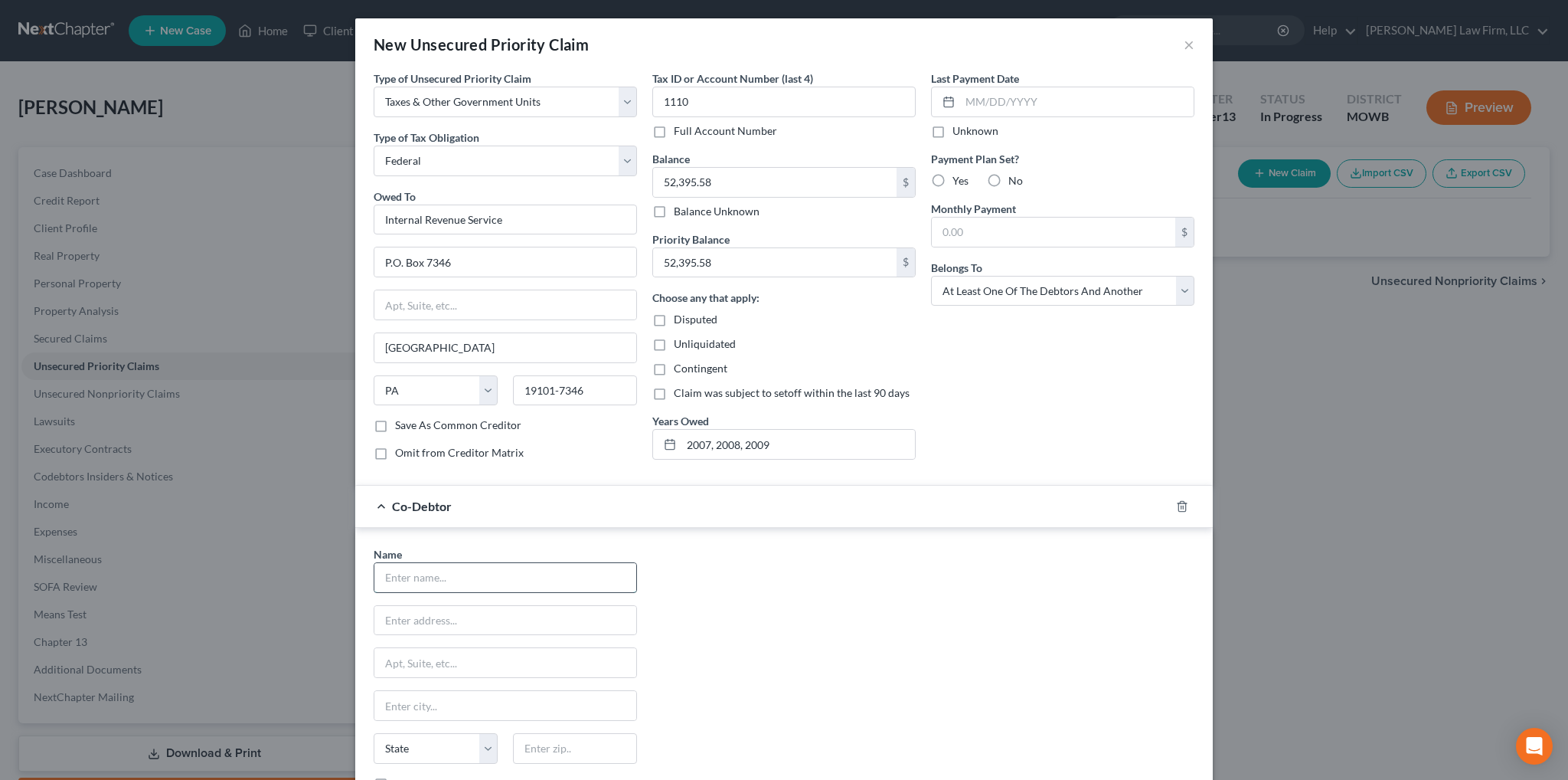
click at [447, 564] on input "text" at bounding box center [505, 577] width 262 height 29
type input "Wireless Country, LLC"
type input "[STREET_ADDRESS]"
type input "Magnolia"
select select "45"
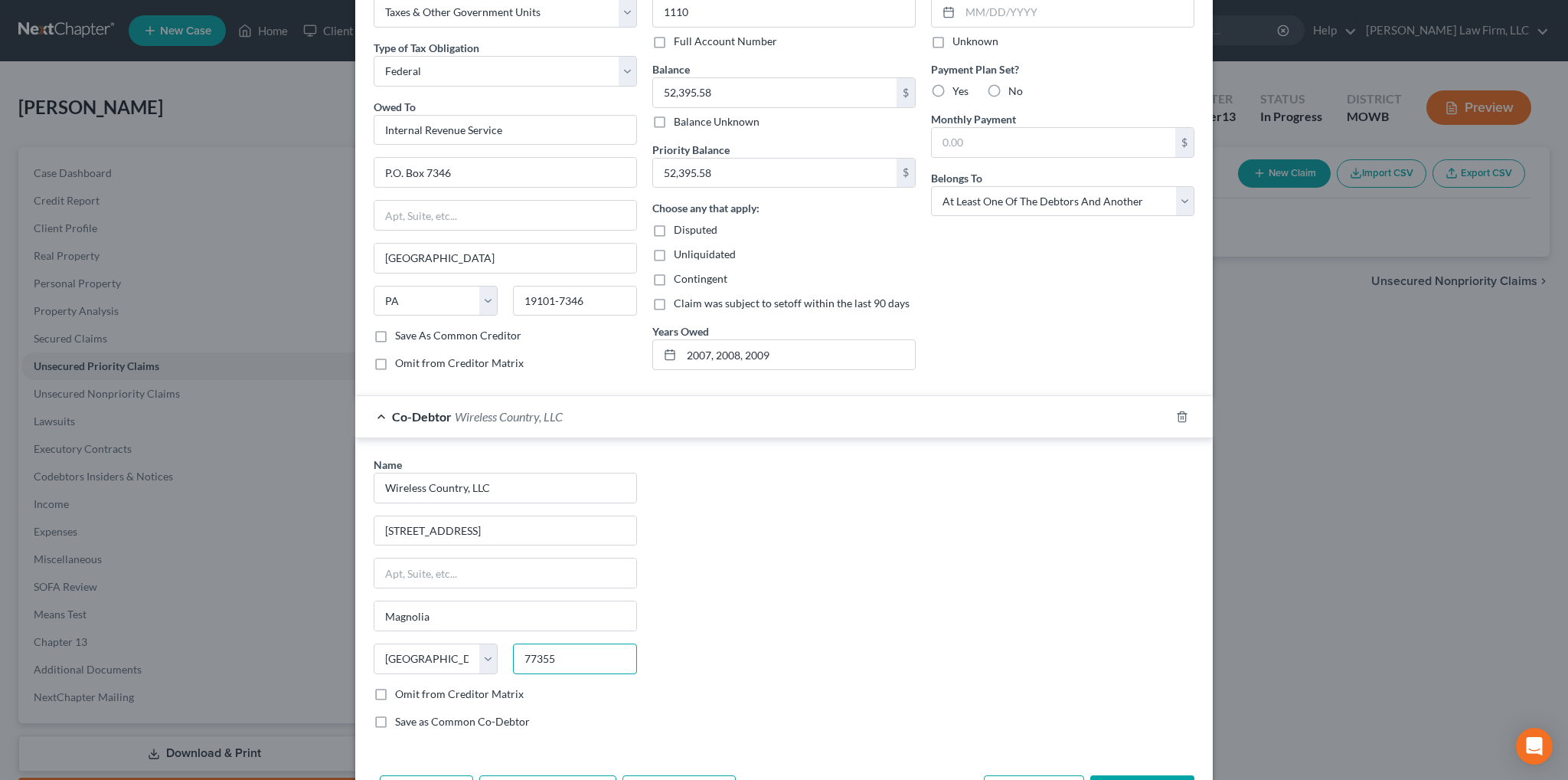
scroll to position [144, 0]
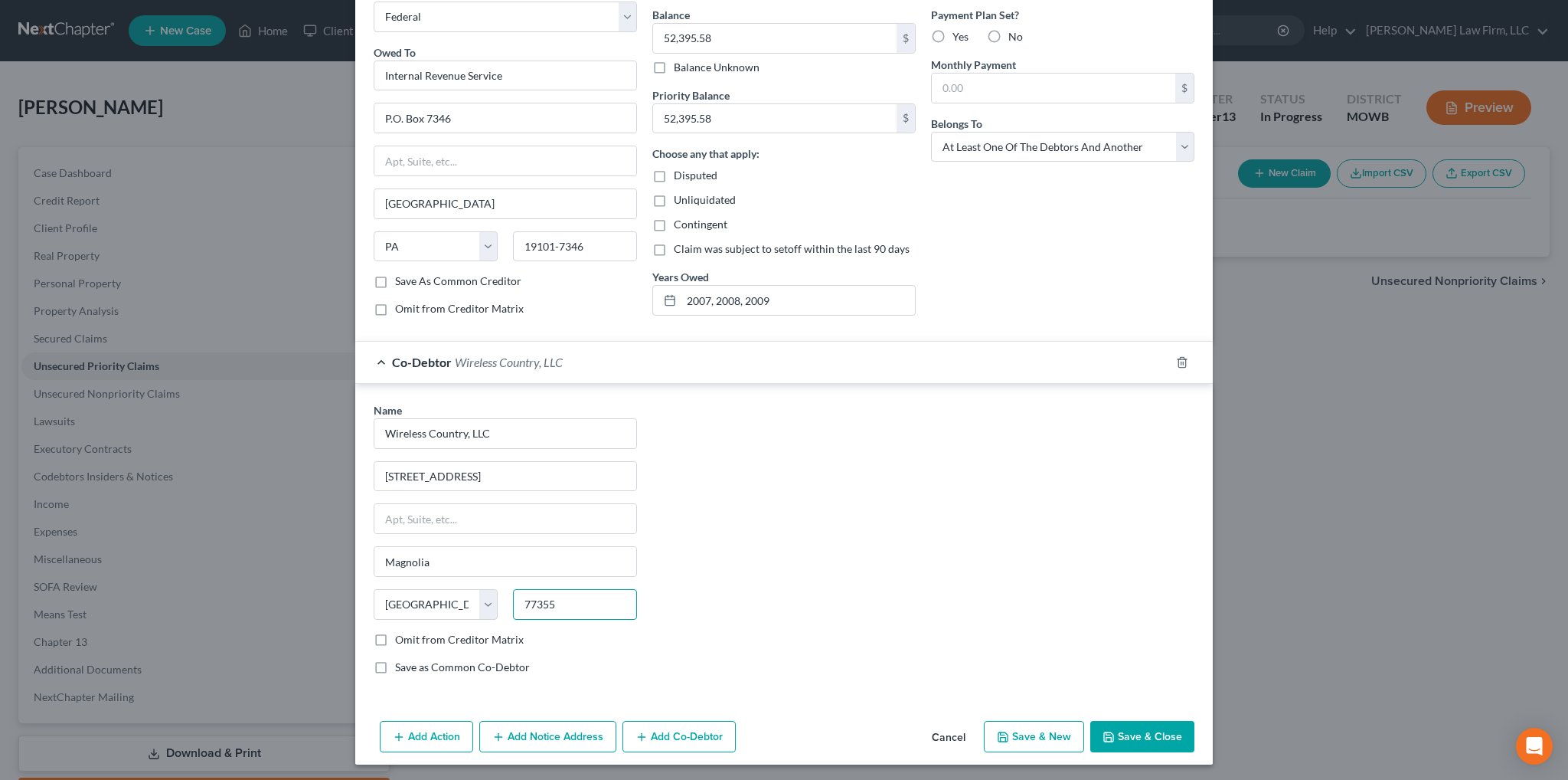
type input "77355"
click at [1027, 733] on button "Save & New" at bounding box center [1034, 736] width 100 height 32
select select "0"
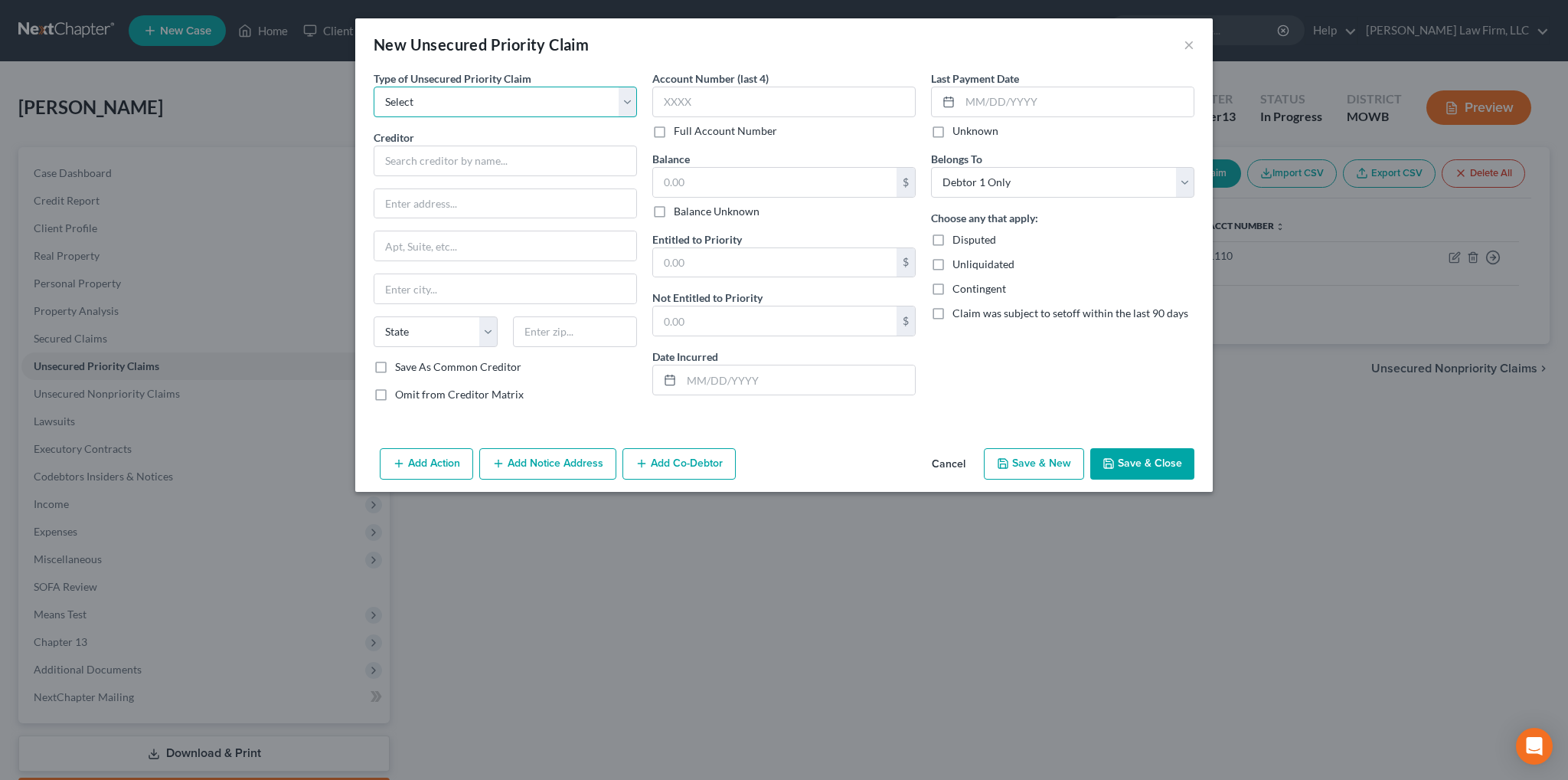
click at [533, 106] on select "Select Taxes & Other Government Units Domestic Support Obligations Extensions o…" at bounding box center [505, 102] width 263 height 31
select select "0"
click at [374, 87] on select "Select Taxes & Other Government Units Domestic Support Obligations Extensions o…" at bounding box center [505, 102] width 263 height 31
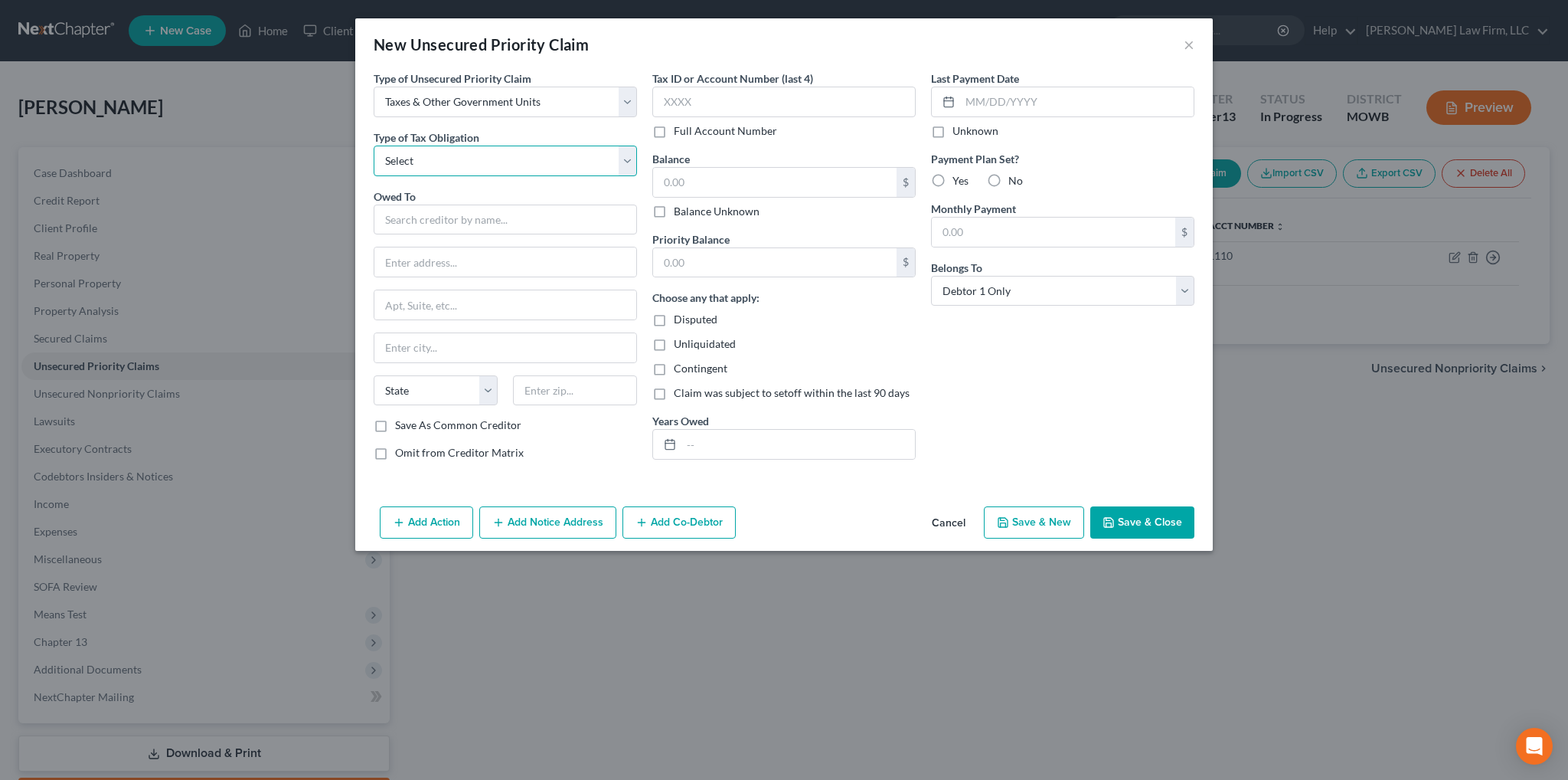
click at [505, 157] on select "Select Federal City State Franchise Tax Board Other" at bounding box center [505, 161] width 263 height 31
select select "0"
click at [374, 146] on select "Select Federal City State Franchise Tax Board Other" at bounding box center [505, 161] width 263 height 31
click at [439, 221] on input "text" at bounding box center [505, 220] width 263 height 31
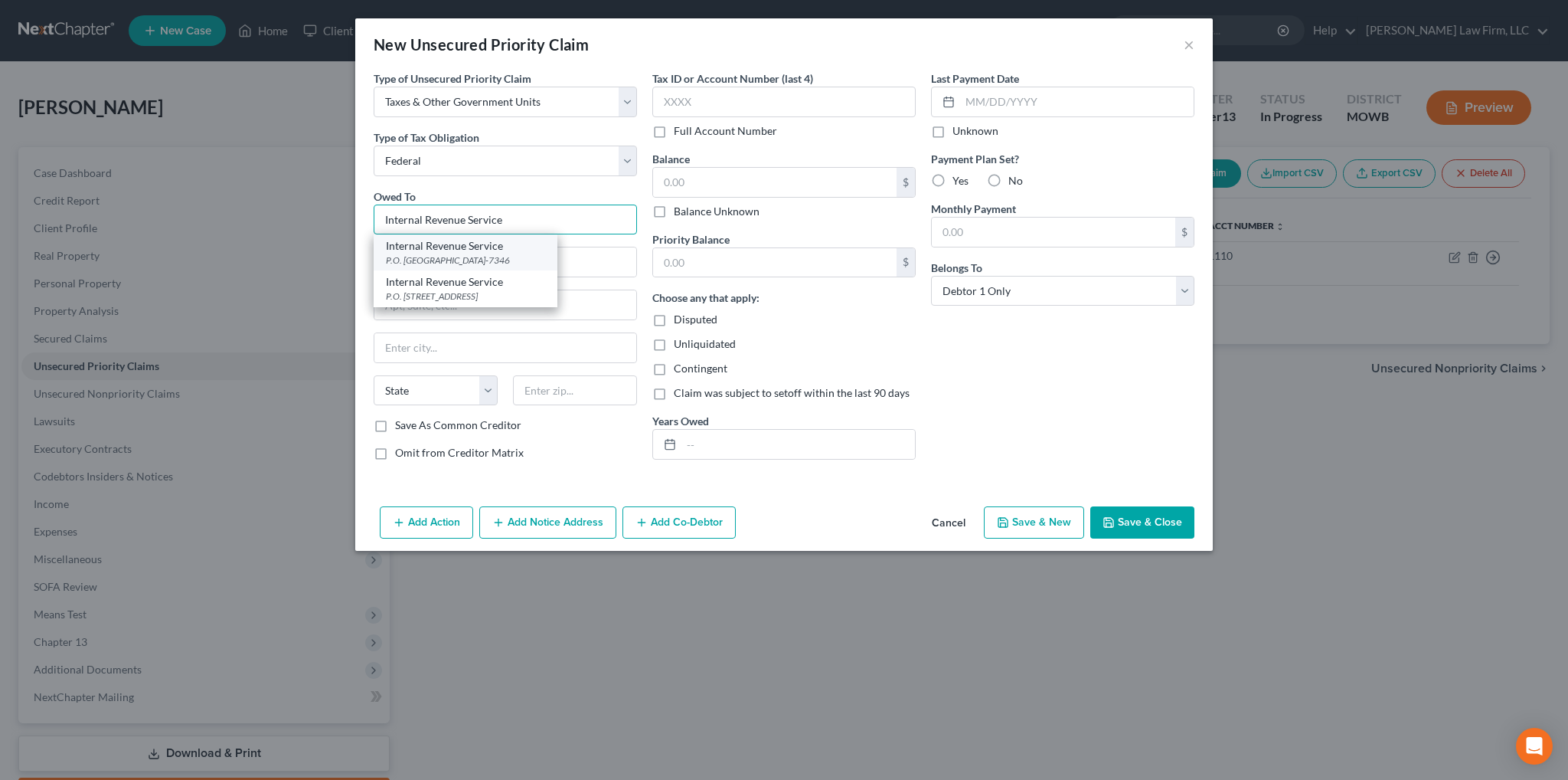
type input "Internal Revenue Service"
click at [493, 261] on div "P.O. [GEOGRAPHIC_DATA]-7346" at bounding box center [466, 260] width 160 height 13
type input "P.O. Box 7346"
type input "[GEOGRAPHIC_DATA]"
select select "39"
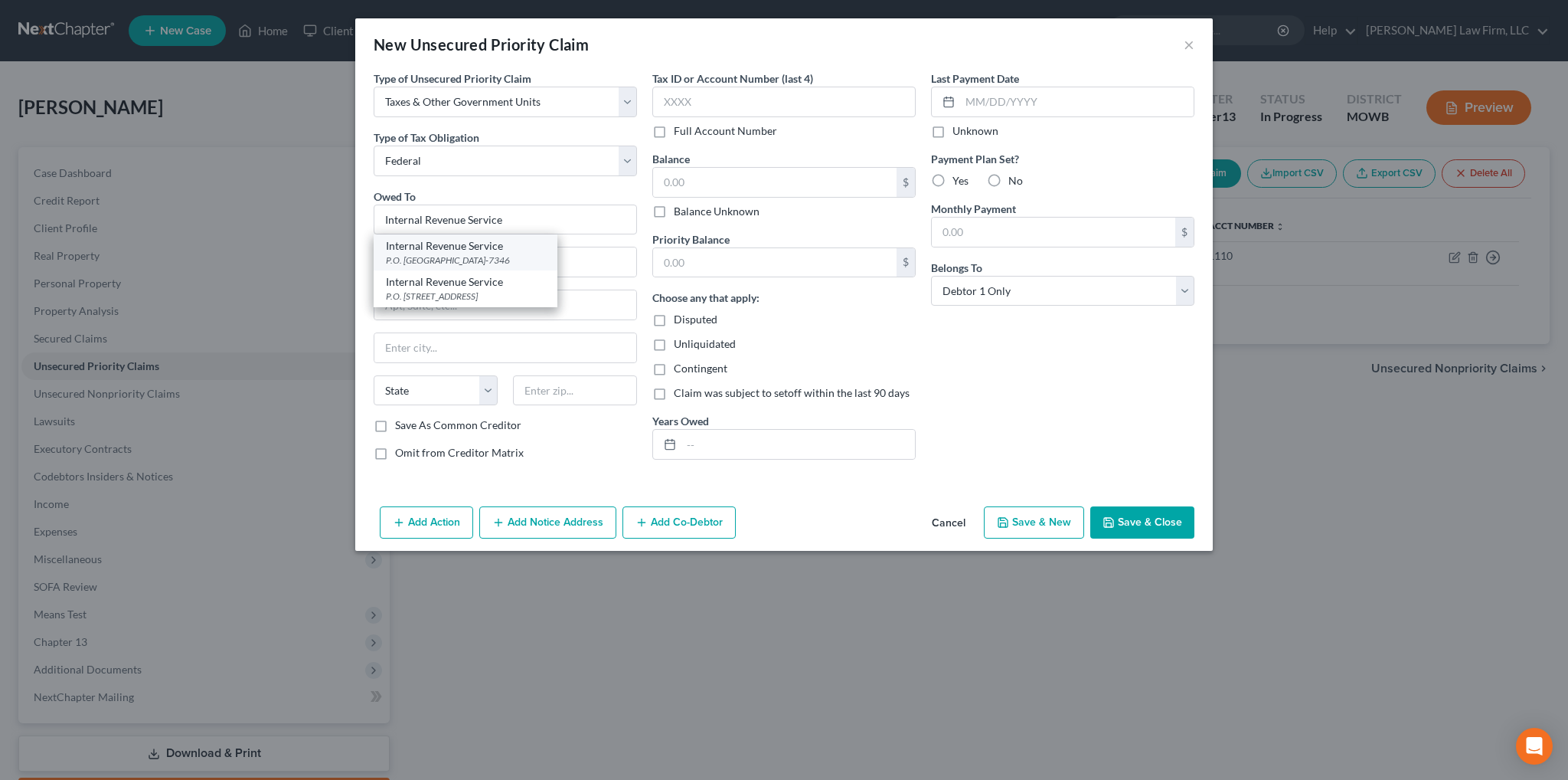
type input "19101-7346"
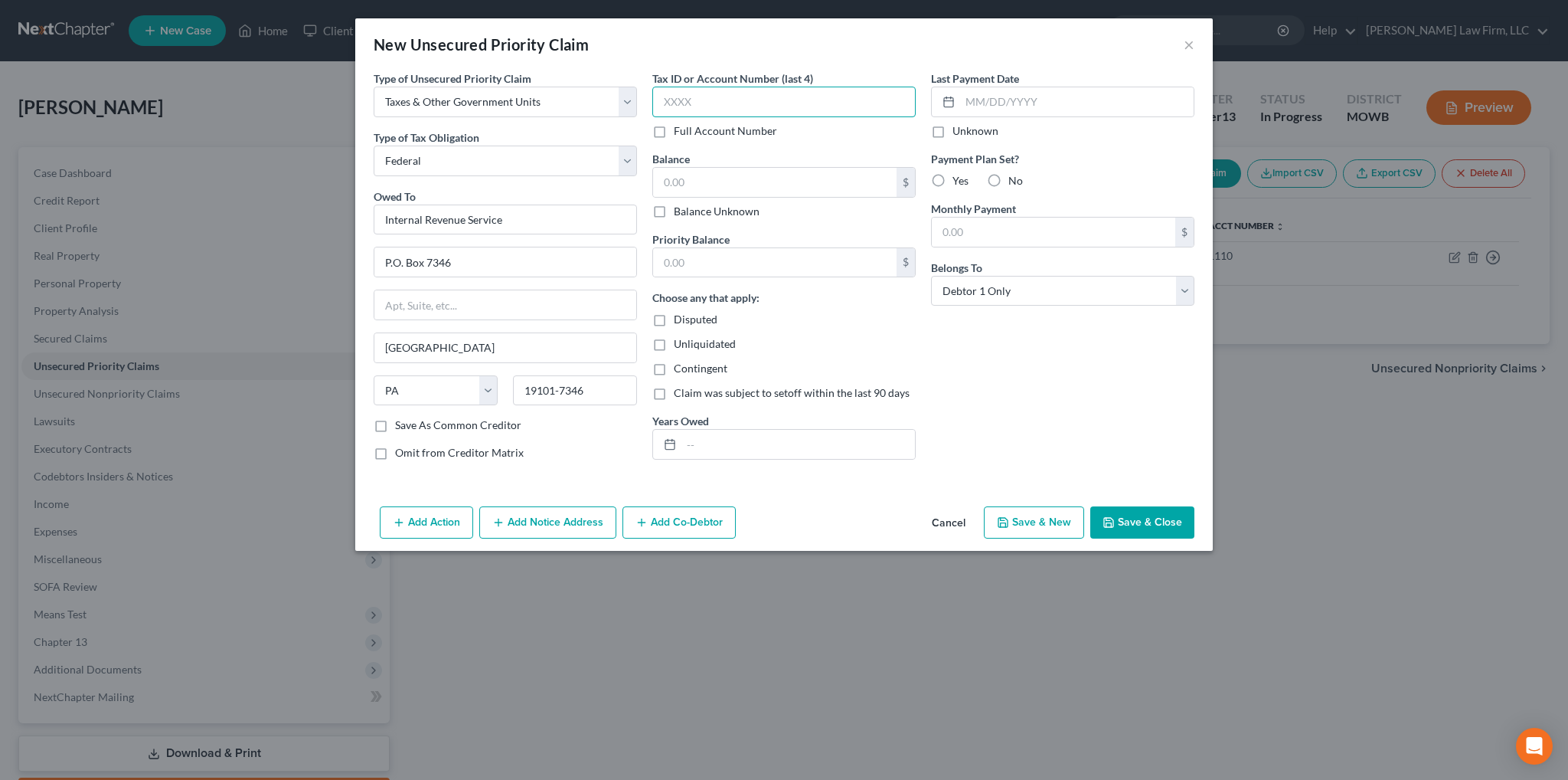
click at [702, 87] on input "text" at bounding box center [784, 102] width 263 height 31
click at [706, 104] on input "text" at bounding box center [784, 102] width 263 height 31
type input "8211"
type input "28,855.53"
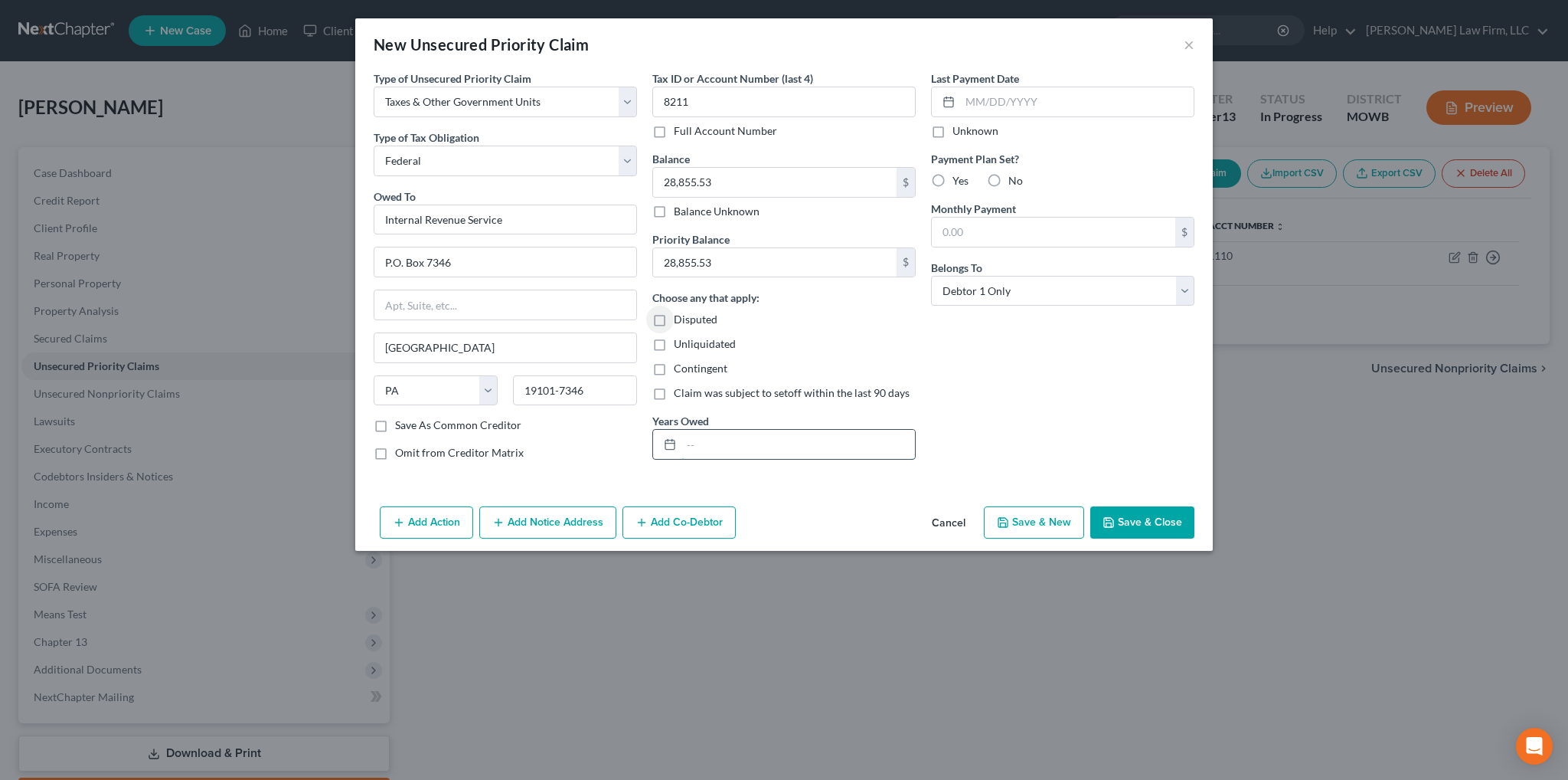
click at [727, 442] on input "text" at bounding box center [799, 444] width 233 height 29
type input "2007, 2008, 2009"
click at [1146, 527] on button "Save & Close" at bounding box center [1142, 522] width 104 height 32
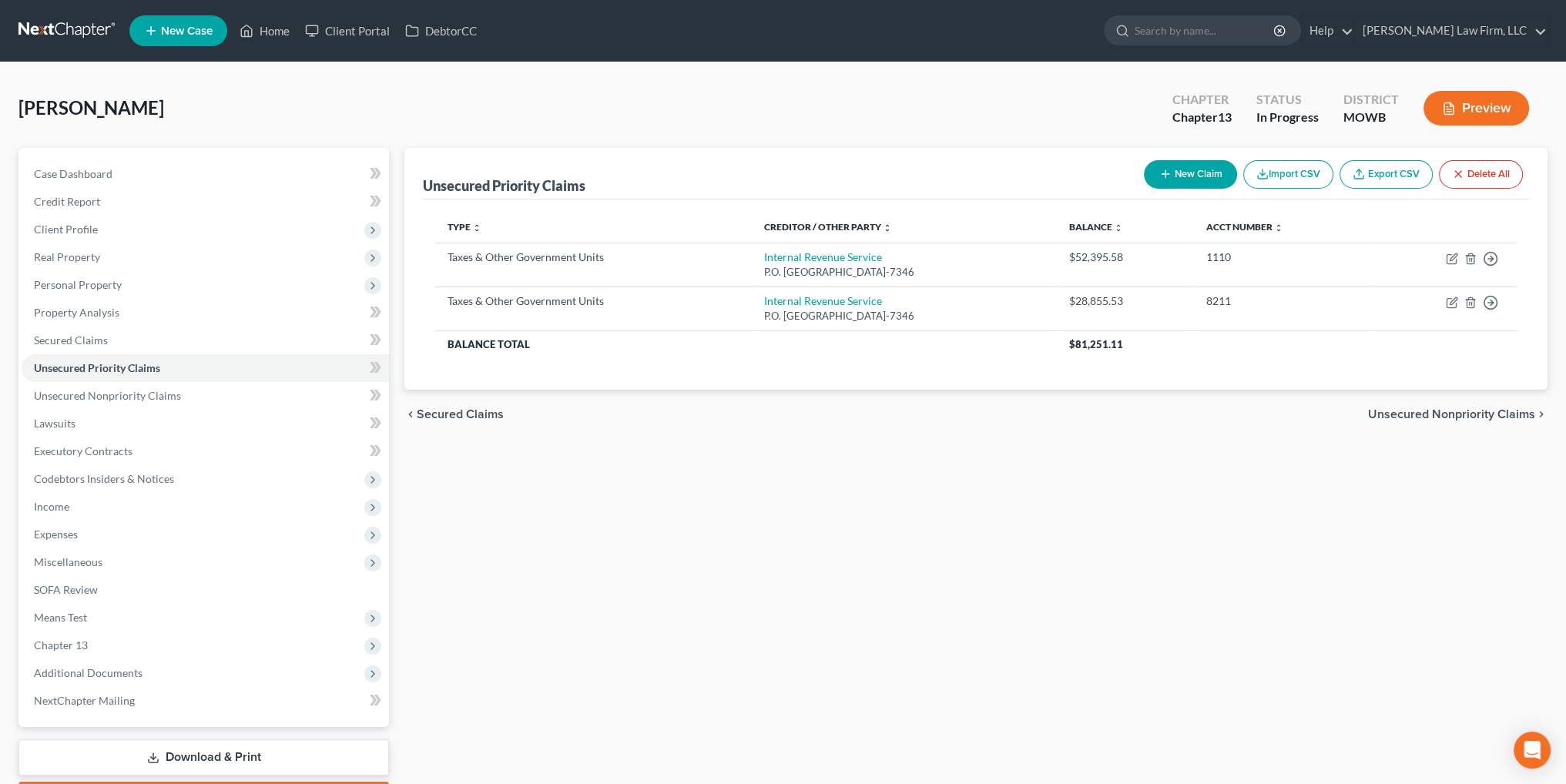
click at [1195, 182] on button "New Claim" at bounding box center [1191, 174] width 93 height 28
select select "0"
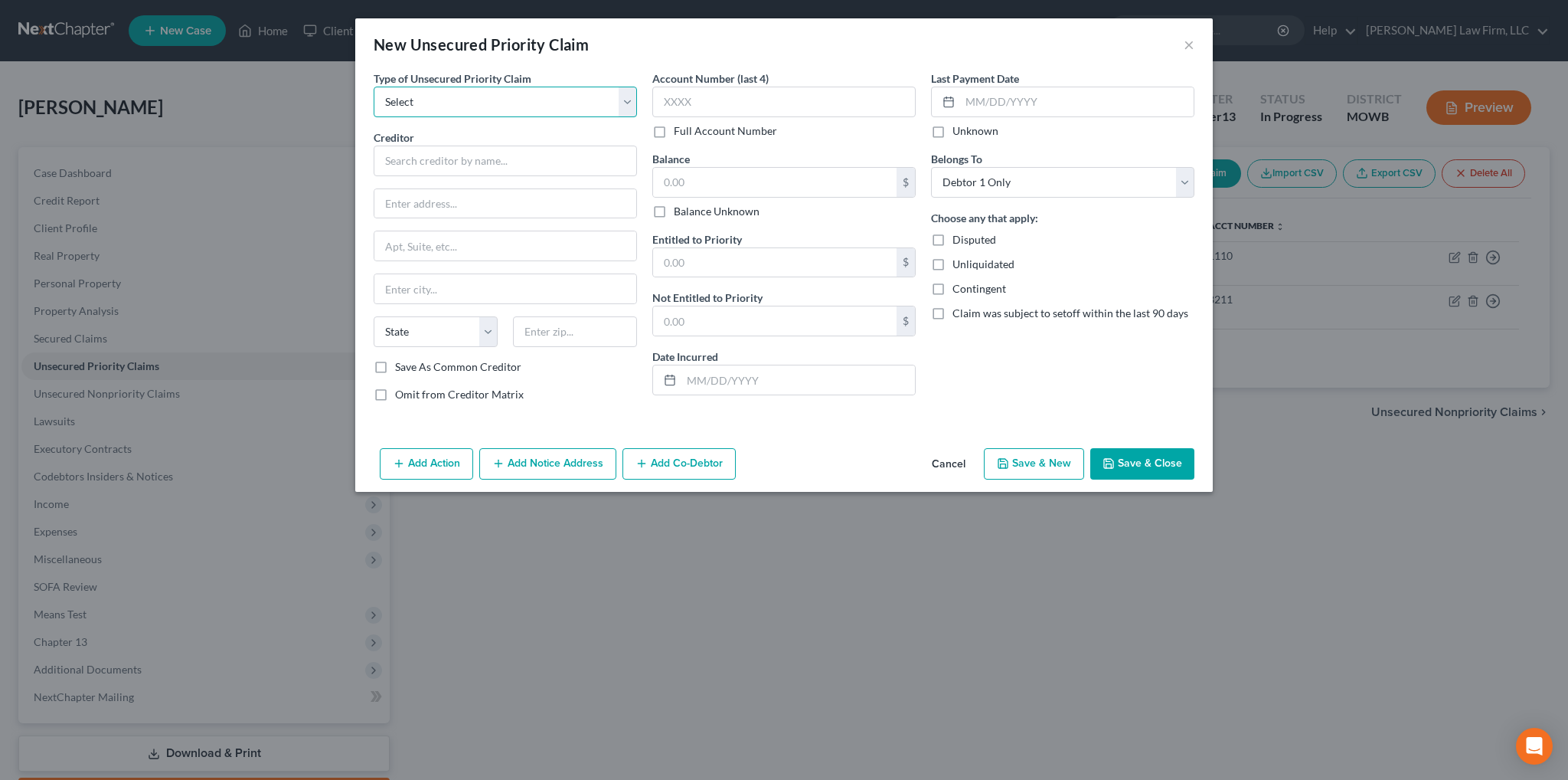
click at [450, 109] on select "Select Taxes & Other Government Units Domestic Support Obligations Extensions o…" at bounding box center [505, 102] width 263 height 31
select select "0"
click at [374, 87] on select "Select Taxes & Other Government Units Domestic Support Obligations Extensions o…" at bounding box center [505, 102] width 263 height 31
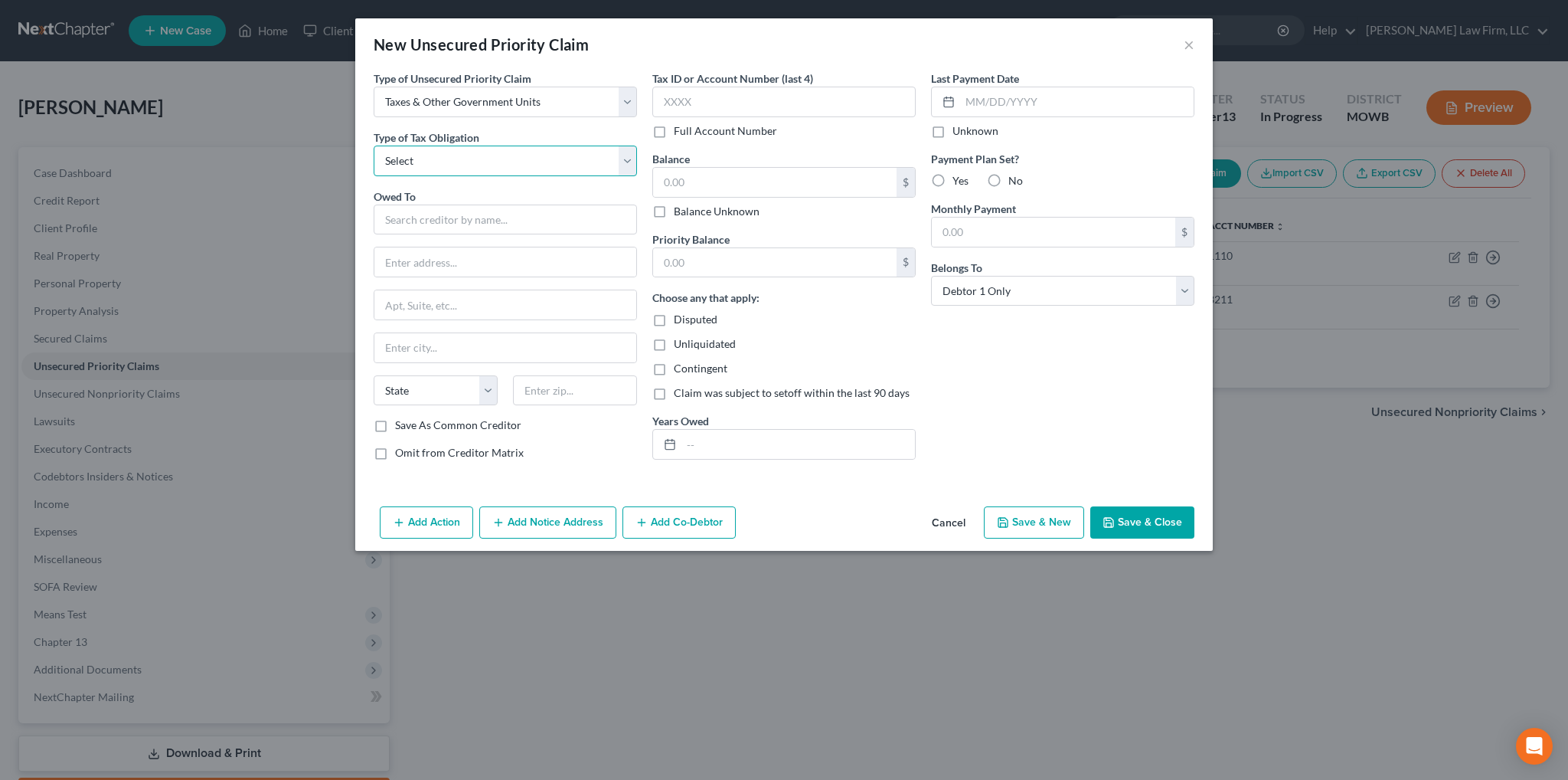
click at [441, 157] on select "Select Federal City State Franchise Tax Board Other" at bounding box center [505, 161] width 263 height 31
select select "0"
click at [374, 146] on select "Select Federal City State Franchise Tax Board Other" at bounding box center [505, 161] width 263 height 31
click at [427, 215] on input "text" at bounding box center [505, 220] width 263 height 31
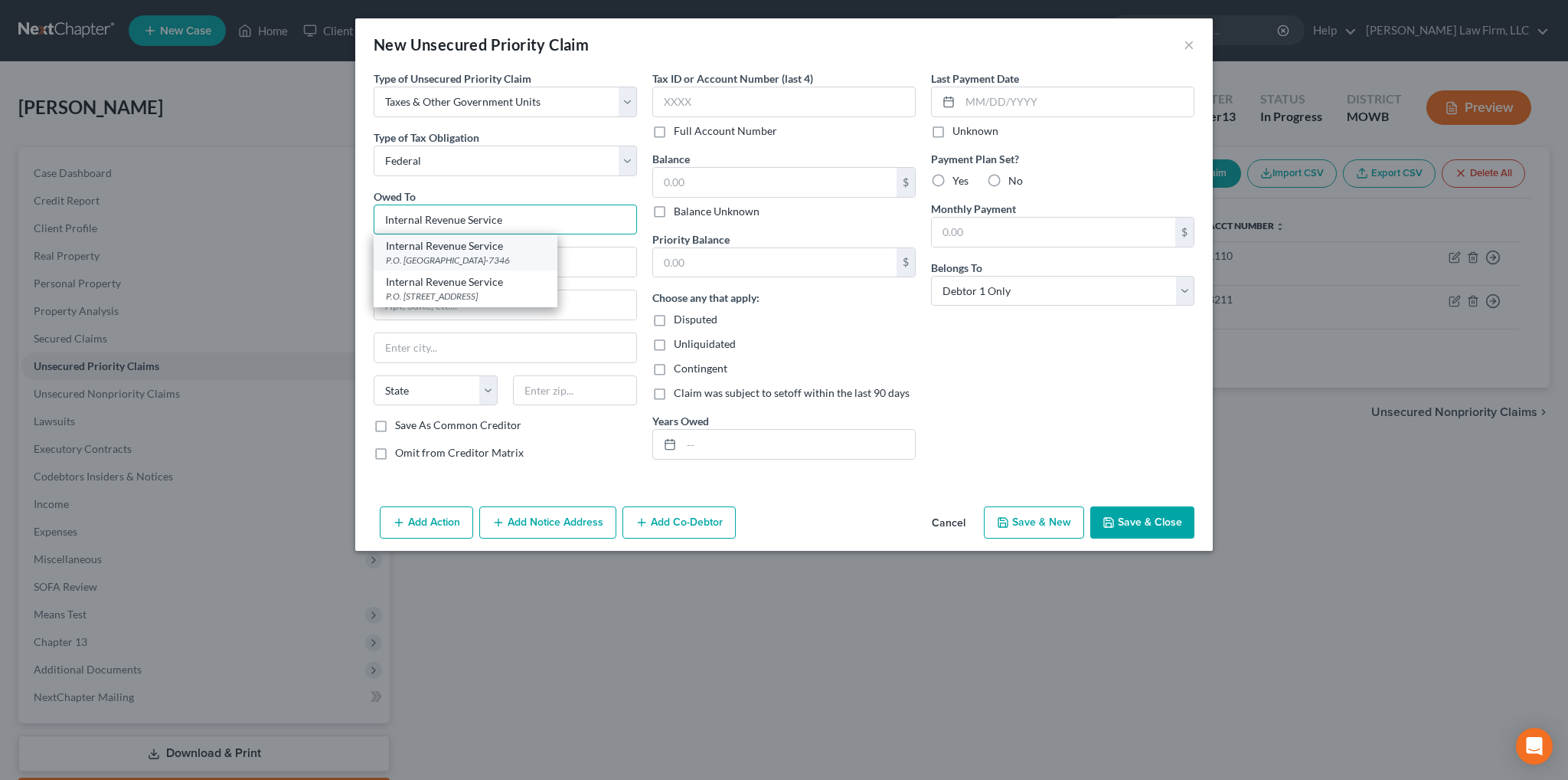
type input "Internal Revenue Service"
click at [431, 245] on div "Internal Revenue Service" at bounding box center [466, 246] width 160 height 15
type input "P.O. Box 7346"
type input "[GEOGRAPHIC_DATA]"
select select "39"
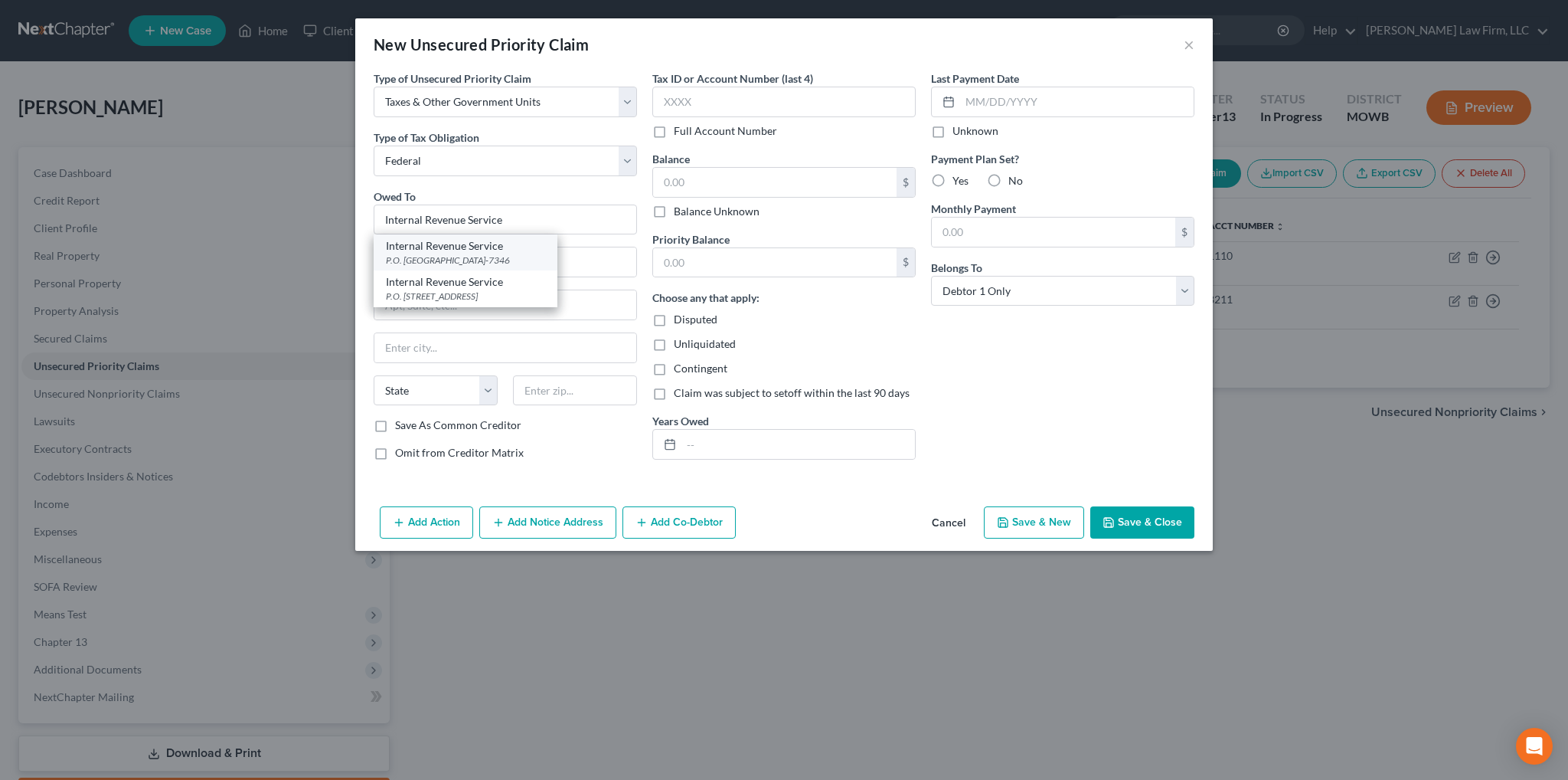
type input "19101-7346"
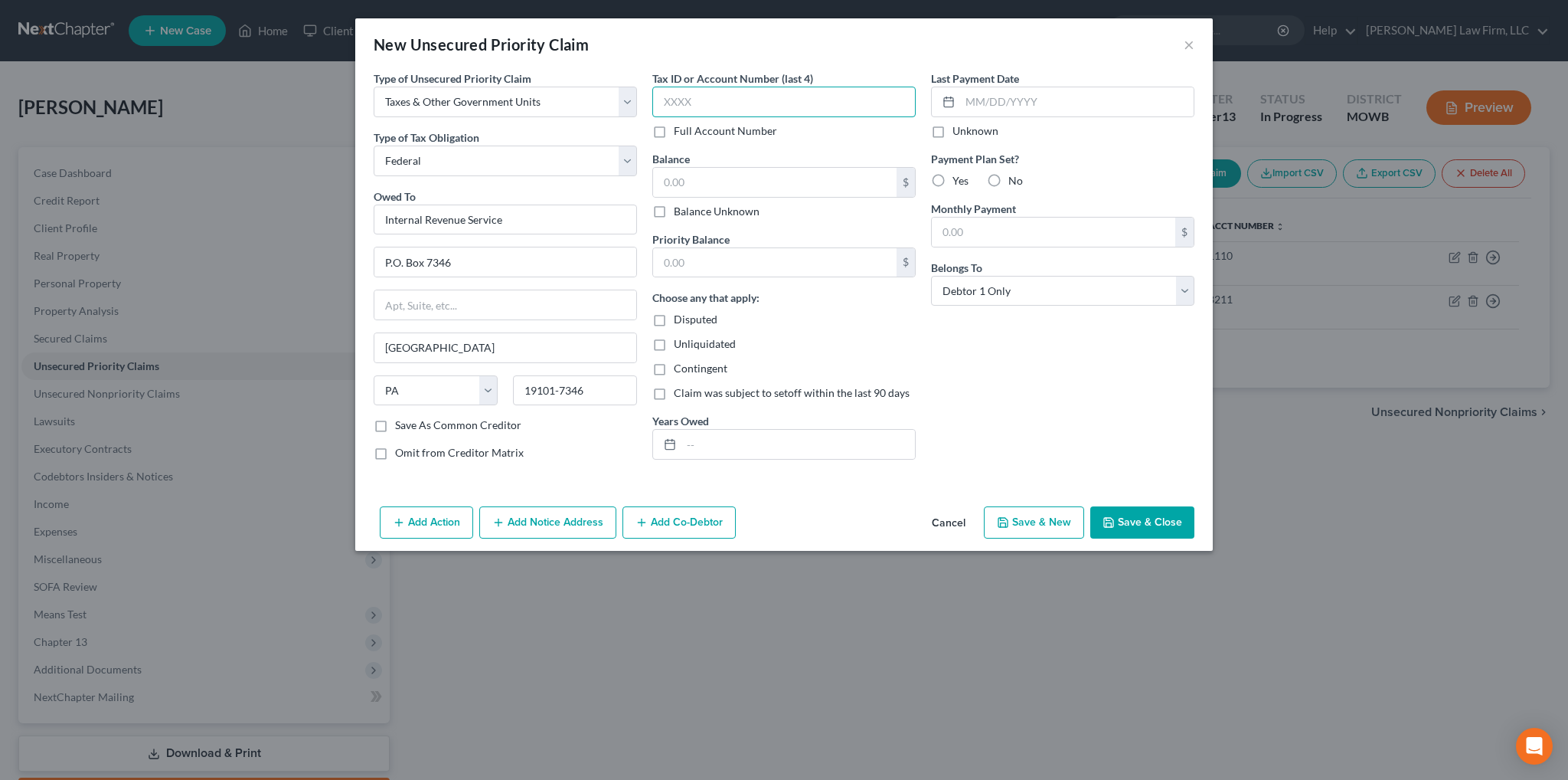
click at [704, 102] on input "text" at bounding box center [784, 102] width 263 height 31
type input "6085"
type input "8,374.53"
click at [704, 430] on input "text" at bounding box center [799, 444] width 233 height 29
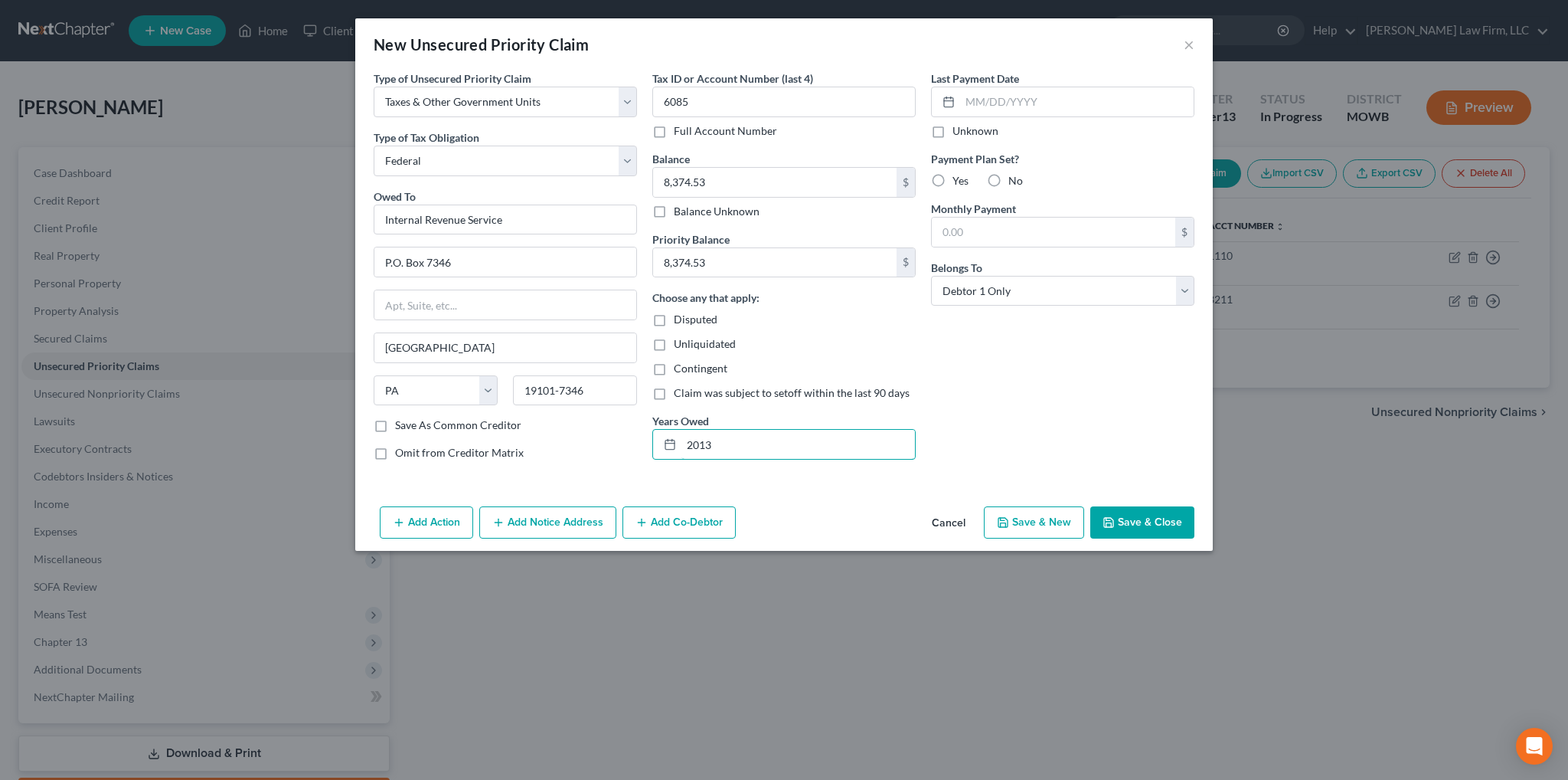
type input "2013"
click at [1162, 529] on button "Save & Close" at bounding box center [1142, 522] width 104 height 32
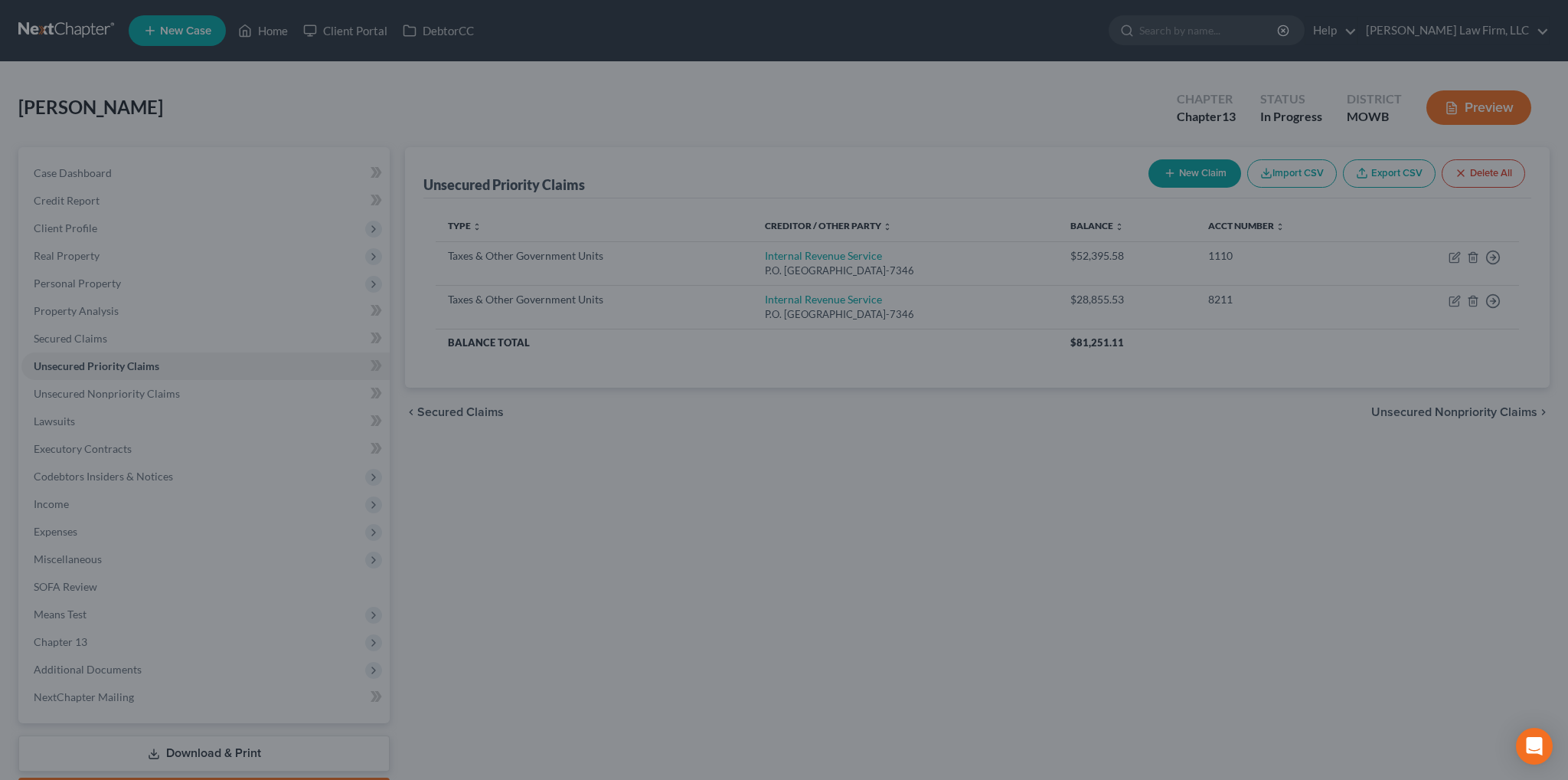
type input "0.00"
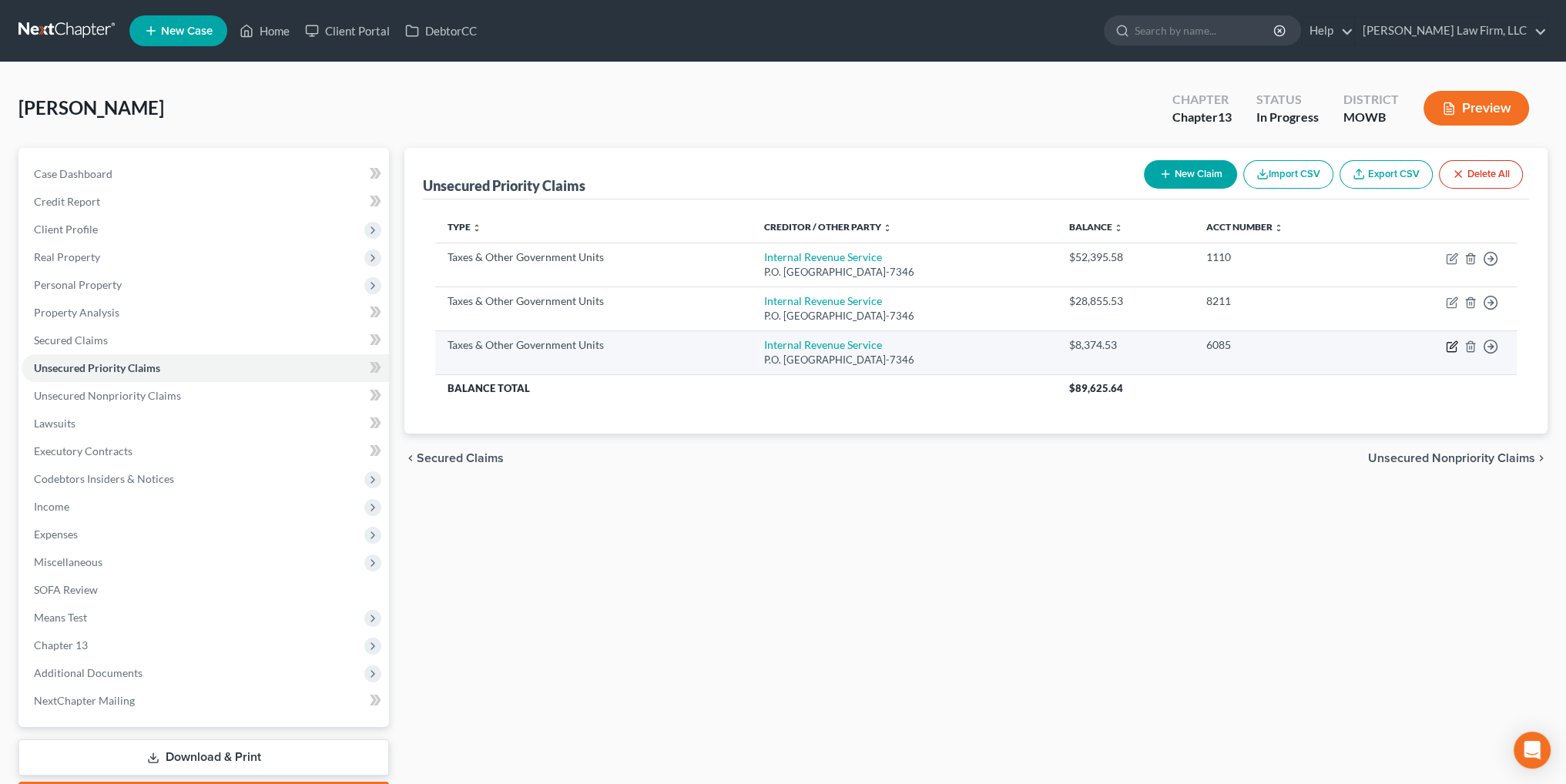
click at [1450, 348] on icon "button" at bounding box center [1453, 345] width 7 height 7
select select "0"
select select "39"
select select "0"
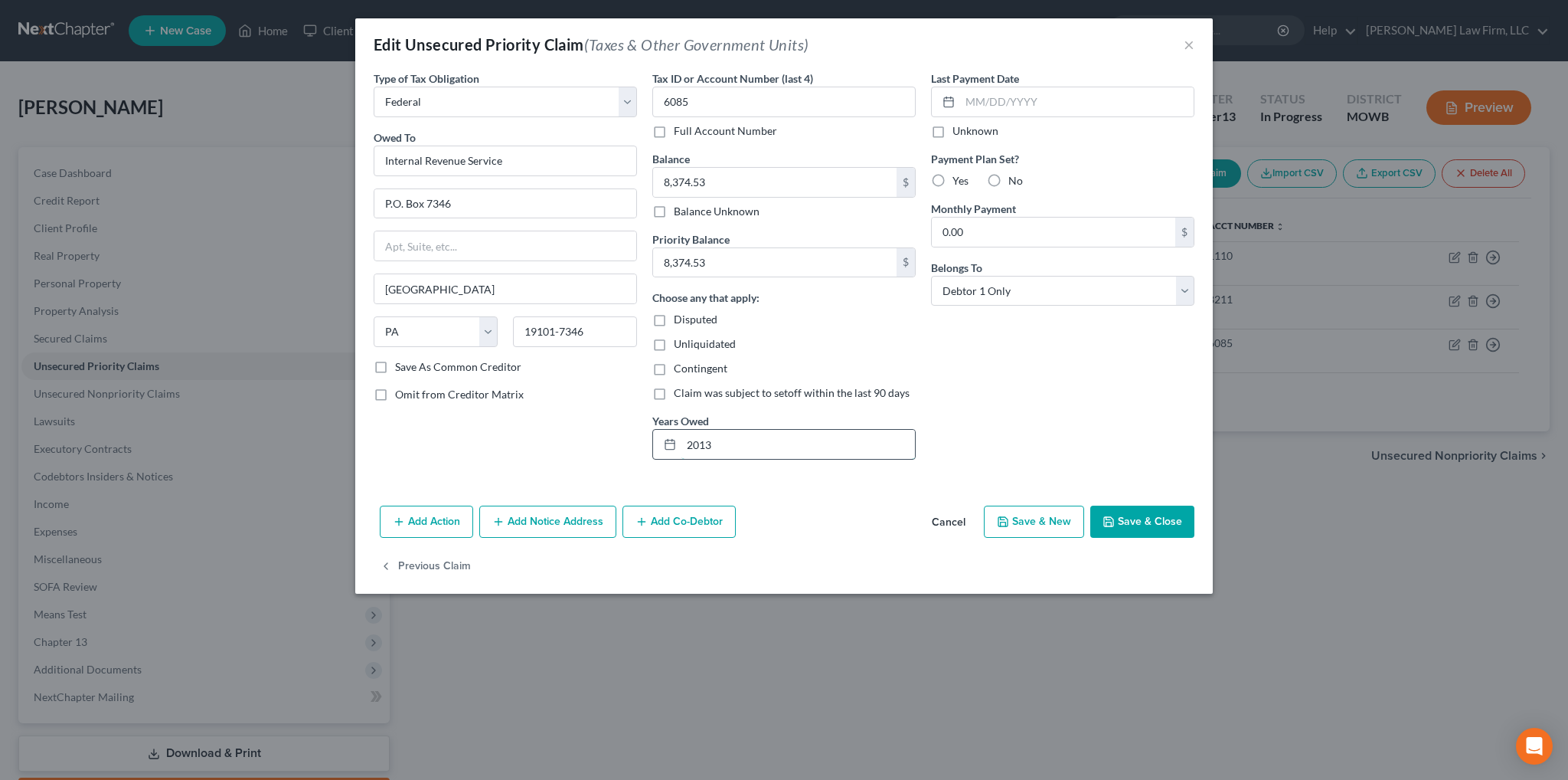
click at [683, 450] on input "2013" at bounding box center [799, 444] width 233 height 29
type input "2007, 2008, 2009, 2013"
click at [753, 179] on input "8,374.53" at bounding box center [775, 183] width 244 height 29
type input "40,153.76"
click at [1125, 528] on button "Save & Close" at bounding box center [1142, 521] width 104 height 32
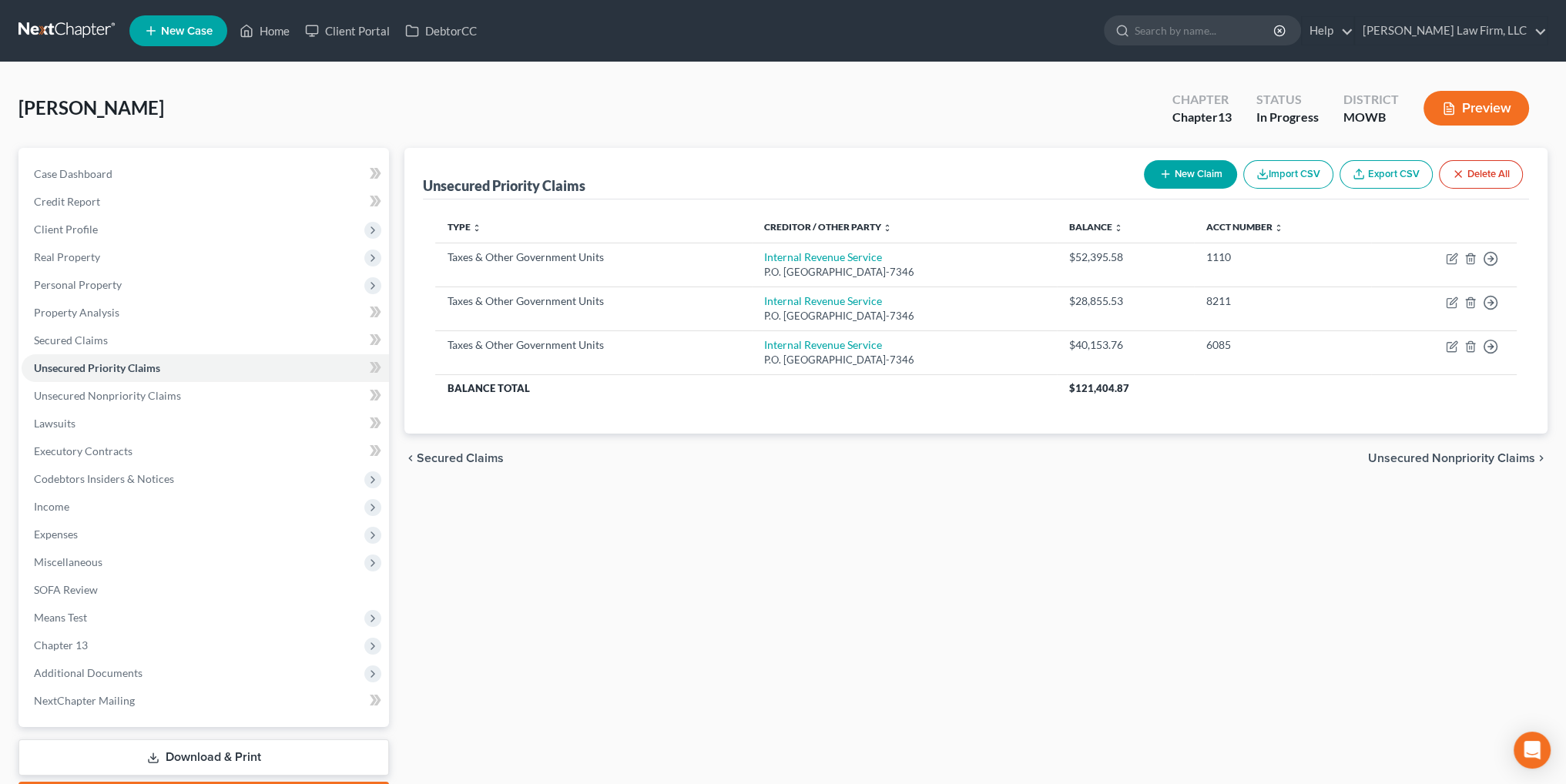
click at [1188, 172] on button "New Claim" at bounding box center [1191, 174] width 93 height 28
select select "0"
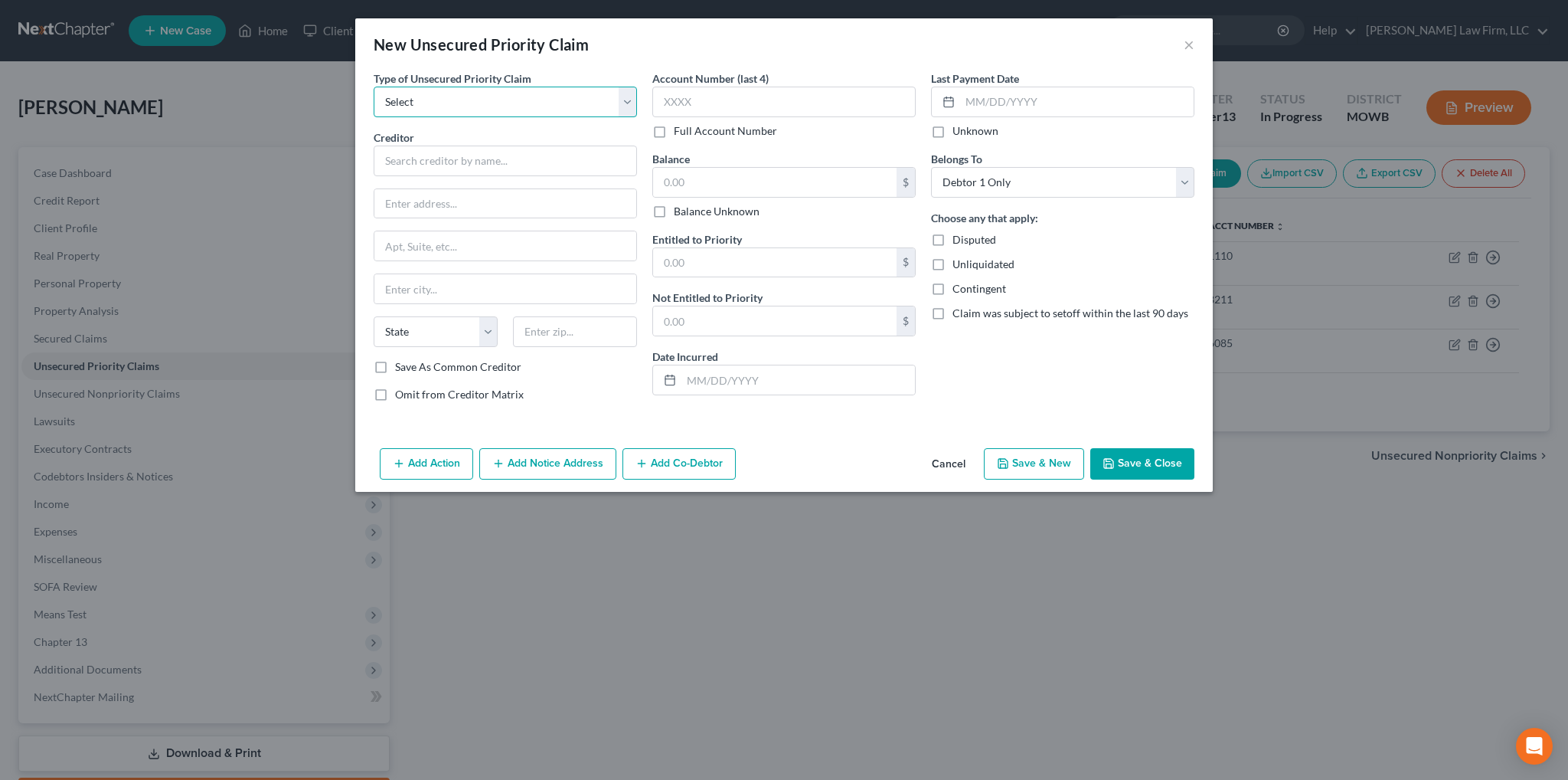
click at [490, 99] on select "Select Taxes & Other Government Units Domestic Support Obligations Extensions o…" at bounding box center [505, 102] width 263 height 31
select select "0"
click at [374, 87] on select "Select Taxes & Other Government Units Domestic Support Obligations Extensions o…" at bounding box center [505, 102] width 263 height 31
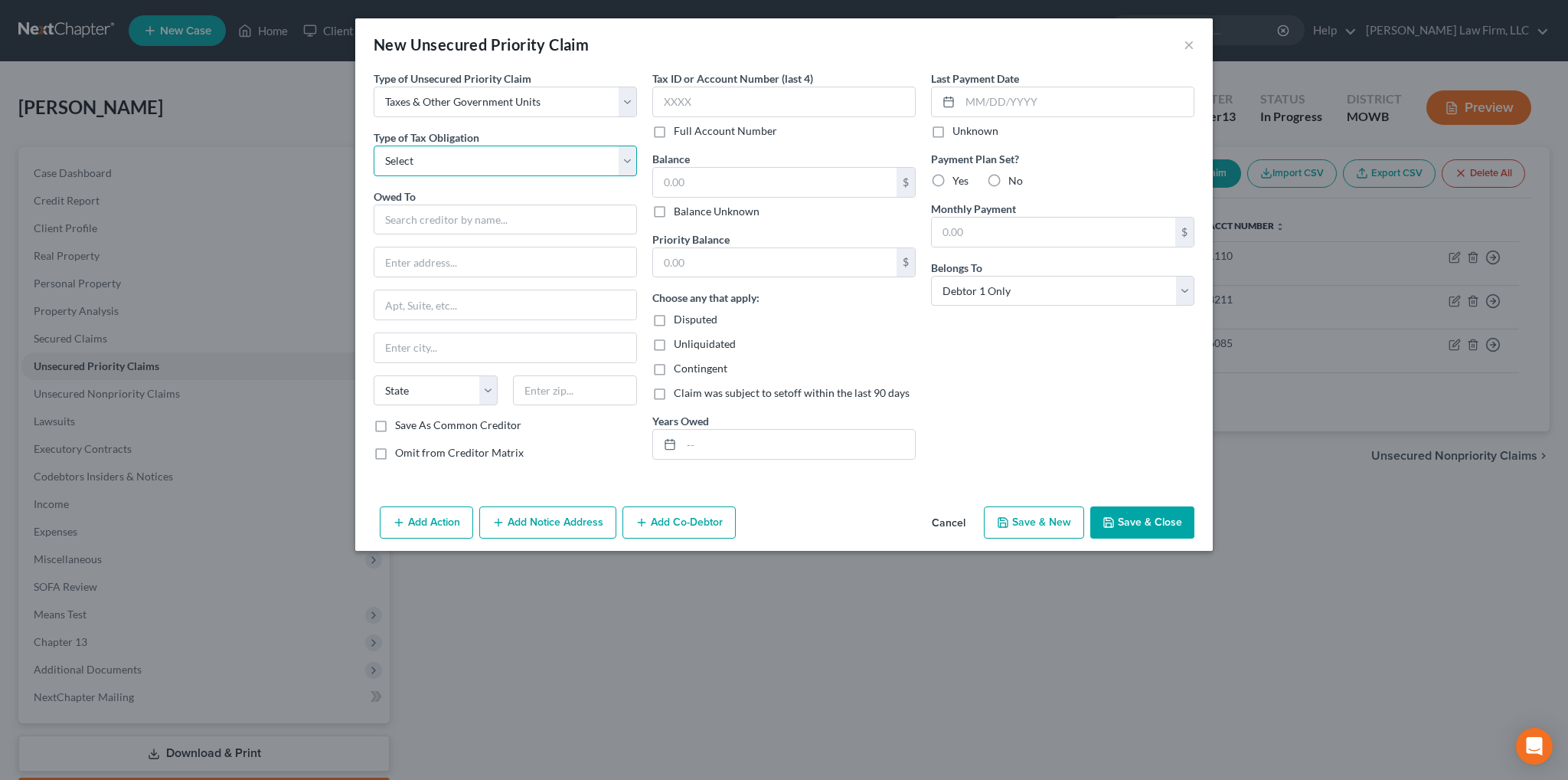
click at [455, 161] on select "Select Federal City State Franchise Tax Board Other" at bounding box center [505, 161] width 263 height 31
select select "0"
click at [374, 146] on select "Select Federal City State Franchise Tax Board Other" at bounding box center [505, 161] width 263 height 31
click at [432, 225] on input "text" at bounding box center [505, 220] width 263 height 31
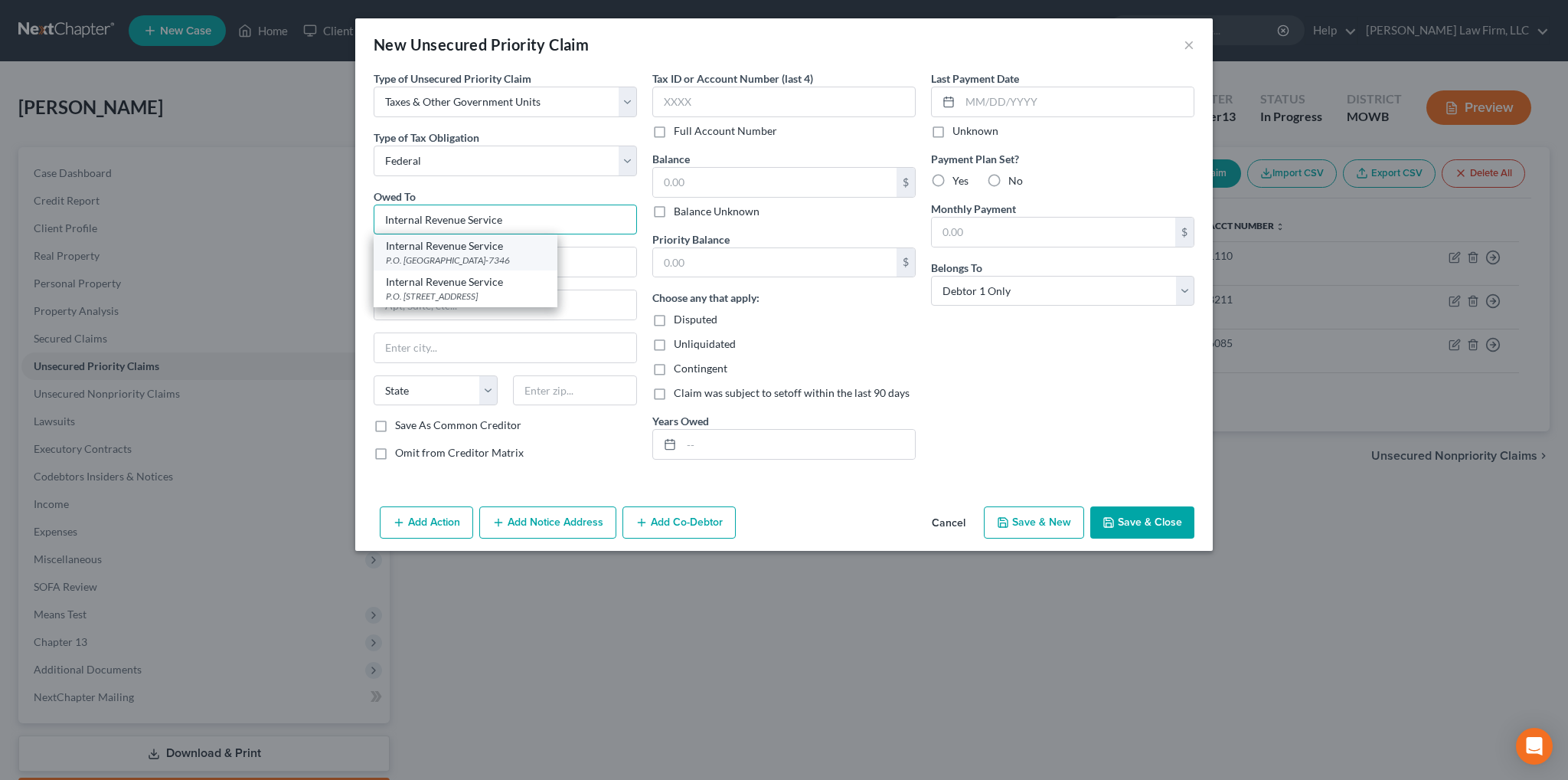
type input "Internal Revenue Service"
click at [446, 255] on div "P.O. [GEOGRAPHIC_DATA]-7346" at bounding box center [466, 260] width 160 height 13
type input "P.O. Box 7346"
type input "[GEOGRAPHIC_DATA]"
select select "39"
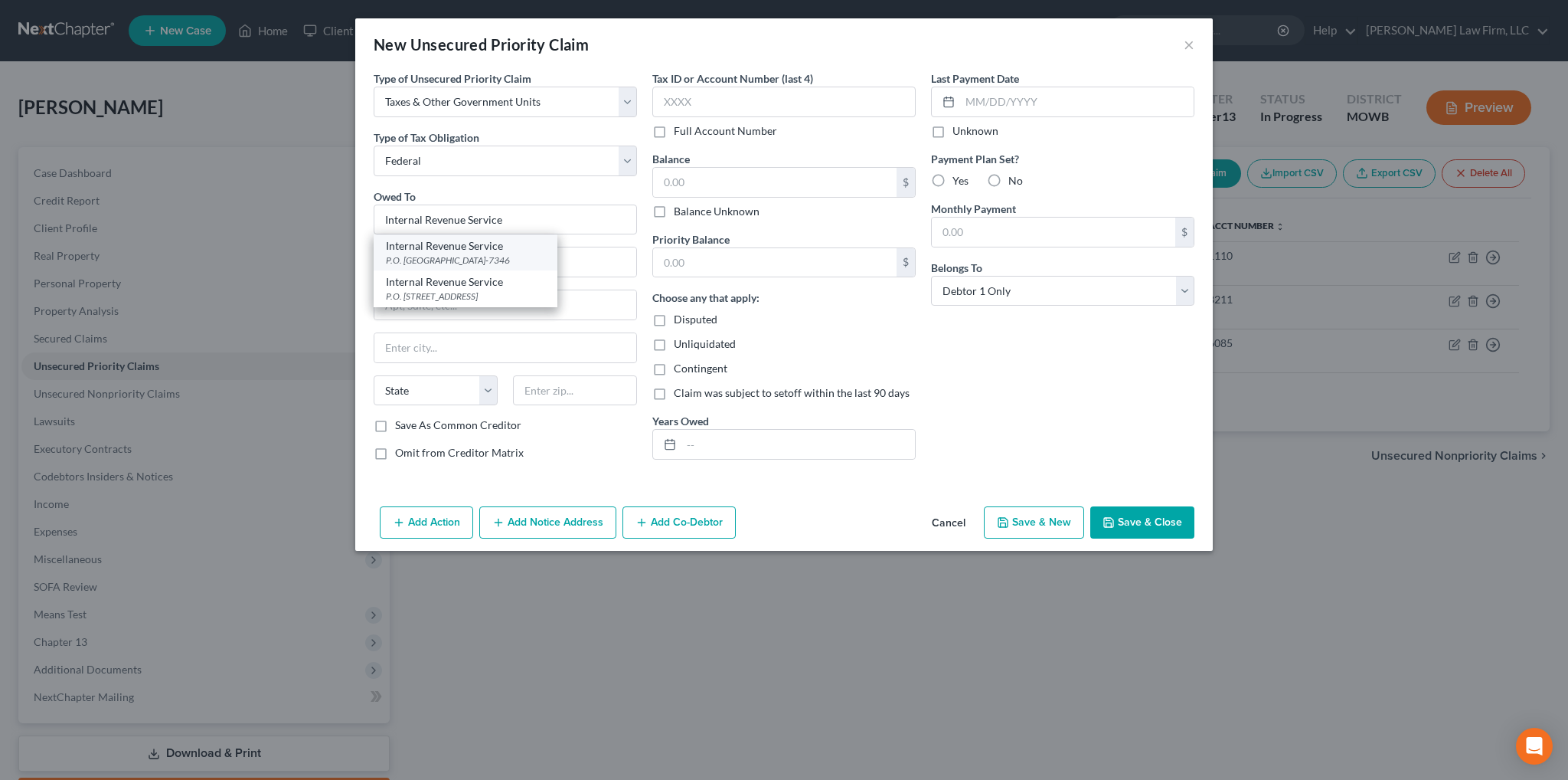
type input "19101-7346"
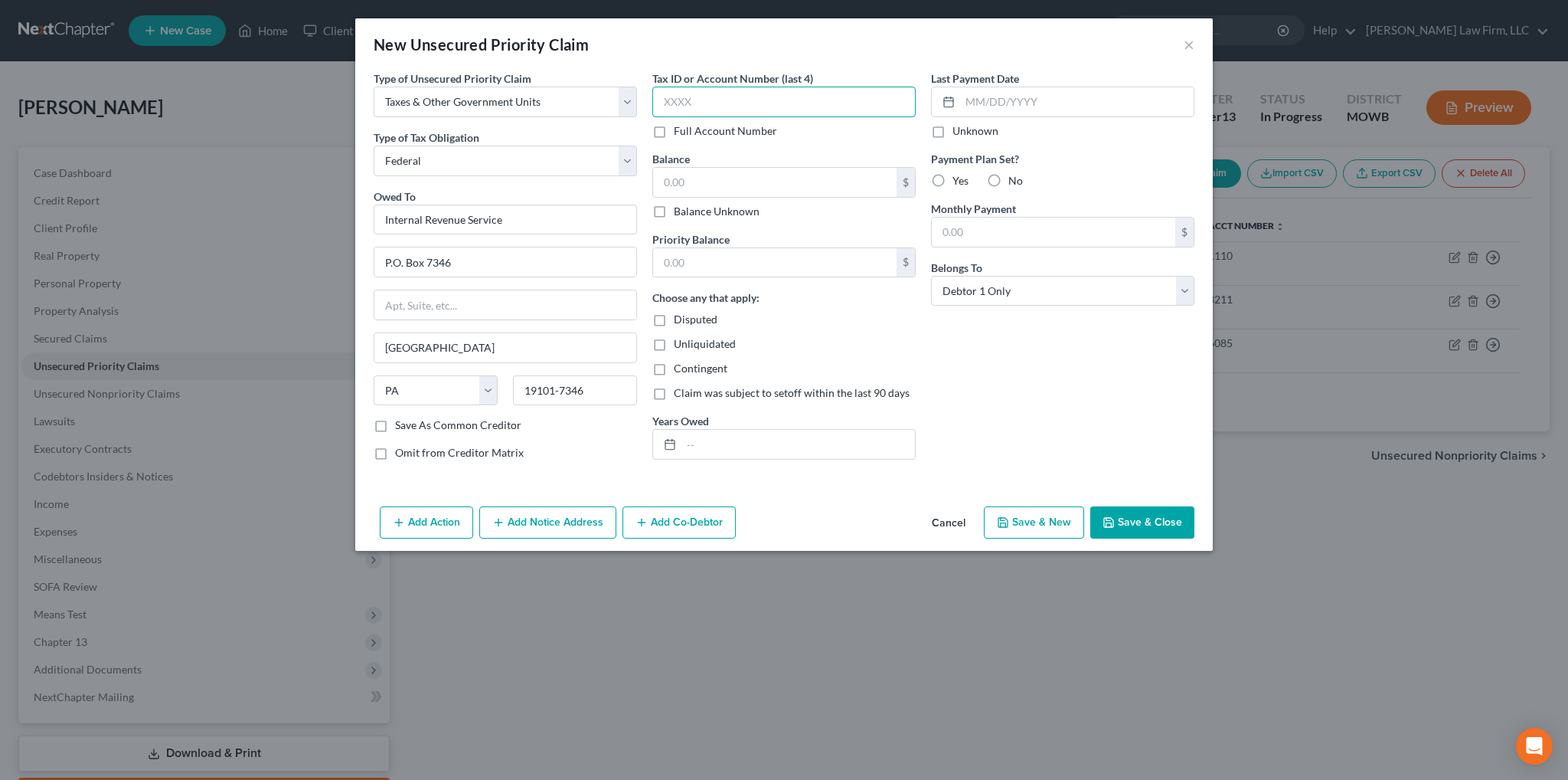
click at [700, 104] on input "text" at bounding box center [784, 102] width 263 height 31
type input "3388"
click at [717, 178] on input "text" at bounding box center [775, 183] width 244 height 29
type input "1,652.30"
click at [708, 265] on input "text" at bounding box center [775, 263] width 244 height 29
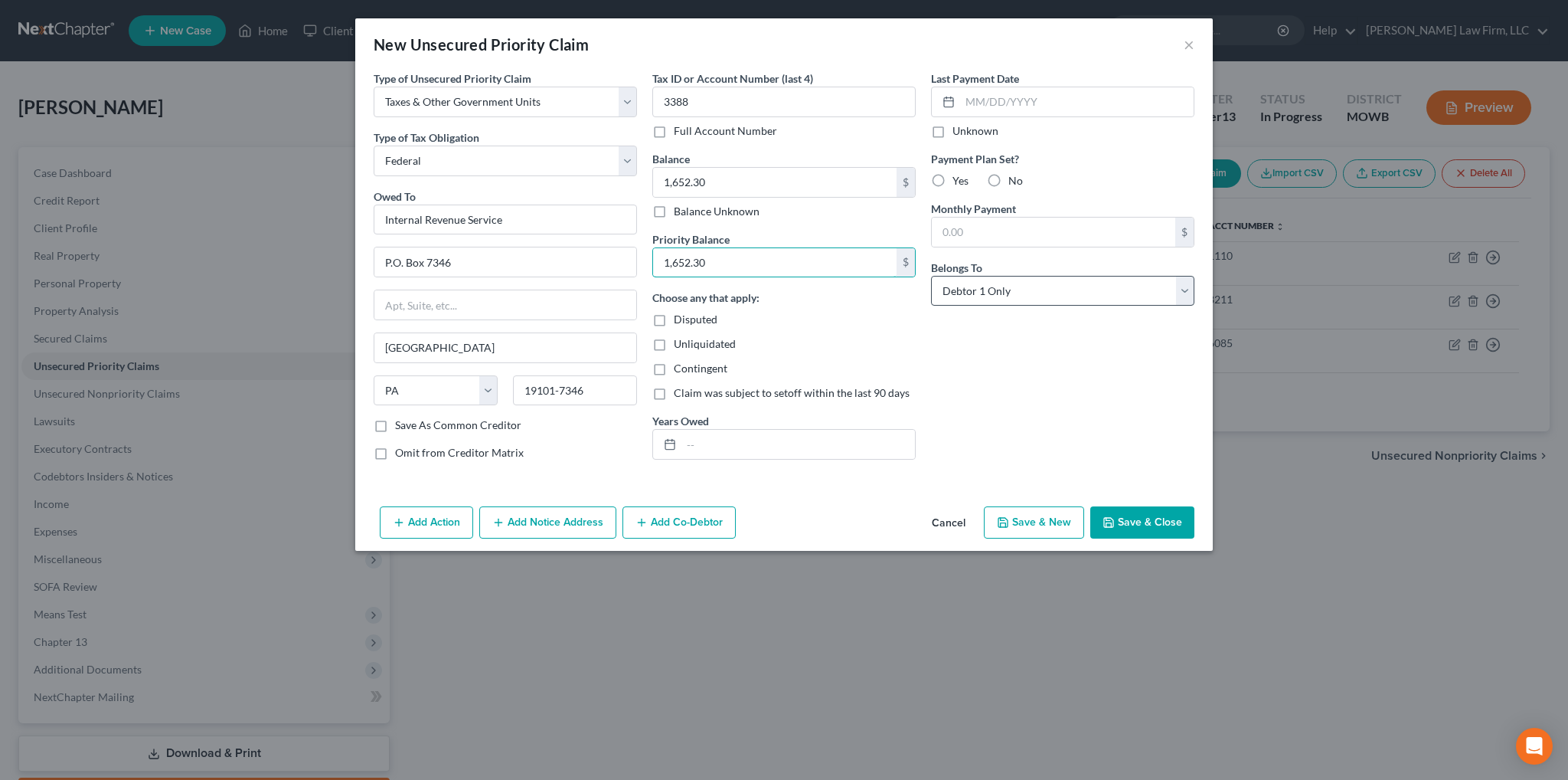
type input "1,652.30"
click at [980, 293] on select "Select Debtor 1 Only Debtor 2 Only Debtor 1 And Debtor 2 Only At Least One Of T…" at bounding box center [1063, 291] width 263 height 31
select select "3"
click at [932, 275] on select "Select Debtor 1 Only Debtor 2 Only Debtor 1 And Debtor 2 Only At Least One Of T…" at bounding box center [1063, 291] width 263 height 31
click at [724, 440] on input "text" at bounding box center [799, 444] width 233 height 29
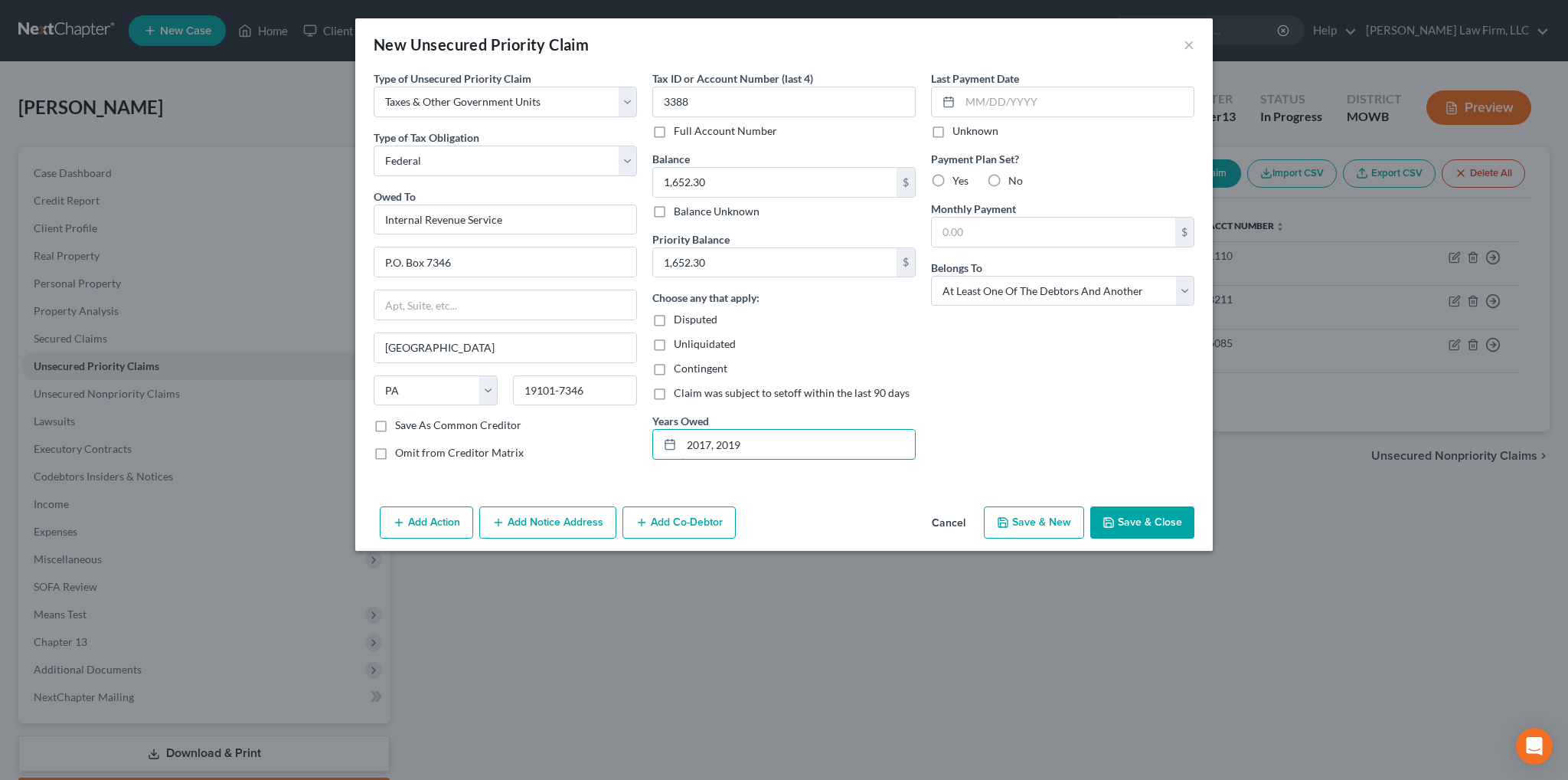
type input "2017, 2019"
click at [520, 525] on button "Add Notice Address" at bounding box center [548, 522] width 137 height 32
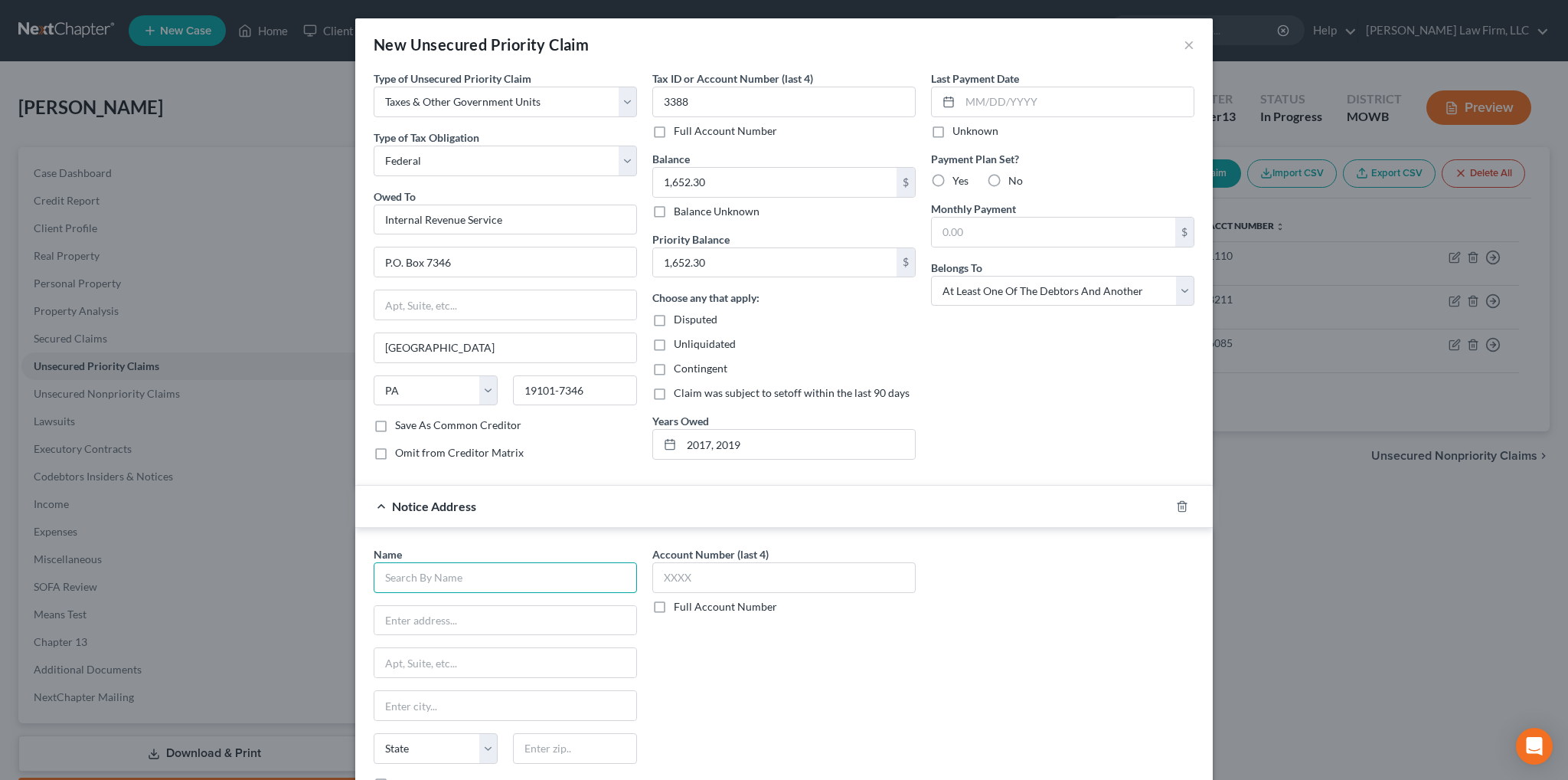
click at [478, 575] on input "text" at bounding box center [505, 577] width 263 height 31
type input "Magnolia Waste Management, LLC"
type input "[STREET_ADDRESS]"
type input "Apt. 202"
type input "Topeka"
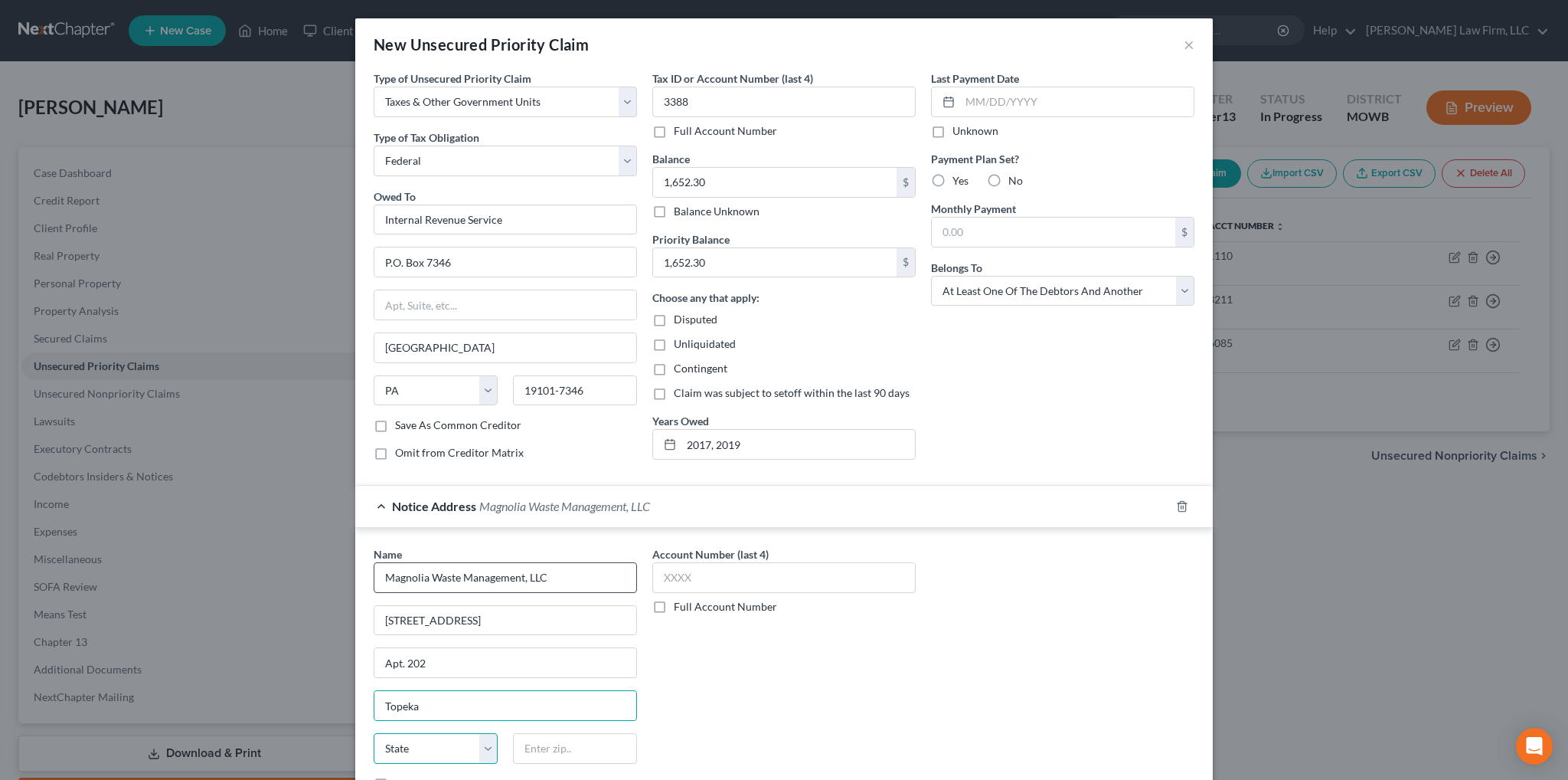
select select "17"
type input "66609"
click at [709, 565] on input "text" at bounding box center [784, 577] width 263 height 31
type input "3"
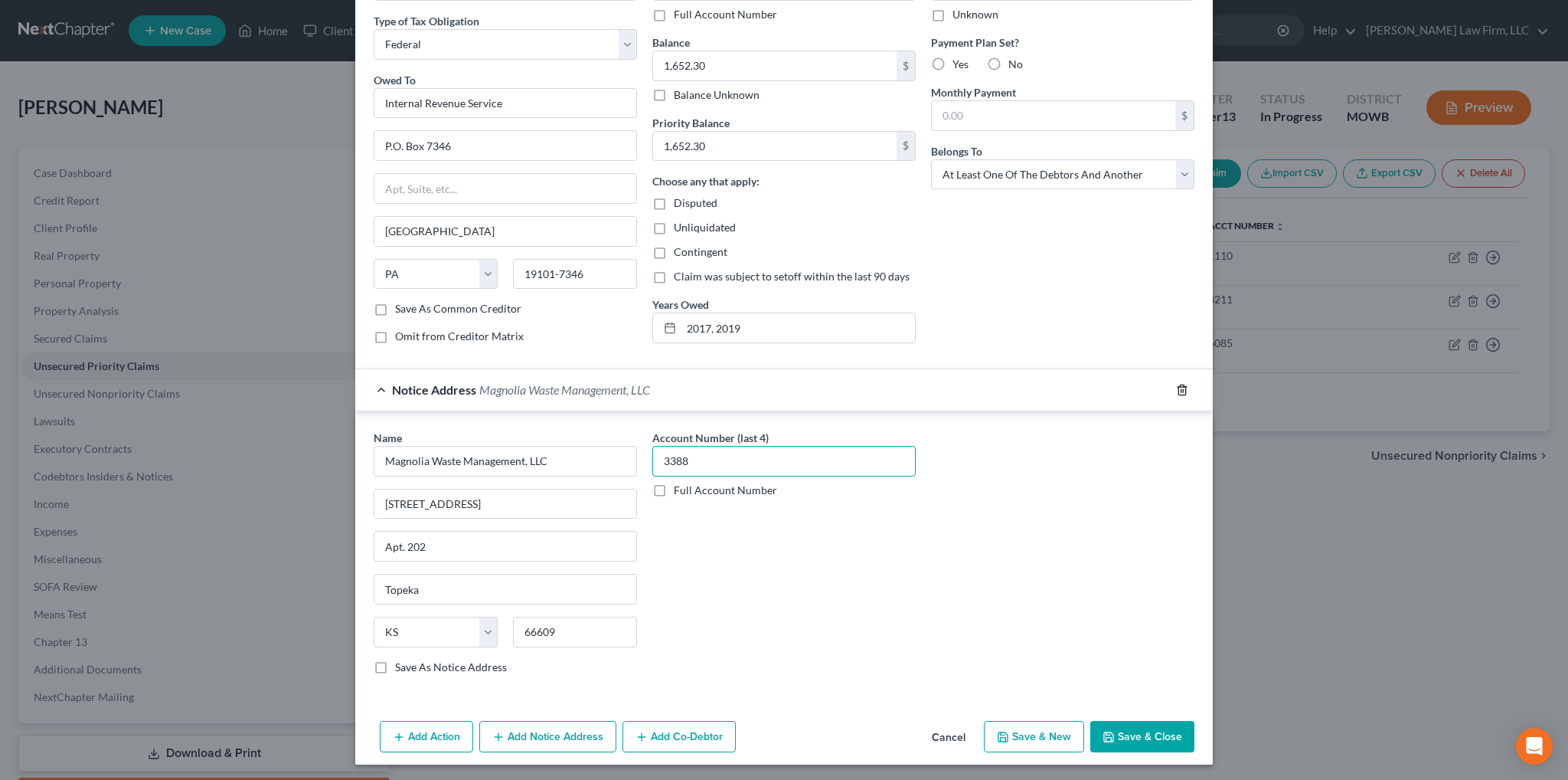
type input "3388"
click at [1176, 387] on icon "button" at bounding box center [1182, 390] width 12 height 12
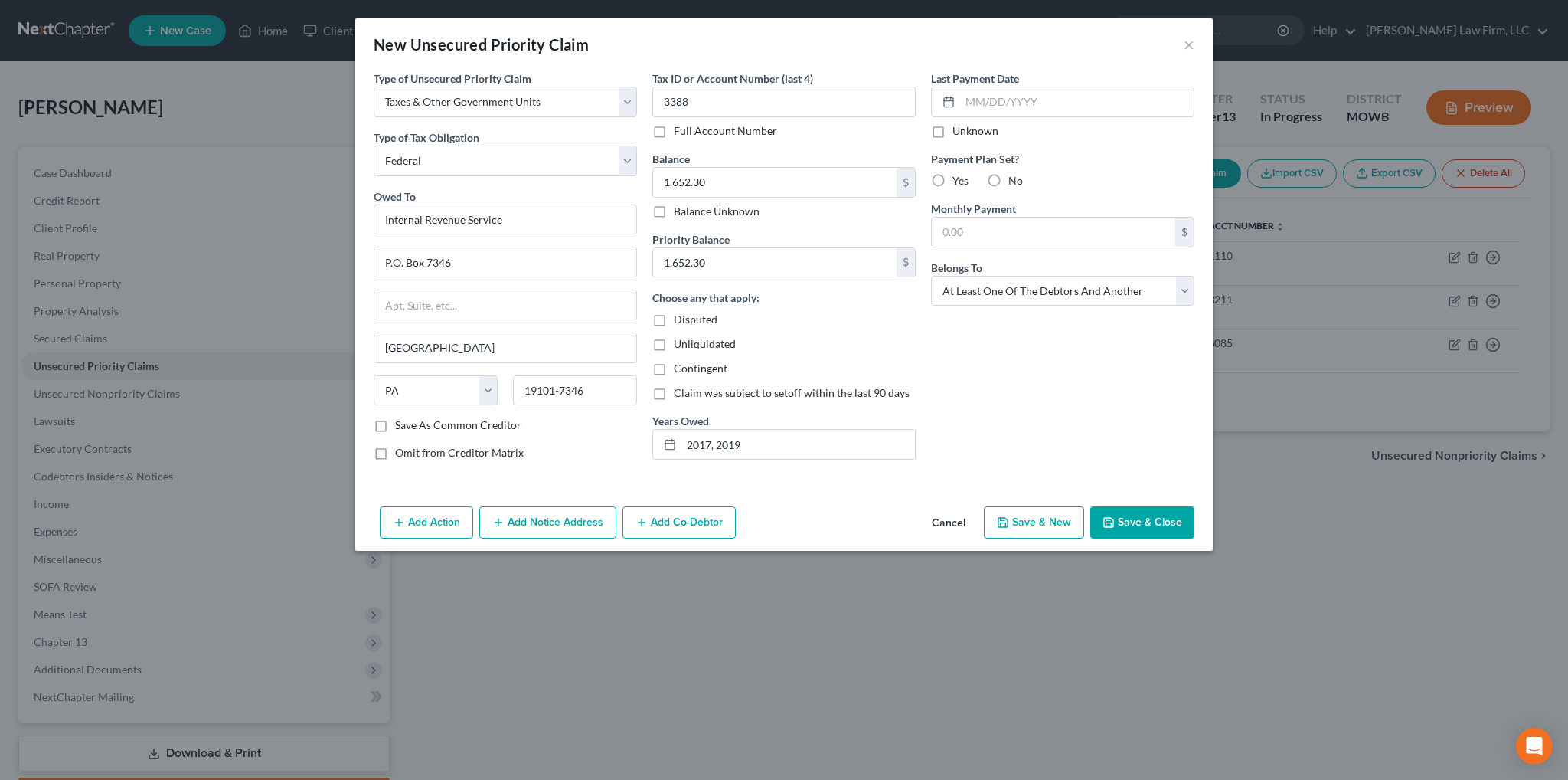
scroll to position [0, 0]
click at [665, 525] on button "Add Co-Debtor" at bounding box center [679, 522] width 113 height 32
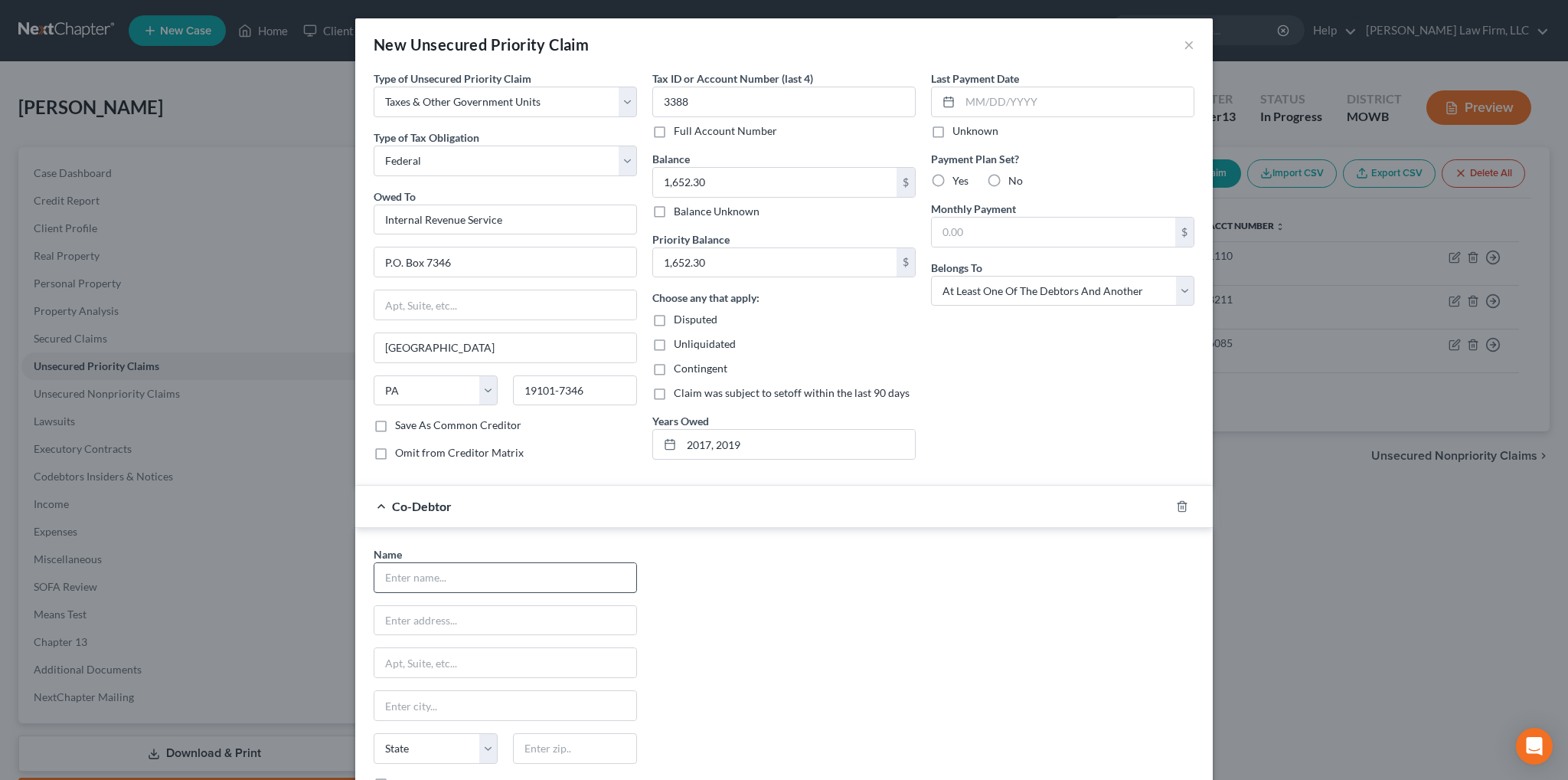
click at [410, 580] on input "text" at bounding box center [505, 577] width 262 height 29
type input "Magnolia Waste Management, LLC"
type input "[STREET_ADDRESS]"
type input "Apt. 202"
type input "Topeka"
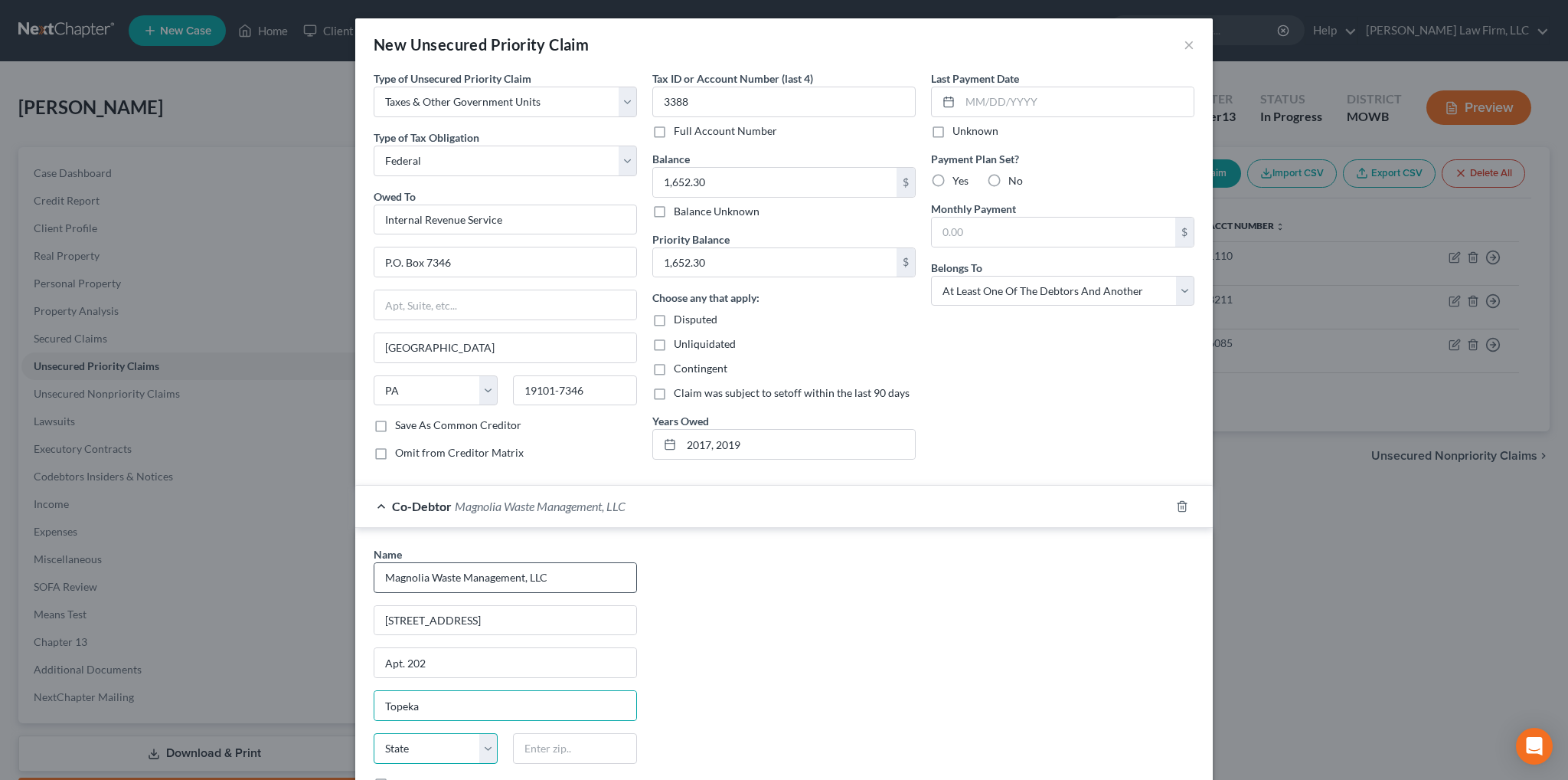
select select "17"
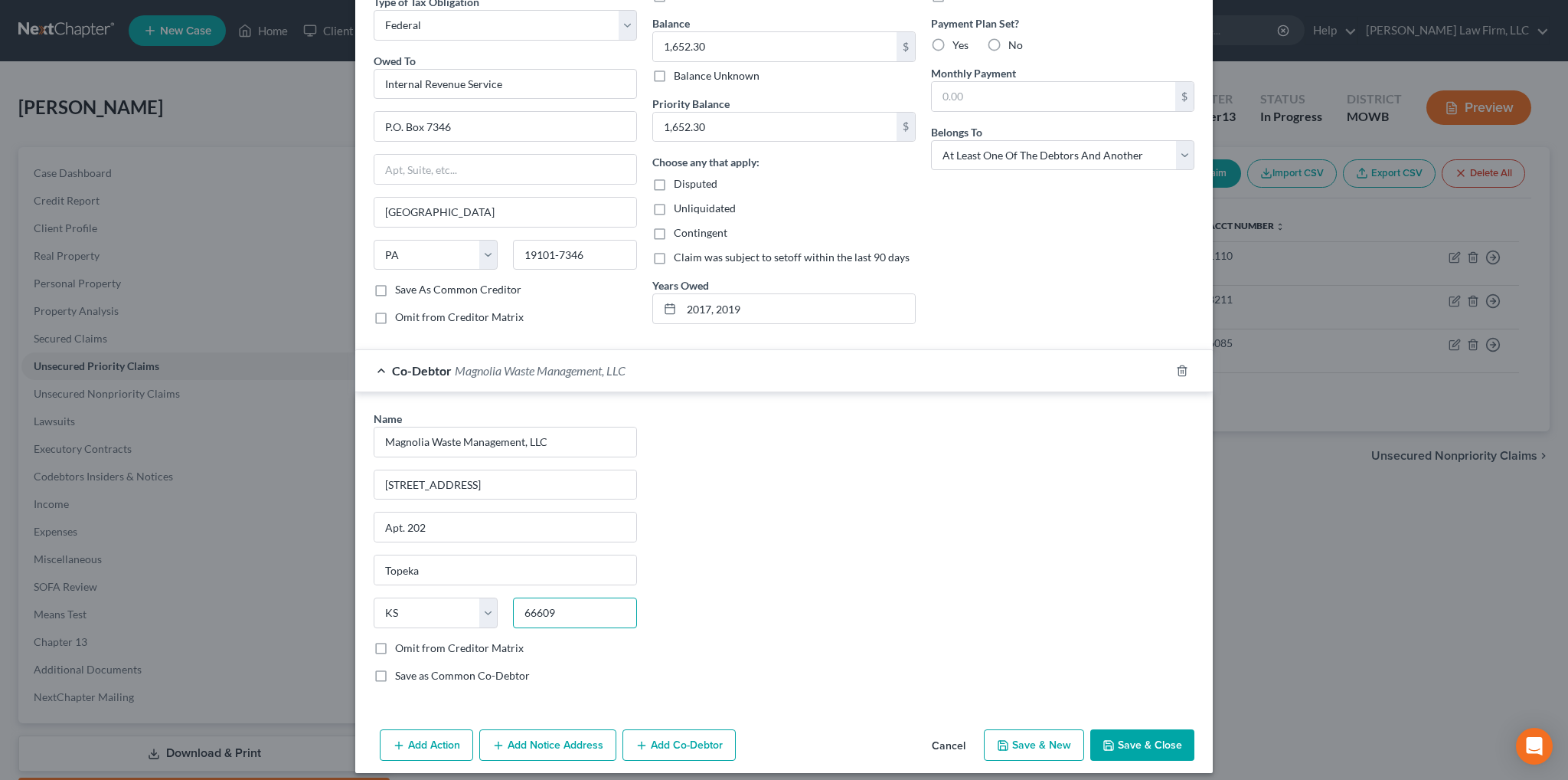
scroll to position [144, 0]
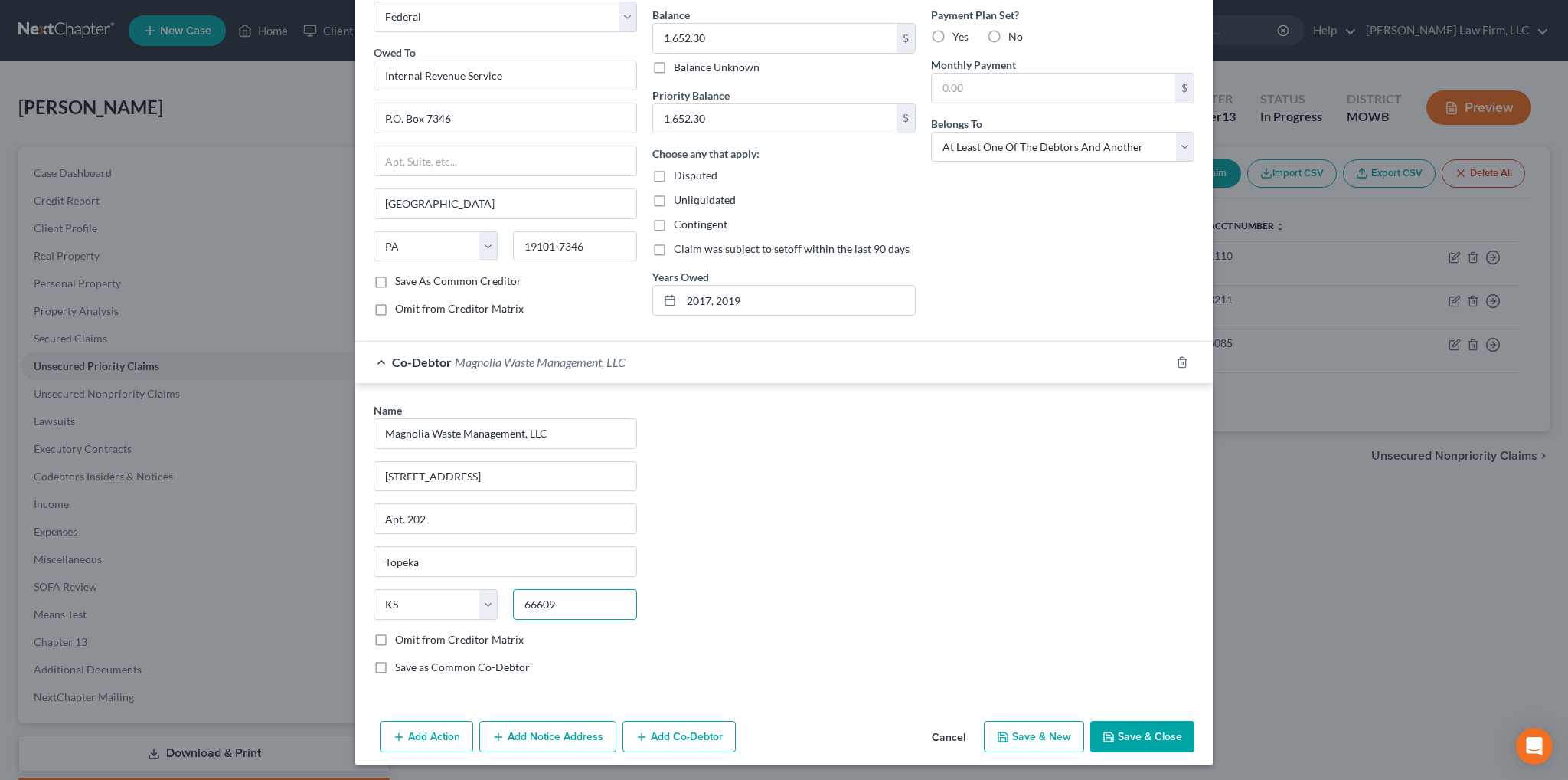
type input "66609"
click at [1118, 729] on button "Save & Close" at bounding box center [1142, 736] width 104 height 32
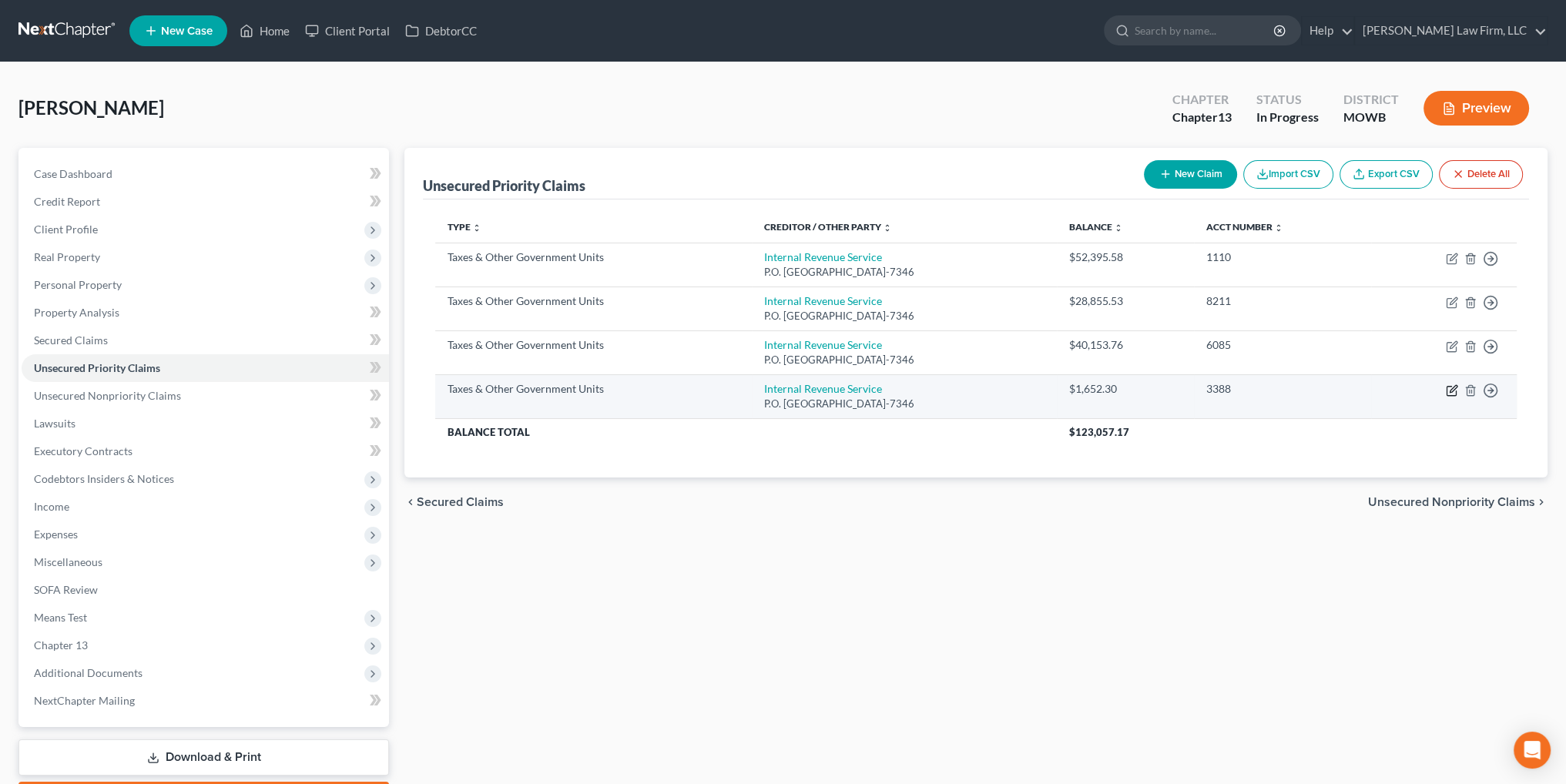
click at [1448, 387] on icon "button" at bounding box center [1452, 391] width 12 height 12
select select "0"
select select "39"
select select "3"
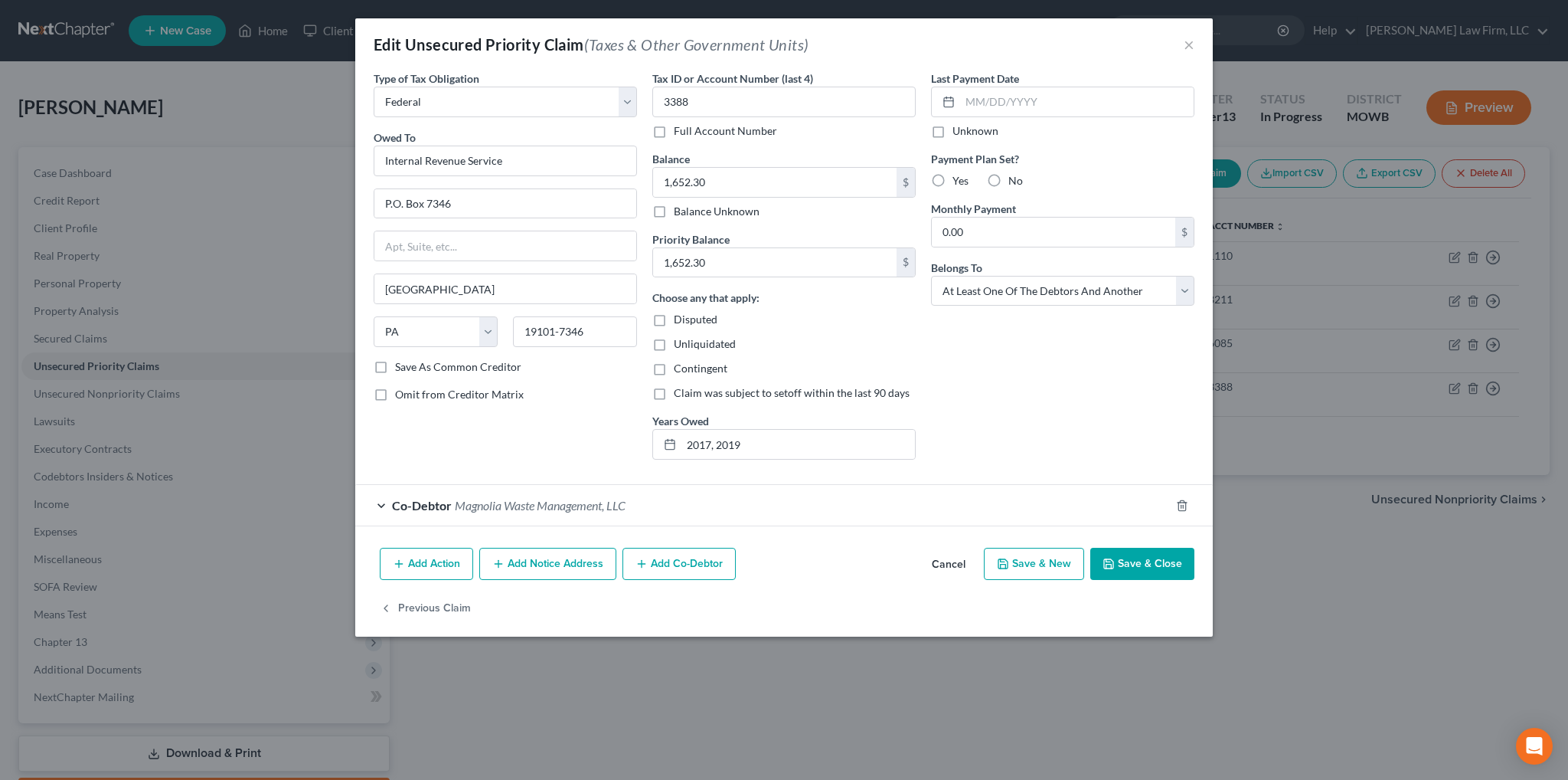
click at [546, 568] on button "Add Notice Address" at bounding box center [548, 563] width 137 height 32
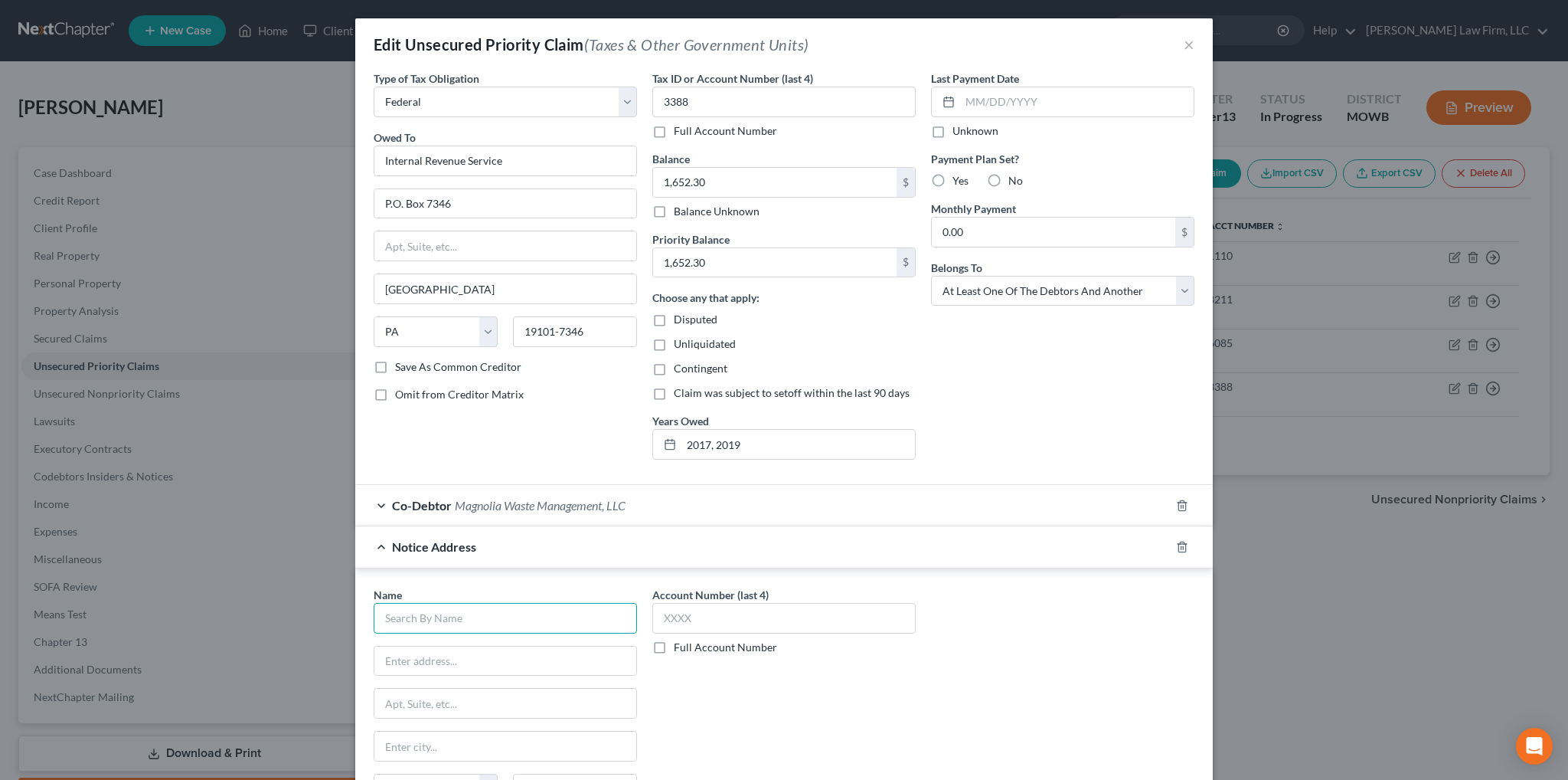
click at [447, 619] on input "text" at bounding box center [505, 619] width 263 height 31
type input "Coast Professionals"
click at [432, 668] on input "text" at bounding box center [505, 662] width 262 height 29
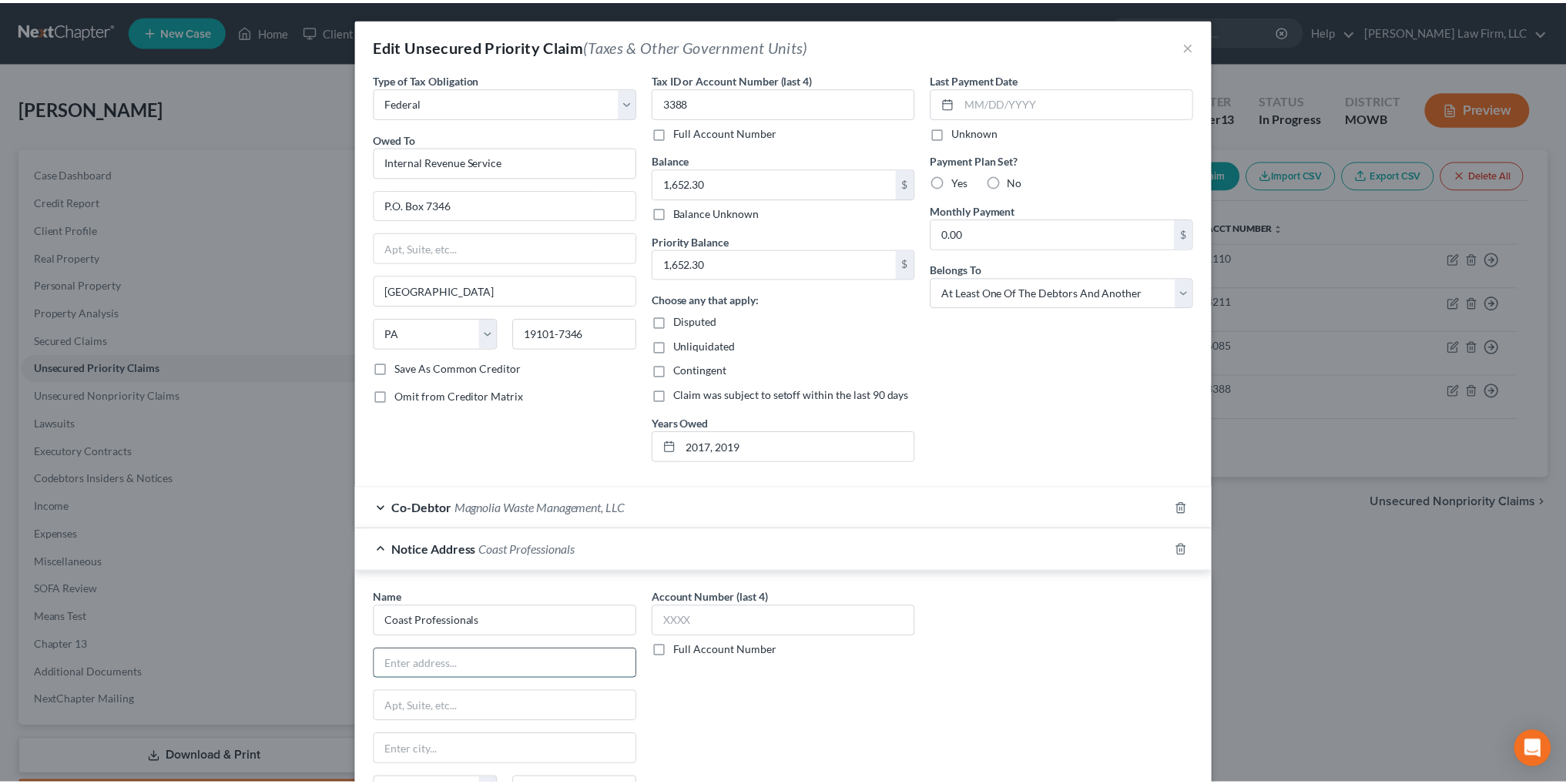
scroll to position [203, 0]
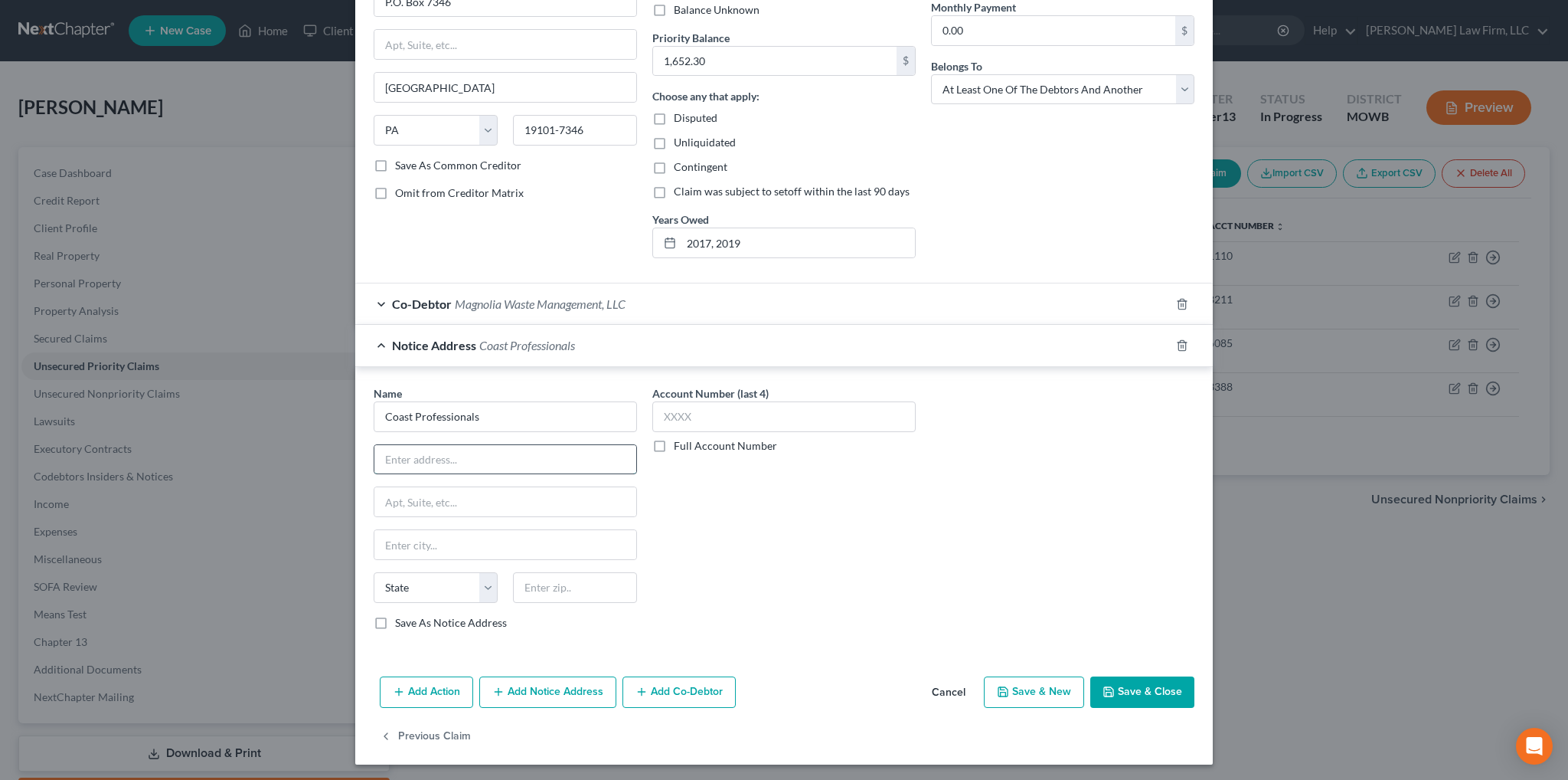
click at [431, 463] on input "text" at bounding box center [505, 460] width 262 height 29
type input "[STREET_ADDRESS]"
type input "Geneseo"
select select "35"
type input "14454"
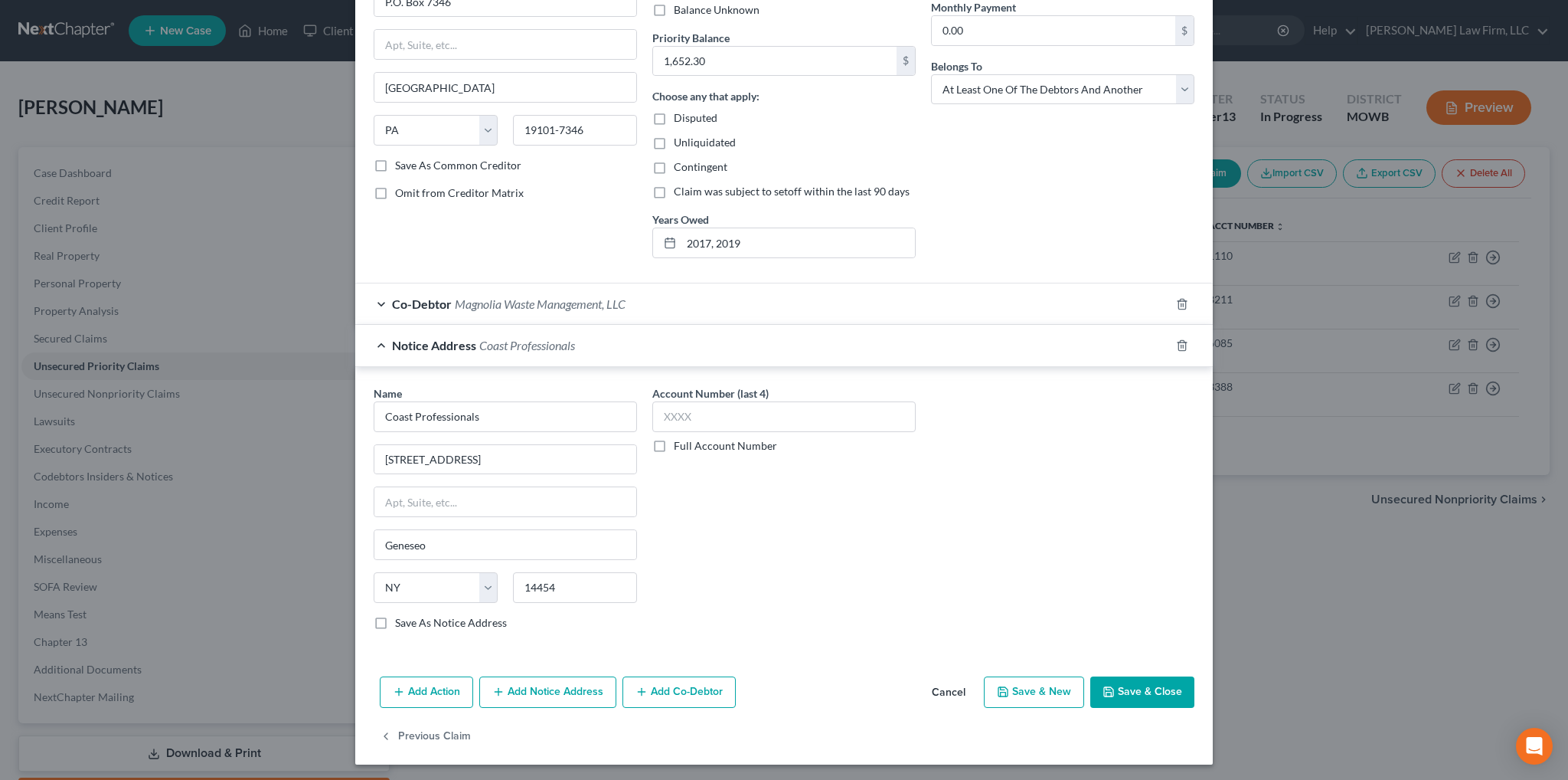
click at [1129, 685] on button "Save & Close" at bounding box center [1142, 692] width 104 height 32
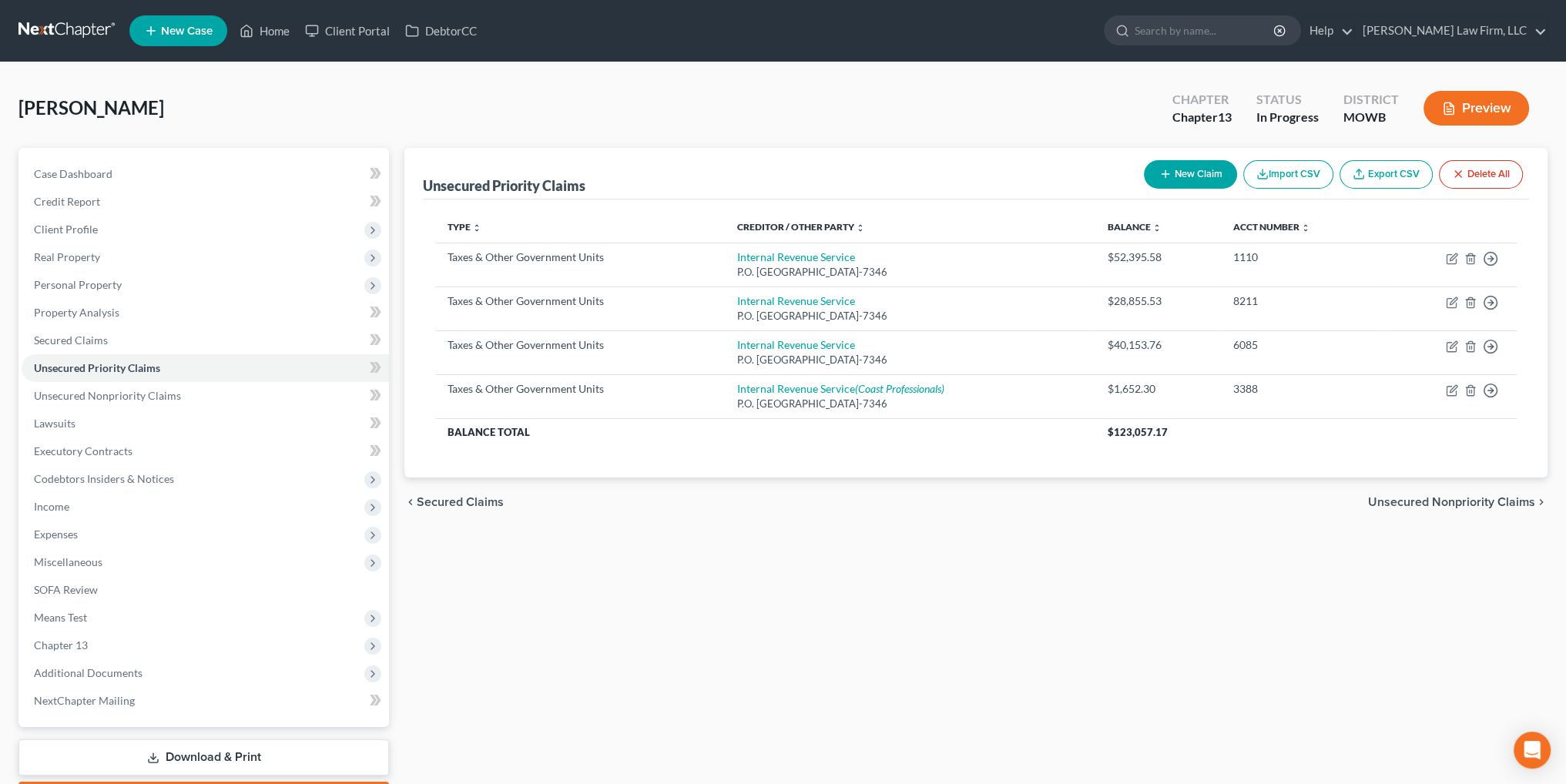
click at [1197, 168] on button "New Claim" at bounding box center [1191, 174] width 93 height 28
select select "0"
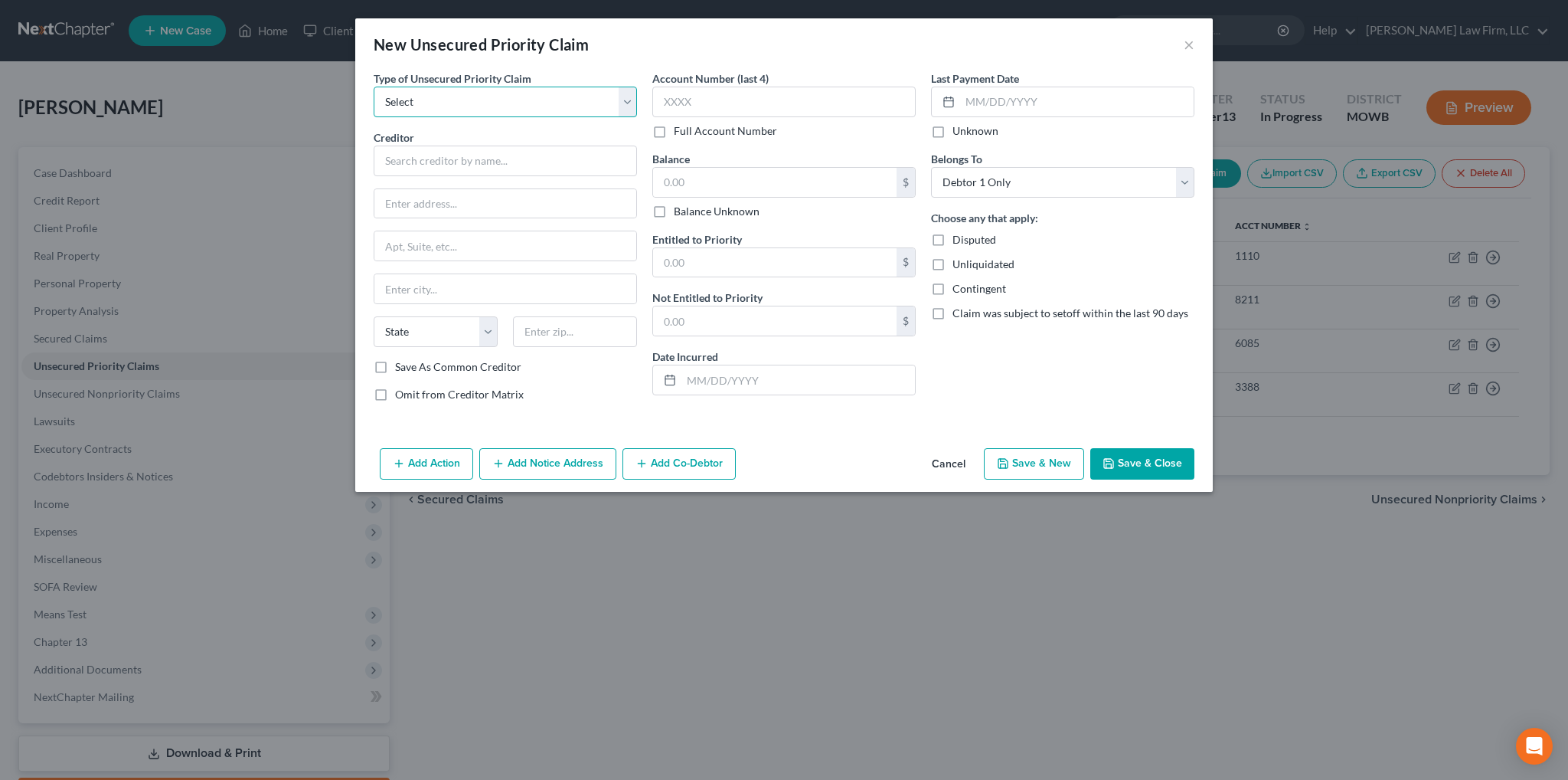
click at [487, 100] on select "Select Taxes & Other Government Units Domestic Support Obligations Extensions o…" at bounding box center [505, 102] width 263 height 31
select select "0"
click at [374, 87] on select "Select Taxes & Other Government Units Domestic Support Obligations Extensions o…" at bounding box center [505, 102] width 263 height 31
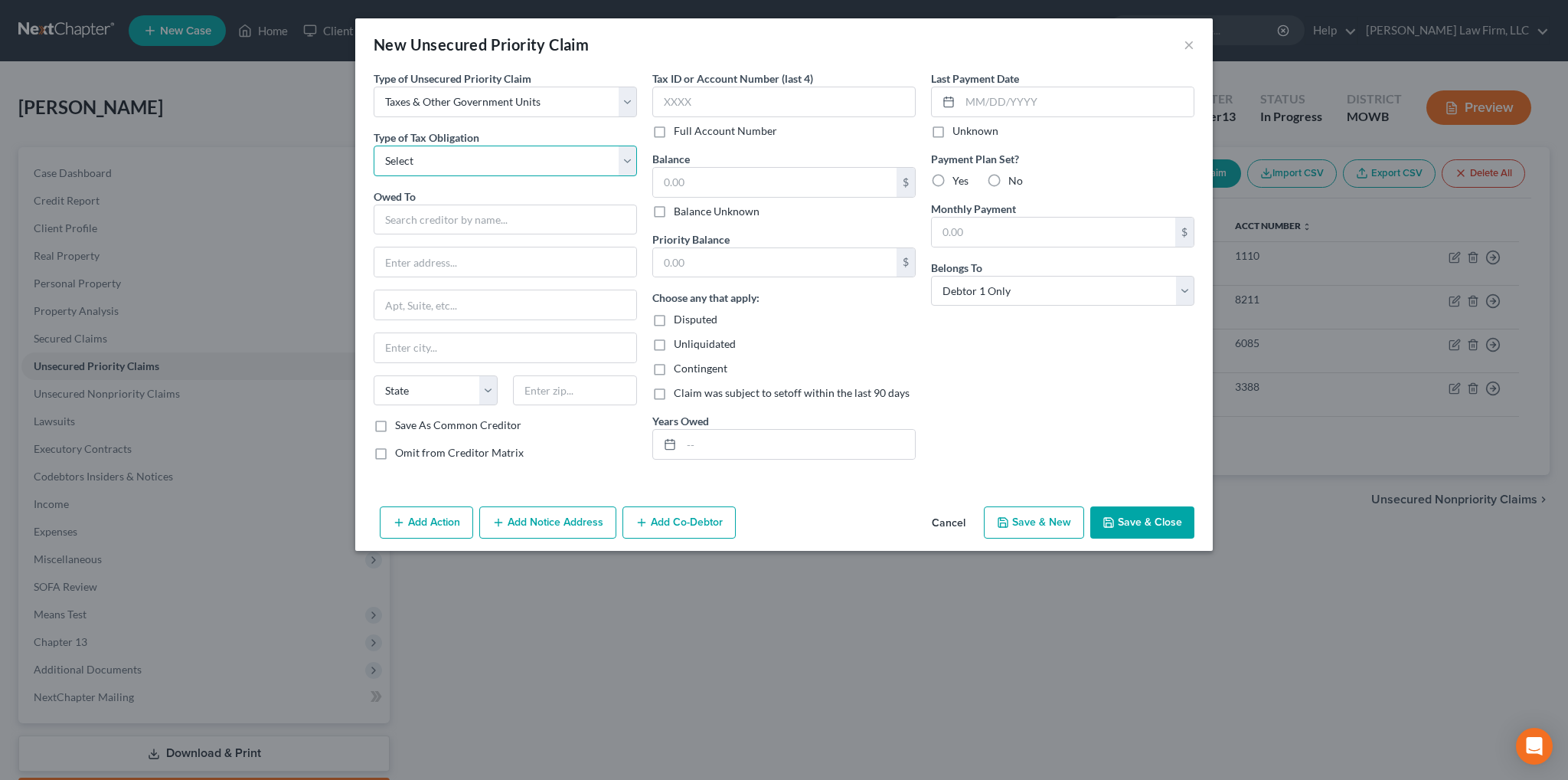
click at [448, 160] on select "Select Federal City State Franchise Tax Board Other" at bounding box center [505, 161] width 263 height 31
click at [466, 94] on select "Select Taxes & Other Government Units Domestic Support Obligations Extensions o…" at bounding box center [505, 102] width 263 height 31
click at [504, 94] on select "Select Taxes & Other Government Units Domestic Support Obligations Extensions o…" at bounding box center [505, 102] width 263 height 31
click at [462, 161] on select "Select Federal City State Franchise Tax Board Other" at bounding box center [505, 161] width 263 height 31
select select "2"
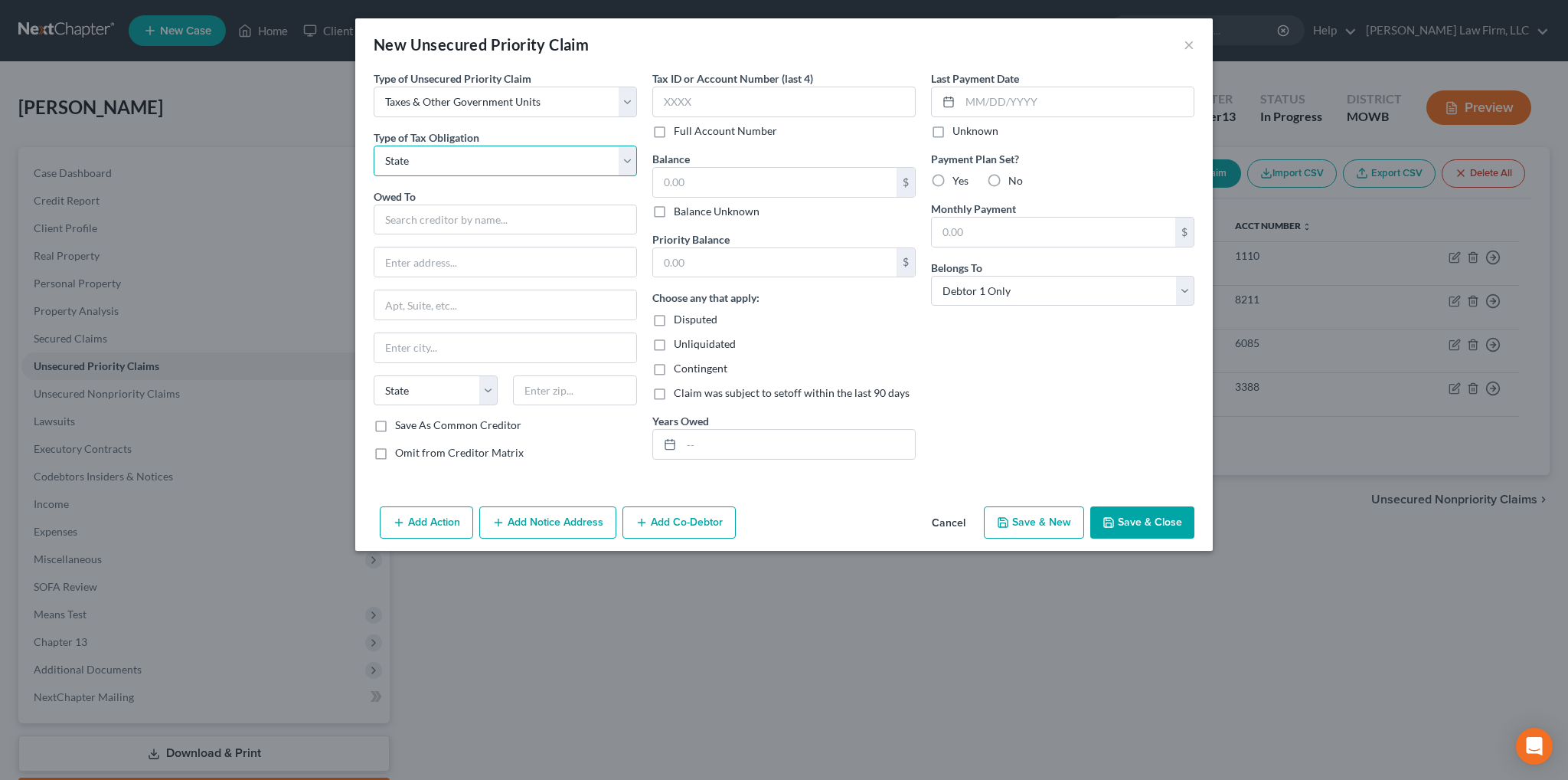
click at [374, 146] on select "Select Federal City State Franchise Tax Board Other" at bounding box center [505, 161] width 263 height 31
drag, startPoint x: 950, startPoint y: 518, endPoint x: 956, endPoint y: 503, distance: 16.2
click at [950, 518] on button "Cancel" at bounding box center [949, 523] width 58 height 31
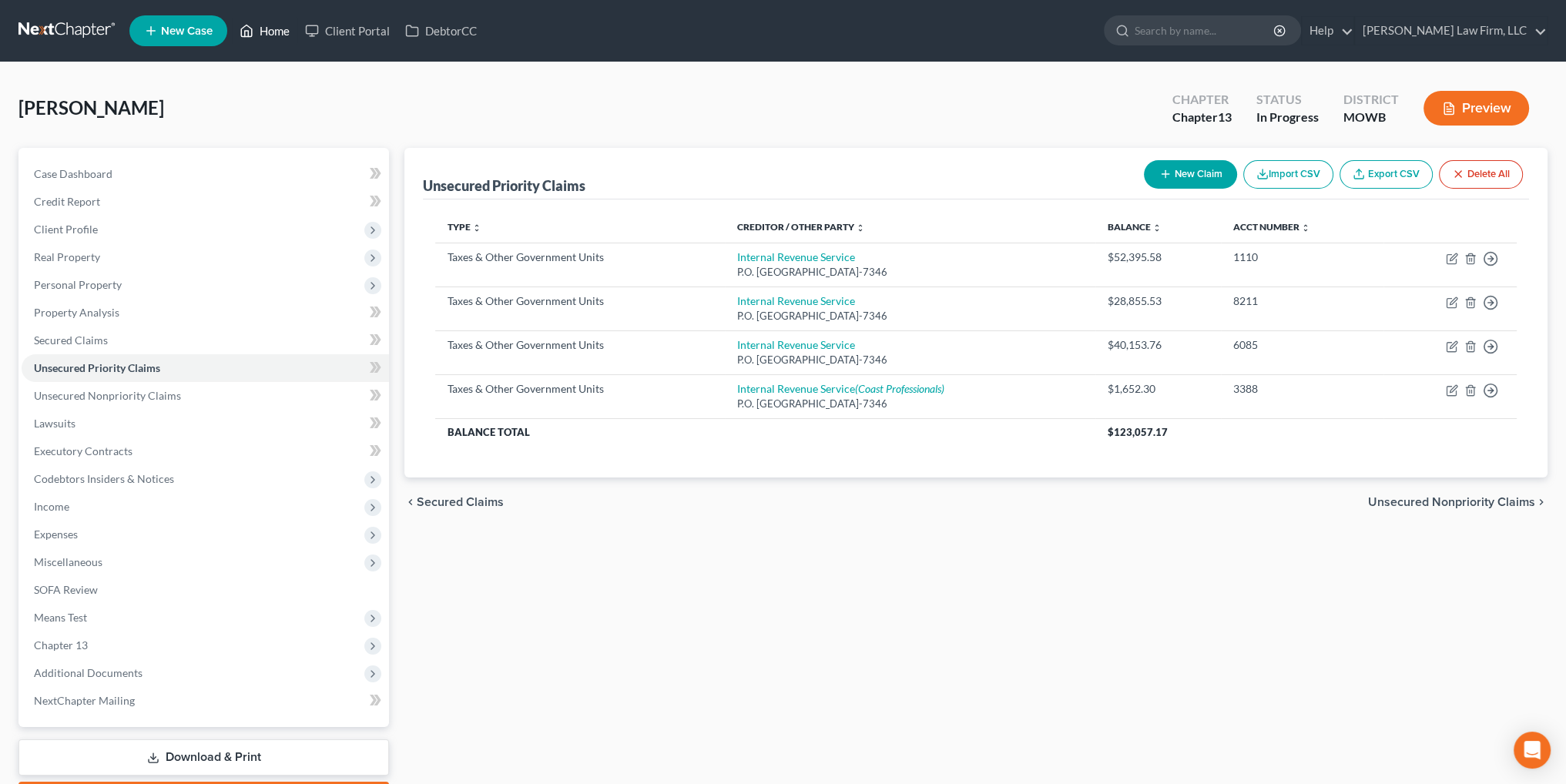
drag, startPoint x: 260, startPoint y: 28, endPoint x: 292, endPoint y: 20, distance: 33.0
click at [260, 28] on link "Home" at bounding box center [265, 31] width 66 height 28
